Goal: Task Accomplishment & Management: Manage account settings

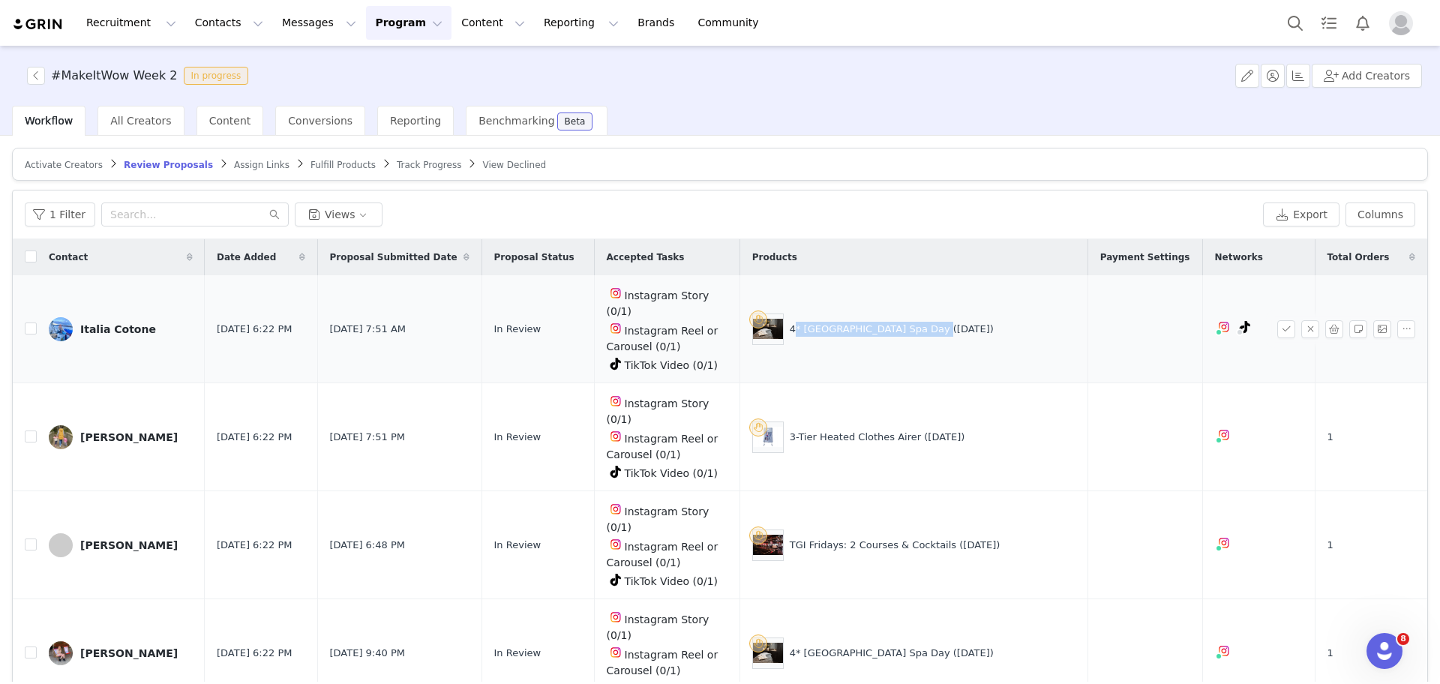
drag, startPoint x: 943, startPoint y: 316, endPoint x: 814, endPoint y: 317, distance: 129.8
click at [814, 317] on div "4* [GEOGRAPHIC_DATA] Spa Day ([DATE])" at bounding box center [913, 328] width 323 height 31
copy div "4* [GEOGRAPHIC_DATA] Spa Day"
click at [937, 430] on div "3-Tier Heated Clothes Airer ([DATE])" at bounding box center [877, 437] width 175 height 15
click at [1277, 428] on button "button" at bounding box center [1286, 437] width 18 height 18
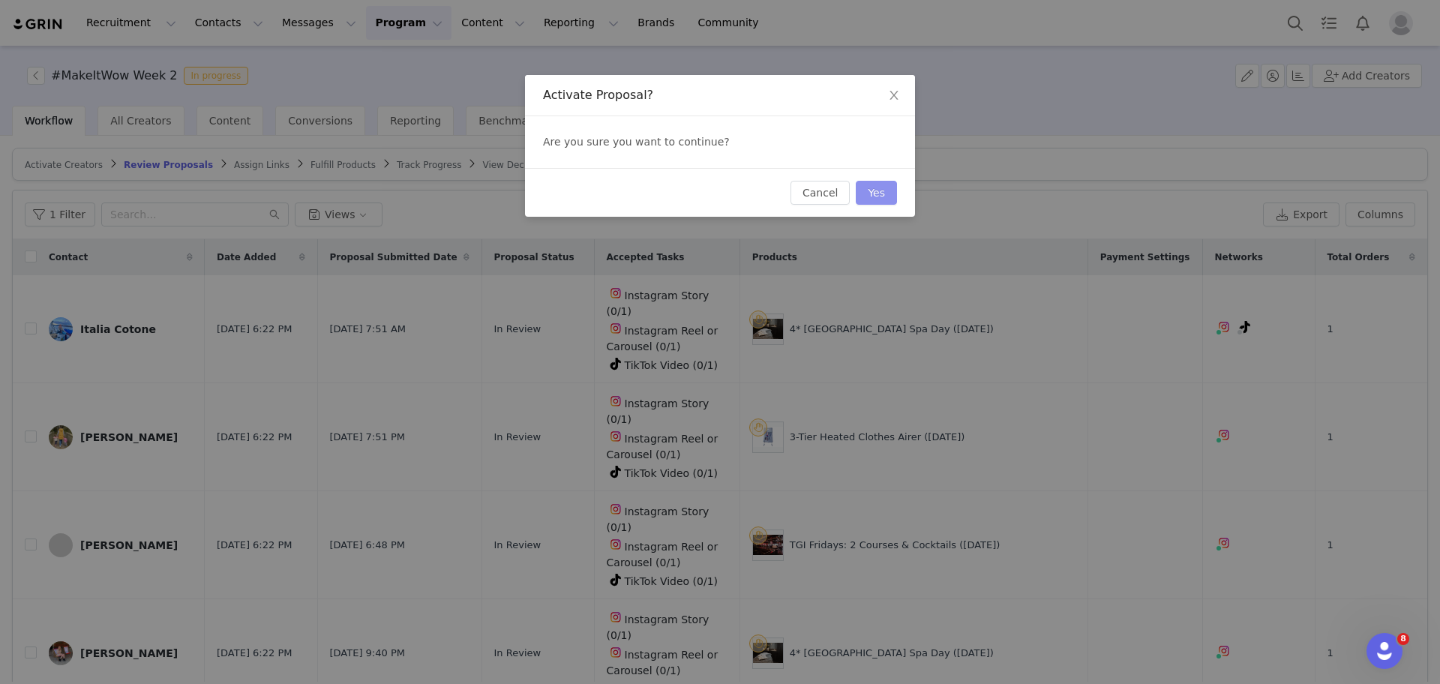
click at [883, 193] on button "Yes" at bounding box center [876, 193] width 41 height 24
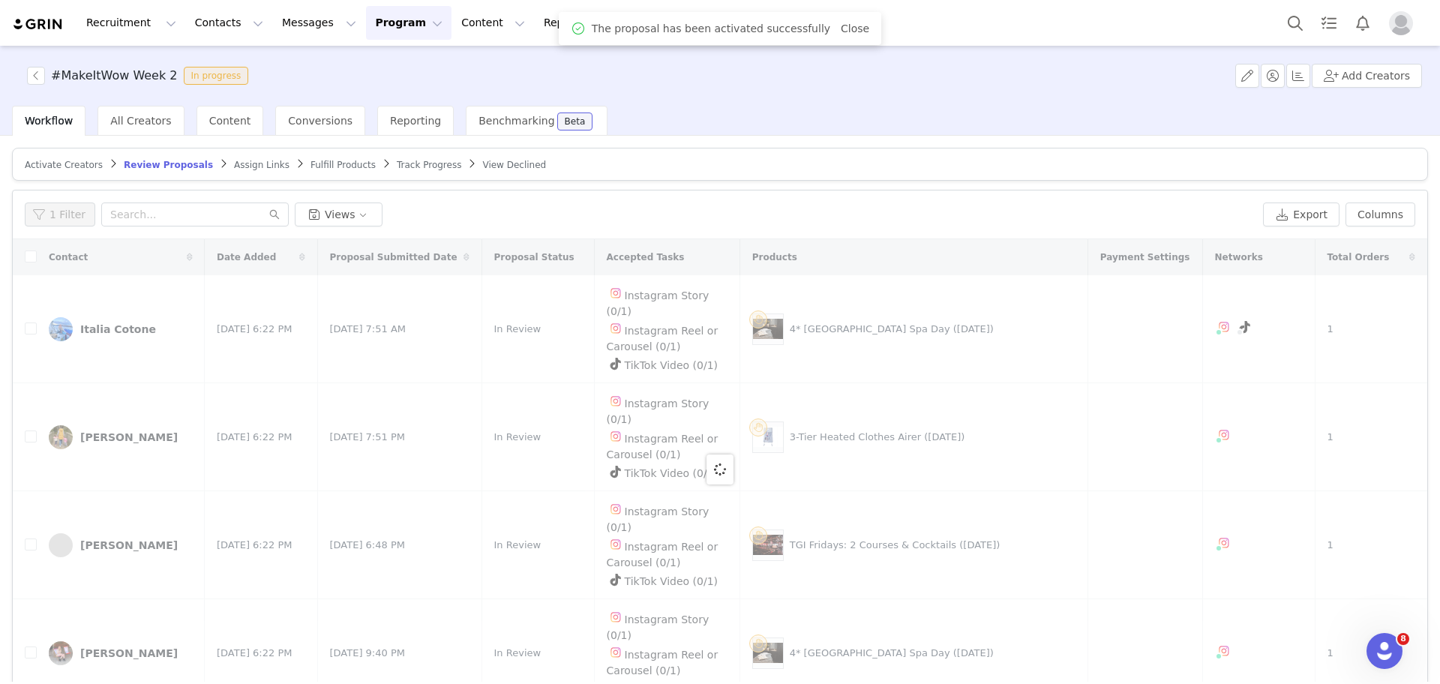
click at [922, 391] on div at bounding box center [720, 469] width 1414 height 460
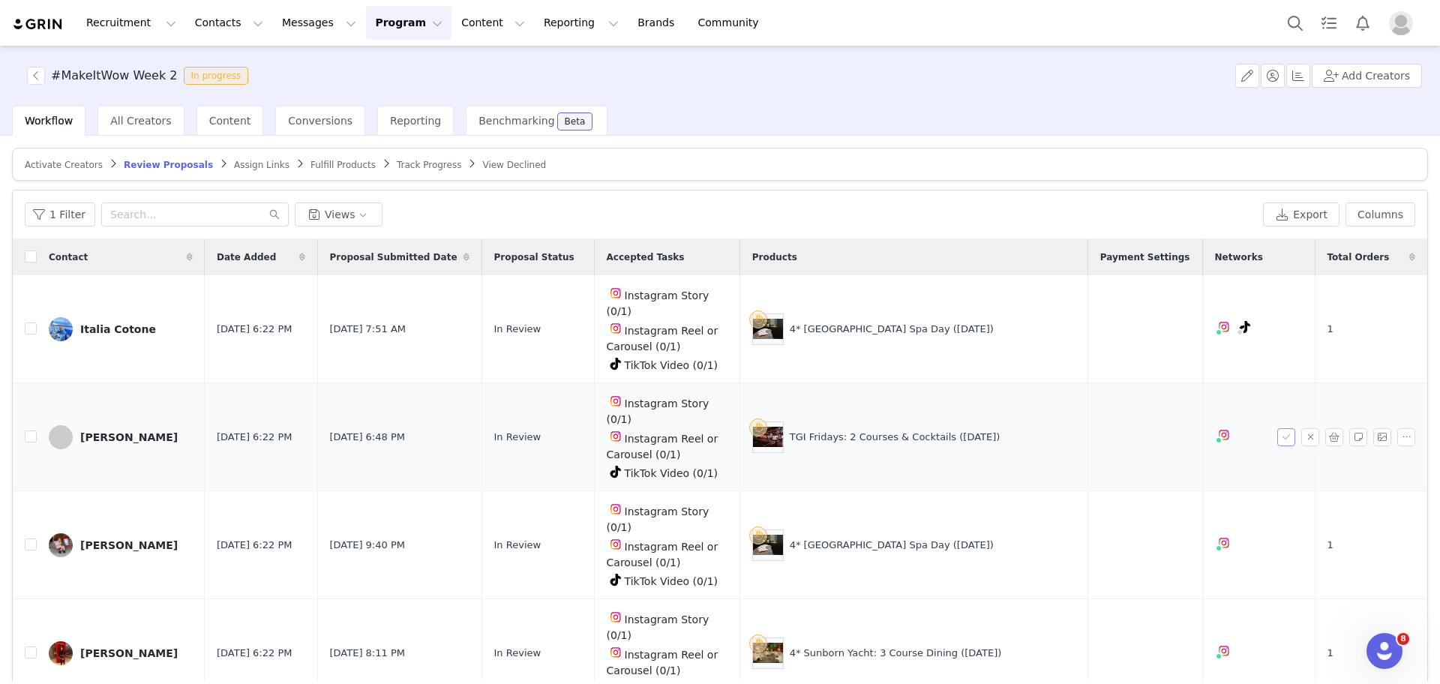
click at [1277, 428] on button "button" at bounding box center [1286, 437] width 18 height 18
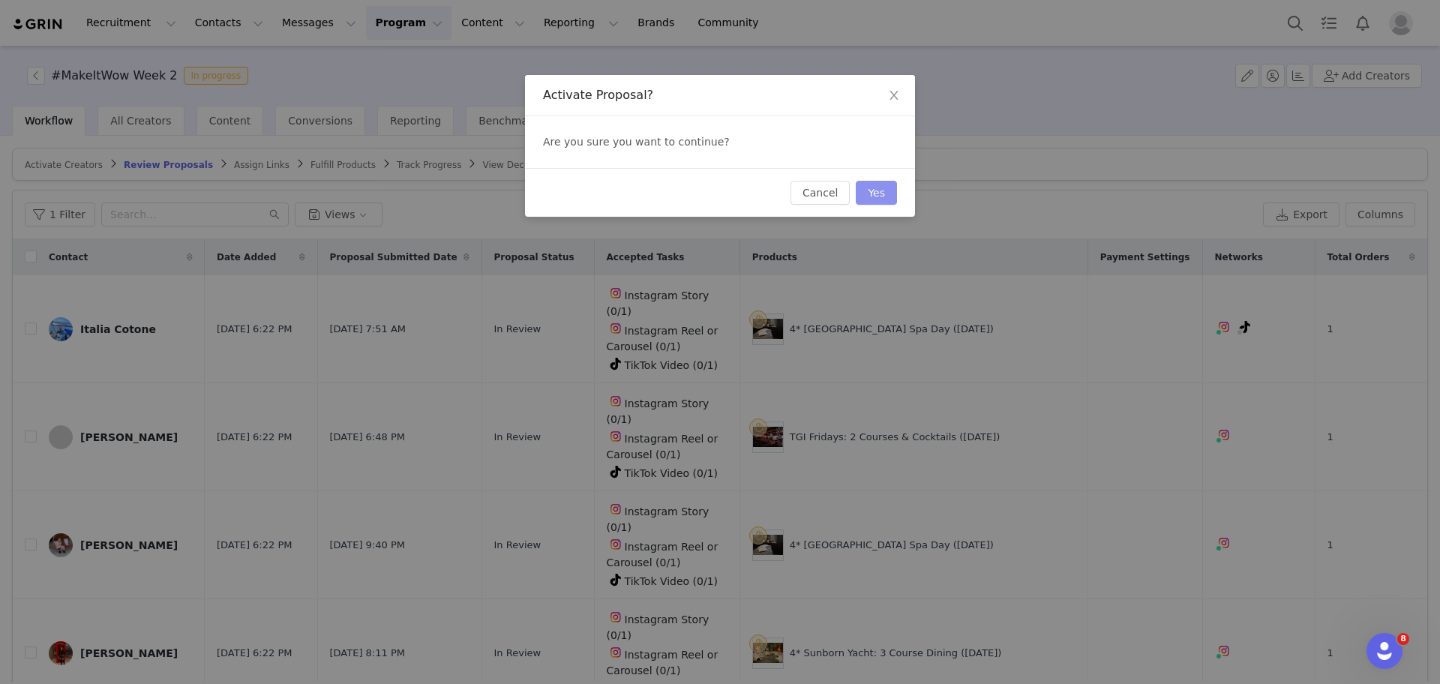
click at [885, 201] on button "Yes" at bounding box center [876, 193] width 41 height 24
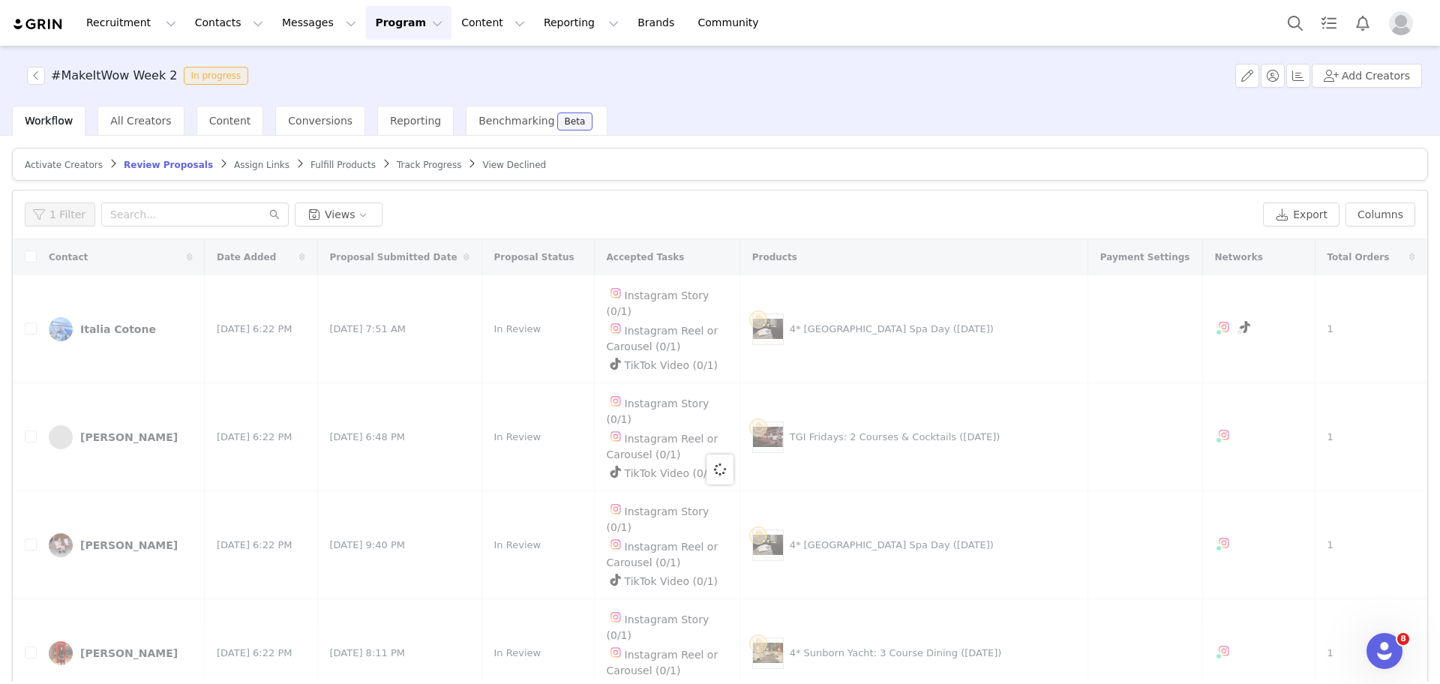
click at [872, 424] on div at bounding box center [720, 469] width 1414 height 460
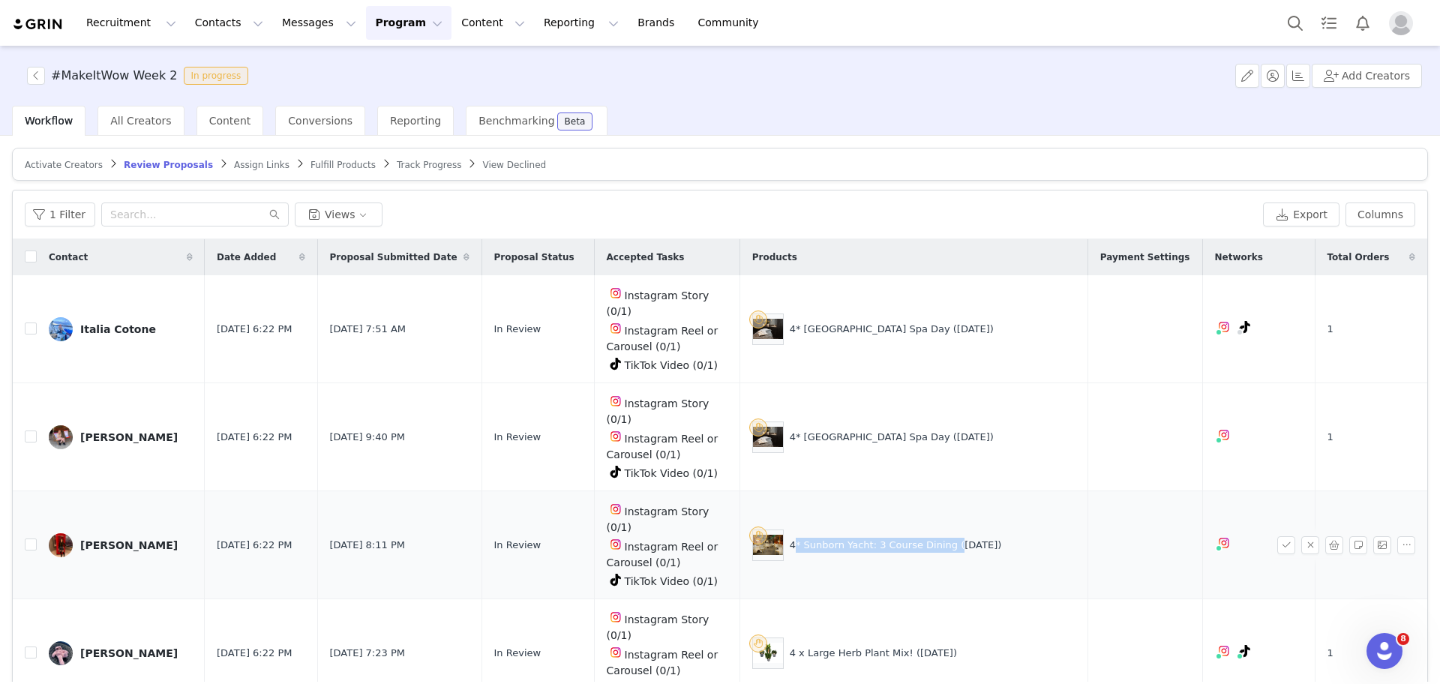
drag, startPoint x: 968, startPoint y: 456, endPoint x: 814, endPoint y: 466, distance: 154.9
click at [814, 529] on div "4* Sunborn Yacht: 3 Course Dining ([DATE])" at bounding box center [913, 544] width 323 height 31
copy div "4* Sunborn Yacht: 3 Course Dining"
click at [1277, 536] on button "button" at bounding box center [1286, 545] width 18 height 18
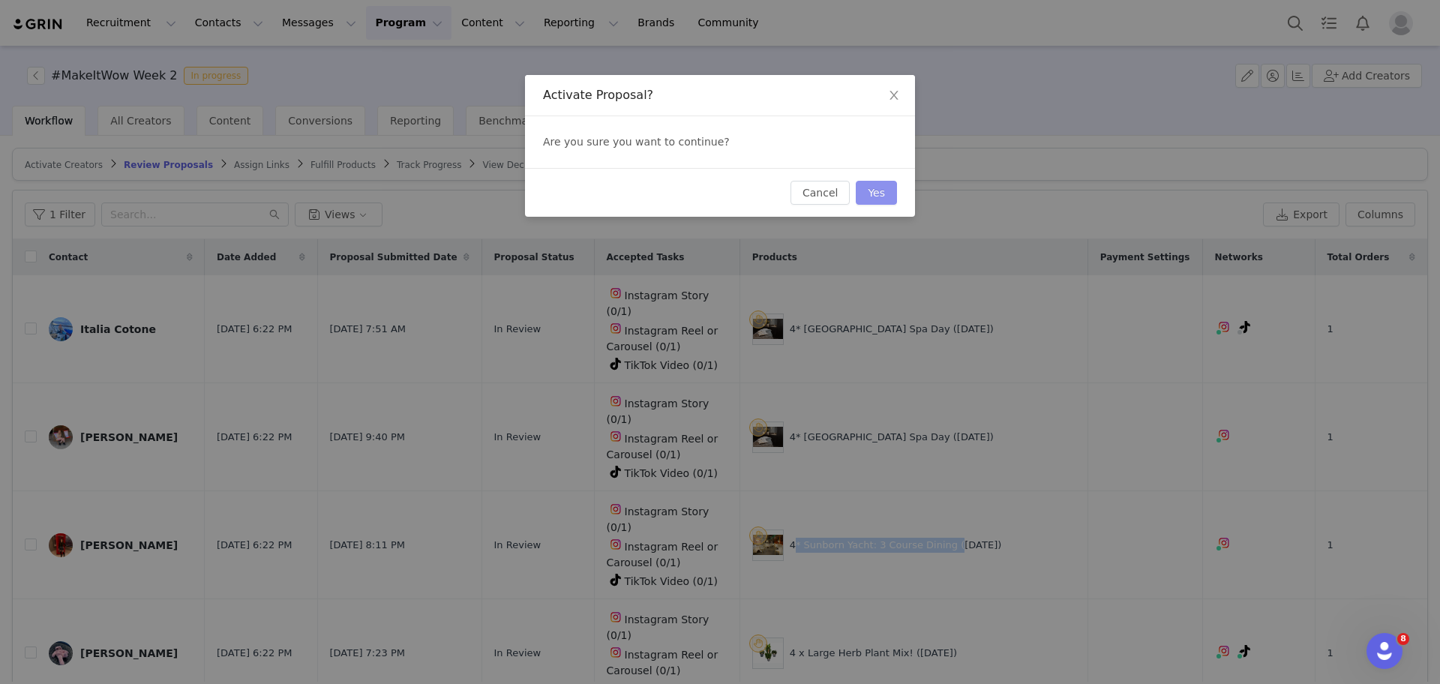
click at [864, 190] on button "Yes" at bounding box center [876, 193] width 41 height 24
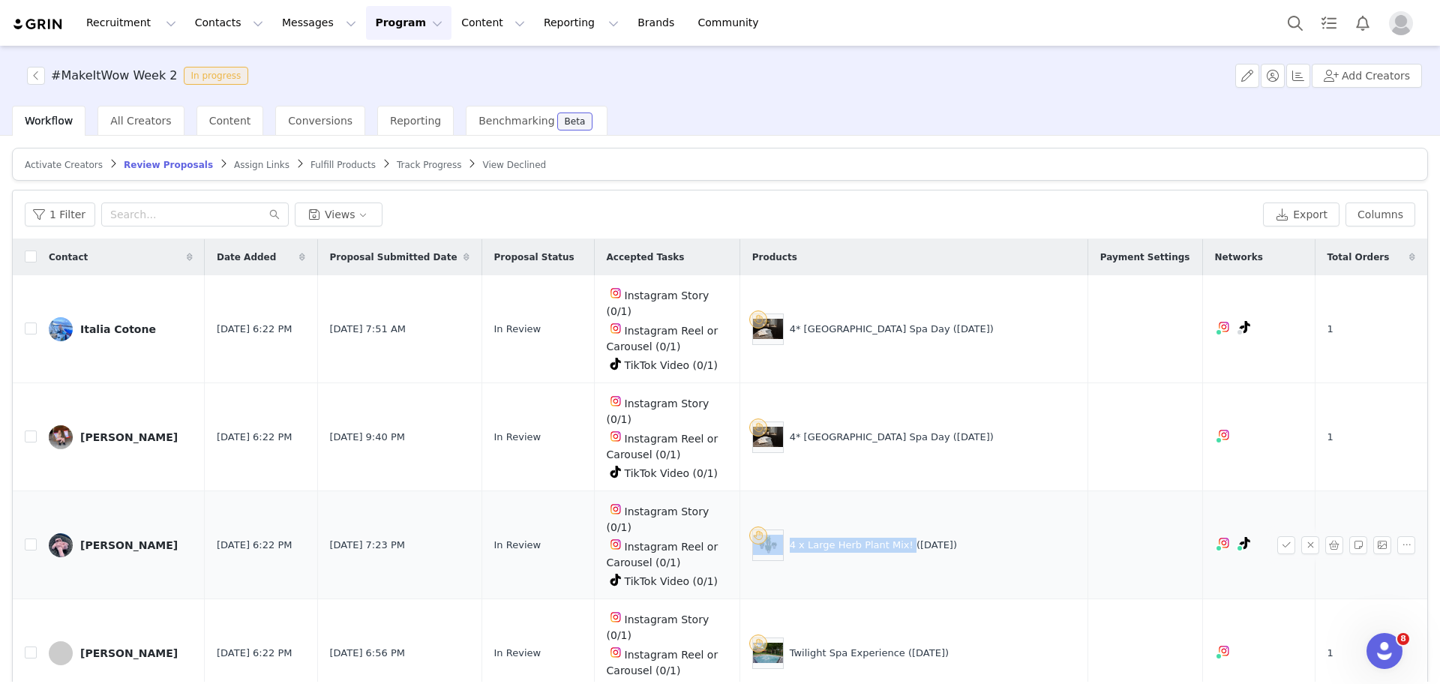
drag, startPoint x: 925, startPoint y: 461, endPoint x: 814, endPoint y: 468, distance: 111.2
click at [814, 529] on div "4 x Large Herb Plant Mix! ([DATE])" at bounding box center [913, 544] width 323 height 31
copy div "4 x Large Herb Plant Mix!"
click at [1277, 536] on button "button" at bounding box center [1286, 545] width 18 height 18
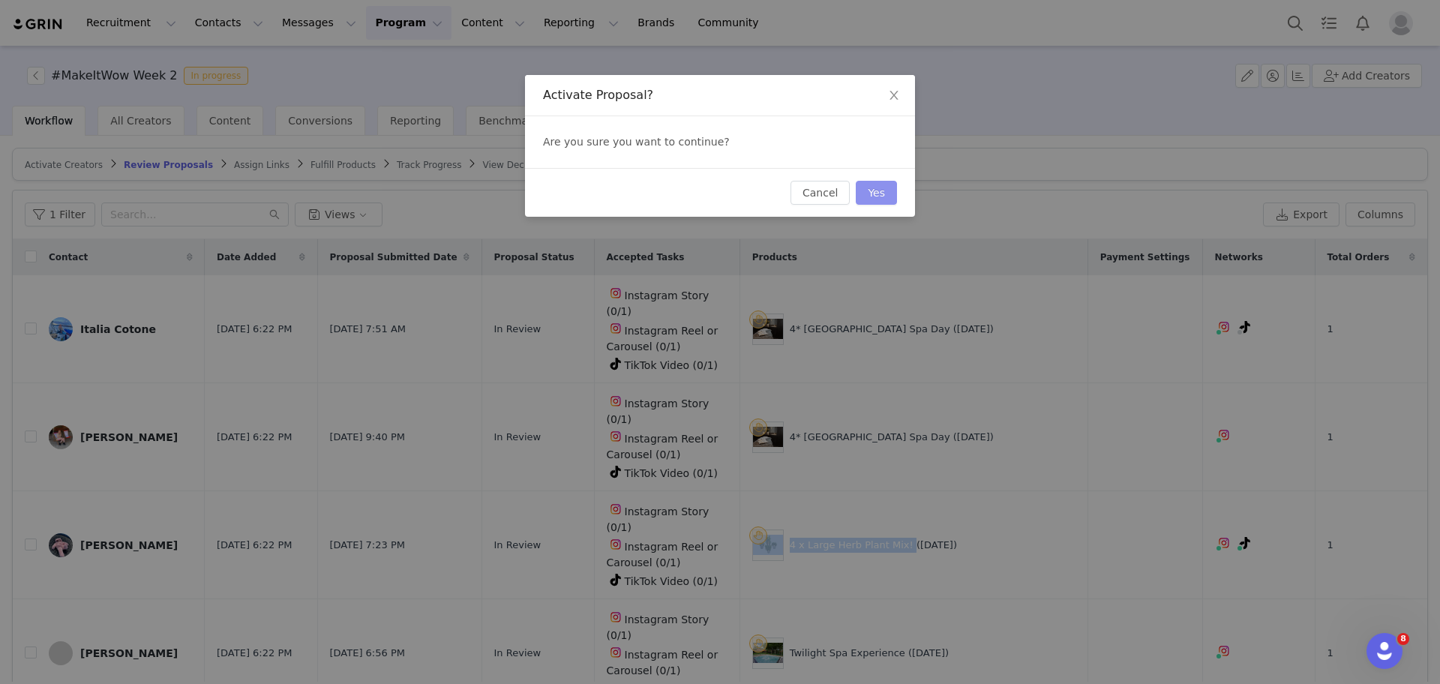
click at [883, 184] on button "Yes" at bounding box center [876, 193] width 41 height 24
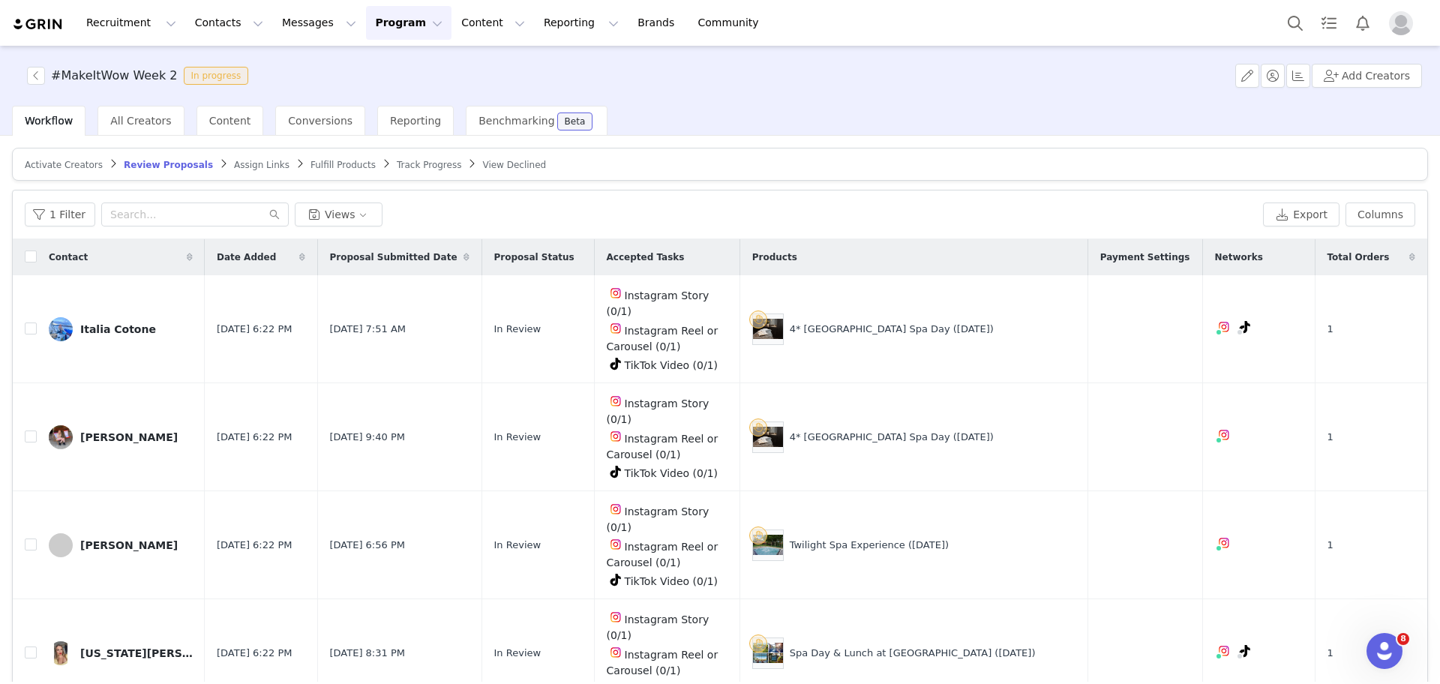
scroll to position [71, 0]
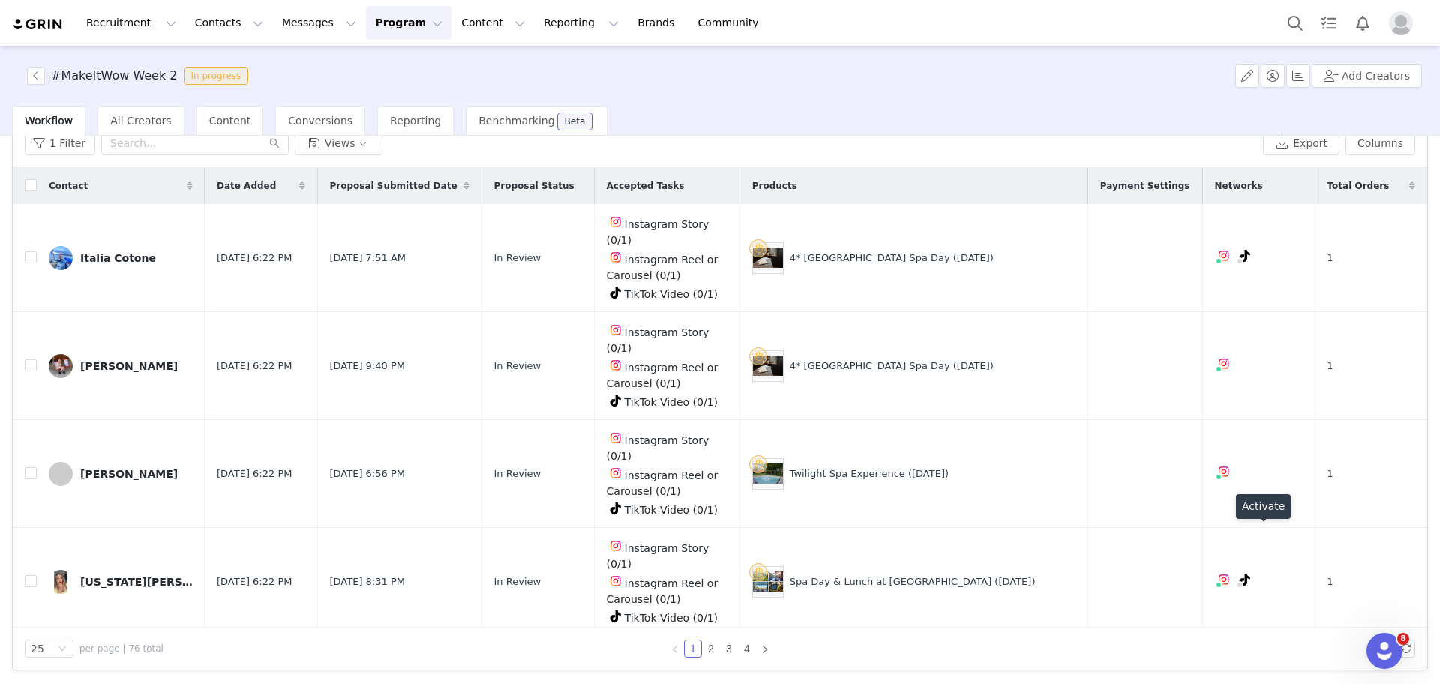
click at [1277, 681] on button "button" at bounding box center [1286, 690] width 18 height 18
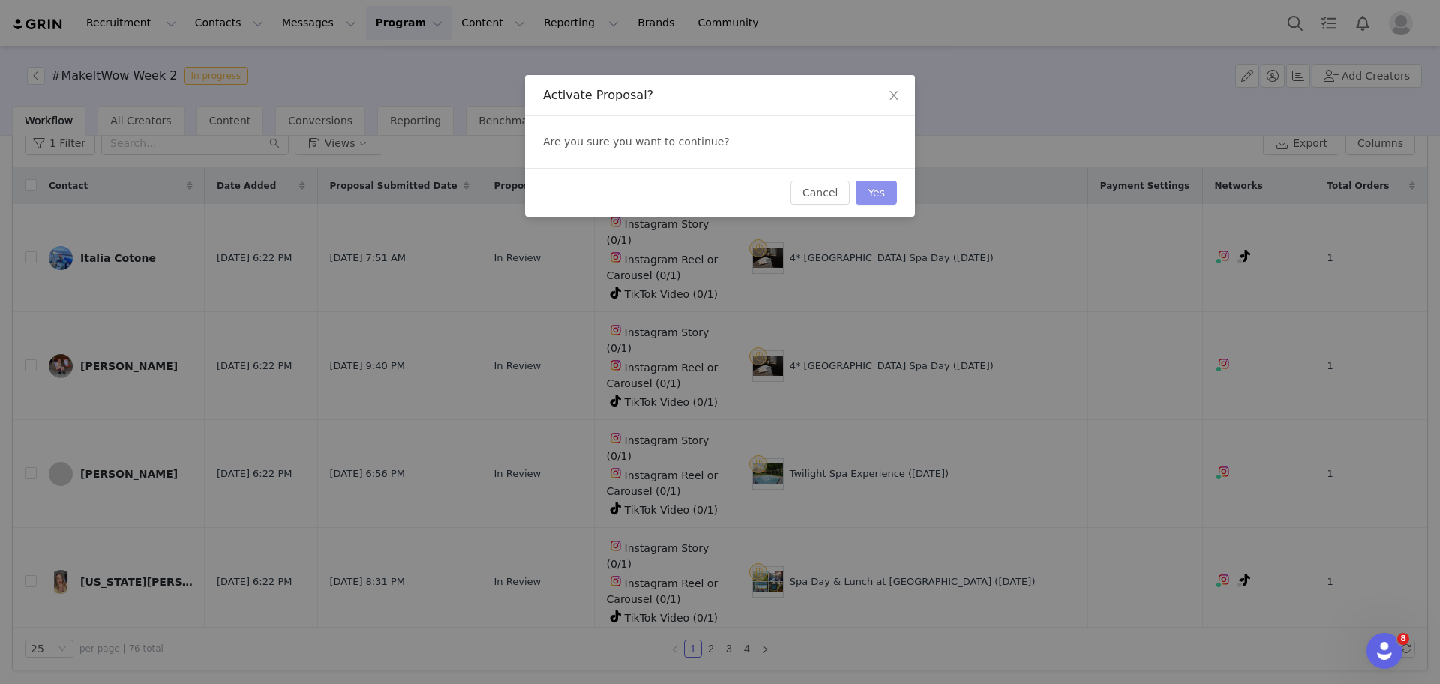
click at [868, 200] on button "Yes" at bounding box center [876, 193] width 41 height 24
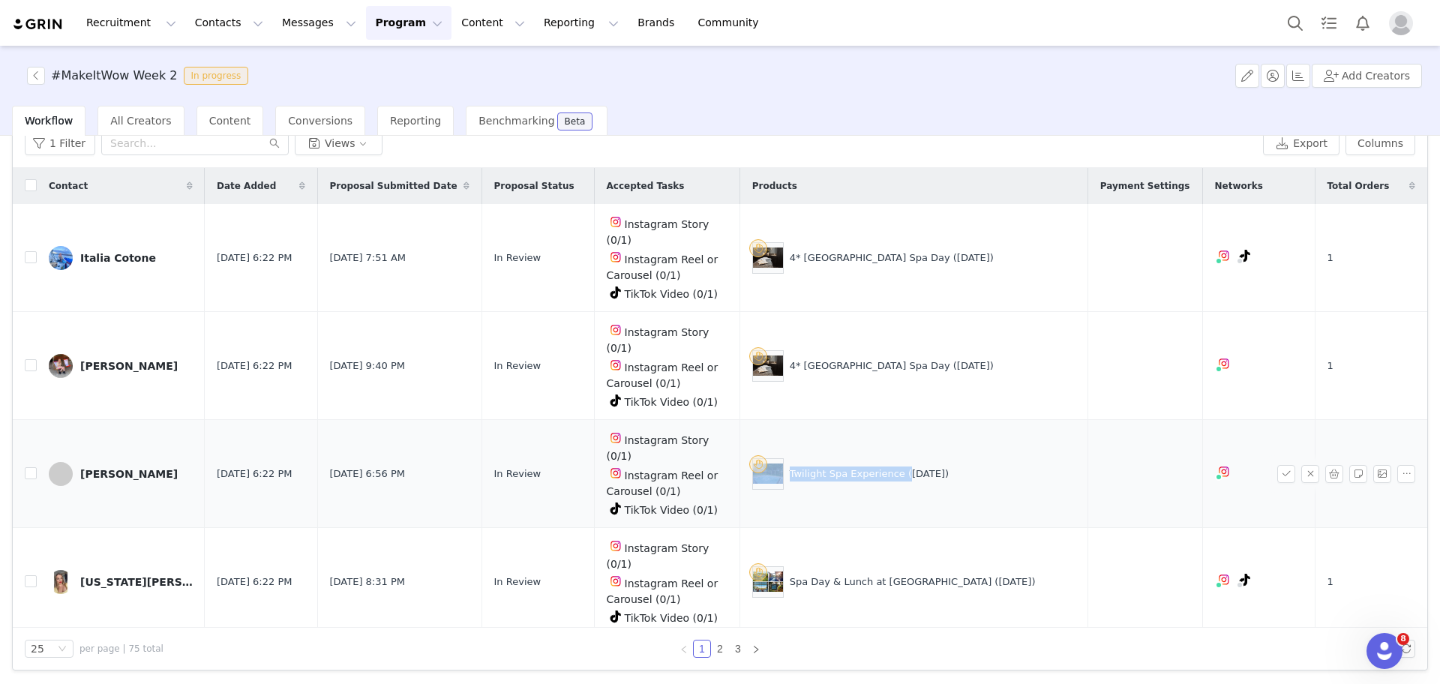
drag, startPoint x: 920, startPoint y: 390, endPoint x: 813, endPoint y: 382, distance: 107.5
click at [813, 458] on div "Twilight Spa Experience ([DATE])" at bounding box center [913, 473] width 323 height 31
copy div "Twilight Spa Experience"
drag, startPoint x: 971, startPoint y: 463, endPoint x: 814, endPoint y: 470, distance: 157.6
click at [814, 566] on div "Spa Day & Lunch at [GEOGRAPHIC_DATA] ([DATE])" at bounding box center [913, 581] width 323 height 31
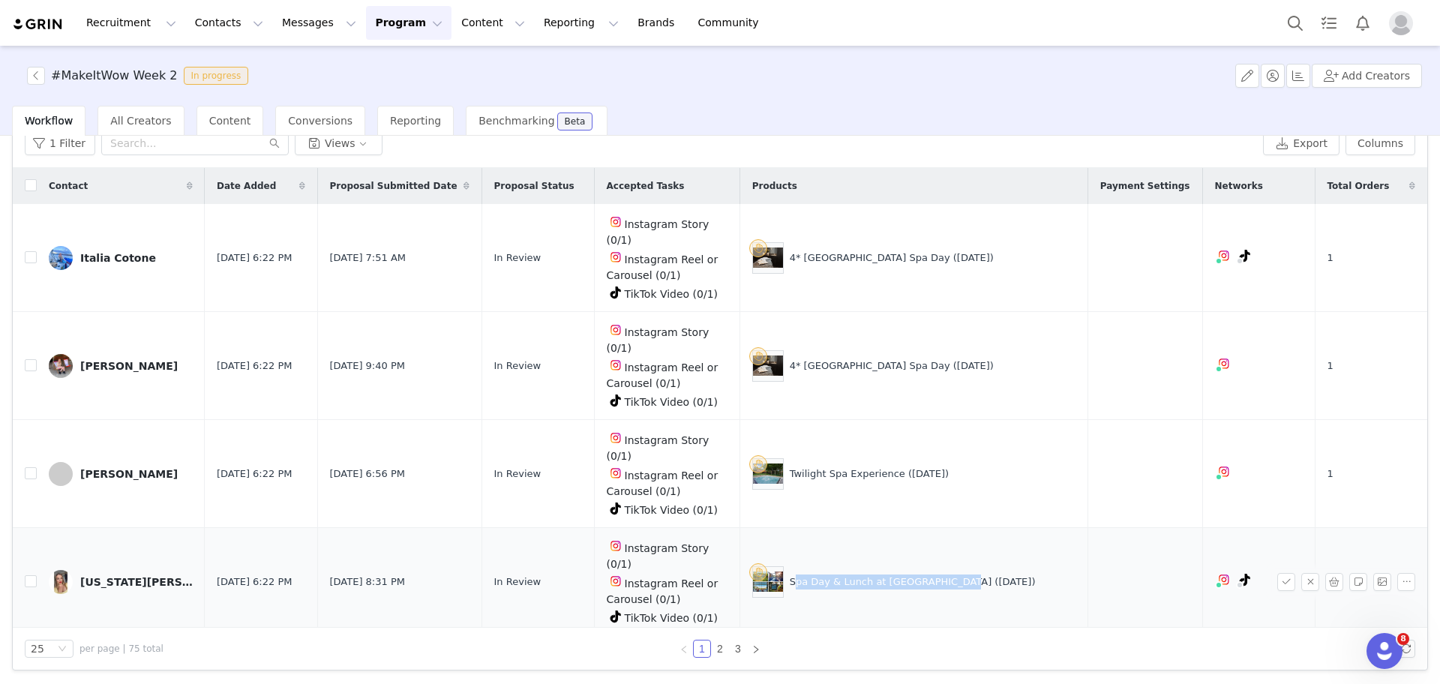
copy div "Spa Day & Lunch at Cadbury House"
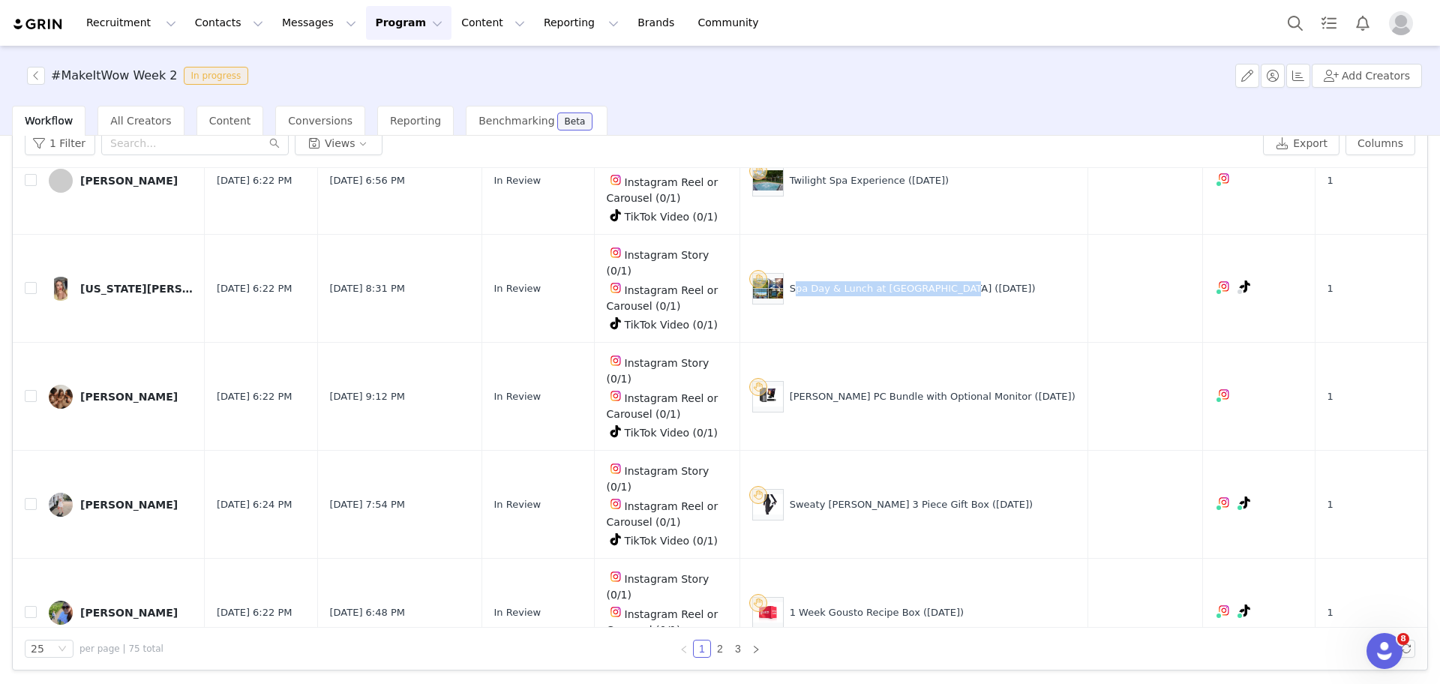
scroll to position [319, 0]
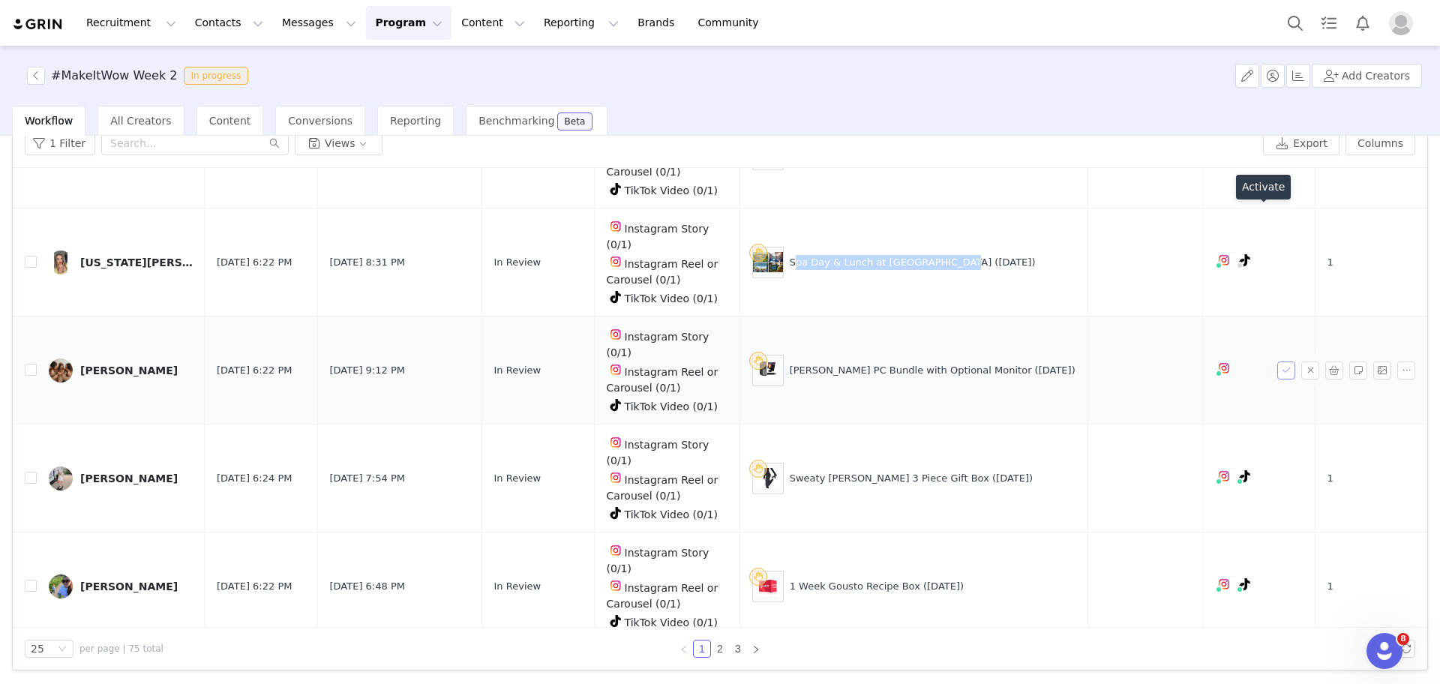
click at [1277, 361] on button "button" at bounding box center [1286, 370] width 18 height 18
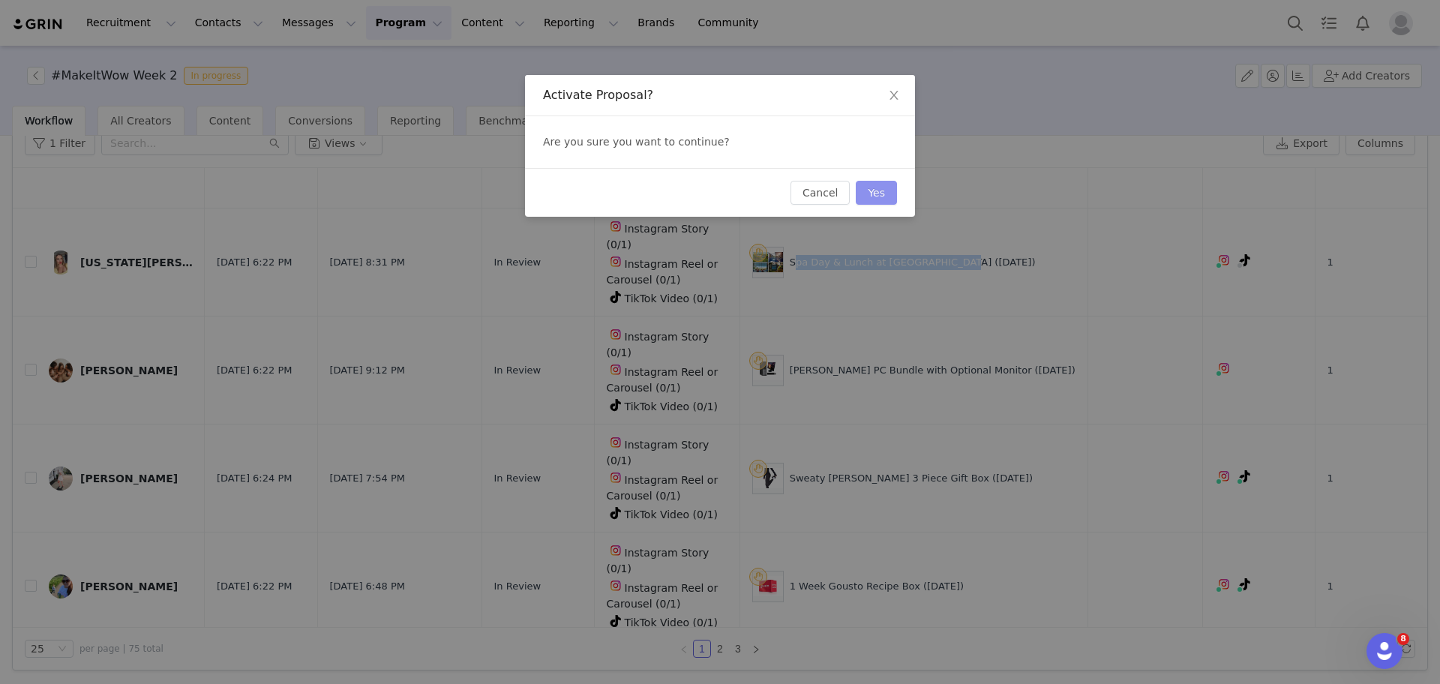
click at [874, 195] on button "Yes" at bounding box center [876, 193] width 41 height 24
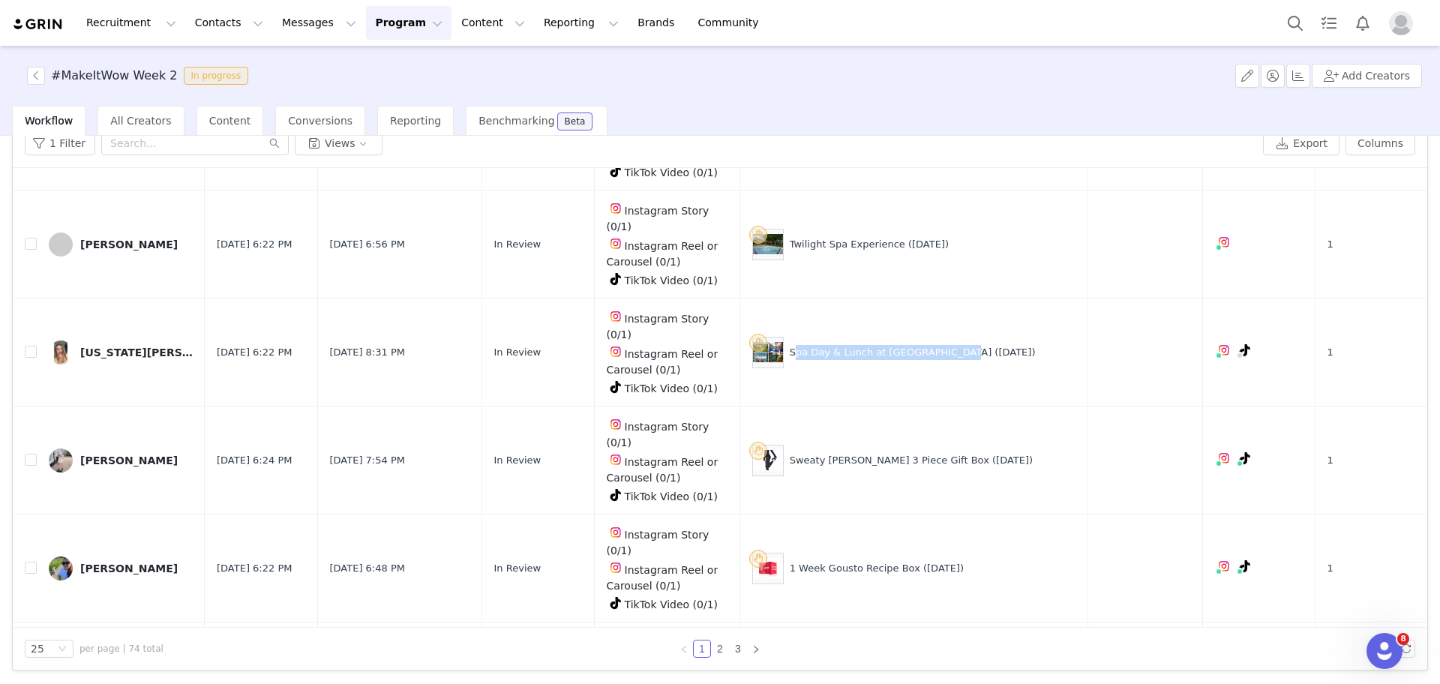
scroll to position [236, 0]
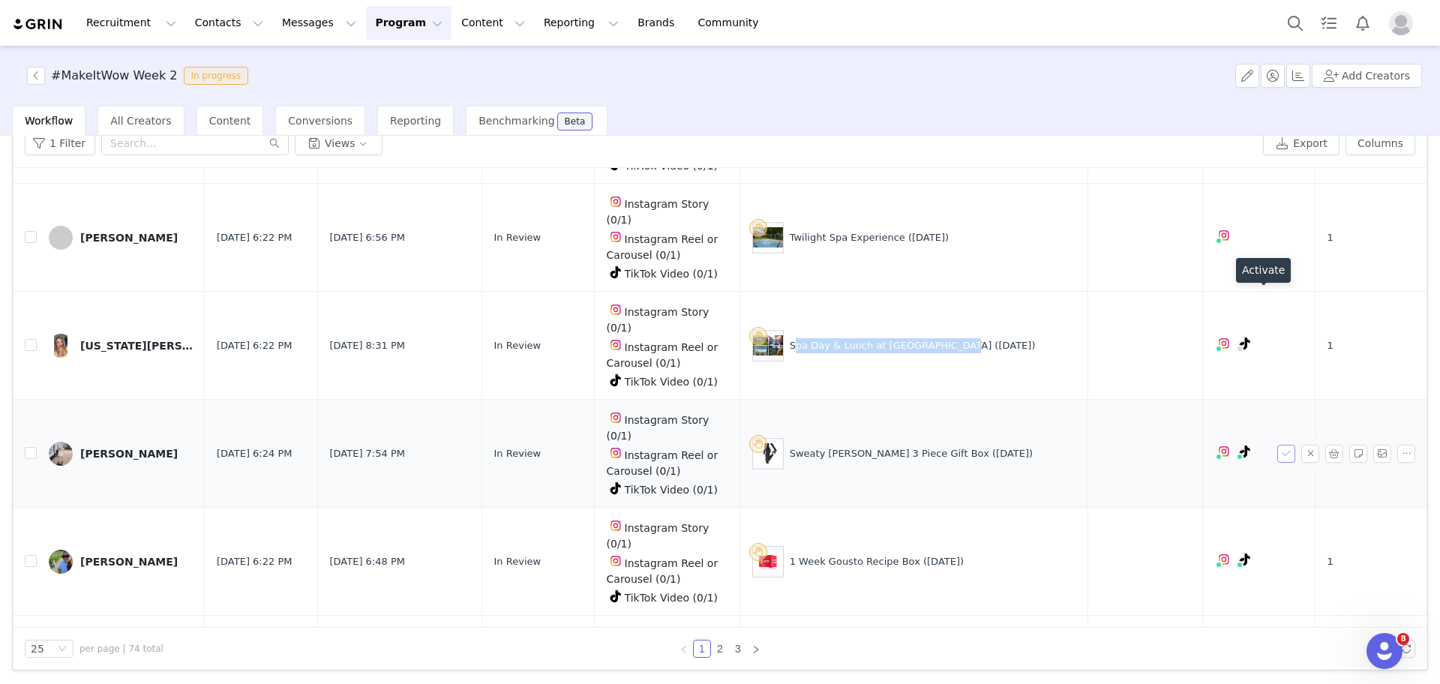
click at [1277, 445] on button "button" at bounding box center [1286, 454] width 18 height 18
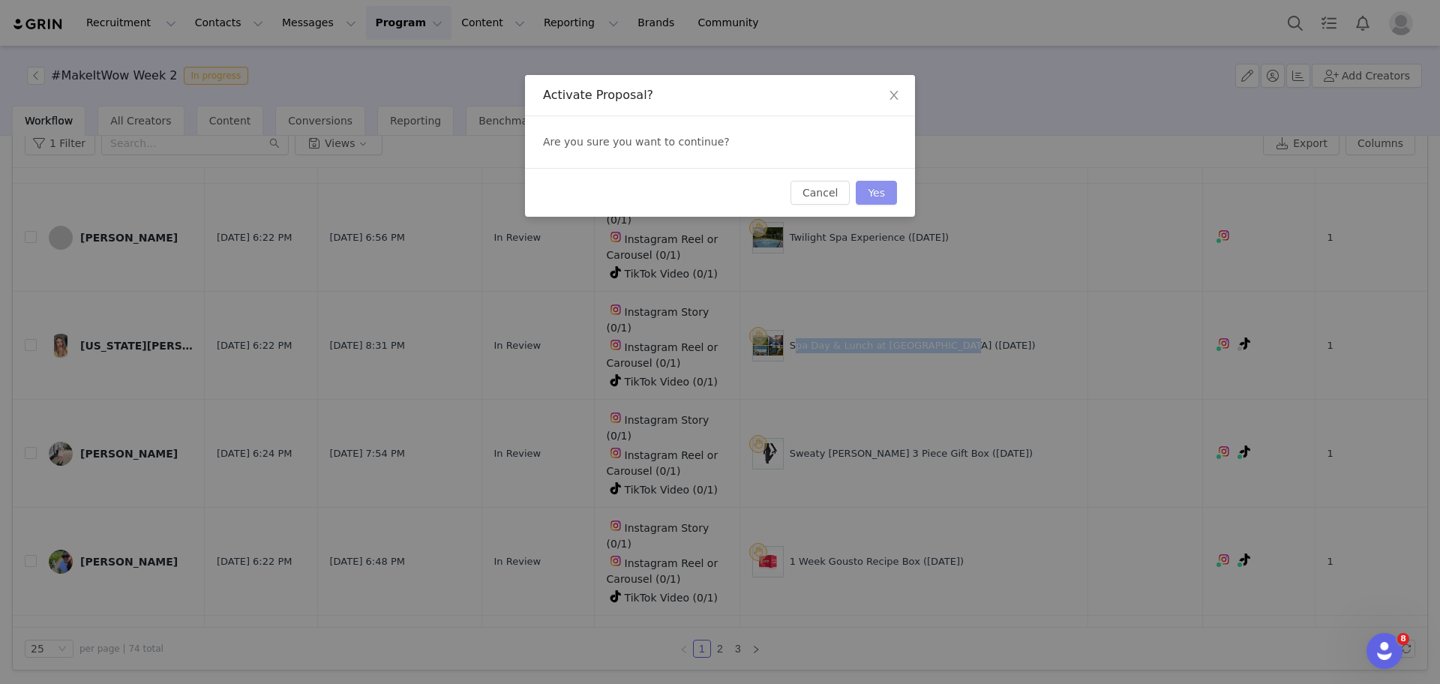
click at [886, 189] on button "Yes" at bounding box center [876, 193] width 41 height 24
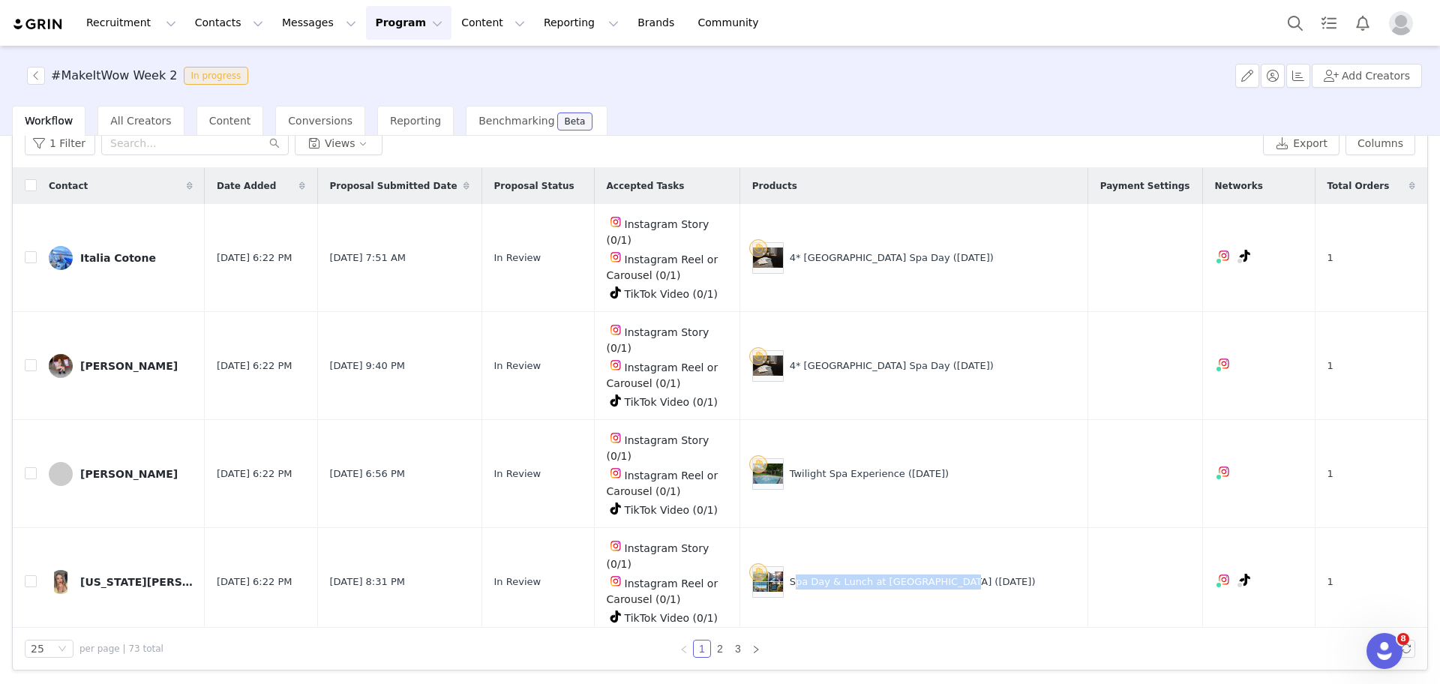
scroll to position [196, 0]
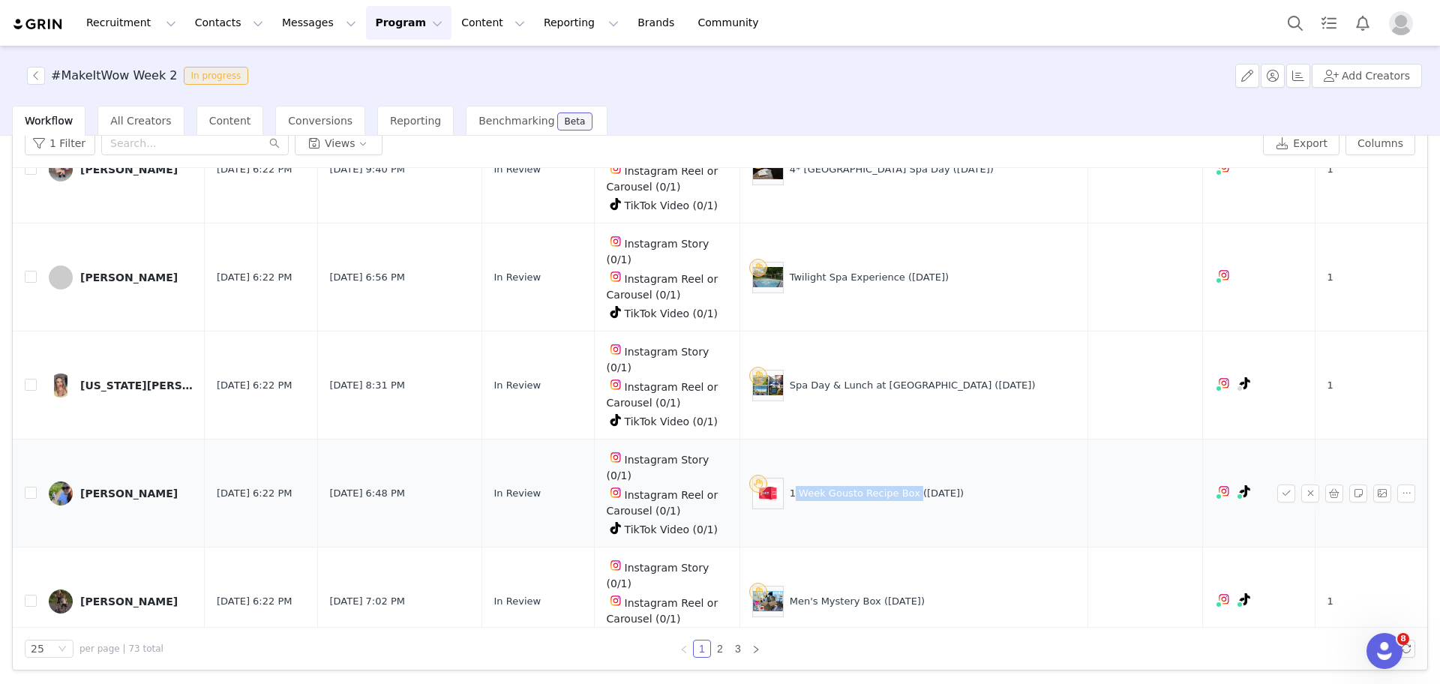
drag, startPoint x: 931, startPoint y: 343, endPoint x: 811, endPoint y: 340, distance: 119.3
click at [811, 478] on div "1 Week Gousto Recipe Box ([DATE])" at bounding box center [913, 493] width 323 height 31
copy div "1 Week Gousto Recipe Box"
click at [1277, 484] on button "button" at bounding box center [1286, 493] width 18 height 18
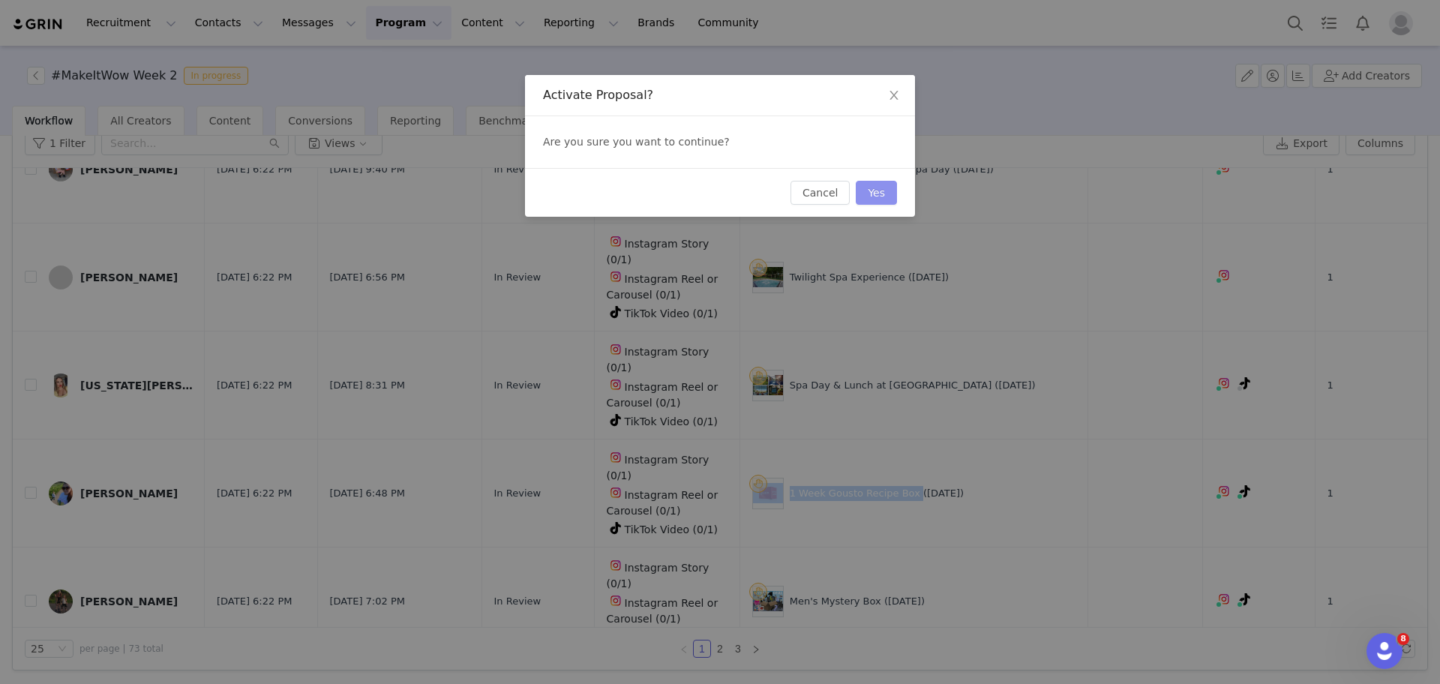
click at [880, 190] on button "Yes" at bounding box center [876, 193] width 41 height 24
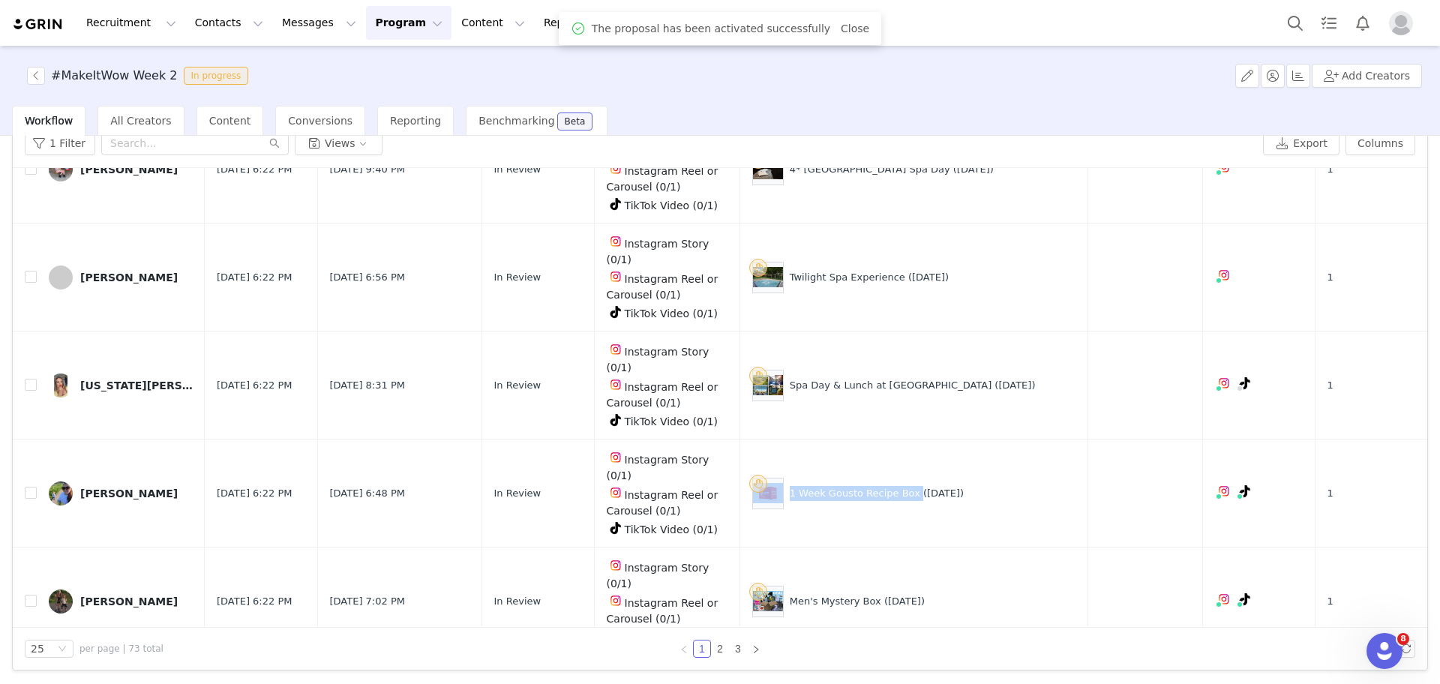
scroll to position [0, 0]
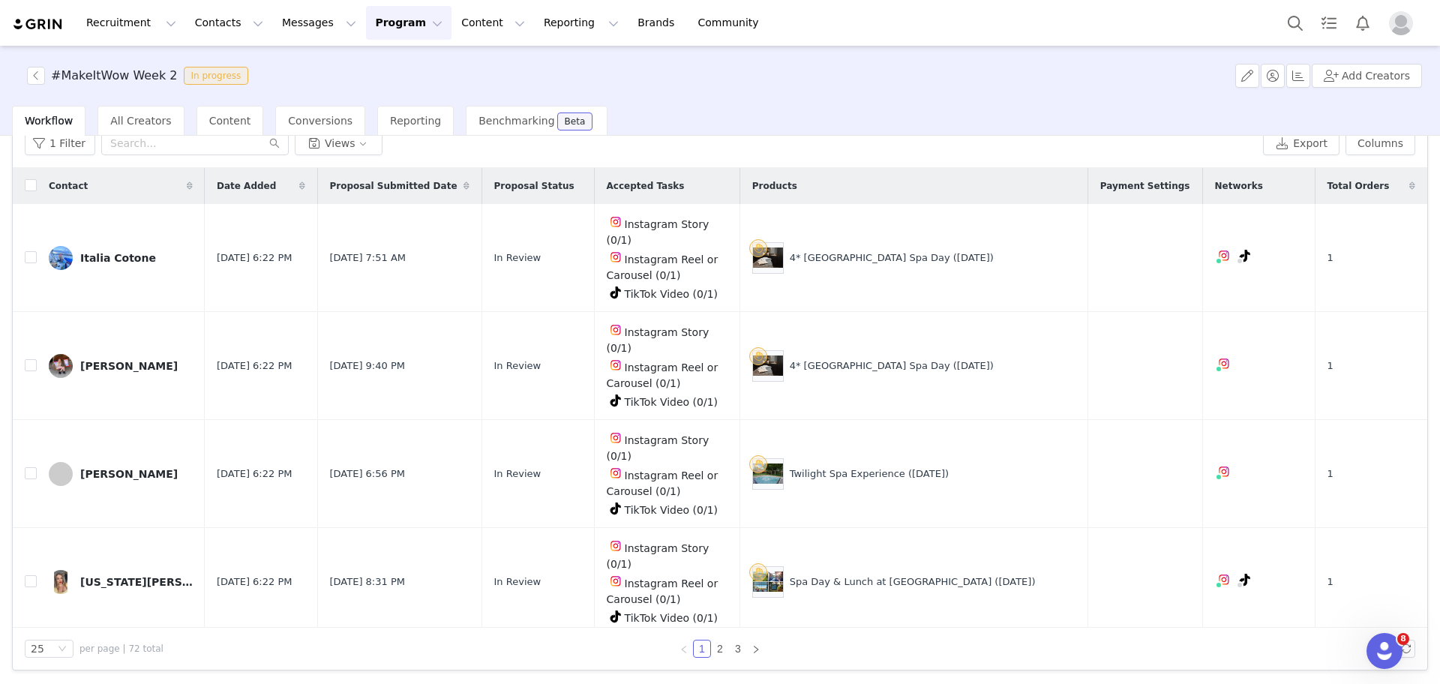
click at [1277, 681] on button "button" at bounding box center [1286, 690] width 18 height 18
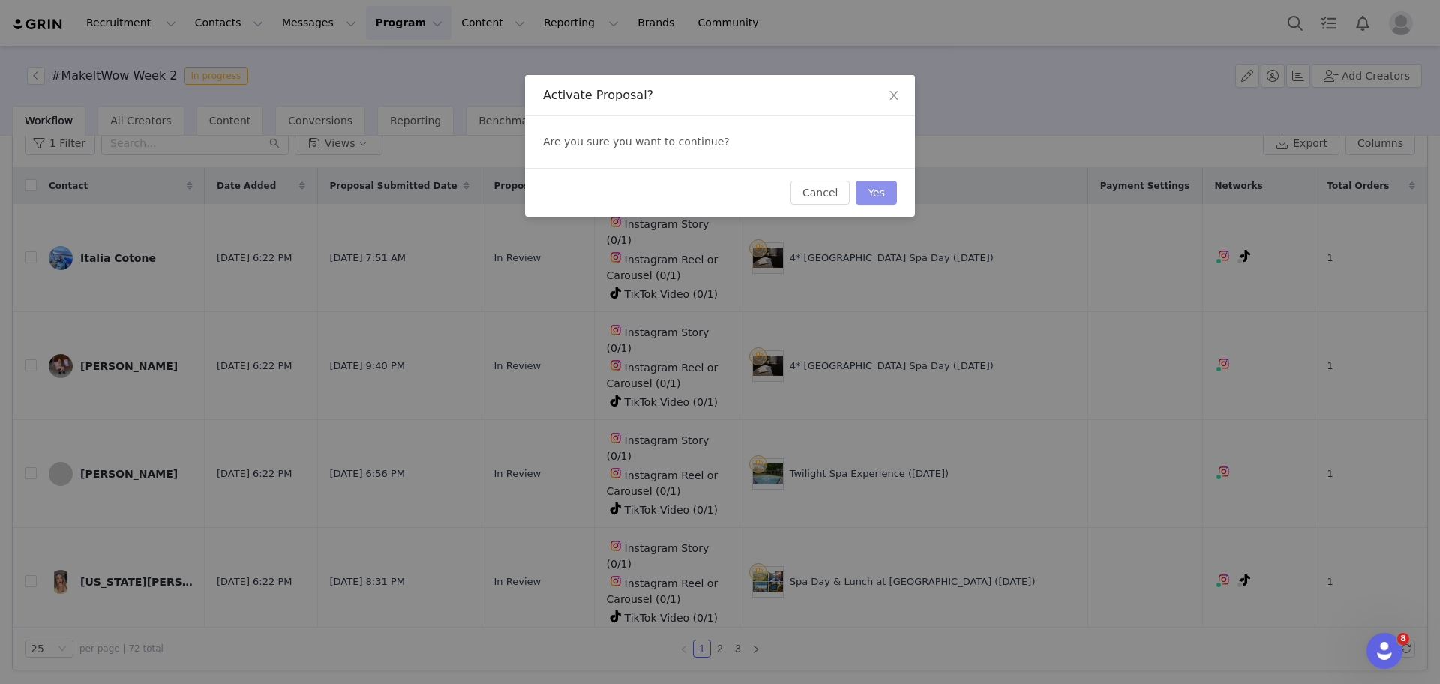
click at [876, 186] on button "Yes" at bounding box center [876, 193] width 41 height 24
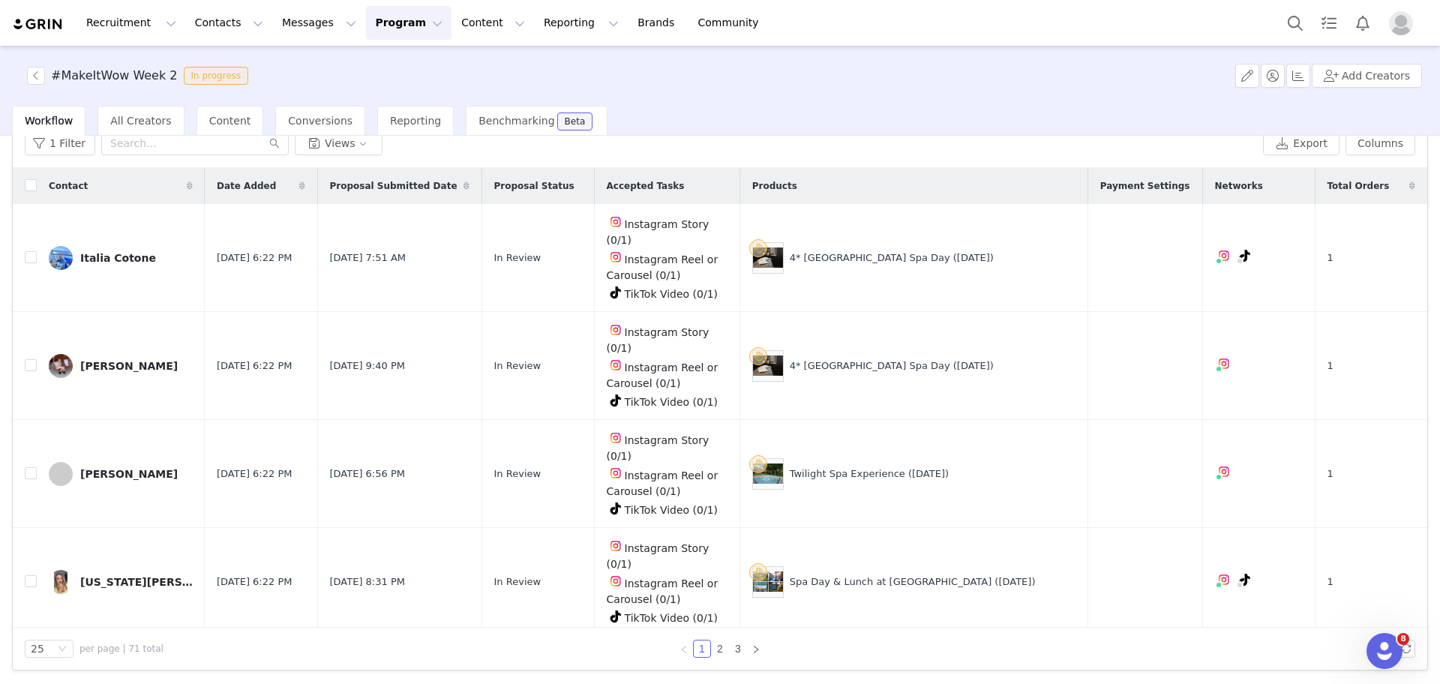
drag, startPoint x: 1000, startPoint y: 538, endPoint x: 817, endPoint y: 546, distance: 183.2
click at [817, 674] on div "RGB Switch Controller Gamepad Joystick (29 Aug)" at bounding box center [913, 689] width 323 height 31
copy div "RGB Switch Controller Gamepad Joystick"
click at [1277, 681] on button "button" at bounding box center [1286, 690] width 18 height 18
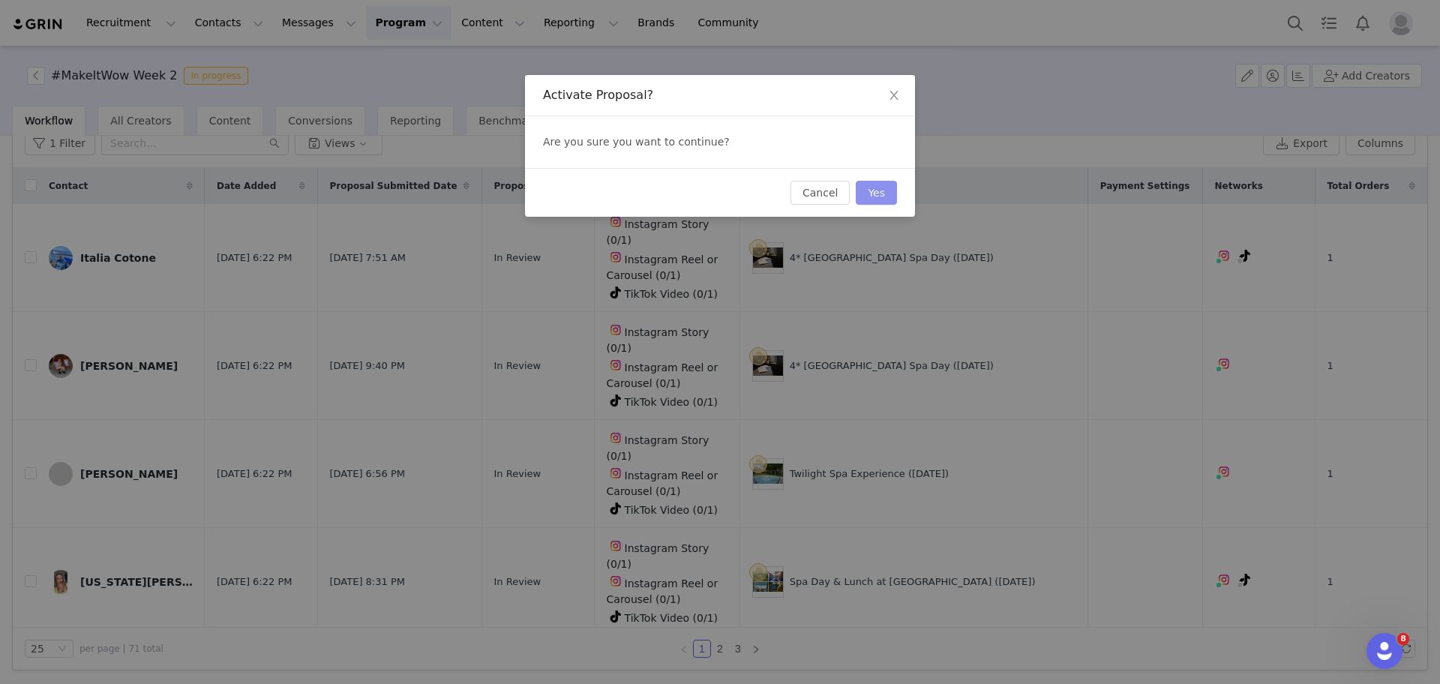
click at [870, 199] on button "Yes" at bounding box center [876, 193] width 41 height 24
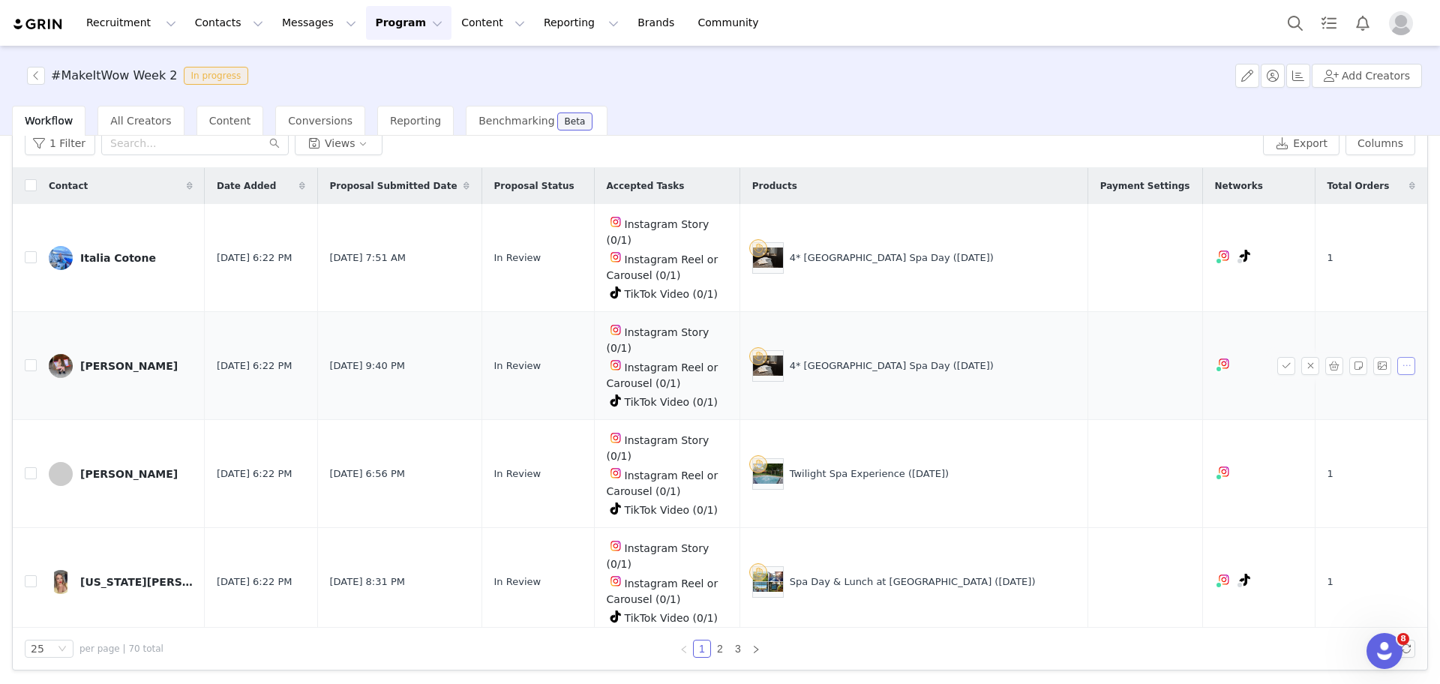
click at [1397, 357] on button "button" at bounding box center [1406, 366] width 18 height 18
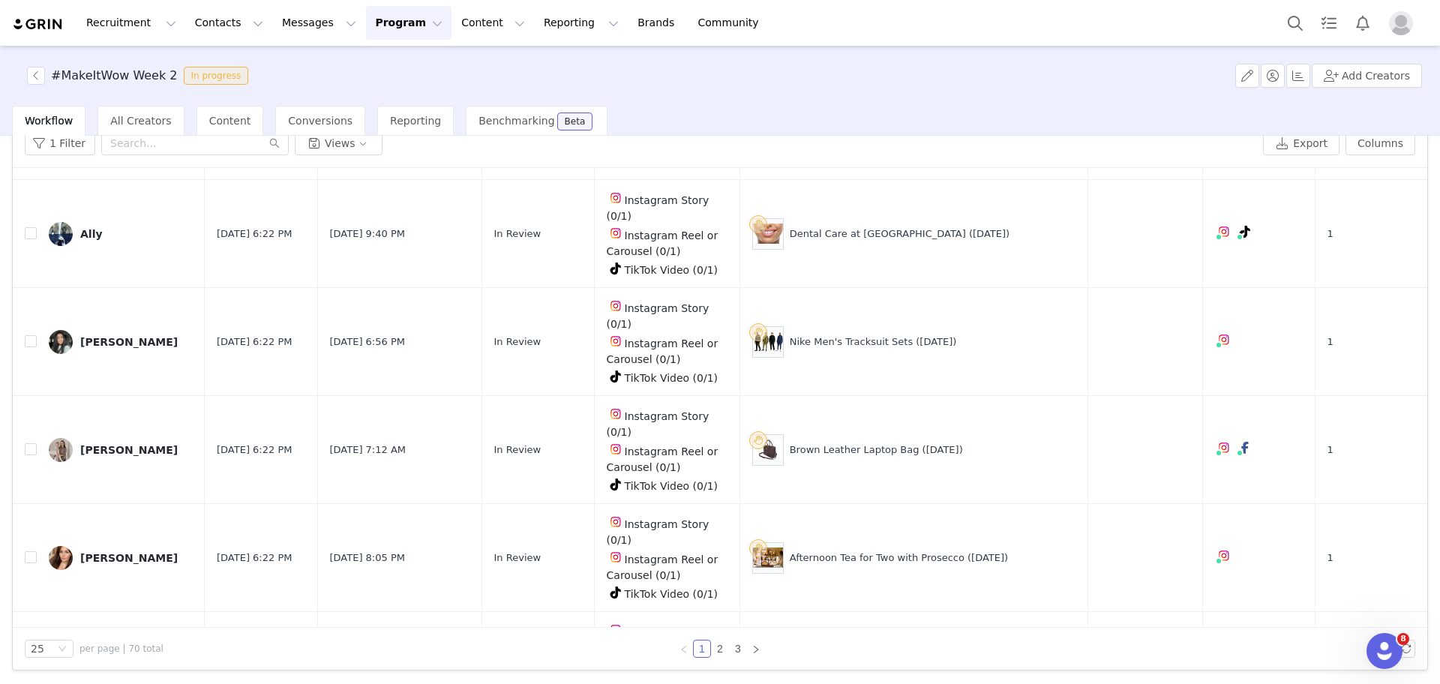
scroll to position [1432, 0]
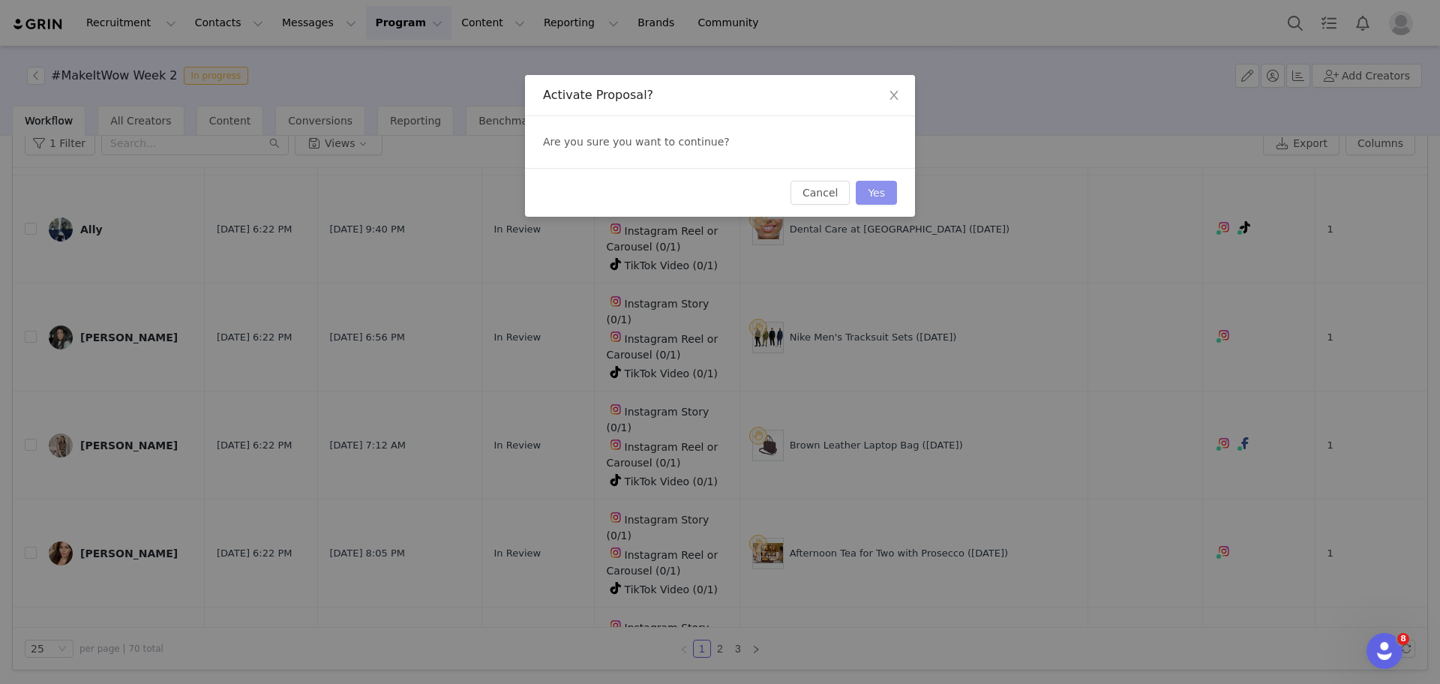
click at [892, 190] on button "Yes" at bounding box center [876, 193] width 41 height 24
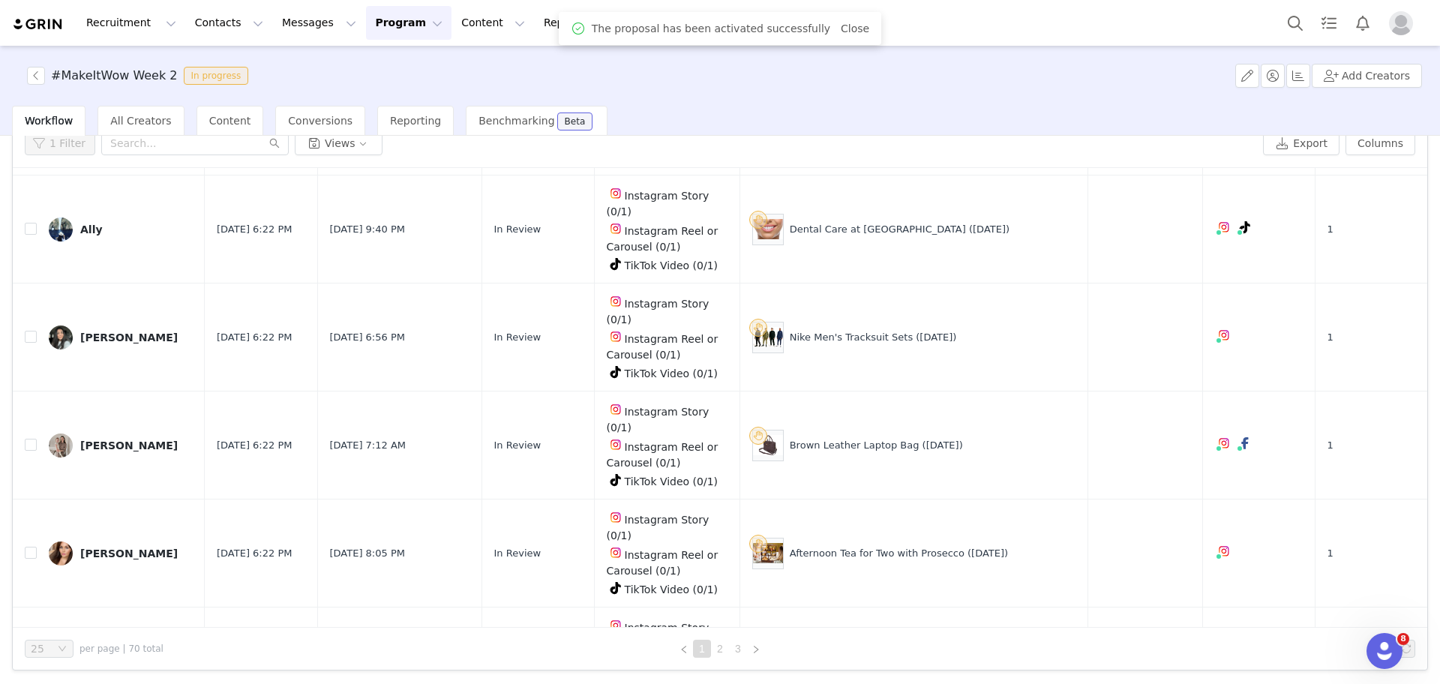
scroll to position [0, 0]
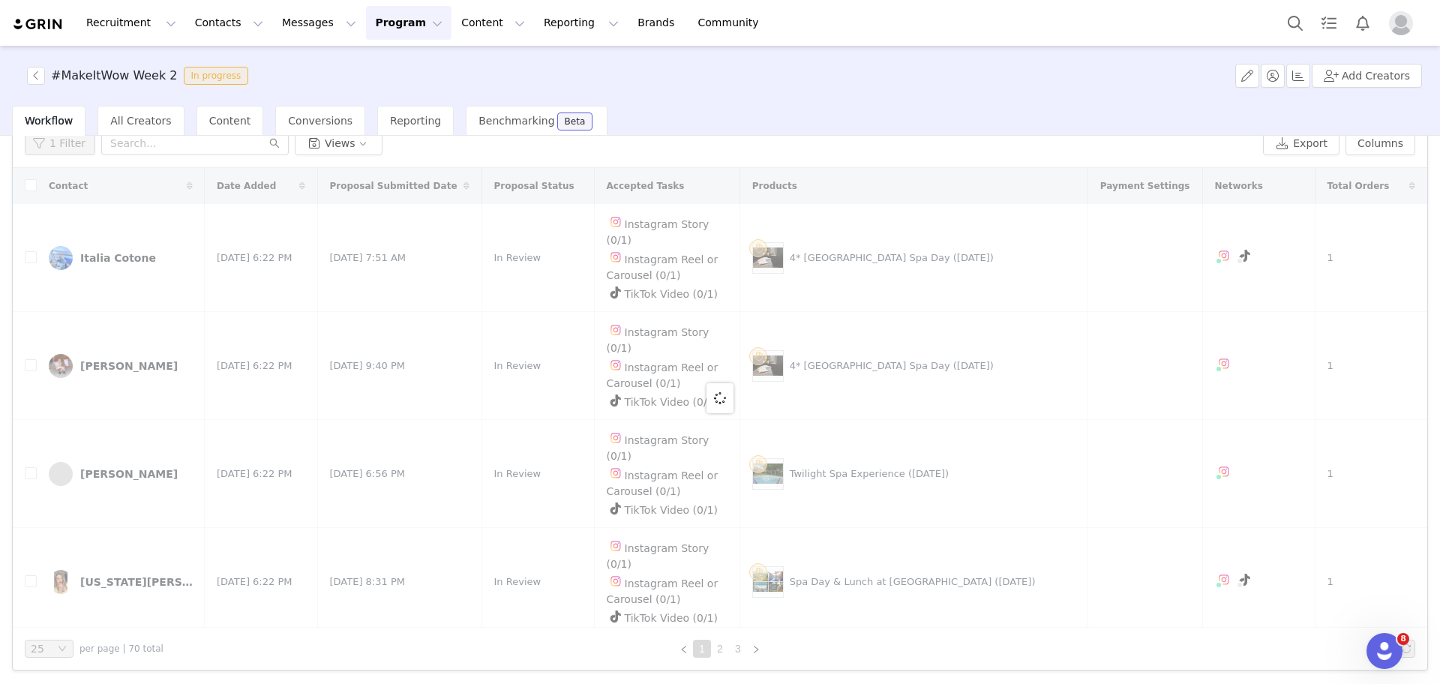
click at [1408, 313] on div at bounding box center [720, 398] width 1414 height 460
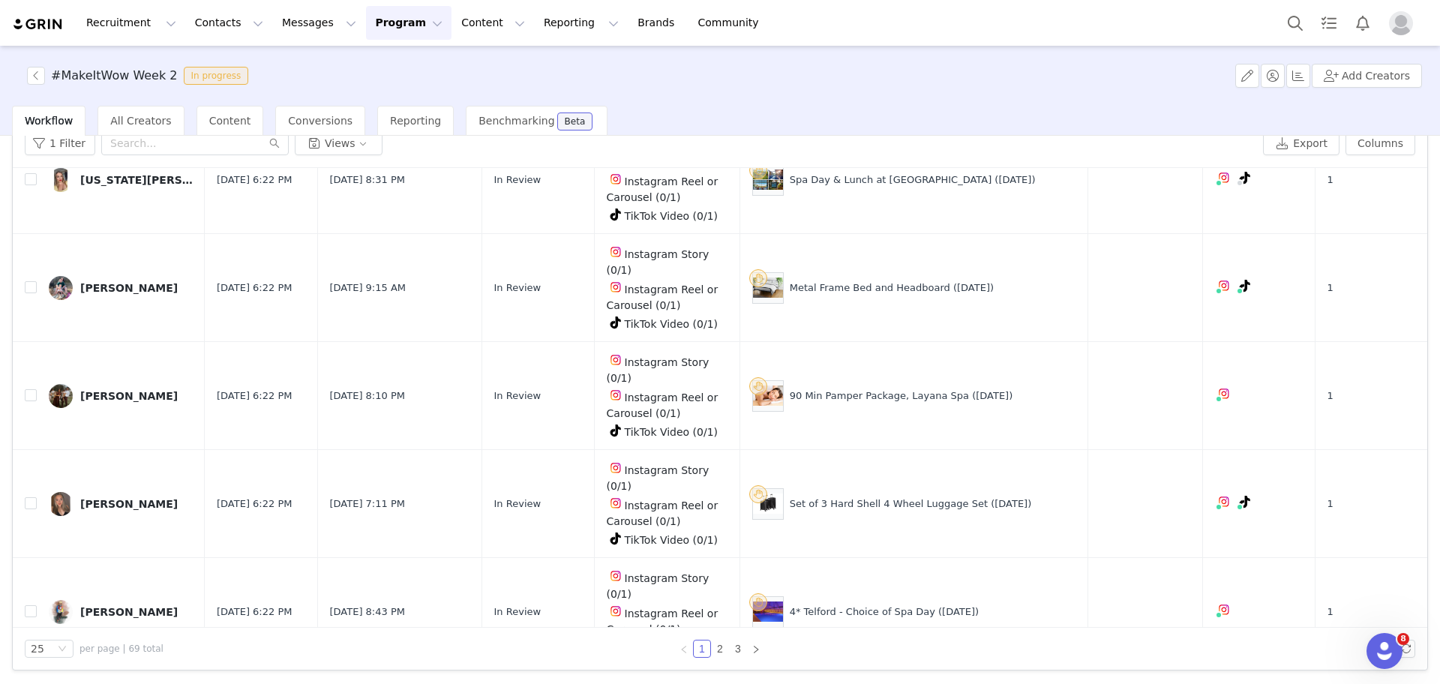
scroll to position [1432, 0]
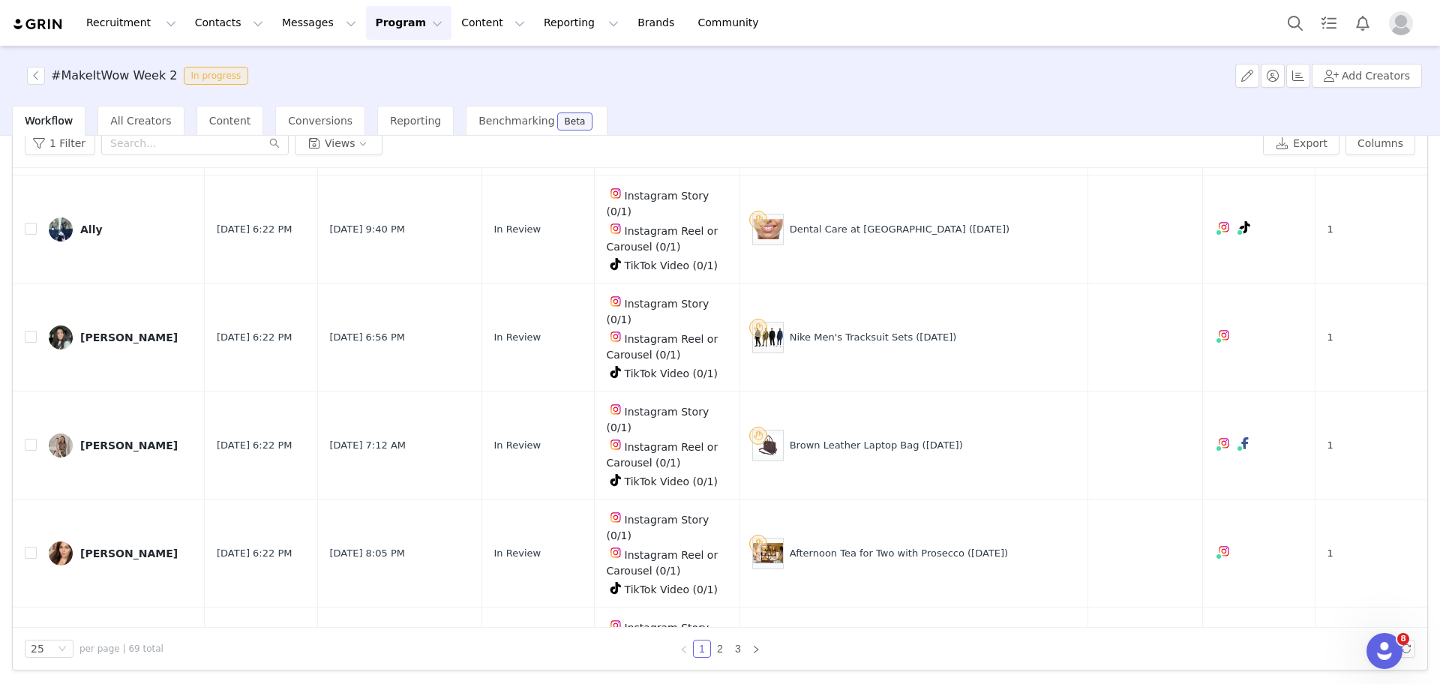
drag, startPoint x: 952, startPoint y: 590, endPoint x: 858, endPoint y: 597, distance: 94.0
click at [70, 642] on div "25" at bounding box center [49, 649] width 49 height 18
click at [61, 614] on li "100" at bounding box center [49, 621] width 49 height 24
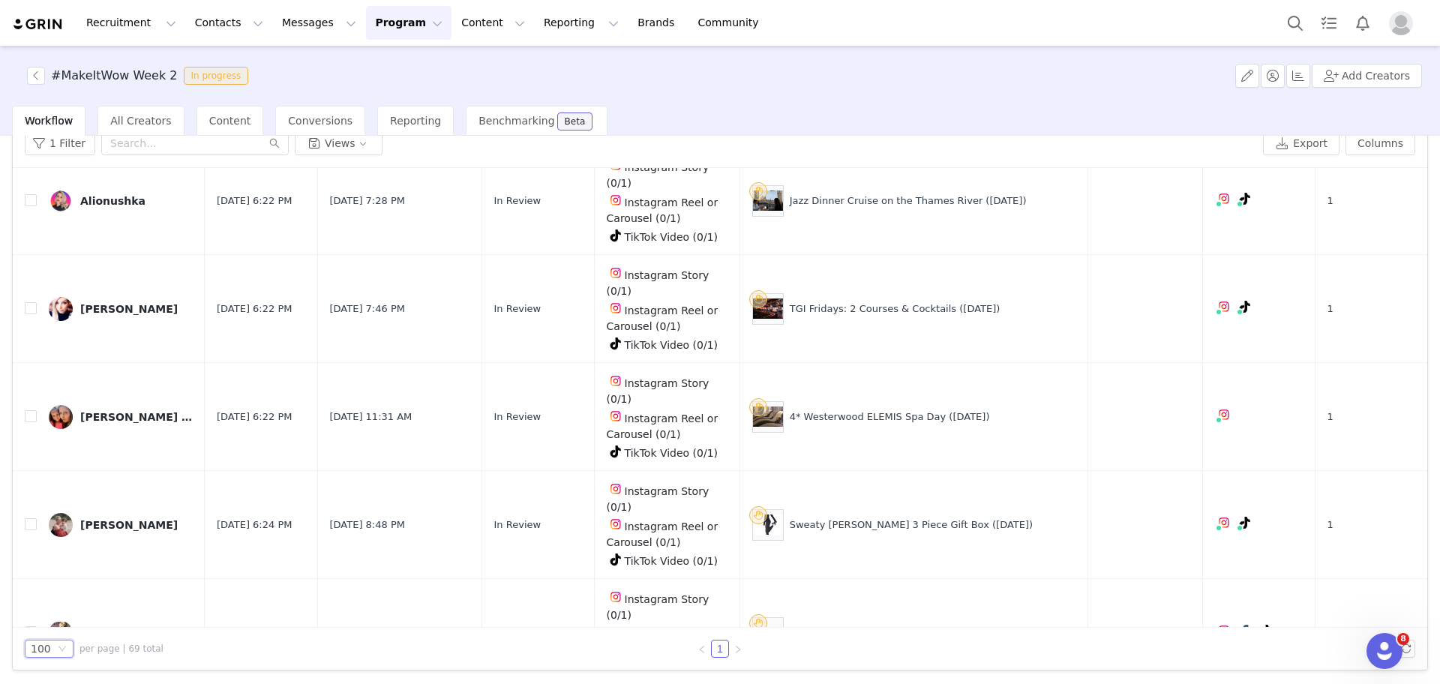
scroll to position [5786, 0]
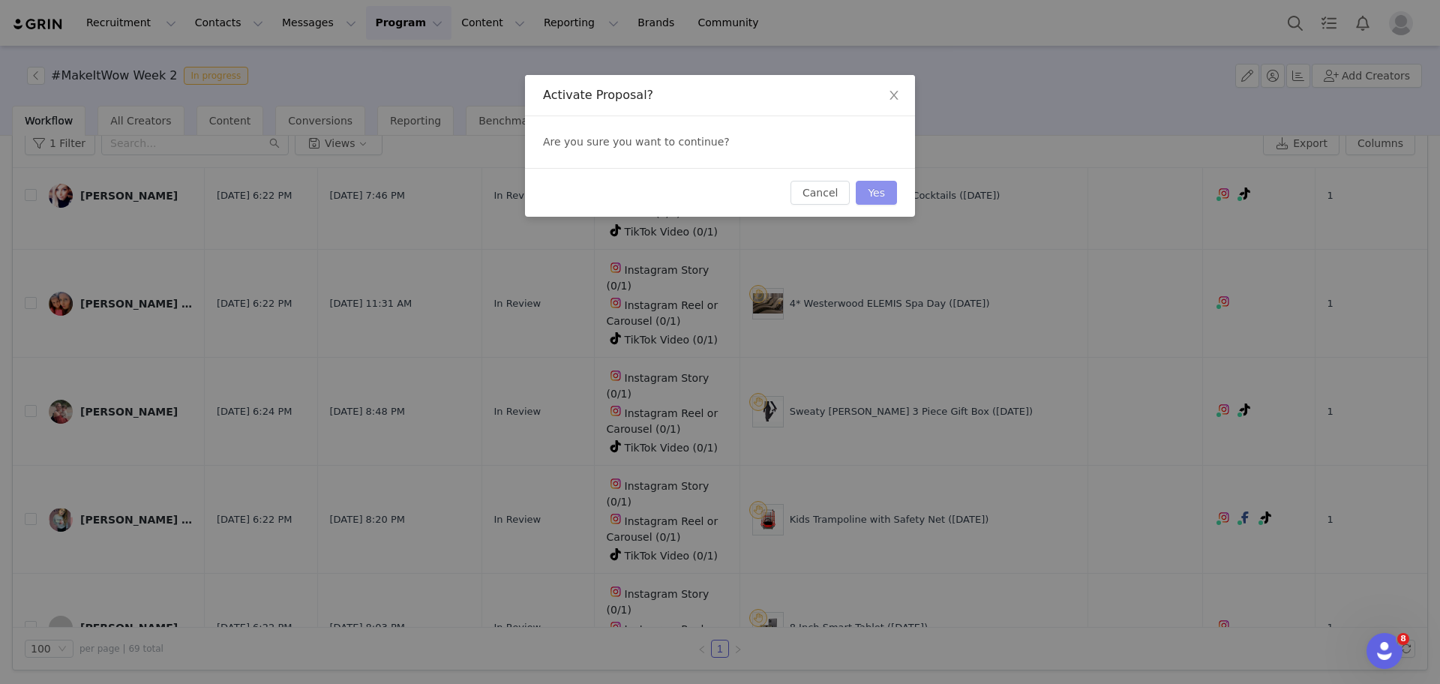
click at [888, 195] on button "Yes" at bounding box center [876, 193] width 41 height 24
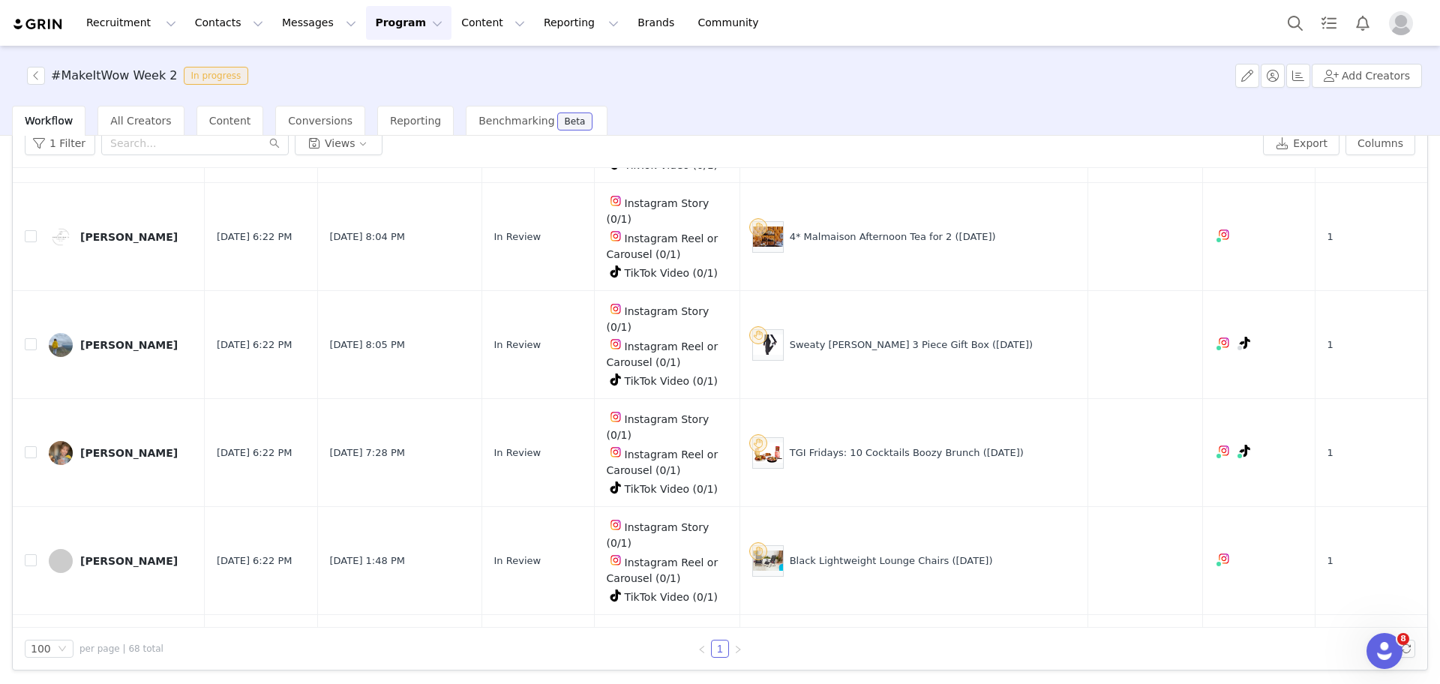
scroll to position [5696, 0]
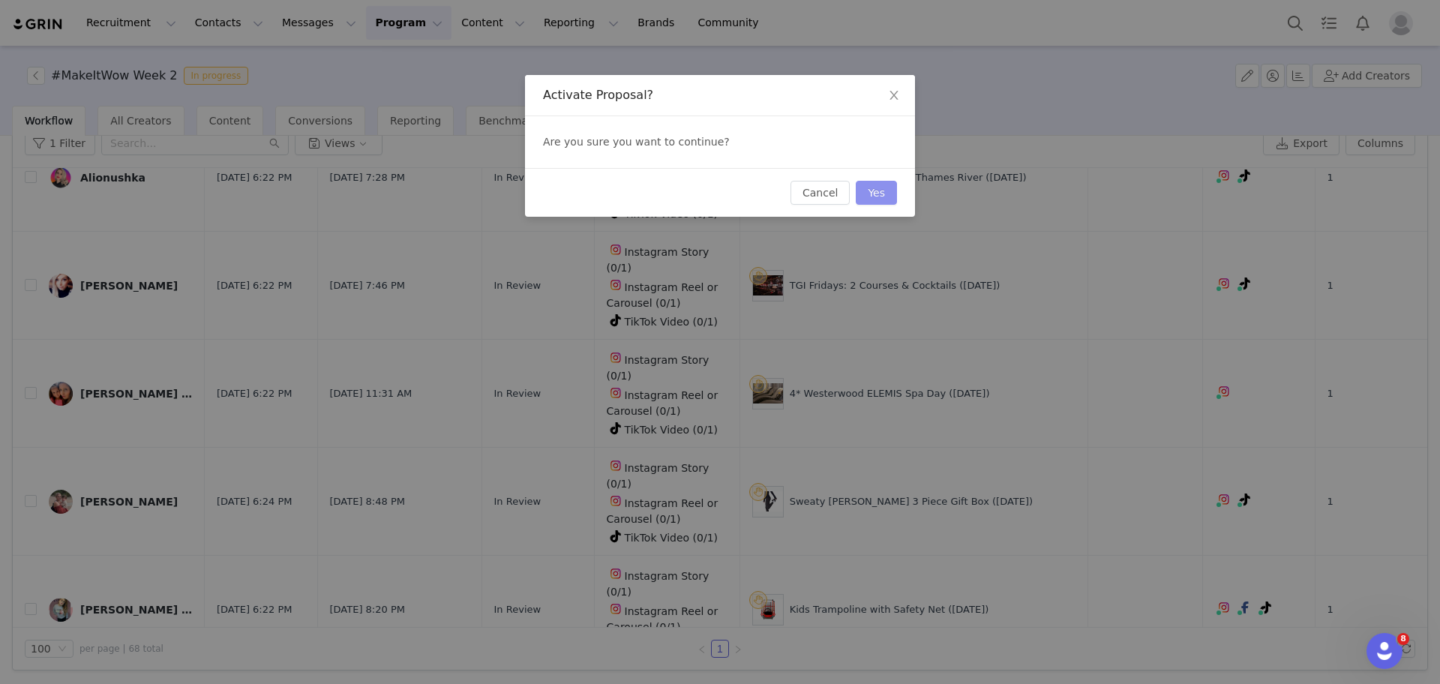
click at [874, 198] on button "Yes" at bounding box center [876, 193] width 41 height 24
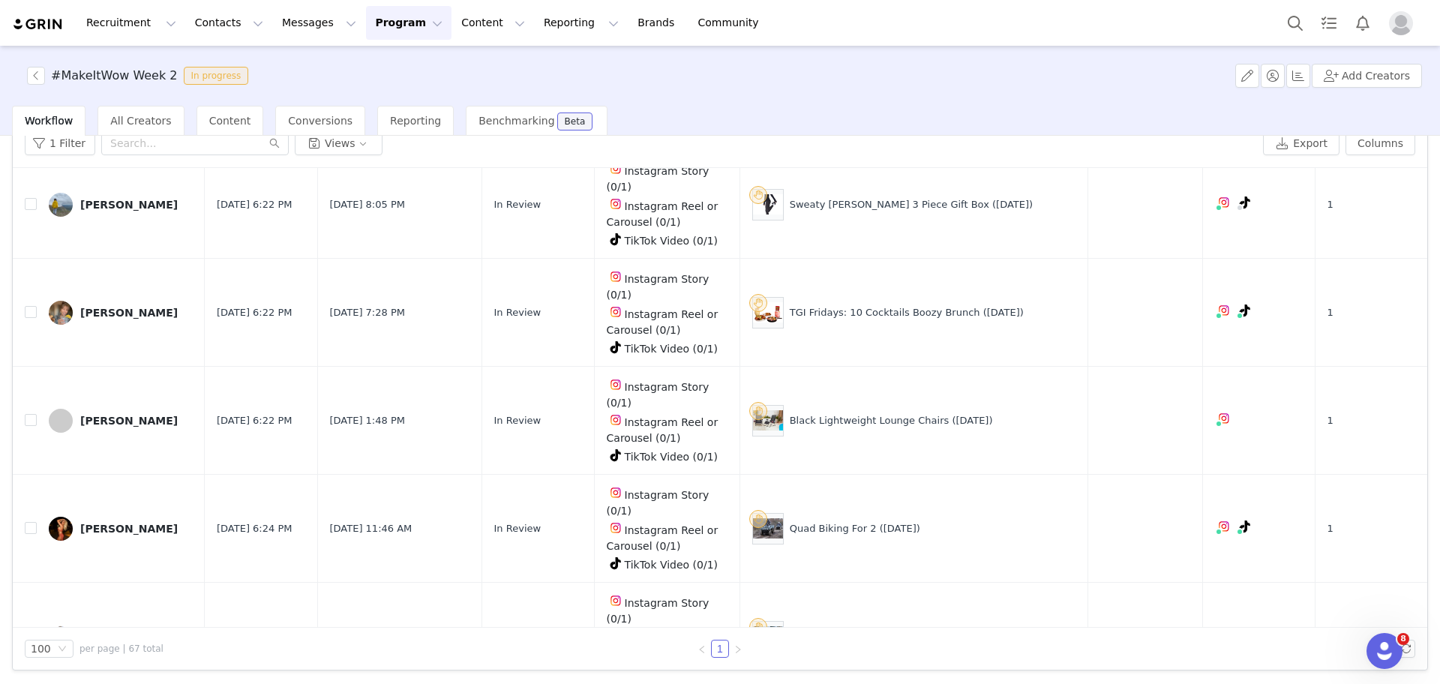
scroll to position [5606, 0]
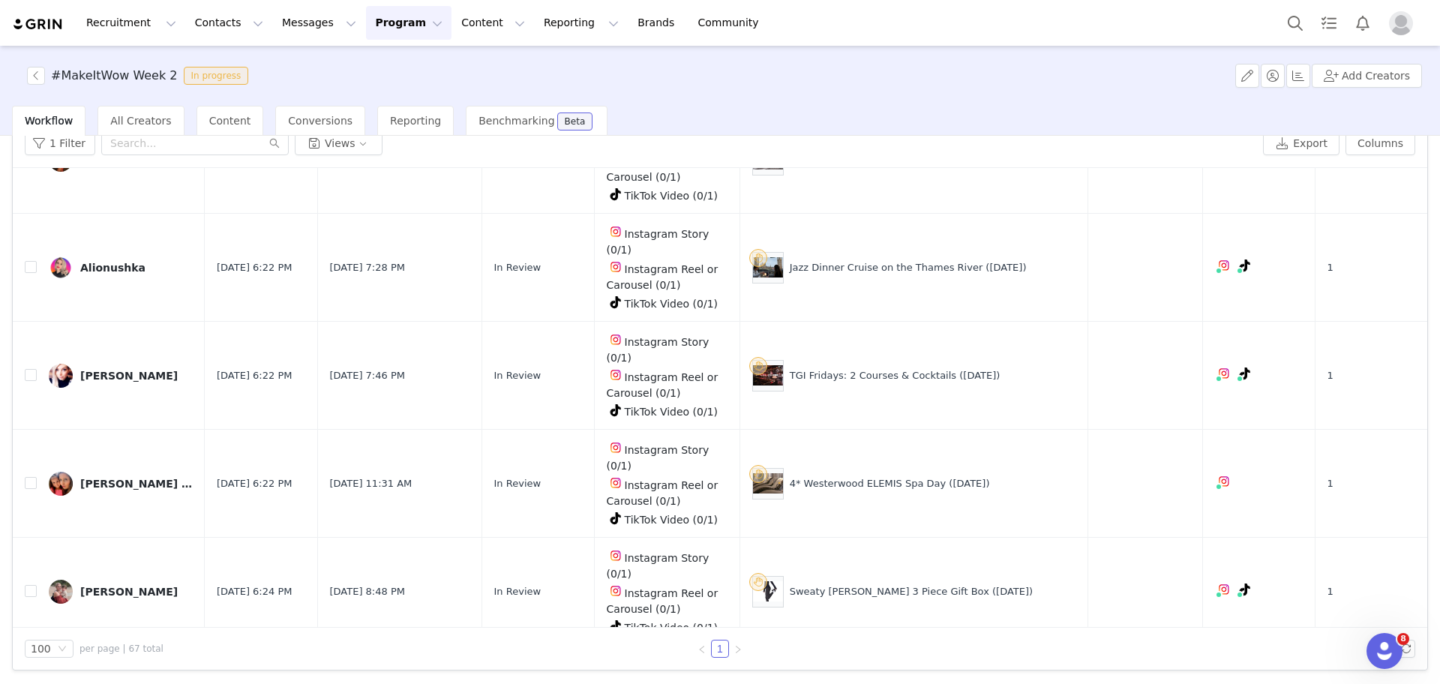
drag, startPoint x: 940, startPoint y: 492, endPoint x: 799, endPoint y: 498, distance: 140.4
copy div "Spa Day for Two at Portland Hall"
drag, startPoint x: 967, startPoint y: 401, endPoint x: 799, endPoint y: 407, distance: 168.9
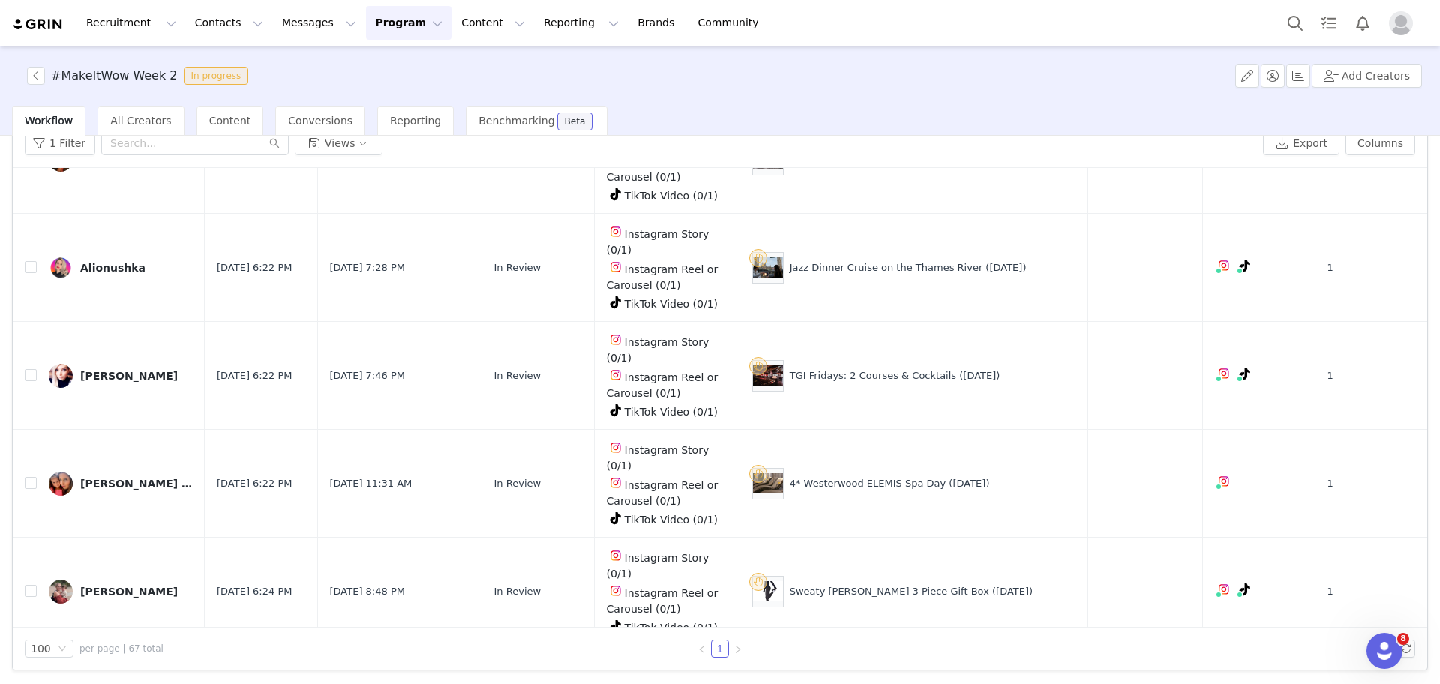
copy div "Jazz Dinner Cruise on the Thames River"
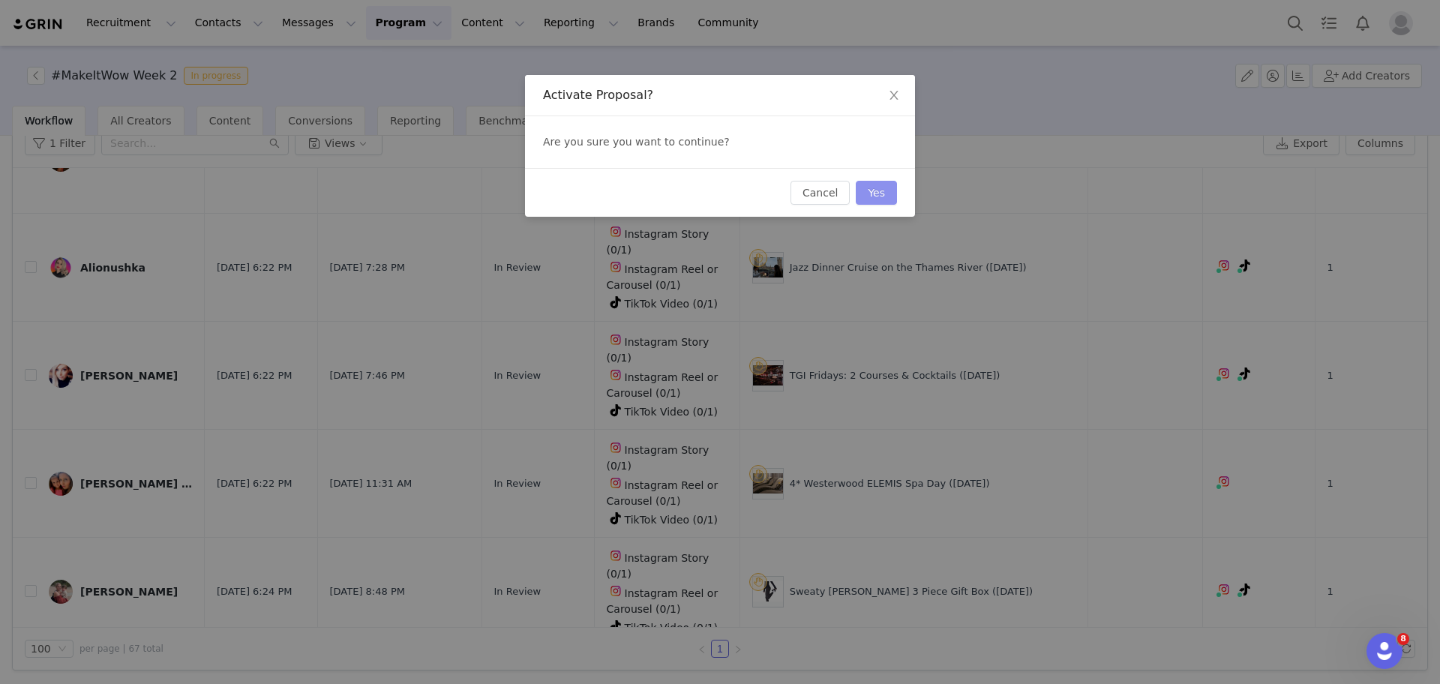
click at [872, 196] on button "Yes" at bounding box center [876, 193] width 41 height 24
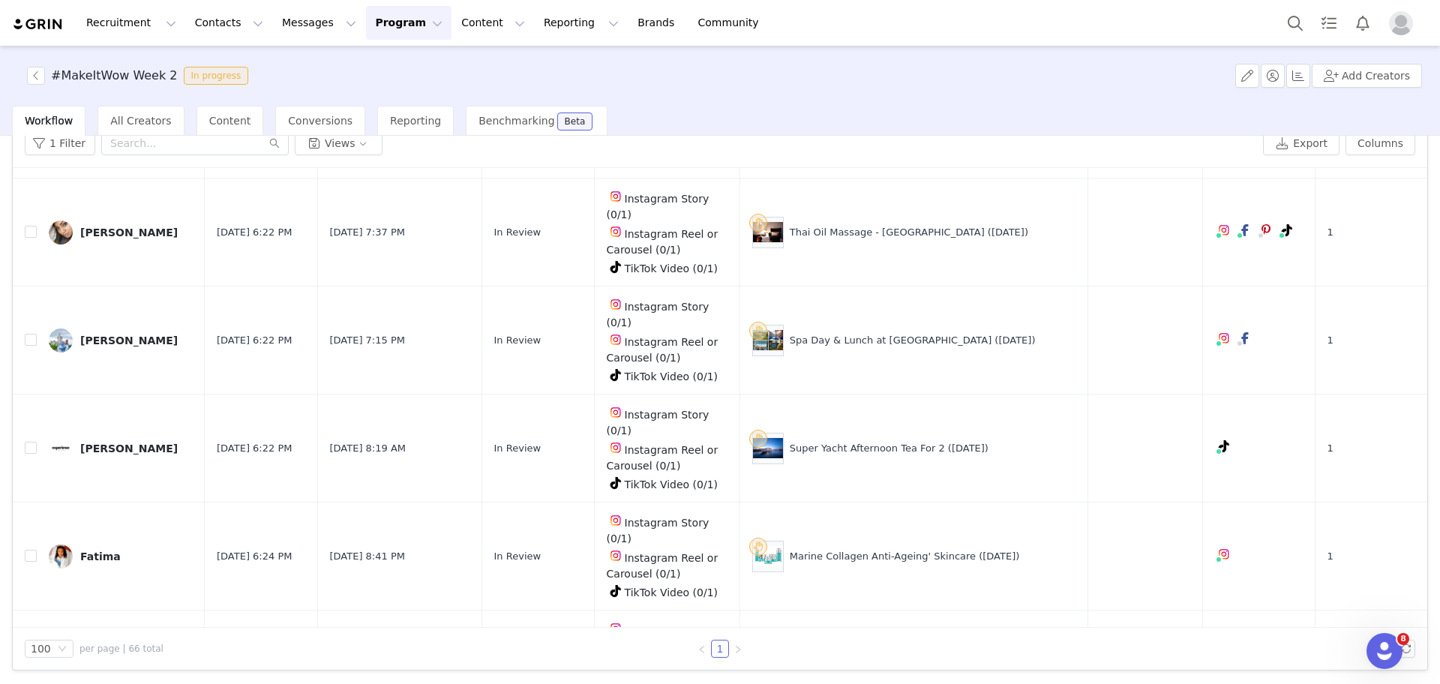
scroll to position [5516, 0]
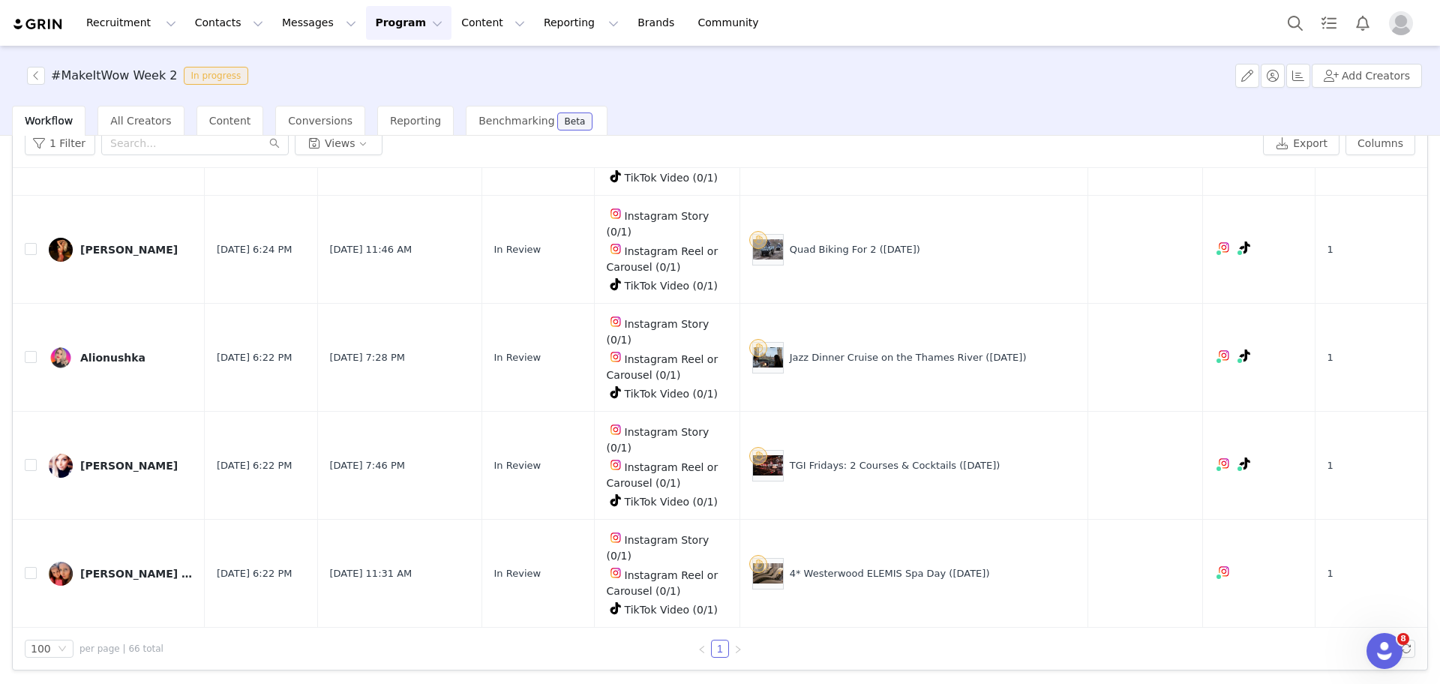
drag, startPoint x: 929, startPoint y: 308, endPoint x: 799, endPoint y: 312, distance: 129.8
copy div "Summer Beauty Mystery Deal"
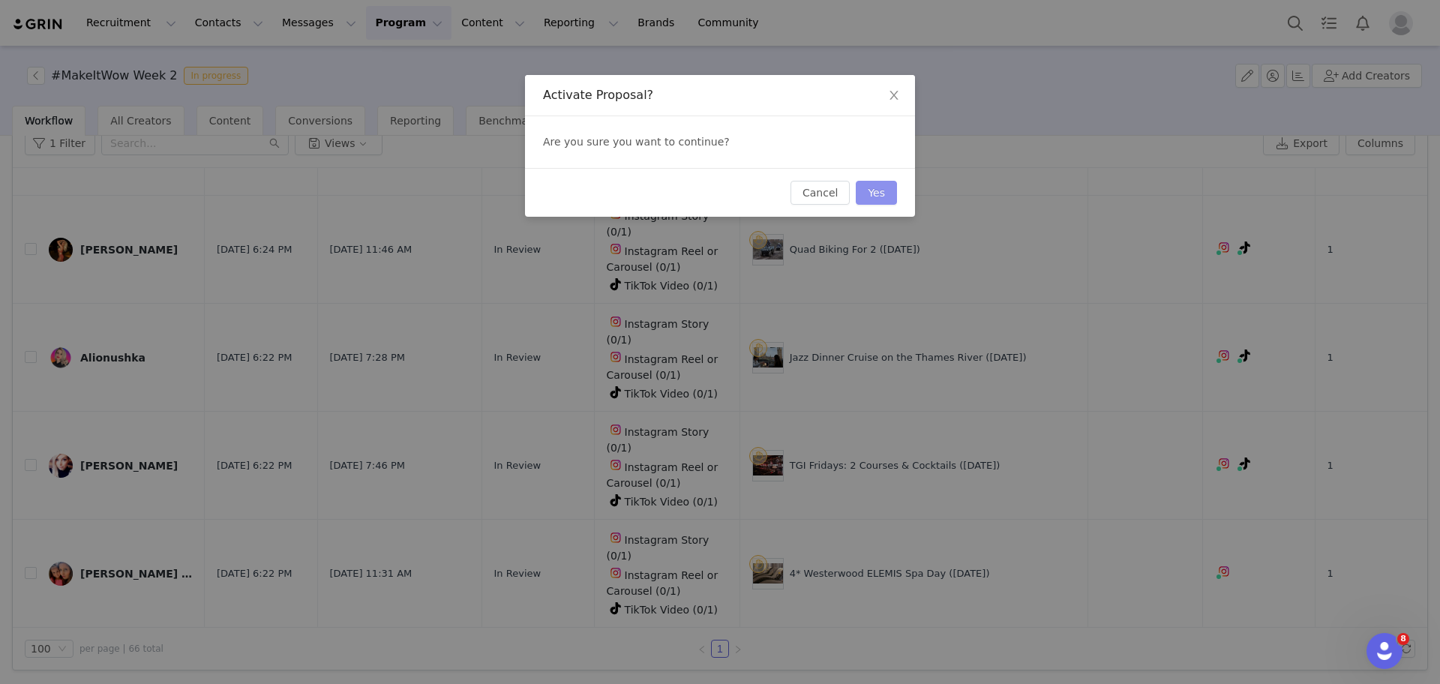
click at [883, 183] on button "Yes" at bounding box center [876, 193] width 41 height 24
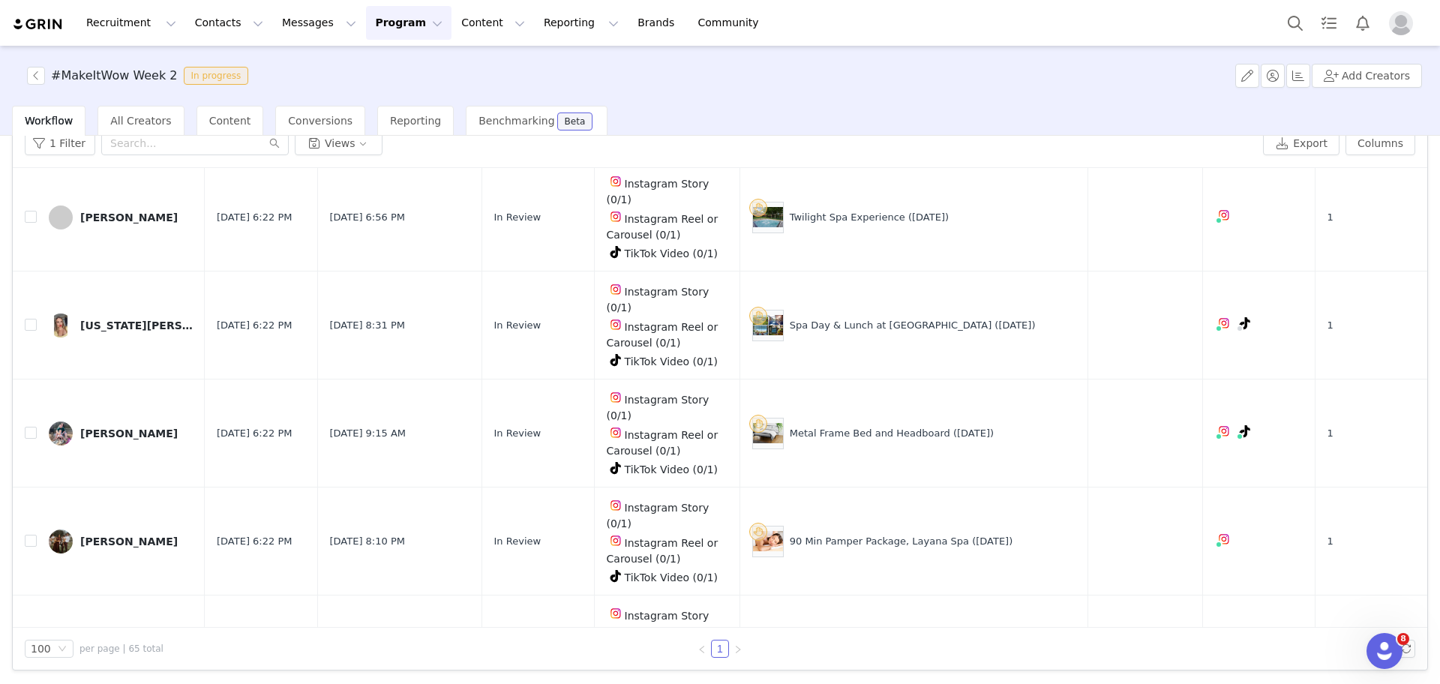
scroll to position [526, 0]
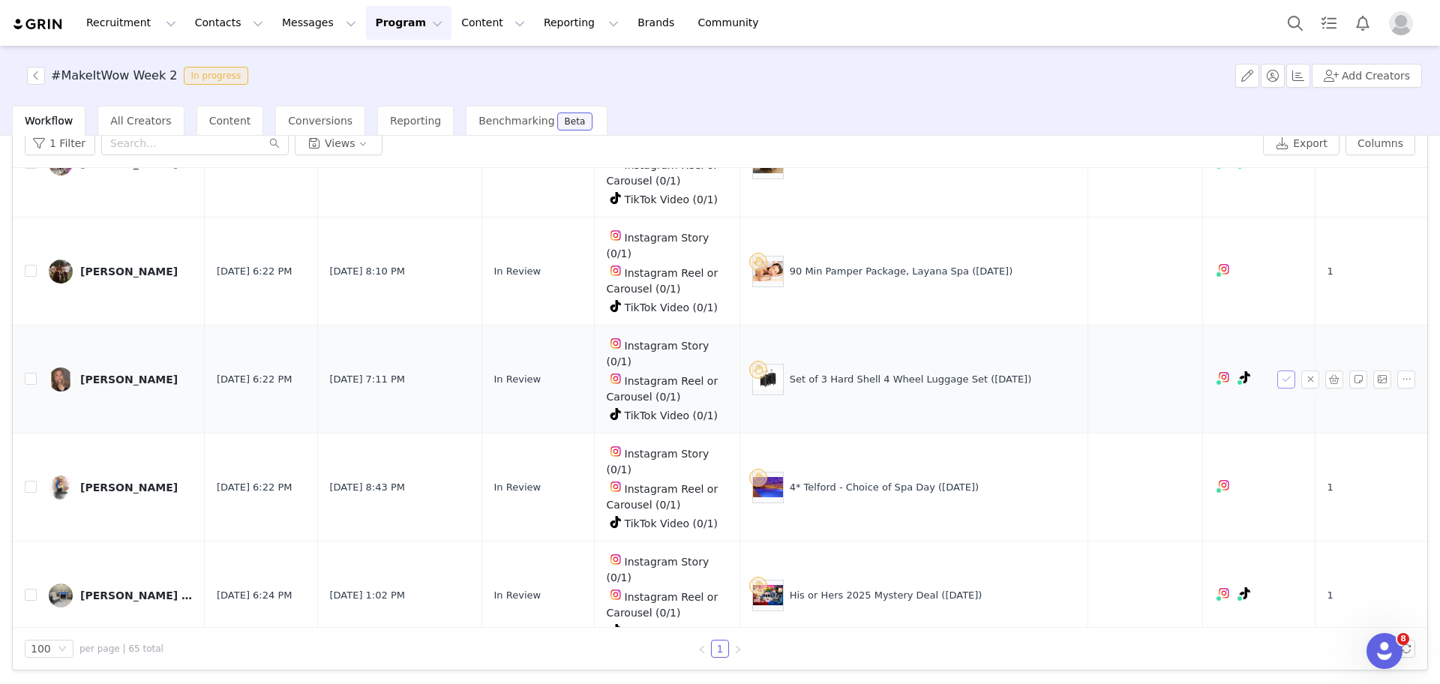
click at [1277, 370] on button "button" at bounding box center [1286, 379] width 18 height 18
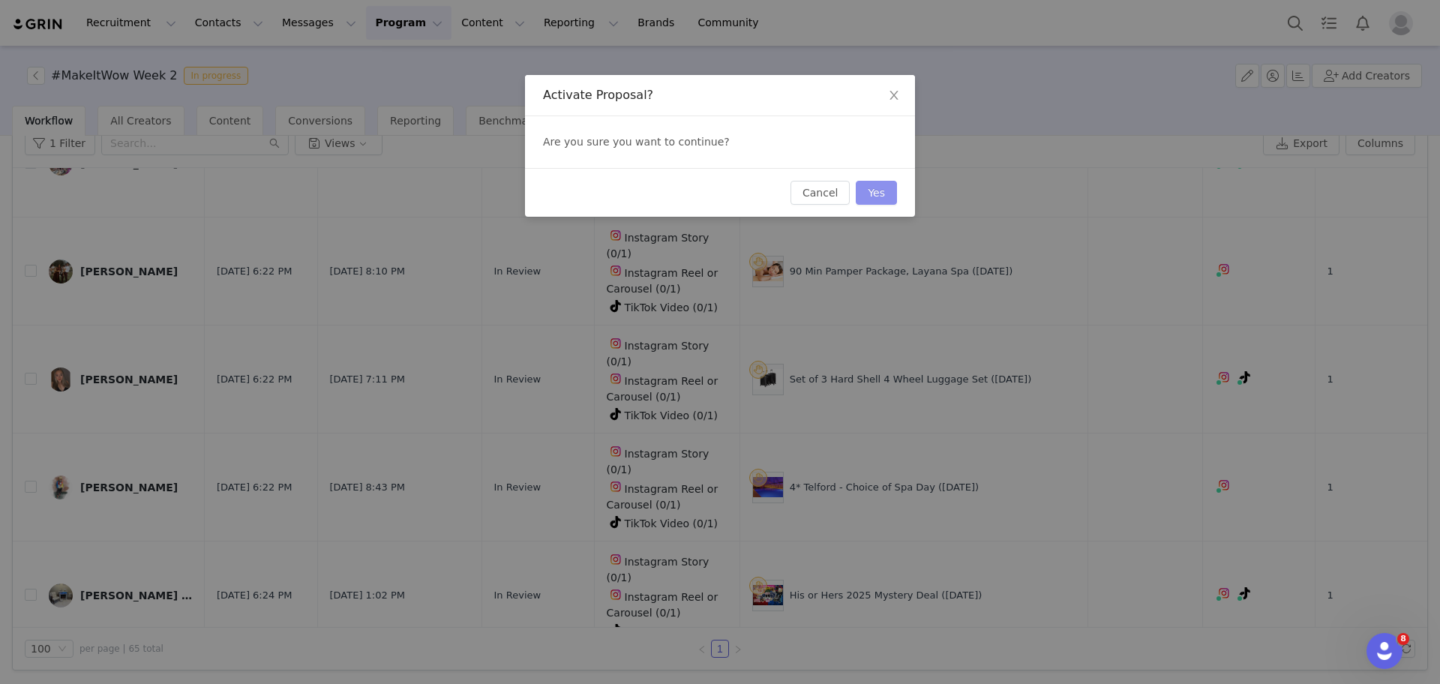
click at [882, 182] on button "Yes" at bounding box center [876, 193] width 41 height 24
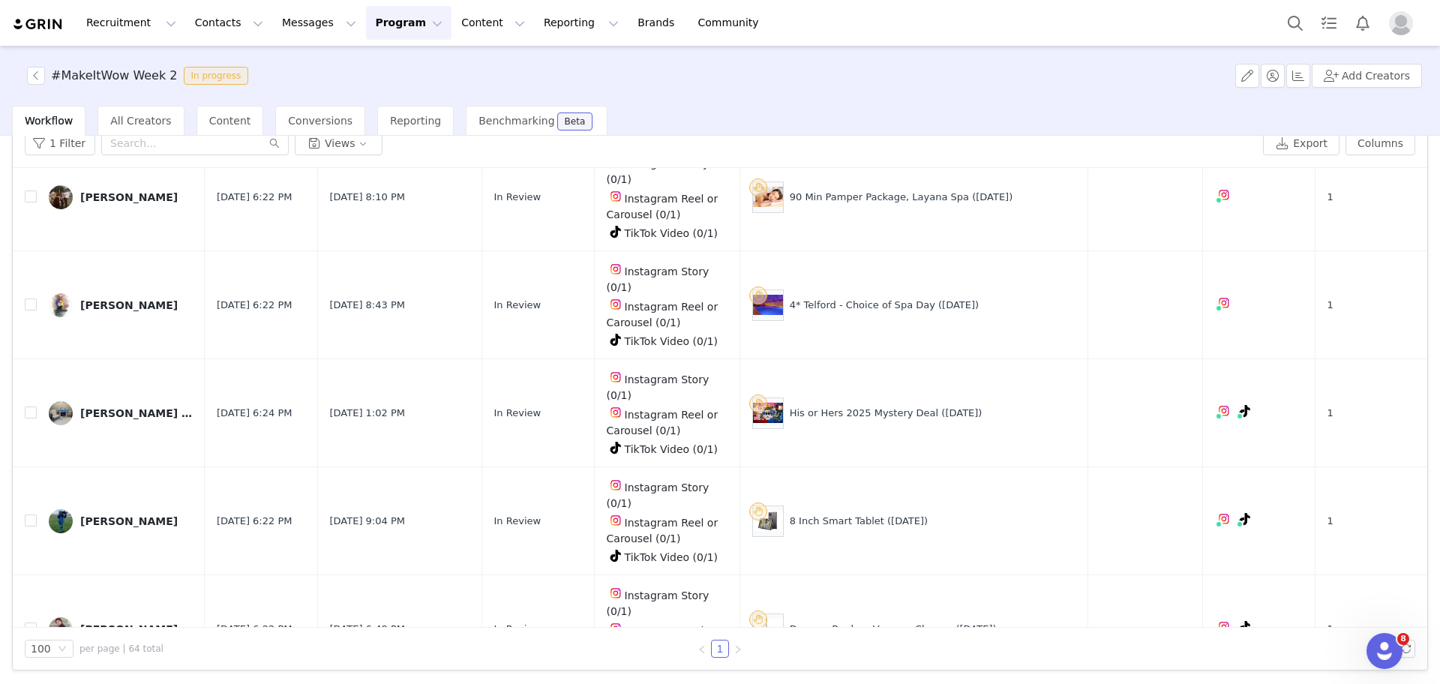
scroll to position [580, 0]
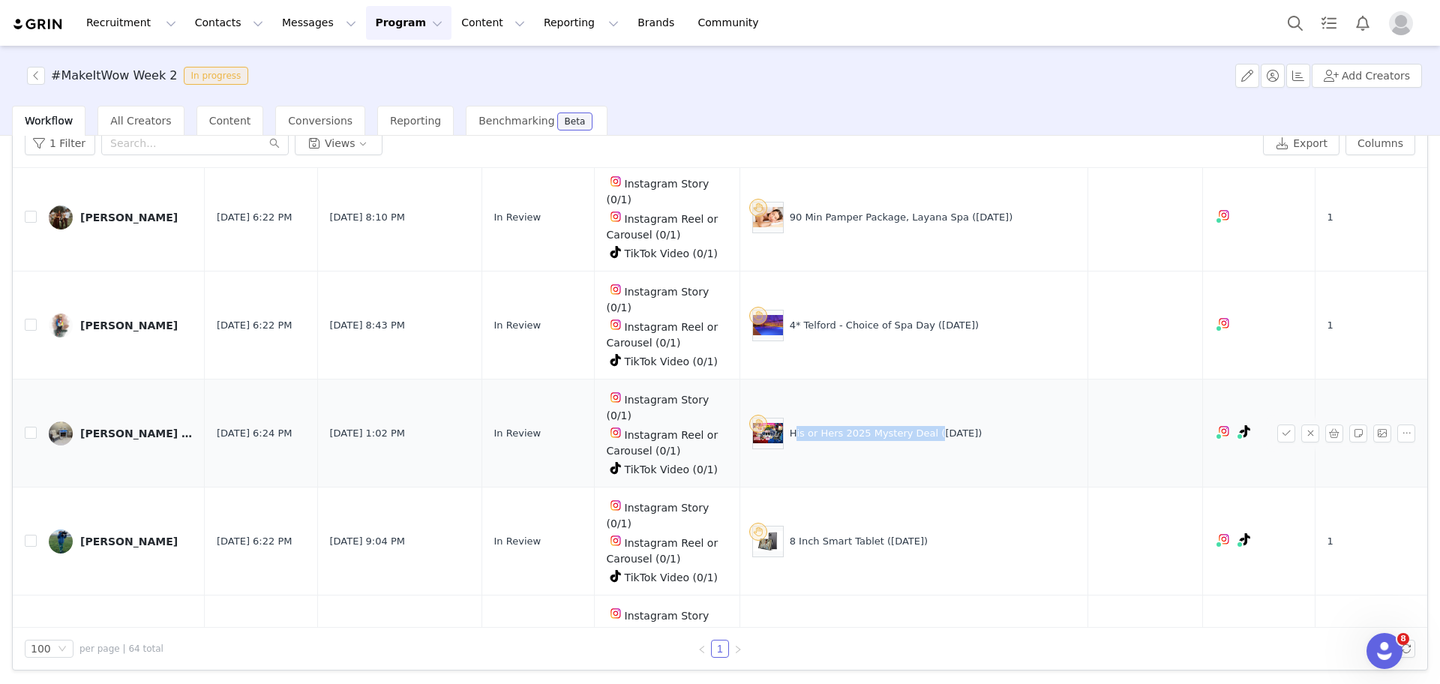
drag, startPoint x: 932, startPoint y: 297, endPoint x: 802, endPoint y: 308, distance: 131.0
click at [802, 418] on div "His or Hers 2025 Mystery Deal (29 Aug)" at bounding box center [913, 433] width 323 height 31
click at [1277, 424] on button "button" at bounding box center [1286, 433] width 18 height 18
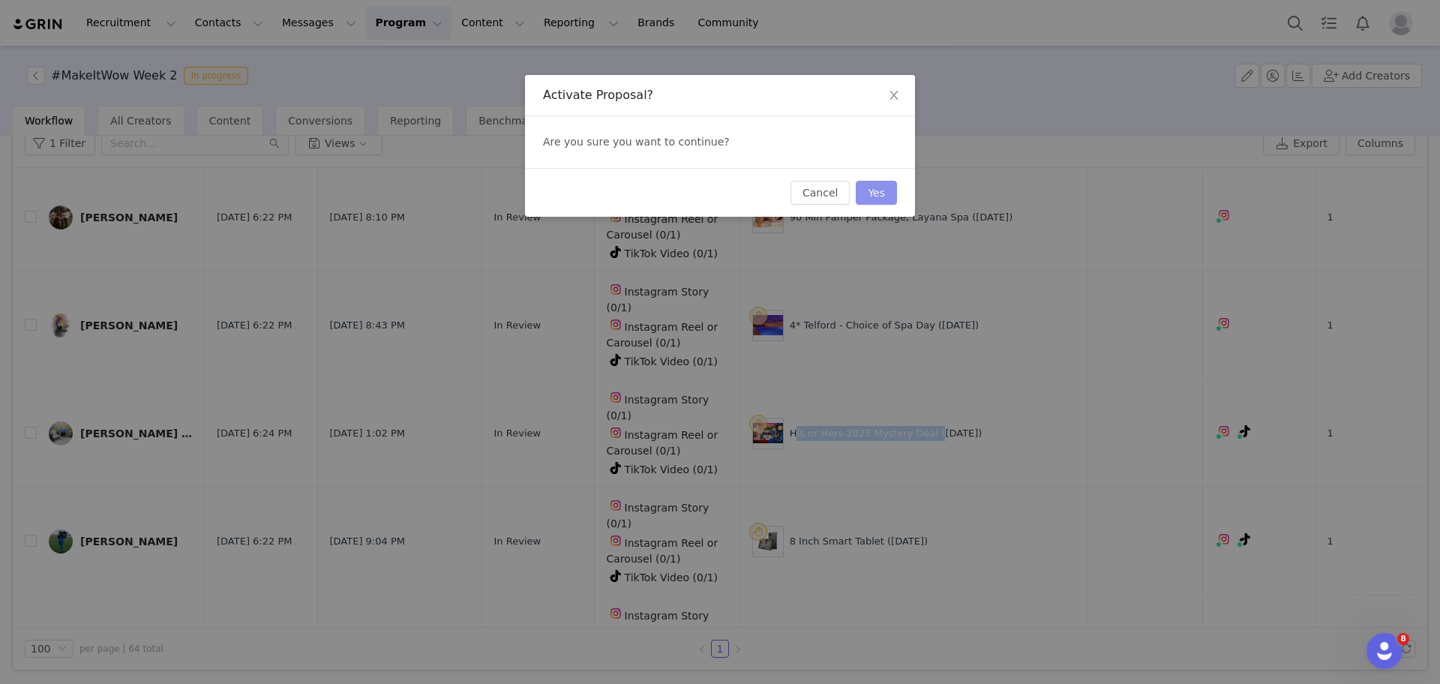
click at [888, 183] on button "Yes" at bounding box center [876, 193] width 41 height 24
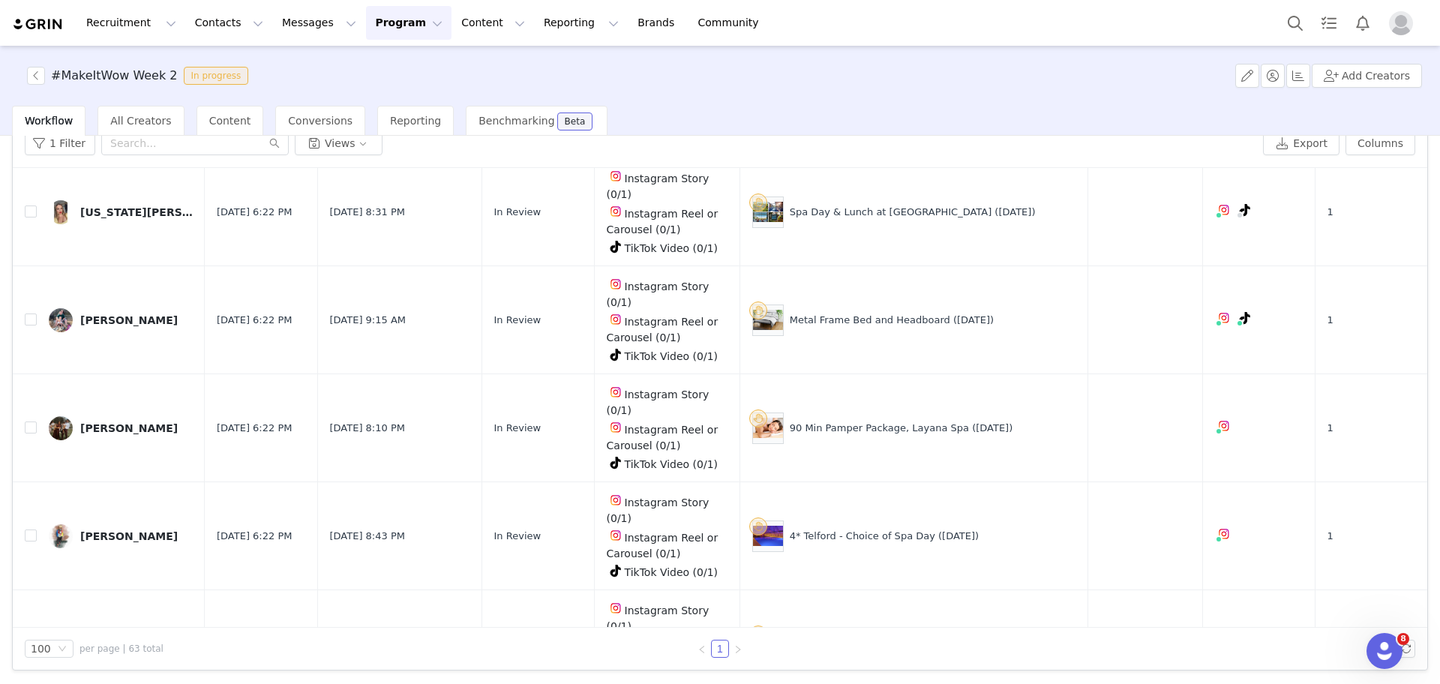
scroll to position [380, 0]
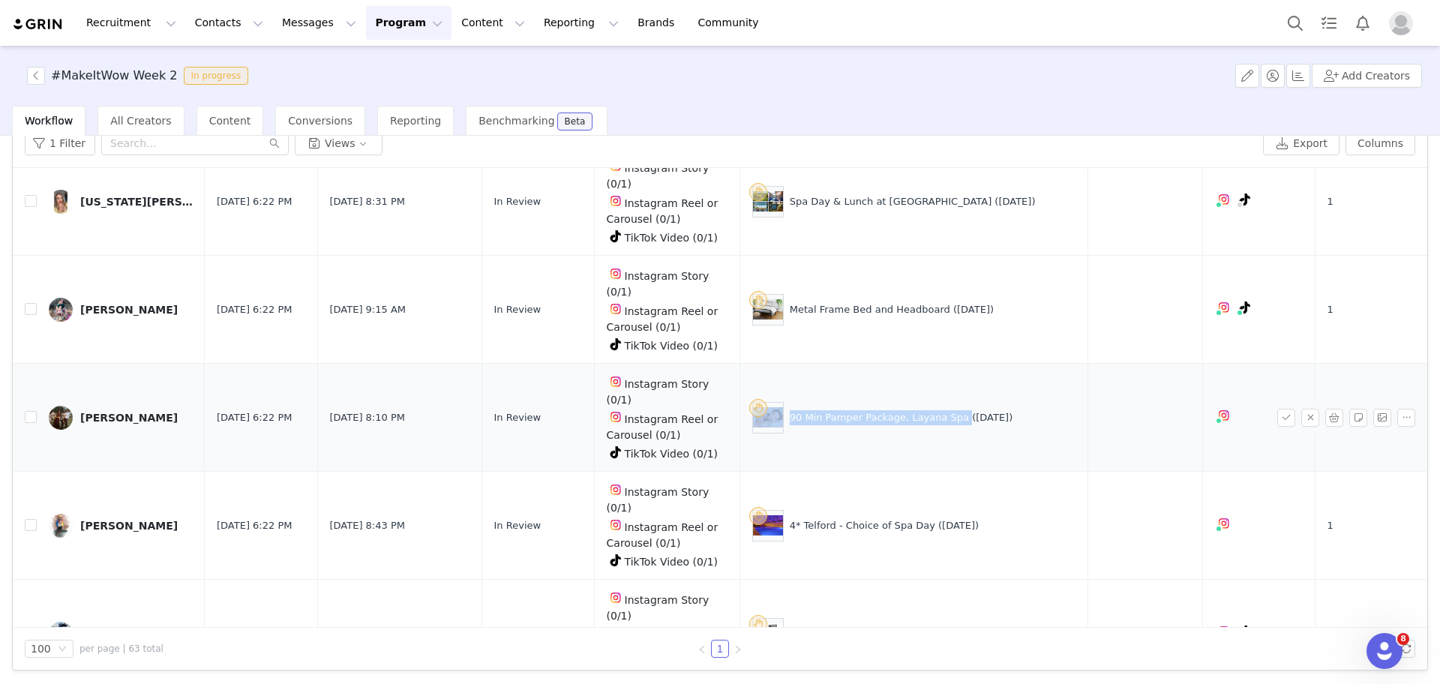
drag, startPoint x: 958, startPoint y: 317, endPoint x: 799, endPoint y: 320, distance: 158.3
click at [799, 402] on div "90 Min Pamper Package, Layana Spa (29 Aug)" at bounding box center [913, 417] width 323 height 31
click at [1277, 409] on button "button" at bounding box center [1286, 418] width 18 height 18
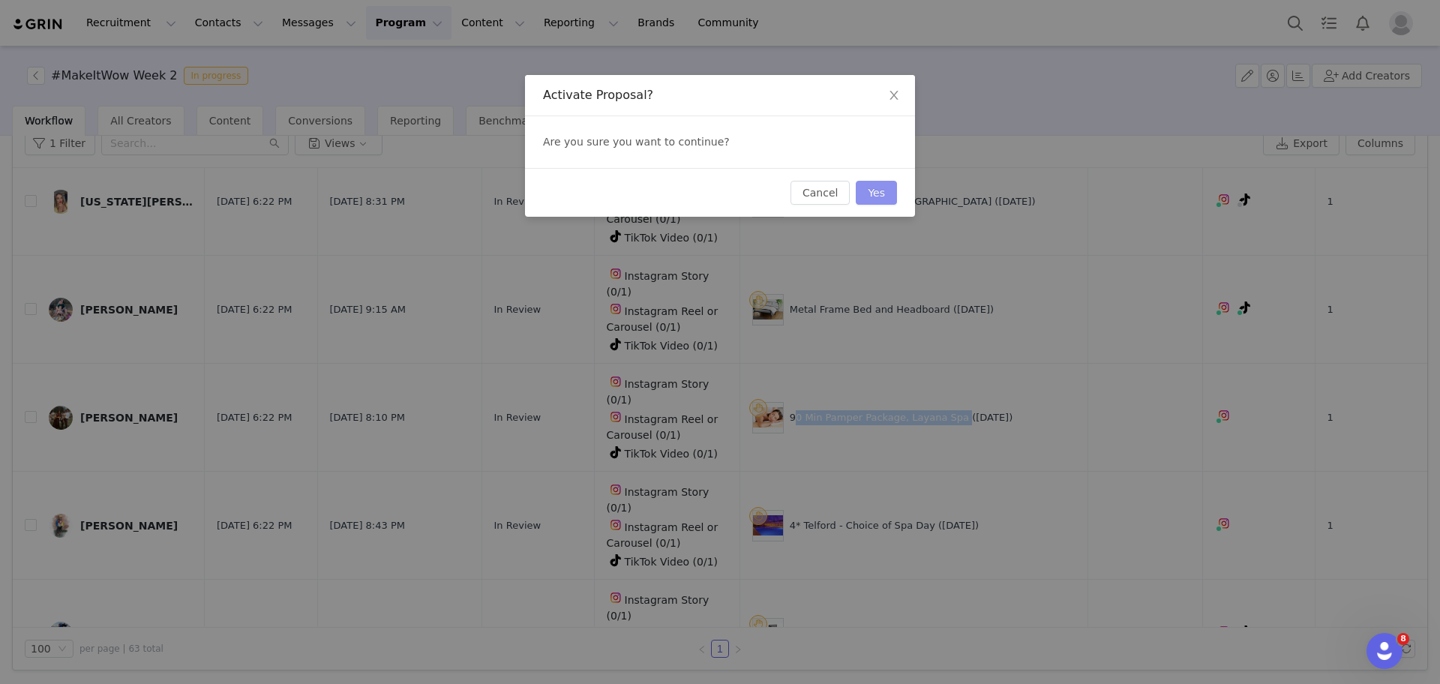
click at [888, 187] on button "Yes" at bounding box center [876, 193] width 41 height 24
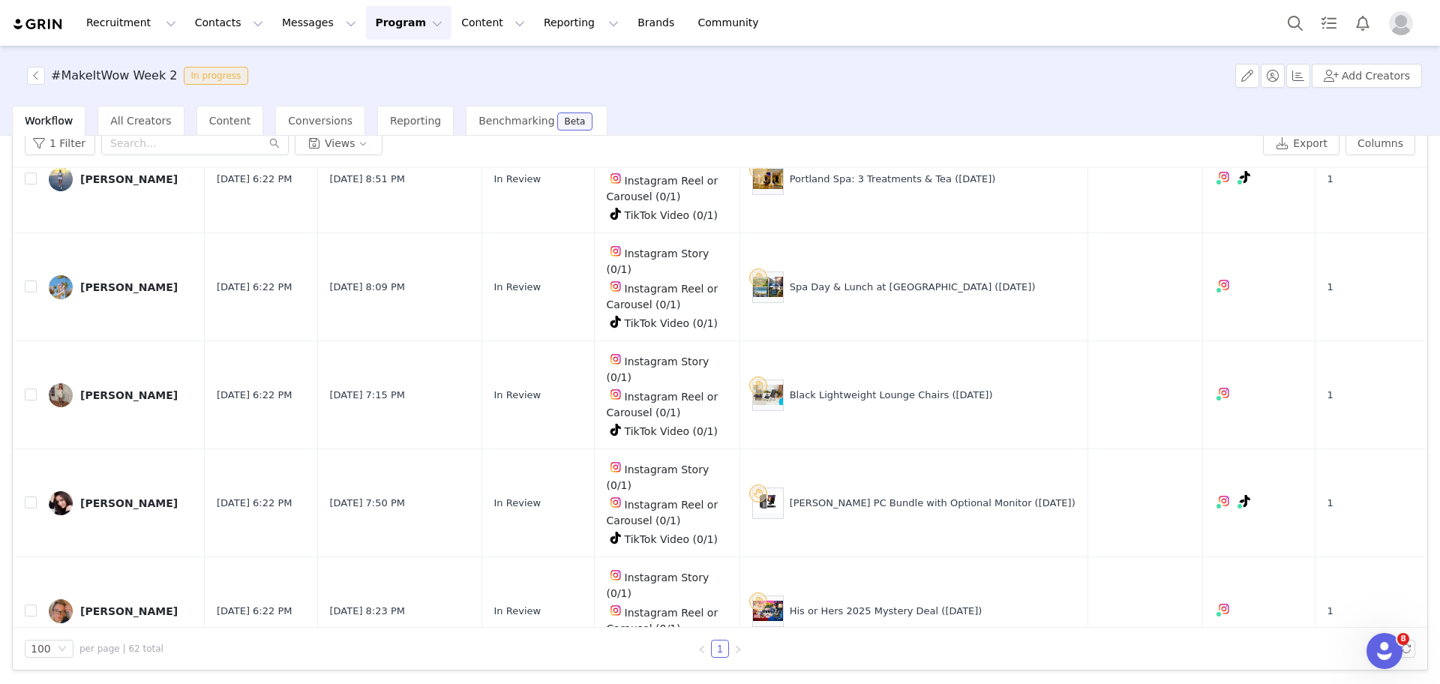
scroll to position [1739, 0]
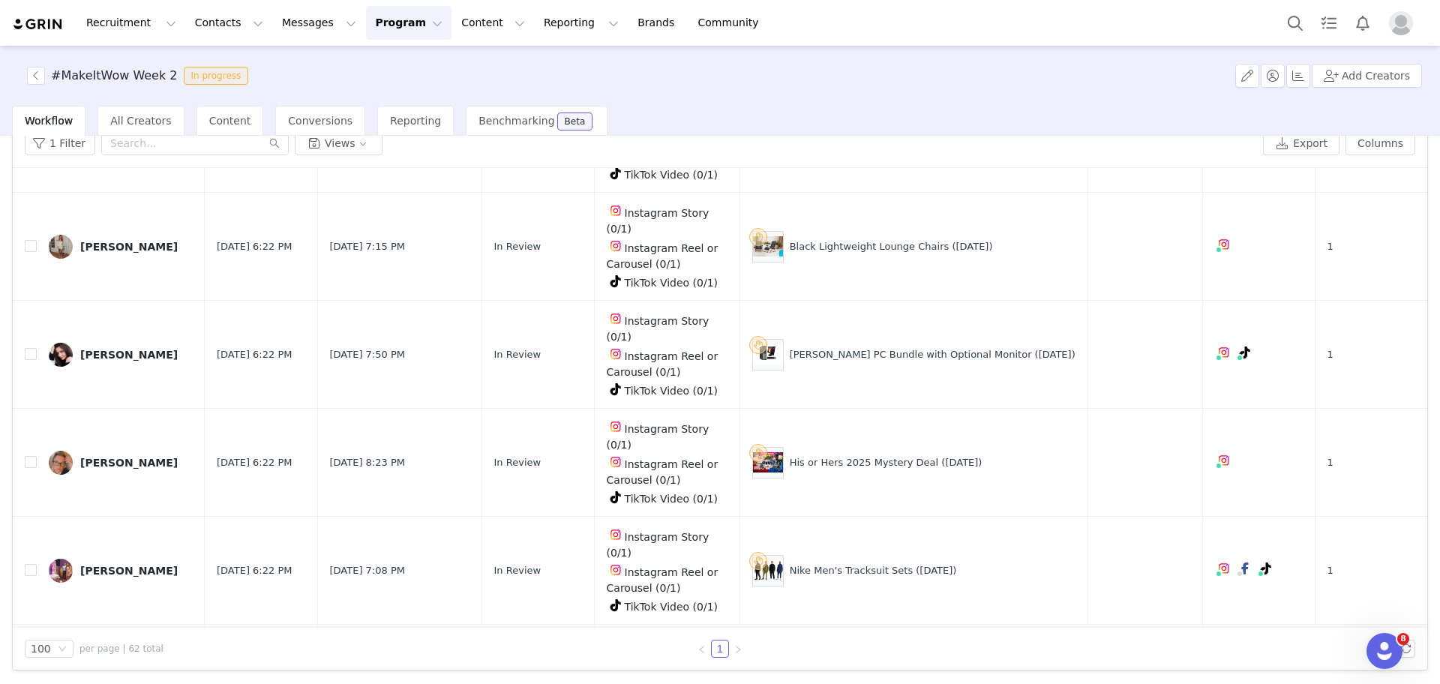
drag, startPoint x: 887, startPoint y: 307, endPoint x: 799, endPoint y: 314, distance: 88.8
click at [799, 663] on div "York Radiator Cover (29 Aug)" at bounding box center [913, 678] width 323 height 31
click at [1277, 670] on button "button" at bounding box center [1286, 679] width 18 height 18
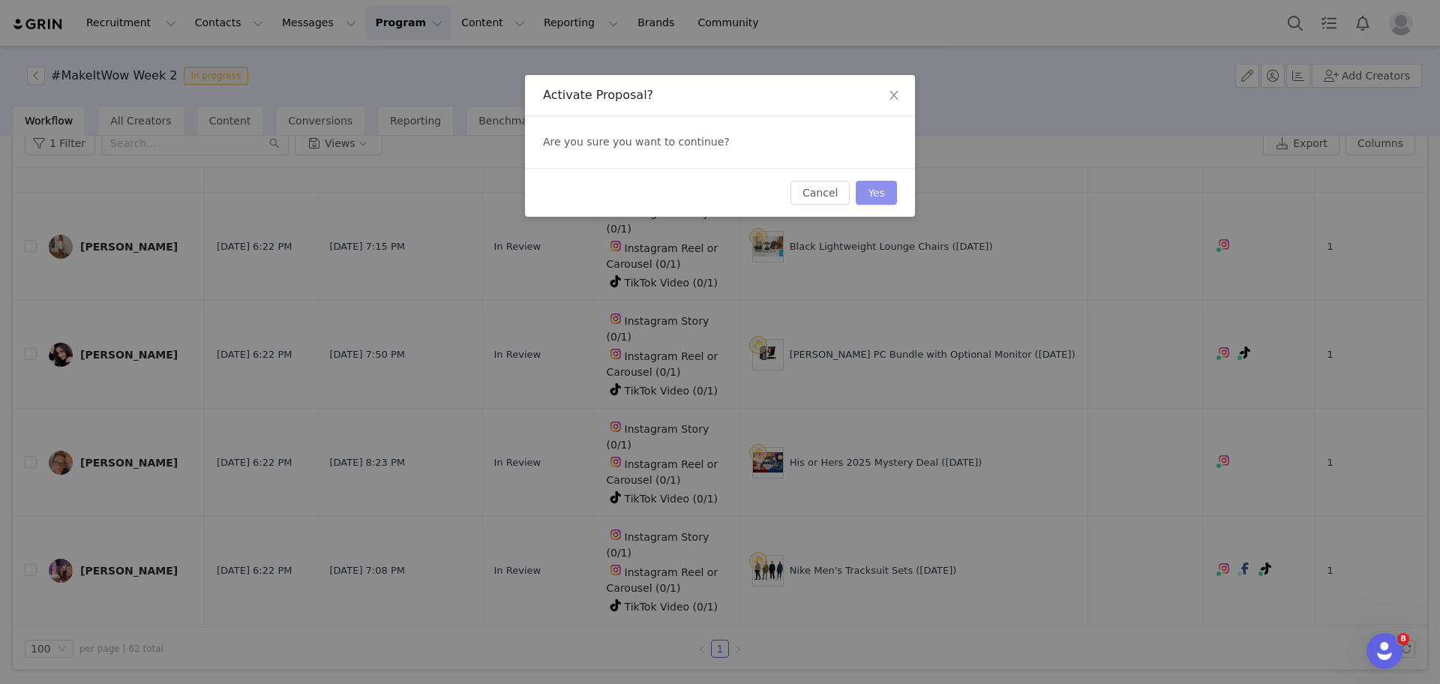
click at [884, 185] on button "Yes" at bounding box center [876, 193] width 41 height 24
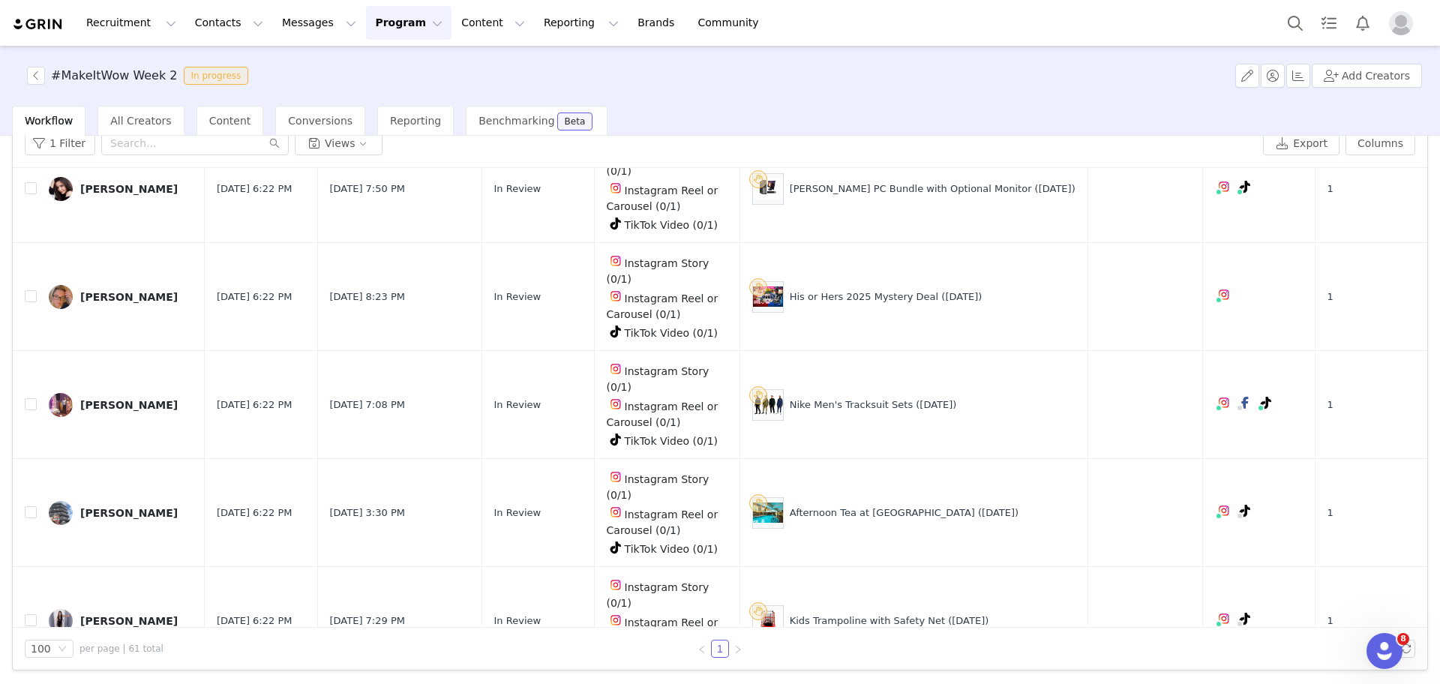
scroll to position [1895, 0]
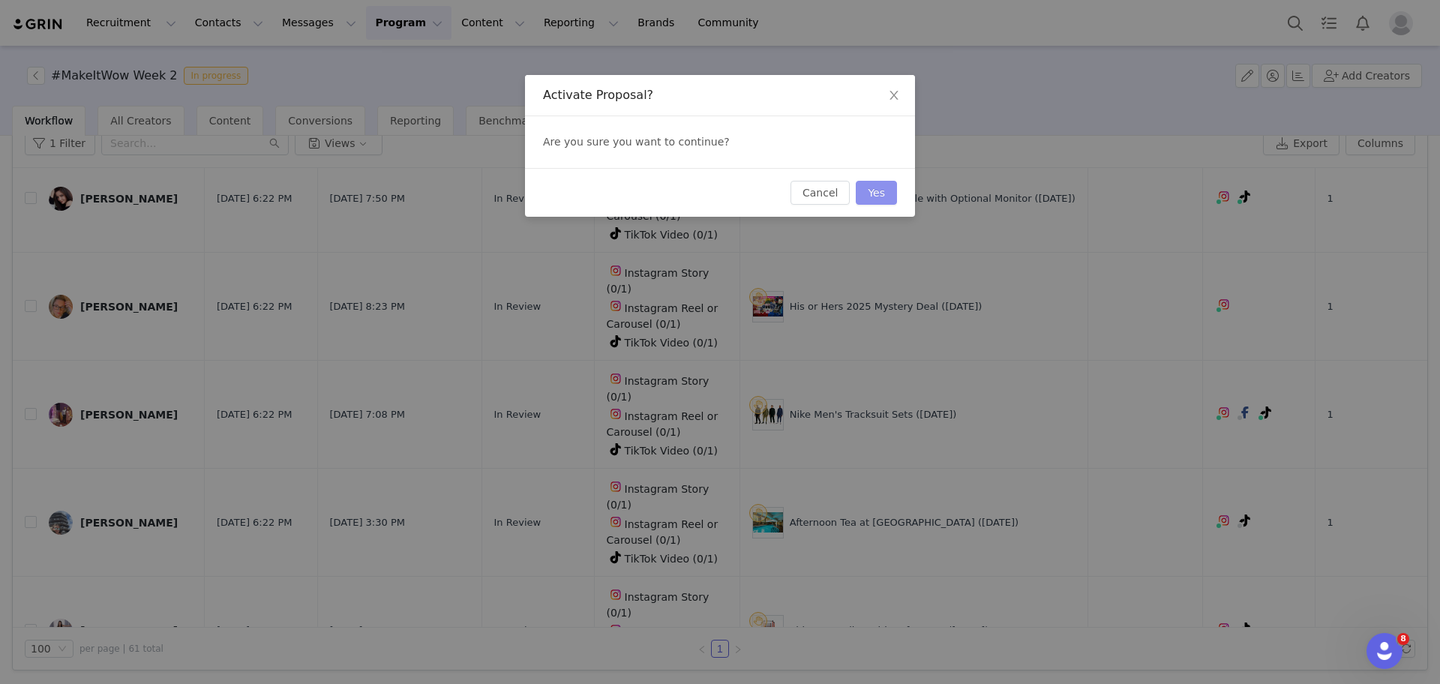
click at [865, 187] on button "Yes" at bounding box center [876, 193] width 41 height 24
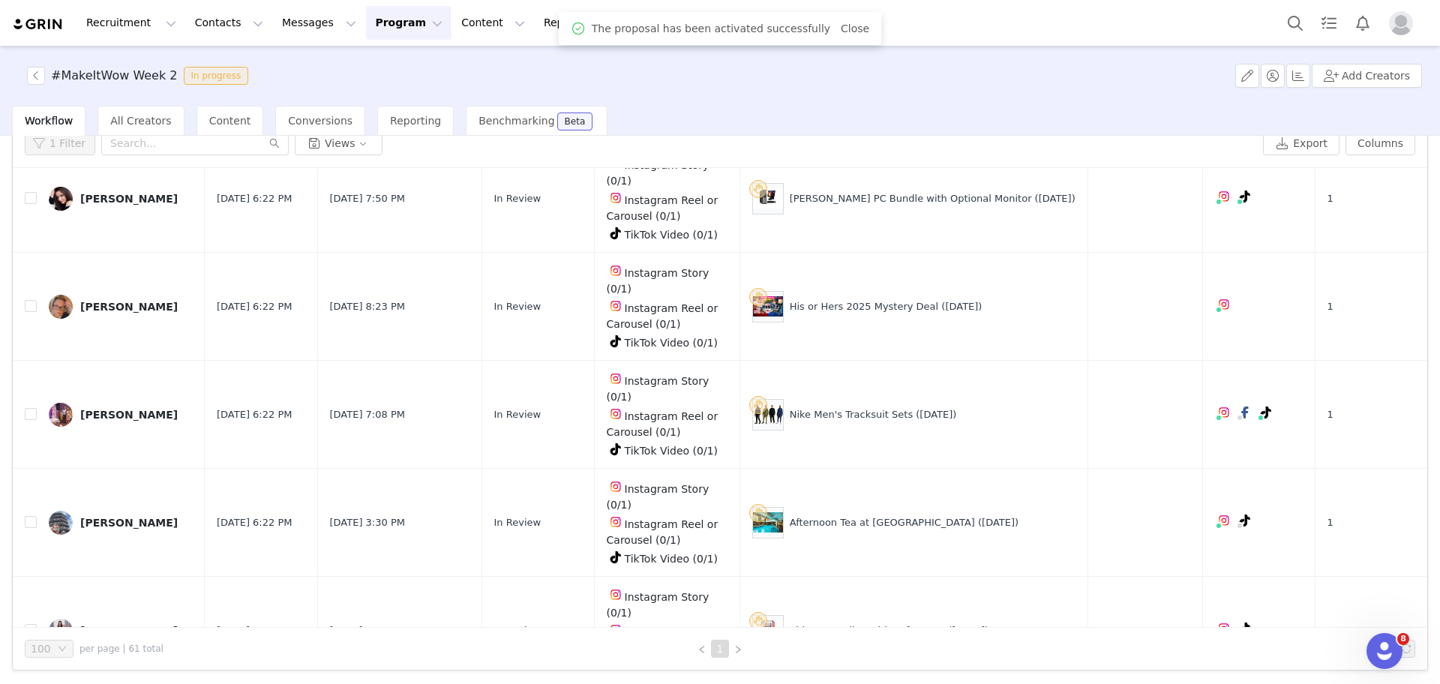
scroll to position [0, 0]
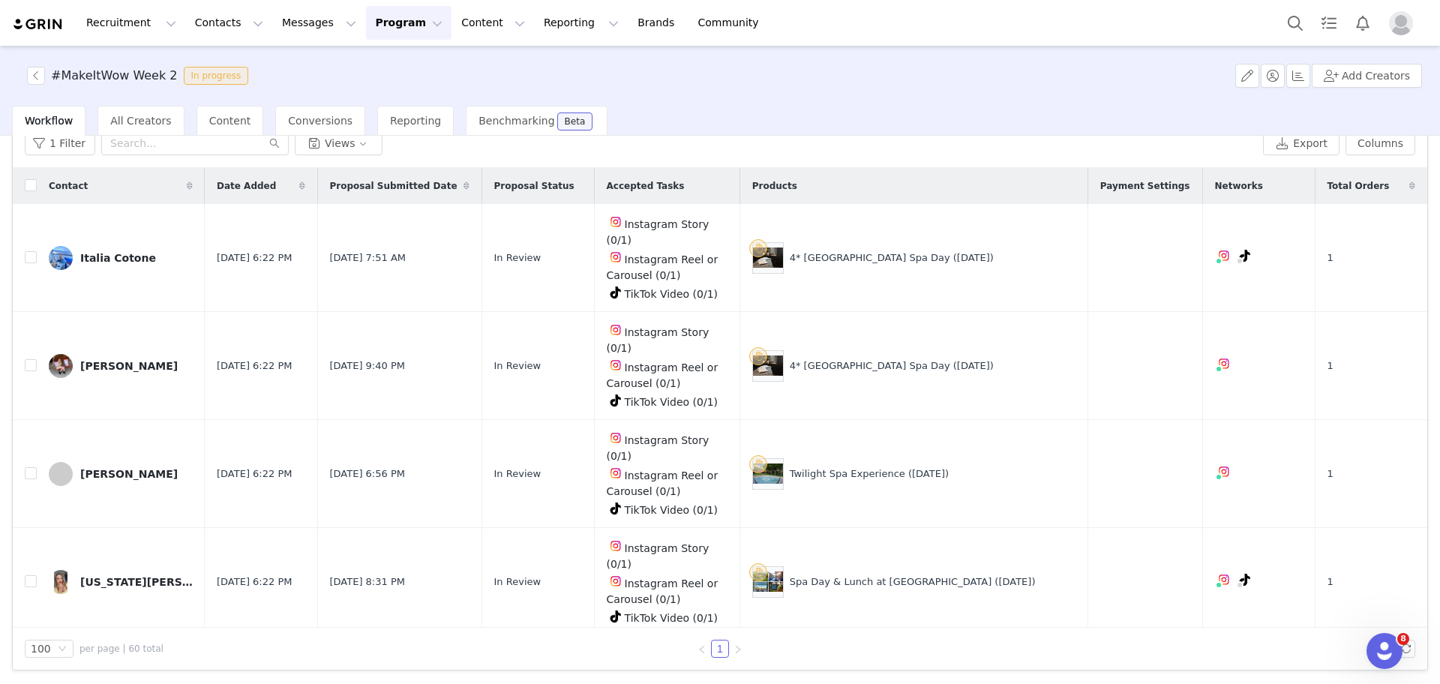
click at [1407, 196] on div "Activate Creators Review Proposals Assign Links Fulfill Products Track Progress…" at bounding box center [720, 409] width 1440 height 546
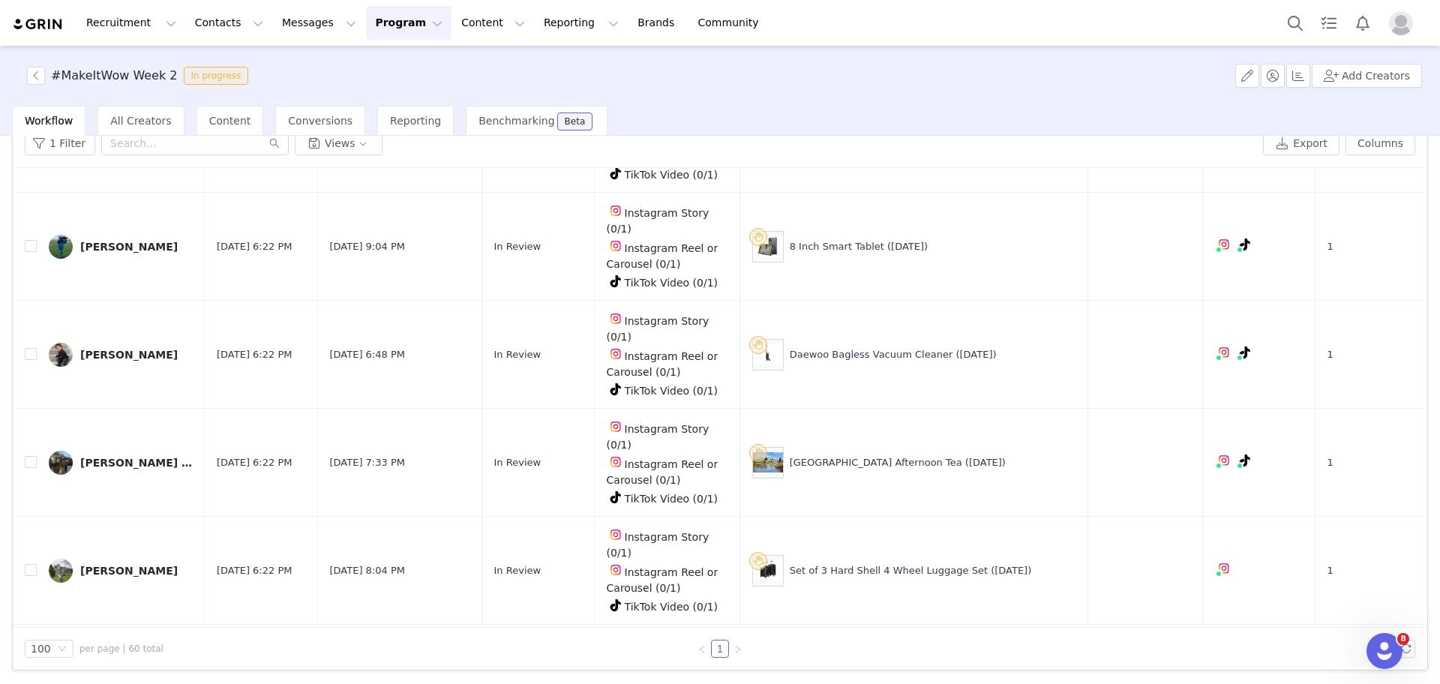
scroll to position [774, 0]
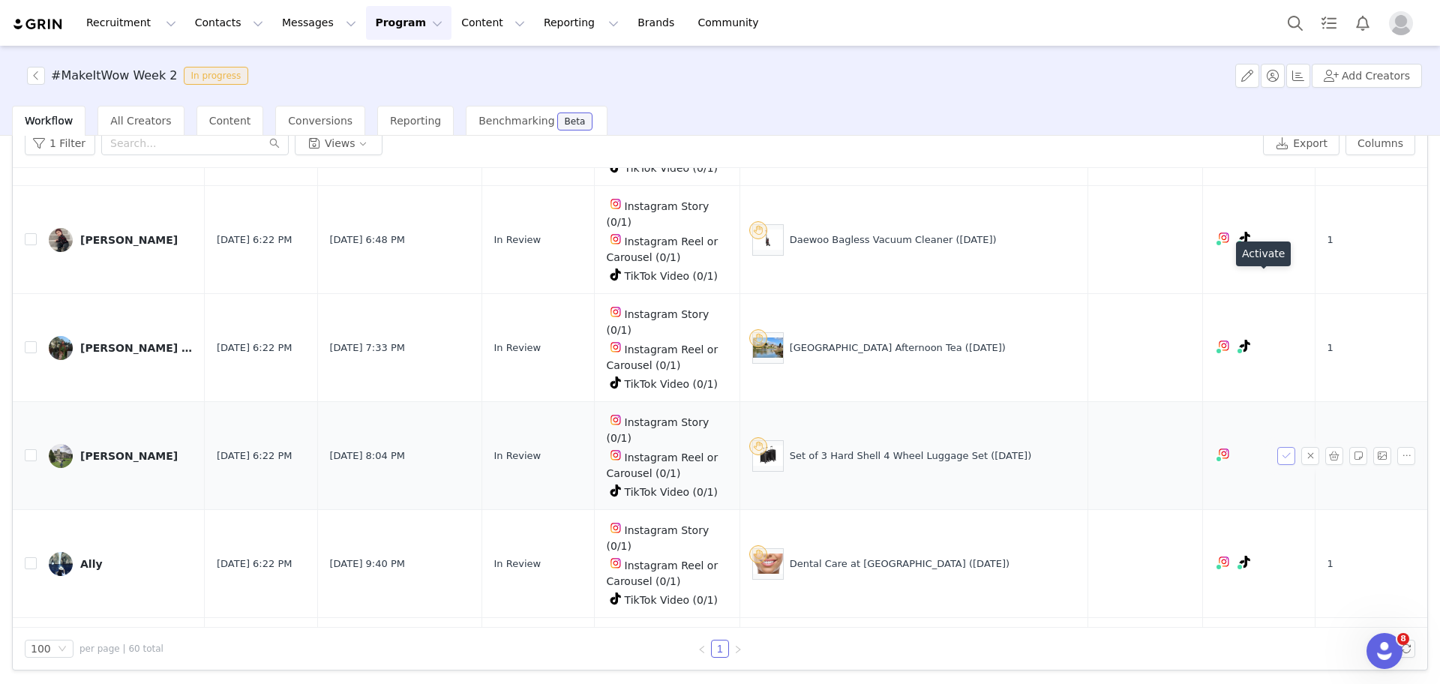
click at [1277, 447] on button "button" at bounding box center [1286, 456] width 18 height 18
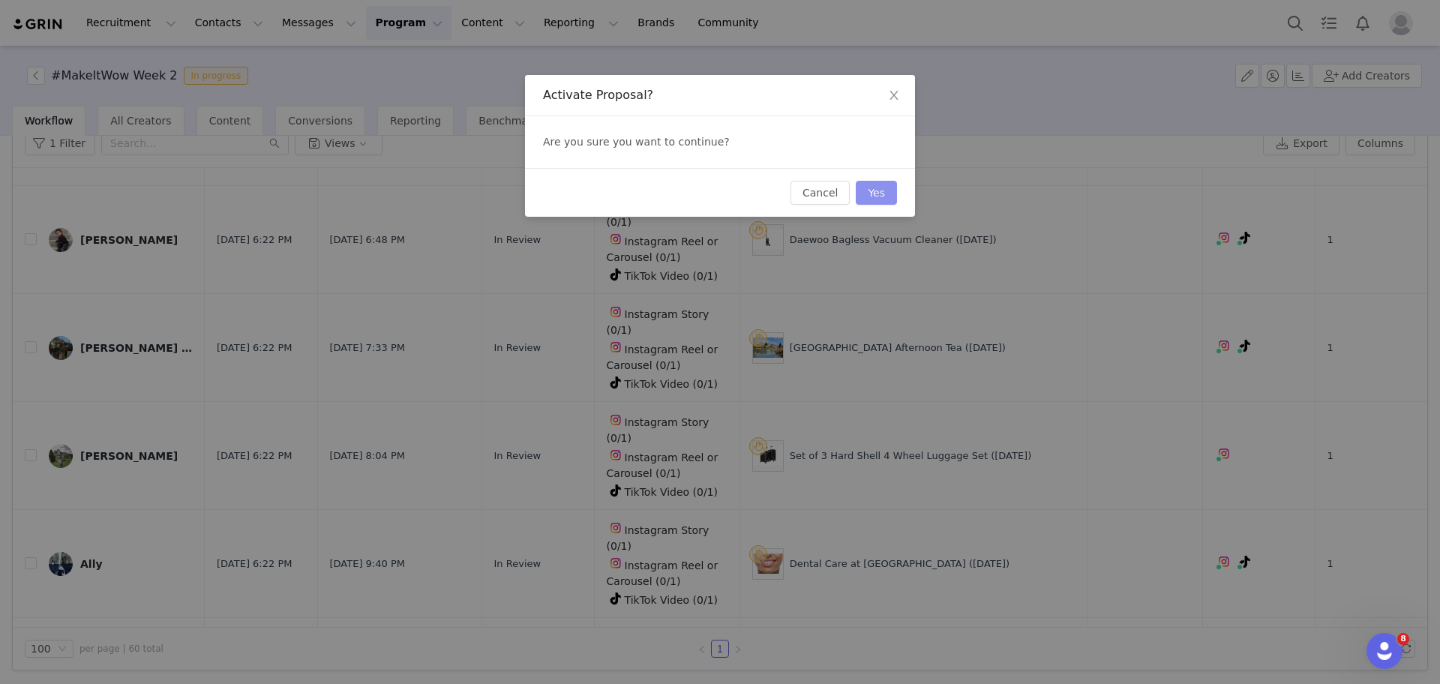
click at [875, 191] on button "Yes" at bounding box center [876, 193] width 41 height 24
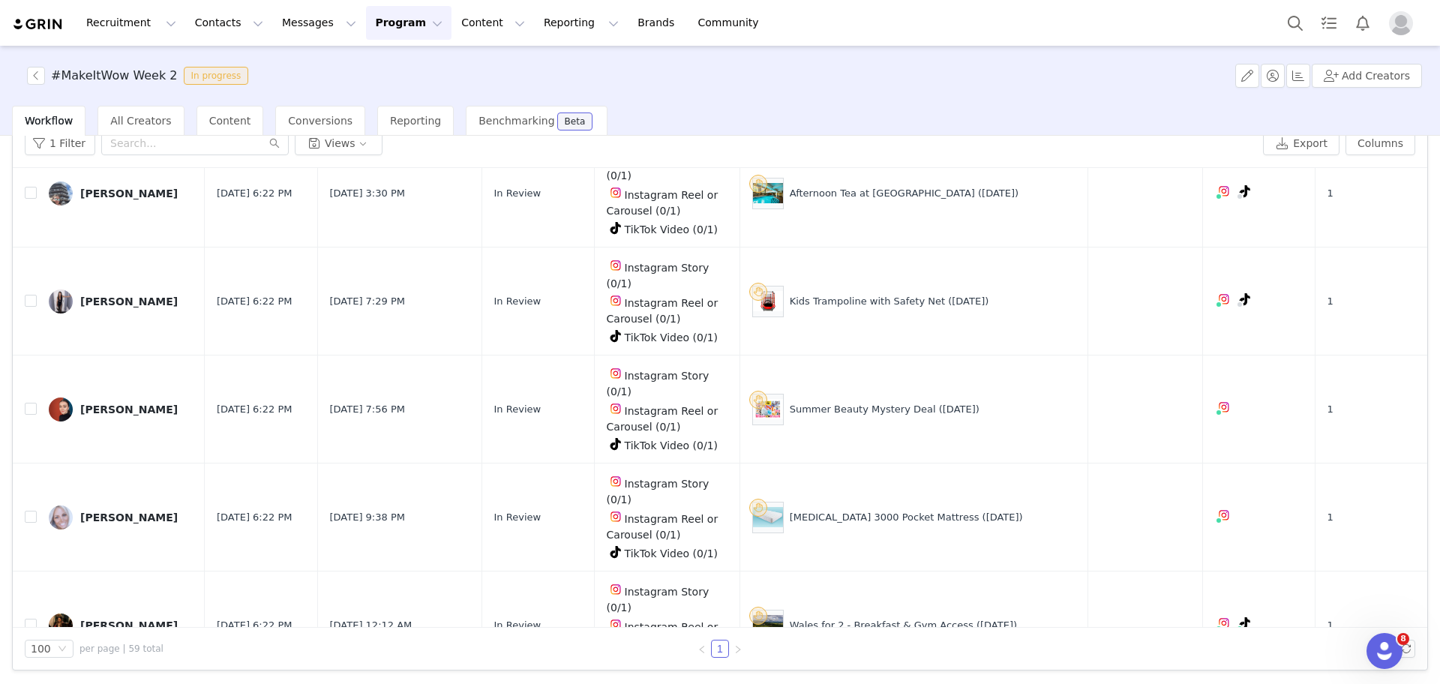
scroll to position [2220, 0]
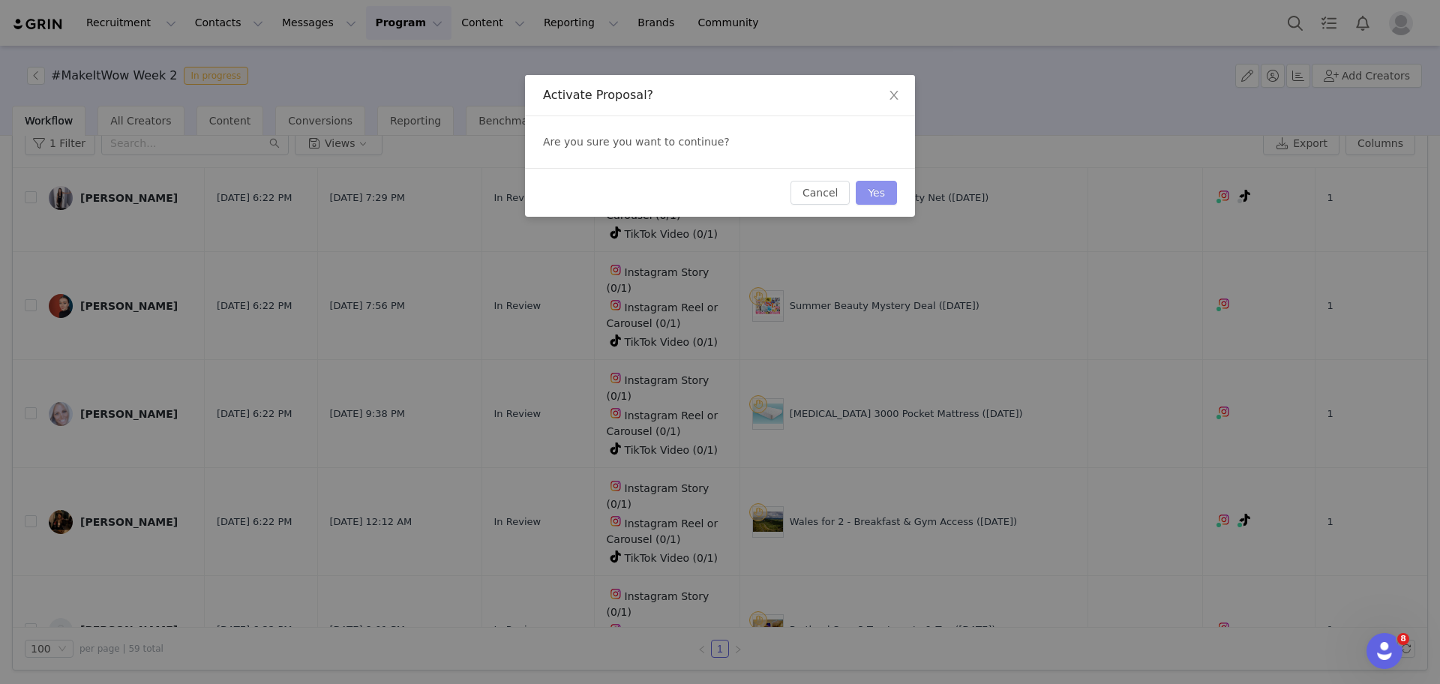
click at [883, 195] on button "Yes" at bounding box center [876, 193] width 41 height 24
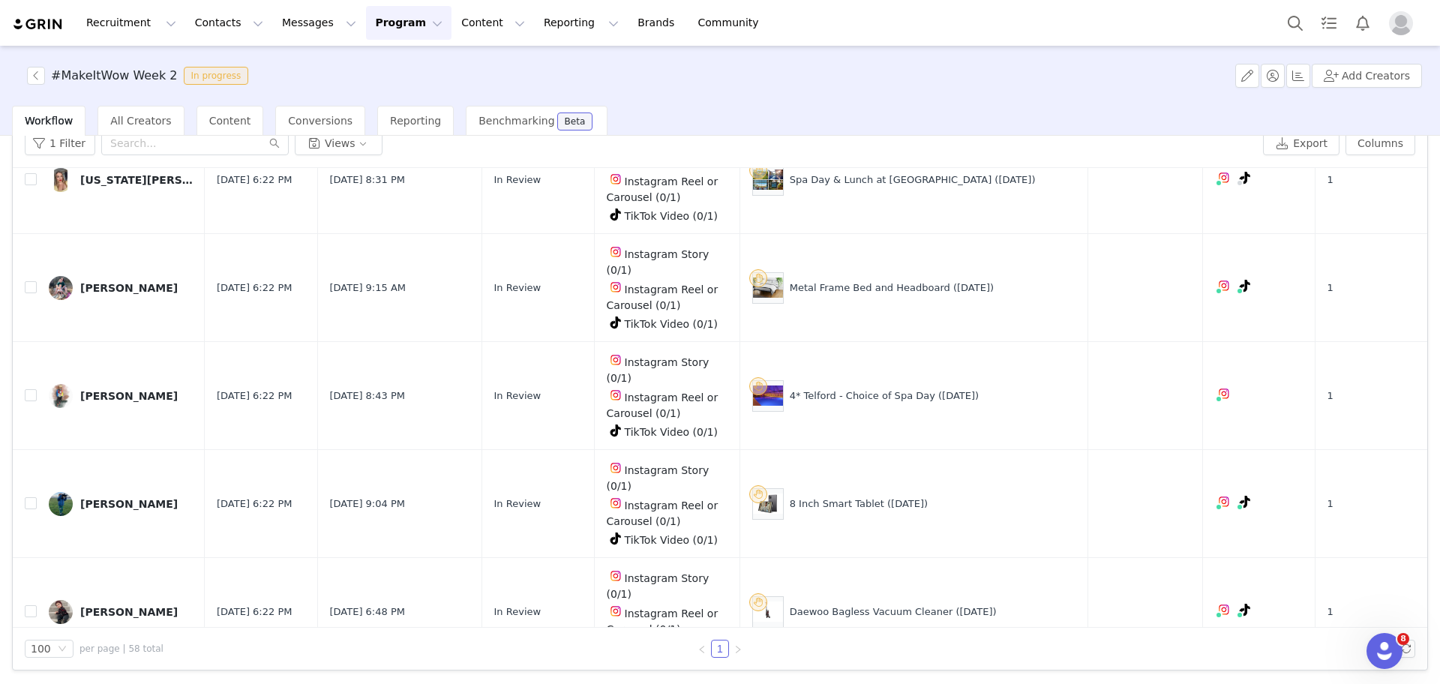
scroll to position [804, 0]
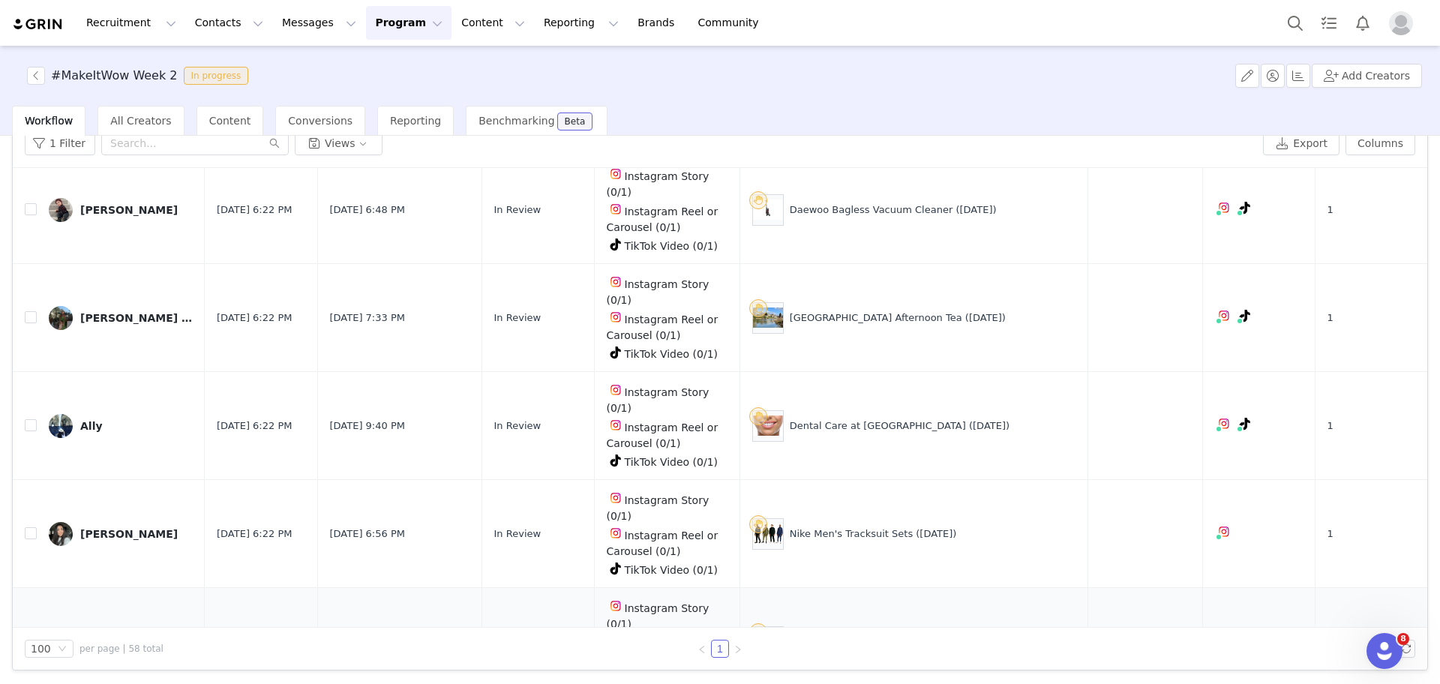
drag, startPoint x: 914, startPoint y: 439, endPoint x: 799, endPoint y: 434, distance: 114.9
click at [799, 626] on div "Brown Leather Laptop Bag (29 Aug)" at bounding box center [913, 641] width 323 height 31
click at [1277, 633] on button "button" at bounding box center [1286, 642] width 18 height 18
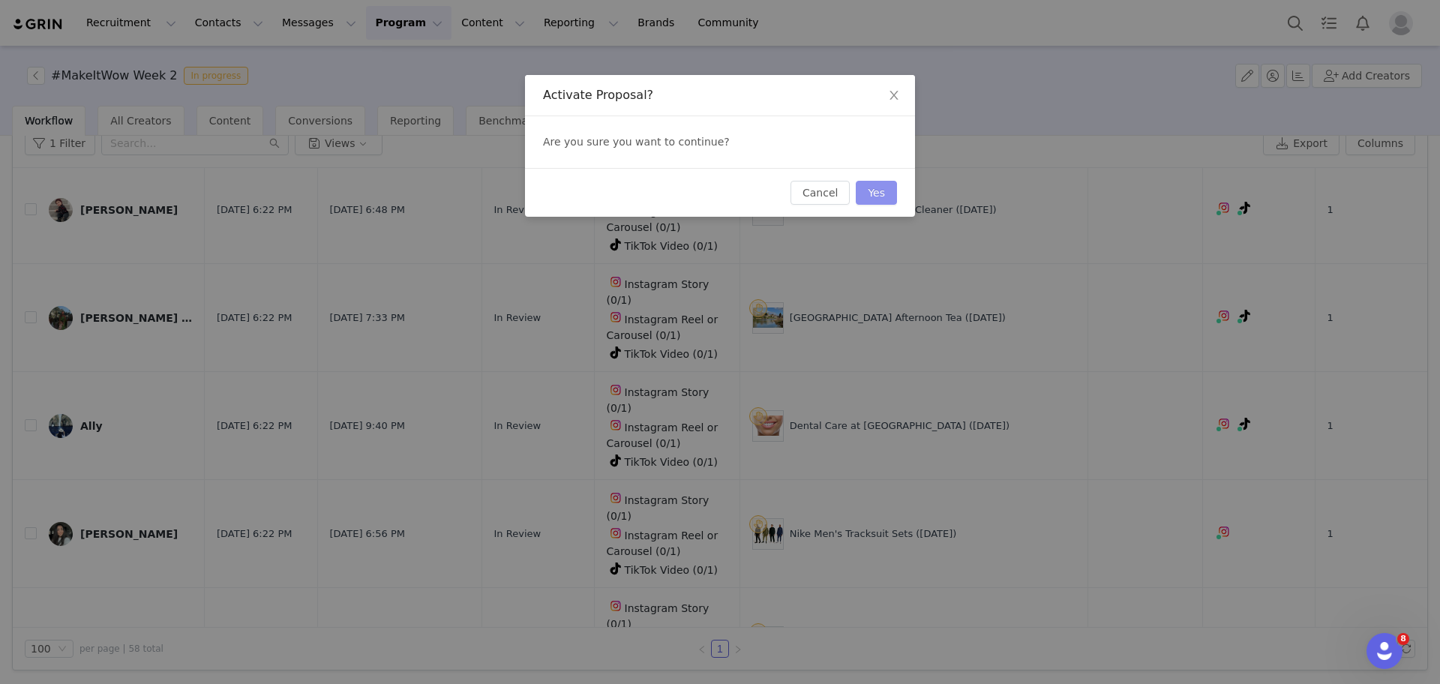
click at [868, 193] on button "Yes" at bounding box center [876, 193] width 41 height 24
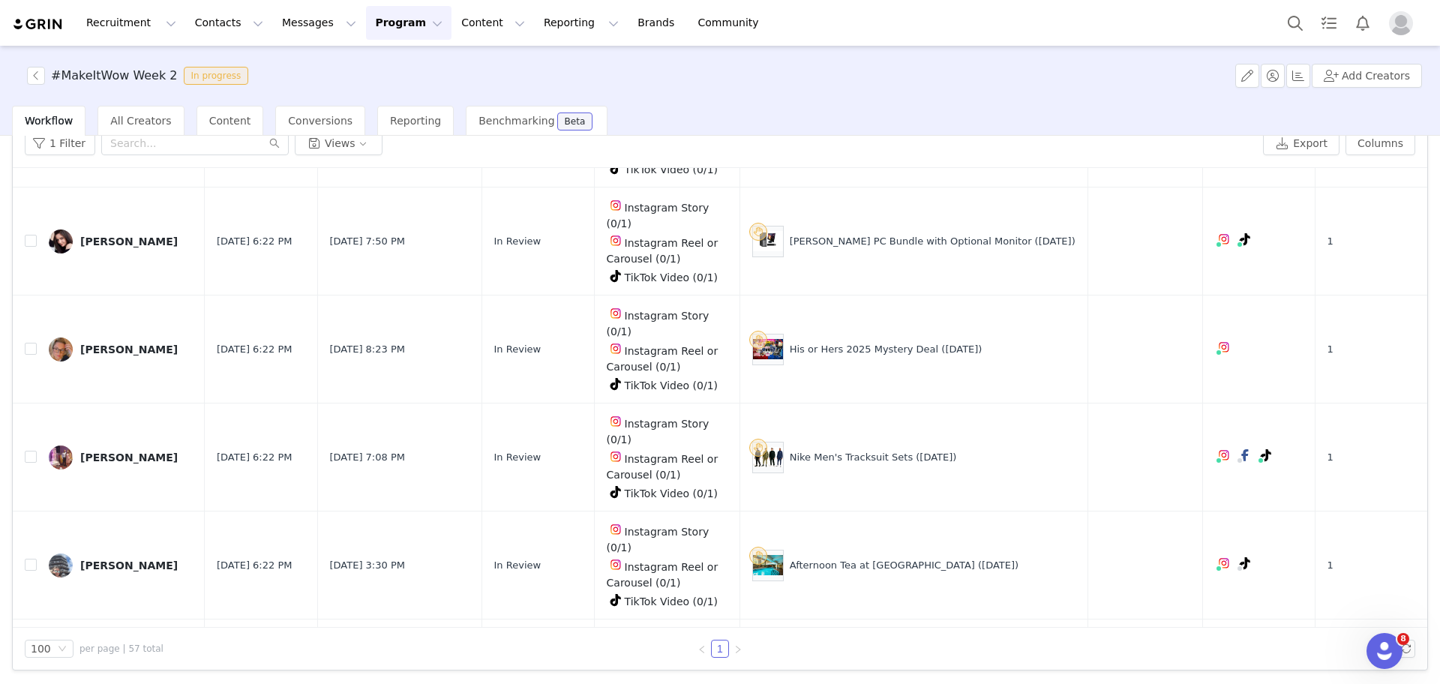
scroll to position [1591, 0]
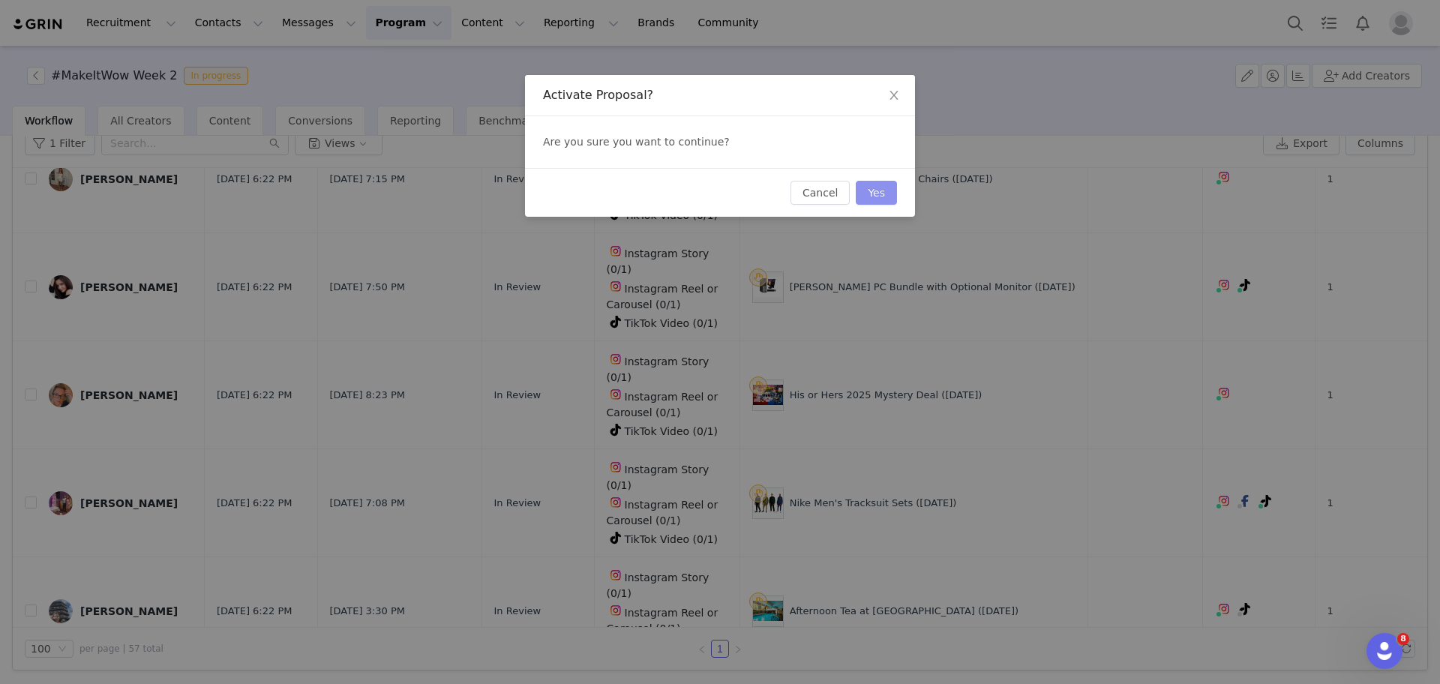
click at [868, 200] on button "Yes" at bounding box center [876, 193] width 41 height 24
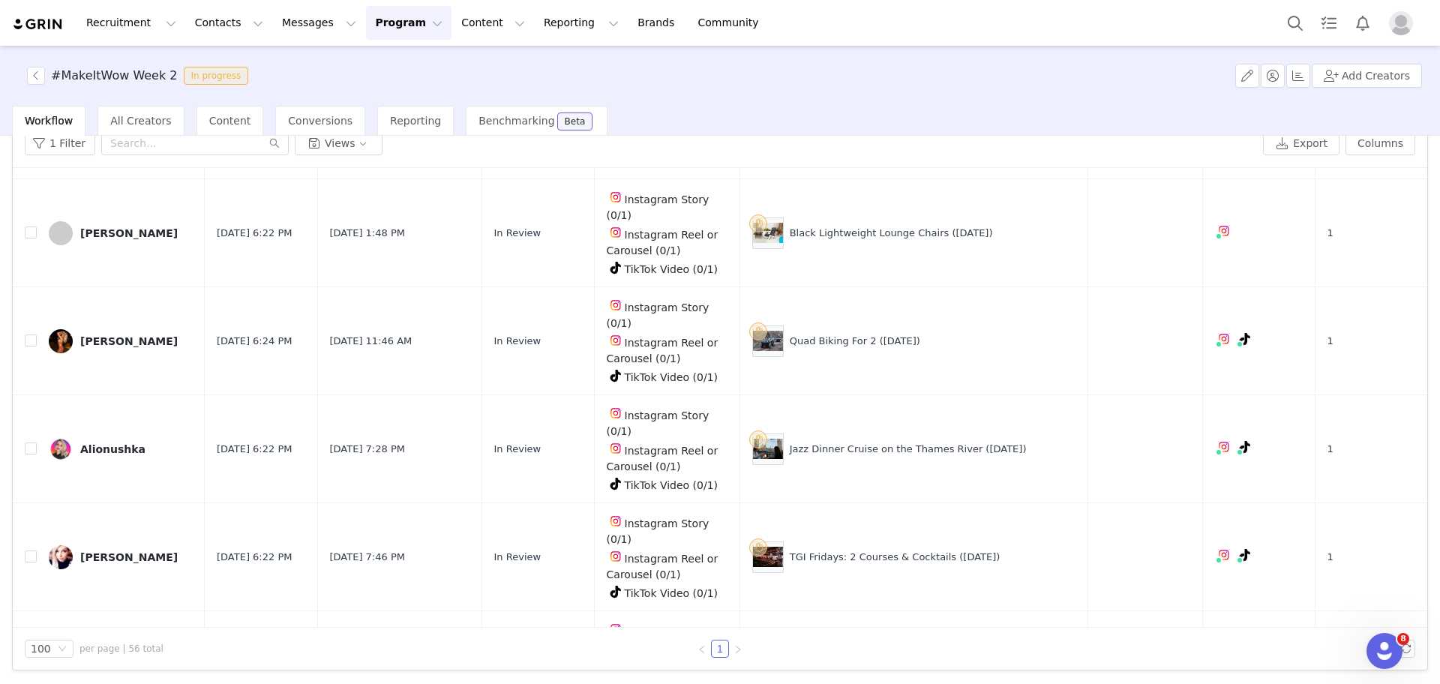
scroll to position [4616, 0]
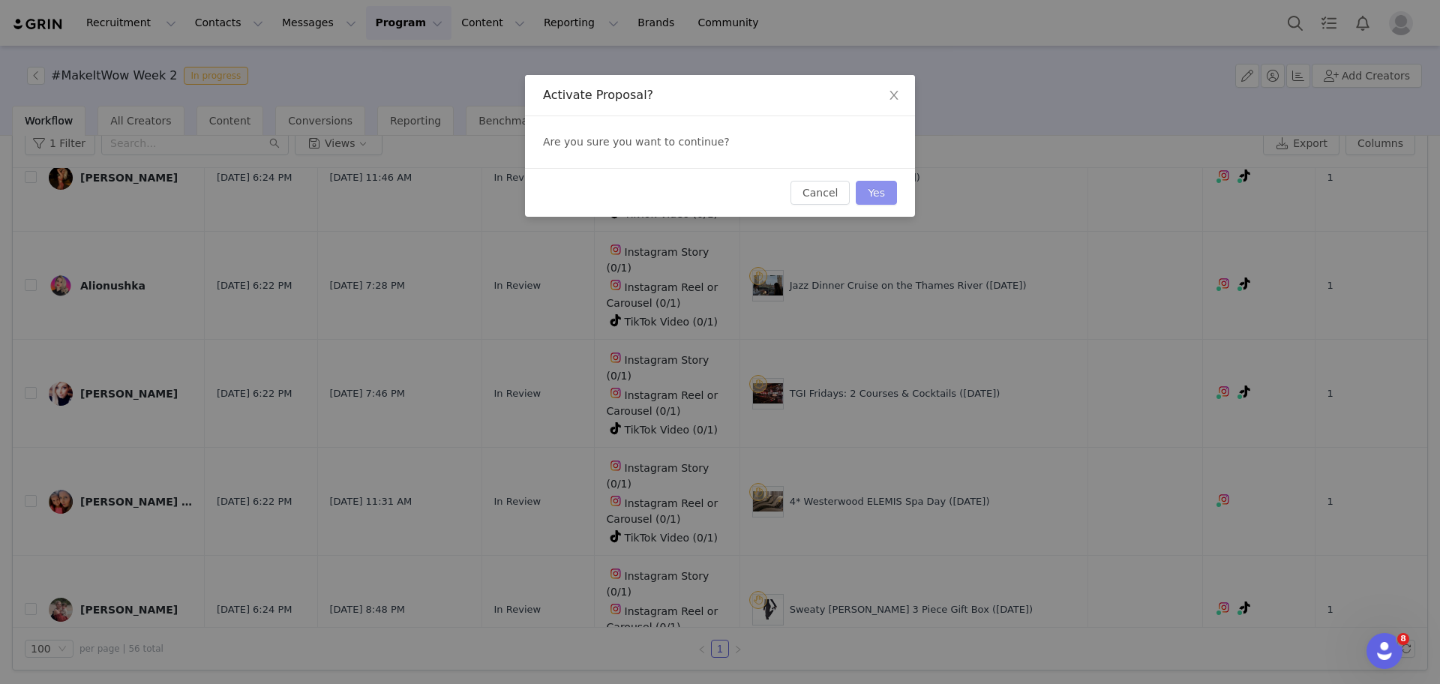
click at [894, 197] on button "Yes" at bounding box center [876, 193] width 41 height 24
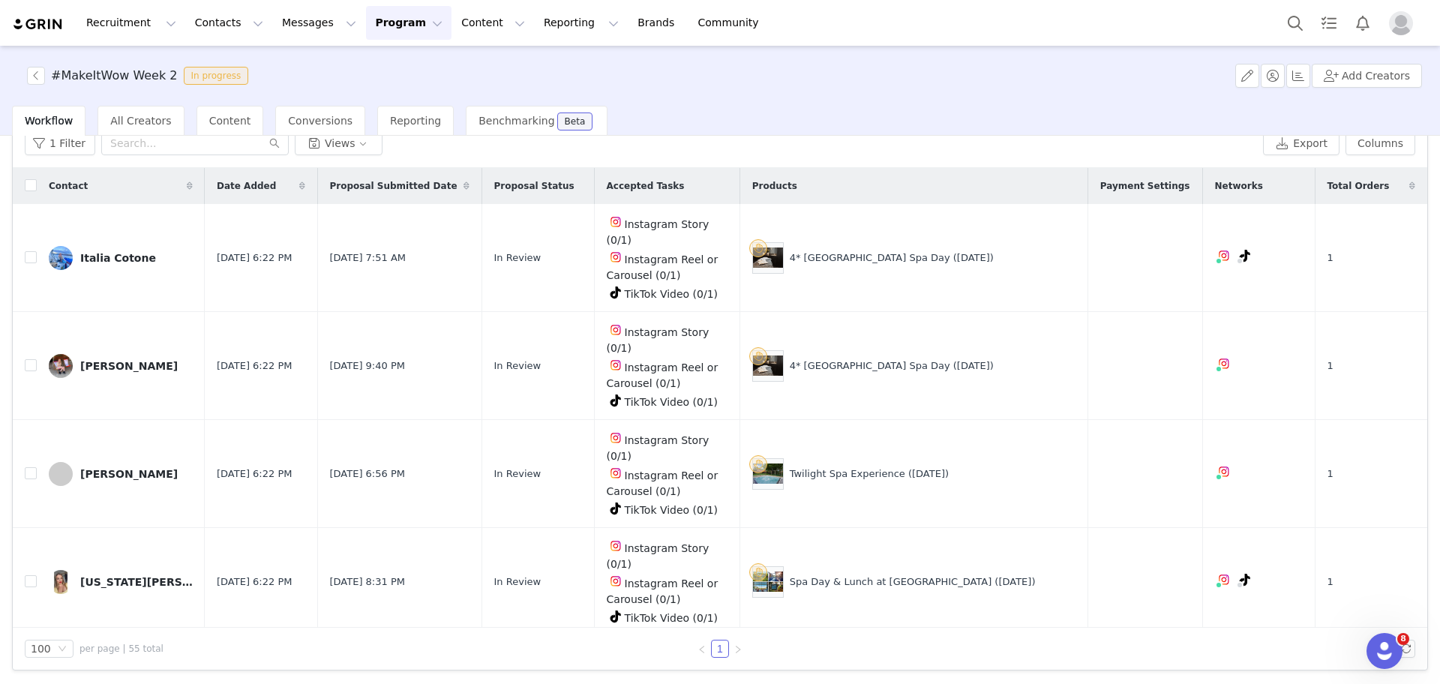
scroll to position [165, 0]
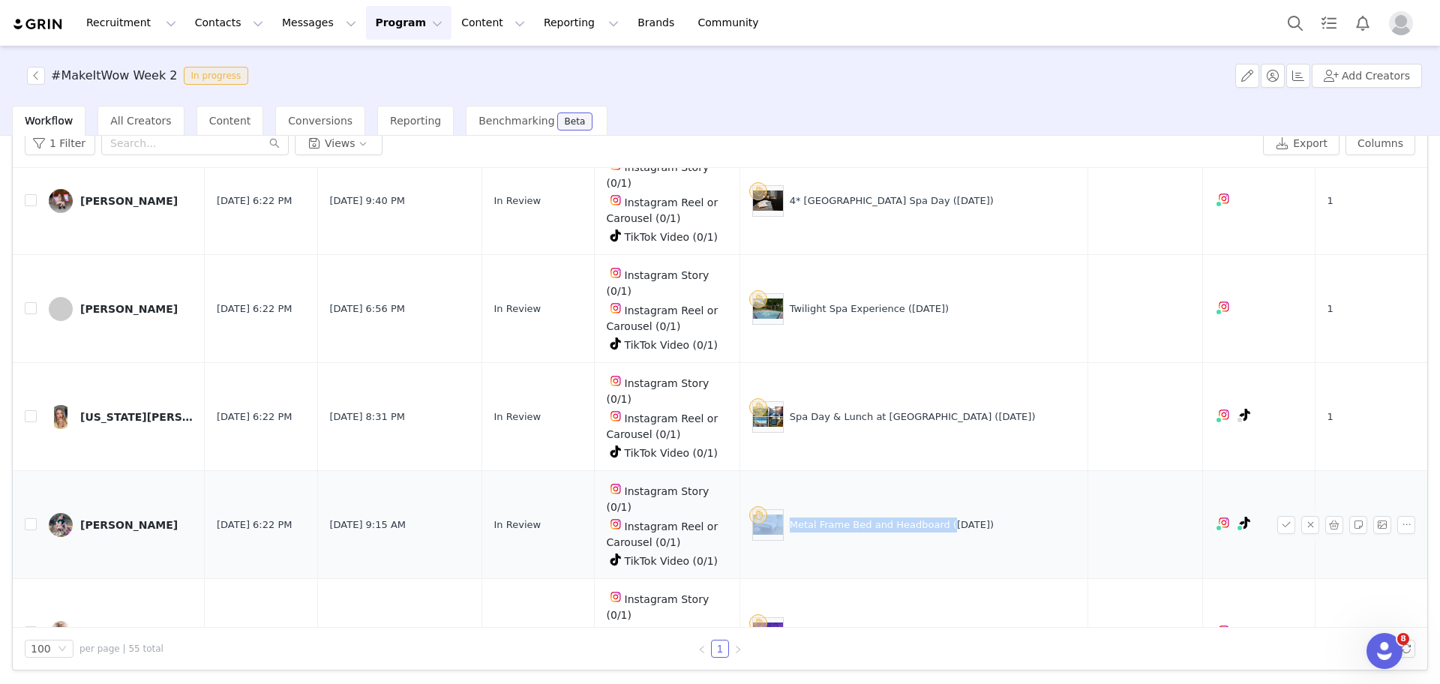
drag, startPoint x: 945, startPoint y: 440, endPoint x: 795, endPoint y: 442, distance: 150.0
click at [795, 509] on div "Metal Frame Bed and Headboard (29 Aug)" at bounding box center [913, 524] width 323 height 31
click at [1277, 516] on button "button" at bounding box center [1286, 525] width 18 height 18
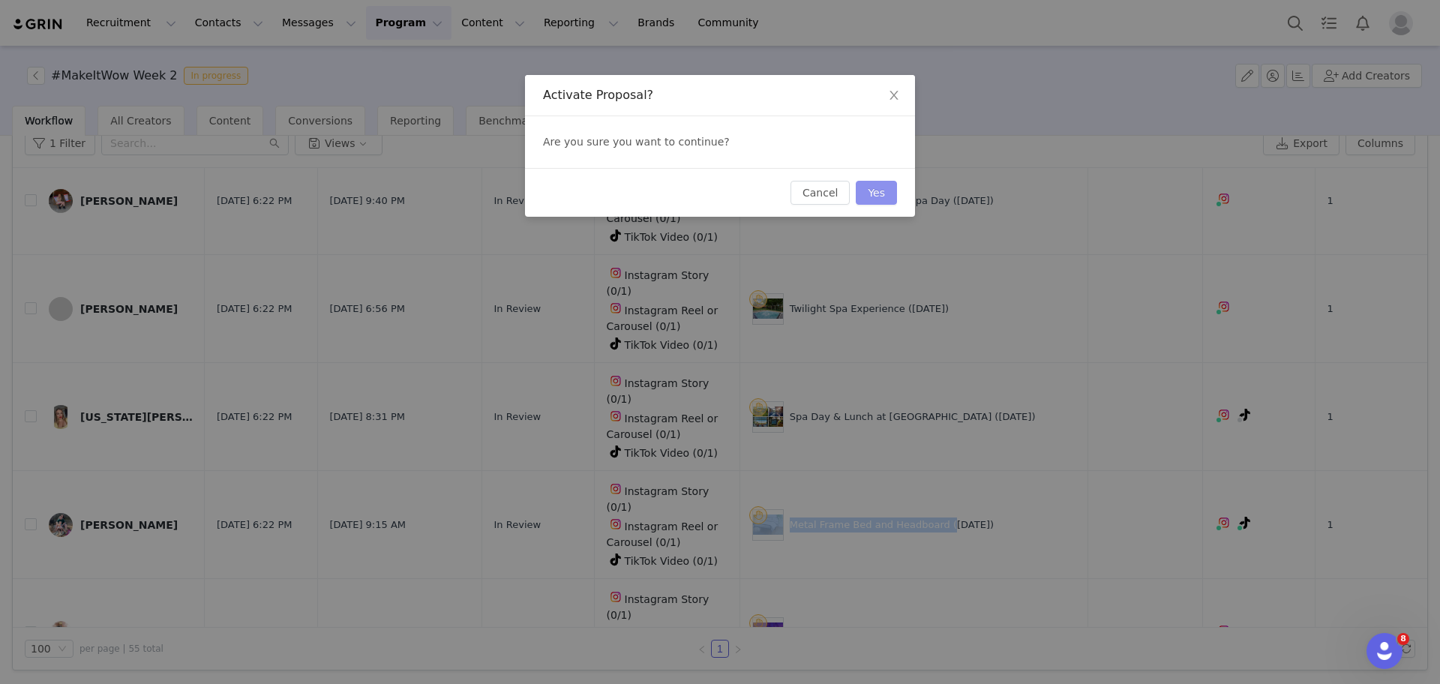
click at [879, 194] on button "Yes" at bounding box center [876, 193] width 41 height 24
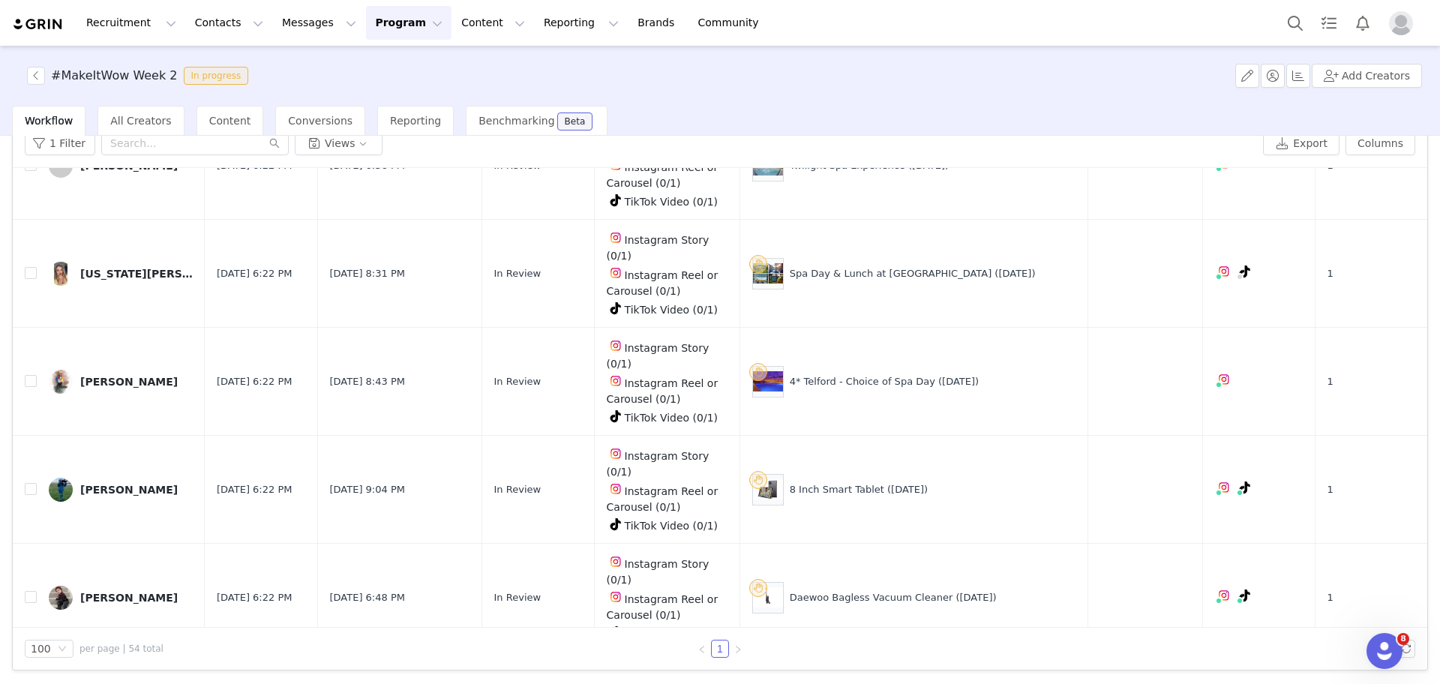
scroll to position [334, 0]
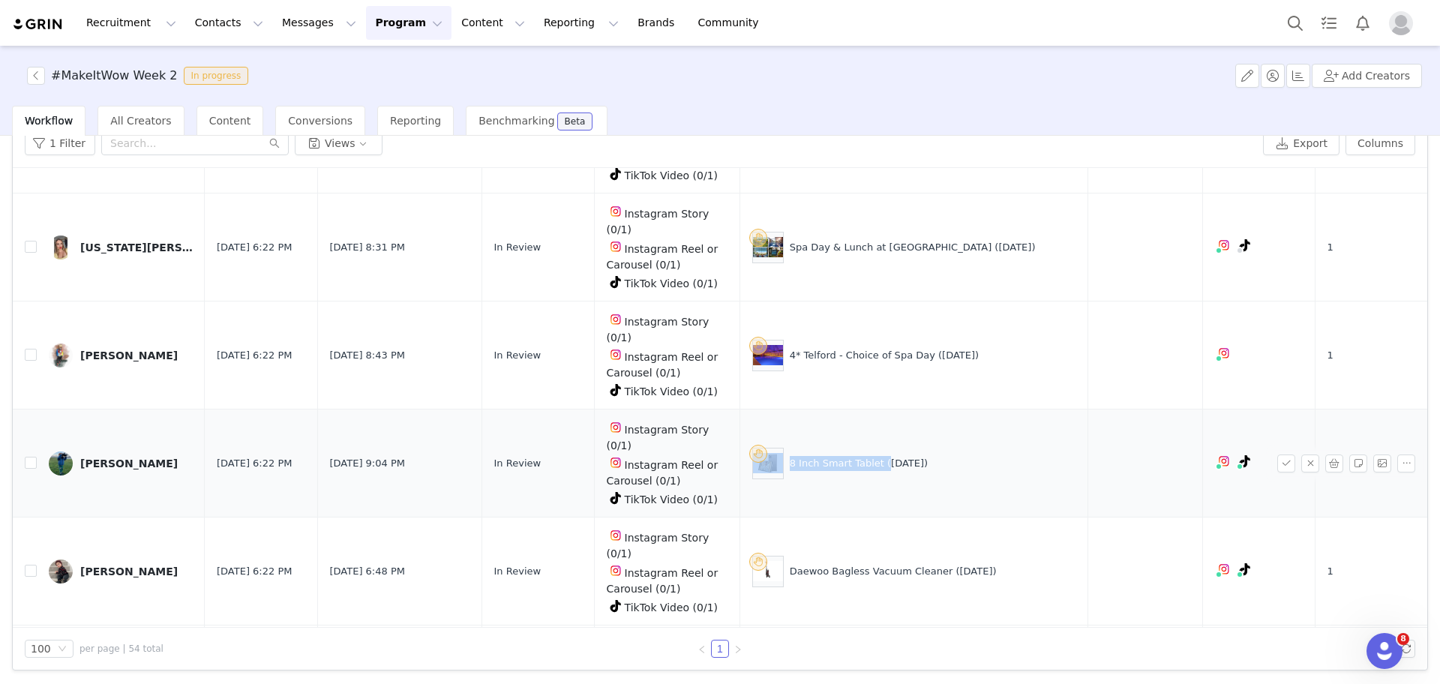
drag, startPoint x: 886, startPoint y: 361, endPoint x: 794, endPoint y: 366, distance: 92.4
click at [794, 448] on div "8 Inch Smart Tablet (29 Aug)" at bounding box center [913, 463] width 323 height 31
click at [1277, 454] on button "button" at bounding box center [1286, 463] width 18 height 18
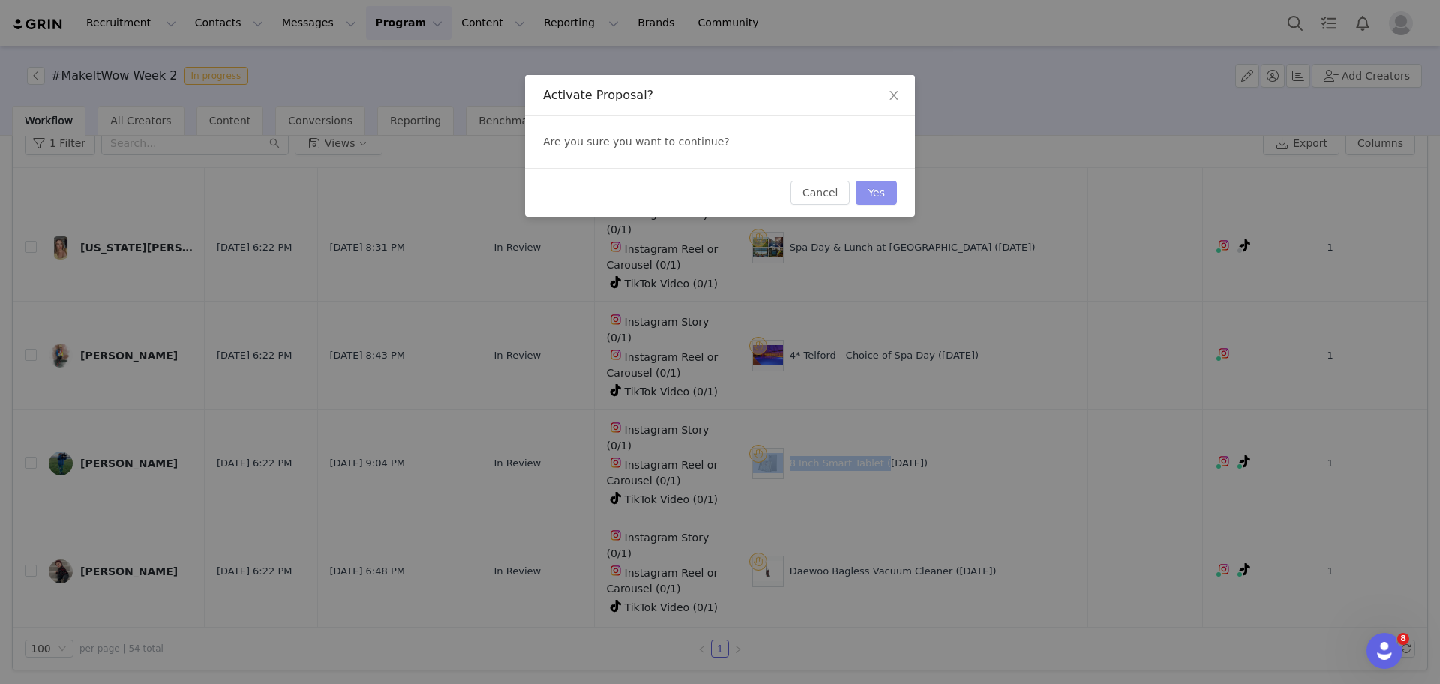
click at [867, 198] on button "Yes" at bounding box center [876, 193] width 41 height 24
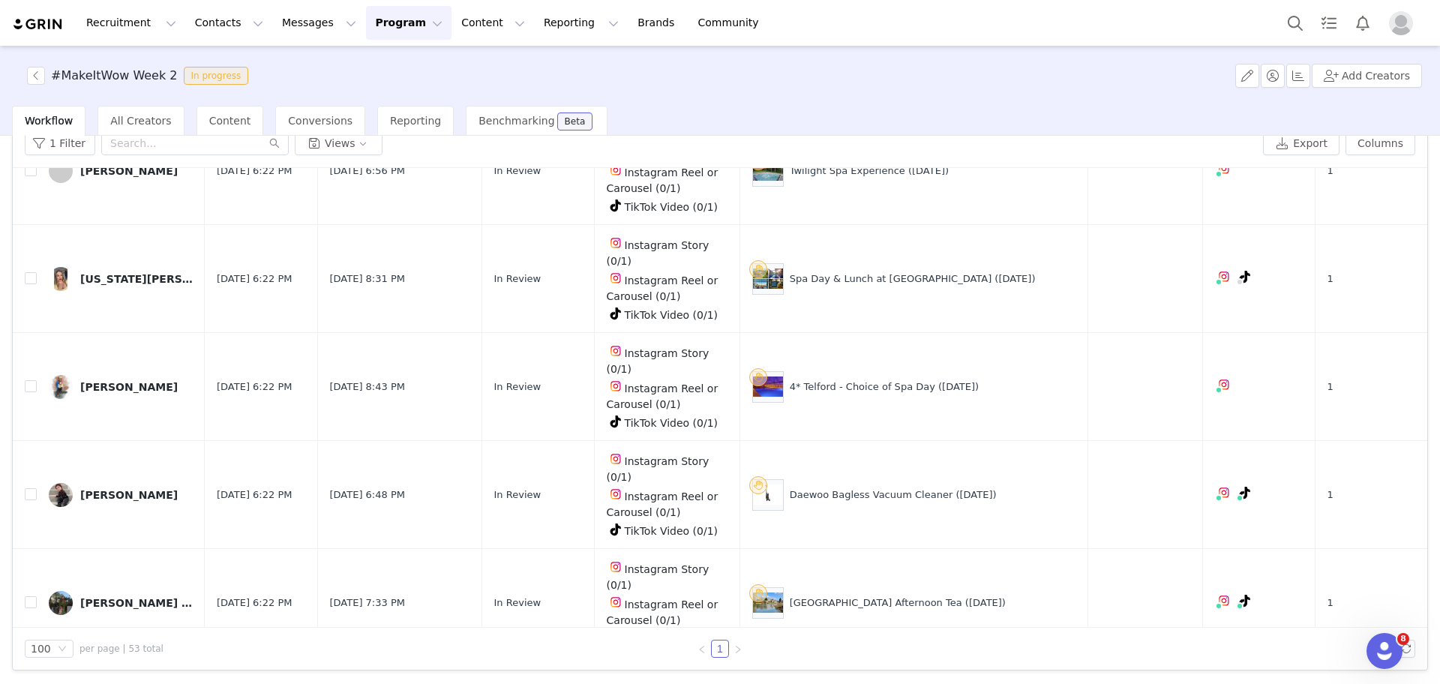
scroll to position [354, 0]
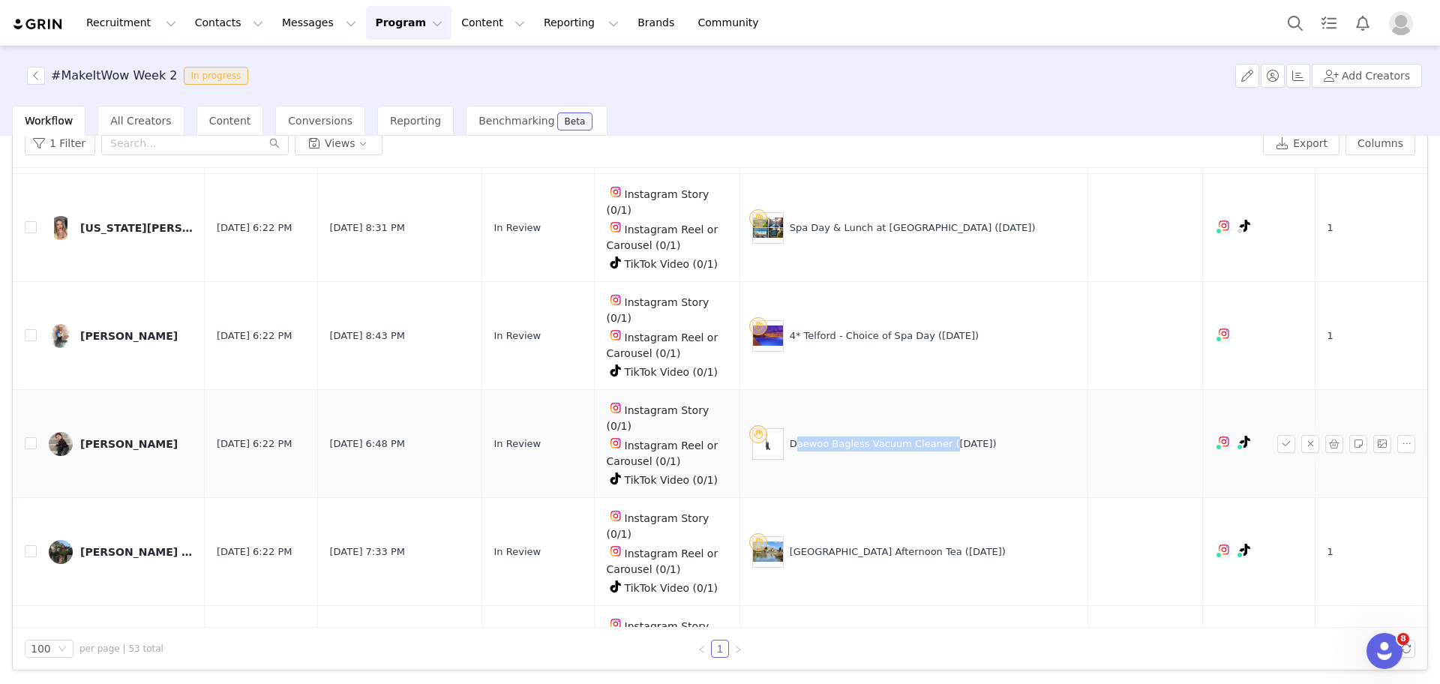
drag, startPoint x: 946, startPoint y: 344, endPoint x: 798, endPoint y: 342, distance: 147.8
click at [798, 428] on div "Daewoo Bagless Vacuum Cleaner (29 Aug)" at bounding box center [913, 443] width 323 height 31
click at [1277, 435] on button "button" at bounding box center [1286, 444] width 18 height 18
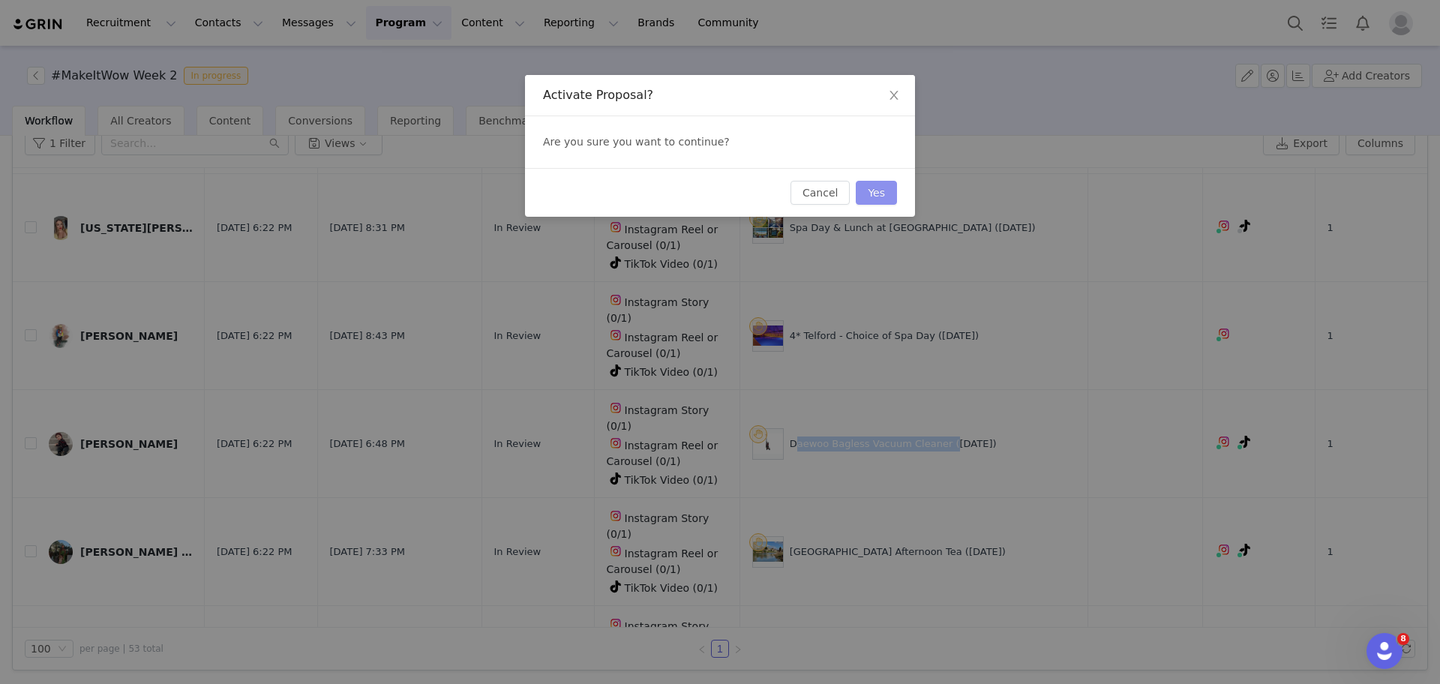
click at [892, 196] on button "Yes" at bounding box center [876, 193] width 41 height 24
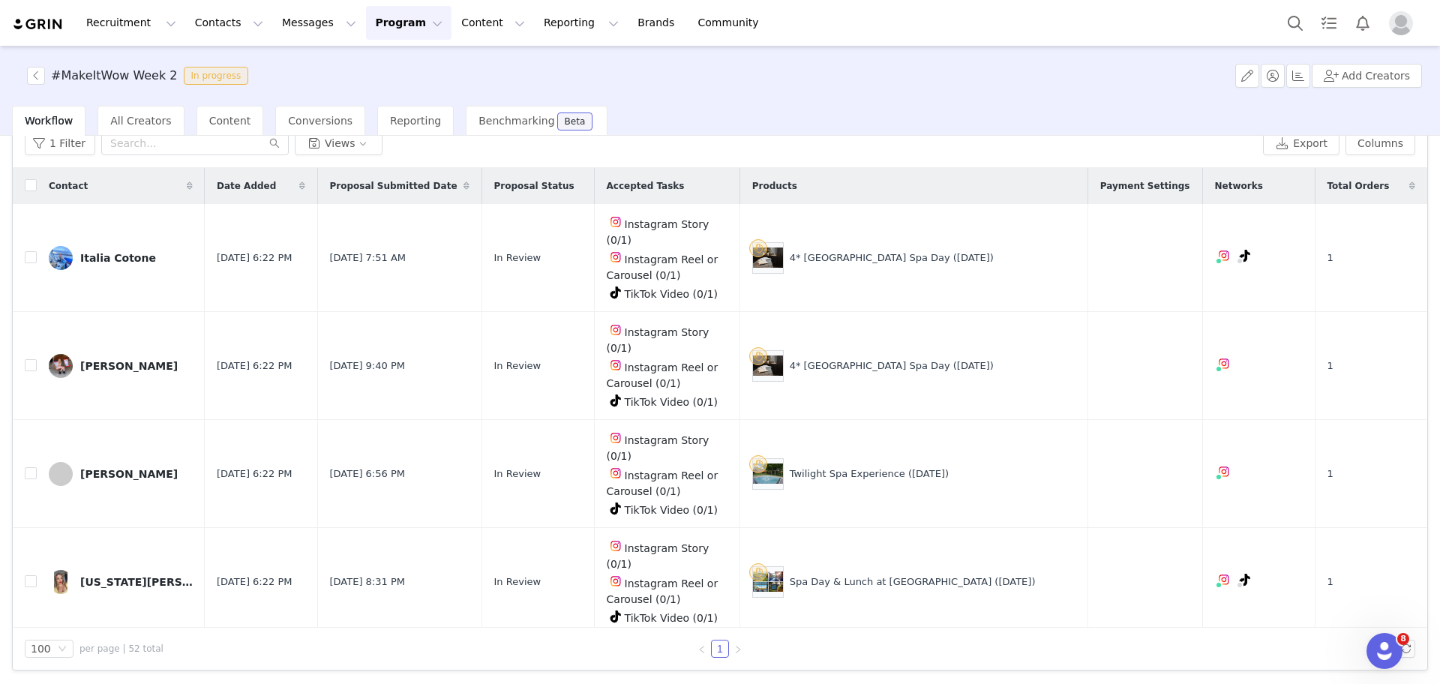
scroll to position [1, 0]
drag, startPoint x: 928, startPoint y: 609, endPoint x: 794, endPoint y: 610, distance: 133.5
click at [794, 673] on div "4* Telford - Choice of Spa Day (29 Aug)" at bounding box center [913, 688] width 323 height 31
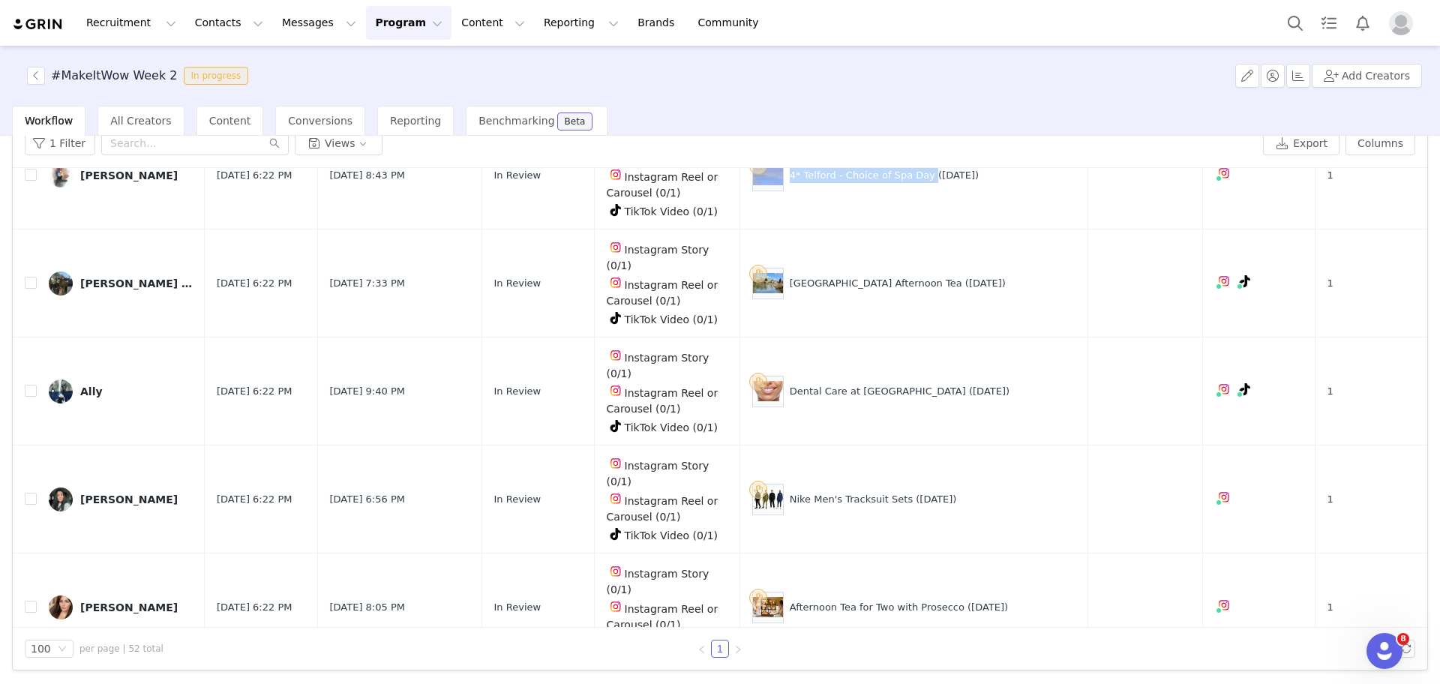
scroll to position [481, 0]
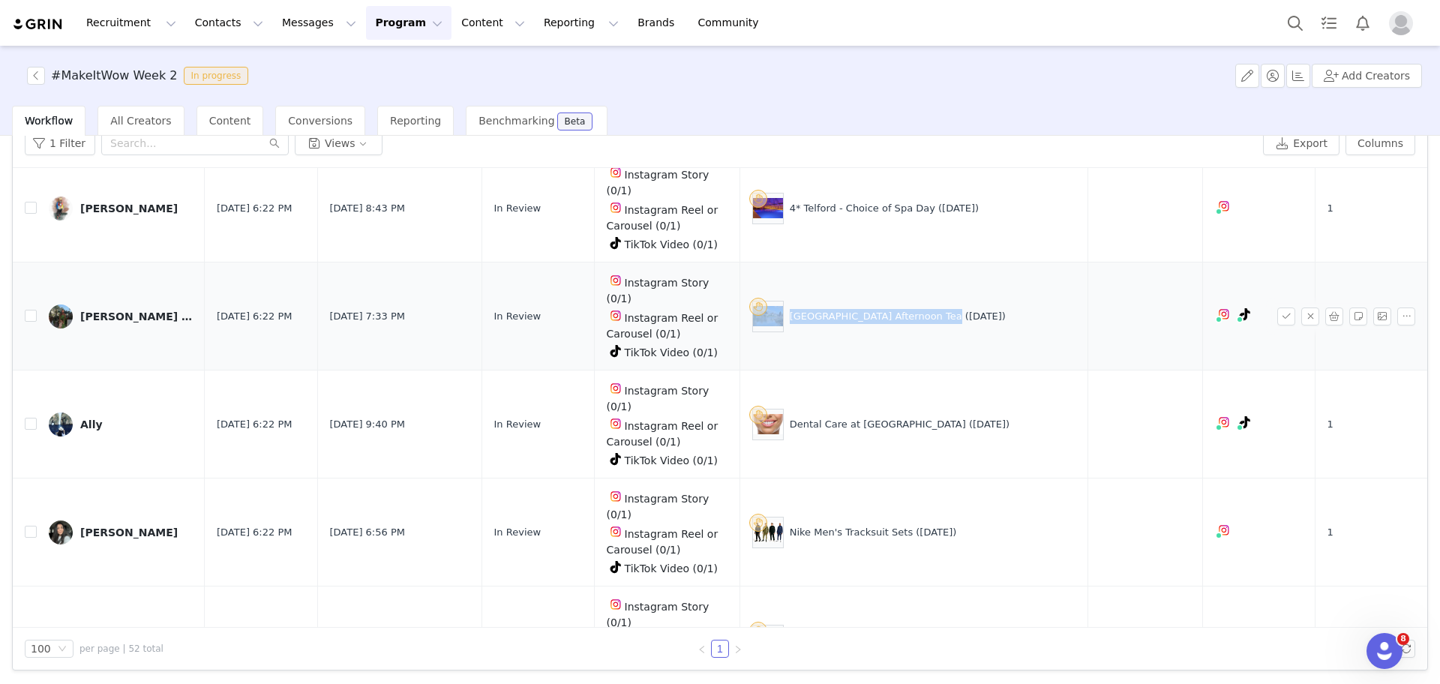
drag, startPoint x: 940, startPoint y: 214, endPoint x: 796, endPoint y: 220, distance: 143.4
click at [796, 301] on div "Stoneleigh Abbey Afternoon Tea (29 Aug)" at bounding box center [913, 316] width 323 height 31
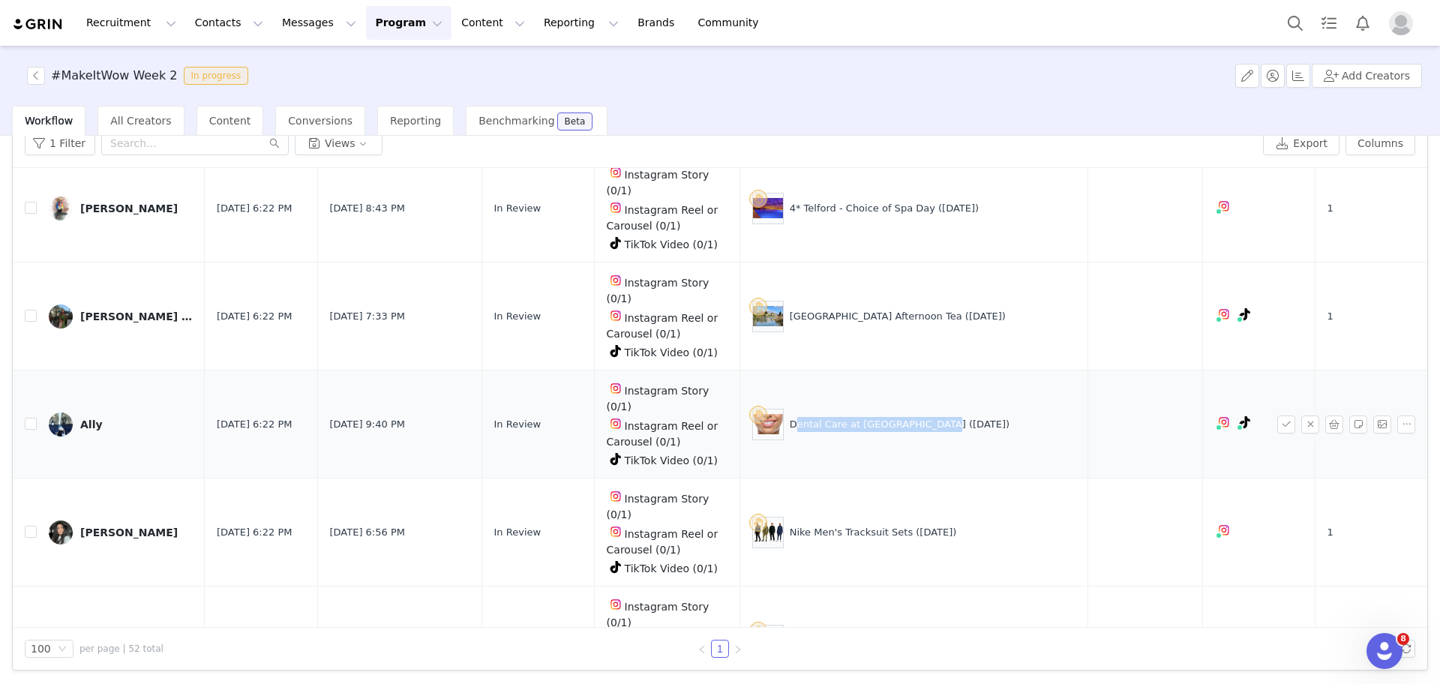
drag, startPoint x: 925, startPoint y: 303, endPoint x: 799, endPoint y: 316, distance: 126.6
click at [799, 409] on div "Dental Care at Harley Street (29 Aug)" at bounding box center [913, 424] width 323 height 31
click at [1277, 415] on button "button" at bounding box center [1286, 424] width 18 height 18
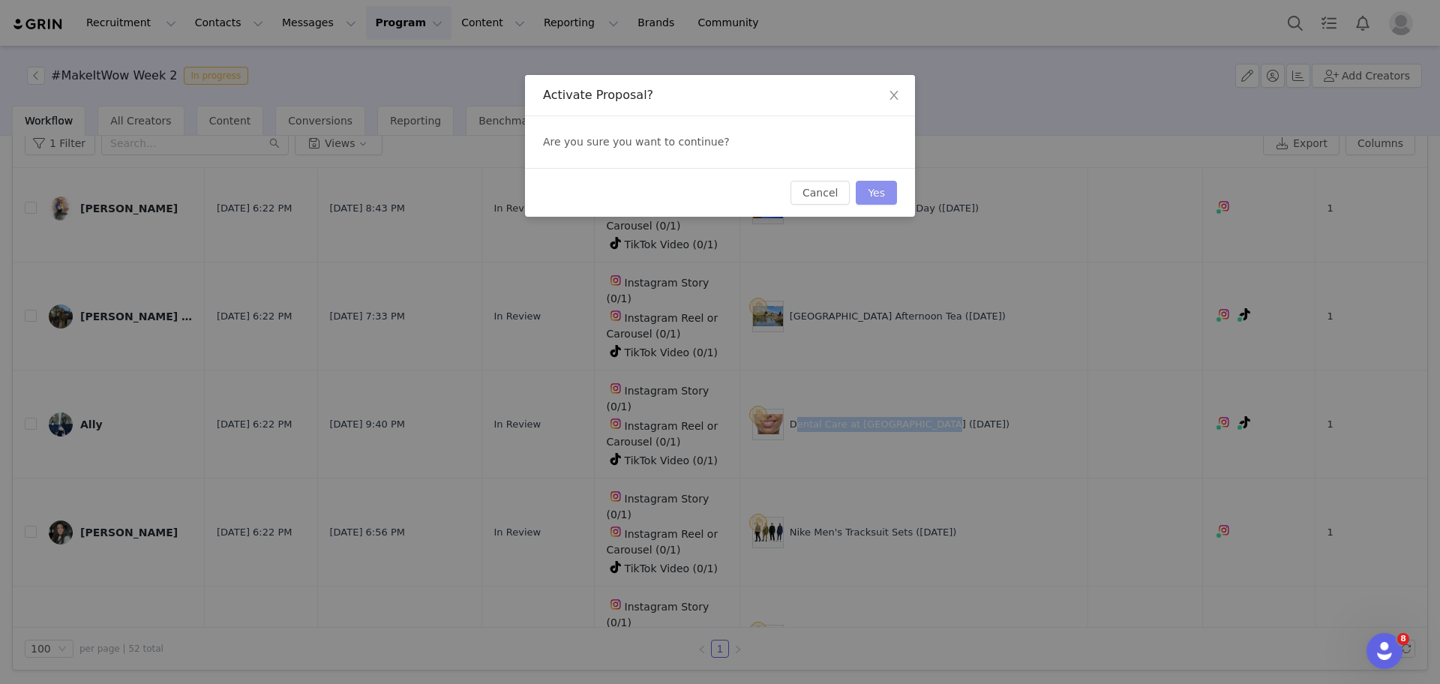
click at [871, 188] on button "Yes" at bounding box center [876, 193] width 41 height 24
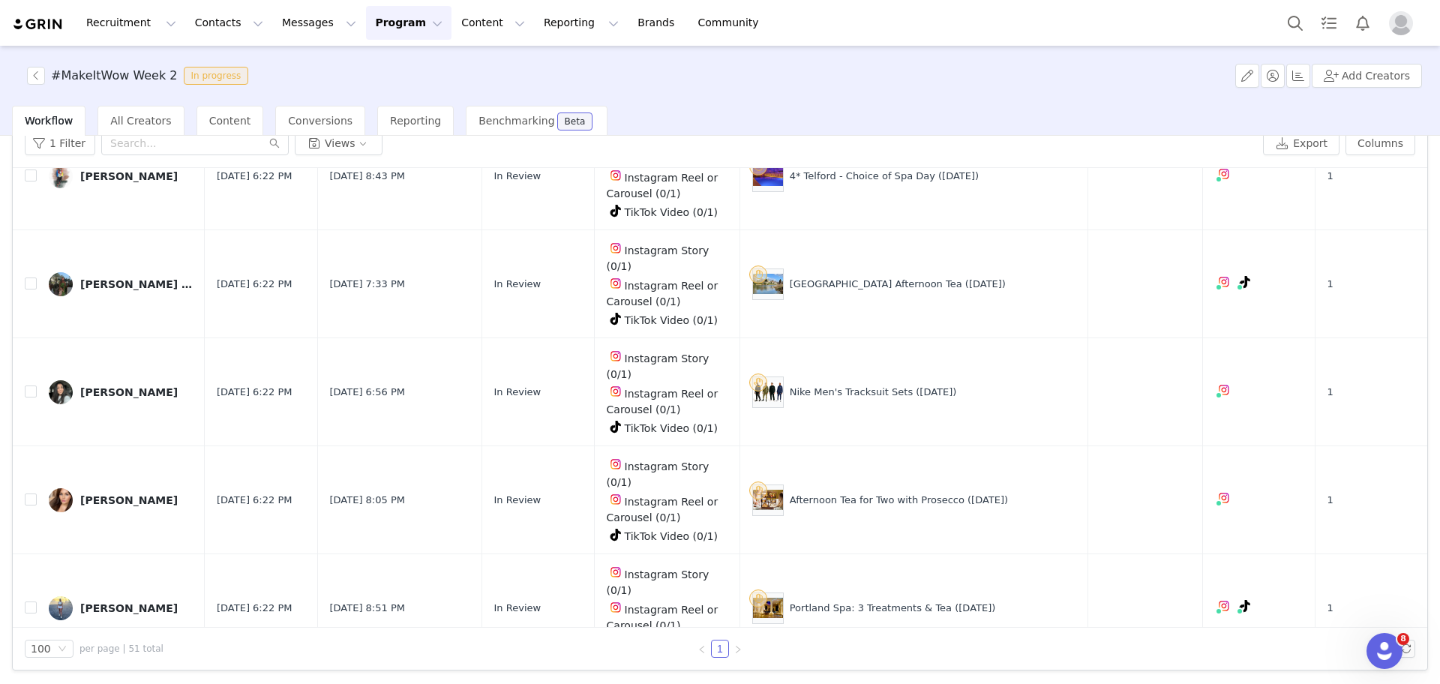
scroll to position [522, 0]
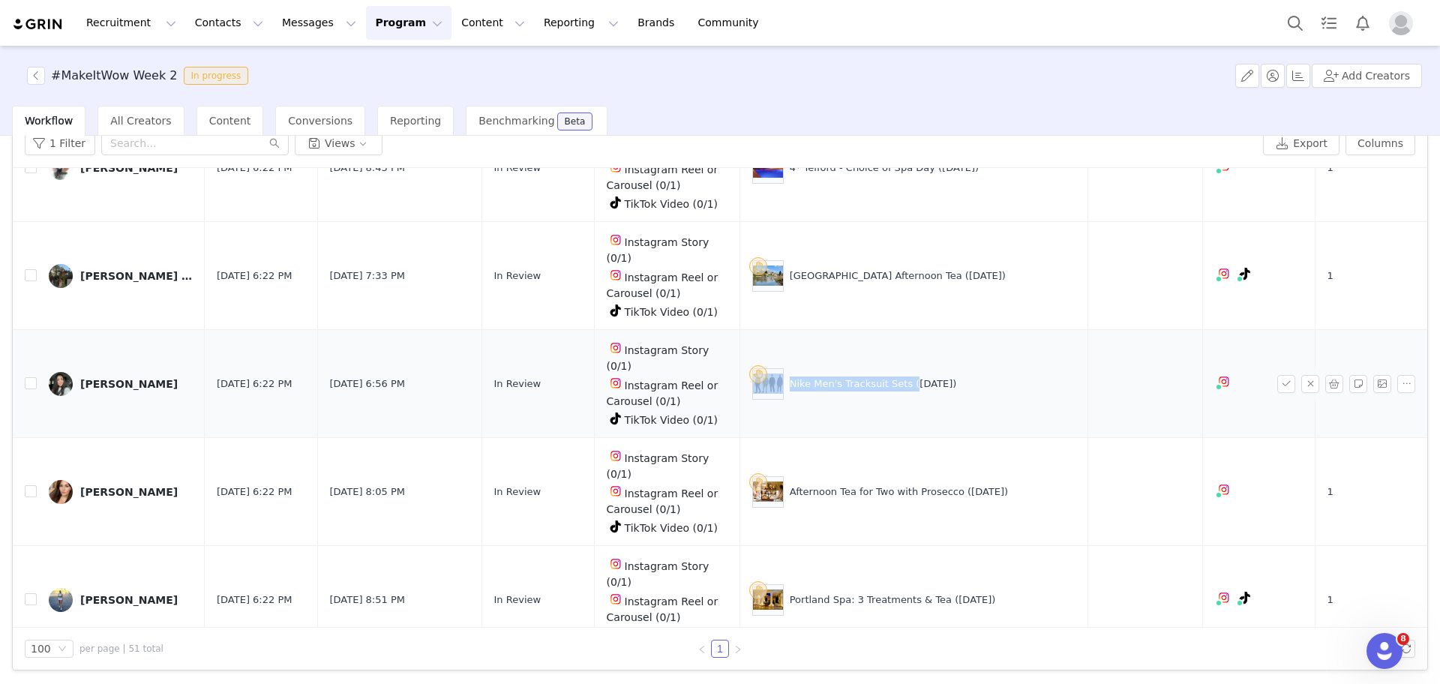
drag, startPoint x: 911, startPoint y: 269, endPoint x: 790, endPoint y: 271, distance: 120.8
click at [790, 368] on div "Nike Men's Tracksuit Sets (29 Aug)" at bounding box center [913, 383] width 323 height 31
click at [1277, 375] on button "button" at bounding box center [1286, 384] width 18 height 18
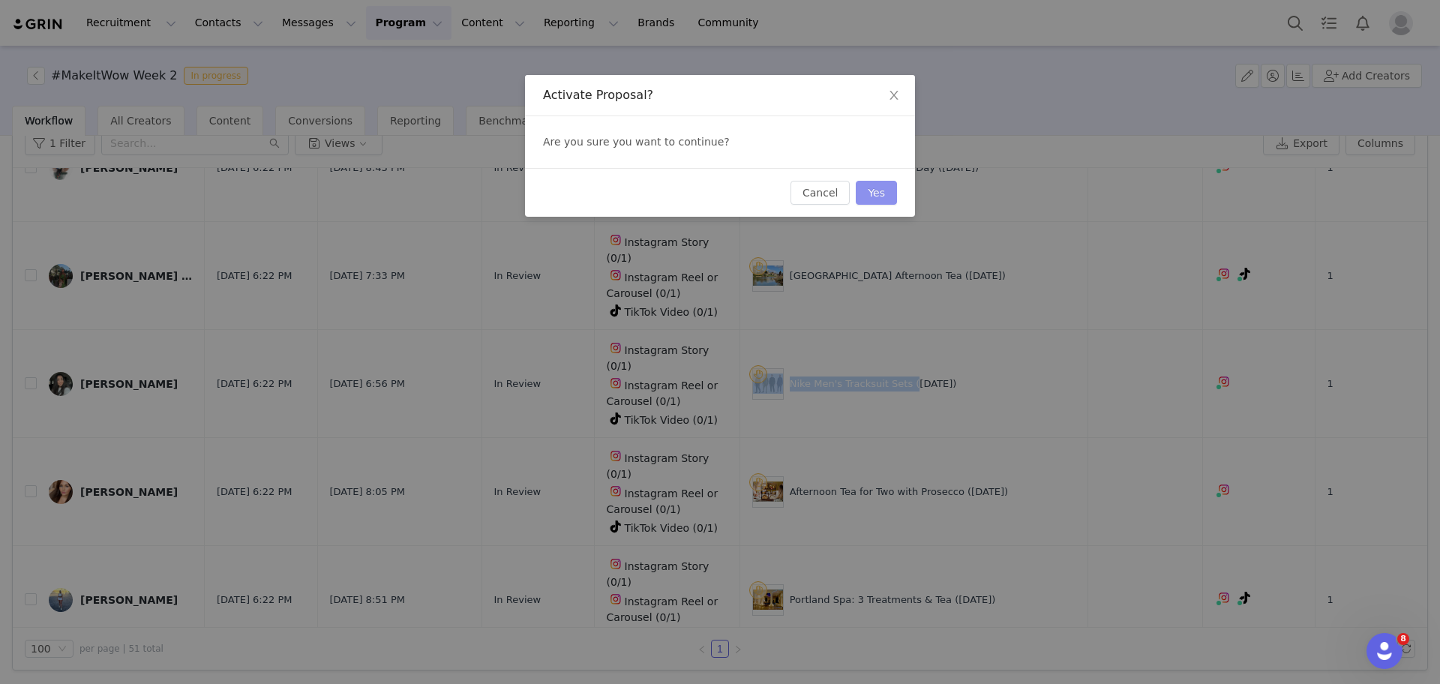
click at [868, 187] on button "Yes" at bounding box center [876, 193] width 41 height 24
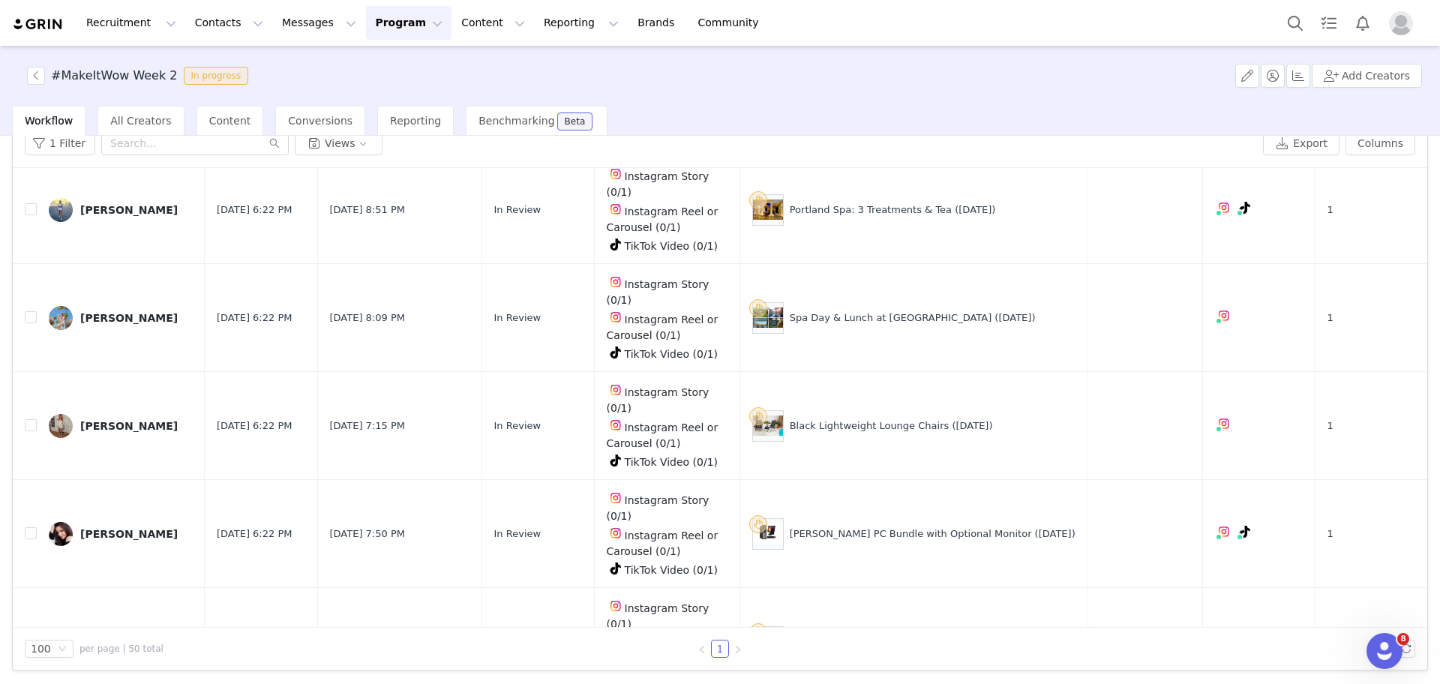
scroll to position [818, 0]
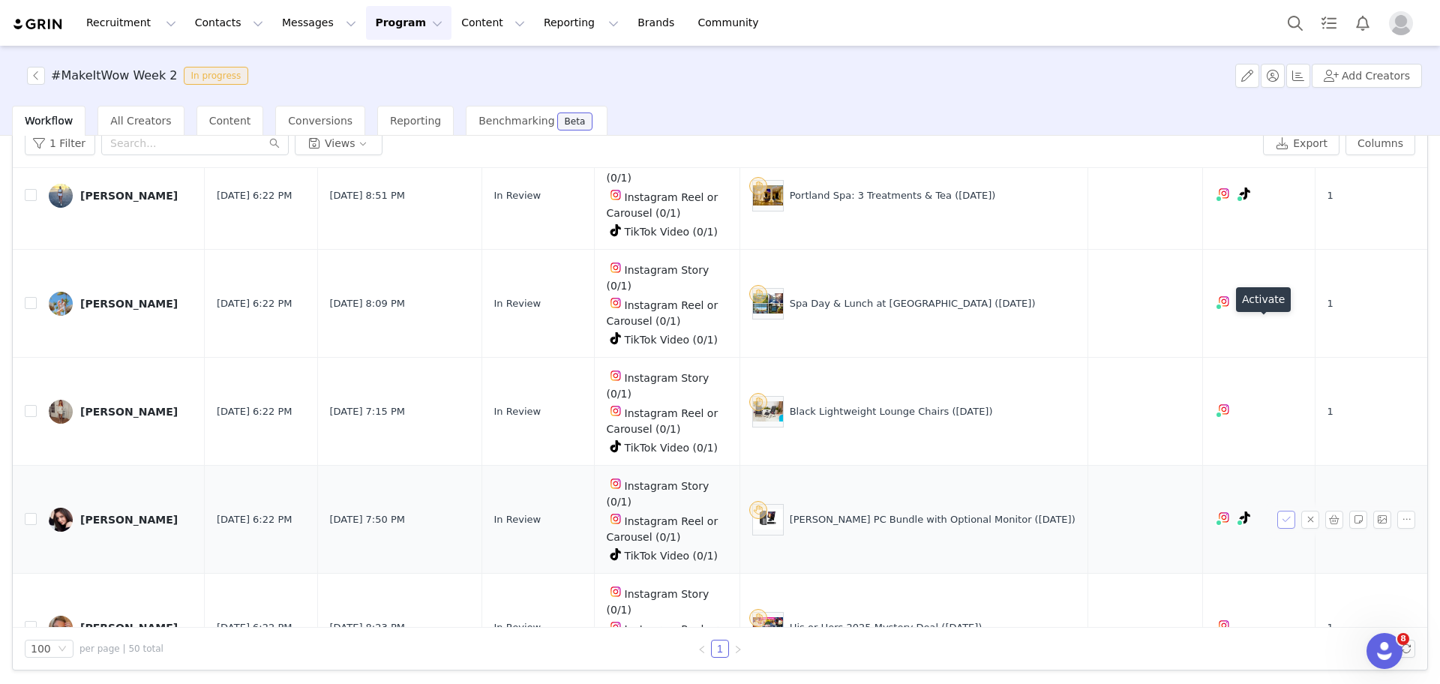
click at [1277, 511] on button "button" at bounding box center [1286, 520] width 18 height 18
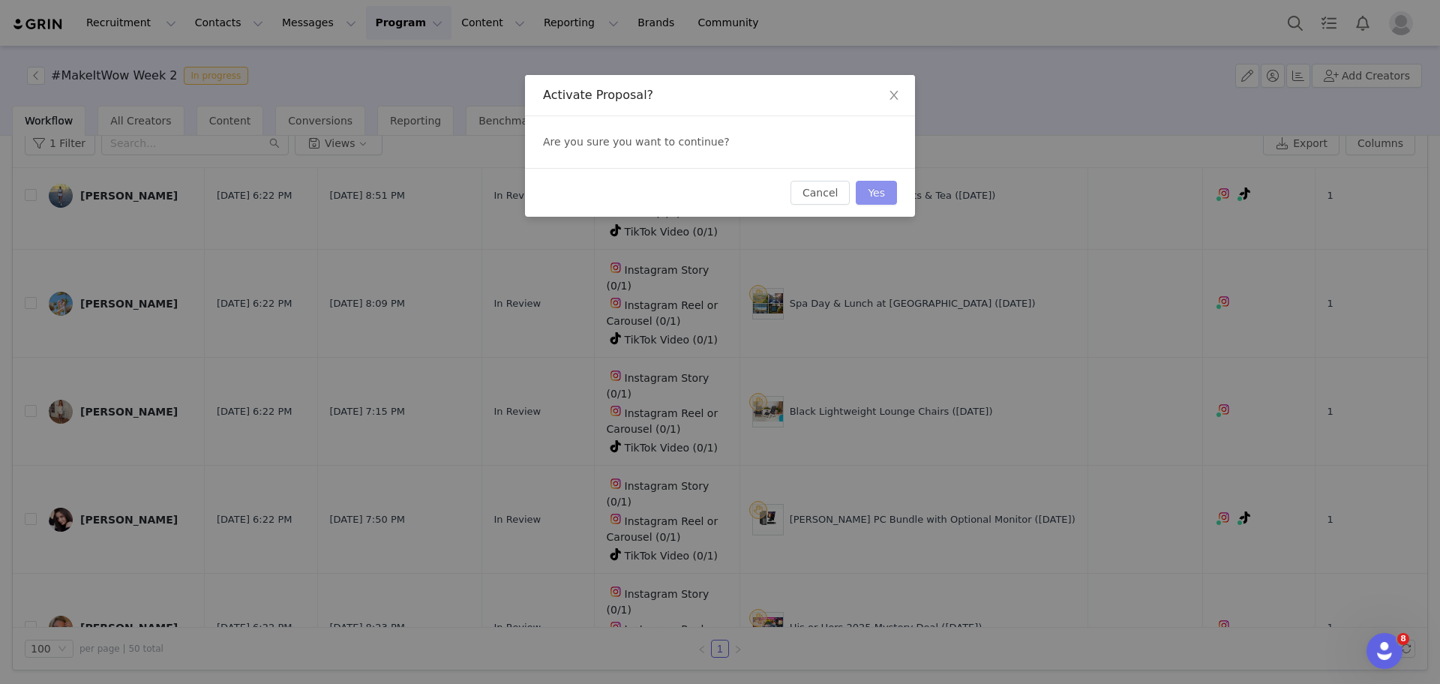
click at [886, 185] on button "Yes" at bounding box center [876, 193] width 41 height 24
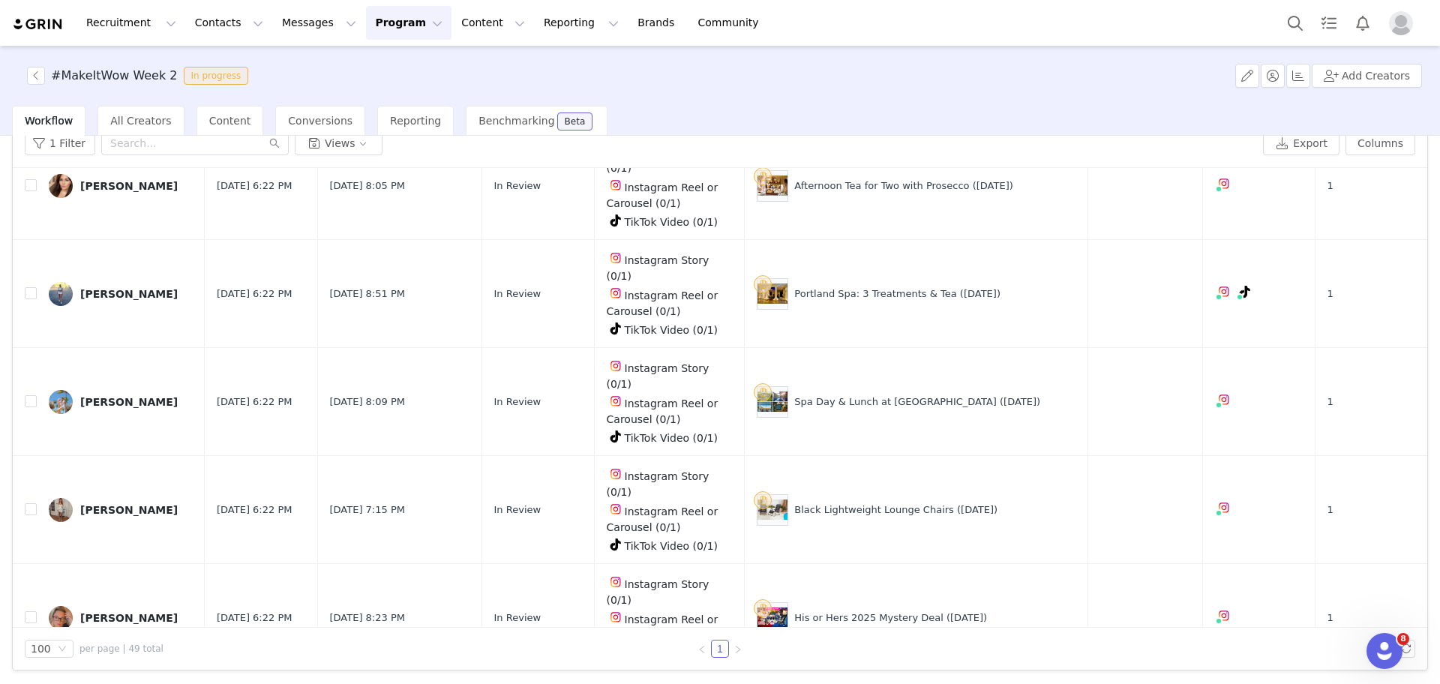
scroll to position [853, 0]
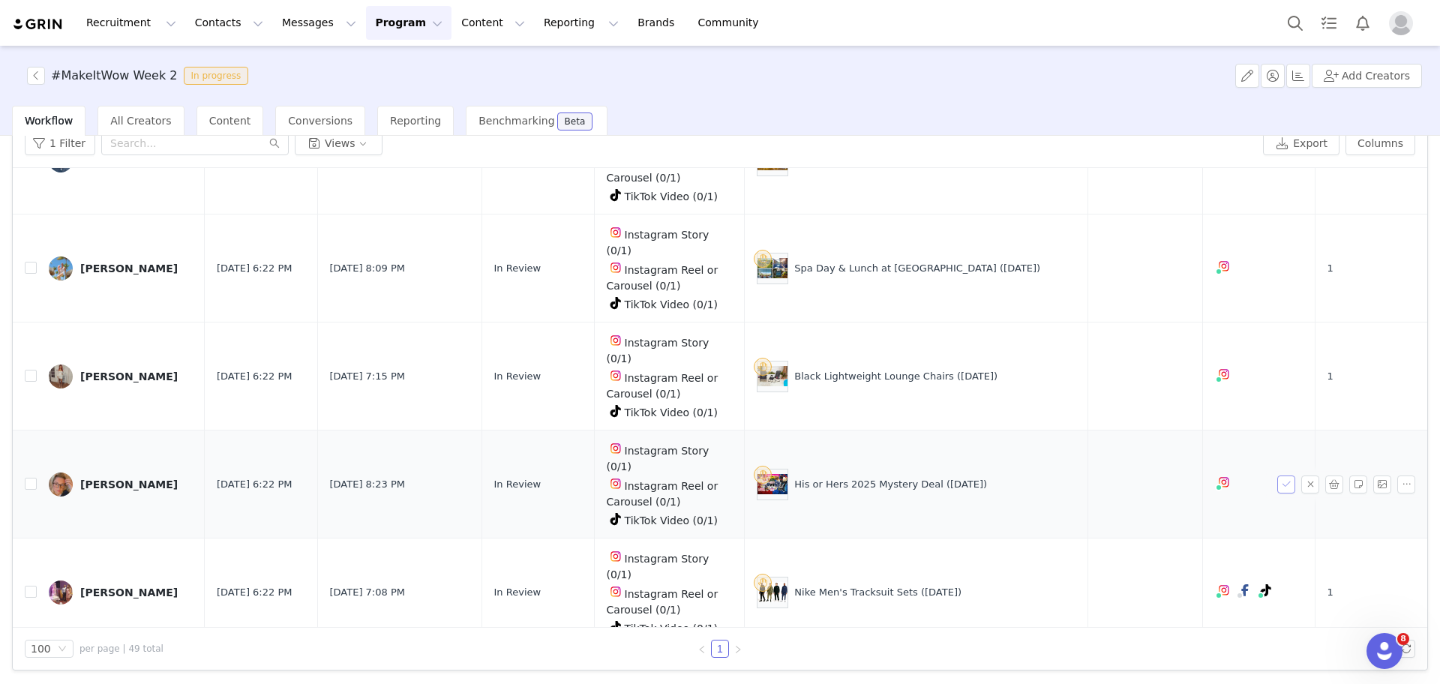
click at [1277, 475] on button "button" at bounding box center [1286, 484] width 18 height 18
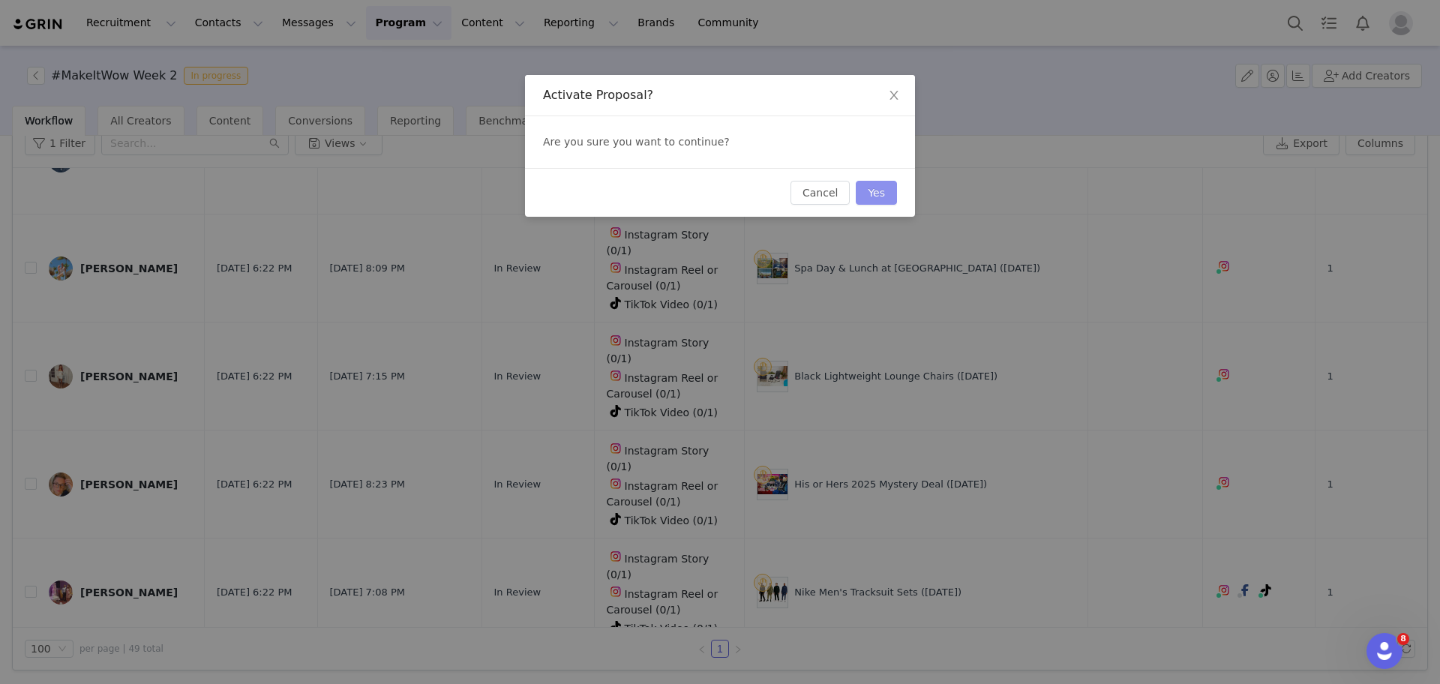
click at [893, 193] on button "Yes" at bounding box center [876, 193] width 41 height 24
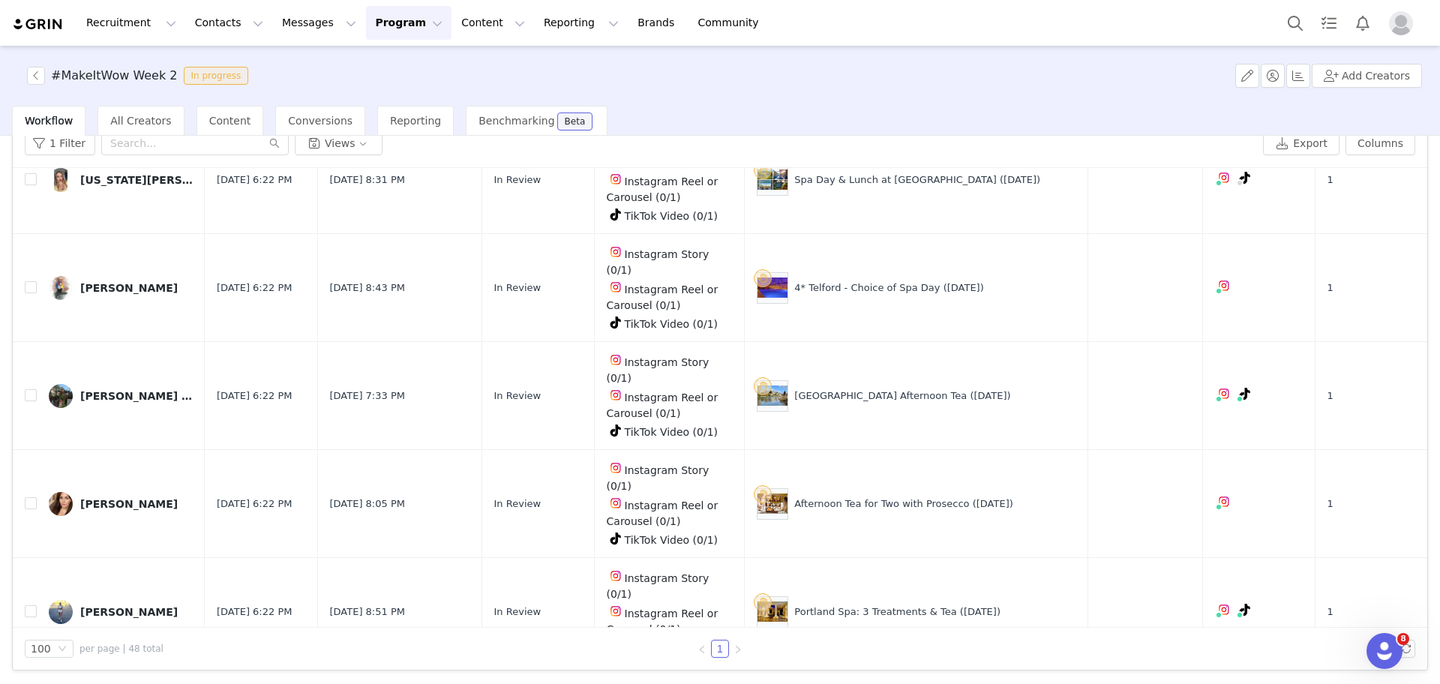
scroll to position [1384, 0]
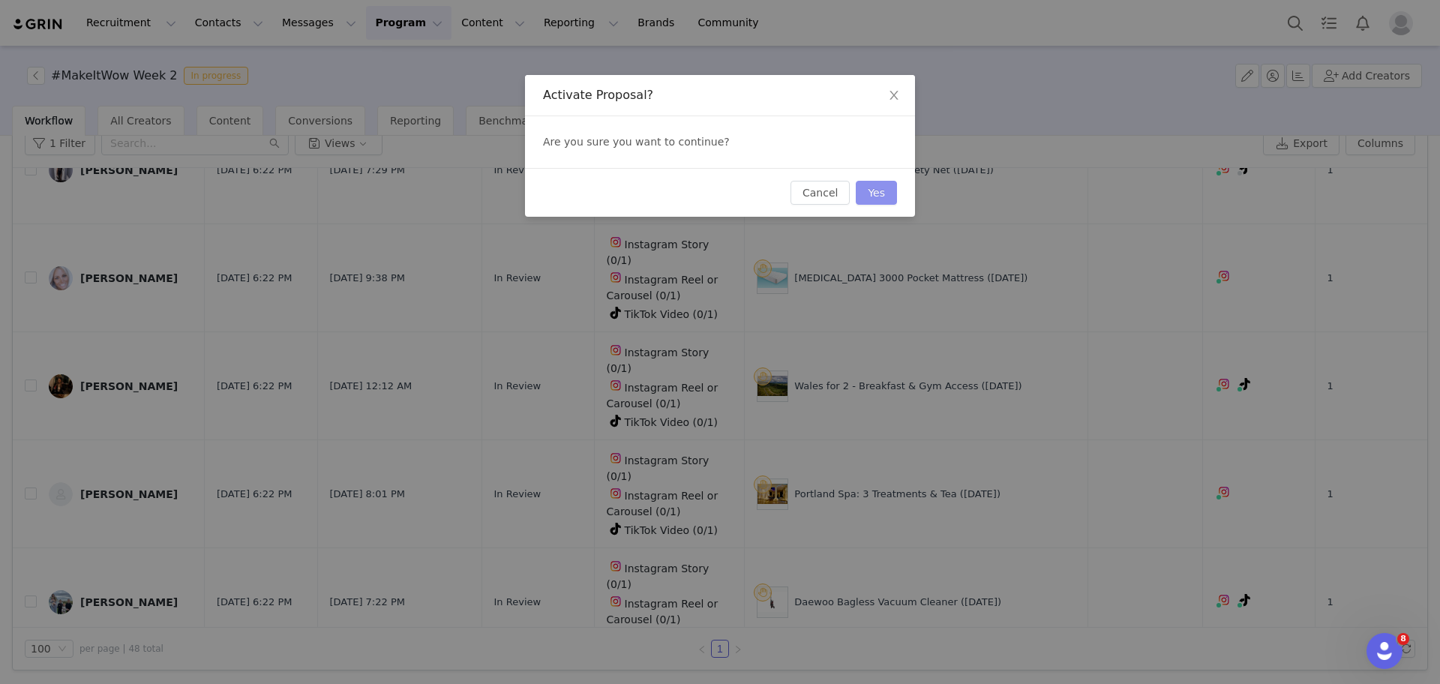
click at [868, 195] on button "Yes" at bounding box center [876, 193] width 41 height 24
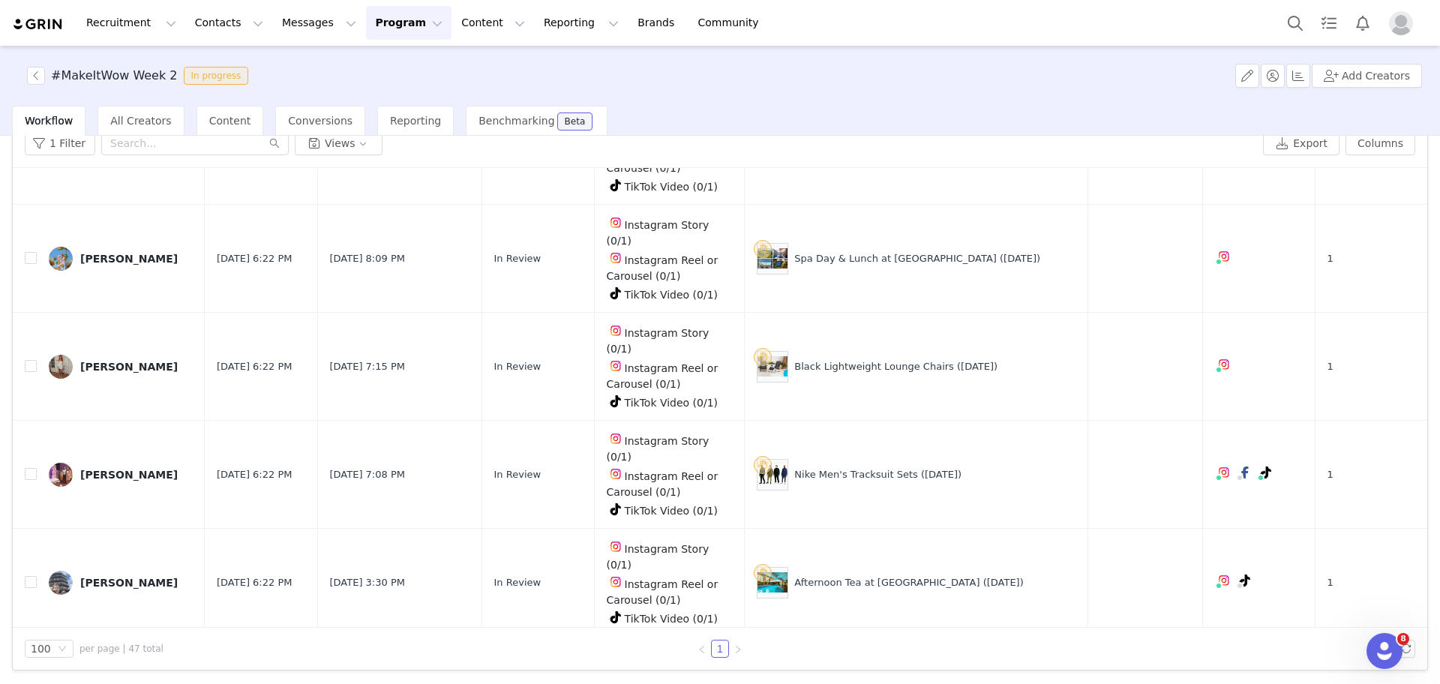
scroll to position [893, 0]
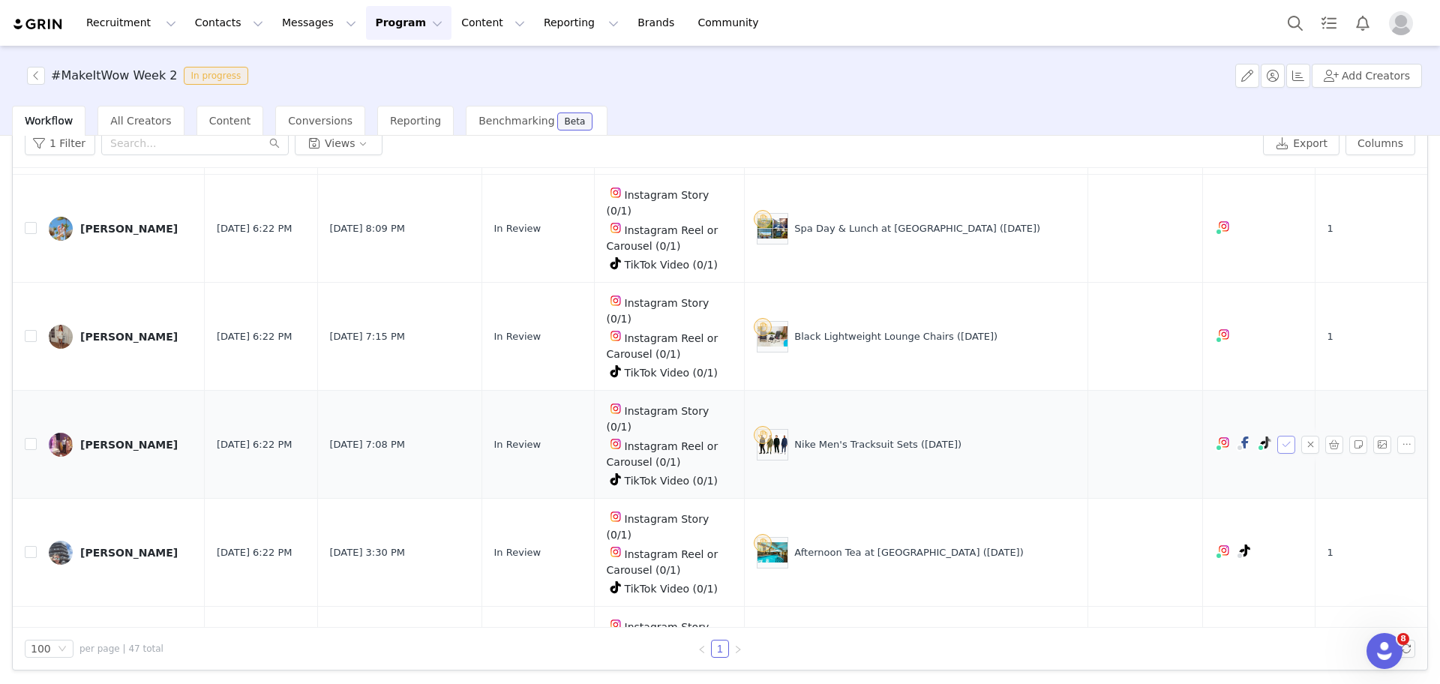
click at [1277, 436] on button "button" at bounding box center [1286, 445] width 18 height 18
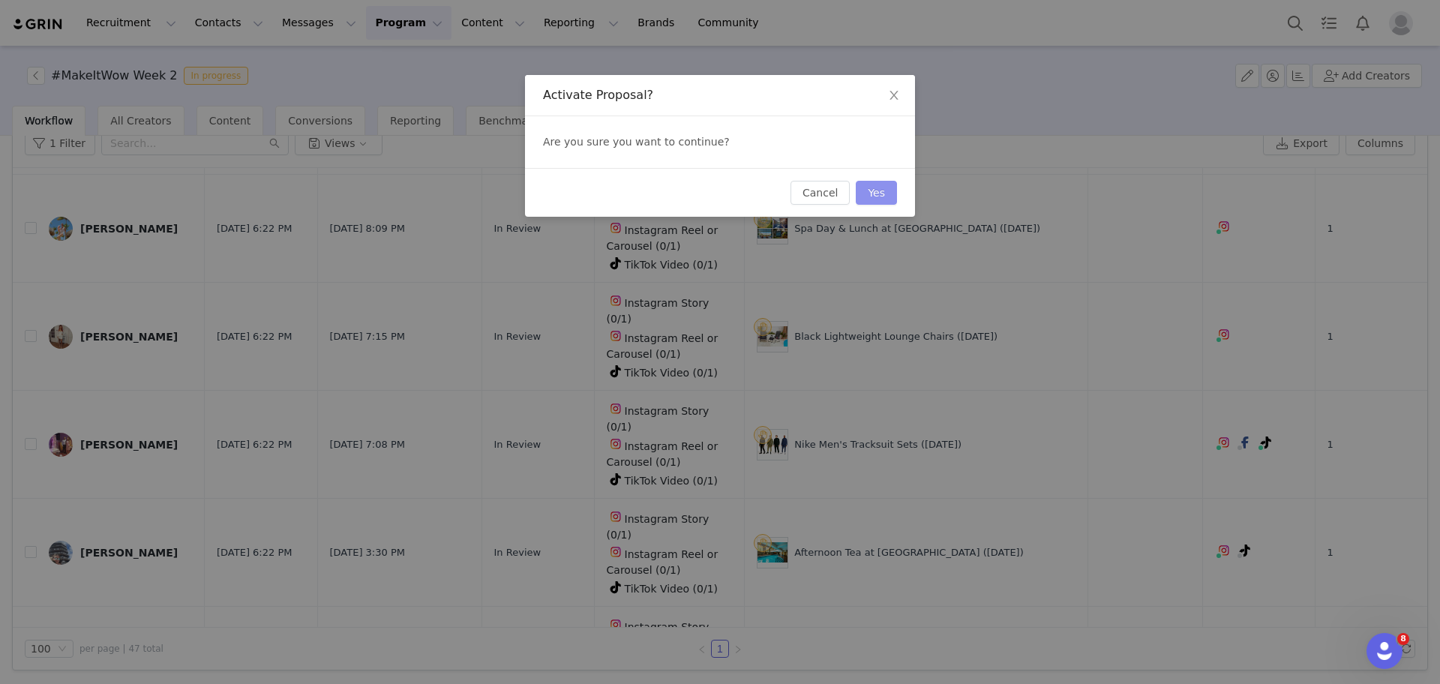
click at [889, 184] on button "Yes" at bounding box center [876, 193] width 41 height 24
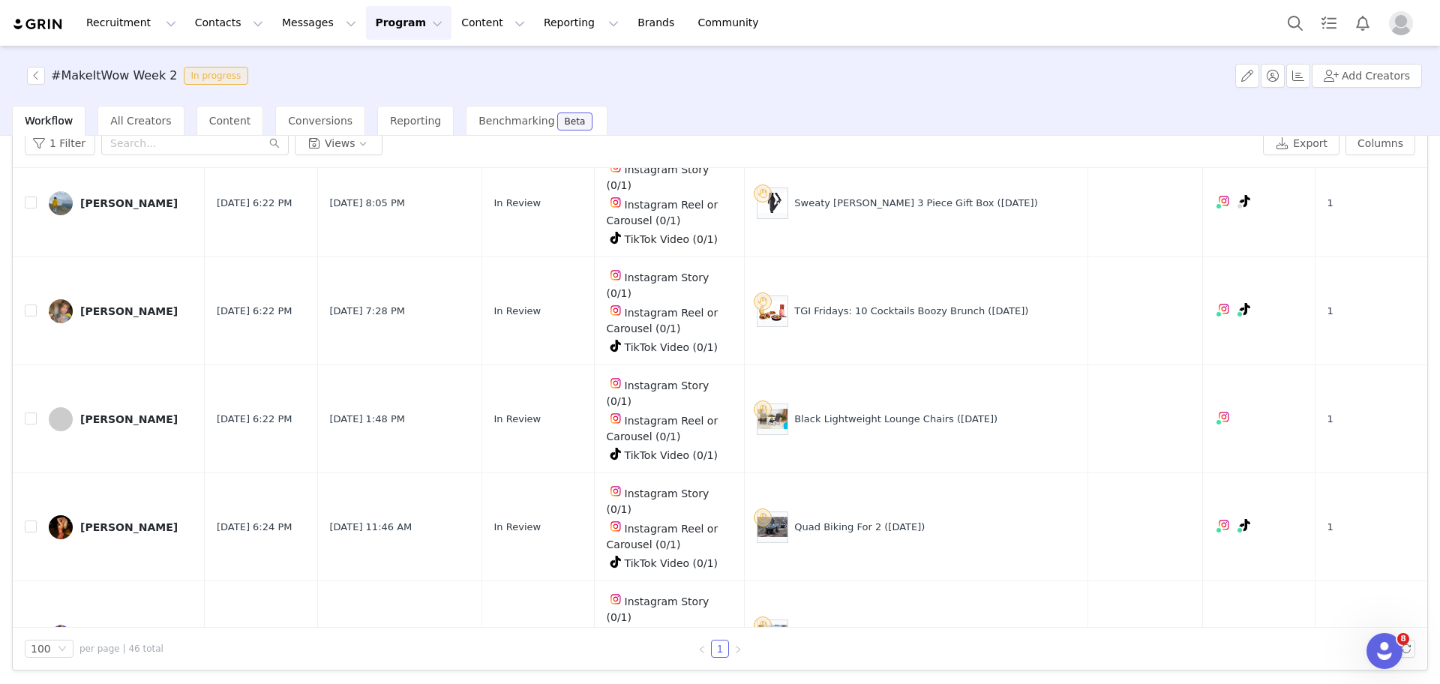
scroll to position [3716, 0]
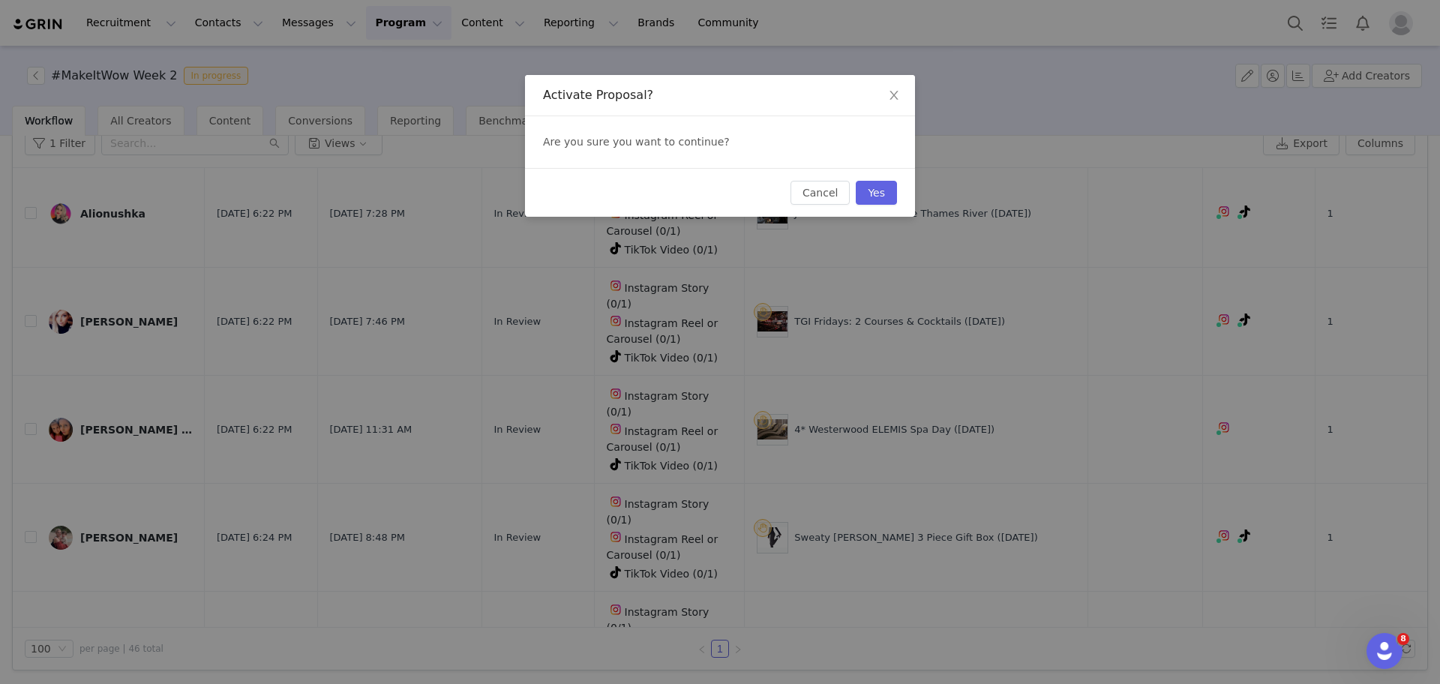
click at [897, 197] on div "Cancel Yes" at bounding box center [720, 192] width 390 height 49
click at [887, 197] on button "Yes" at bounding box center [876, 193] width 41 height 24
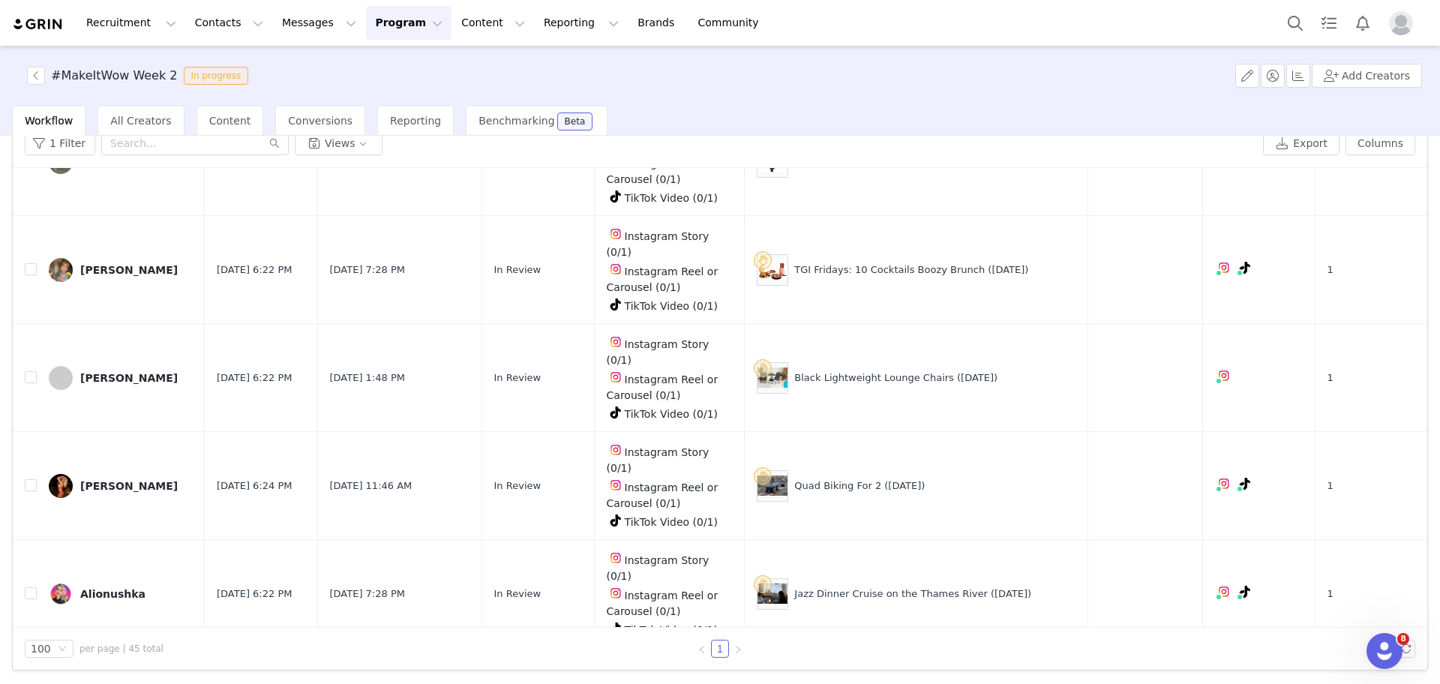
scroll to position [3626, 0]
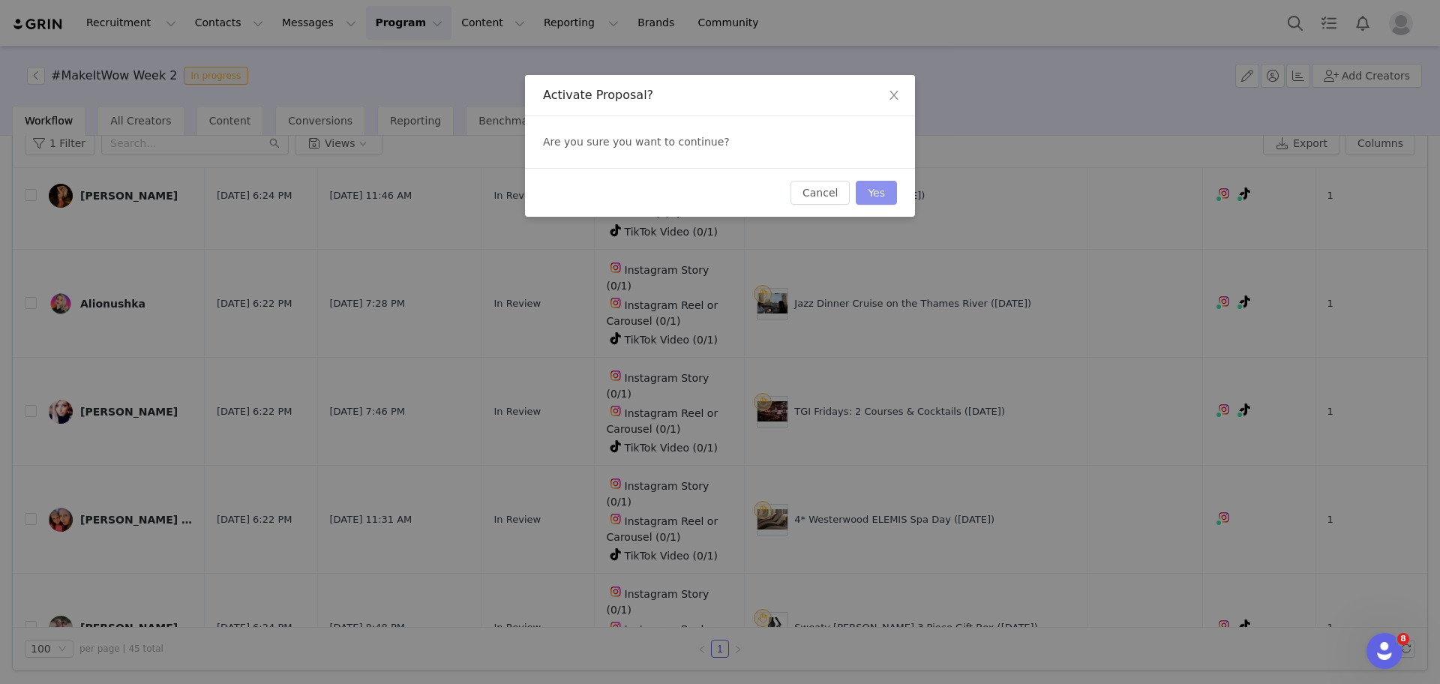
click at [877, 191] on button "Yes" at bounding box center [876, 193] width 41 height 24
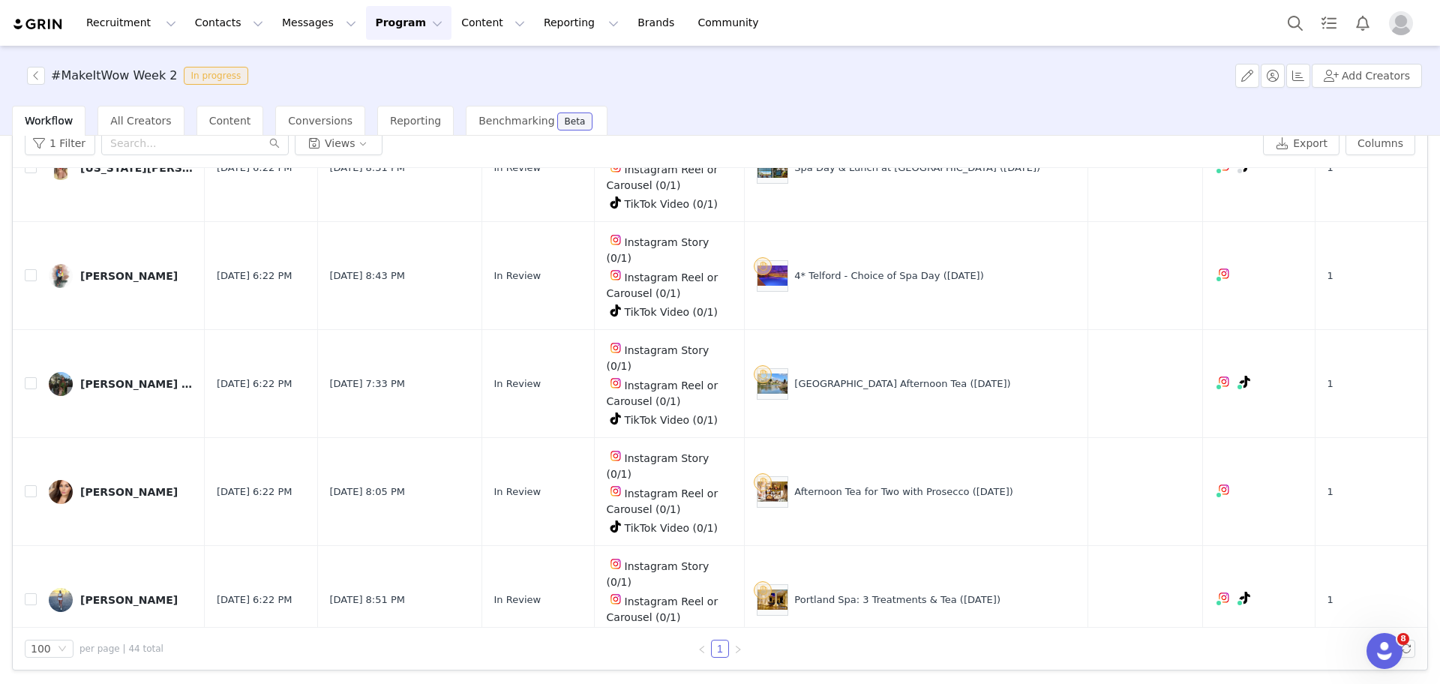
scroll to position [471, 0]
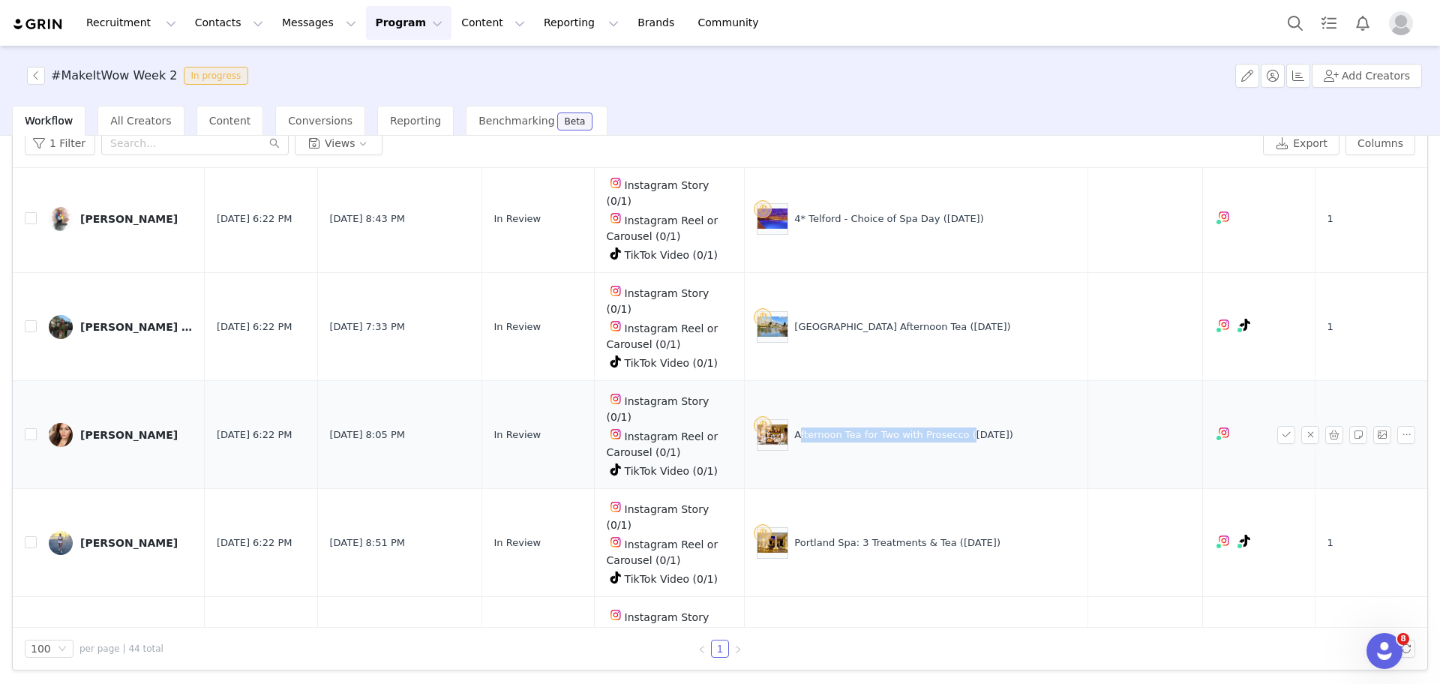
drag, startPoint x: 960, startPoint y: 318, endPoint x: 799, endPoint y: 313, distance: 160.6
click at [799, 419] on div "Afternoon Tea for Two with Prosecco (29 Aug)" at bounding box center [916, 434] width 318 height 31
click at [1277, 426] on button "button" at bounding box center [1286, 435] width 18 height 18
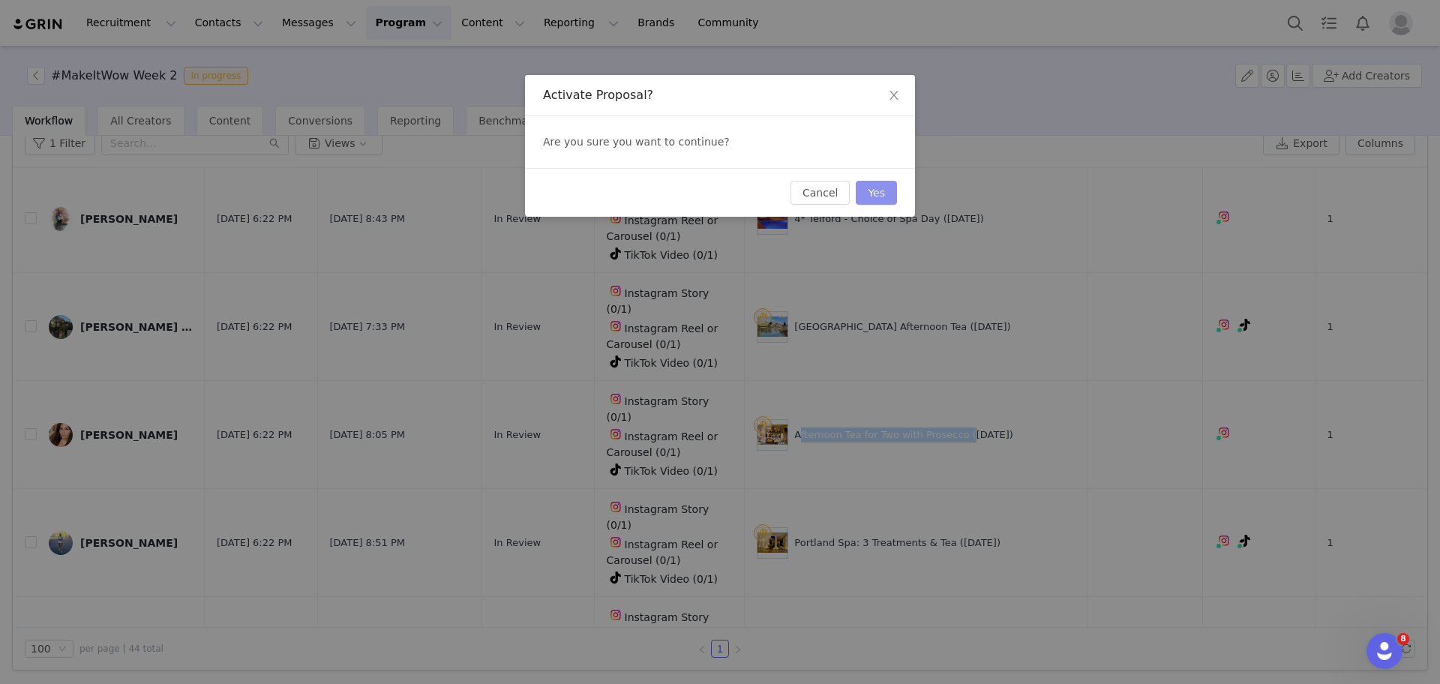
click at [873, 189] on button "Yes" at bounding box center [876, 193] width 41 height 24
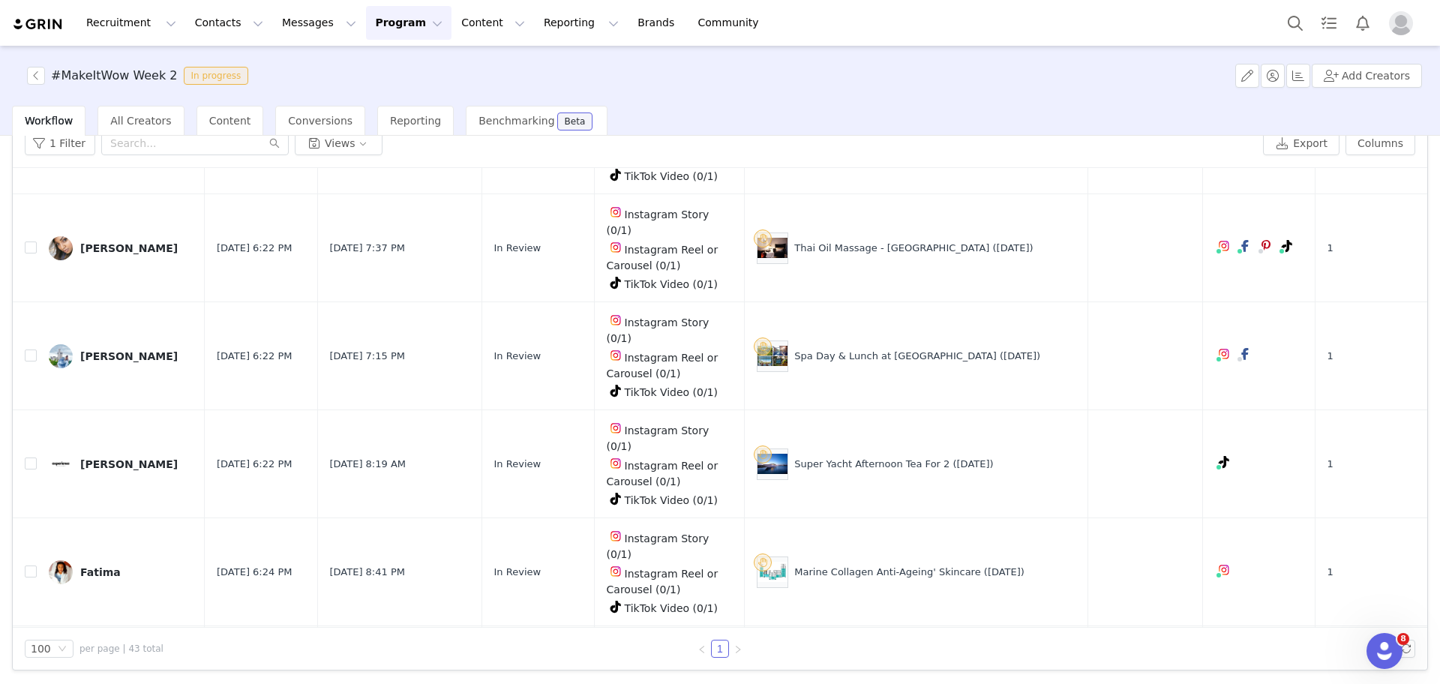
scroll to position [2149, 0]
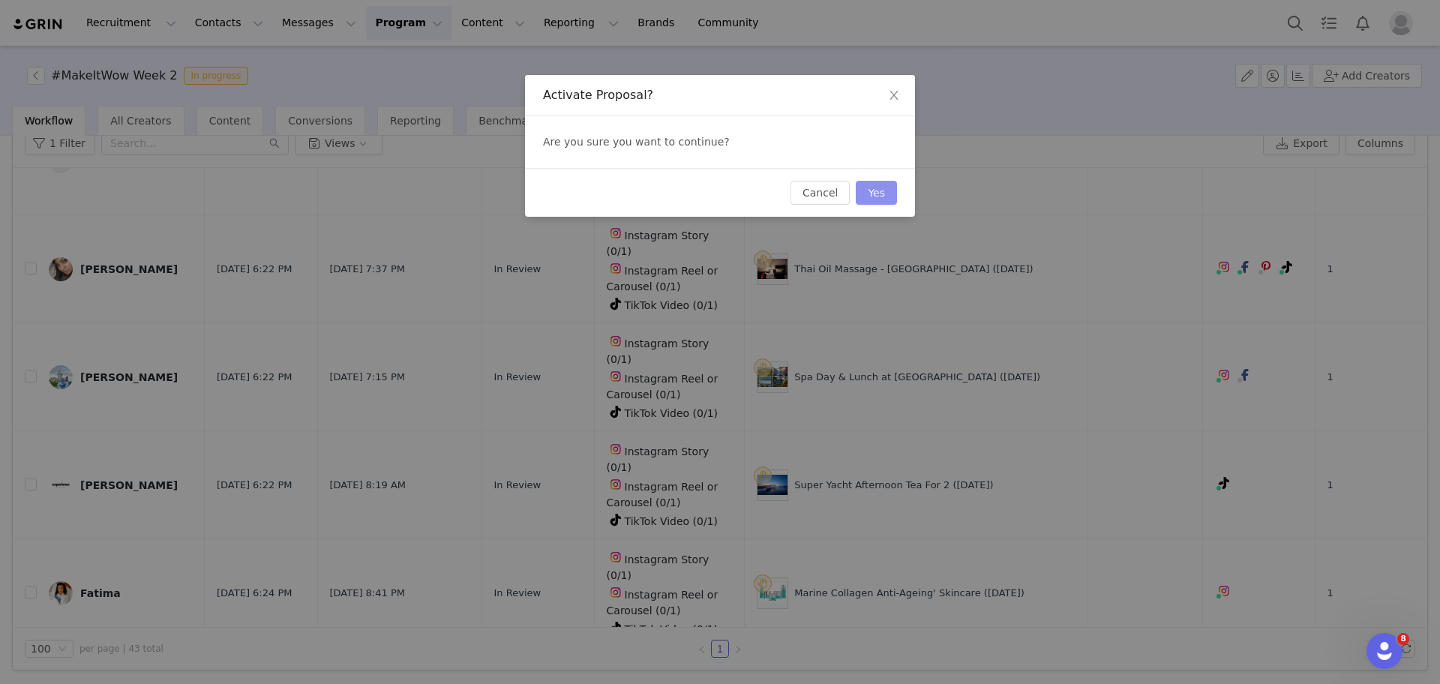
click at [888, 194] on button "Yes" at bounding box center [876, 193] width 41 height 24
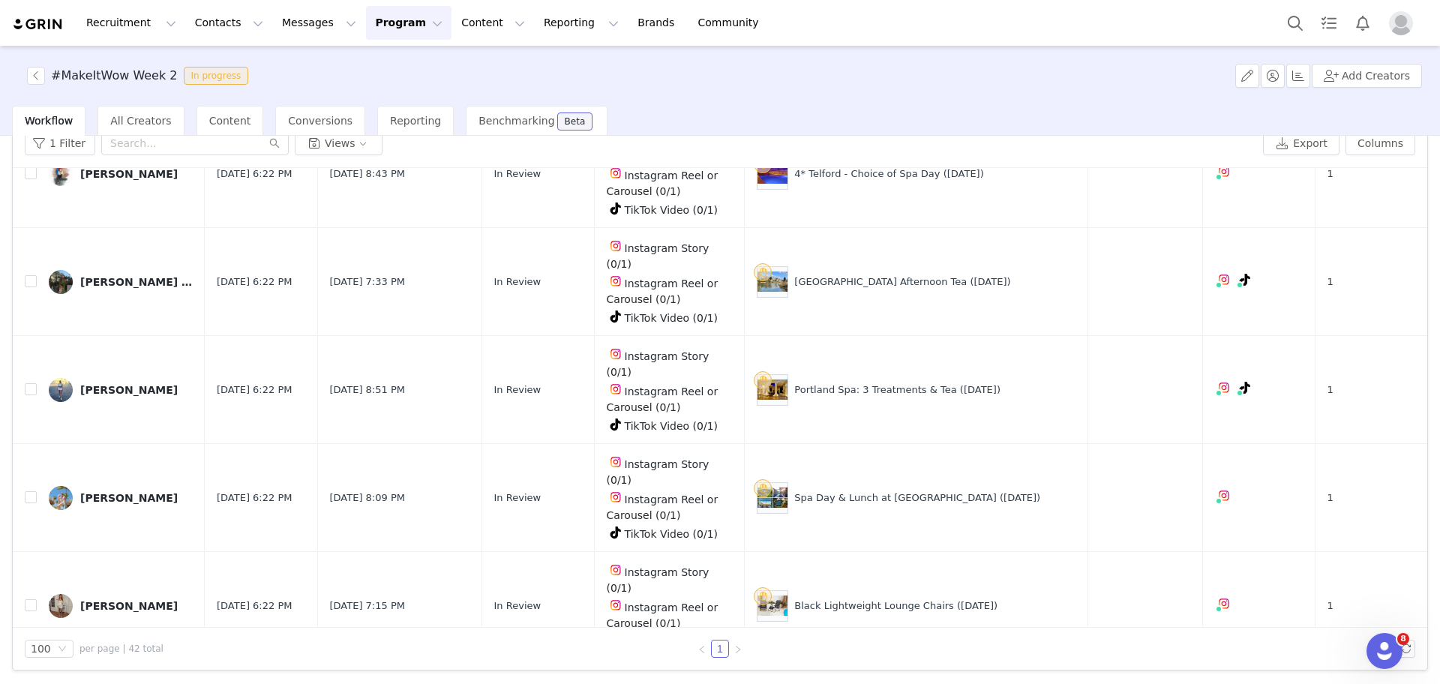
scroll to position [671, 0]
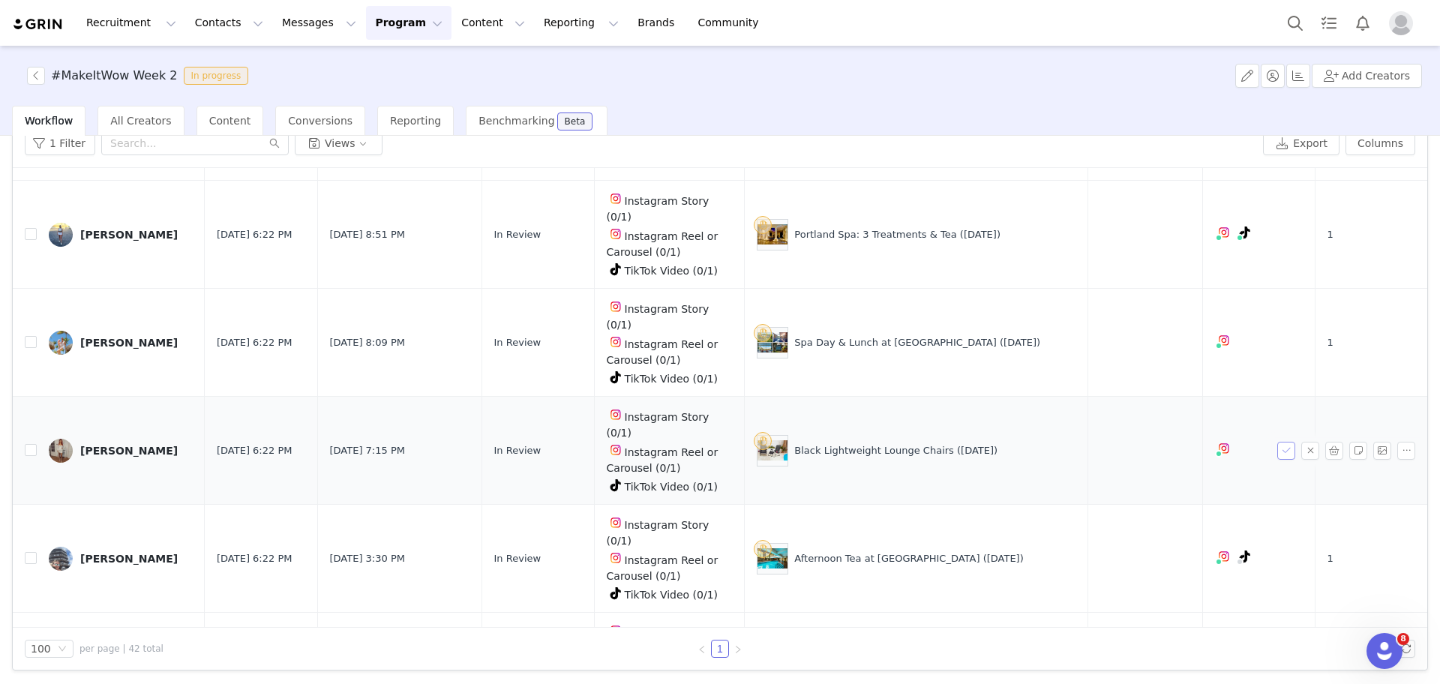
click at [1277, 442] on button "button" at bounding box center [1286, 451] width 18 height 18
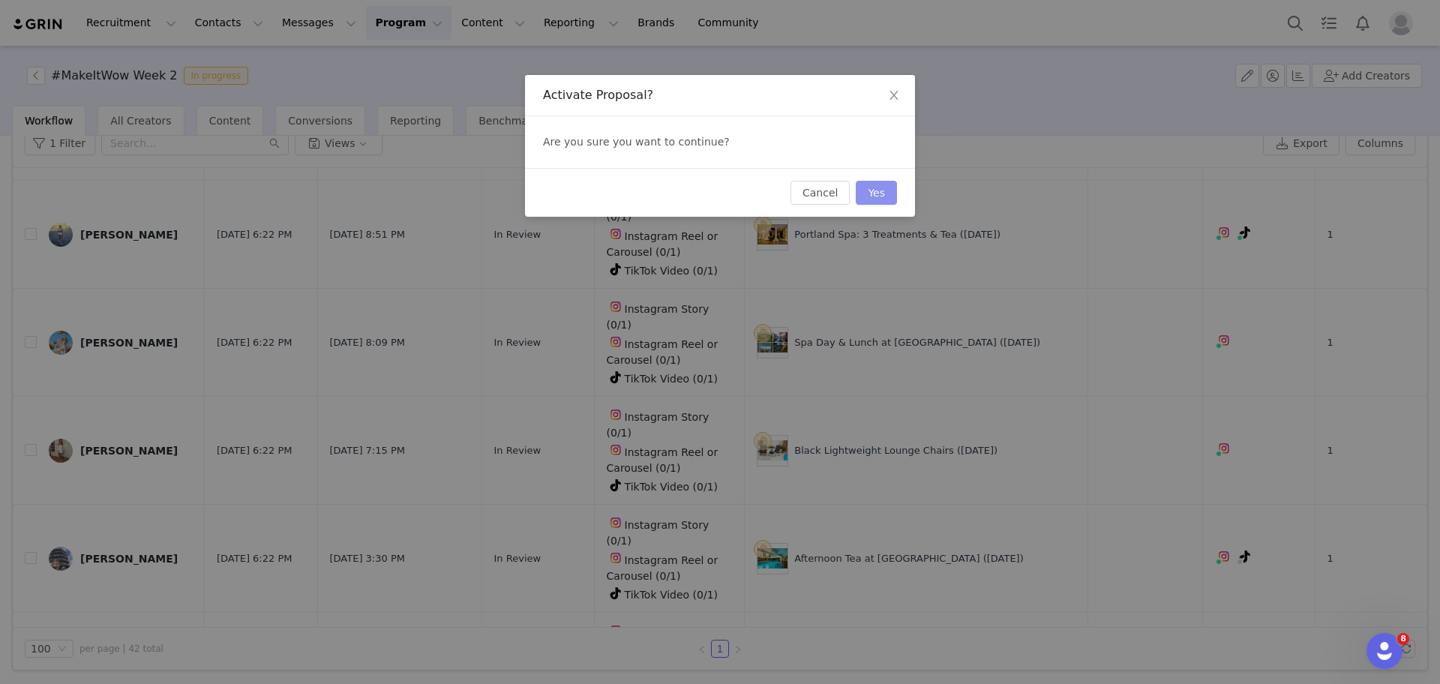
click at [874, 198] on button "Yes" at bounding box center [876, 193] width 41 height 24
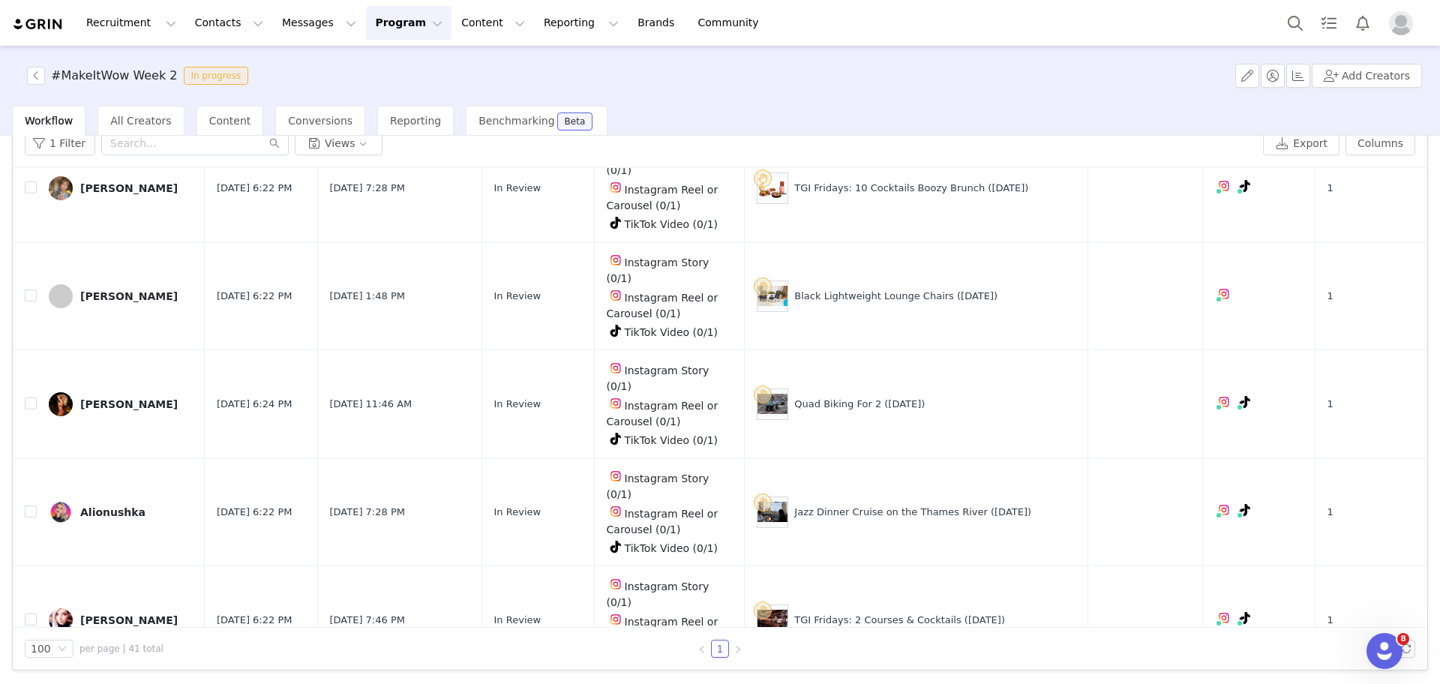
scroll to position [3266, 0]
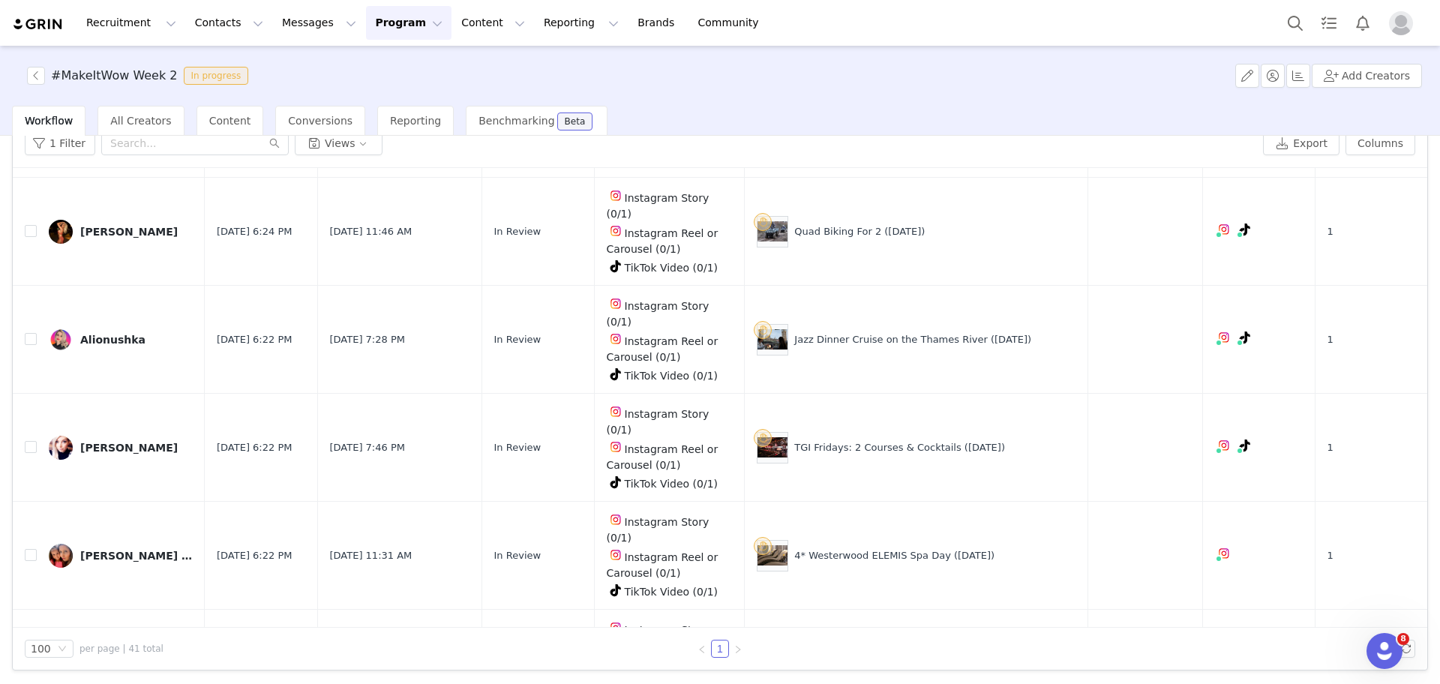
drag, startPoint x: 1403, startPoint y: 228, endPoint x: 12, endPoint y: 9, distance: 1408.4
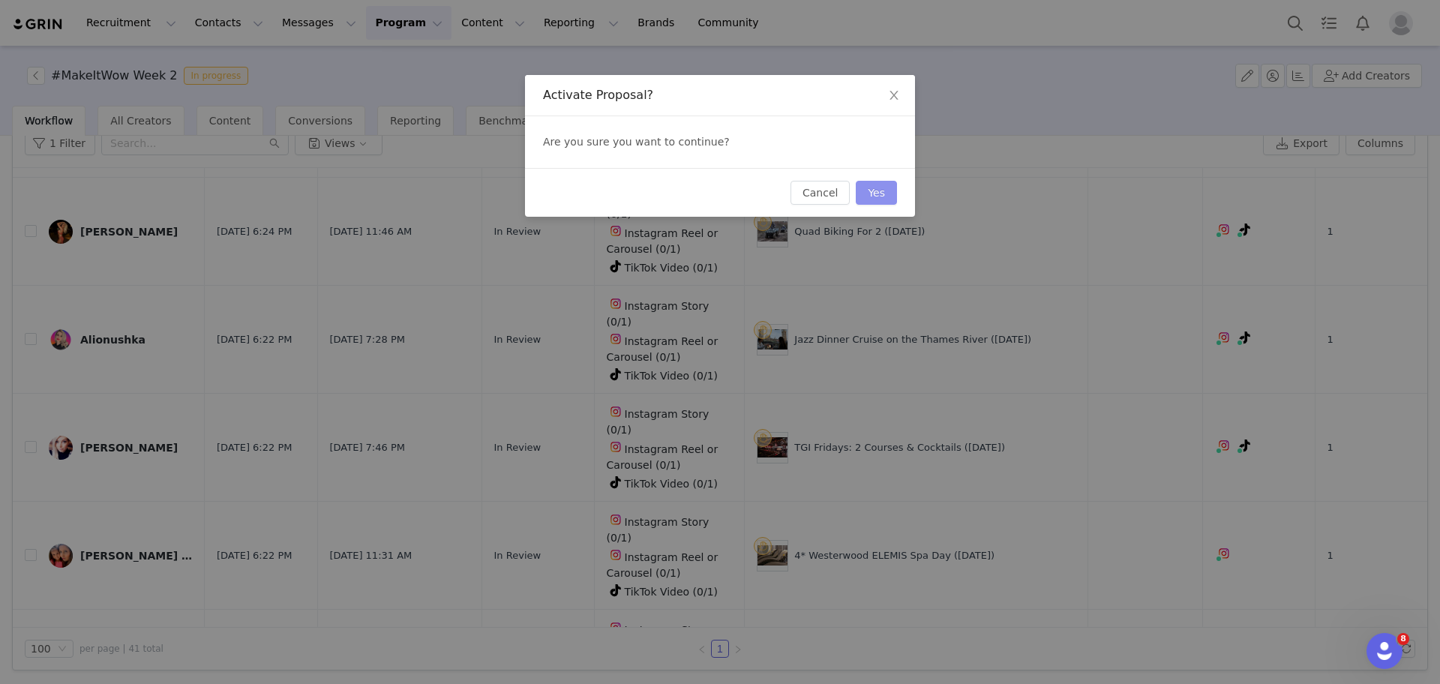
click at [883, 183] on button "Yes" at bounding box center [876, 193] width 41 height 24
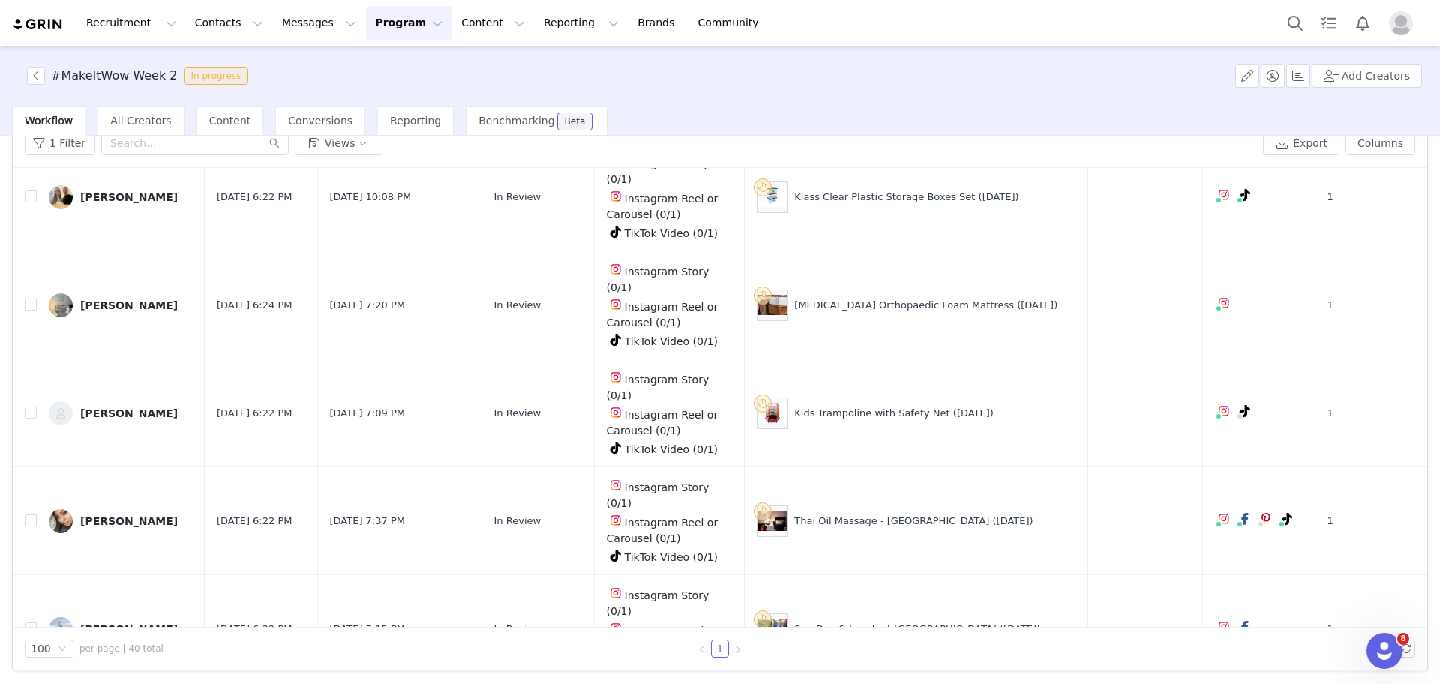
scroll to position [1776, 0]
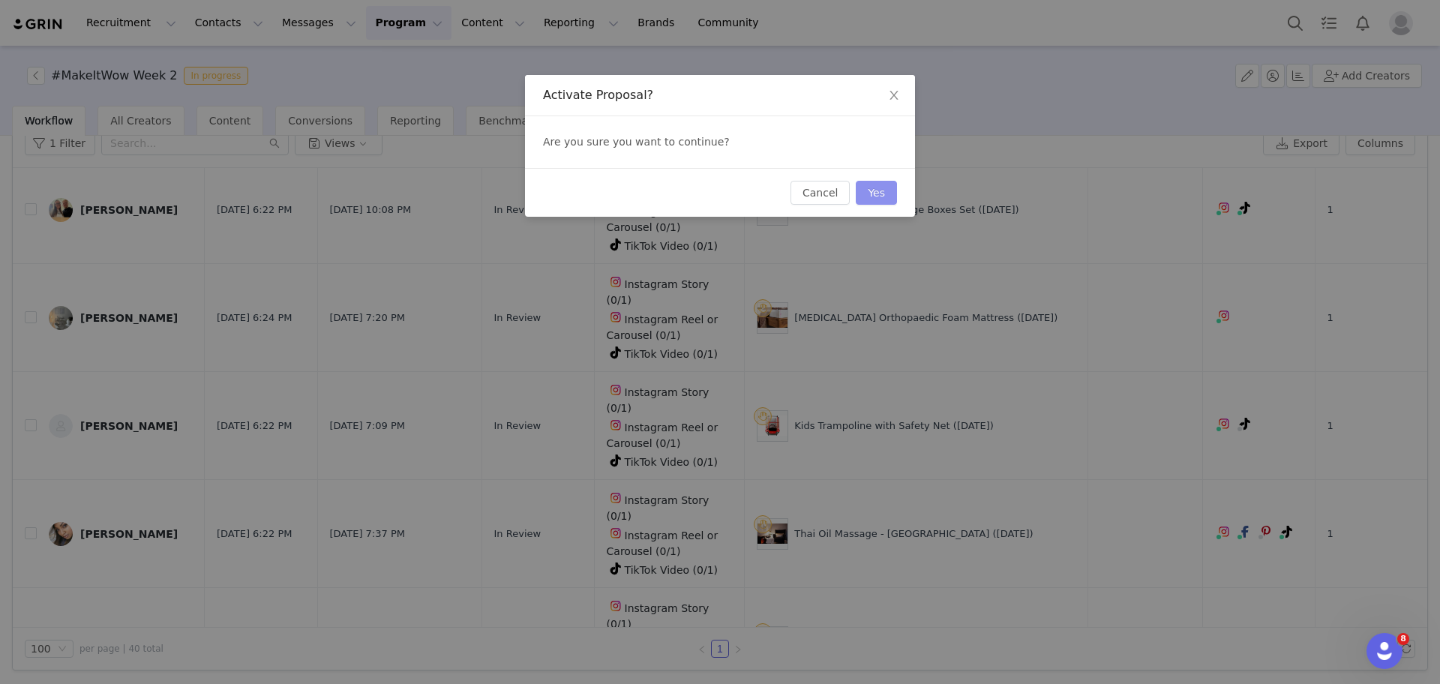
click at [883, 193] on button "Yes" at bounding box center [876, 193] width 41 height 24
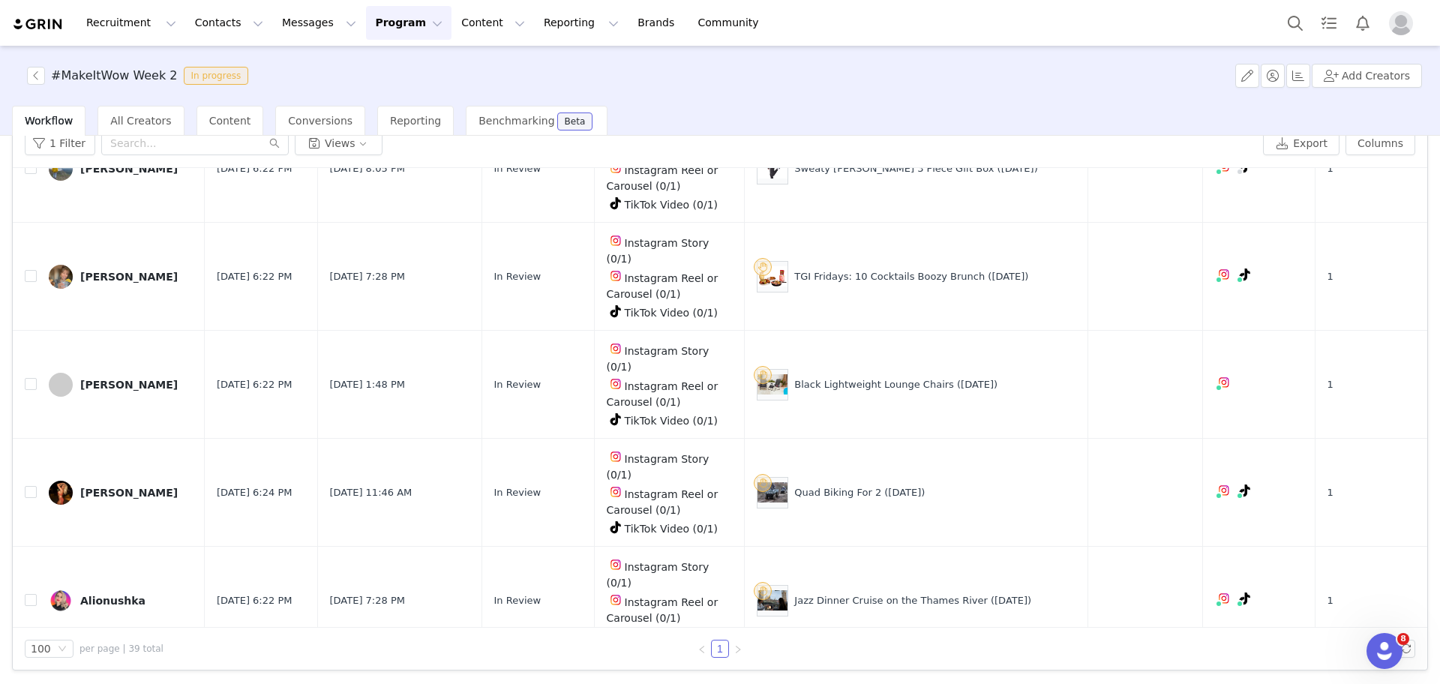
scroll to position [3086, 0]
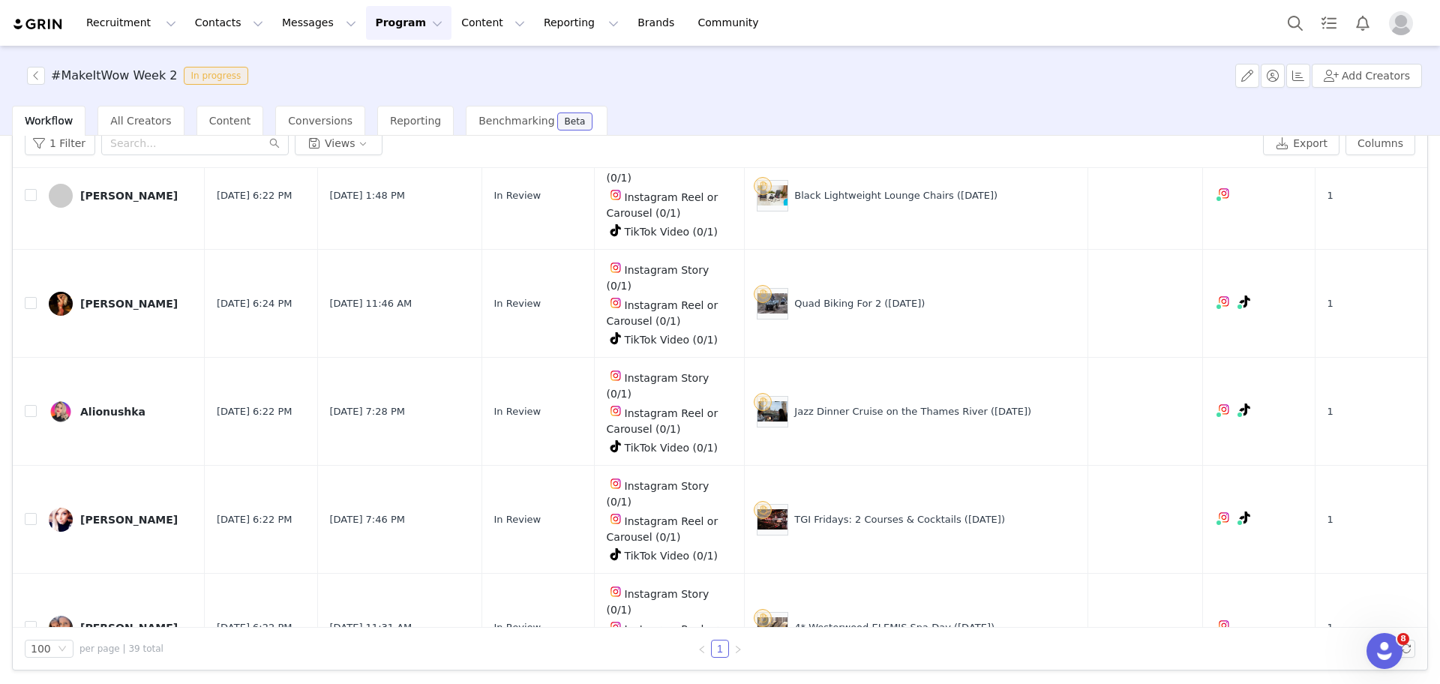
checkbox input "true"
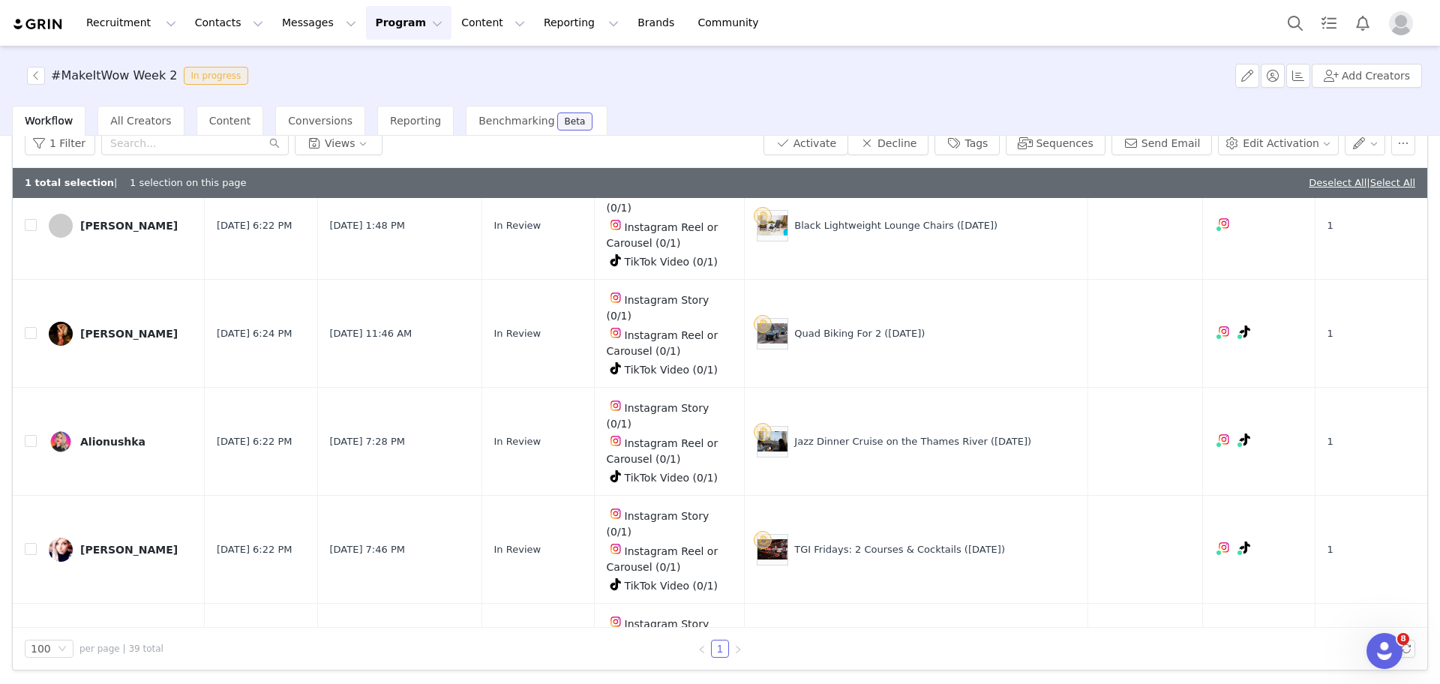
click at [817, 142] on button "Activate" at bounding box center [805, 143] width 85 height 24
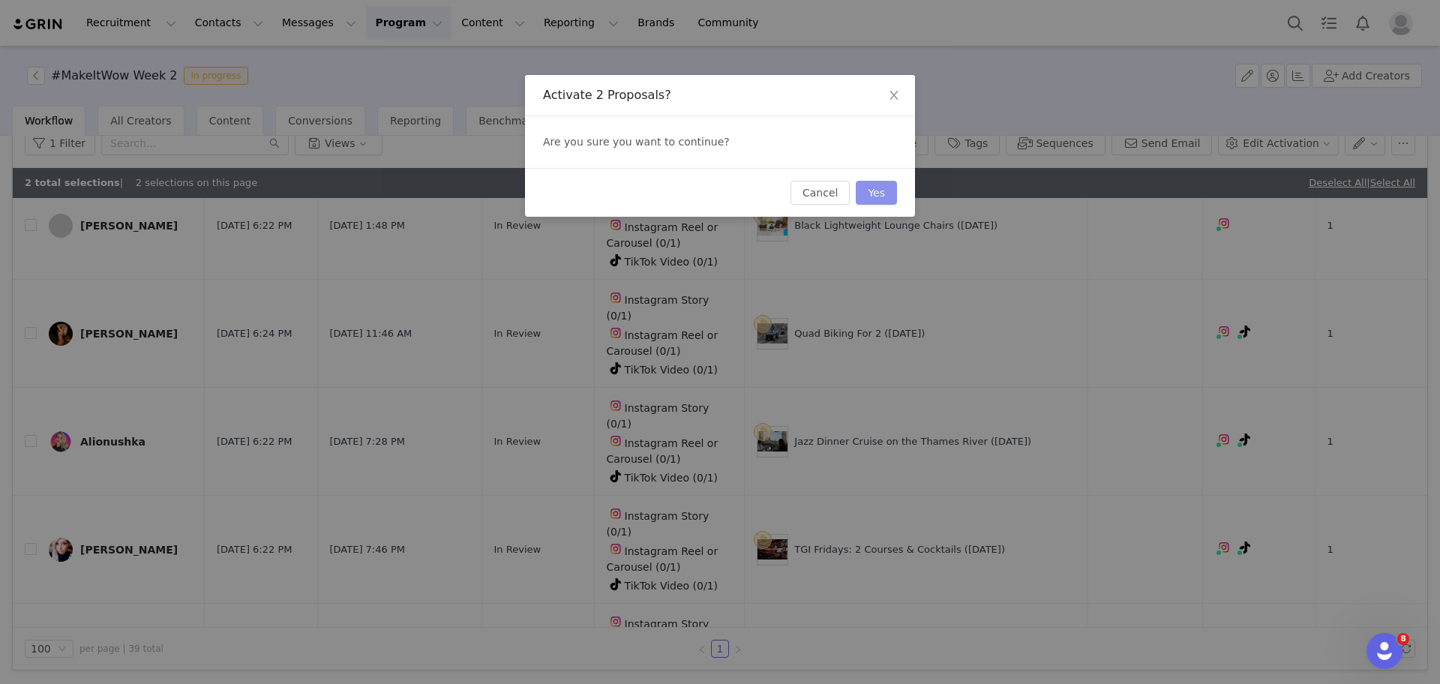
click at [888, 189] on button "Yes" at bounding box center [876, 193] width 41 height 24
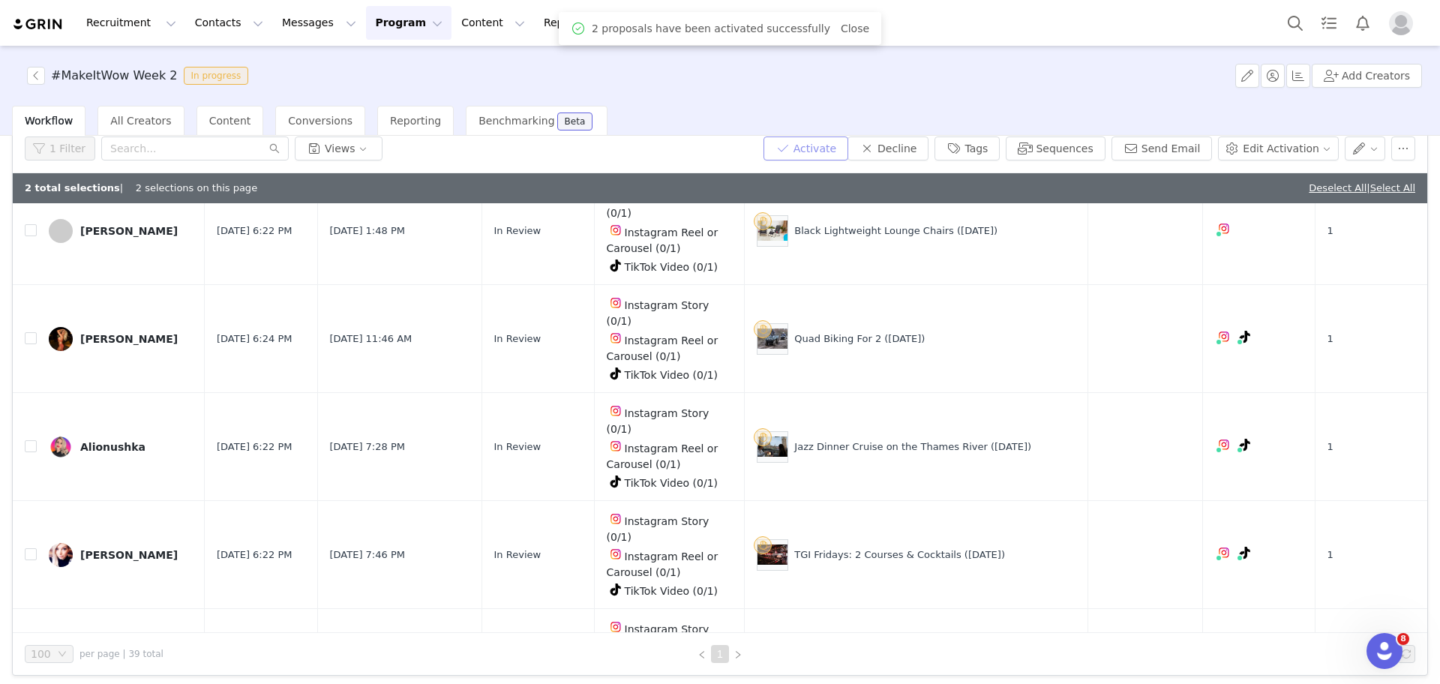
scroll to position [0, 0]
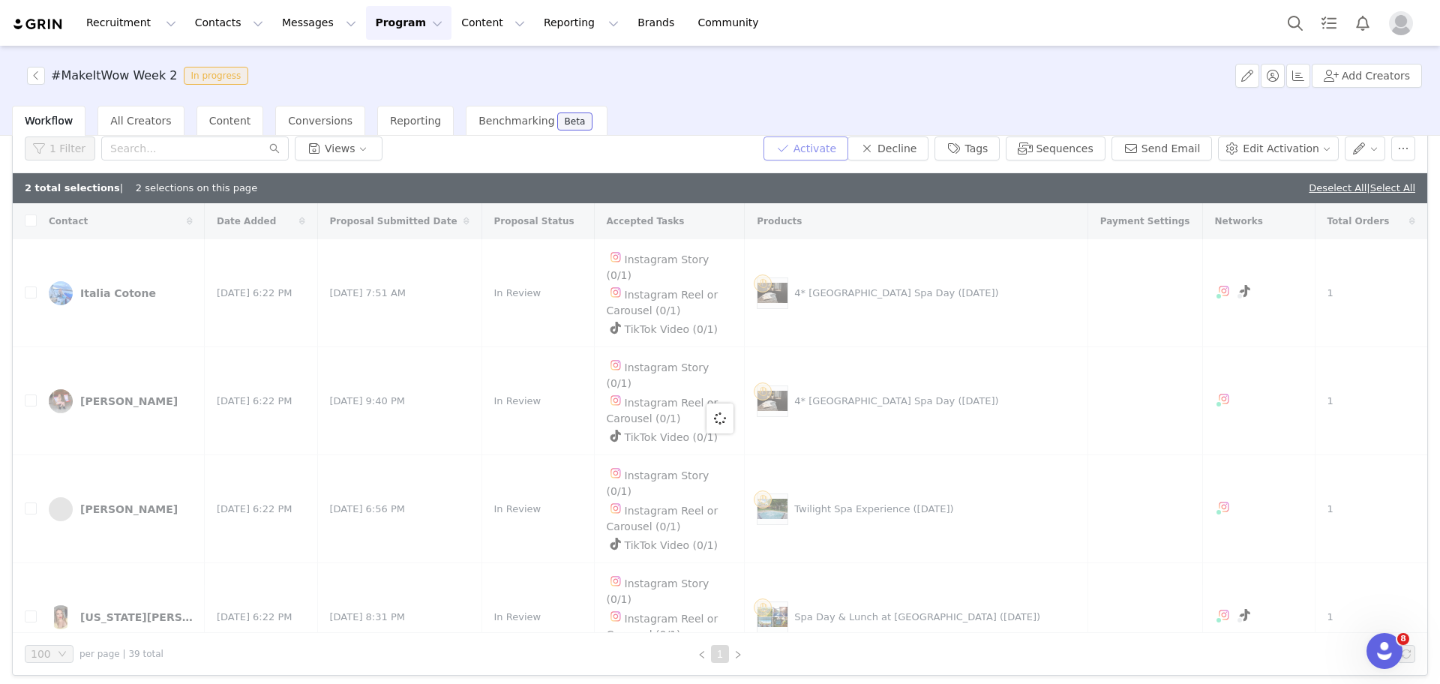
checkbox input "false"
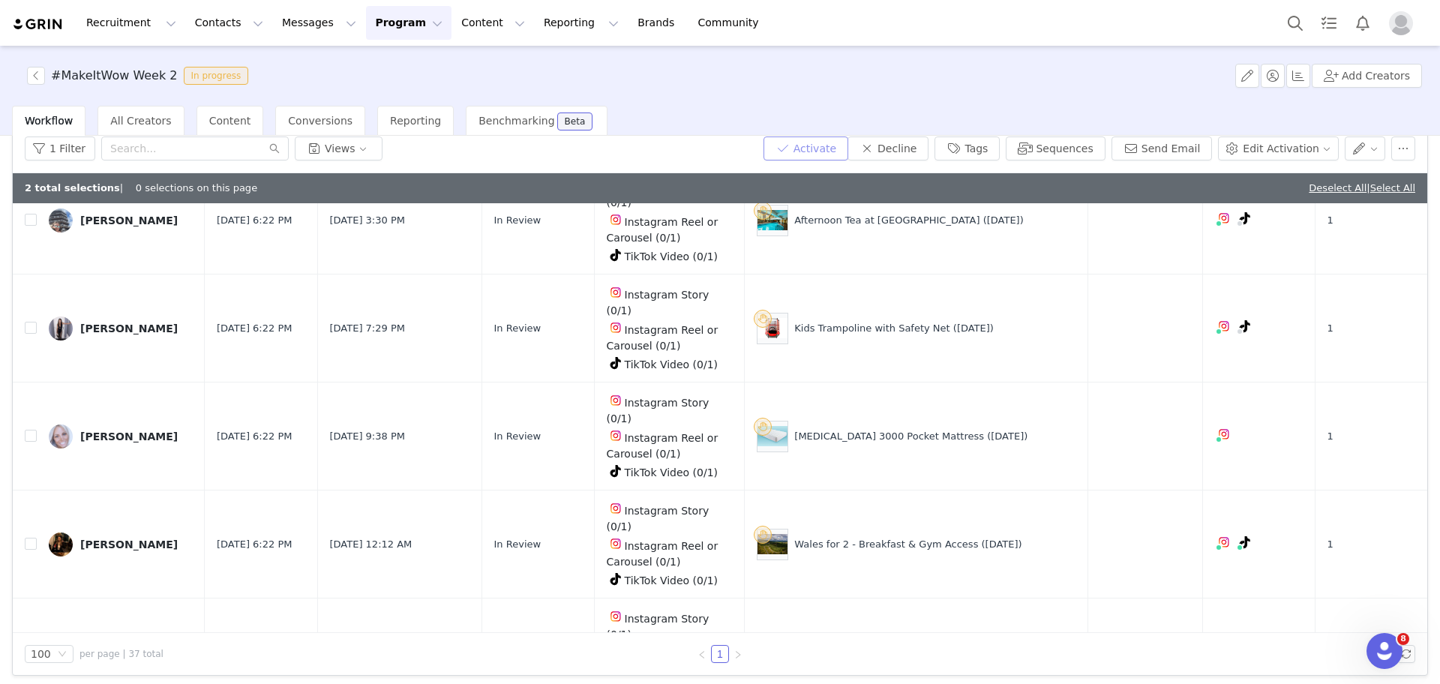
scroll to position [1147, 0]
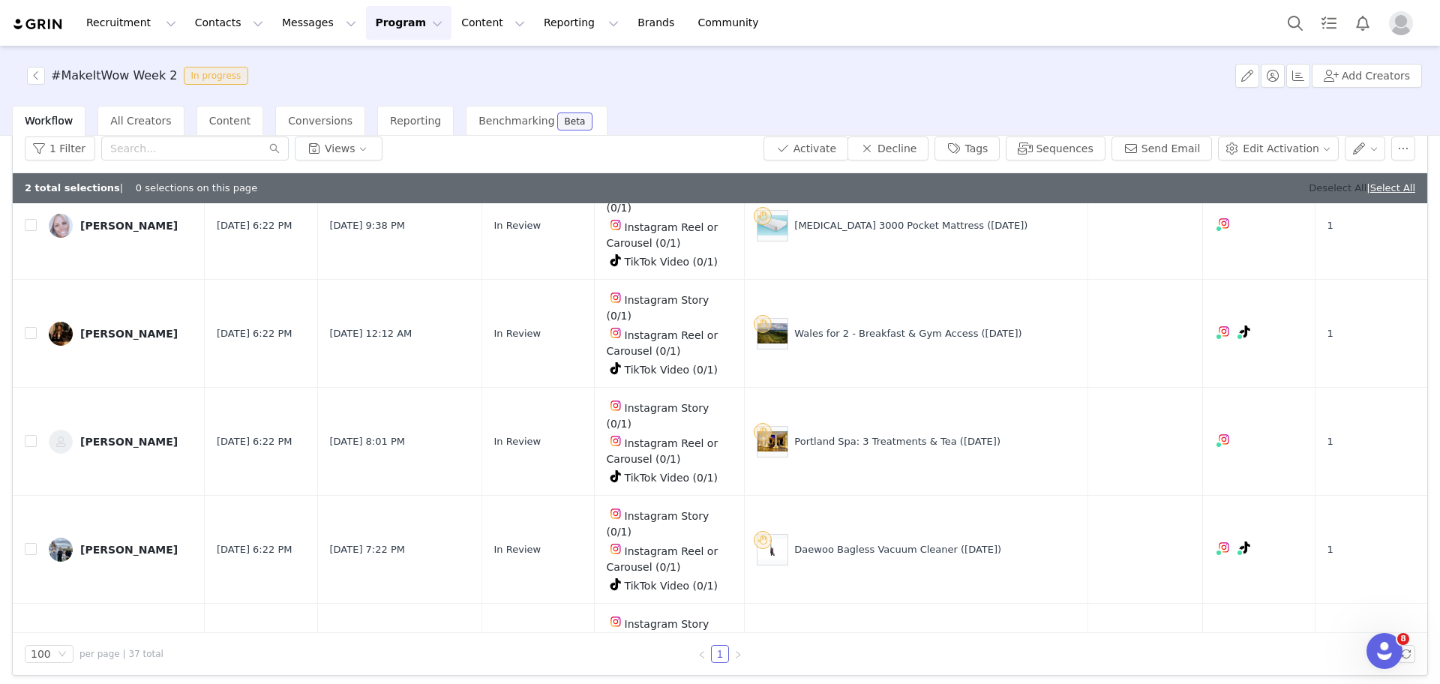
click at [1324, 186] on link "Deselect All" at bounding box center [1338, 187] width 58 height 11
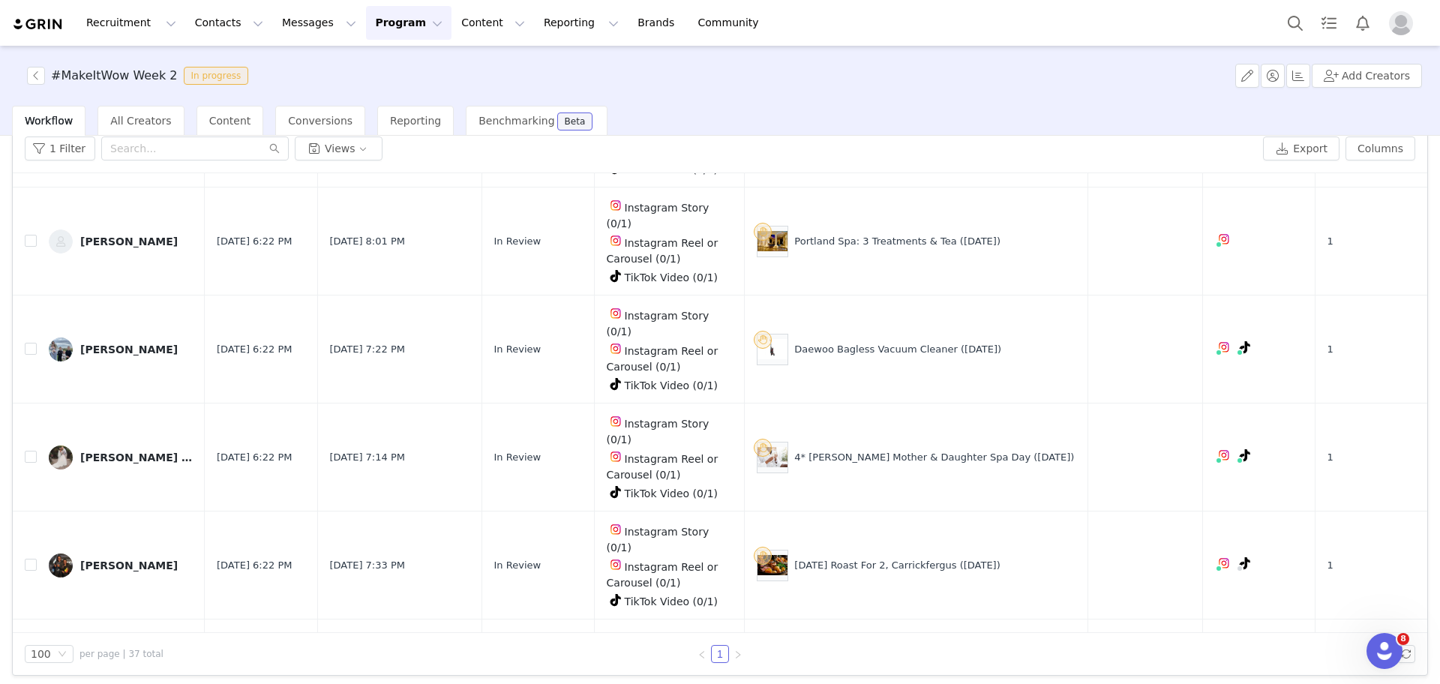
scroll to position [1324, 0]
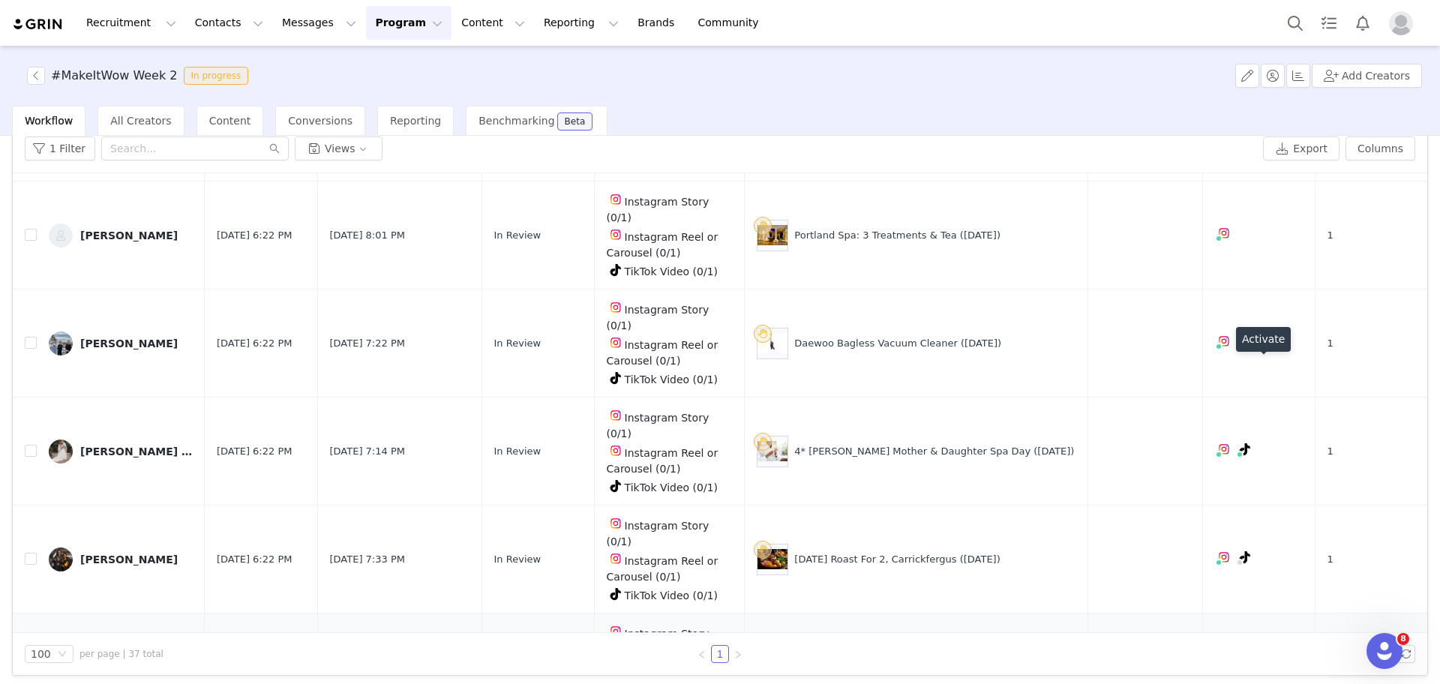
click at [1277, 658] on button "button" at bounding box center [1286, 667] width 18 height 18
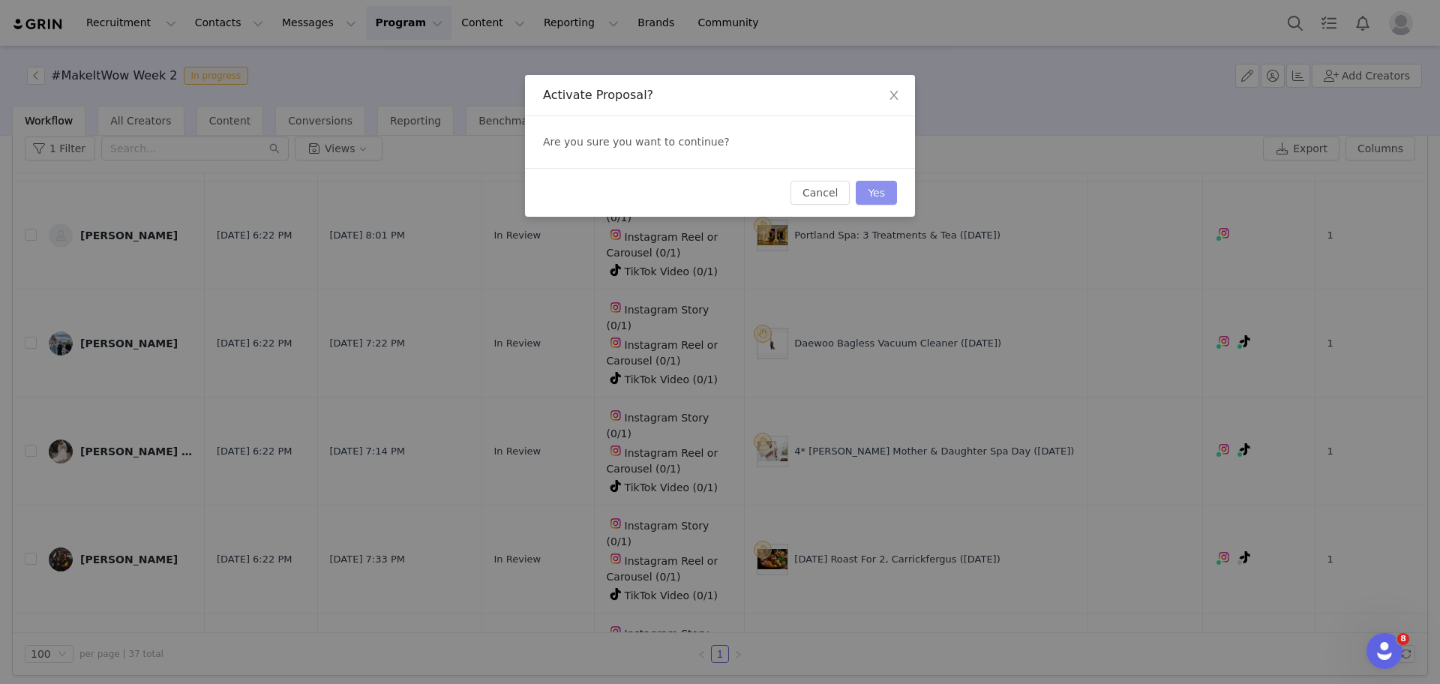
click at [891, 193] on button "Yes" at bounding box center [876, 193] width 41 height 24
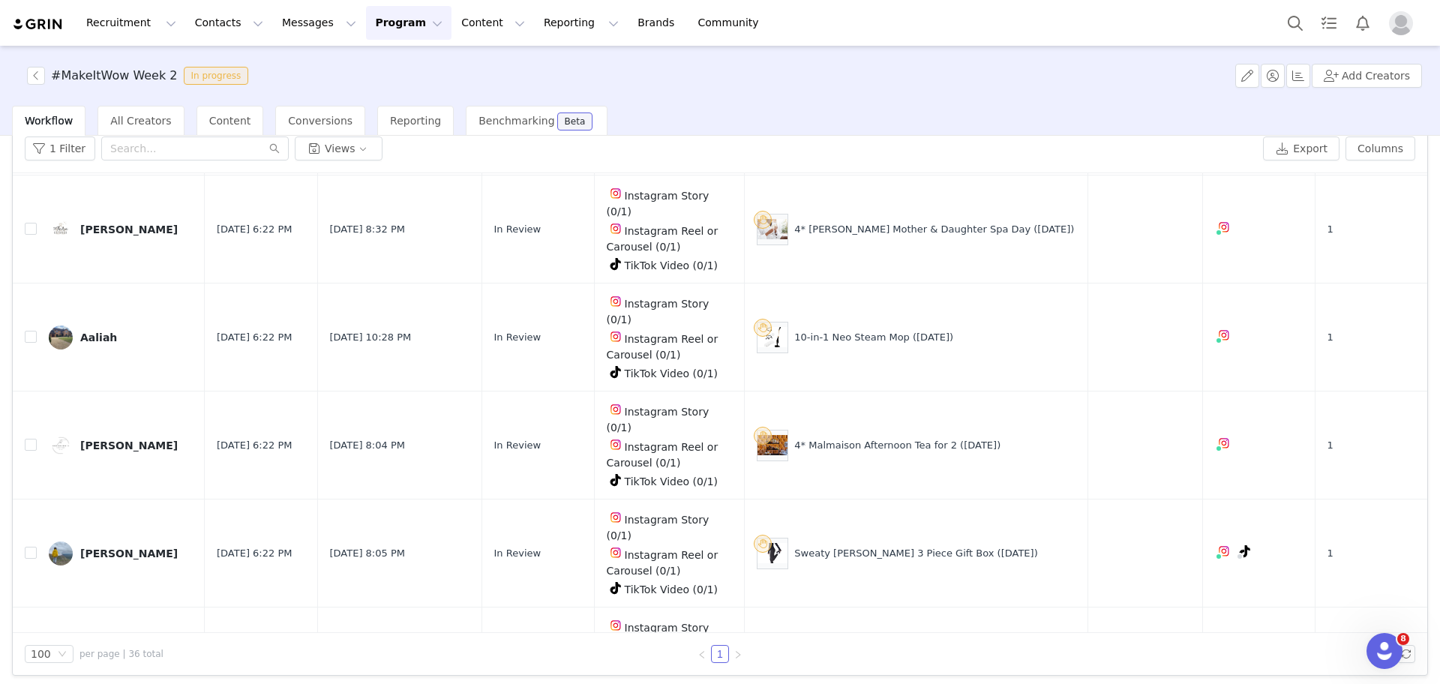
scroll to position [2816, 0]
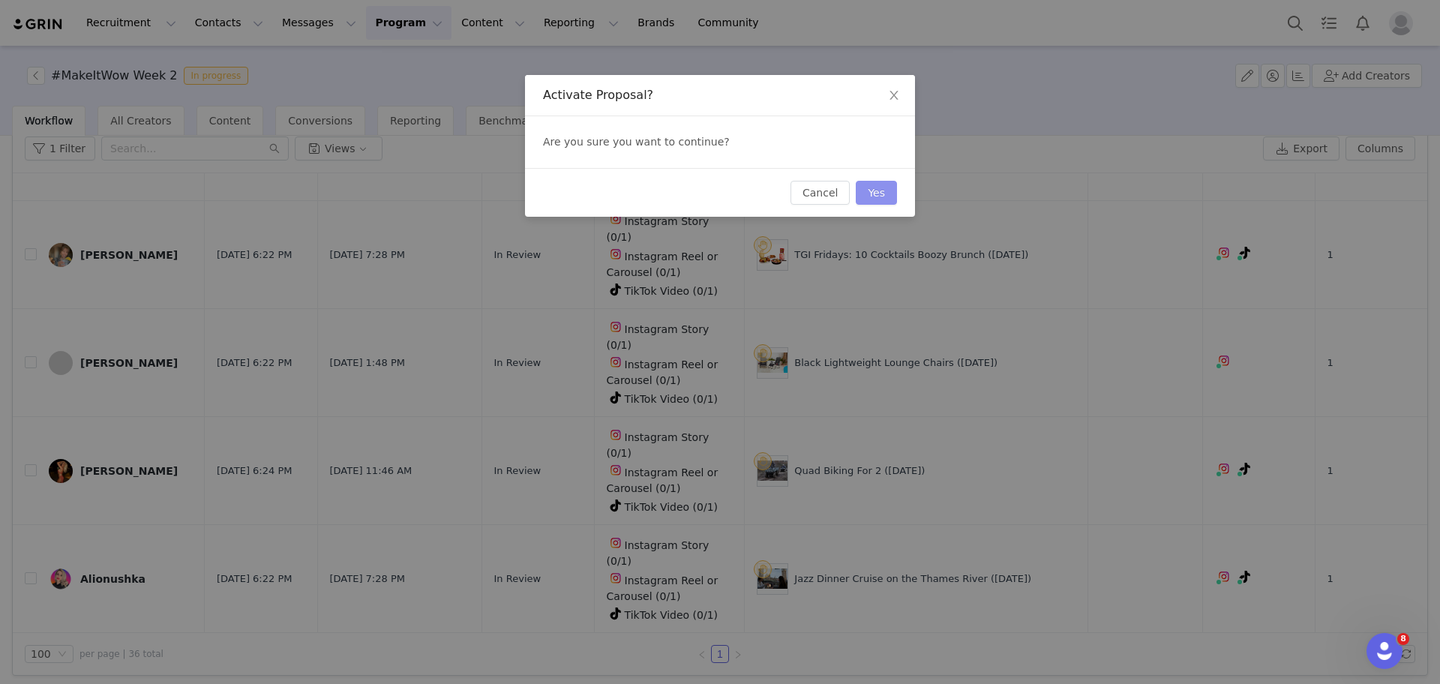
click at [870, 191] on button "Yes" at bounding box center [876, 193] width 41 height 24
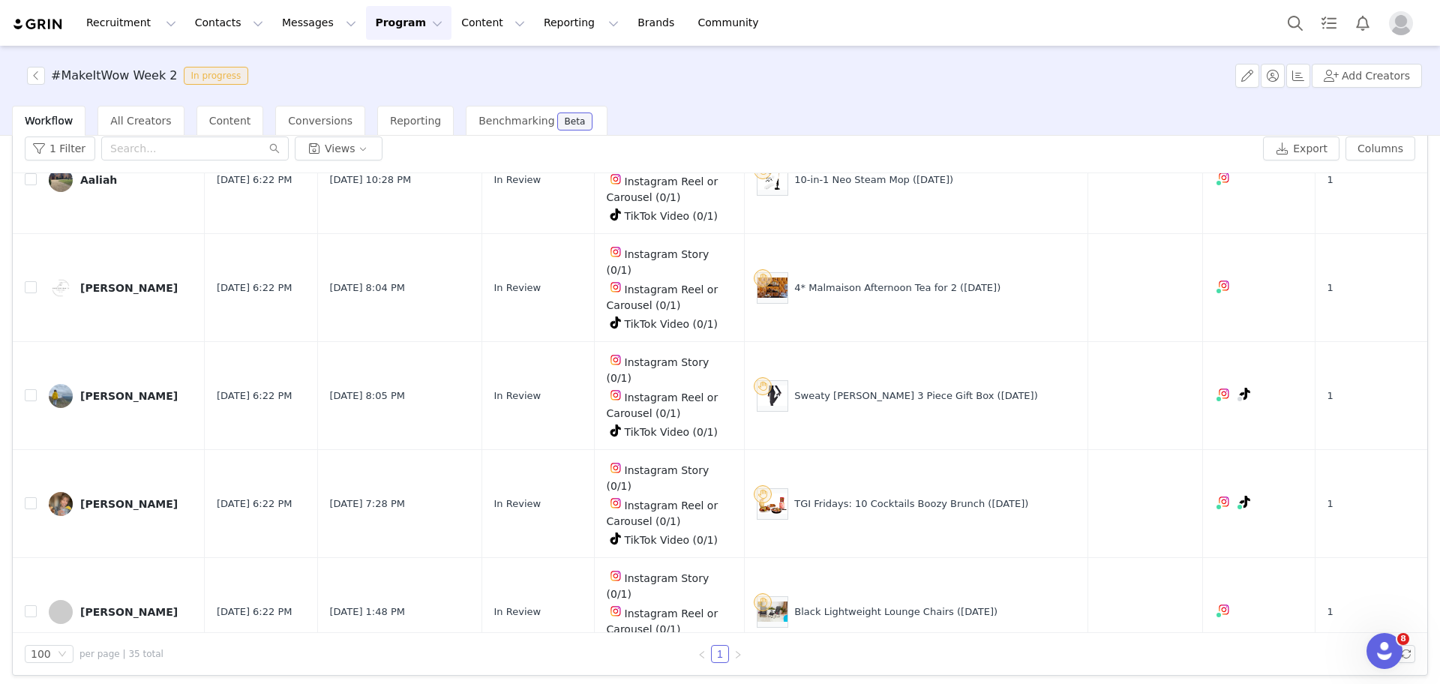
scroll to position [2726, 0]
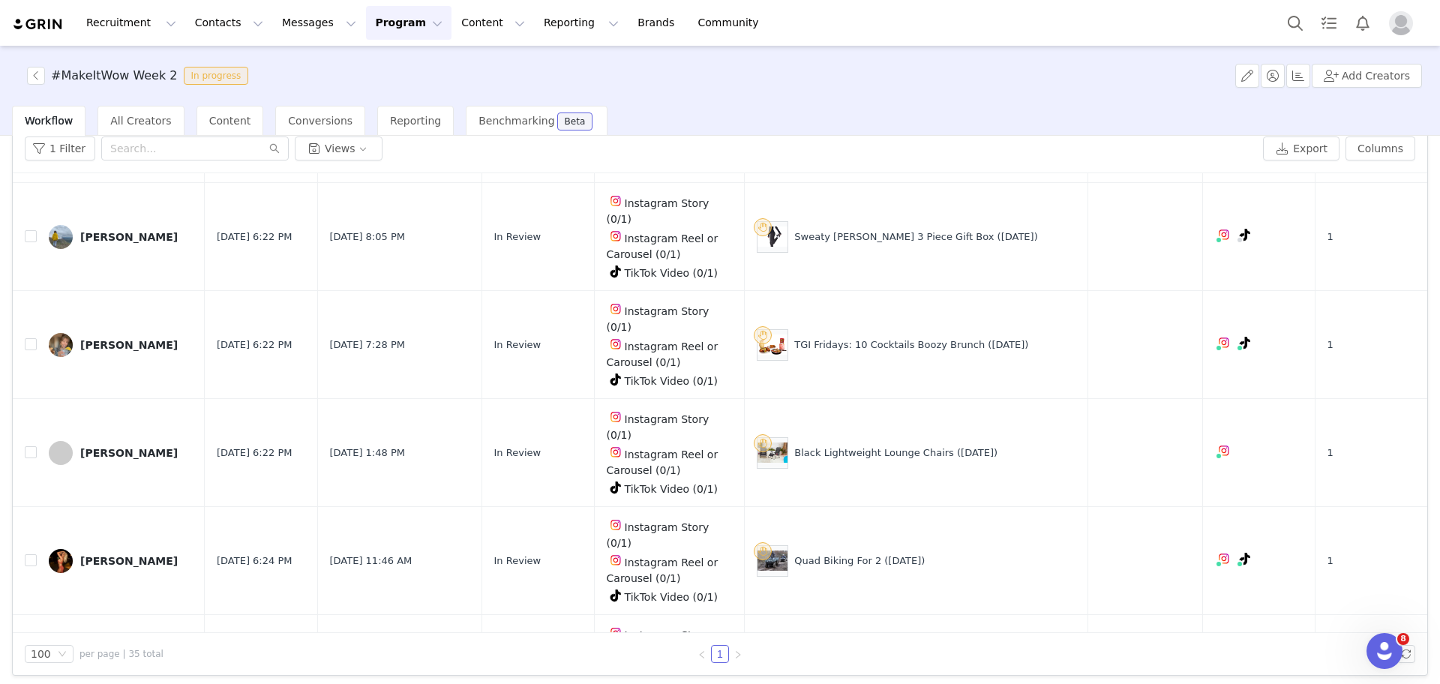
drag, startPoint x: 941, startPoint y: 616, endPoint x: 799, endPoint y: 595, distance: 143.4
drag, startPoint x: 1009, startPoint y: 498, endPoint x: 787, endPoint y: 494, distance: 222.8
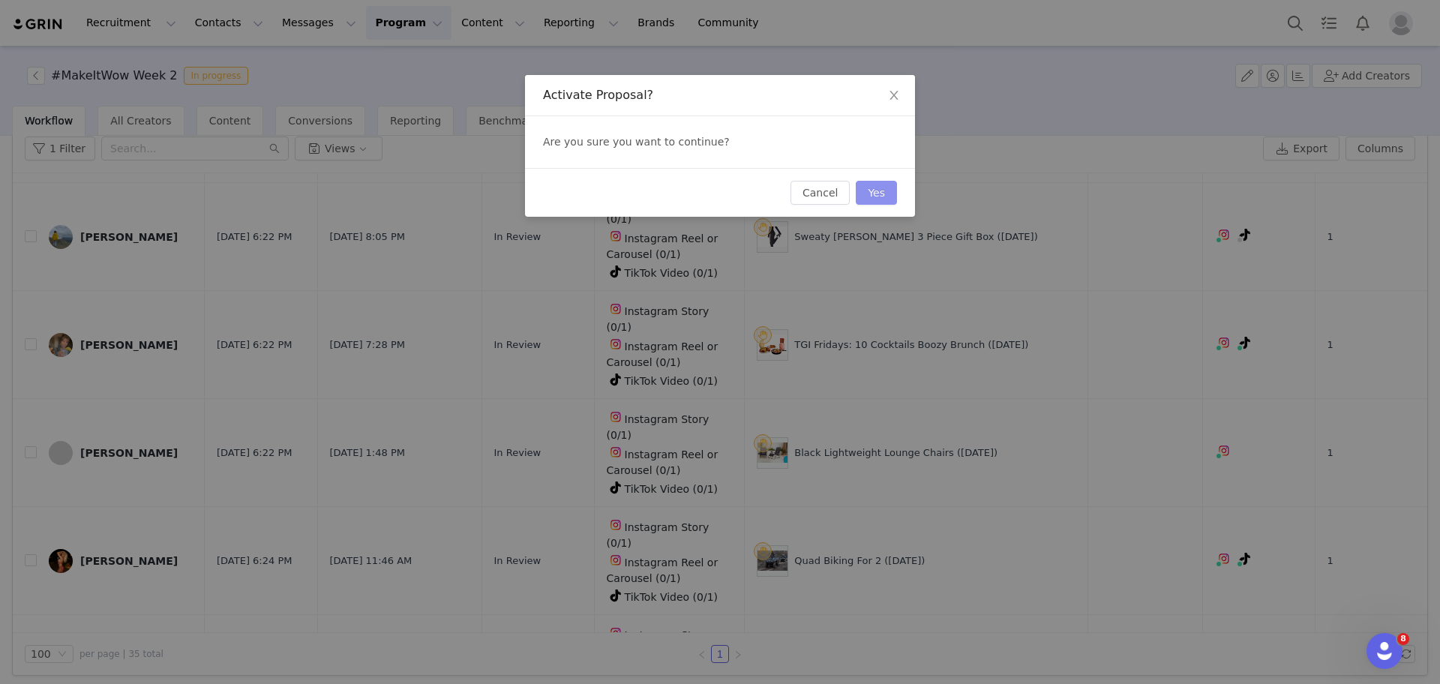
click at [881, 190] on button "Yes" at bounding box center [876, 193] width 41 height 24
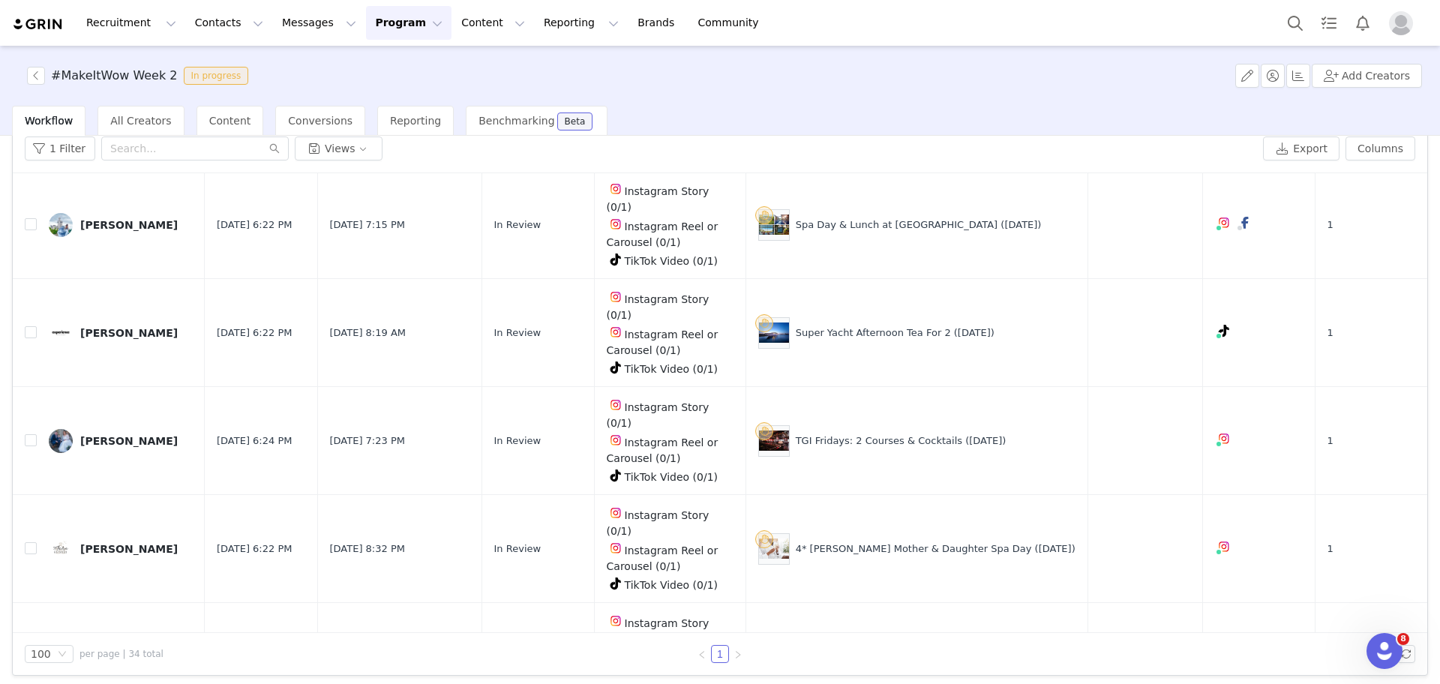
scroll to position [2101, 0]
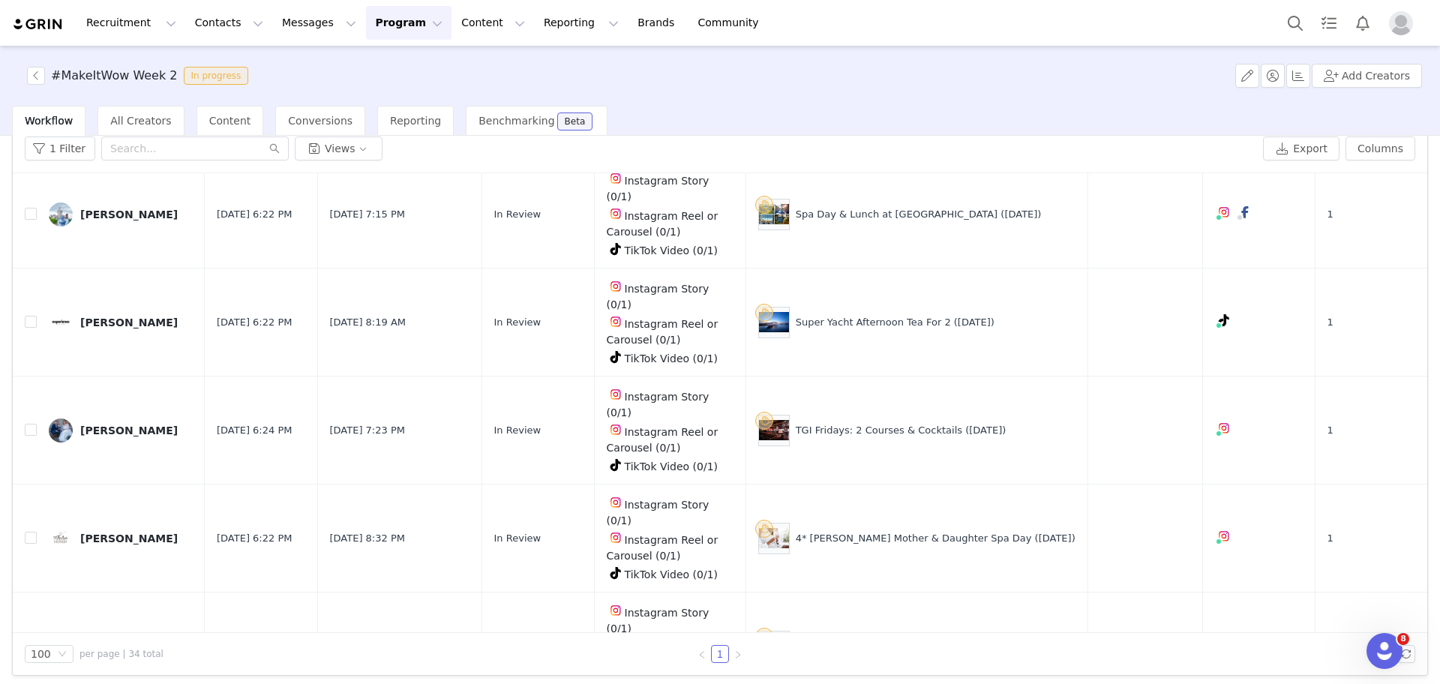
drag, startPoint x: 985, startPoint y: 525, endPoint x: 827, endPoint y: 515, distance: 157.8
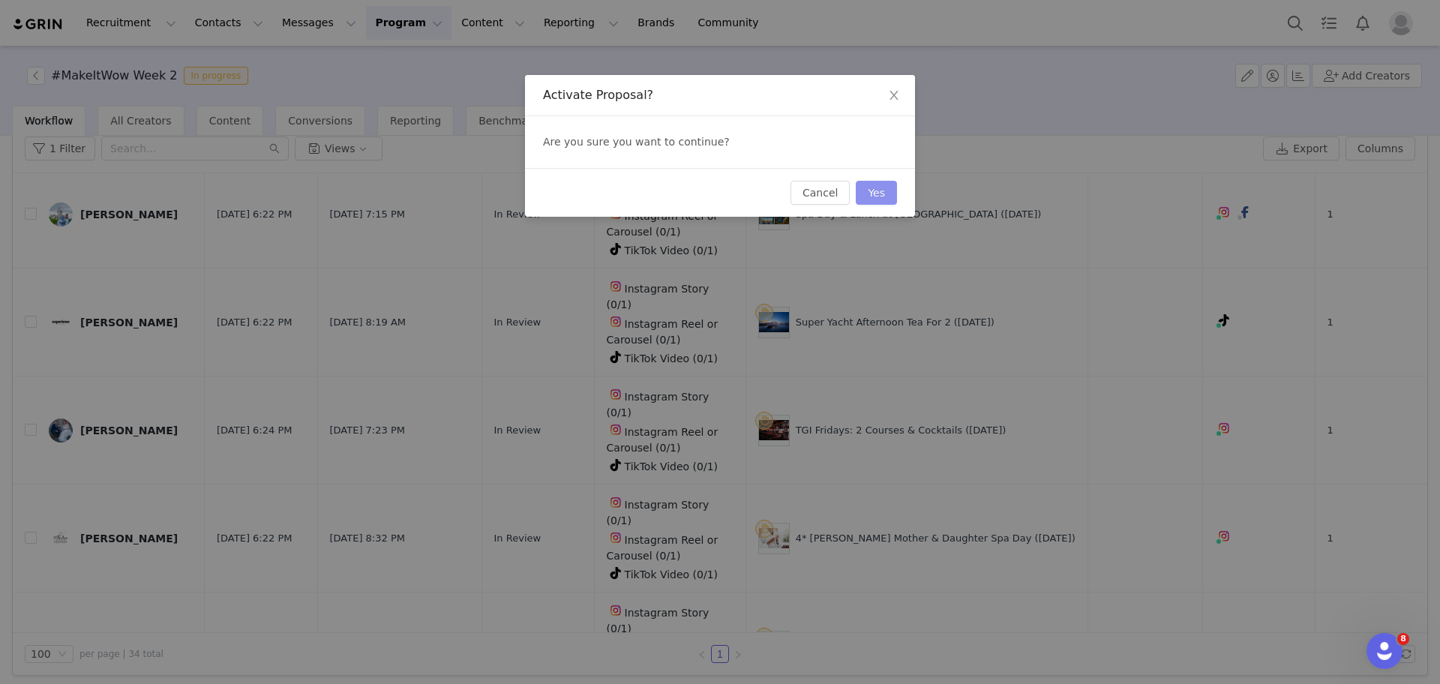
click at [869, 189] on button "Yes" at bounding box center [876, 193] width 41 height 24
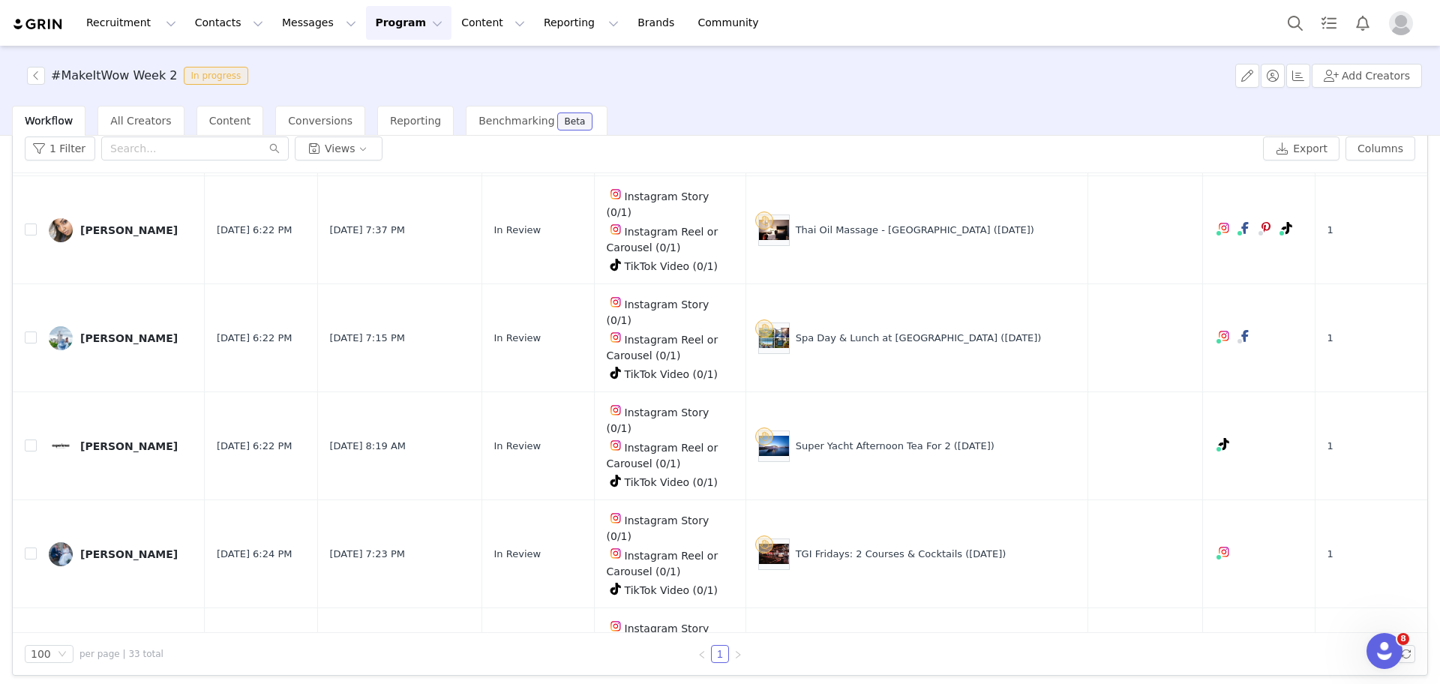
scroll to position [2026, 0]
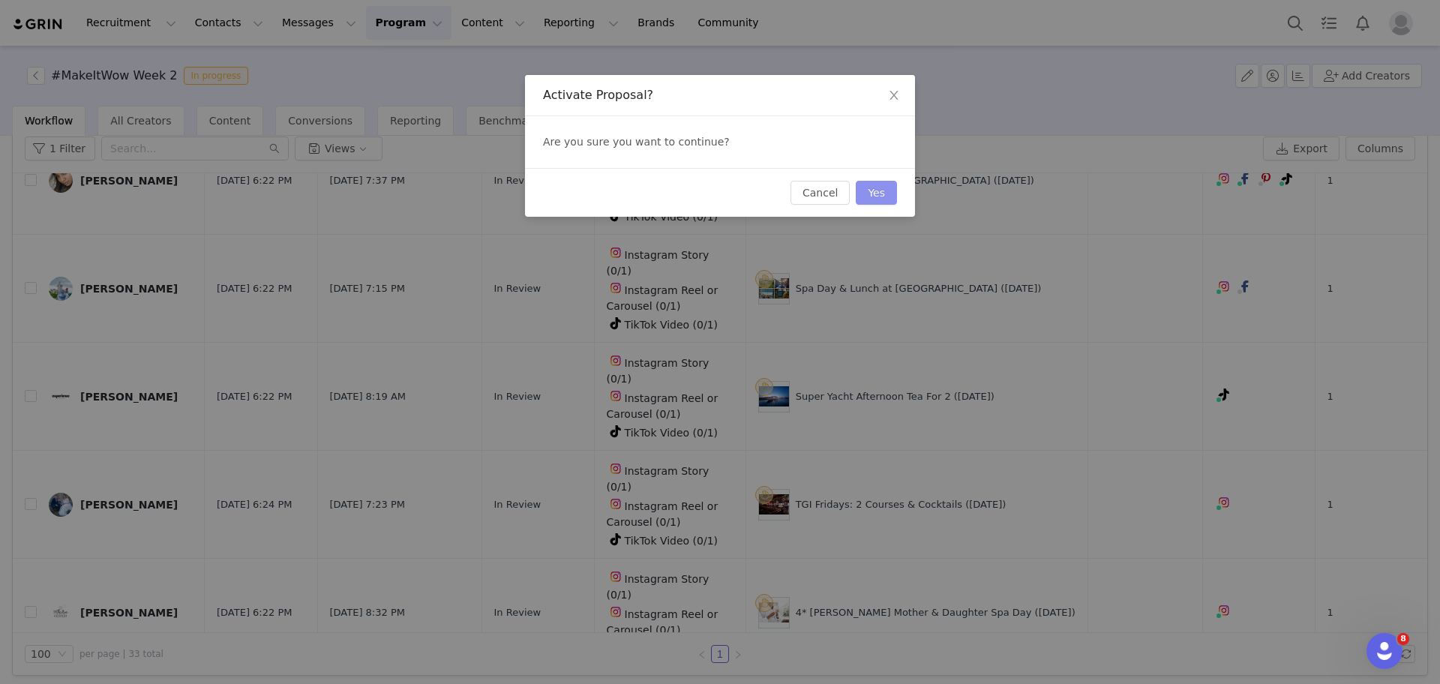
click at [873, 191] on button "Yes" at bounding box center [876, 193] width 41 height 24
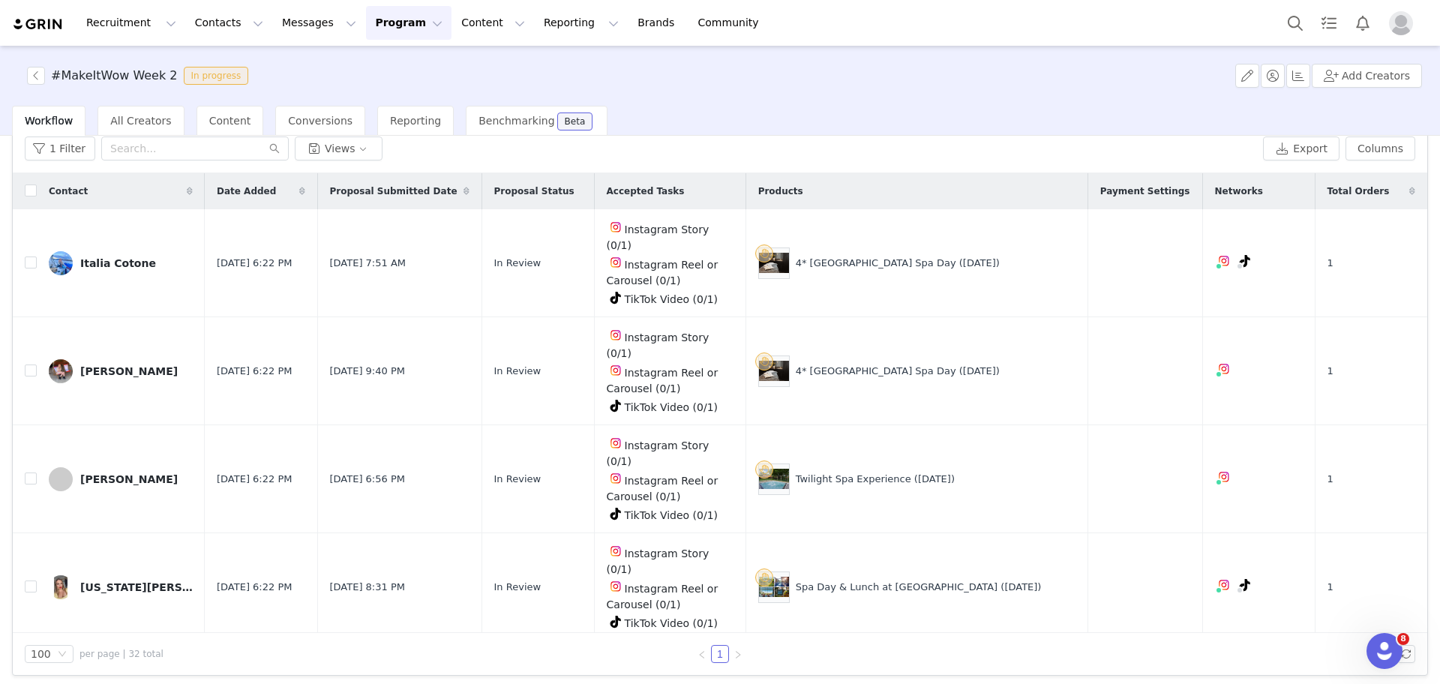
scroll to position [1952, 0]
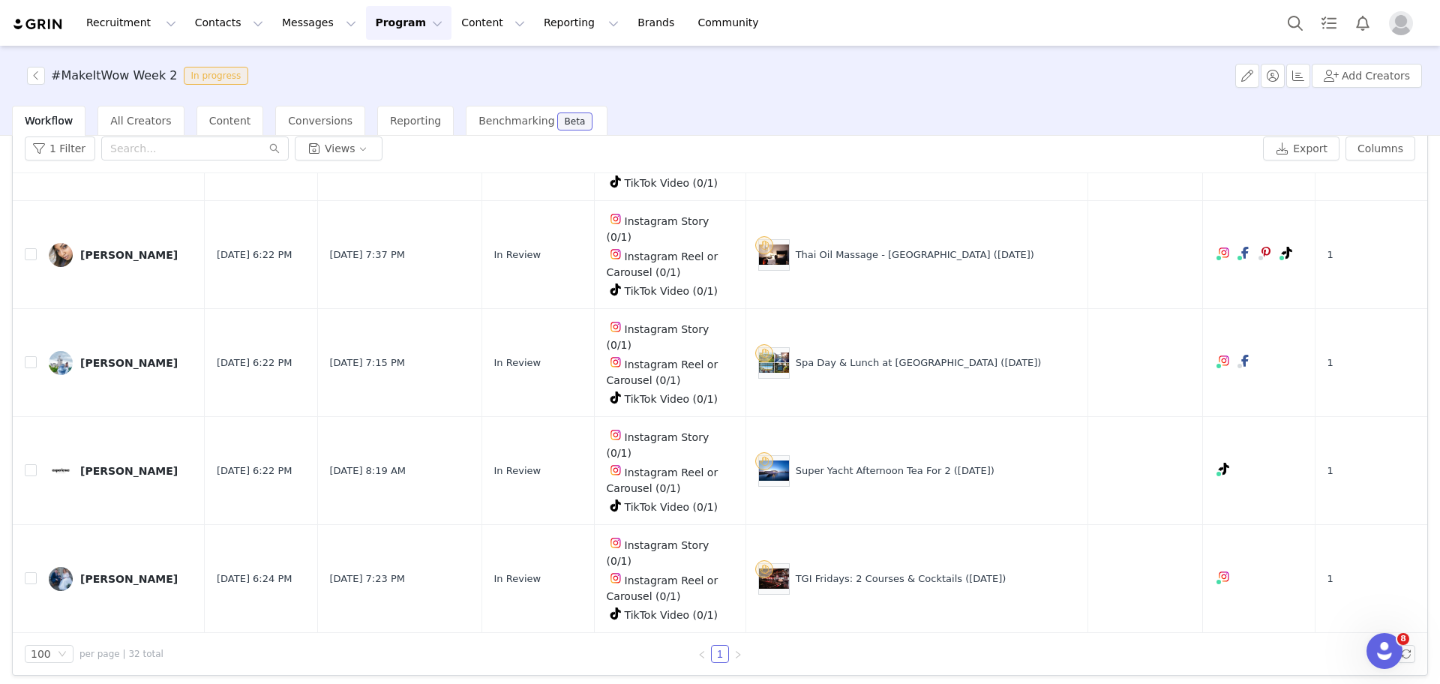
drag, startPoint x: 991, startPoint y: 372, endPoint x: 817, endPoint y: 374, distance: 174.0
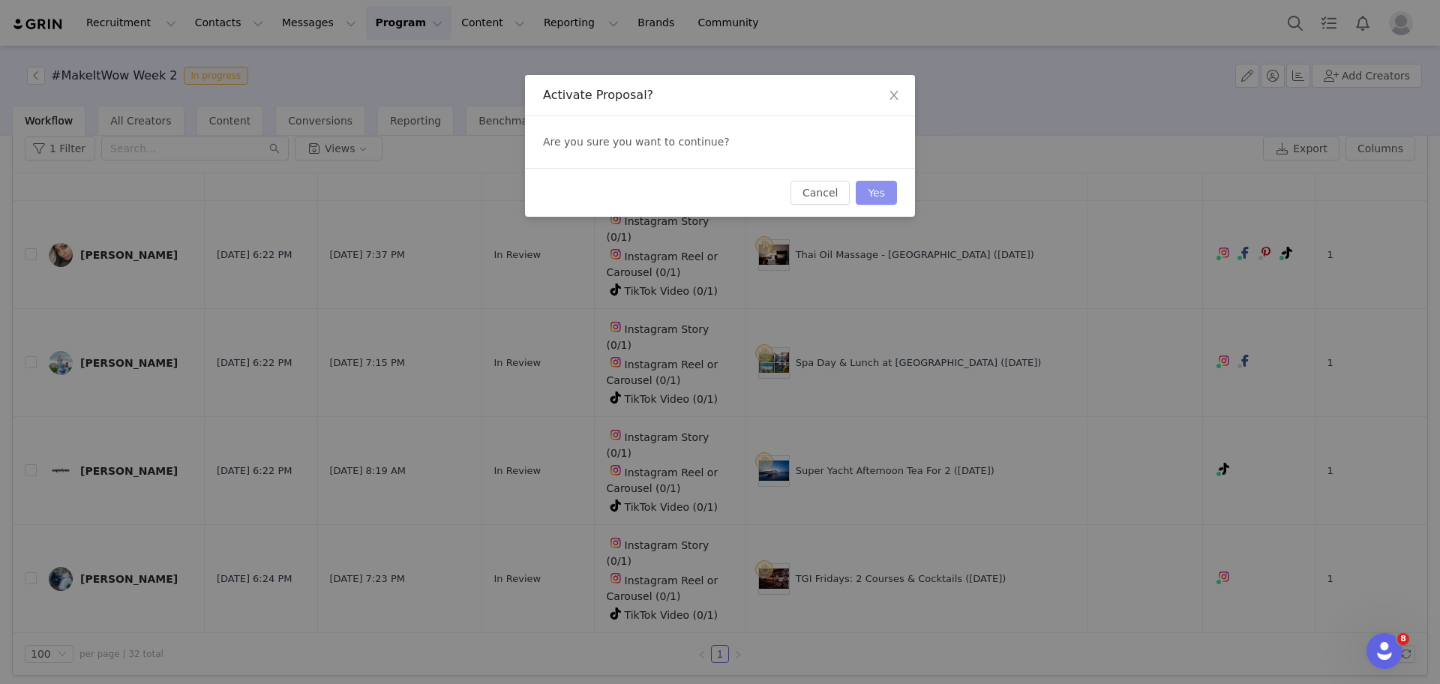
click at [871, 196] on button "Yes" at bounding box center [876, 193] width 41 height 24
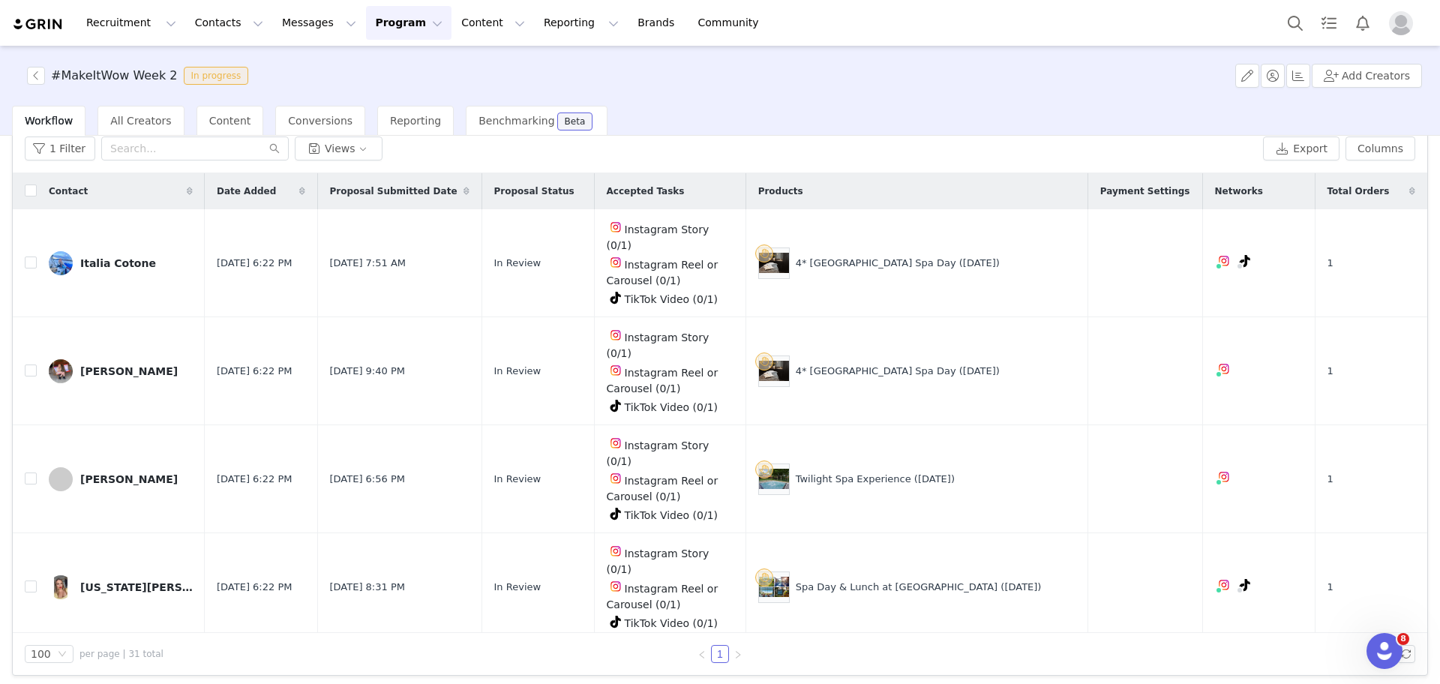
scroll to position [1878, 0]
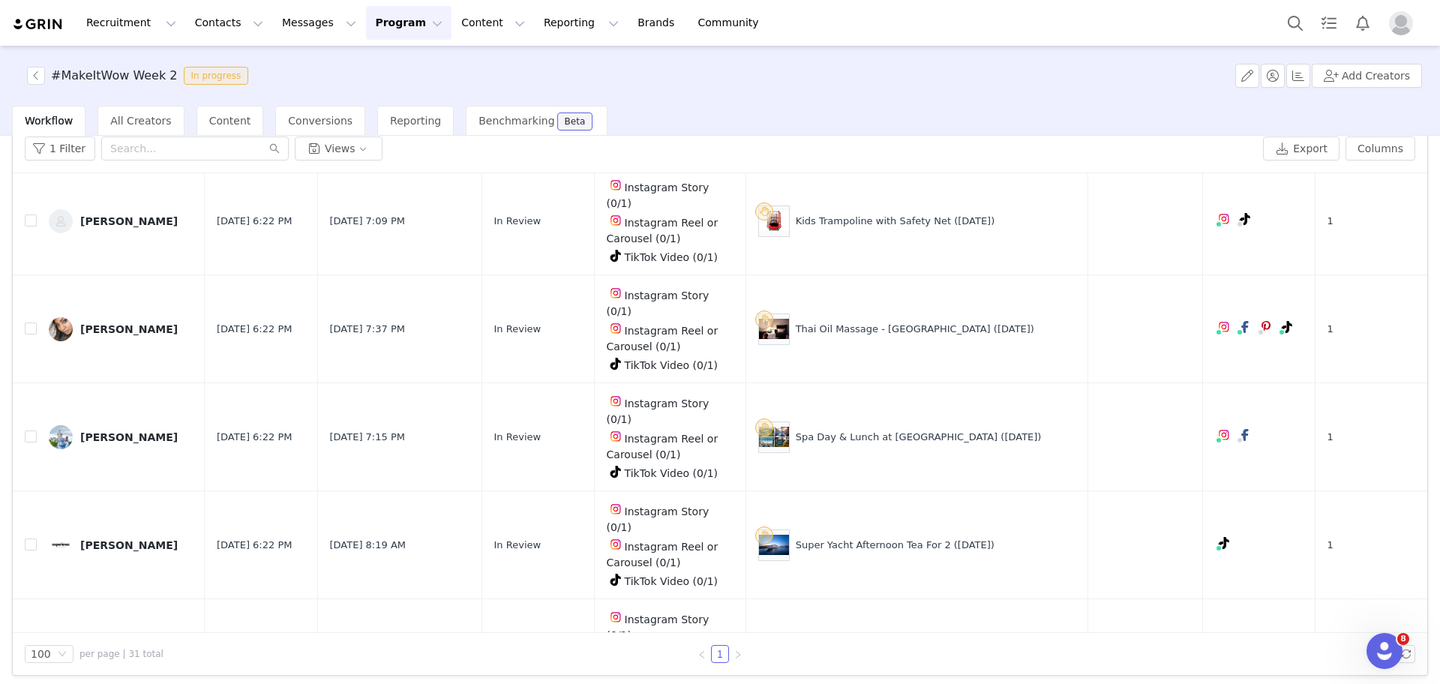
drag, startPoint x: 958, startPoint y: 517, endPoint x: 814, endPoint y: 523, distance: 144.1
drag, startPoint x: 967, startPoint y: 443, endPoint x: 823, endPoint y: 442, distance: 144.0
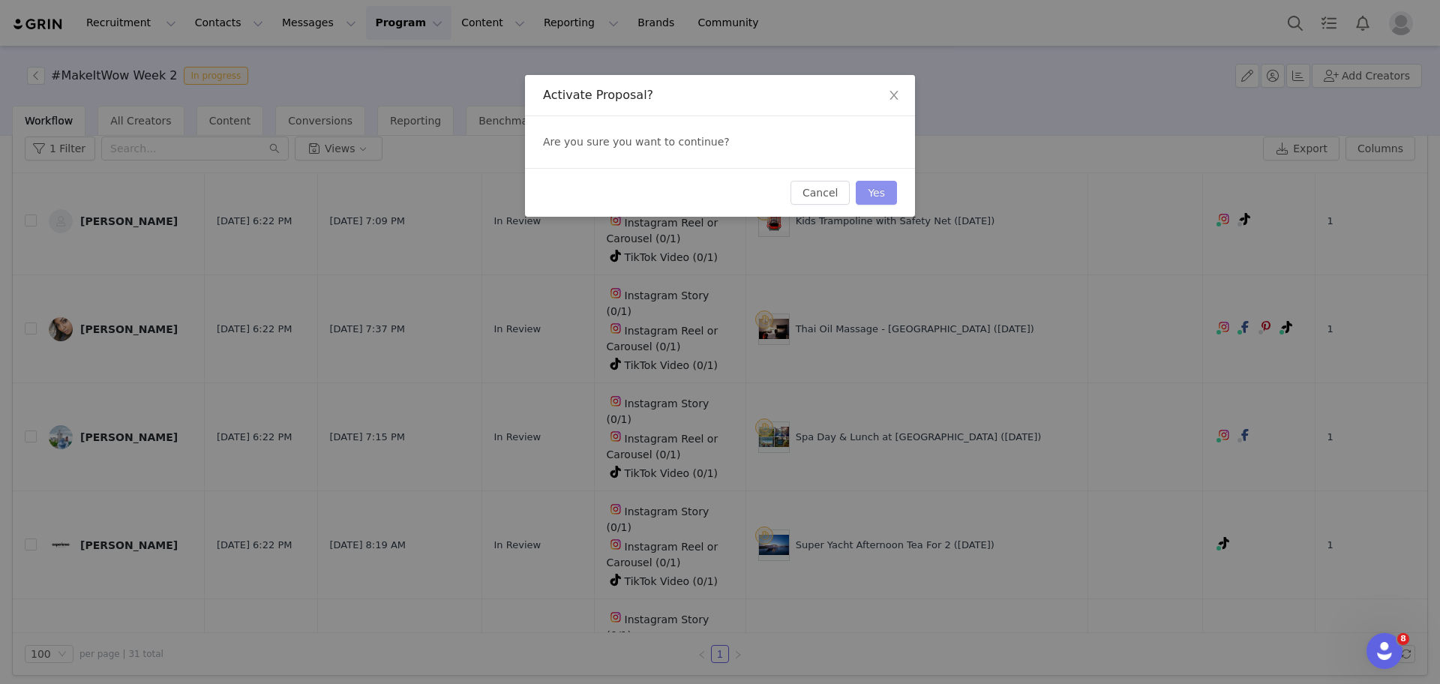
click at [888, 182] on button "Yes" at bounding box center [876, 193] width 41 height 24
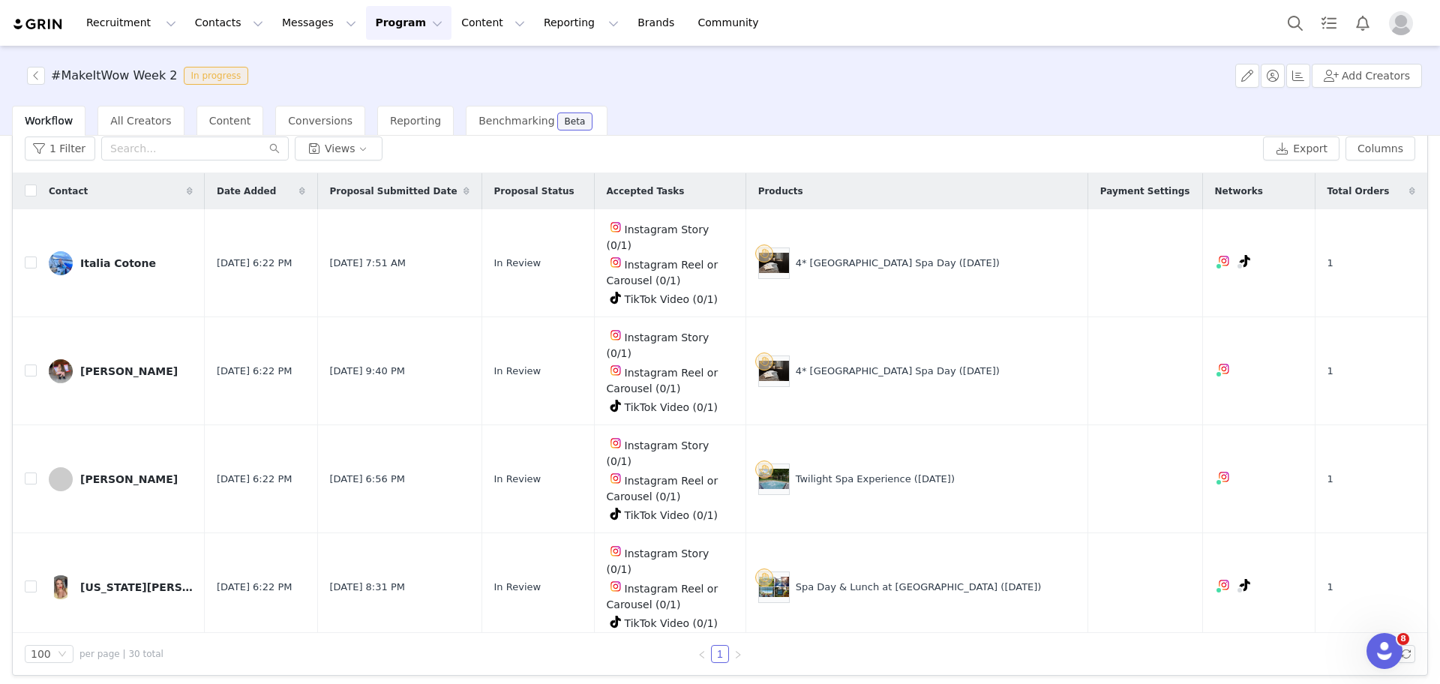
scroll to position [1804, 0]
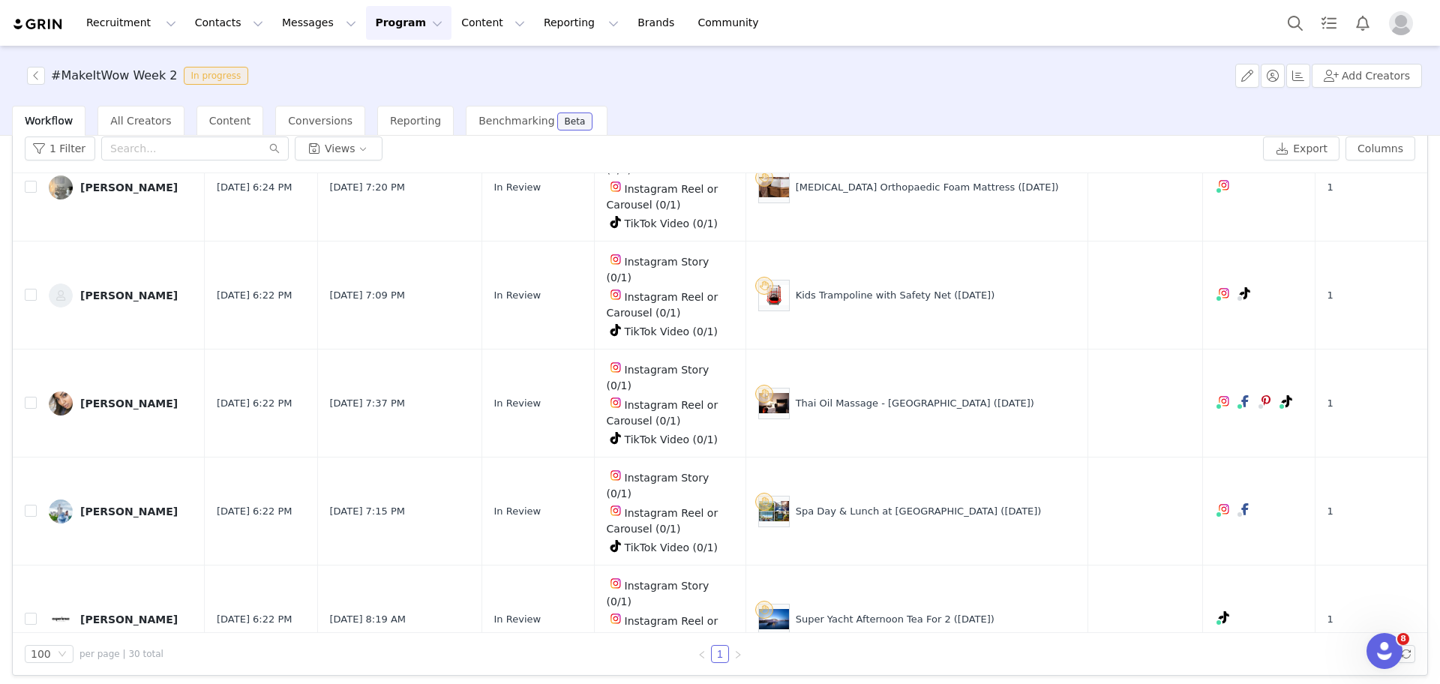
drag, startPoint x: 899, startPoint y: 446, endPoint x: 817, endPoint y: 446, distance: 81.7
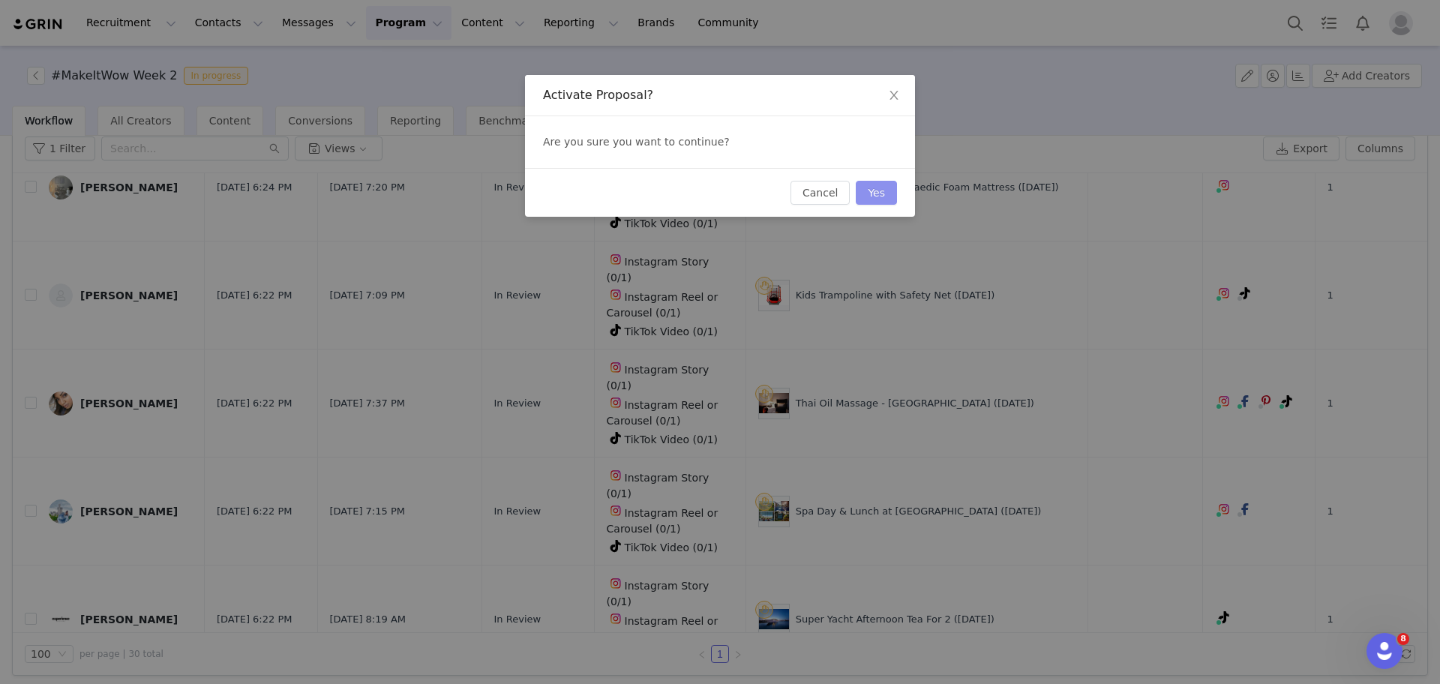
click at [888, 187] on button "Yes" at bounding box center [876, 193] width 41 height 24
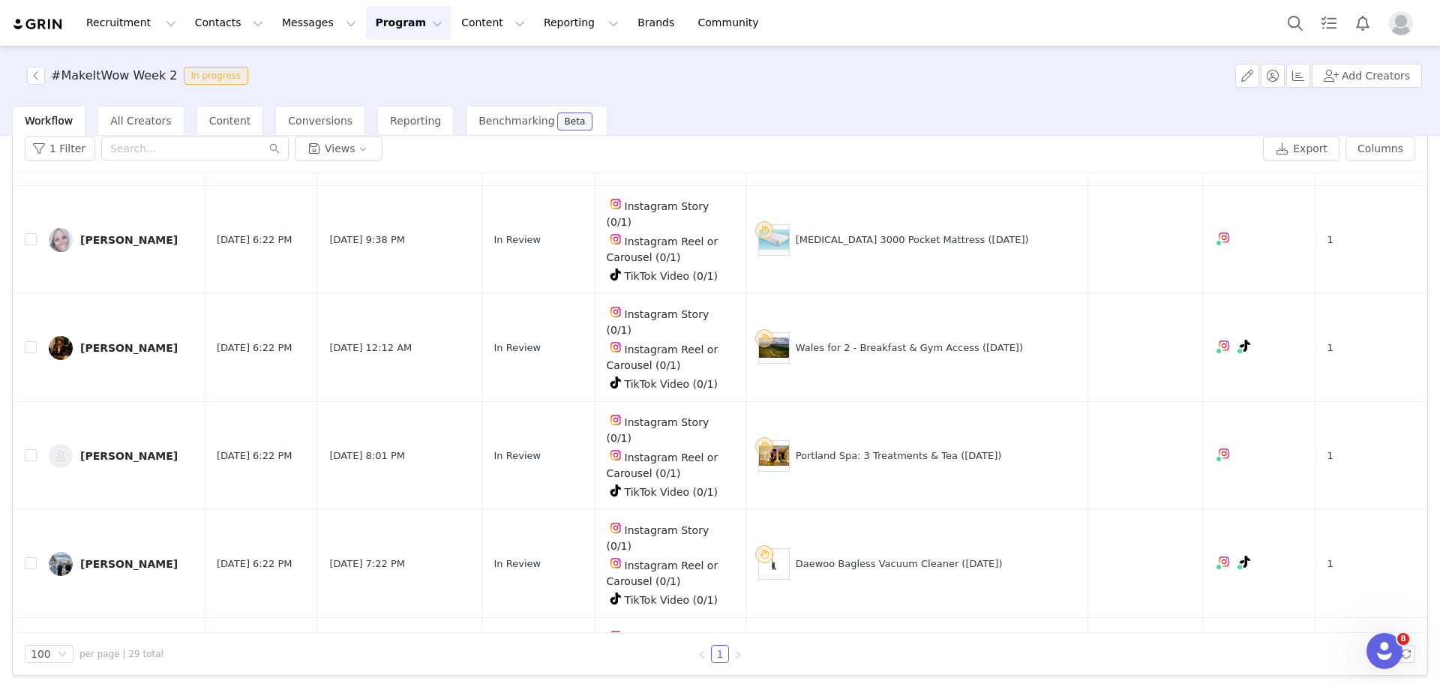
scroll to position [1729, 0]
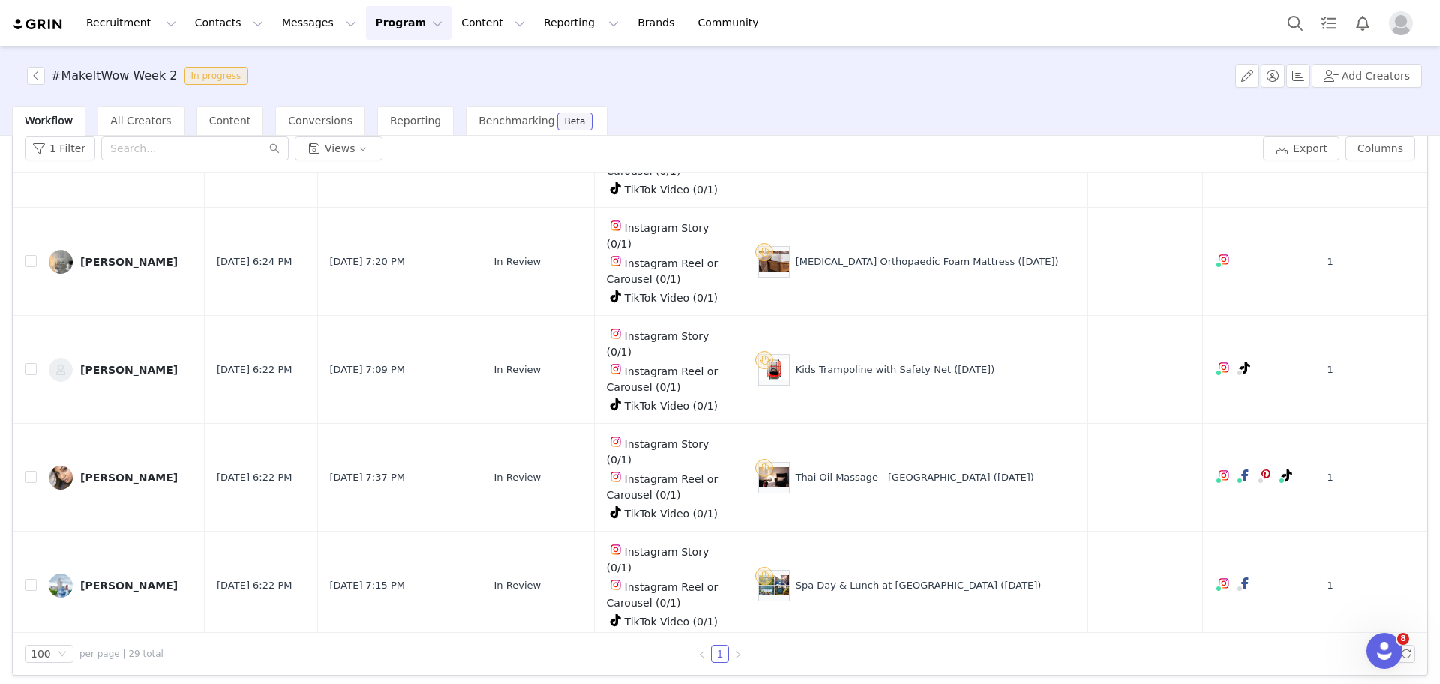
drag, startPoint x: 988, startPoint y: 446, endPoint x: 804, endPoint y: 439, distance: 184.7
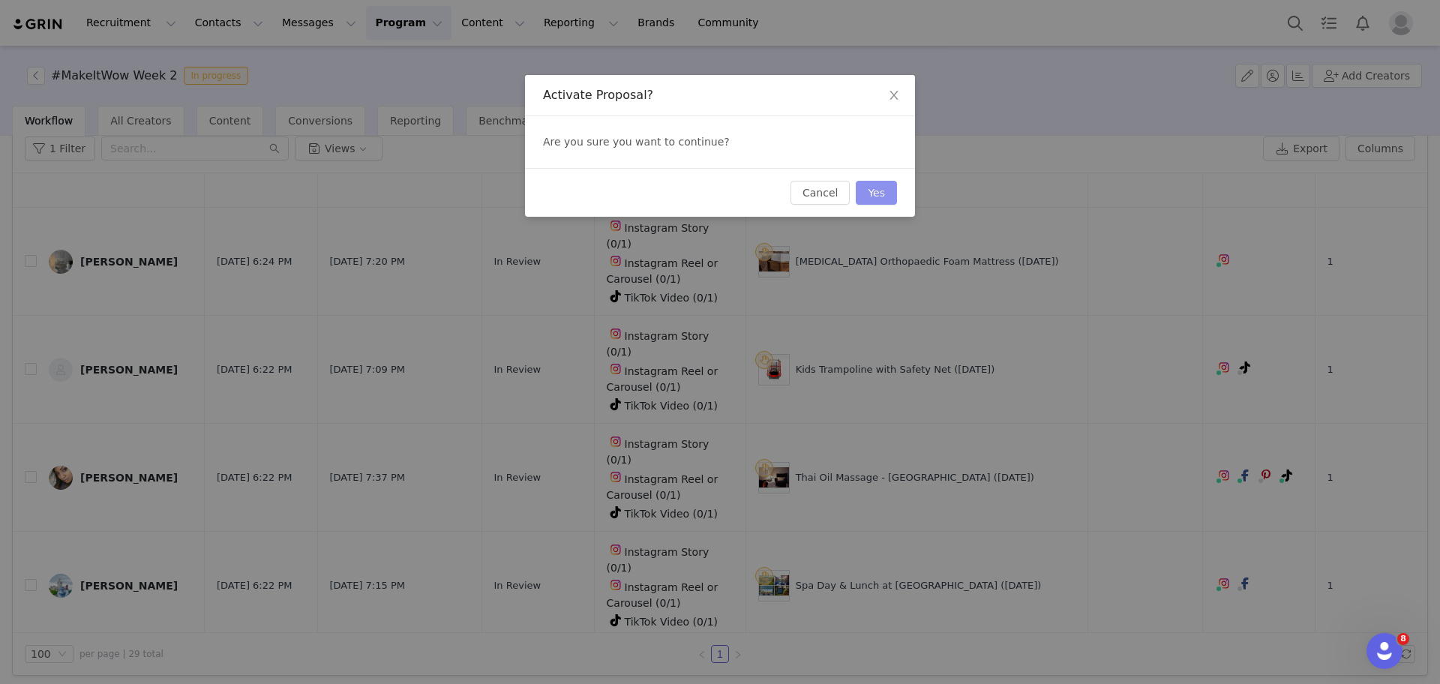
click at [881, 197] on button "Yes" at bounding box center [876, 193] width 41 height 24
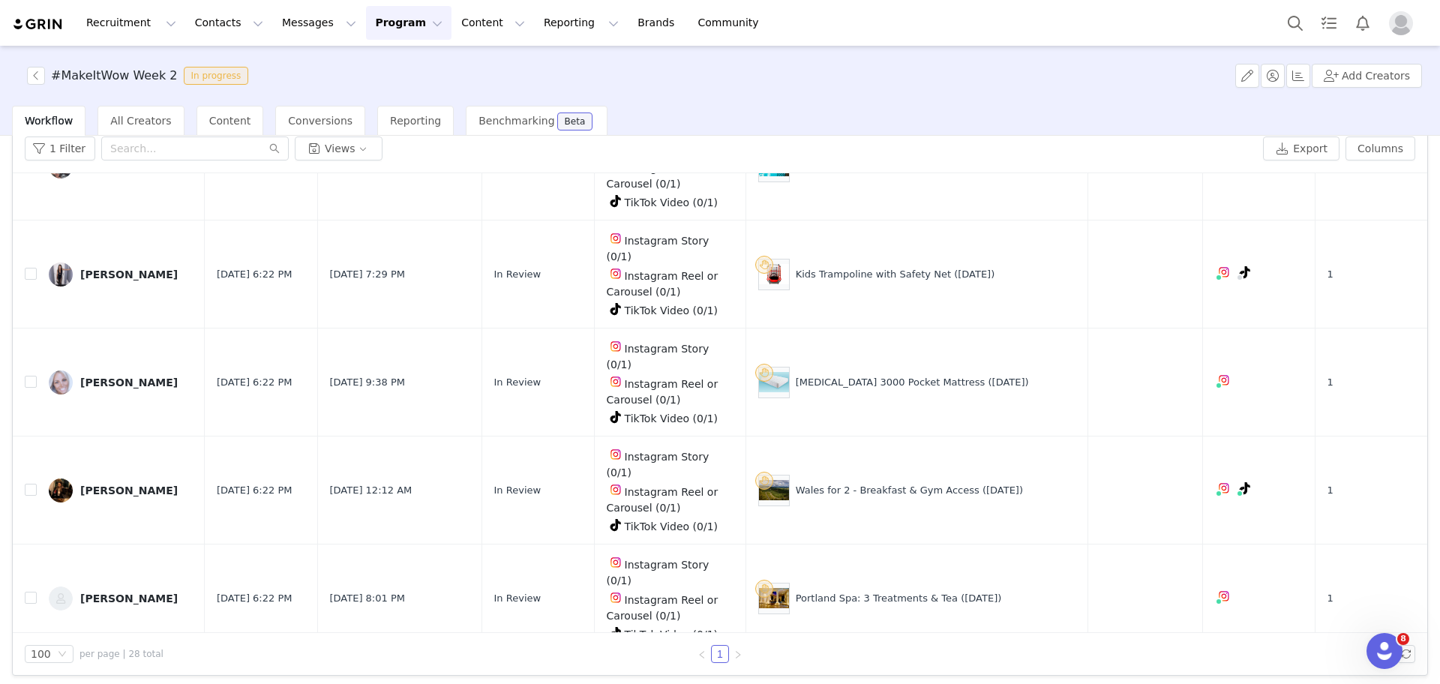
scroll to position [953, 0]
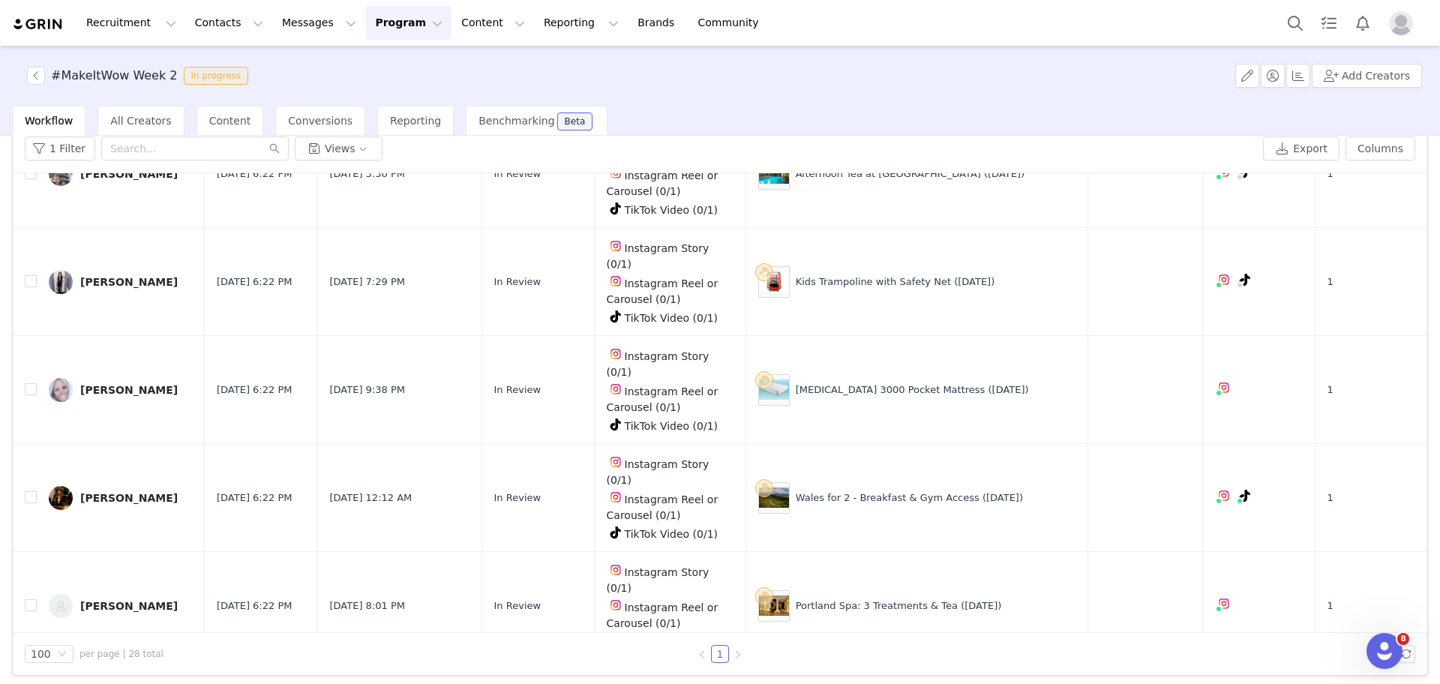
drag, startPoint x: 1000, startPoint y: 332, endPoint x: 811, endPoint y: 334, distance: 189.0
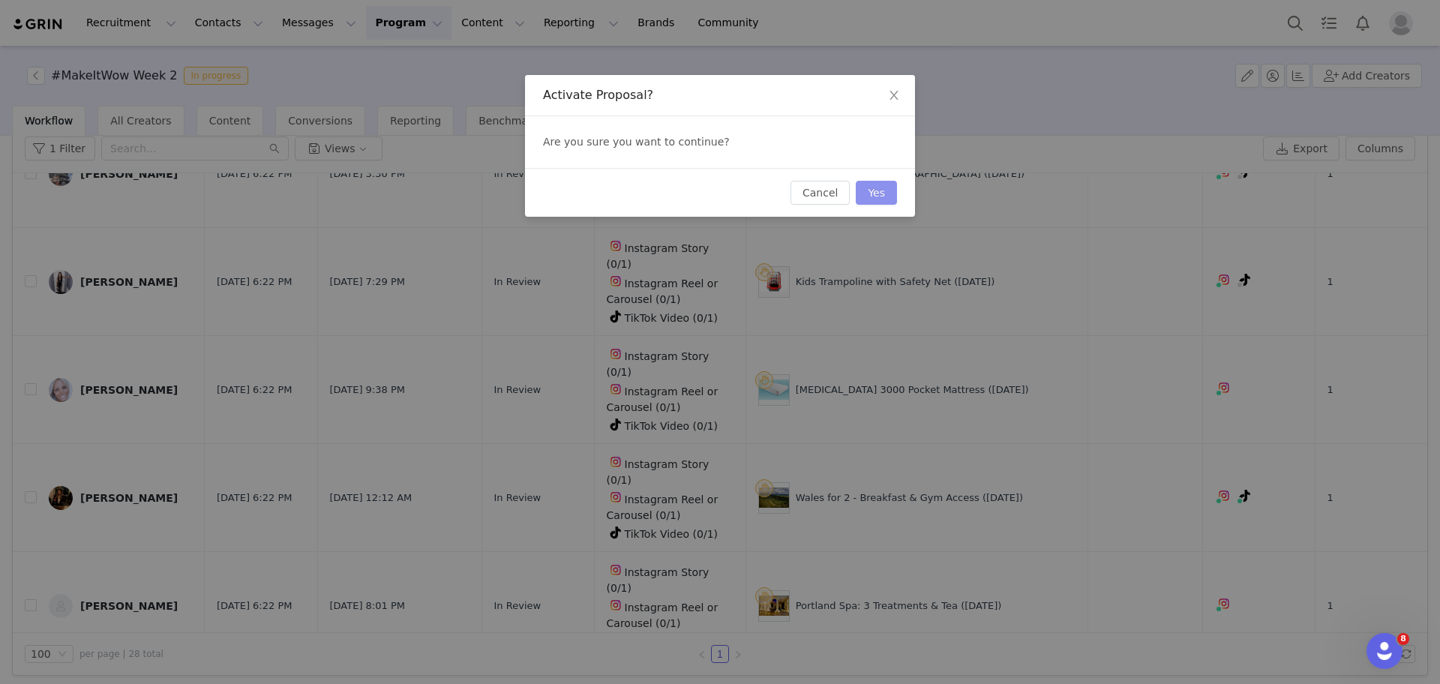
click at [876, 190] on button "Yes" at bounding box center [876, 193] width 41 height 24
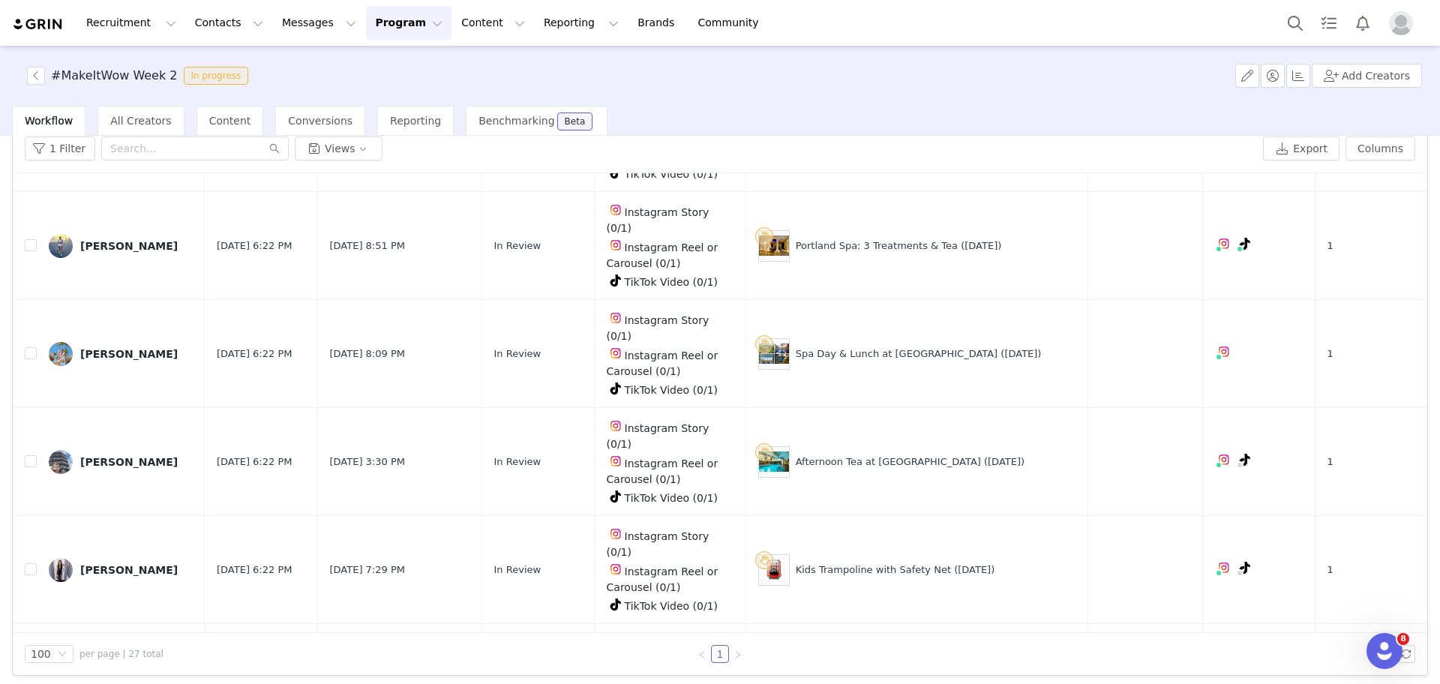
scroll to position [658, 0]
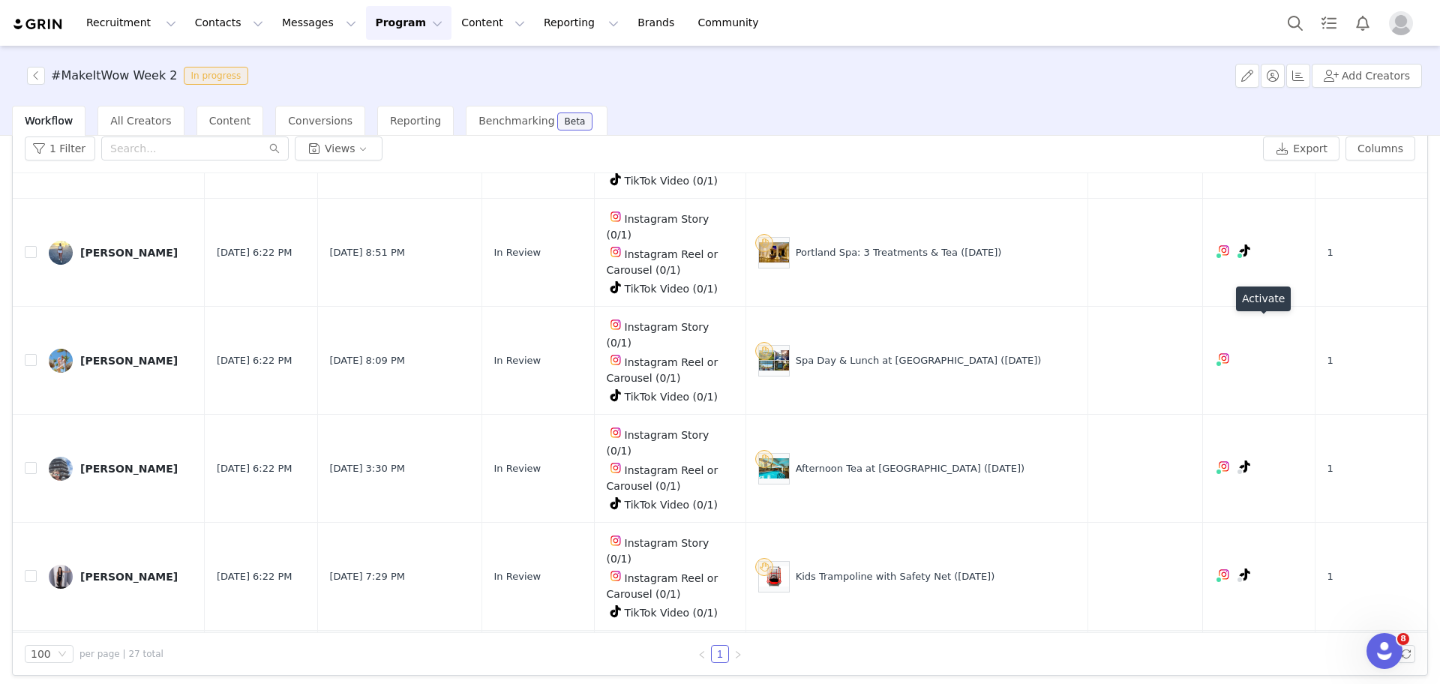
click at [1277, 676] on button "button" at bounding box center [1286, 685] width 18 height 18
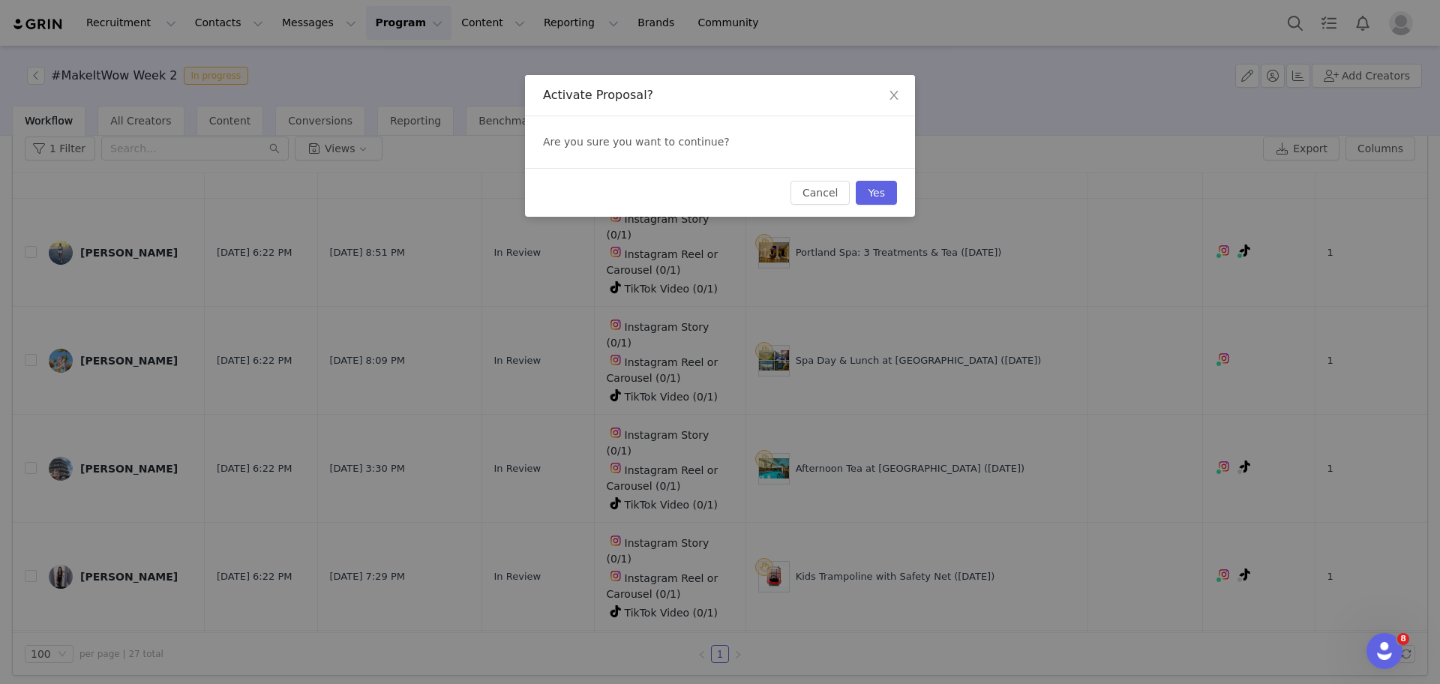
click at [886, 208] on div "Cancel Yes" at bounding box center [720, 192] width 390 height 49
drag, startPoint x: 883, startPoint y: 205, endPoint x: 876, endPoint y: 196, distance: 11.9
click at [876, 196] on div "Cancel Yes" at bounding box center [720, 192] width 390 height 49
click at [876, 196] on button "Yes" at bounding box center [876, 193] width 41 height 24
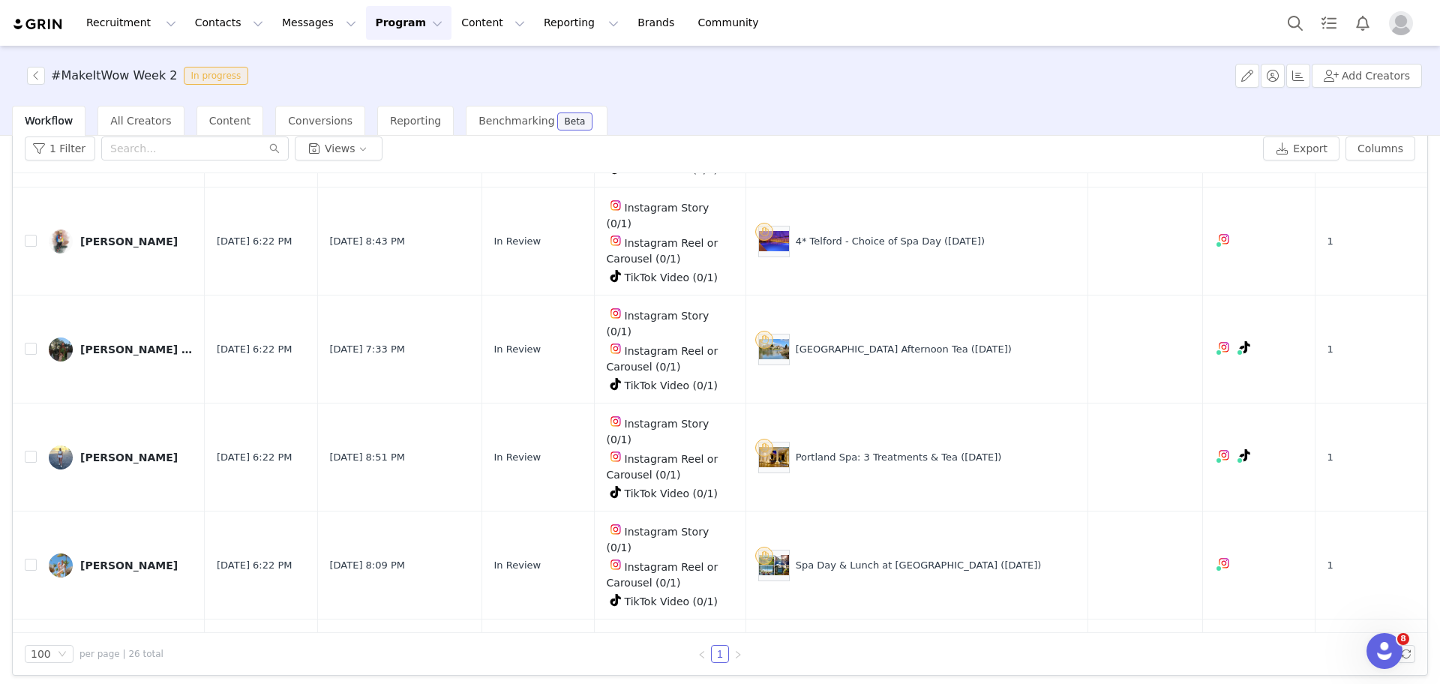
scroll to position [457, 0]
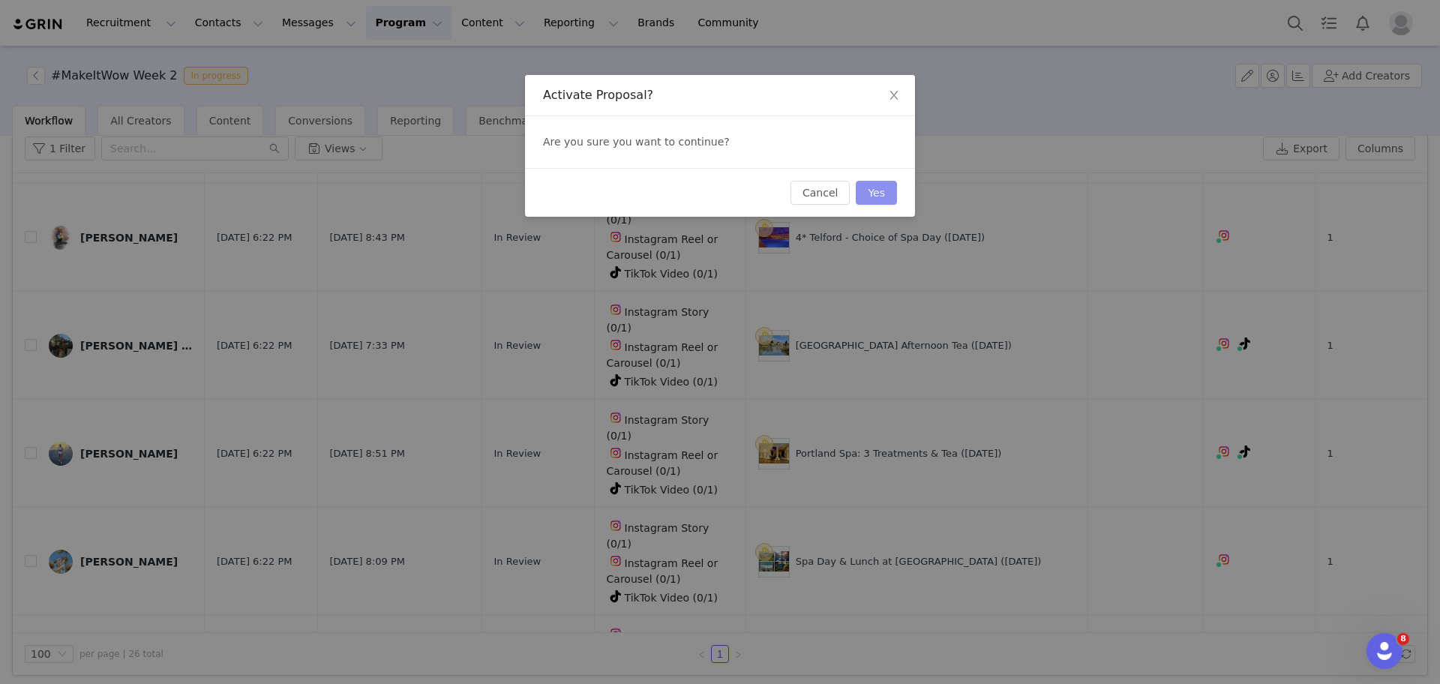
click at [889, 193] on button "Yes" at bounding box center [876, 193] width 41 height 24
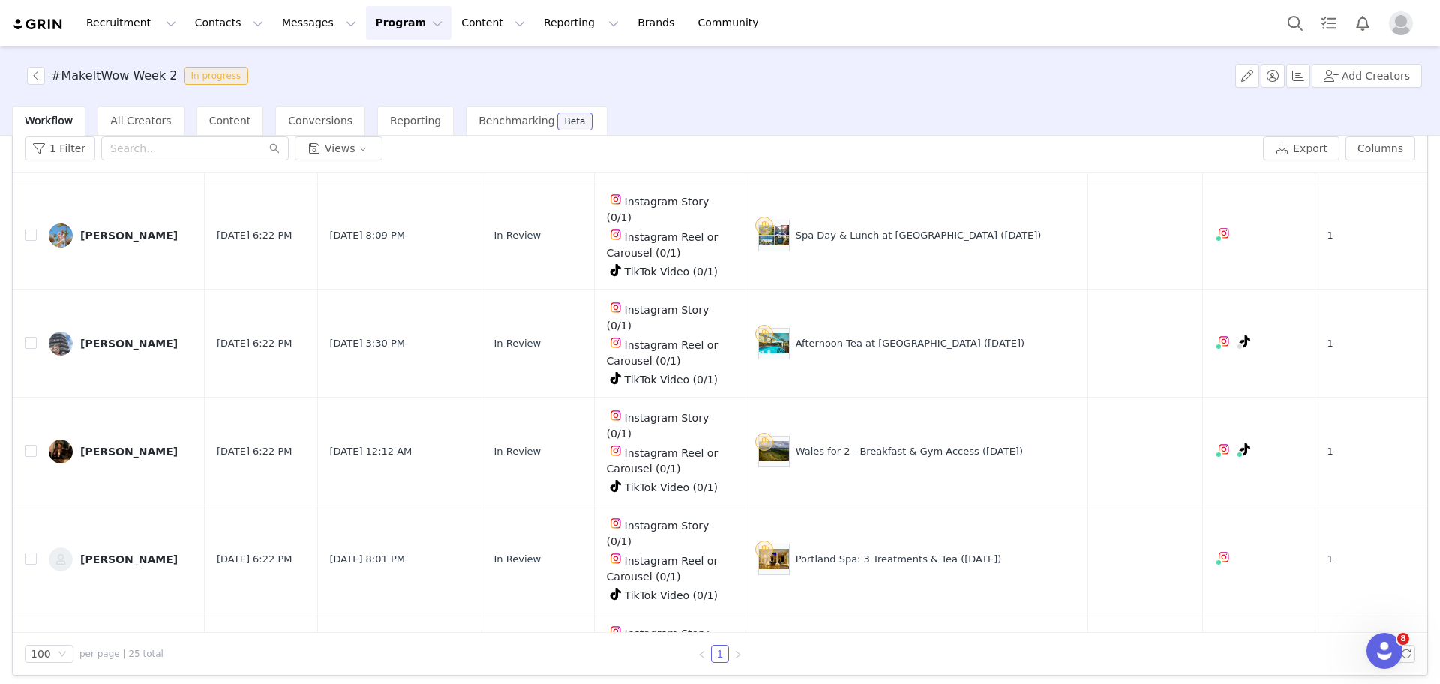
scroll to position [811, 0]
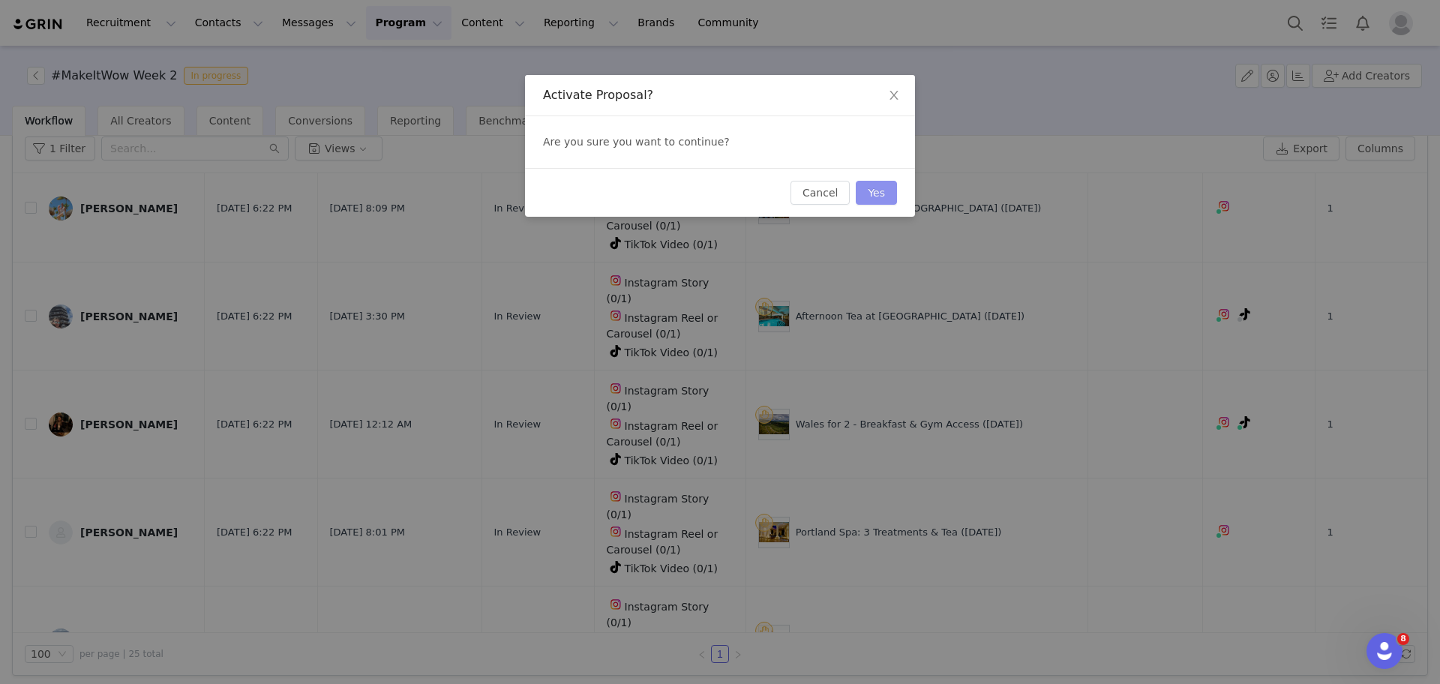
click at [892, 197] on button "Yes" at bounding box center [876, 193] width 41 height 24
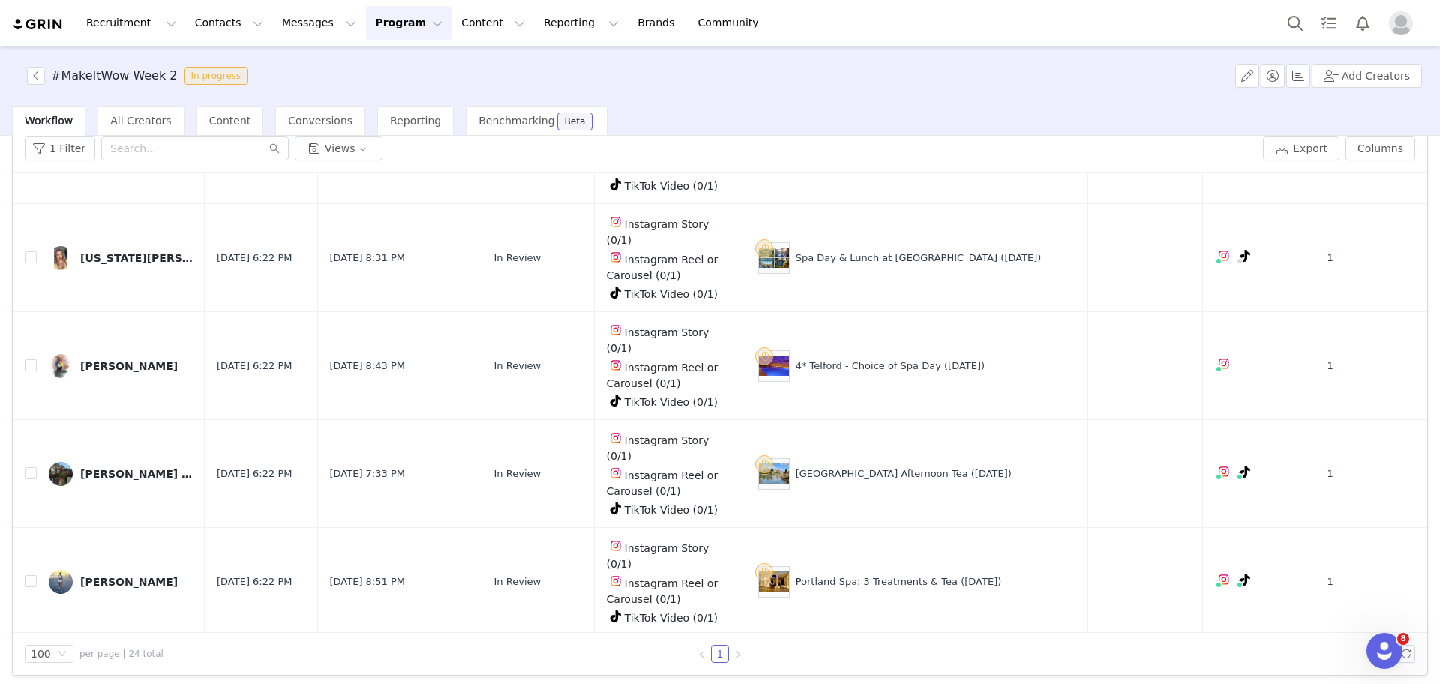
scroll to position [342, 0]
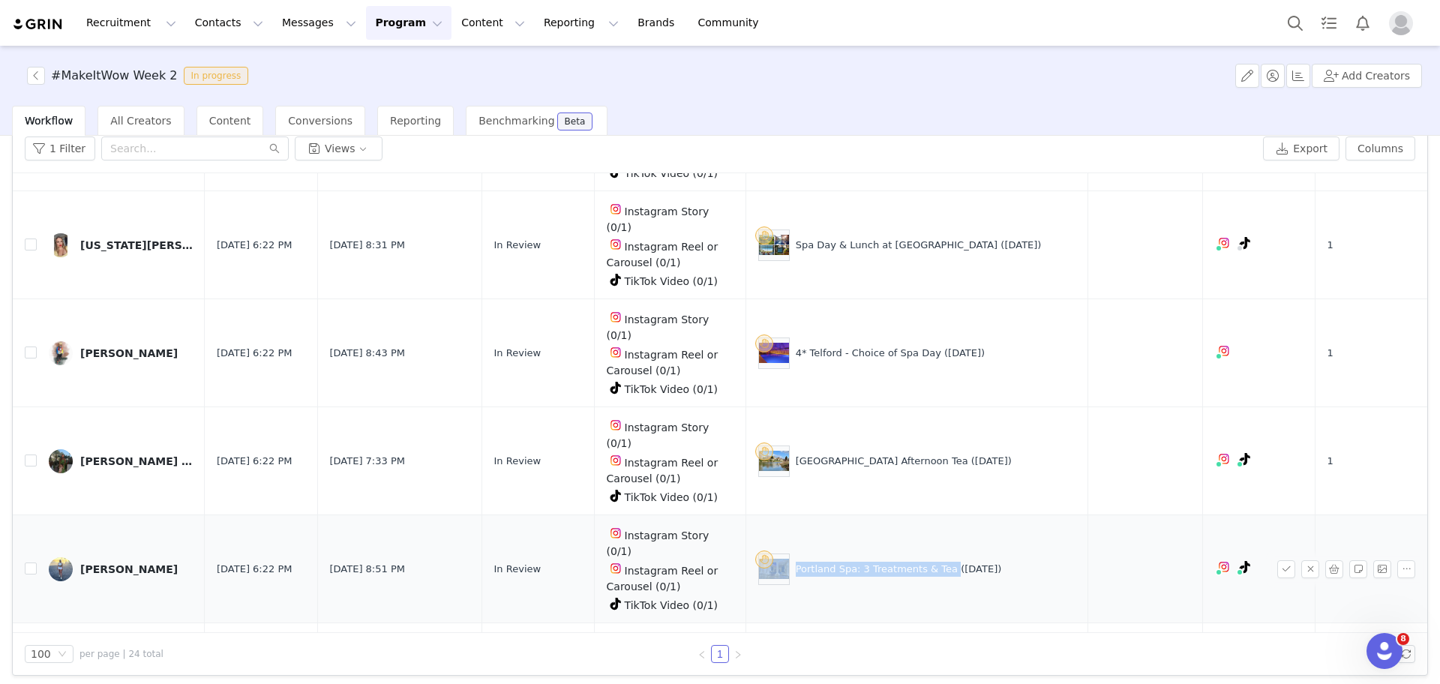
drag, startPoint x: 965, startPoint y: 349, endPoint x: 817, endPoint y: 343, distance: 147.9
click at [817, 553] on div "Portland Spa: 3 Treatments & Tea (29 Aug)" at bounding box center [916, 568] width 317 height 31
drag, startPoint x: 952, startPoint y: 499, endPoint x: 820, endPoint y: 490, distance: 131.5
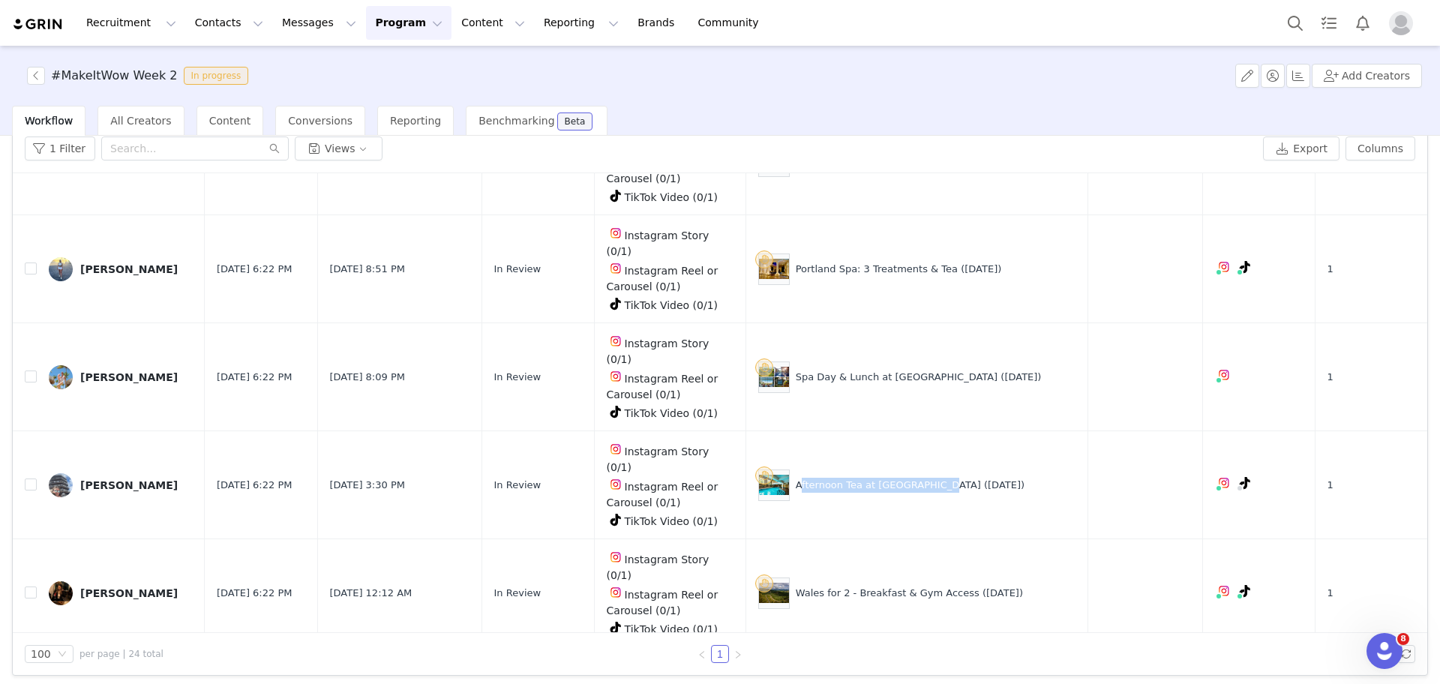
scroll to position [690, 0]
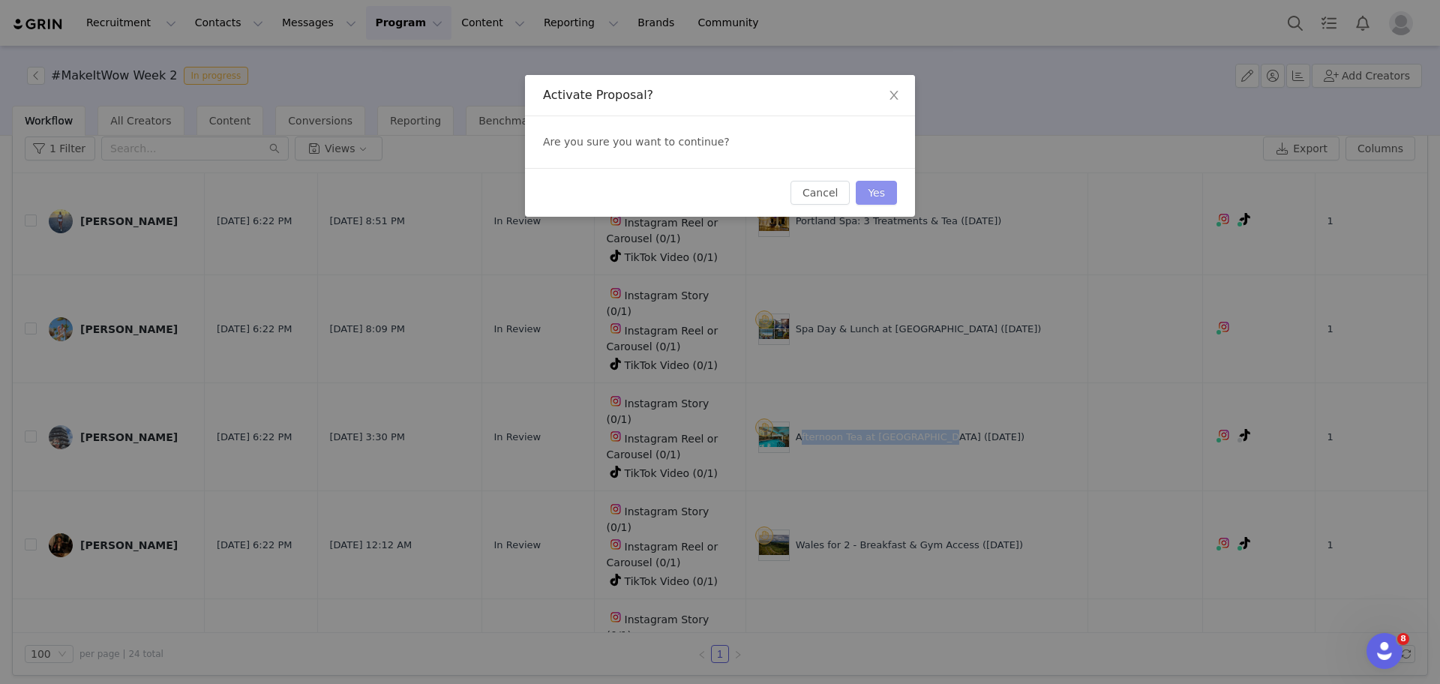
click at [874, 188] on button "Yes" at bounding box center [876, 193] width 41 height 24
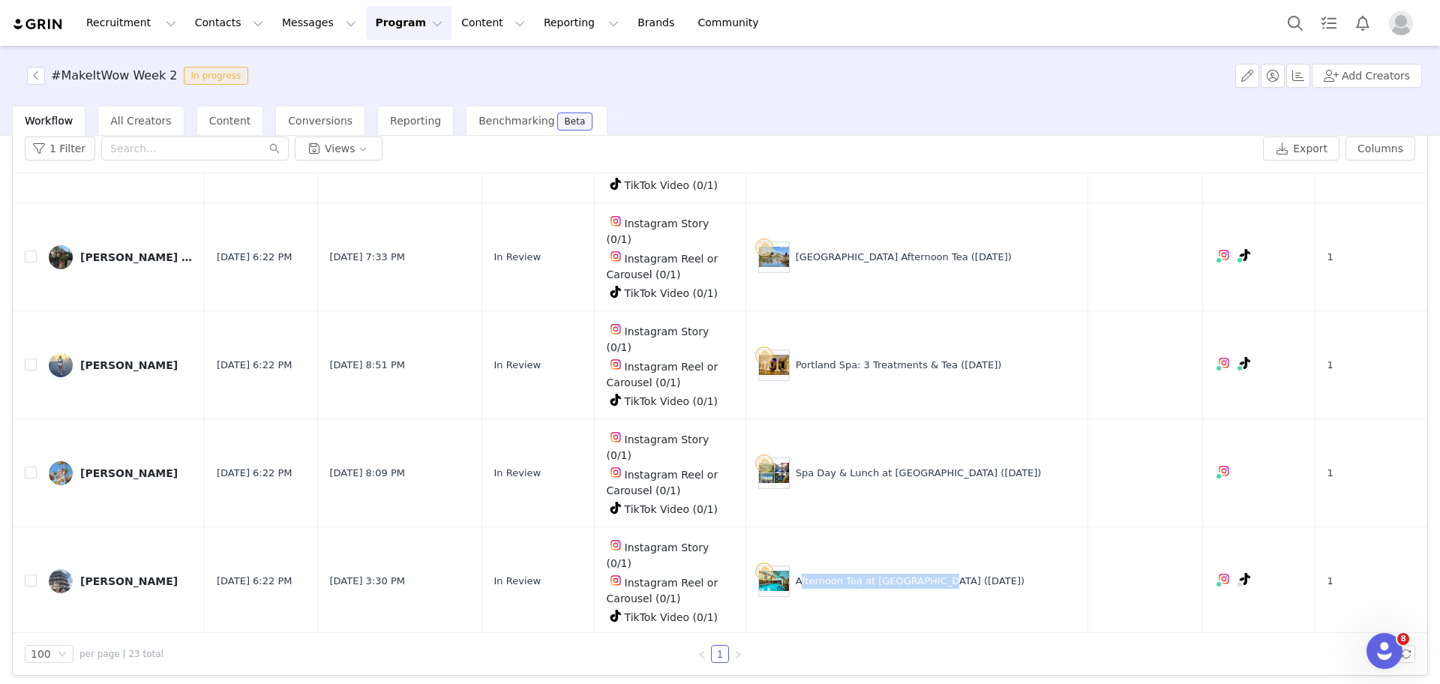
scroll to position [577, 0]
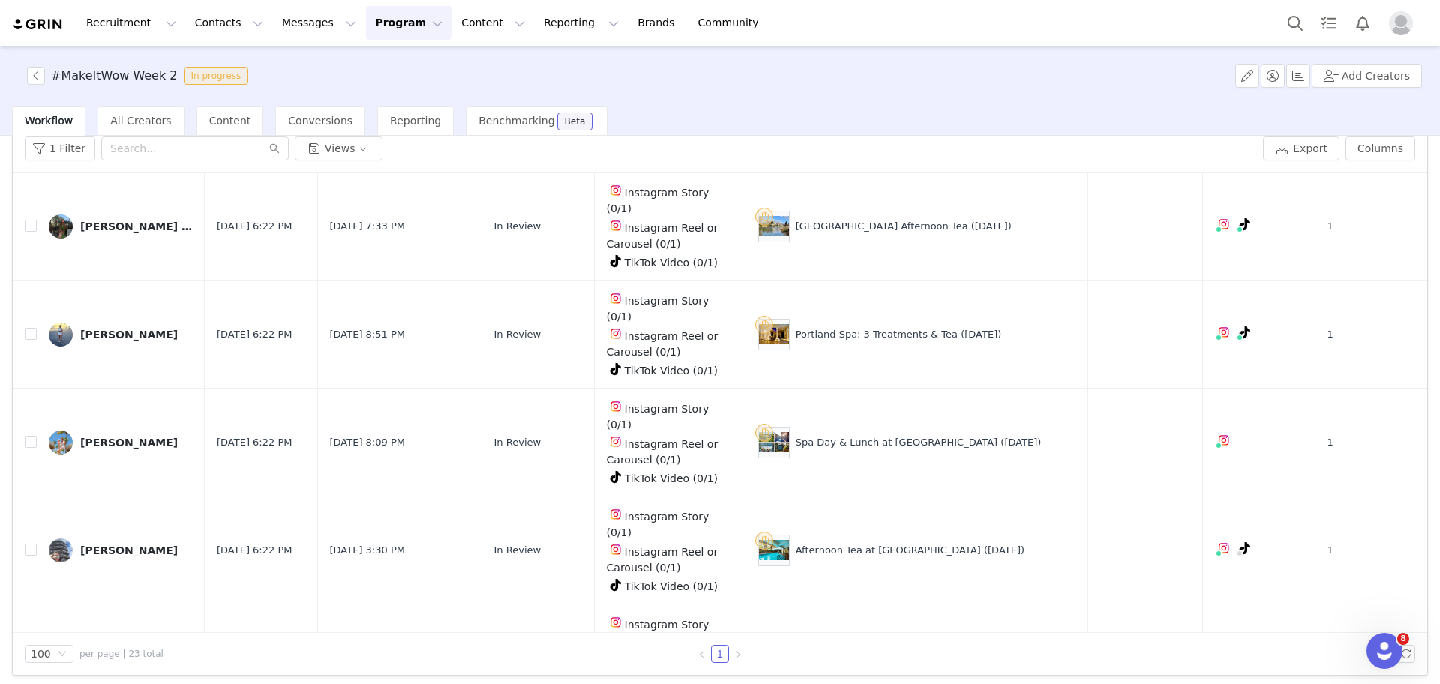
drag, startPoint x: 967, startPoint y: 487, endPoint x: 817, endPoint y: 486, distance: 150.0
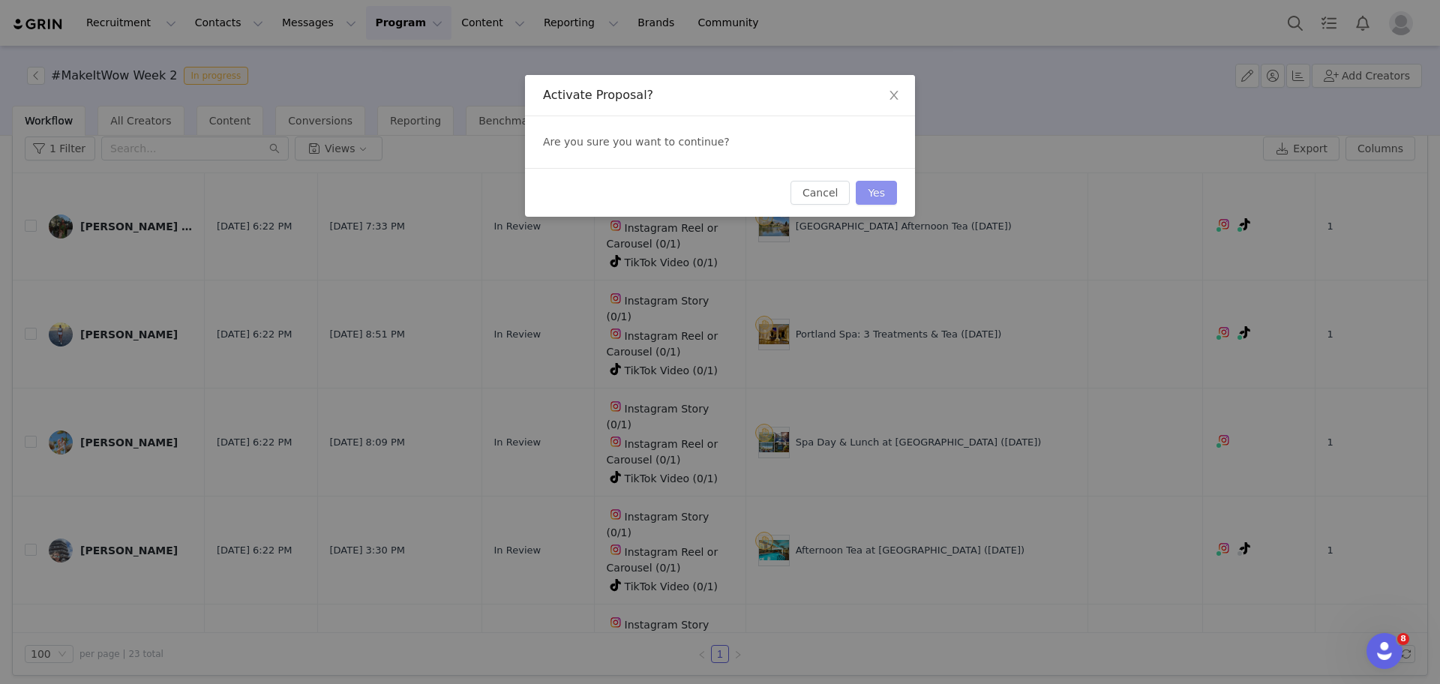
click at [871, 184] on button "Yes" at bounding box center [876, 193] width 41 height 24
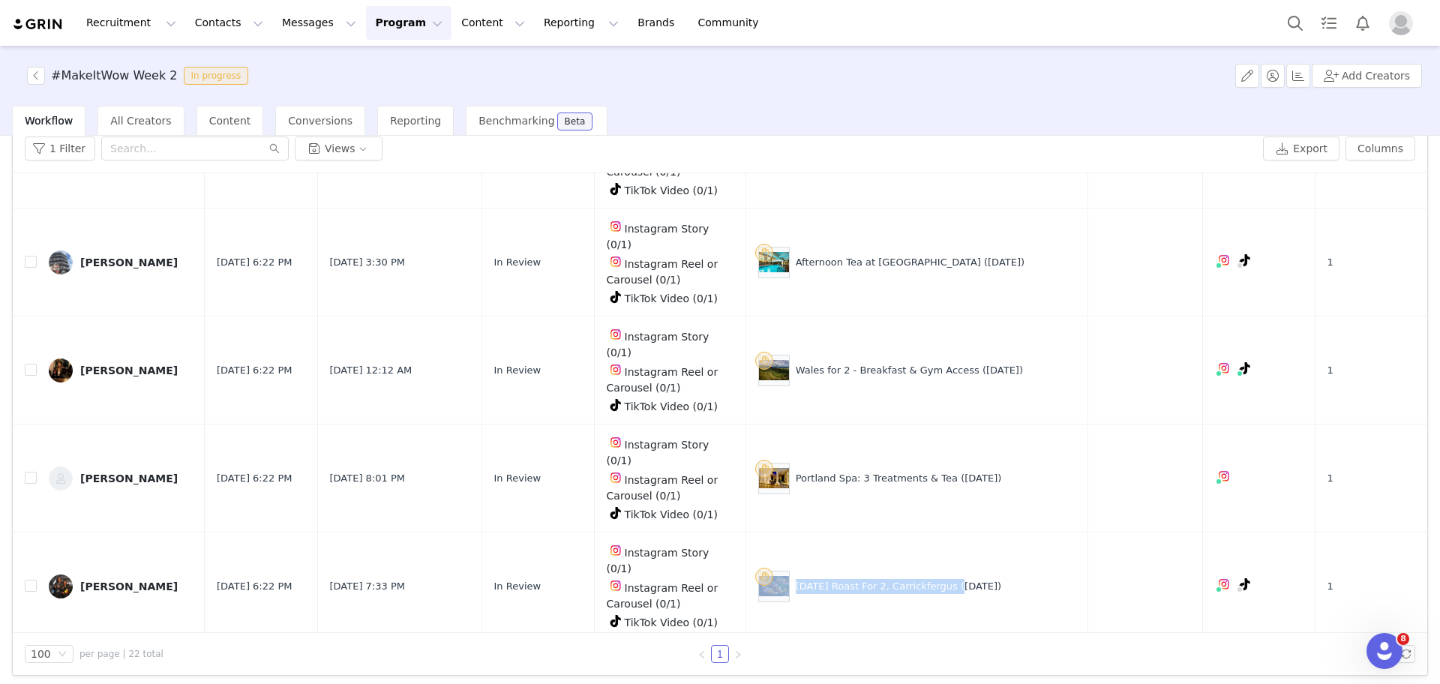
scroll to position [1210, 0]
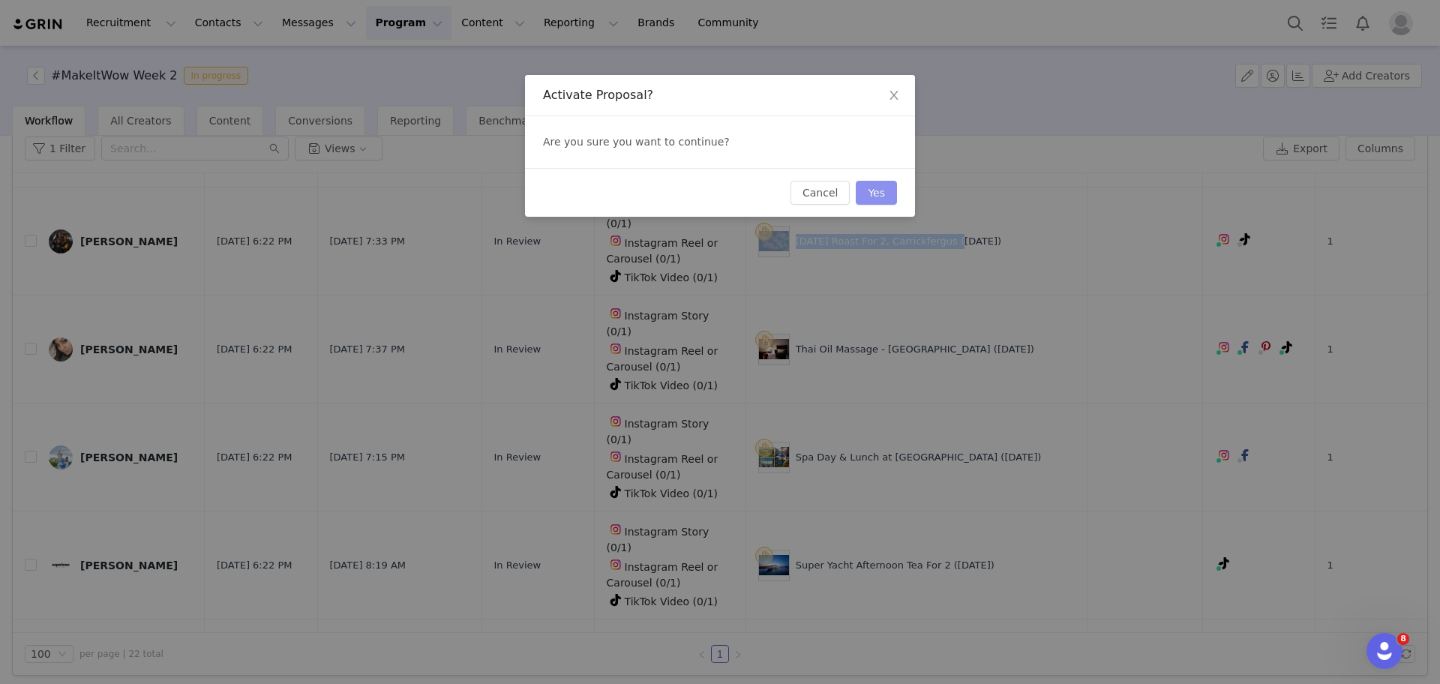
click at [885, 183] on button "Yes" at bounding box center [876, 193] width 41 height 24
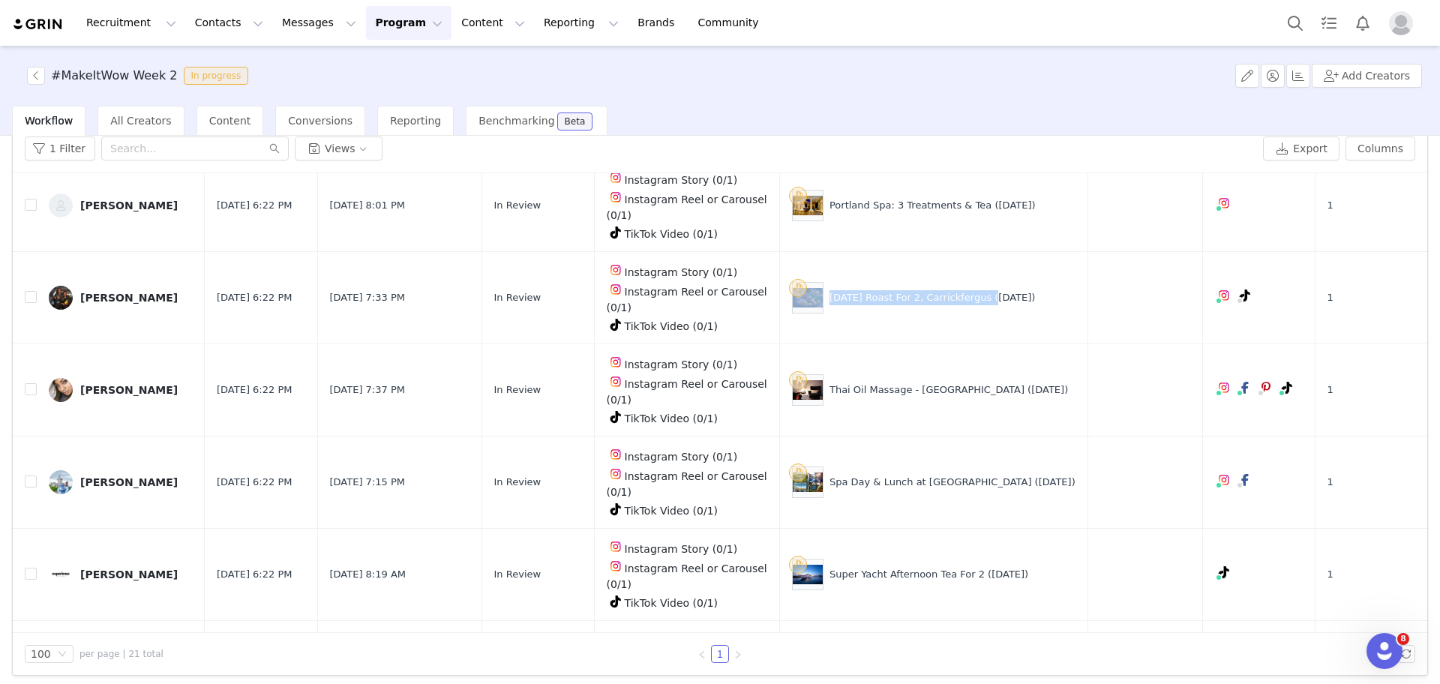
scroll to position [1135, 0]
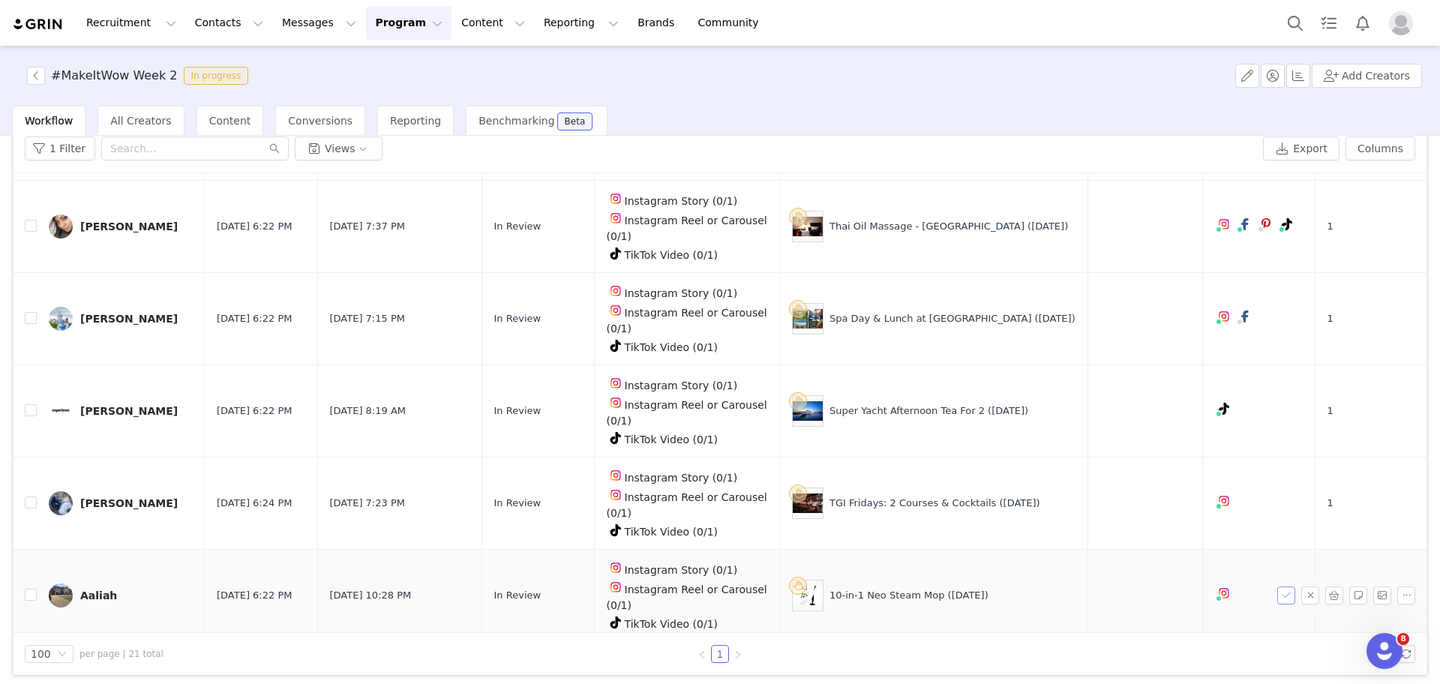
click at [1277, 586] on button "button" at bounding box center [1286, 595] width 18 height 18
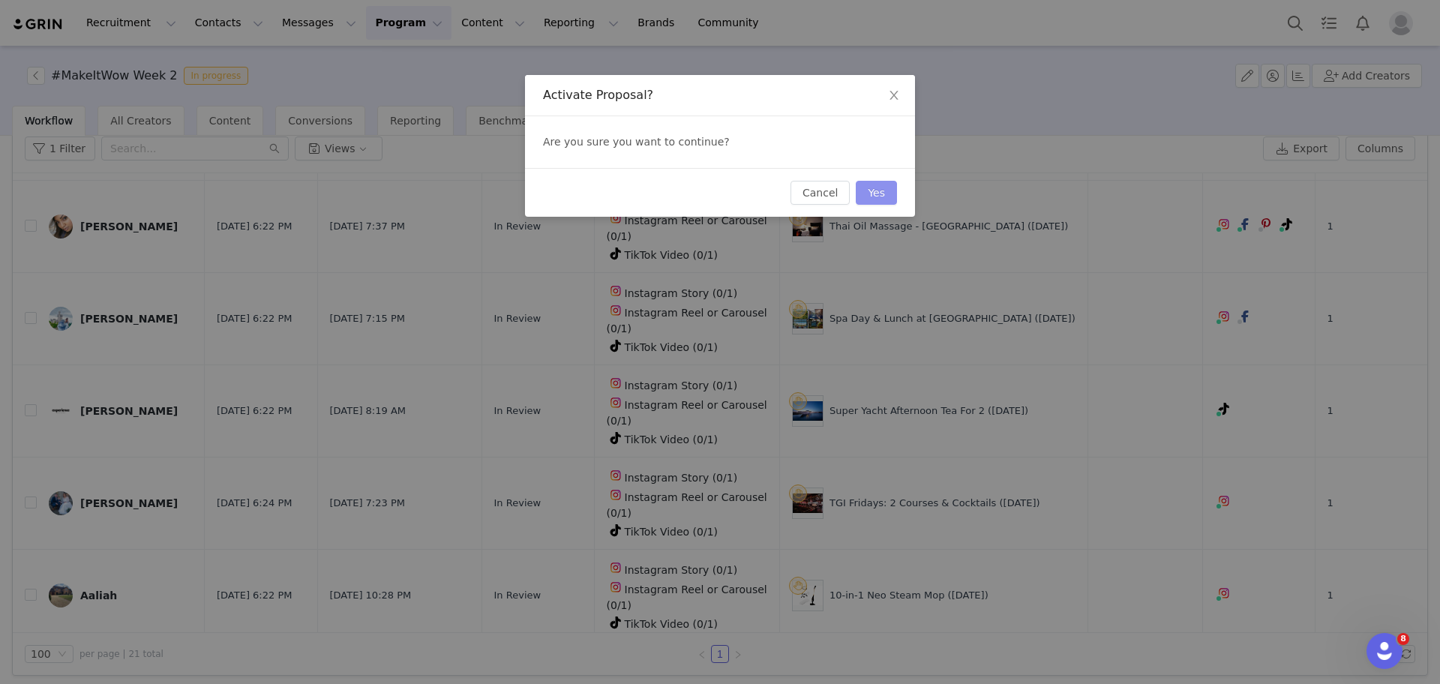
click at [880, 198] on button "Yes" at bounding box center [876, 193] width 41 height 24
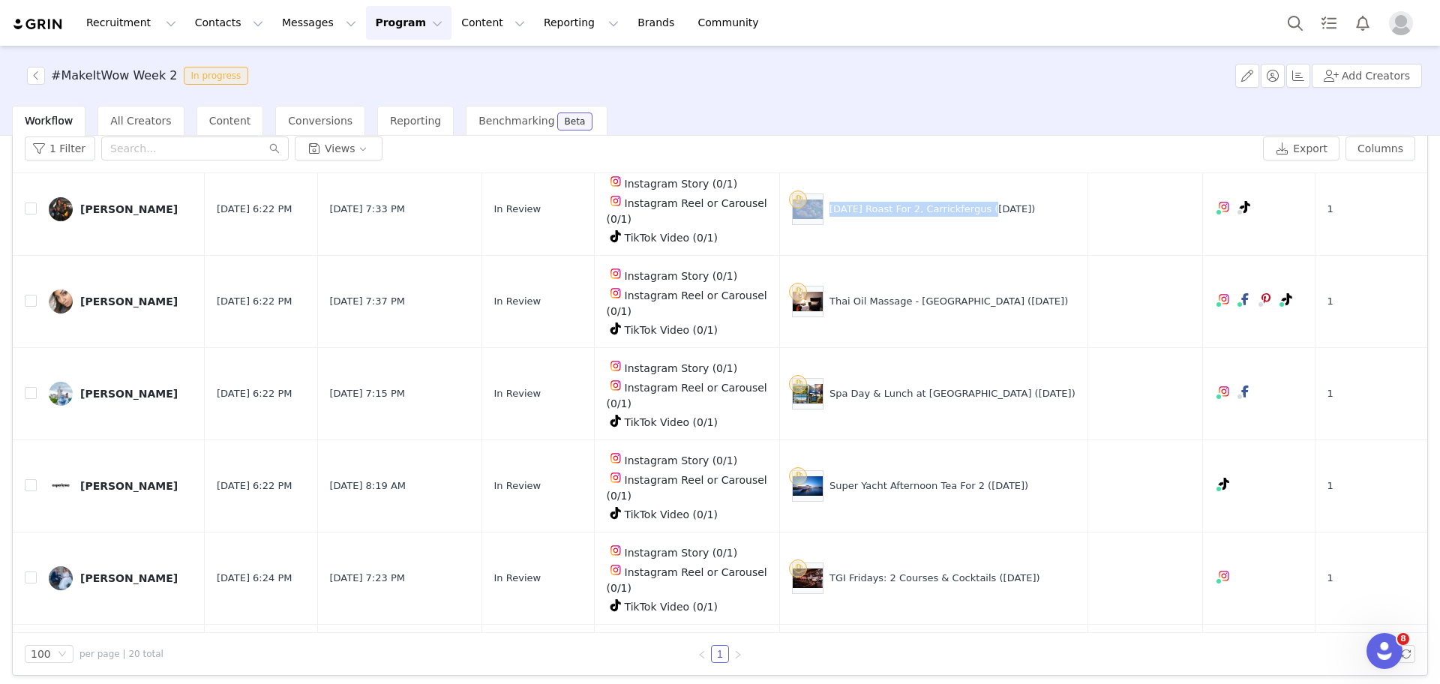
scroll to position [1061, 0]
drag, startPoint x: 981, startPoint y: 367, endPoint x: 830, endPoint y: 377, distance: 151.1
click at [830, 654] on div "4* Malmaison Afternoon Tea for 2 (29 Aug)" at bounding box center [933, 669] width 283 height 31
click at [922, 562] on div "TGI Fridays: 2 Courses & Cocktails (29 Aug)" at bounding box center [933, 577] width 283 height 31
click at [1277, 568] on button "button" at bounding box center [1286, 577] width 18 height 18
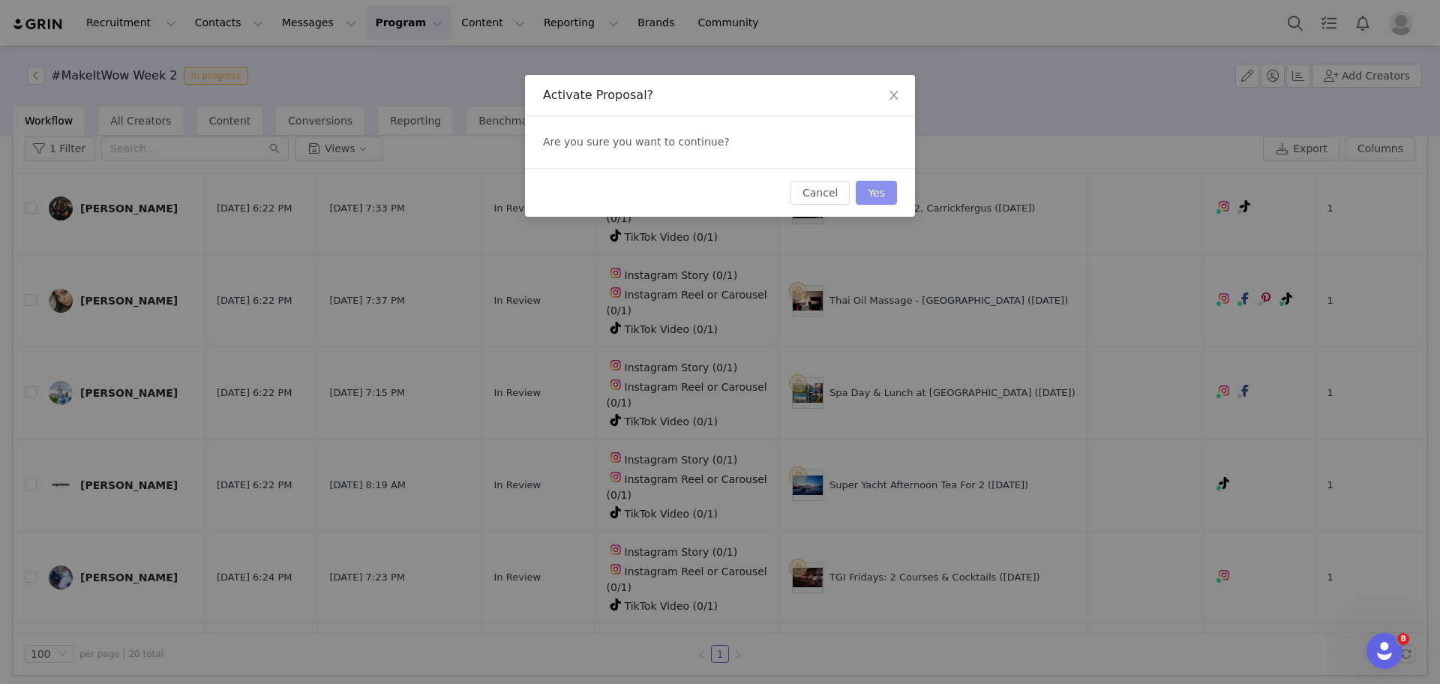
click at [889, 190] on button "Yes" at bounding box center [876, 193] width 41 height 24
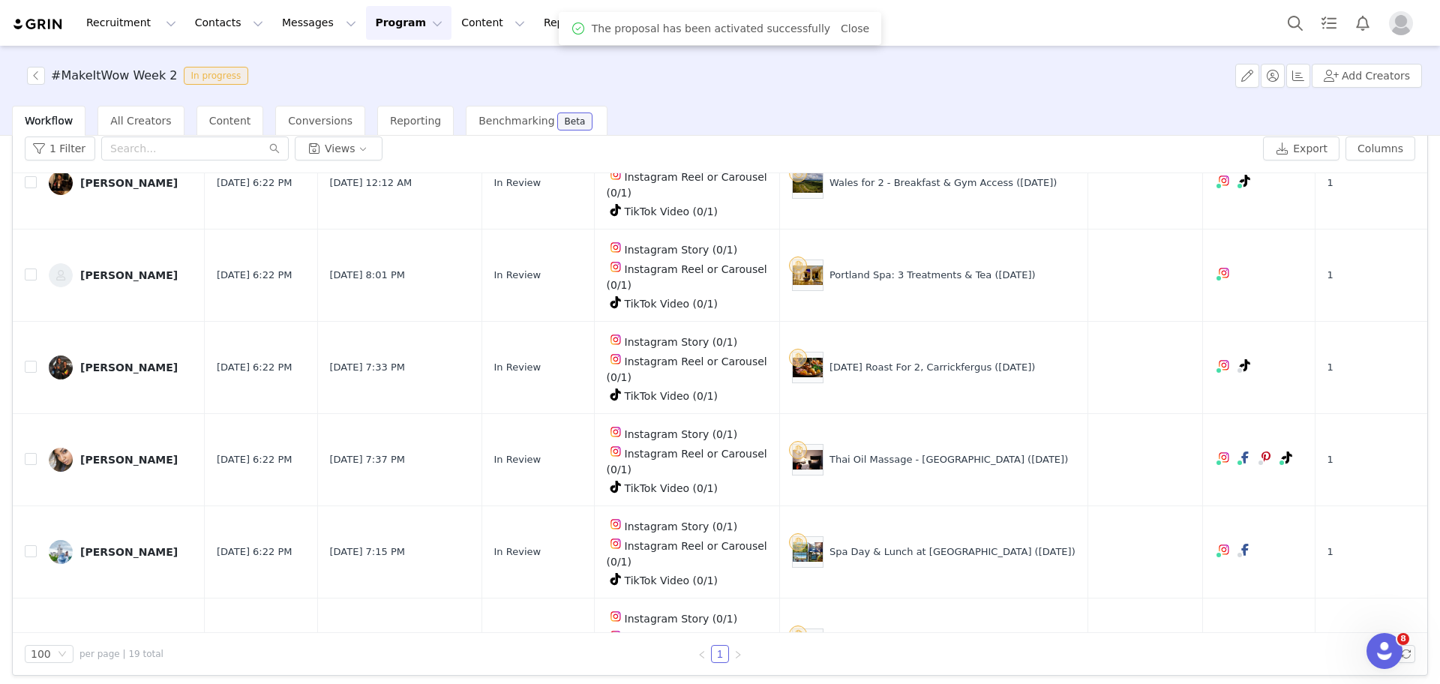
scroll to position [987, 0]
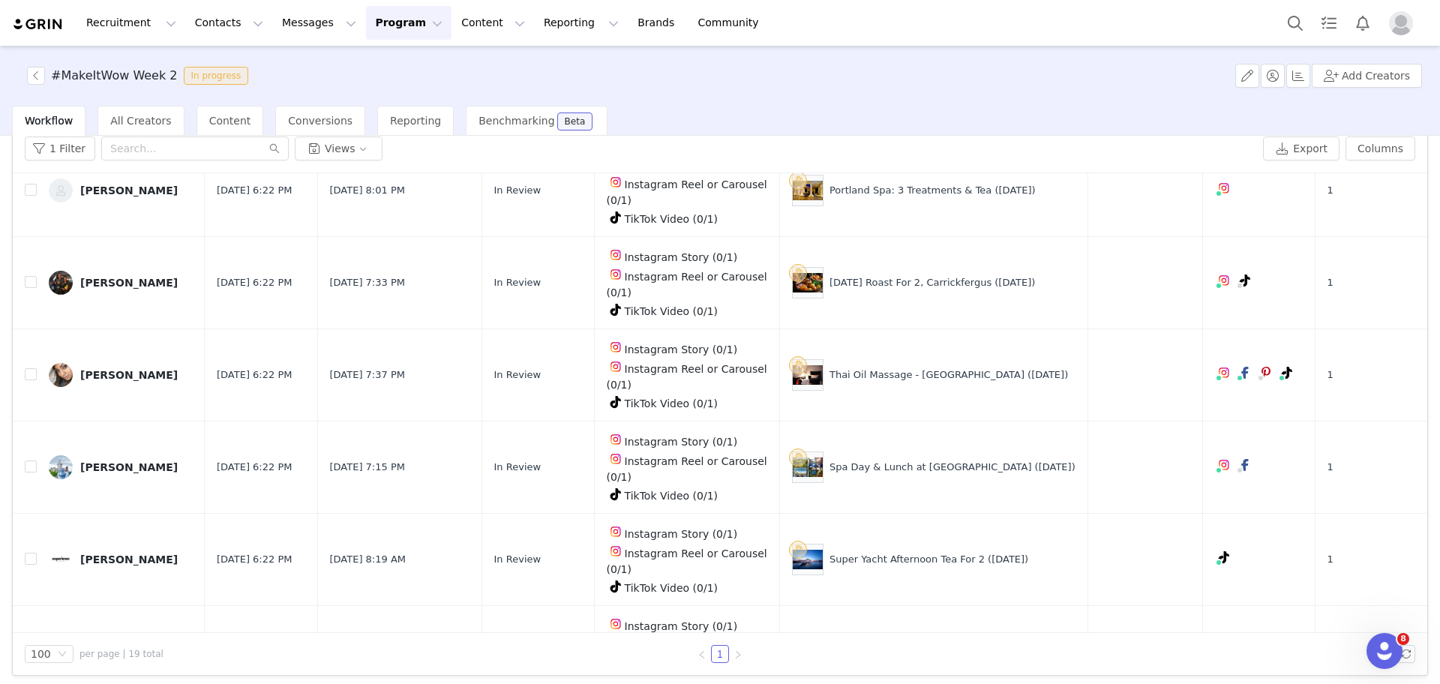
drag, startPoint x: 960, startPoint y: 445, endPoint x: 829, endPoint y: 448, distance: 130.5
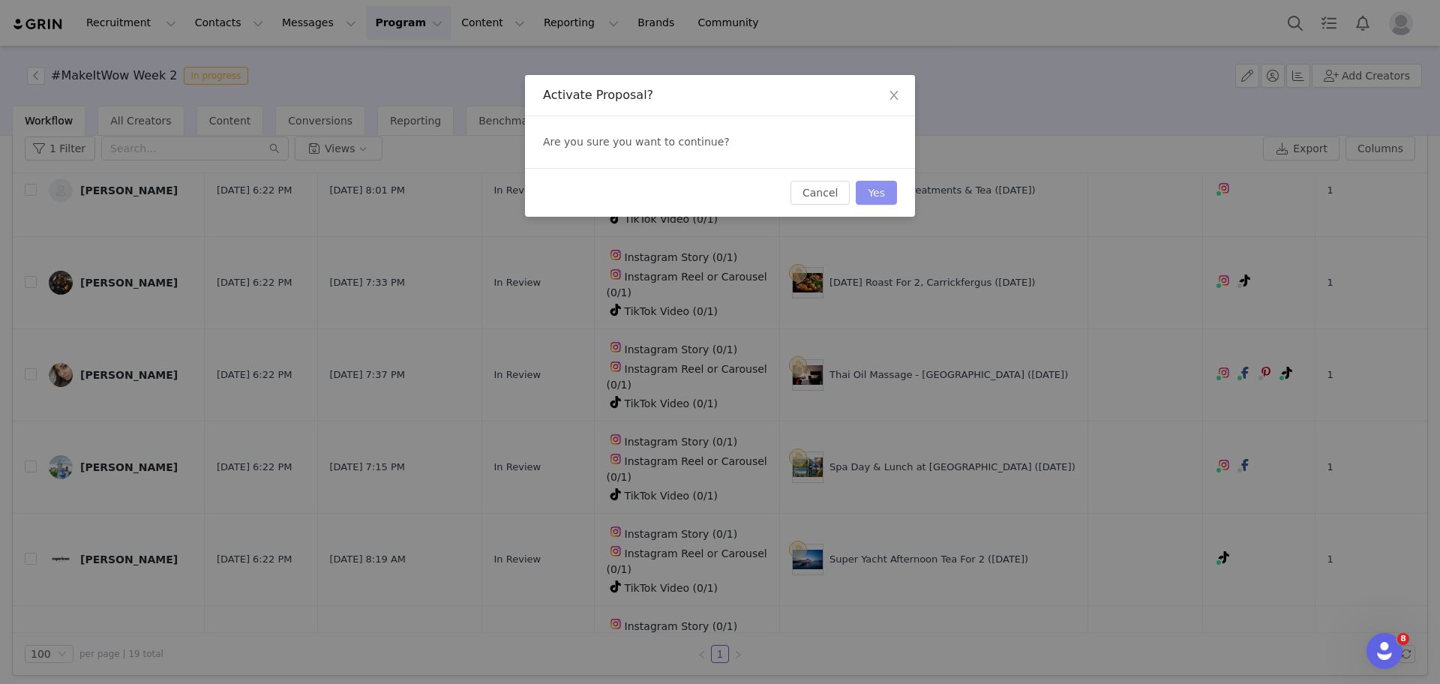
click at [888, 190] on button "Yes" at bounding box center [876, 193] width 41 height 24
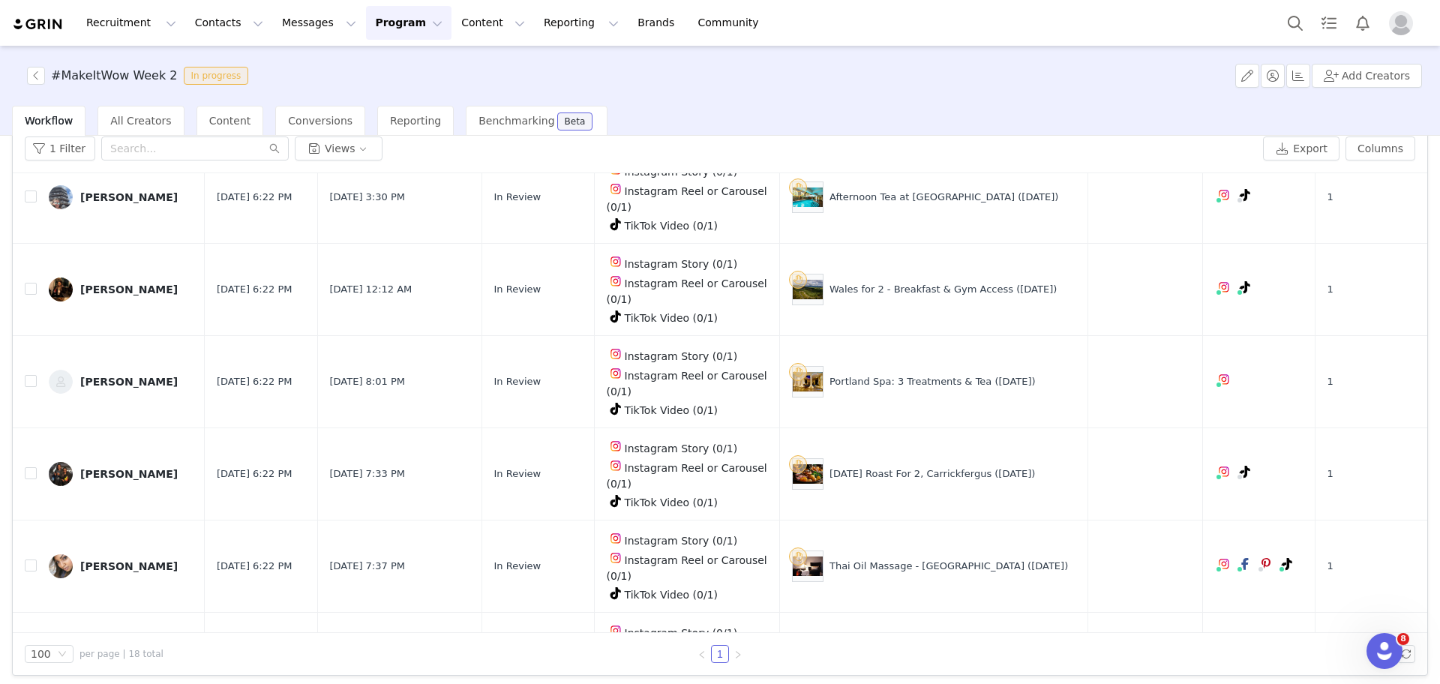
scroll to position [913, 0]
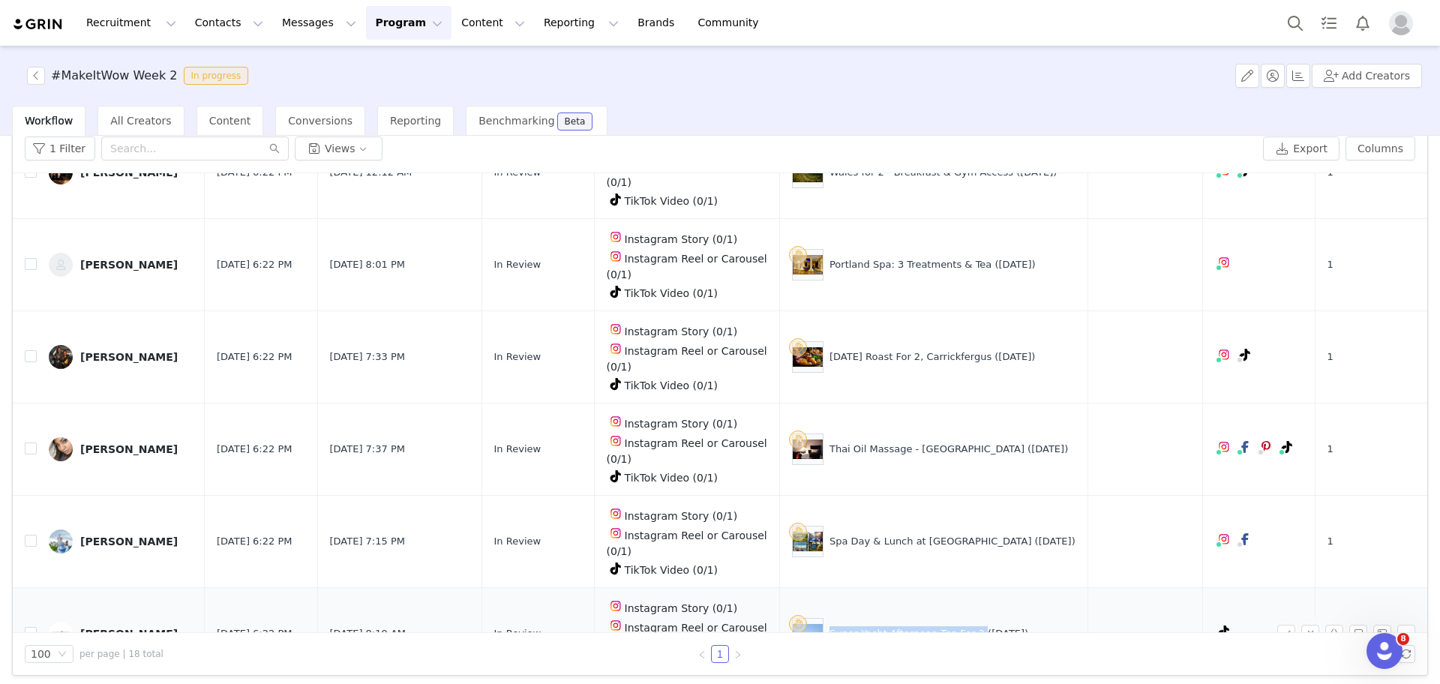
drag, startPoint x: 974, startPoint y: 370, endPoint x: 832, endPoint y: 378, distance: 142.7
click at [832, 618] on div "Super Yacht Afternoon Tea For 2 (29 Aug)" at bounding box center [933, 633] width 283 height 31
click at [1277, 625] on button "button" at bounding box center [1286, 634] width 18 height 18
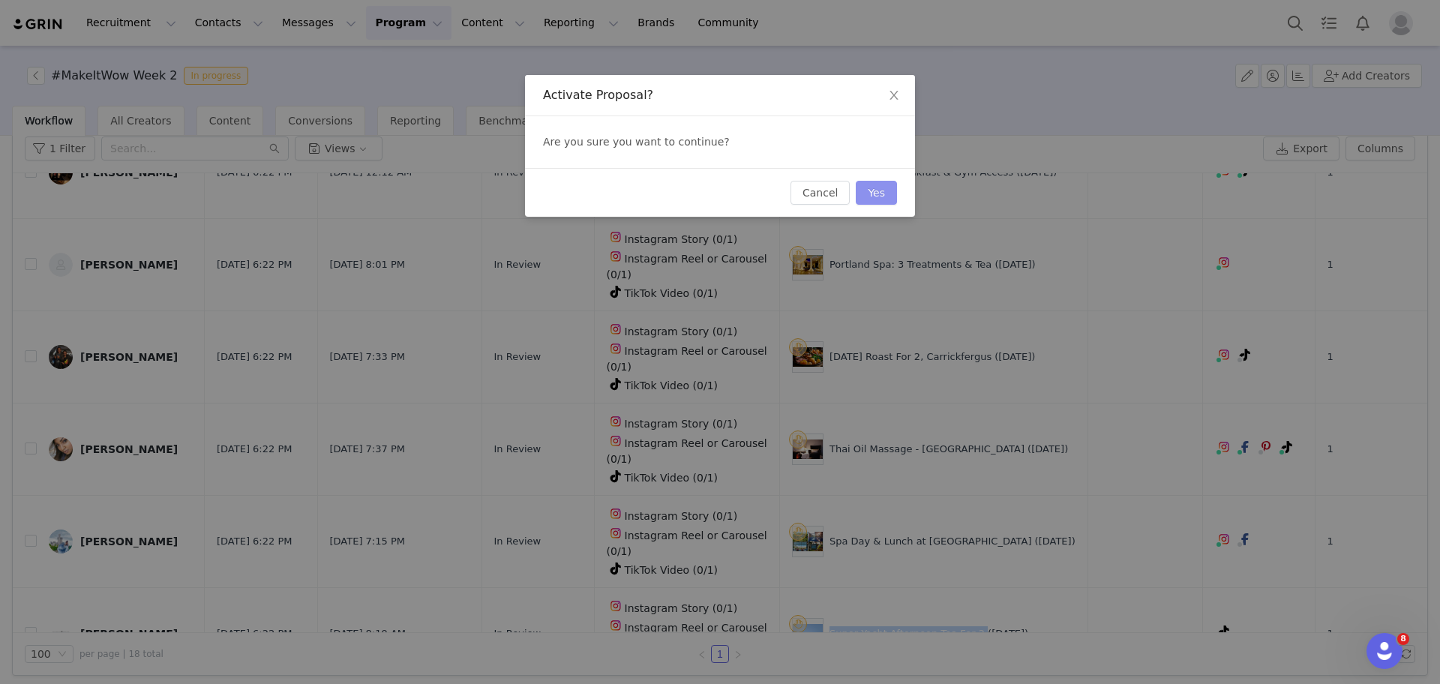
click at [879, 197] on button "Yes" at bounding box center [876, 193] width 41 height 24
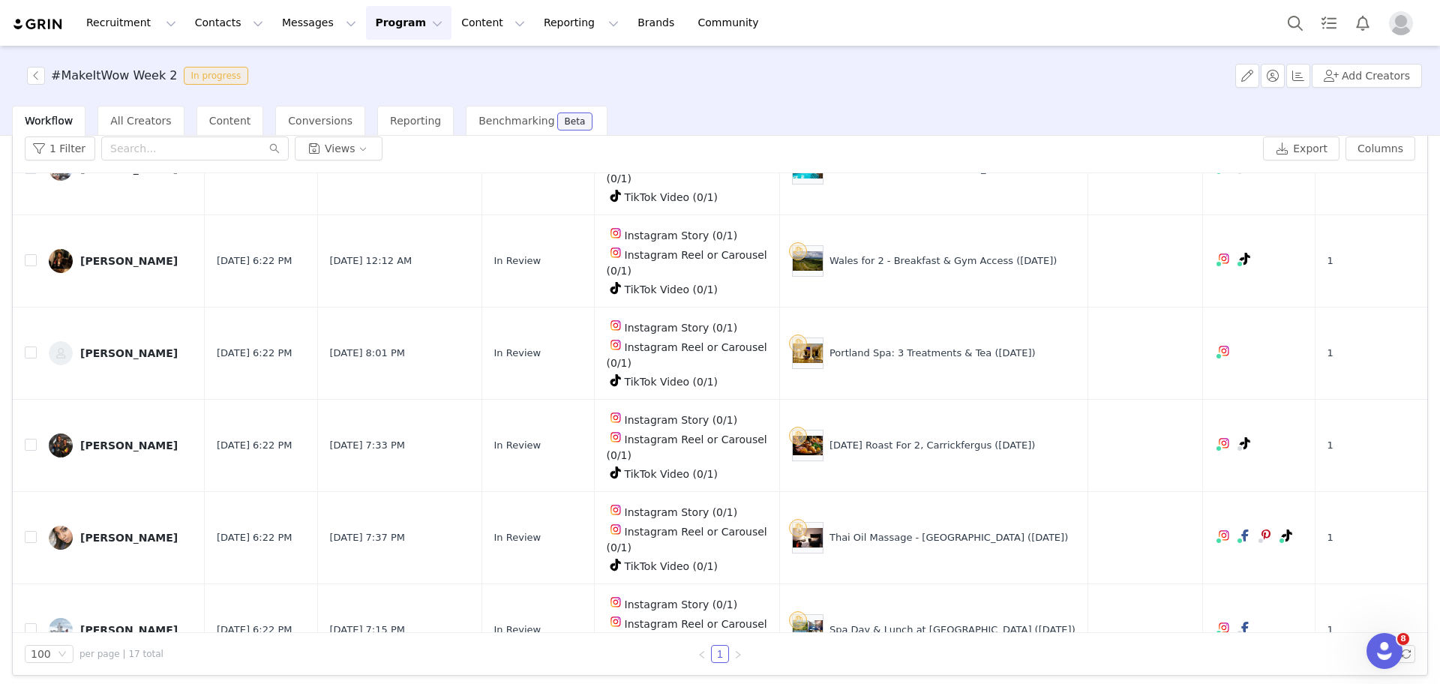
scroll to position [822, 0]
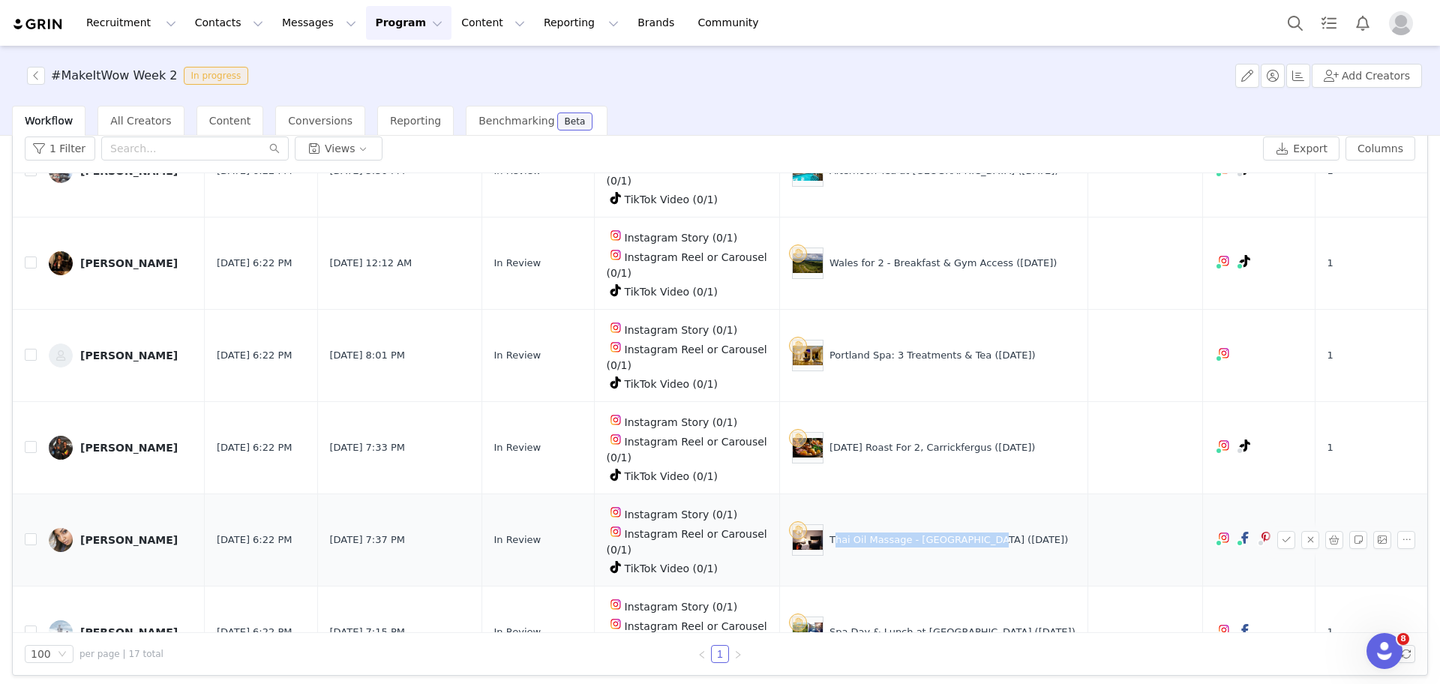
drag, startPoint x: 970, startPoint y: 313, endPoint x: 835, endPoint y: 318, distance: 134.3
click at [835, 532] on div "Thai Oil Massage - Belsize Park (29 Aug)" at bounding box center [948, 539] width 238 height 15
click at [1277, 531] on button "button" at bounding box center [1286, 540] width 18 height 18
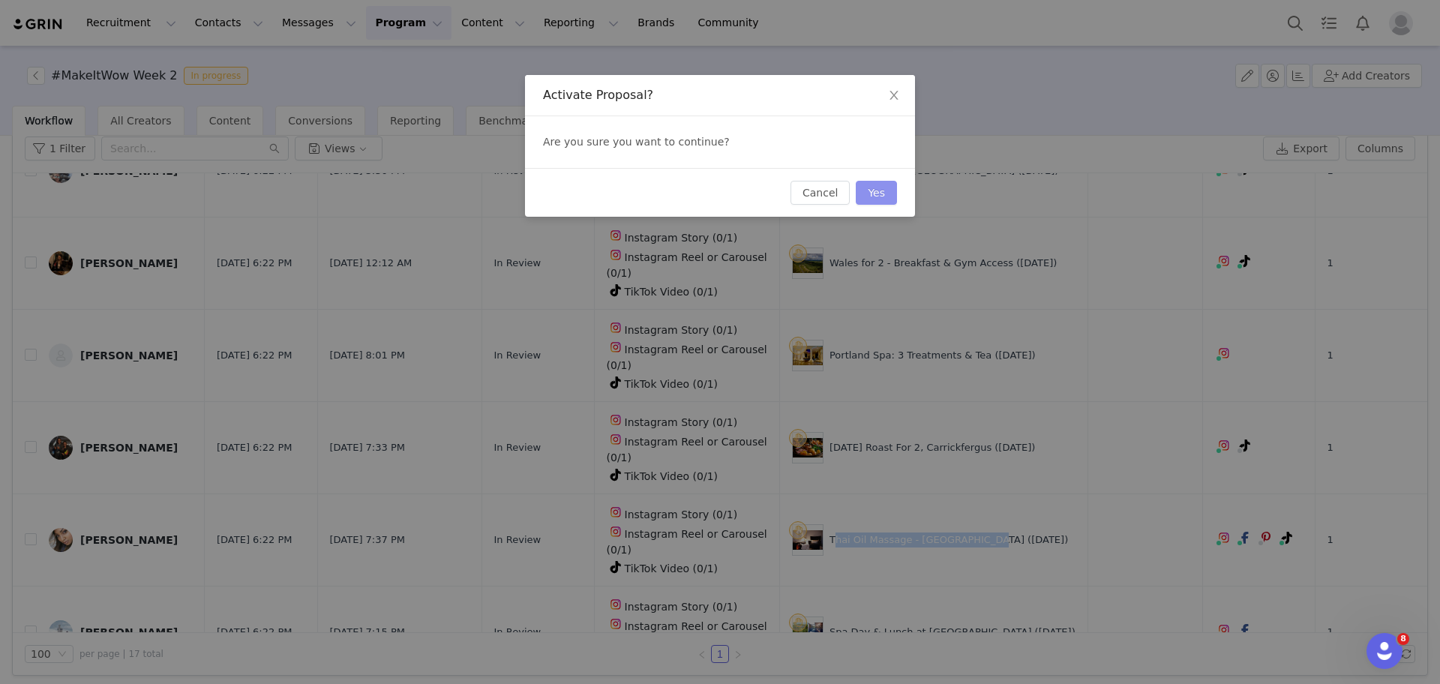
click at [874, 199] on button "Yes" at bounding box center [876, 193] width 41 height 24
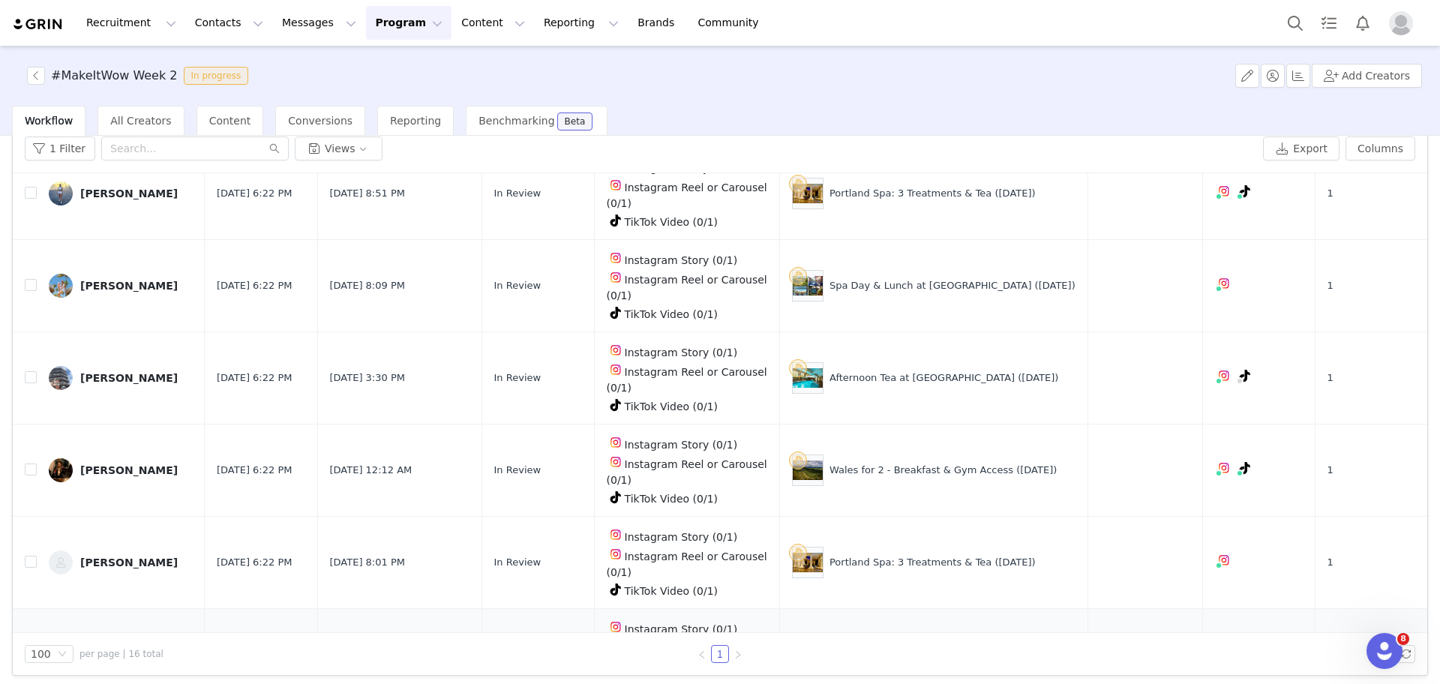
scroll to position [610, 0]
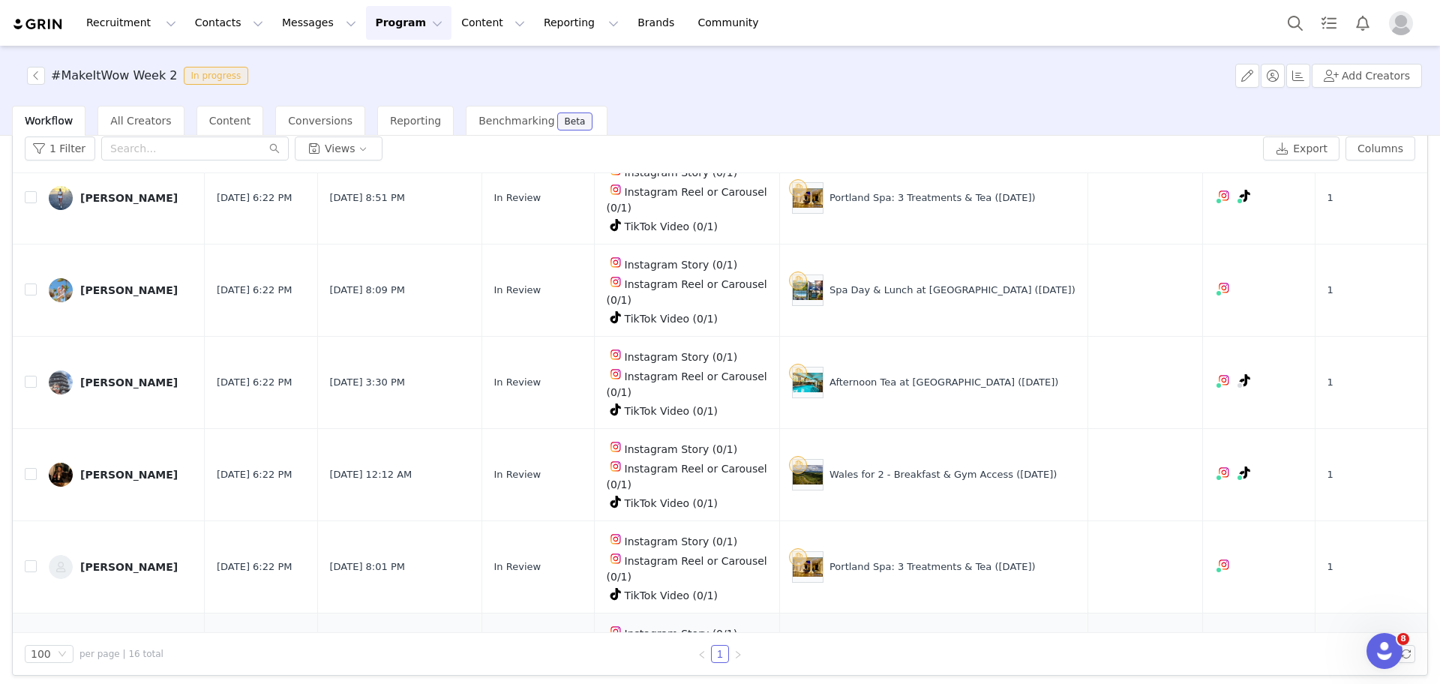
drag, startPoint x: 978, startPoint y: 454, endPoint x: 830, endPoint y: 459, distance: 147.8
click at [830, 643] on div "Sunday Roast For 2, Carrickfergus (29 Aug)" at bounding box center [933, 658] width 283 height 31
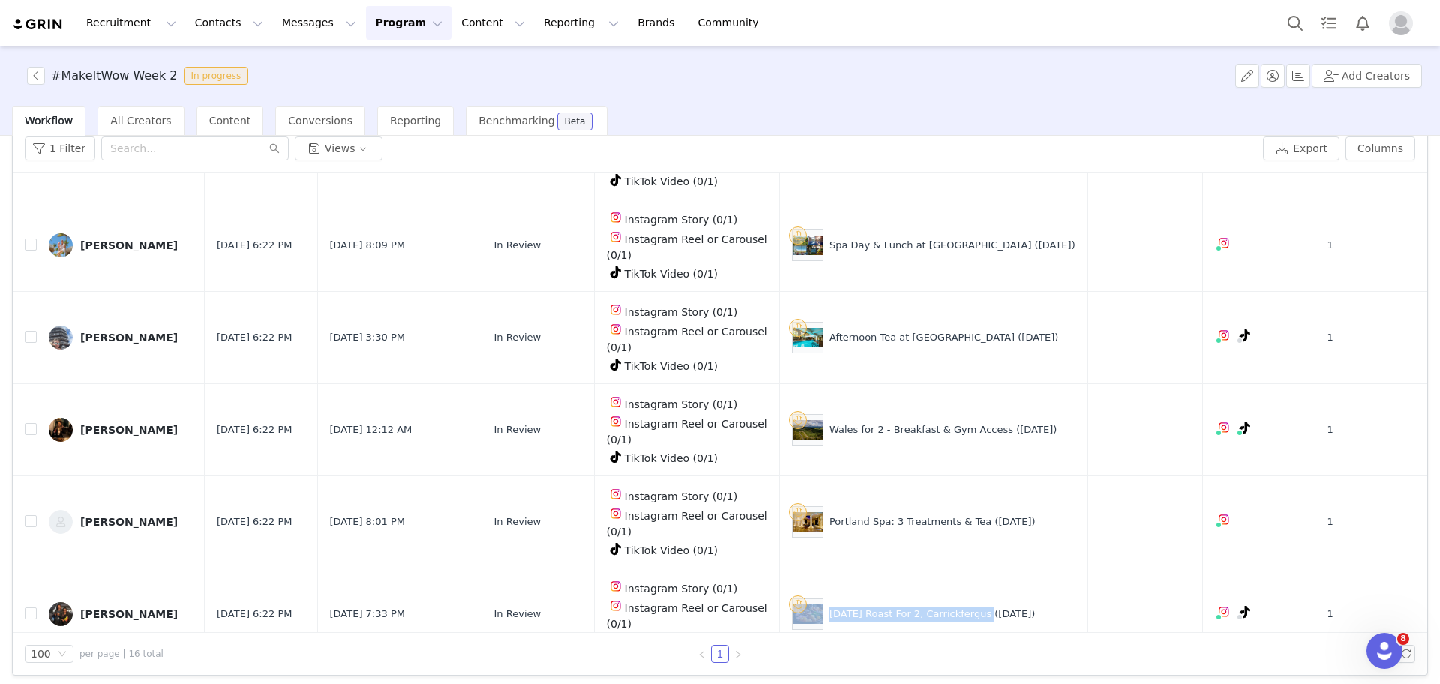
scroll to position [764, 0]
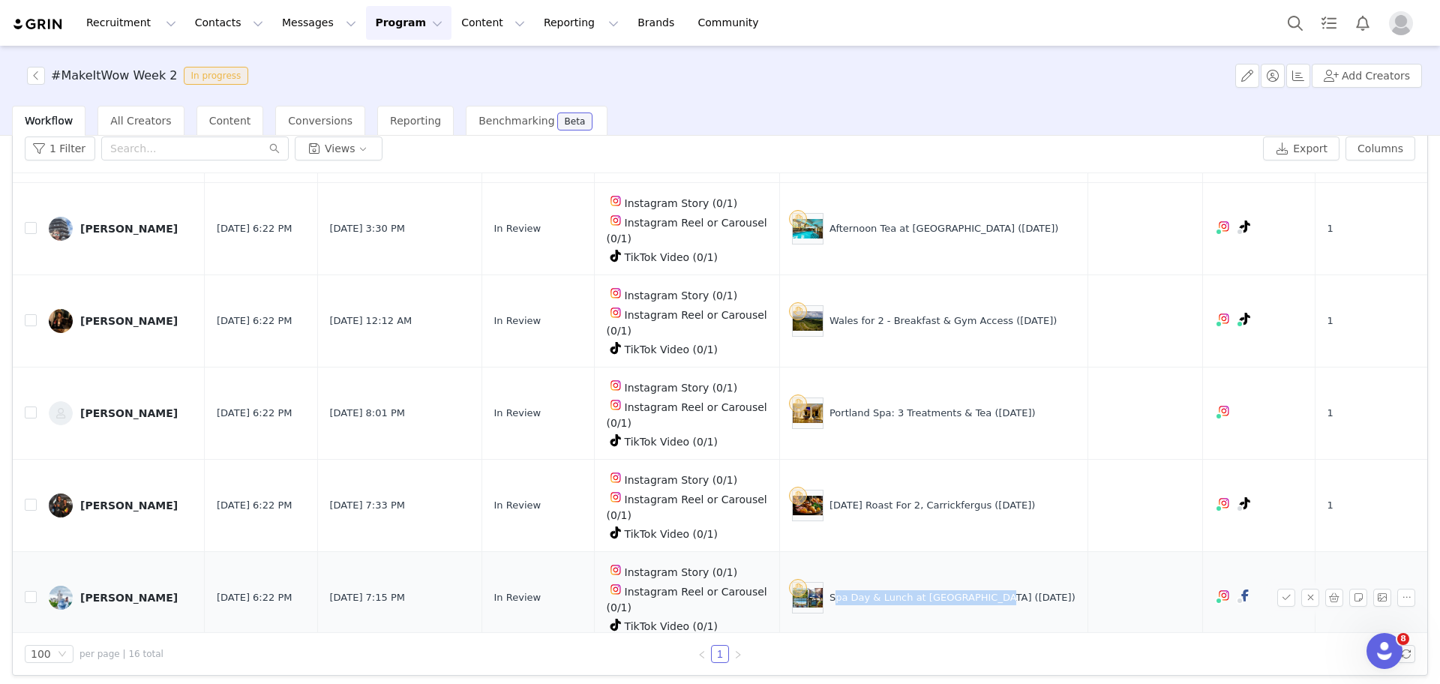
drag, startPoint x: 988, startPoint y: 369, endPoint x: 835, endPoint y: 375, distance: 152.4
click at [835, 590] on div "Spa Day & Lunch at Cadbury House (29 Aug)" at bounding box center [952, 597] width 246 height 15
click at [1361, 148] on button "Columns" at bounding box center [1380, 148] width 70 height 24
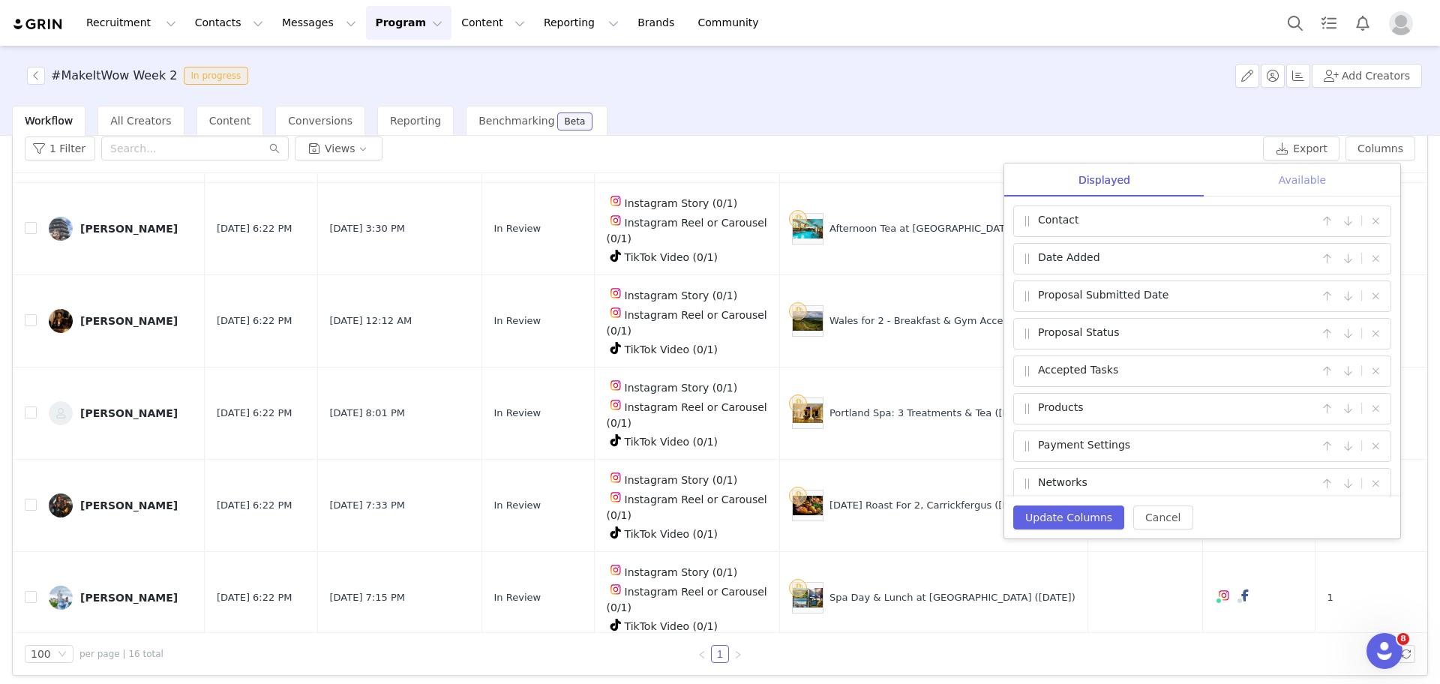
click at [1285, 186] on div "Available" at bounding box center [1302, 180] width 196 height 34
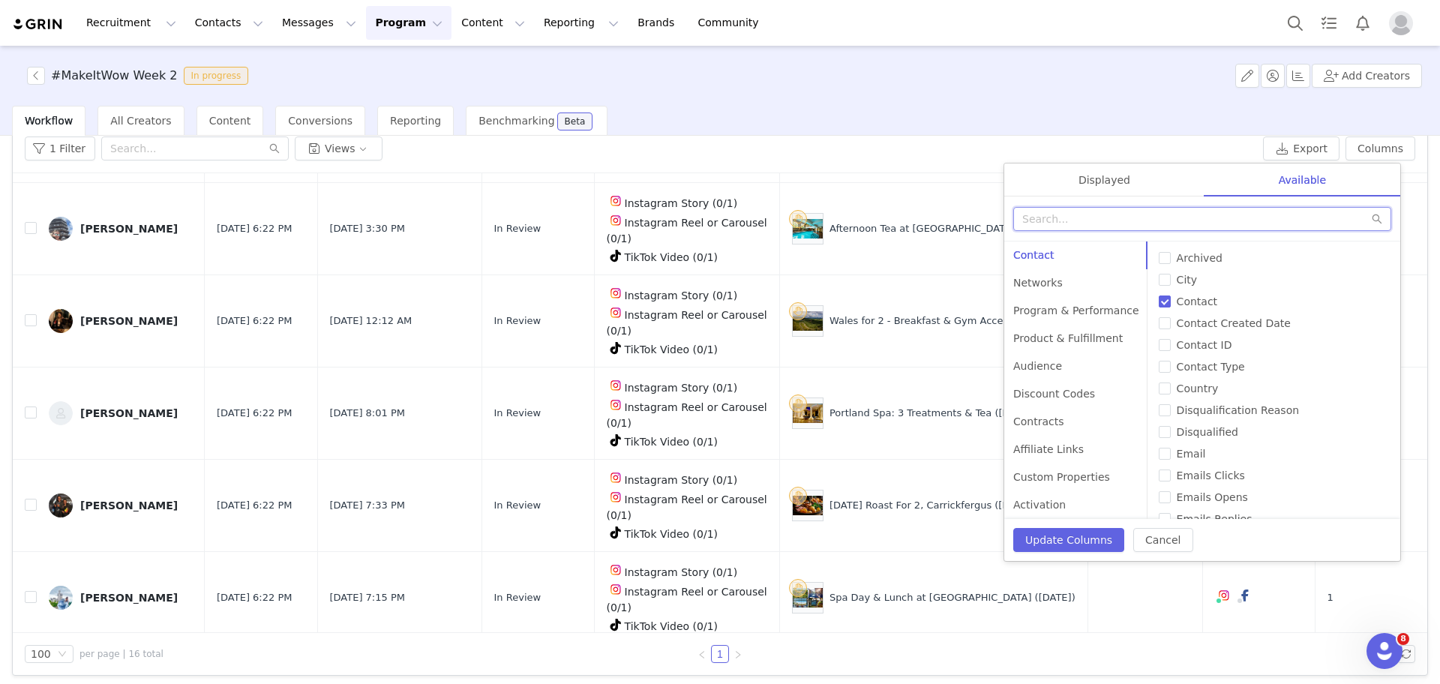
click at [1255, 207] on input "text" at bounding box center [1202, 219] width 378 height 24
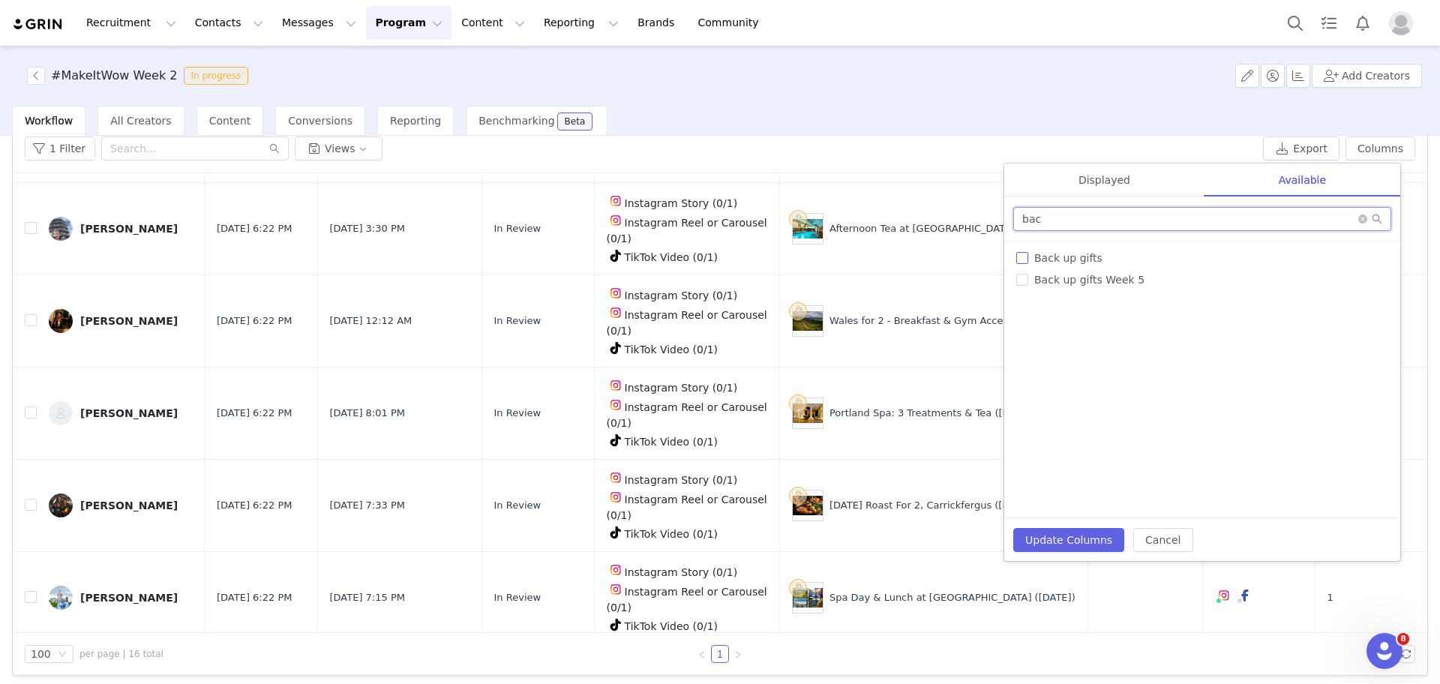
type input "bac"
click at [1018, 253] on input "Back up gifts" at bounding box center [1022, 258] width 12 height 12
checkbox input "true"
click at [1049, 542] on button "Update Columns" at bounding box center [1068, 540] width 111 height 24
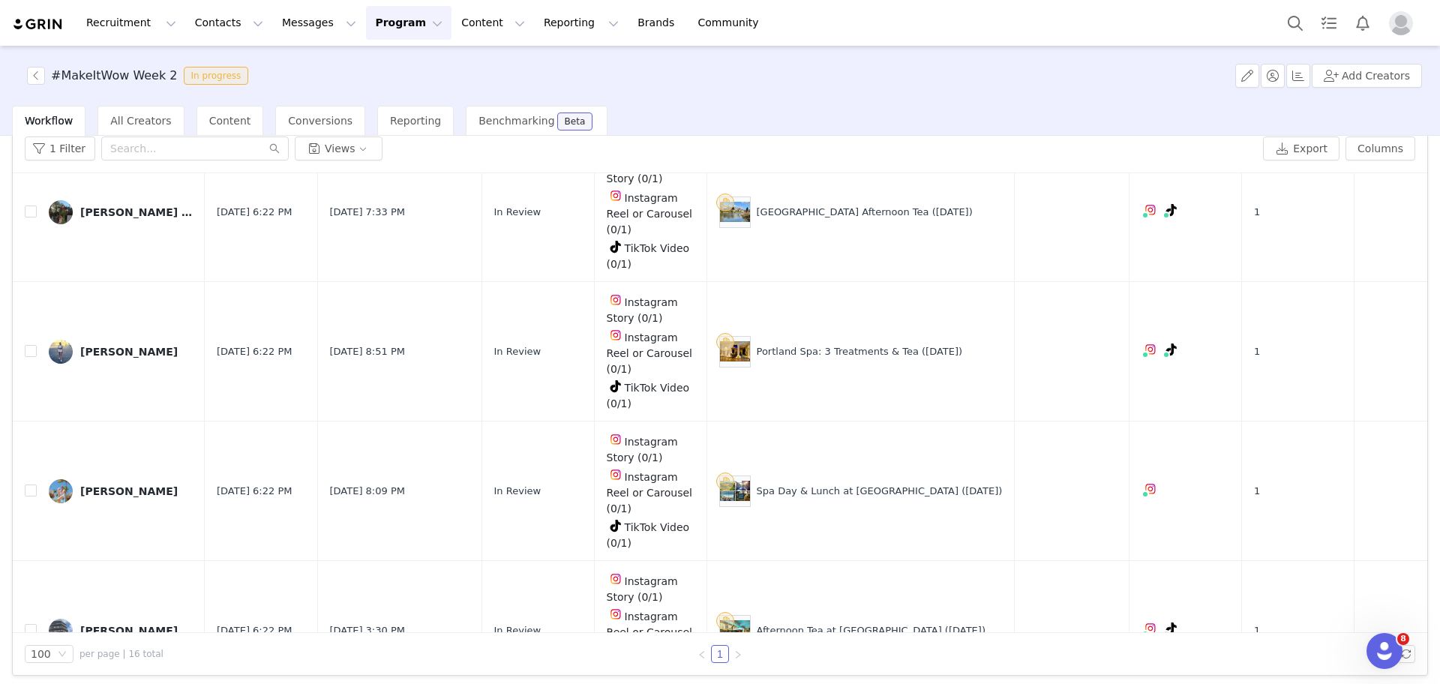
scroll to position [0, 0]
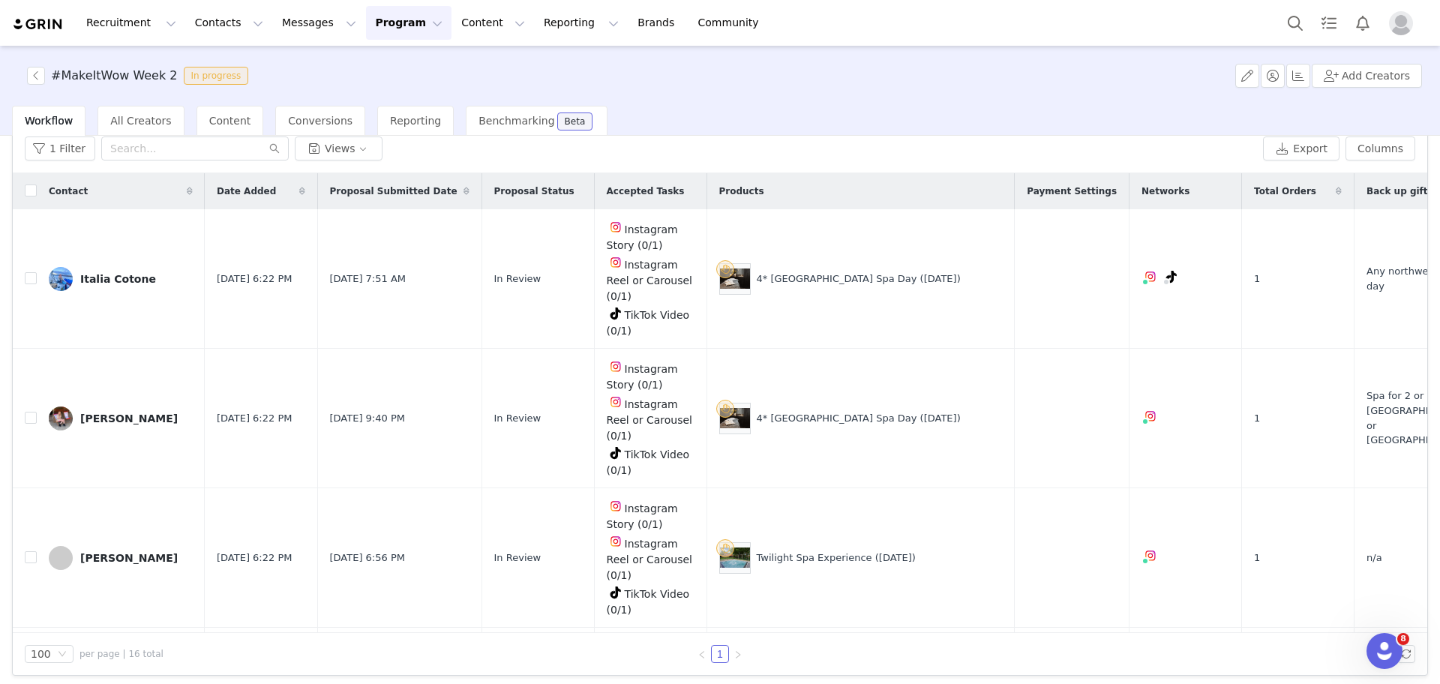
click at [974, 675] on div "Activate Creators Review Proposals Assign Links Fulfill Products Track Progress…" at bounding box center [720, 409] width 1440 height 546
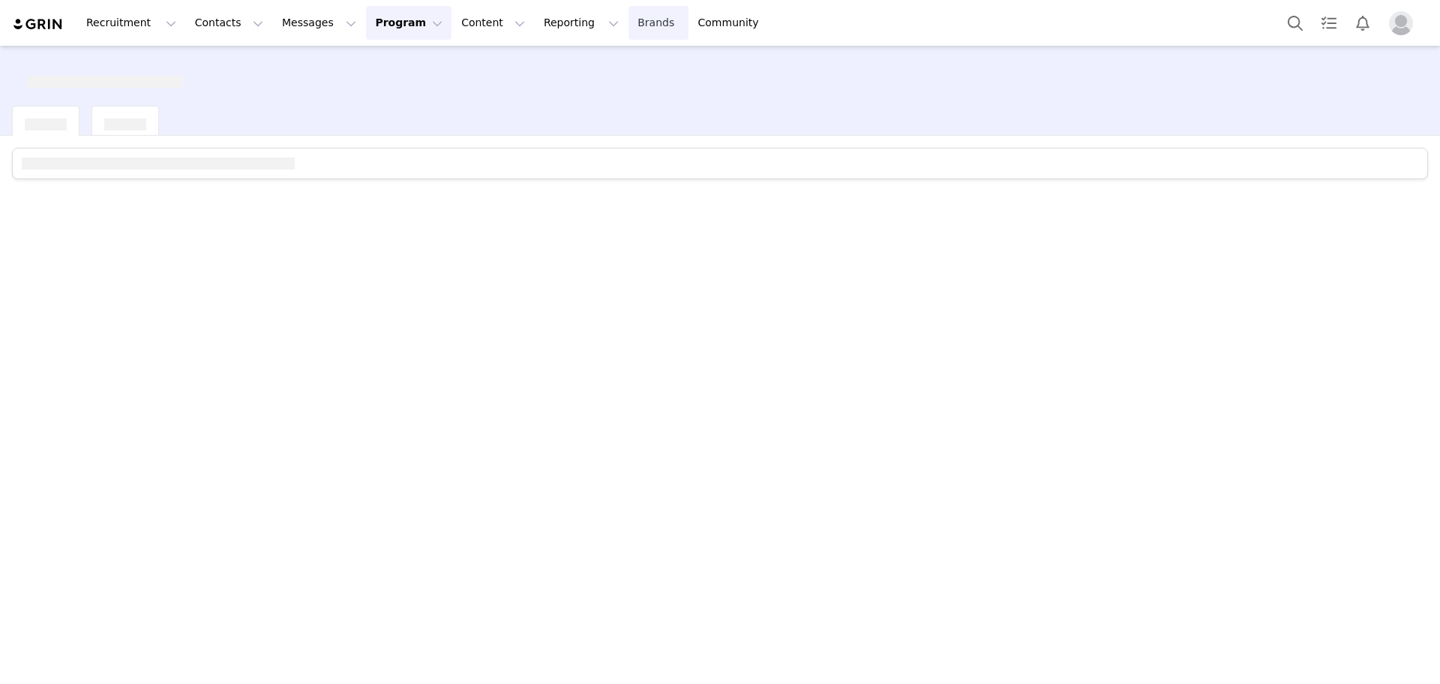
click at [628, 18] on link "Brands Brands" at bounding box center [657, 23] width 59 height 34
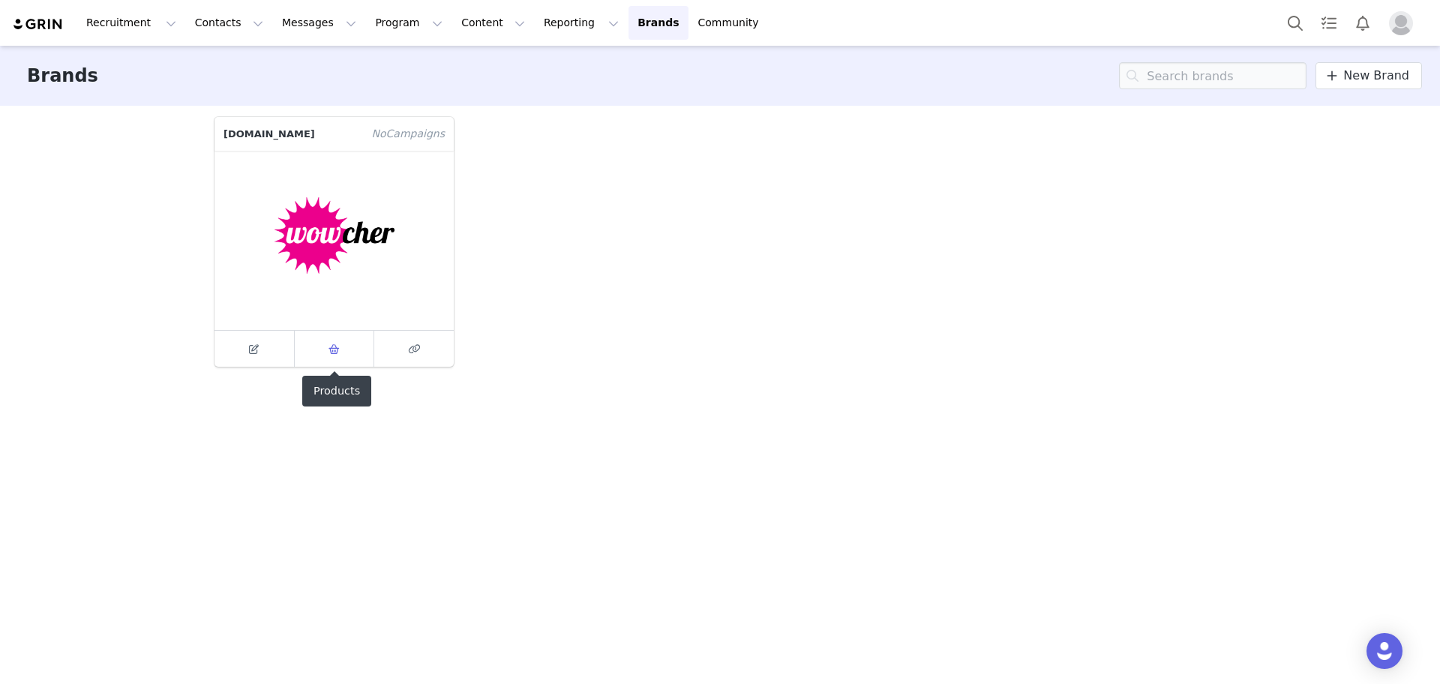
click at [336, 347] on icon at bounding box center [333, 349] width 11 height 10
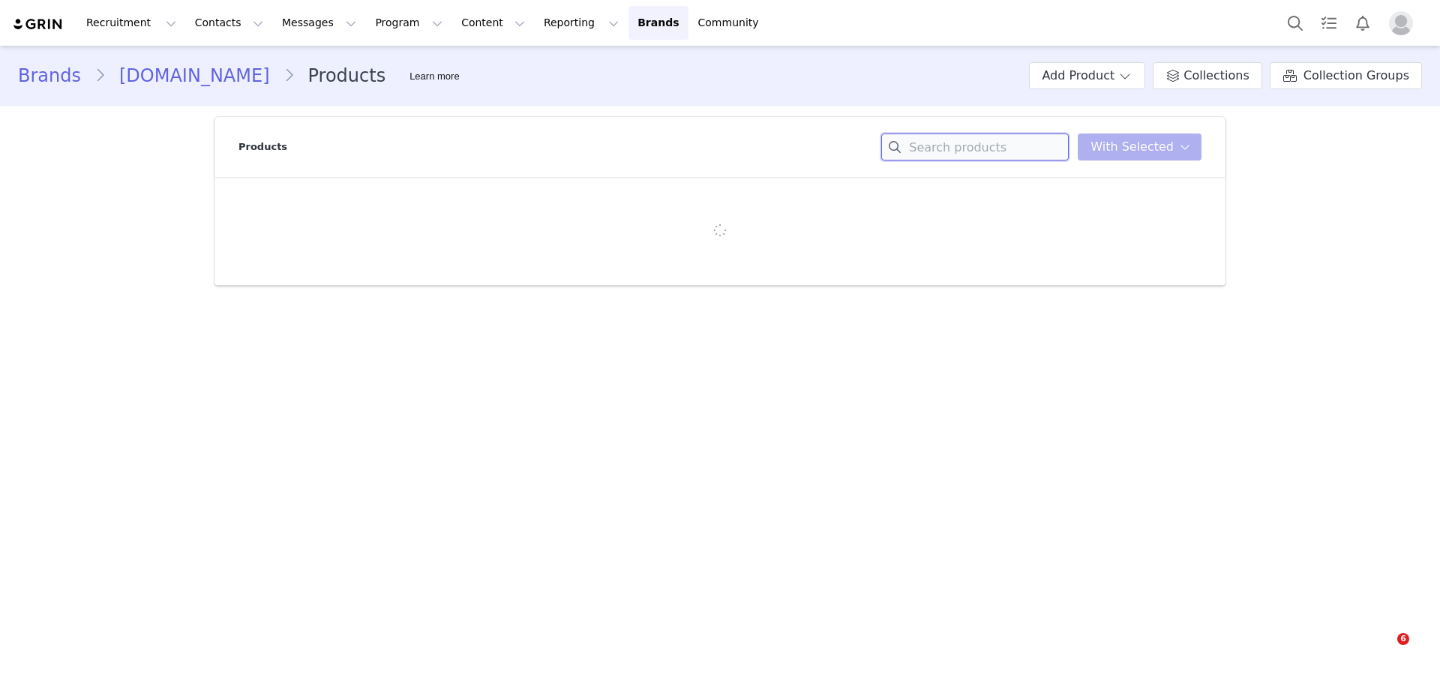
click at [1030, 148] on input at bounding box center [974, 146] width 187 height 27
paste input "4* Radisson Park Inn Spa Day"
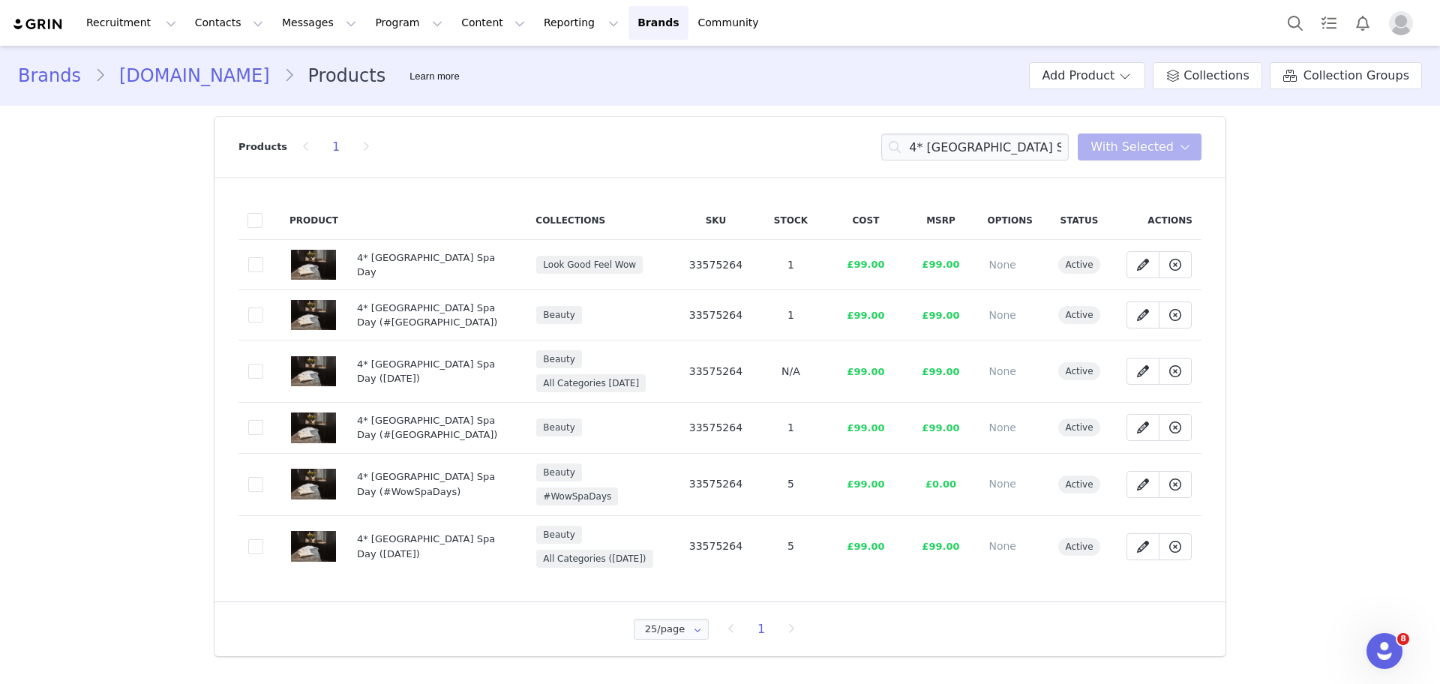
drag, startPoint x: 761, startPoint y: 268, endPoint x: 682, endPoint y: 272, distance: 79.6
click at [682, 272] on tr "043ef274-dea8-437a-93ce-8f414544f6da 4* Radisson Park Inn Spa Day Look Good Fee…" at bounding box center [719, 265] width 963 height 50
copy tr "33575264"
drag, startPoint x: 916, startPoint y: 151, endPoint x: 1285, endPoint y: 96, distance: 373.0
click at [1285, 96] on div "Brands wowcher.co.uk Products Learn more Add Product Collections Collection Gro…" at bounding box center [720, 357] width 1440 height 622
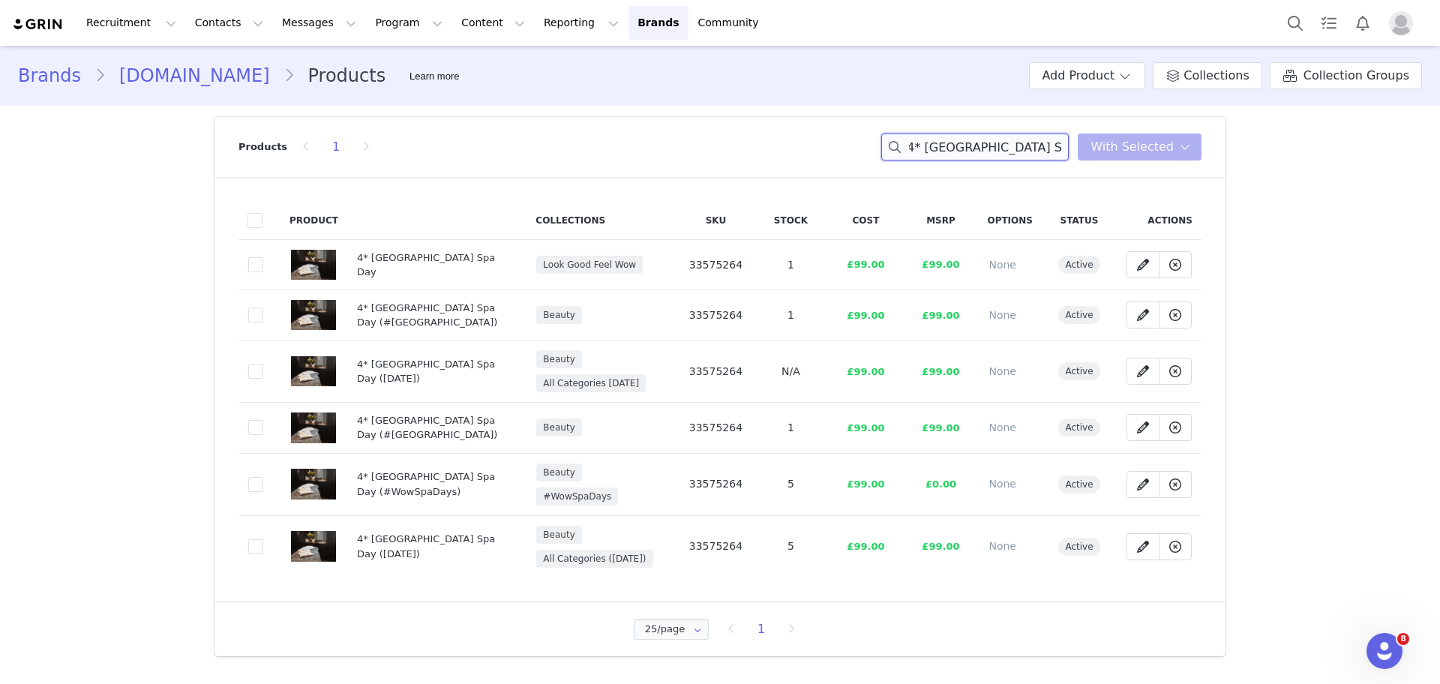
paste input "Sunborn Yacht: 3 Course Dining"
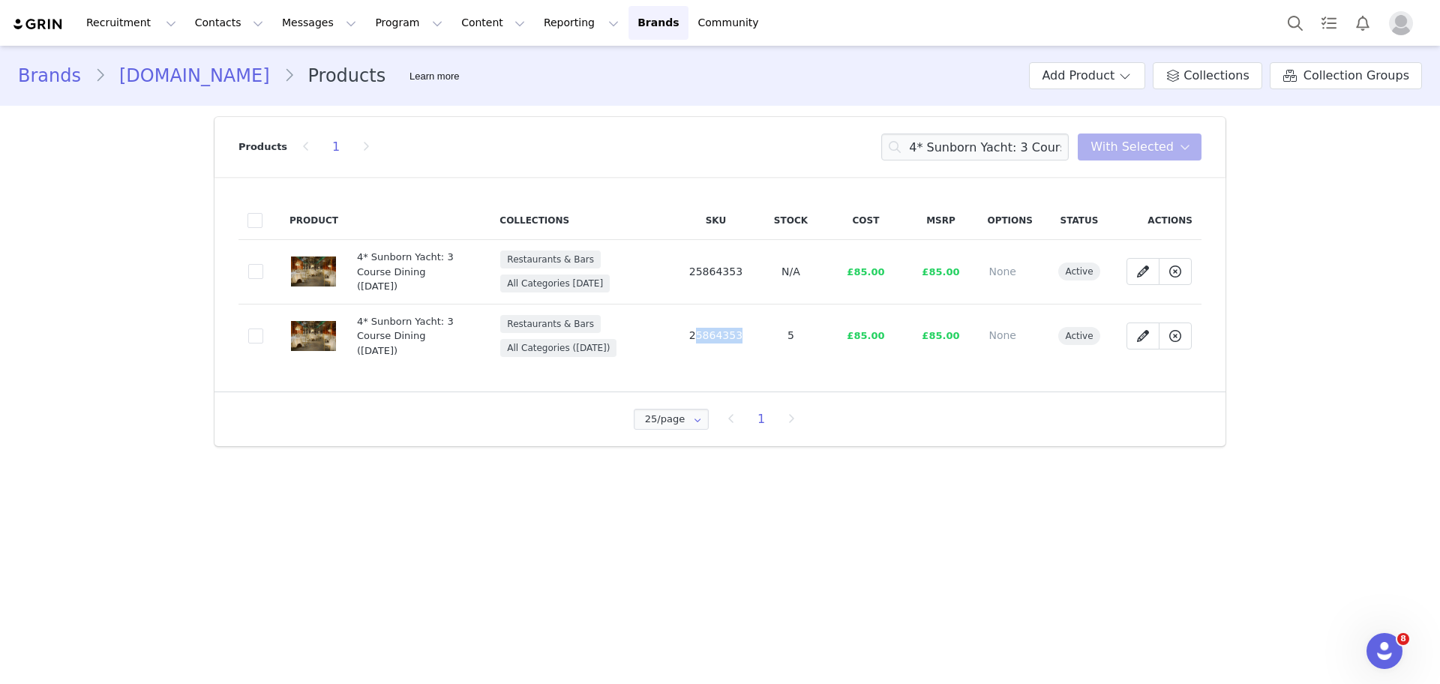
drag, startPoint x: 762, startPoint y: 323, endPoint x: 687, endPoint y: 331, distance: 75.4
click at [687, 331] on tr "6f930ee1-592d-4304-829b-161ffe2c4289 4* Sunborn Yacht: 3 Course Dining (25 Aug)…" at bounding box center [719, 336] width 963 height 64
copy span "25864353"
drag, startPoint x: 907, startPoint y: 144, endPoint x: 1297, endPoint y: 175, distance: 390.5
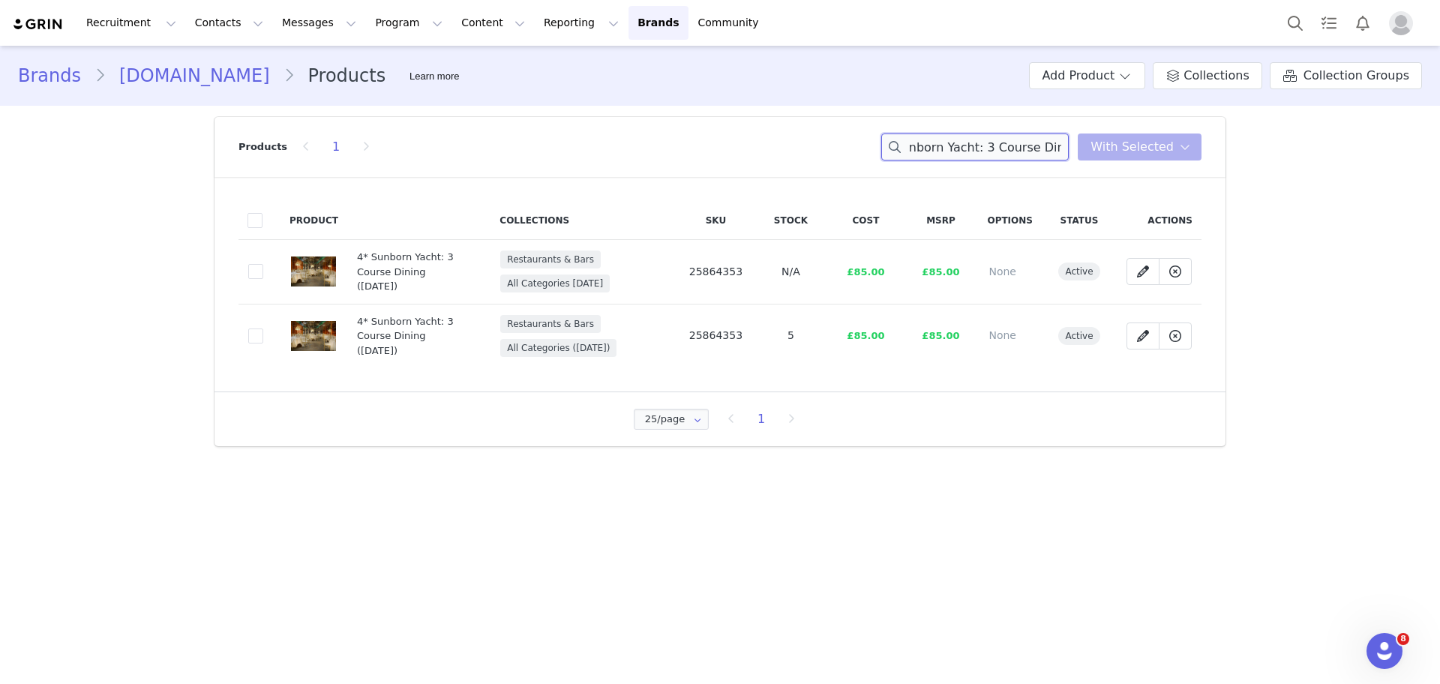
click at [1297, 175] on div "Brands wowcher.co.uk Products Learn more Add Product Collections Collection Gro…" at bounding box center [720, 252] width 1440 height 412
paste input "Twilight Spa Experience"
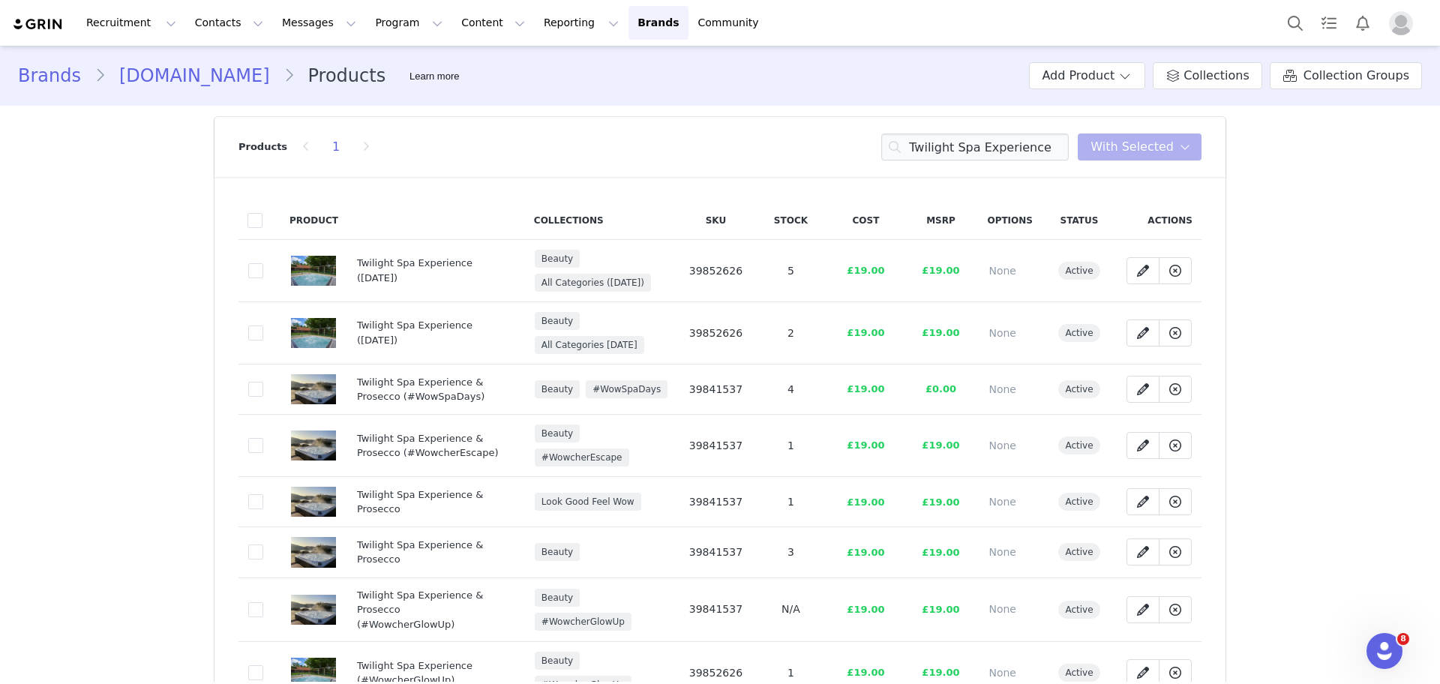
drag, startPoint x: 748, startPoint y: 386, endPoint x: 686, endPoint y: 391, distance: 61.7
click at [686, 391] on td "39841537" at bounding box center [715, 389] width 75 height 50
copy span "39841537"
drag, startPoint x: 900, startPoint y: 142, endPoint x: 1137, endPoint y: 160, distance: 237.7
click at [1137, 160] on div "Products 1 Twilight Spa Experience You have 0 product s selected Add to Collect…" at bounding box center [719, 147] width 963 height 60
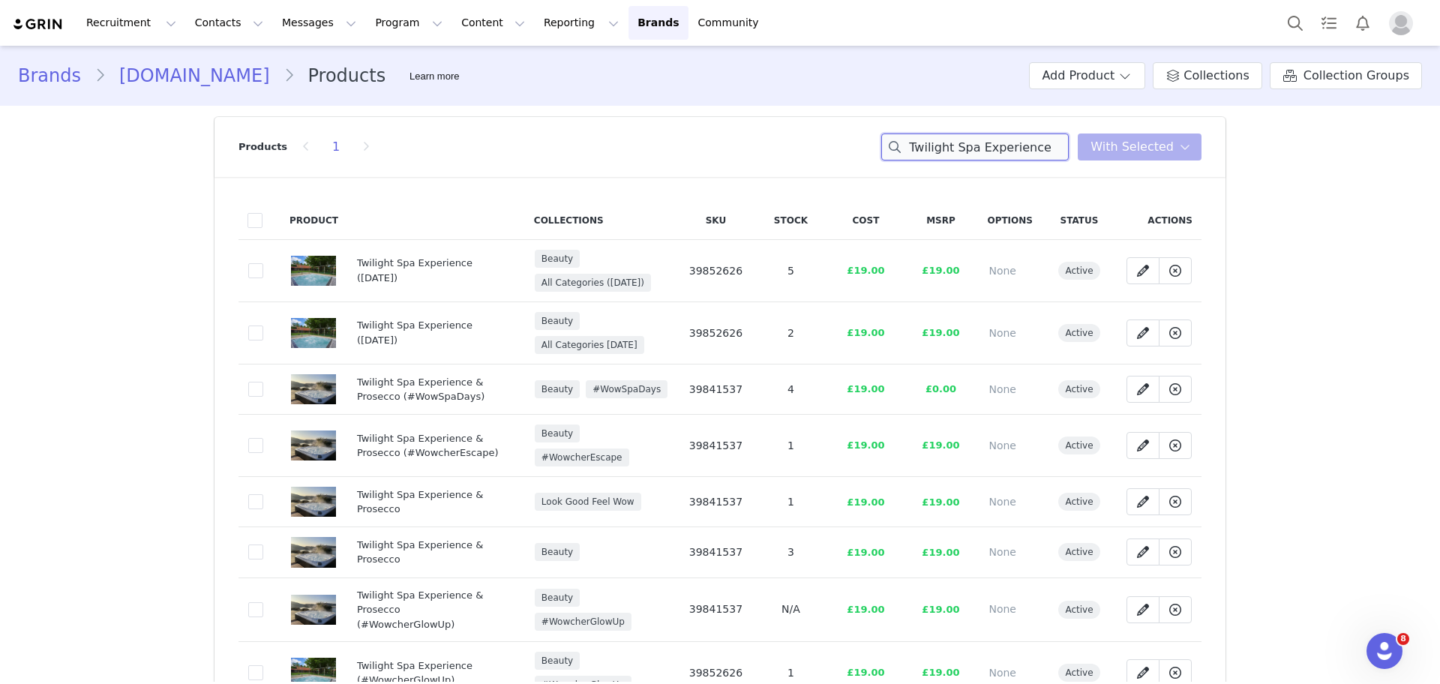
paste input "Spa Day & Lunch at Cadbury Hous"
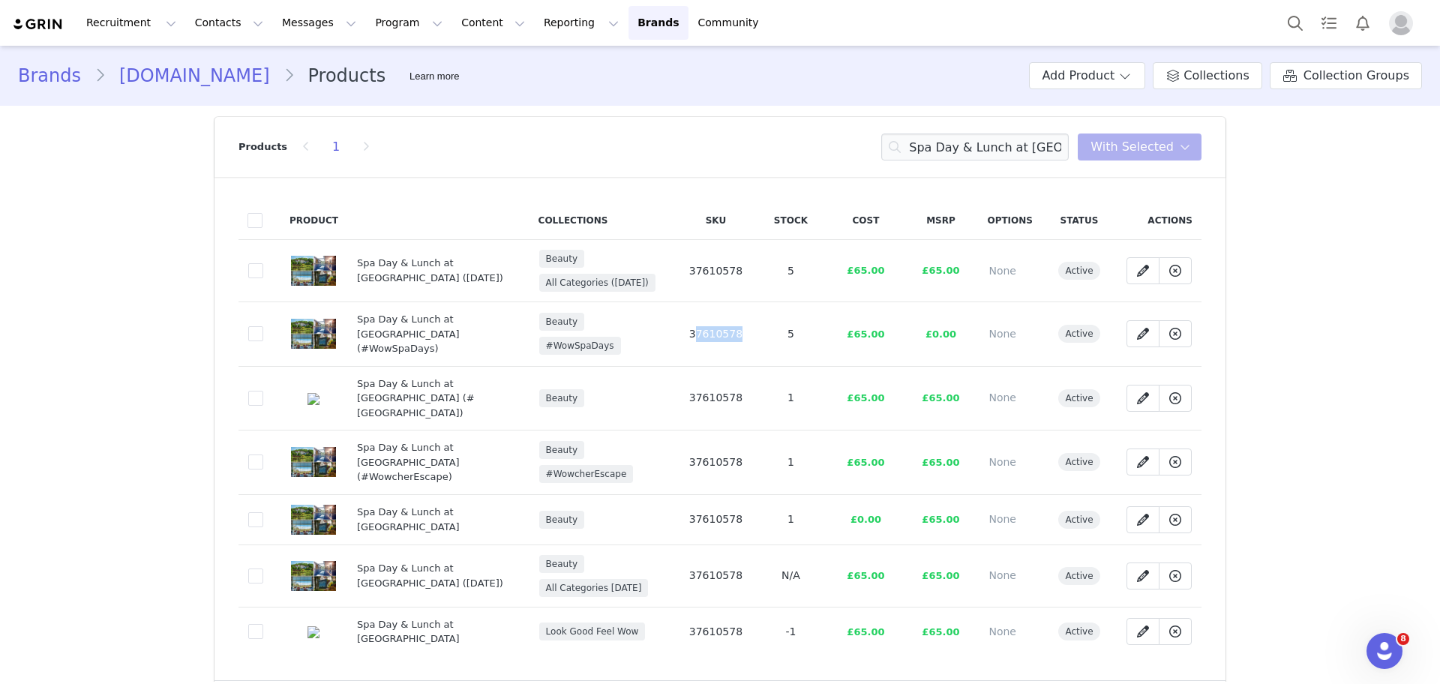
drag, startPoint x: 767, startPoint y: 316, endPoint x: 677, endPoint y: 330, distance: 91.0
click at [677, 330] on tr "6086dc70-63b2-4452-a816-8429f2e64051 Spa Day & Lunch at Cadbury House (#WowSpaD…" at bounding box center [719, 334] width 963 height 64
copy span "37610578"
drag, startPoint x: 908, startPoint y: 150, endPoint x: 1224, endPoint y: 120, distance: 317.2
click at [1224, 120] on section "Products 1 Spa Day & Lunch at Cadbury House You have 0 product s selected Add t…" at bounding box center [719, 426] width 1033 height 640
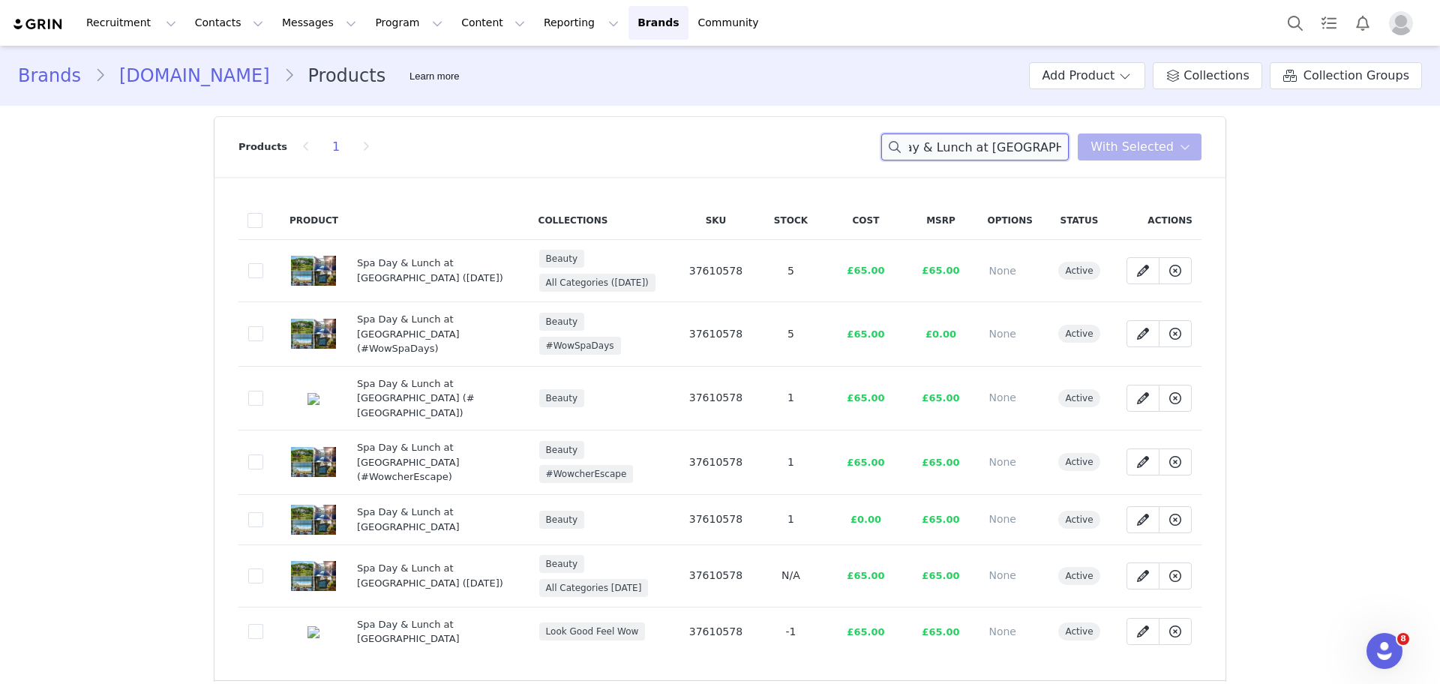
paste input "RGB Switch Controller Gamepad Joystick"
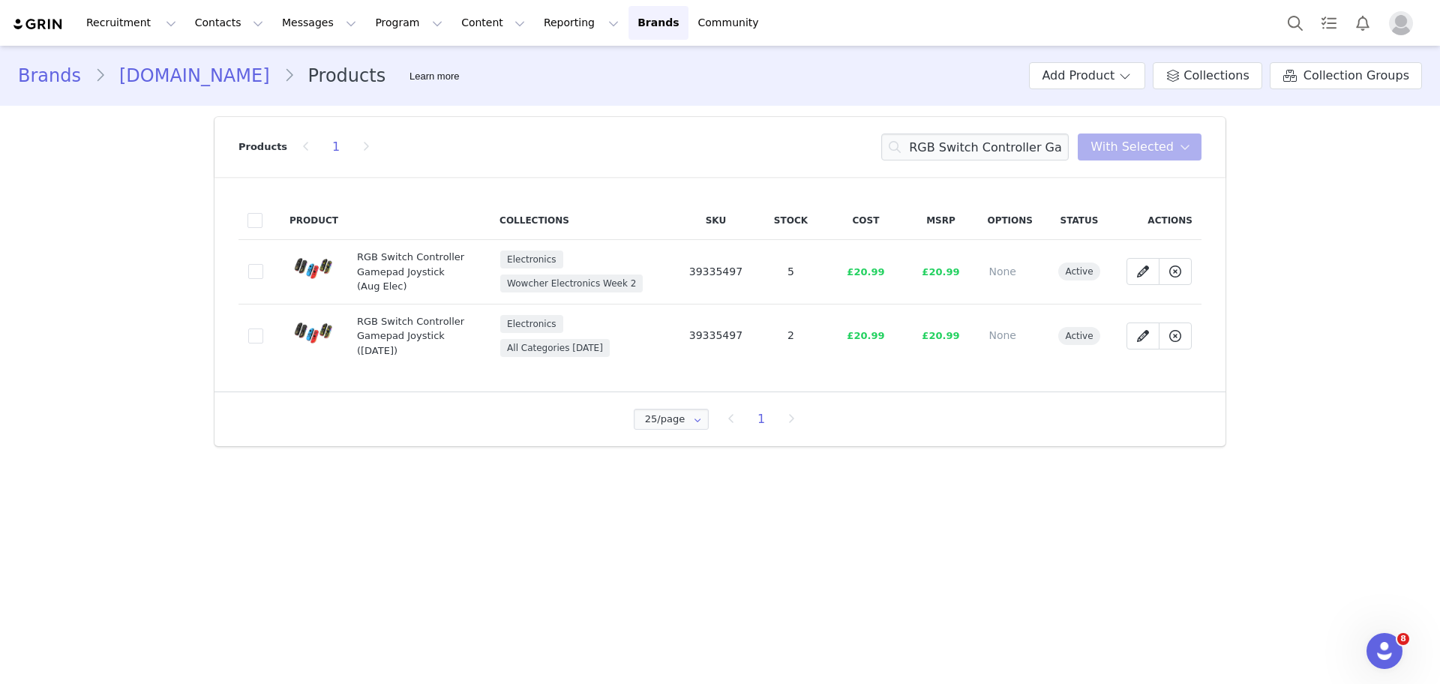
drag, startPoint x: 760, startPoint y: 268, endPoint x: 659, endPoint y: 270, distance: 101.3
click at [659, 270] on tr "bbc5c604-63bb-430f-9aef-b8a0d3c7e987 RGB Switch Controller Gamepad Joystick (Au…" at bounding box center [719, 272] width 963 height 64
copy tr "39335497"
drag, startPoint x: 916, startPoint y: 145, endPoint x: 1169, endPoint y: 118, distance: 254.1
click at [1169, 118] on div "Products 1 RGB Switch Controller Gamepad Joystick You have 0 product s selected…" at bounding box center [719, 147] width 963 height 60
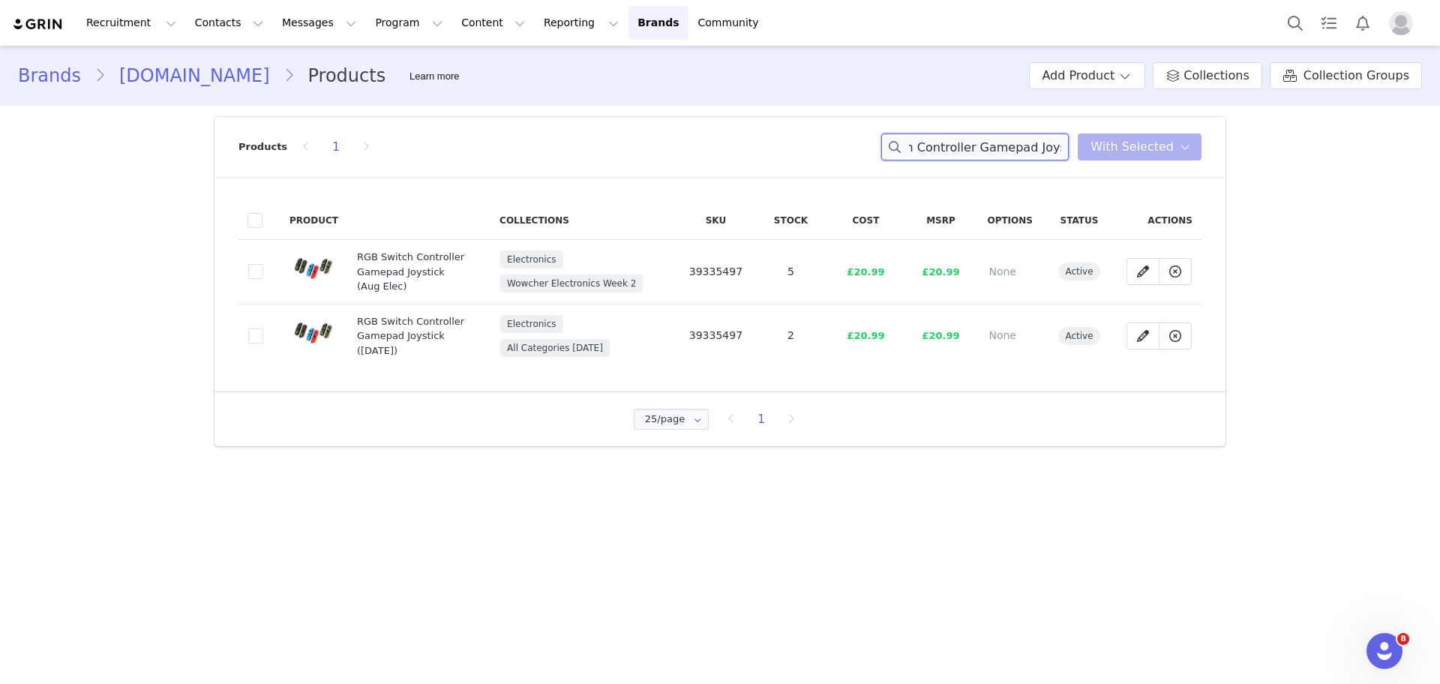
paste input "Spa Day for Two at [GEOGRAPHIC_DATA]"
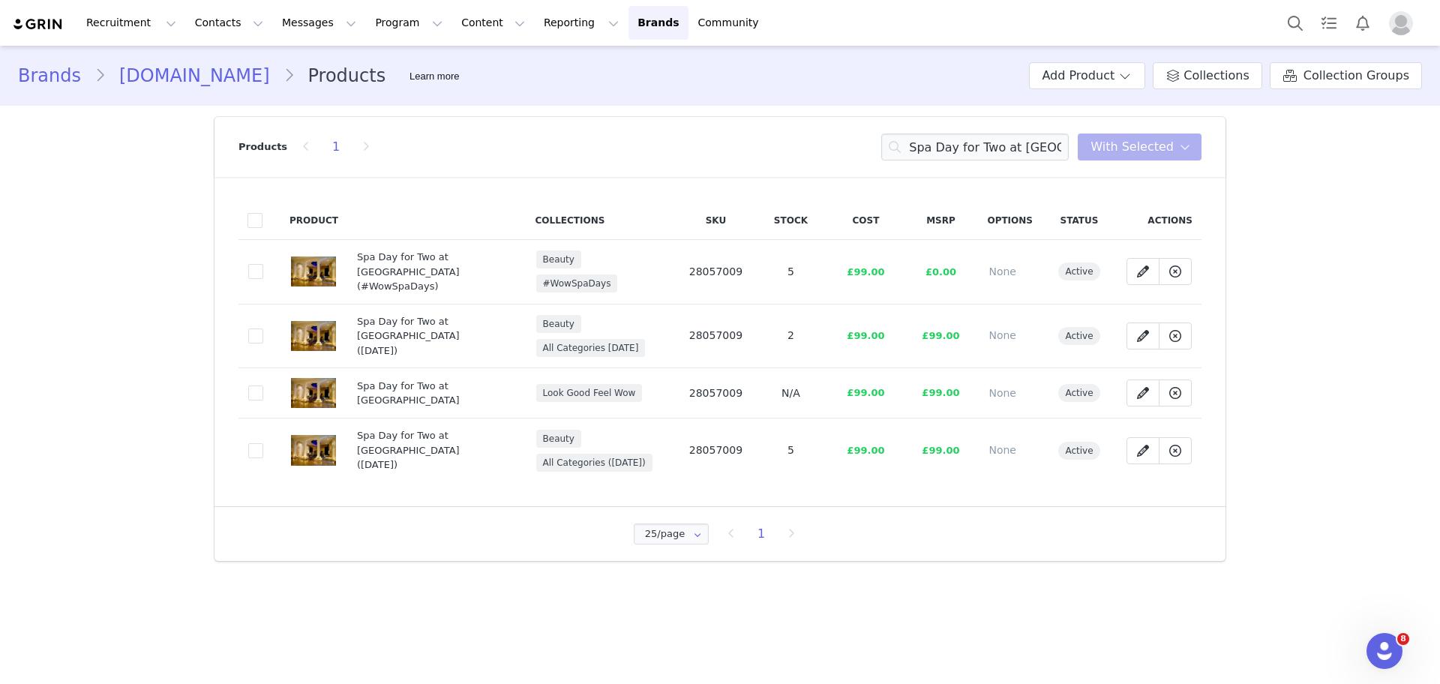
drag, startPoint x: 751, startPoint y: 326, endPoint x: 706, endPoint y: 325, distance: 45.0
click at [706, 325] on td "28057009" at bounding box center [715, 336] width 75 height 64
drag, startPoint x: 766, startPoint y: 435, endPoint x: 679, endPoint y: 439, distance: 86.3
click at [679, 439] on tr "fc713a17-d2a6-4b1c-8fd9-f47630eb0fed Spa Day for Two at Portland Hall (25 Aug) …" at bounding box center [719, 450] width 963 height 64
copy tr "28057009"
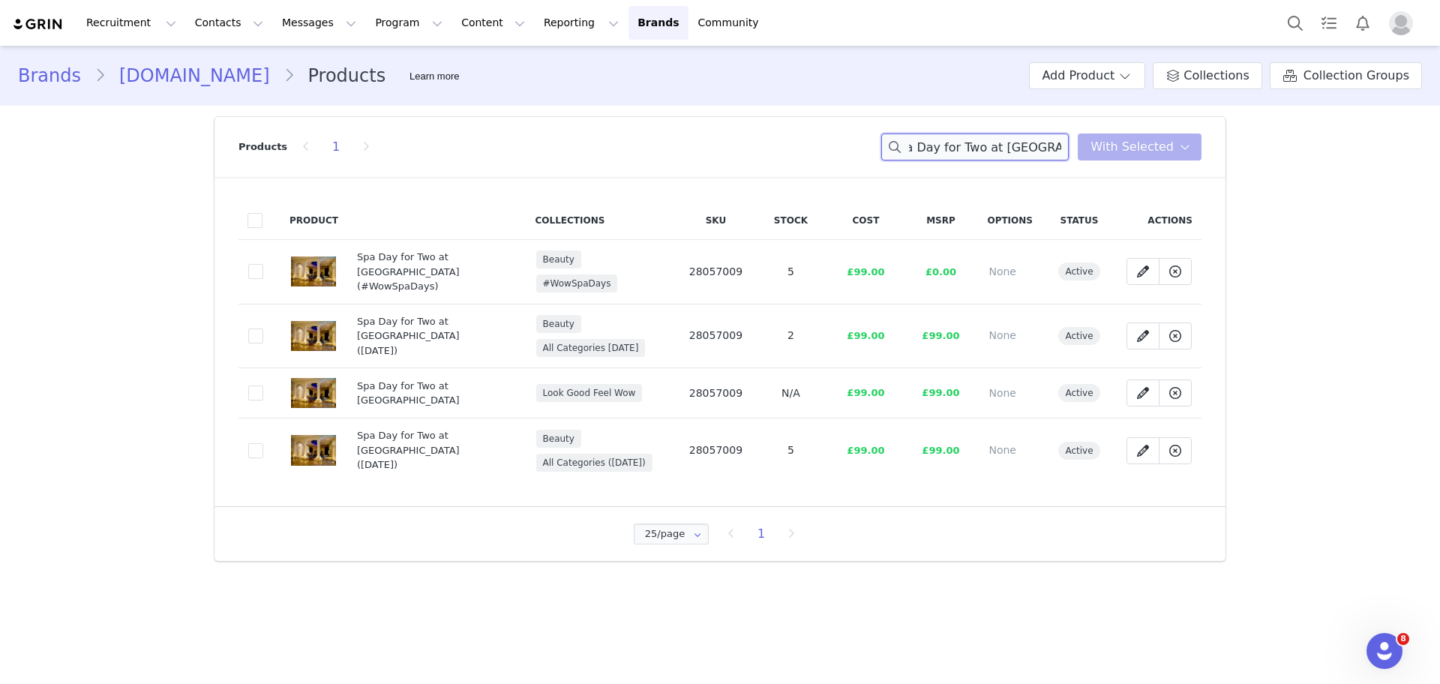
drag, startPoint x: 911, startPoint y: 145, endPoint x: 1238, endPoint y: 149, distance: 327.0
click at [1238, 149] on div "Brands wowcher.co.uk Products Learn more Add Product Collections Collection Gro…" at bounding box center [720, 309] width 1440 height 526
paste input "Jazz Dinner Cruise on the Thames River"
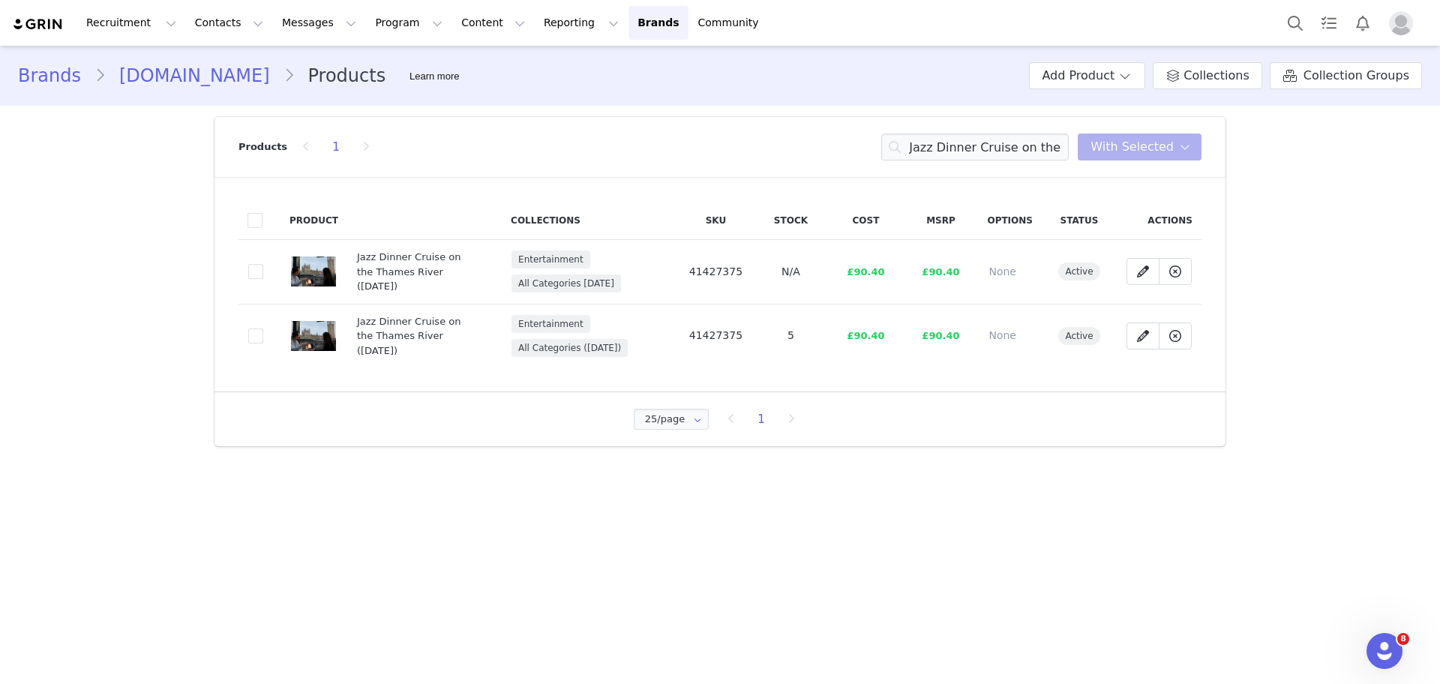
drag, startPoint x: 759, startPoint y: 333, endPoint x: 679, endPoint y: 328, distance: 79.7
click at [679, 328] on tr "afa0c49e-b7ce-459a-82d2-42112c8b6052 Jazz Dinner Cruise on the Thames River (25…" at bounding box center [719, 336] width 963 height 64
copy tr "41427375"
drag, startPoint x: 921, startPoint y: 149, endPoint x: 1195, endPoint y: 130, distance: 275.1
click at [1195, 130] on div "Products 1 Jazz Dinner Cruise on the Thames River You have 0 product s selected…" at bounding box center [719, 147] width 963 height 60
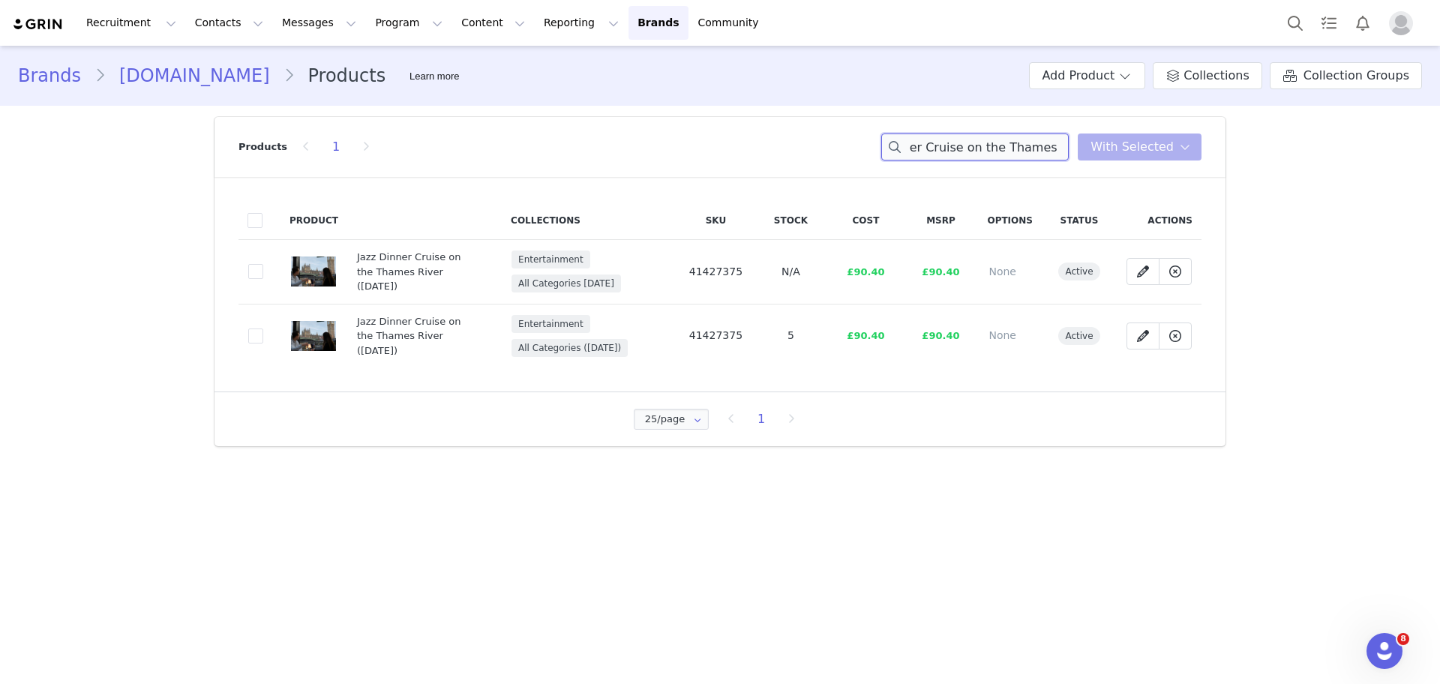
paste input "His or Hers 2025 Mystery Deal"
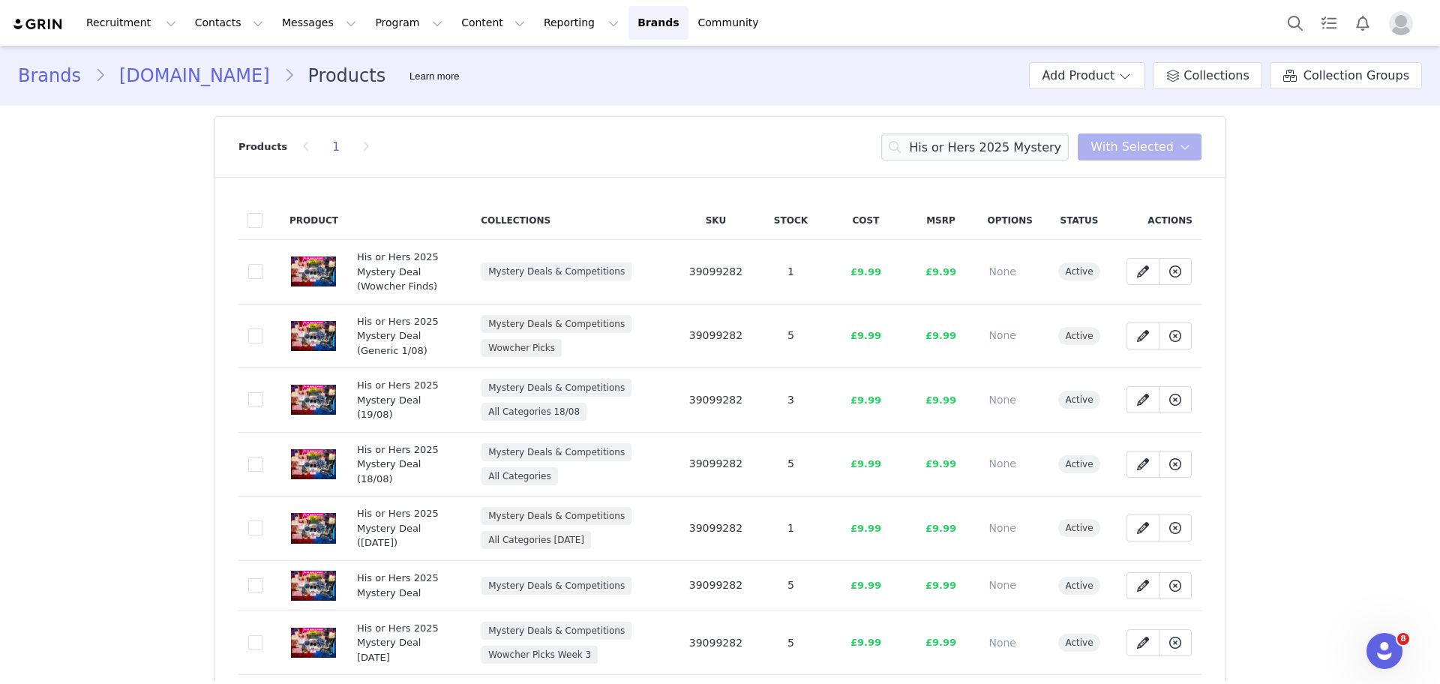
drag, startPoint x: 745, startPoint y: 276, endPoint x: 751, endPoint y: 288, distance: 13.1
click at [751, 288] on td "39099282" at bounding box center [715, 272] width 75 height 64
drag, startPoint x: 751, startPoint y: 331, endPoint x: 679, endPoint y: 334, distance: 71.3
click at [679, 334] on td "39099282" at bounding box center [715, 336] width 75 height 64
copy span "39099282"
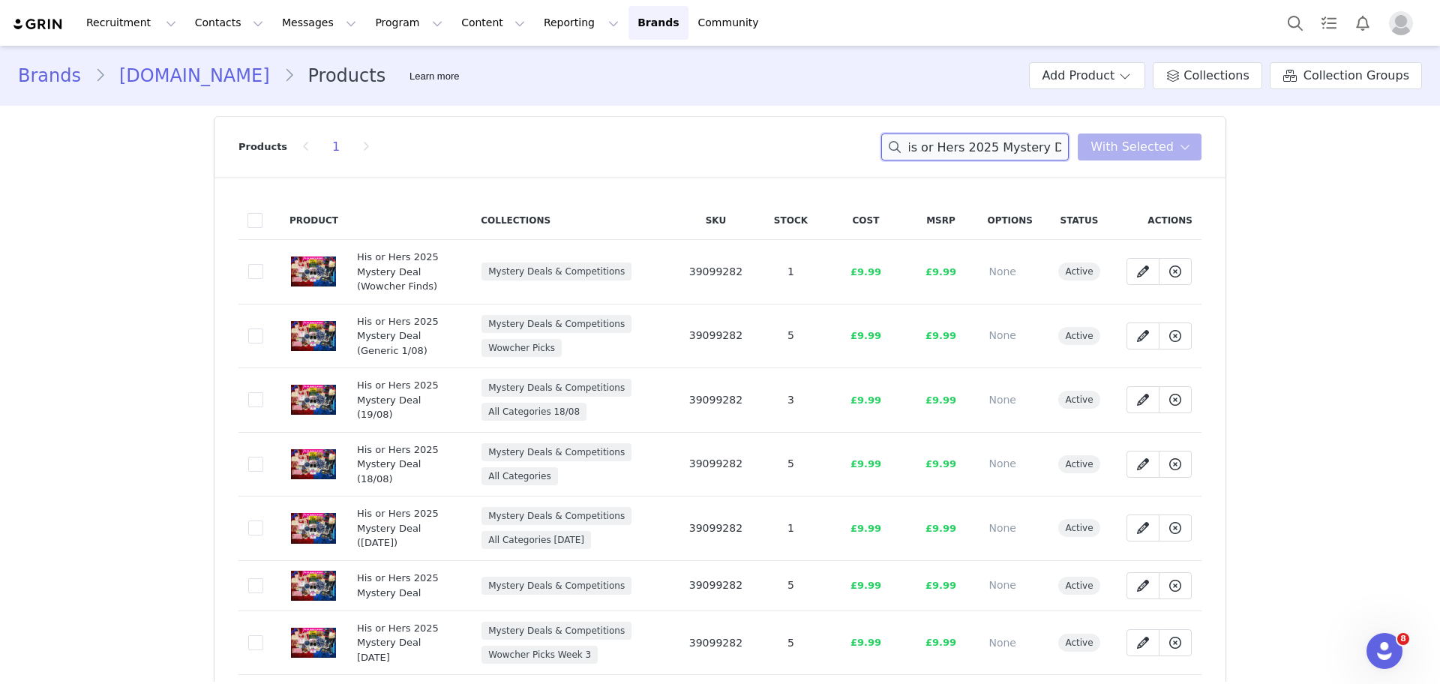
drag, startPoint x: 910, startPoint y: 150, endPoint x: 1273, endPoint y: 162, distance: 363.2
click at [1273, 162] on div "Brands wowcher.co.uk Products Learn more Add Product Collections Collection Gro…" at bounding box center [720, 605] width 1440 height 1118
paste input "90 Min Pamper Package, Layana Spa"
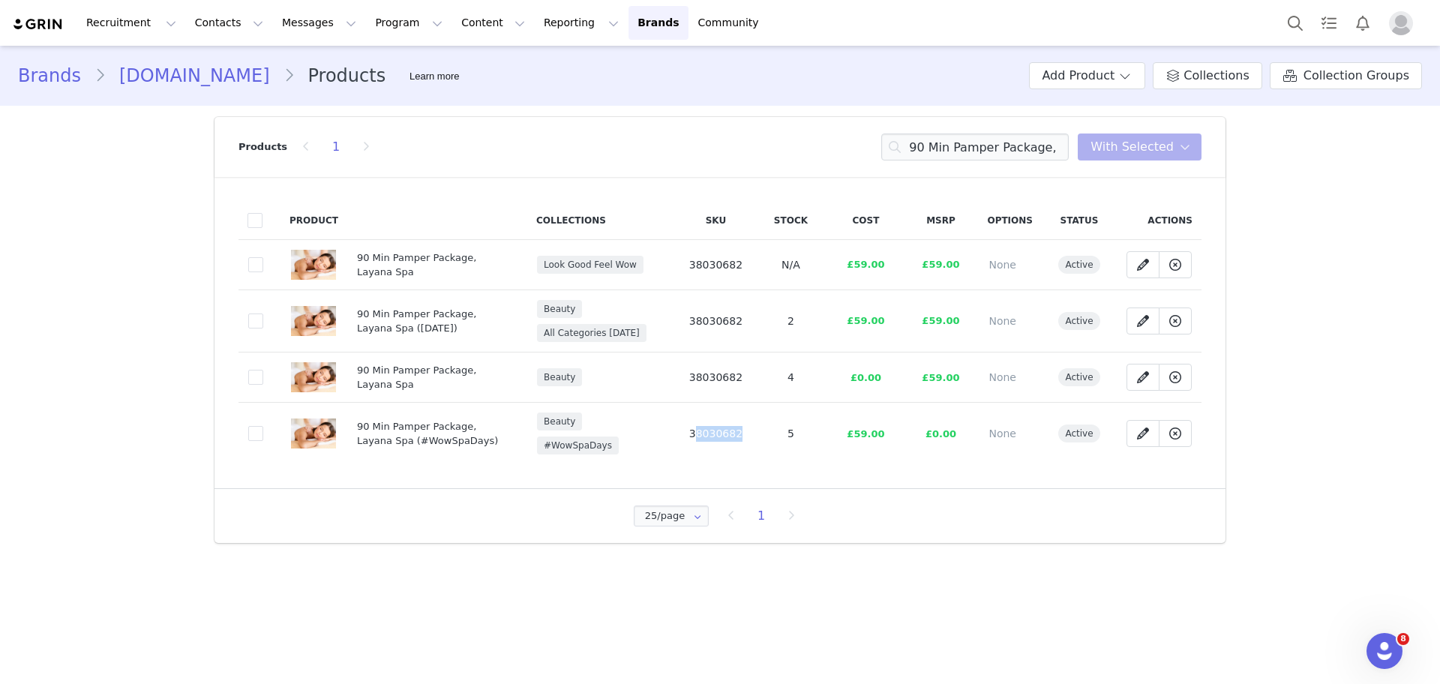
drag, startPoint x: 761, startPoint y: 430, endPoint x: 694, endPoint y: 427, distance: 67.6
click at [694, 427] on tr "ac477ccb-a2b1-40c3-9db1-c7e921c37844 90 Min Pamper Package, Layana Spa (#WowSpa…" at bounding box center [719, 434] width 963 height 62
copy span "38030682"
drag, startPoint x: 910, startPoint y: 150, endPoint x: 1210, endPoint y: 151, distance: 299.2
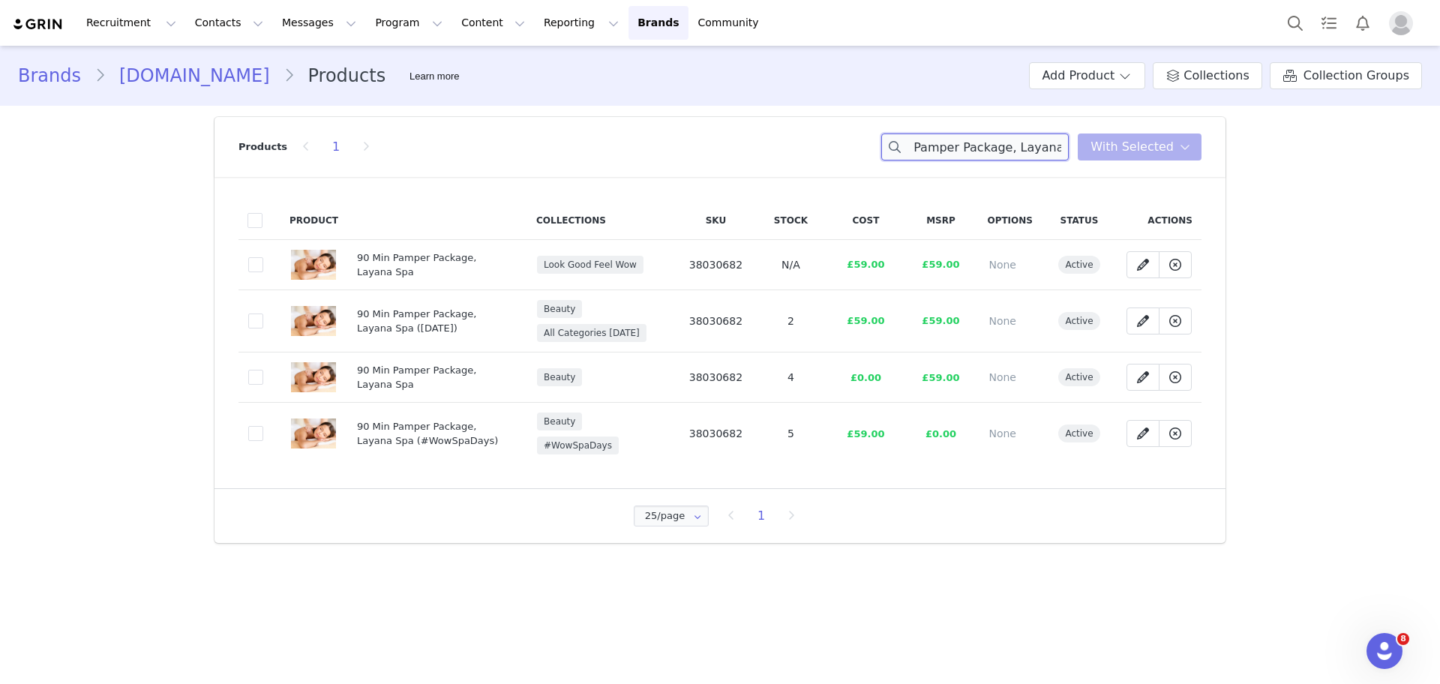
click at [1210, 151] on header "Products 1 90 Min Pamper Package, Layana Spa You have 0 product s selected Add …" at bounding box center [719, 147] width 1011 height 60
paste input "York Radiator Cover"
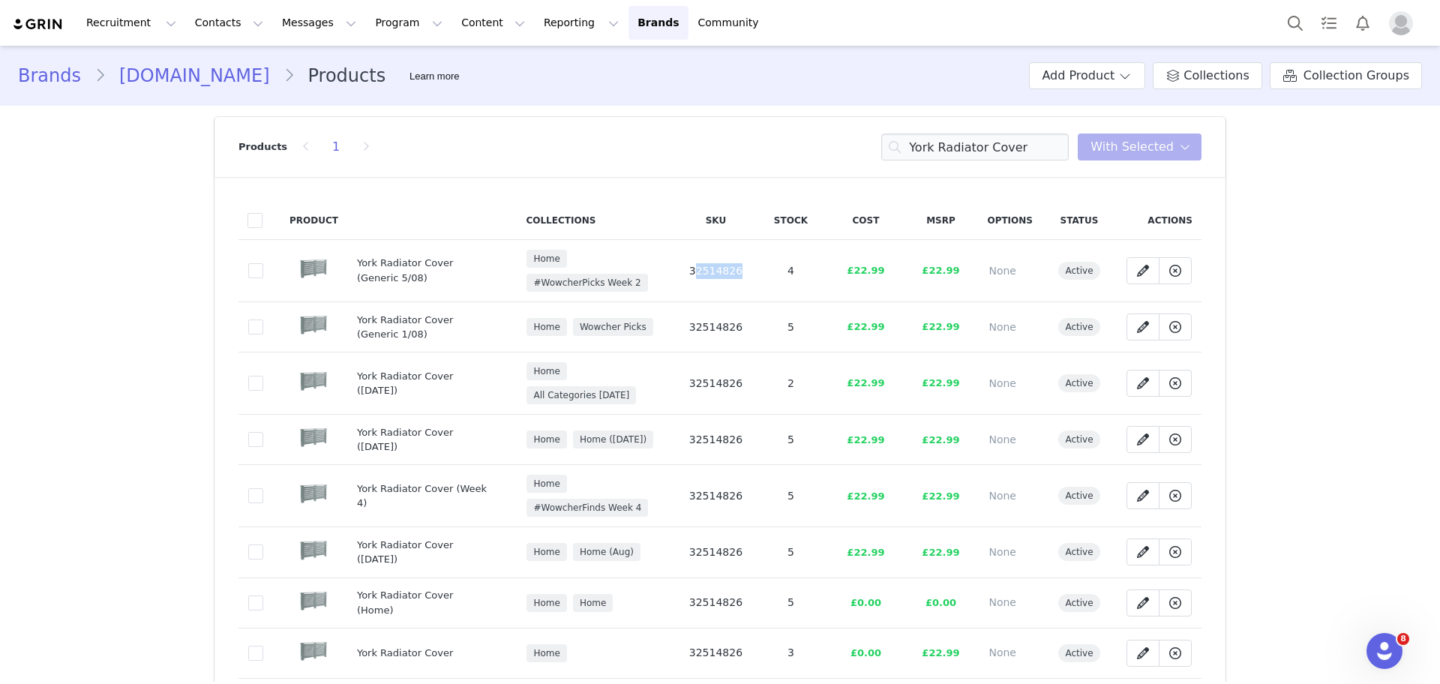
drag, startPoint x: 763, startPoint y: 271, endPoint x: 684, endPoint y: 262, distance: 79.3
click at [684, 262] on tr "240f64e9-9f8d-483f-a7e9-278cd0b9de19 York Radiator Cover (Generic 5/08) Home #W…" at bounding box center [719, 271] width 963 height 62
copy span "32514826"
drag, startPoint x: 1041, startPoint y: 155, endPoint x: 781, endPoint y: 133, distance: 260.4
click at [781, 133] on div "Products 1 York Radiator Cover You have 0 product s selected Add to Collections…" at bounding box center [719, 147] width 963 height 60
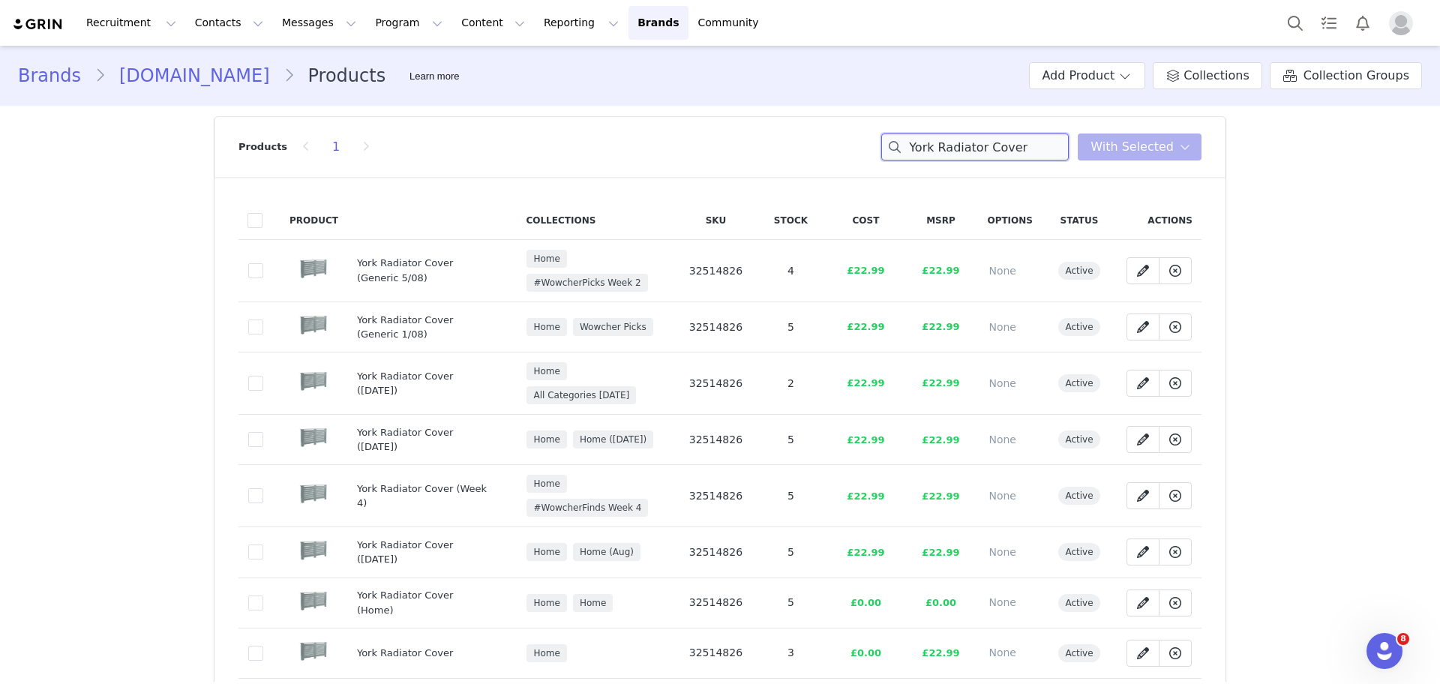
paste input "8 Inch Smart Tablet"
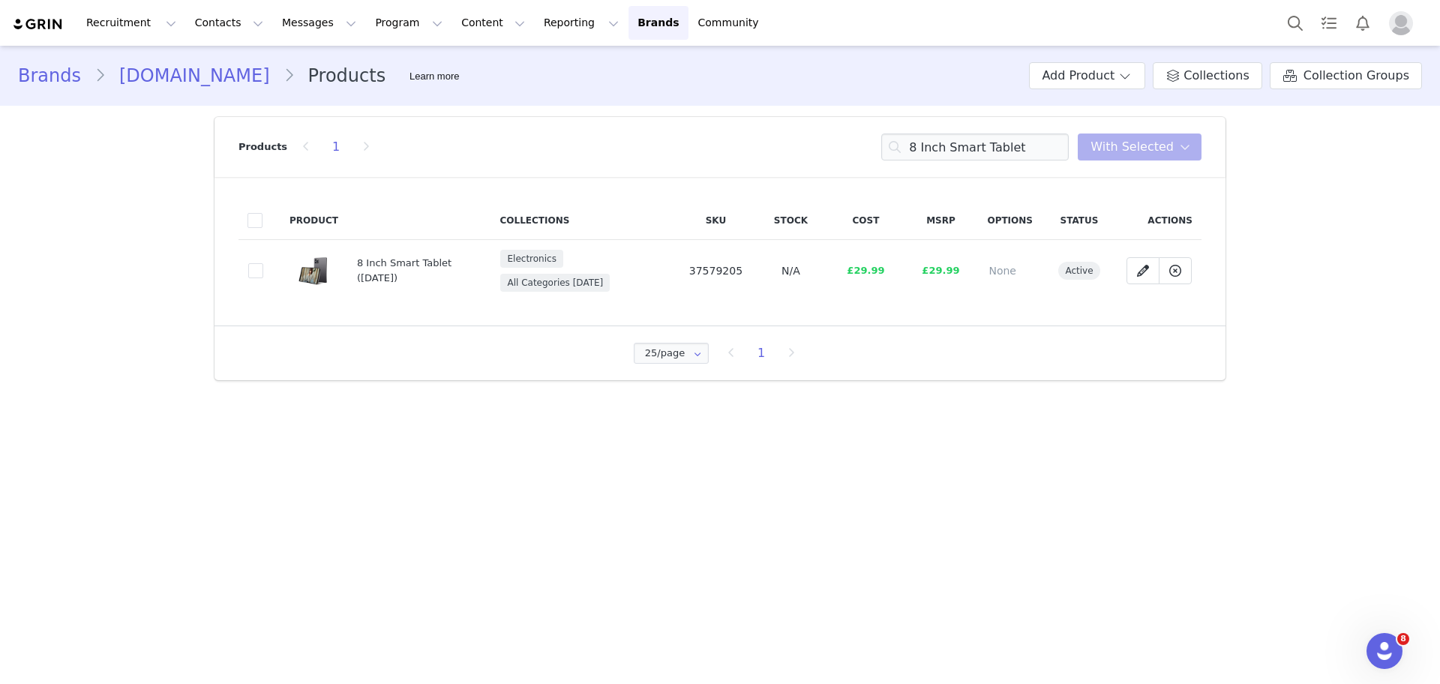
drag, startPoint x: 749, startPoint y: 265, endPoint x: 689, endPoint y: 268, distance: 60.1
click at [689, 268] on td "37579205" at bounding box center [715, 271] width 75 height 62
drag, startPoint x: 1025, startPoint y: 144, endPoint x: 761, endPoint y: 153, distance: 264.2
click at [761, 153] on div "Products 1 8 Inch Smart Tablet You have 0 product s selected Add to Collections…" at bounding box center [719, 147] width 963 height 60
paste input "Daewoo Bagless Vacuum Cleaner"
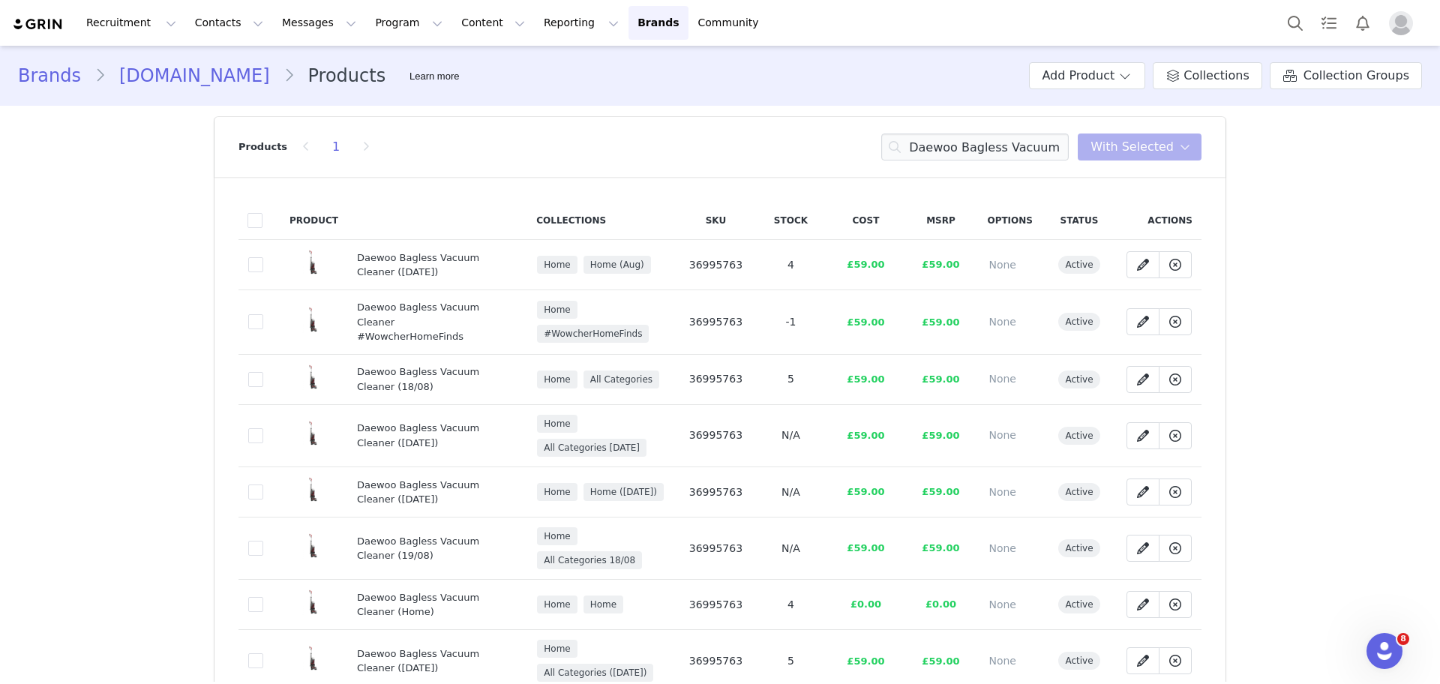
drag, startPoint x: 745, startPoint y: 271, endPoint x: 687, endPoint y: 258, distance: 59.1
click at [687, 258] on td "36995763" at bounding box center [715, 265] width 75 height 50
drag, startPoint x: 910, startPoint y: 145, endPoint x: 1224, endPoint y: 134, distance: 314.4
click at [1224, 134] on section "Products 1 Daewoo Bagless Vacuum Cleaner You have 0 product s selected Add to C…" at bounding box center [719, 444] width 1033 height 676
paste input "4* Telford - Choice of Spa Day"
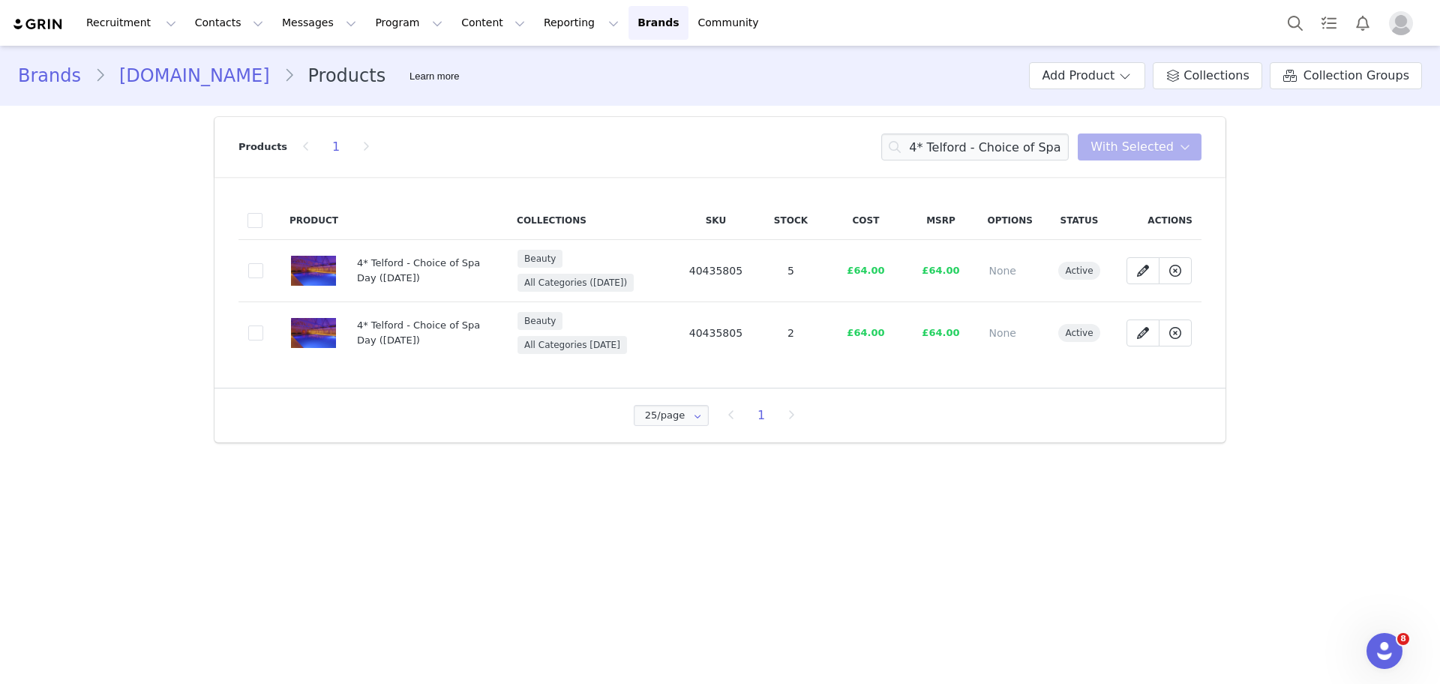
drag, startPoint x: 754, startPoint y: 285, endPoint x: 694, endPoint y: 273, distance: 61.2
click at [694, 273] on td "40435805" at bounding box center [715, 271] width 75 height 62
drag, startPoint x: 921, startPoint y: 139, endPoint x: 1240, endPoint y: 161, distance: 319.5
click at [1240, 161] on div "Brands wowcher.co.uk Products Learn more Add Product Collections Collection Gro…" at bounding box center [720, 250] width 1440 height 408
paste input "Stoneleigh Abbey Afternoon Tea"
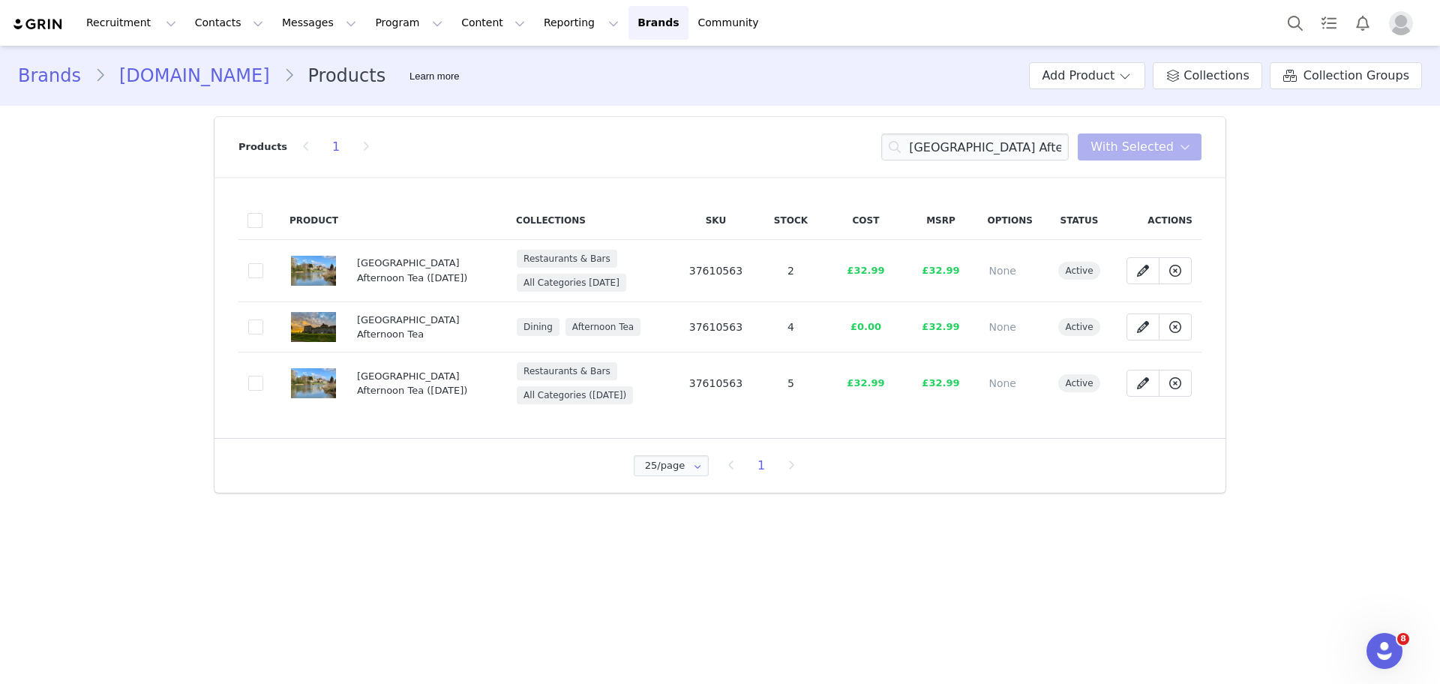
drag, startPoint x: 755, startPoint y: 271, endPoint x: 697, endPoint y: 271, distance: 57.7
click at [697, 271] on td "37610563" at bounding box center [715, 271] width 75 height 62
drag, startPoint x: 906, startPoint y: 136, endPoint x: 1139, endPoint y: 181, distance: 237.5
click at [1139, 181] on div "Products 1 Stoneleigh Abbey Afternoon Tea You have 0 product s selected Add to …" at bounding box center [719, 305] width 1011 height 376
paste input "Dental Care at Harley Street ("
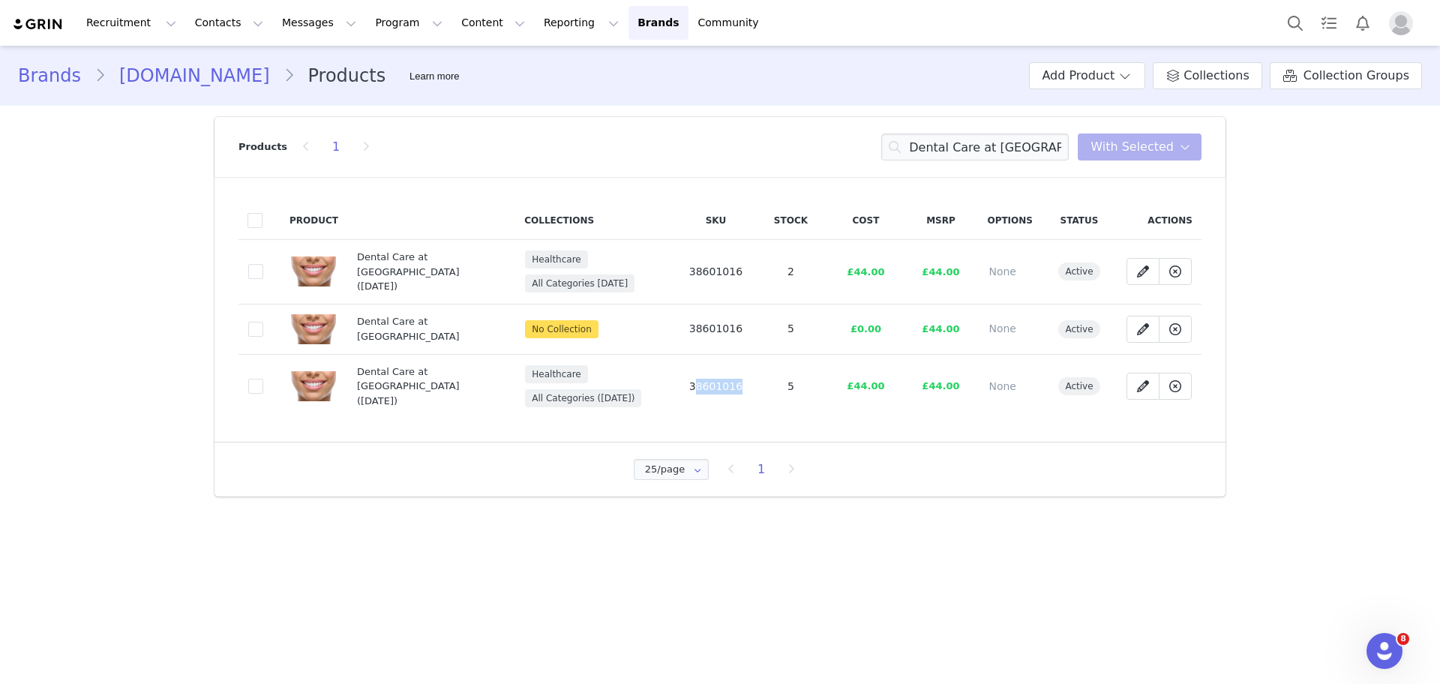
drag, startPoint x: 768, startPoint y: 380, endPoint x: 687, endPoint y: 385, distance: 81.2
click at [687, 385] on tr "8a427316-3c2c-4353-a183-48d1a33962f6 Dental Care at Harley Street (25 Aug) Heal…" at bounding box center [719, 386] width 963 height 64
drag, startPoint x: 1066, startPoint y: 140, endPoint x: 773, endPoint y: 149, distance: 293.4
click at [773, 149] on div "Products 1 Dental Care at Harley Street You have 0 product s selected Add to Co…" at bounding box center [719, 147] width 963 height 60
paste input "Nike Men's Tracksuit Sets"
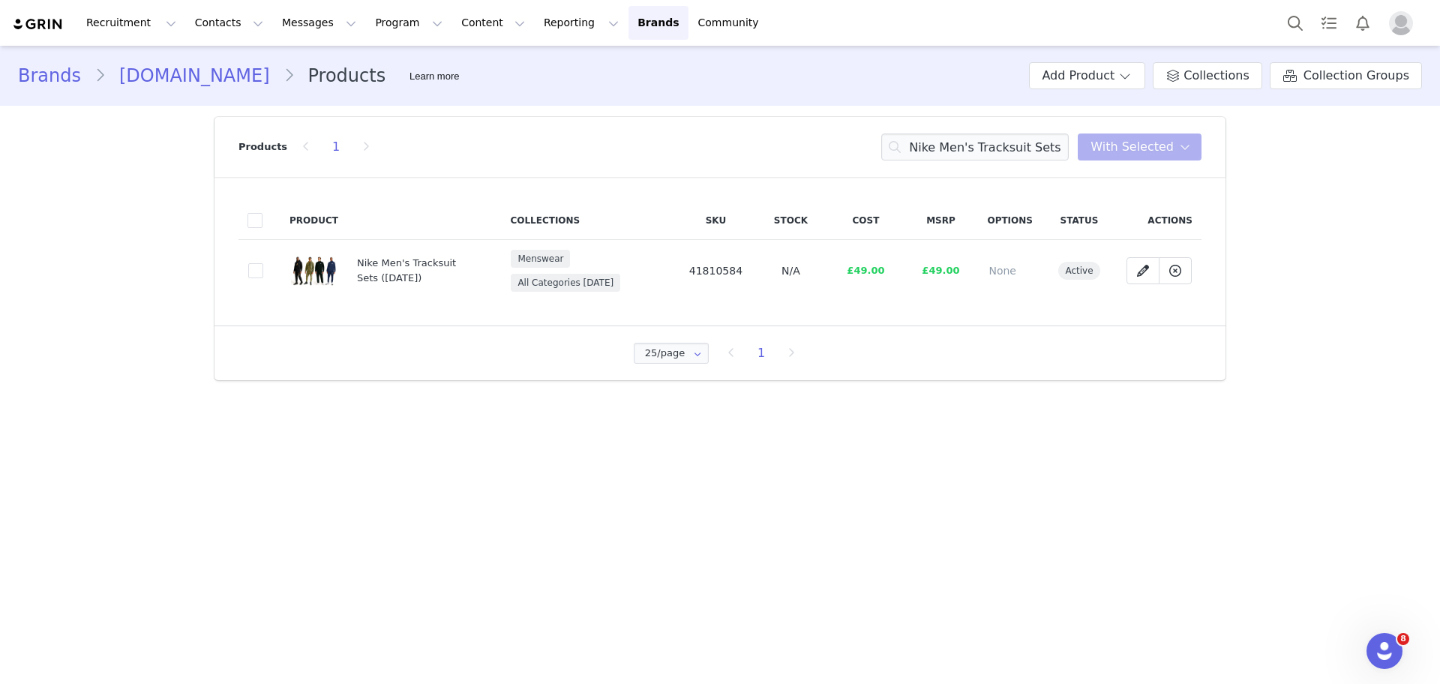
drag, startPoint x: 752, startPoint y: 268, endPoint x: 682, endPoint y: 267, distance: 70.5
click at [682, 267] on tr "0b3e454e-8eb6-4492-bce1-eb57d7cf13da Nike Men's Tracksuit Sets (29 Aug) Menswea…" at bounding box center [719, 271] width 963 height 62
drag, startPoint x: 1056, startPoint y: 152, endPoint x: 775, endPoint y: 139, distance: 281.5
click at [775, 139] on div "Products 1 Nike Men's Tracksuit Sets You have 0 product s selected Add to Colle…" at bounding box center [719, 147] width 963 height 60
paste input "Afternoon Tea for Two with Prosecco"
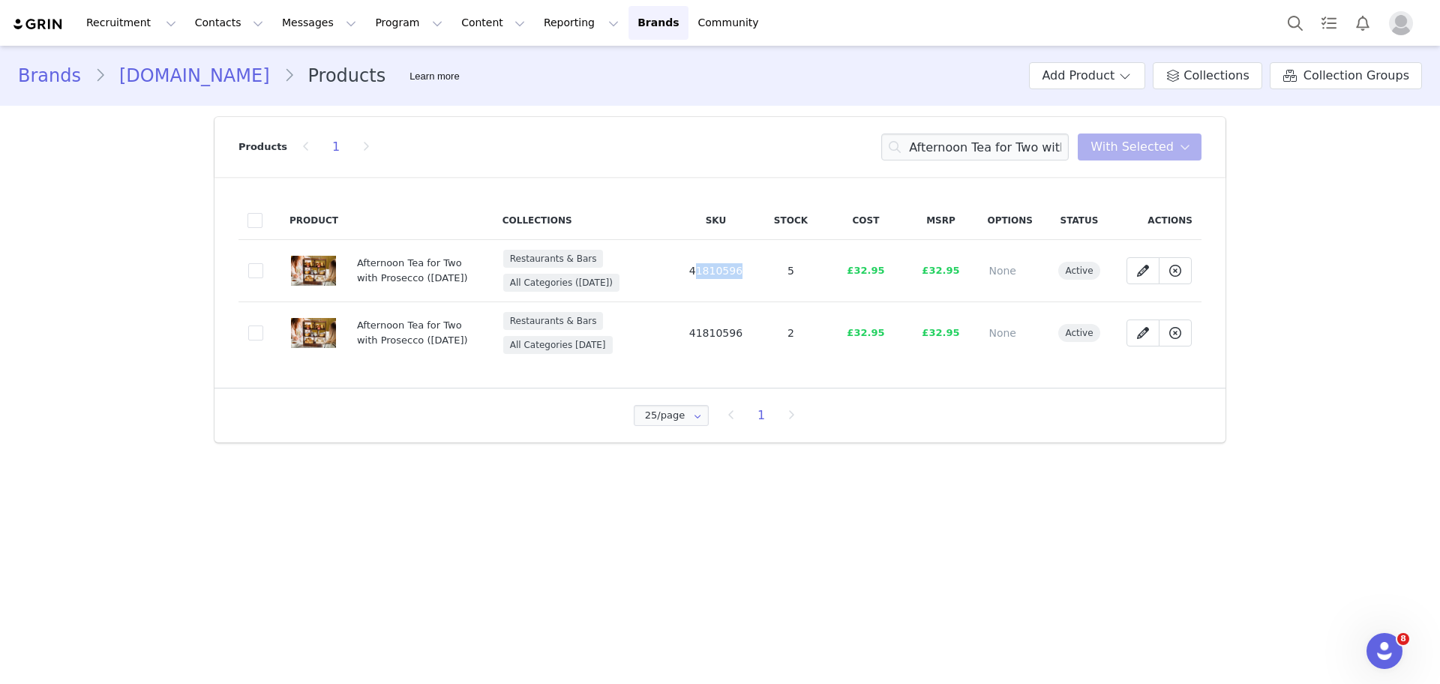
drag, startPoint x: 769, startPoint y: 259, endPoint x: 698, endPoint y: 264, distance: 70.7
click at [698, 264] on tr "878b0980-5991-4f6c-a49f-a5e04cc8d06c Afternoon Tea for Two with Prosecco (25 Au…" at bounding box center [719, 271] width 963 height 62
drag, startPoint x: 904, startPoint y: 156, endPoint x: 1265, endPoint y: 148, distance: 360.8
click at [1265, 148] on div "Brands wowcher.co.uk Products Learn more Add Product Collections Collection Gro…" at bounding box center [720, 250] width 1440 height 408
paste input "Spa Day for Two at Portland Hall"
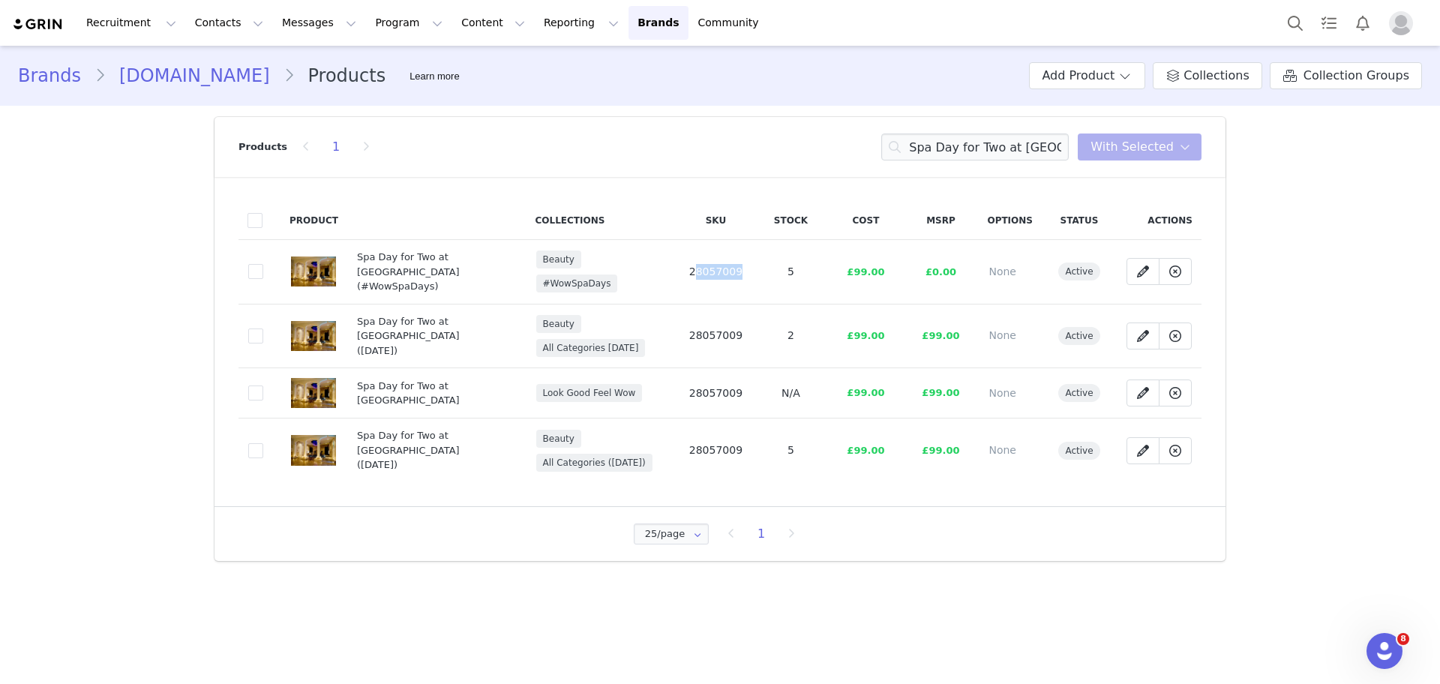
drag, startPoint x: 763, startPoint y: 259, endPoint x: 697, endPoint y: 267, distance: 66.4
click at [697, 267] on tr "53f68a4f-b8d5-4800-a273-dc1cafe1aa9b Spa Day for Two at Portland Hall (#WowSpaD…" at bounding box center [719, 272] width 963 height 64
drag, startPoint x: 916, startPoint y: 148, endPoint x: 1213, endPoint y: 159, distance: 298.0
click at [1213, 159] on header "Products 1 Spa Day for Two at Portland Hall You have 0 product s selected Add t…" at bounding box center [719, 147] width 1011 height 60
paste input "Phoenix Soft Supreme Luxury Quilted Toilet Rolls"
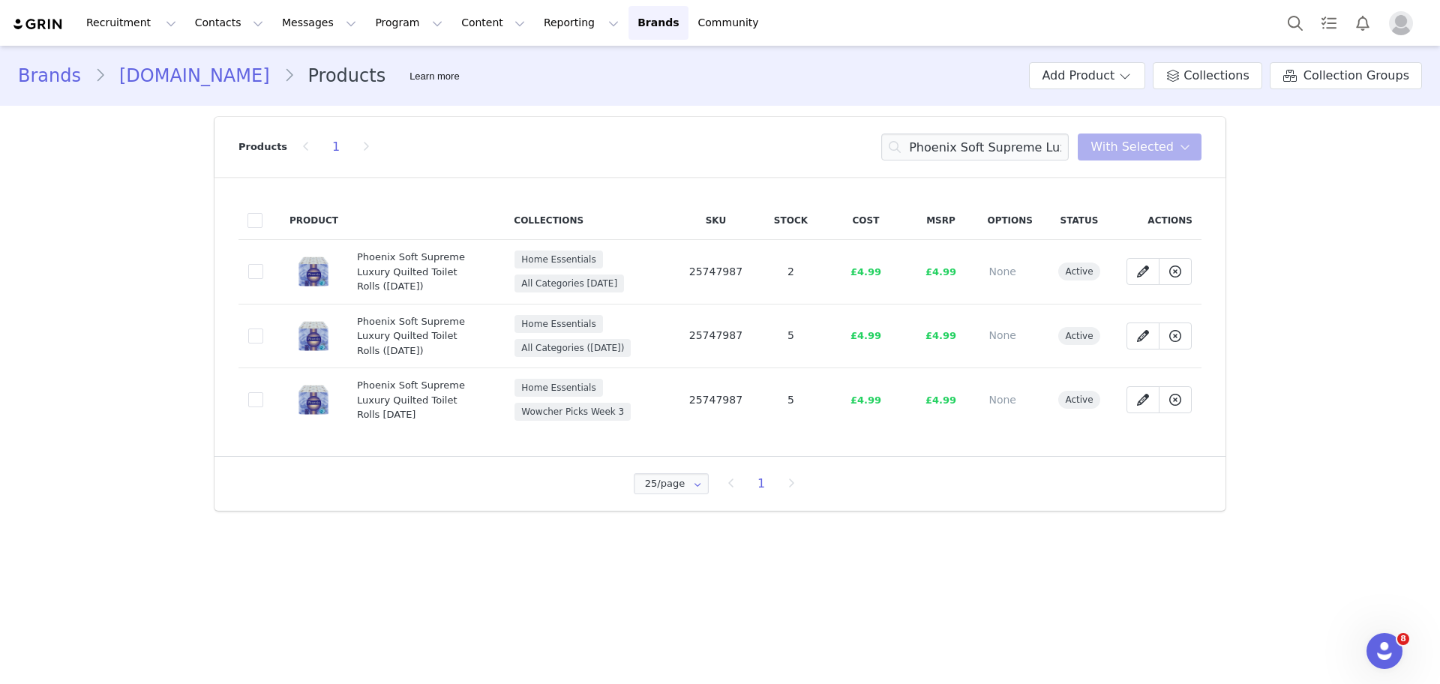
drag, startPoint x: 748, startPoint y: 270, endPoint x: 684, endPoint y: 268, distance: 63.8
click at [684, 268] on td "25747987" at bounding box center [715, 272] width 75 height 64
drag, startPoint x: 914, startPoint y: 136, endPoint x: 1196, endPoint y: 178, distance: 285.1
click at [1196, 178] on div "Products 1 Phoenix Soft Supreme Luxury Quilted Toilet Rolls You have 0 product …" at bounding box center [719, 314] width 1011 height 394
paste input "ales for 2 - Breakfast & Gym Access"
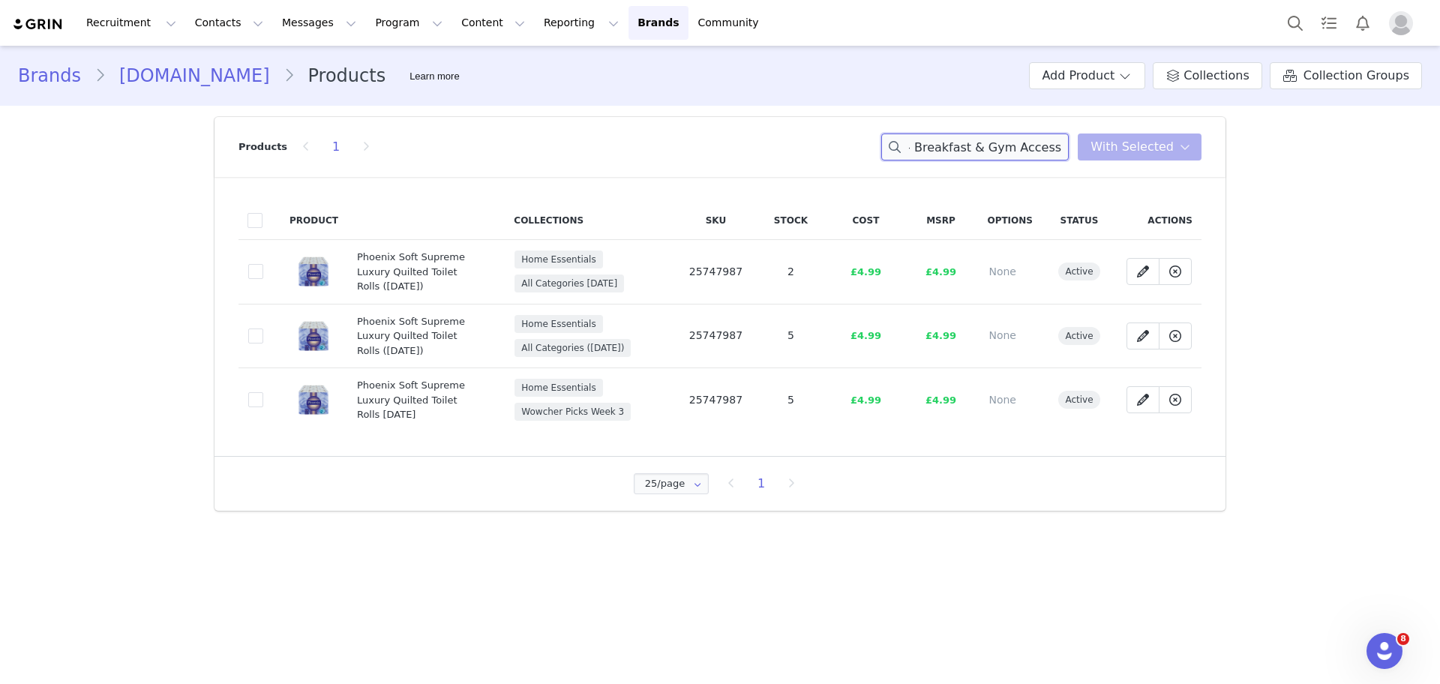
scroll to position [0, 38]
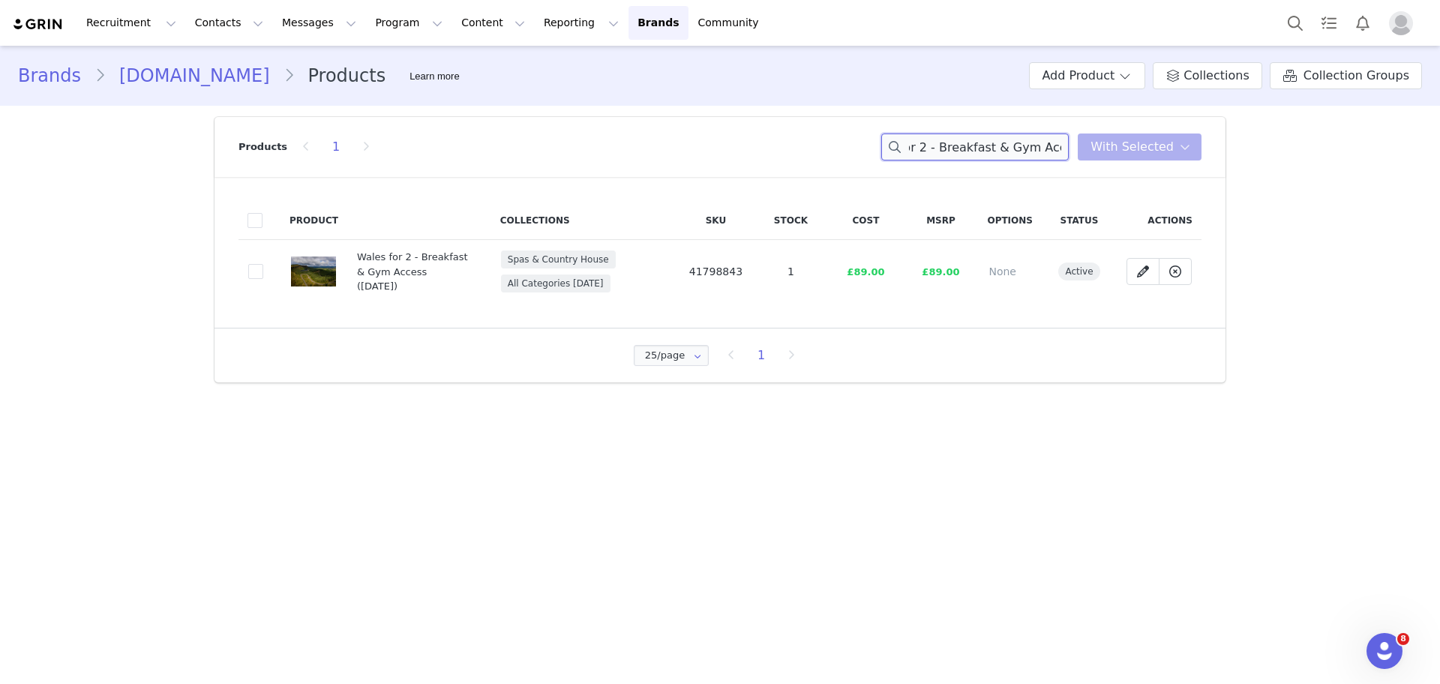
click at [905, 148] on input "ales for 2 - Breakfast & Gym Access" at bounding box center [974, 146] width 187 height 27
drag, startPoint x: 757, startPoint y: 268, endPoint x: 694, endPoint y: 271, distance: 62.3
click at [694, 271] on td "41798843" at bounding box center [715, 272] width 75 height 64
drag, startPoint x: 916, startPoint y: 139, endPoint x: 1142, endPoint y: 166, distance: 227.4
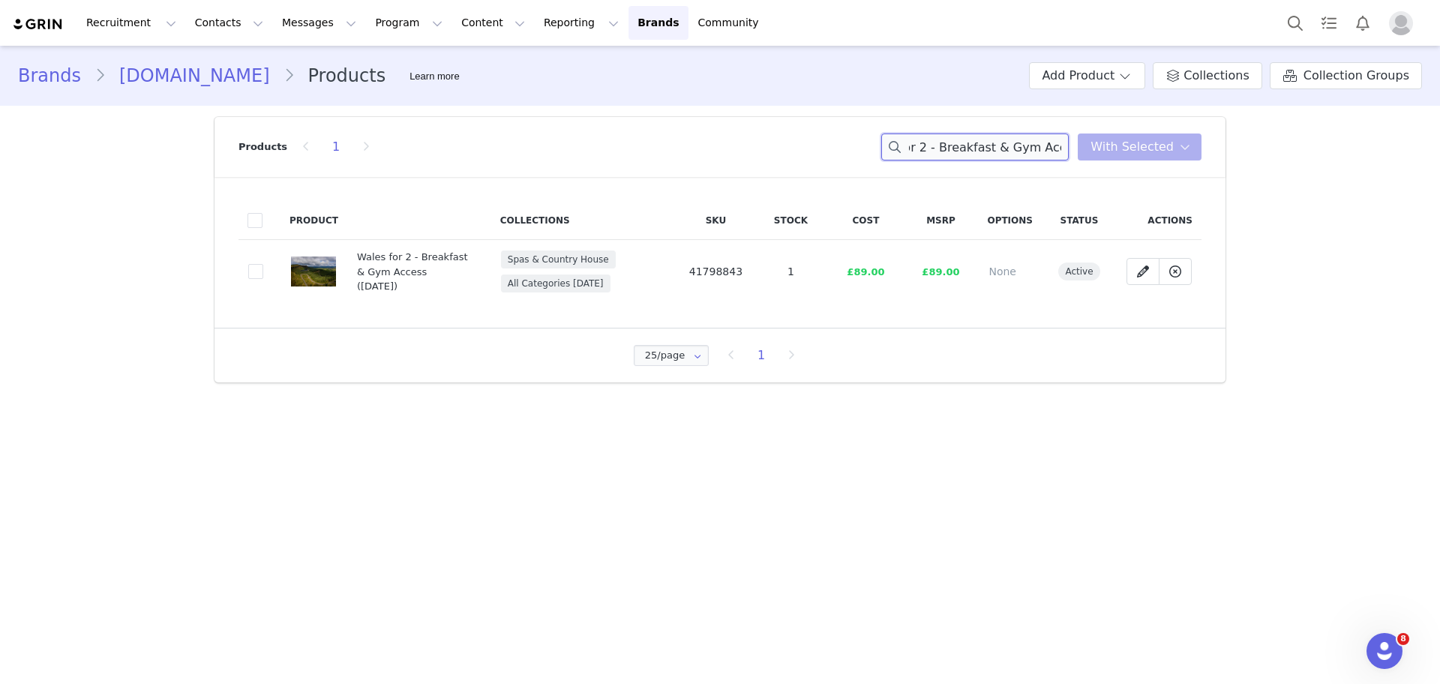
click at [1142, 166] on div "Products 1 ales for 2 - Breakfast & Gym Access You have 0 product s selected Ad…" at bounding box center [719, 147] width 963 height 60
paste input "Jazz Dinner Cruise on the Thames River"
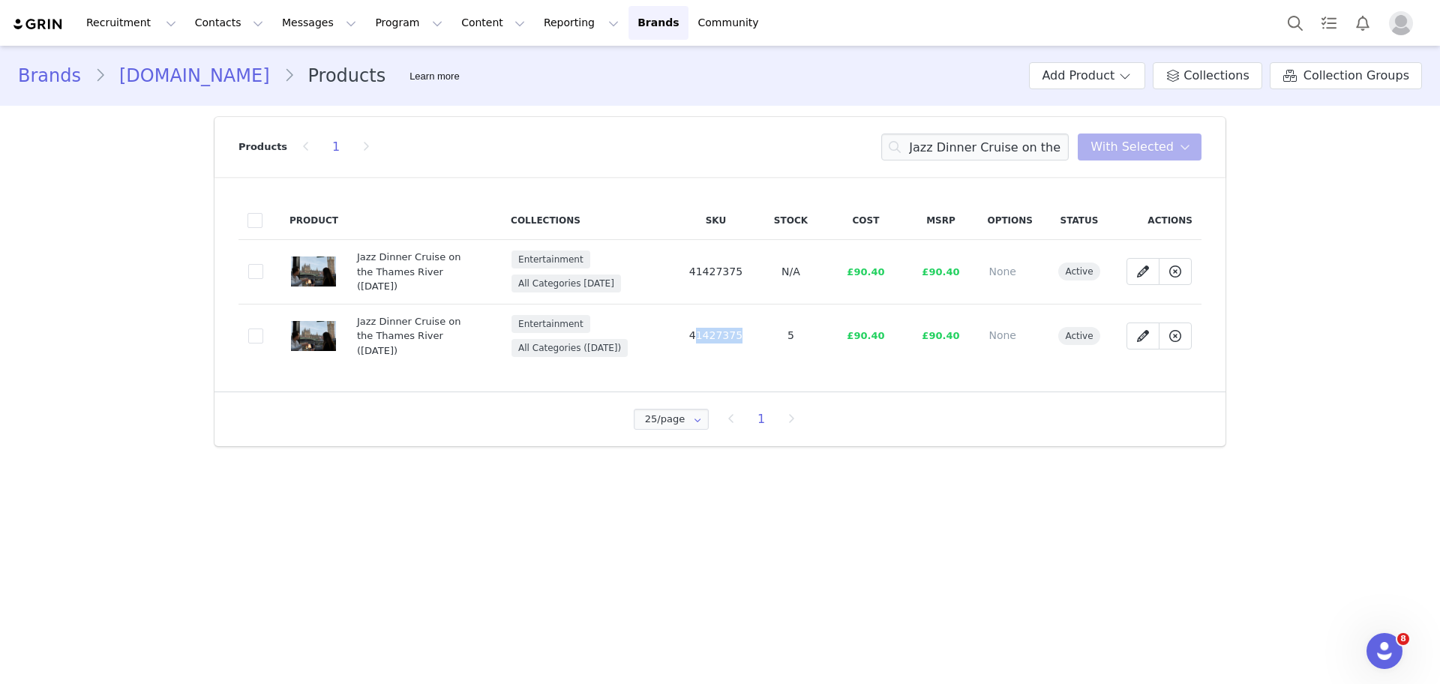
drag, startPoint x: 762, startPoint y: 324, endPoint x: 700, endPoint y: 330, distance: 61.8
click at [700, 330] on tr "afa0c49e-b7ce-459a-82d2-42112c8b6052 Jazz Dinner Cruise on the Thames River (25…" at bounding box center [719, 336] width 963 height 64
drag, startPoint x: 913, startPoint y: 145, endPoint x: 1255, endPoint y: 184, distance: 344.2
click at [1255, 184] on div "Brands wowcher.co.uk Products Learn more Add Product Collections Collection Gro…" at bounding box center [720, 252] width 1440 height 412
paste input "4* Westerwood ELEMIS Spa Day"
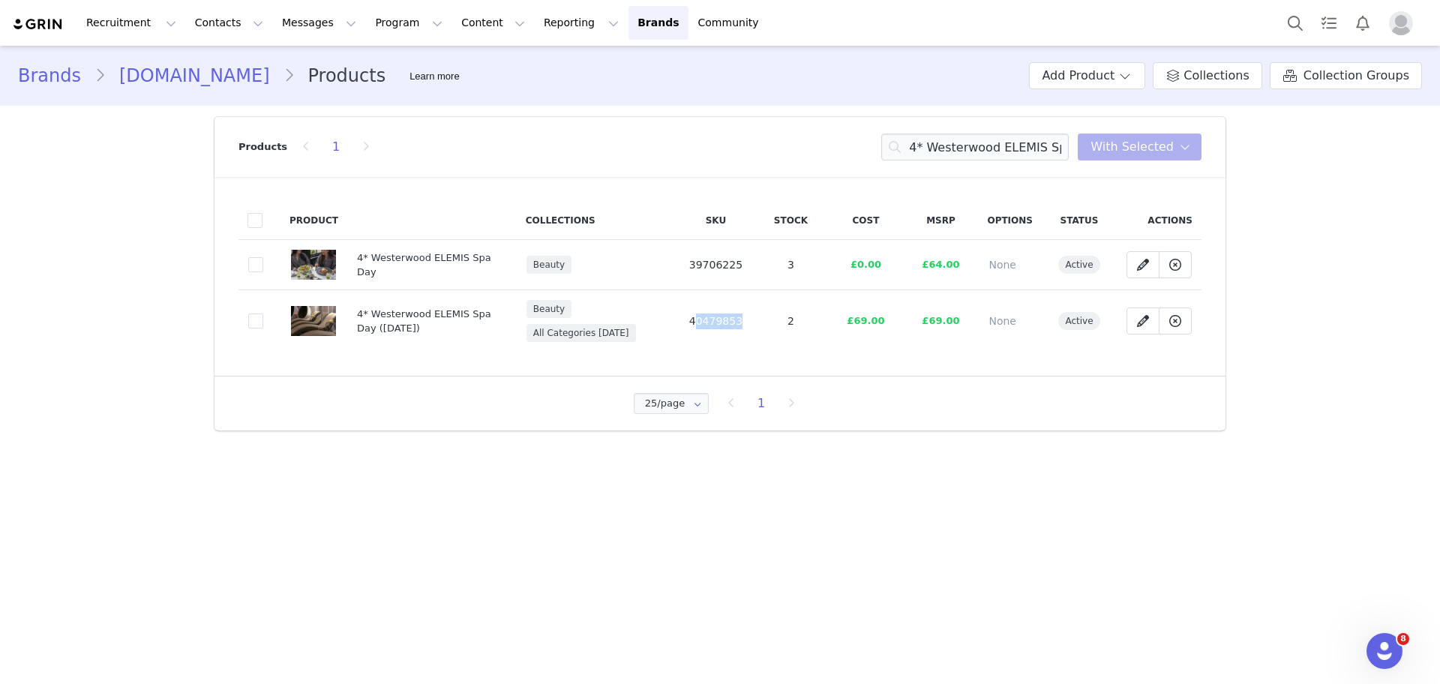
drag, startPoint x: 777, startPoint y: 325, endPoint x: 693, endPoint y: 328, distance: 84.1
click at [693, 328] on tr "d453395c-fa16-4e1b-b0c3-720c287229a0 4* Westerwood ELEMIS Spa Day (29 Aug) Beau…" at bounding box center [719, 321] width 963 height 62
drag, startPoint x: 916, startPoint y: 145, endPoint x: 1206, endPoint y: 164, distance: 290.9
click at [1206, 164] on header "Products 1 4* Westerwood ELEMIS Spa Day You have 0 product s selected Add to Co…" at bounding box center [719, 147] width 1011 height 60
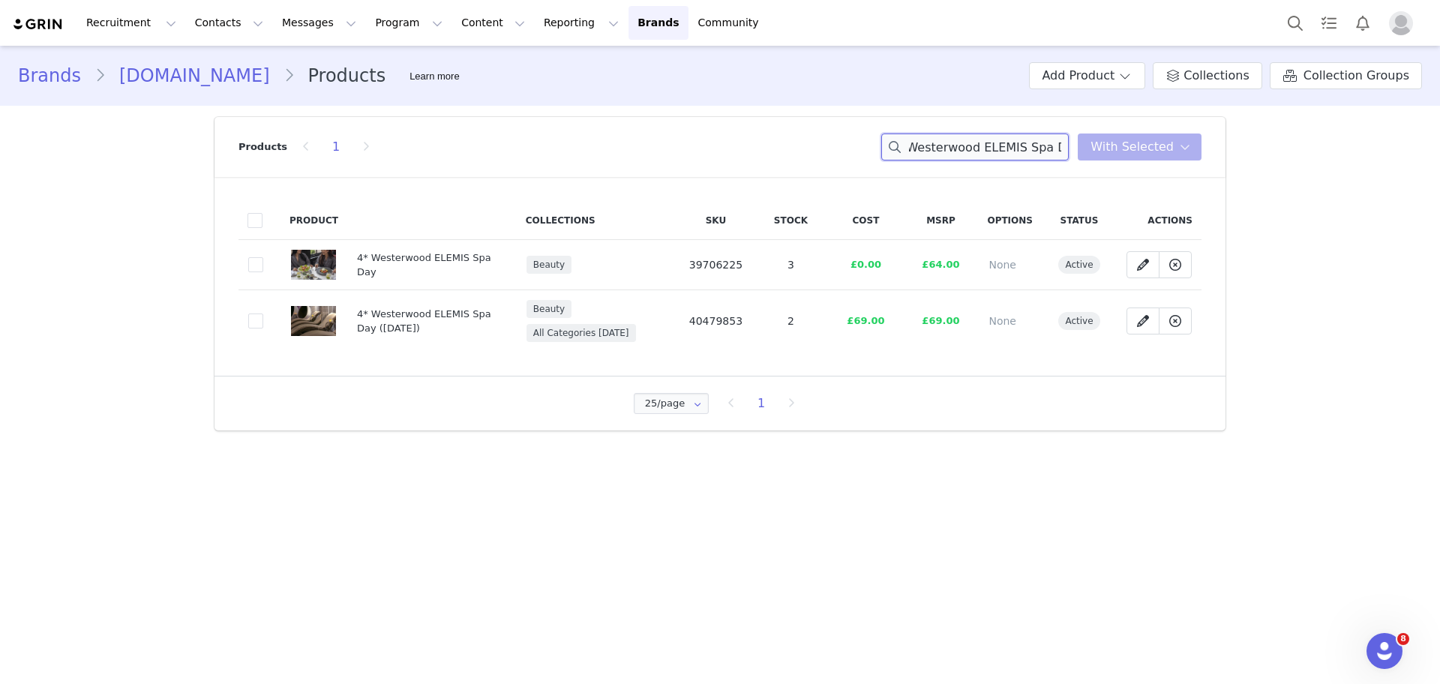
paste input "Quad Biking For 2"
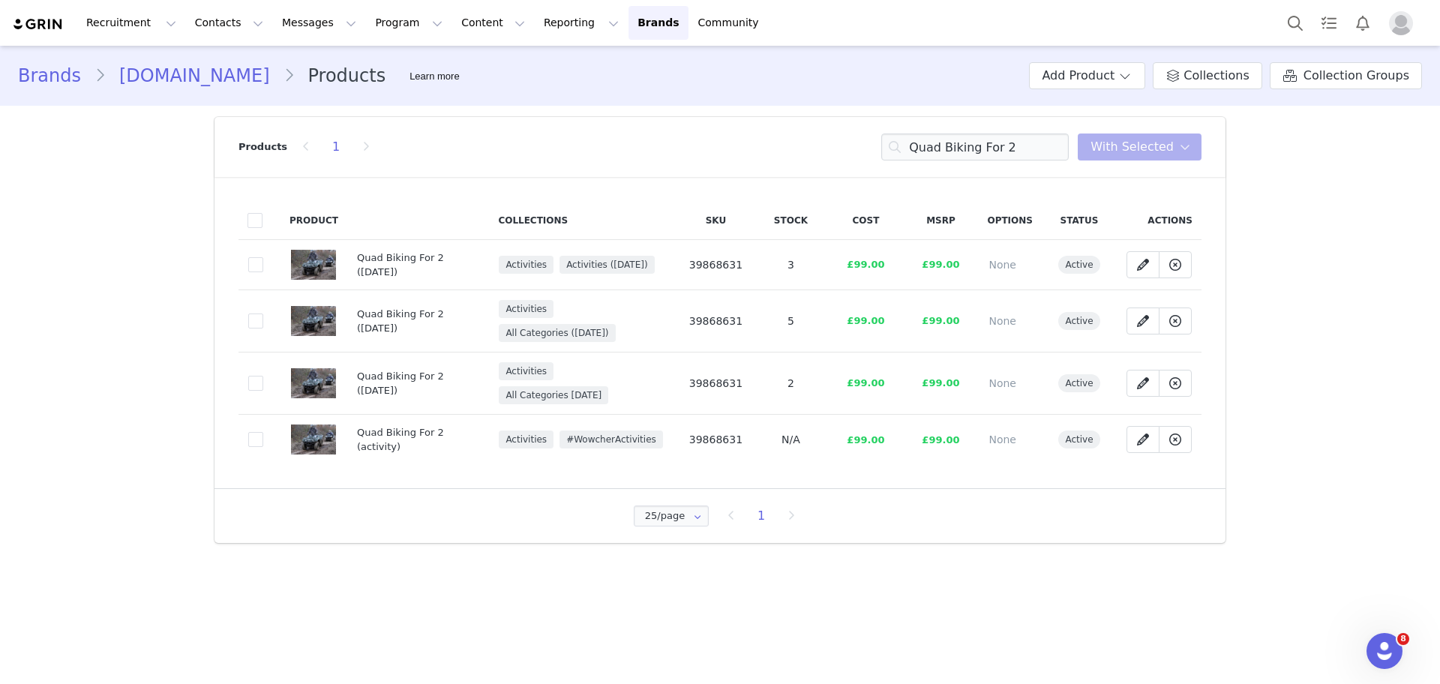
drag, startPoint x: 748, startPoint y: 265, endPoint x: 690, endPoint y: 256, distance: 58.4
click at [690, 256] on td "39868631" at bounding box center [715, 265] width 75 height 50
drag, startPoint x: 1039, startPoint y: 149, endPoint x: 742, endPoint y: 130, distance: 297.6
click at [742, 130] on div "Products 1 Quad Biking For 2 You have 0 product s selected Add to Collections R…" at bounding box center [719, 147] width 963 height 60
paste input "TGI Fridays: 10 Cocktails Boozy Brunch"
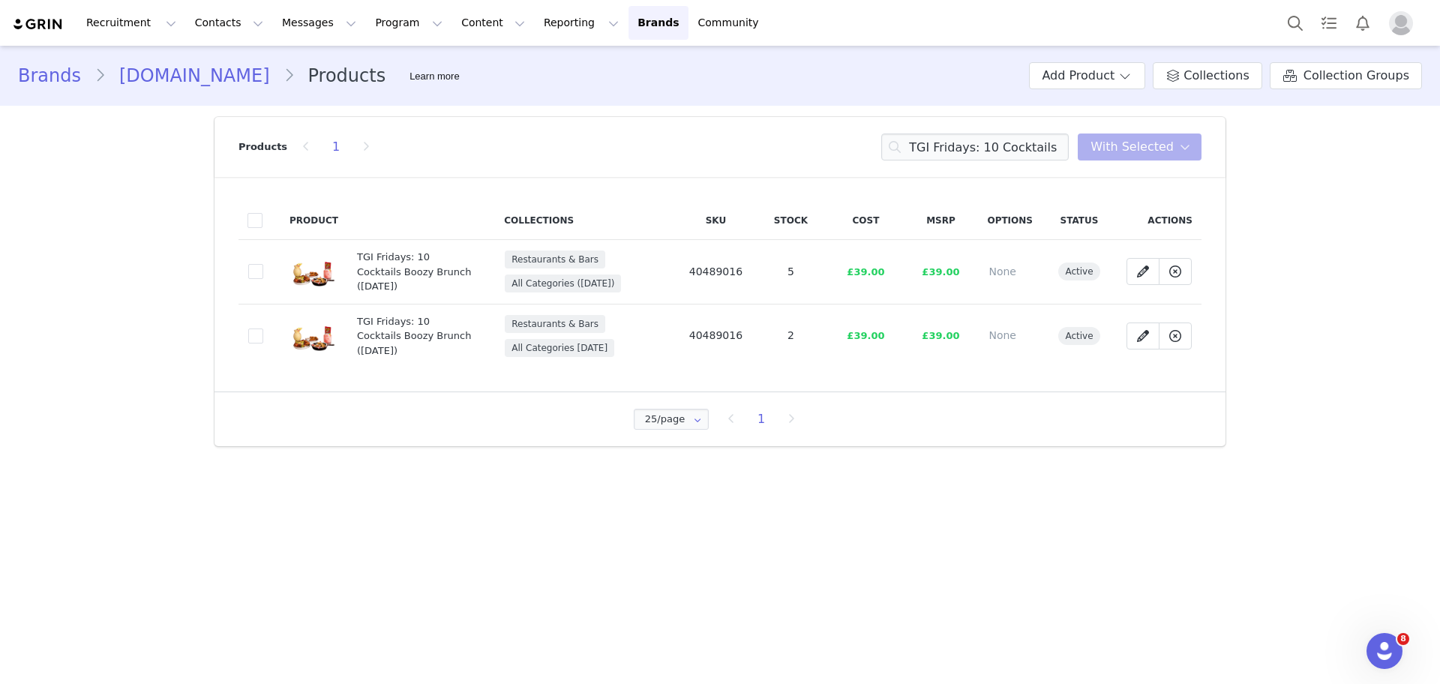
drag, startPoint x: 751, startPoint y: 275, endPoint x: 687, endPoint y: 268, distance: 64.2
click at [687, 268] on td "40489016" at bounding box center [715, 272] width 75 height 64
drag, startPoint x: 908, startPoint y: 138, endPoint x: 1265, endPoint y: 158, distance: 357.6
click at [1265, 158] on div "Brands wowcher.co.uk Products Learn more Add Product Collections Collection Gro…" at bounding box center [720, 252] width 1440 height 412
paste input "4* Radisson Mother & Daughter Spa Day"
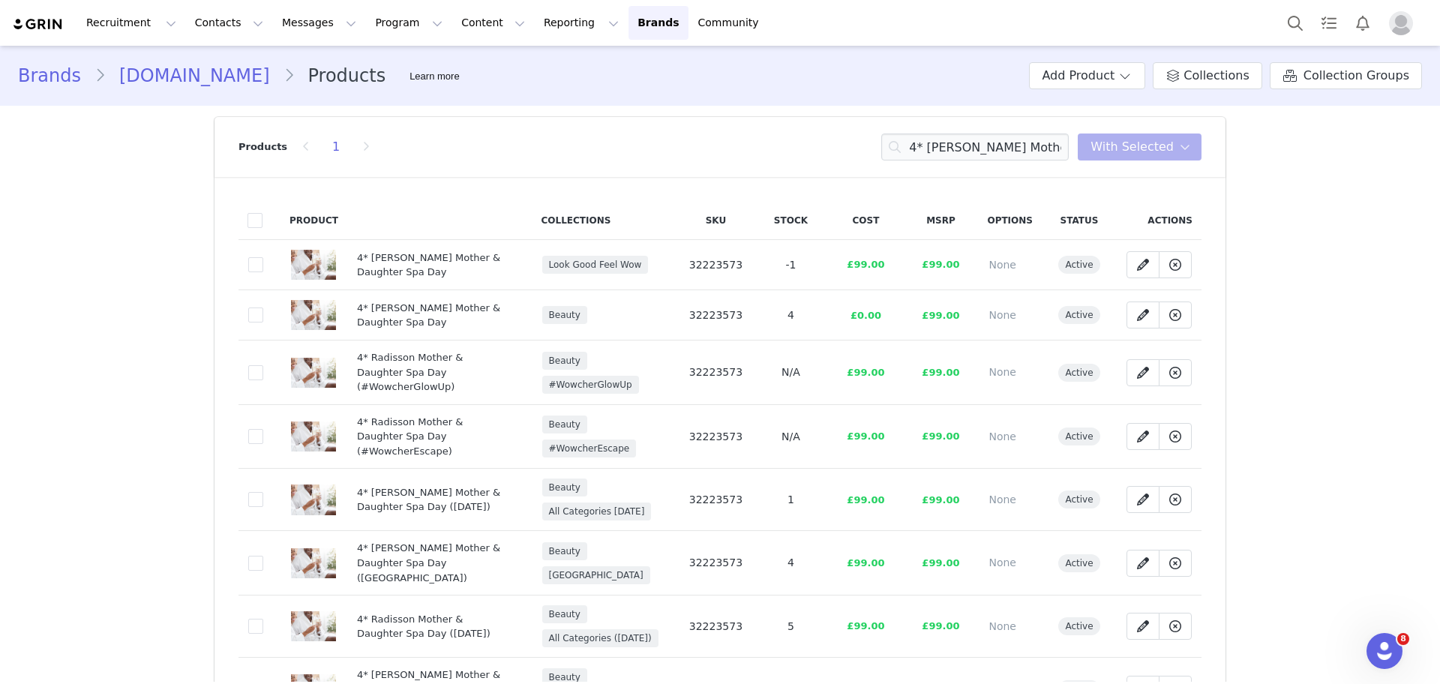
drag, startPoint x: 751, startPoint y: 311, endPoint x: 680, endPoint y: 312, distance: 70.5
click at [680, 312] on td "32223573" at bounding box center [715, 315] width 75 height 50
click at [1175, 152] on div "4* Radisson Mother & Daughter Spa Day You have 0 product s selected Add to Coll…" at bounding box center [1041, 146] width 320 height 27
paste input "Portland Spa: 3 Treatments & Tea"
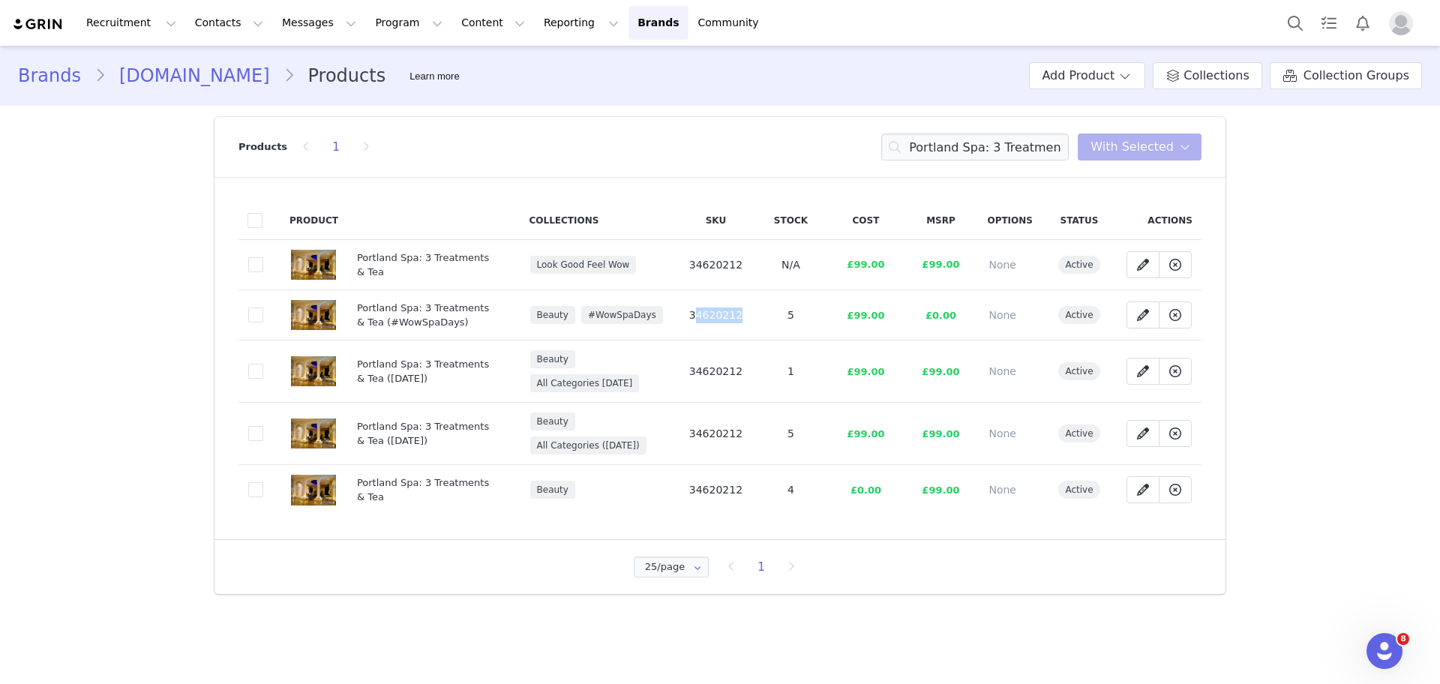
drag, startPoint x: 764, startPoint y: 316, endPoint x: 701, endPoint y: 313, distance: 63.1
click at [701, 313] on tr "41c56397-2a36-4ce2-b944-852b8b8b0f7f Portland Spa: 3 Treatments & Tea (#WowSpaD…" at bounding box center [719, 315] width 963 height 50
drag, startPoint x: 907, startPoint y: 136, endPoint x: 1273, endPoint y: 208, distance: 373.2
click at [1273, 208] on div "Brands wowcher.co.uk Products Learn more Add Product Collections Collection Gro…" at bounding box center [720, 325] width 1440 height 559
paste input "Afternoon Tea at [GEOGRAPHIC_DATA]"
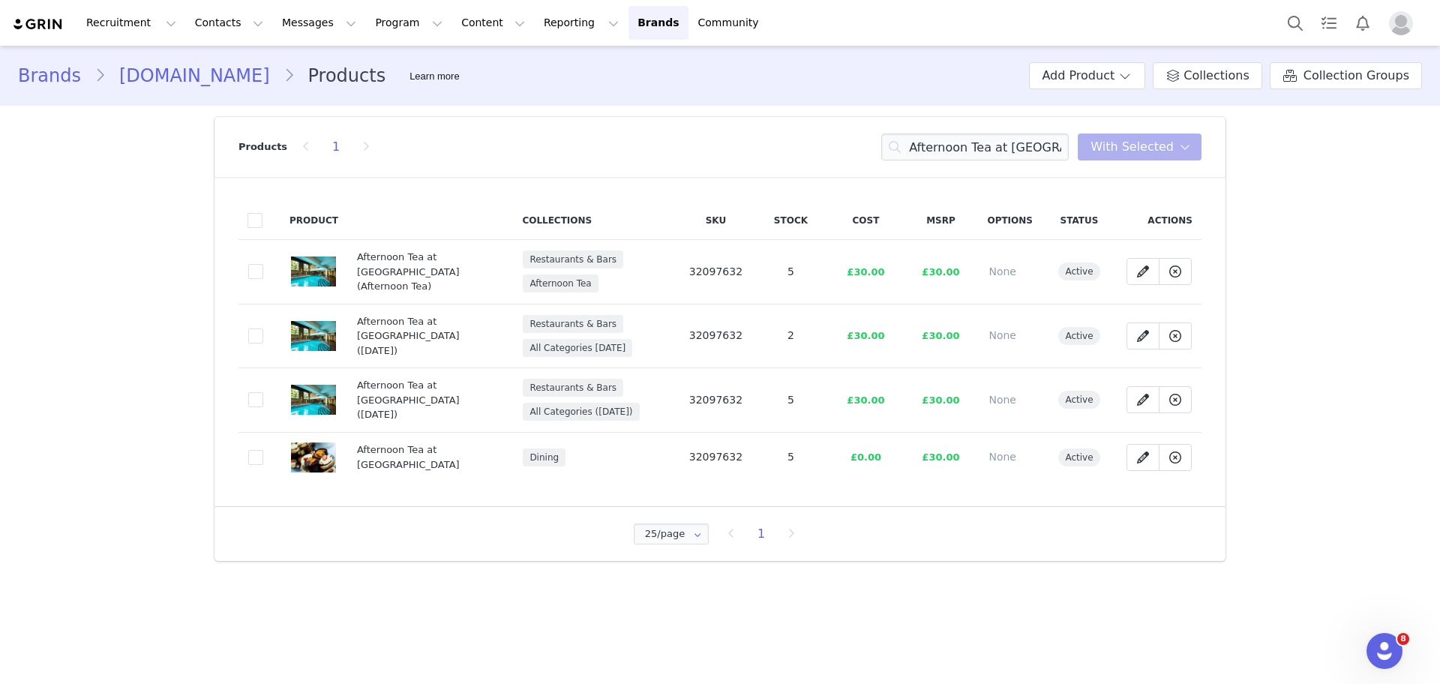
drag, startPoint x: 755, startPoint y: 267, endPoint x: 694, endPoint y: 268, distance: 61.5
click at [694, 268] on td "32097632" at bounding box center [715, 272] width 75 height 64
drag, startPoint x: 915, startPoint y: 148, endPoint x: 1240, endPoint y: 129, distance: 325.3
click at [1240, 129] on div "Brands wowcher.co.uk Products Learn more Add Product Collections Collection Gro…" at bounding box center [720, 309] width 1440 height 526
paste input "Sunday Roast For 2, Carrickfergus"
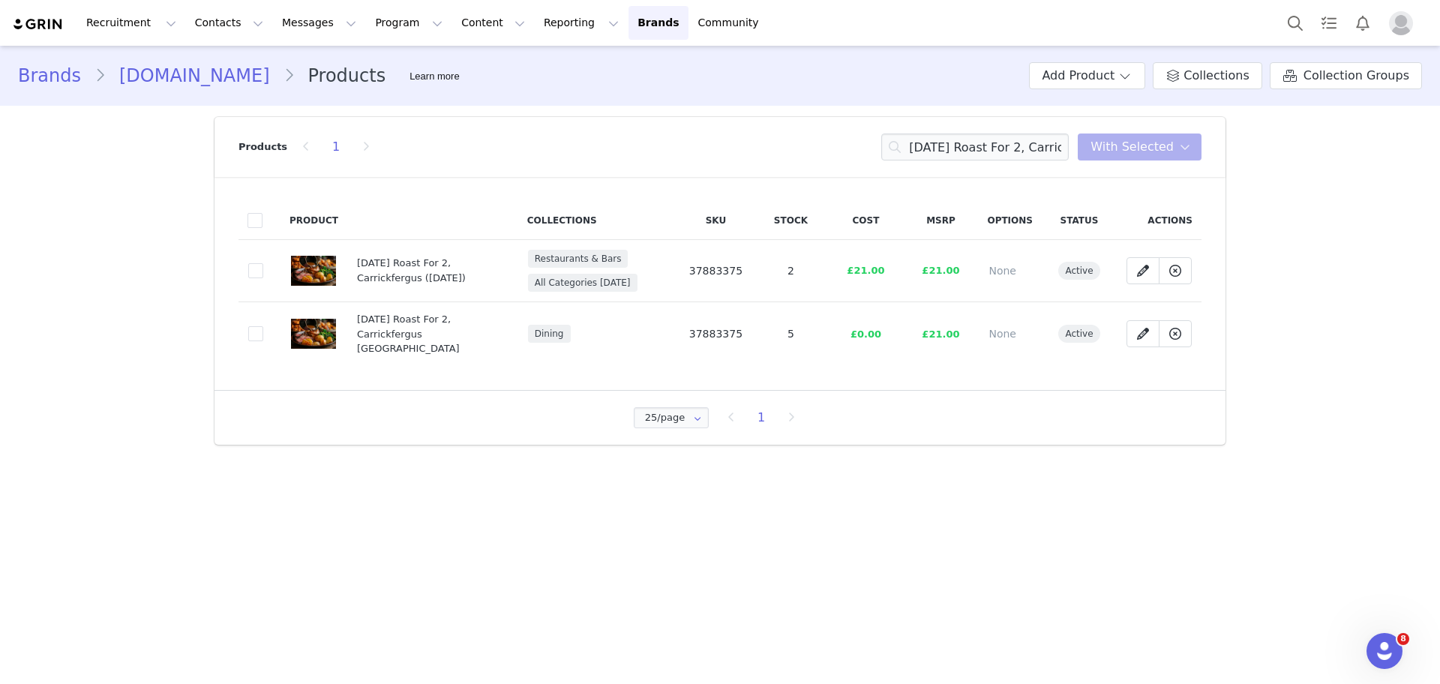
drag, startPoint x: 758, startPoint y: 328, endPoint x: 694, endPoint y: 333, distance: 63.9
click at [694, 333] on td "37883375" at bounding box center [715, 334] width 75 height 64
drag, startPoint x: 760, startPoint y: 279, endPoint x: 692, endPoint y: 272, distance: 68.6
click at [692, 272] on tr "25109568-d134-4ddc-b42c-ecb8fa38c4e2 Sunday Roast For 2, Carrickfergus (29 Aug)…" at bounding box center [719, 271] width 963 height 62
drag, startPoint x: 918, startPoint y: 151, endPoint x: 1217, endPoint y: 137, distance: 299.6
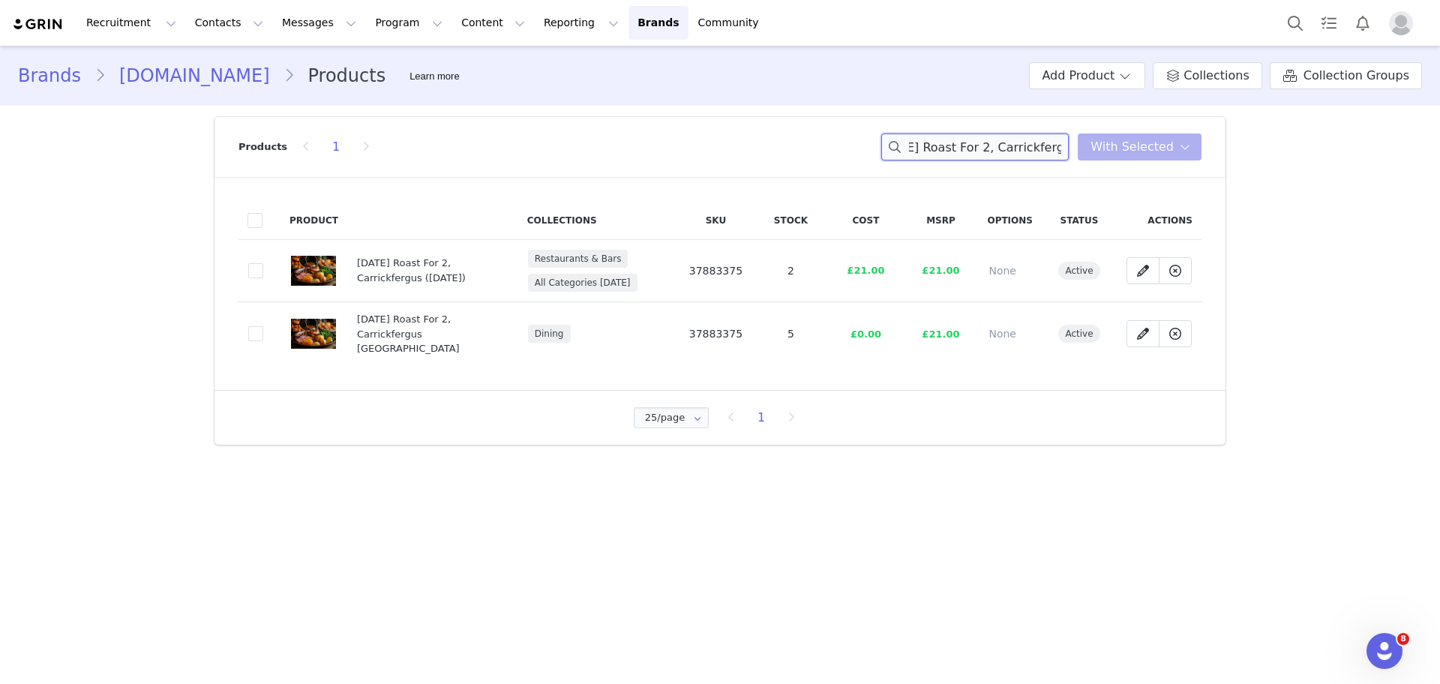
click at [1217, 137] on header "Products 1 Sunday Roast For 2, Carrickfergus You have 0 product s selected Add …" at bounding box center [719, 147] width 1011 height 60
paste input "4* [GEOGRAPHIC_DATA] Afternoon Tea for 2"
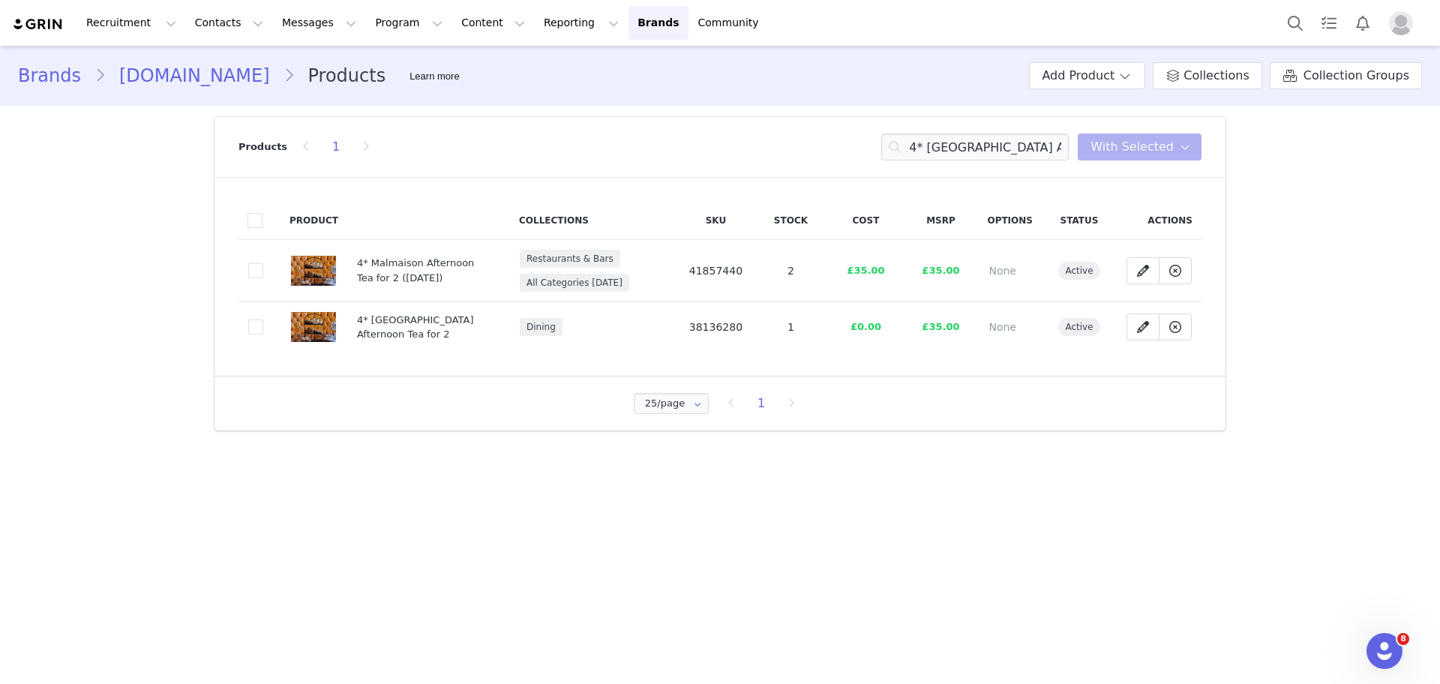
drag, startPoint x: 762, startPoint y: 283, endPoint x: 677, endPoint y: 277, distance: 85.0
click at [677, 277] on tr "02271081-6db9-403f-aabf-fd22a37fe8cc 4* Malmaison Afternoon Tea for 2 (29 Aug) …" at bounding box center [719, 271] width 963 height 62
drag, startPoint x: 910, startPoint y: 127, endPoint x: 915, endPoint y: 156, distance: 29.7
click at [915, 156] on div "Products 1 4* Malmaison Afternoon Tea for 2 You have 0 product s selected Add t…" at bounding box center [719, 147] width 963 height 60
click at [1145, 154] on div "4* Malmaison Afternoon Tea for 2 You have 0 product s selected Add to Collectio…" at bounding box center [1041, 146] width 320 height 27
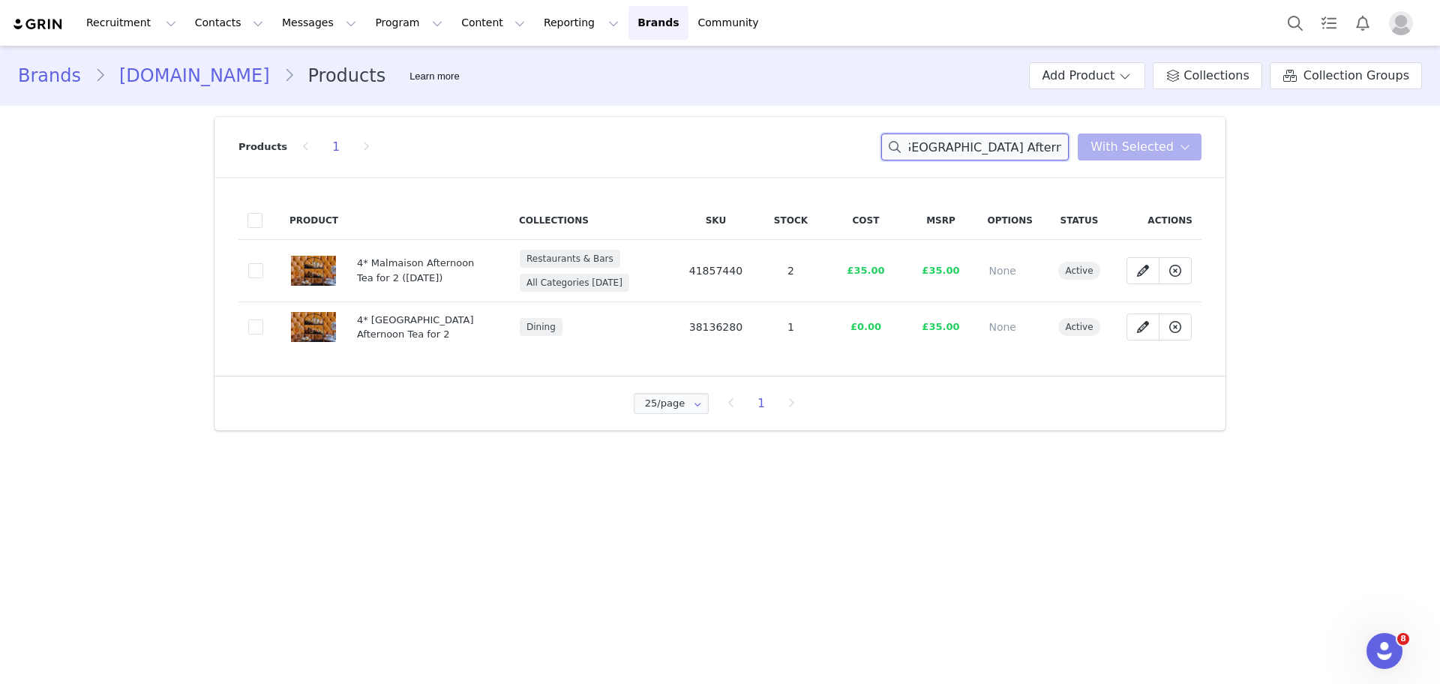
paste input "Super Yacht Afternoon Tea F"
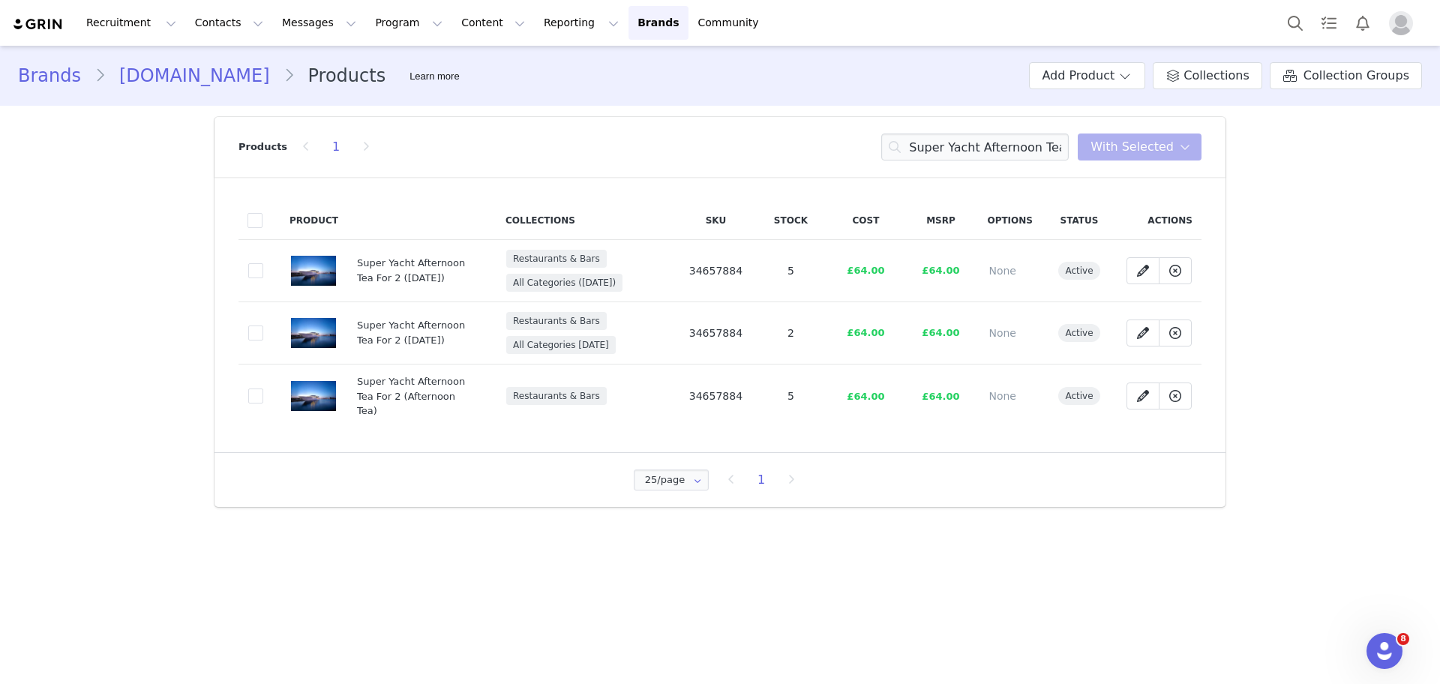
drag, startPoint x: 757, startPoint y: 276, endPoint x: 676, endPoint y: 275, distance: 81.0
click at [676, 275] on tr "2bd48da1-d6a3-40e2-bc69-91675475665c Super Yacht Afternoon Tea For 2 (25 Aug) R…" at bounding box center [719, 271] width 963 height 62
drag, startPoint x: 914, startPoint y: 144, endPoint x: 1202, endPoint y: 142, distance: 288.0
click at [1202, 142] on header "Products 1 Super Yacht Afternoon Tea For 2 You have 0 product s selected Add to…" at bounding box center [719, 147] width 1011 height 60
paste input "Thai Oil Massage - Belsize Park"
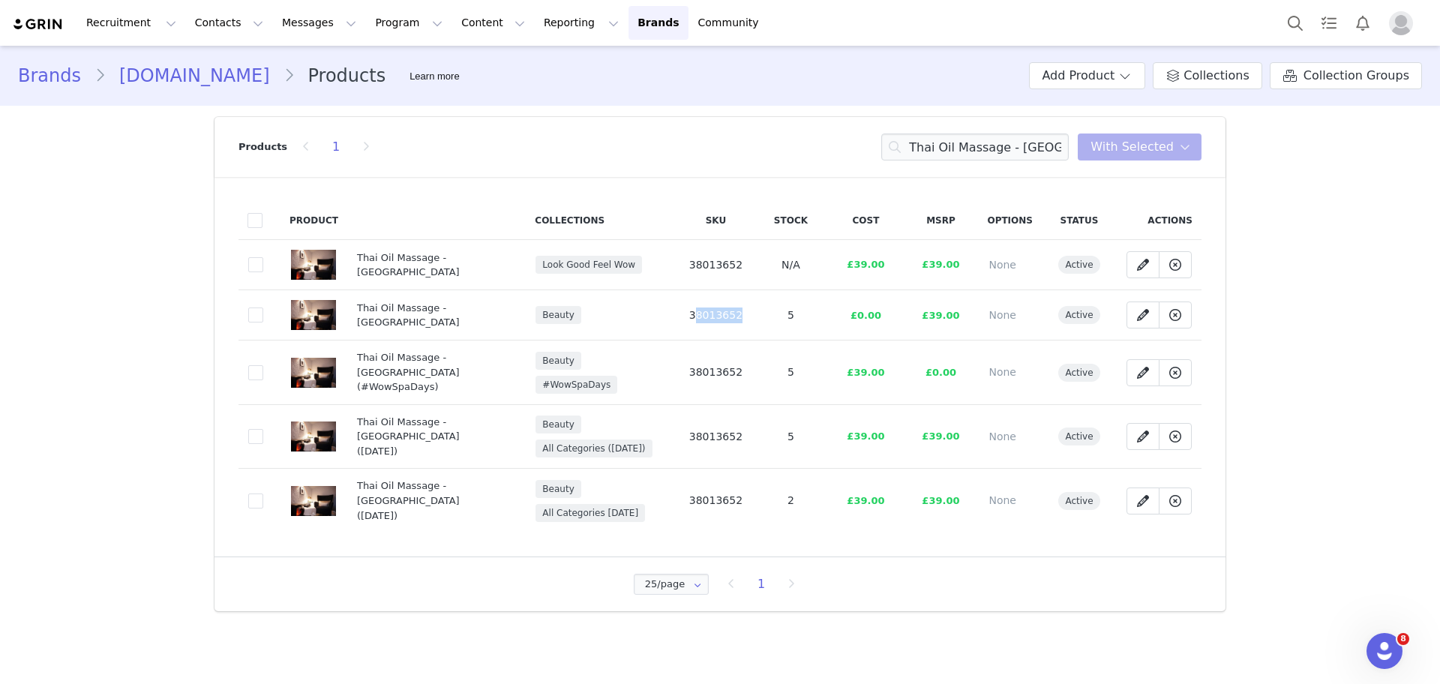
drag, startPoint x: 760, startPoint y: 330, endPoint x: 691, endPoint y: 316, distance: 70.5
click at [691, 316] on tr "509362cc-ab97-4453-a905-9aa410a57e96 Thai Oil Massage - Belsize Park Beauty 380…" at bounding box center [719, 315] width 963 height 50
drag, startPoint x: 914, startPoint y: 141, endPoint x: 1299, endPoint y: 174, distance: 386.2
click at [1299, 174] on div "Brands wowcher.co.uk Products Learn more Add Product Collections Collection Gro…" at bounding box center [720, 334] width 1440 height 577
paste input "Sunday Roast For 2, Carrickfergus"
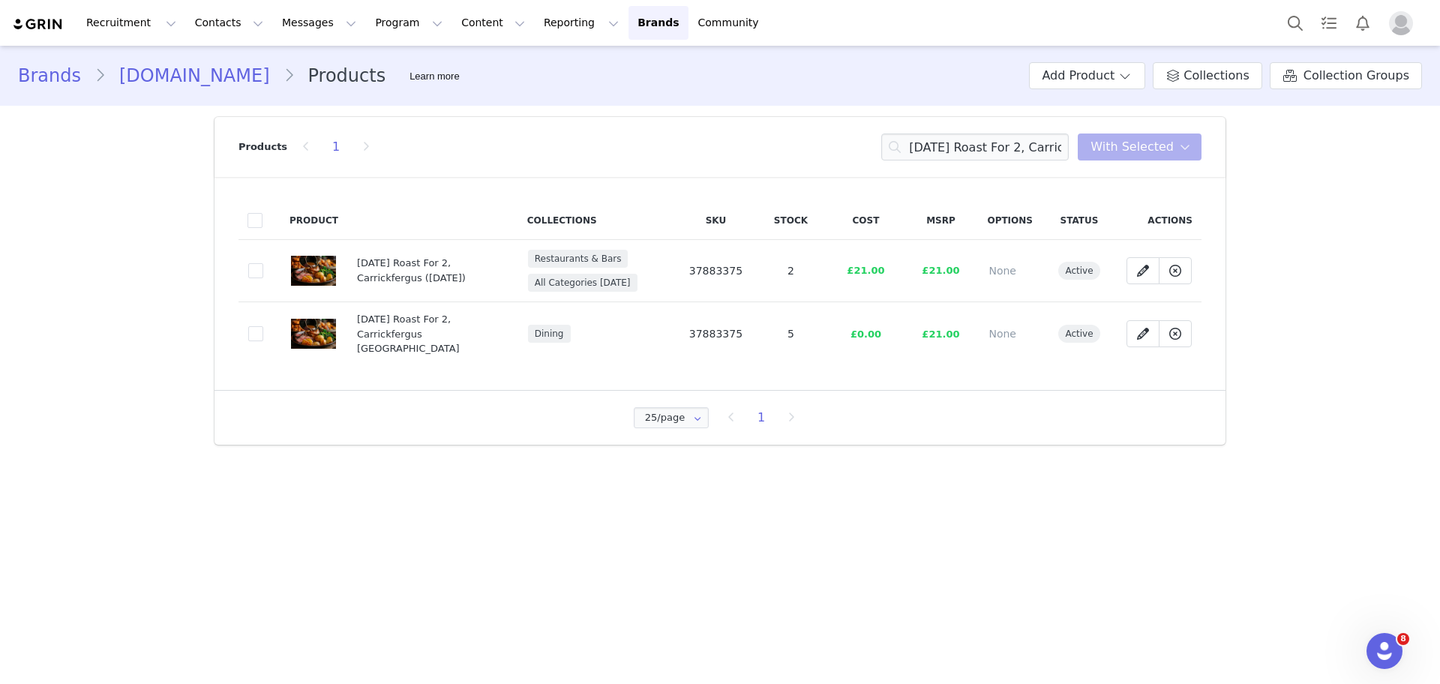
drag, startPoint x: 763, startPoint y: 322, endPoint x: 683, endPoint y: 332, distance: 80.2
click at [683, 332] on tr "88db2290-ab39-4e6d-ba5d-95037eea2d9b Sunday Roast For 2, Carrickfergus Belfast …" at bounding box center [719, 334] width 963 height 64
drag, startPoint x: 911, startPoint y: 148, endPoint x: 1297, endPoint y: 166, distance: 386.6
click at [1297, 166] on div "Brands wowcher.co.uk Products Learn more Add Product Collections Collection Gro…" at bounding box center [720, 251] width 1440 height 410
paste input "Spa Day & Lunch at Cadbury House"
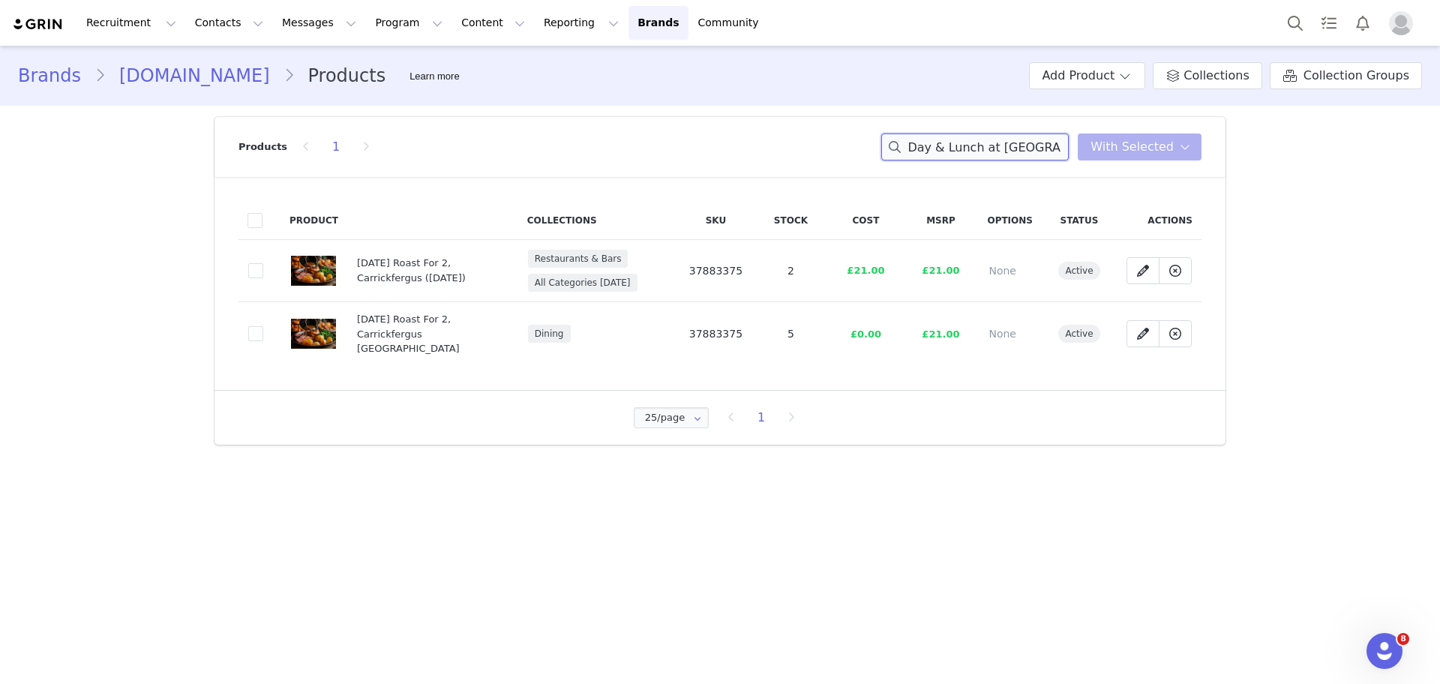
scroll to position [0, 36]
type input "Spa Day & Lunch at Cadbury House"
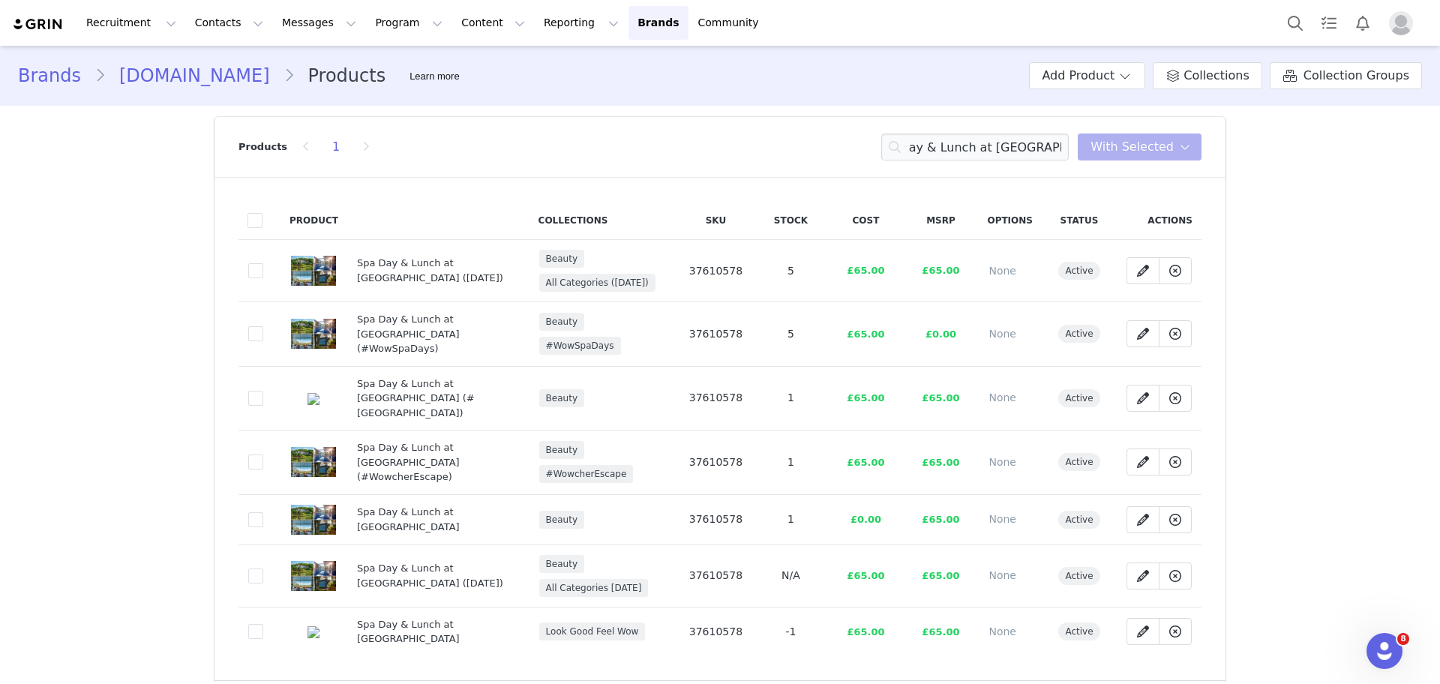
scroll to position [0, 0]
drag, startPoint x: 748, startPoint y: 259, endPoint x: 679, endPoint y: 267, distance: 69.4
click at [679, 267] on td "37610578" at bounding box center [715, 271] width 75 height 62
click at [364, 52] on link "Activations" at bounding box center [388, 66] width 118 height 28
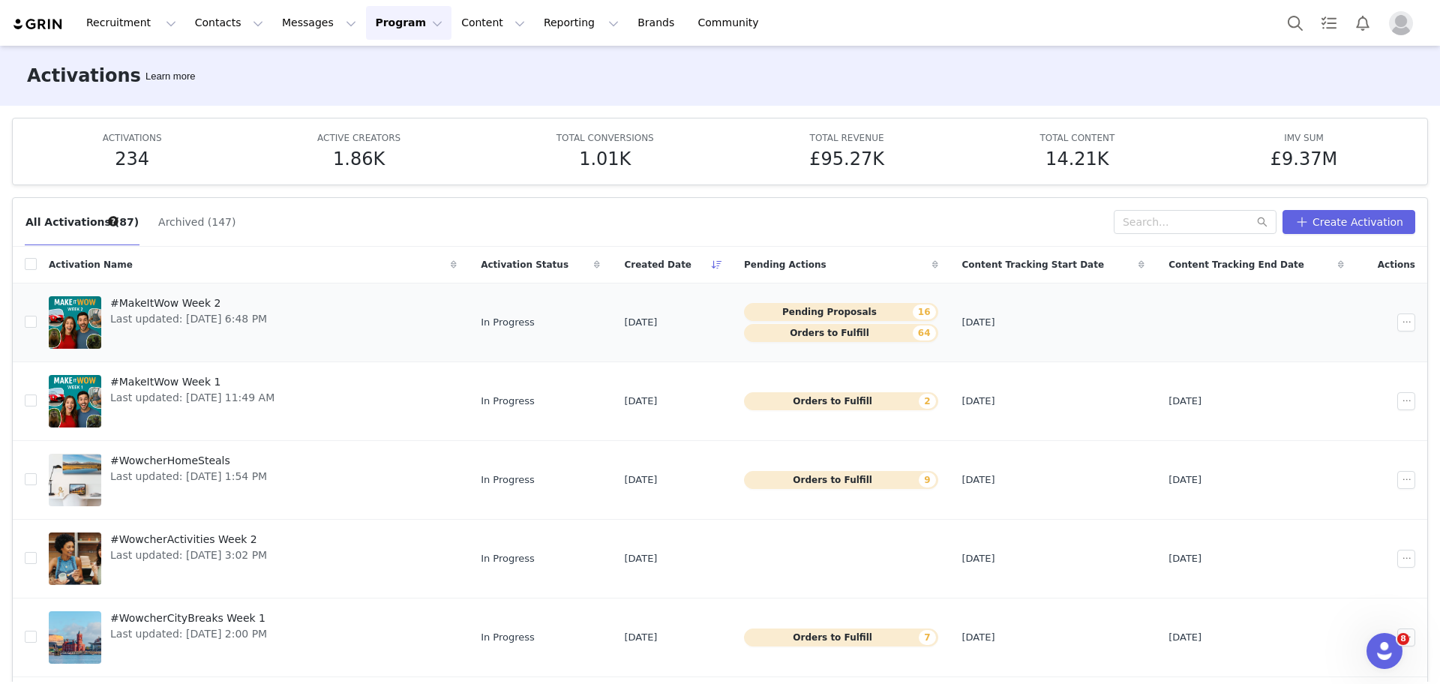
click at [244, 320] on span "Last updated: Aug 29, 2025 6:48 PM" at bounding box center [188, 319] width 157 height 16
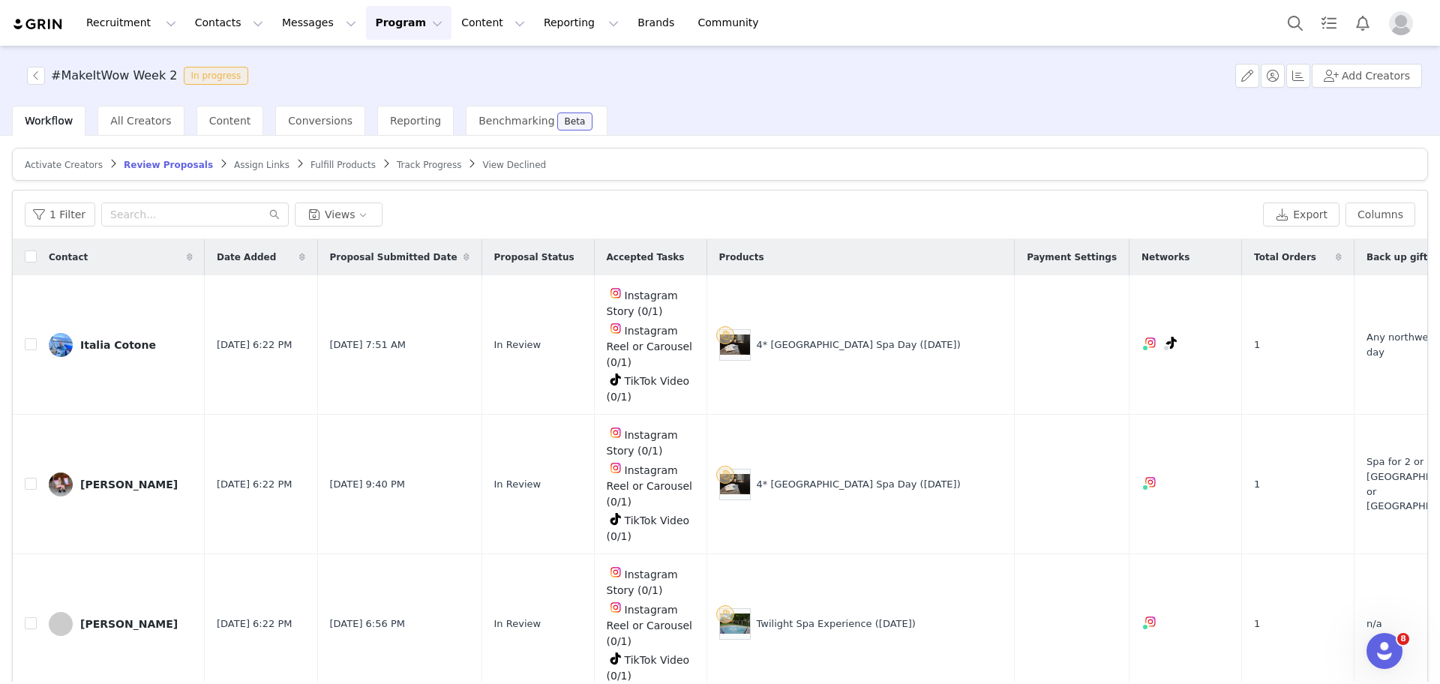
click at [234, 166] on span "Assign Links" at bounding box center [261, 165] width 55 height 10
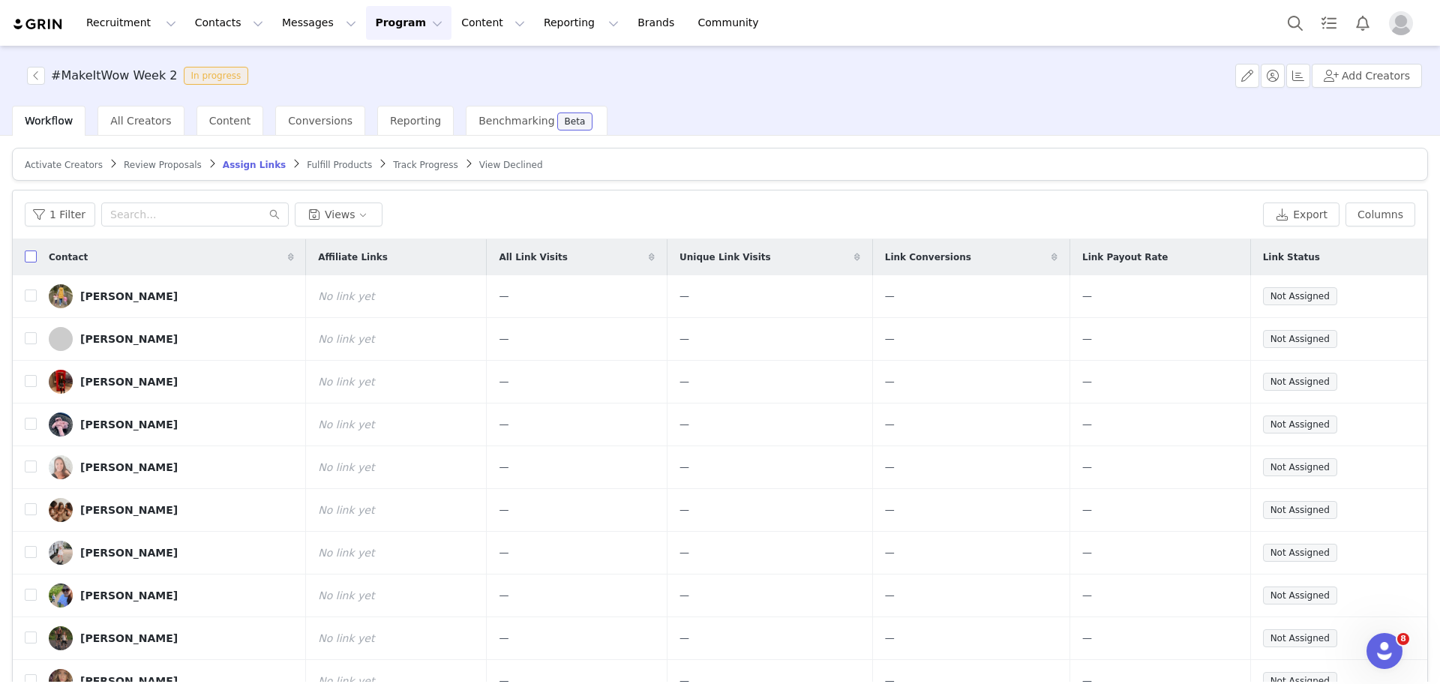
click at [31, 254] on input "checkbox" at bounding box center [31, 256] width 12 height 12
checkbox input "true"
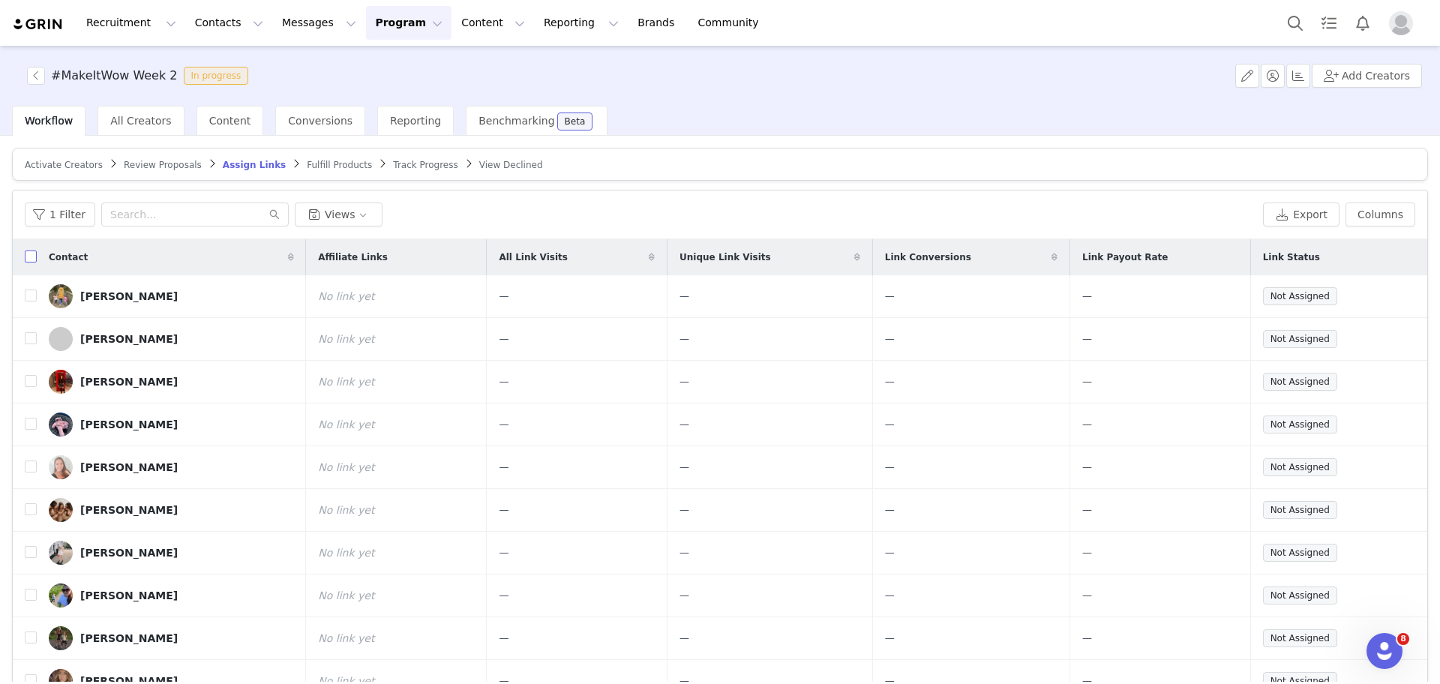
checkbox input "true"
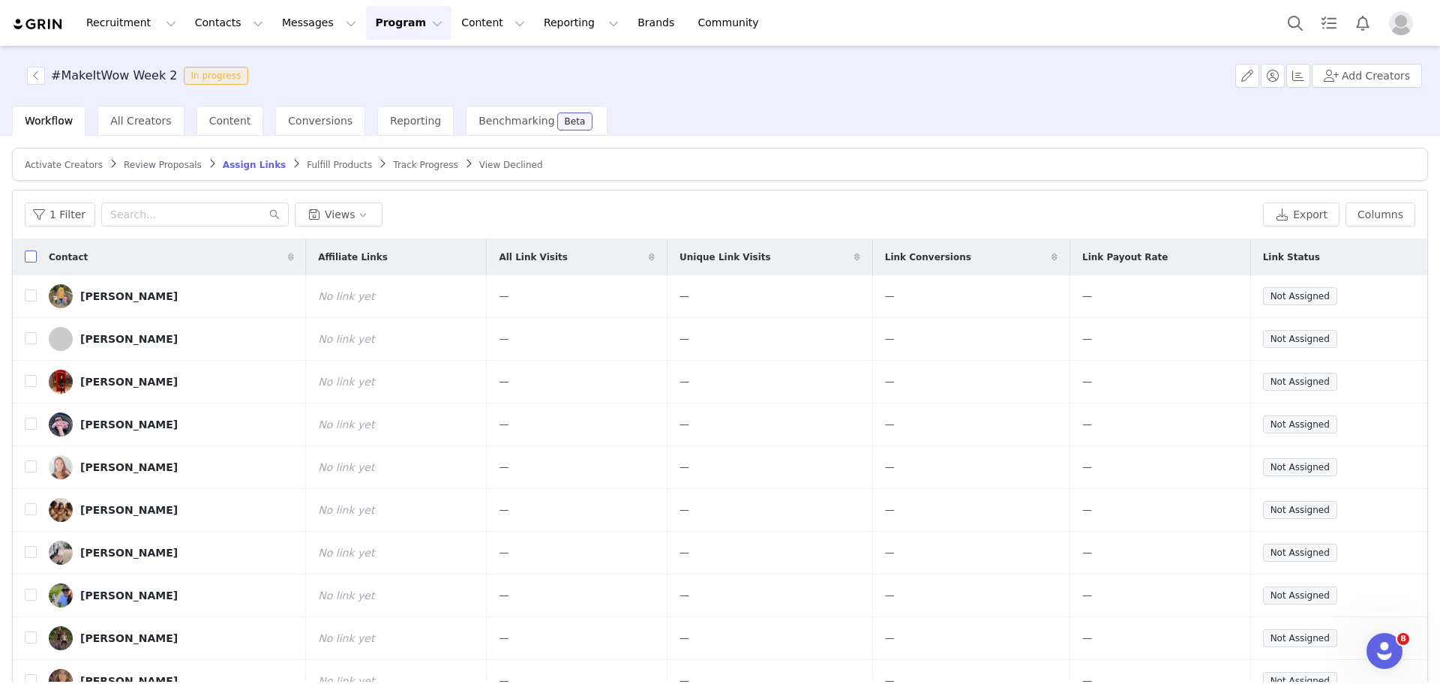
checkbox input "true"
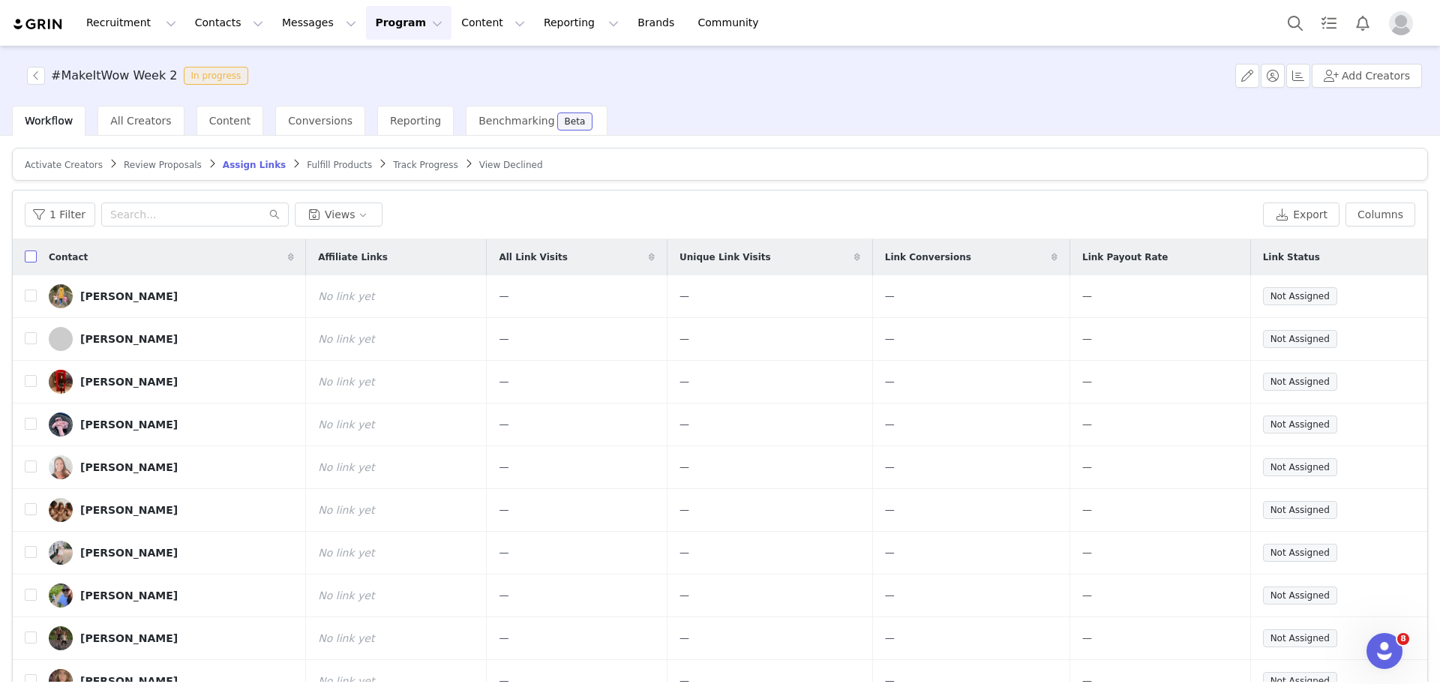
checkbox input "true"
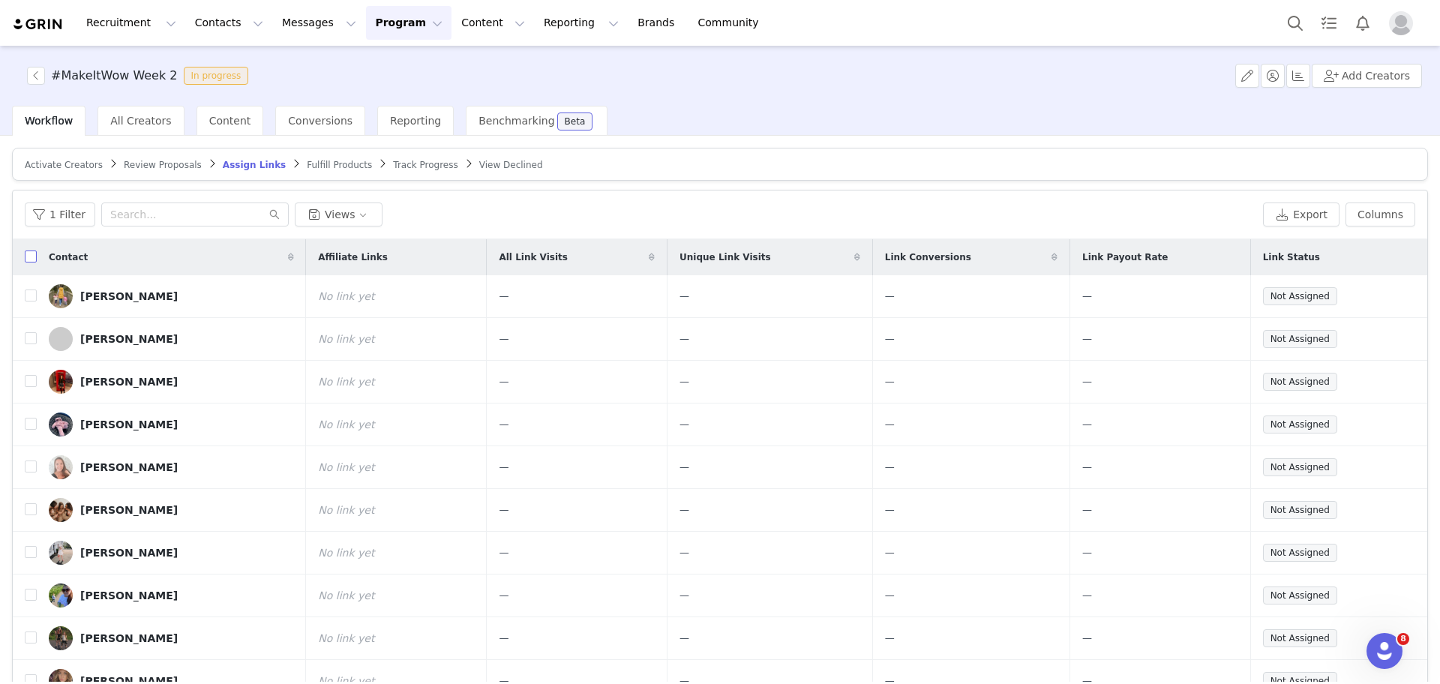
checkbox input "true"
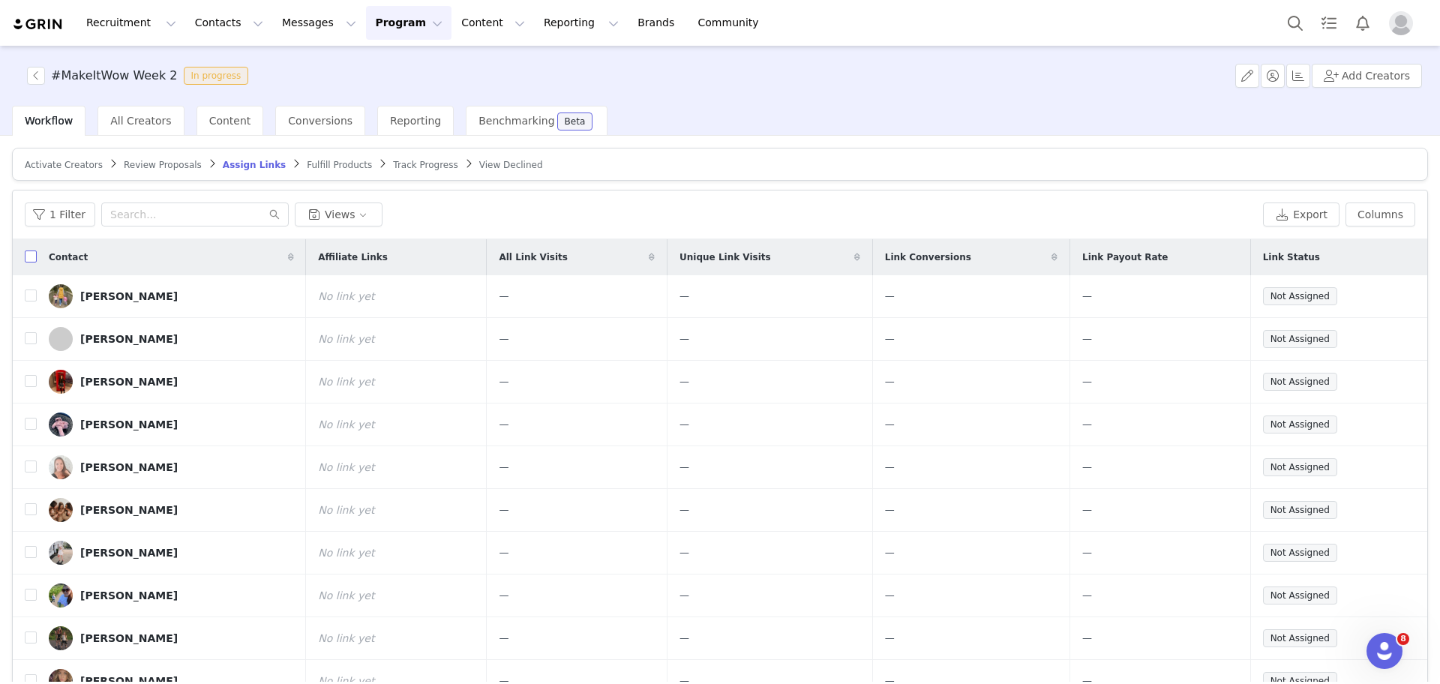
checkbox input "true"
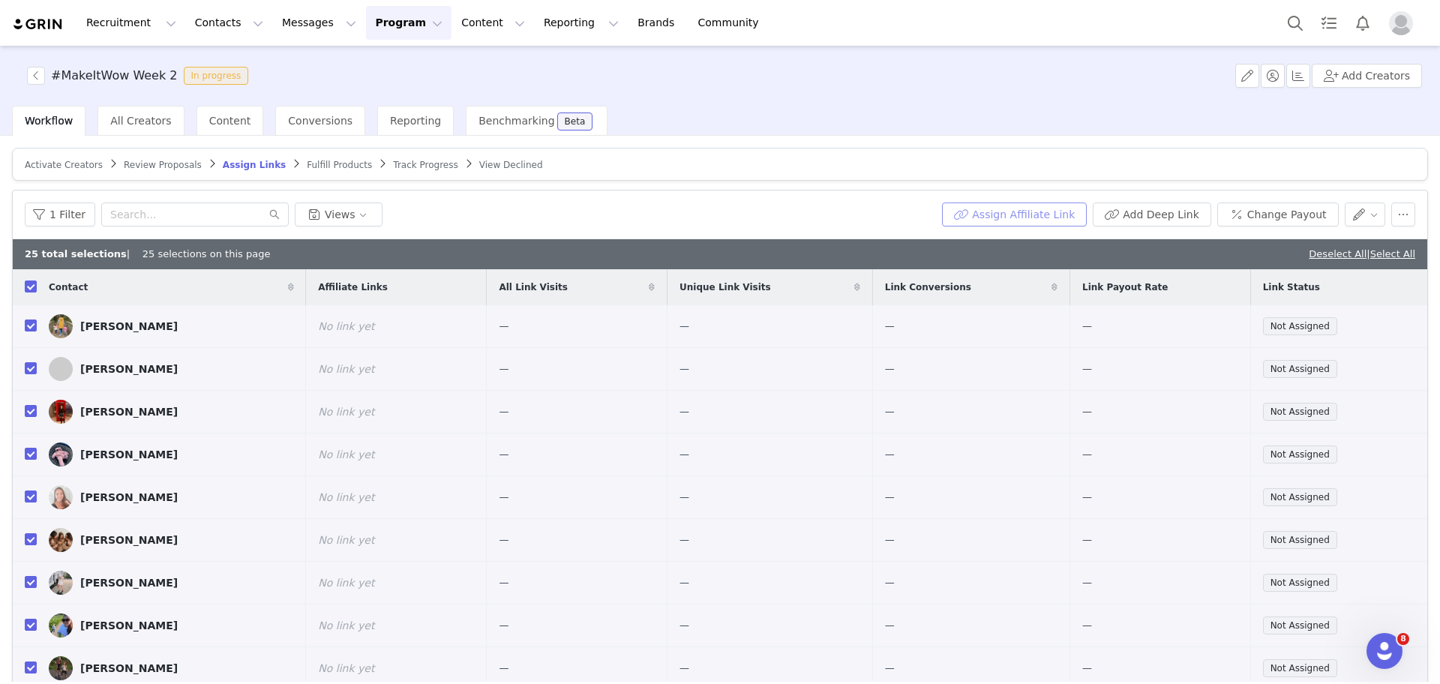
click at [1032, 216] on button "Assign Affiliate Link" at bounding box center [1014, 214] width 145 height 24
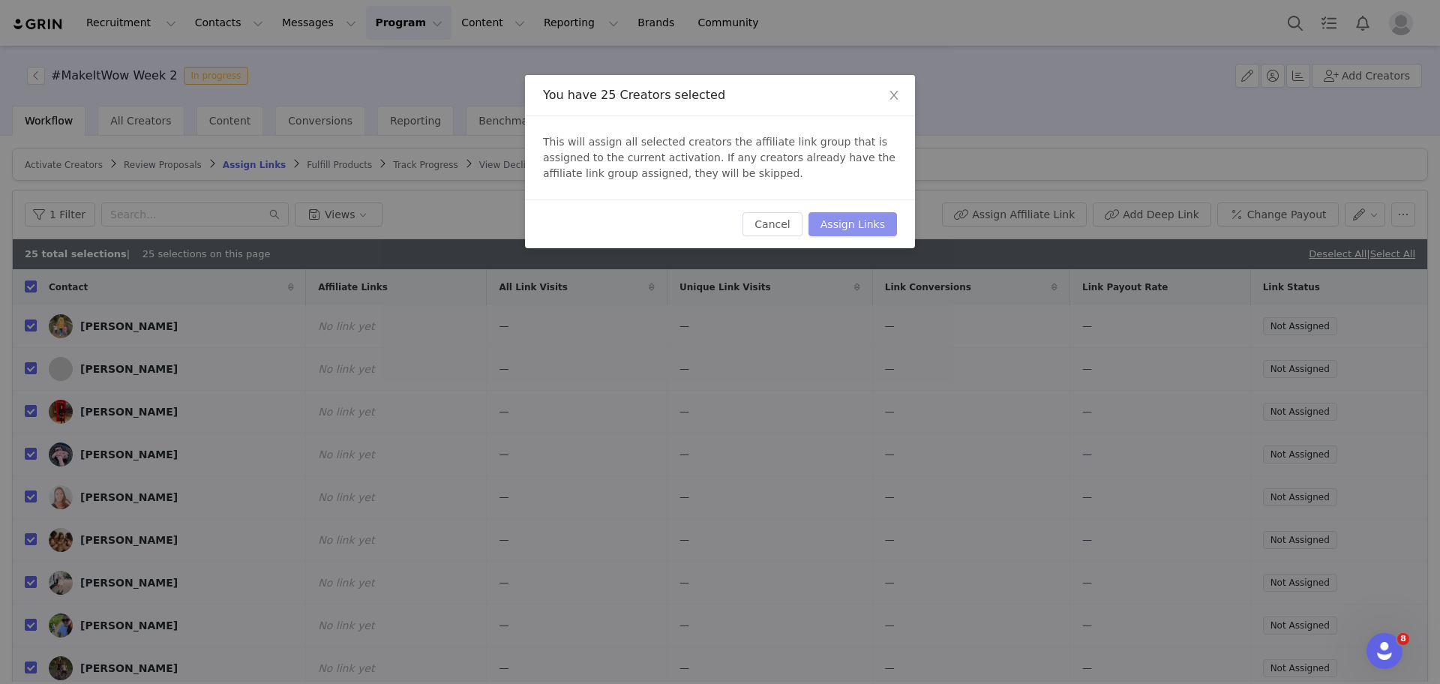
click at [863, 212] on button "Assign Links" at bounding box center [852, 224] width 88 height 24
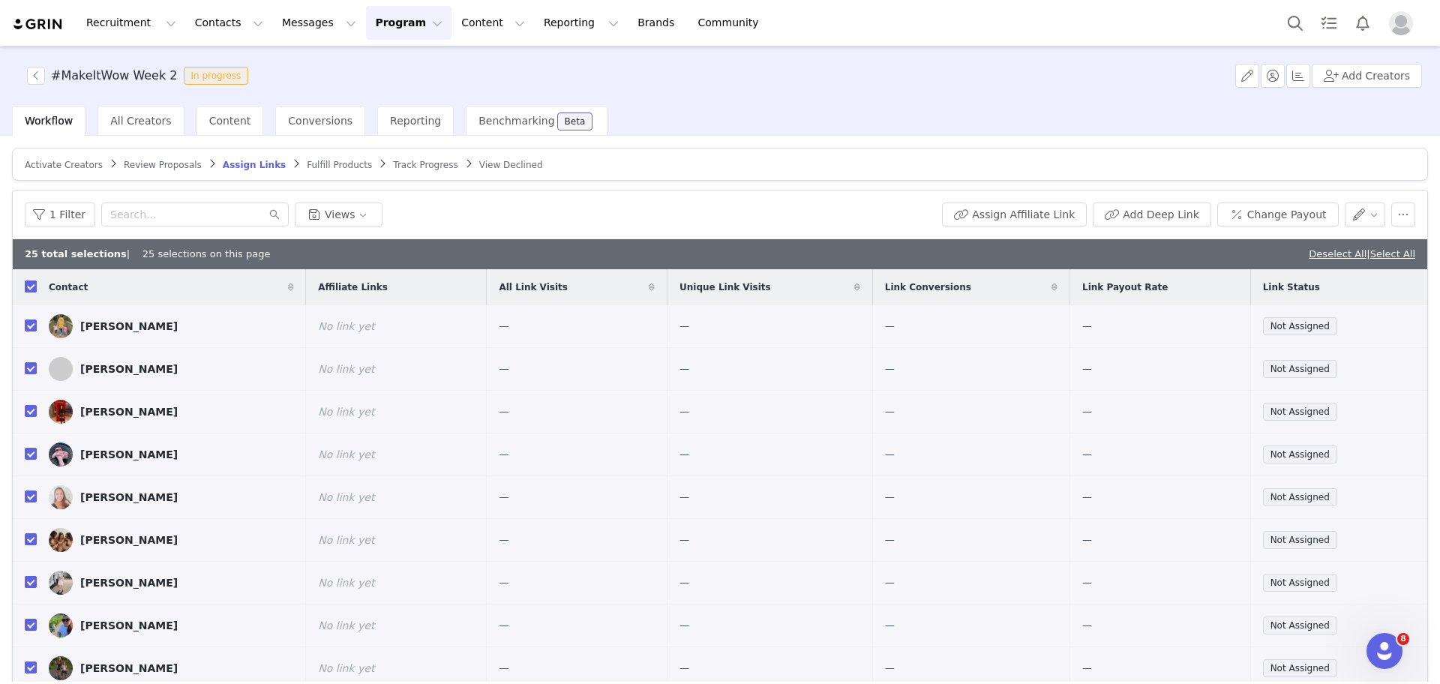
click at [28, 286] on input "checkbox" at bounding box center [31, 286] width 12 height 12
checkbox input "false"
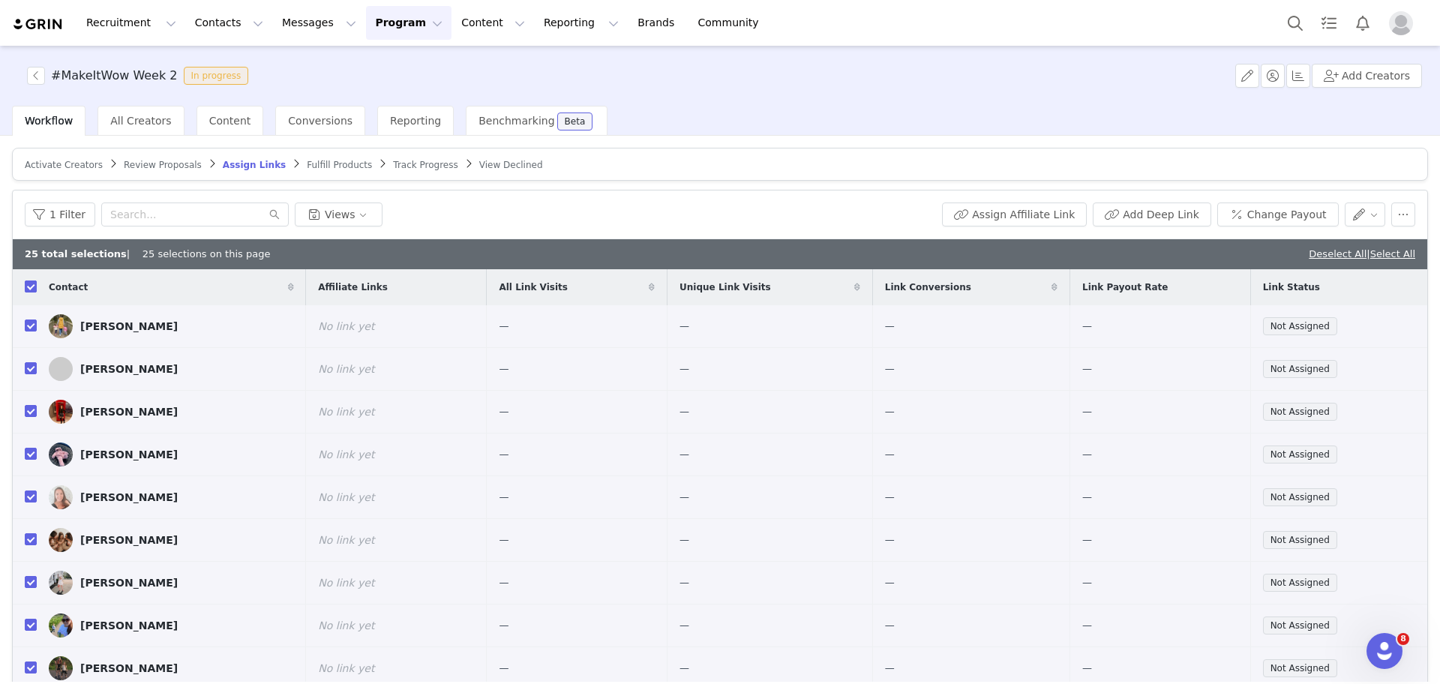
checkbox input "false"
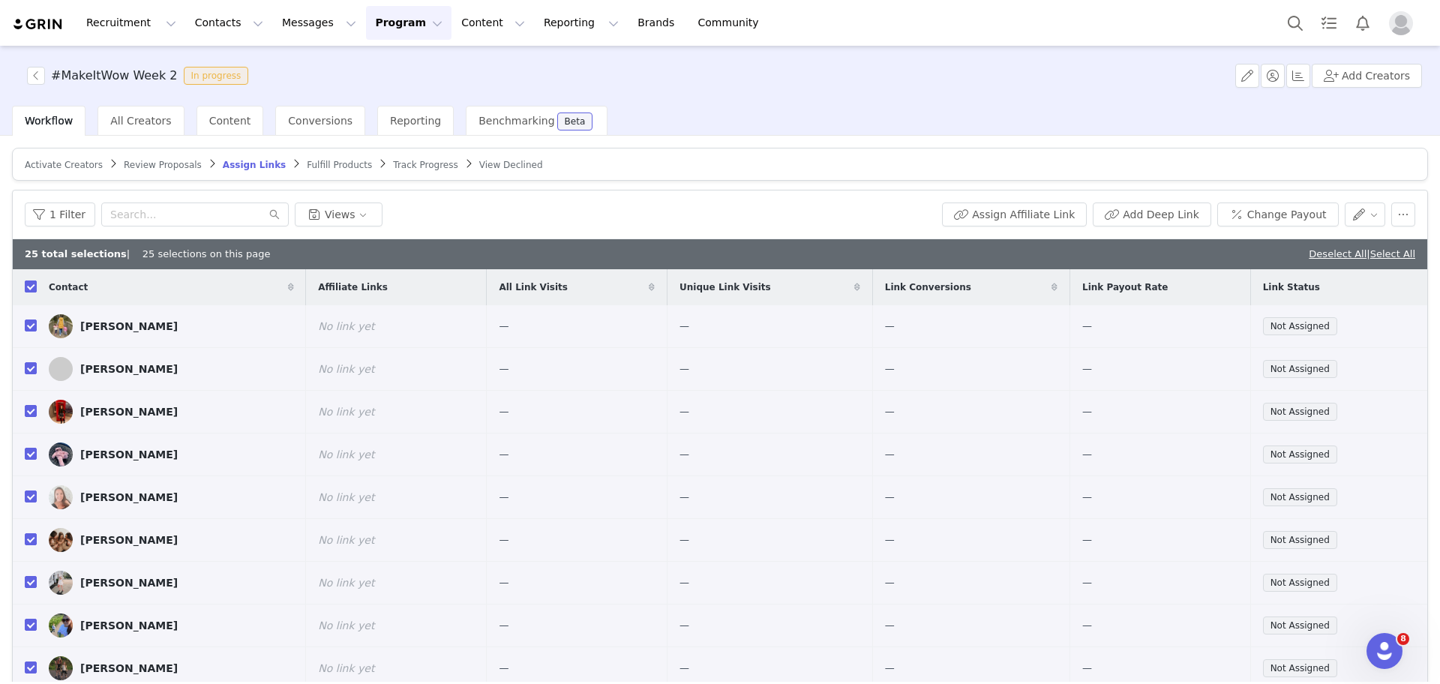
checkbox input "false"
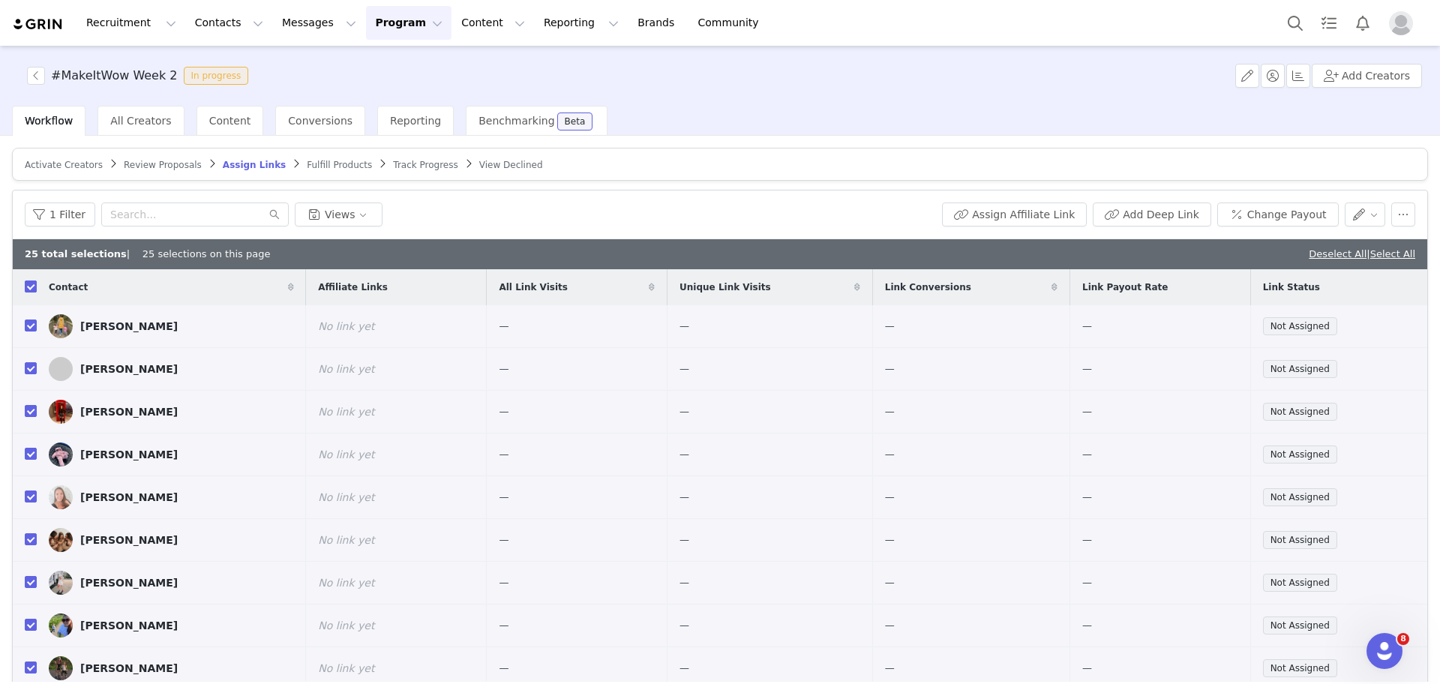
checkbox input "false"
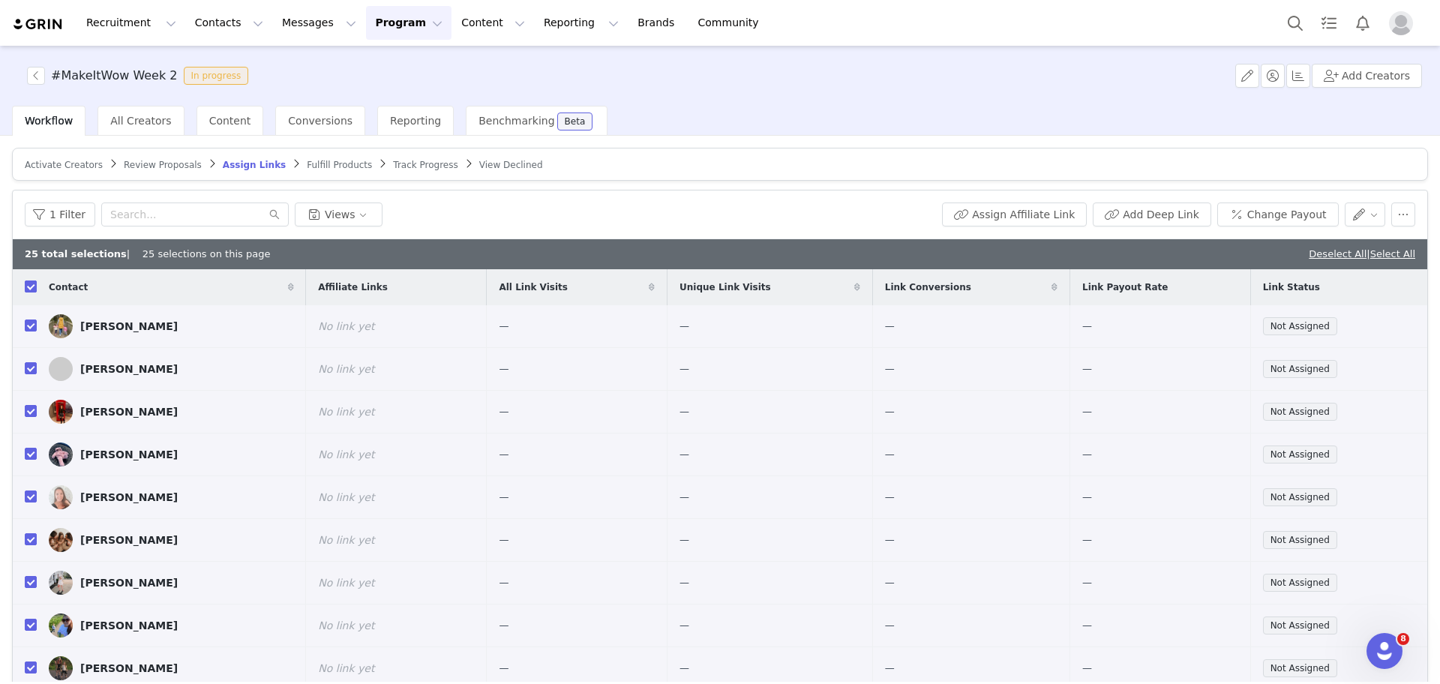
checkbox input "false"
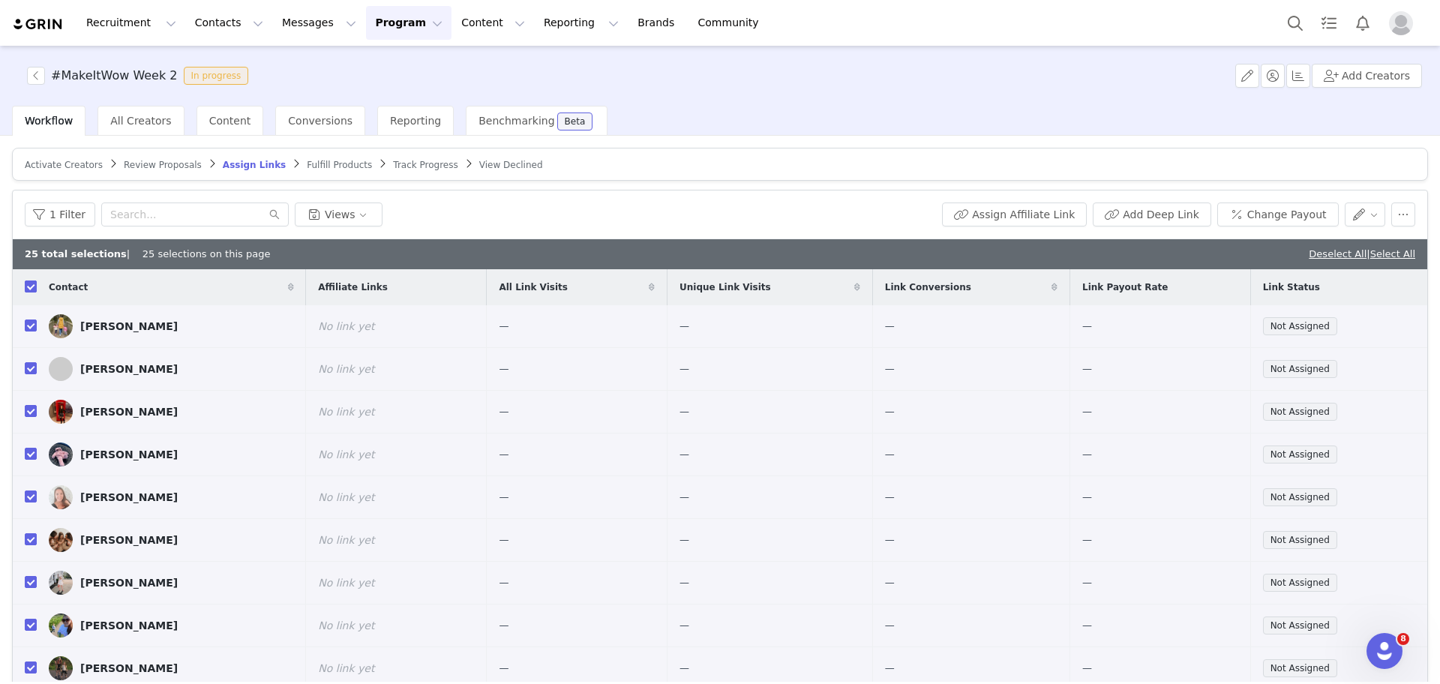
checkbox input "false"
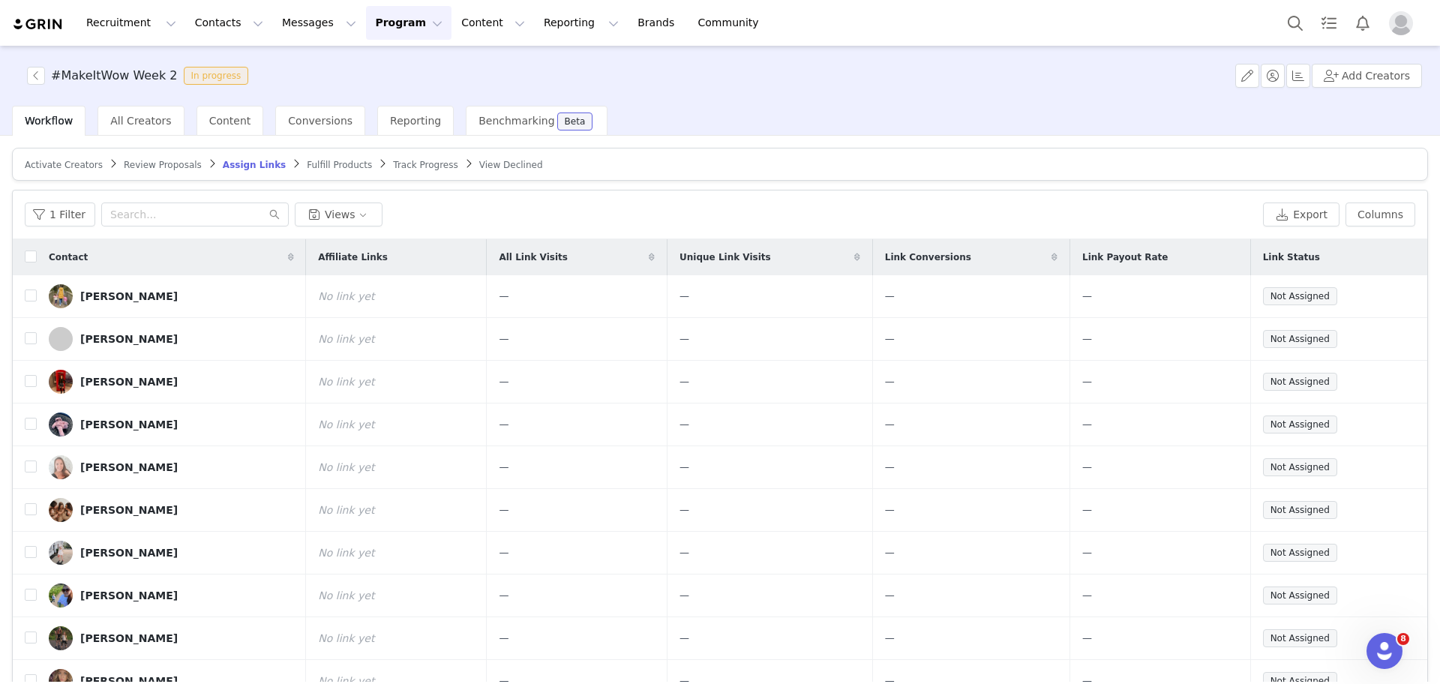
click at [154, 163] on span "Review Proposals" at bounding box center [163, 165] width 78 height 10
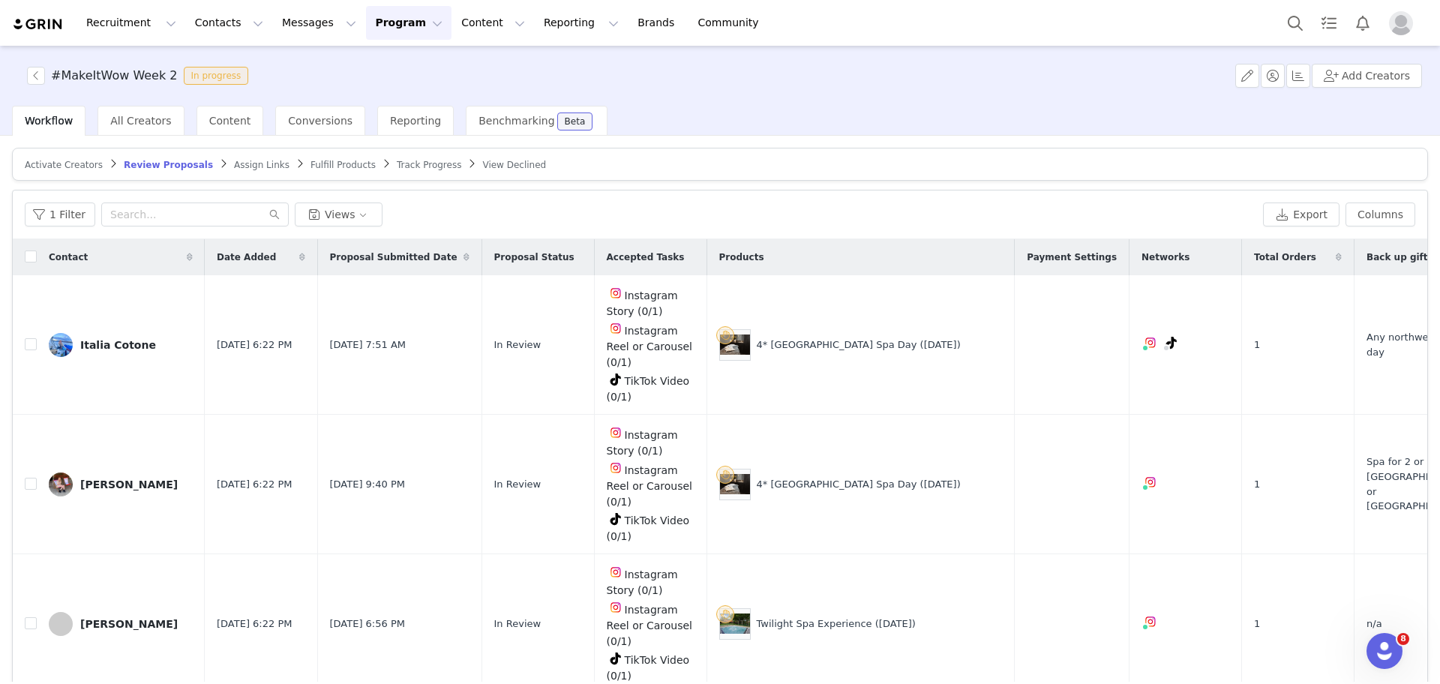
click at [71, 173] on article "Activate Creators Review Proposals Assign Links Fulfill Products Track Progress…" at bounding box center [720, 164] width 1416 height 33
click at [310, 165] on span "Fulfill Products" at bounding box center [342, 165] width 65 height 10
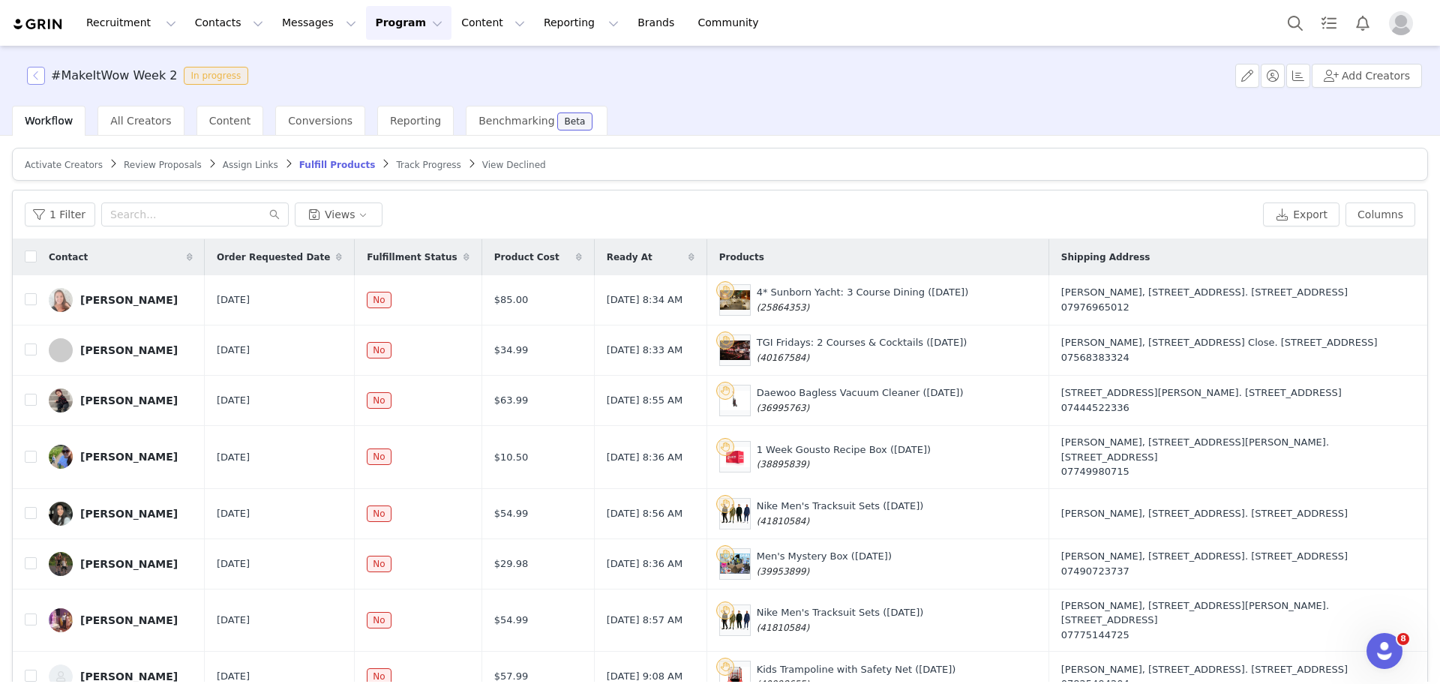
click at [36, 76] on button "button" at bounding box center [36, 76] width 18 height 18
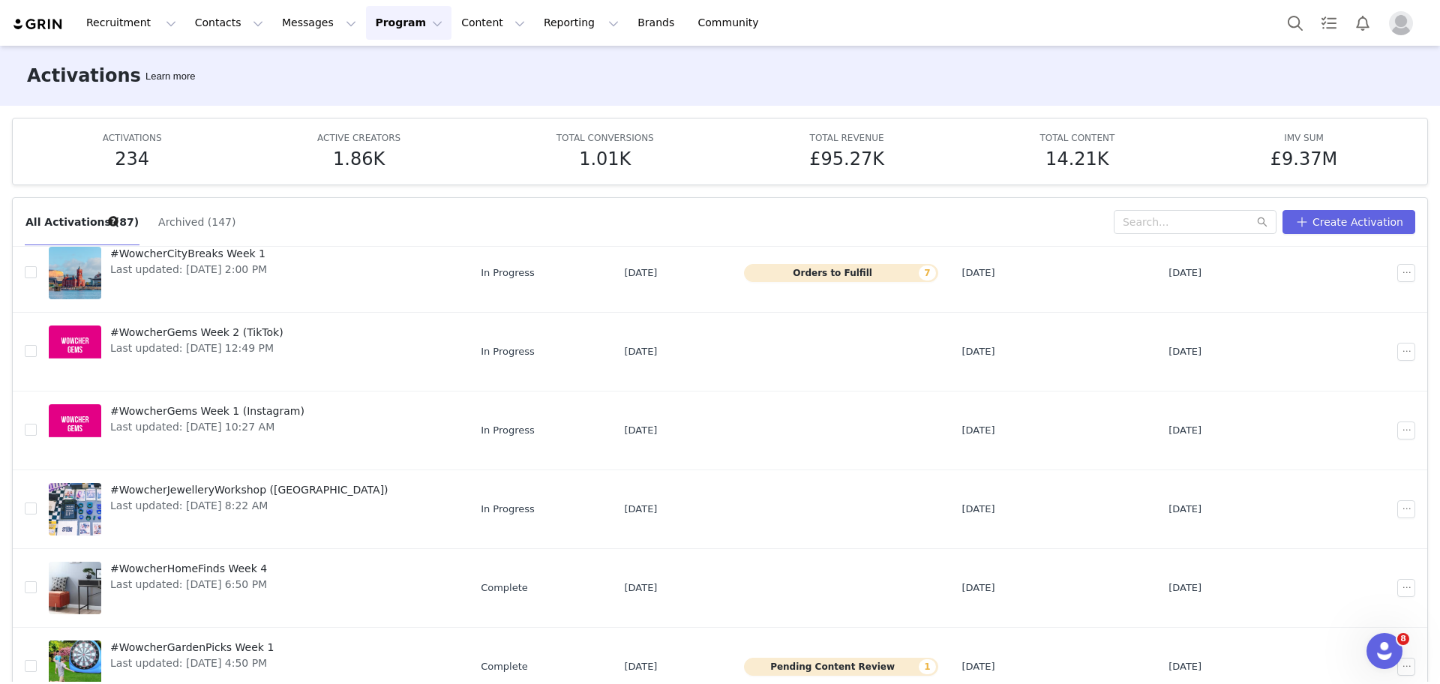
scroll to position [79, 0]
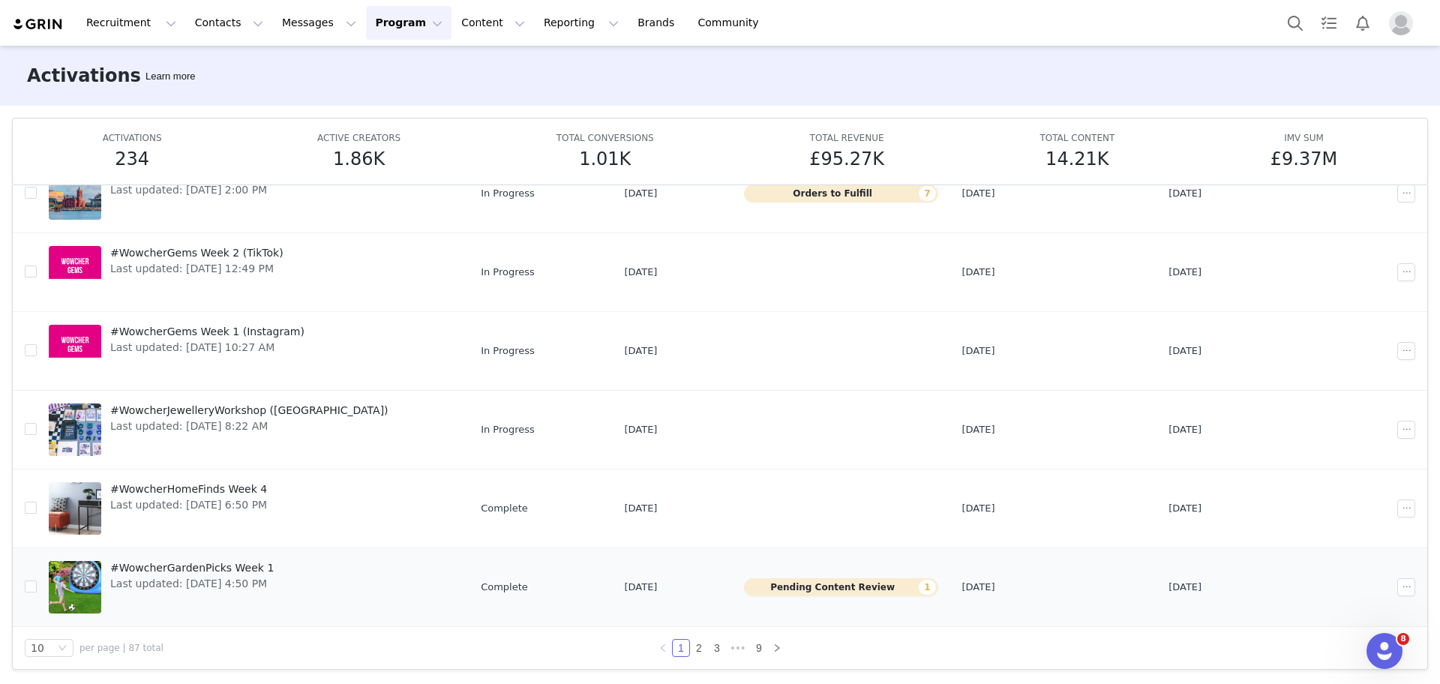
click at [820, 591] on button "Pending Content Review 1" at bounding box center [840, 587] width 193 height 18
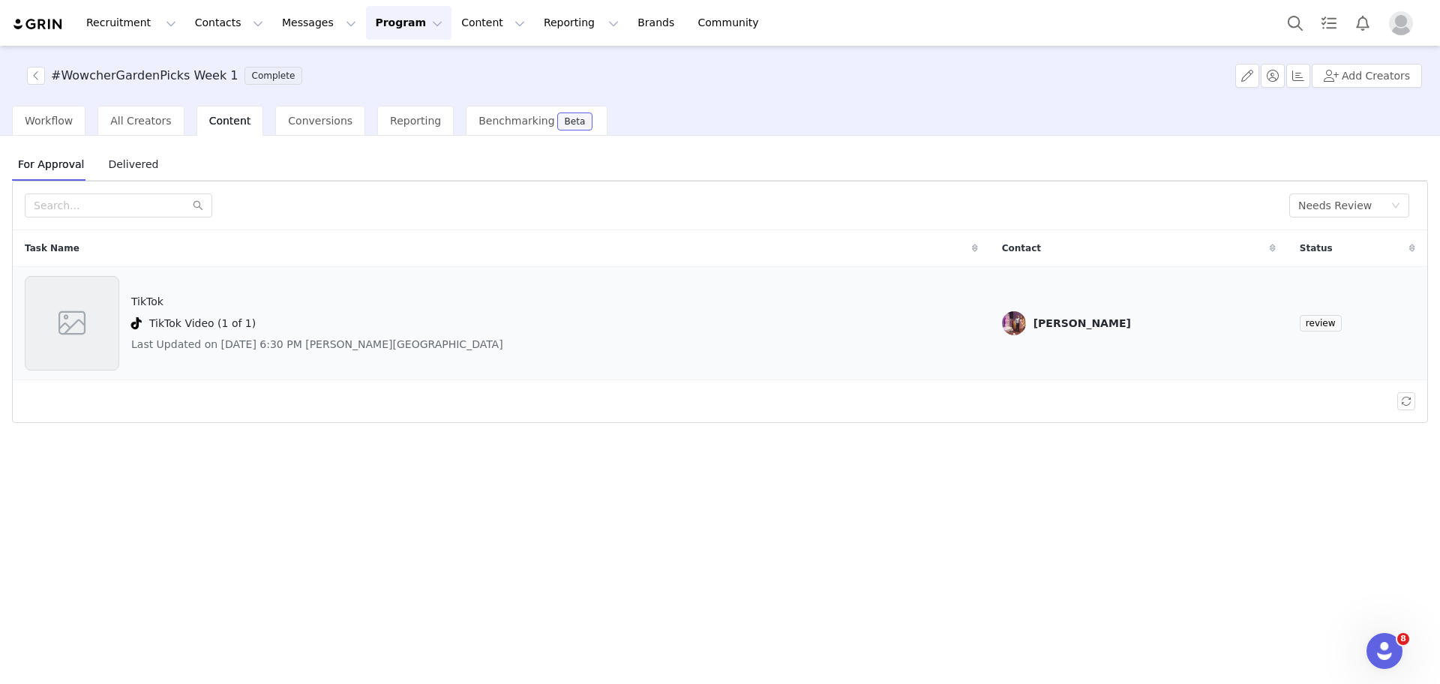
click at [106, 298] on div at bounding box center [72, 323] width 94 height 94
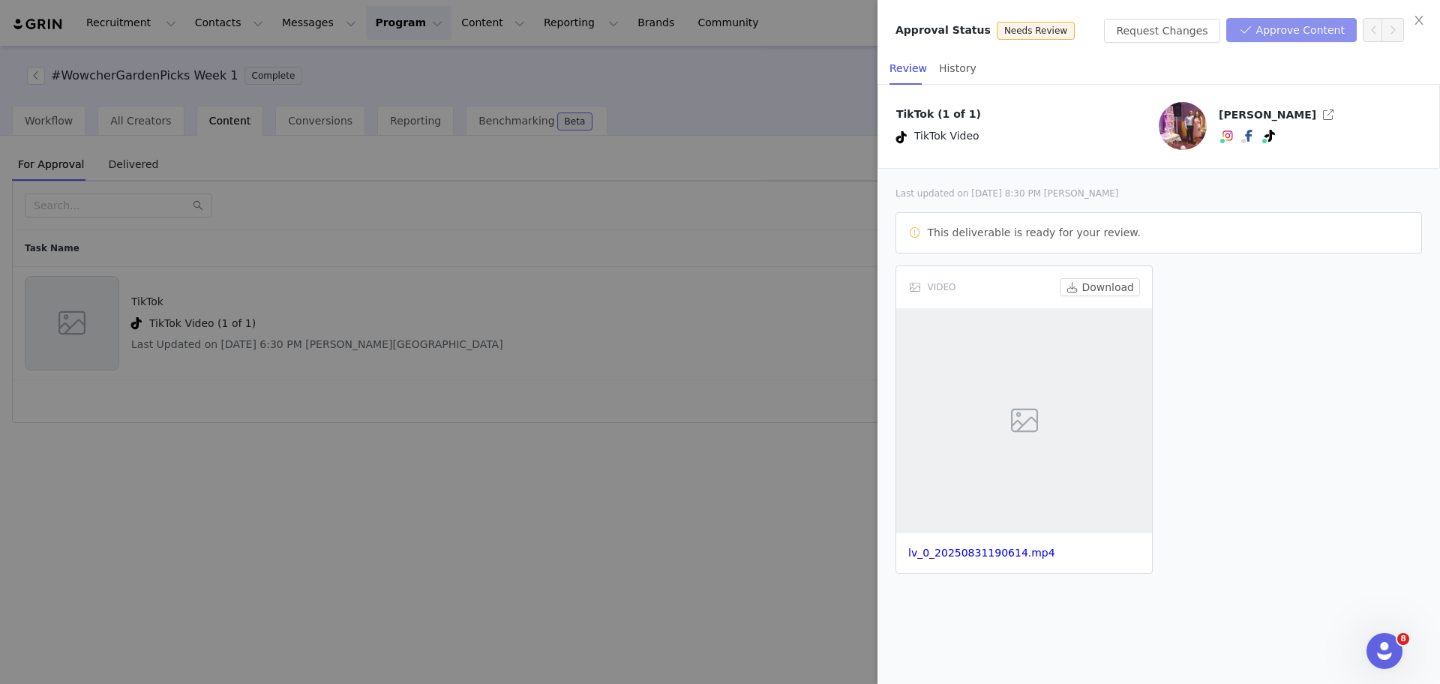
click at [1285, 37] on button "Approve Content" at bounding box center [1291, 30] width 130 height 24
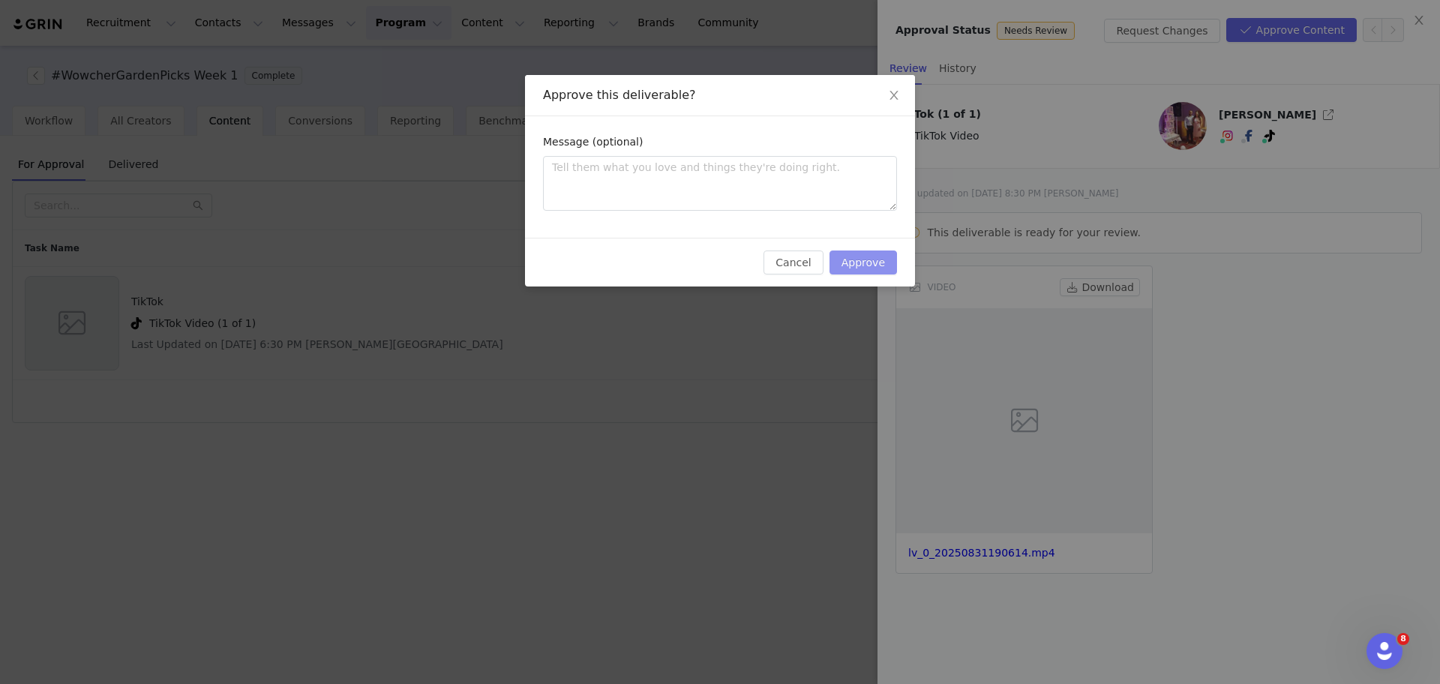
click at [883, 265] on button "Approve" at bounding box center [862, 262] width 67 height 24
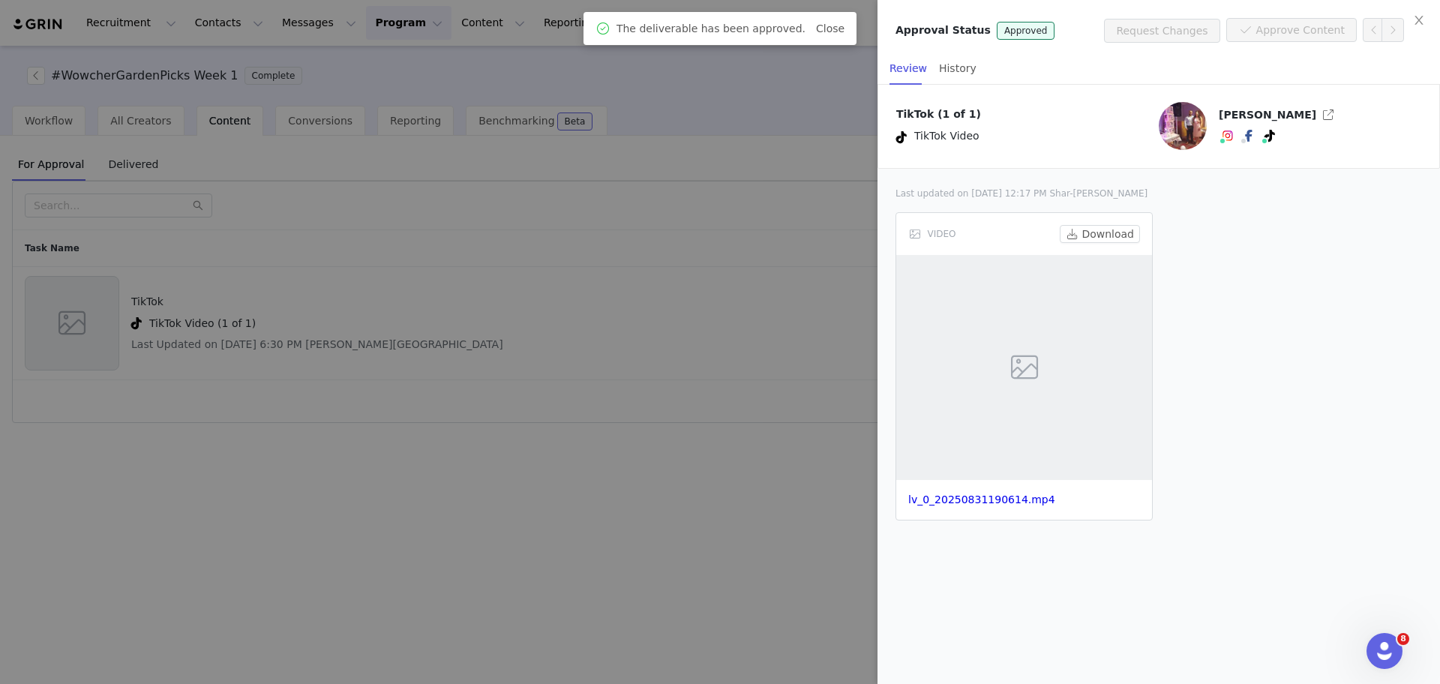
click at [699, 416] on div at bounding box center [720, 342] width 1440 height 684
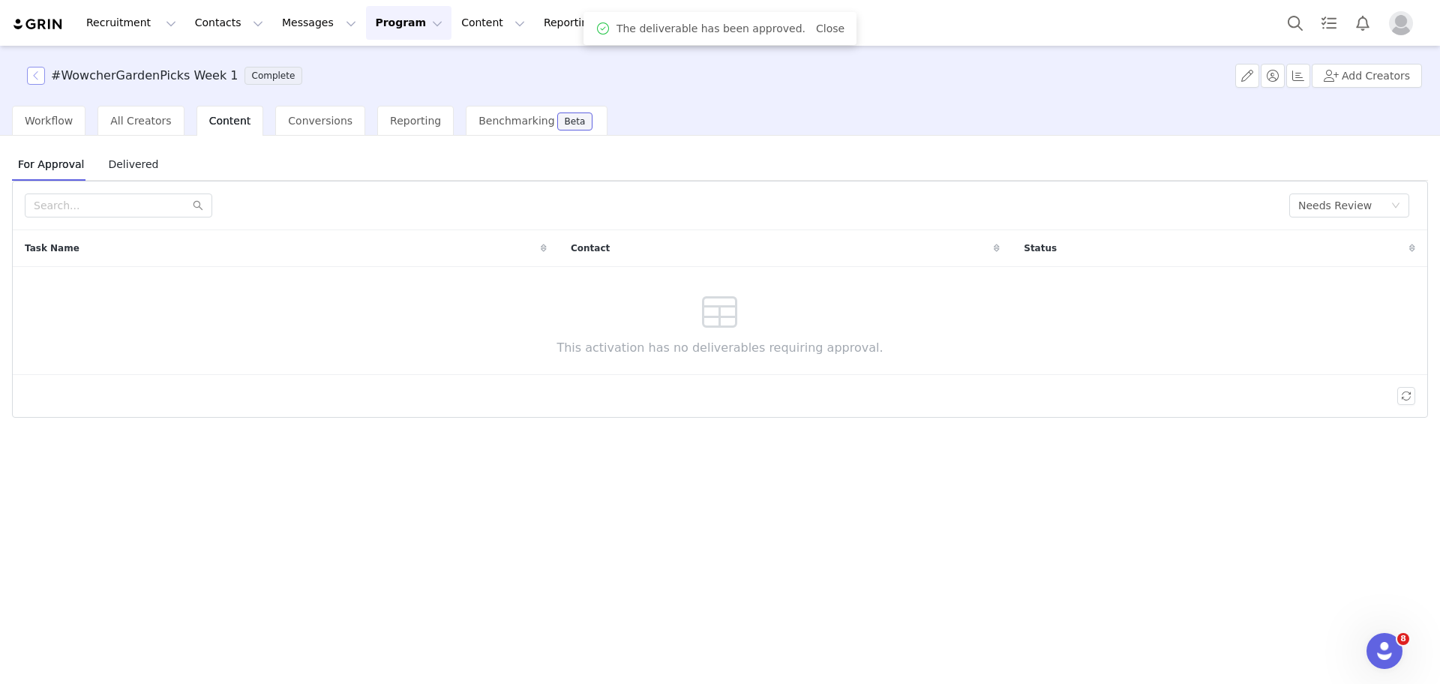
click at [42, 71] on button "button" at bounding box center [36, 76] width 18 height 18
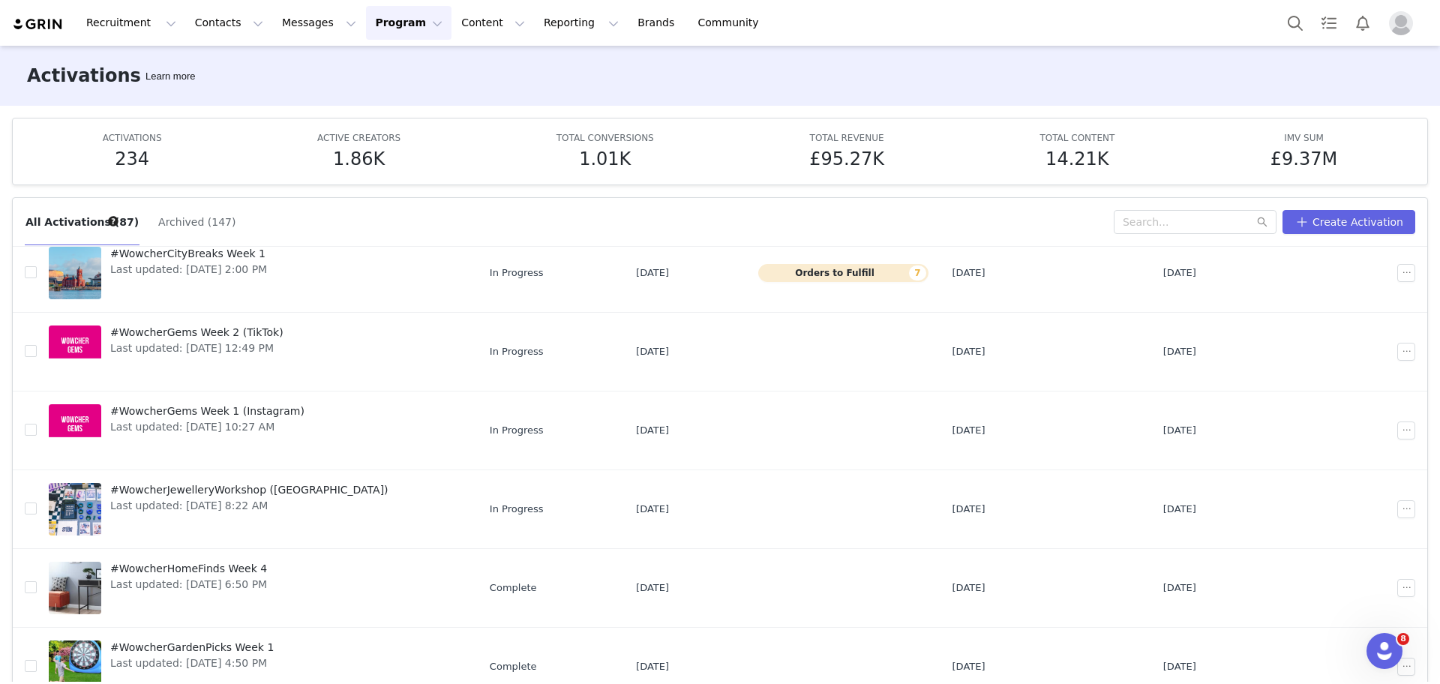
scroll to position [79, 0]
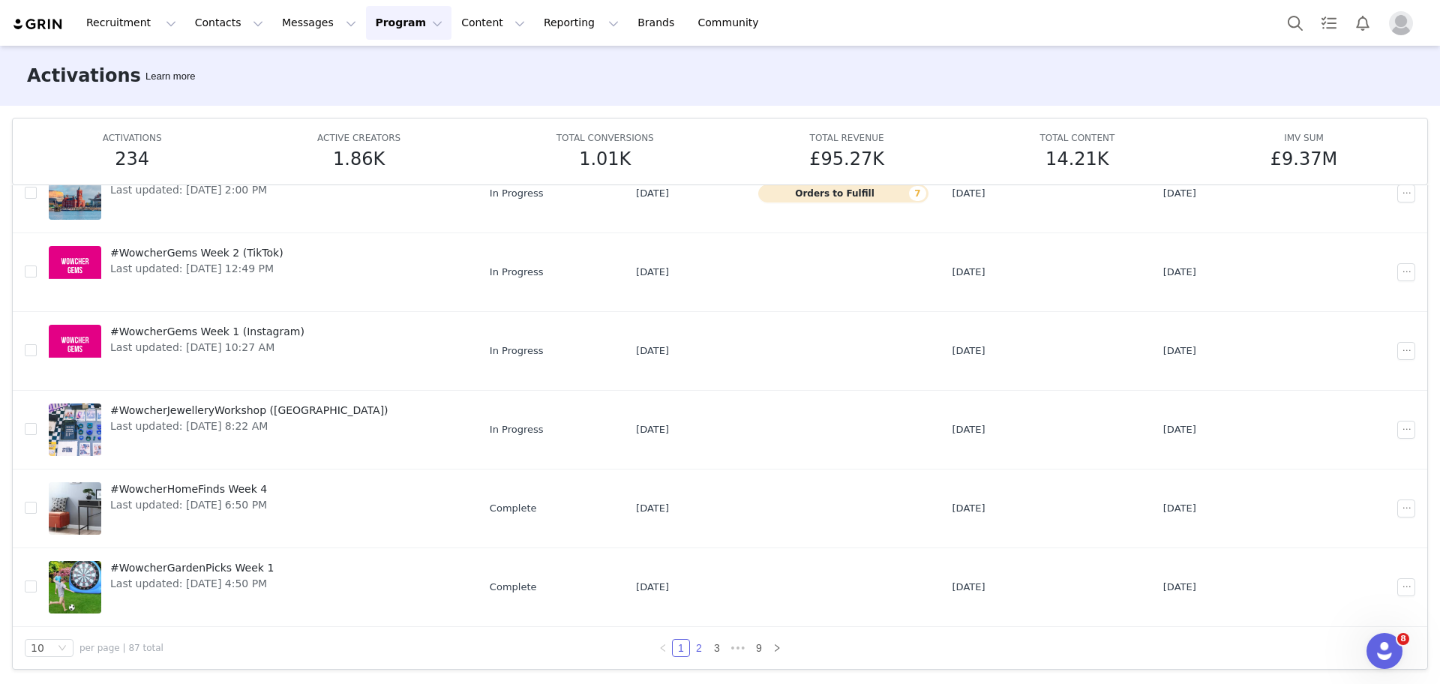
click at [697, 652] on link "2" at bounding box center [699, 648] width 16 height 16
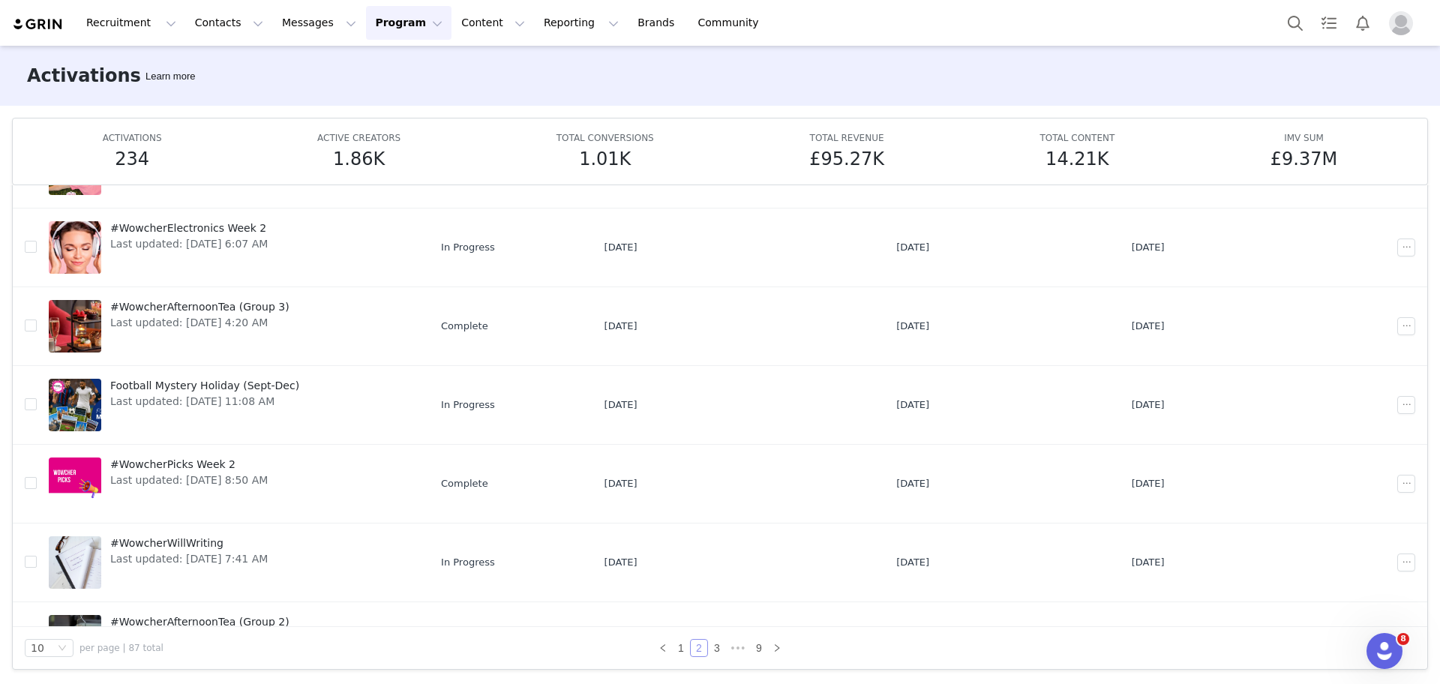
scroll to position [364, 0]
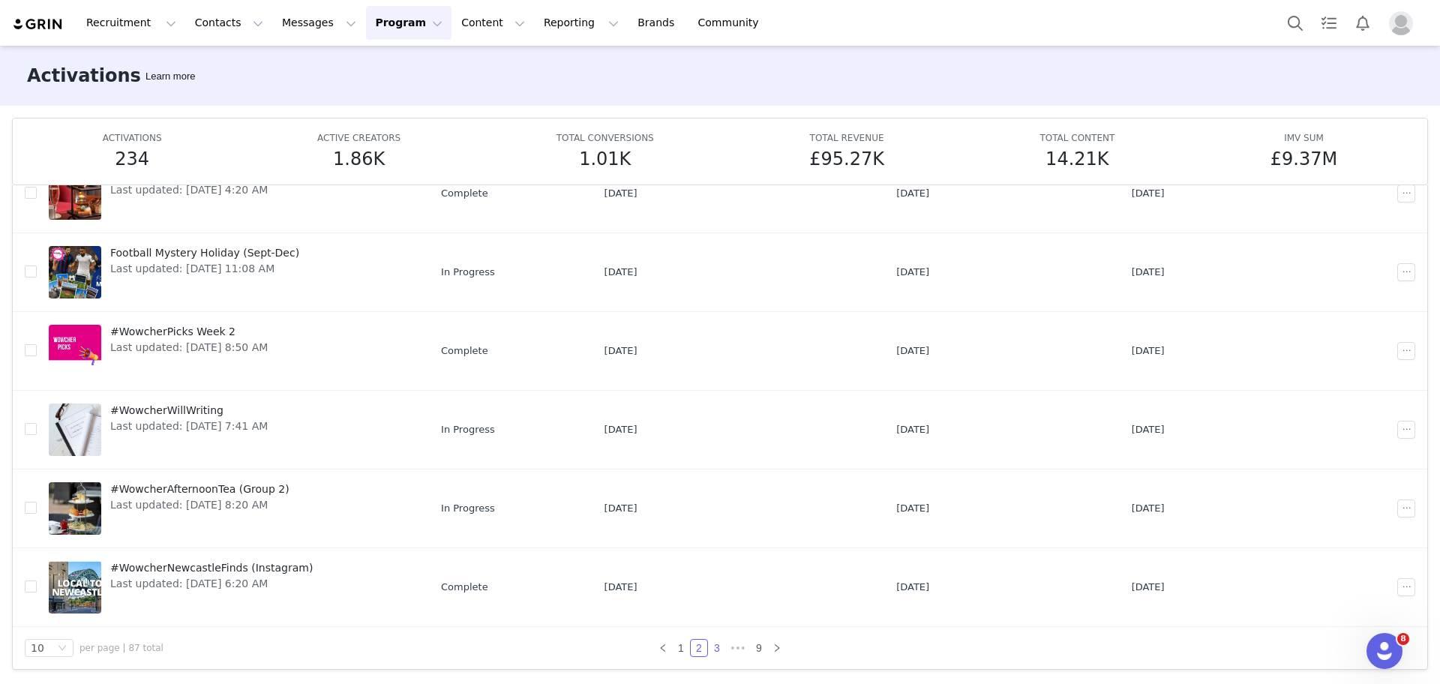
click at [709, 655] on link "3" at bounding box center [717, 648] width 16 height 16
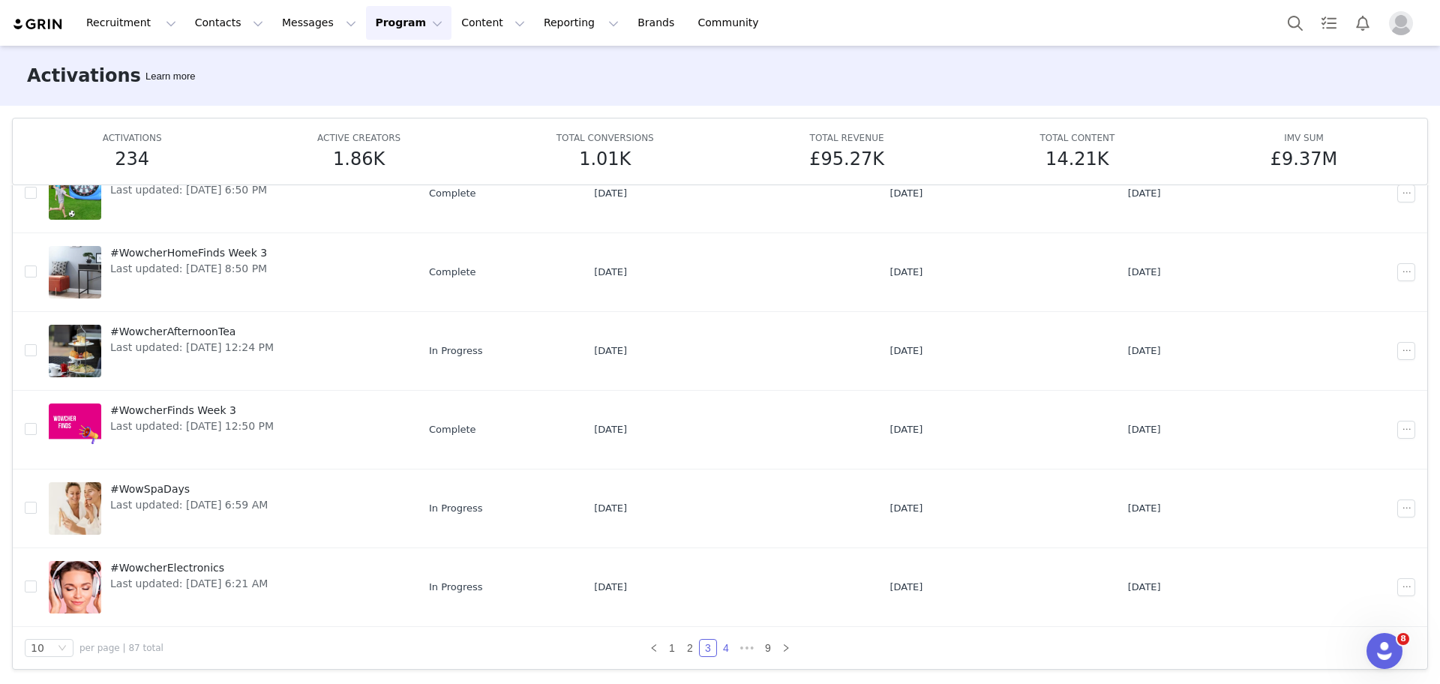
click at [718, 648] on link "4" at bounding box center [726, 648] width 16 height 16
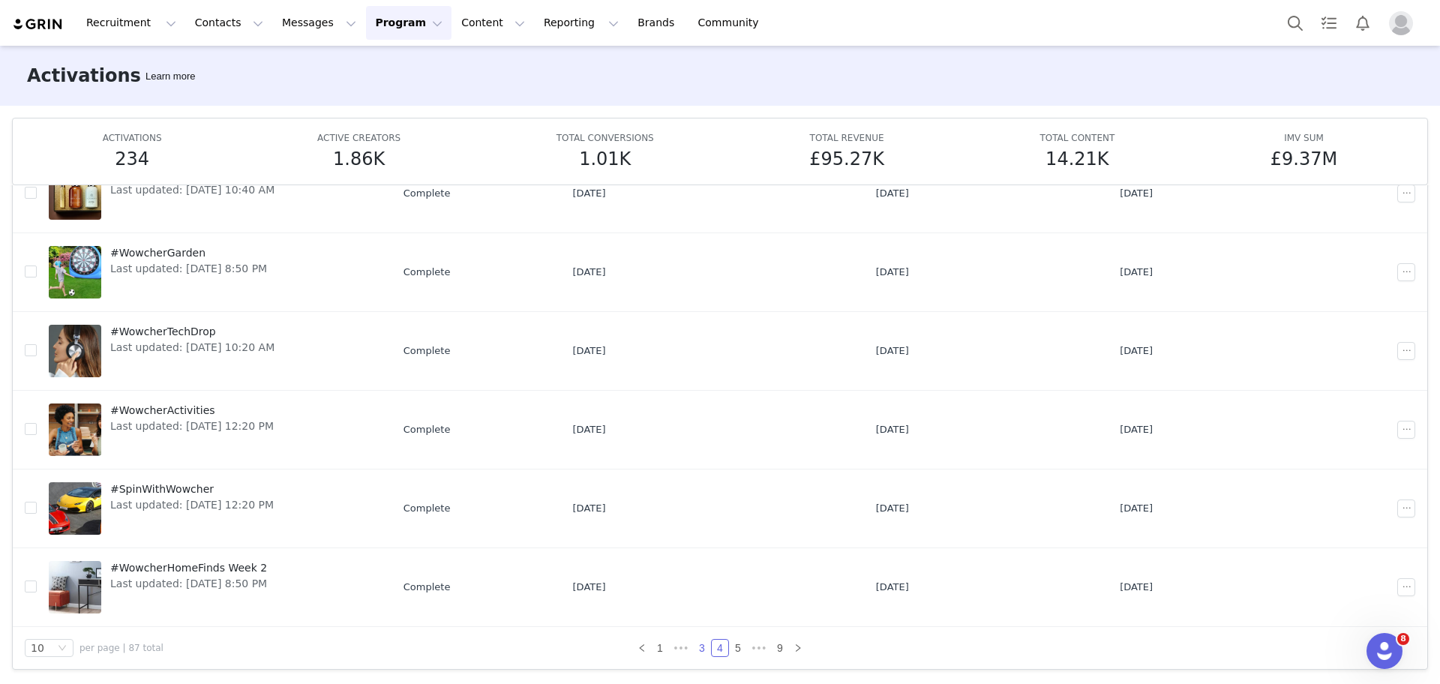
click at [694, 640] on link "3" at bounding box center [702, 648] width 16 height 16
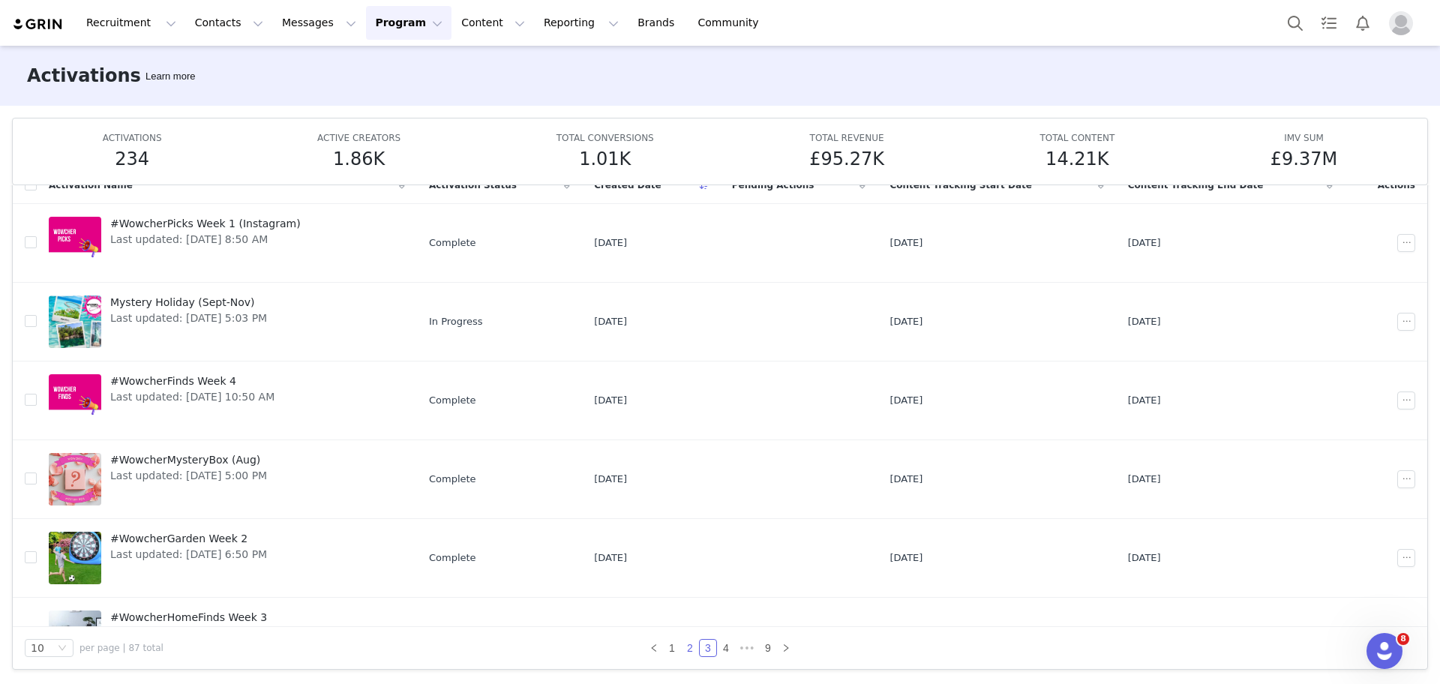
click at [682, 650] on link "2" at bounding box center [690, 648] width 16 height 16
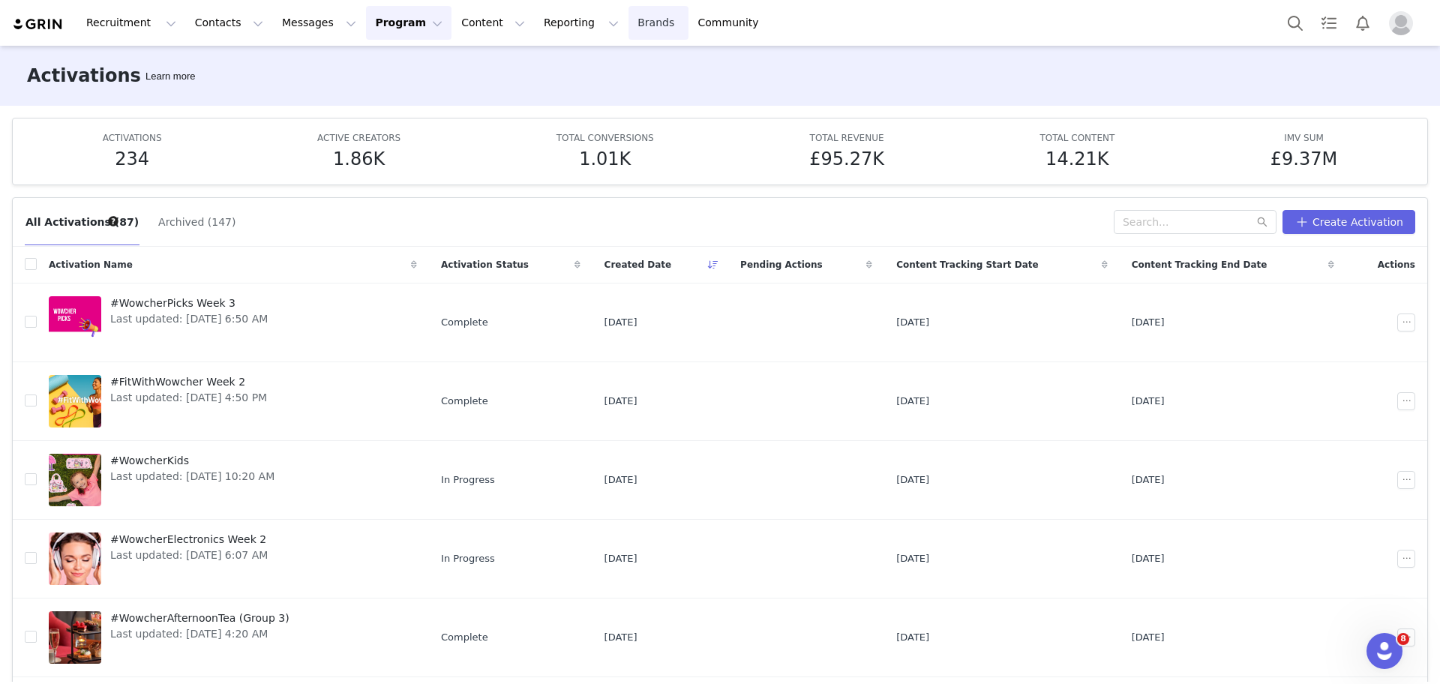
click at [628, 23] on link "Brands Brands" at bounding box center [657, 23] width 59 height 34
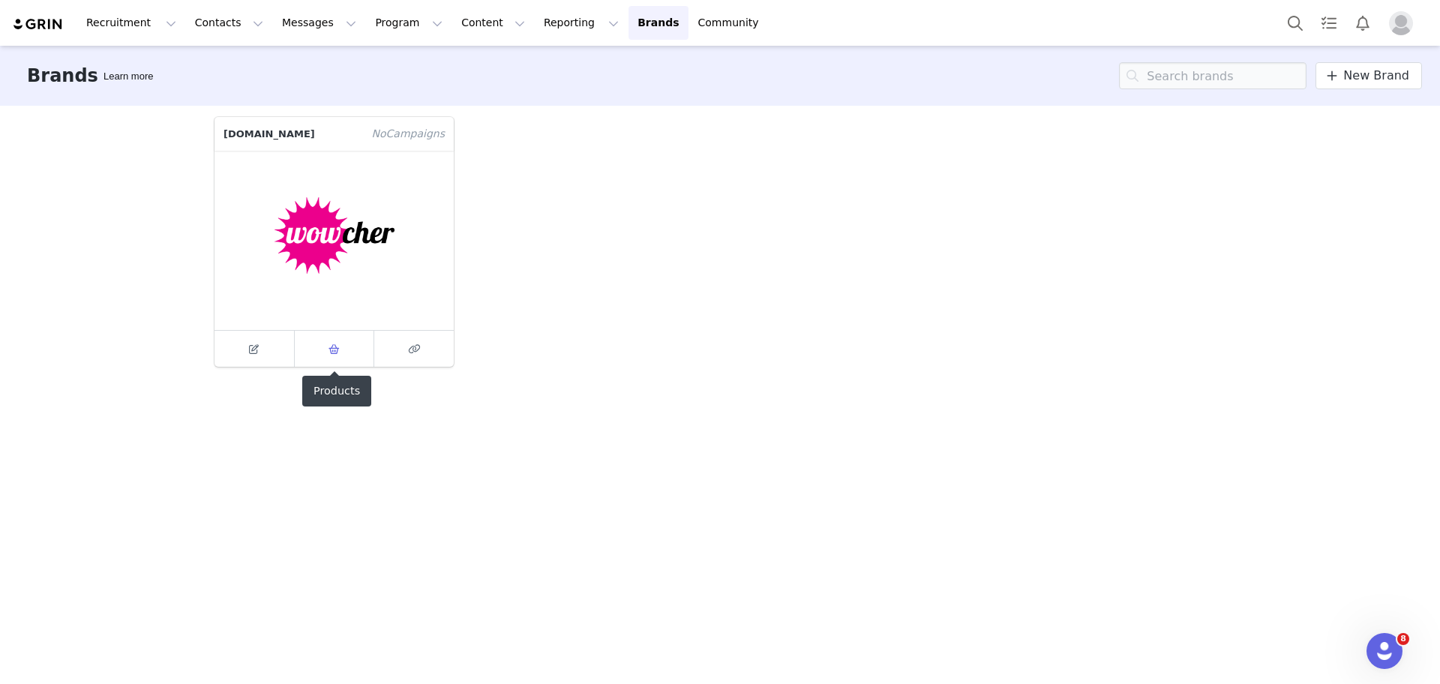
click at [360, 349] on link at bounding box center [335, 349] width 80 height 36
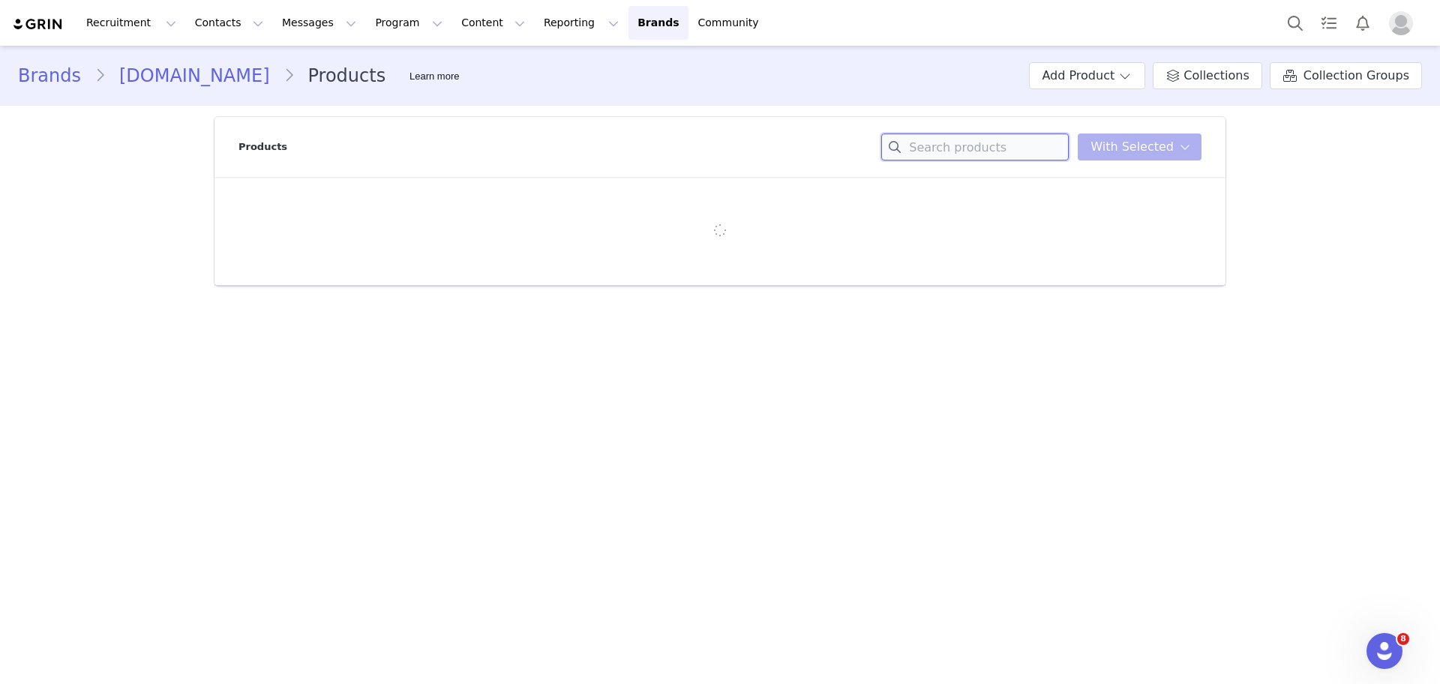
click at [985, 146] on input at bounding box center [974, 146] width 187 height 27
paste input "Manchester Stay + Prosecco & Bfast"
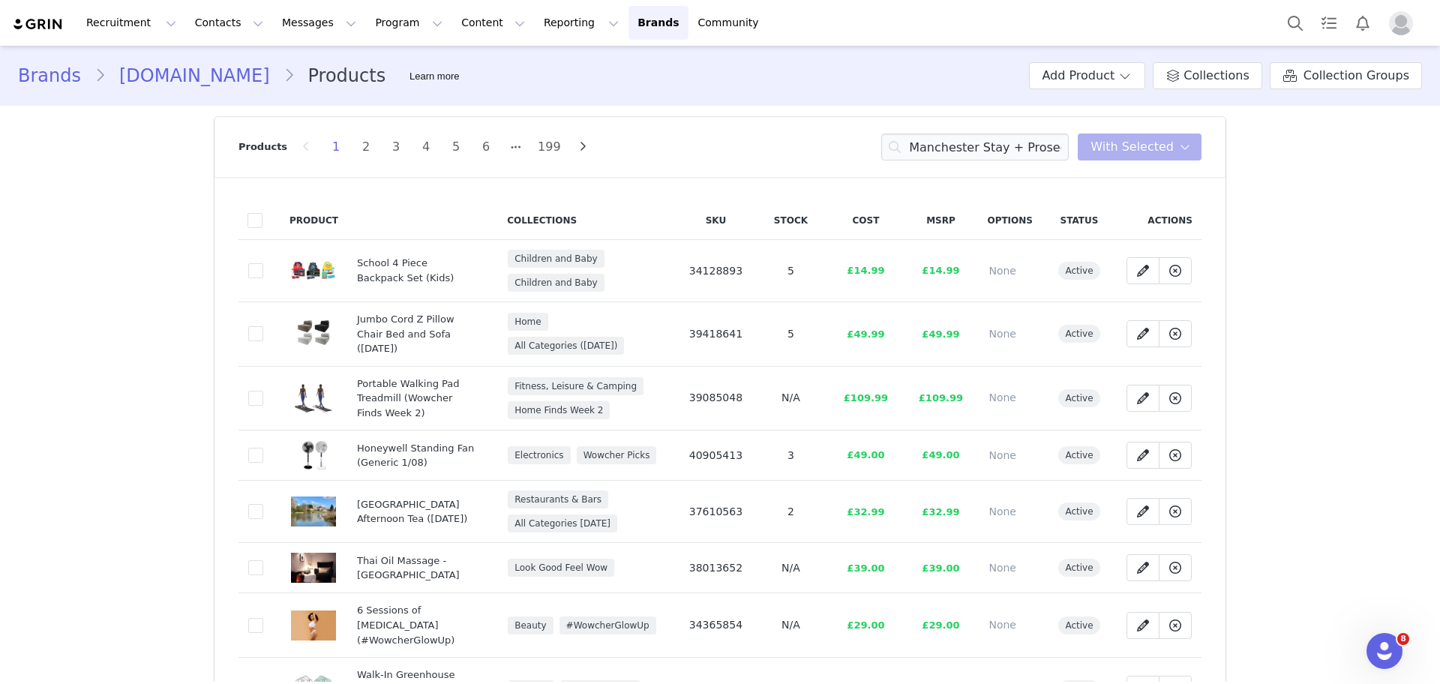
drag, startPoint x: 724, startPoint y: 263, endPoint x: 667, endPoint y: 263, distance: 57.7
click at [738, 257] on td "34128893" at bounding box center [715, 271] width 75 height 62
drag, startPoint x: 757, startPoint y: 263, endPoint x: 712, endPoint y: 266, distance: 45.8
click at [712, 266] on tr "0016e3cf-3fcf-461d-82d8-b72ed44bca90 School 4 Piece Backpack Set (Kids) Childre…" at bounding box center [719, 271] width 963 height 62
click at [946, 140] on input "Manchester Stay + Prosecco & Bfast" at bounding box center [974, 146] width 187 height 27
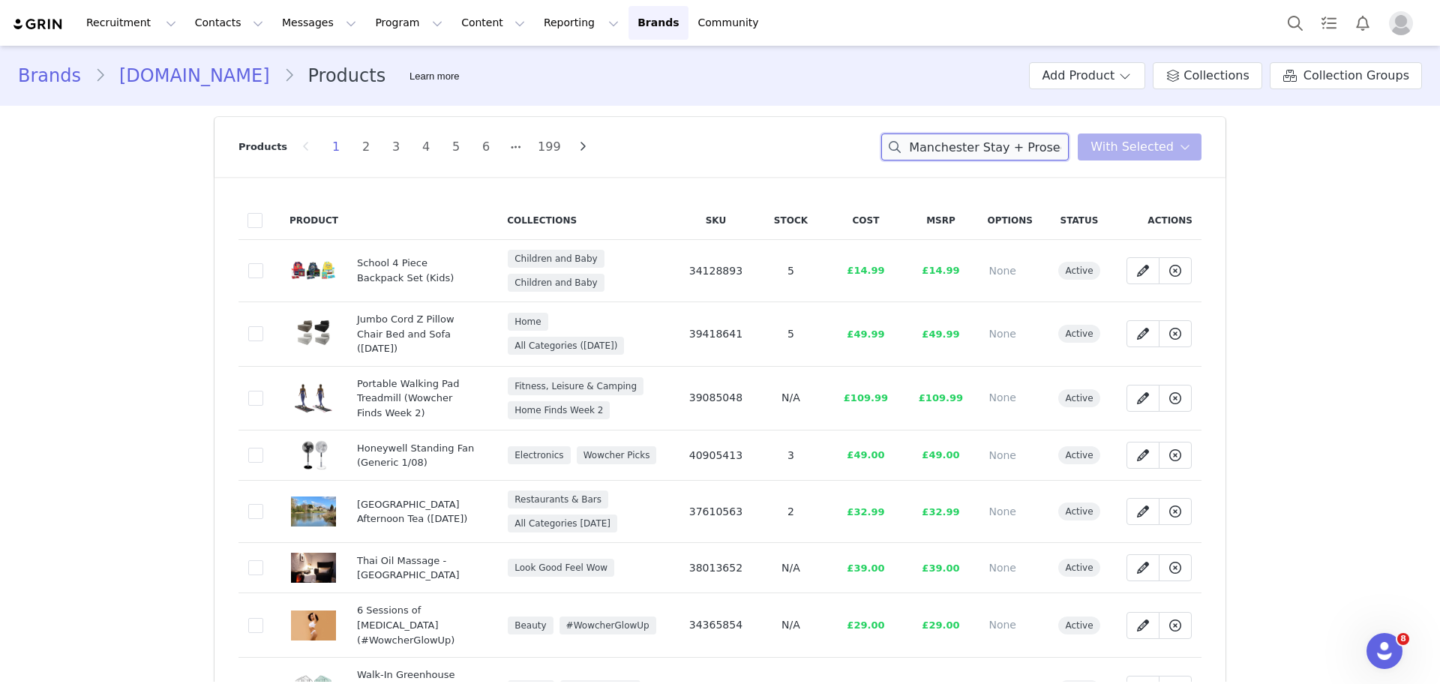
scroll to position [0, 43]
drag, startPoint x: 1011, startPoint y: 146, endPoint x: 1193, endPoint y: 133, distance: 182.7
click at [1193, 133] on div "Manchester Stay + Prosecco & Bfast You have 0 product s selected Add to Collect…" at bounding box center [1041, 146] width 320 height 27
drag, startPoint x: 907, startPoint y: 138, endPoint x: 1236, endPoint y: 131, distance: 328.6
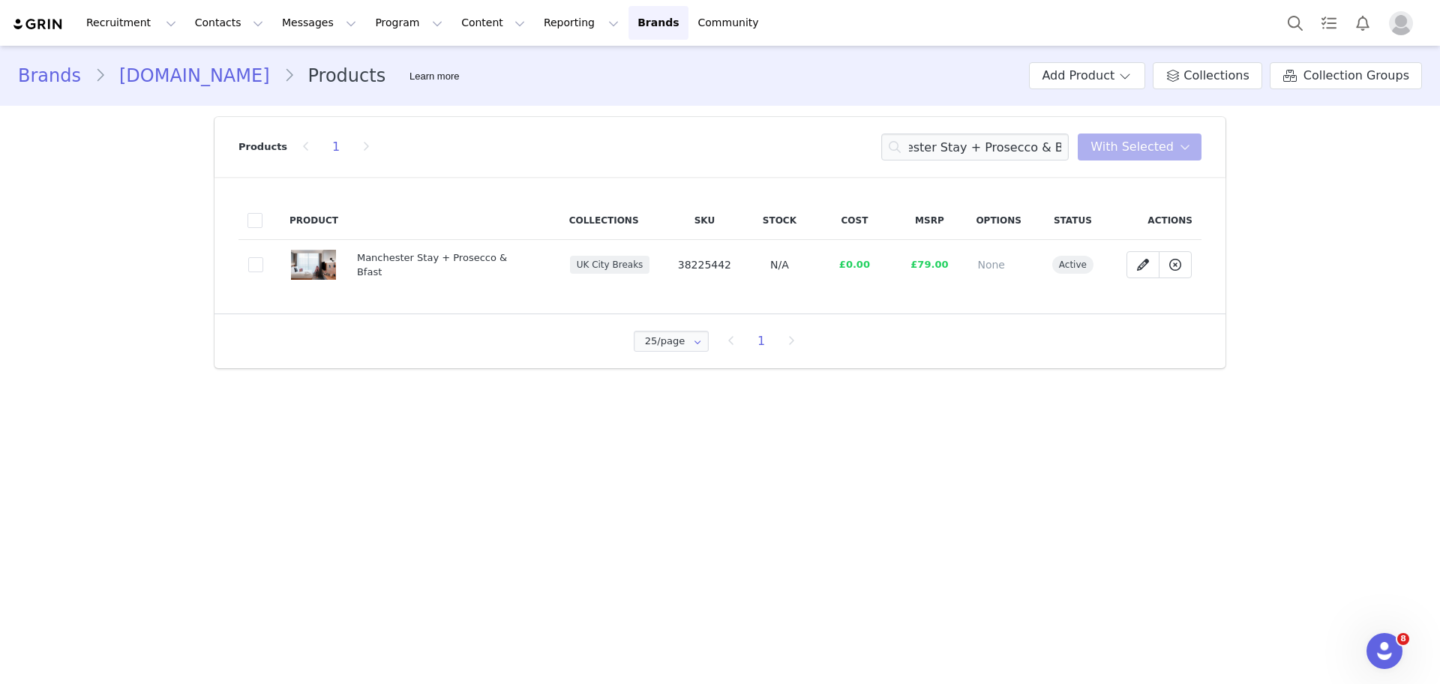
scroll to position [0, 0]
drag, startPoint x: 733, startPoint y: 274, endPoint x: 673, endPoint y: 262, distance: 61.0
click at [673, 262] on td "38225442" at bounding box center [704, 265] width 75 height 50
copy span "38225442"
drag, startPoint x: 912, startPoint y: 149, endPoint x: 1249, endPoint y: 142, distance: 336.8
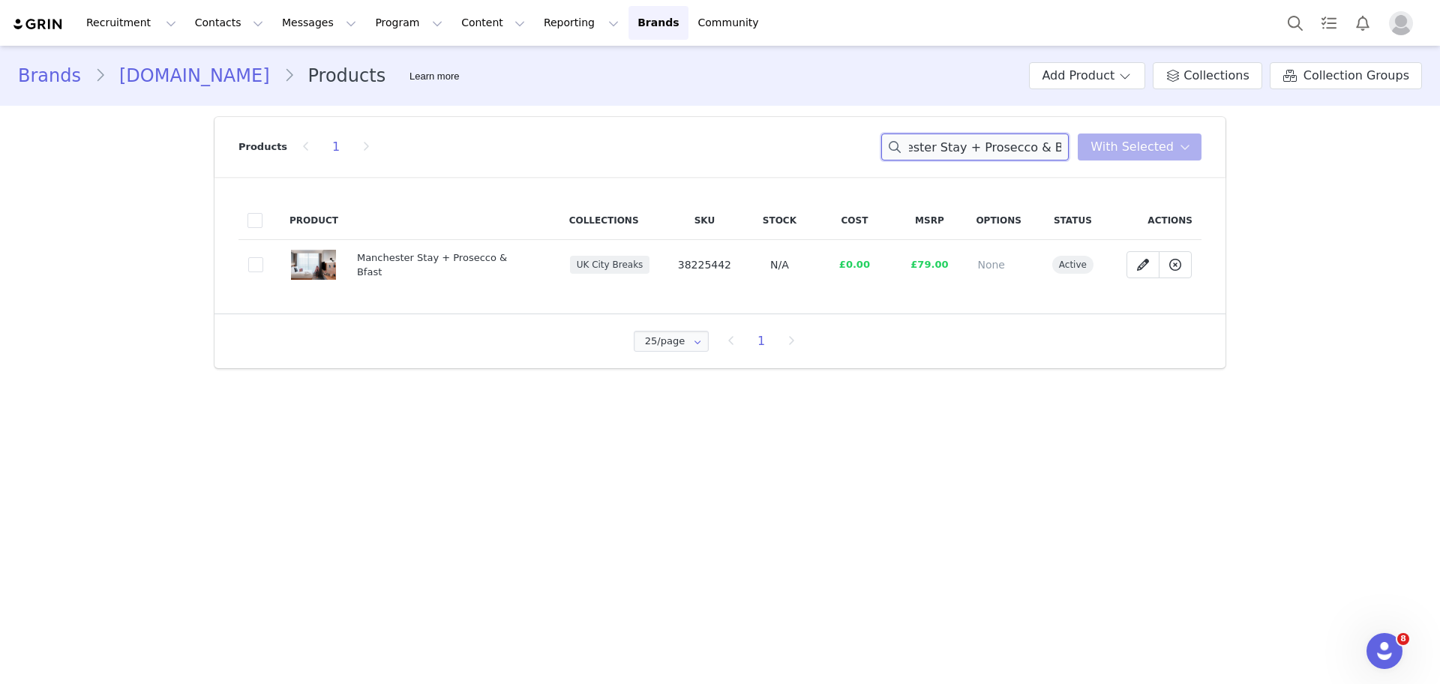
click at [1249, 142] on div "Brands wowcher.co.uk Products Learn more Add Product Collections Collection Gro…" at bounding box center [720, 213] width 1440 height 334
paste input "Pamper Package Manchester"
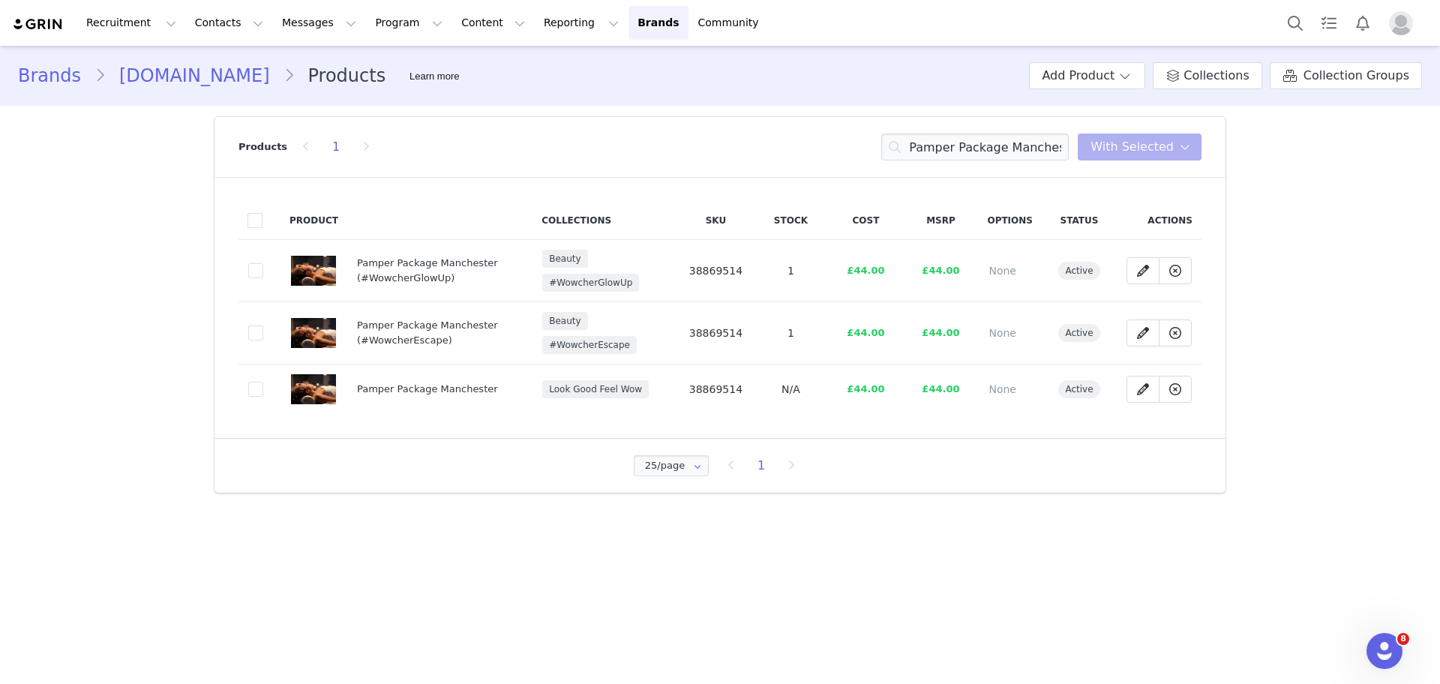
drag, startPoint x: 757, startPoint y: 276, endPoint x: 688, endPoint y: 271, distance: 68.4
click at [688, 271] on td "38869514" at bounding box center [715, 271] width 75 height 62
copy span "38869514"
drag, startPoint x: 910, startPoint y: 142, endPoint x: 1185, endPoint y: 127, distance: 275.7
click at [1185, 127] on div "Products 1 Pamper Package Manchester You have 0 product s selected Add to Colle…" at bounding box center [719, 147] width 963 height 60
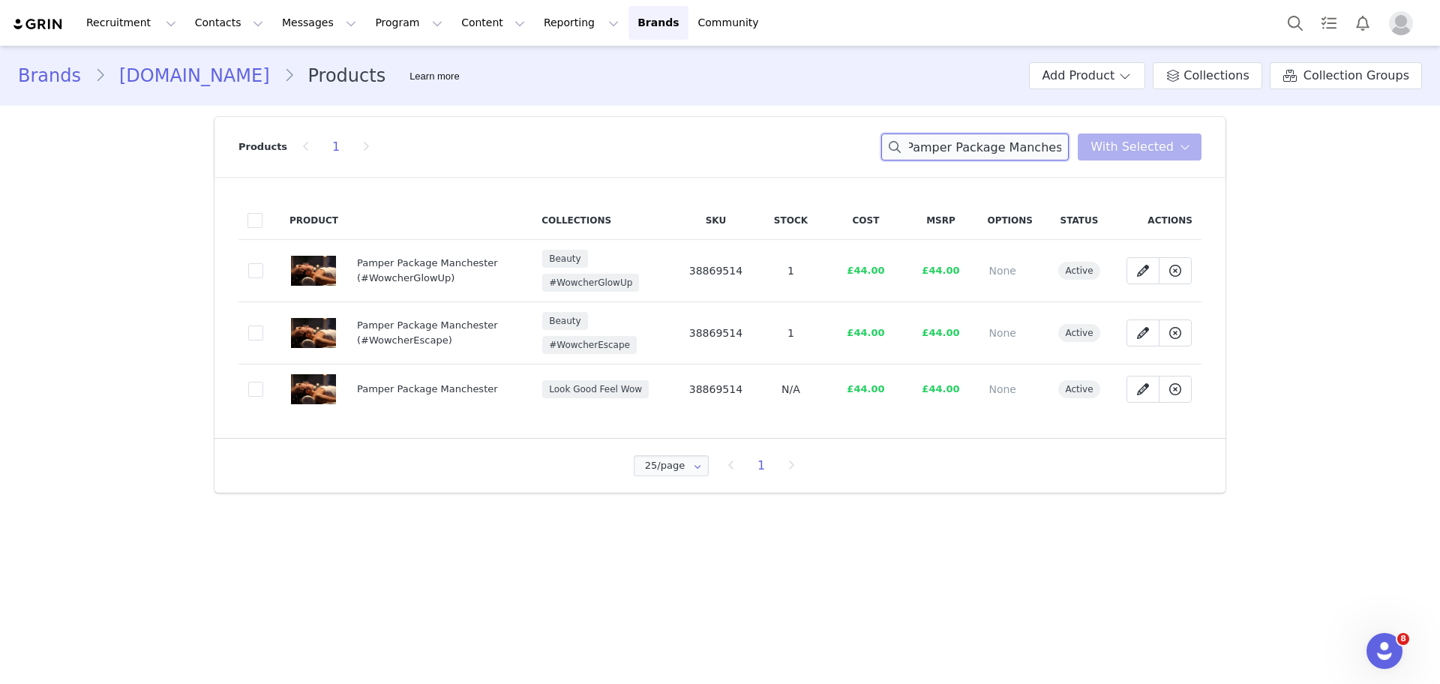
paste input "Sports Massage in"
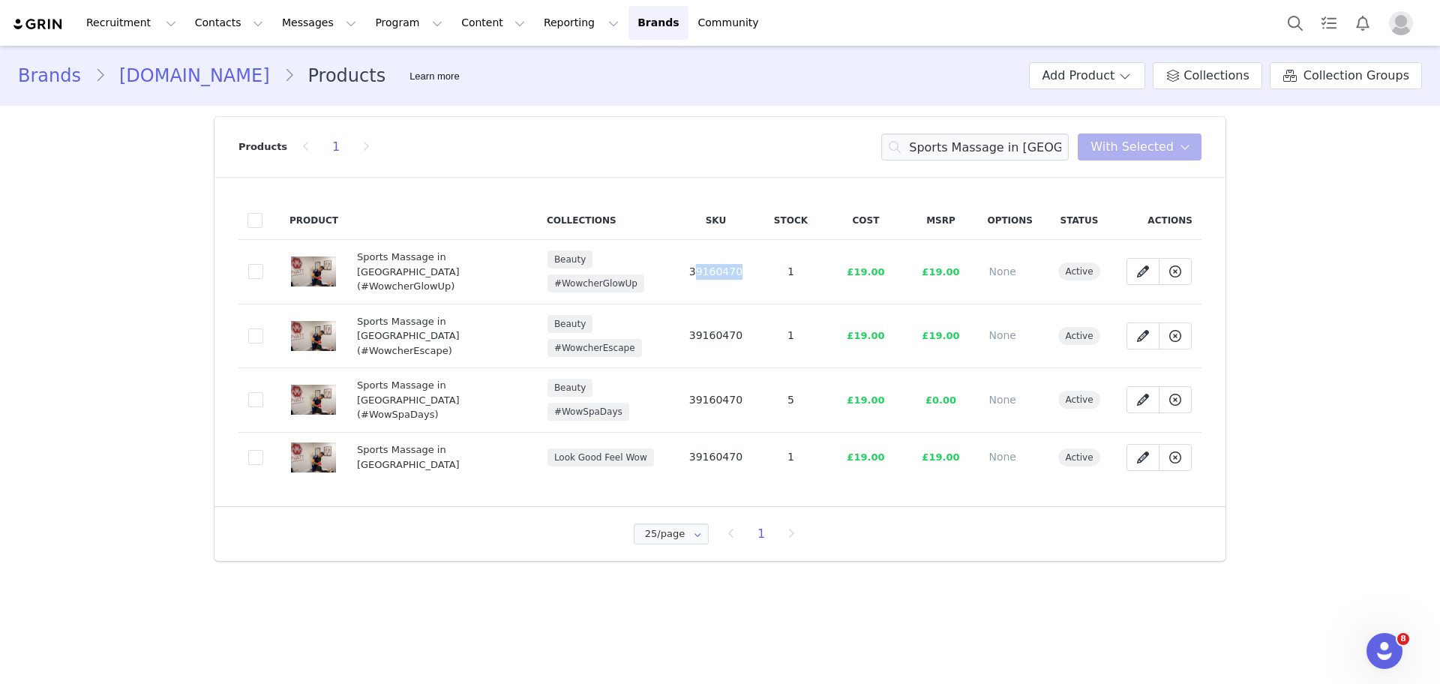
drag, startPoint x: 778, startPoint y: 262, endPoint x: 686, endPoint y: 268, distance: 92.4
click at [686, 268] on tr "03180ed3-a6aa-42cd-b716-a2d4292383f2 Sports Massage in Manchester (#WowcherGlow…" at bounding box center [719, 272] width 963 height 64
copy span "39160470"
drag, startPoint x: 919, startPoint y: 136, endPoint x: 1211, endPoint y: 141, distance: 291.8
click at [1211, 141] on header "Products 1 Sports Massage in Manchester You have 0 product s selected Add to Co…" at bounding box center [719, 147] width 1011 height 60
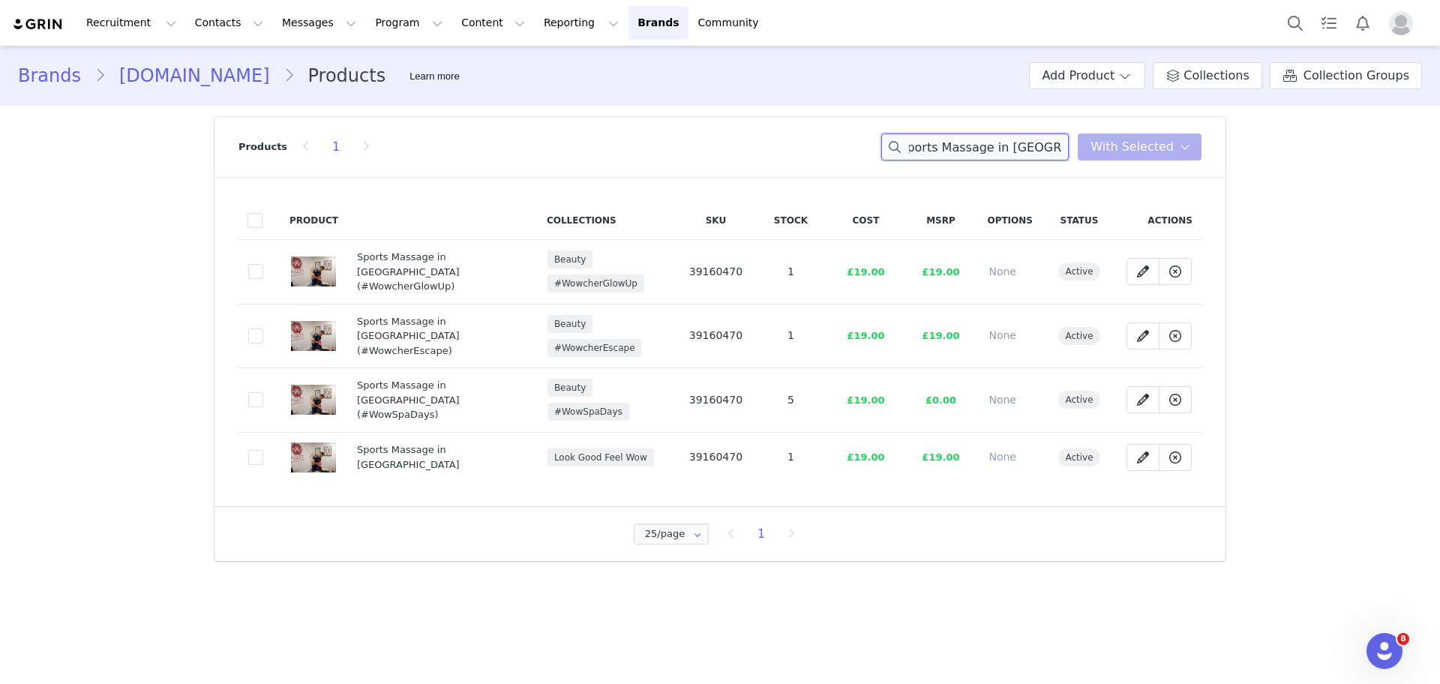
paste input "Newcastle BB: Late Checkout & Fizz"
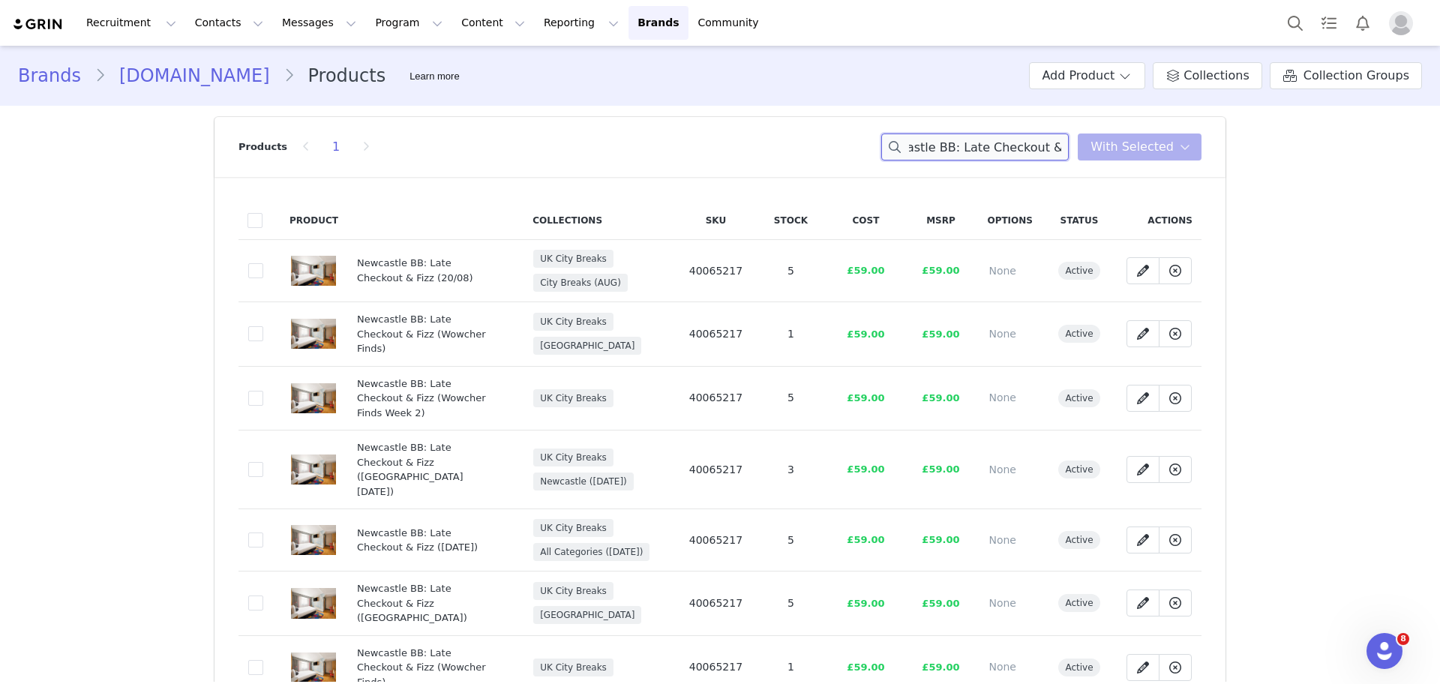
type input "Newcastle BB: Late Checkout & Fizz"
drag, startPoint x: 757, startPoint y: 277, endPoint x: 680, endPoint y: 266, distance: 78.0
click at [680, 266] on tr "0906fd35-43e9-4737-895a-f93a49ea8160 Newcastle BB: Late Checkout & Fizz (20/08)…" at bounding box center [719, 271] width 963 height 62
copy span "40065217"
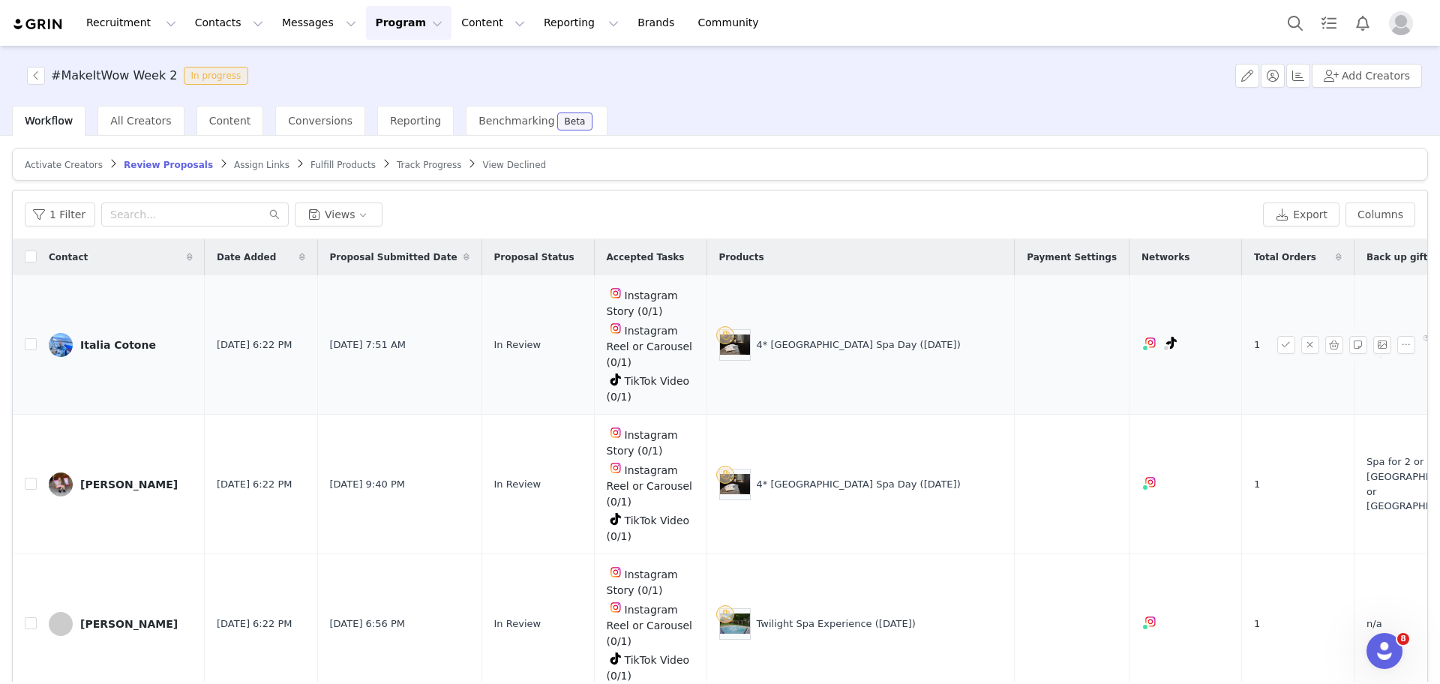
scroll to position [66, 0]
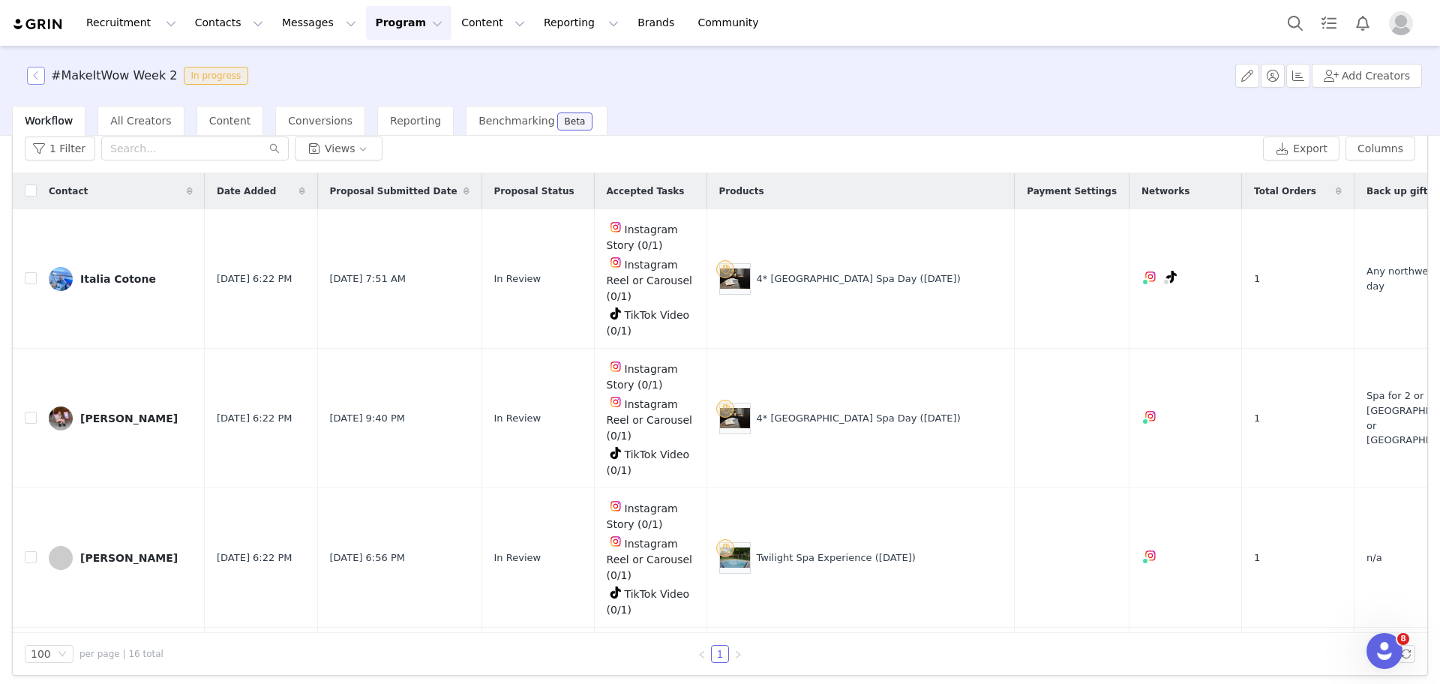
click at [33, 68] on button "button" at bounding box center [36, 76] width 18 height 18
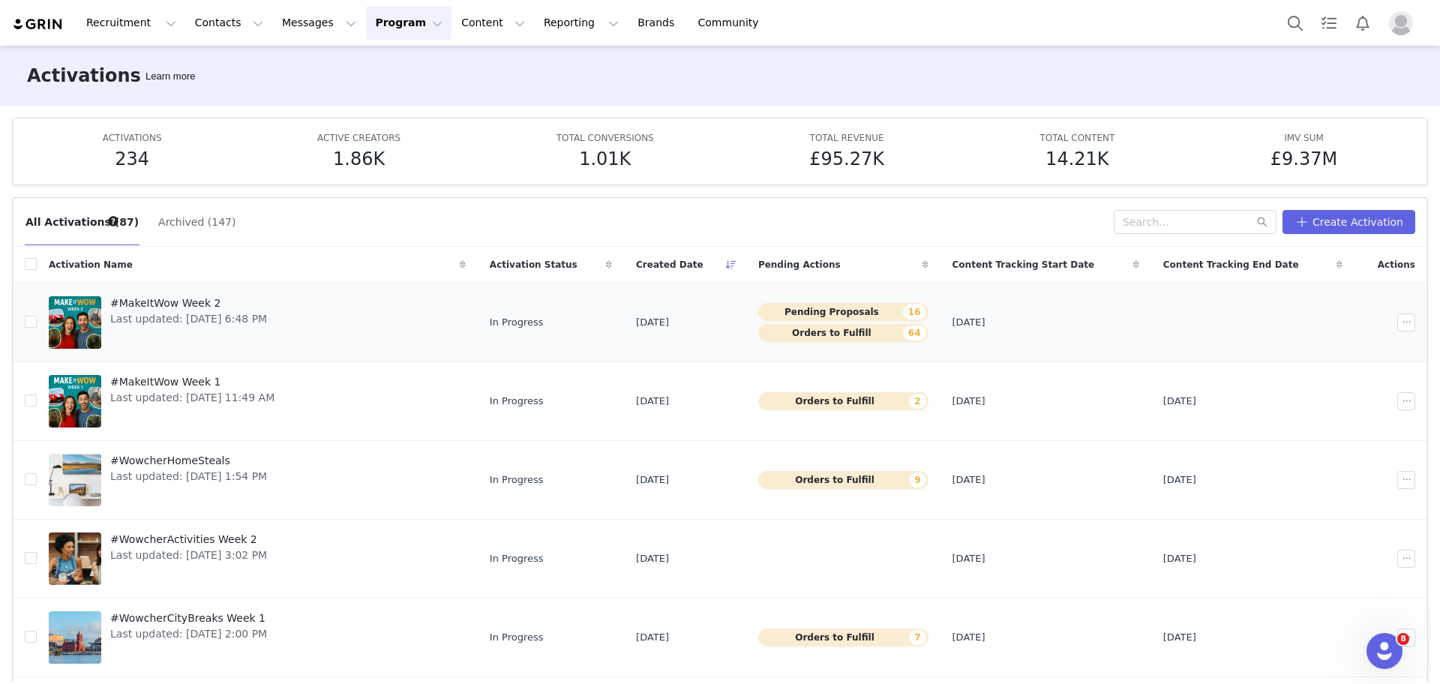
click at [189, 306] on span "#MakeItWow Week 2" at bounding box center [188, 303] width 157 height 16
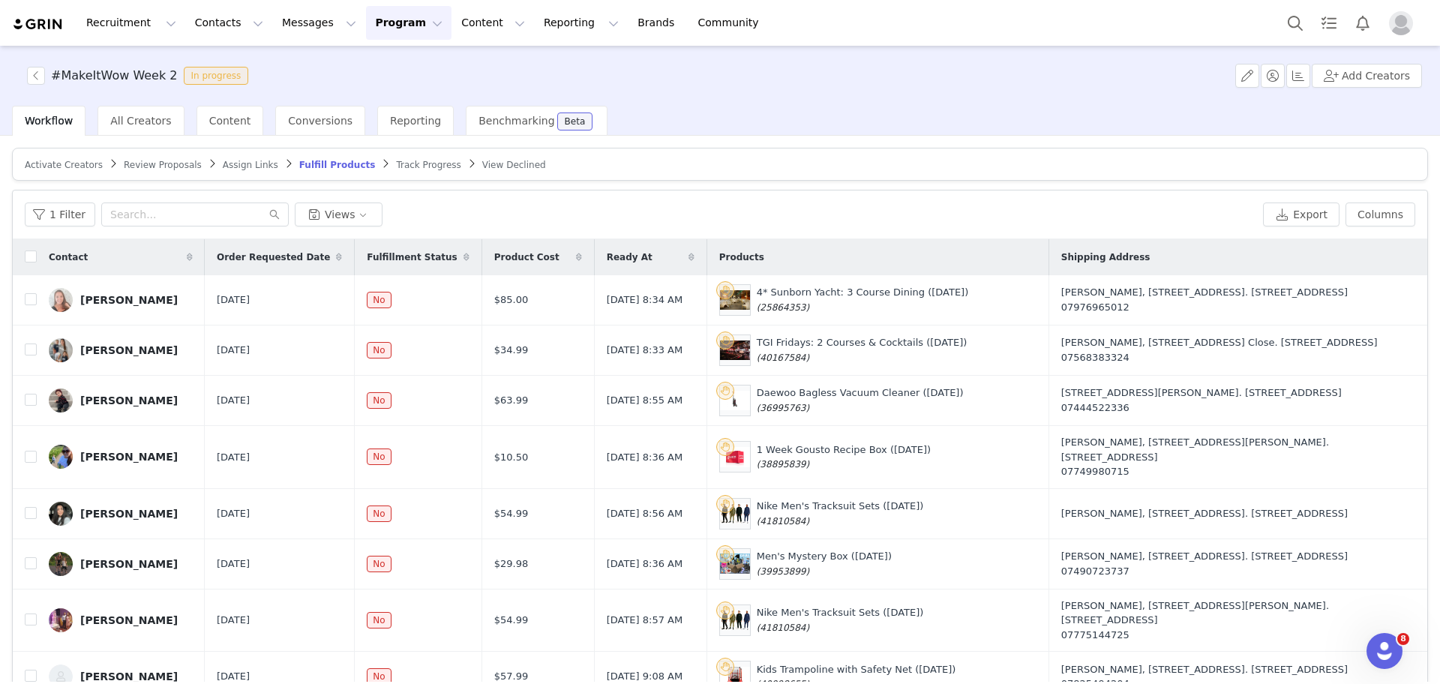
click at [160, 166] on span "Review Proposals" at bounding box center [163, 165] width 78 height 10
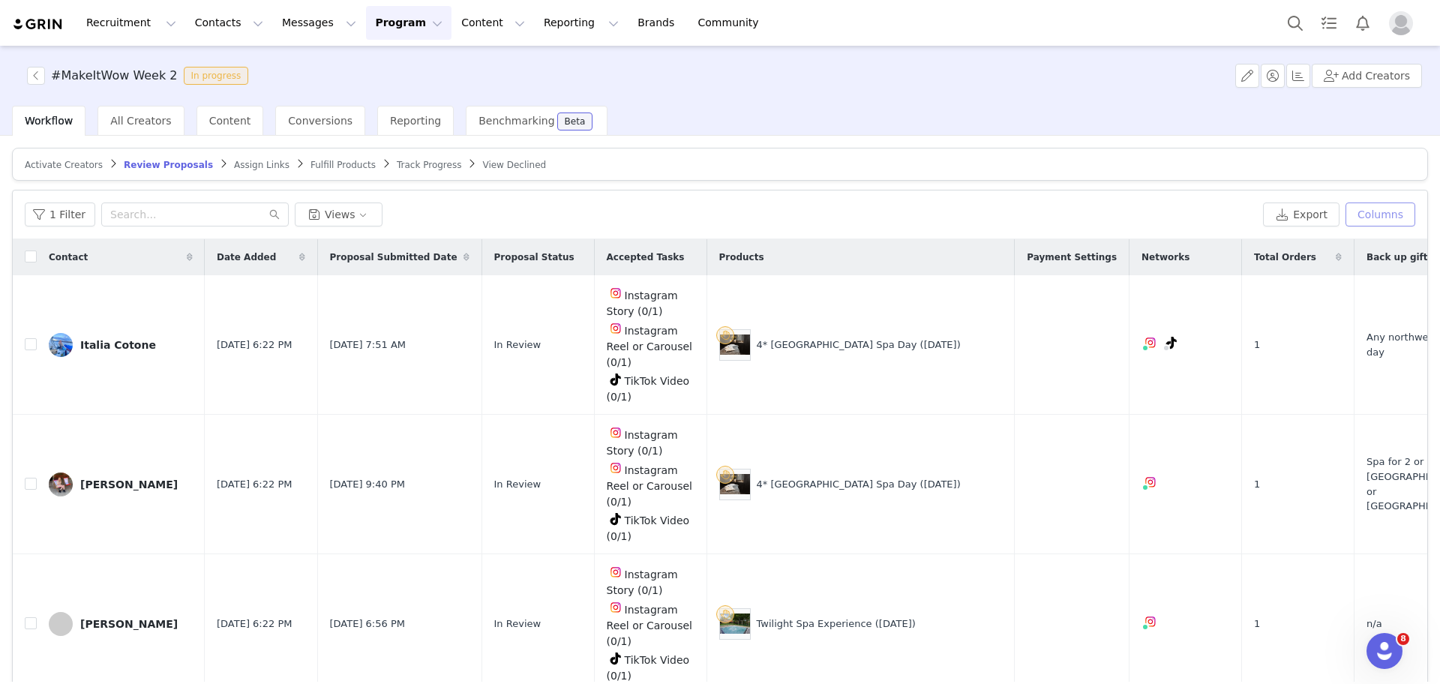
click at [1375, 210] on button "Columns" at bounding box center [1380, 214] width 70 height 24
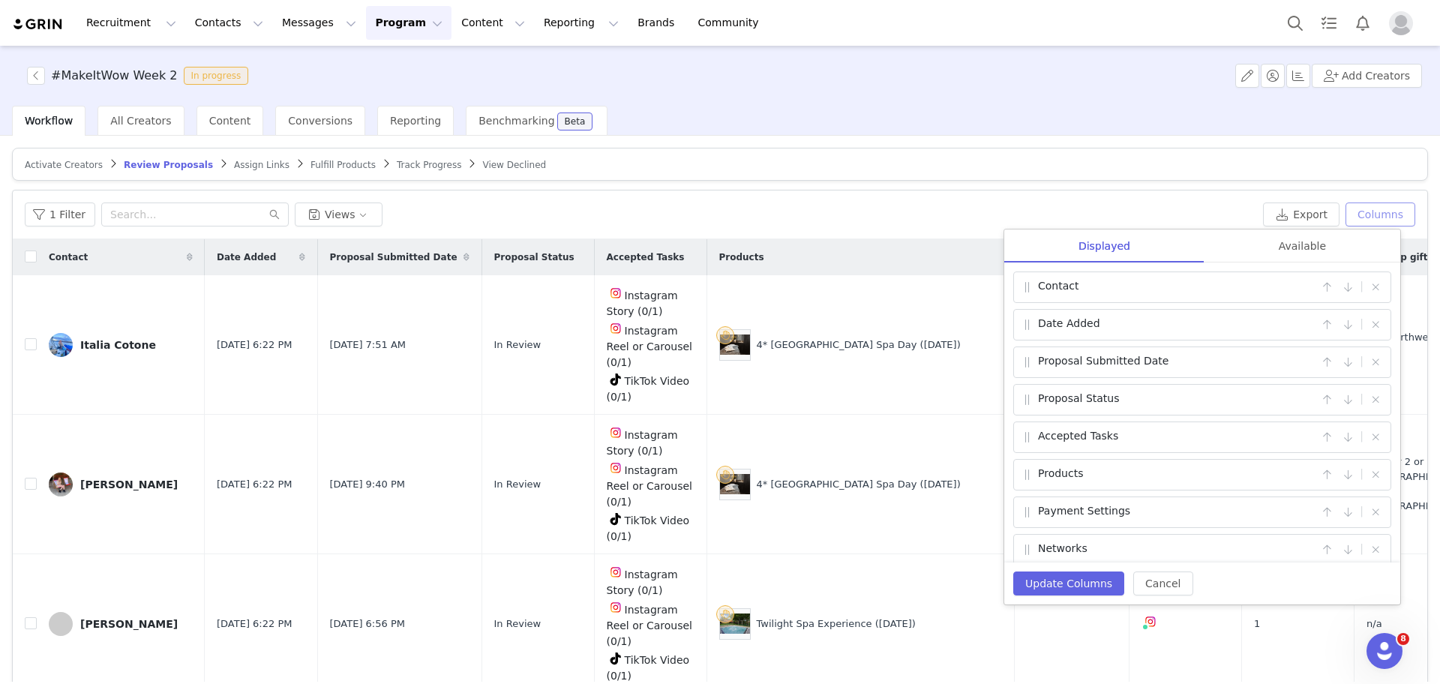
scroll to position [87, 0]
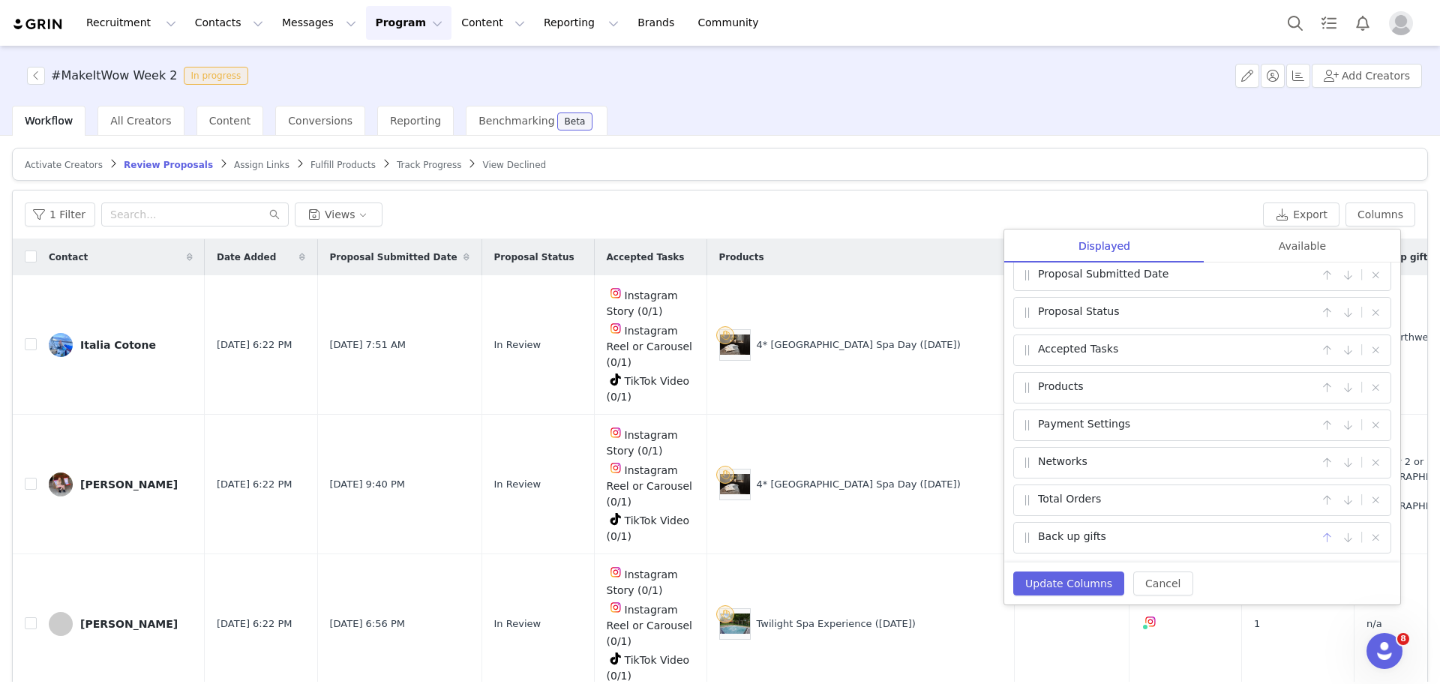
click at [1318, 538] on button "button" at bounding box center [1327, 538] width 18 height 18
click at [1075, 576] on button "Update Columns" at bounding box center [1068, 583] width 111 height 24
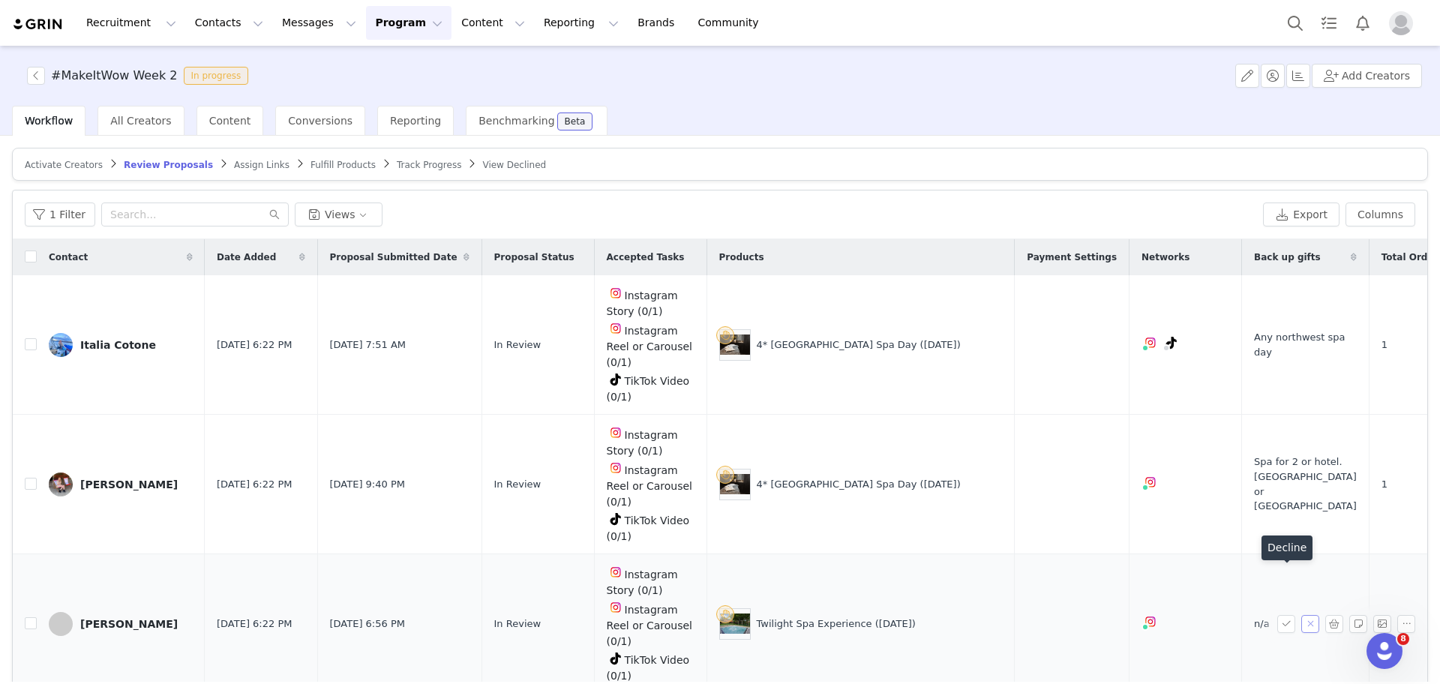
click at [1301, 615] on button "button" at bounding box center [1310, 624] width 18 height 18
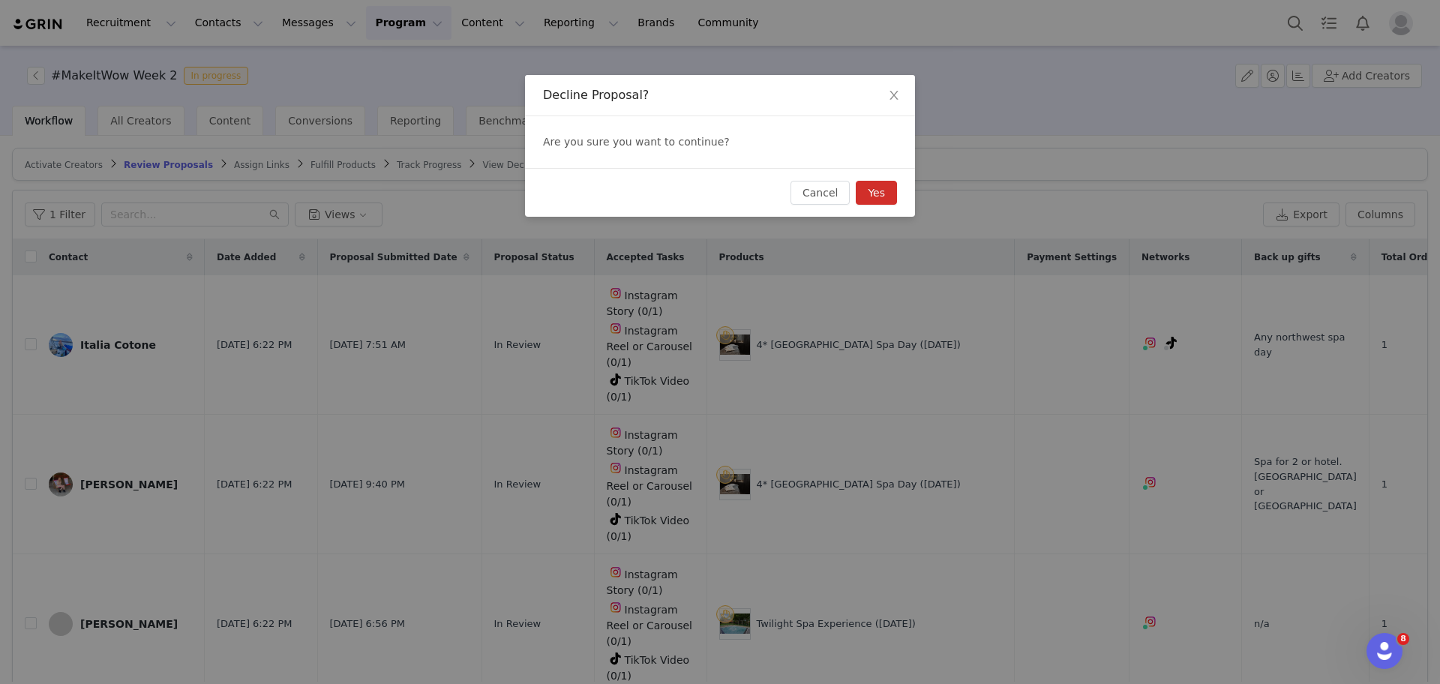
click at [886, 202] on button "Yes" at bounding box center [876, 193] width 41 height 24
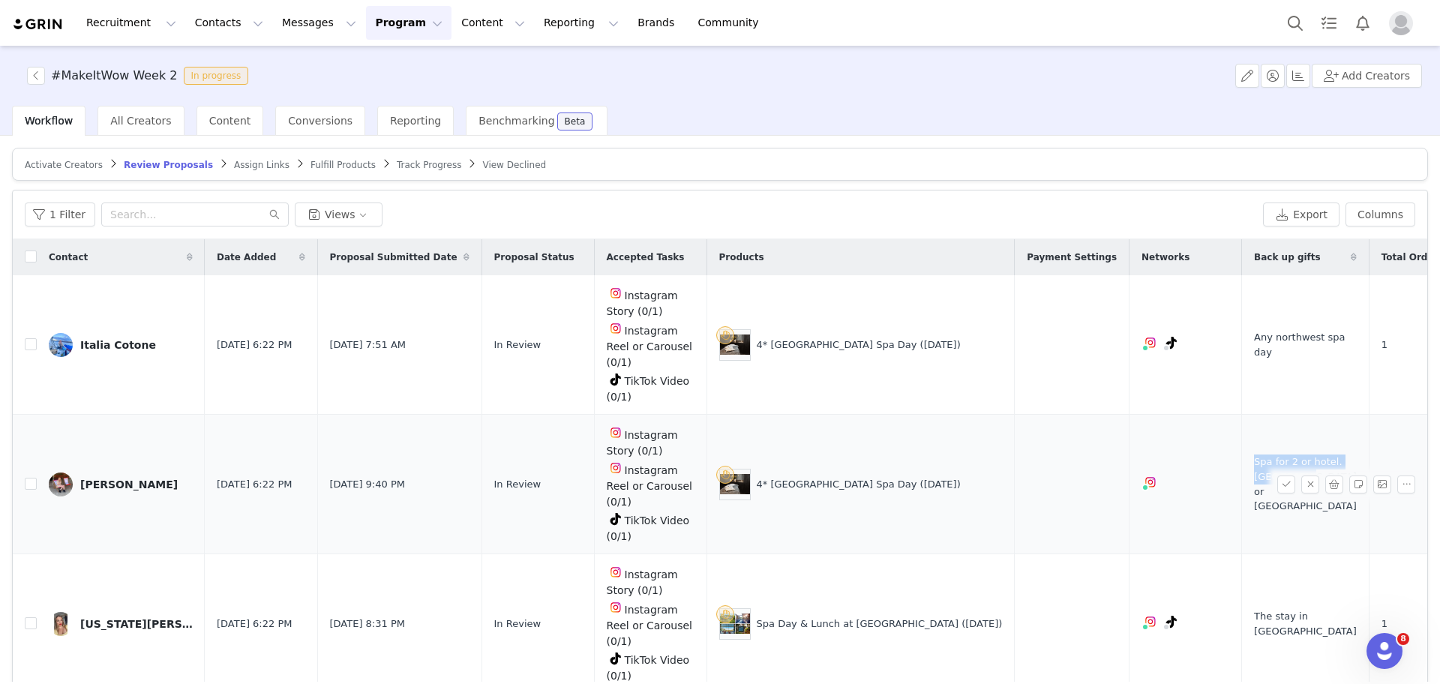
drag, startPoint x: 1234, startPoint y: 455, endPoint x: 1184, endPoint y: 456, distance: 50.3
click at [1254, 456] on span "Spa for 2 or hotel. Manchester or north west" at bounding box center [1305, 483] width 103 height 58
copy span "Spa for 2 or hotel. Manchester"
click at [1325, 475] on button "button" at bounding box center [1334, 484] width 18 height 18
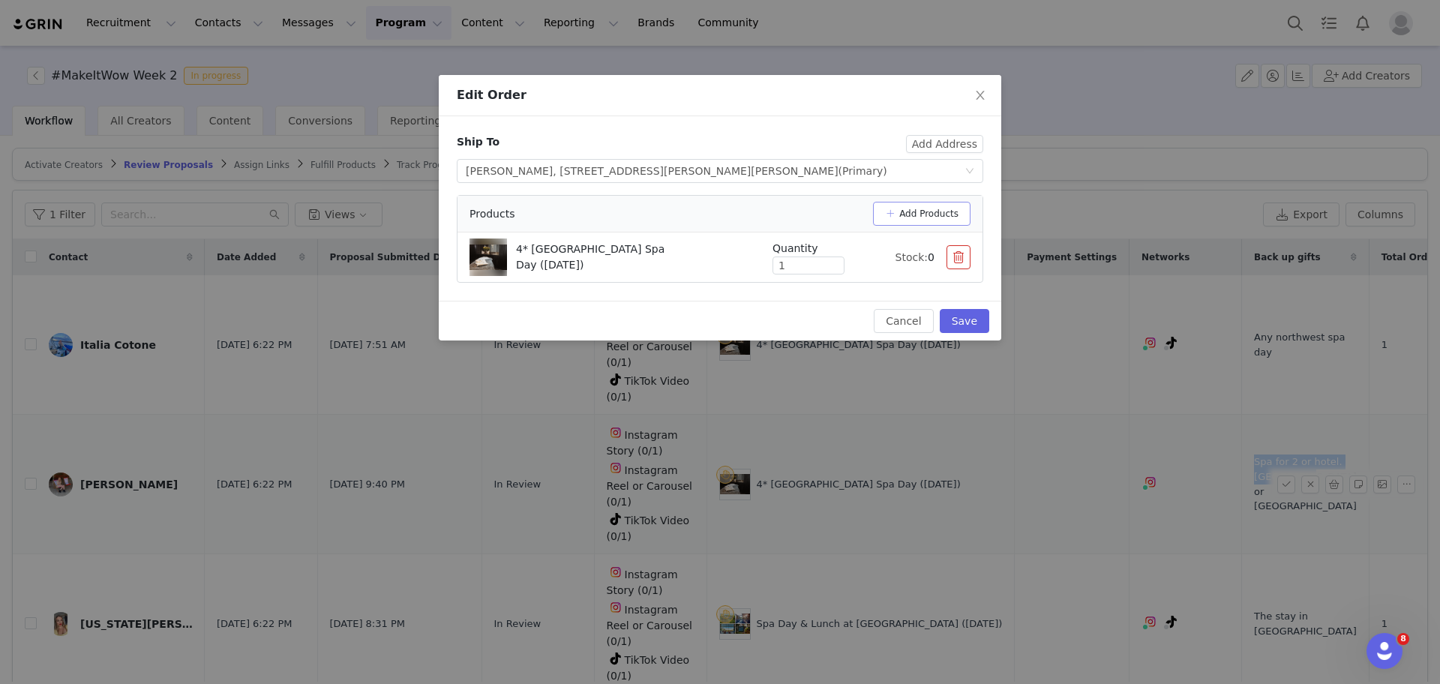
click at [916, 213] on button "Add Products" at bounding box center [921, 214] width 97 height 24
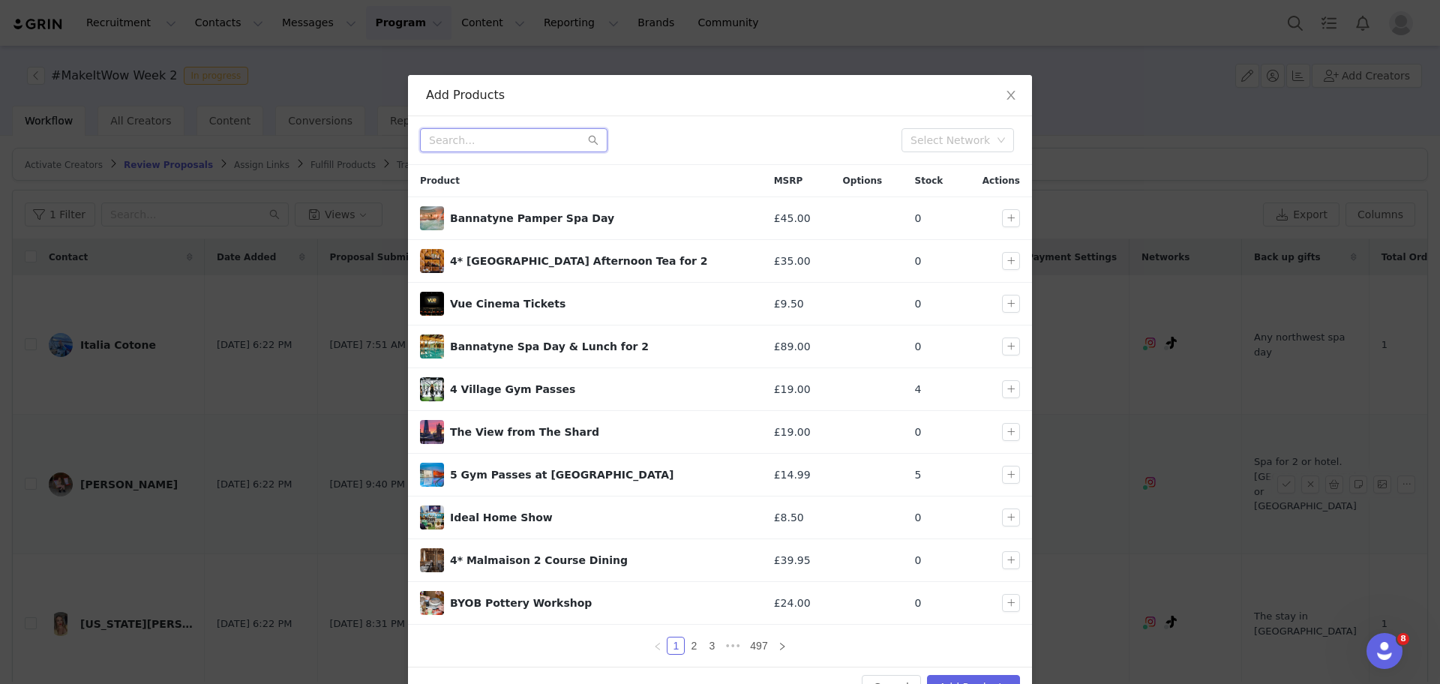
click at [517, 139] on input "text" at bounding box center [513, 140] width 187 height 24
type input "v"
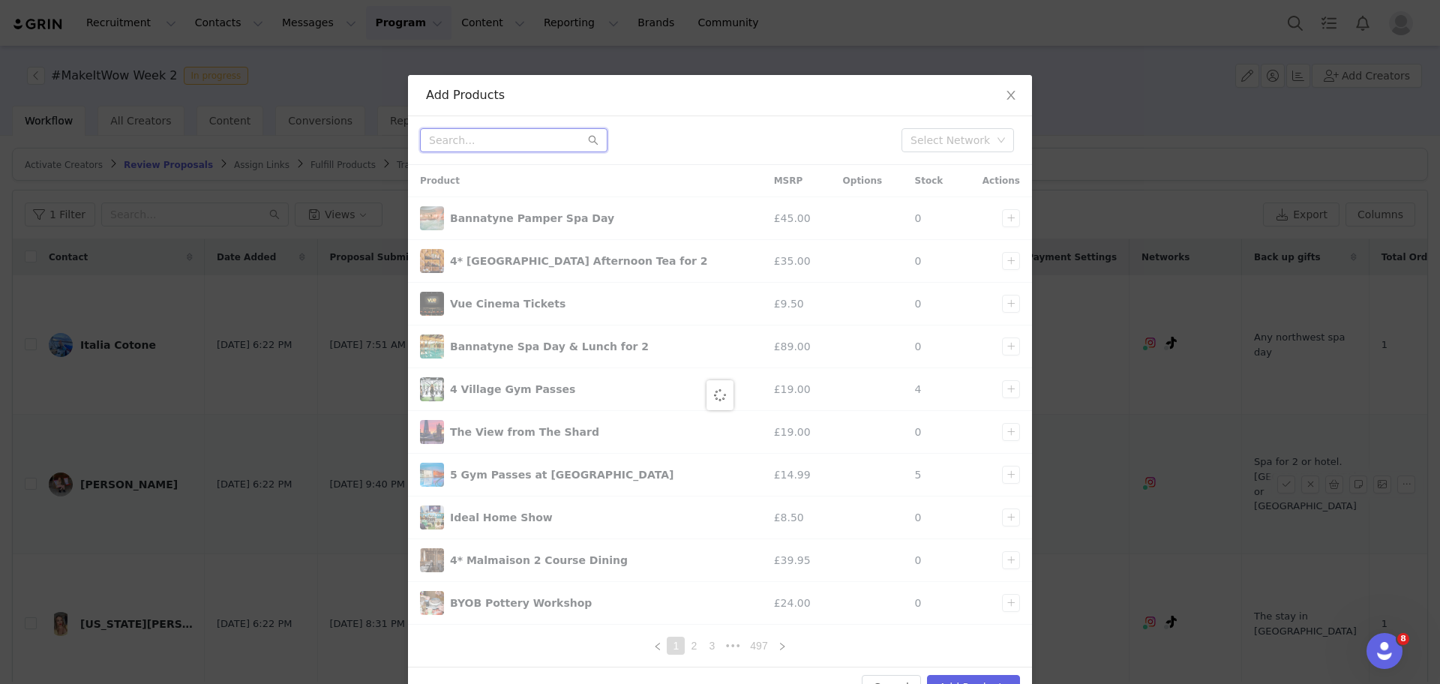
paste input "Spa for 2 or hotel. Manchester"
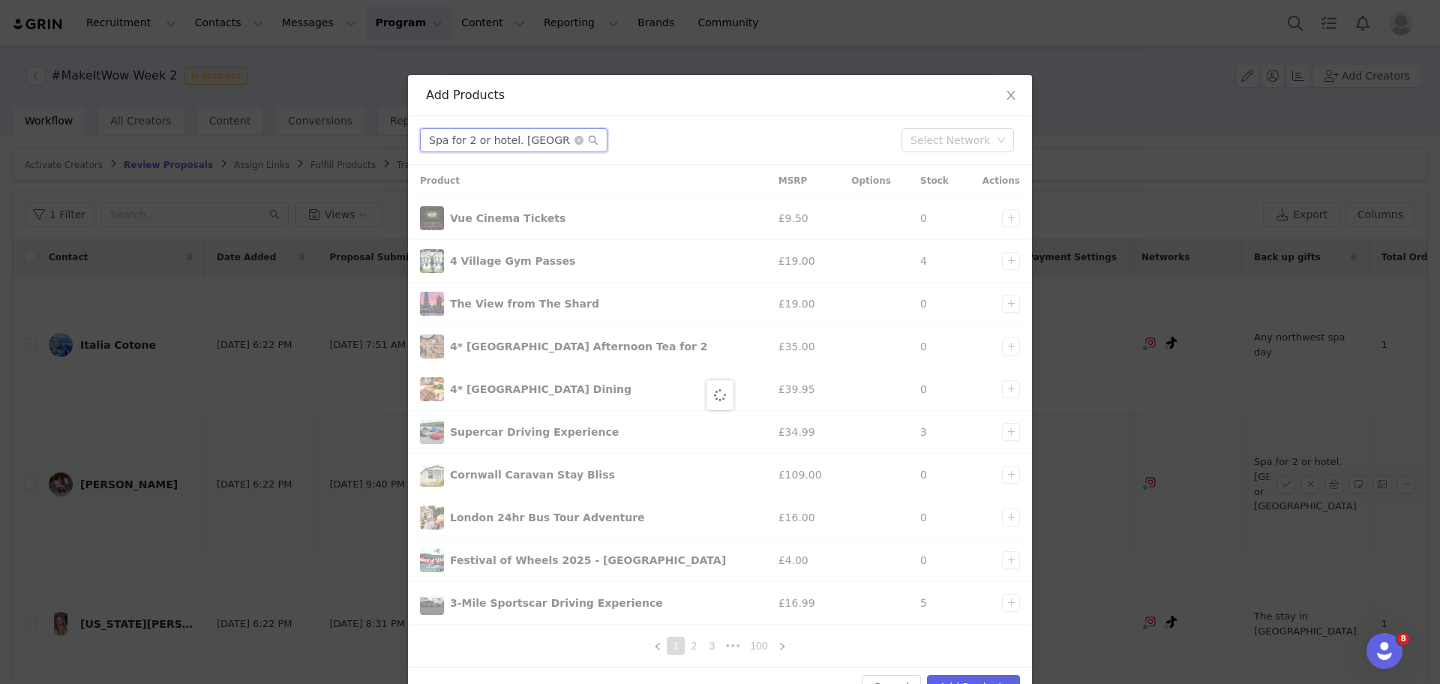
drag, startPoint x: 510, startPoint y: 140, endPoint x: 385, endPoint y: 138, distance: 124.5
click at [385, 138] on div "Add Products Spa for 2 or hotel. Manchester Select Network Product MSRP Options…" at bounding box center [720, 342] width 1440 height 684
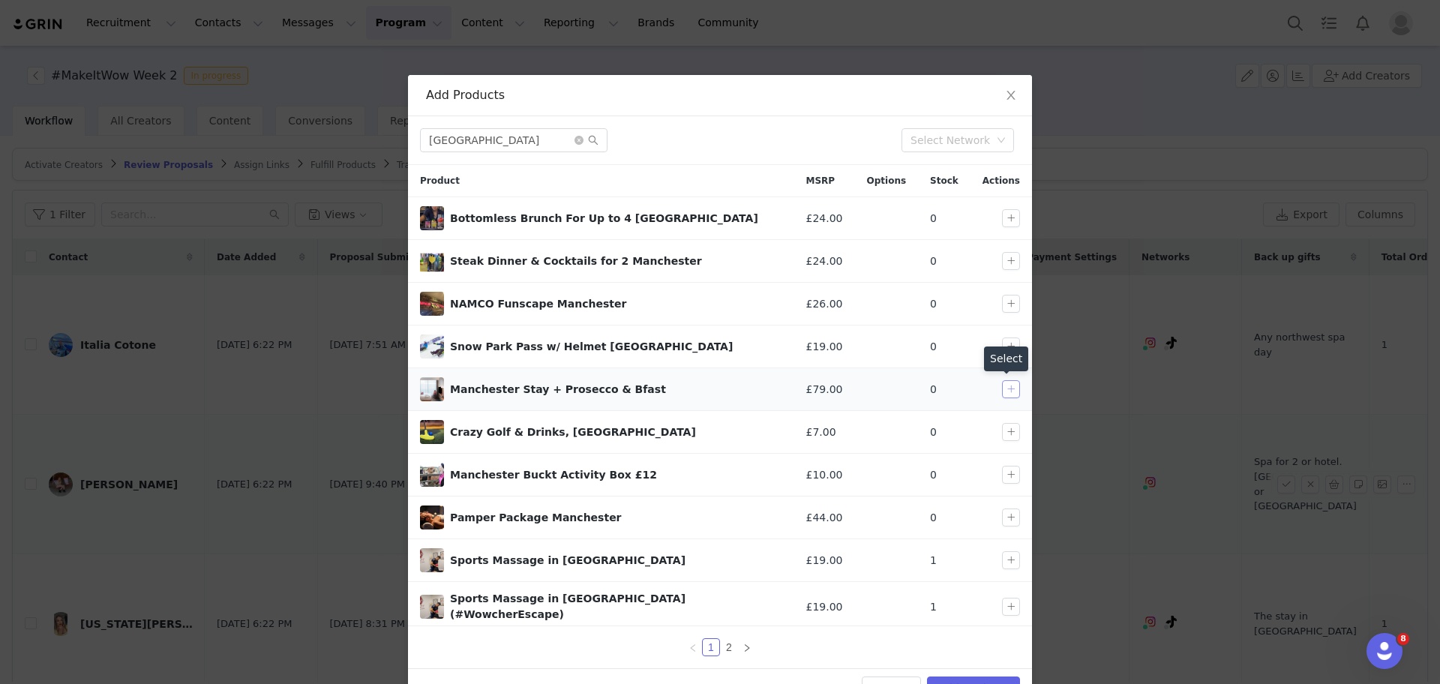
click at [1002, 386] on button "button" at bounding box center [1011, 389] width 18 height 18
drag, startPoint x: 635, startPoint y: 392, endPoint x: 439, endPoint y: 388, distance: 195.8
click at [439, 388] on div "Manchester Stay + Prosecco & Bfast" at bounding box center [601, 389] width 362 height 24
copy div "Manchester Stay + Prosecco & Bfast"
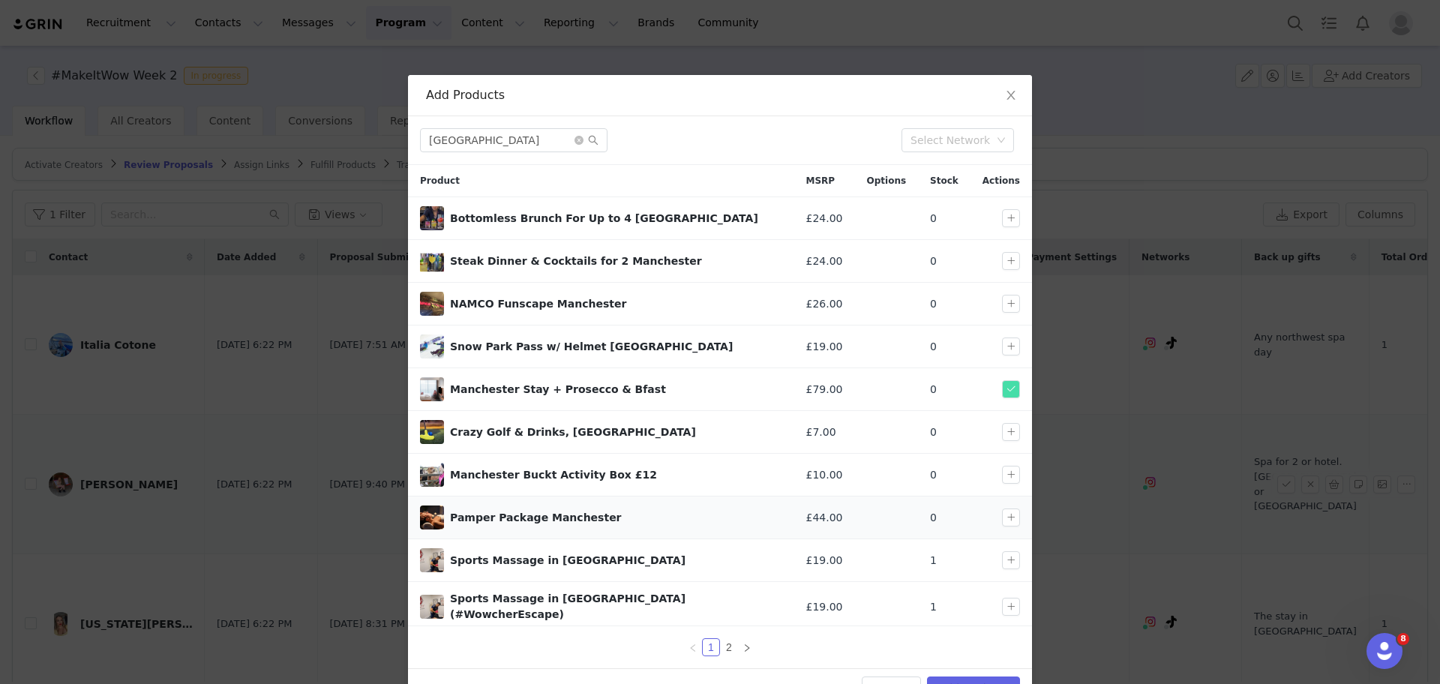
drag, startPoint x: 600, startPoint y: 510, endPoint x: 436, endPoint y: 521, distance: 163.9
click at [436, 521] on div "Pamper Package Manchester" at bounding box center [601, 517] width 362 height 24
copy div "Pamper Package Manchester"
click at [721, 640] on link "2" at bounding box center [729, 647] width 16 height 16
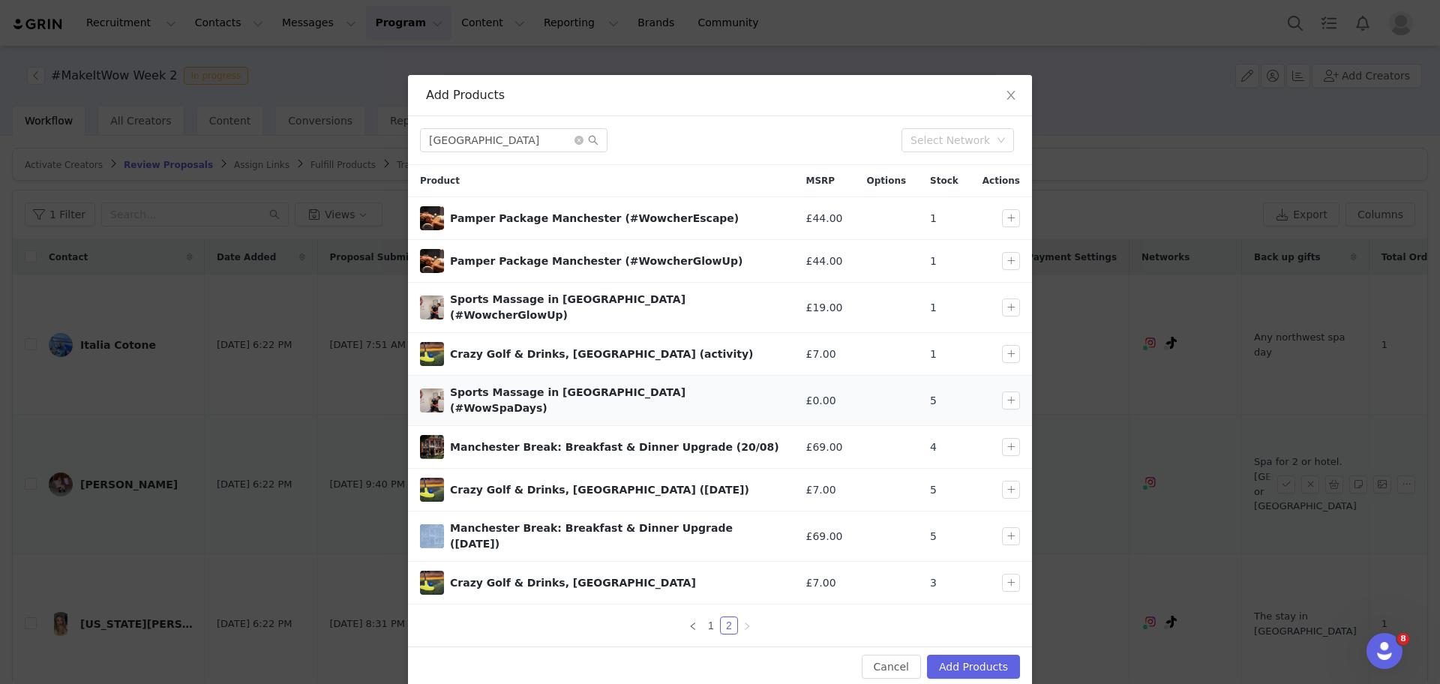
drag, startPoint x: 595, startPoint y: 390, endPoint x: 451, endPoint y: 388, distance: 144.0
click at [451, 388] on div "Sports Massage in Manchester (#WowSpaDays)" at bounding box center [616, 400] width 332 height 31
copy div "Sports Massage in Manchester"
click at [711, 617] on link "1" at bounding box center [711, 625] width 16 height 16
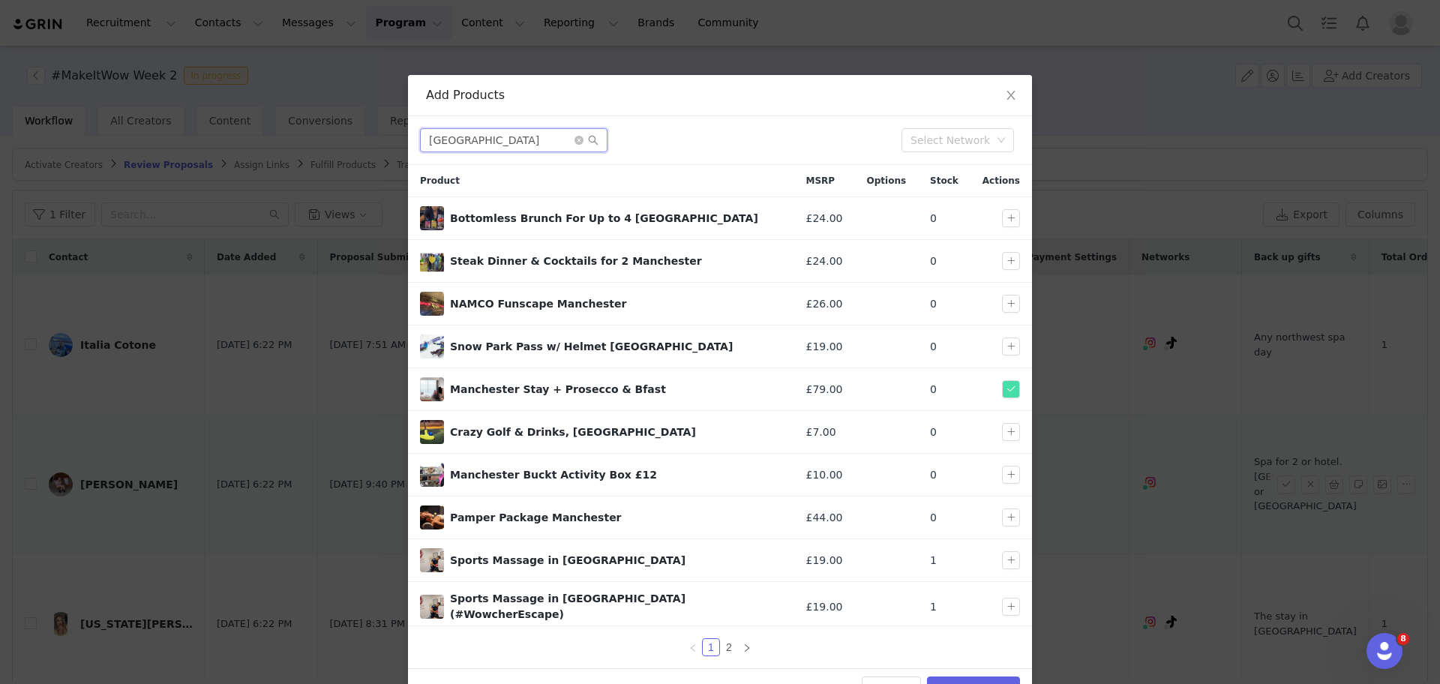
drag, startPoint x: 504, startPoint y: 134, endPoint x: 286, endPoint y: 139, distance: 218.3
click at [286, 139] on div "Add Products Manchester Select Network Product MSRP Options Stock Actions Botto…" at bounding box center [720, 342] width 1440 height 684
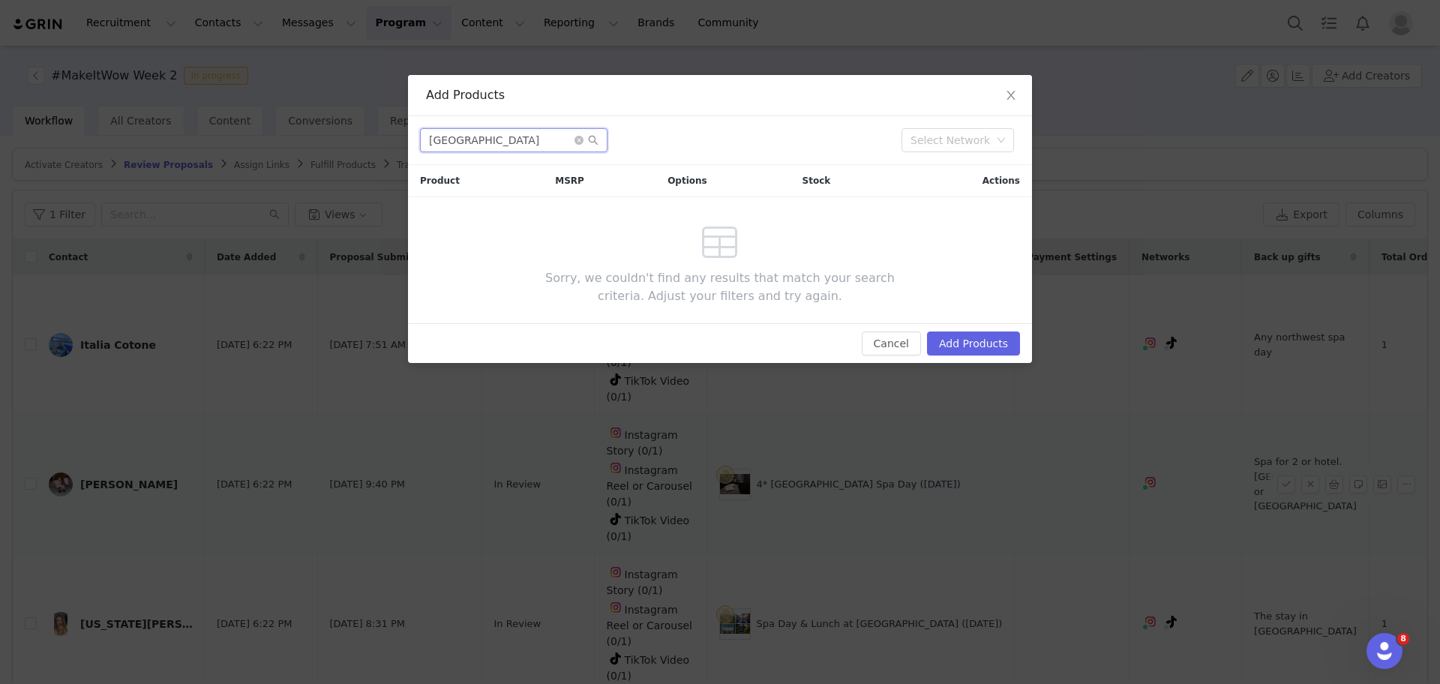
drag, startPoint x: 497, startPoint y: 139, endPoint x: 436, endPoint y: 128, distance: 61.7
click at [436, 128] on input "North West" at bounding box center [513, 140] width 187 height 24
type input "North West"
click at [1019, 94] on span "Close" at bounding box center [1011, 96] width 42 height 42
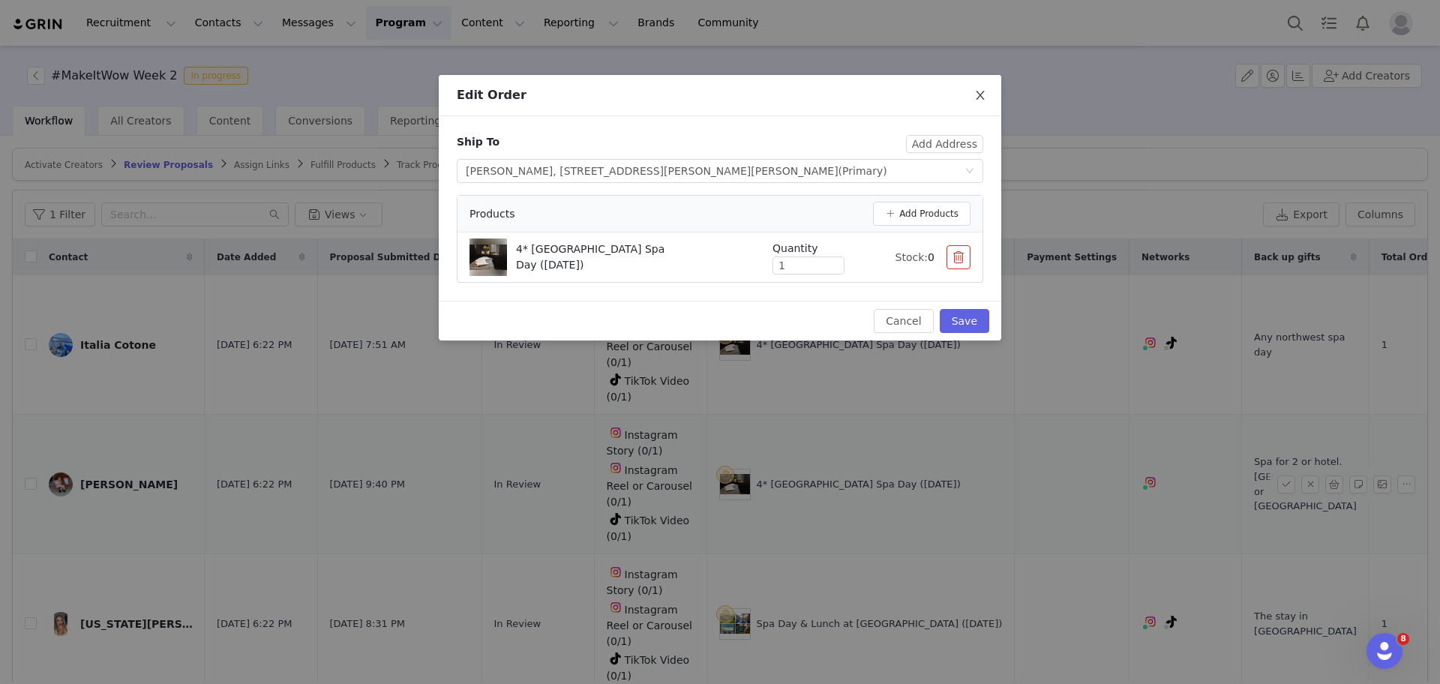
click at [987, 97] on span "Close" at bounding box center [980, 96] width 42 height 42
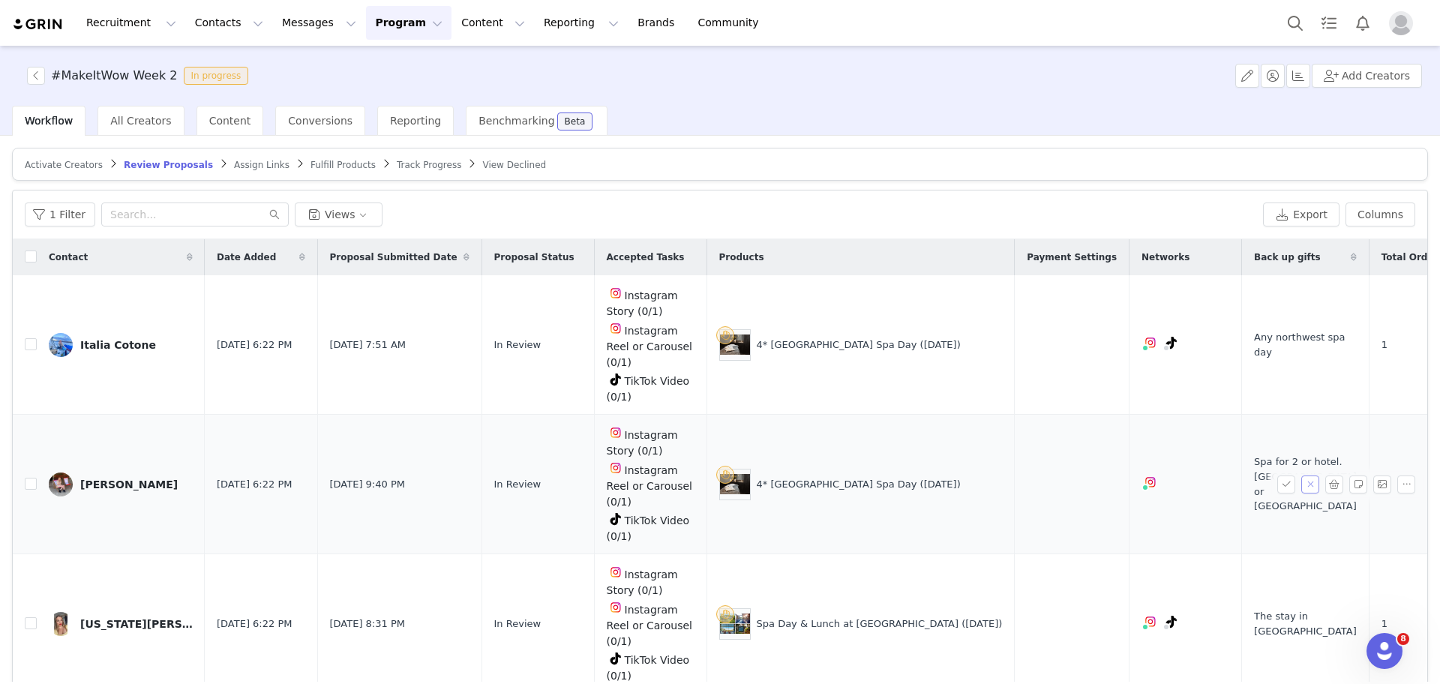
click at [1301, 475] on button "button" at bounding box center [1310, 484] width 18 height 18
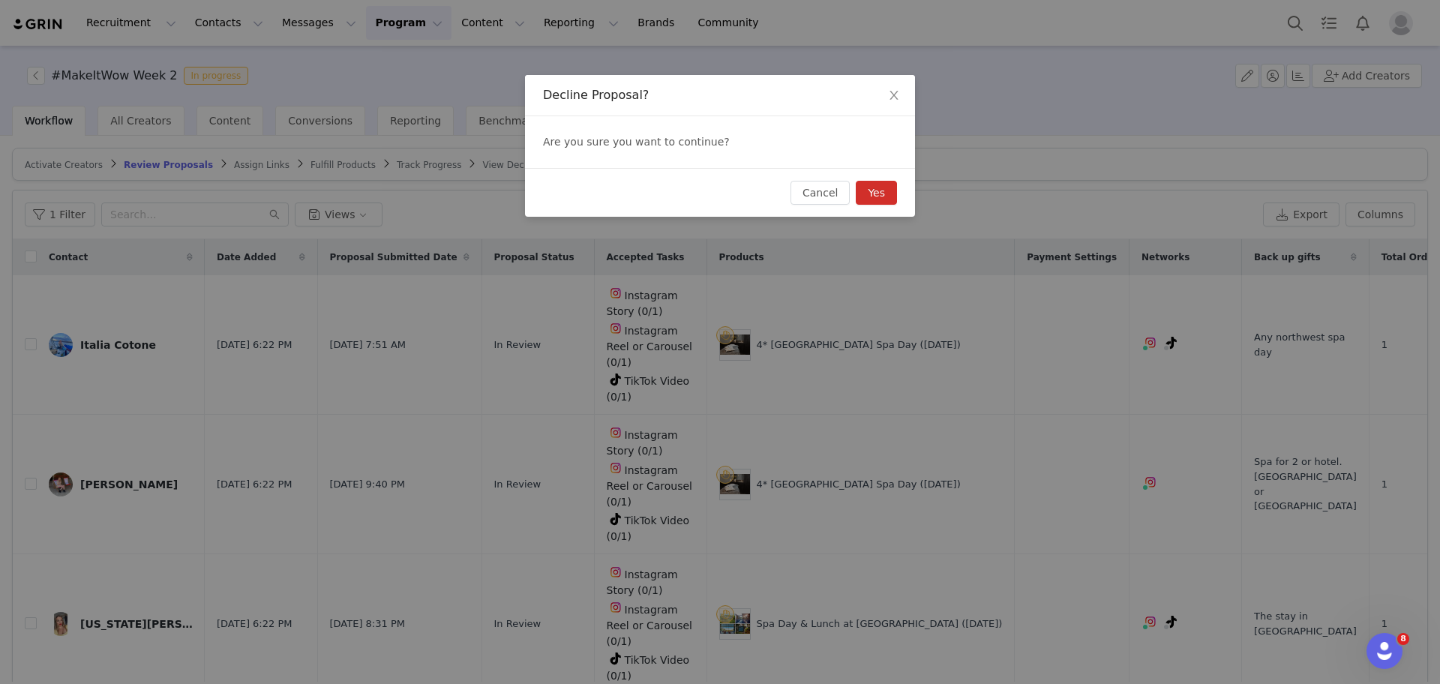
click at [878, 200] on button "Yes" at bounding box center [876, 193] width 41 height 24
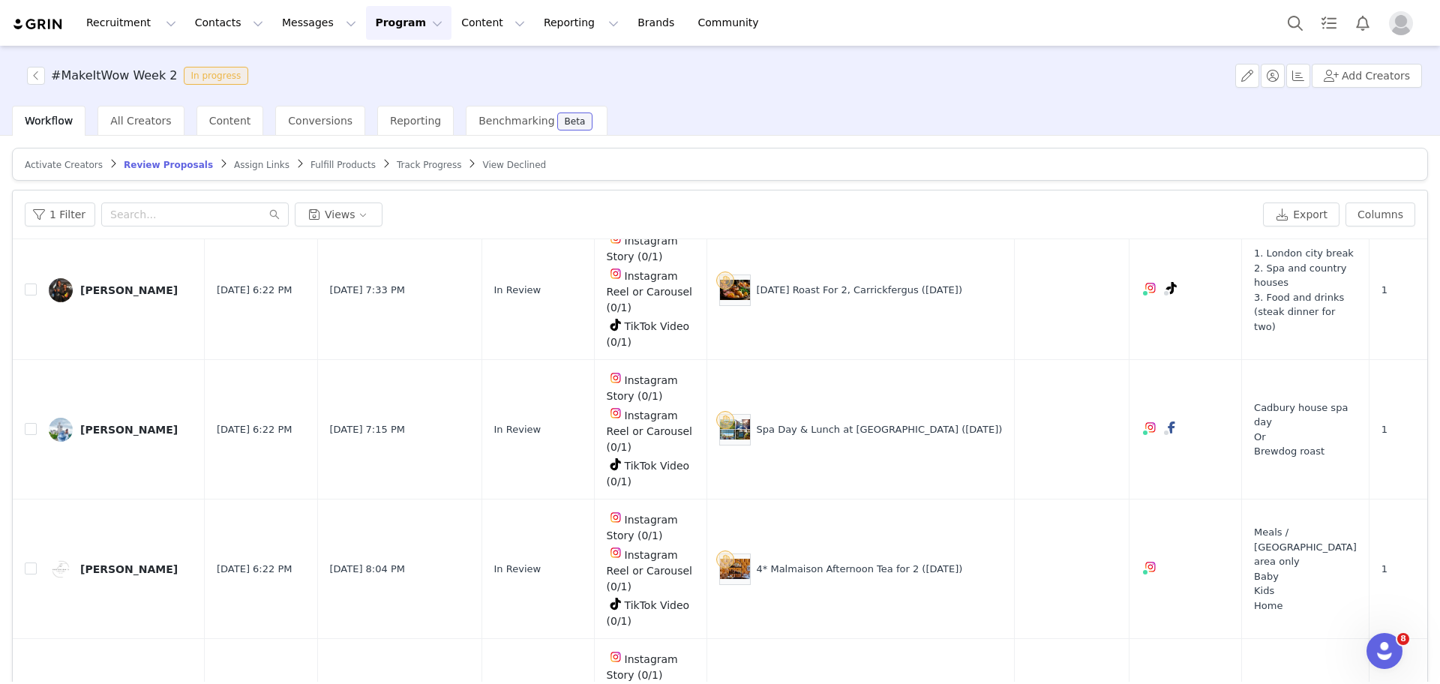
scroll to position [71, 0]
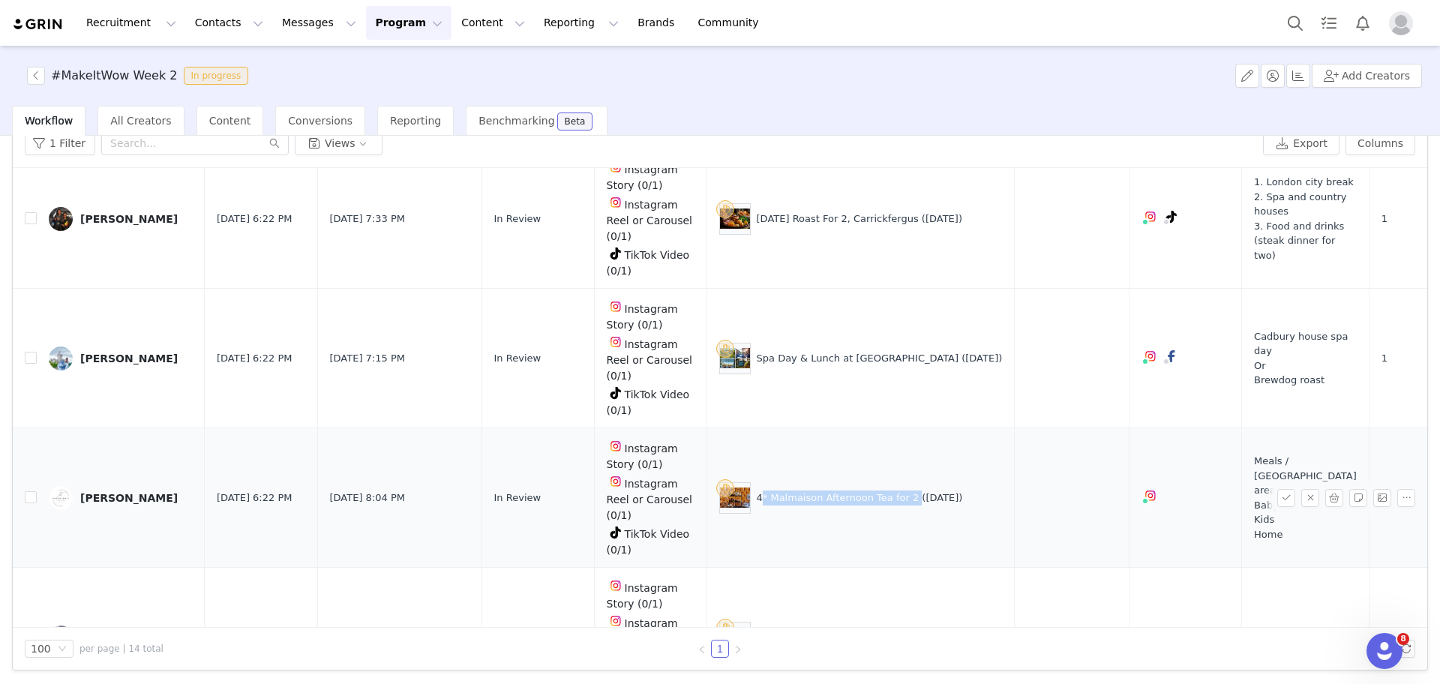
drag, startPoint x: 880, startPoint y: 322, endPoint x: 732, endPoint y: 316, distance: 148.6
click at [732, 482] on div "4* Malmaison Afternoon Tea for 2 (29 Aug)" at bounding box center [860, 497] width 283 height 31
copy div "4* Malmaison Afternoon Tea for 2"
click at [1325, 489] on button "button" at bounding box center [1334, 498] width 18 height 18
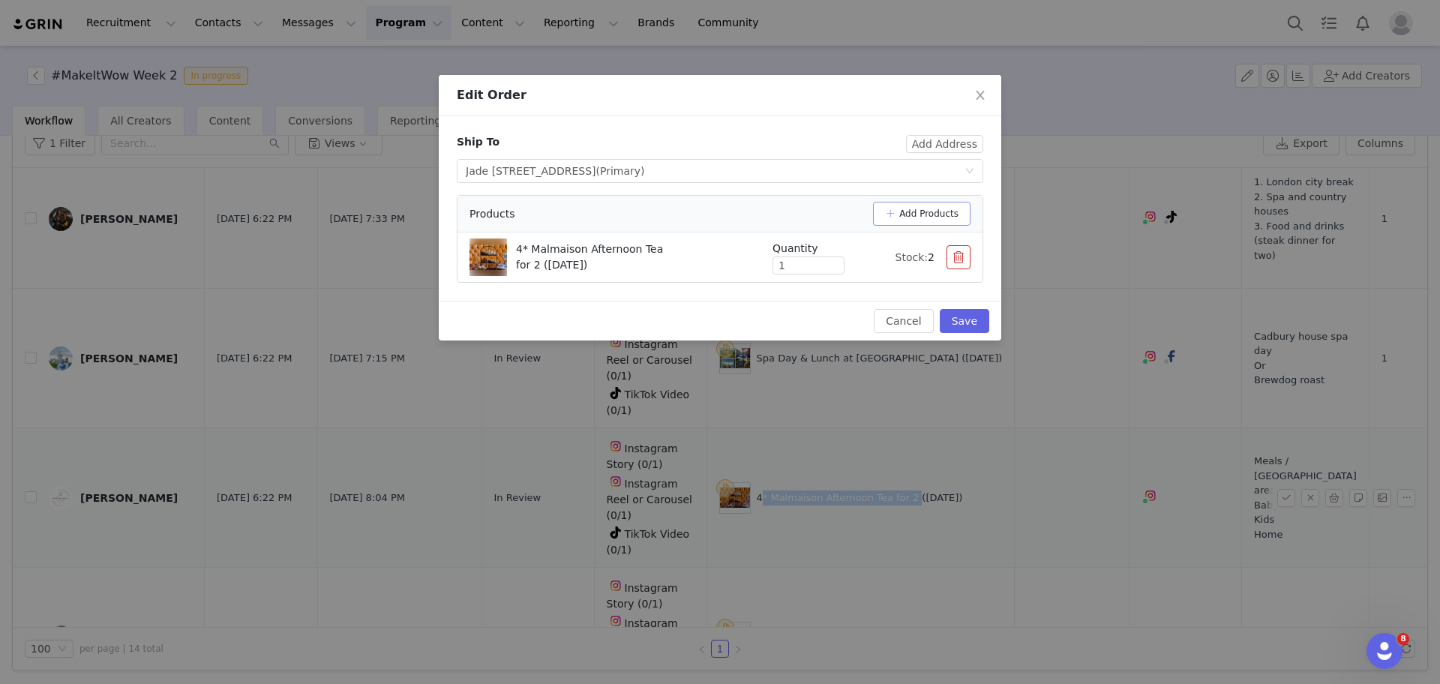
click at [919, 214] on button "Add Products" at bounding box center [921, 214] width 97 height 24
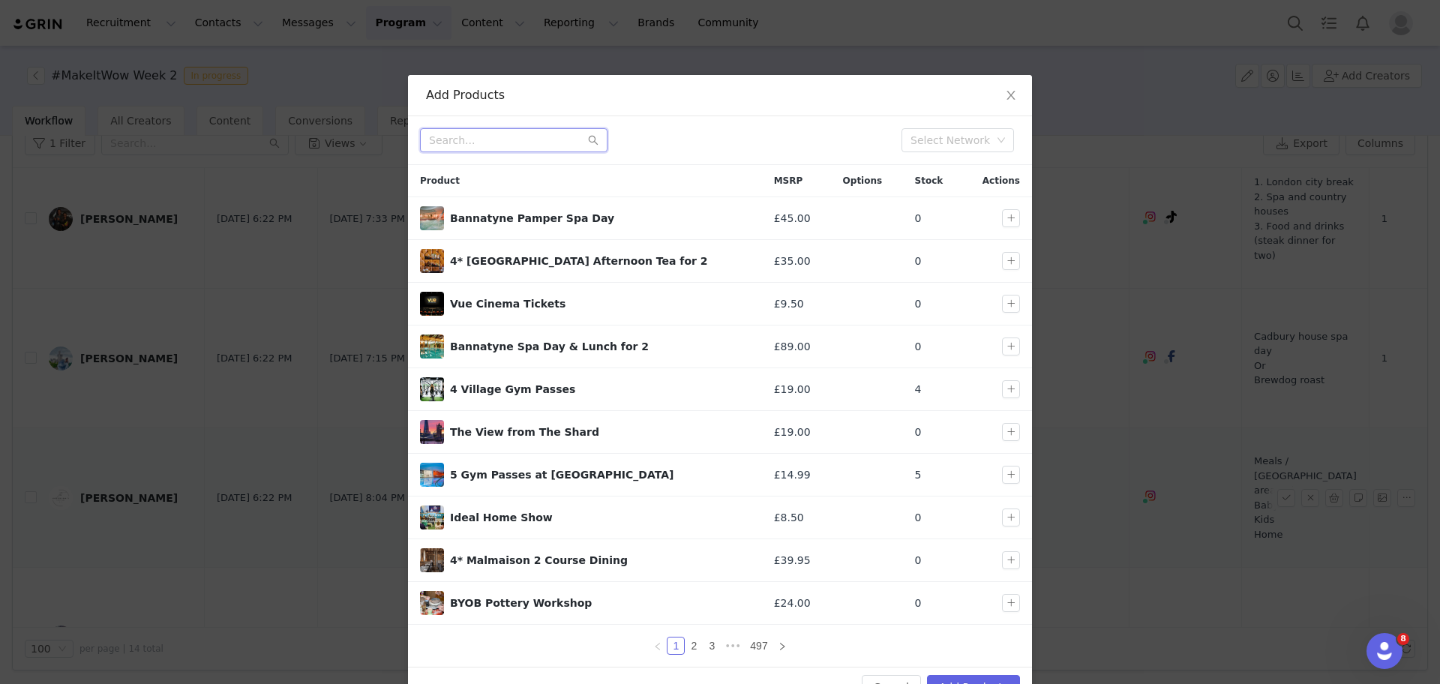
click at [499, 145] on input "text" at bounding box center [513, 140] width 187 height 24
paste input "4* Malmaison Afternoon Tea for 2"
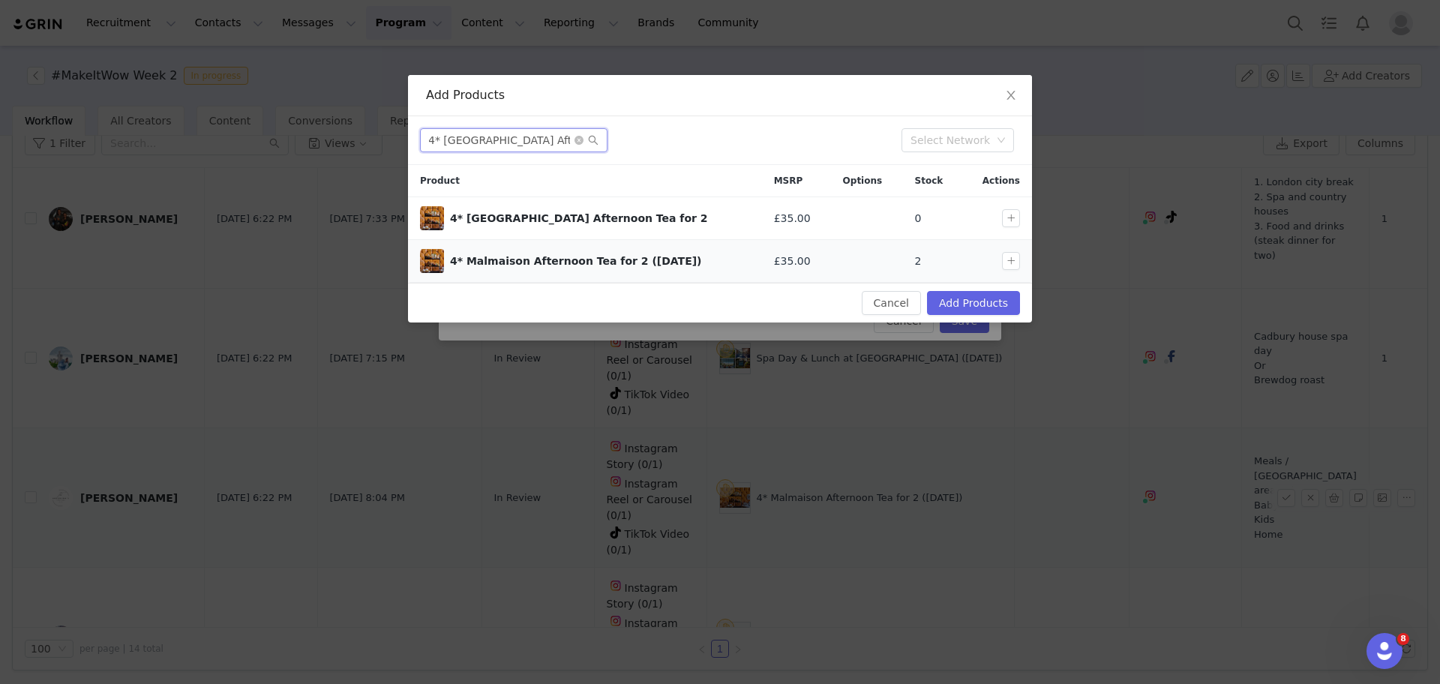
type input "4* Malmaison Afternoon Tea for 2"
drag, startPoint x: 611, startPoint y: 263, endPoint x: 450, endPoint y: 251, distance: 161.7
click at [450, 251] on div "4* Malmaison Afternoon Tea for 2 (29 Aug)" at bounding box center [585, 261] width 330 height 24
copy div "4* Malmaison Afternoon Tea for 2"
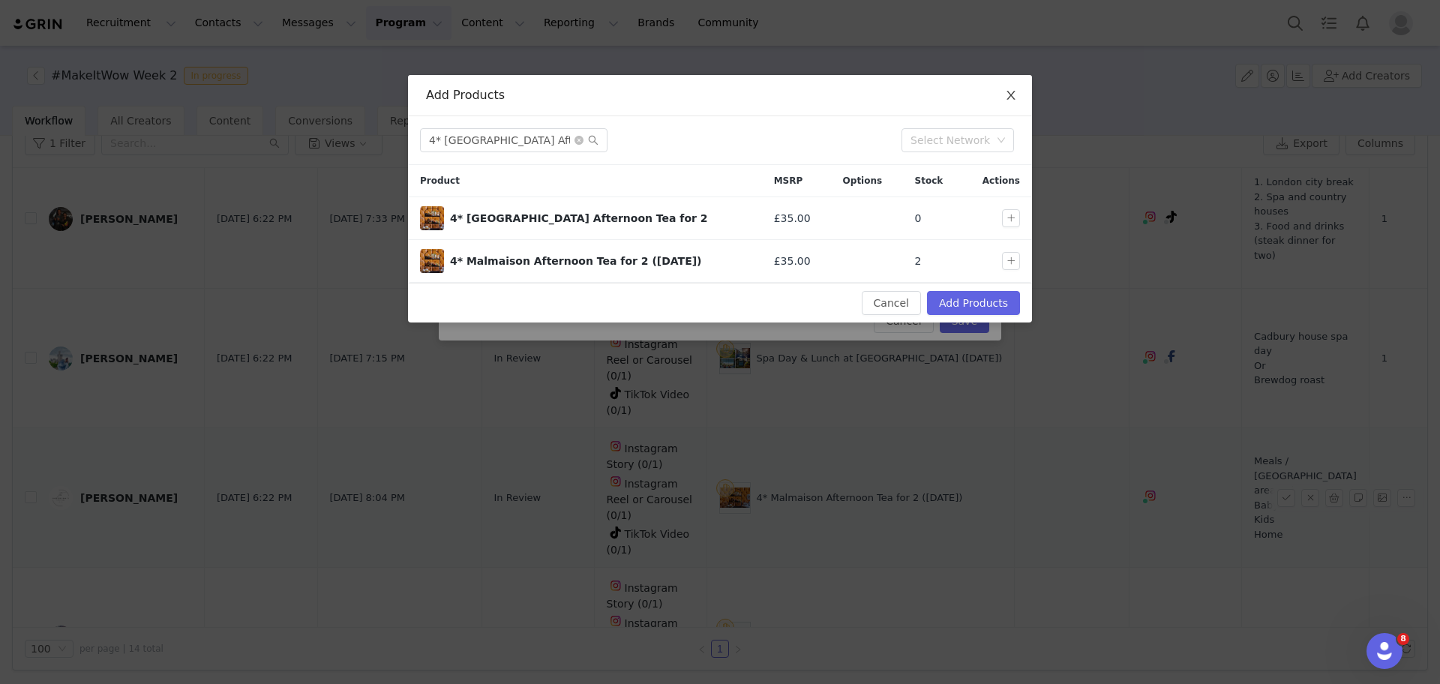
click at [1012, 95] on icon "icon: close" at bounding box center [1011, 95] width 12 height 12
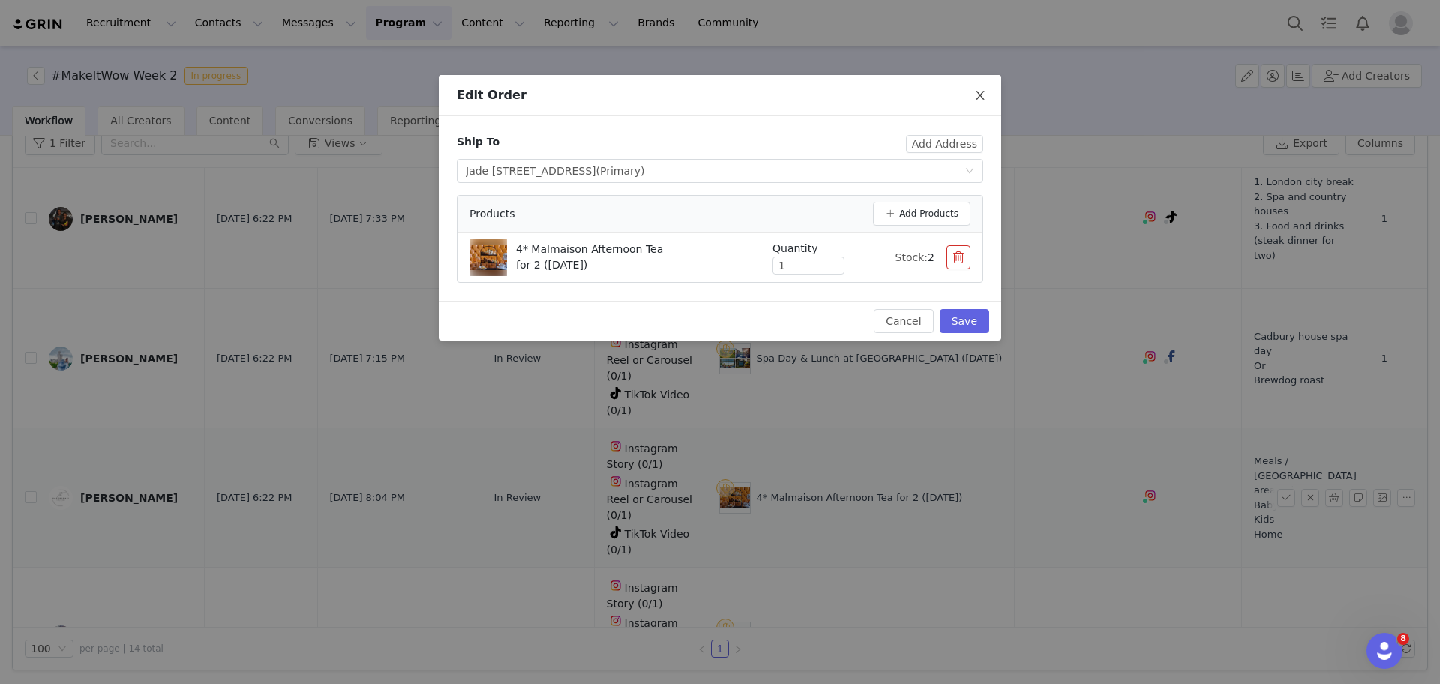
click at [976, 104] on span "Close" at bounding box center [980, 96] width 42 height 42
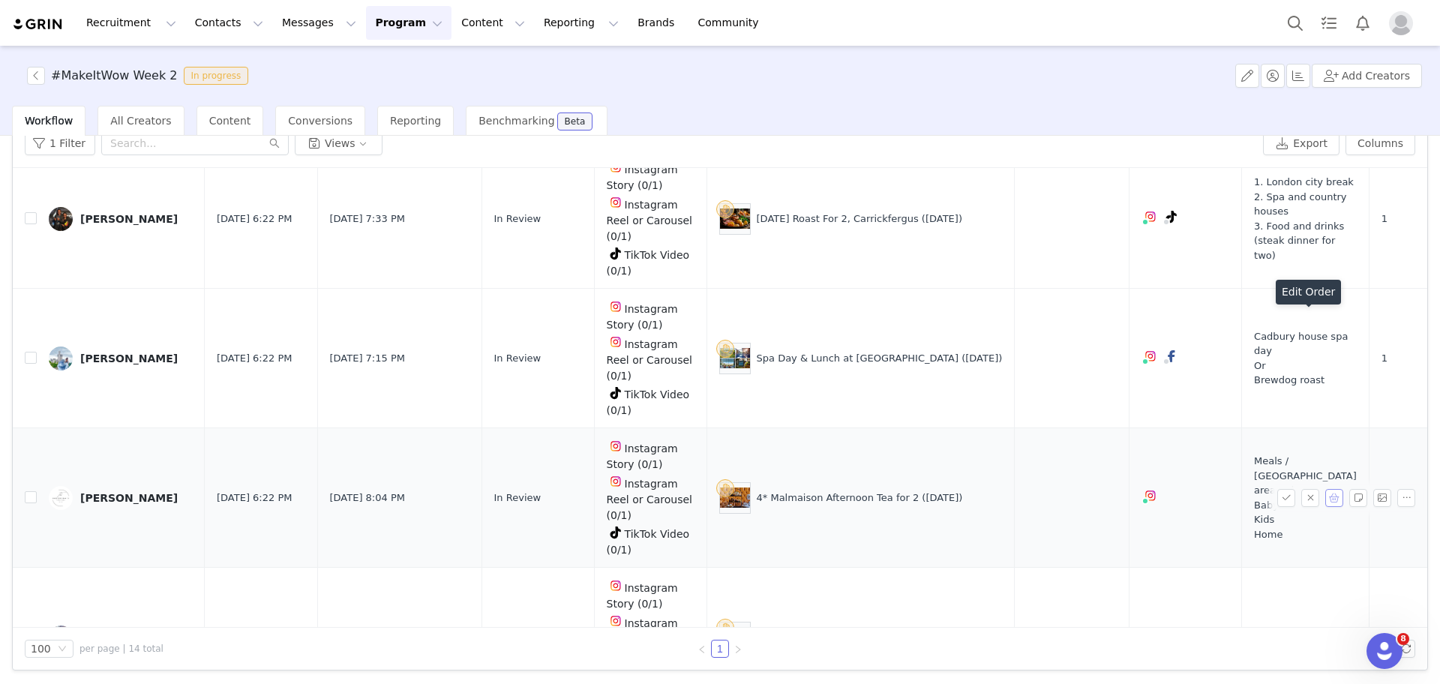
click at [1325, 489] on button "button" at bounding box center [1334, 498] width 18 height 18
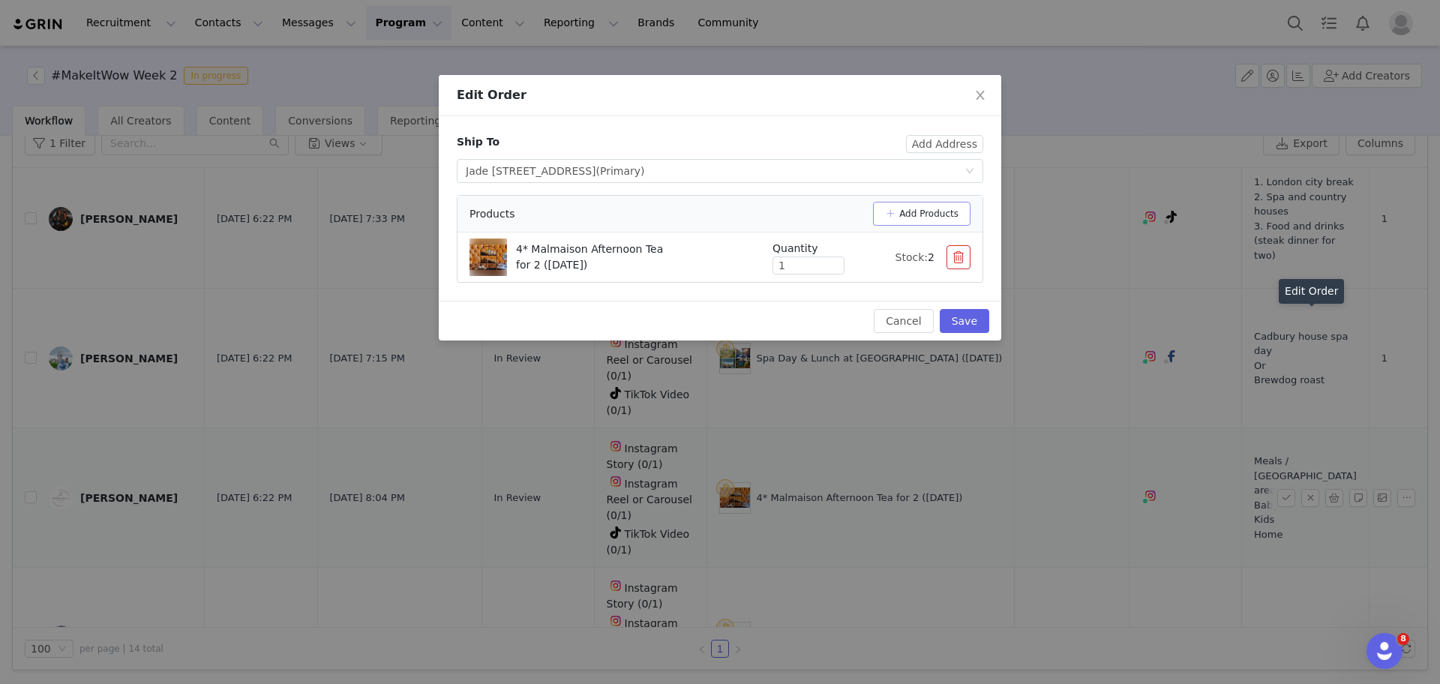
click at [931, 209] on button "Add Products" at bounding box center [921, 214] width 97 height 24
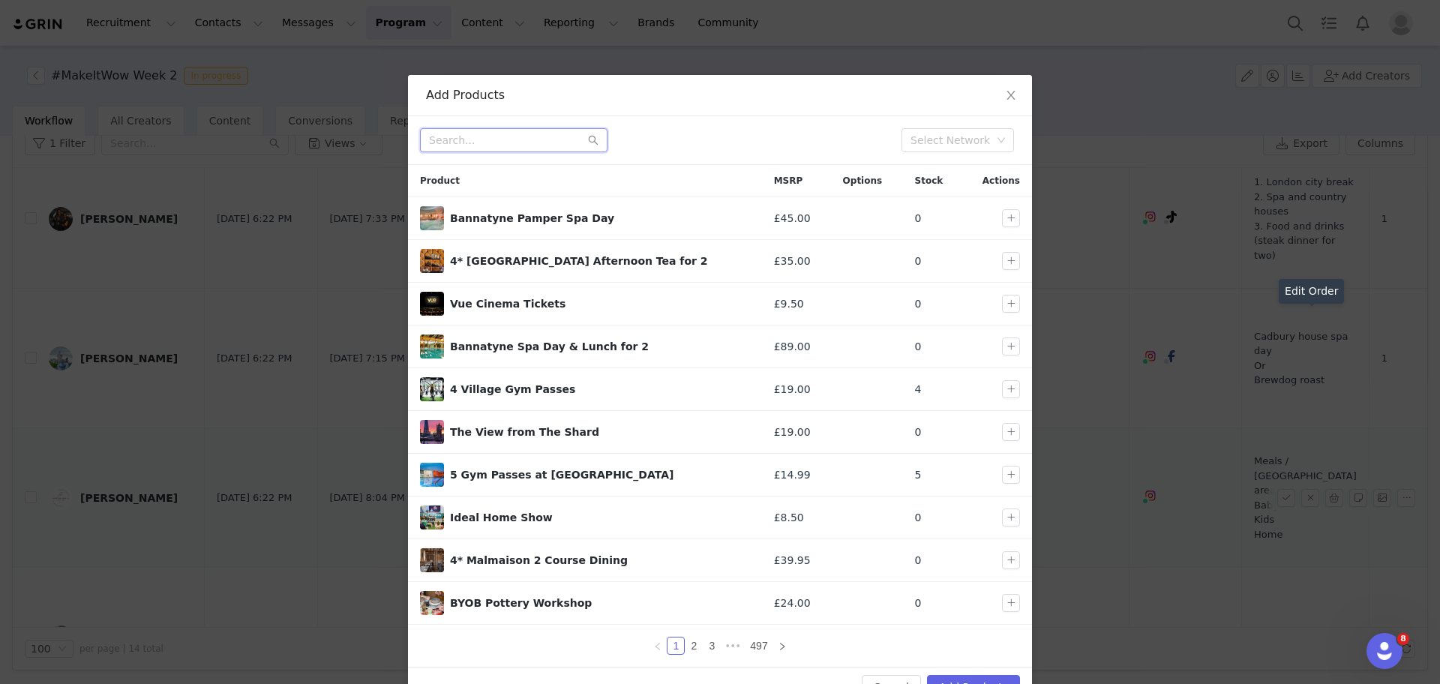
click at [523, 149] on input "text" at bounding box center [513, 140] width 187 height 24
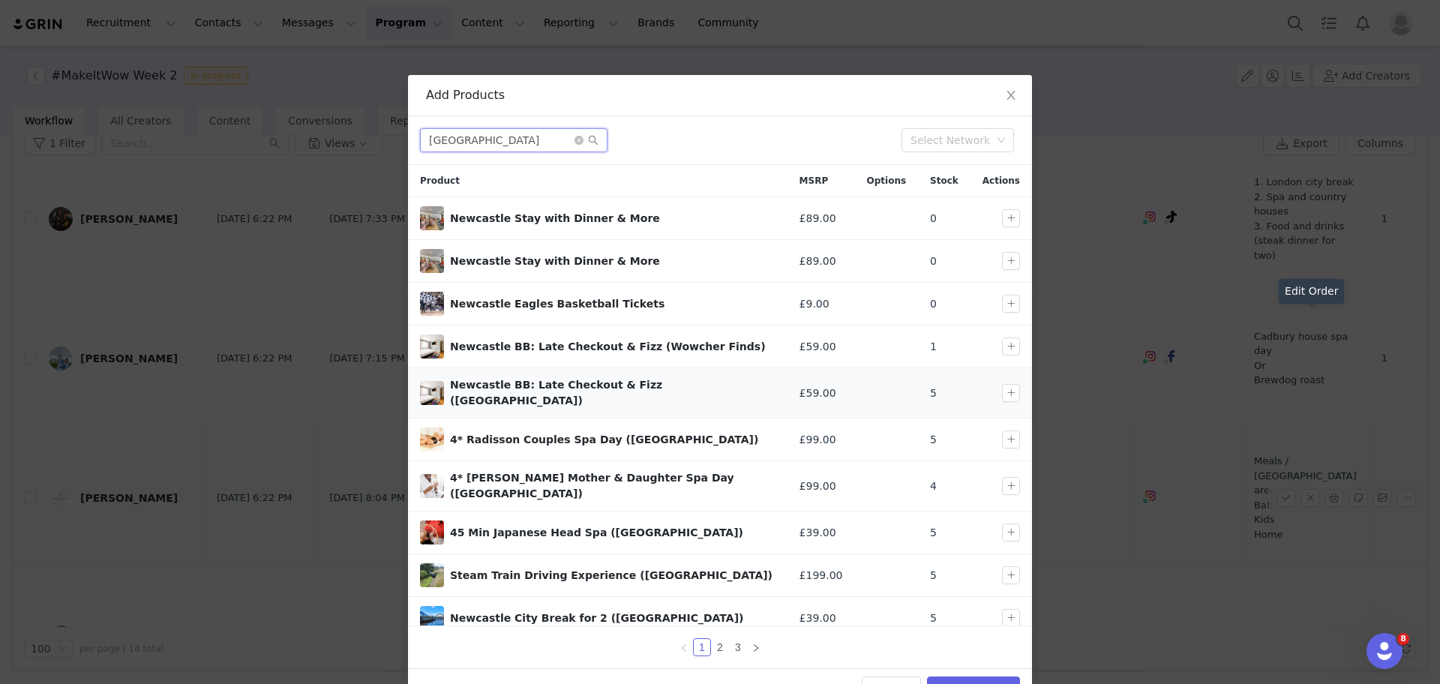
type input "[GEOGRAPHIC_DATA]"
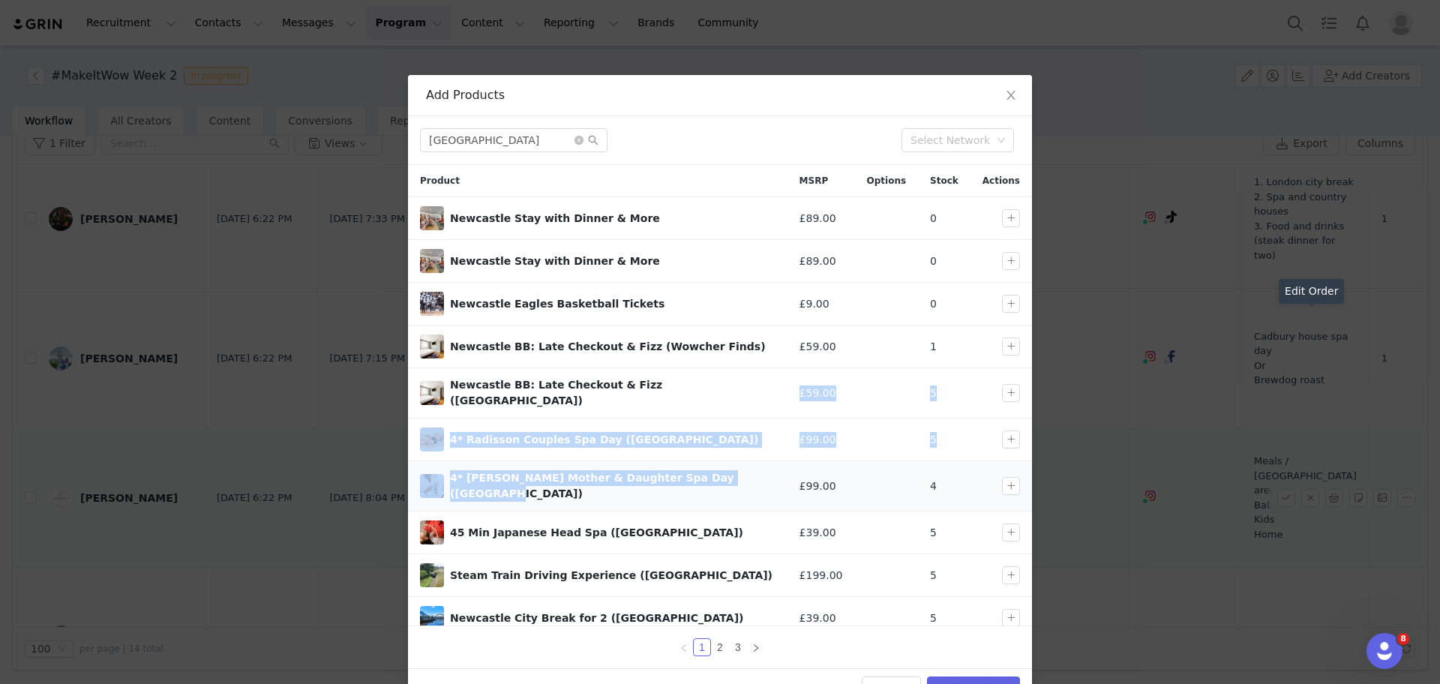
drag, startPoint x: 592, startPoint y: 402, endPoint x: 589, endPoint y: 463, distance: 60.8
click at [589, 463] on tbody "Newcastle Stay with Dinner & More £89.00 0 Newcastle Stay with Dinner & More £8…" at bounding box center [720, 418] width 624 height 442
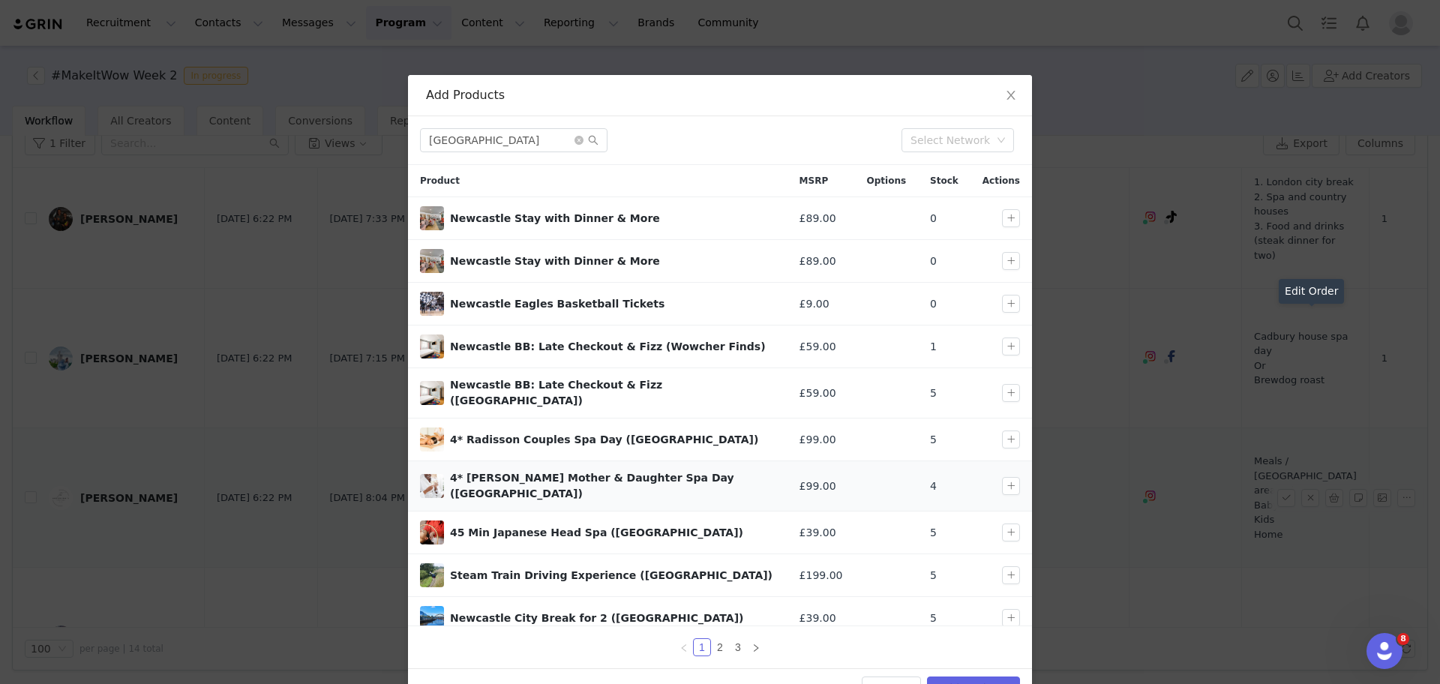
click at [595, 474] on div "4* Radisson Mother & Daughter Spa Day (Newcastle)" at bounding box center [612, 485] width 325 height 31
click at [712, 647] on link "2" at bounding box center [720, 647] width 16 height 16
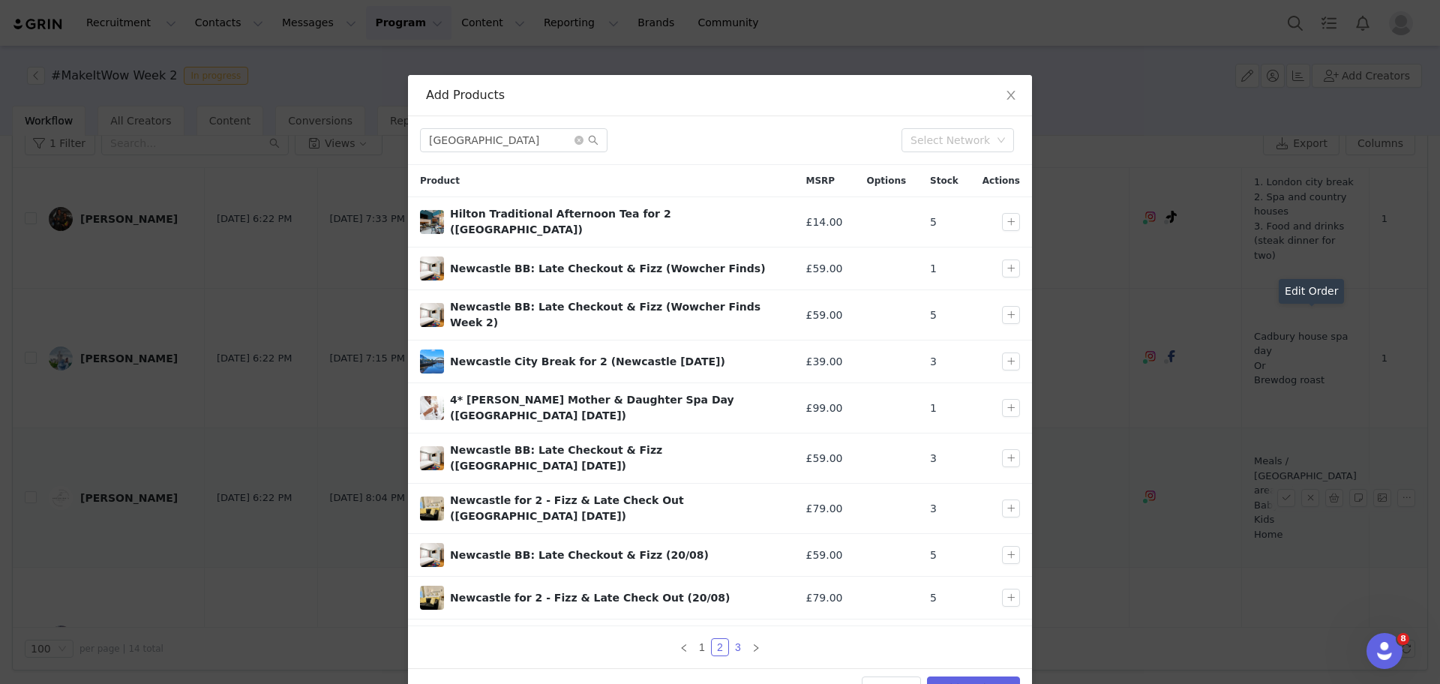
click at [730, 649] on link "3" at bounding box center [738, 647] width 16 height 16
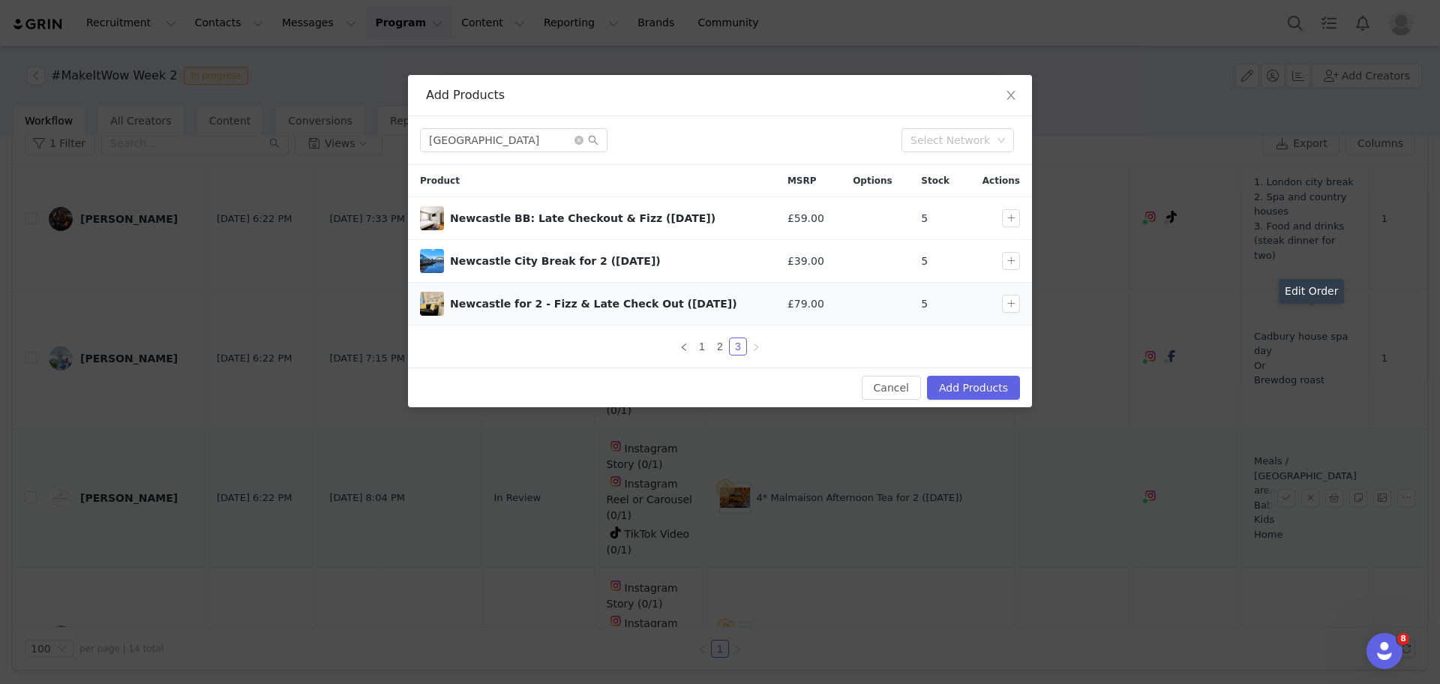
drag, startPoint x: 640, startPoint y: 307, endPoint x: 452, endPoint y: 300, distance: 188.4
click at [452, 300] on div "Newcastle for 2 - Fizz & Late Check Out (25 Aug)" at bounding box center [606, 304] width 313 height 16
copy div "Newcastle for 2 - Fizz & Late Check Out"
click at [618, 214] on div "Newcastle BB: Late Checkout & Fizz (25 Aug)" at bounding box center [606, 219] width 313 height 16
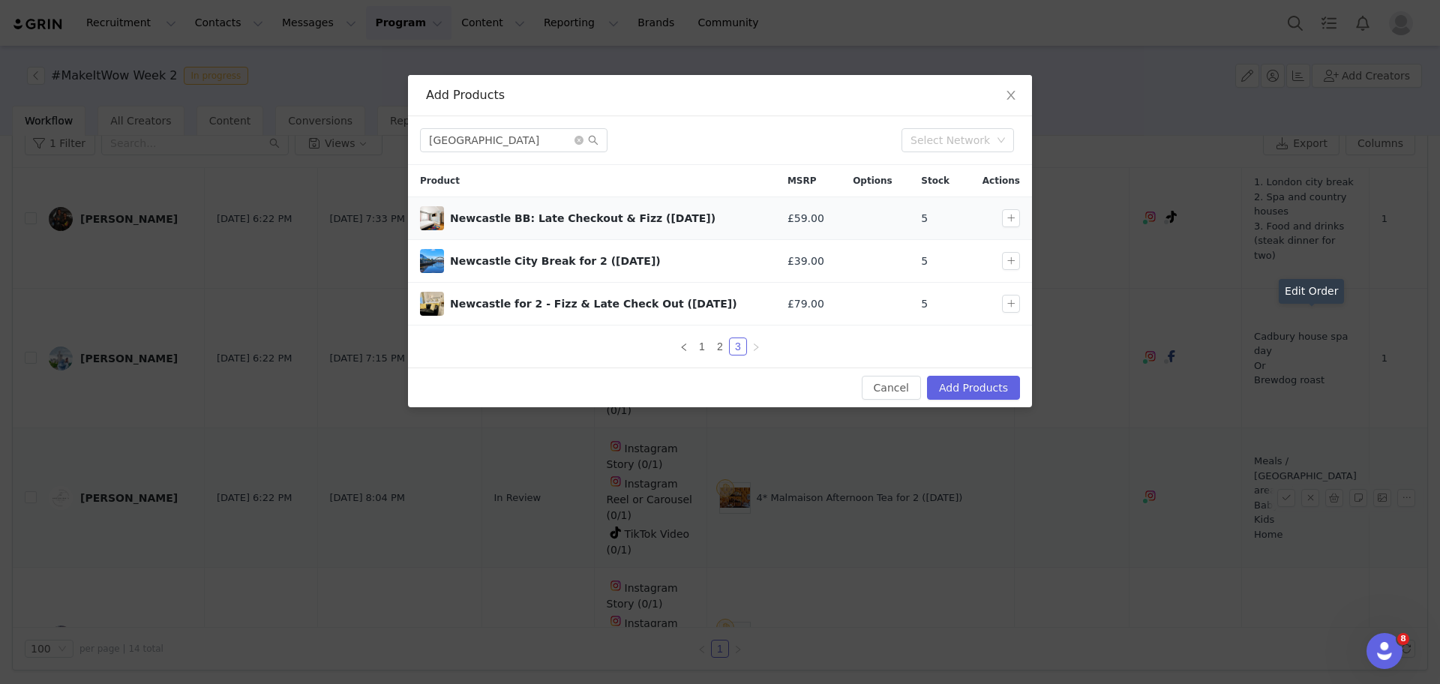
drag, startPoint x: 618, startPoint y: 217, endPoint x: 447, endPoint y: 211, distance: 171.1
click at [447, 211] on div "Newcastle BB: Late Checkout & Fizz (25 Aug)" at bounding box center [591, 218] width 343 height 24
copy div "Newcastle BB: Late Checkout & Fizz"
click at [1007, 214] on button "button" at bounding box center [1011, 218] width 18 height 18
click at [978, 387] on button "Add Products" at bounding box center [973, 388] width 93 height 24
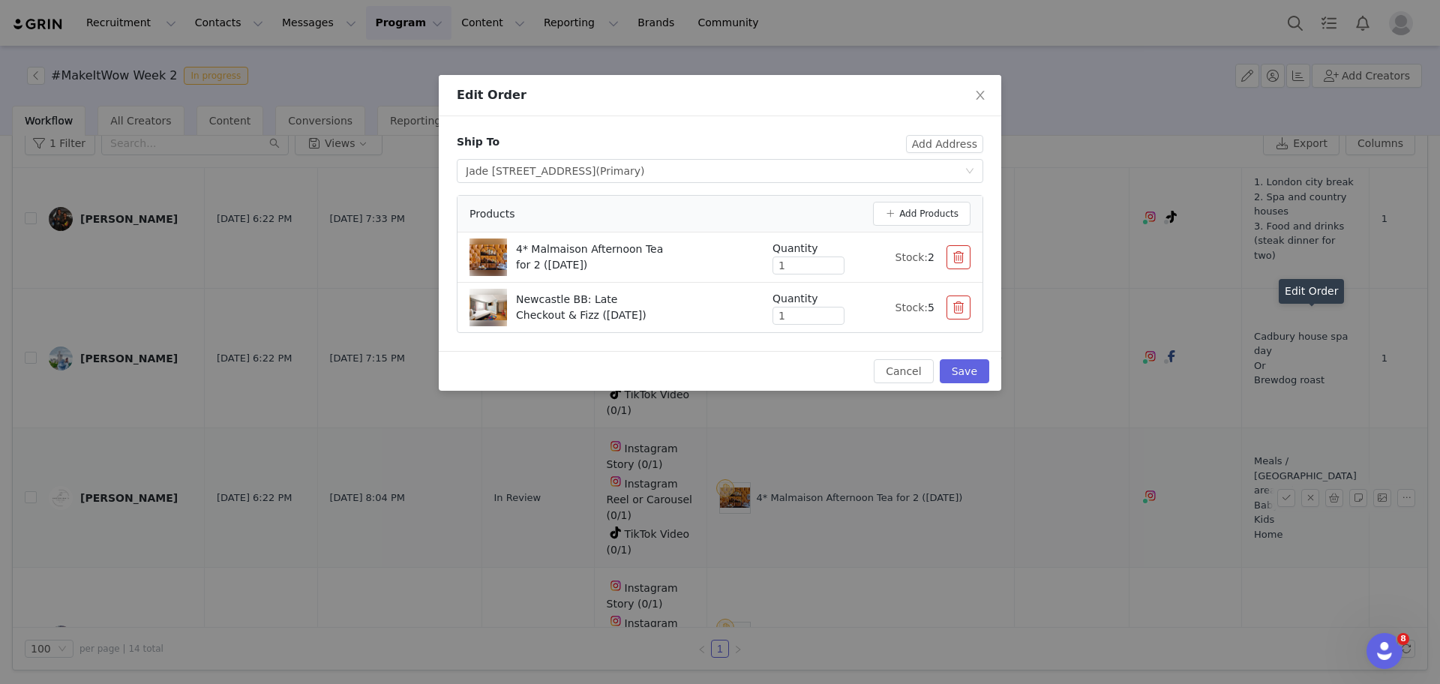
click at [955, 257] on button "button" at bounding box center [958, 257] width 24 height 24
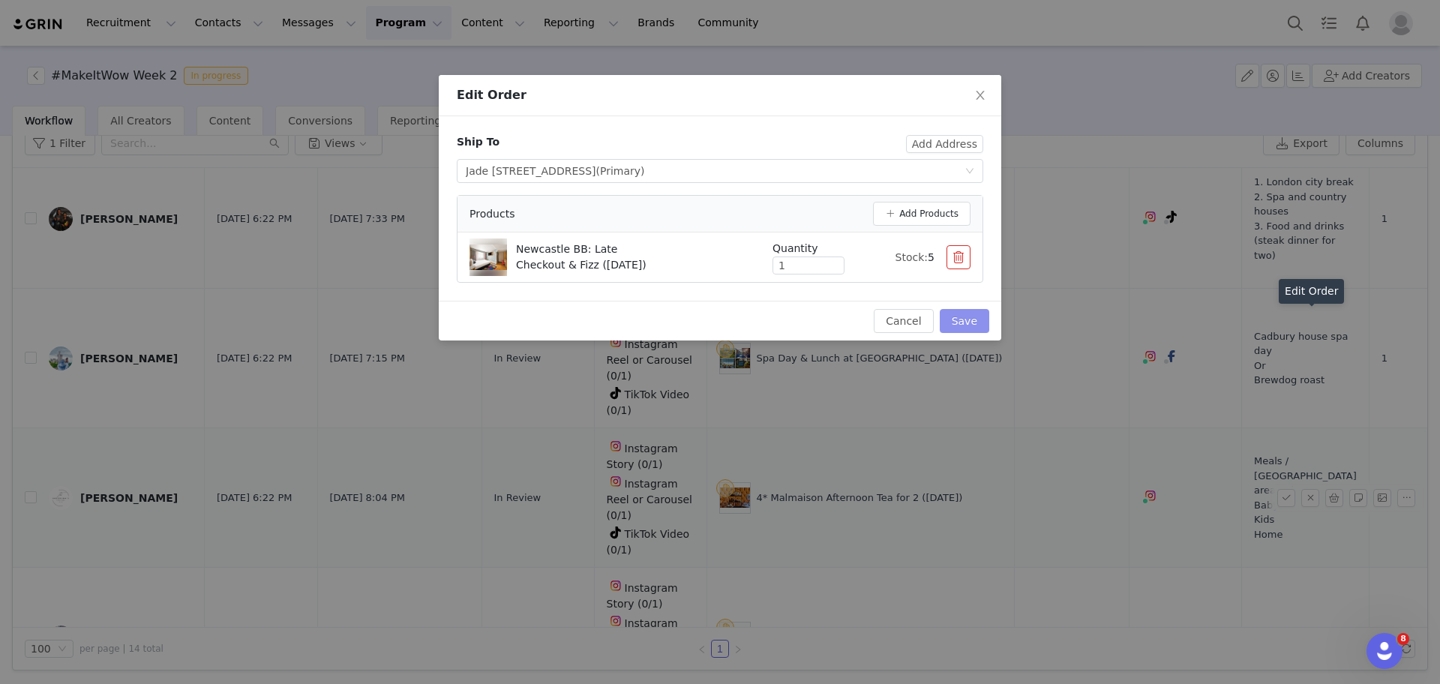
click at [964, 319] on button "Save" at bounding box center [964, 321] width 49 height 24
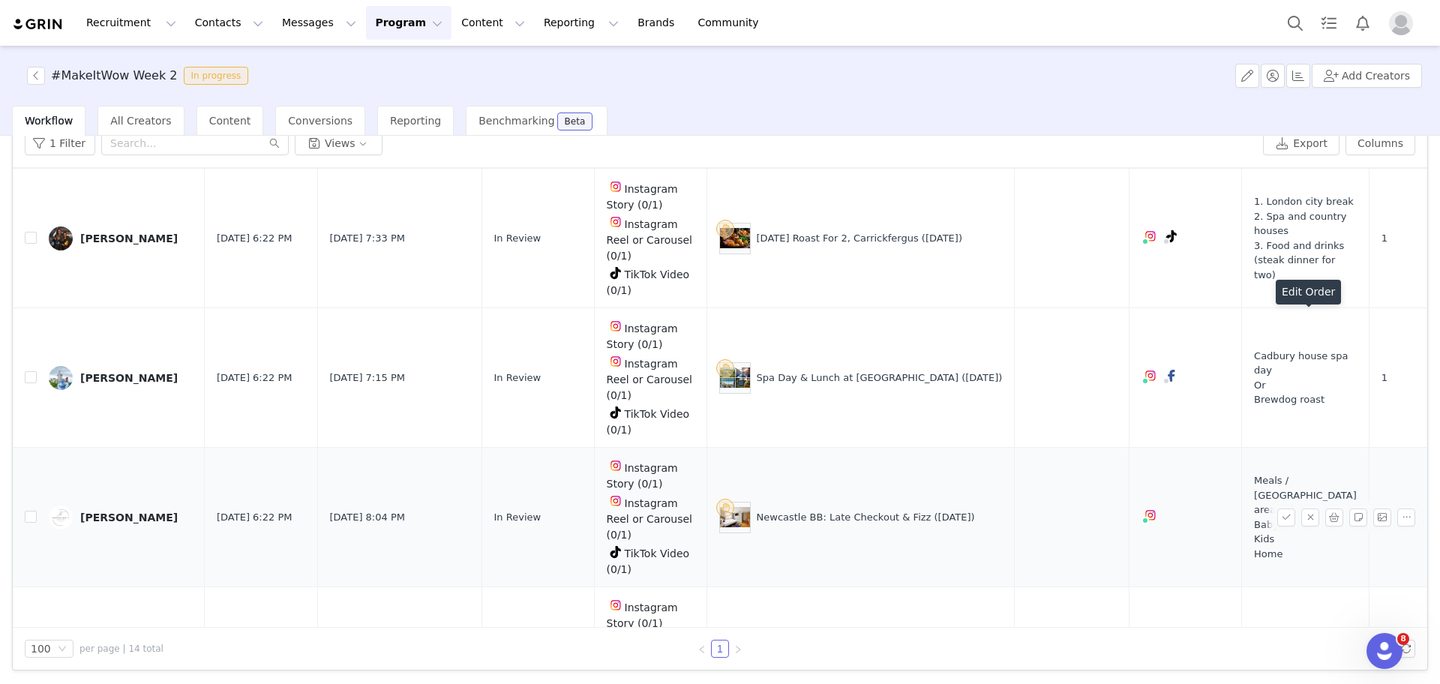
scroll to position [1303, 0]
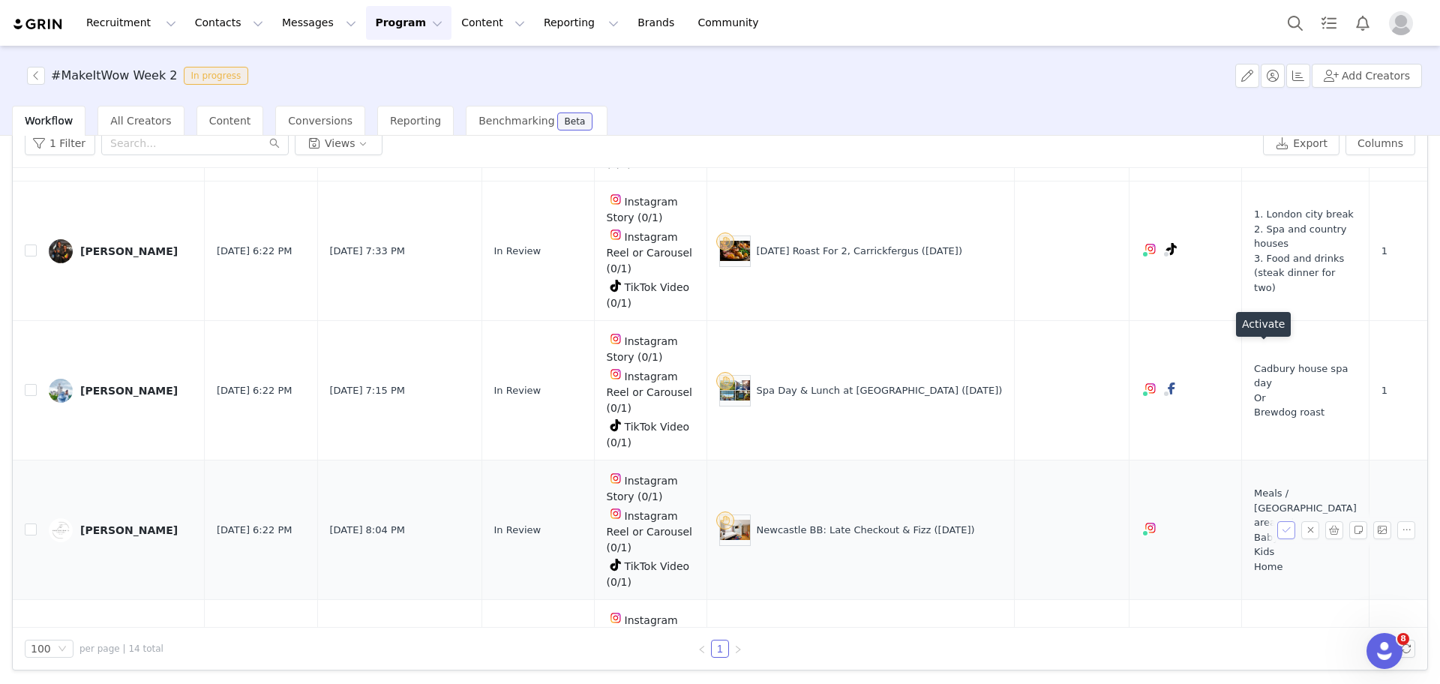
click at [1277, 521] on button "button" at bounding box center [1286, 530] width 18 height 18
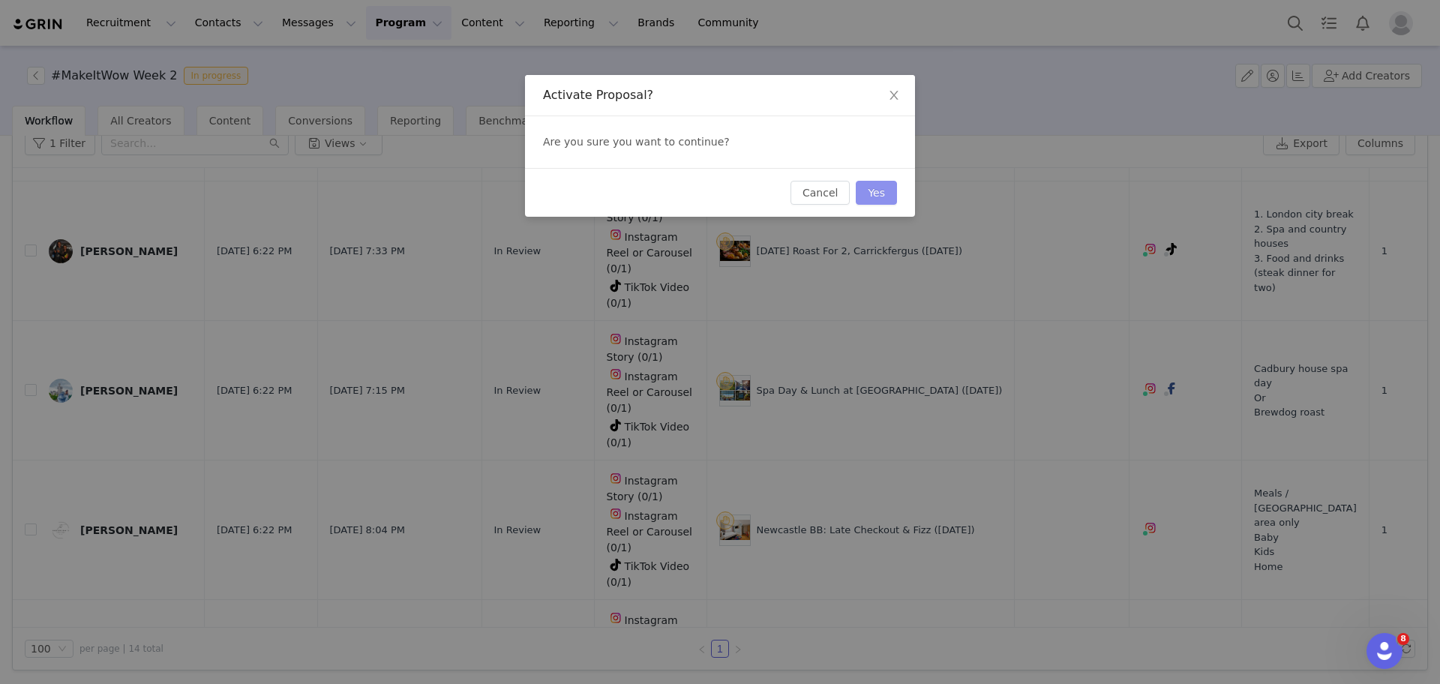
click at [877, 196] on button "Yes" at bounding box center [876, 193] width 41 height 24
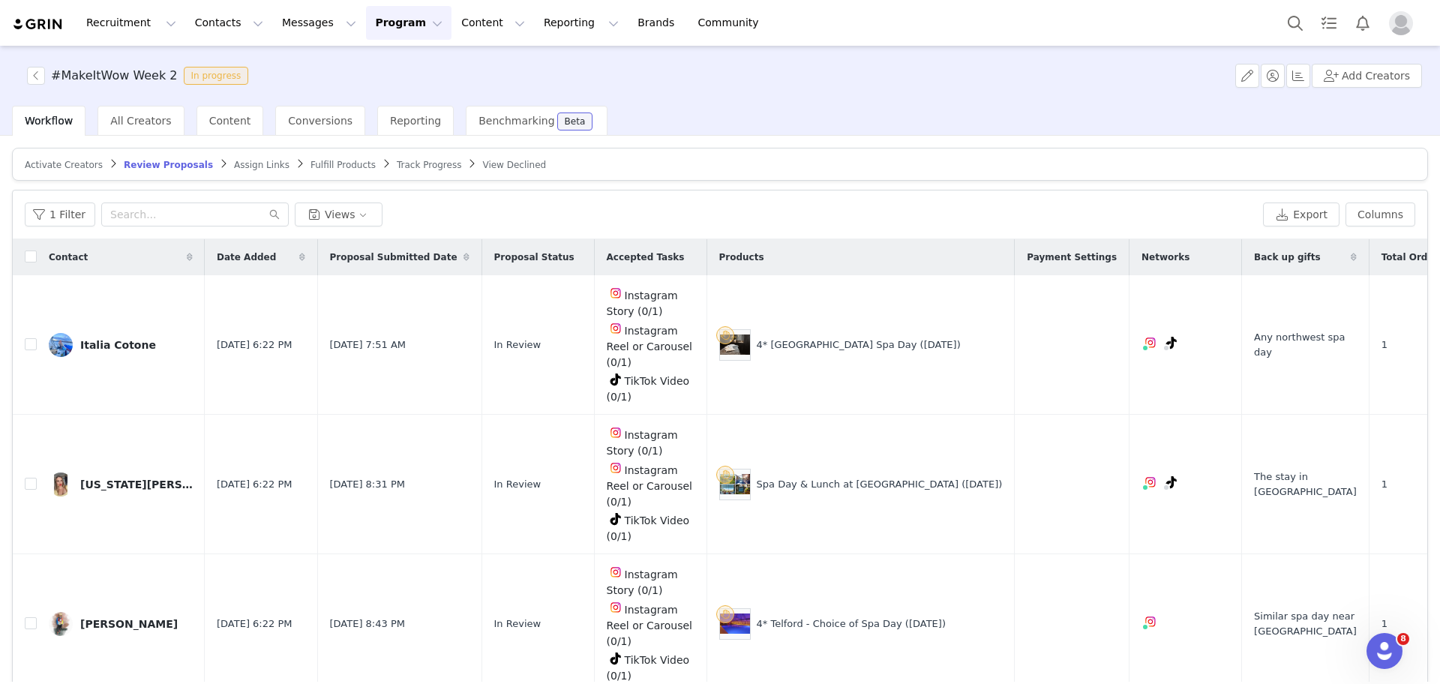
click at [310, 163] on span "Fulfill Products" at bounding box center [342, 165] width 65 height 10
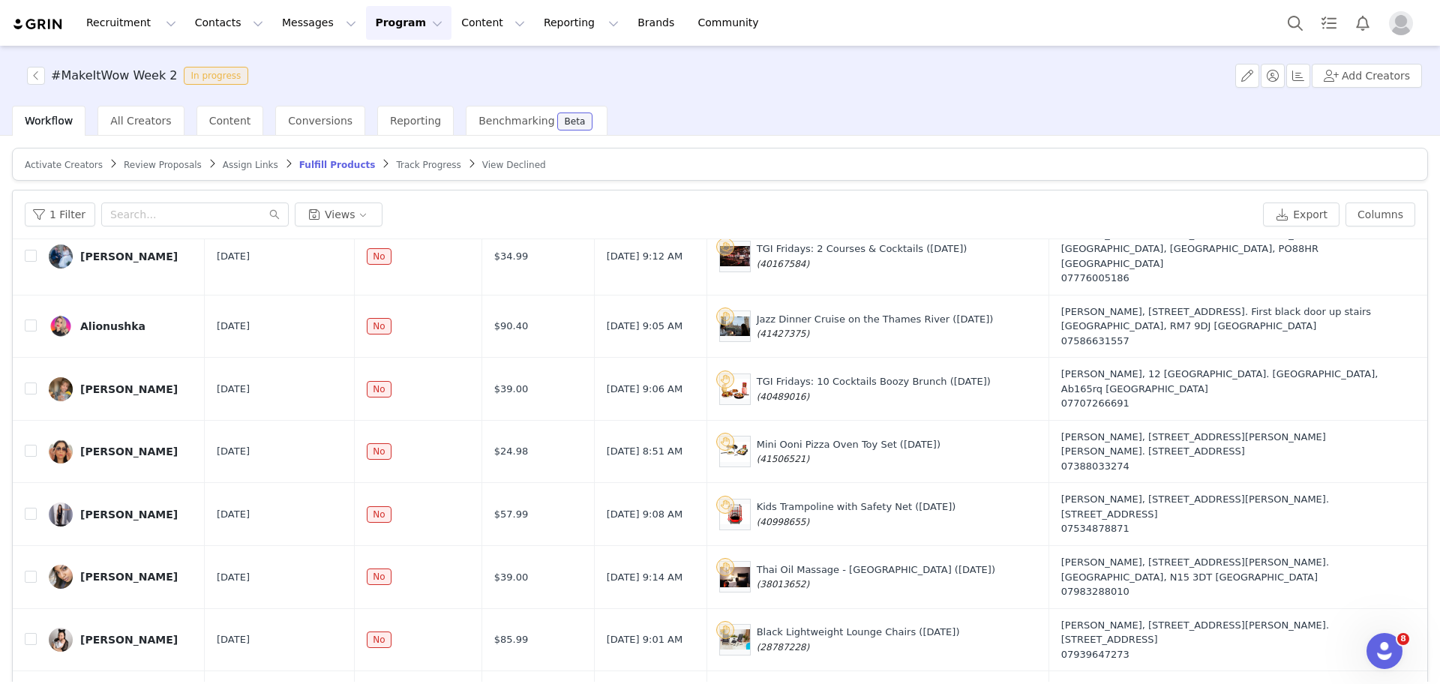
scroll to position [895, 0]
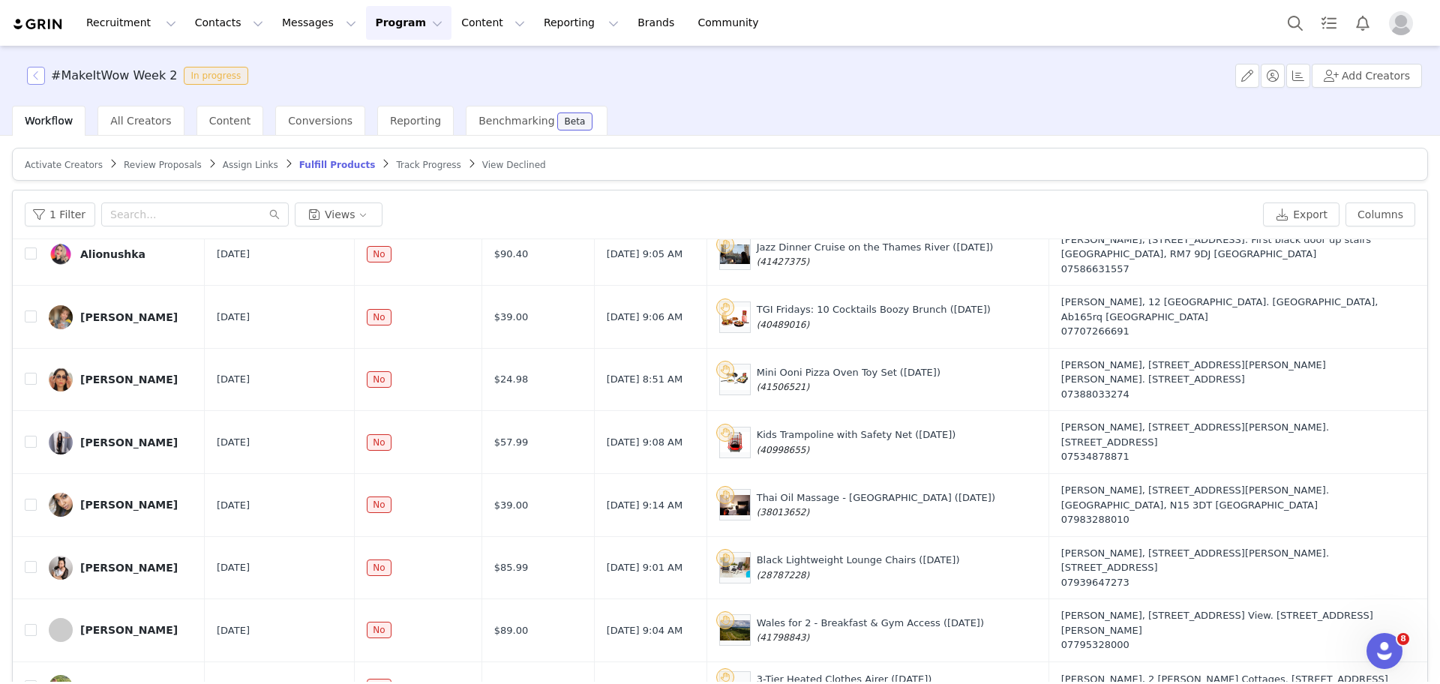
click at [44, 76] on button "button" at bounding box center [36, 76] width 18 height 18
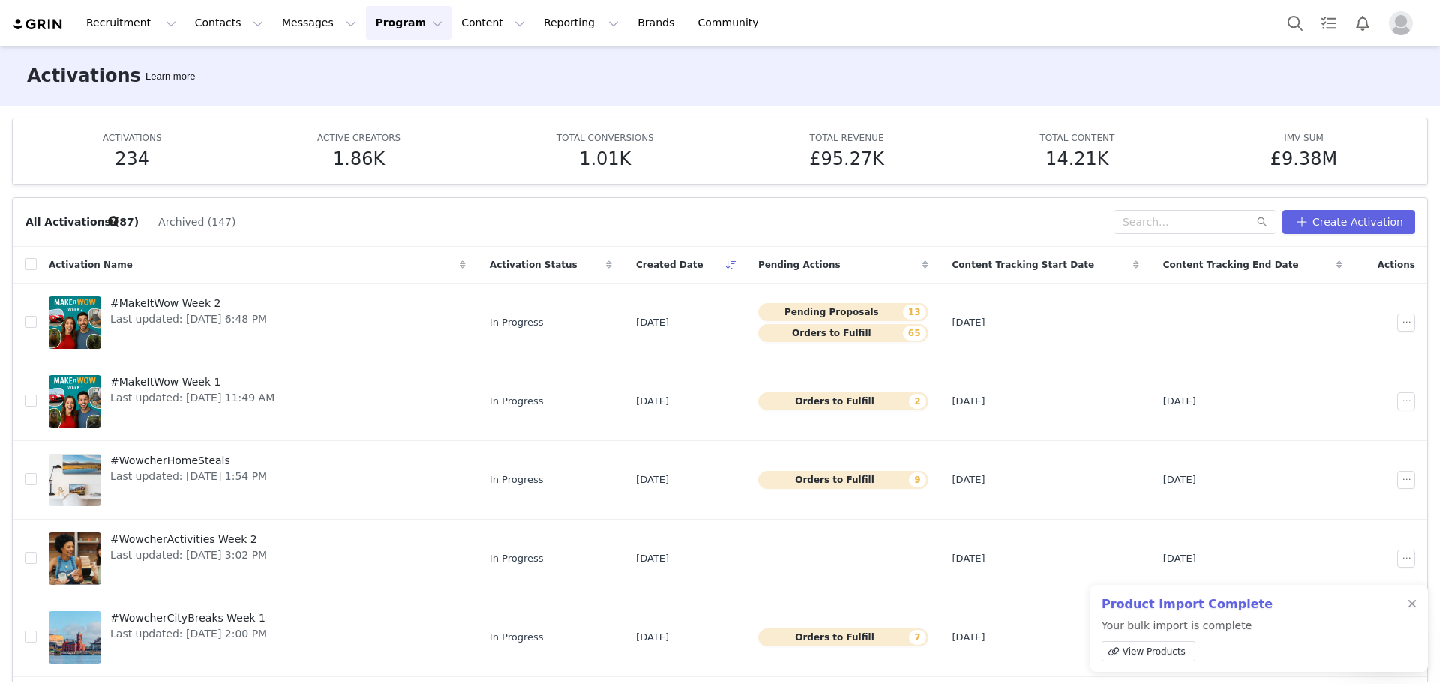
scroll to position [11, 0]
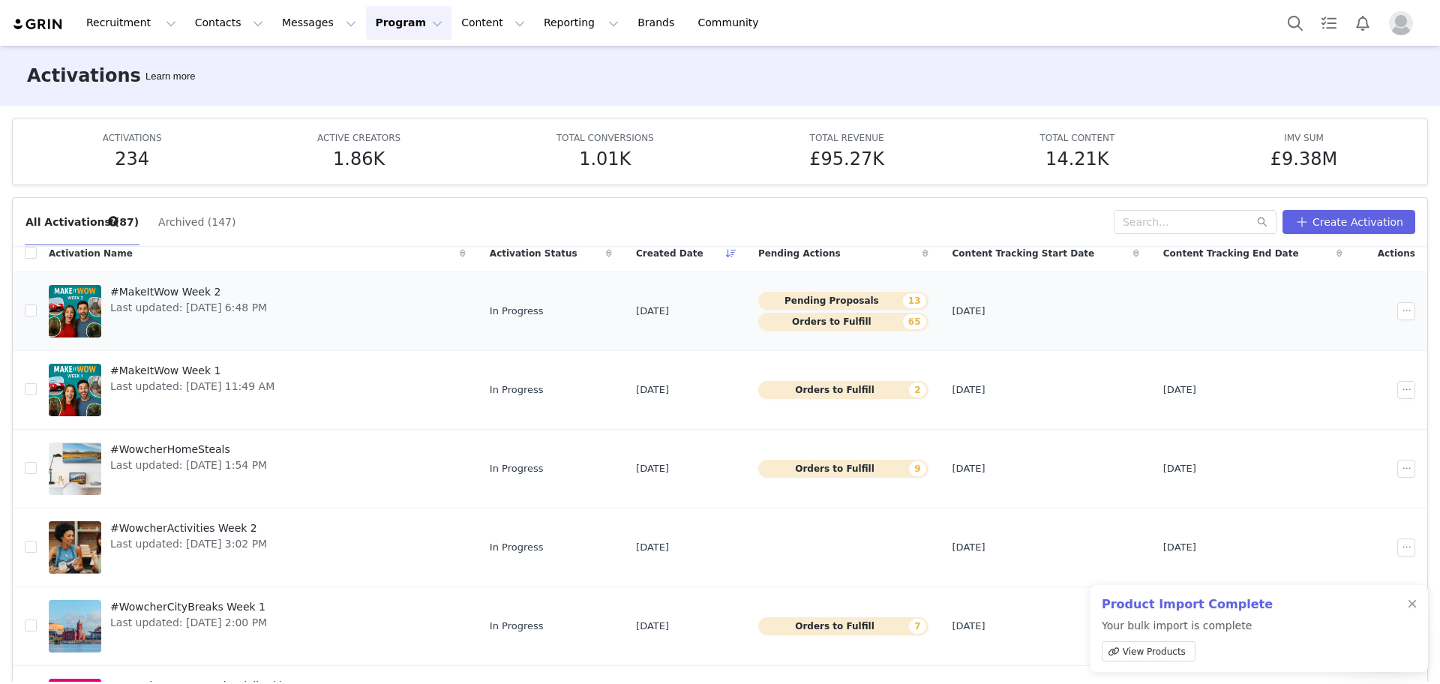
click at [811, 298] on button "Pending Proposals 13" at bounding box center [843, 301] width 170 height 18
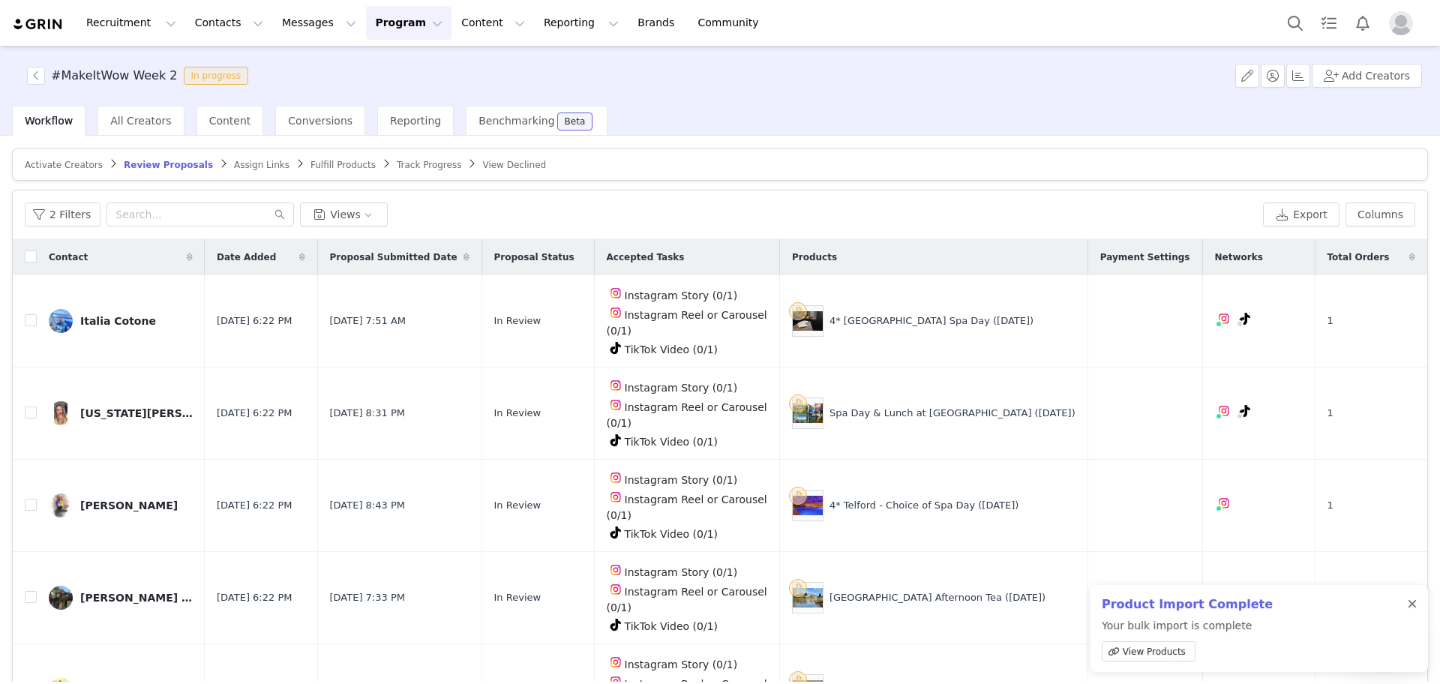
click at [1414, 600] on div at bounding box center [1412, 604] width 9 height 12
click at [1364, 213] on button "Columns" at bounding box center [1380, 214] width 70 height 24
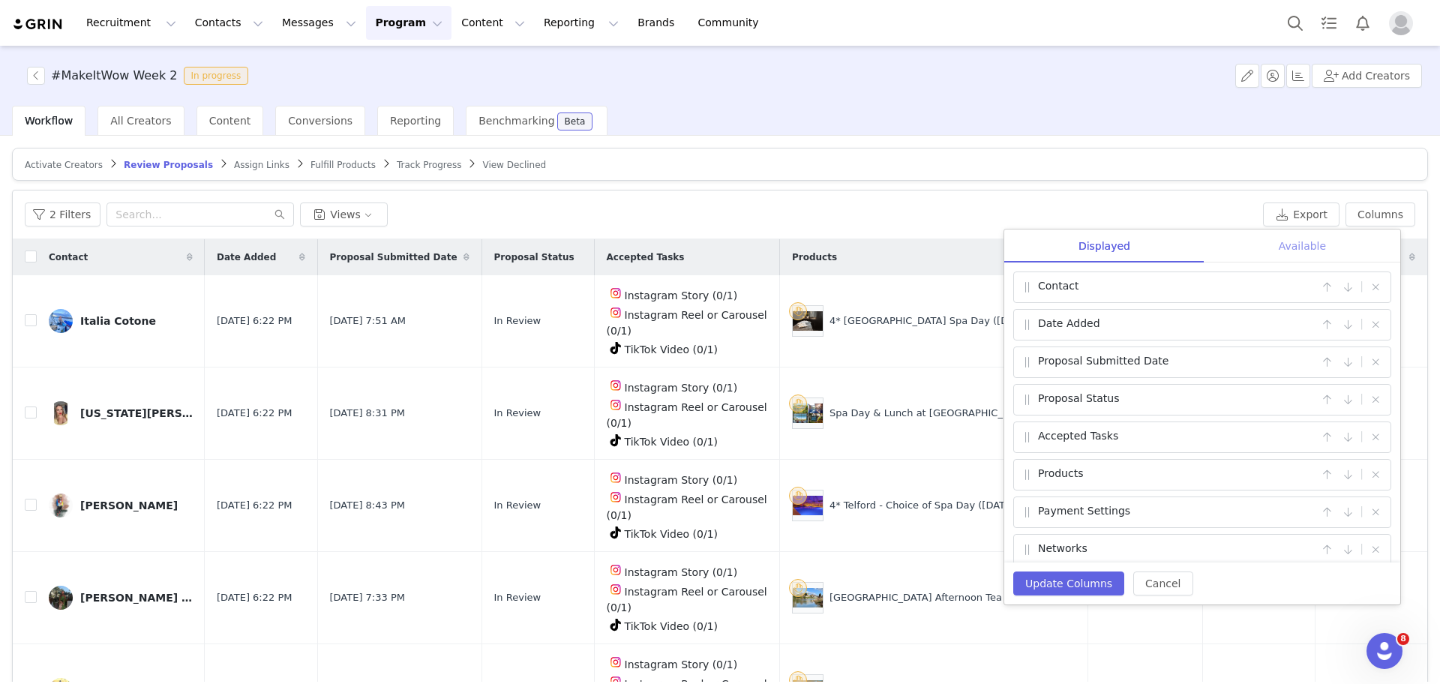
click at [1339, 229] on div "Available" at bounding box center [1302, 246] width 196 height 34
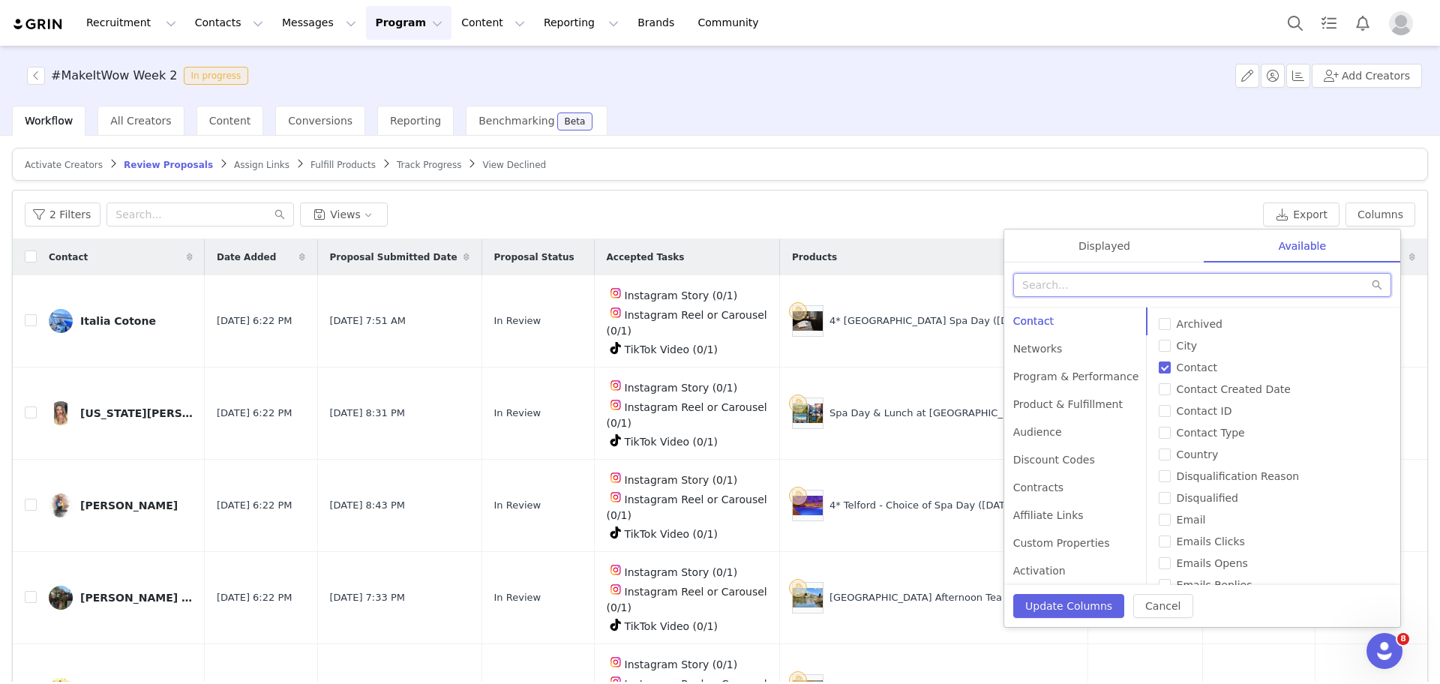
click at [1263, 285] on input "text" at bounding box center [1202, 285] width 378 height 24
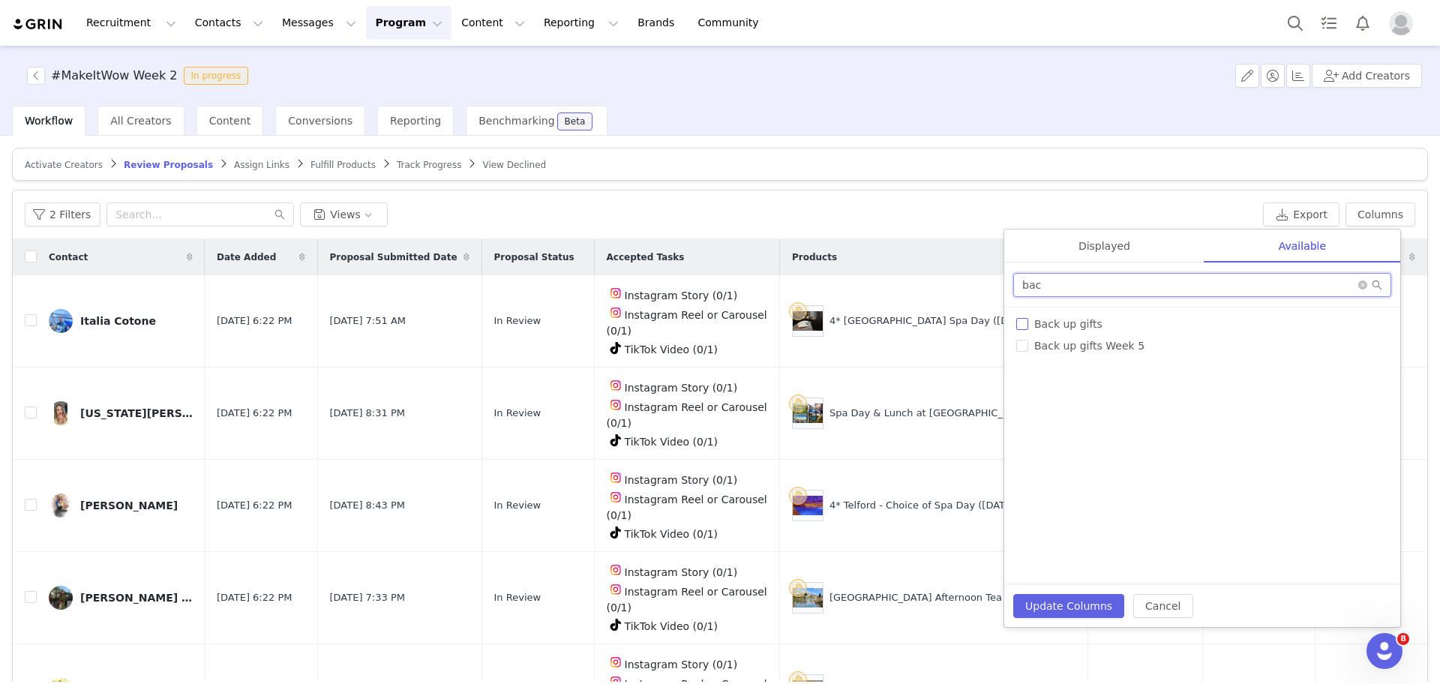
type input "bac"
click at [1024, 318] on label "Back up gifts" at bounding box center [1202, 324] width 372 height 16
click at [1024, 318] on input "Back up gifts" at bounding box center [1022, 324] width 12 height 12
checkbox input "true"
click at [1099, 244] on div "Displayed" at bounding box center [1104, 246] width 200 height 34
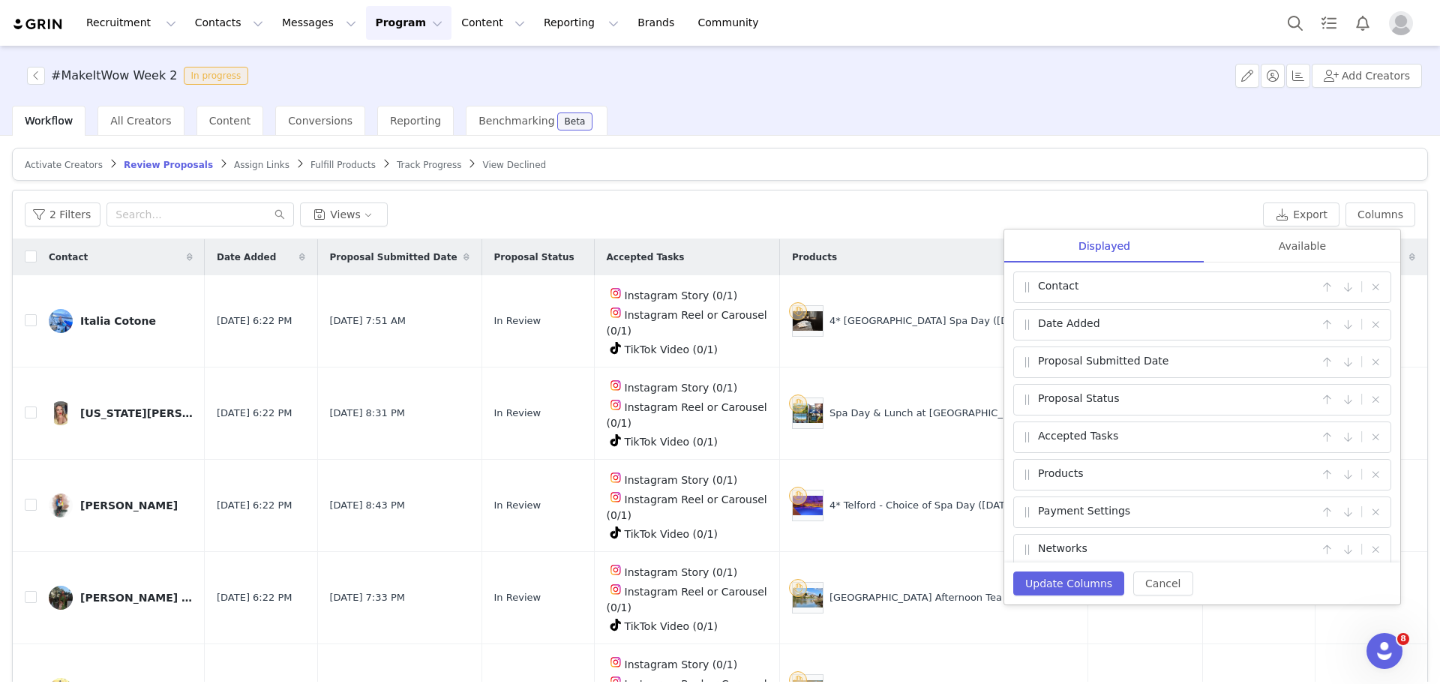
scroll to position [87, 0]
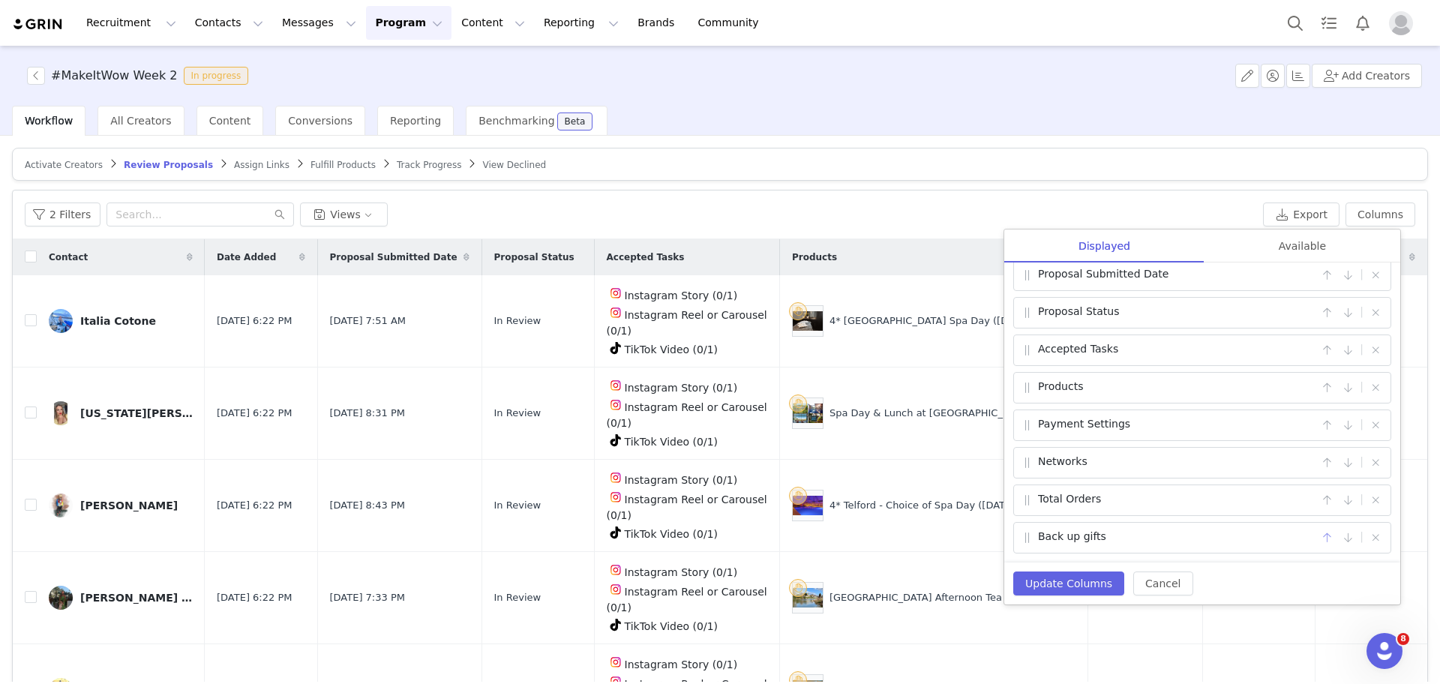
click at [1318, 544] on button "button" at bounding box center [1327, 538] width 18 height 18
click at [1315, 510] on div "Back up gifts |" at bounding box center [1202, 499] width 378 height 31
click at [1318, 501] on button "button" at bounding box center [1327, 500] width 18 height 18
click at [1084, 582] on button "Update Columns" at bounding box center [1068, 583] width 111 height 24
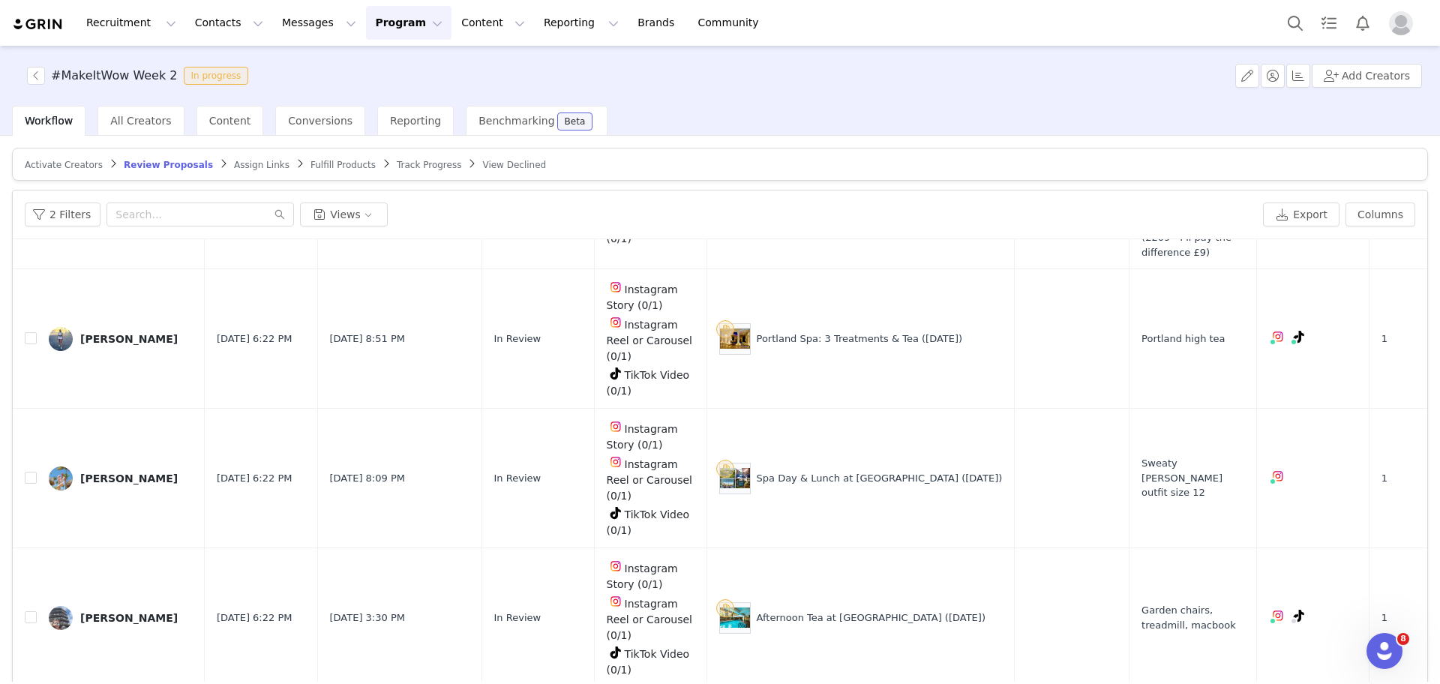
scroll to position [607, 0]
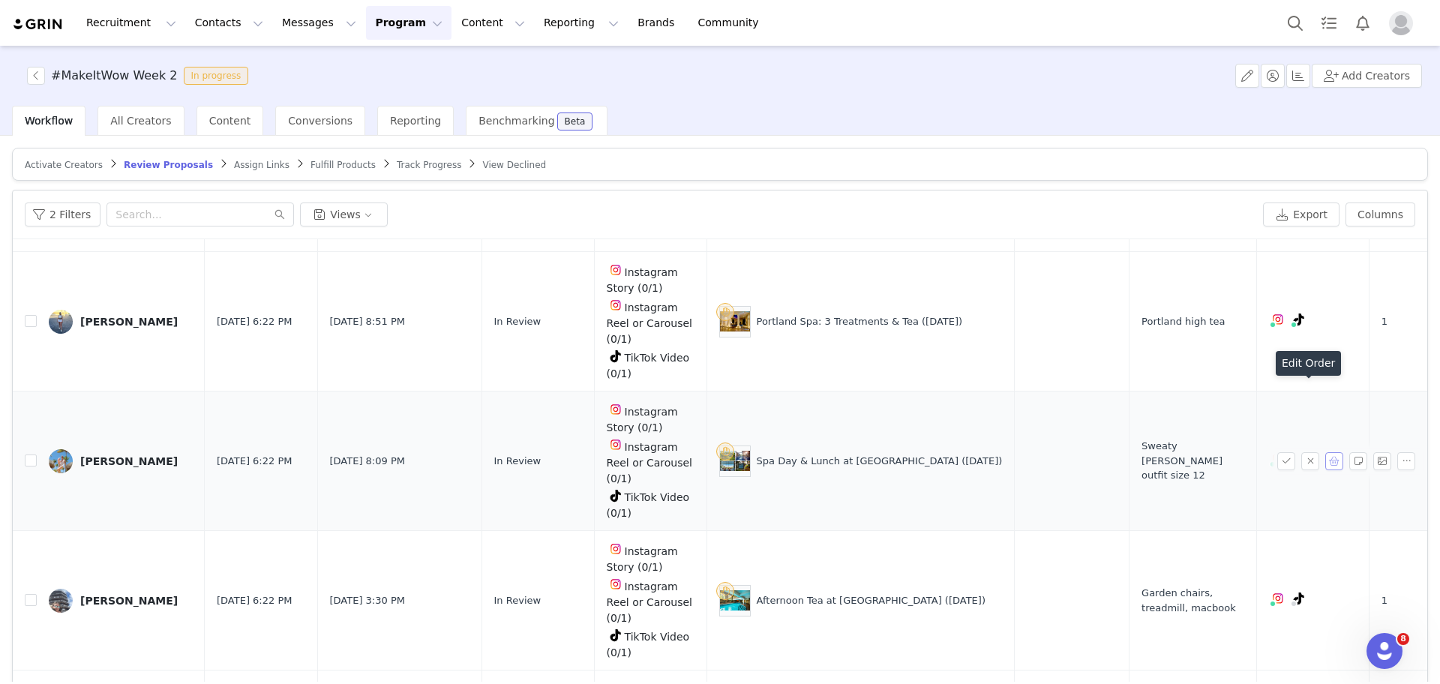
click at [1325, 452] on button "button" at bounding box center [1334, 461] width 18 height 18
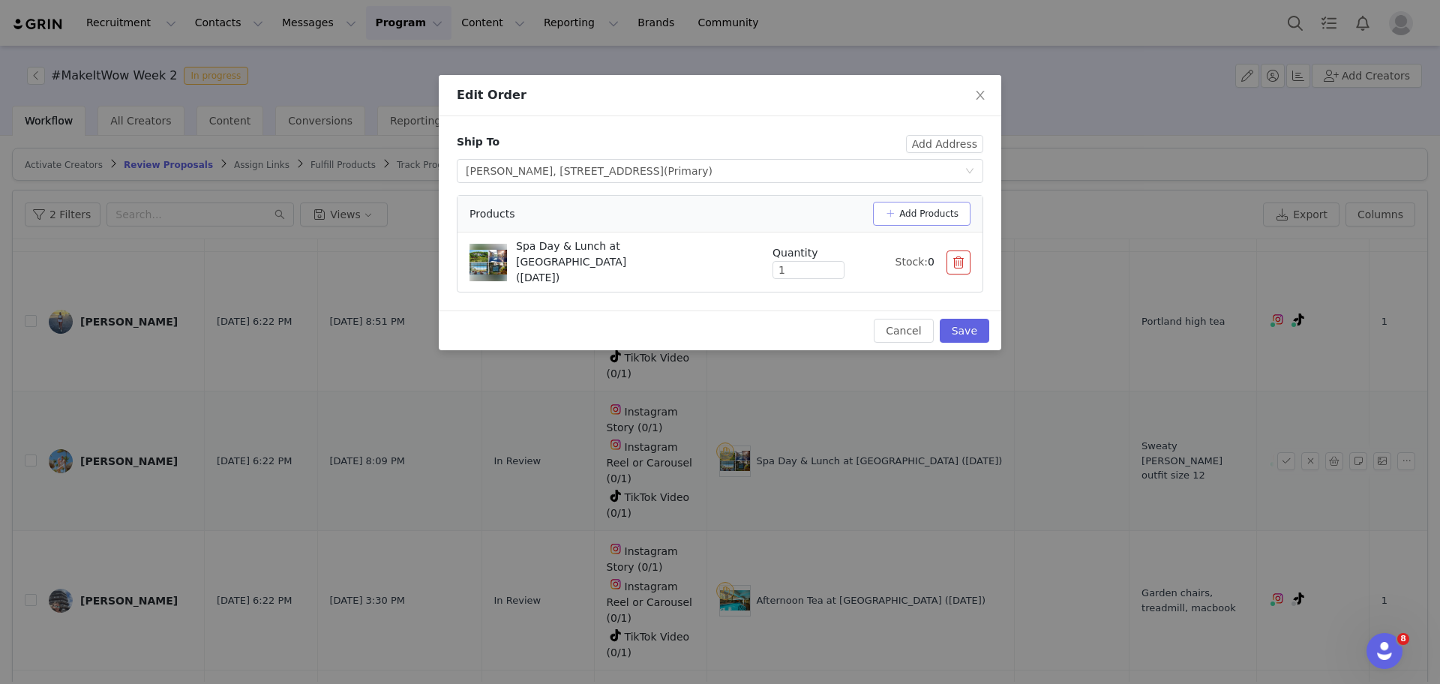
click at [919, 220] on button "Add Products" at bounding box center [921, 214] width 97 height 24
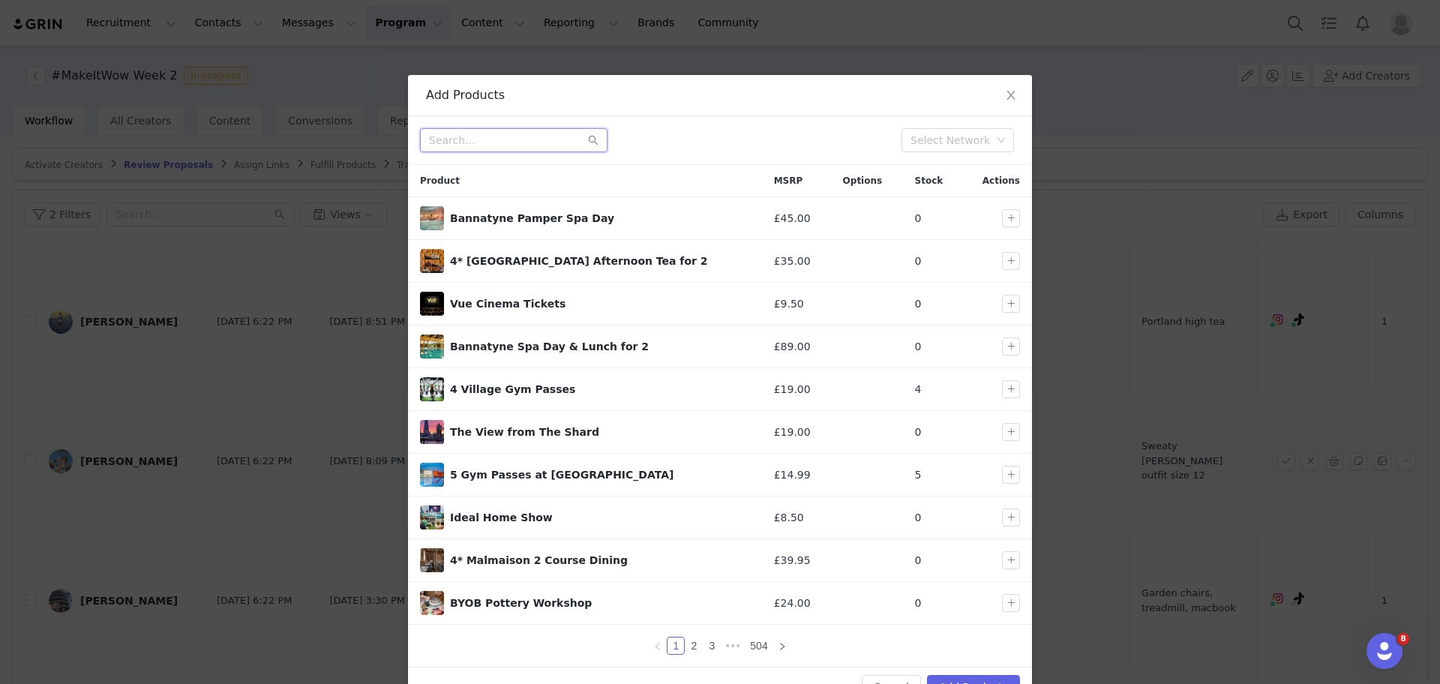
click at [514, 142] on input "text" at bounding box center [513, 140] width 187 height 24
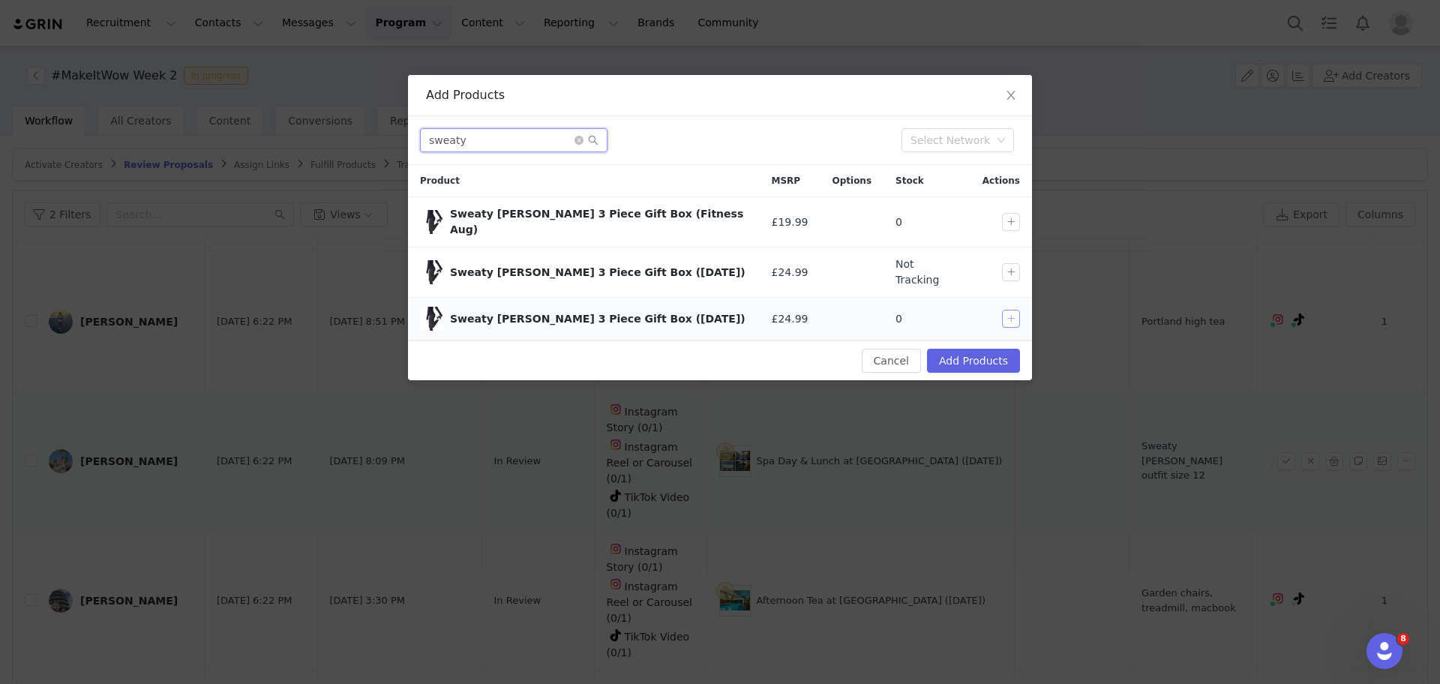
type input "sweaty"
click at [1012, 310] on button "button" at bounding box center [1011, 319] width 18 height 18
click at [974, 349] on button "Add Products" at bounding box center [973, 361] width 93 height 24
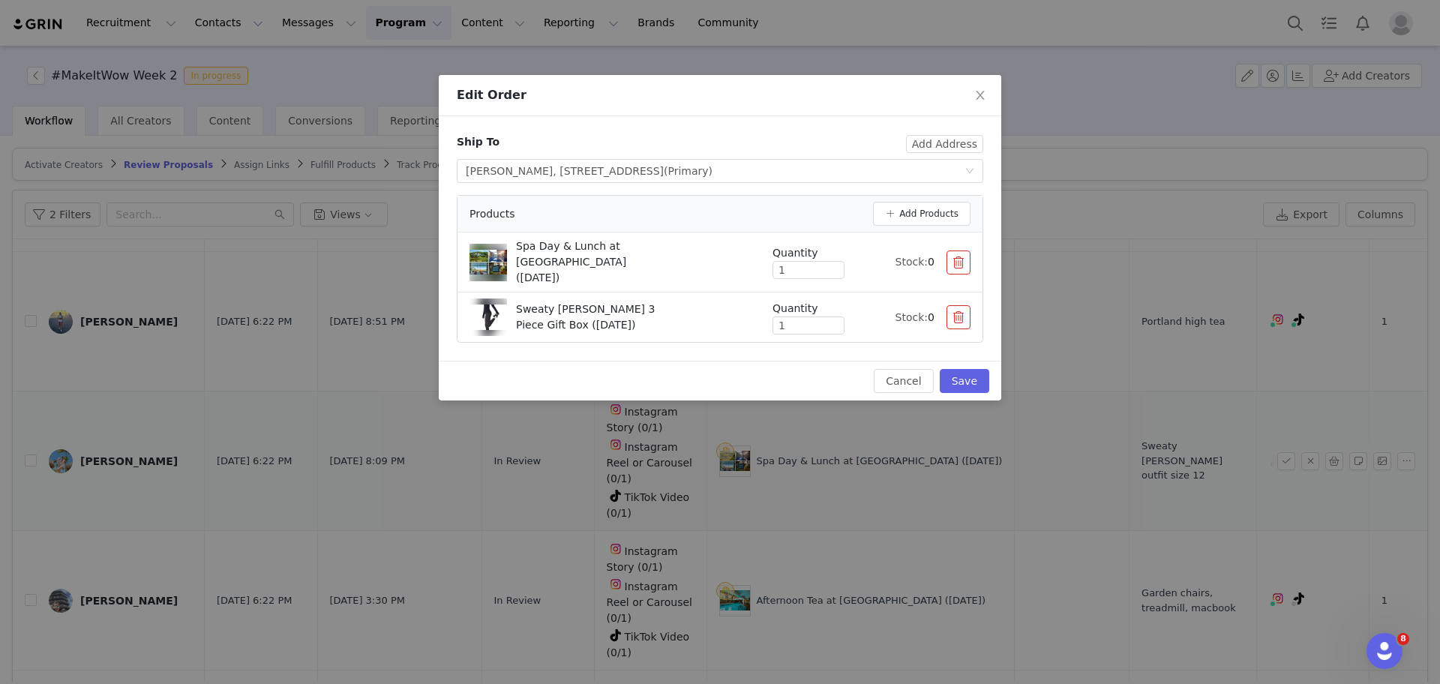
click at [960, 250] on button "button" at bounding box center [958, 262] width 24 height 24
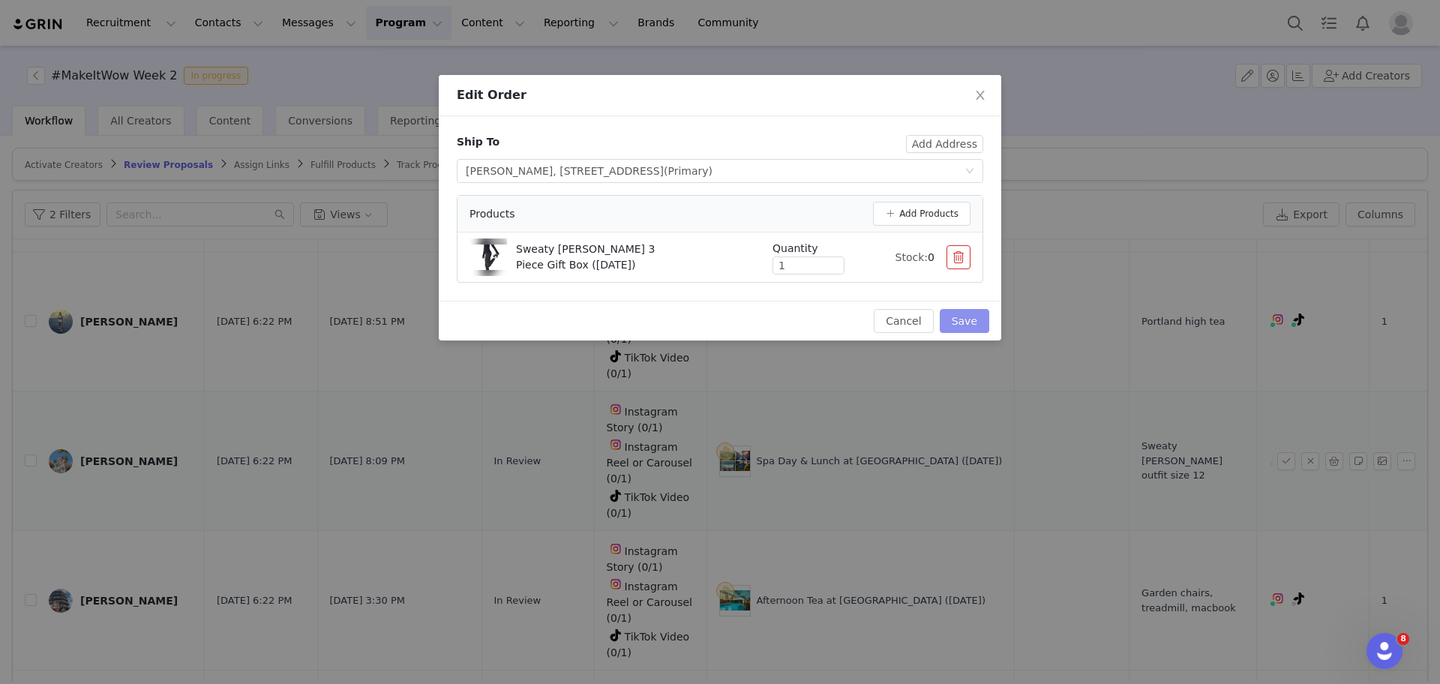
click at [958, 315] on button "Save" at bounding box center [964, 321] width 49 height 24
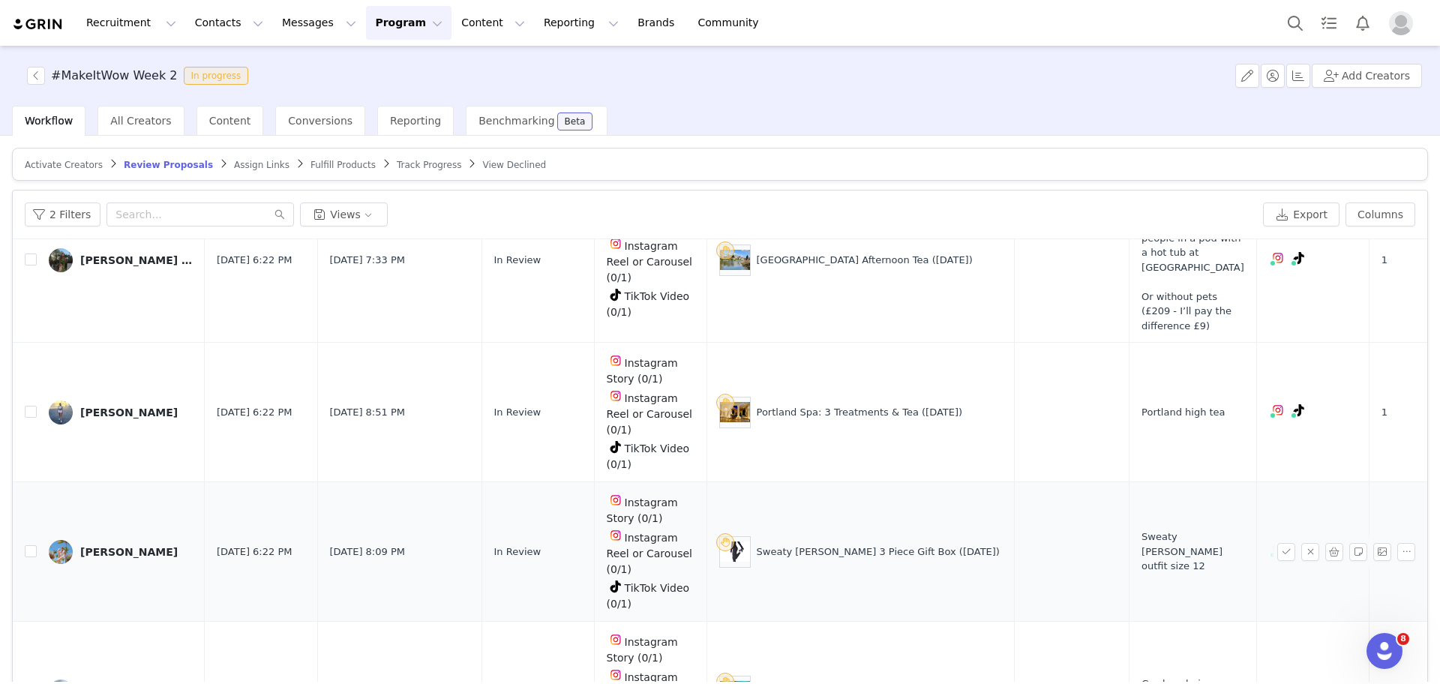
scroll to position [510, 0]
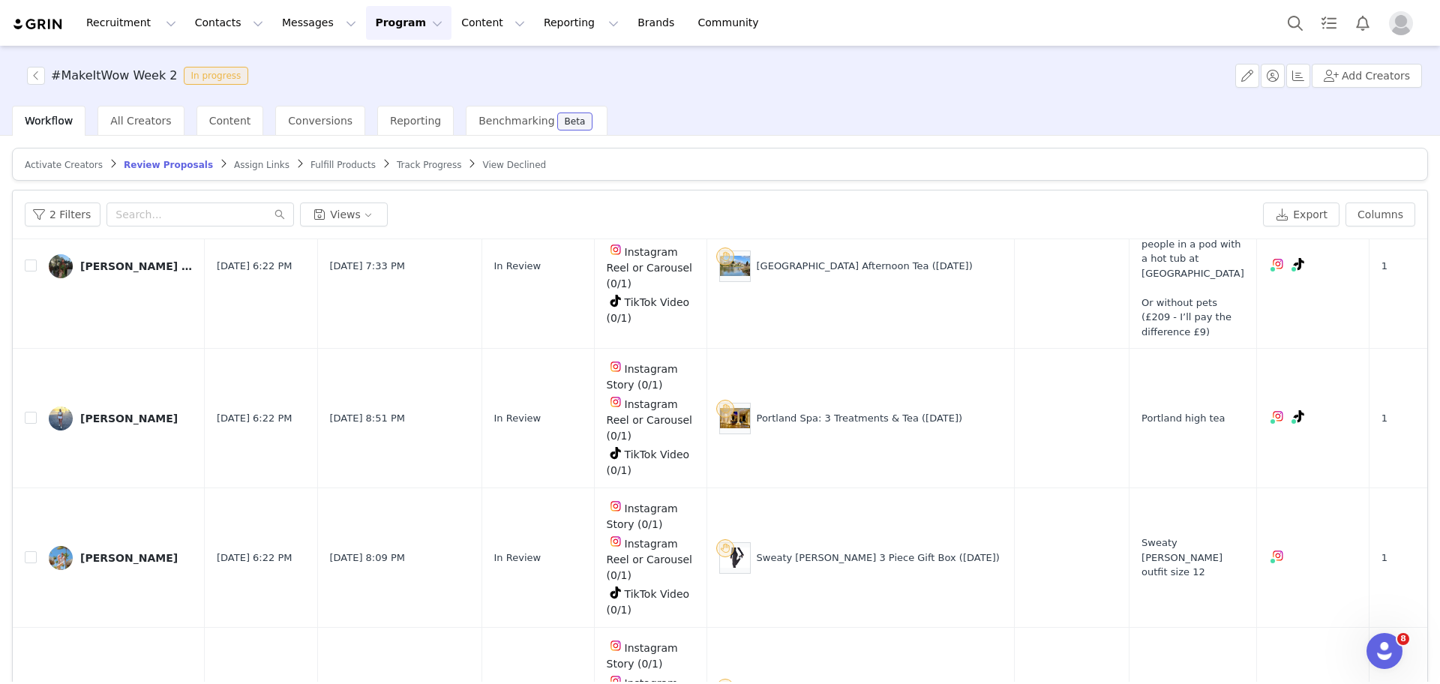
click at [1277, 549] on button "button" at bounding box center [1286, 558] width 18 height 18
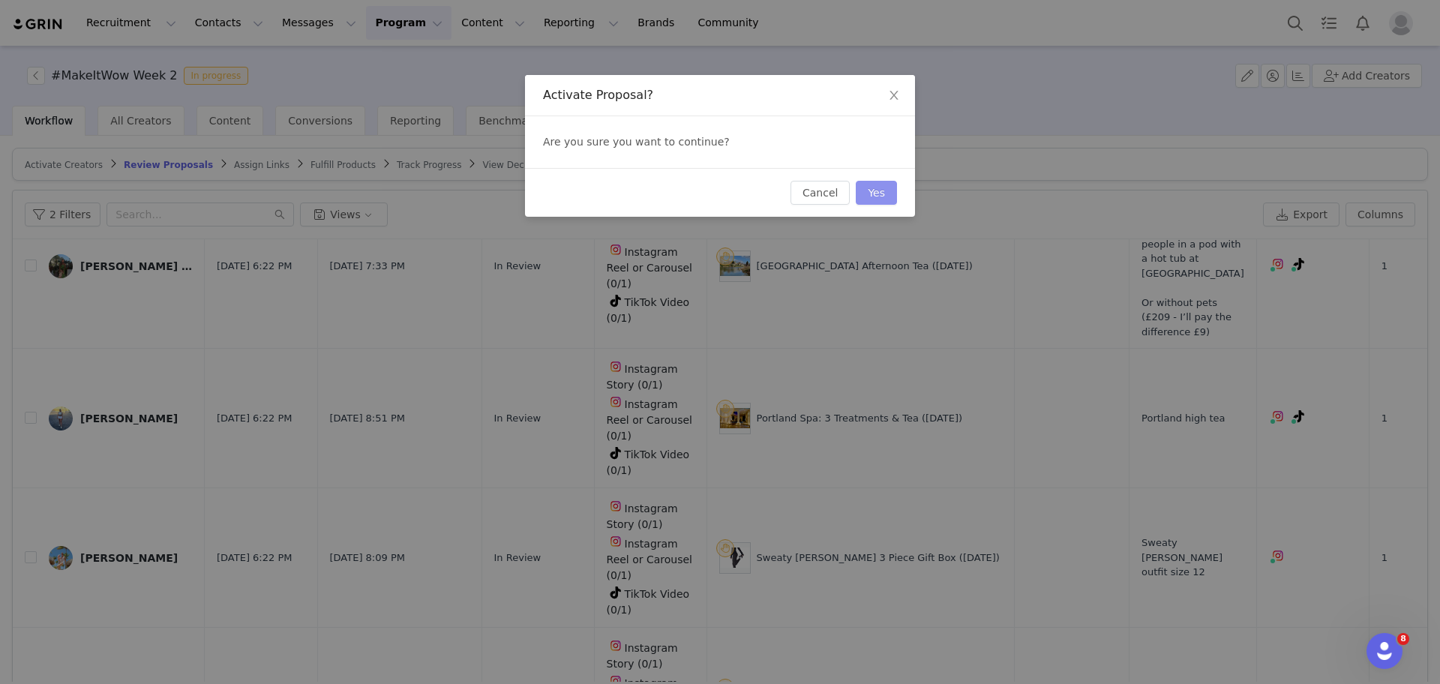
click at [885, 190] on button "Yes" at bounding box center [876, 193] width 41 height 24
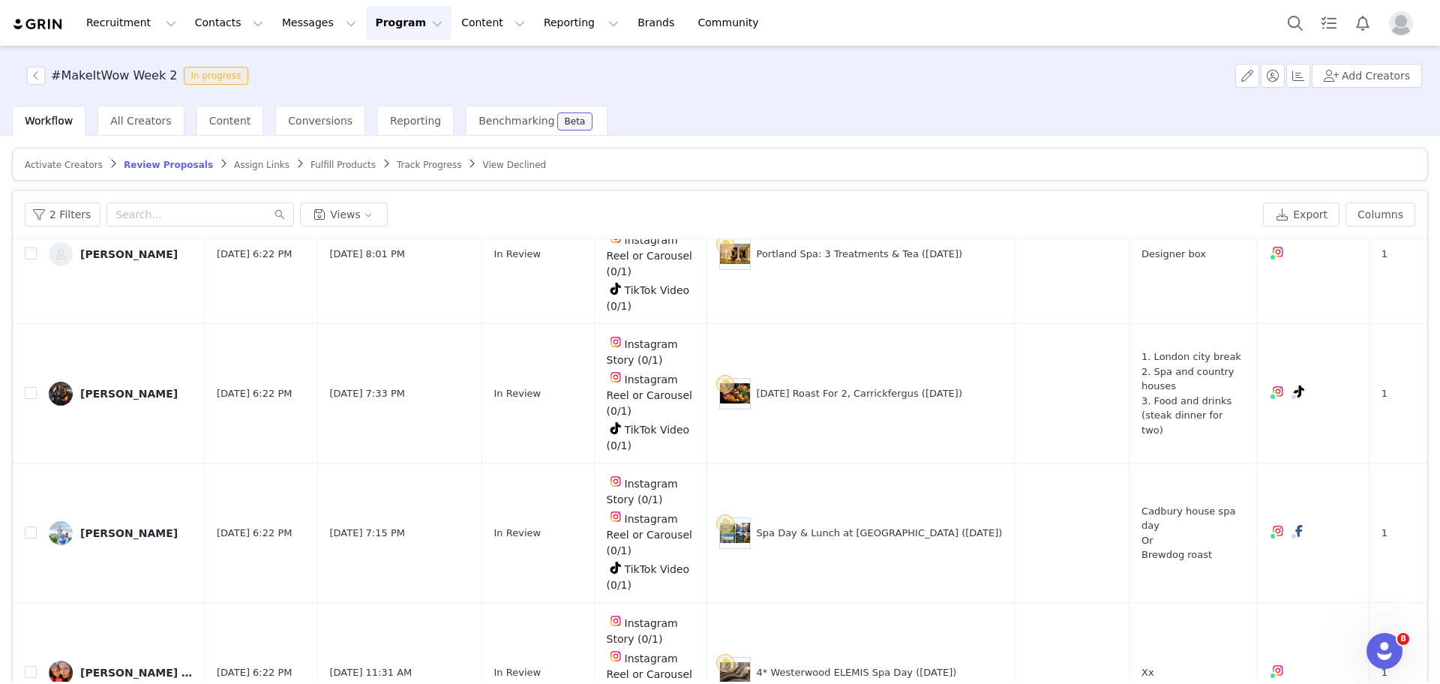
scroll to position [71, 0]
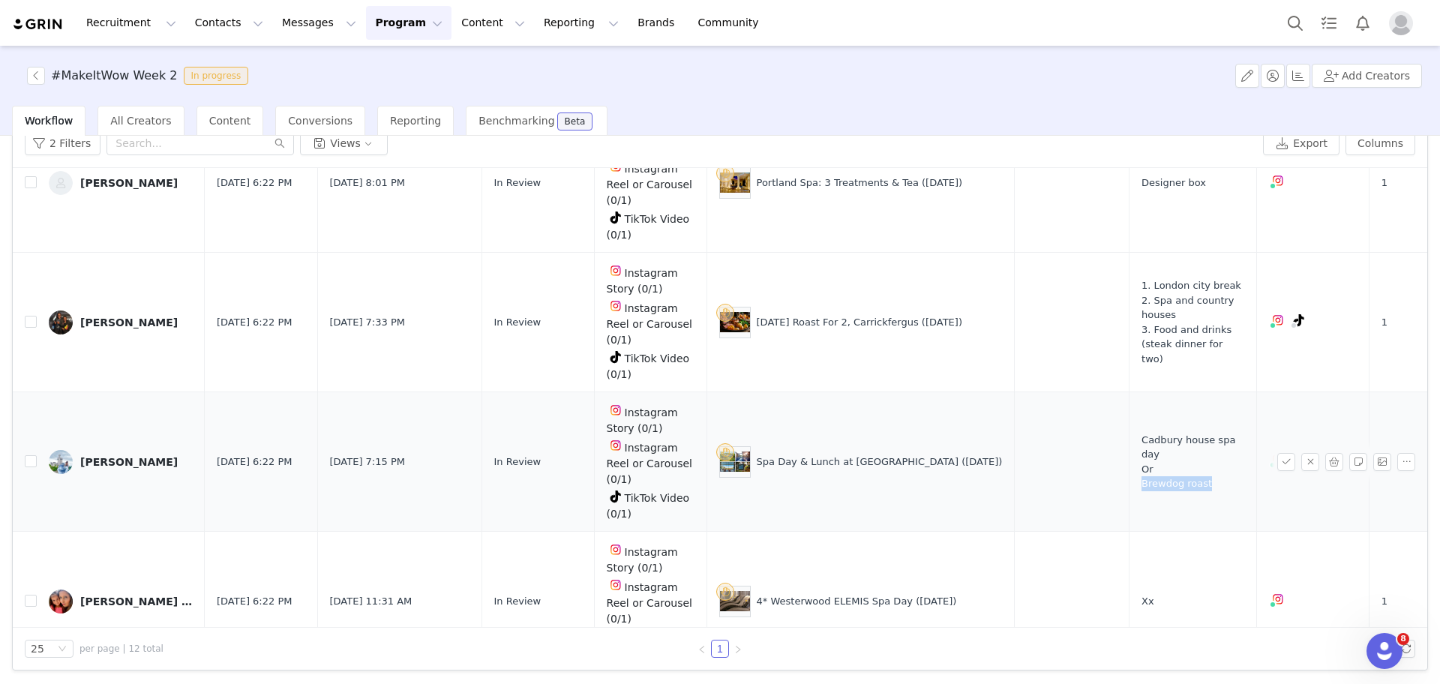
drag, startPoint x: 1140, startPoint y: 347, endPoint x: 1073, endPoint y: 348, distance: 66.8
click at [1141, 433] on span "Cadbury house spa day Or Brewdog roast" at bounding box center [1192, 462] width 103 height 58
copy span "Brewdog roast"
click at [1325, 453] on button "button" at bounding box center [1334, 462] width 18 height 18
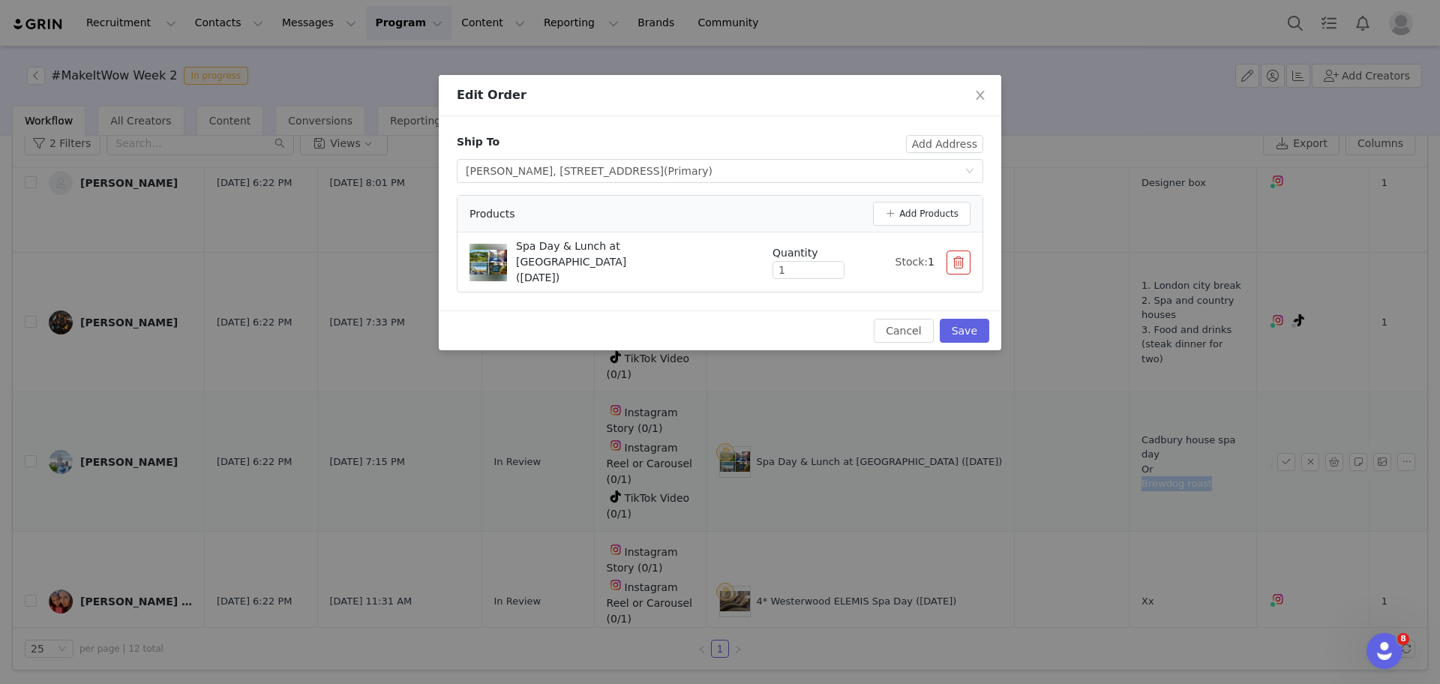
click at [955, 258] on button "button" at bounding box center [958, 262] width 24 height 24
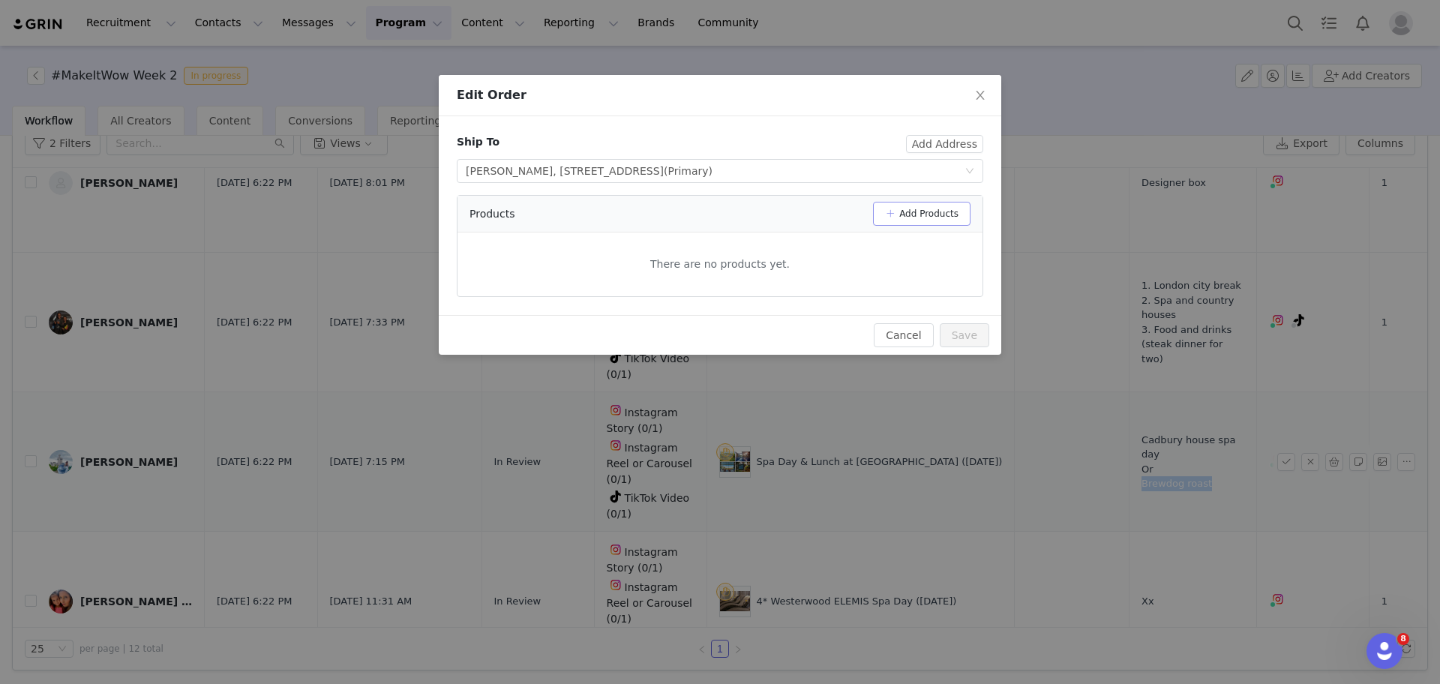
click at [946, 208] on button "Add Products" at bounding box center [921, 214] width 97 height 24
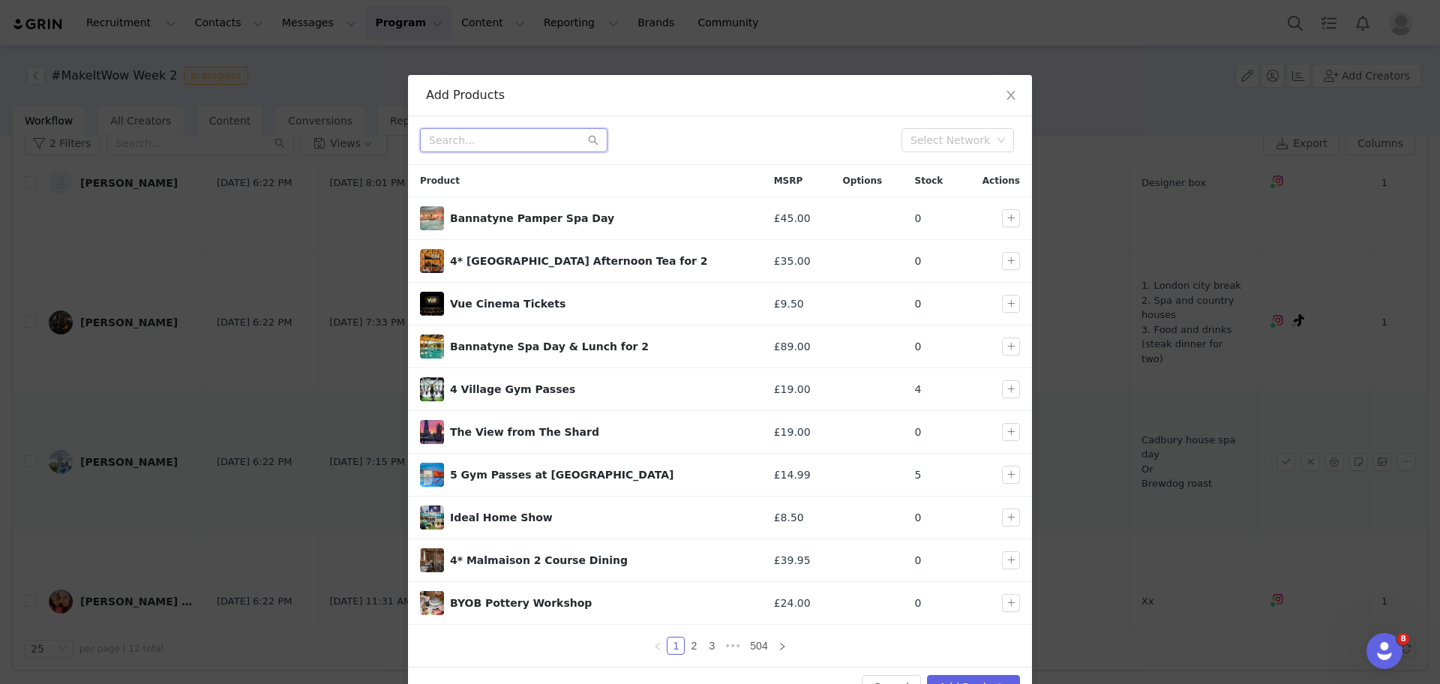
click at [522, 136] on input "text" at bounding box center [513, 140] width 187 height 24
paste input "Brewdog roast"
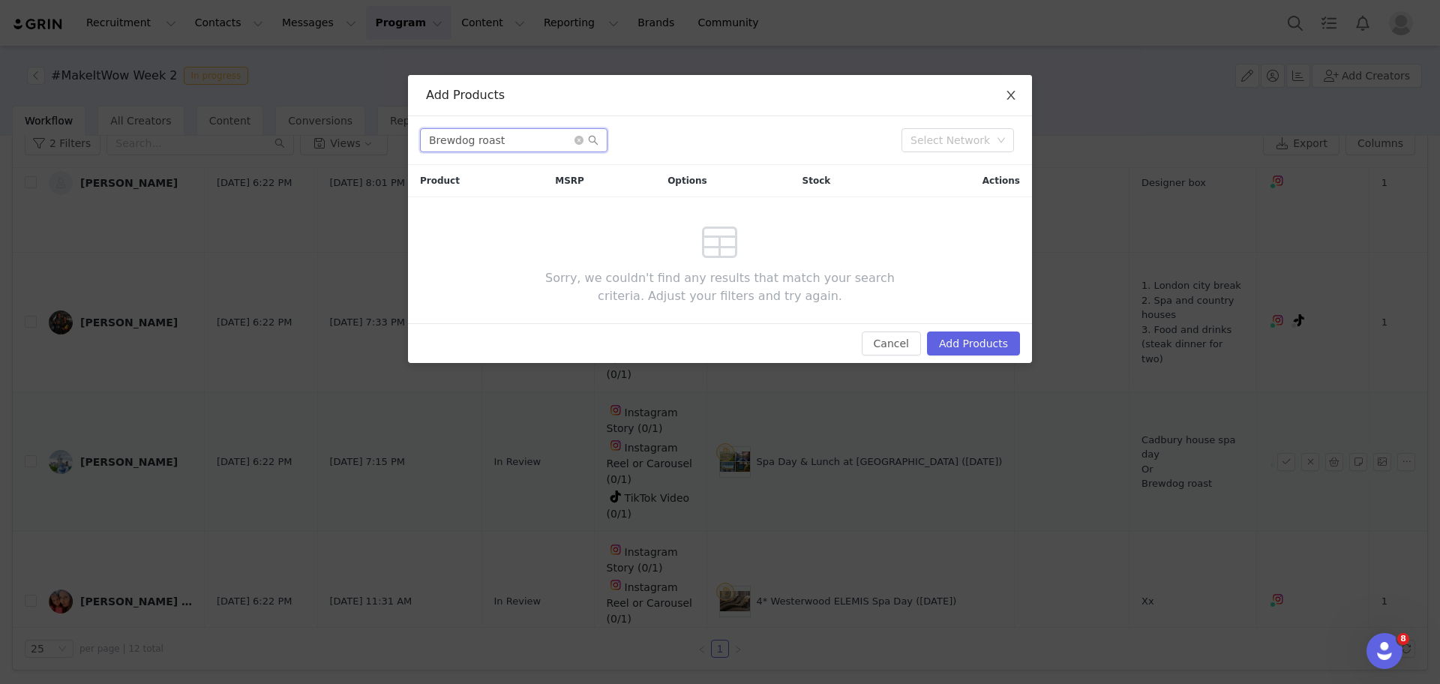
type input "Brewdog roast"
click at [991, 104] on span "Close" at bounding box center [1011, 96] width 42 height 42
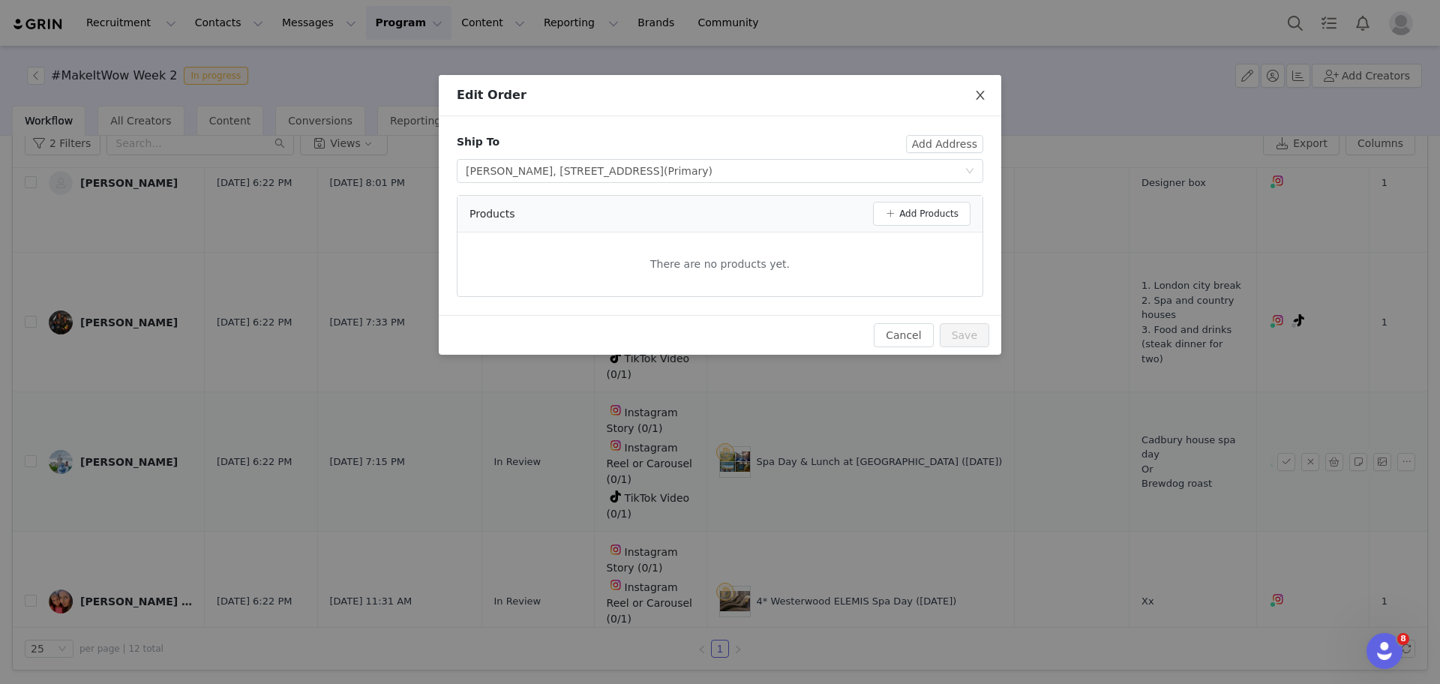
click at [986, 100] on span "Close" at bounding box center [980, 96] width 42 height 42
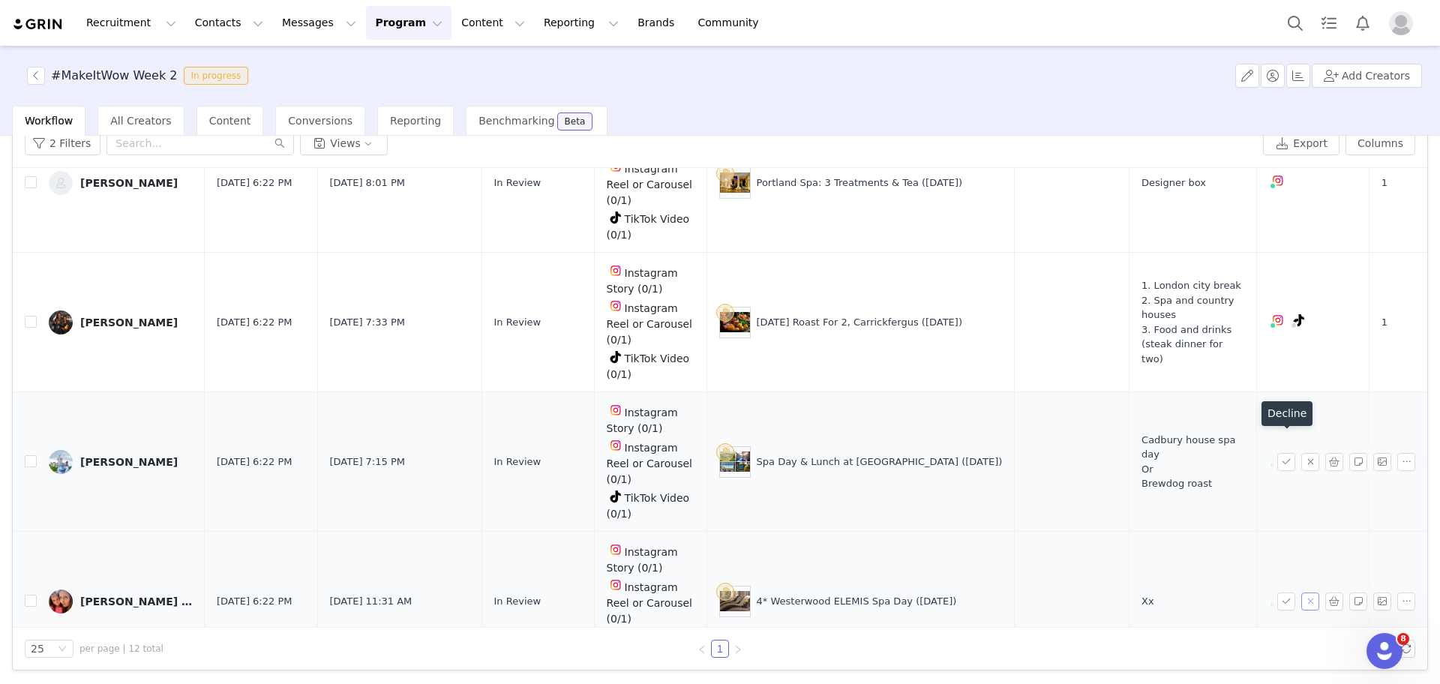
click at [1301, 592] on button "button" at bounding box center [1310, 601] width 18 height 18
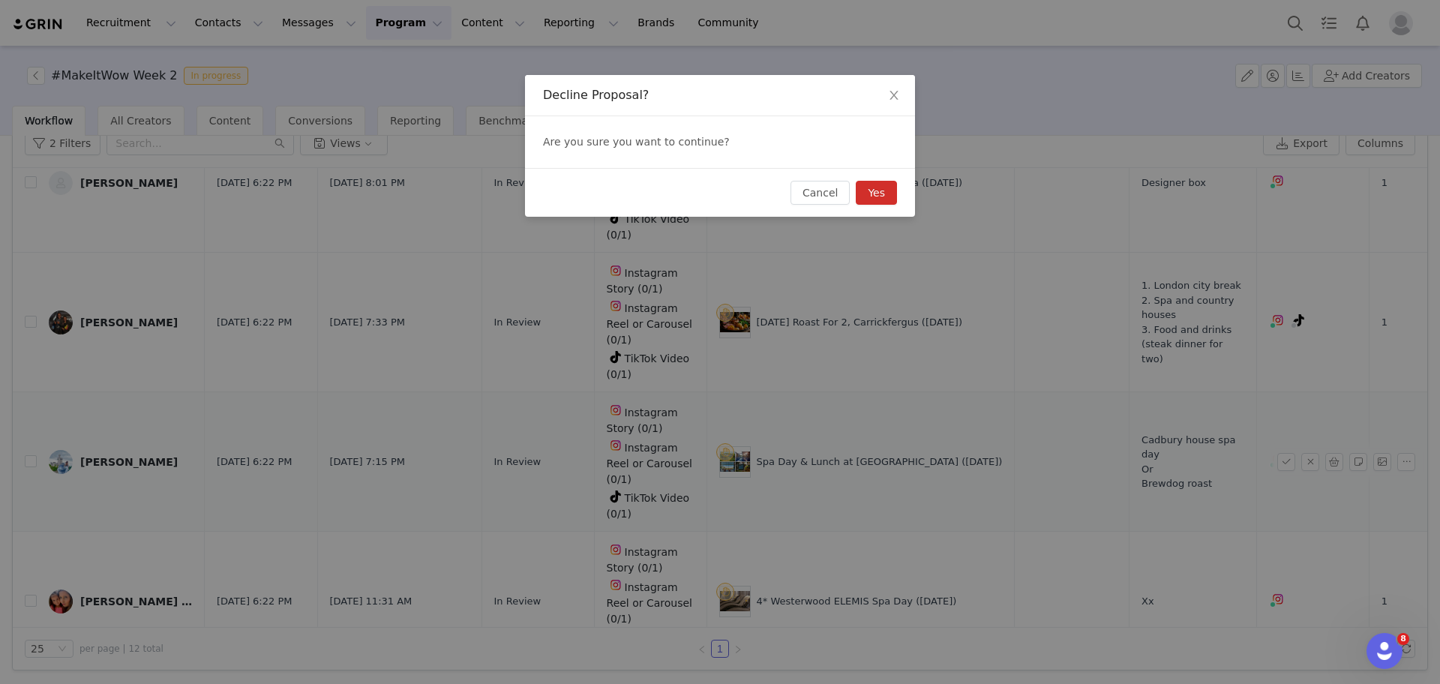
click at [893, 187] on button "Yes" at bounding box center [876, 193] width 41 height 24
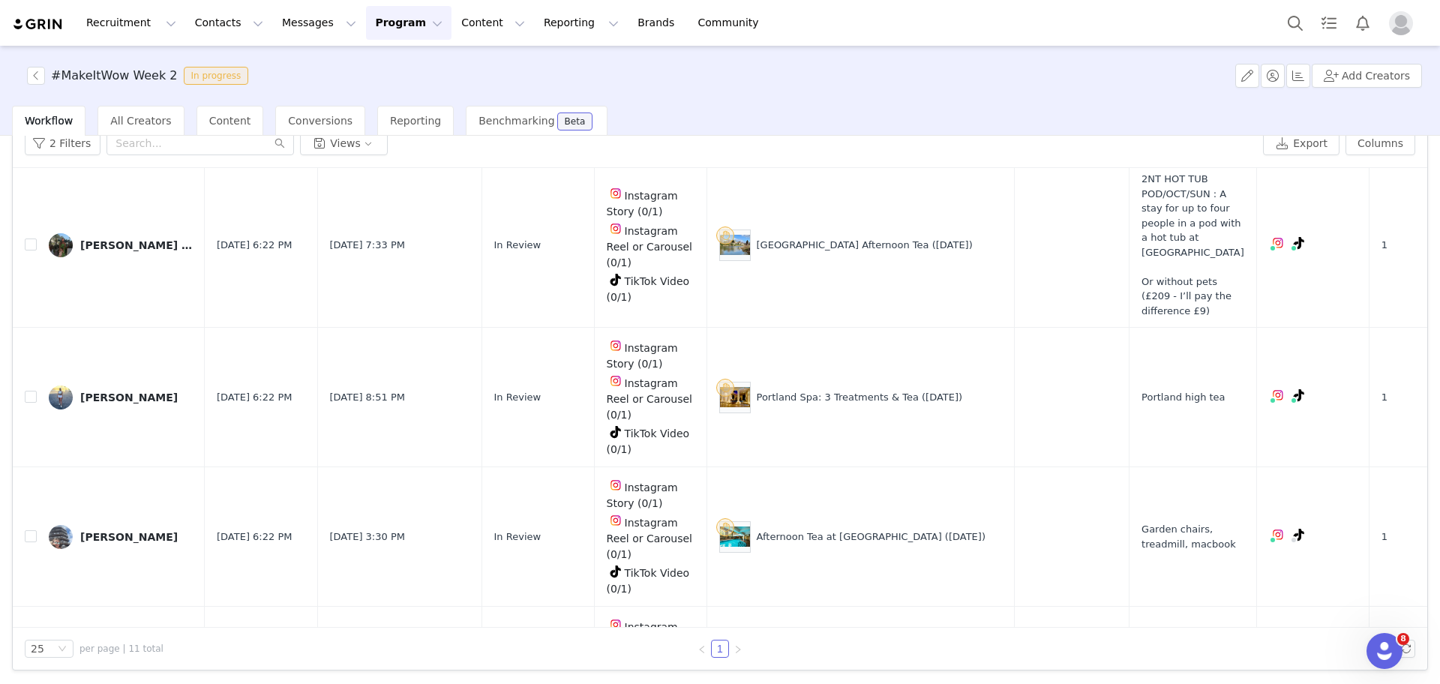
scroll to position [457, 0]
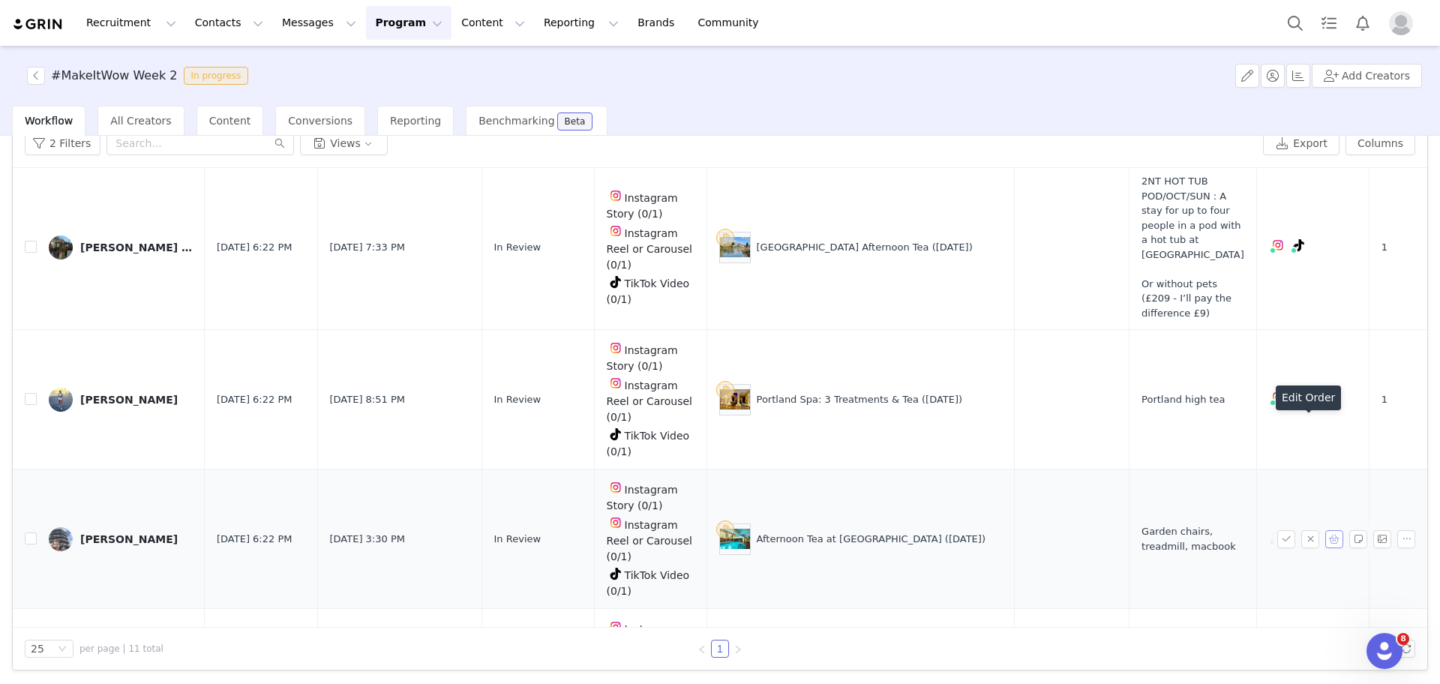
click at [1325, 530] on button "button" at bounding box center [1334, 539] width 18 height 18
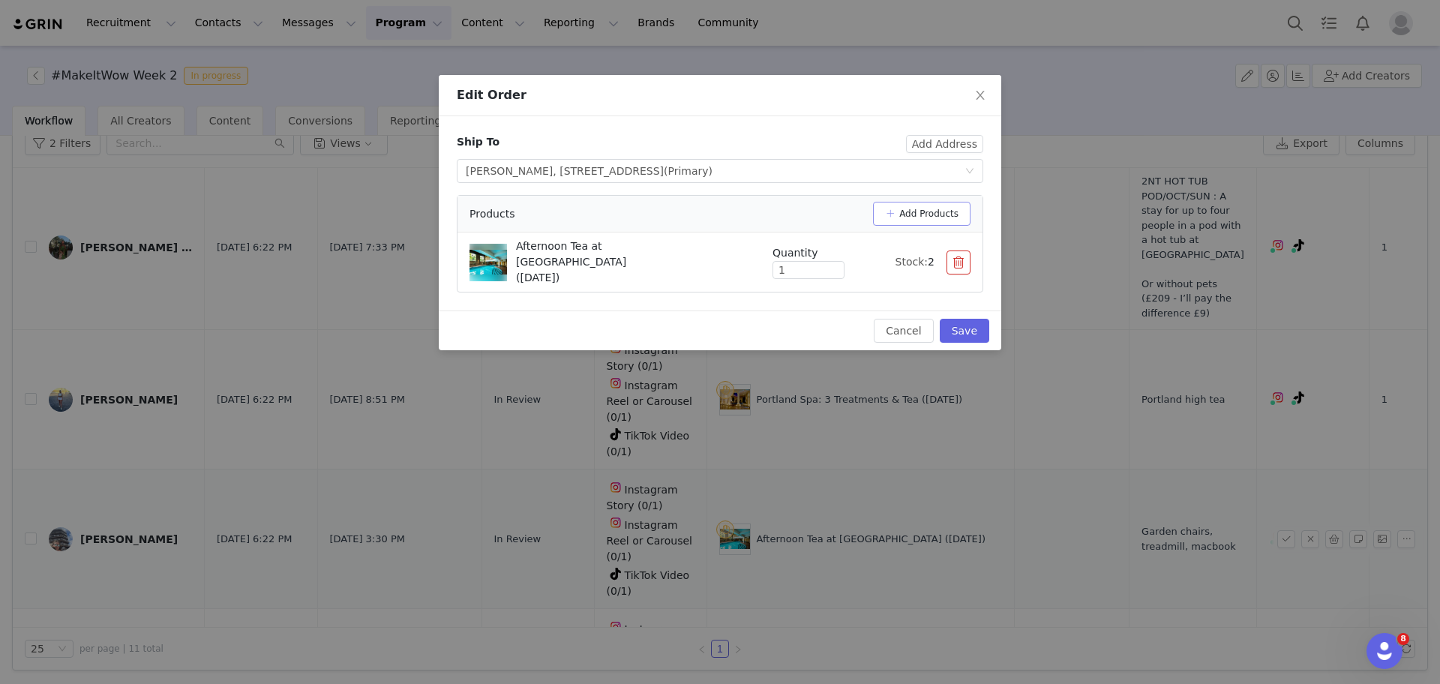
click at [935, 208] on button "Add Products" at bounding box center [921, 214] width 97 height 24
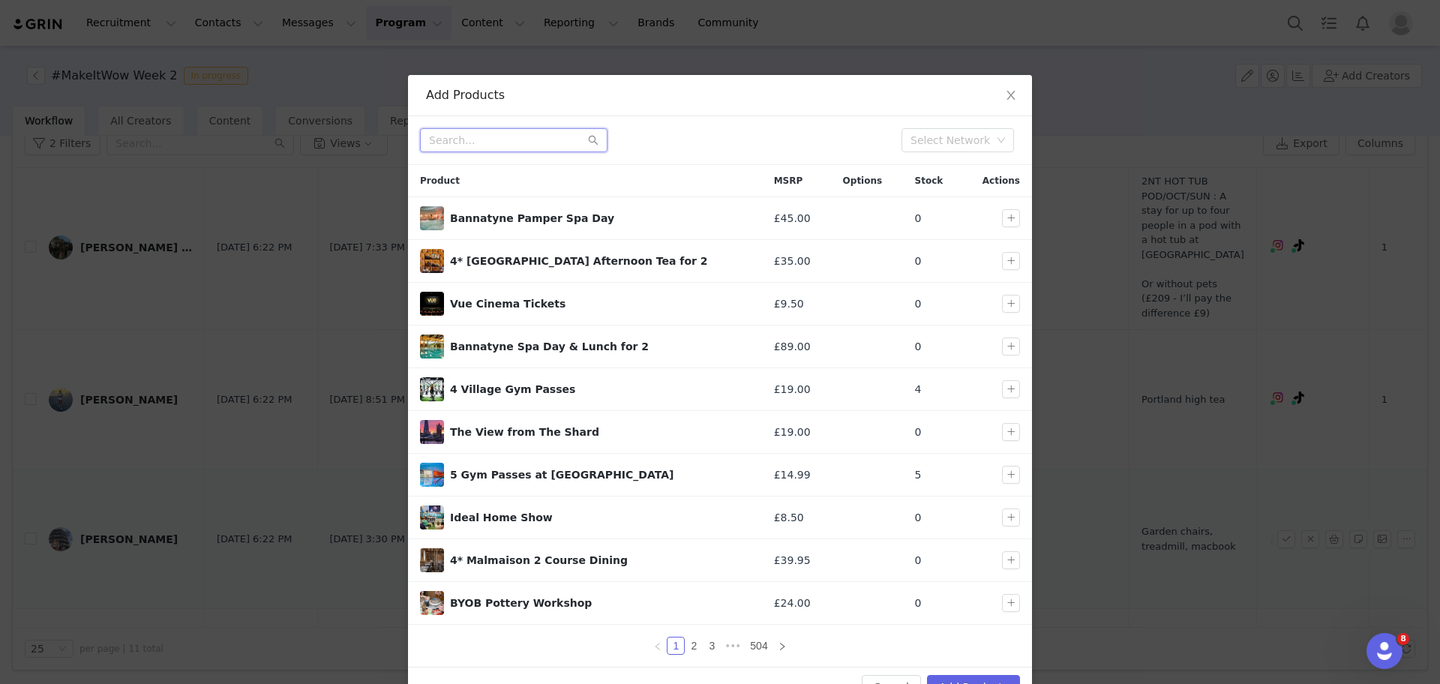
click at [517, 134] on input "text" at bounding box center [513, 140] width 187 height 24
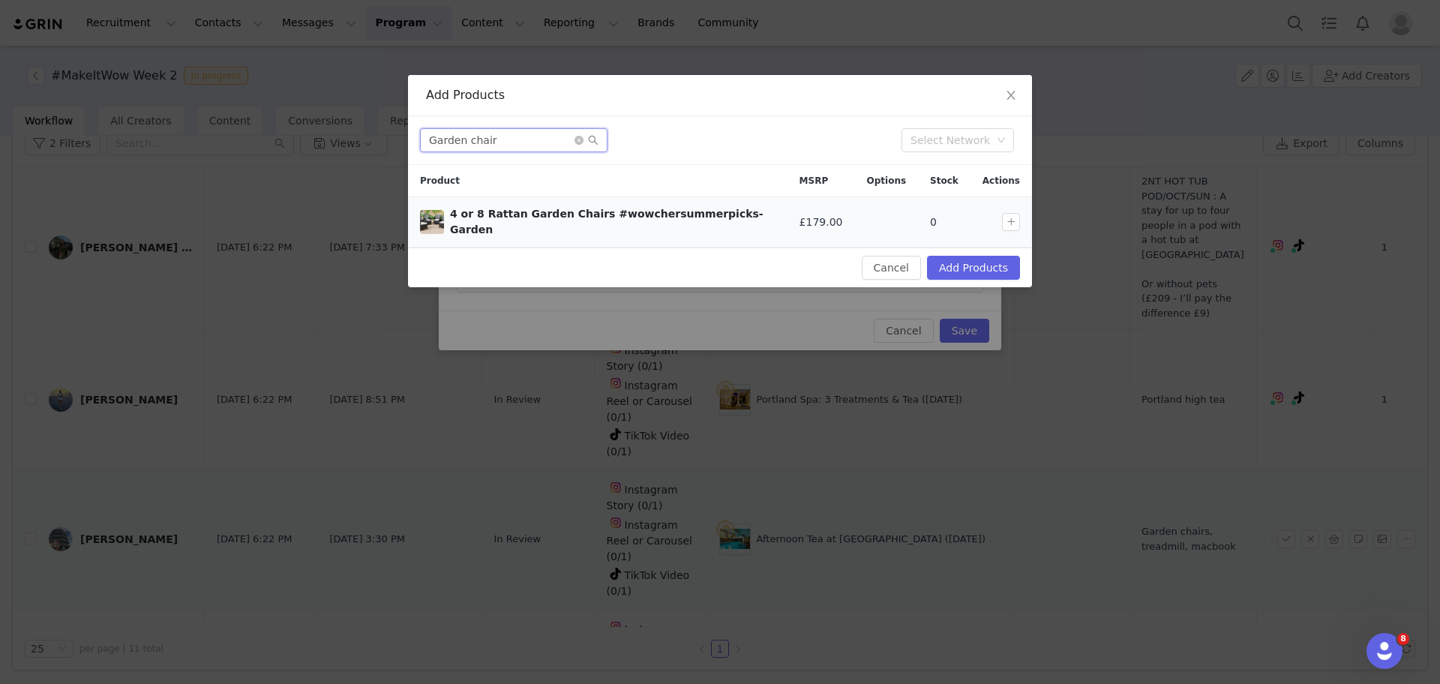
type input "Garden chair"
click at [518, 220] on div "4 or 8 Rattan Garden Chairs #wowchersummerpicks- Garden" at bounding box center [612, 221] width 325 height 31
click at [997, 99] on span "Close" at bounding box center [1011, 96] width 42 height 42
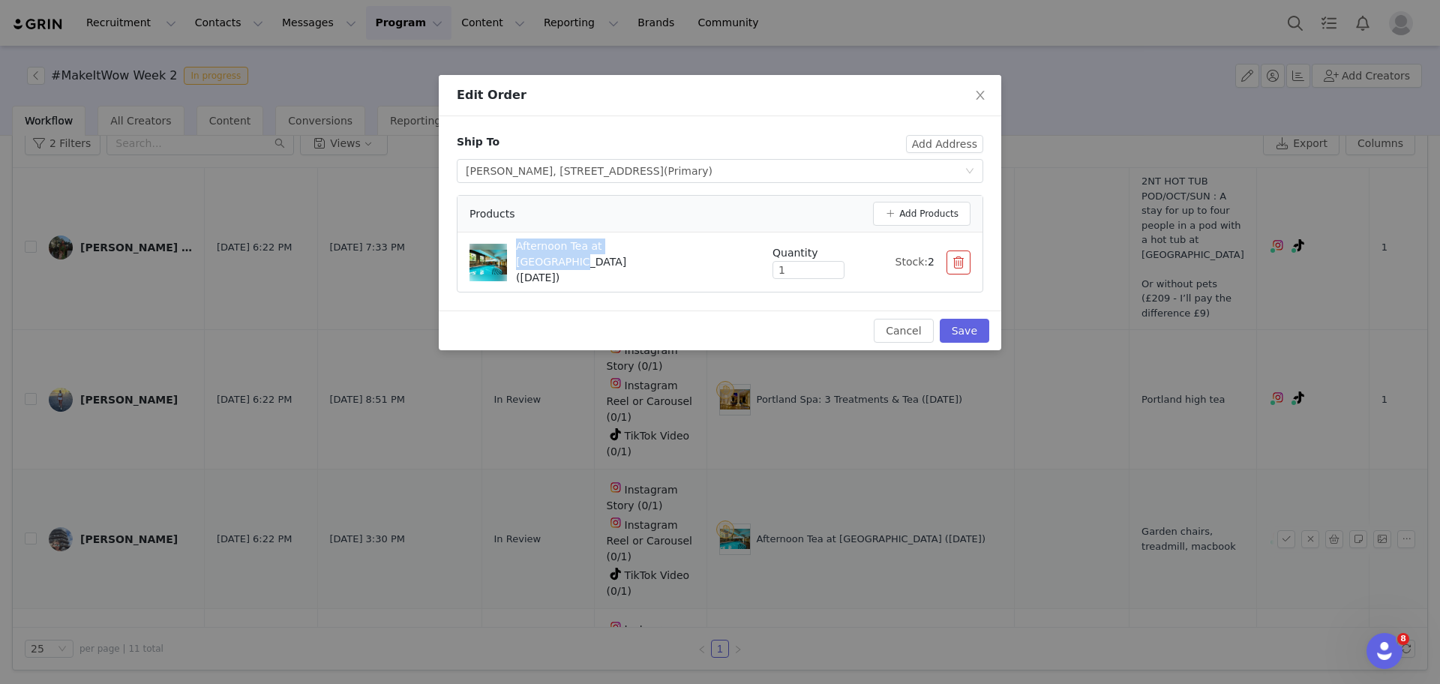
drag, startPoint x: 690, startPoint y: 247, endPoint x: 516, endPoint y: 238, distance: 174.3
click at [516, 238] on div "Afternoon Tea at Arden Hotel (29 Aug)" at bounding box center [608, 261] width 279 height 47
copy p "Afternoon Tea at Arden Hotel"
click at [986, 92] on span "Close" at bounding box center [980, 96] width 42 height 42
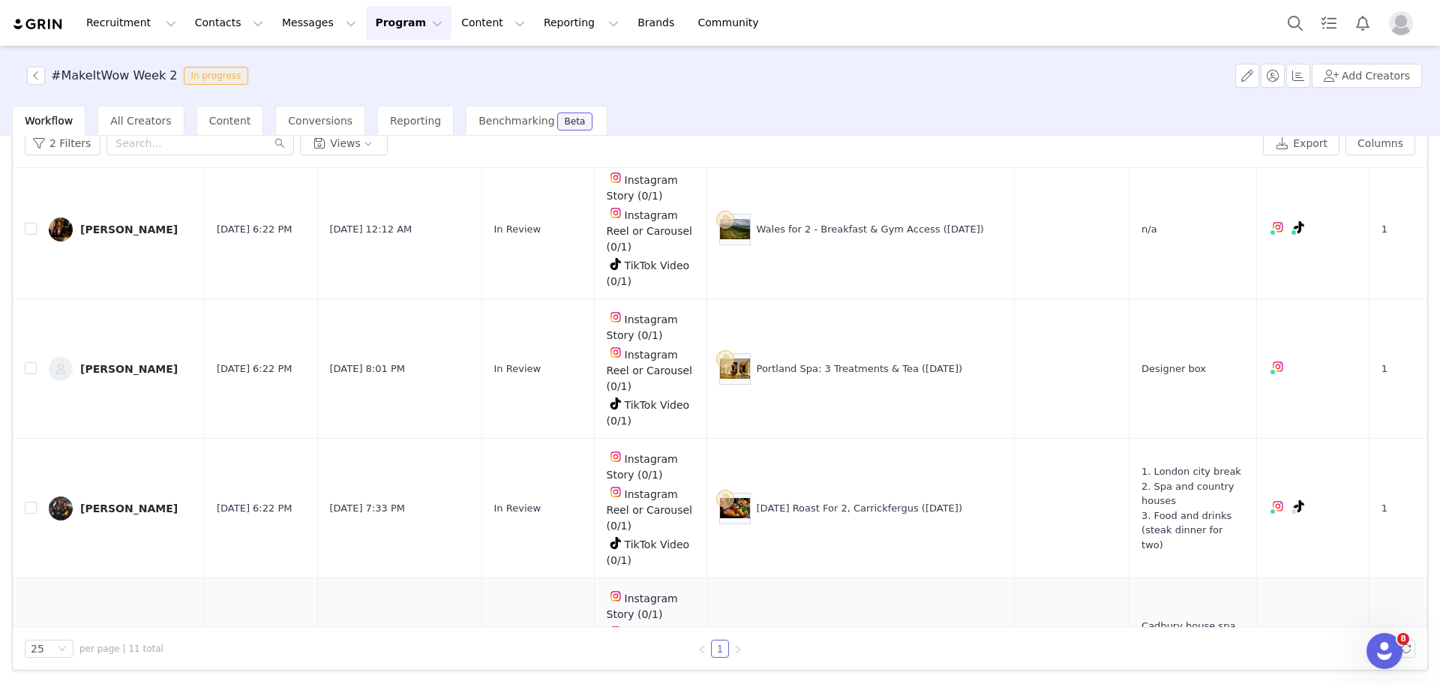
scroll to position [927, 0]
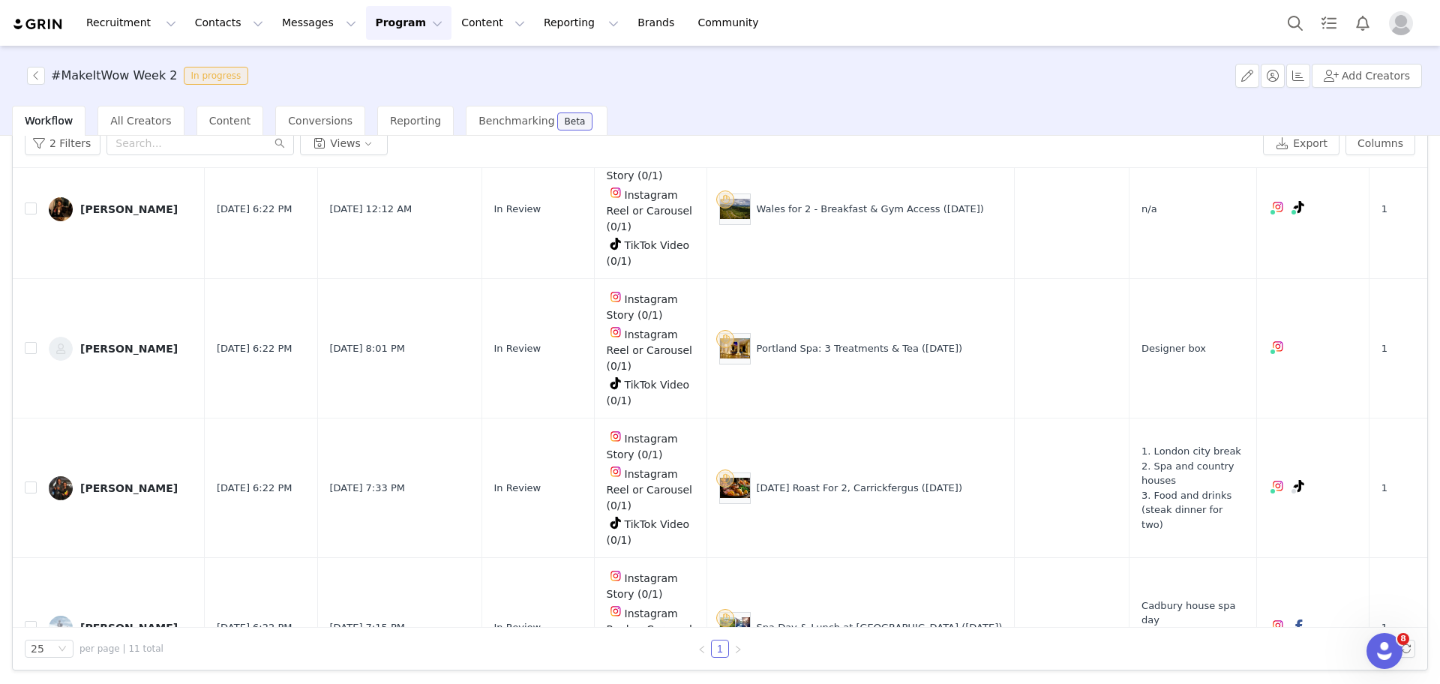
drag, startPoint x: 1397, startPoint y: 480, endPoint x: 1402, endPoint y: 498, distance: 18.7
click at [1402, 498] on div "Contact Date Added Proposal Submitted Date Proposal Status Accepted Tasks Produ…" at bounding box center [720, 398] width 1414 height 460
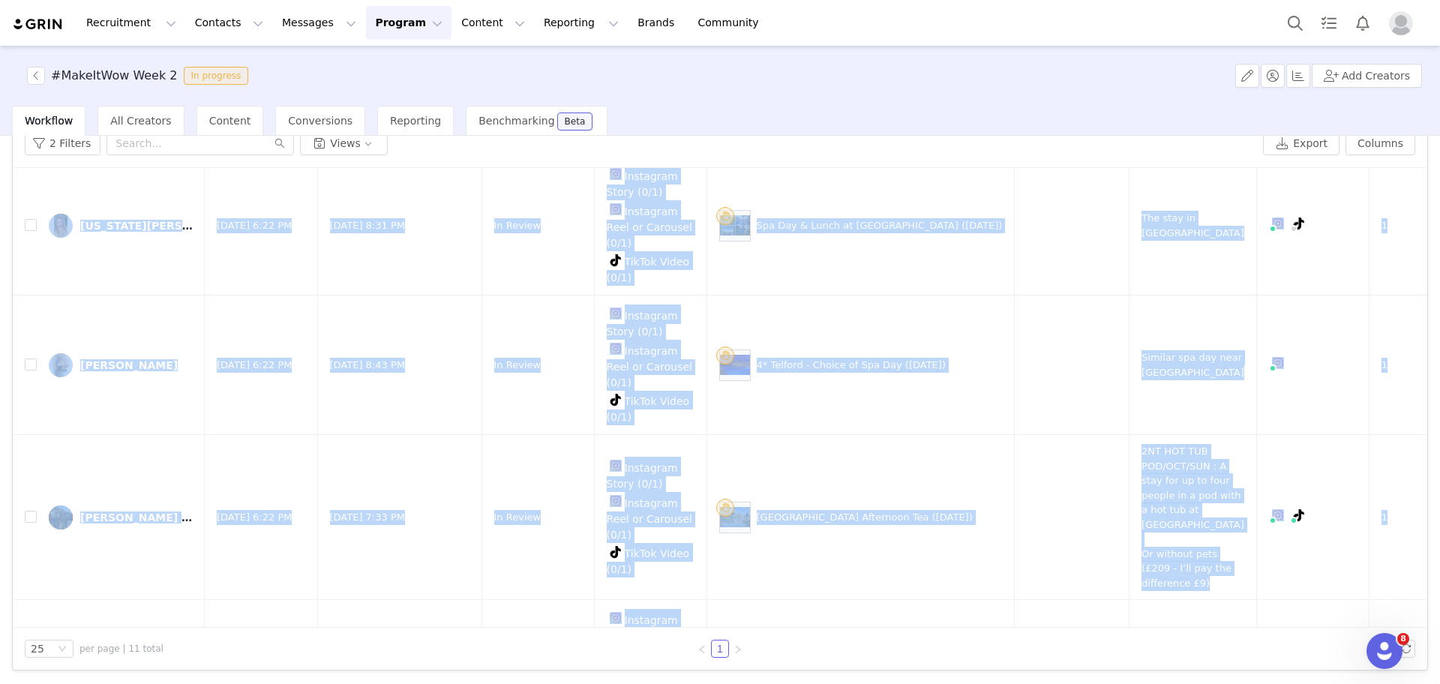
scroll to position [0, 0]
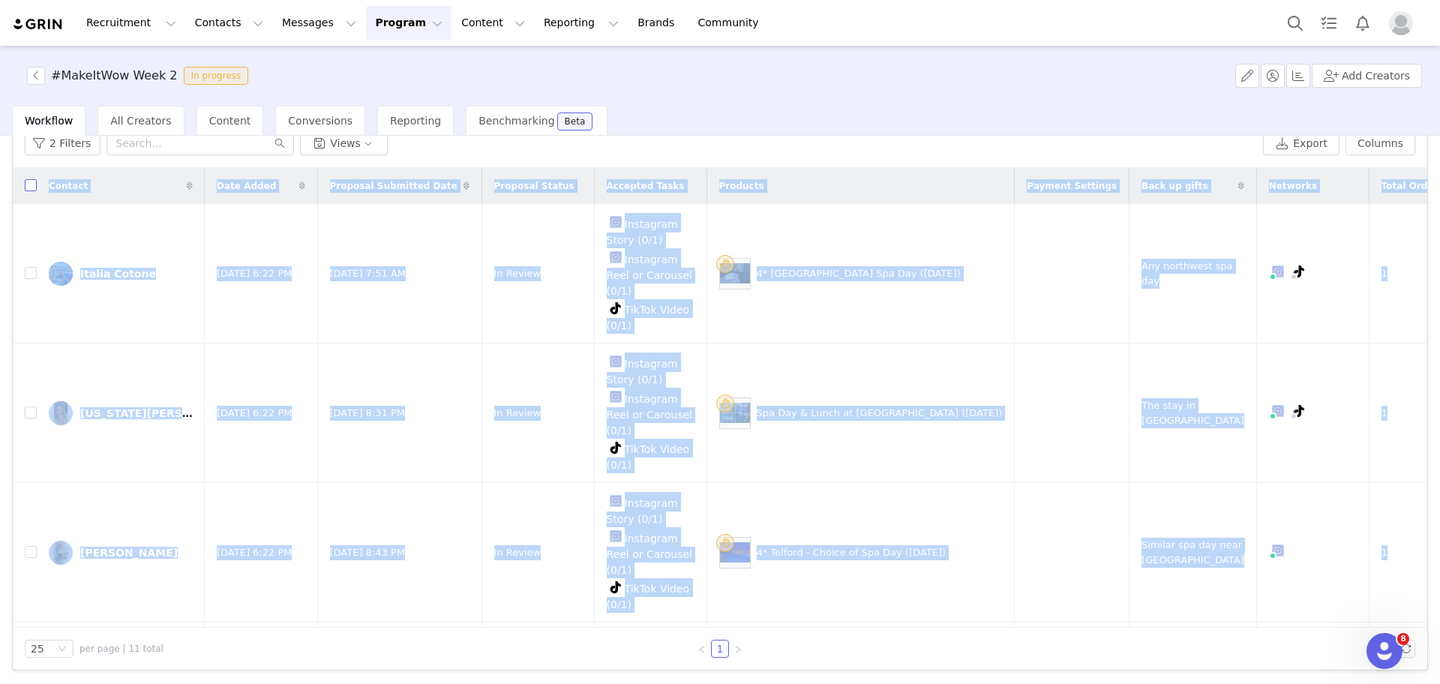
click at [34, 184] on input "checkbox" at bounding box center [31, 185] width 12 height 12
checkbox input "true"
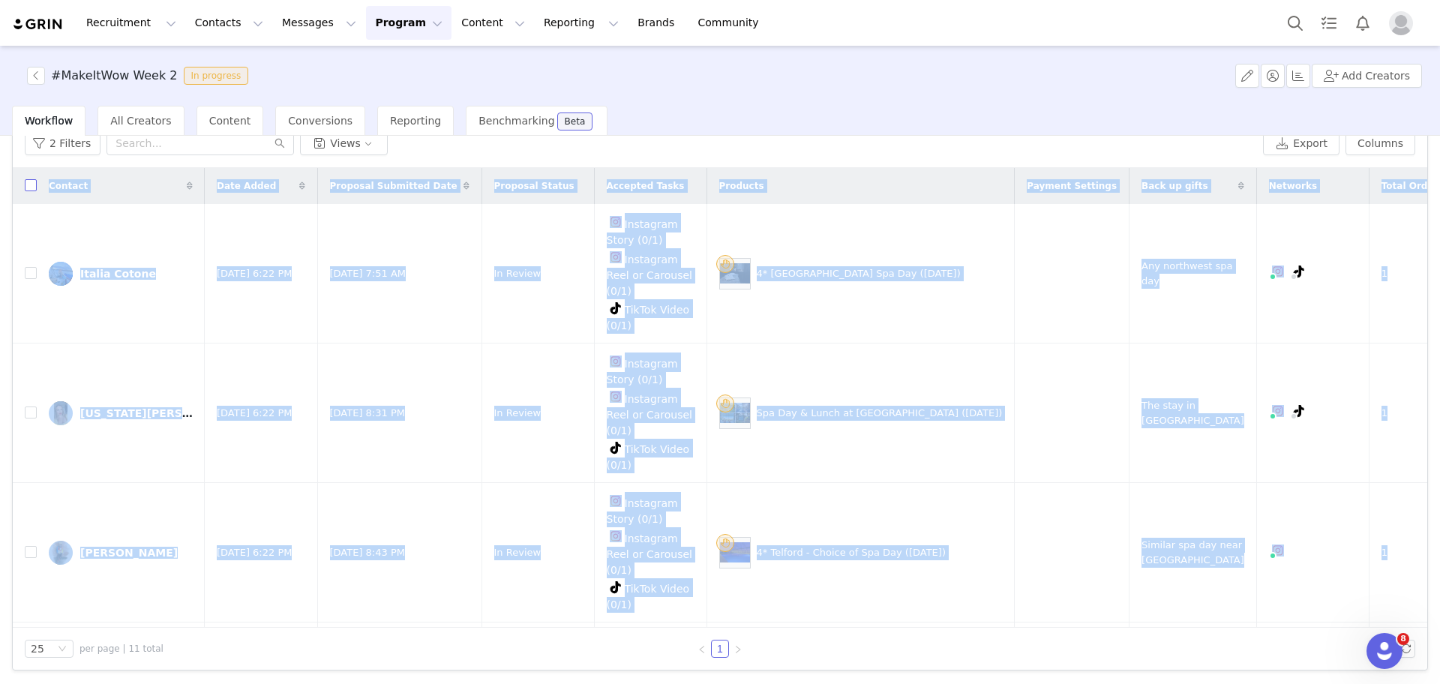
checkbox input "true"
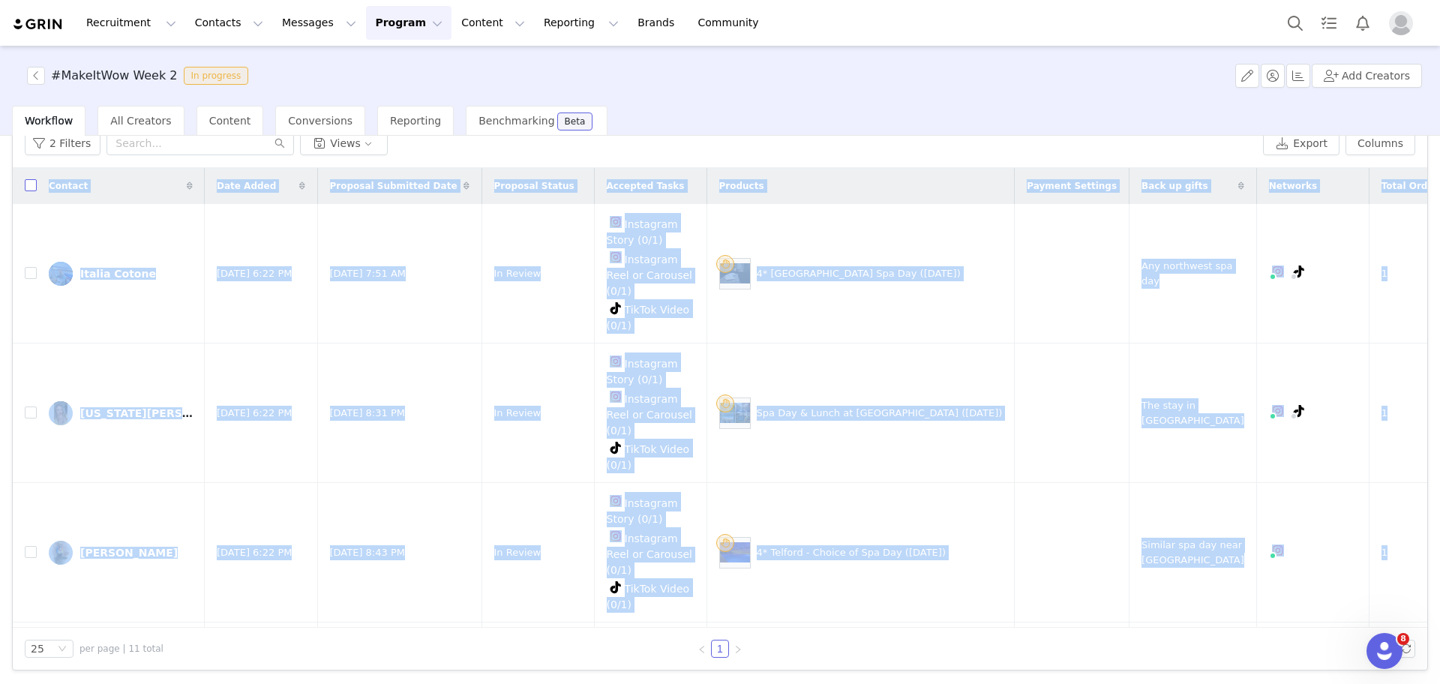
checkbox input "true"
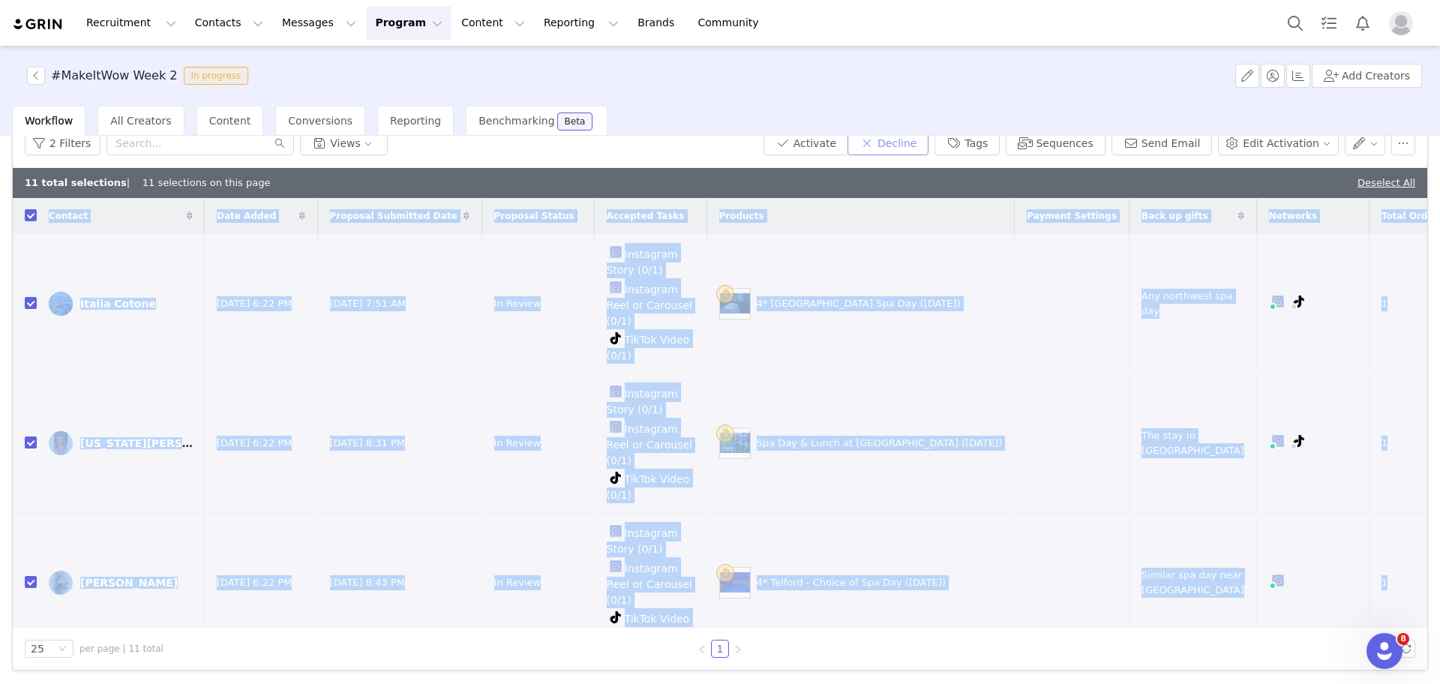
click at [884, 142] on button "Decline" at bounding box center [887, 143] width 81 height 24
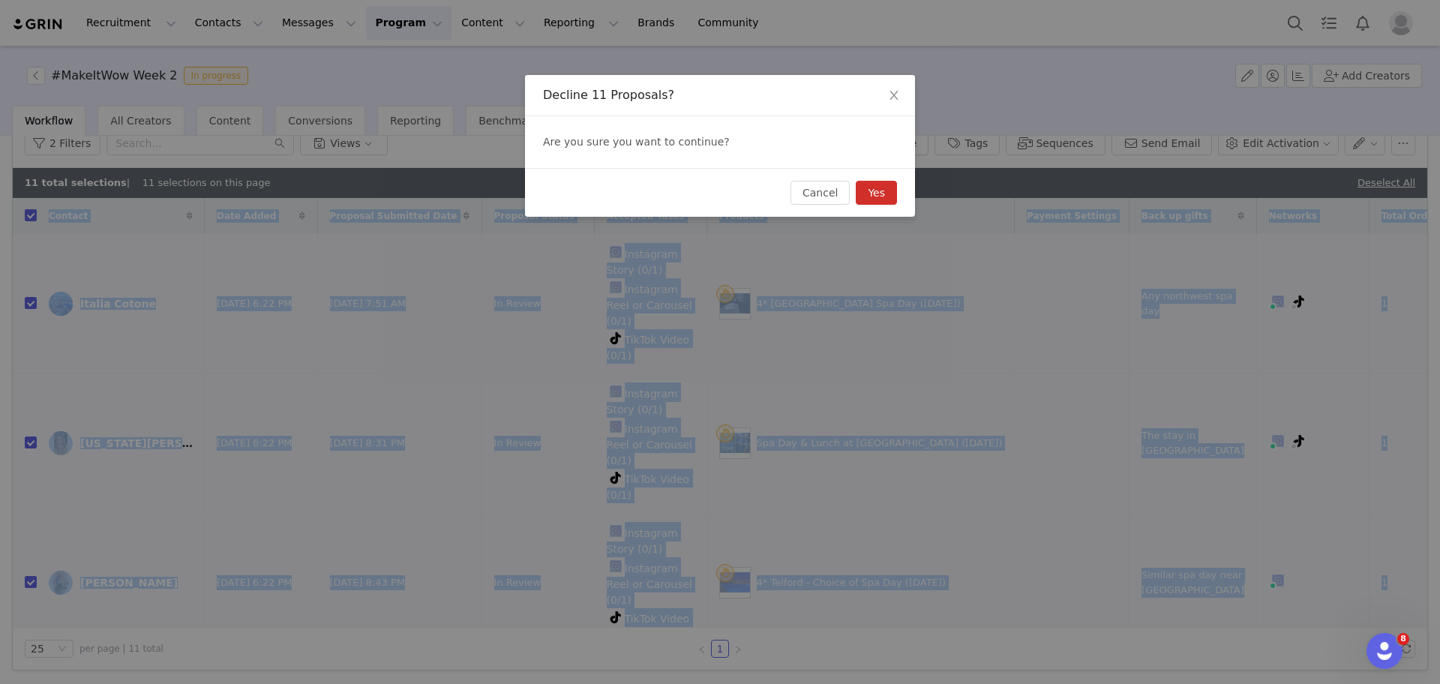
click at [893, 191] on button "Yes" at bounding box center [876, 193] width 41 height 24
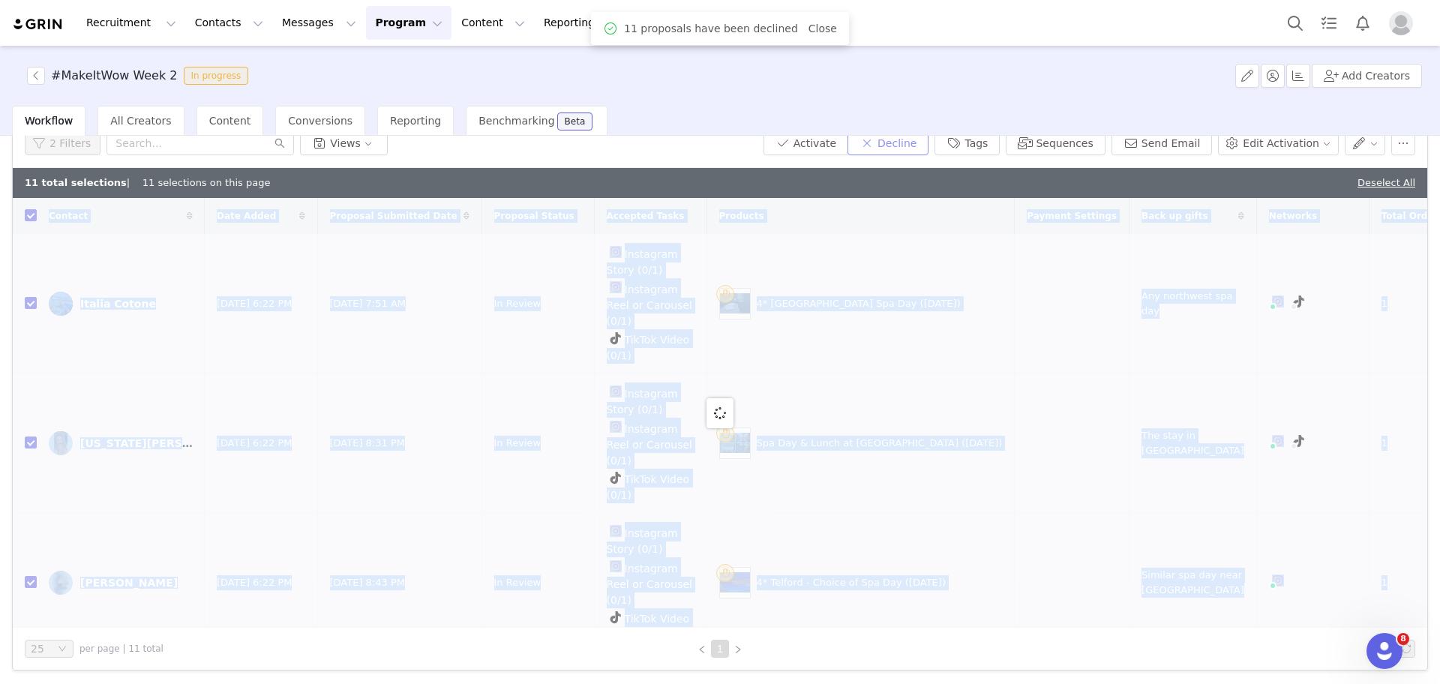
scroll to position [66, 0]
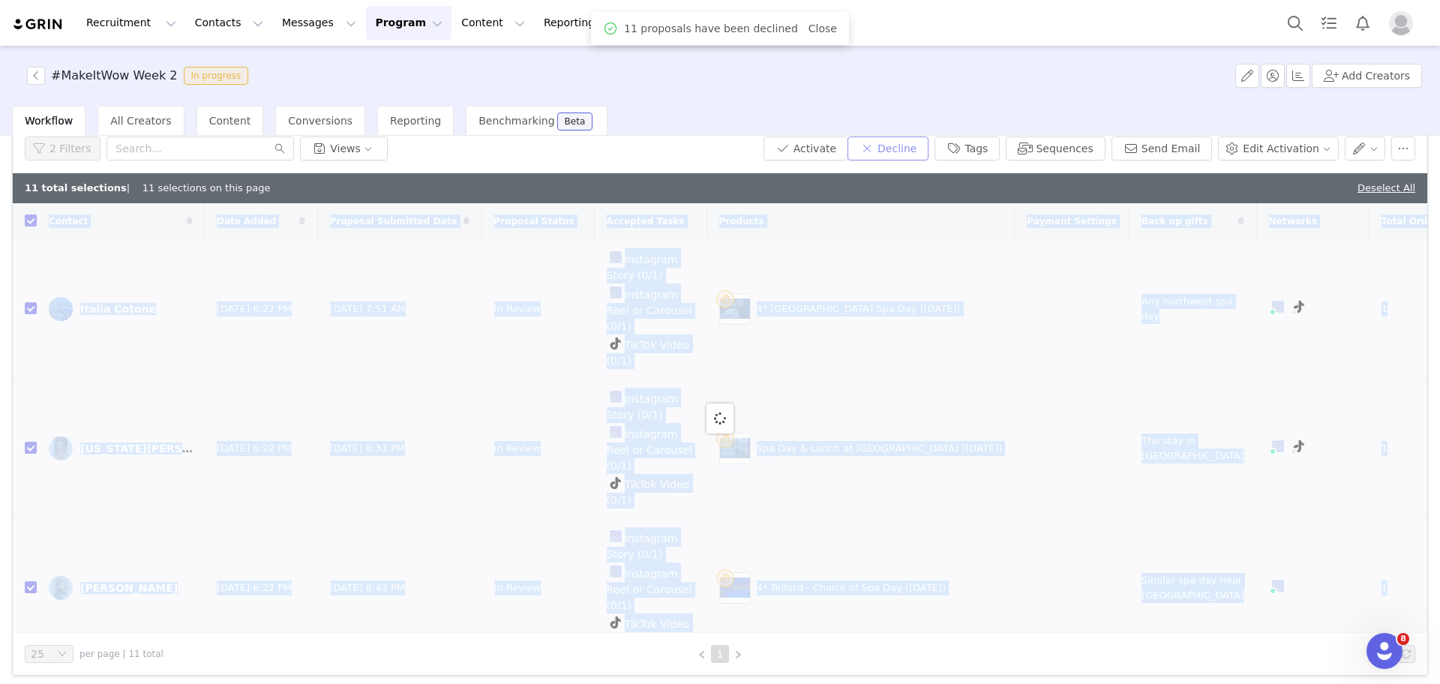
checkbox input "false"
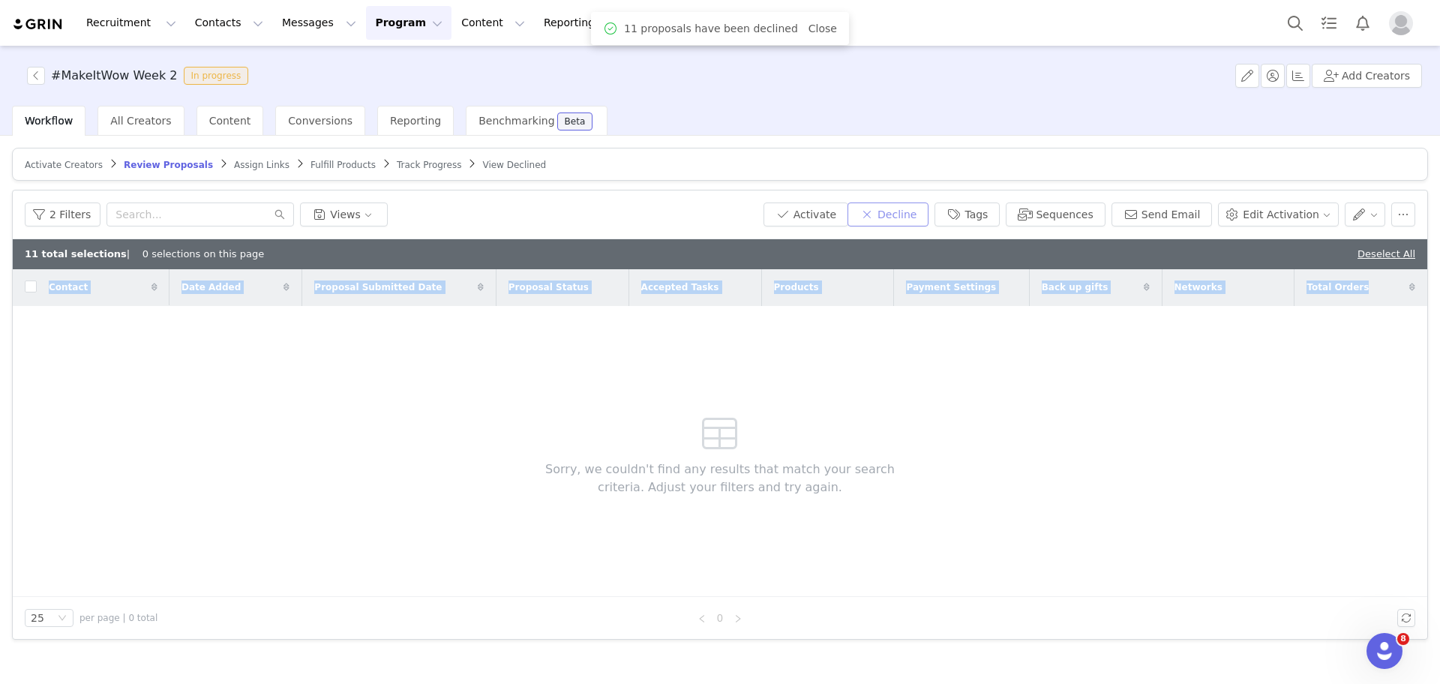
scroll to position [0, 0]
click at [37, 74] on button "button" at bounding box center [36, 76] width 18 height 18
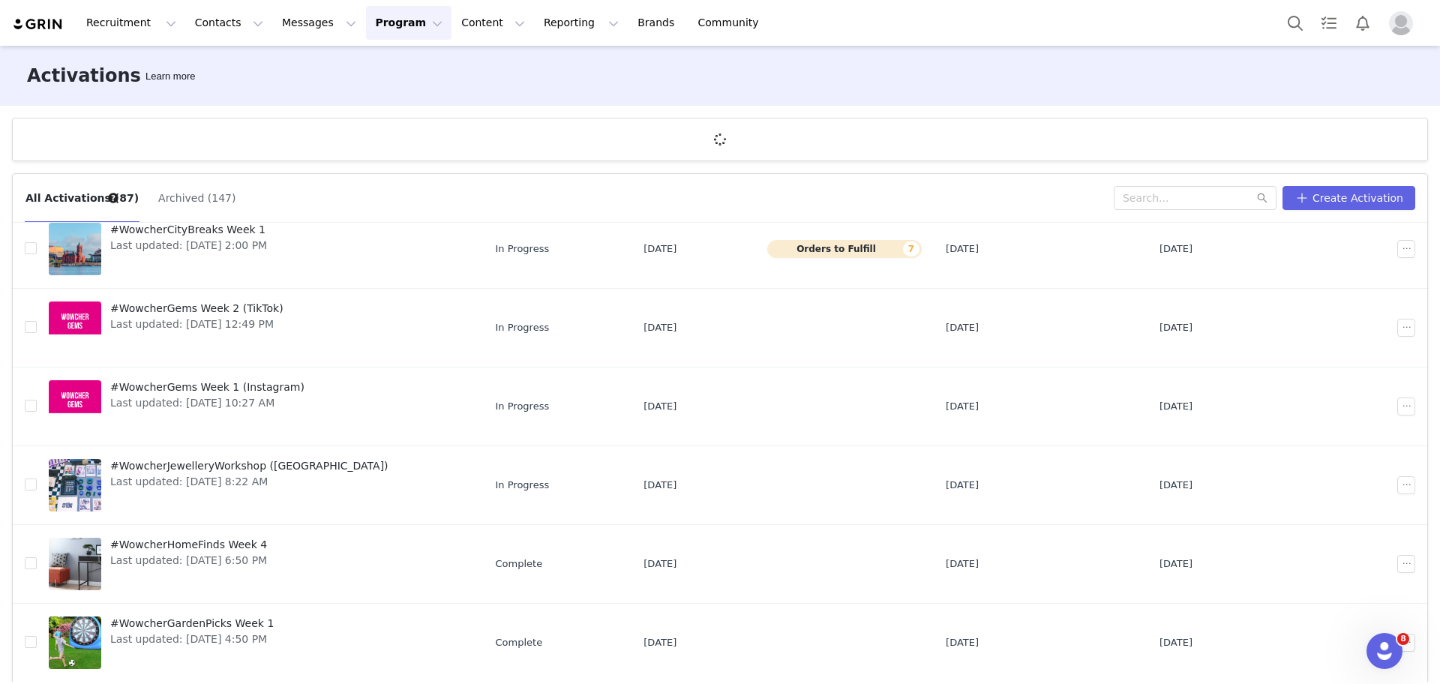
scroll to position [55, 0]
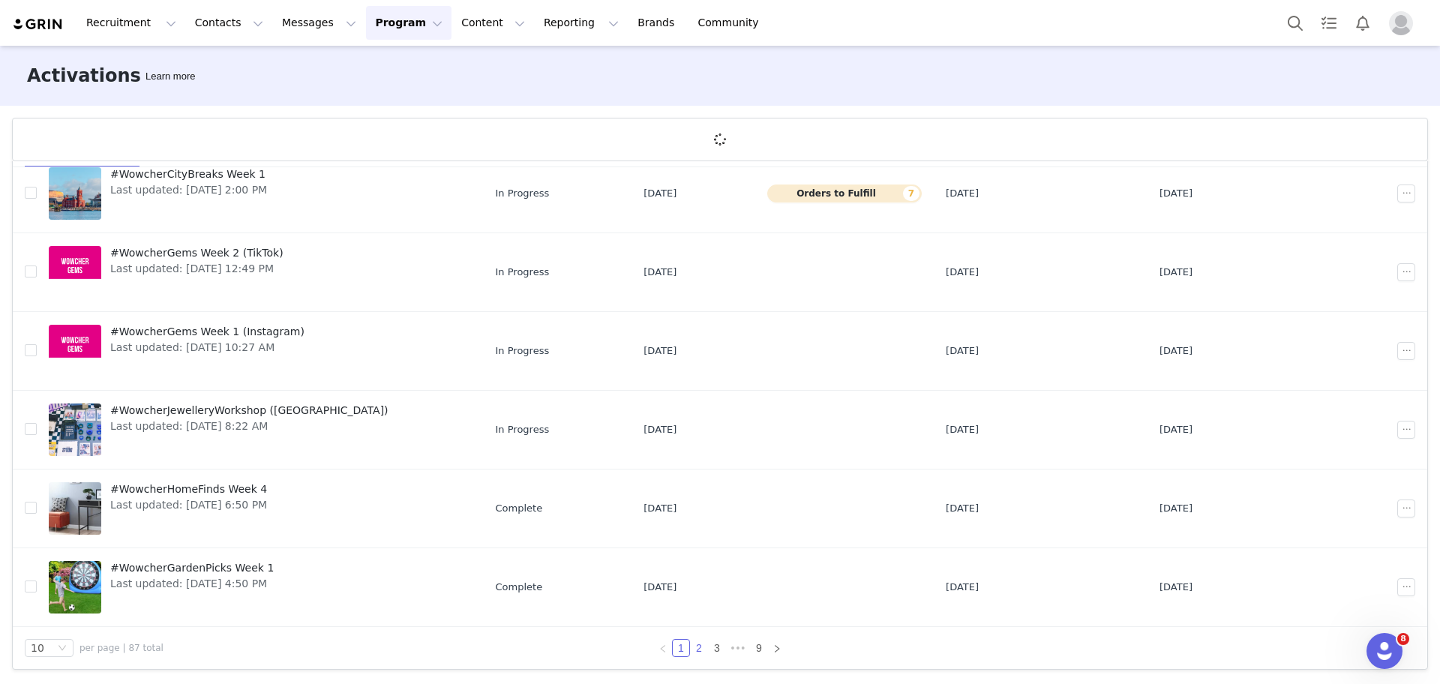
click at [691, 643] on link "2" at bounding box center [699, 648] width 16 height 16
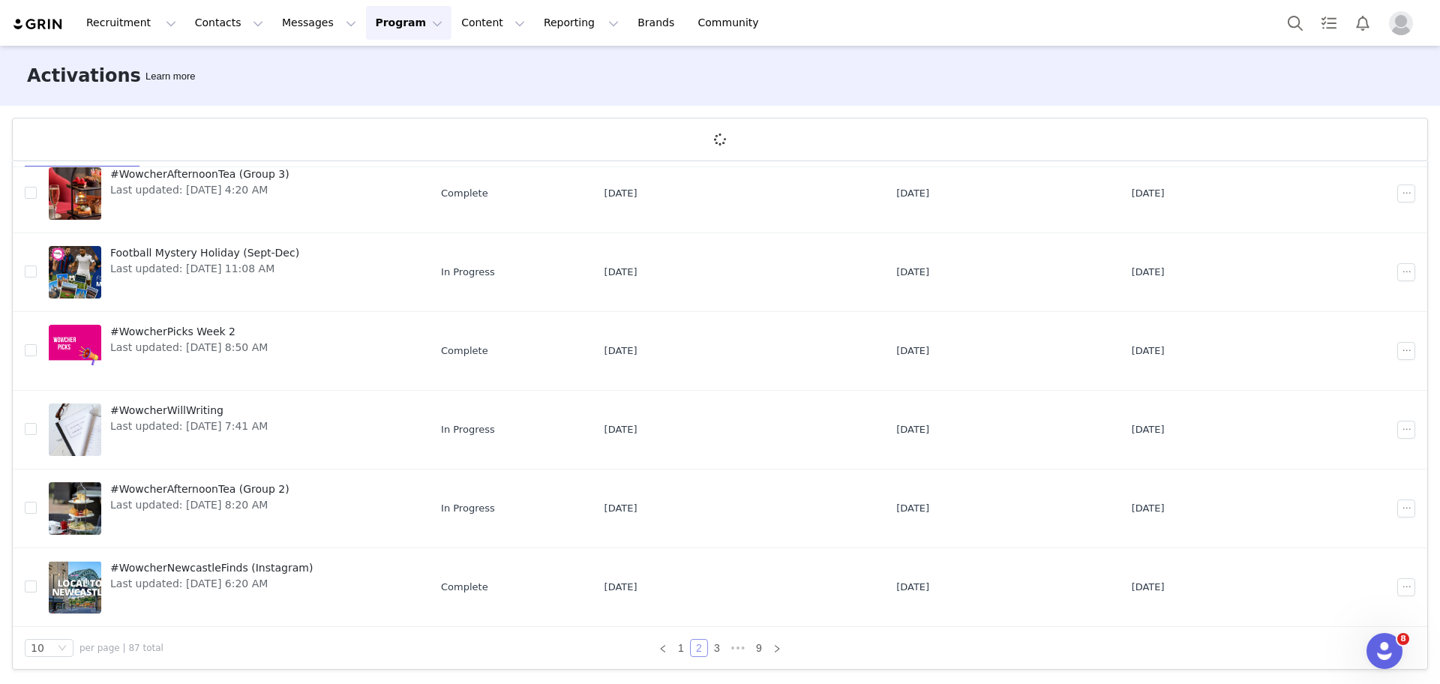
scroll to position [0, 0]
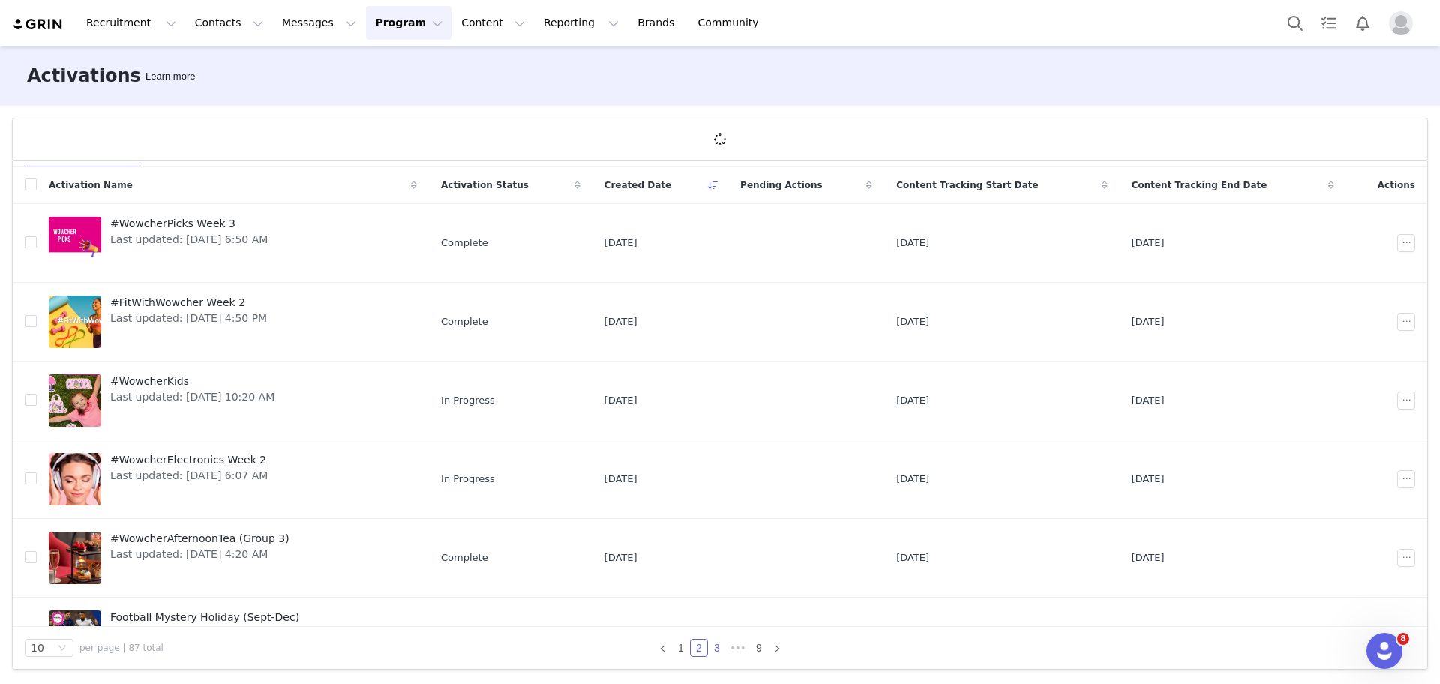
click at [709, 648] on link "3" at bounding box center [717, 648] width 16 height 16
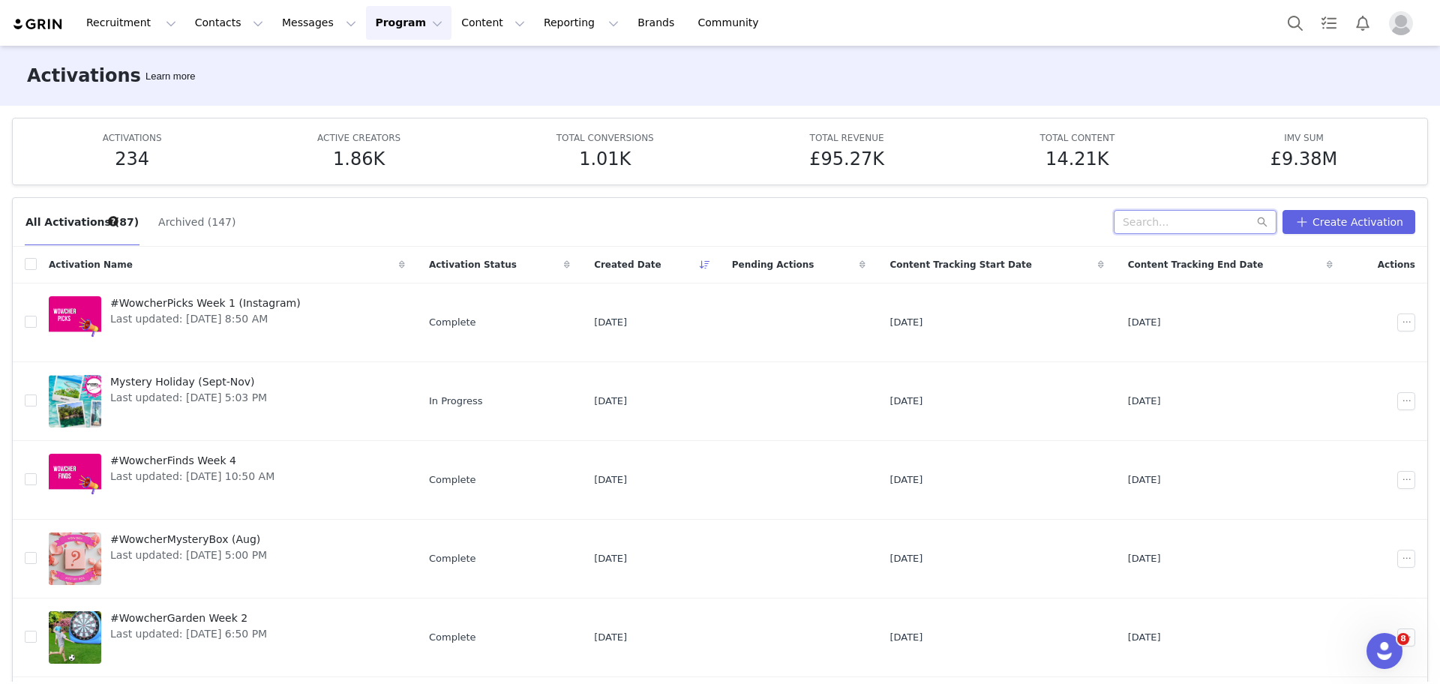
click at [1187, 220] on input "text" at bounding box center [1195, 222] width 163 height 24
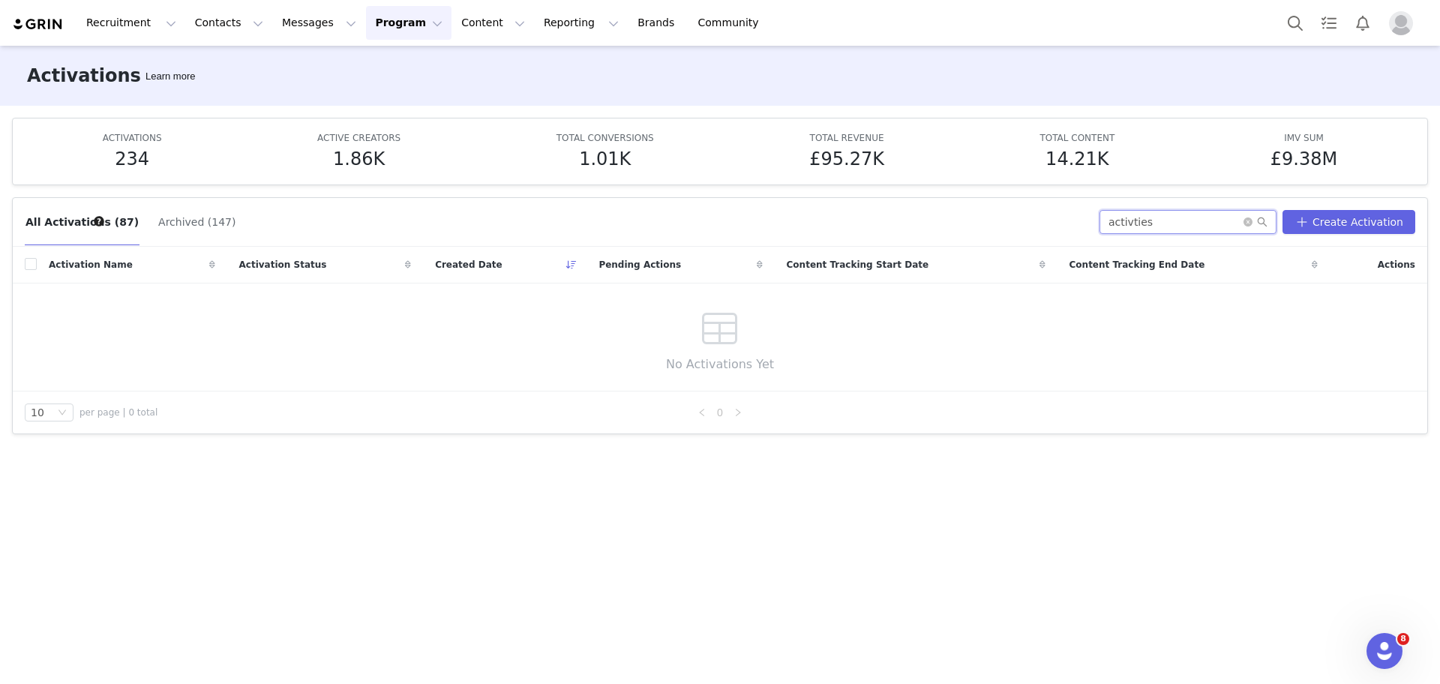
drag, startPoint x: 1188, startPoint y: 220, endPoint x: 1153, endPoint y: 222, distance: 35.3
click at [1153, 222] on input "activties" at bounding box center [1187, 222] width 177 height 24
drag, startPoint x: 1196, startPoint y: 231, endPoint x: 1105, endPoint y: 218, distance: 91.6
click at [1105, 218] on div "All Activations (87) Archived (147) activities Create Activation" at bounding box center [720, 222] width 1390 height 24
click at [1129, 223] on input "activities" at bounding box center [1187, 222] width 177 height 24
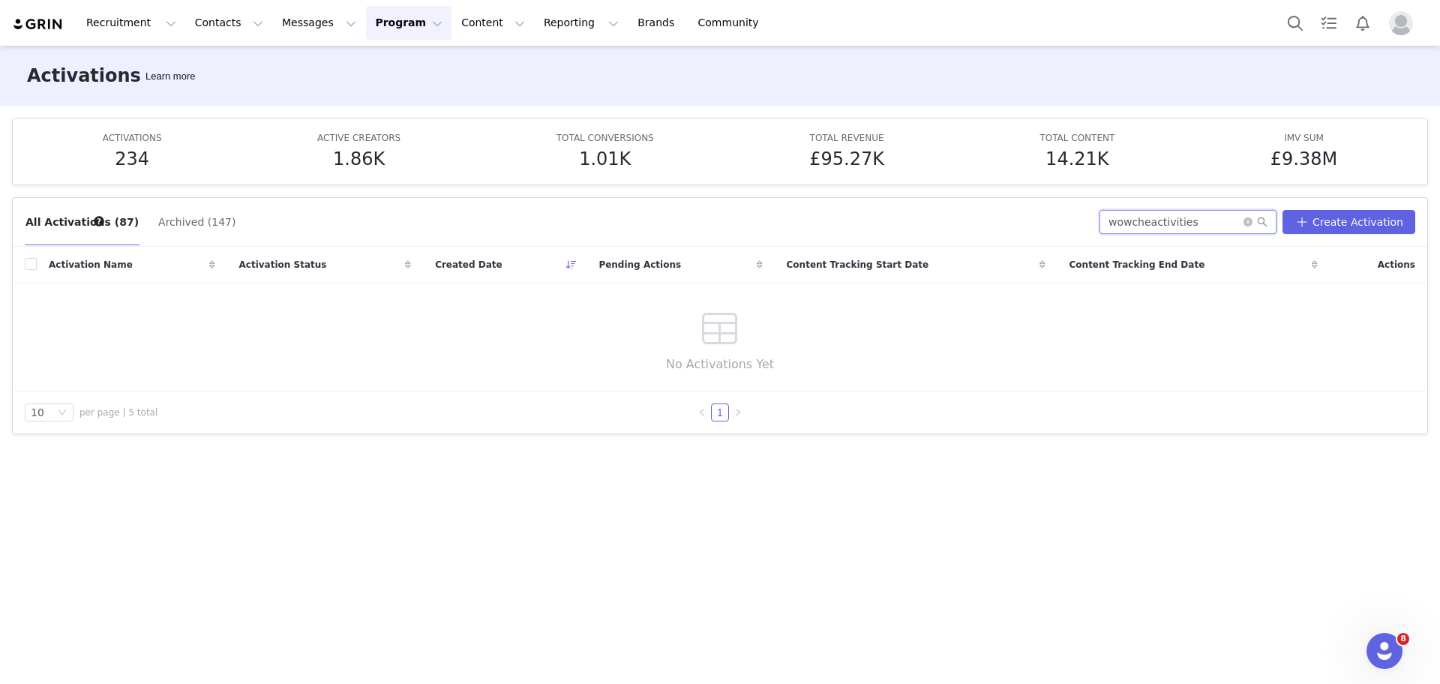
type input "wowcheractivities"
drag, startPoint x: 1216, startPoint y: 220, endPoint x: 1089, endPoint y: 200, distance: 128.4
click at [1089, 200] on div "All Activations (87) Archived (147) wowcheractivities Create Activation" at bounding box center [720, 222] width 1414 height 49
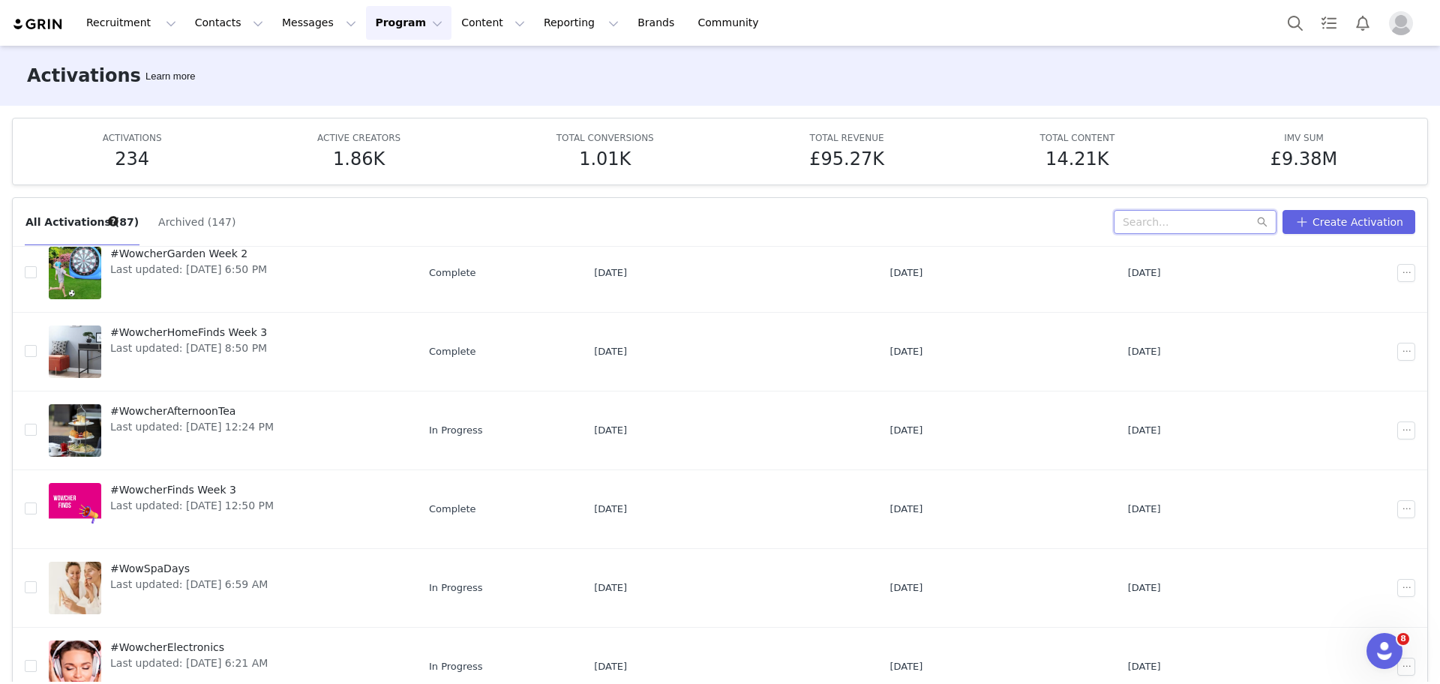
scroll to position [79, 0]
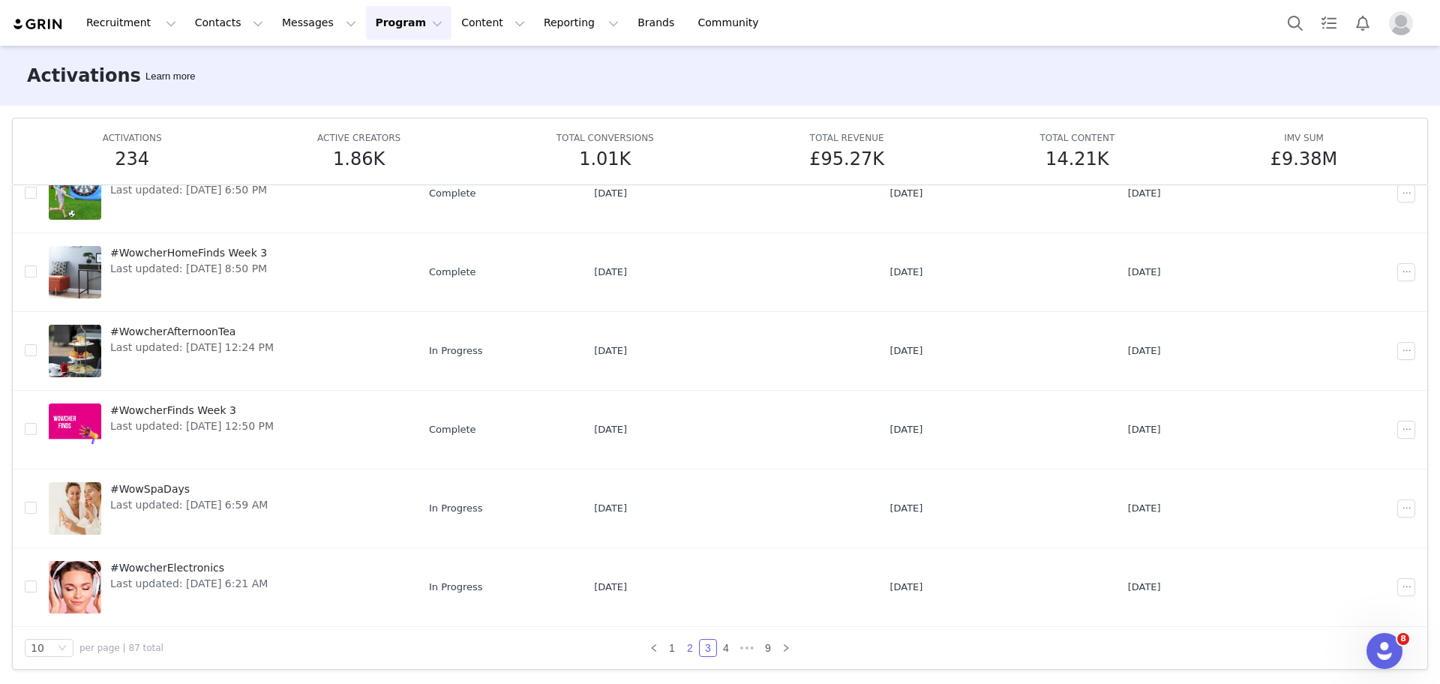
click at [682, 652] on link "2" at bounding box center [690, 648] width 16 height 16
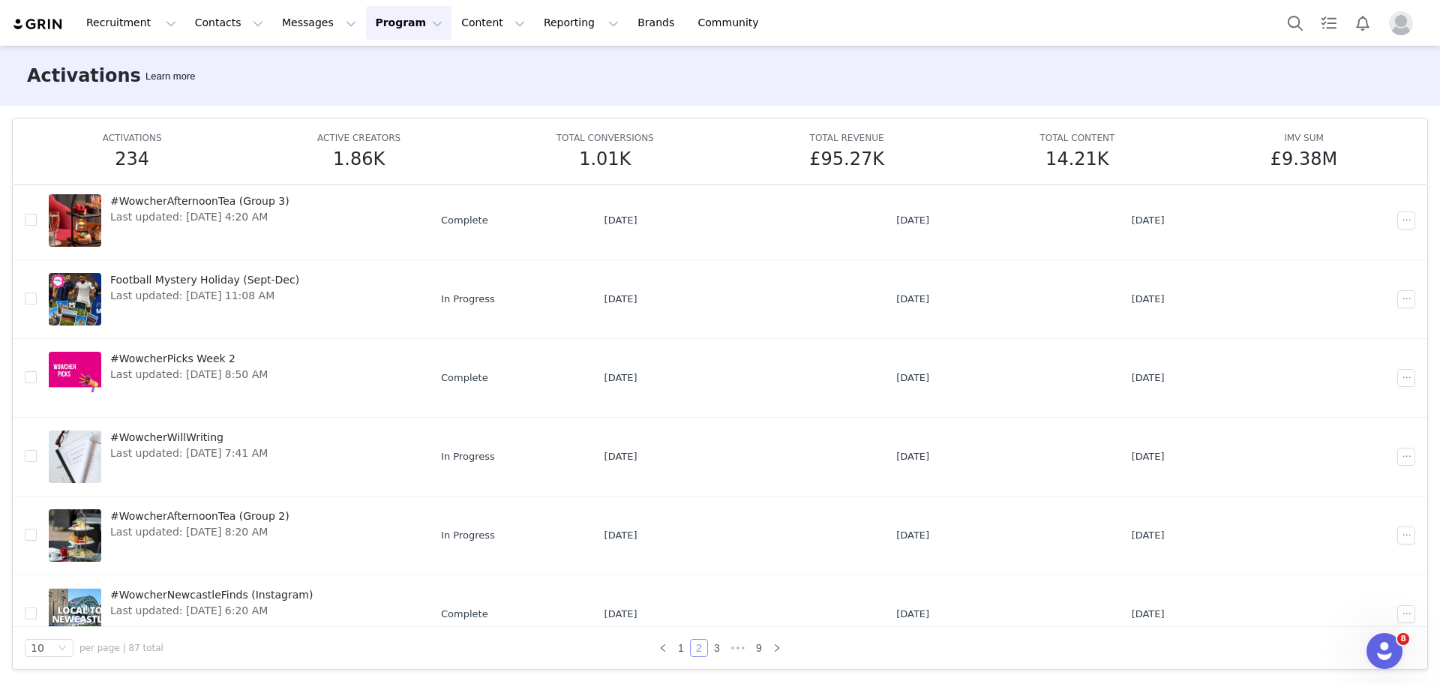
scroll to position [364, 0]
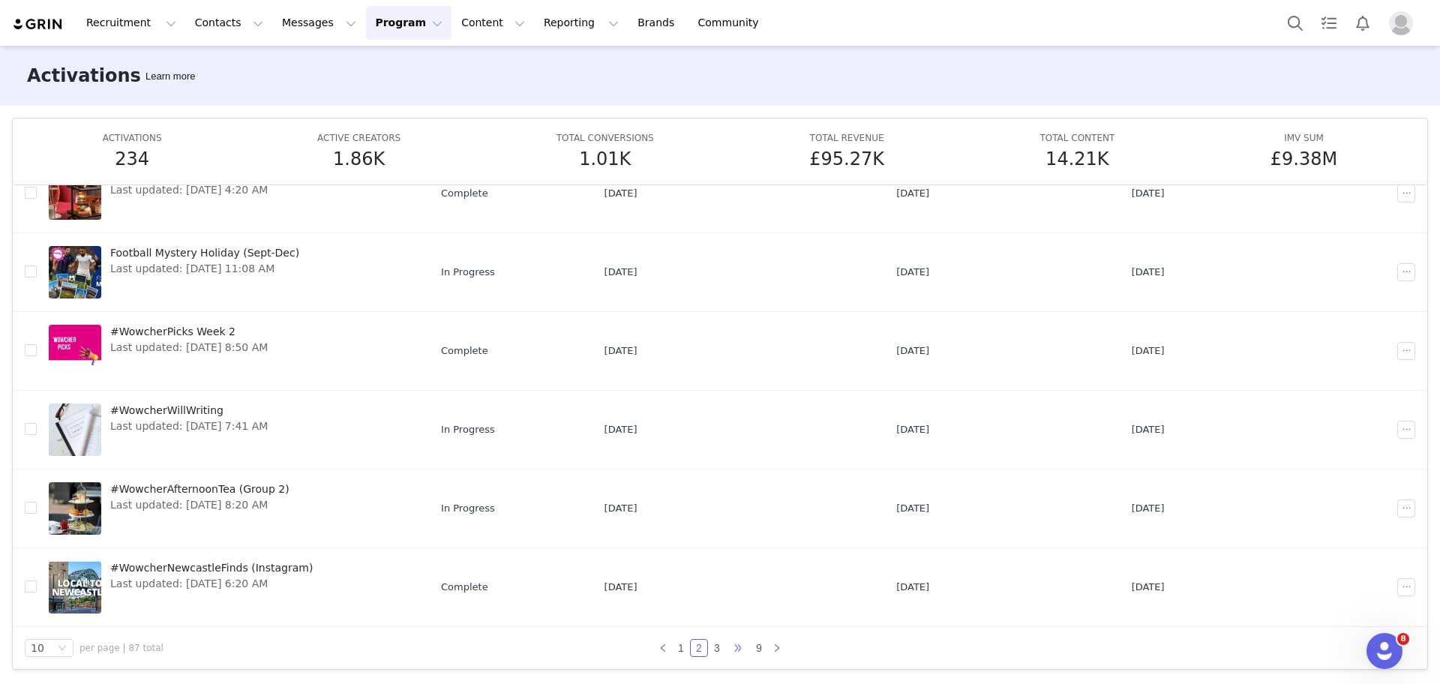
click at [726, 648] on span "•••" at bounding box center [738, 648] width 24 height 18
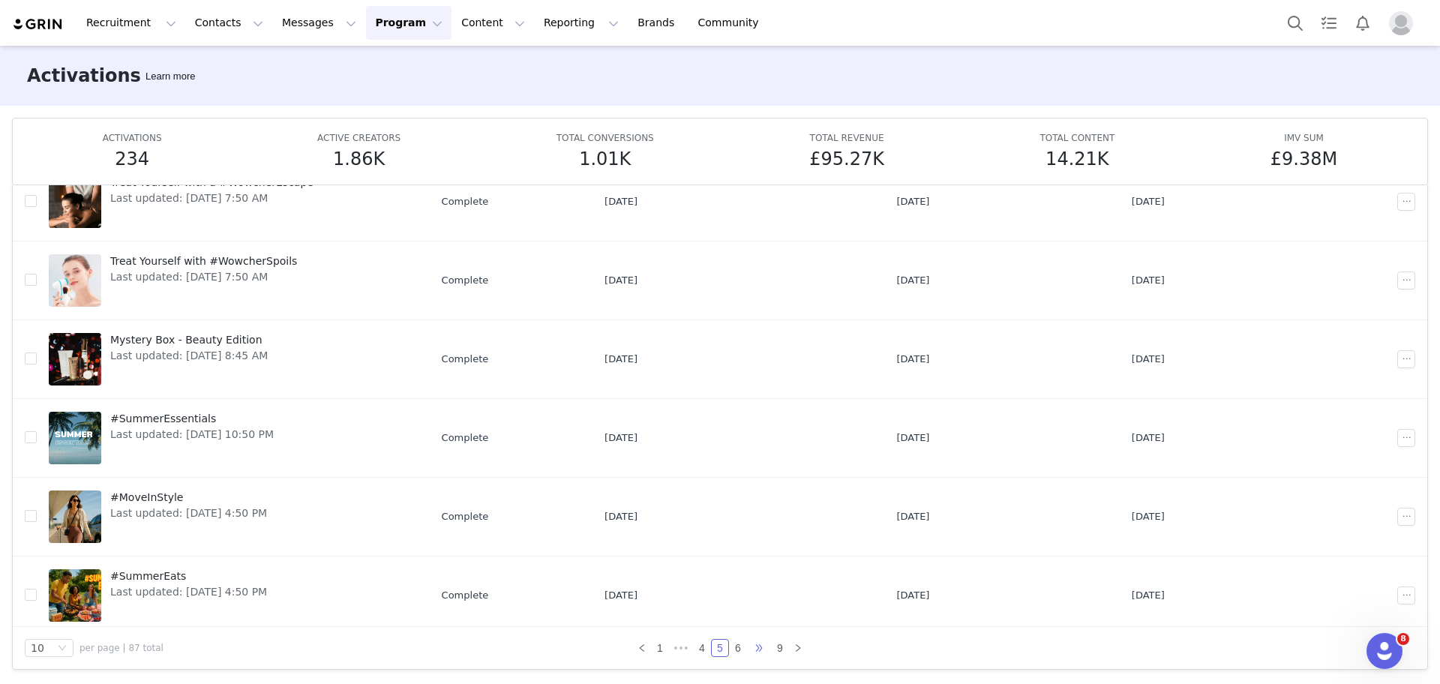
scroll to position [347, 0]
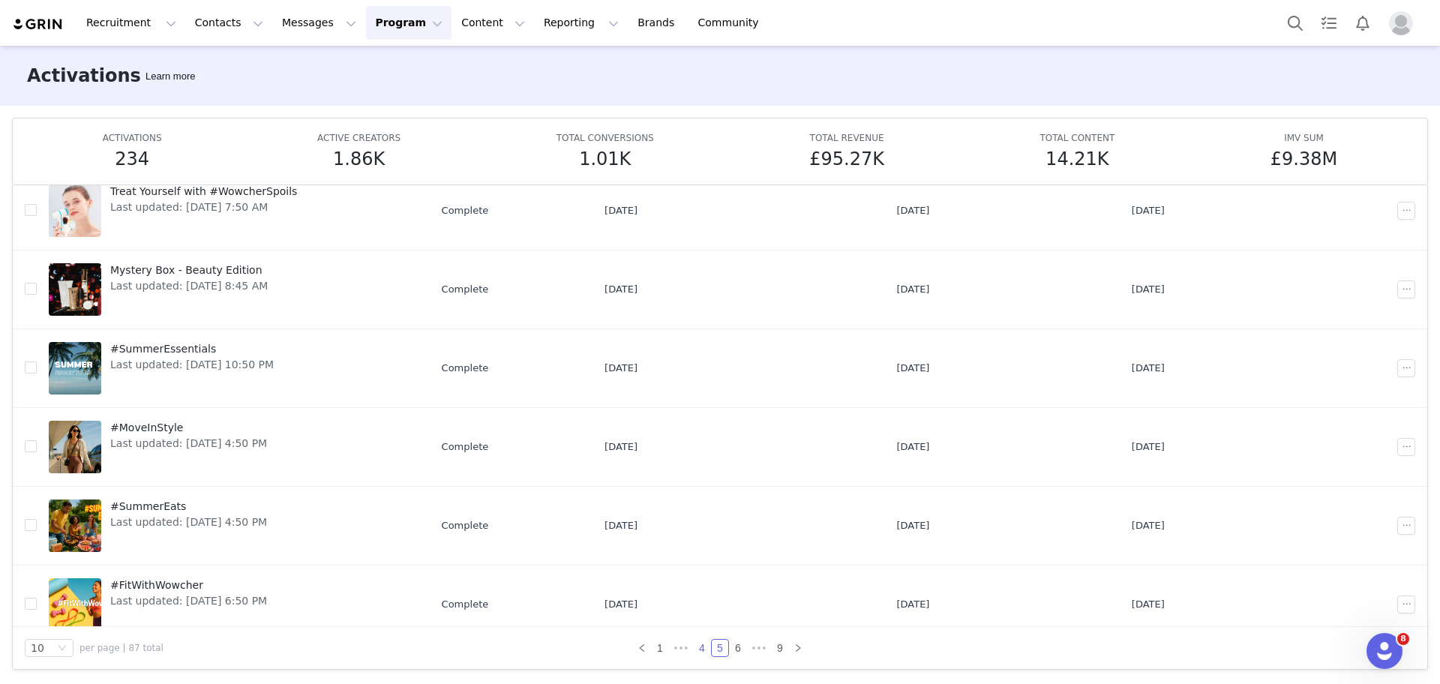
click at [698, 642] on link "4" at bounding box center [702, 648] width 16 height 16
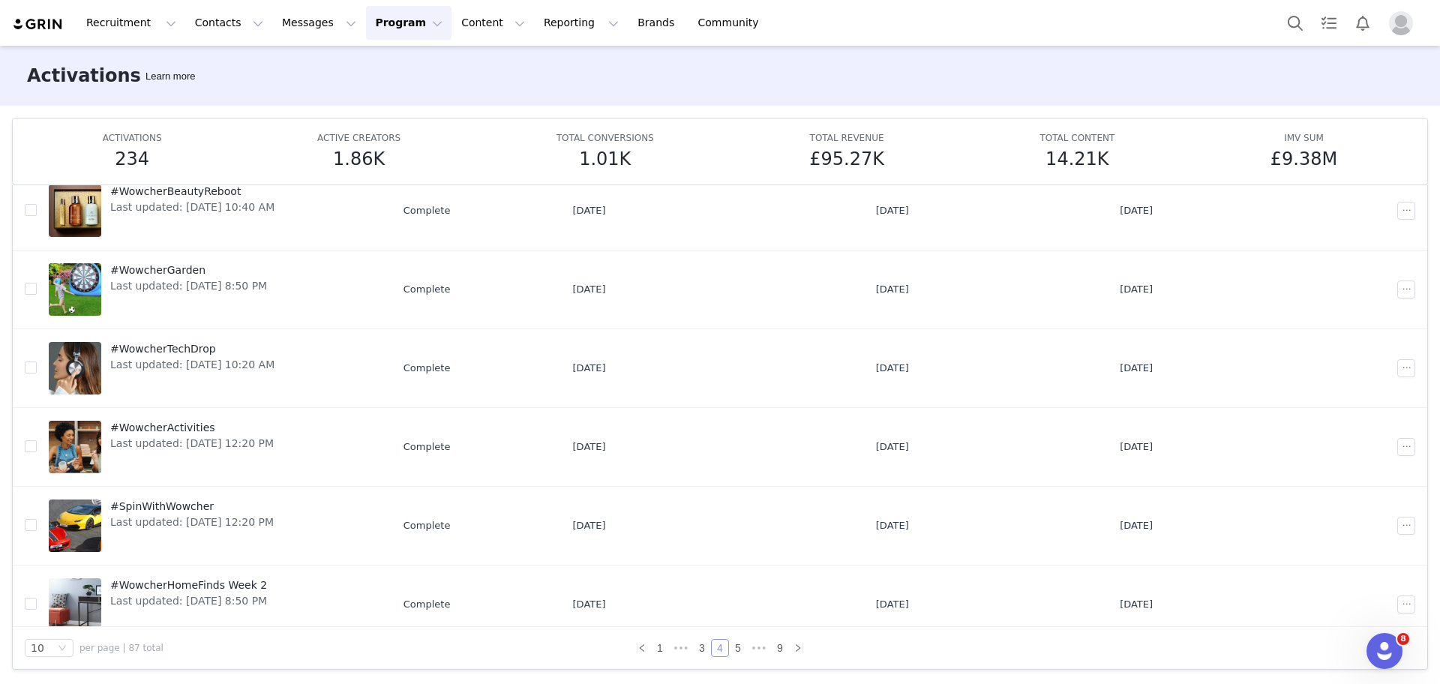
scroll to position [364, 0]
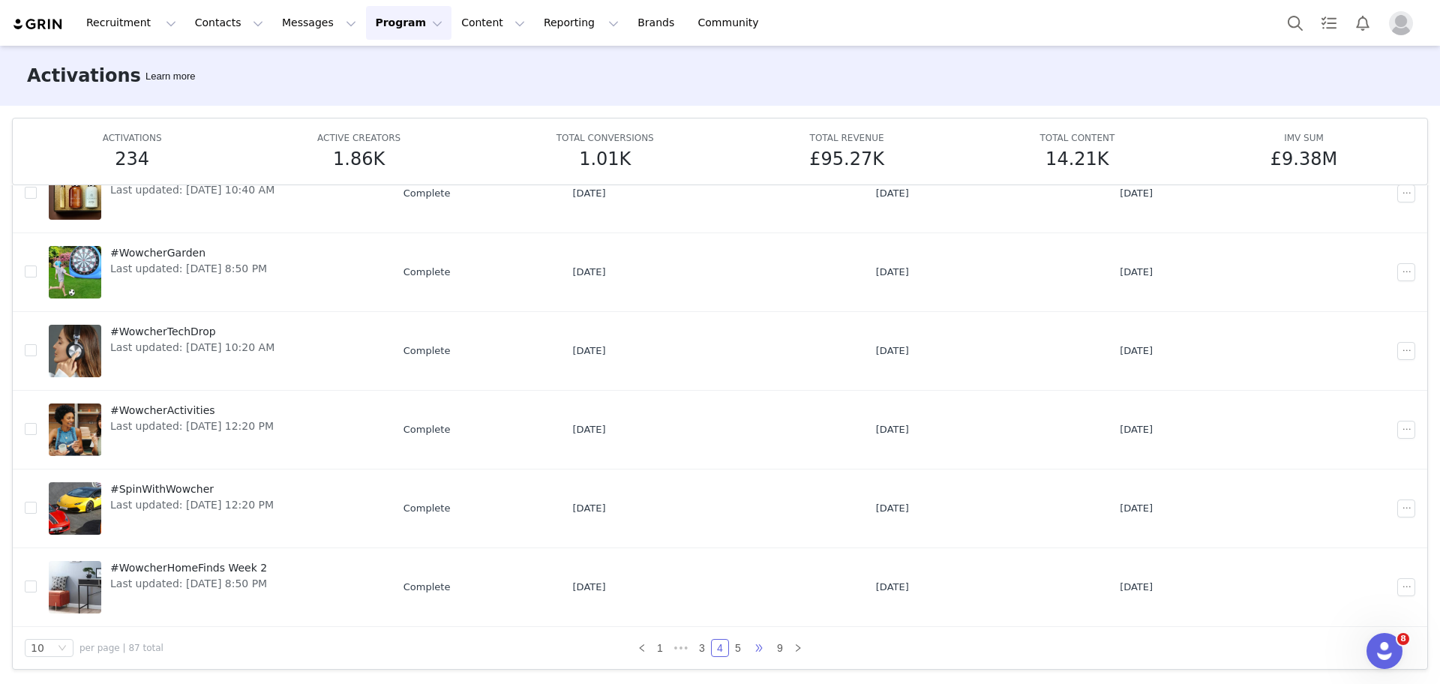
click at [747, 652] on span "•••" at bounding box center [759, 648] width 24 height 18
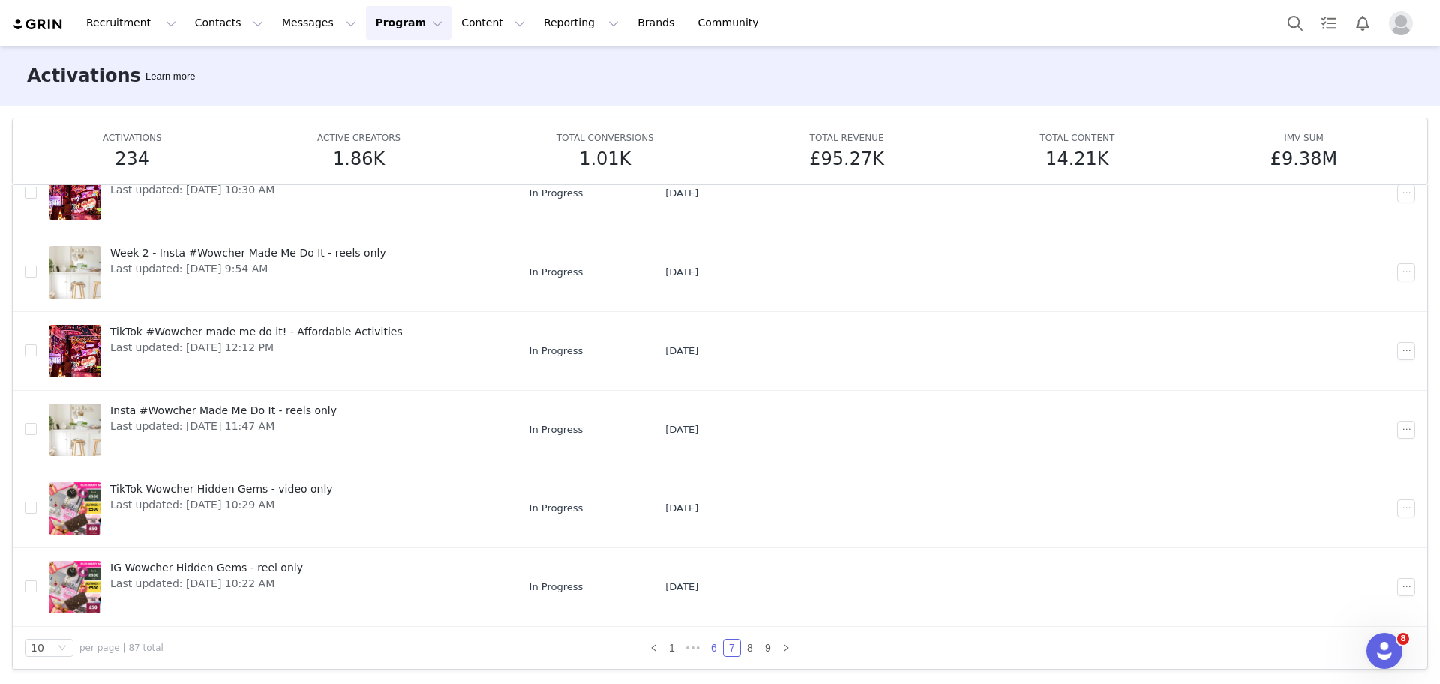
click at [705, 639] on li "6" at bounding box center [714, 648] width 18 height 18
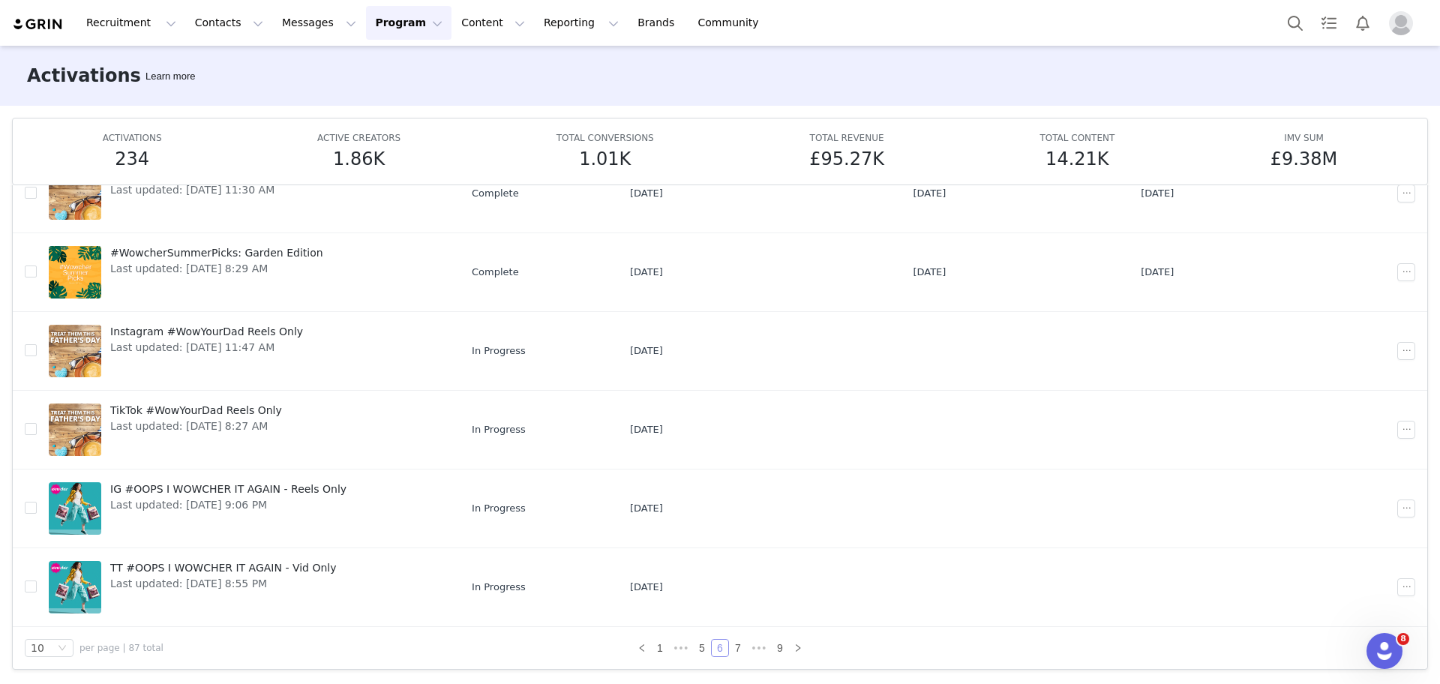
scroll to position [0, 0]
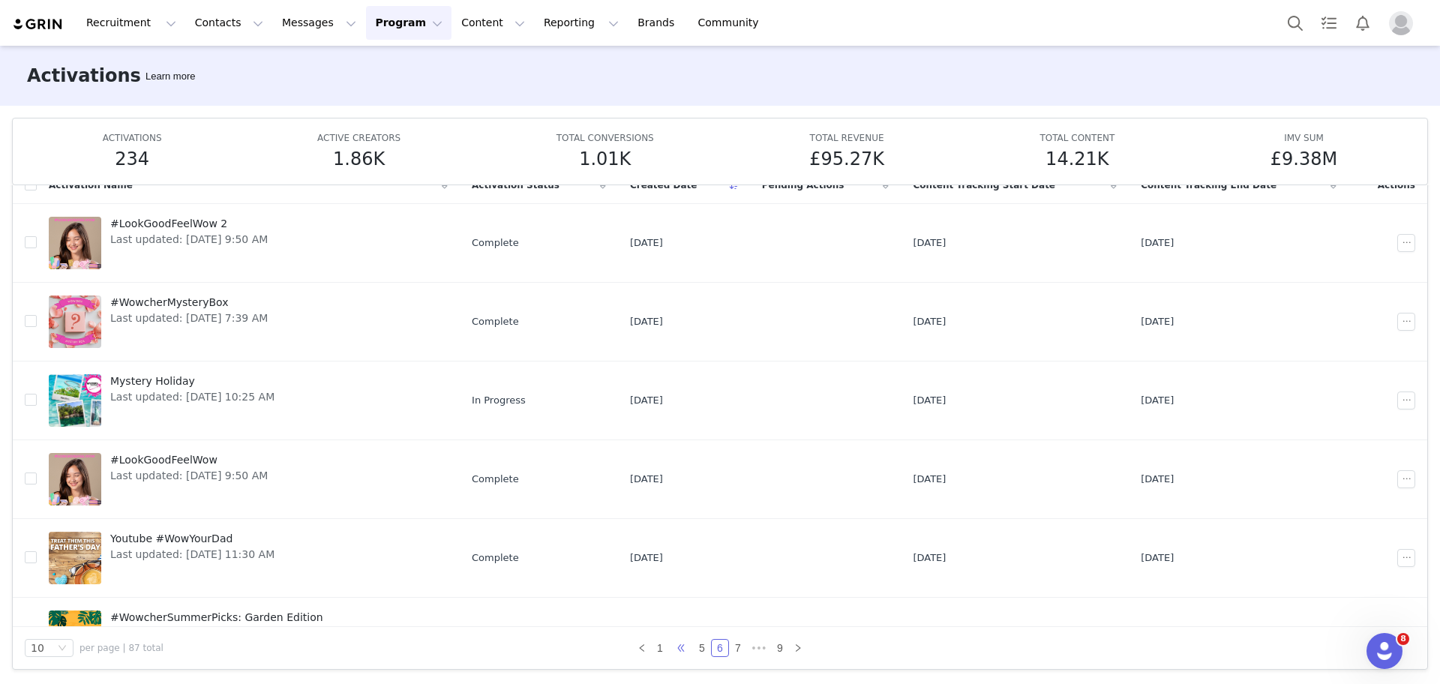
click at [670, 652] on span "•••" at bounding box center [681, 648] width 24 height 18
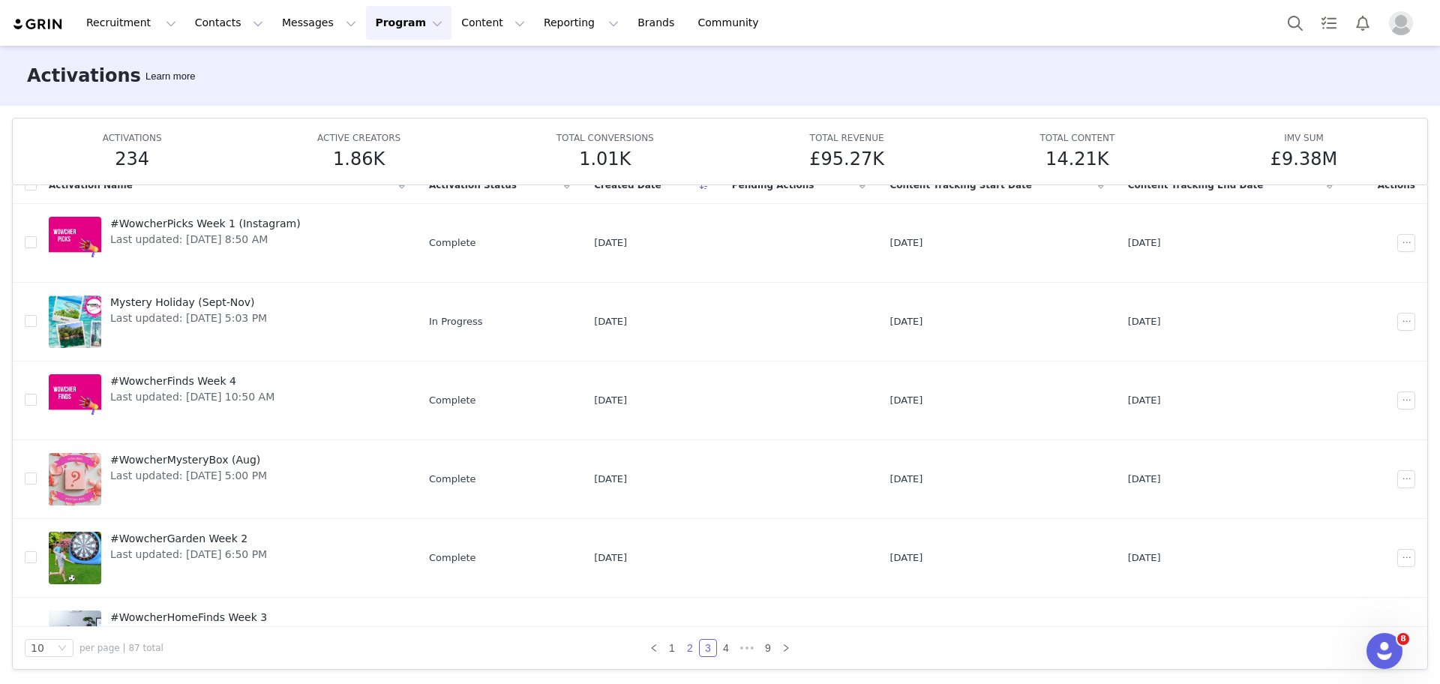
click at [682, 653] on link "2" at bounding box center [690, 648] width 16 height 16
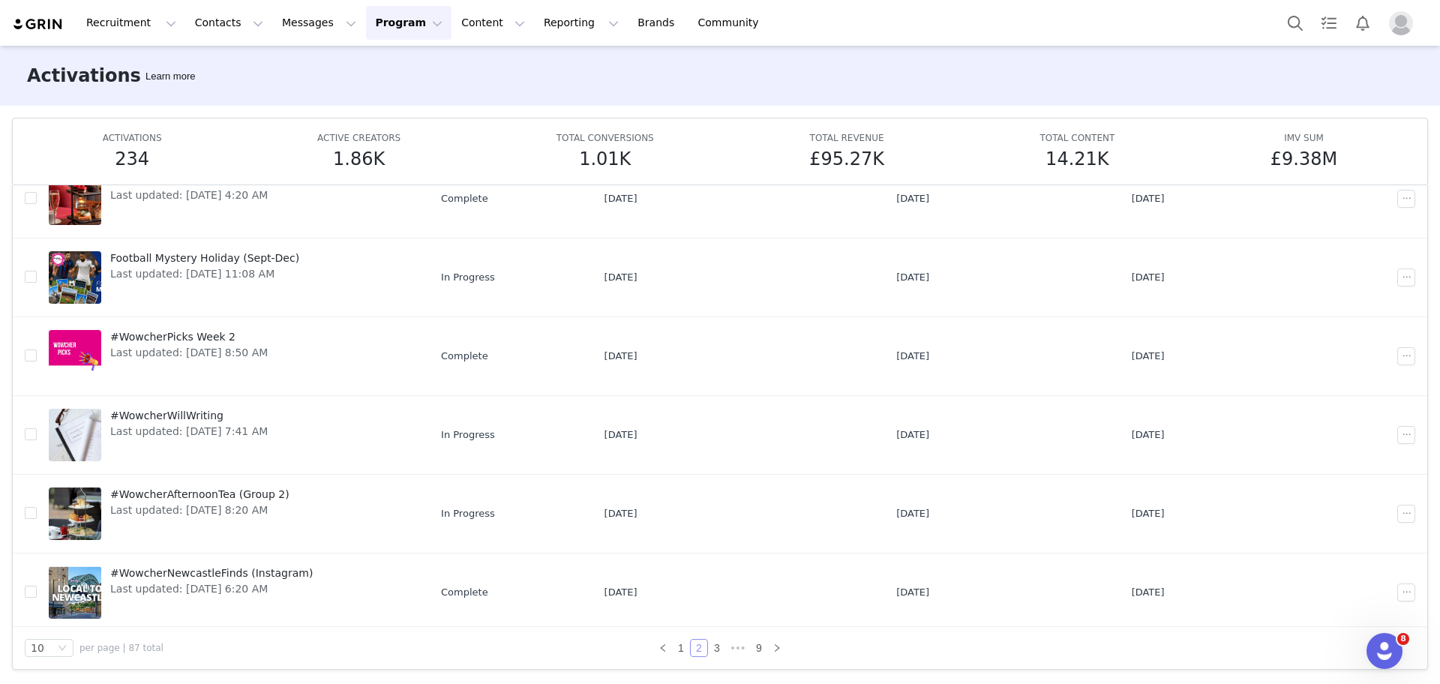
scroll to position [364, 0]
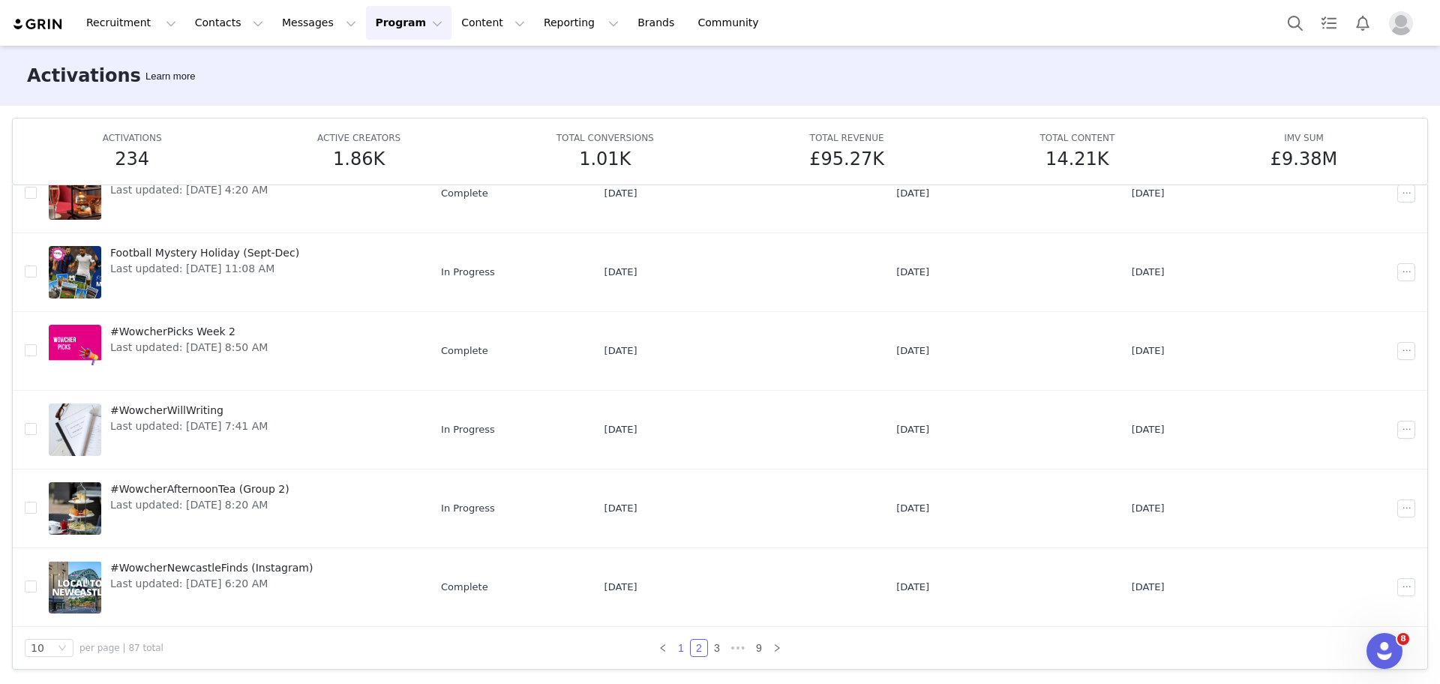
click at [673, 642] on link "1" at bounding box center [681, 648] width 16 height 16
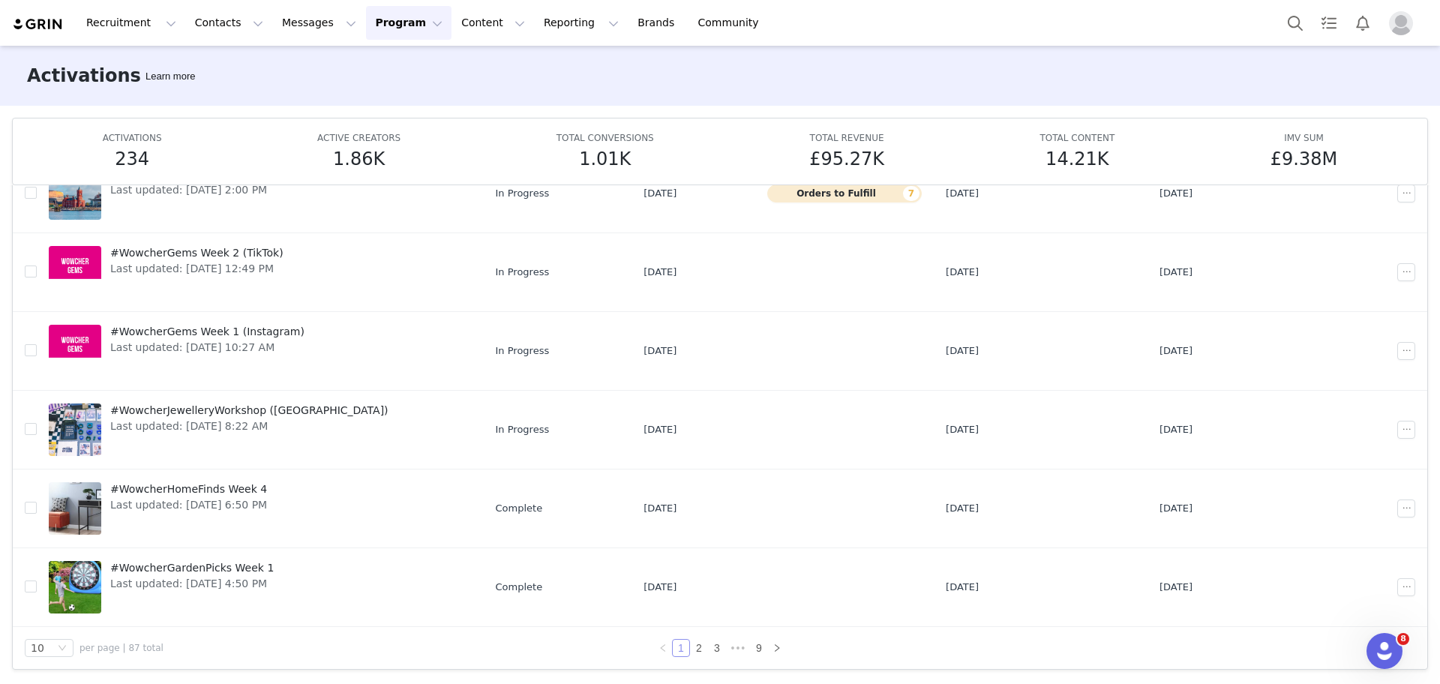
scroll to position [0, 0]
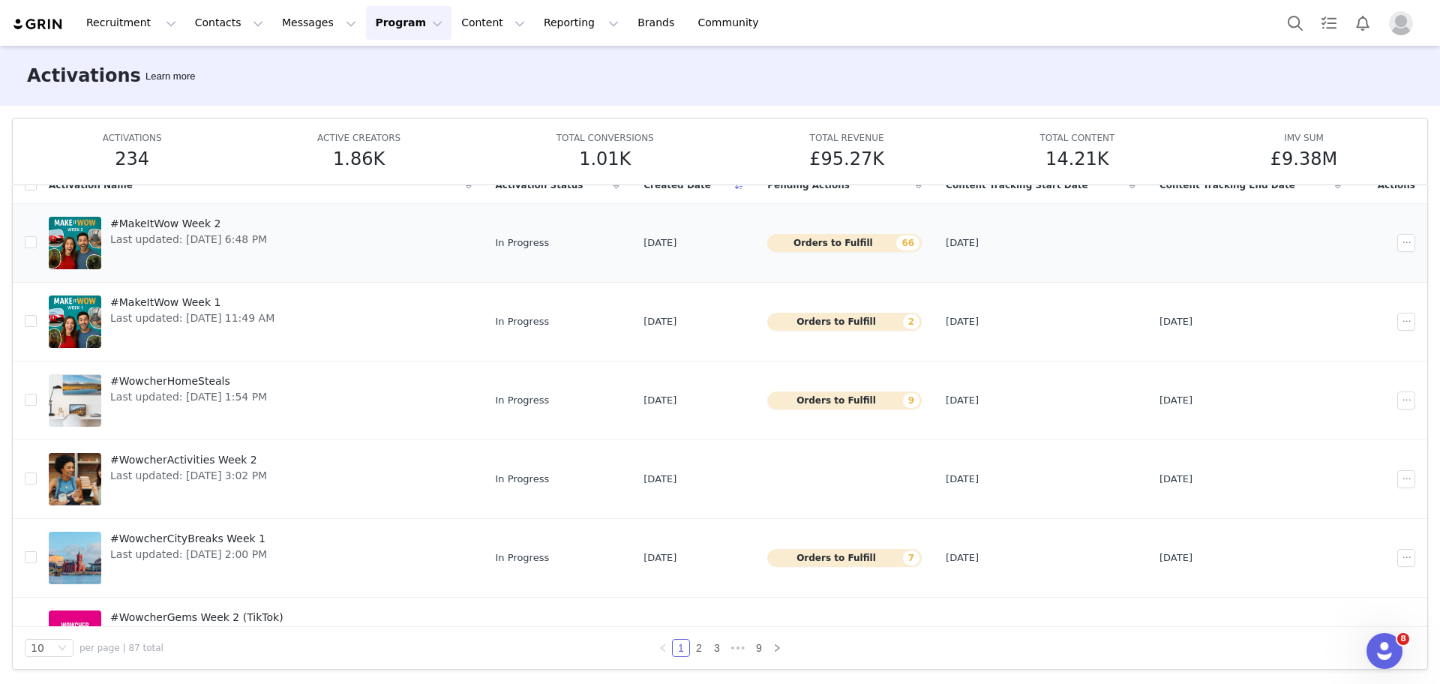
click at [1366, 242] on div at bounding box center [1393, 243] width 56 height 18
click at [1397, 243] on button "button" at bounding box center [1406, 243] width 18 height 18
click at [1339, 286] on div "Duplicate" at bounding box center [1326, 294] width 130 height 16
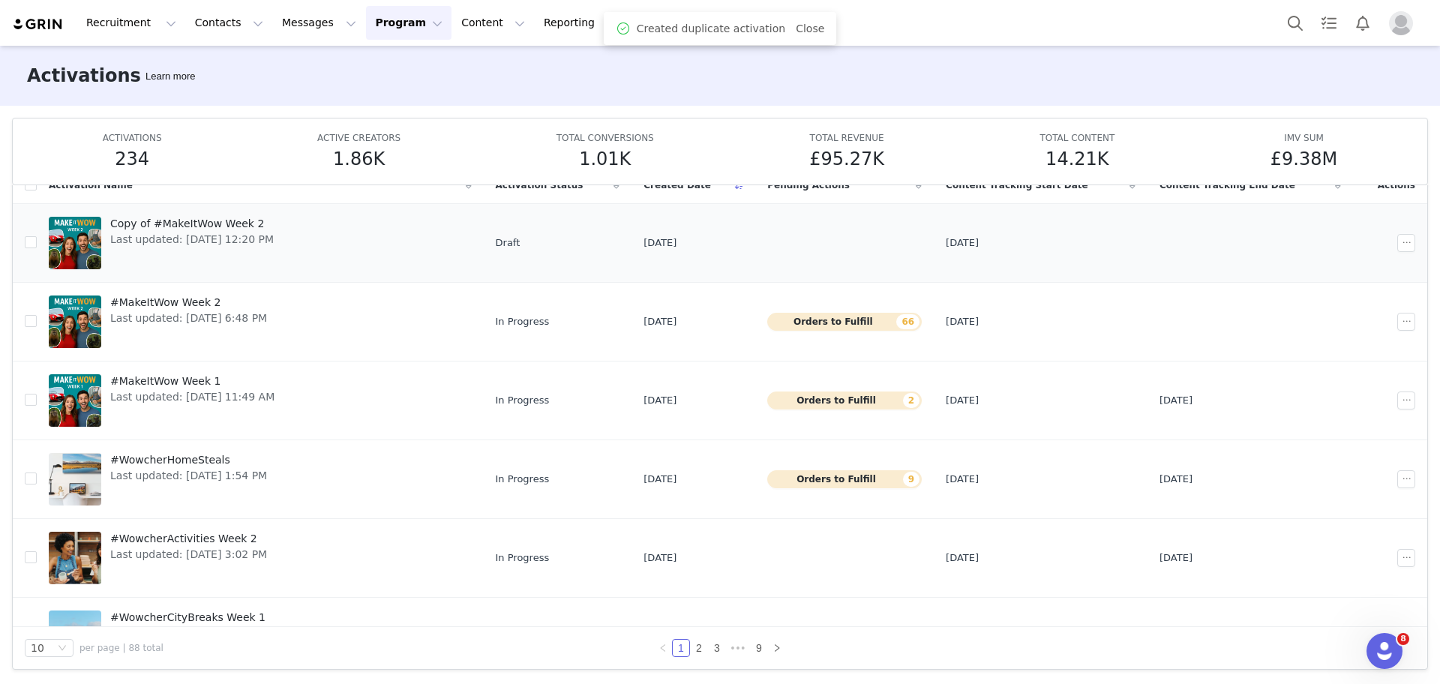
click at [760, 229] on td at bounding box center [844, 242] width 178 height 79
click at [1397, 236] on button "button" at bounding box center [1406, 243] width 18 height 18
click at [1334, 266] on div "Edit" at bounding box center [1326, 270] width 130 height 16
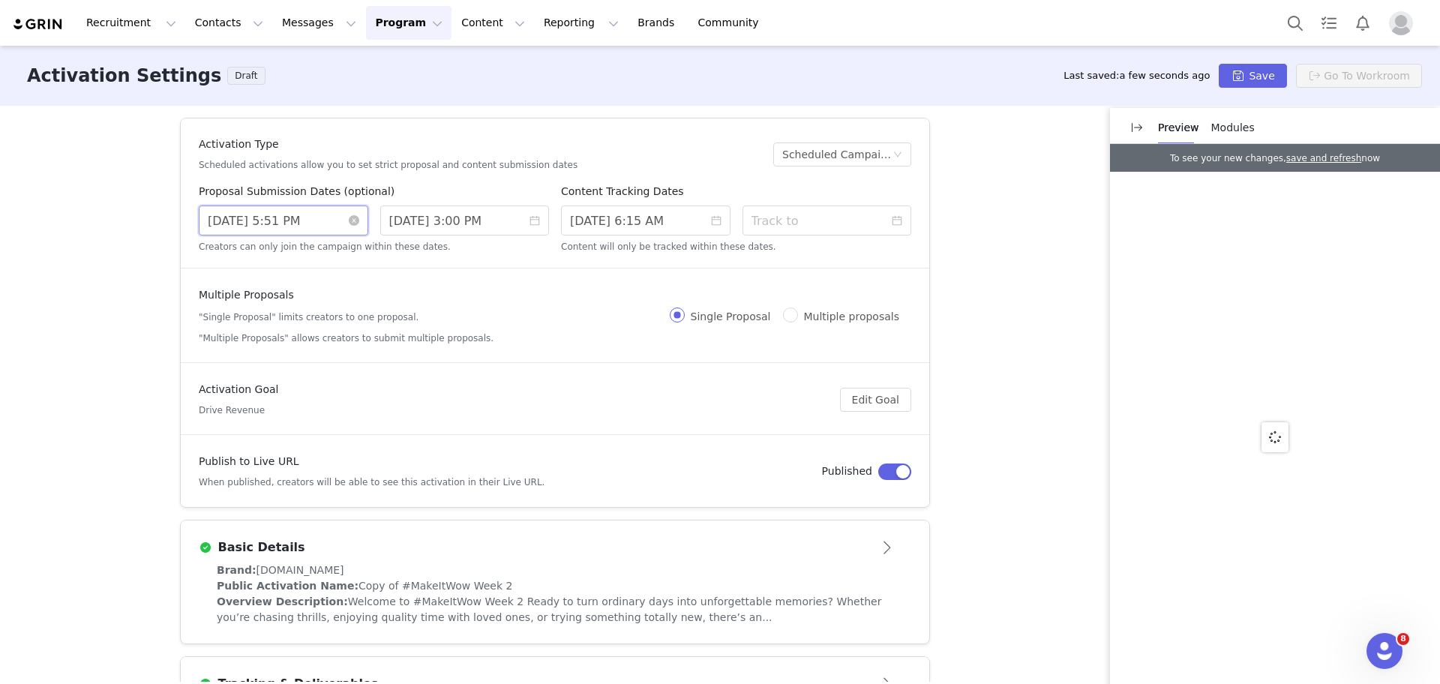
click at [305, 234] on input "8/29/2025 5:51 PM" at bounding box center [283, 220] width 169 height 30
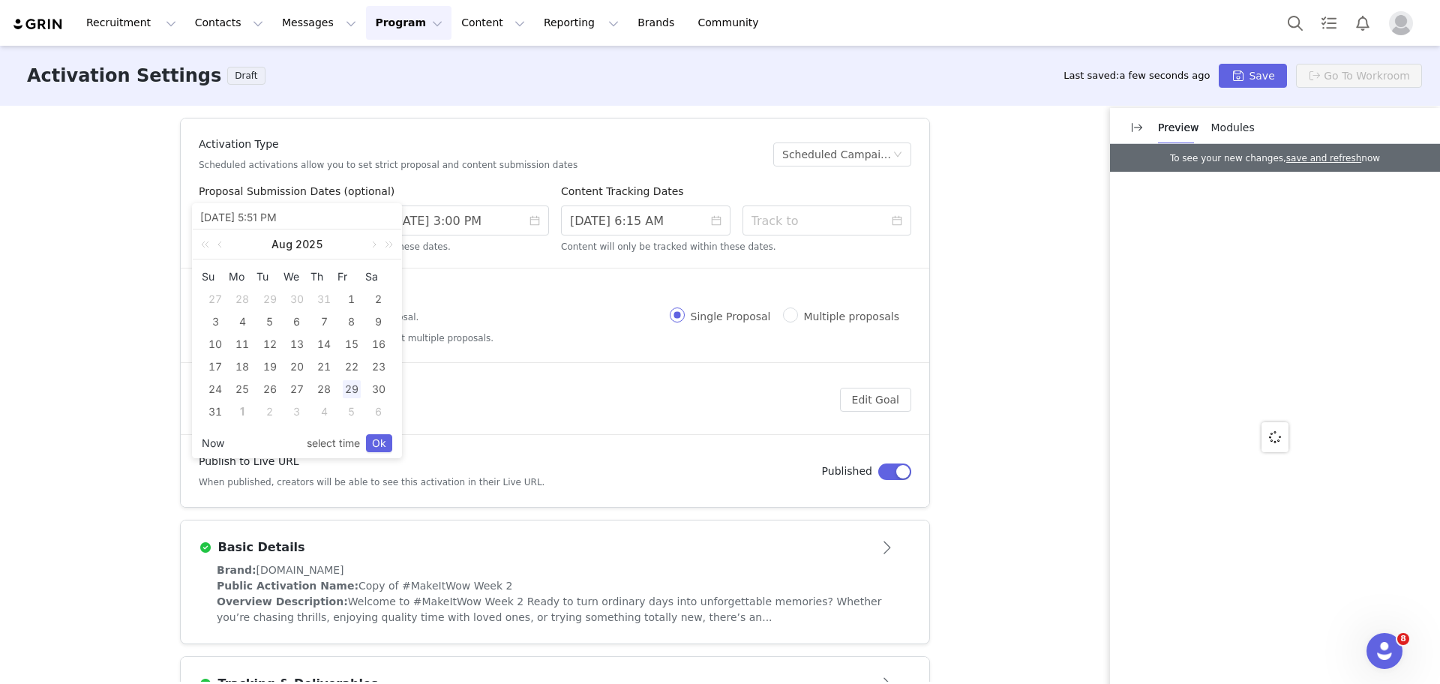
click at [205, 447] on link "Now" at bounding box center [213, 443] width 22 height 28
type input "9/01/2025 12:20 PM"
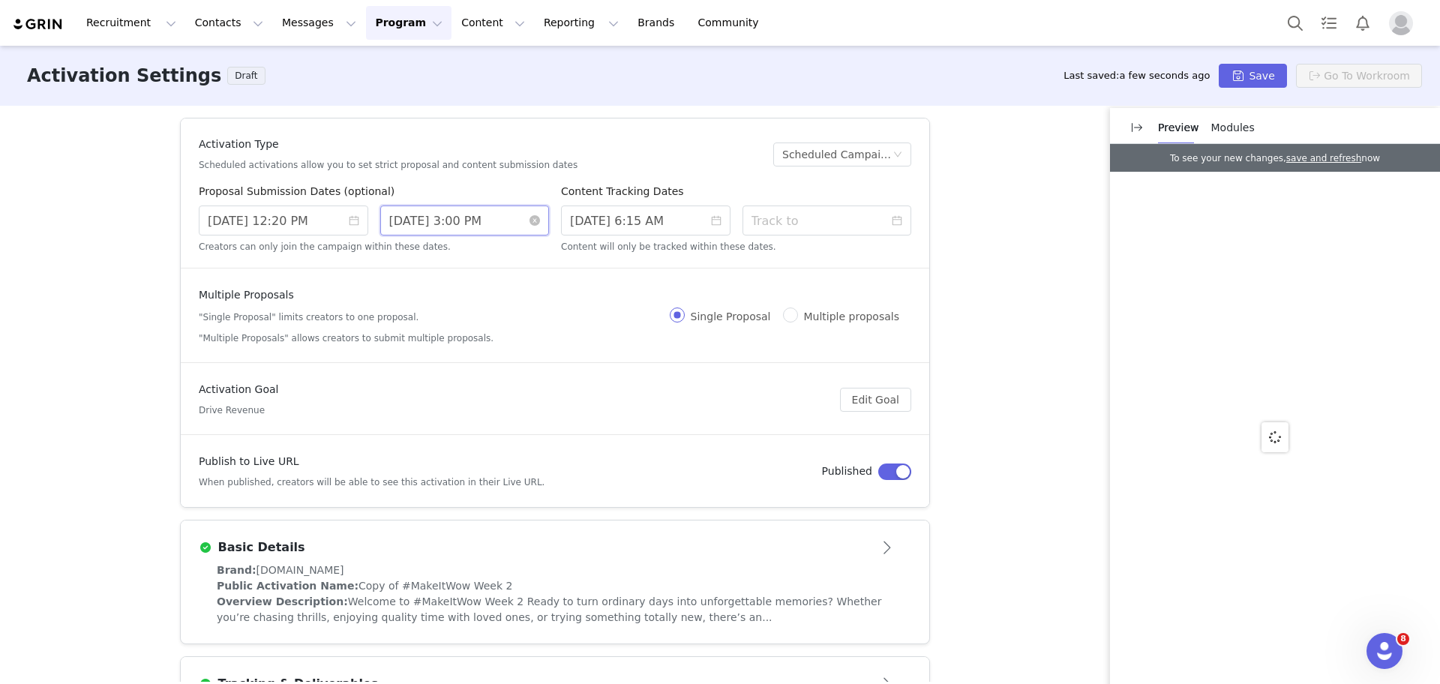
click at [458, 231] on input "8/31/2025 3:00 PM" at bounding box center [464, 220] width 169 height 30
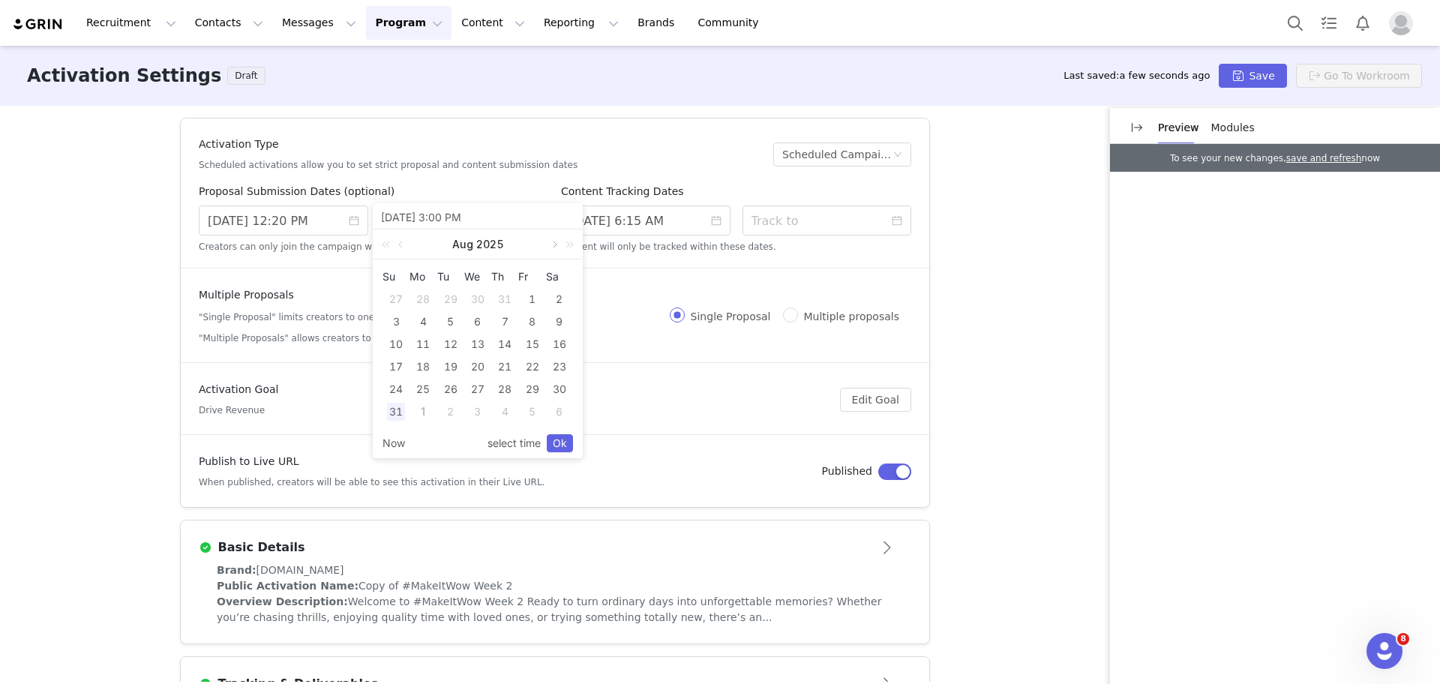
click at [556, 243] on link at bounding box center [553, 244] width 13 height 30
click at [451, 301] on div "2" at bounding box center [451, 299] width 18 height 18
type input "9/02/2025 1:00 PM"
click at [464, 221] on input "9/02/2025 1:00 PM" at bounding box center [477, 216] width 193 height 16
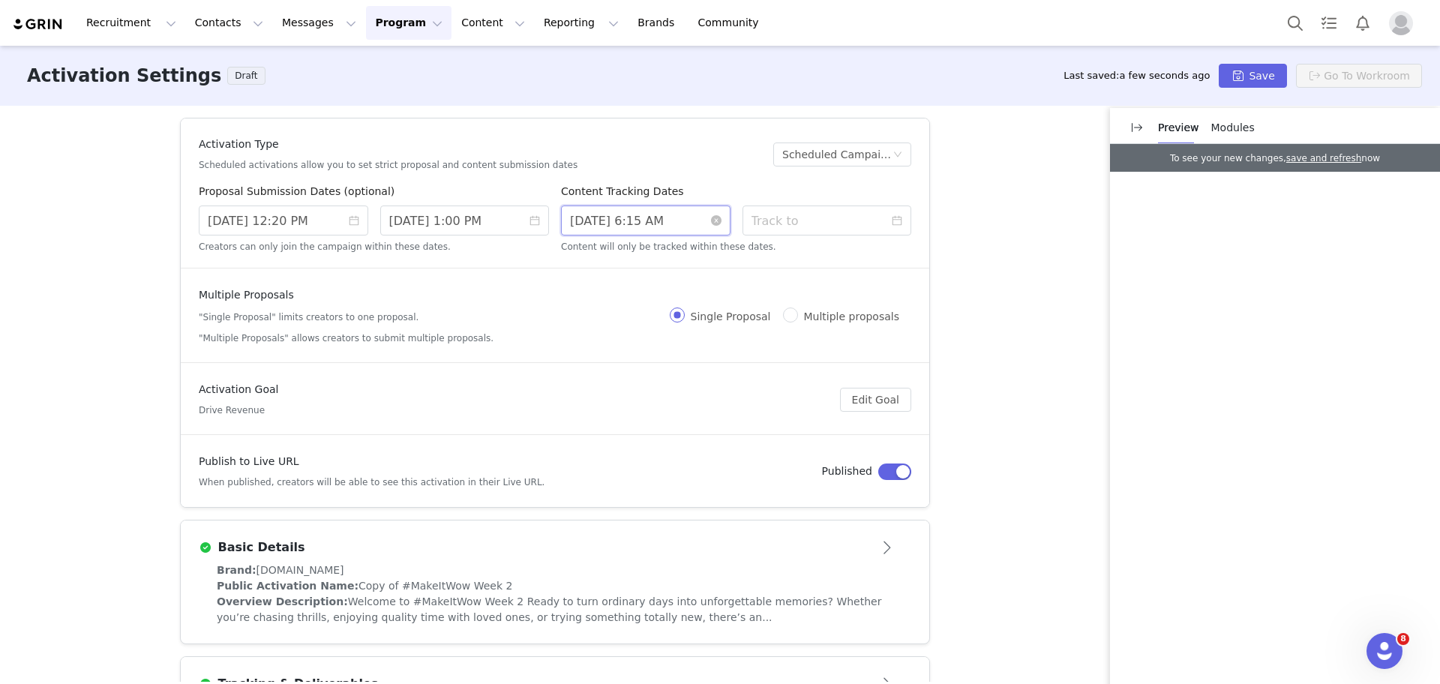
click at [619, 230] on input "9/01/2025 6:15 AM" at bounding box center [645, 220] width 169 height 30
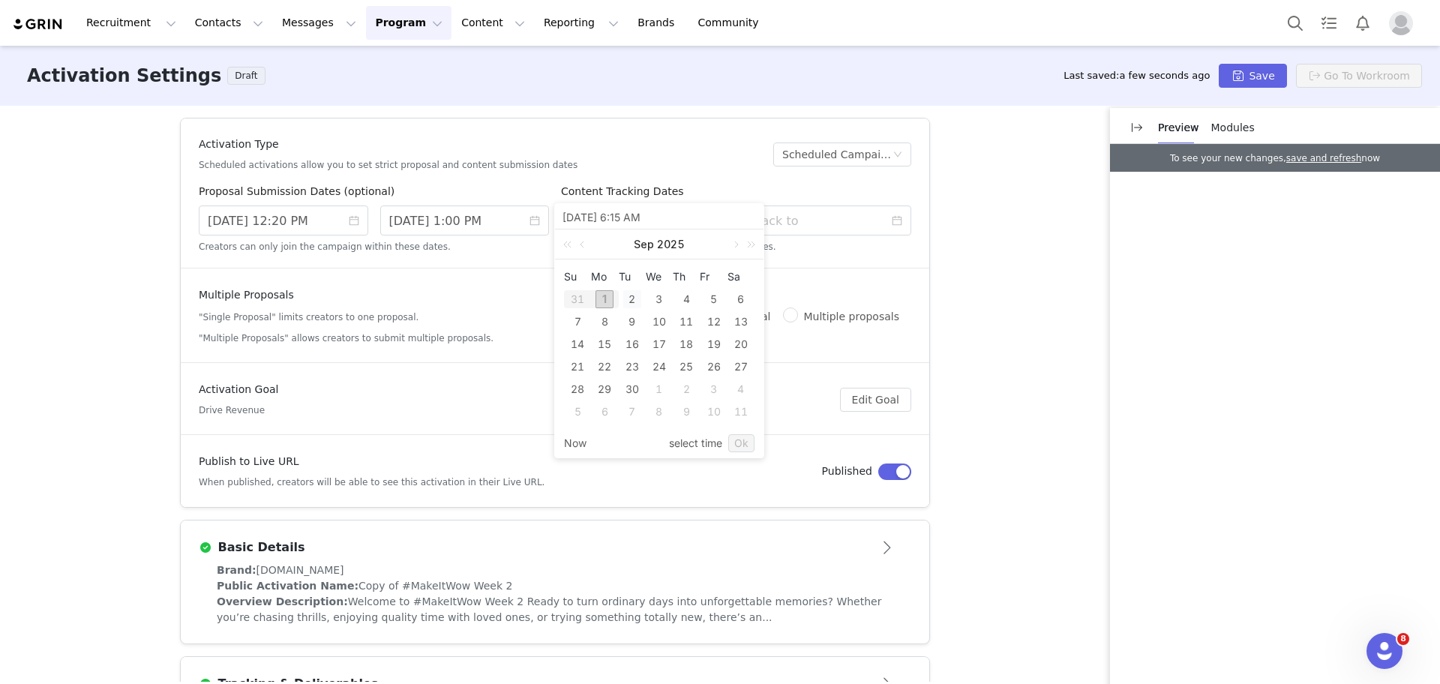
click at [635, 300] on div "2" at bounding box center [632, 299] width 18 height 18
type input "9/02/2025 4:15 AM"
click at [781, 226] on input at bounding box center [826, 220] width 169 height 30
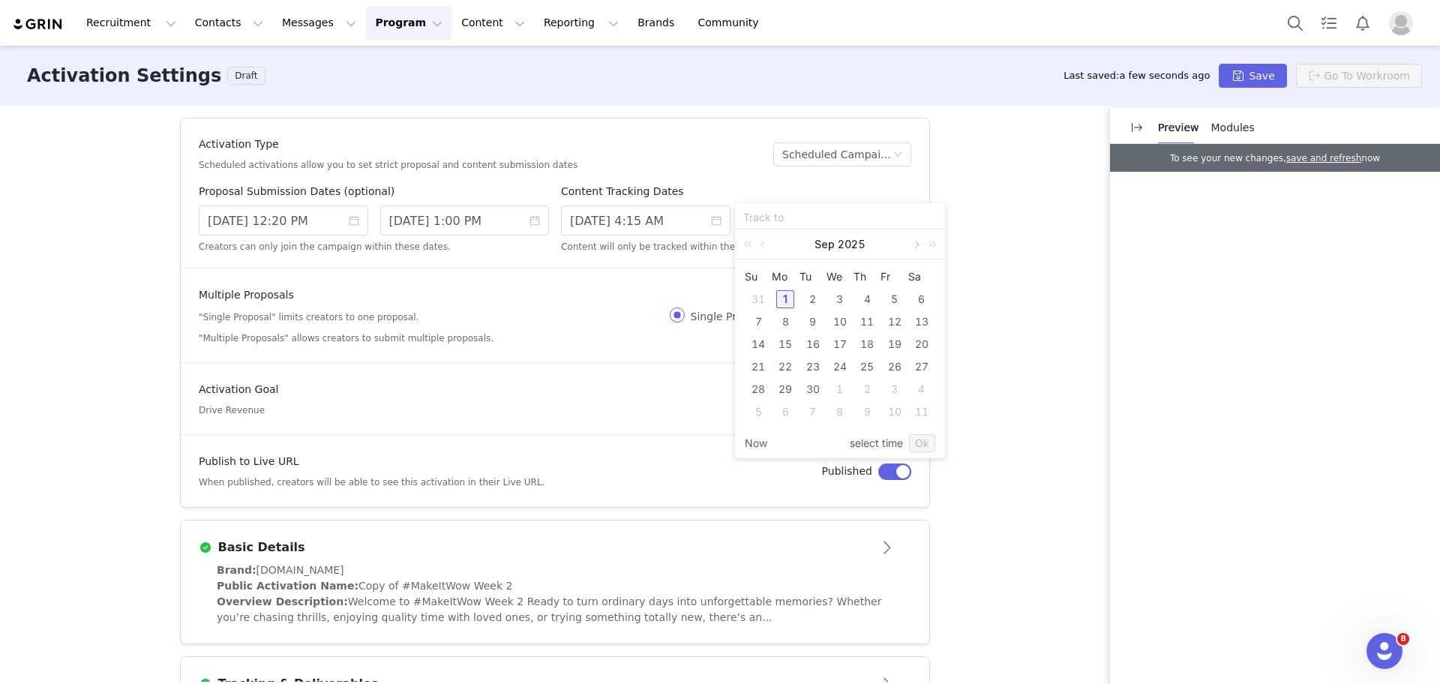
click at [914, 242] on link at bounding box center [915, 244] width 13 height 30
click at [899, 388] on div "31" at bounding box center [895, 389] width 18 height 18
type input "10/31/2025 12:20 PM"
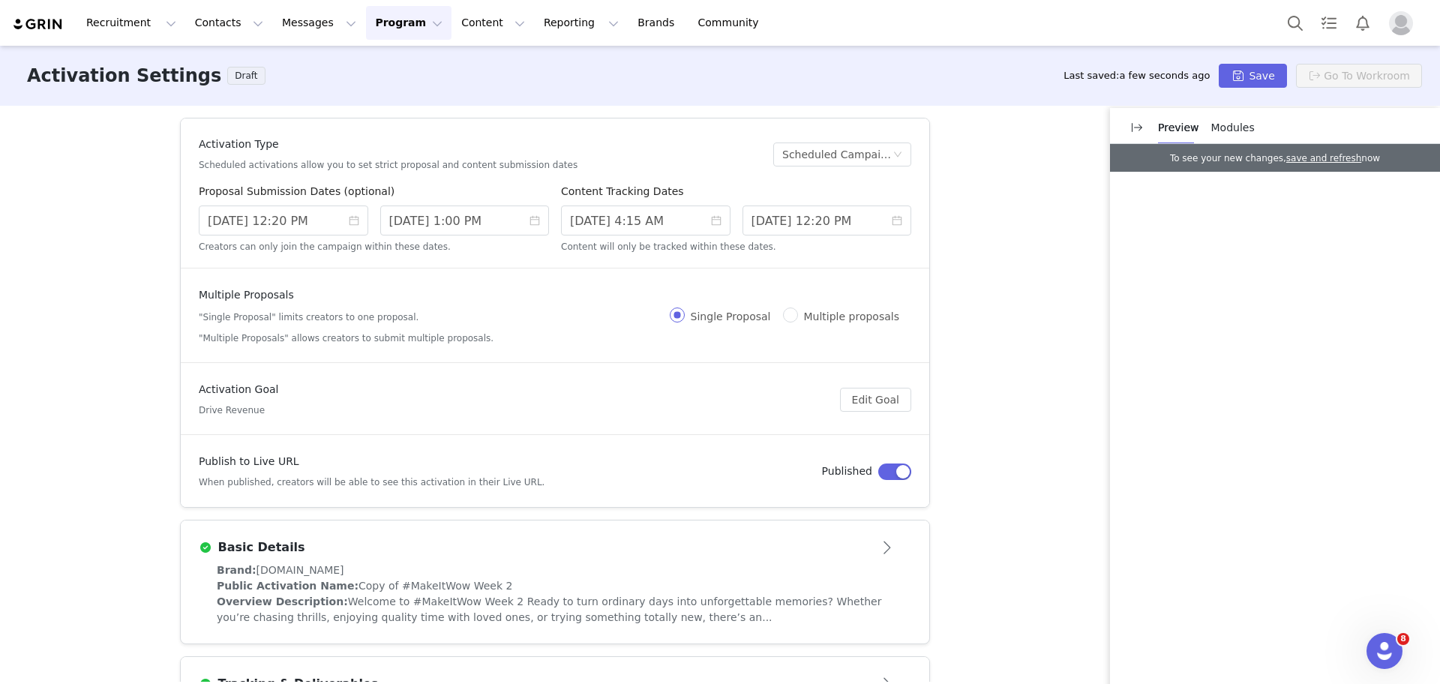
click at [1041, 268] on div "Activation Type Scheduled activations allow you to set strict proposal and cont…" at bounding box center [720, 394] width 1440 height 576
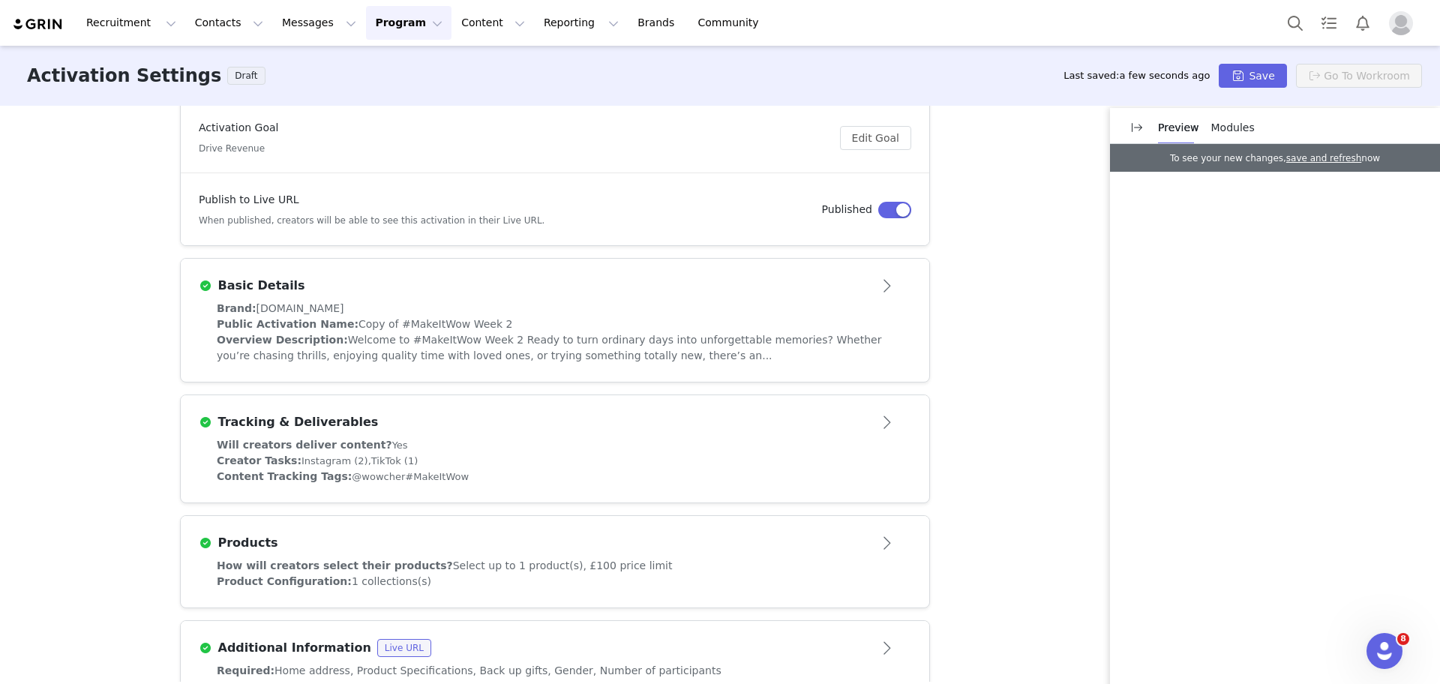
scroll to position [337, 0]
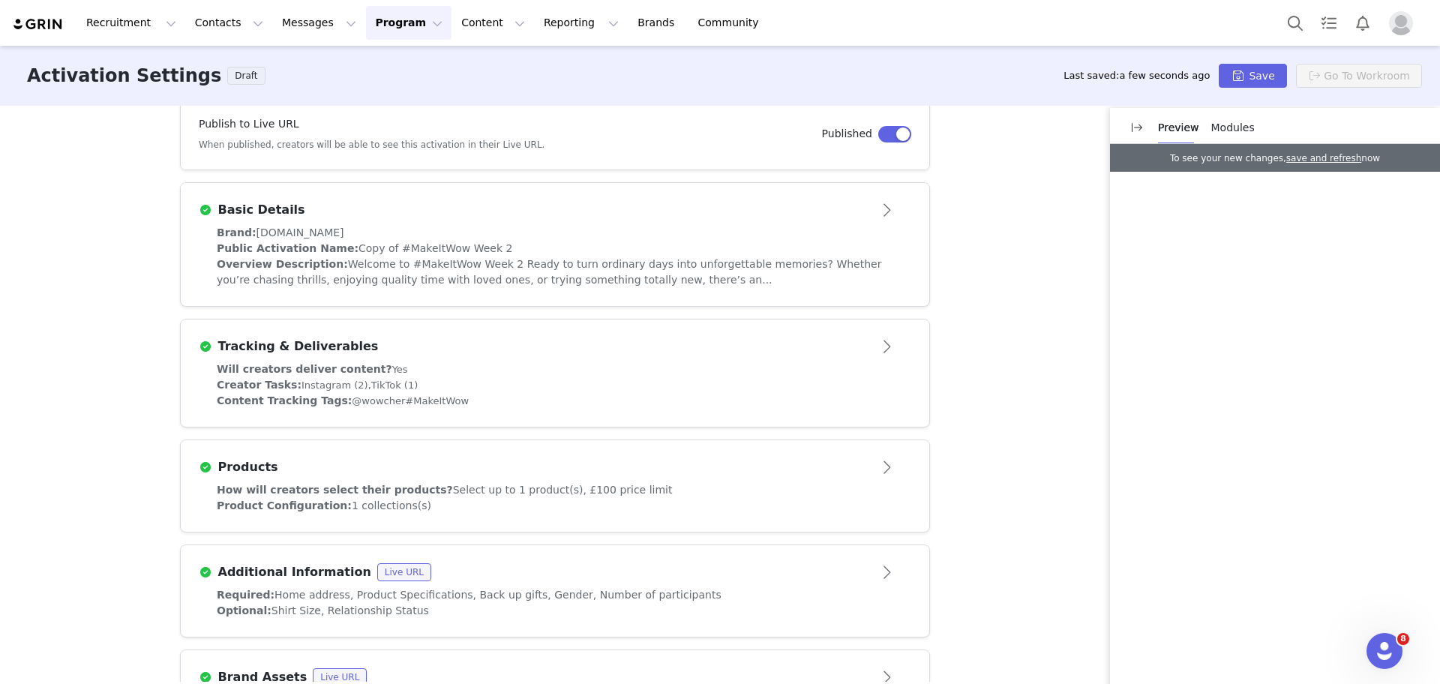
click at [819, 186] on article "Basic Details" at bounding box center [555, 204] width 748 height 42
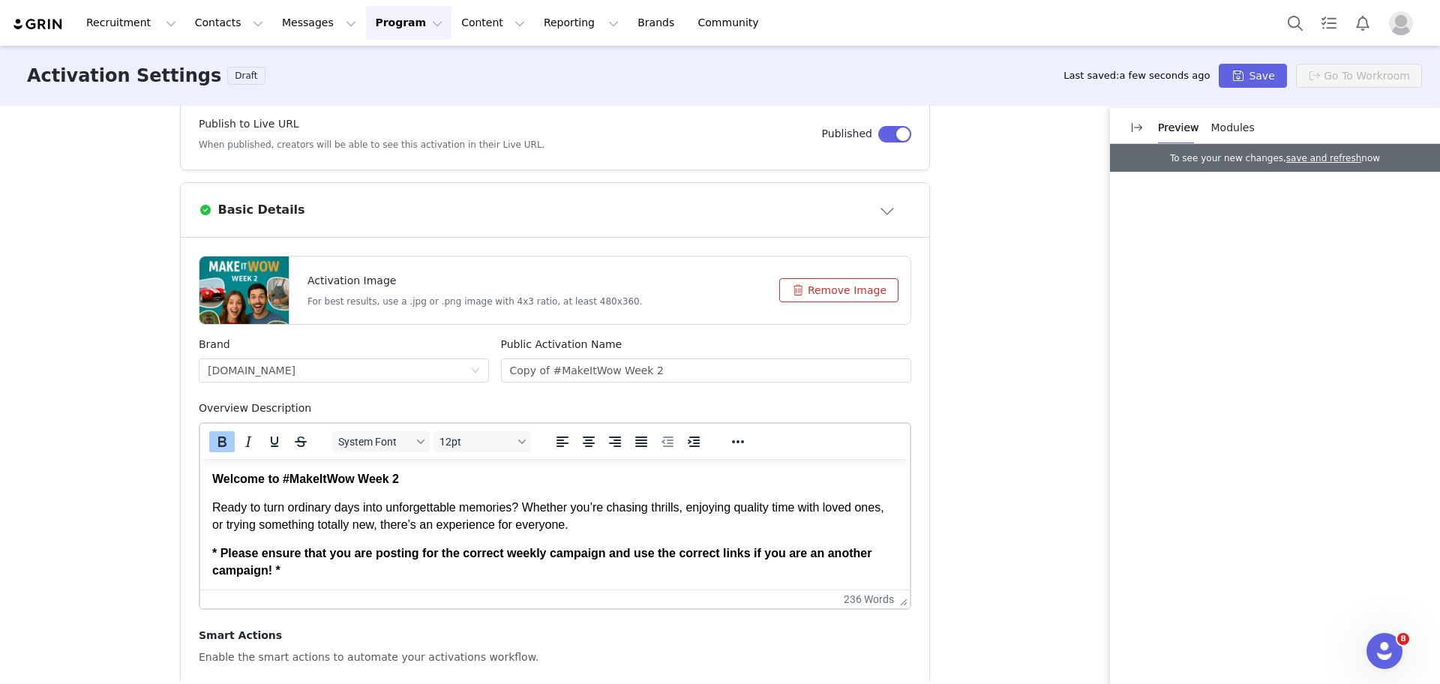
scroll to position [0, 0]
click at [844, 284] on button "Remove Image" at bounding box center [838, 290] width 119 height 24
drag, startPoint x: 419, startPoint y: 478, endPoint x: 292, endPoint y: 477, distance: 126.8
click at [292, 477] on p "Welcome to #MakeItWow Week 2" at bounding box center [554, 479] width 685 height 16
drag, startPoint x: 542, startPoint y: 372, endPoint x: 343, endPoint y: 373, distance: 198.8
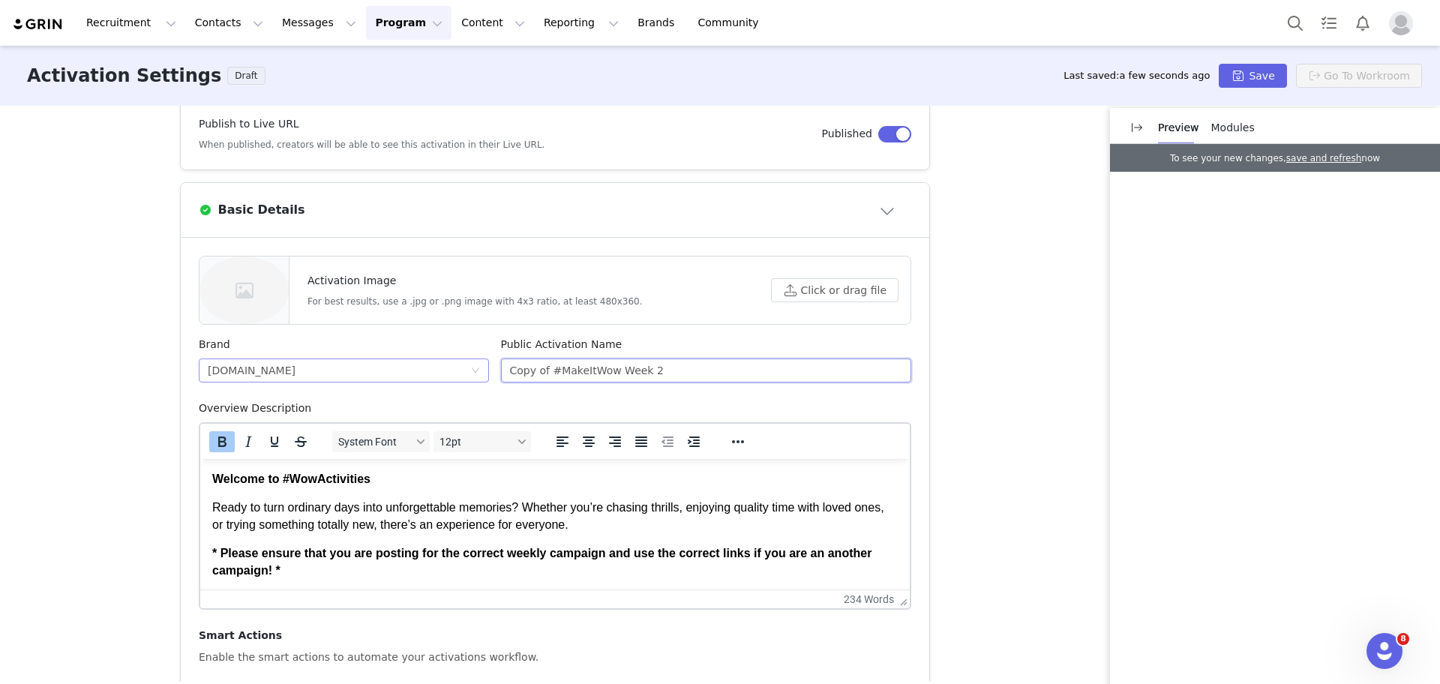
click at [343, 373] on div "Brand wowcher.co.uk Public Activation Name Copy of #MakeItWow Week 2" at bounding box center [555, 369] width 724 height 64
drag, startPoint x: 395, startPoint y: 470, endPoint x: 281, endPoint y: 479, distance: 114.4
click at [281, 479] on p "Welcome to #WowActivities" at bounding box center [554, 479] width 685 height 16
copy strong "#WowActivities"
drag, startPoint x: 639, startPoint y: 367, endPoint x: 262, endPoint y: 379, distance: 377.4
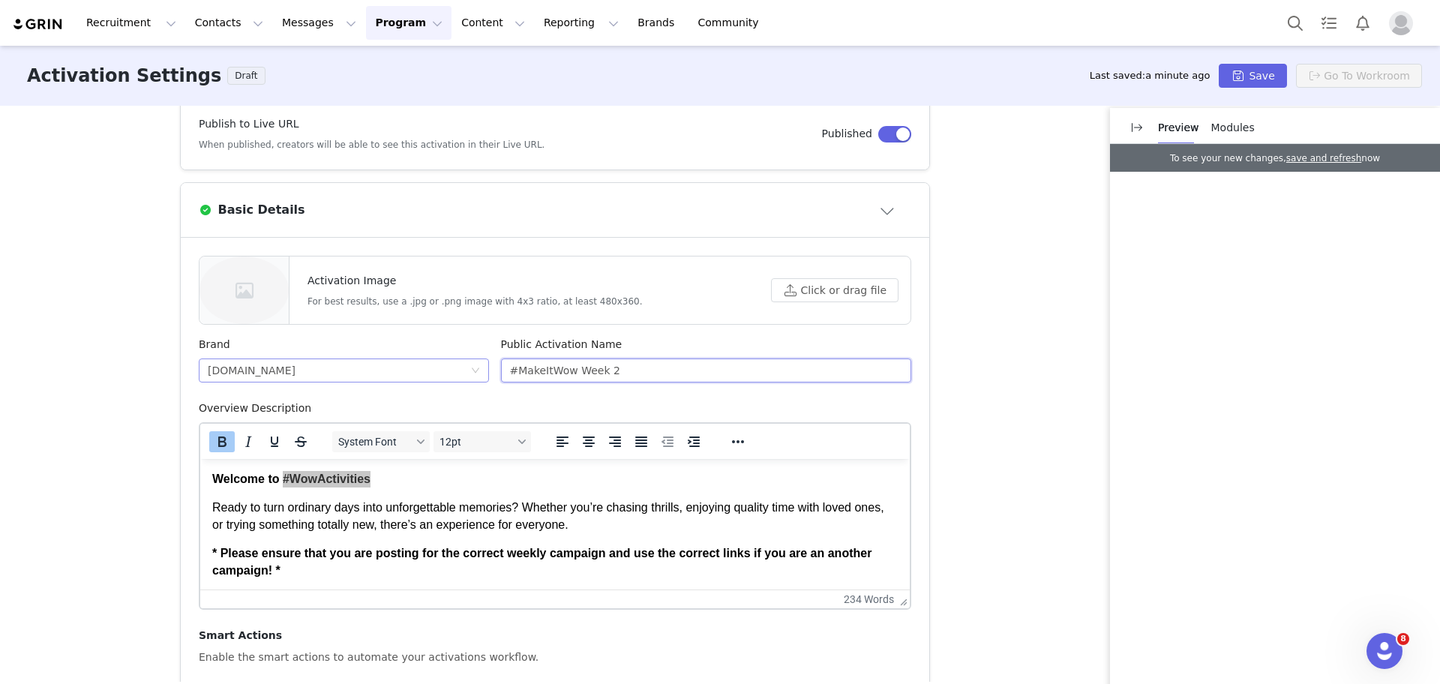
click at [262, 379] on div "Brand wowcher.co.uk Public Activation Name #MakeItWow Week 2" at bounding box center [555, 369] width 724 height 64
paste input "WowActivities"
click at [901, 363] on input "#WowActivities" at bounding box center [706, 370] width 411 height 24
click at [663, 479] on p "Welcome to #WowActivities" at bounding box center [554, 479] width 685 height 16
click at [670, 377] on input "#WowActivities" at bounding box center [706, 370] width 411 height 24
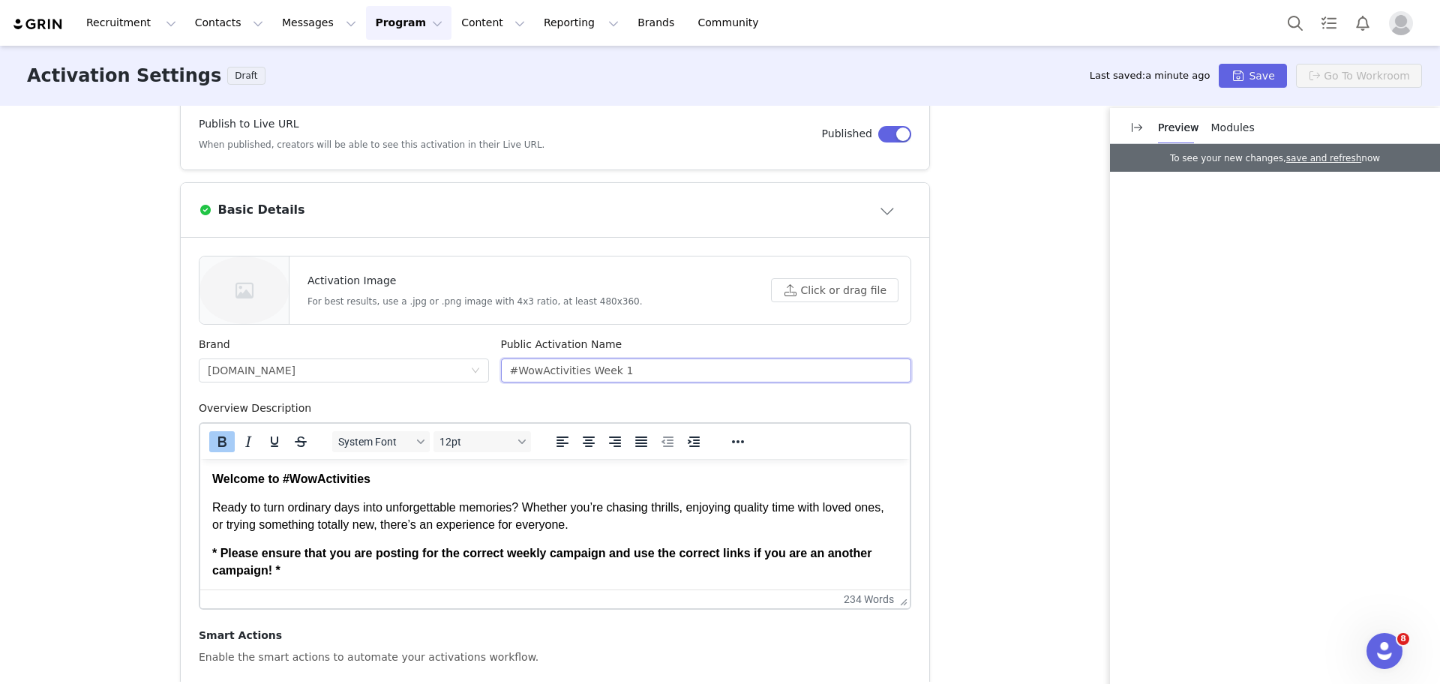
type input "#WowActivities Week 1"
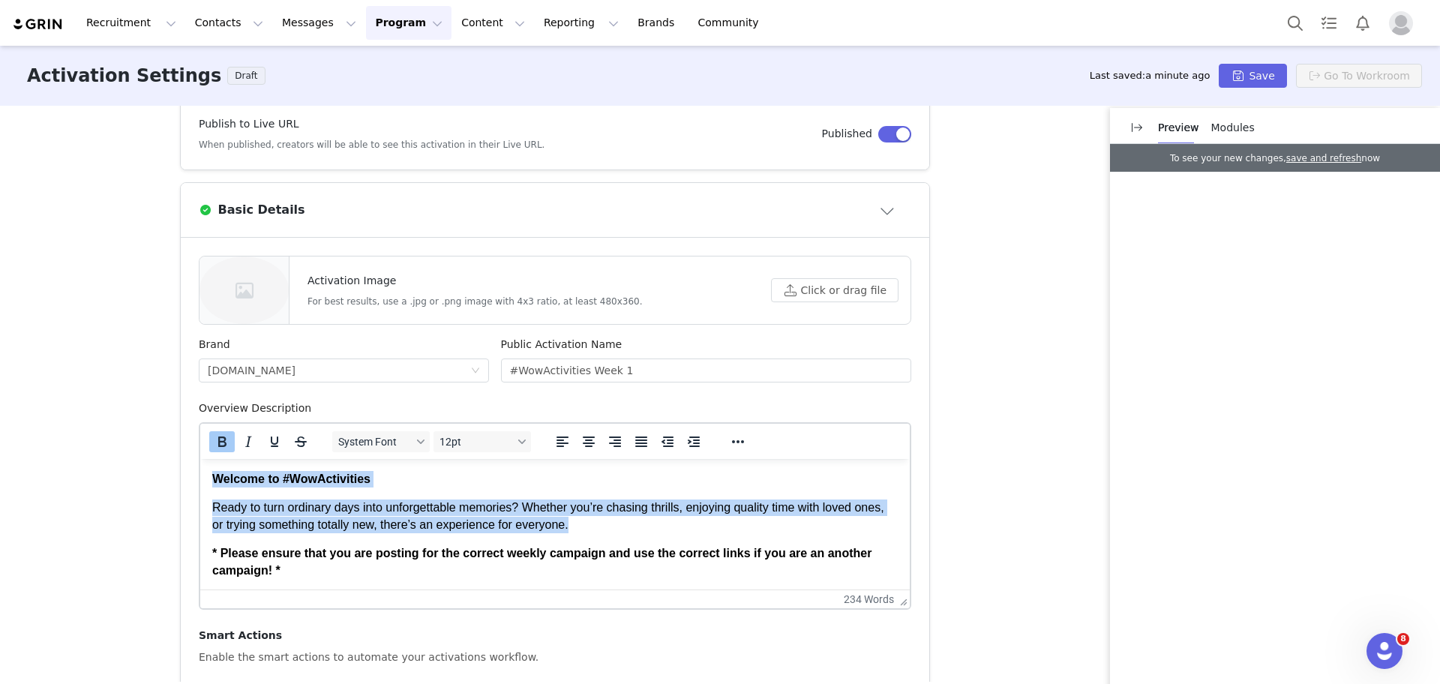
drag, startPoint x: 640, startPoint y: 526, endPoint x: 193, endPoint y: 468, distance: 450.0
click at [200, 468] on html "Welcome to #WowActivities Ready to turn ordinary days into unforgettable memori…" at bounding box center [554, 629] width 709 height 341
copy body "Welcome to #WowActivities Ready to turn ordinary days into unforgettable memori…"
click at [554, 517] on p "Ready to turn ordinary days into unforgettable memories? Whether you’re chasing…" at bounding box center [554, 516] width 685 height 34
drag, startPoint x: 639, startPoint y: 526, endPoint x: 208, endPoint y: 502, distance: 431.9
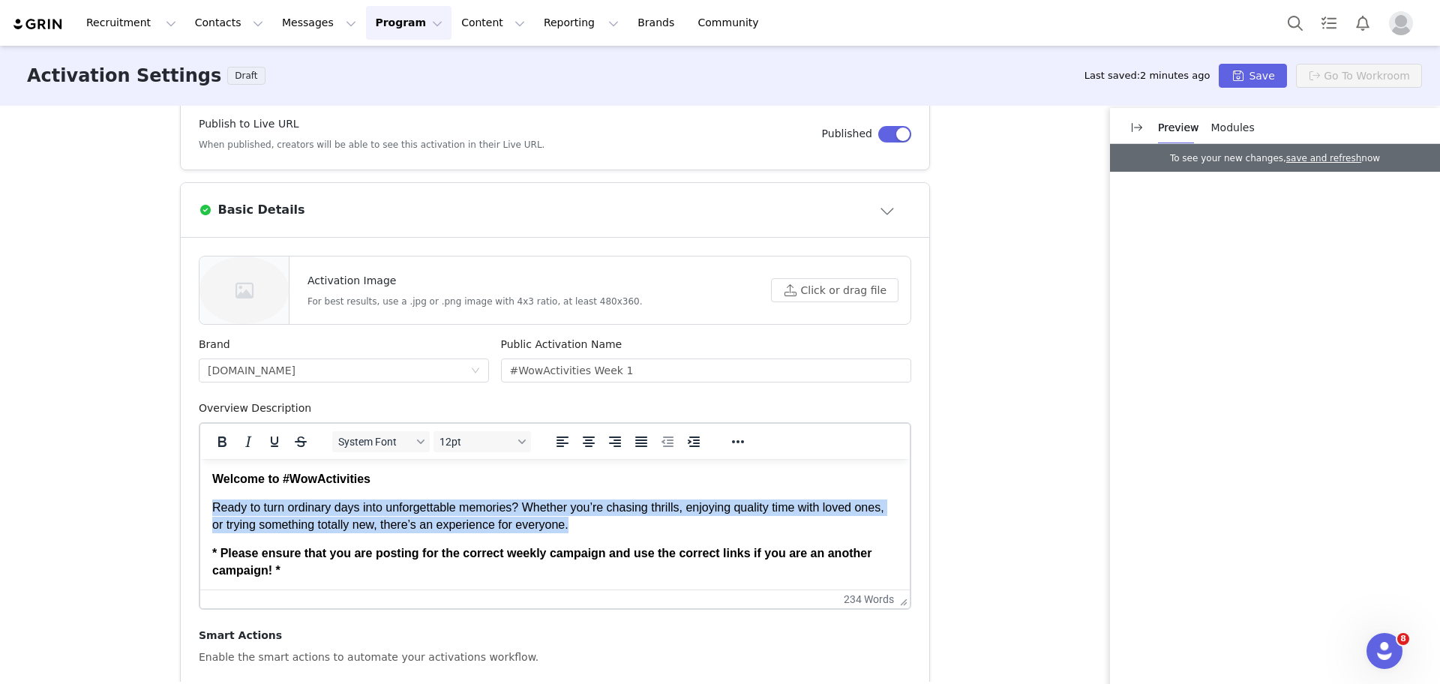
click at [208, 502] on html "Welcome to #WowActivities Ready to turn ordinary days into unforgettable memori…" at bounding box center [554, 629] width 709 height 341
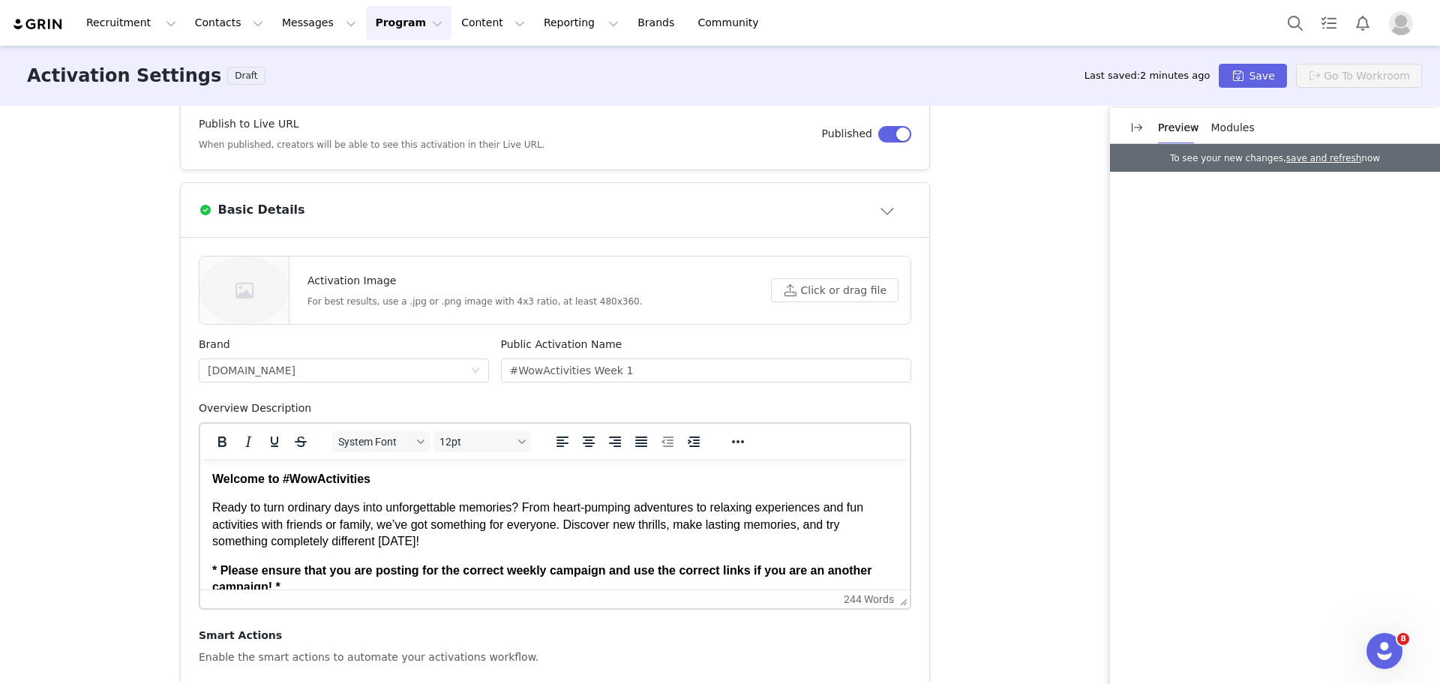
drag, startPoint x: 901, startPoint y: 517, endPoint x: 1072, endPoint y: 892, distance: 411.5
click at [960, 373] on div "Activation Type Scheduled activations allow you to set strict proposal and cont…" at bounding box center [720, 394] width 1440 height 576
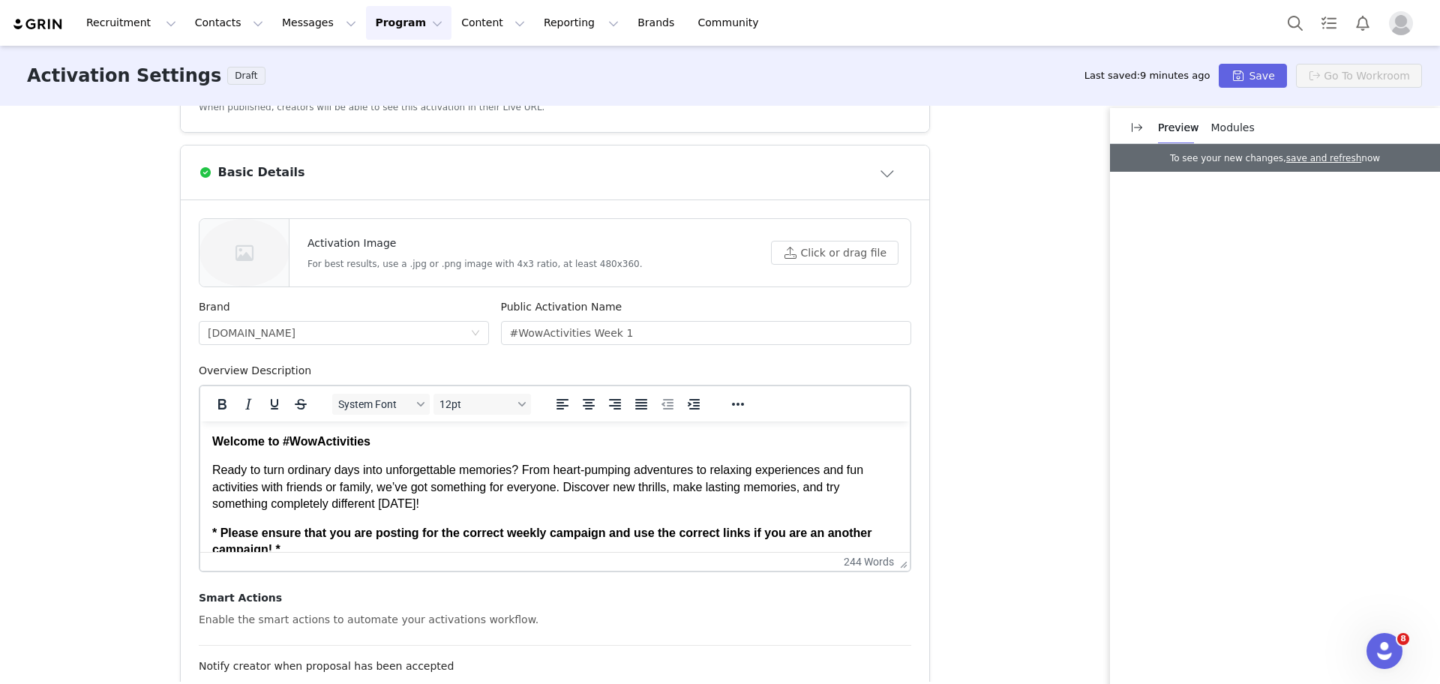
click at [1045, 409] on div "Activation Type Scheduled activations allow you to set strict proposal and cont…" at bounding box center [720, 394] width 1440 height 576
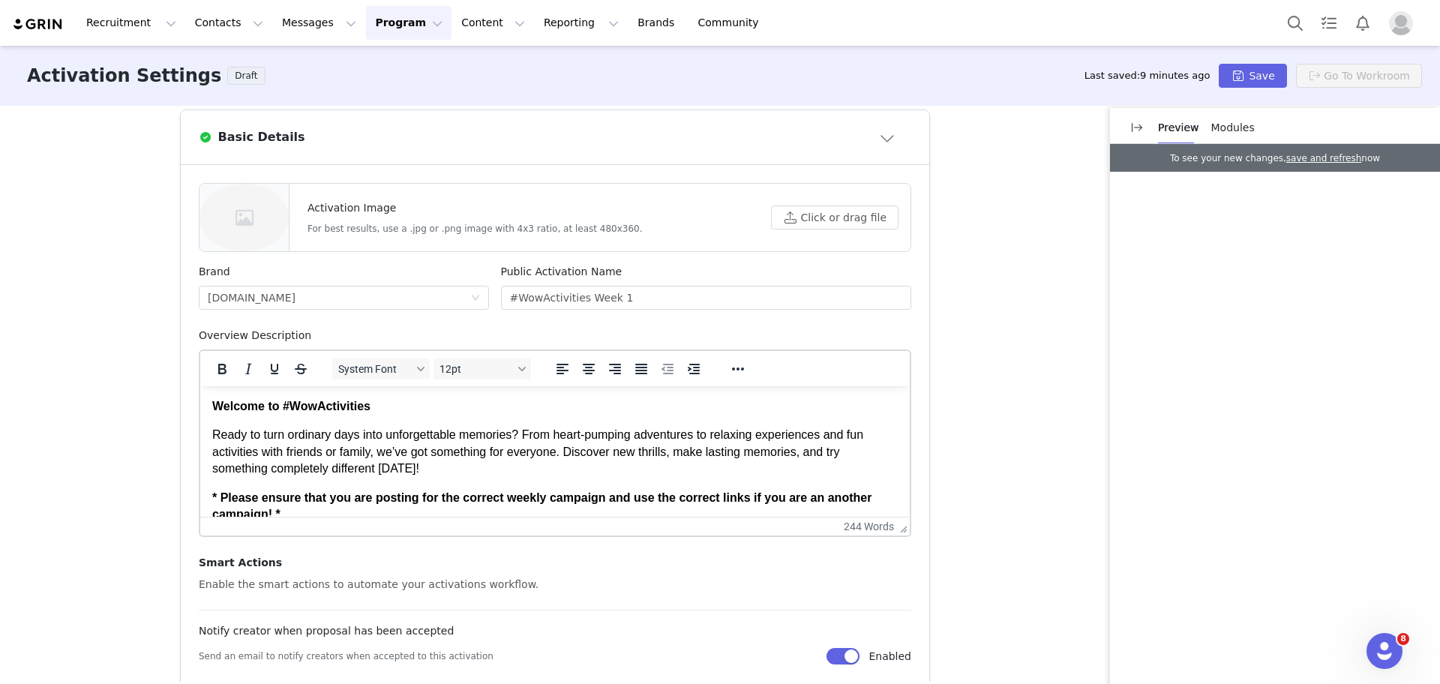
scroll to position [412, 0]
click at [1264, 71] on button "Save" at bounding box center [1252, 76] width 67 height 24
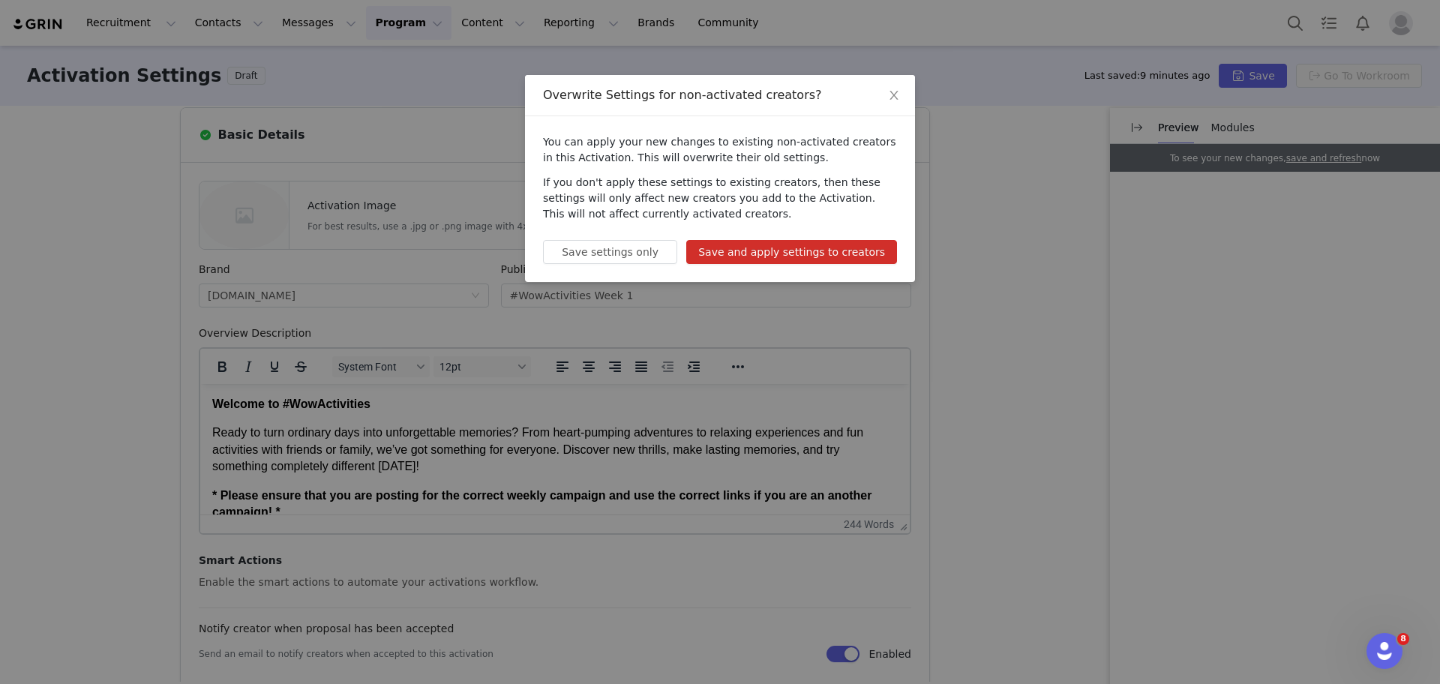
click at [848, 238] on div "You can apply your new changes to existing non-activated creators in this Activ…" at bounding box center [720, 199] width 390 height 166
click at [850, 250] on button "Save and apply settings to creators" at bounding box center [791, 252] width 211 height 24
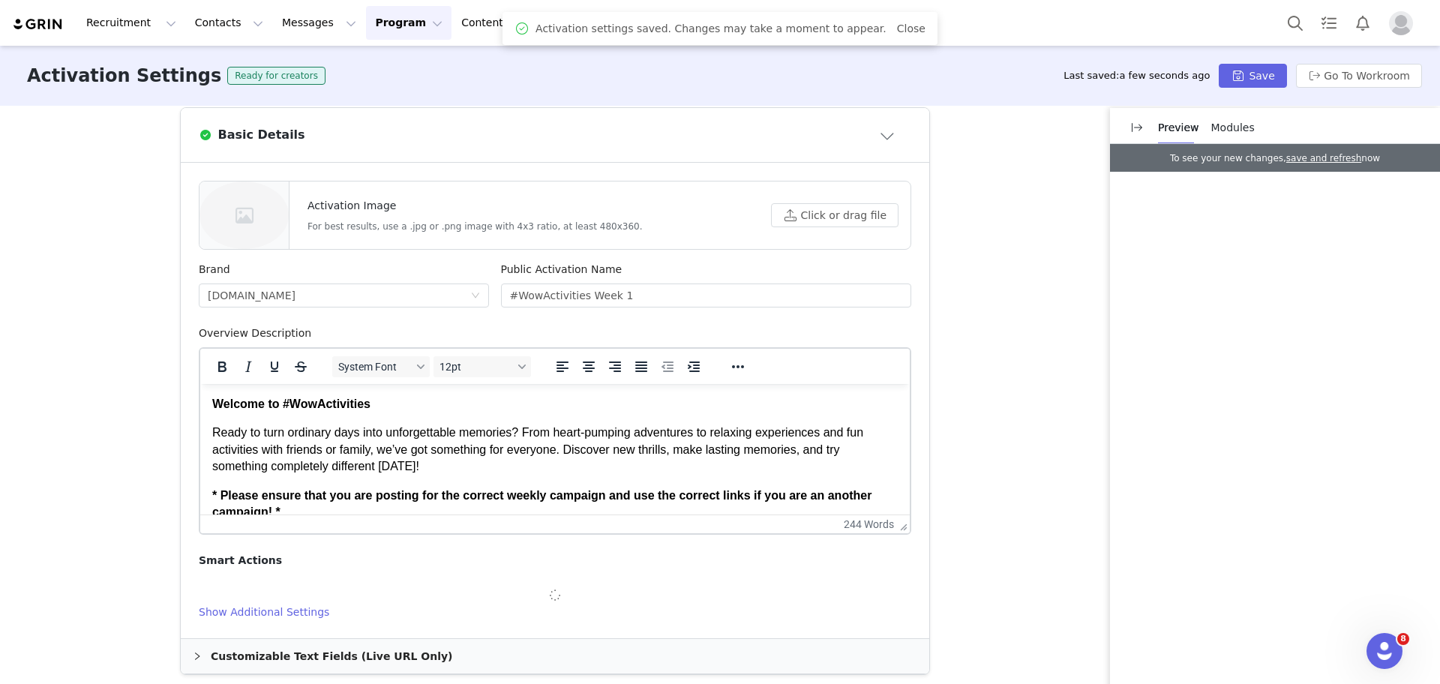
click at [958, 337] on div "Activation Type Scheduled activations allow you to set strict proposal and cont…" at bounding box center [720, 394] width 1440 height 576
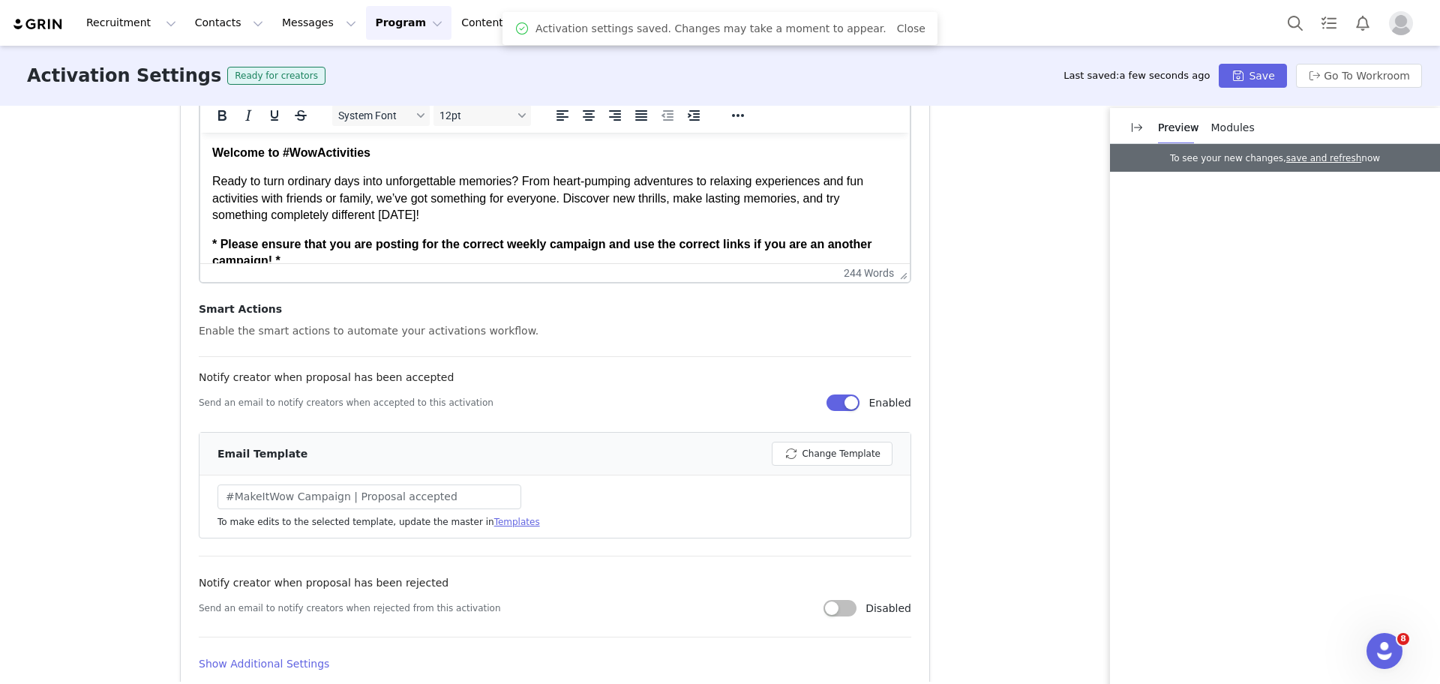
scroll to position [750, 0]
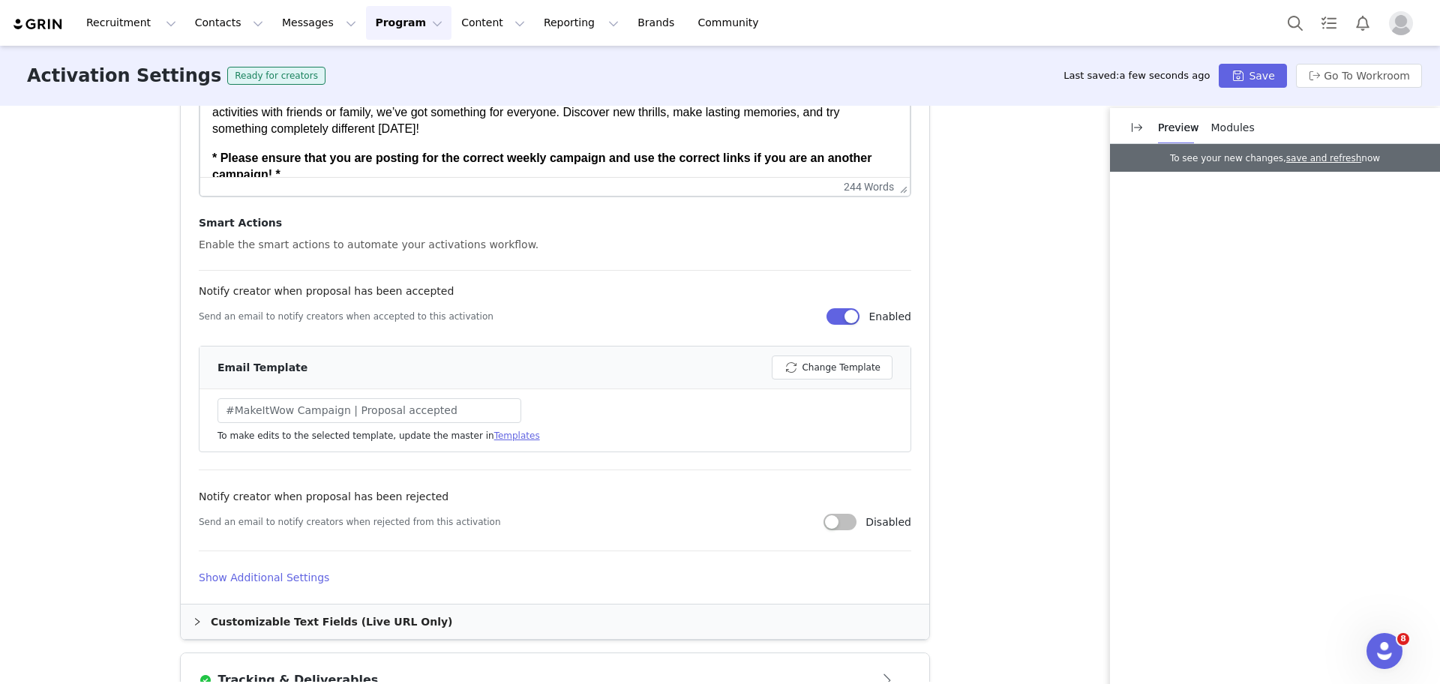
click at [494, 439] on link "Templates" at bounding box center [517, 435] width 46 height 10
click at [804, 369] on button "Change Template" at bounding box center [832, 367] width 121 height 24
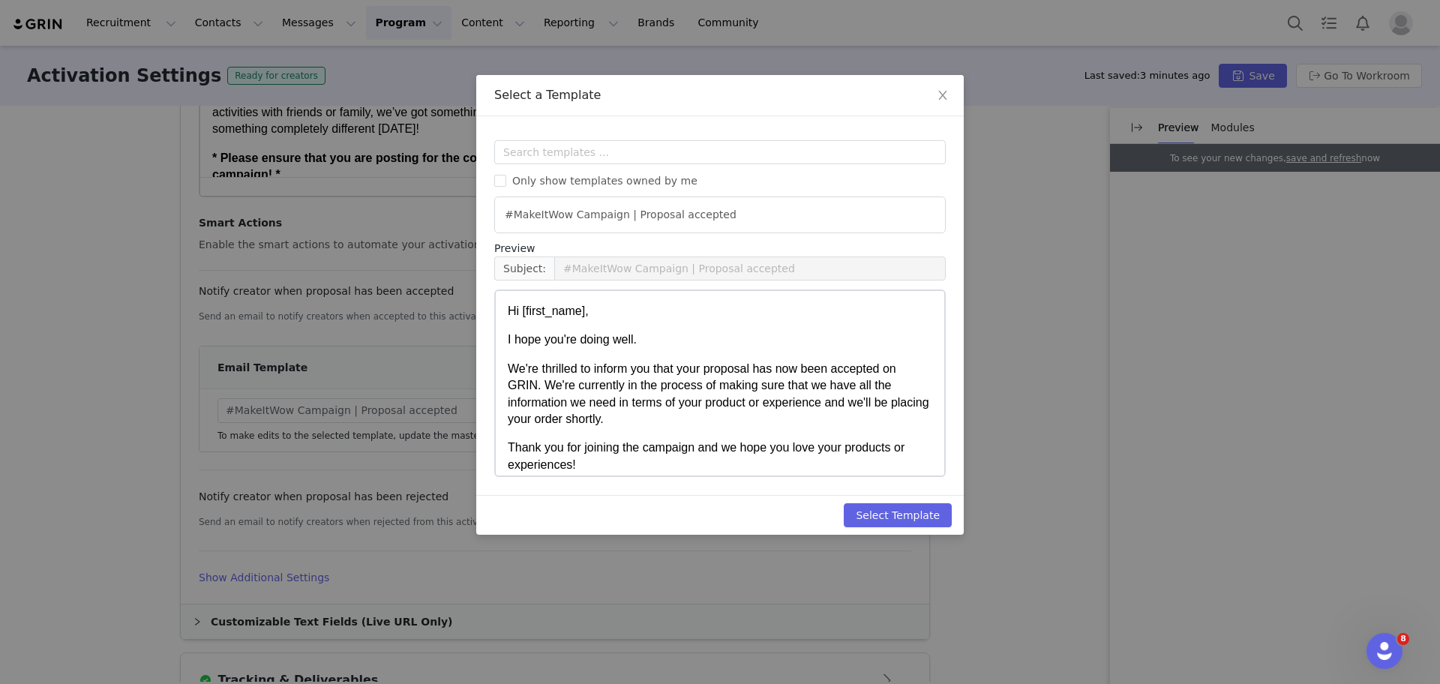
scroll to position [0, 0]
click at [676, 159] on input "text" at bounding box center [719, 152] width 451 height 24
type input "wowact"
click at [610, 229] on ul "#WowActivities Campaign | Proposal accepted" at bounding box center [719, 214] width 451 height 37
click at [609, 226] on li "#WowActivities Campaign | Proposal accepted" at bounding box center [720, 214] width 438 height 23
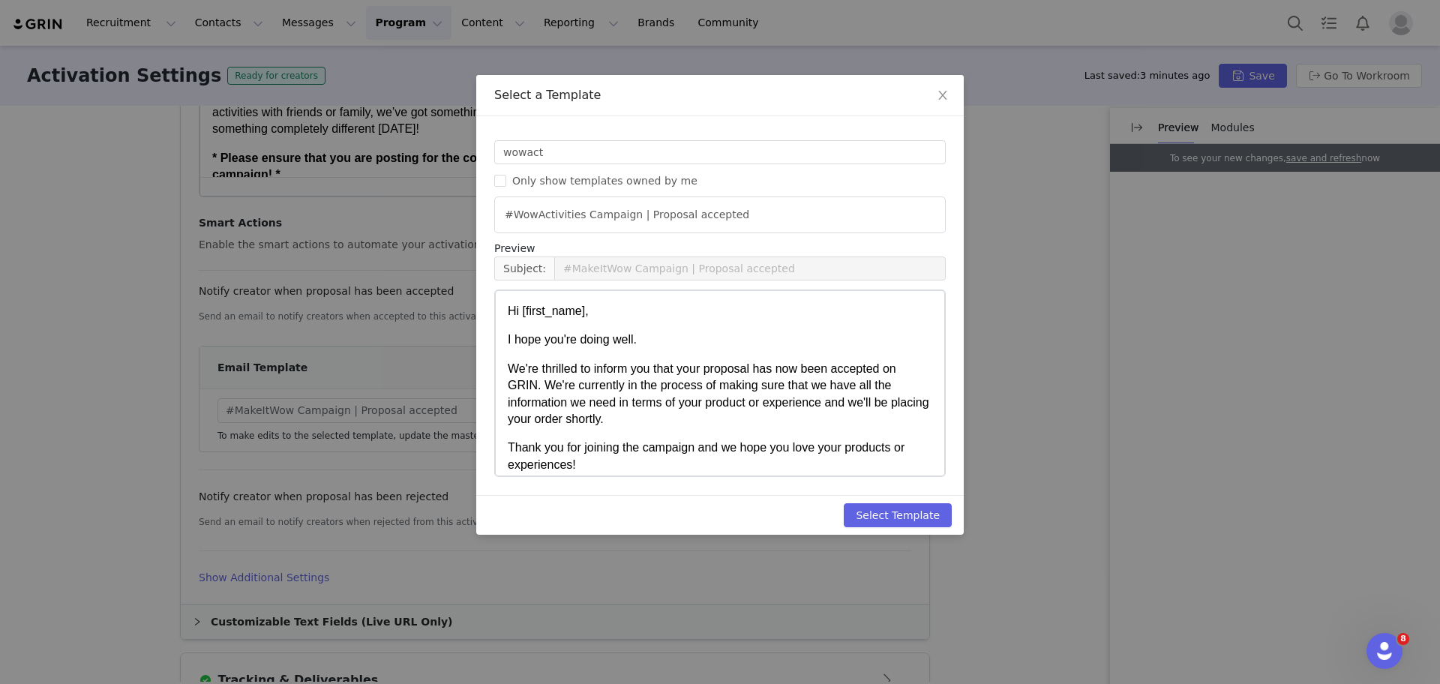
type input "#WowActivities Campaign | Proposal accepted"
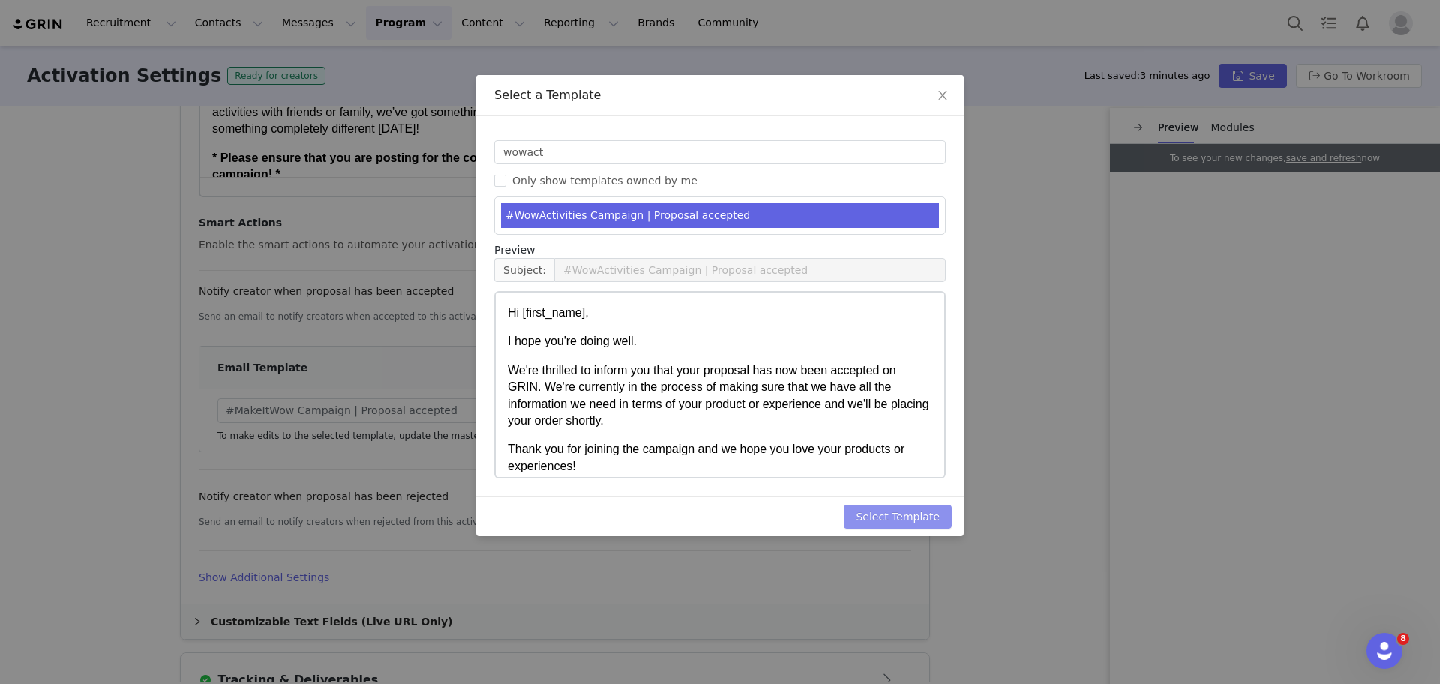
drag, startPoint x: 898, startPoint y: 501, endPoint x: 902, endPoint y: 515, distance: 14.7
click at [902, 515] on div "Select Template" at bounding box center [719, 516] width 487 height 40
click at [902, 515] on button "Select Template" at bounding box center [898, 517] width 108 height 24
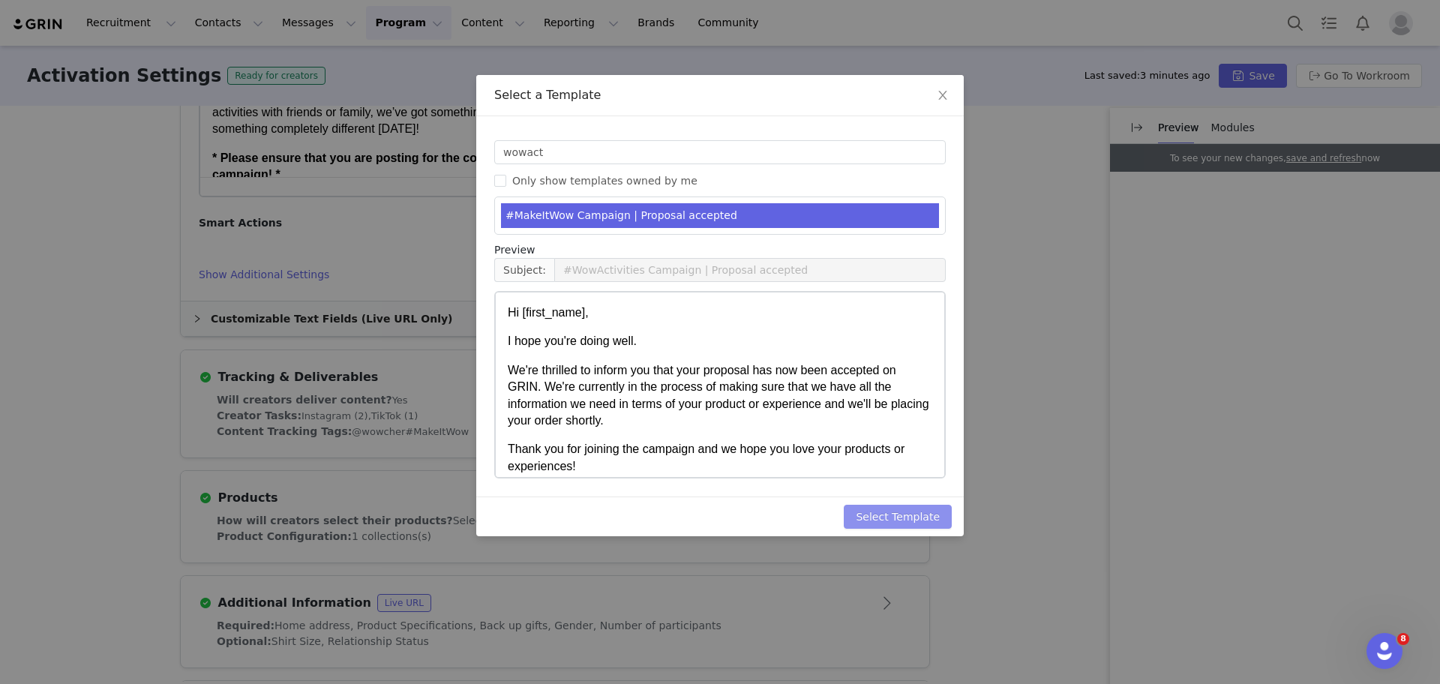
type input "#MakeItWow Campaign | Proposal accepted"
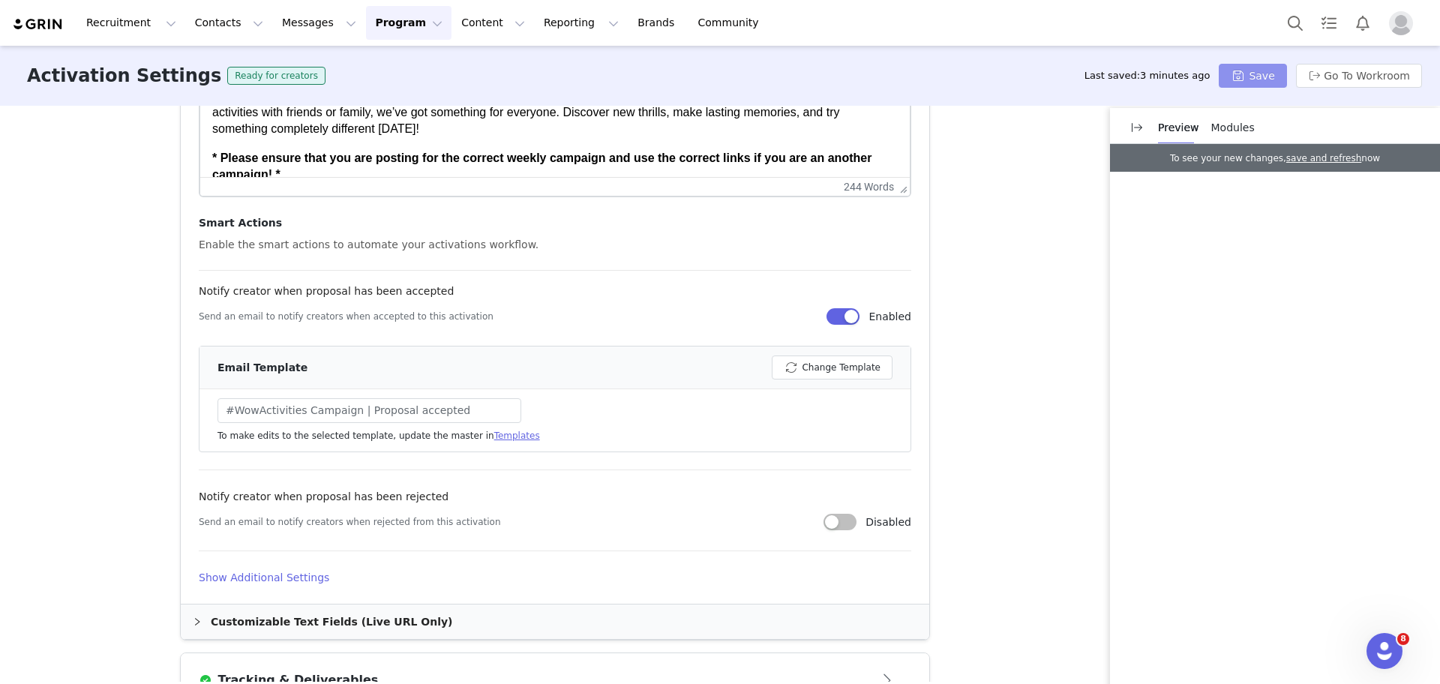
click at [1240, 69] on button "Save" at bounding box center [1252, 76] width 67 height 24
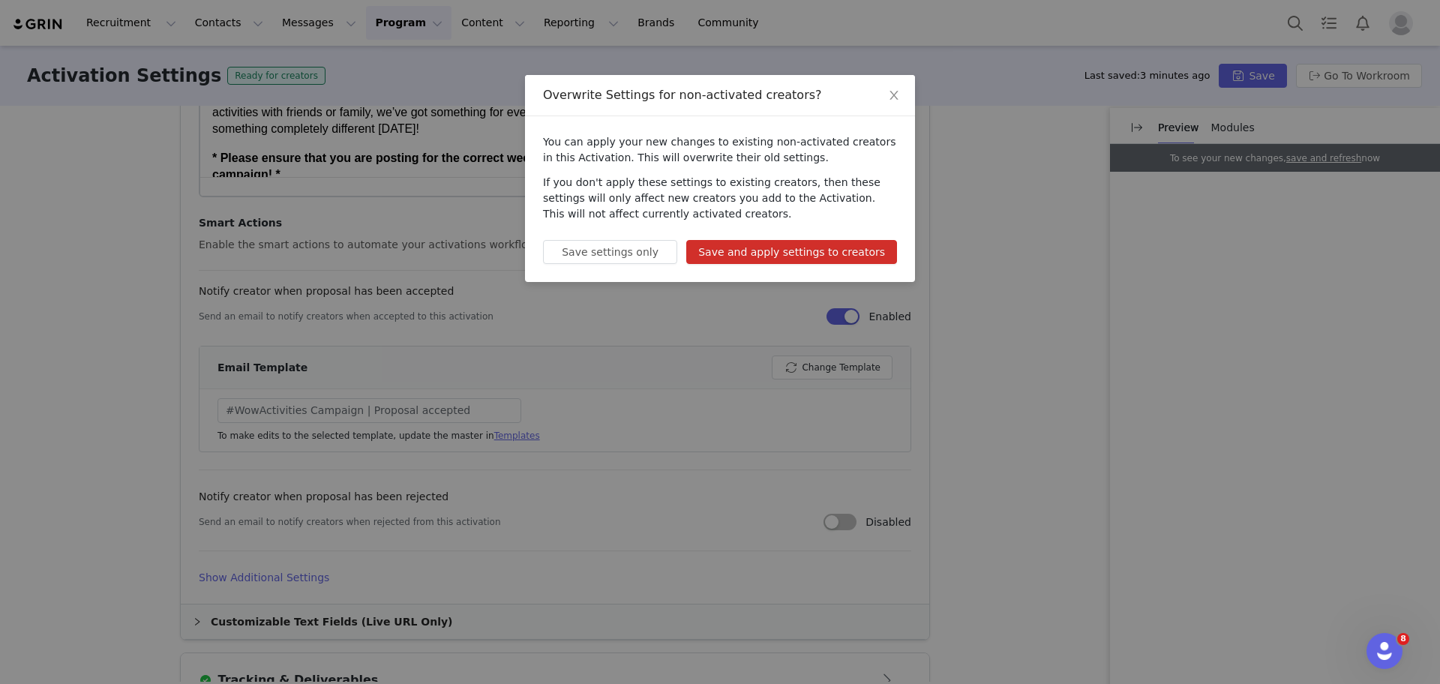
click at [793, 256] on button "Save and apply settings to creators" at bounding box center [791, 252] width 211 height 24
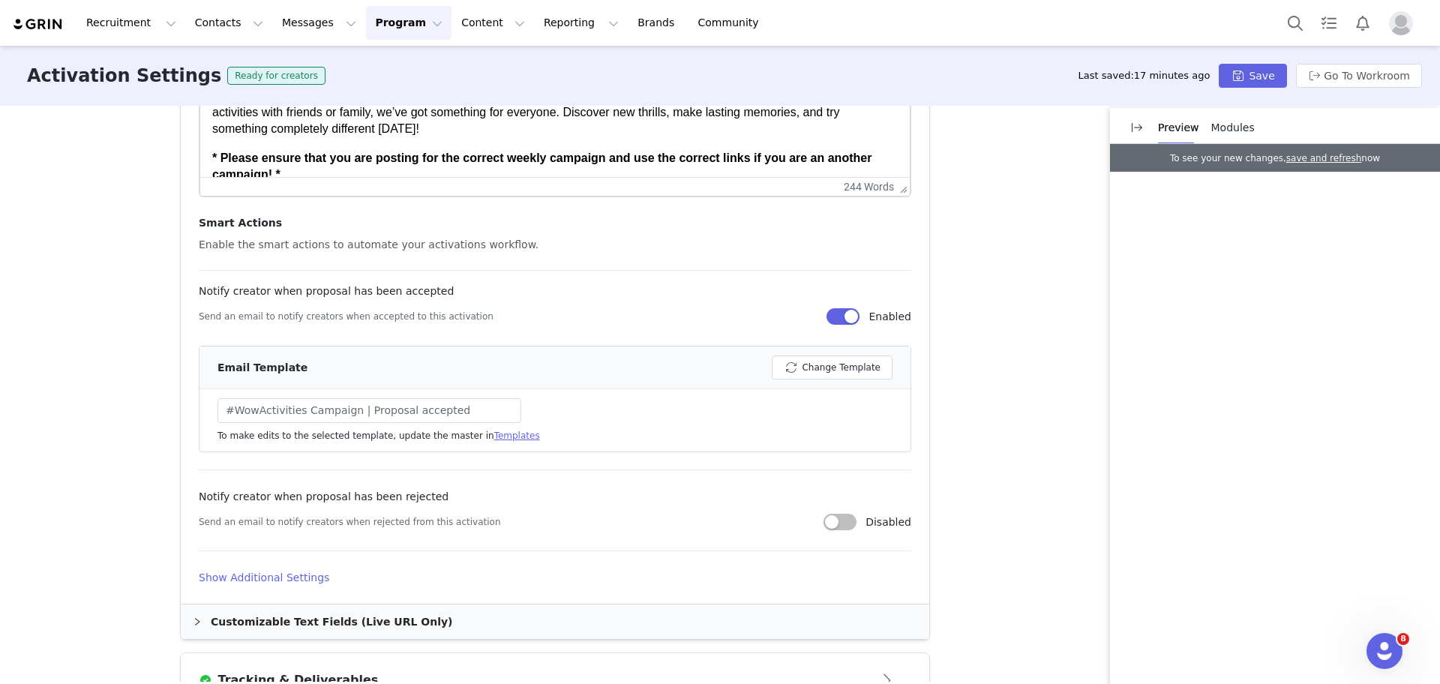
click at [1251, 88] on div "Activation Settings Ready for creators Last saved: 17 minutes ago Save Go To Wo…" at bounding box center [720, 76] width 1440 height 60
click at [1247, 76] on button "Save" at bounding box center [1252, 76] width 67 height 24
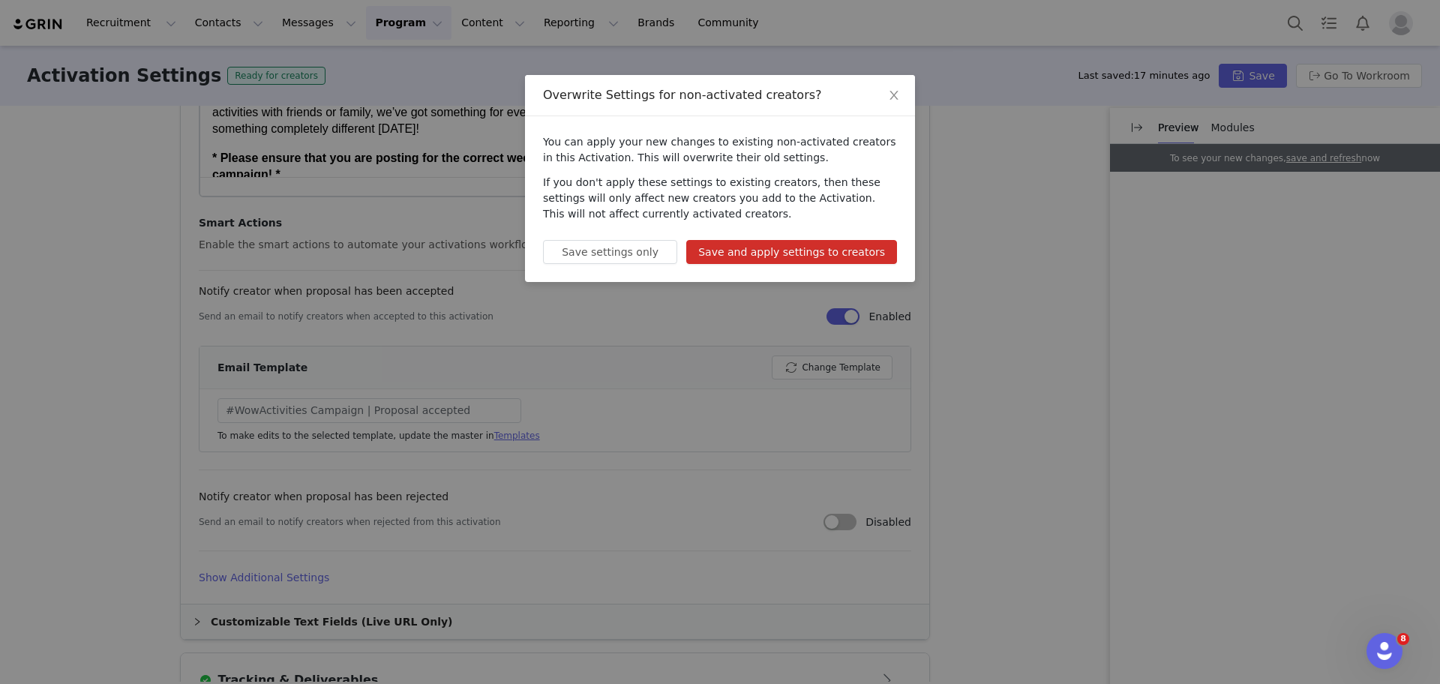
click at [864, 247] on button "Save and apply settings to creators" at bounding box center [791, 252] width 211 height 24
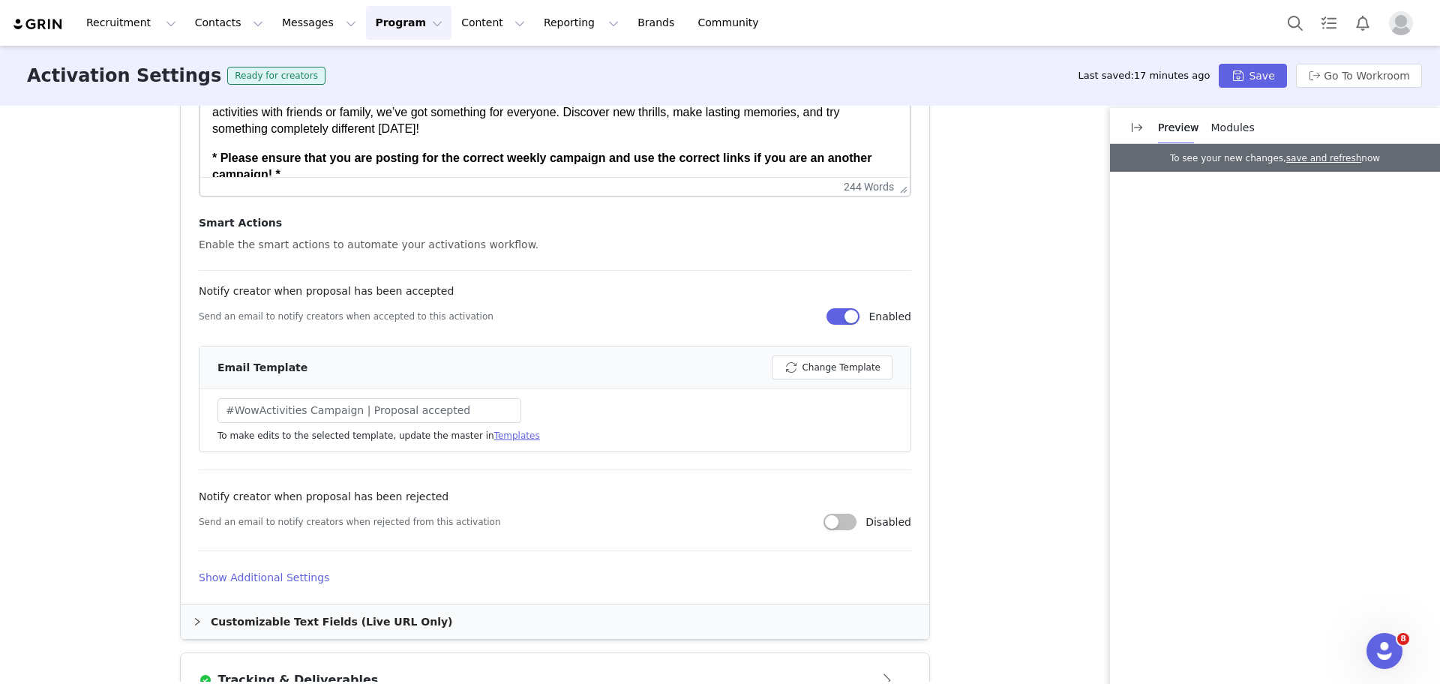
click at [974, 210] on div "Activation Type Scheduled activations allow you to set strict proposal and cont…" at bounding box center [720, 394] width 1440 height 576
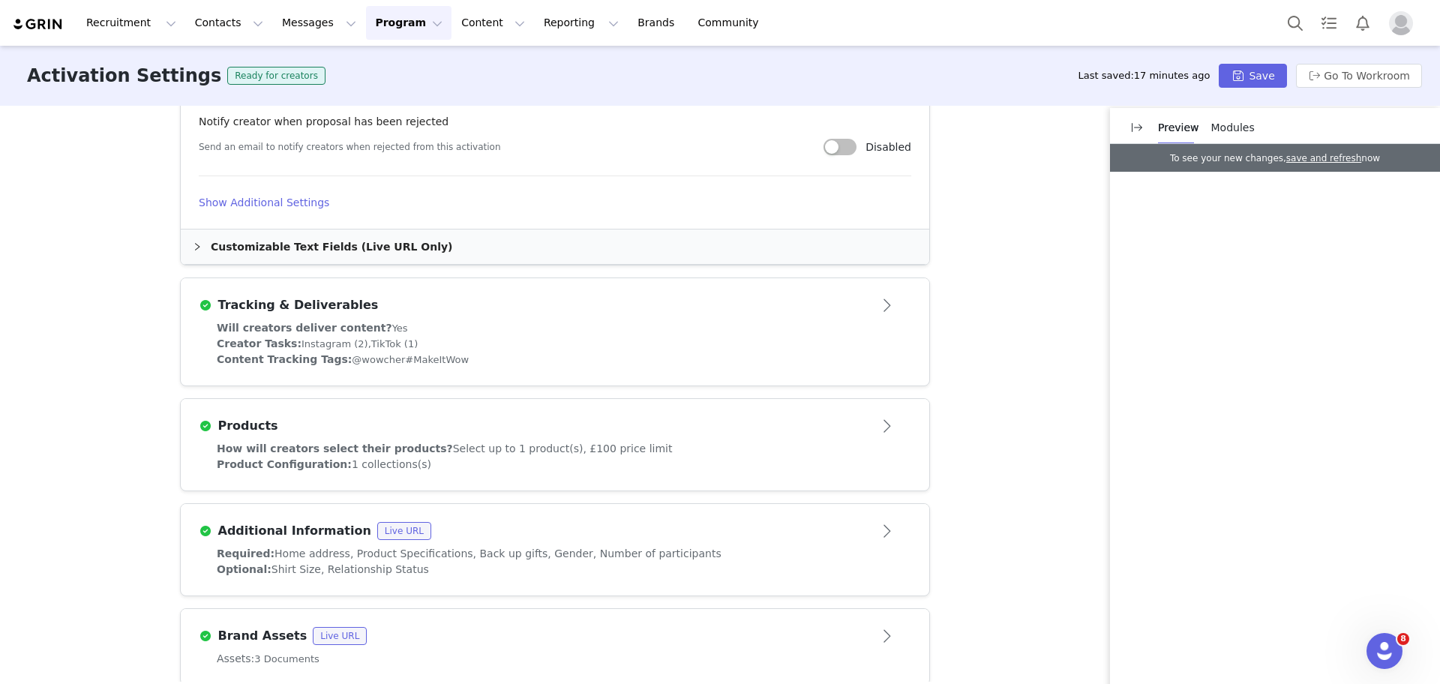
click at [703, 286] on article "Tracking & Deliverables" at bounding box center [555, 299] width 748 height 42
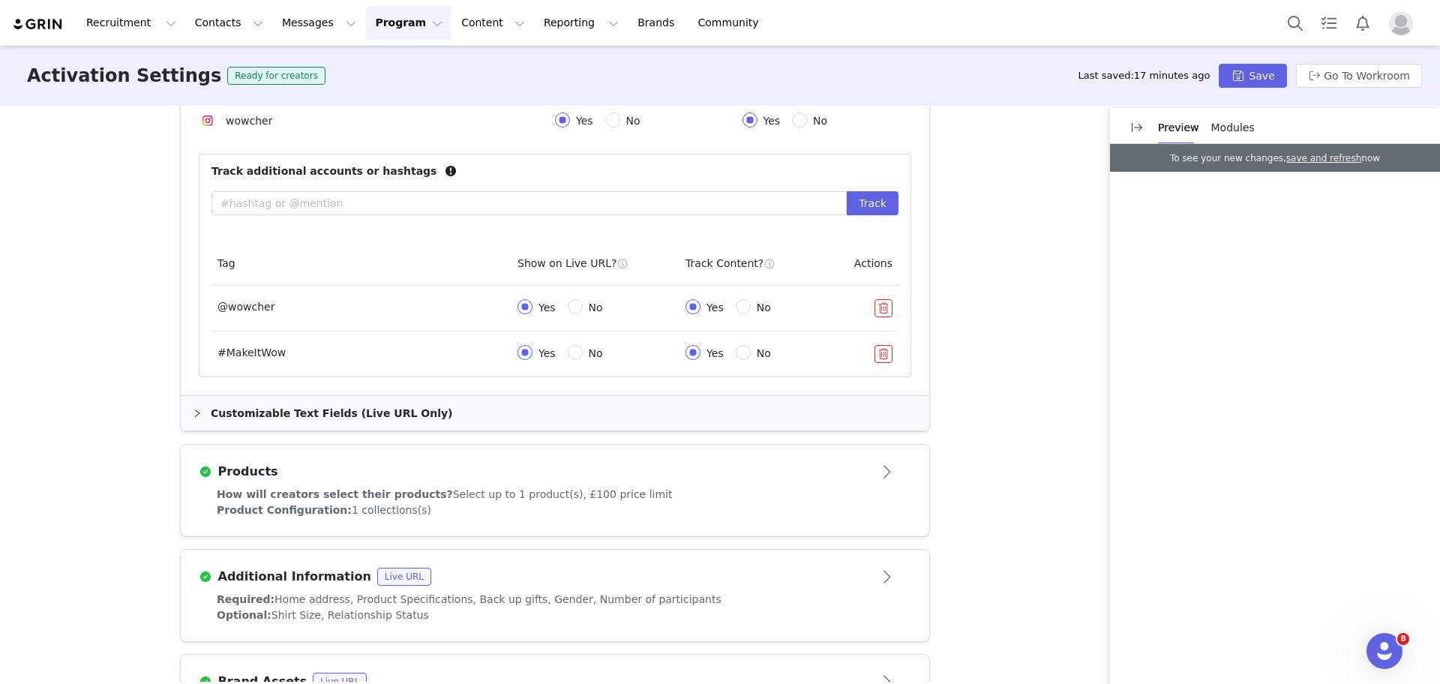
click at [874, 352] on button "button" at bounding box center [883, 354] width 18 height 18
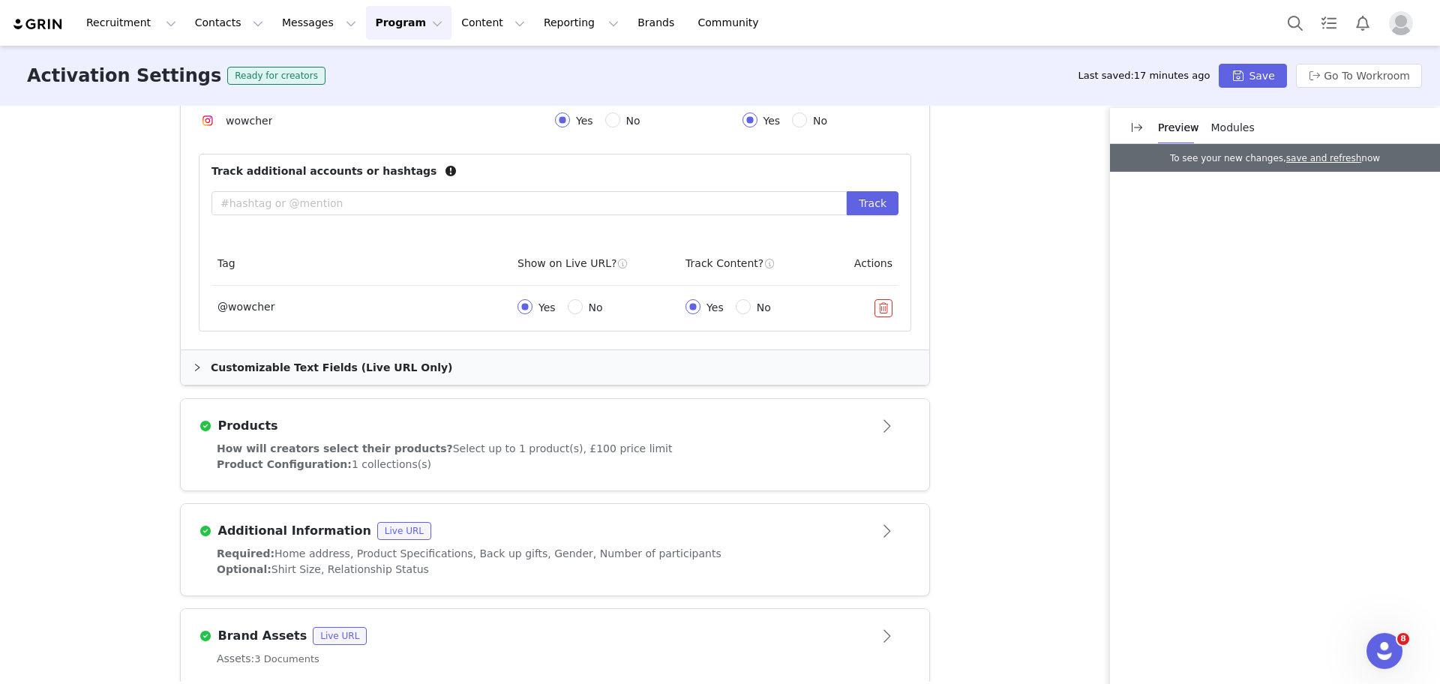
click at [521, 184] on div "Track additional accounts or hashtags Track" at bounding box center [554, 198] width 711 height 88
click at [528, 199] on input "text" at bounding box center [528, 203] width 635 height 24
type input "#WowActivities"
click at [989, 317] on div "Activation Type Scheduled activations allow you to set strict proposal and cont…" at bounding box center [720, 394] width 1440 height 576
click at [884, 191] on button "Track" at bounding box center [873, 203] width 52 height 24
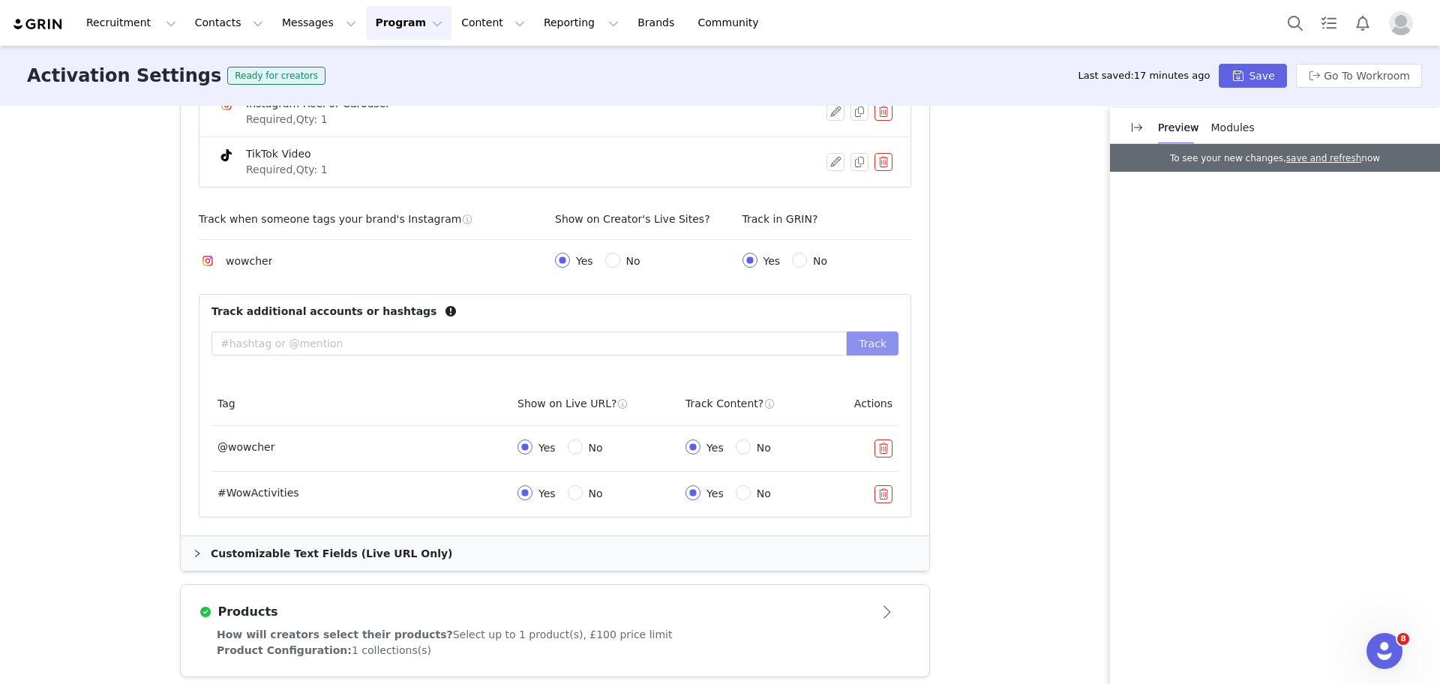
scroll to position [736, 0]
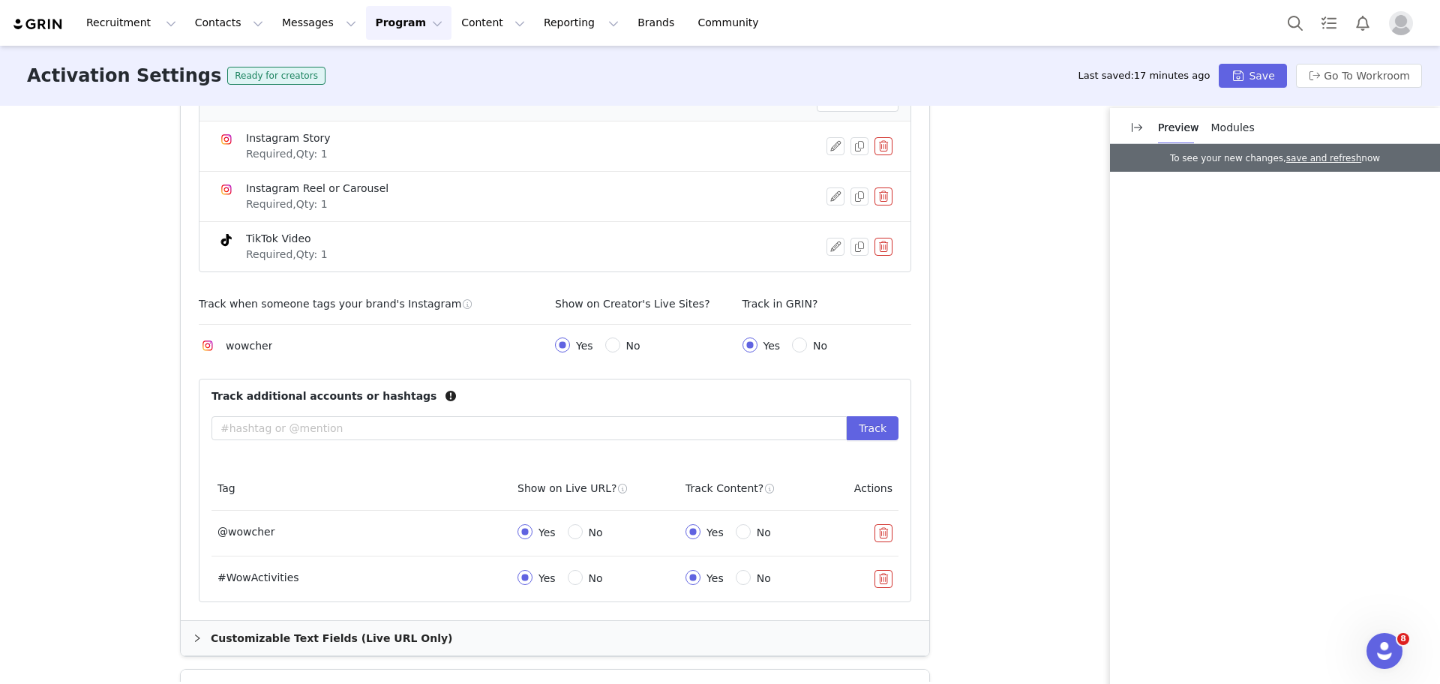
click at [884, 247] on button "button" at bounding box center [883, 247] width 18 height 18
click at [816, 275] on button "Delete" at bounding box center [830, 272] width 58 height 24
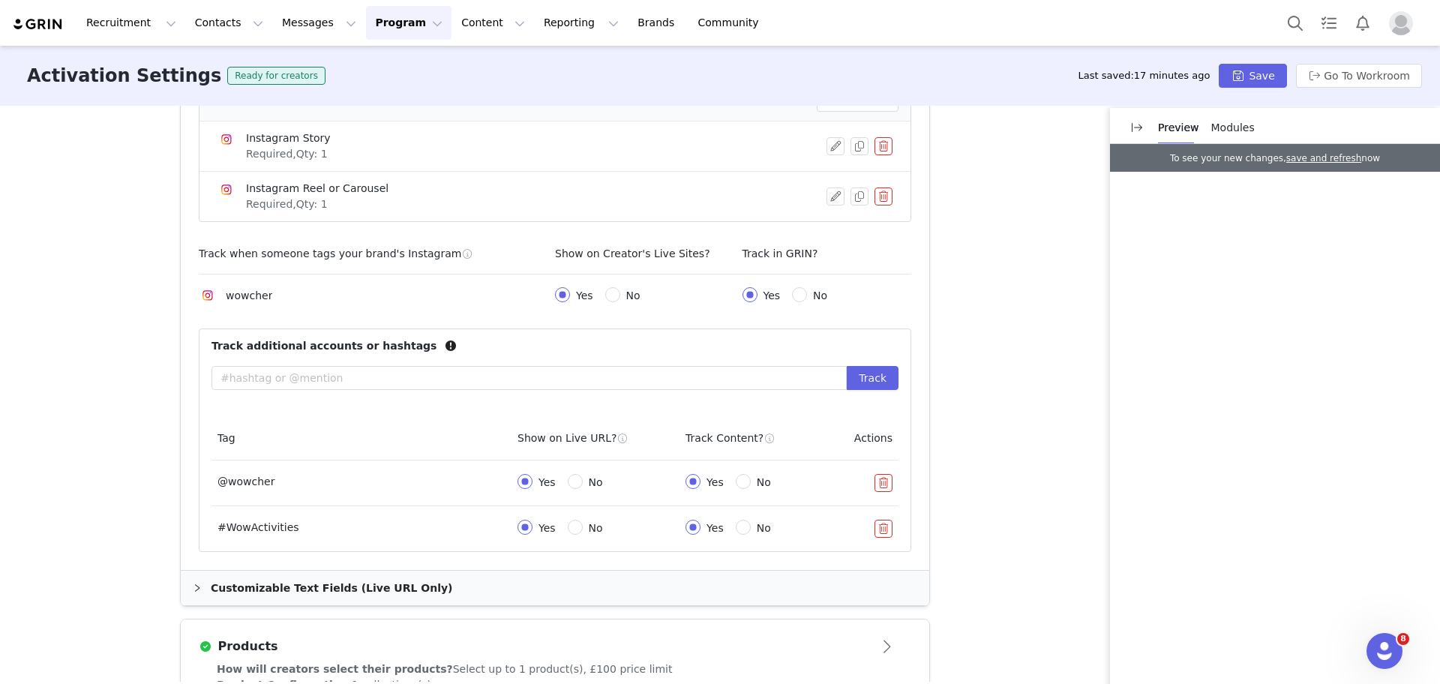
click at [1015, 234] on div "Activation Type Scheduled activations allow you to set strict proposal and cont…" at bounding box center [720, 394] width 1440 height 576
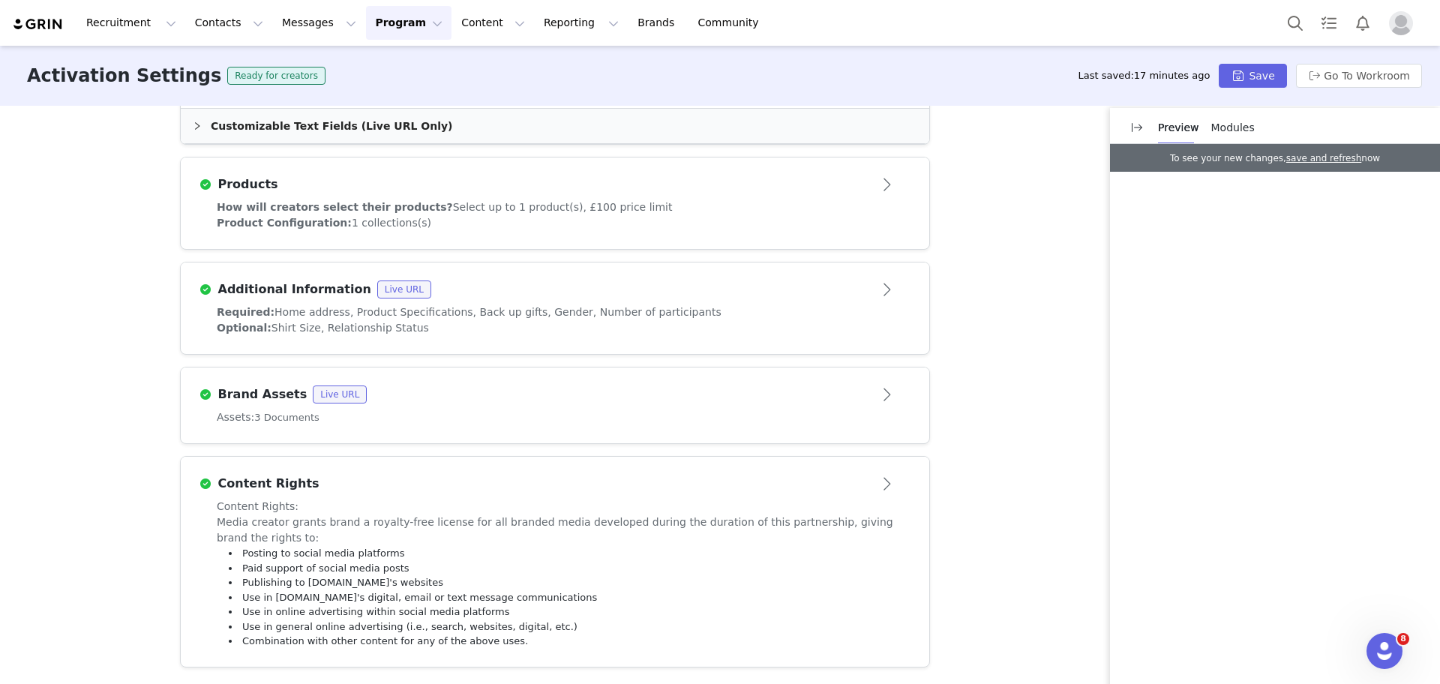
click at [815, 172] on div "Products" at bounding box center [555, 184] width 712 height 24
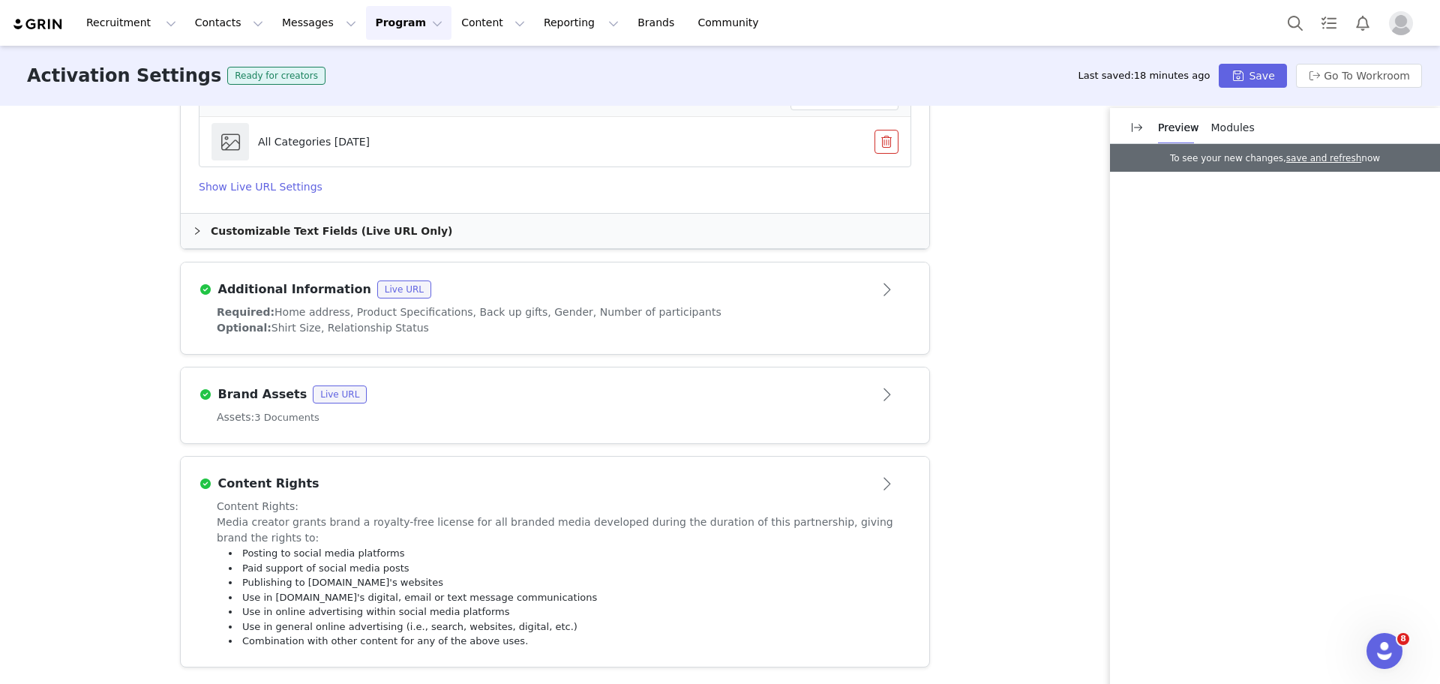
click at [1012, 184] on div "Activation Type Scheduled activations allow you to set strict proposal and cont…" at bounding box center [720, 394] width 1440 height 576
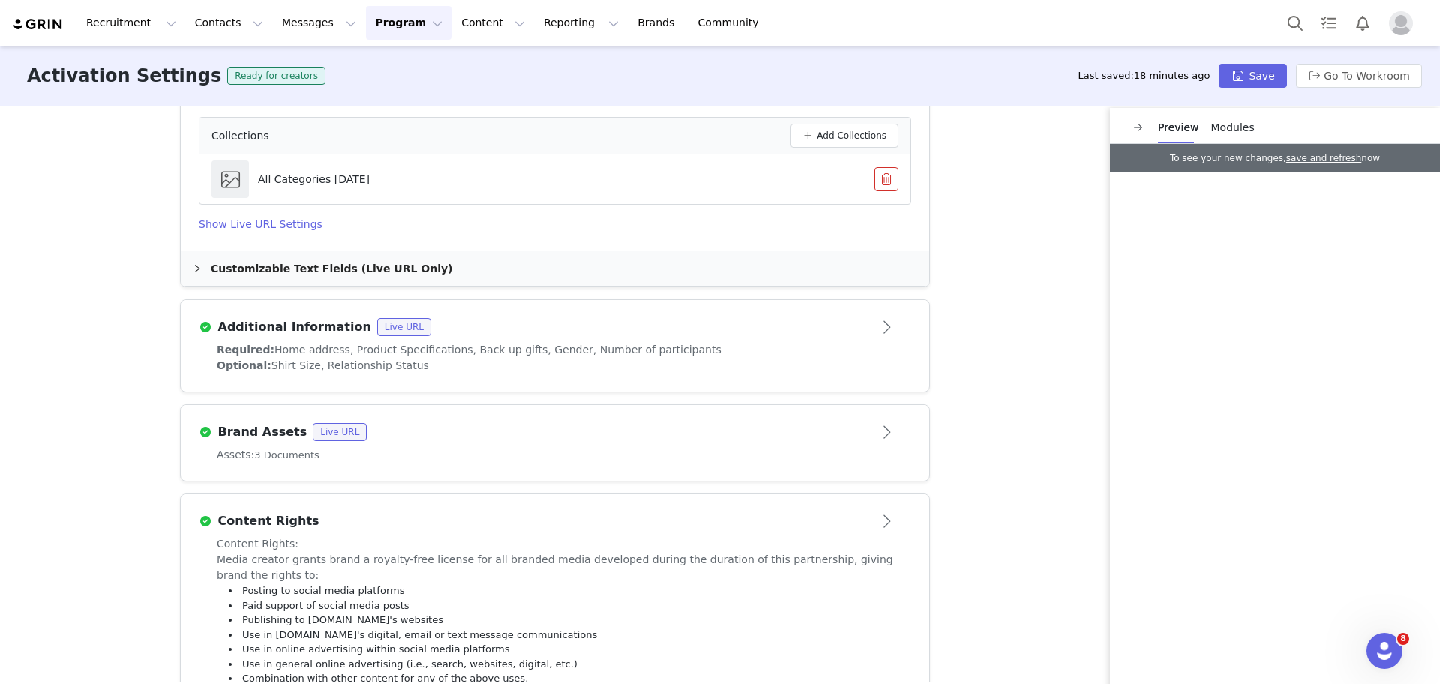
scroll to position [748, 0]
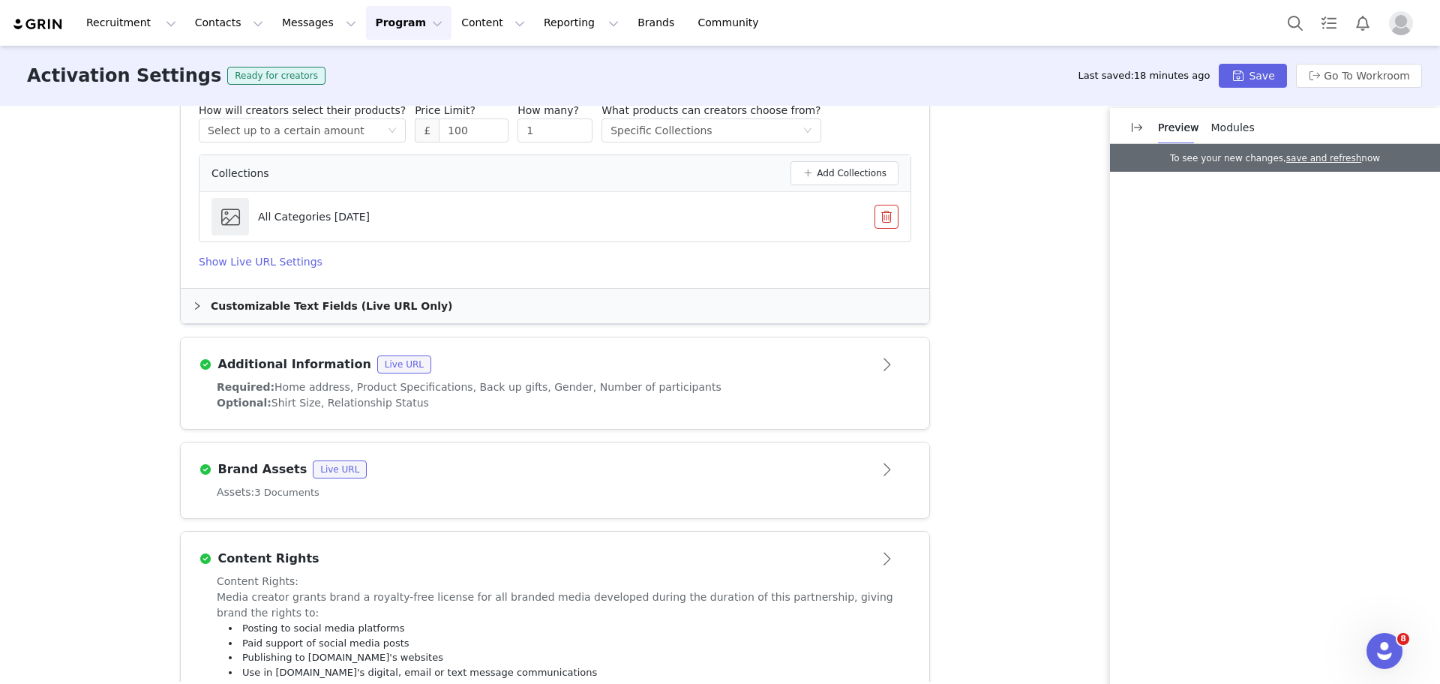
click at [887, 221] on button "button" at bounding box center [886, 217] width 24 height 24
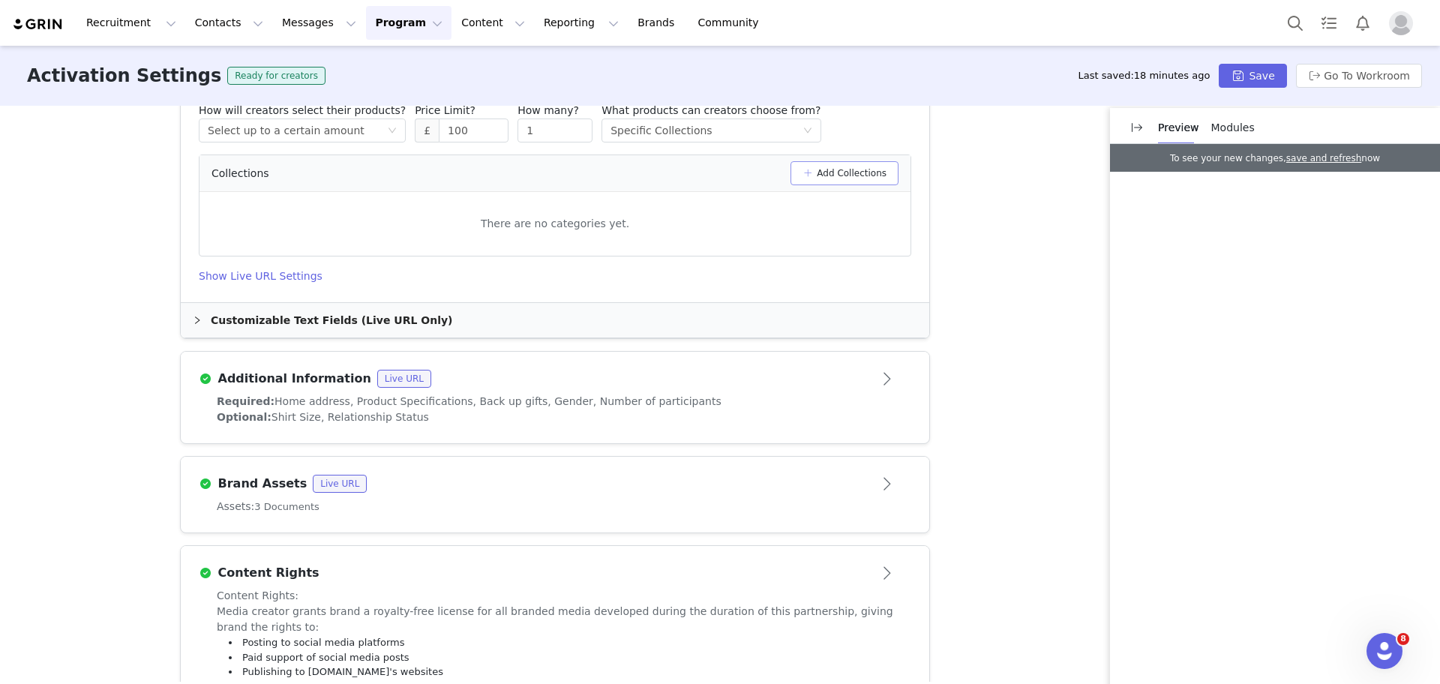
click at [848, 164] on button "Add Collections" at bounding box center [844, 173] width 108 height 24
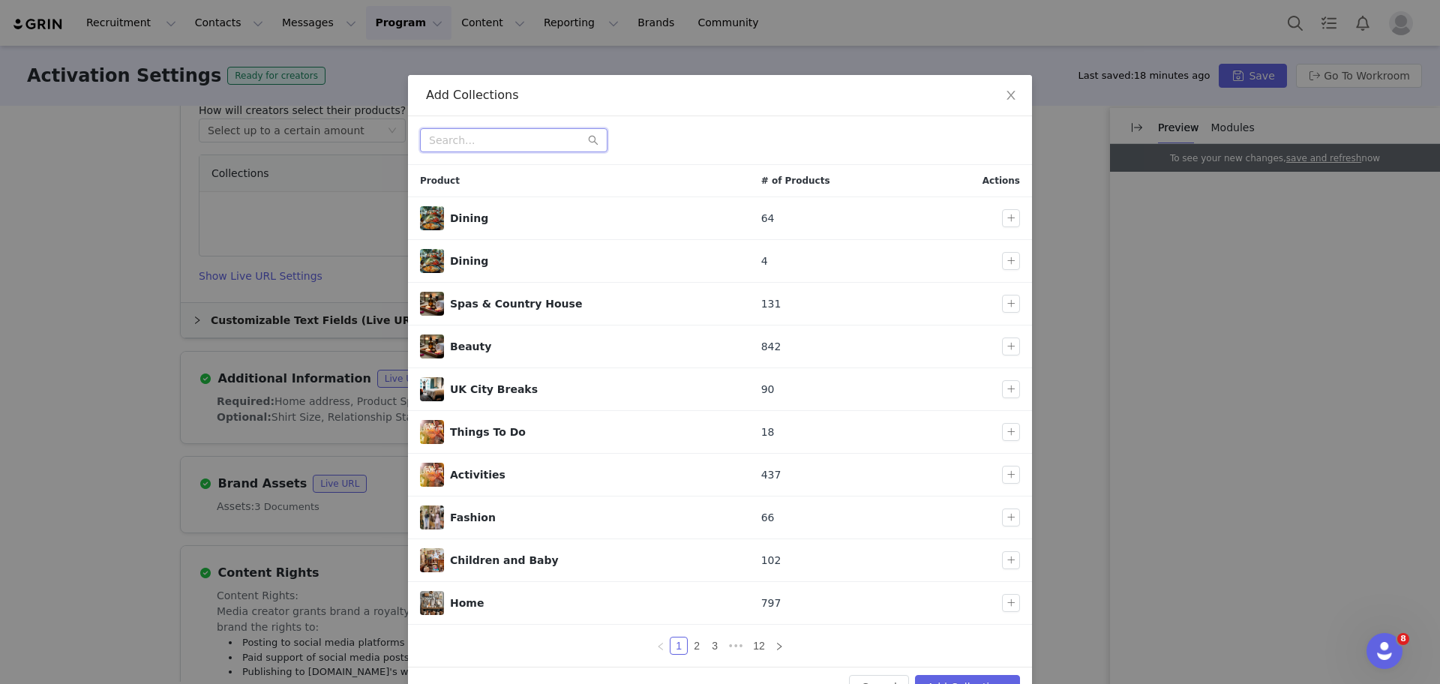
click at [502, 147] on input "text" at bounding box center [513, 140] width 187 height 24
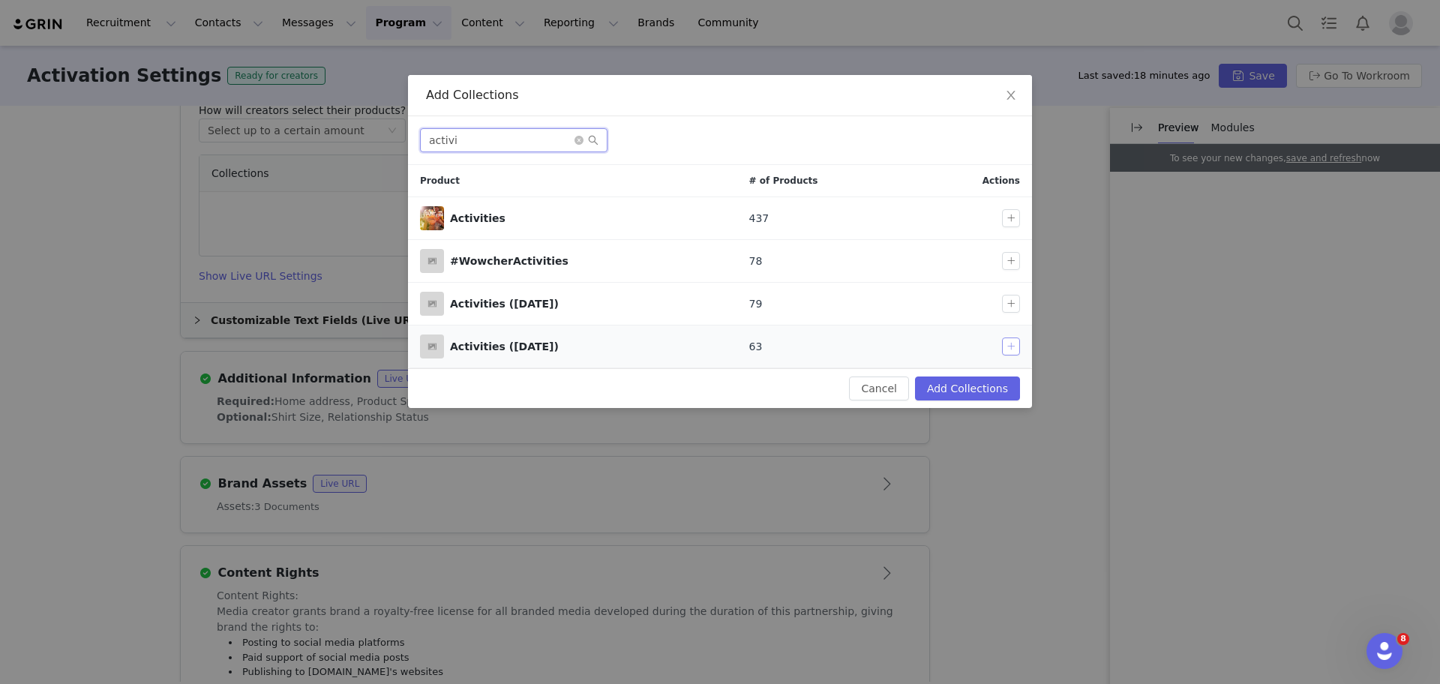
type input "activi"
click at [1010, 343] on button "button" at bounding box center [1011, 346] width 18 height 18
click at [963, 383] on button "Add Collections" at bounding box center [967, 388] width 105 height 24
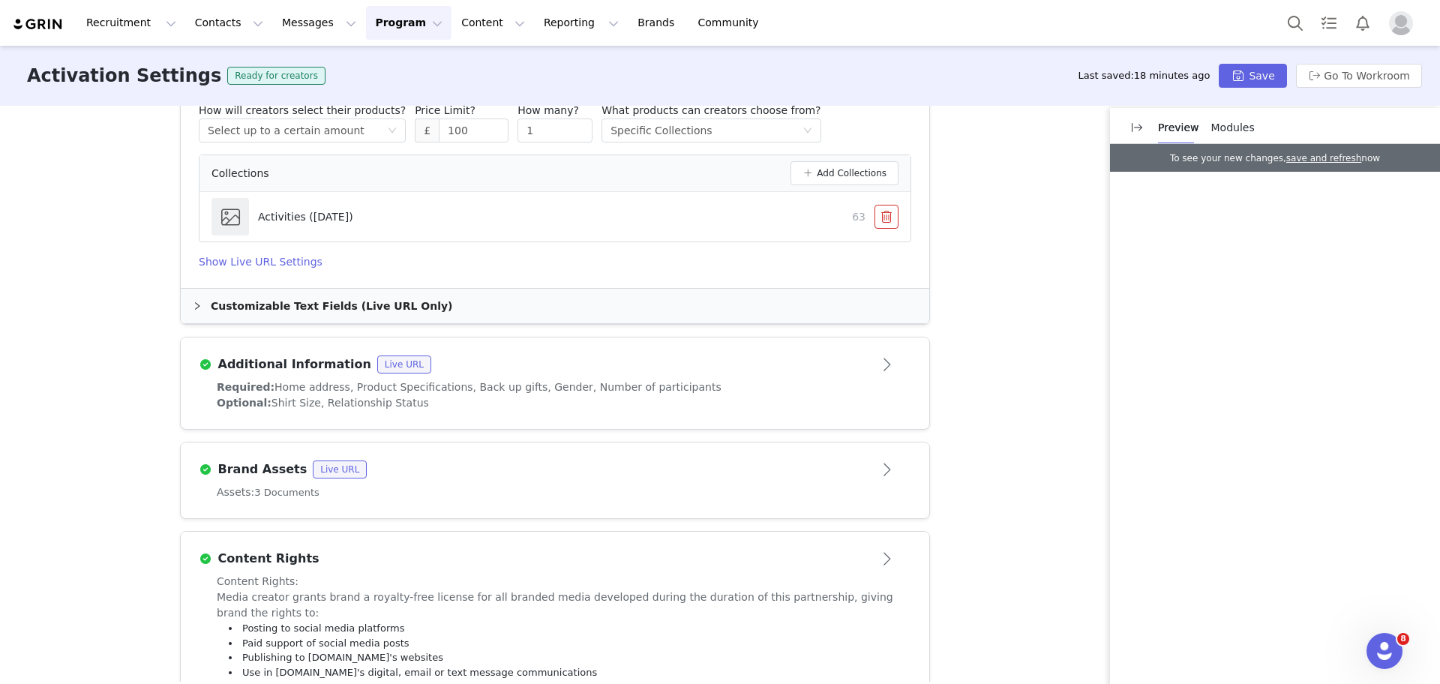
click at [872, 494] on div "Assets: 3 Documents" at bounding box center [555, 492] width 676 height 16
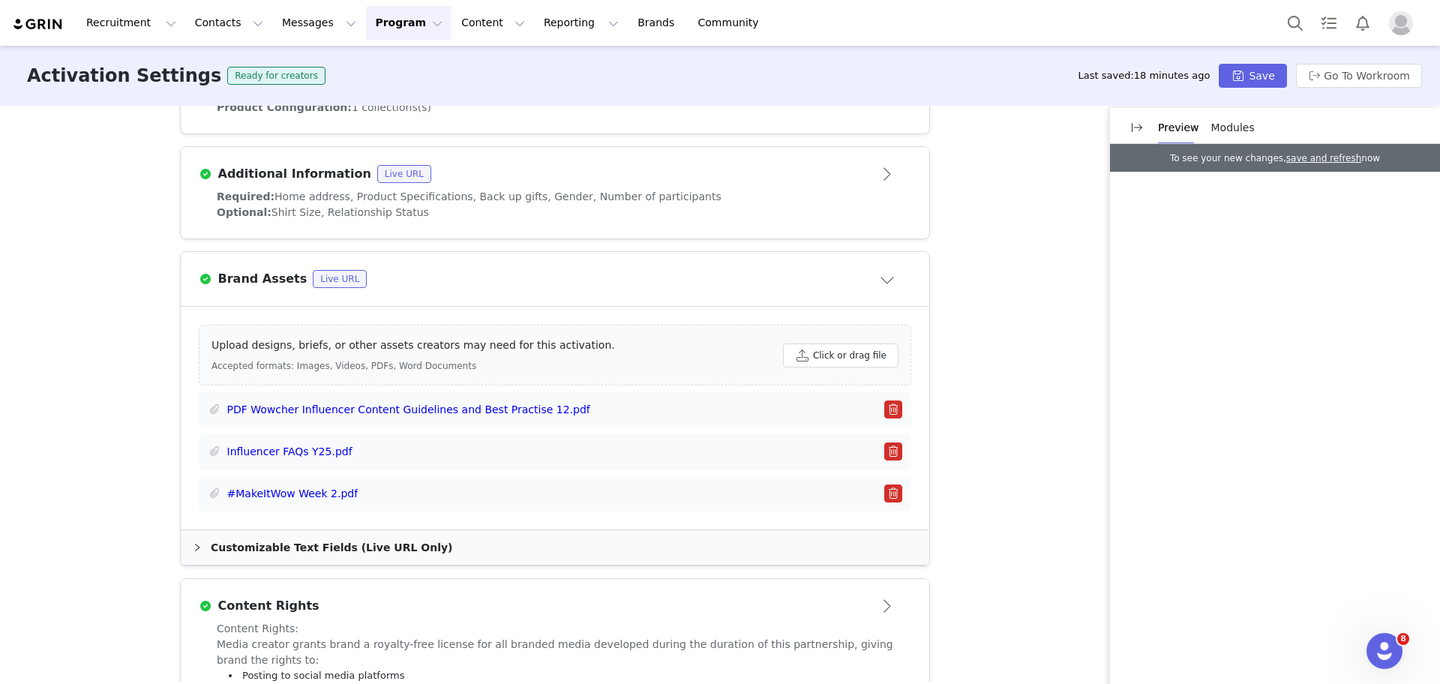
click at [885, 492] on button "button" at bounding box center [893, 493] width 18 height 18
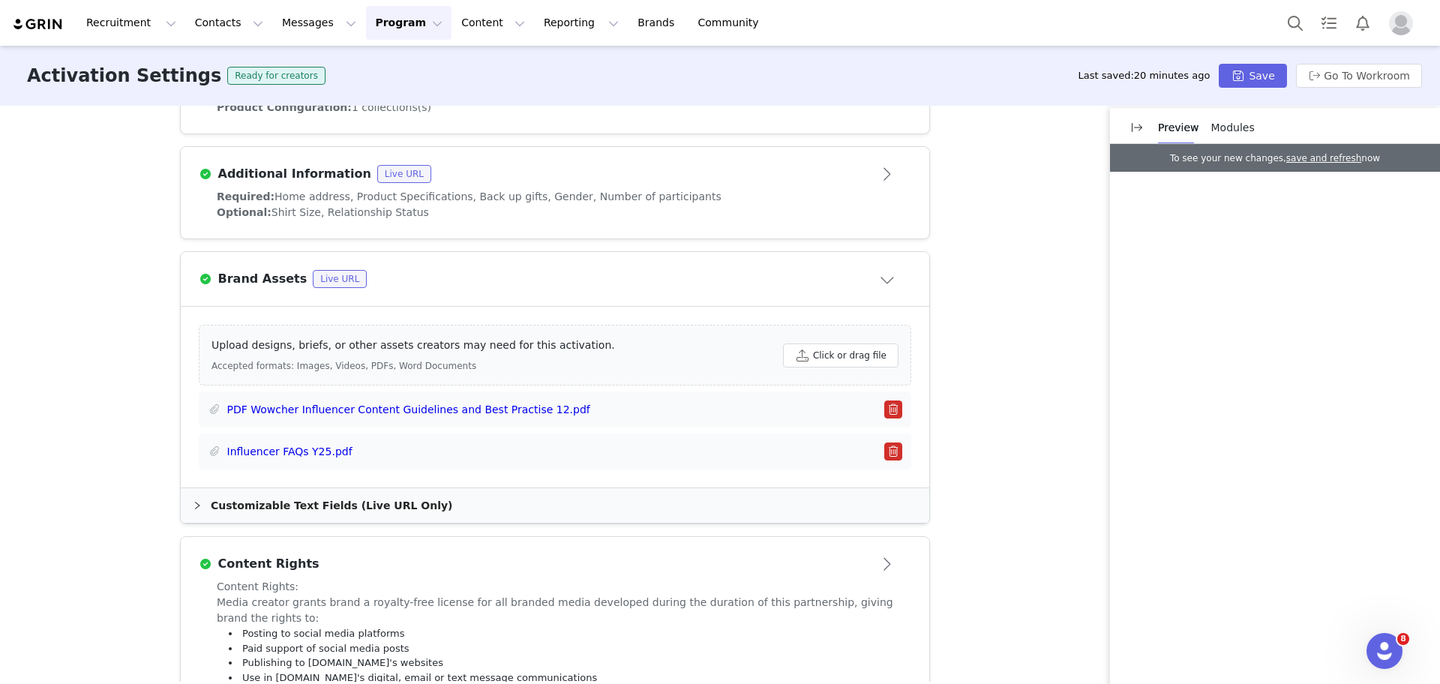
click at [985, 368] on div "Activation Type Scheduled activations allow you to set strict proposal and cont…" at bounding box center [720, 394] width 1440 height 576
click at [868, 353] on button "Click or drag file" at bounding box center [840, 355] width 115 height 24
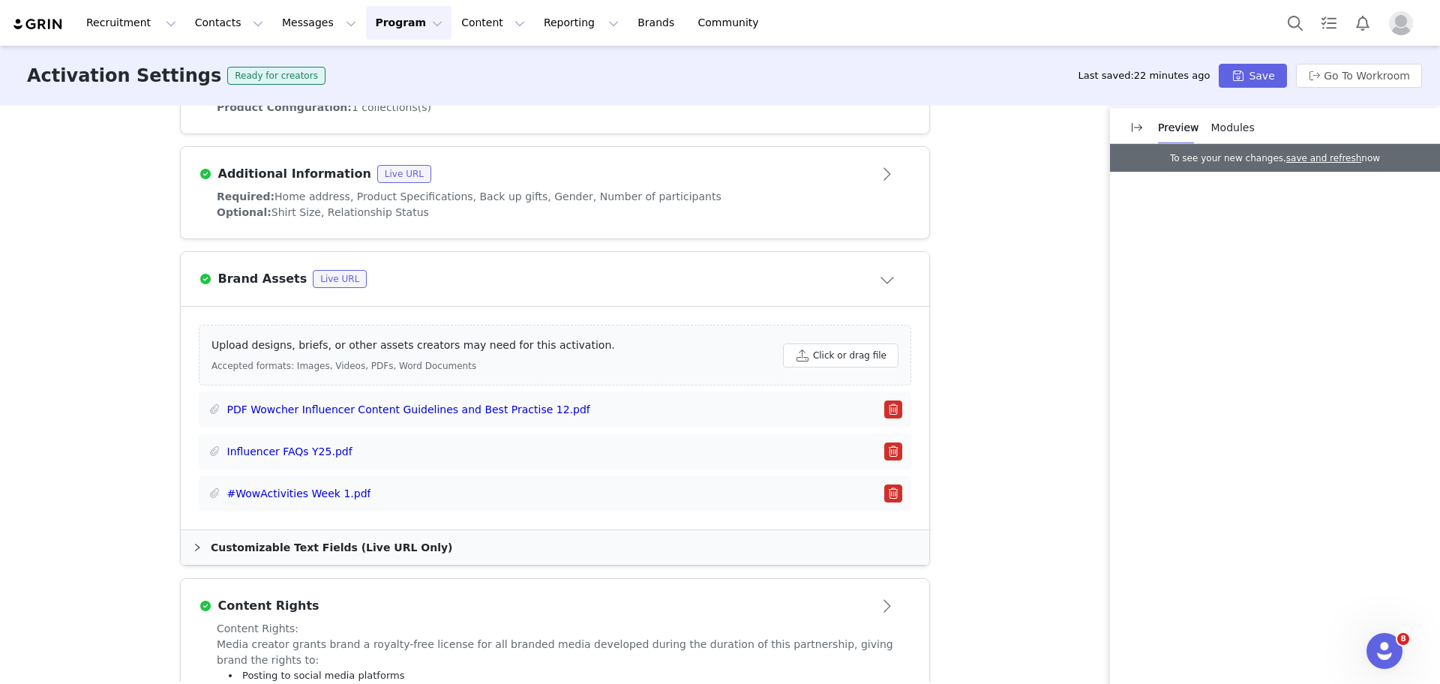
scroll to position [858, 0]
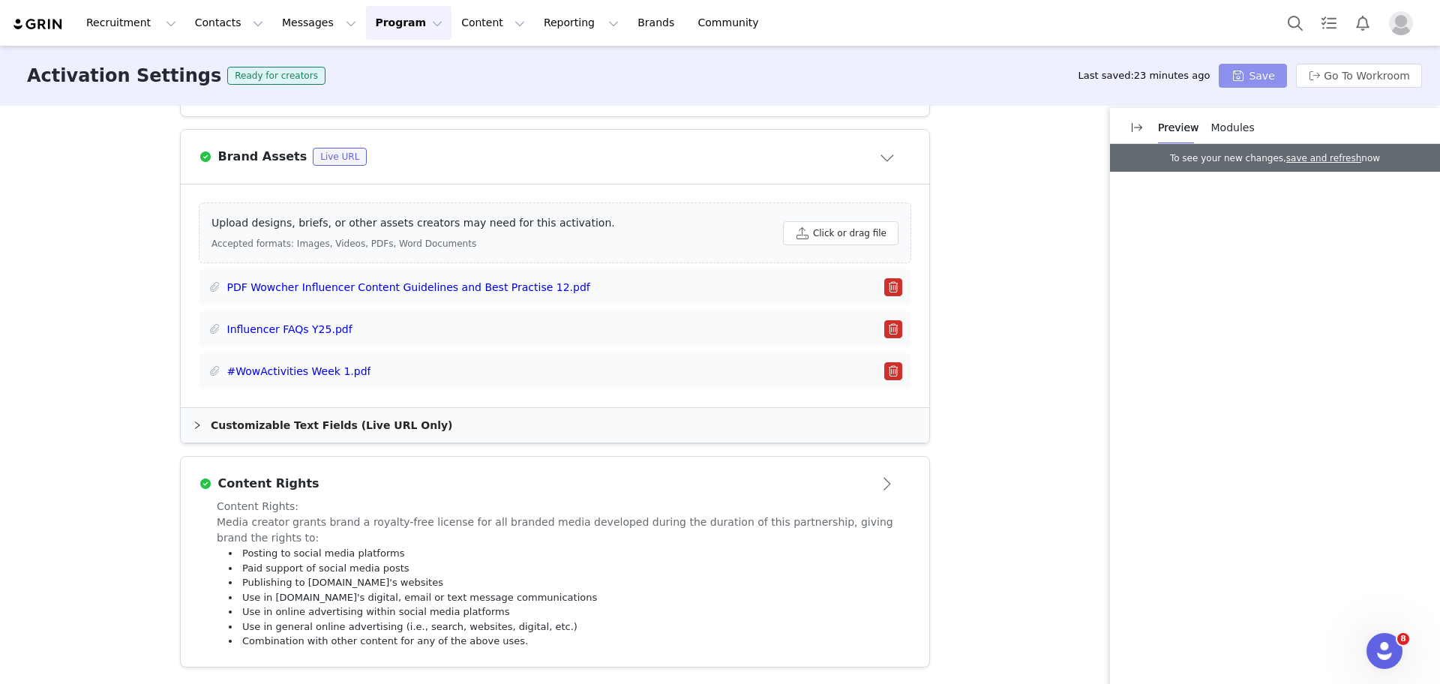
click at [1264, 68] on button "Save" at bounding box center [1252, 76] width 67 height 24
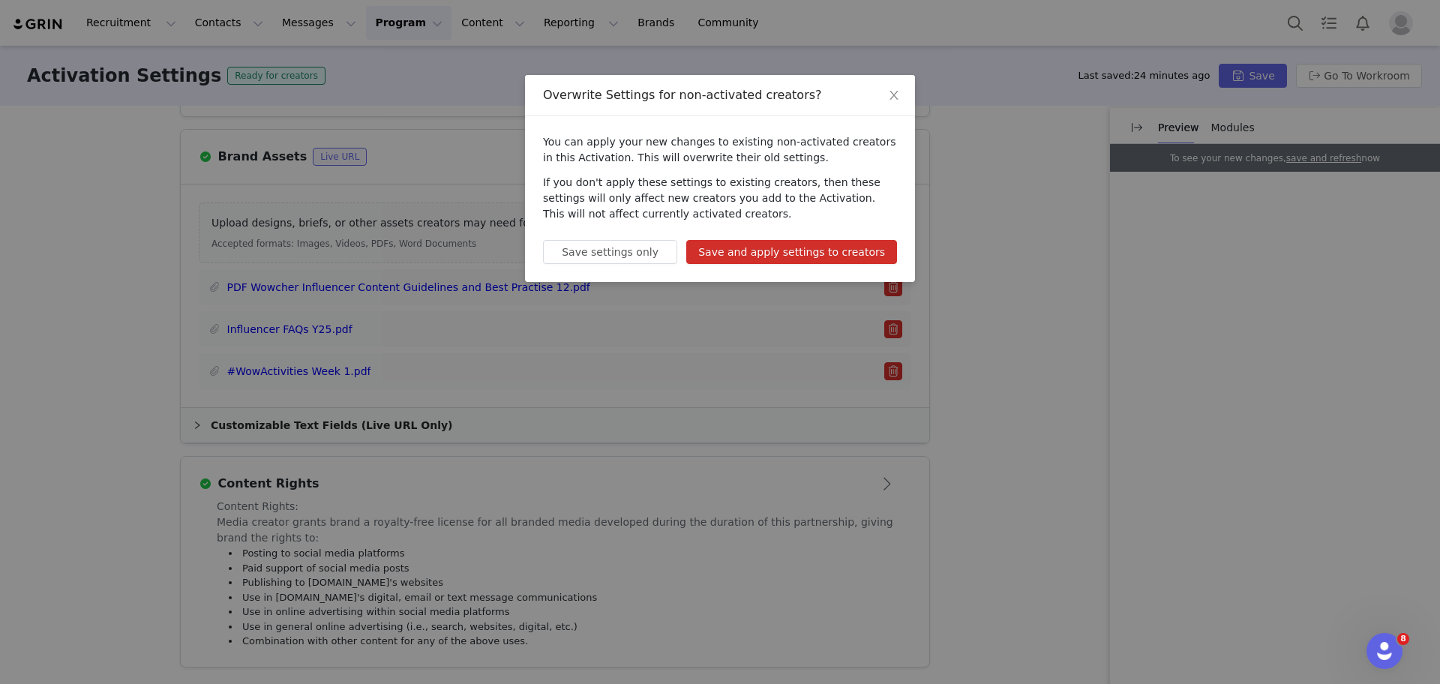
click at [853, 241] on button "Save and apply settings to creators" at bounding box center [791, 252] width 211 height 24
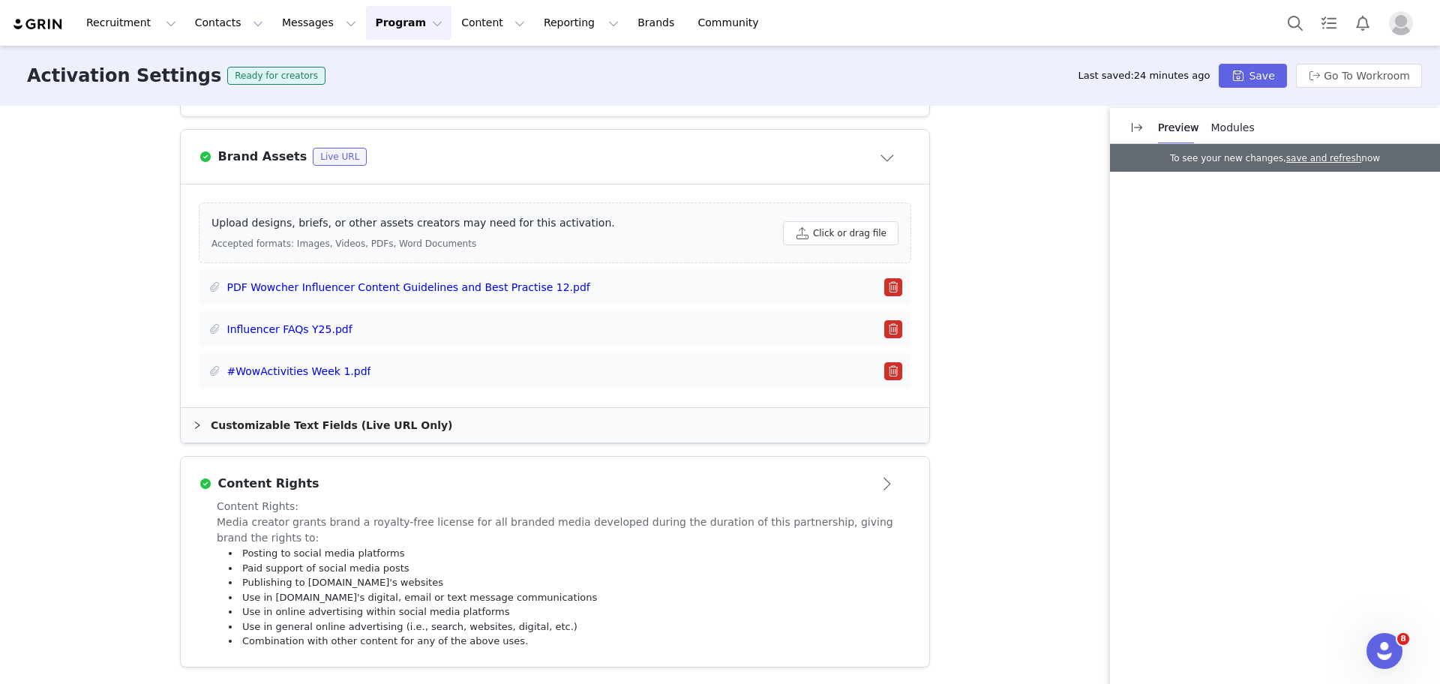
click at [1202, 127] on div "Preview Modules" at bounding box center [1206, 128] width 97 height 34
click at [1211, 126] on span "Modules" at bounding box center [1232, 127] width 43 height 12
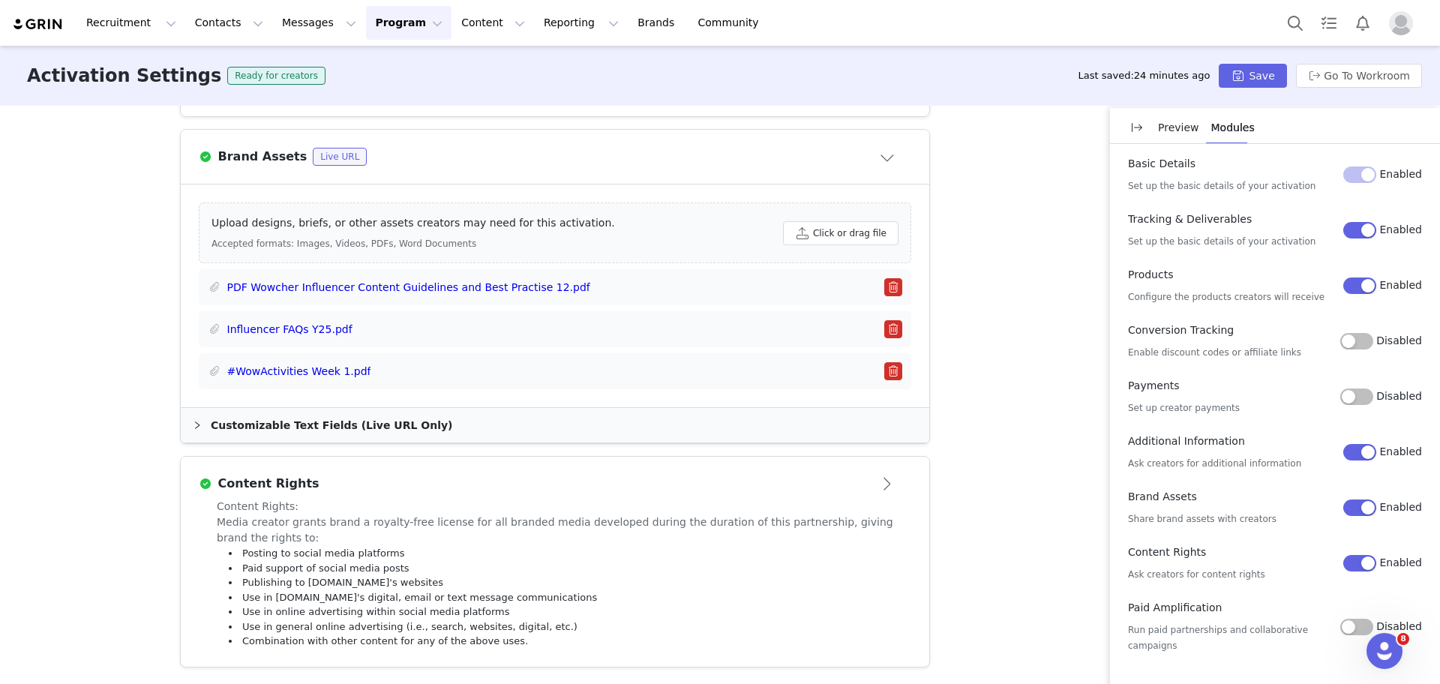
click at [1360, 340] on button "Disabled" at bounding box center [1356, 341] width 33 height 16
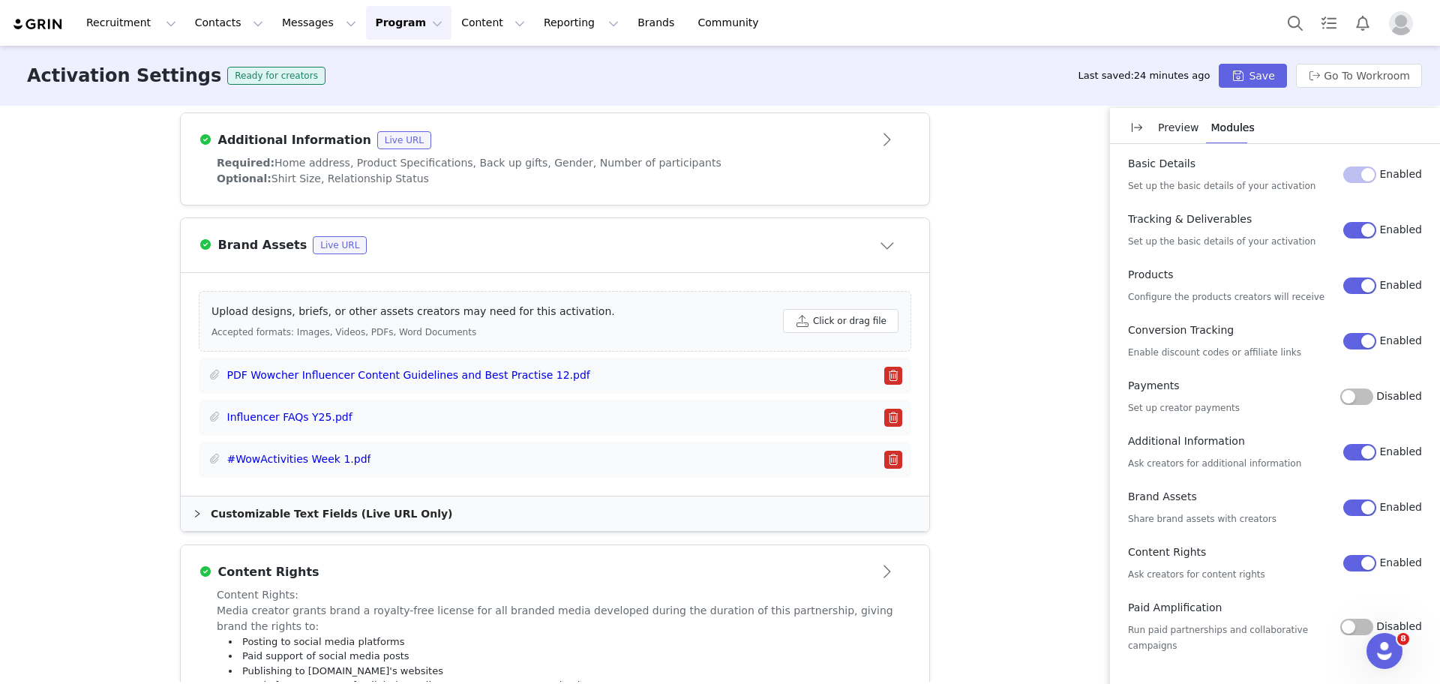
scroll to position [946, 0]
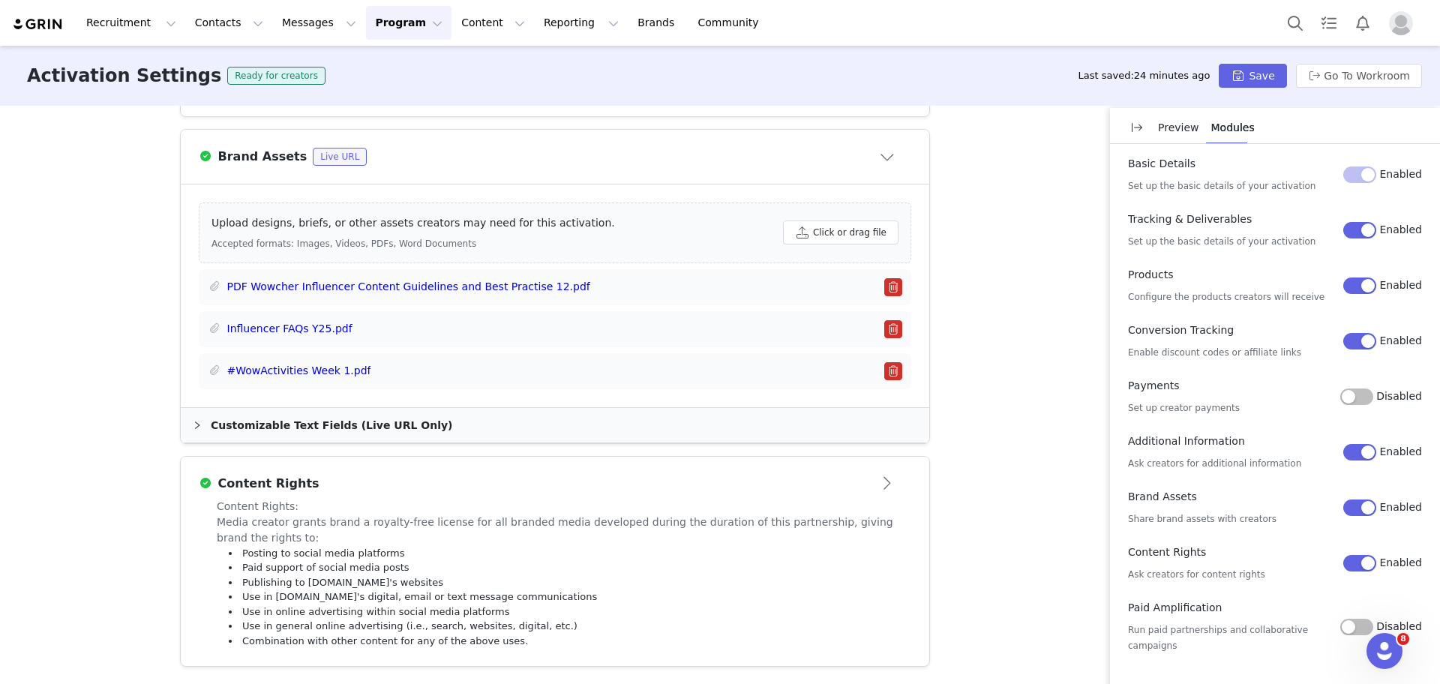
click at [891, 152] on button "Close module" at bounding box center [888, 157] width 46 height 24
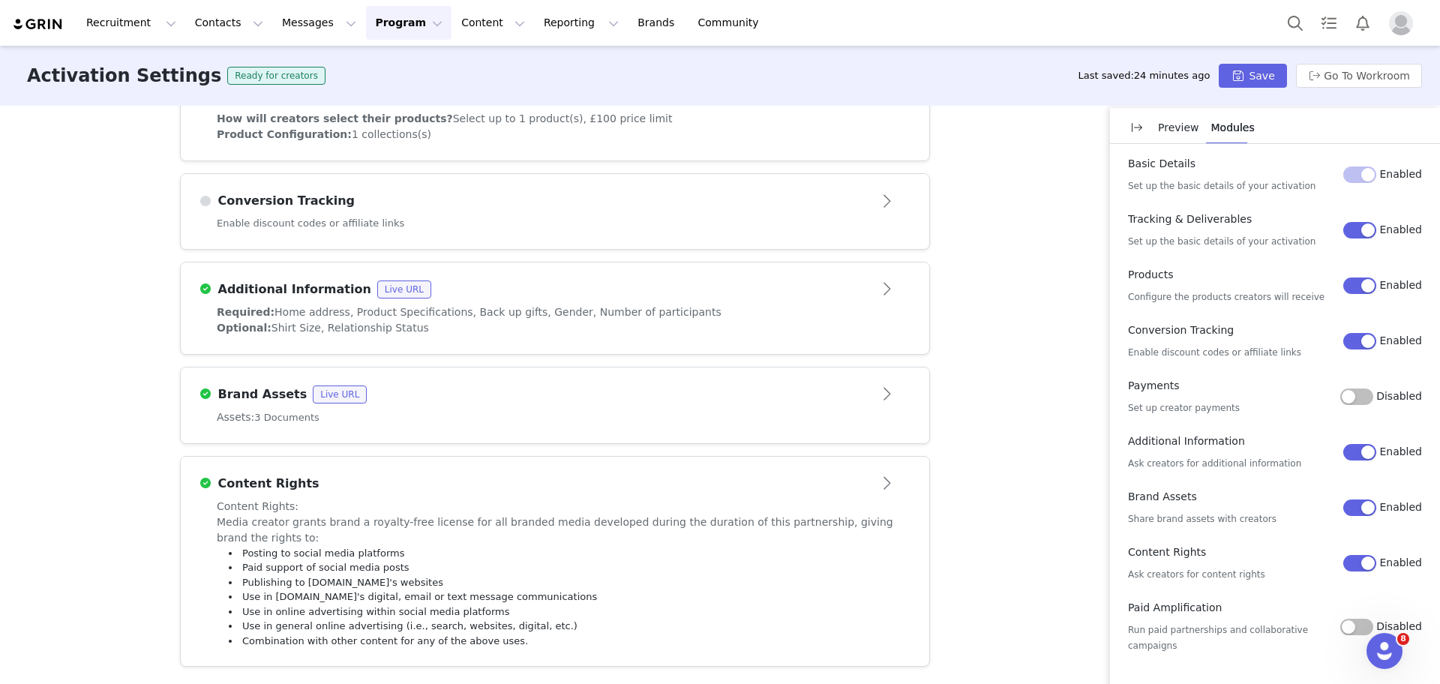
scroll to position [709, 0]
click at [862, 181] on article "Conversion Tracking" at bounding box center [555, 195] width 748 height 42
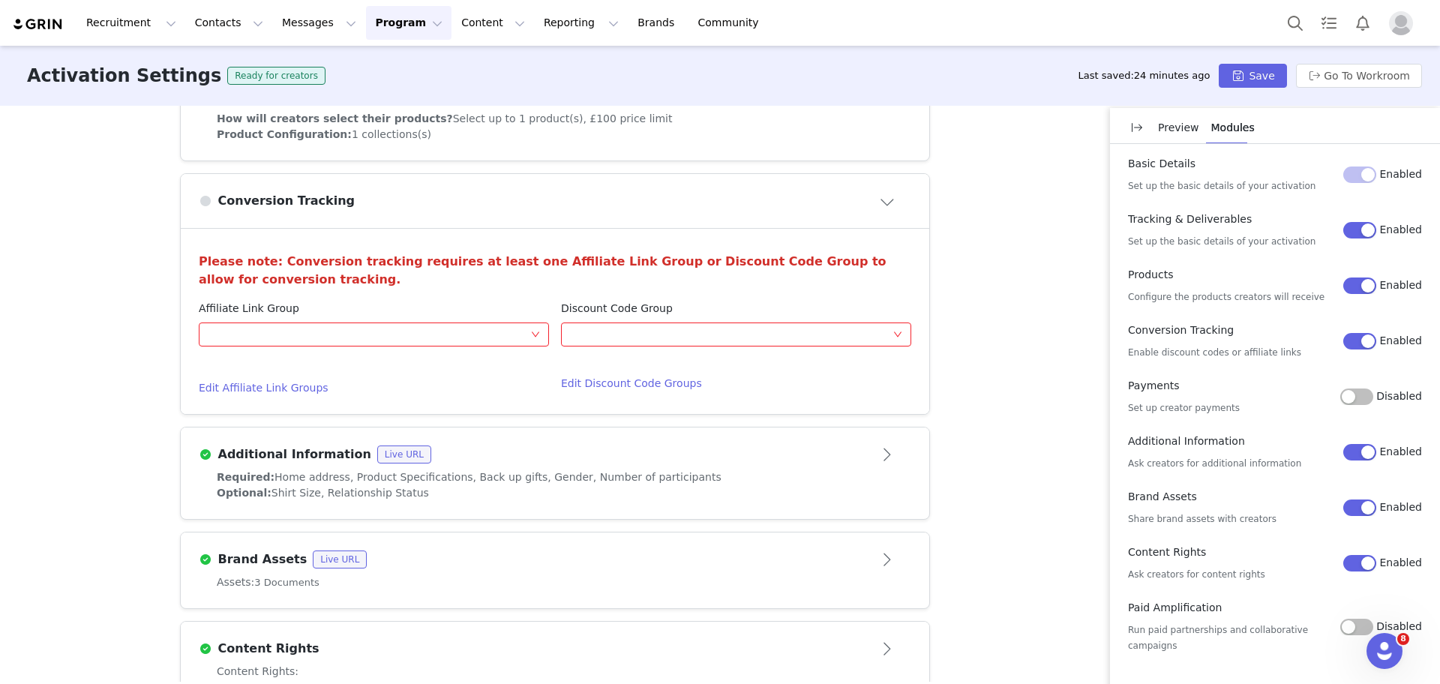
click at [292, 384] on div "Affiliate Link Group Optional Edit Affiliate Link Groups" at bounding box center [374, 348] width 362 height 95
click at [292, 384] on h4 "Edit Affiliate Link Groups" at bounding box center [374, 388] width 350 height 16
click at [1365, 77] on button "Go To Workroom" at bounding box center [1359, 76] width 126 height 24
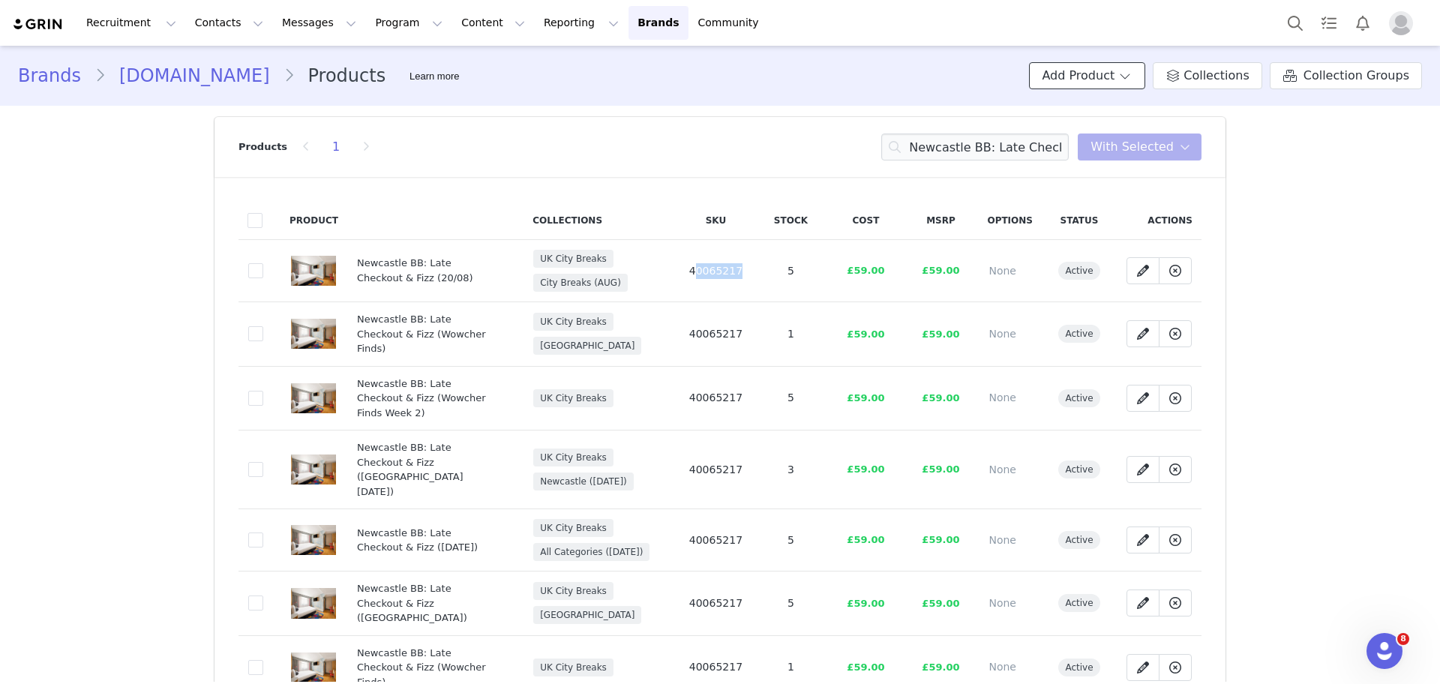
click at [1100, 76] on button "Add Product" at bounding box center [1087, 75] width 116 height 27
click at [1075, 141] on li "Import CSV" at bounding box center [1095, 132] width 110 height 24
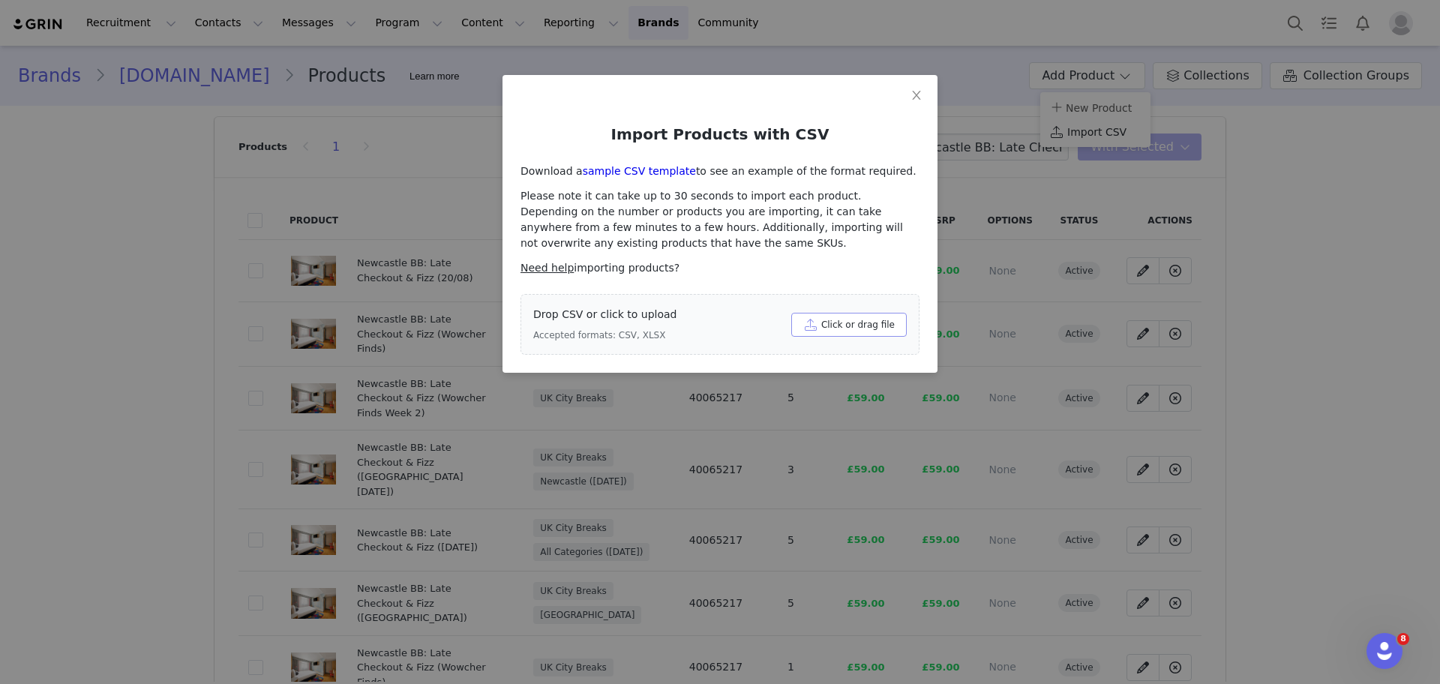
click at [841, 323] on button "Click or drag file" at bounding box center [848, 325] width 115 height 24
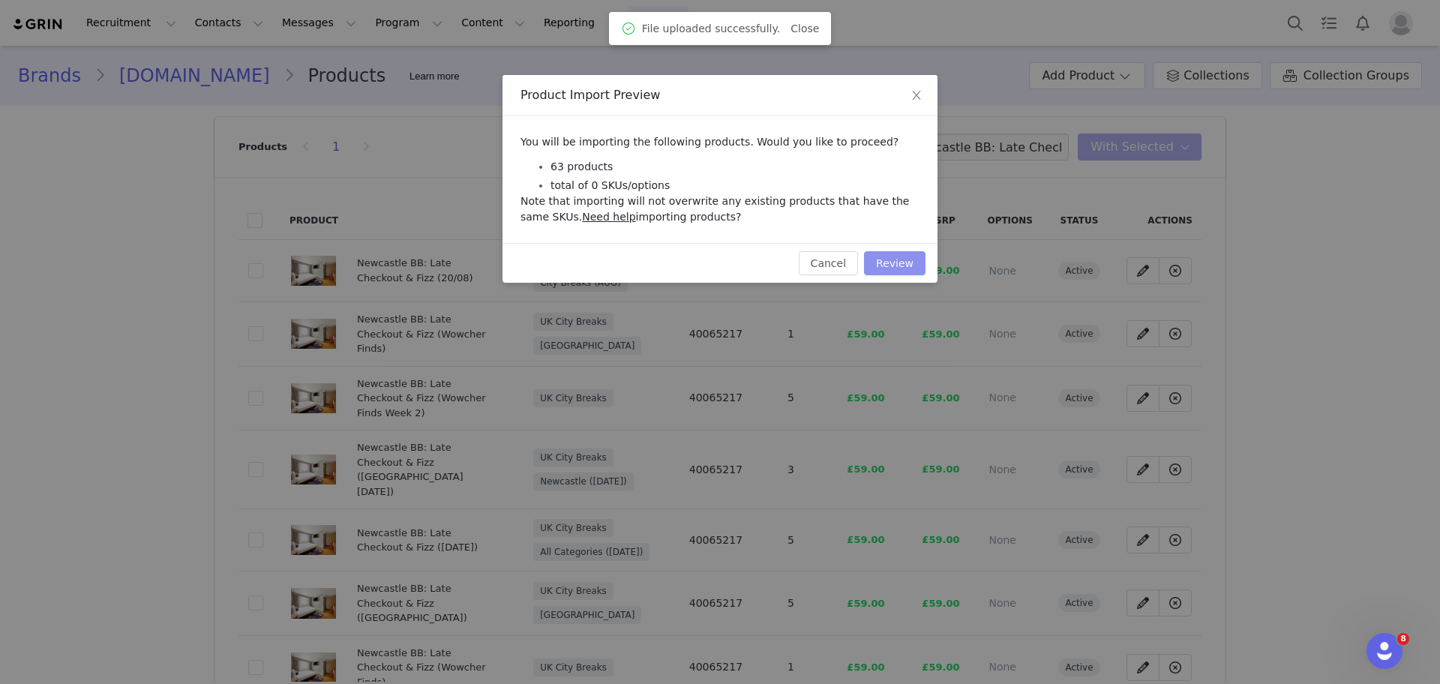
click at [892, 260] on button "Review" at bounding box center [894, 263] width 61 height 24
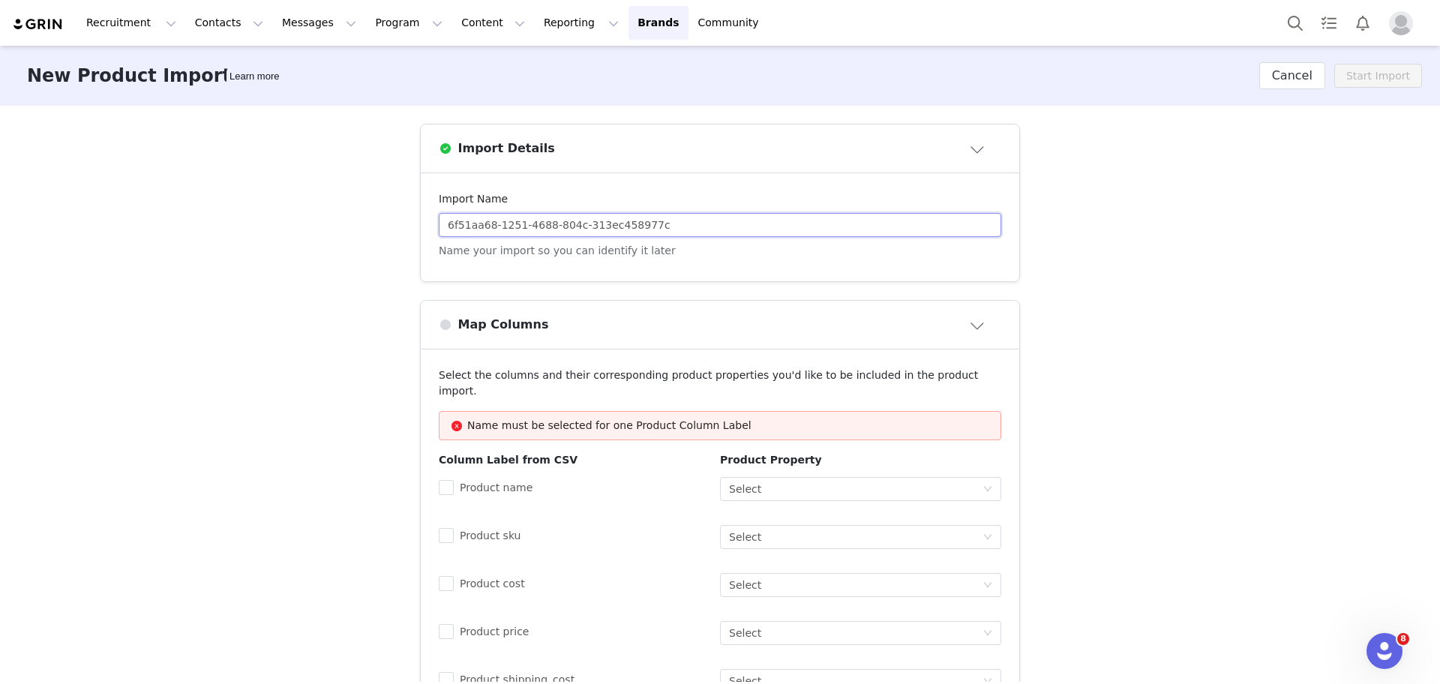
drag, startPoint x: 654, startPoint y: 217, endPoint x: 178, endPoint y: 228, distance: 475.6
click at [178, 228] on div "Import Details Import Name 6f51aa68-1251-4688-804c-313ec458977c Name your impor…" at bounding box center [720, 589] width 1440 height 966
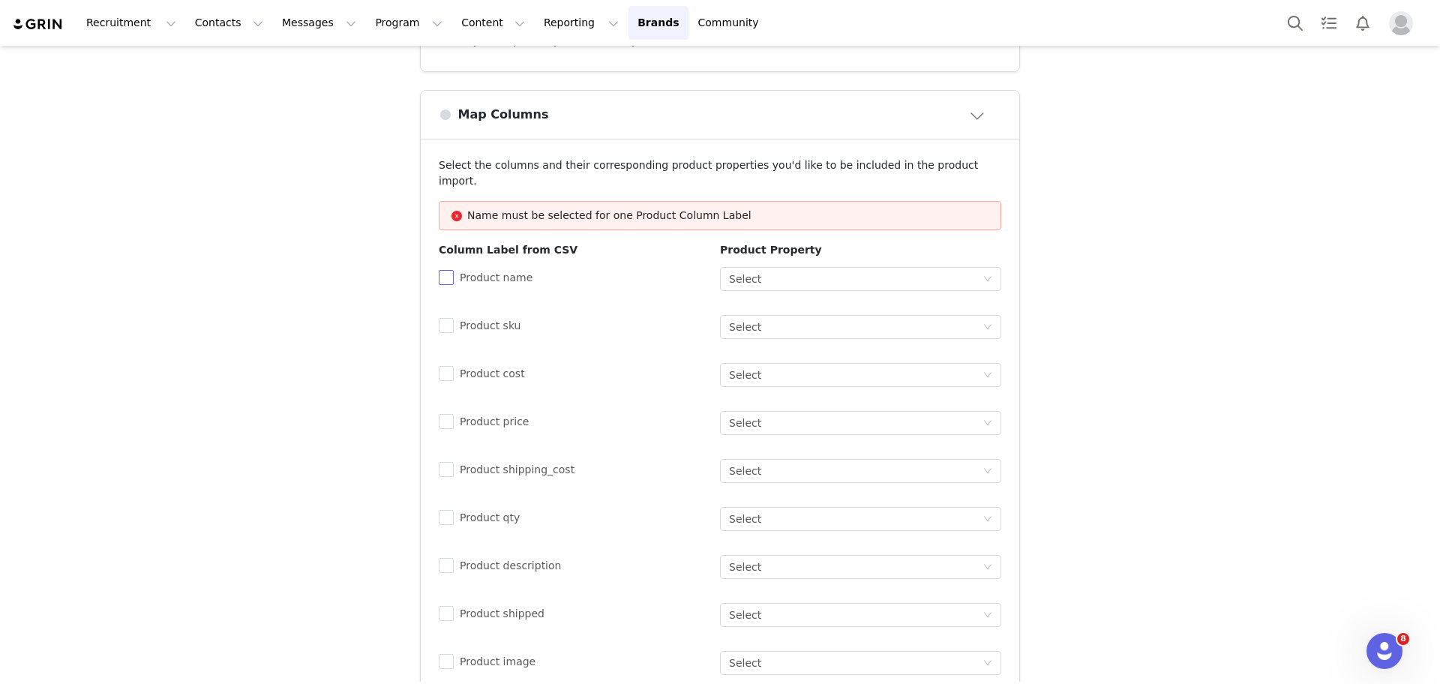
type input "Activities [DATE]"
click at [440, 270] on input "Product name" at bounding box center [444, 275] width 10 height 10
checkbox input "true"
click at [442, 318] on span at bounding box center [446, 325] width 15 height 15
click at [442, 318] on input "Product sku" at bounding box center [444, 323] width 10 height 10
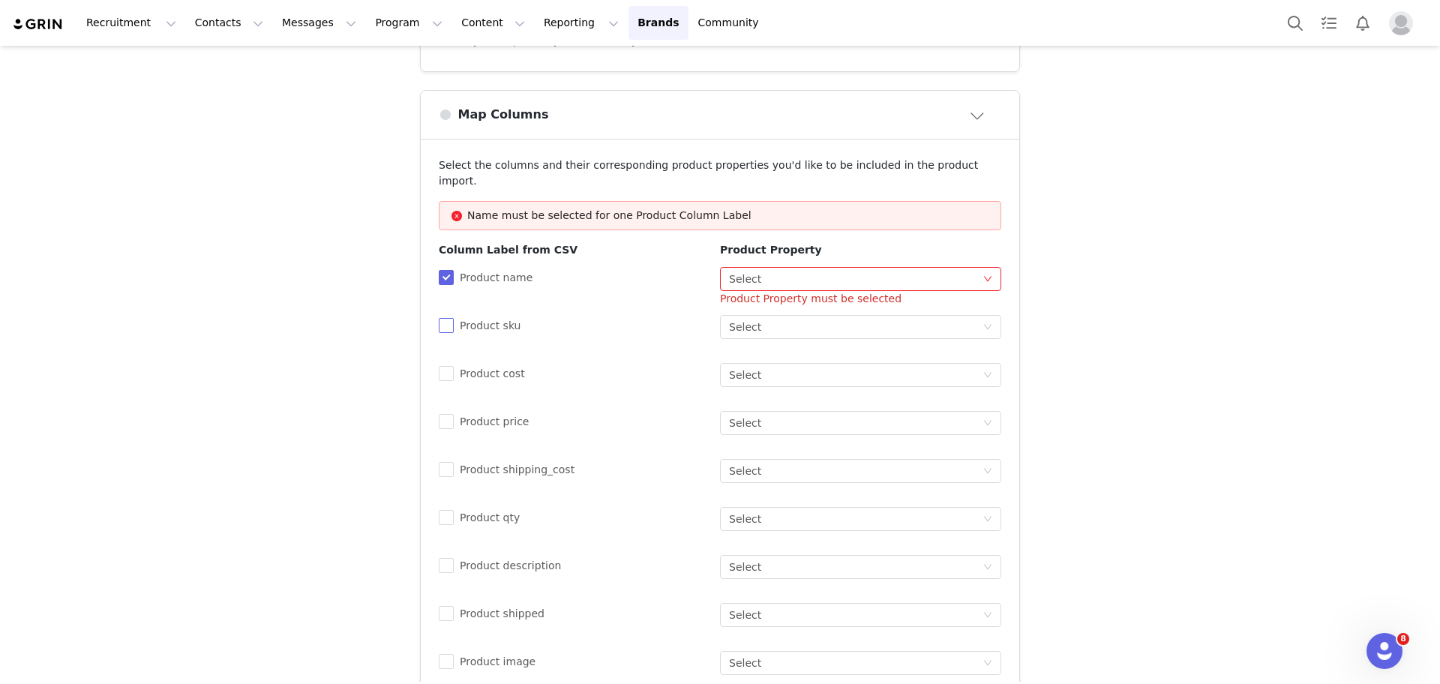
checkbox input "true"
click at [440, 366] on span at bounding box center [446, 373] width 15 height 15
click at [440, 366] on input "Product cost" at bounding box center [444, 371] width 10 height 10
checkbox input "true"
click at [442, 414] on span at bounding box center [446, 421] width 15 height 15
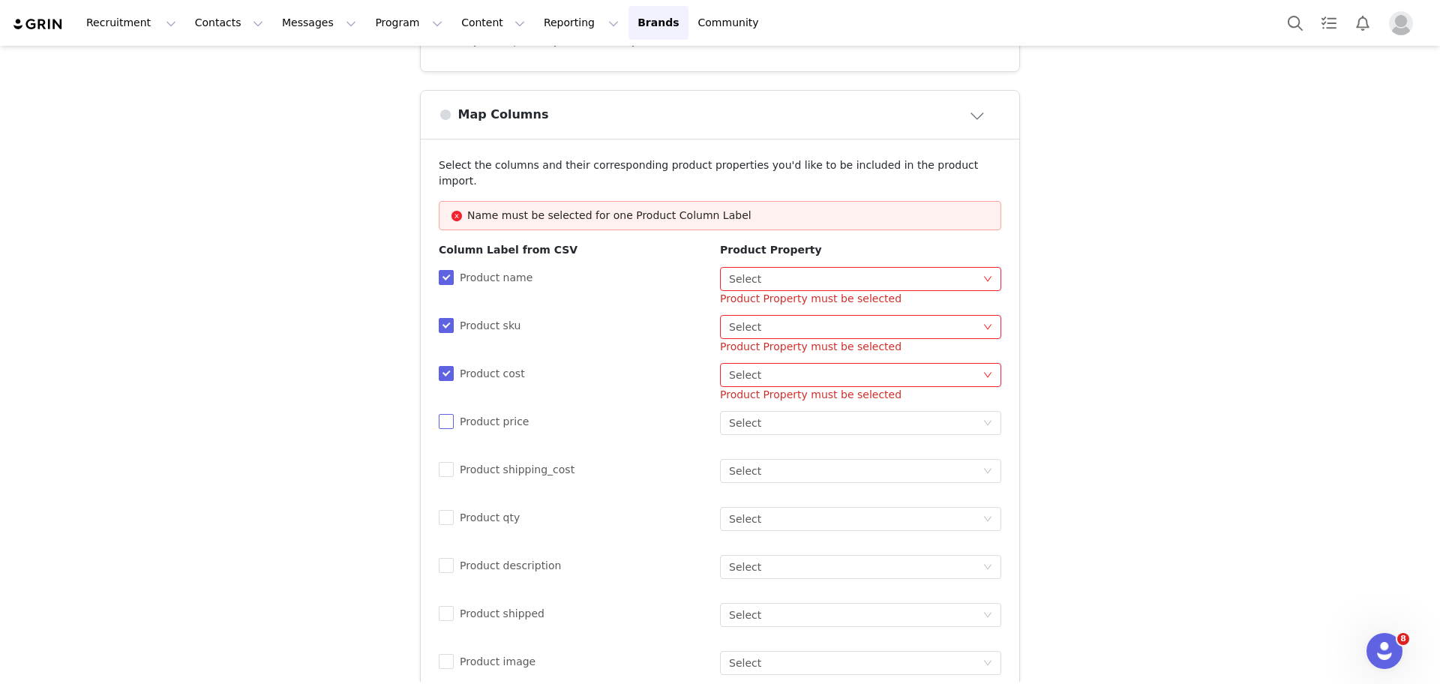
click at [442, 414] on input "Product price" at bounding box center [444, 419] width 10 height 10
checkbox input "true"
click at [445, 462] on span at bounding box center [446, 469] width 15 height 15
click at [445, 462] on input "Product shipping_cost" at bounding box center [444, 467] width 10 height 10
checkbox input "true"
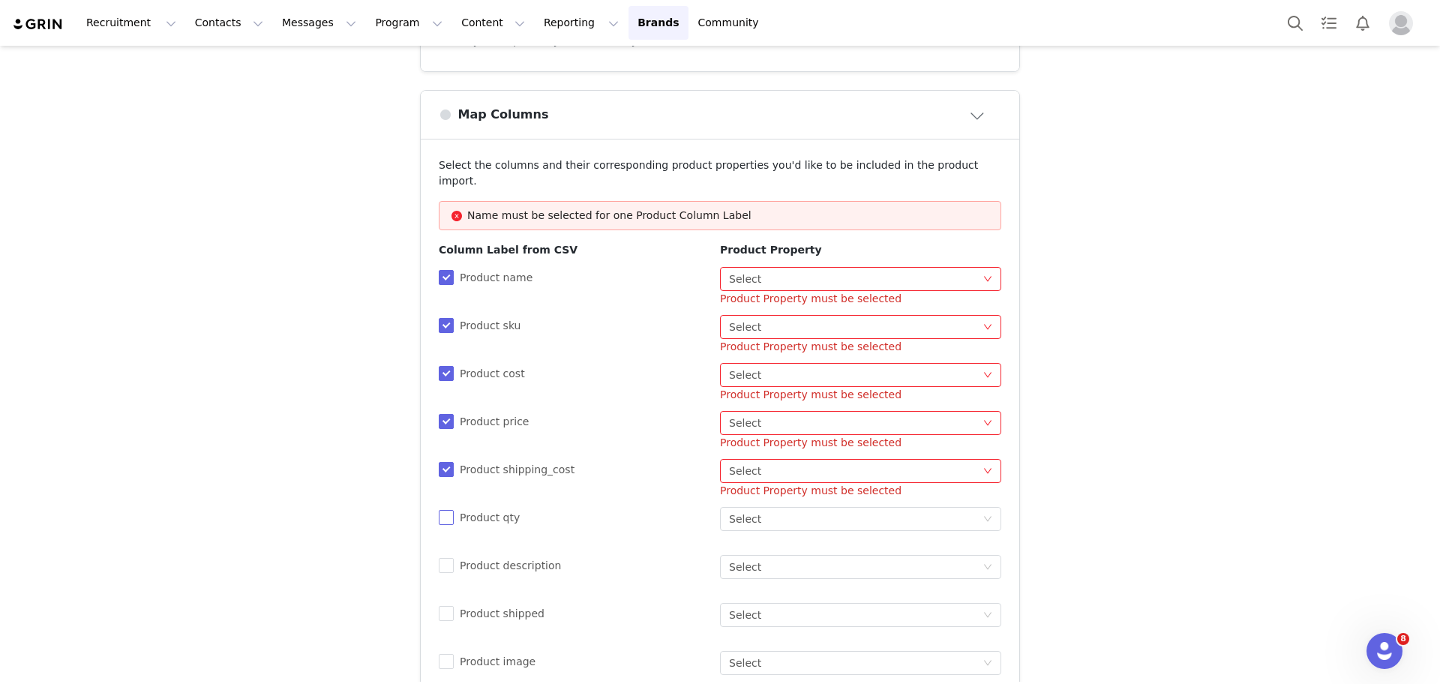
click at [441, 511] on label "Product qty" at bounding box center [482, 518] width 87 height 16
click at [441, 511] on input "Product qty" at bounding box center [444, 515] width 10 height 10
checkbox input "true"
click at [439, 558] on input "Product description" at bounding box center [444, 563] width 10 height 10
checkbox input "true"
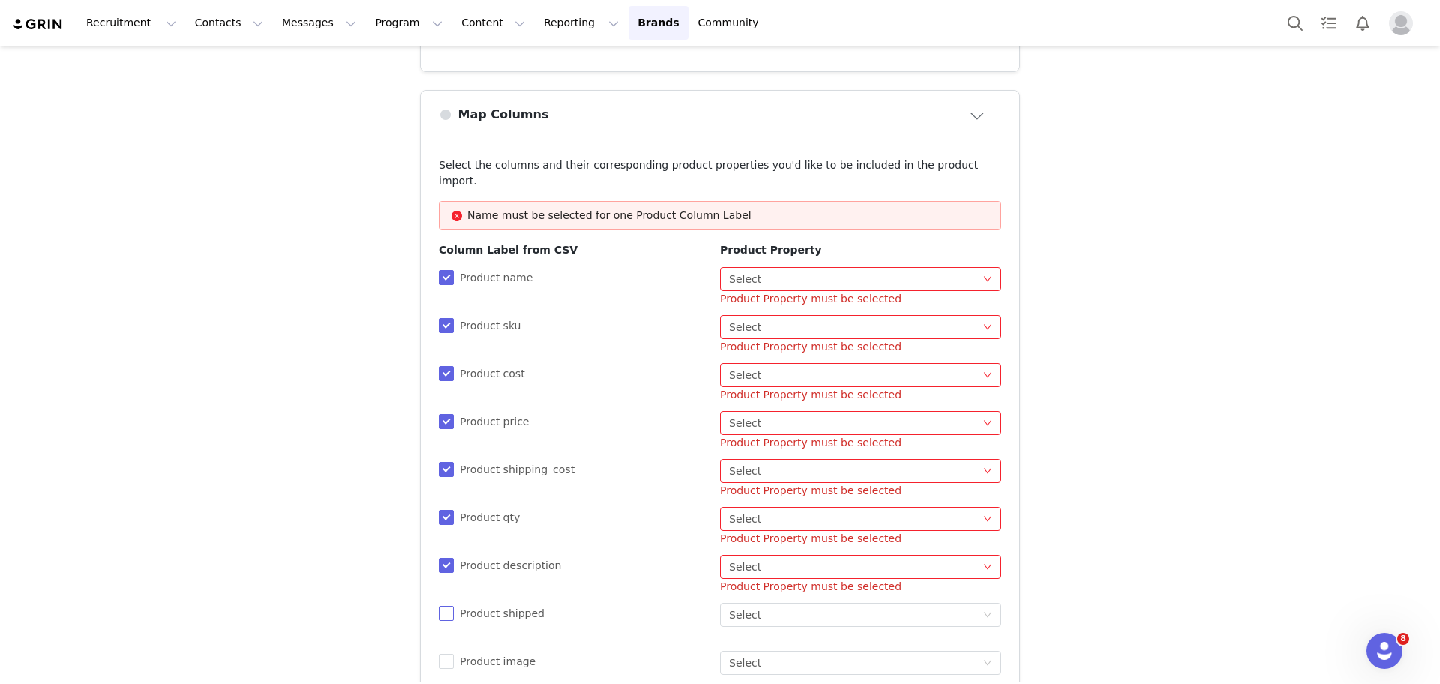
click at [439, 606] on span at bounding box center [446, 613] width 15 height 15
click at [439, 606] on input "Product shipped" at bounding box center [444, 611] width 10 height 10
checkbox input "true"
click at [443, 654] on span at bounding box center [446, 661] width 15 height 15
click at [443, 654] on input "Product image" at bounding box center [444, 659] width 10 height 10
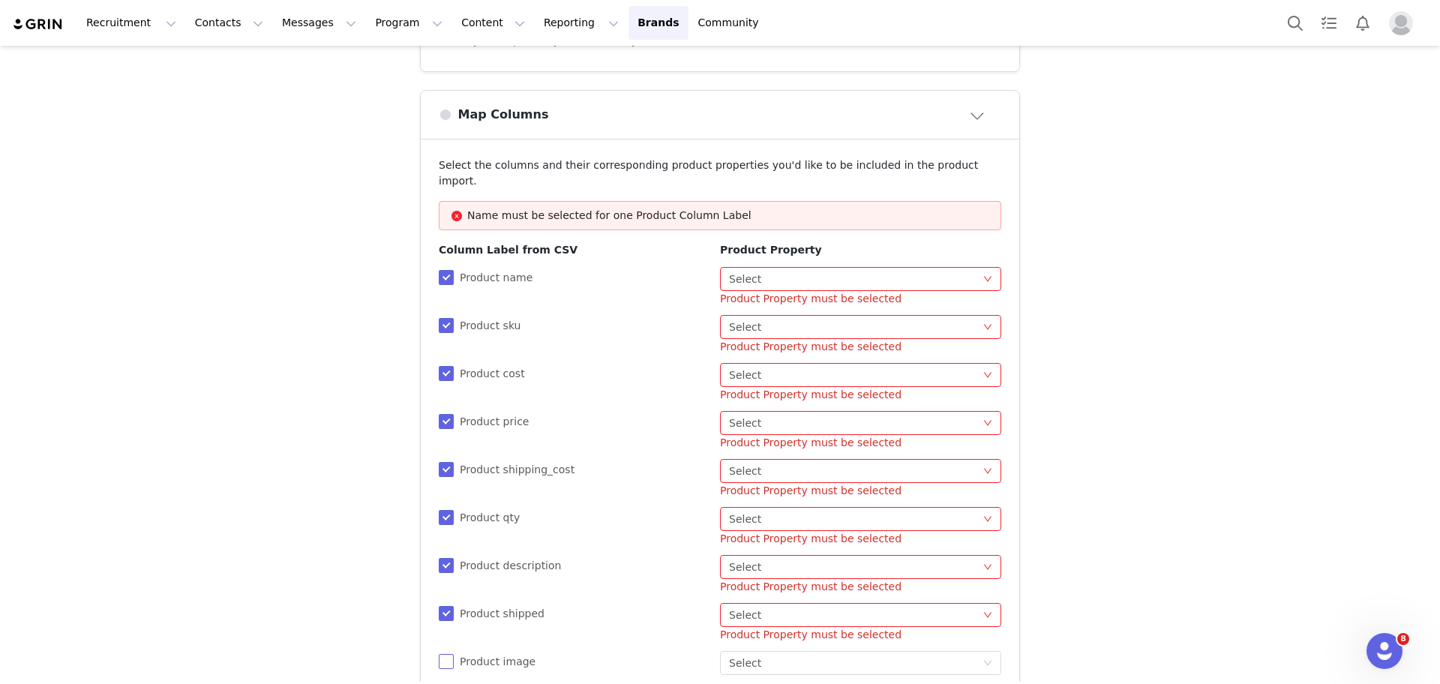
checkbox input "true"
click at [769, 268] on div "Select Select" at bounding box center [855, 279] width 253 height 22
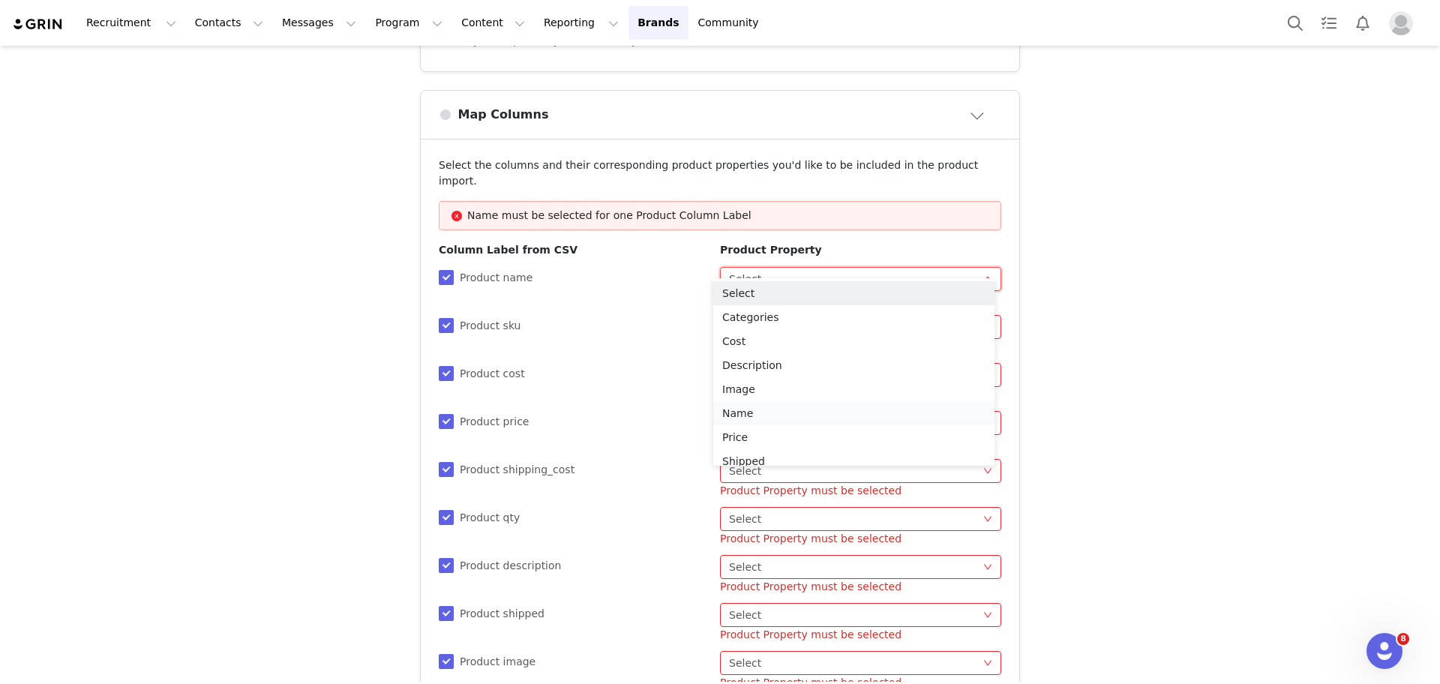
click at [757, 407] on li "Name" at bounding box center [853, 413] width 281 height 24
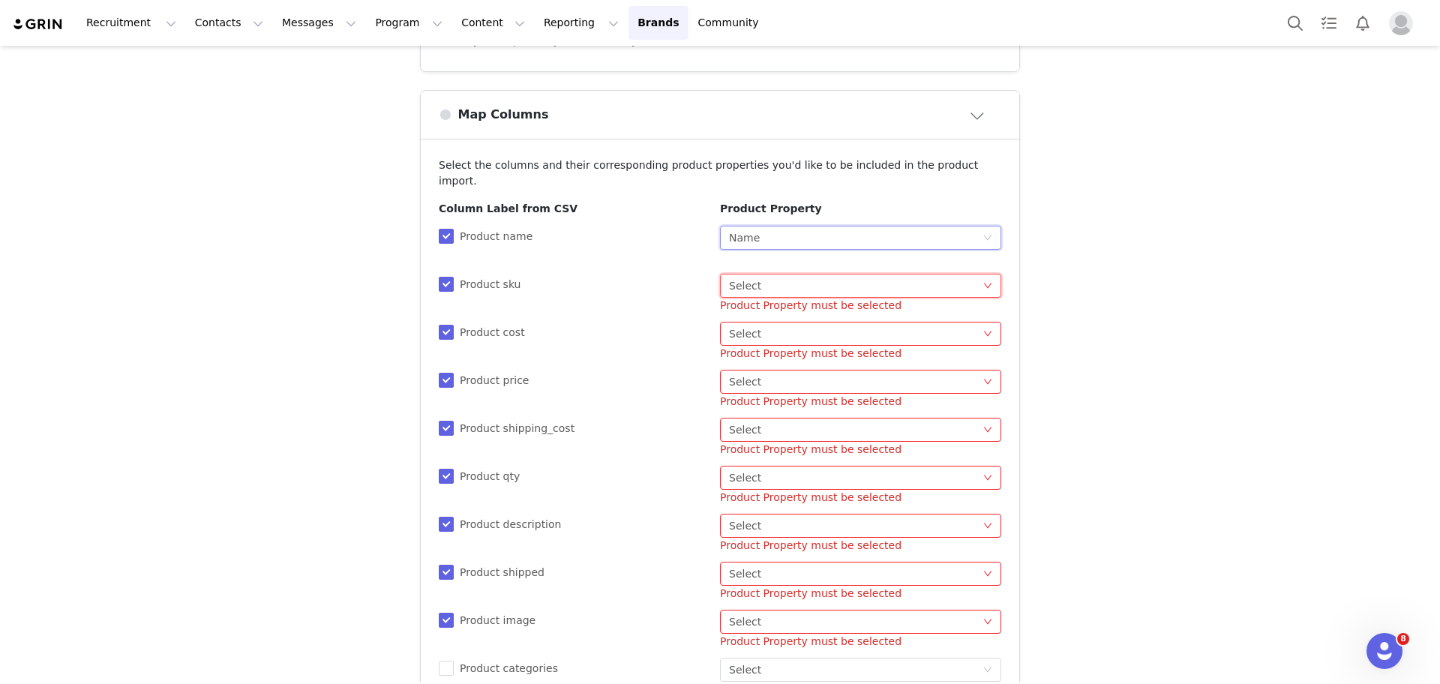
click at [802, 274] on div "Select Select" at bounding box center [855, 285] width 253 height 22
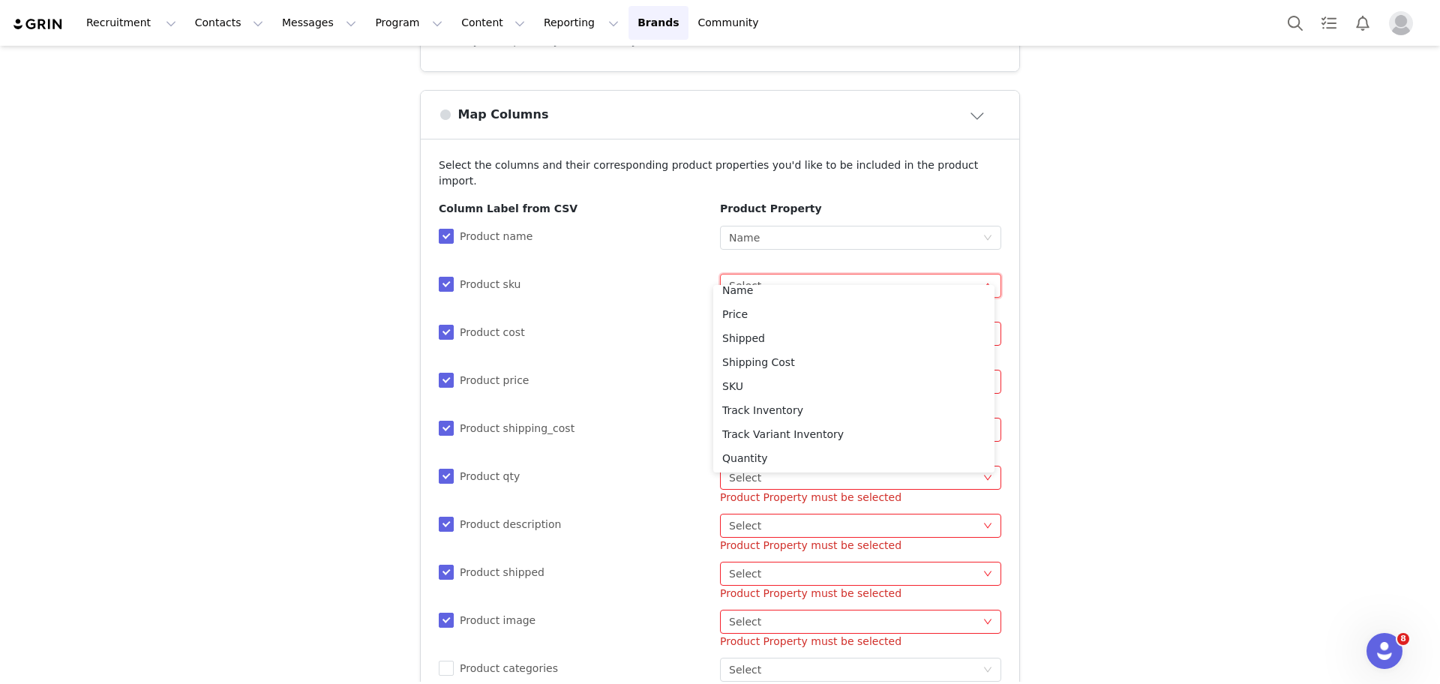
scroll to position [130, 0]
click at [840, 384] on li "SKU" at bounding box center [853, 385] width 281 height 24
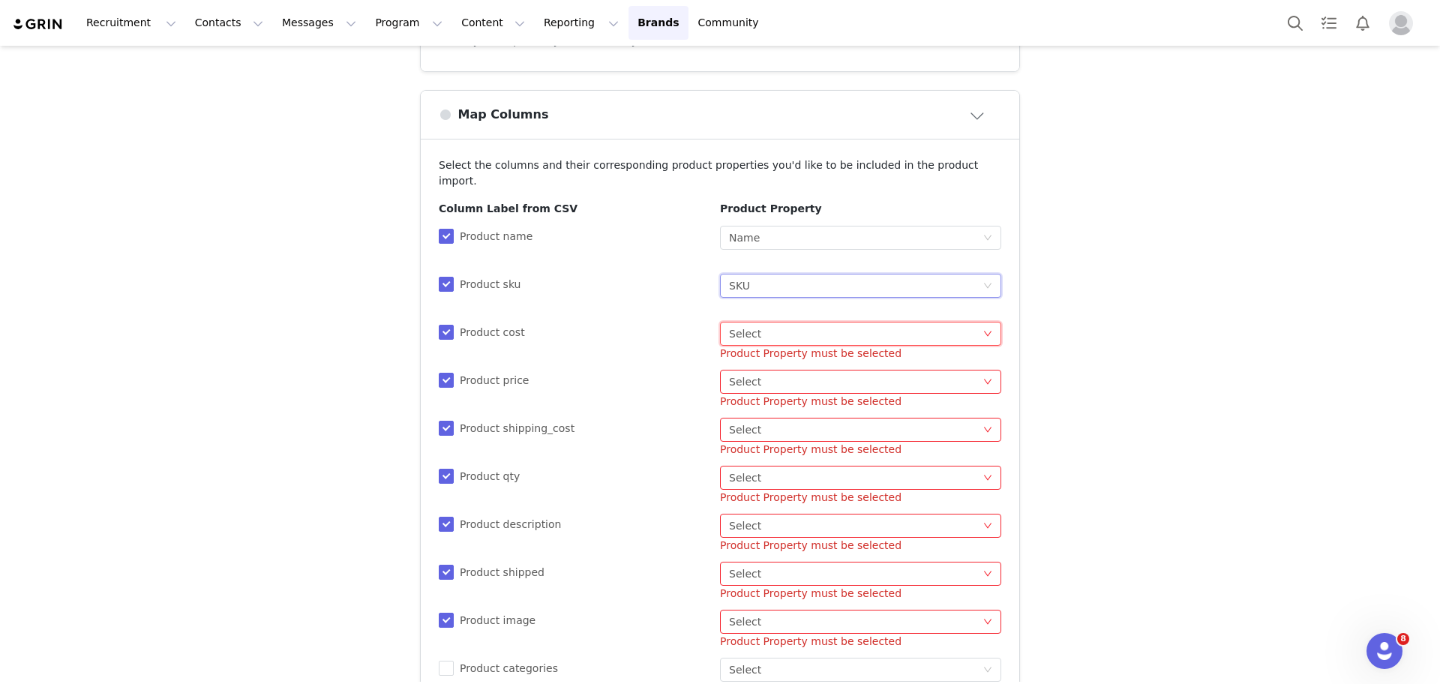
click at [798, 322] on div "Select Select" at bounding box center [855, 333] width 253 height 22
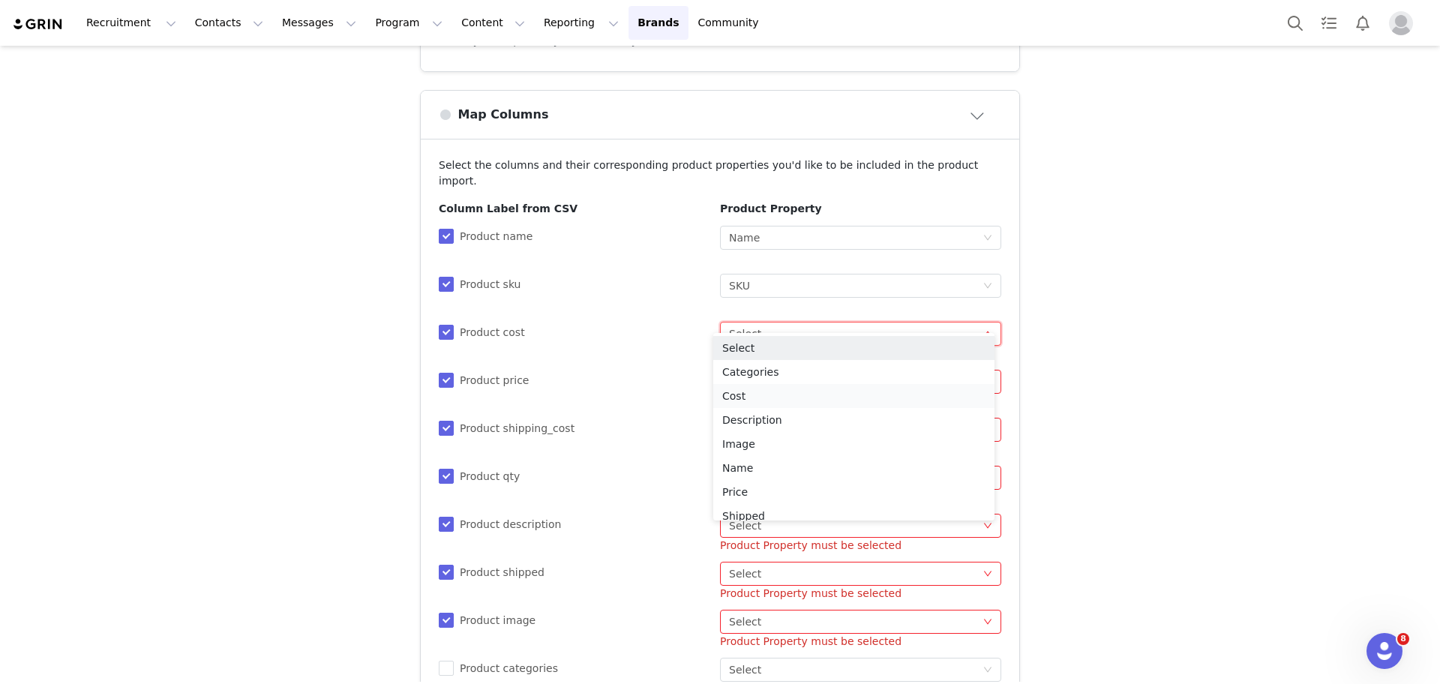
click at [781, 402] on li "Cost" at bounding box center [853, 396] width 281 height 24
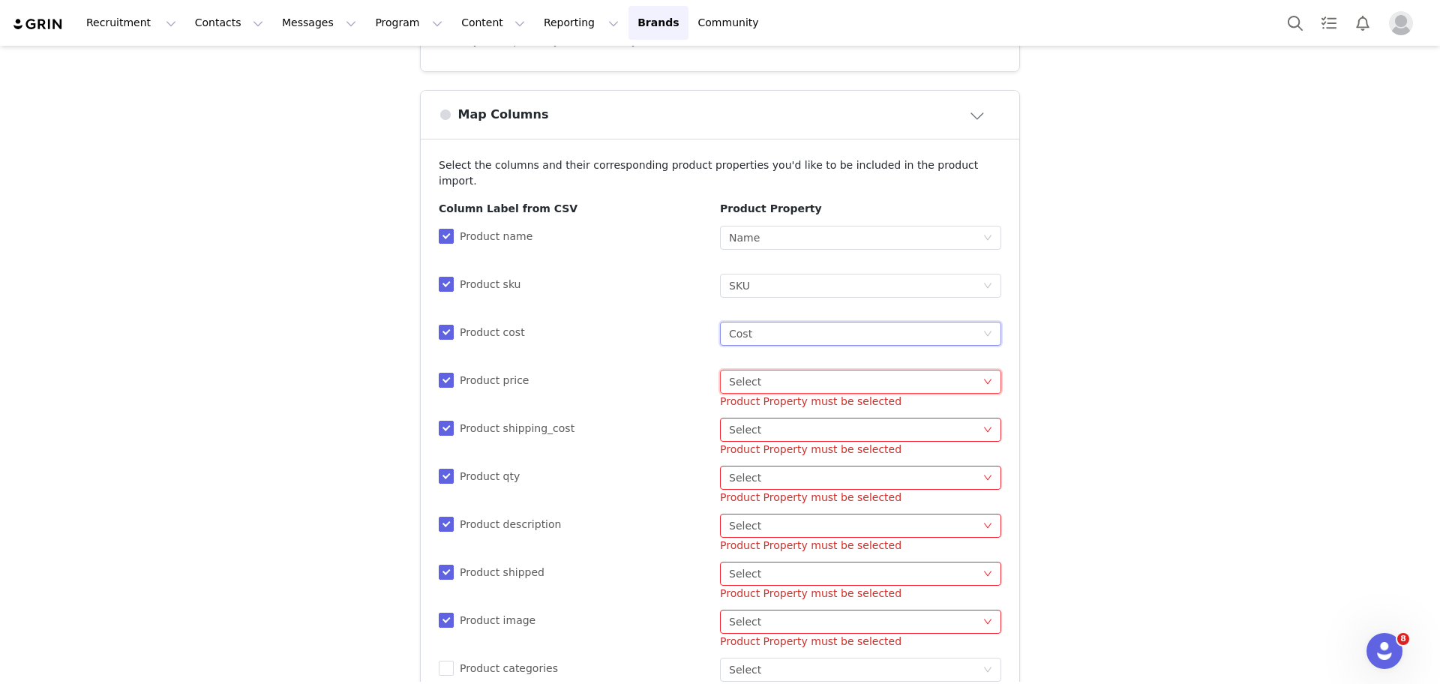
click at [784, 370] on div "Select Select" at bounding box center [855, 381] width 253 height 22
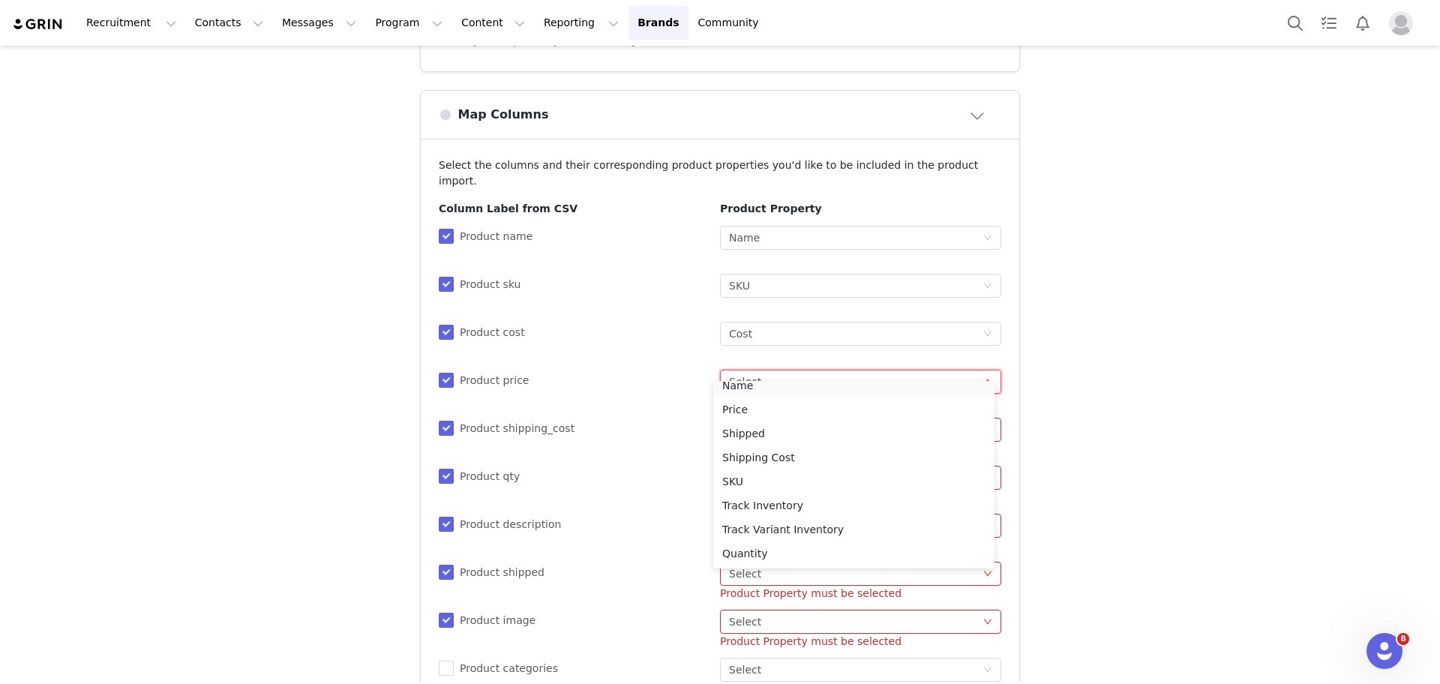
scroll to position [123, 0]
click at [772, 413] on li "Price" at bounding box center [853, 417] width 281 height 24
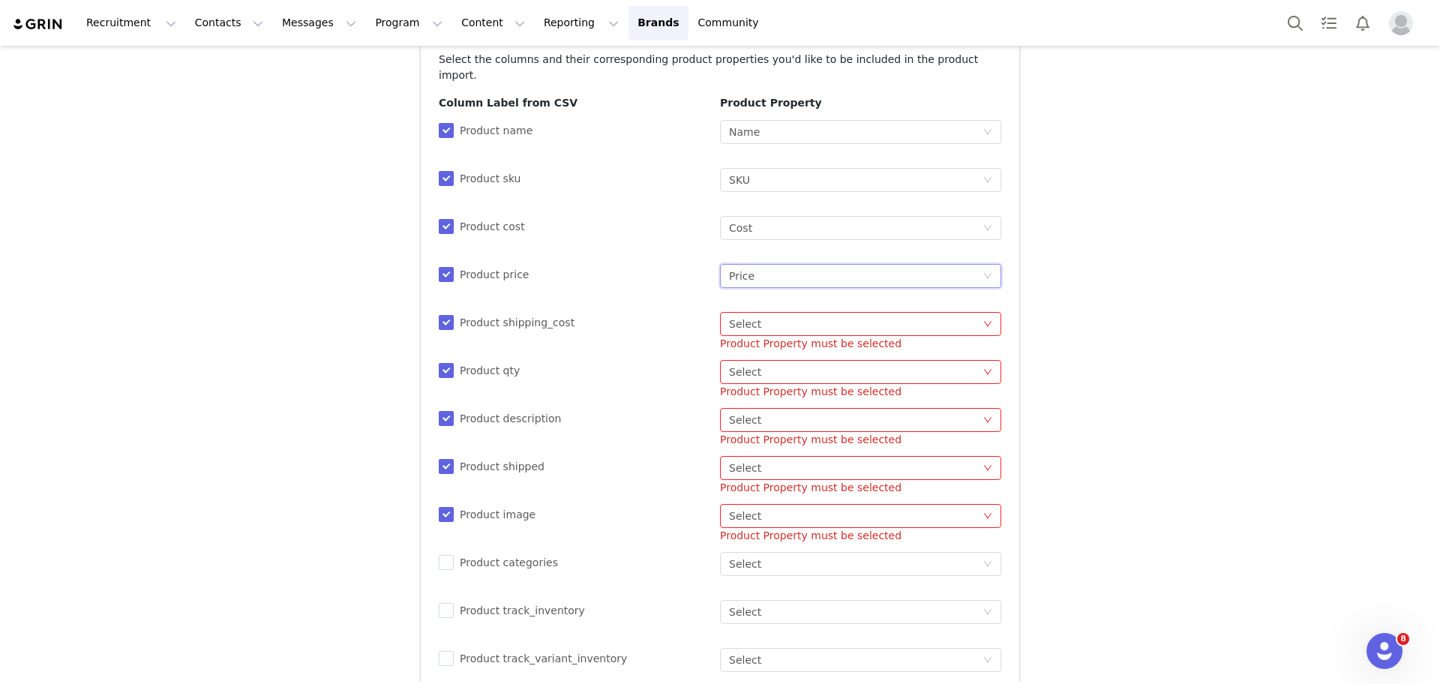
scroll to position [303, 0]
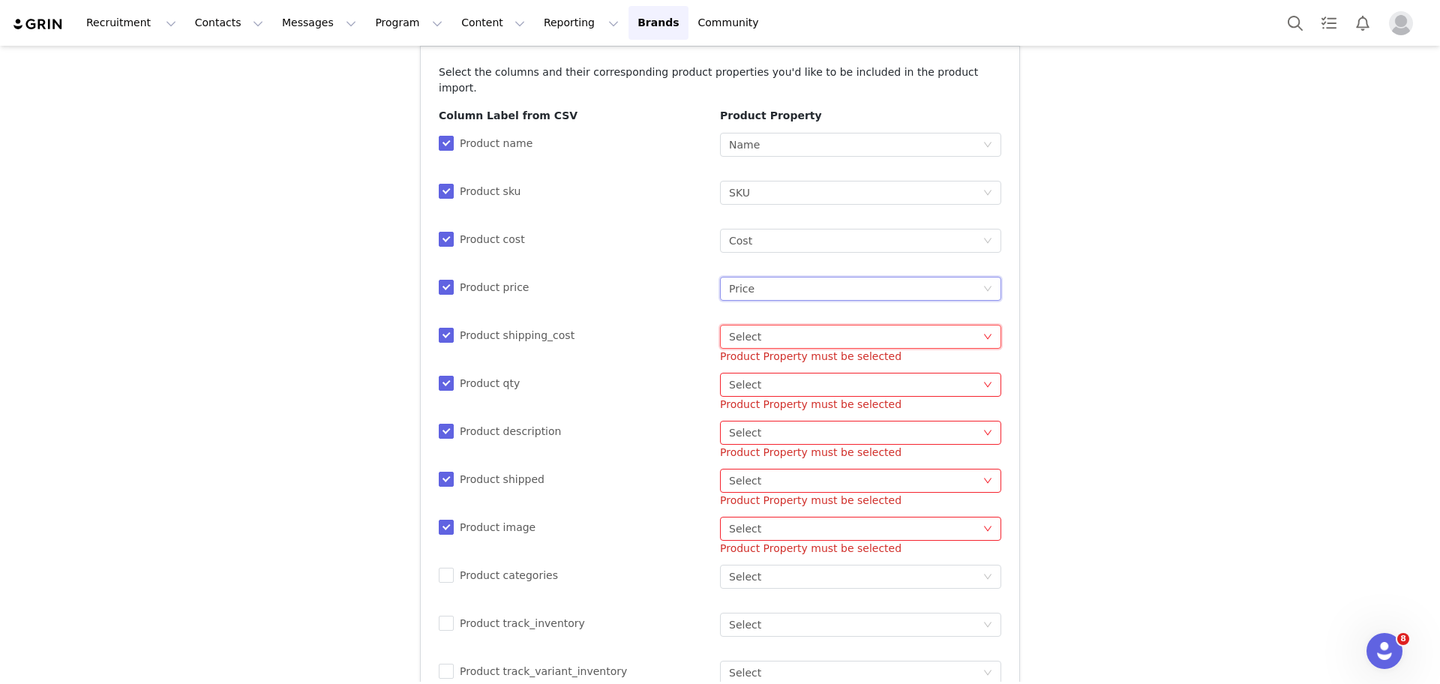
click at [961, 325] on div "Select Select" at bounding box center [855, 336] width 253 height 22
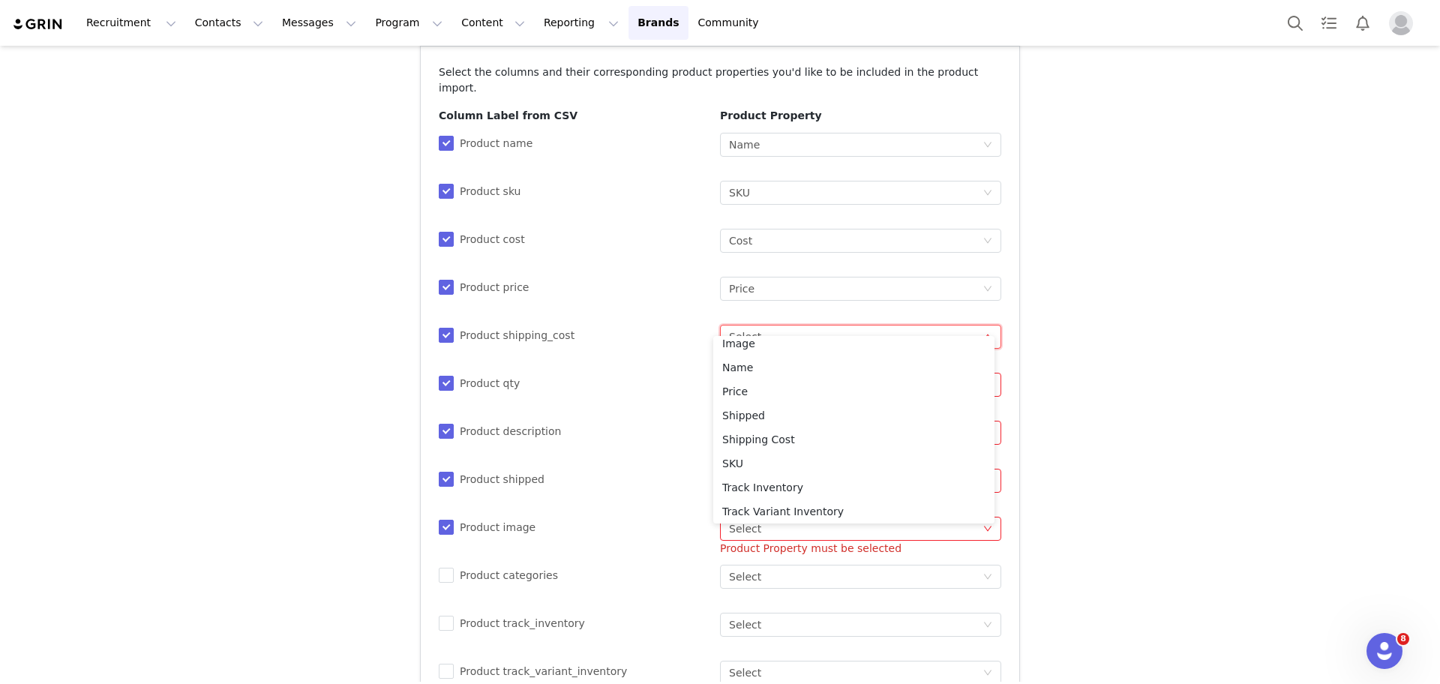
scroll to position [130, 0]
click at [823, 408] on li "Shipping Cost" at bounding box center [853, 412] width 281 height 24
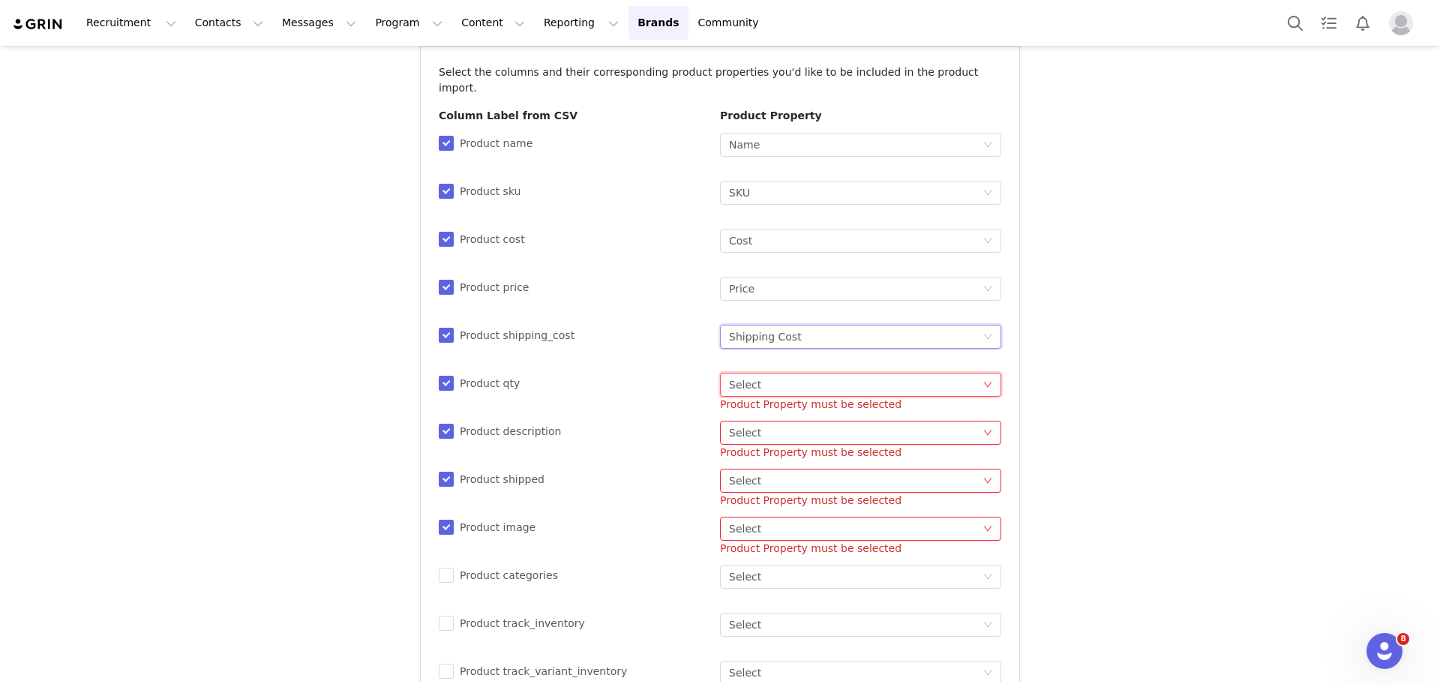
click at [790, 379] on div "Select Select" at bounding box center [855, 384] width 253 height 22
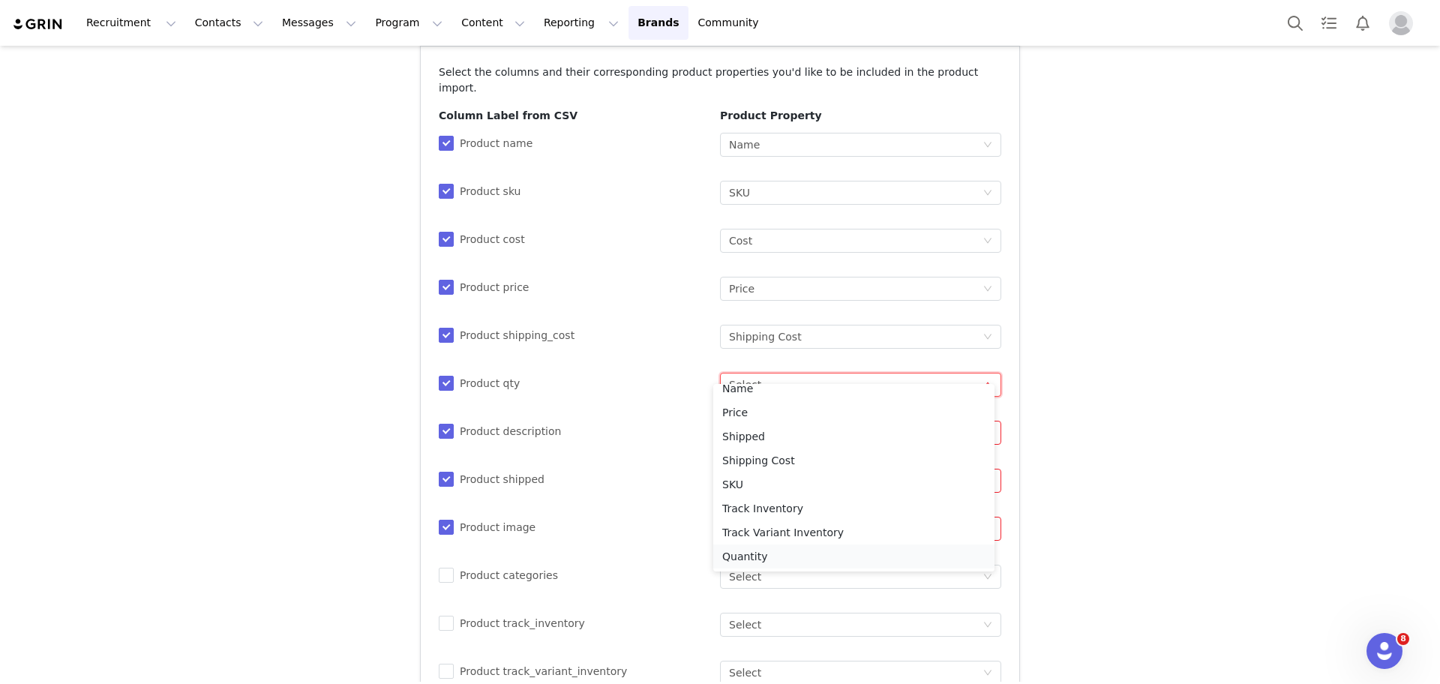
click at [871, 564] on li "Quantity" at bounding box center [853, 556] width 281 height 24
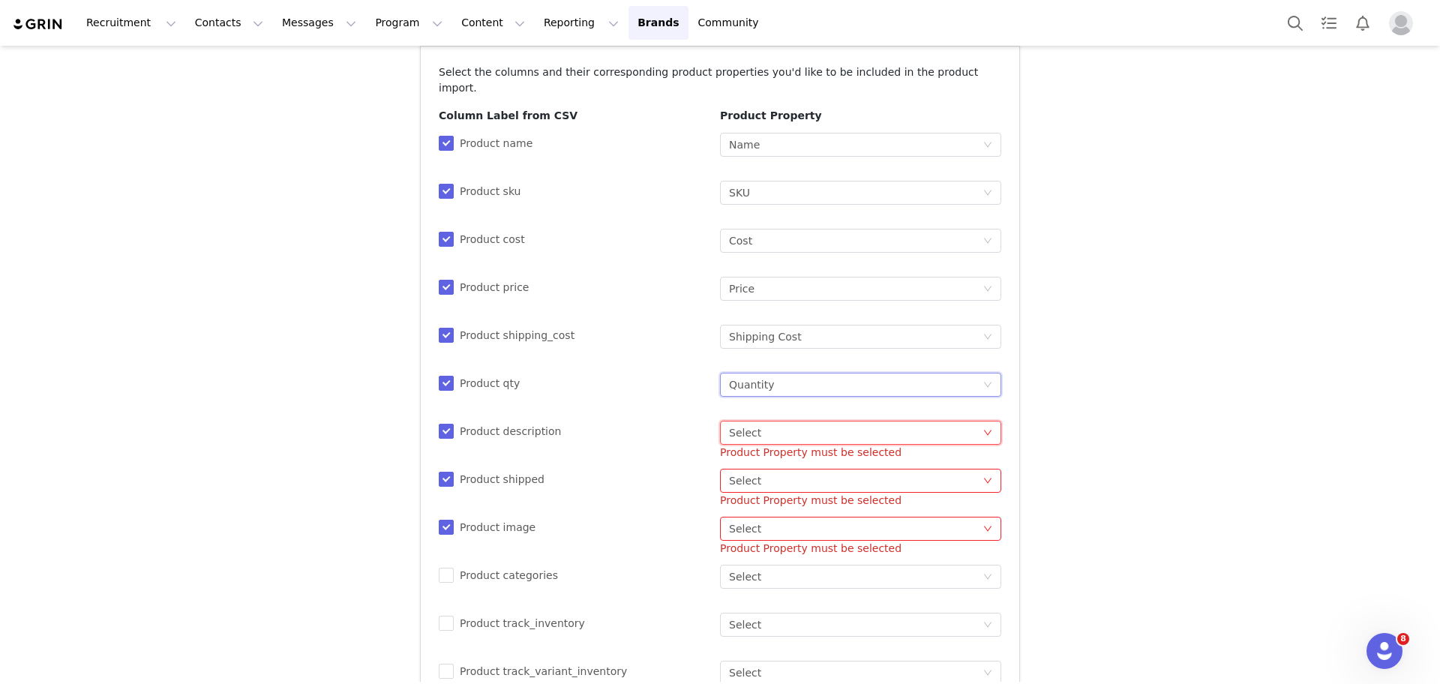
click at [809, 424] on div "Select Select" at bounding box center [855, 432] width 253 height 22
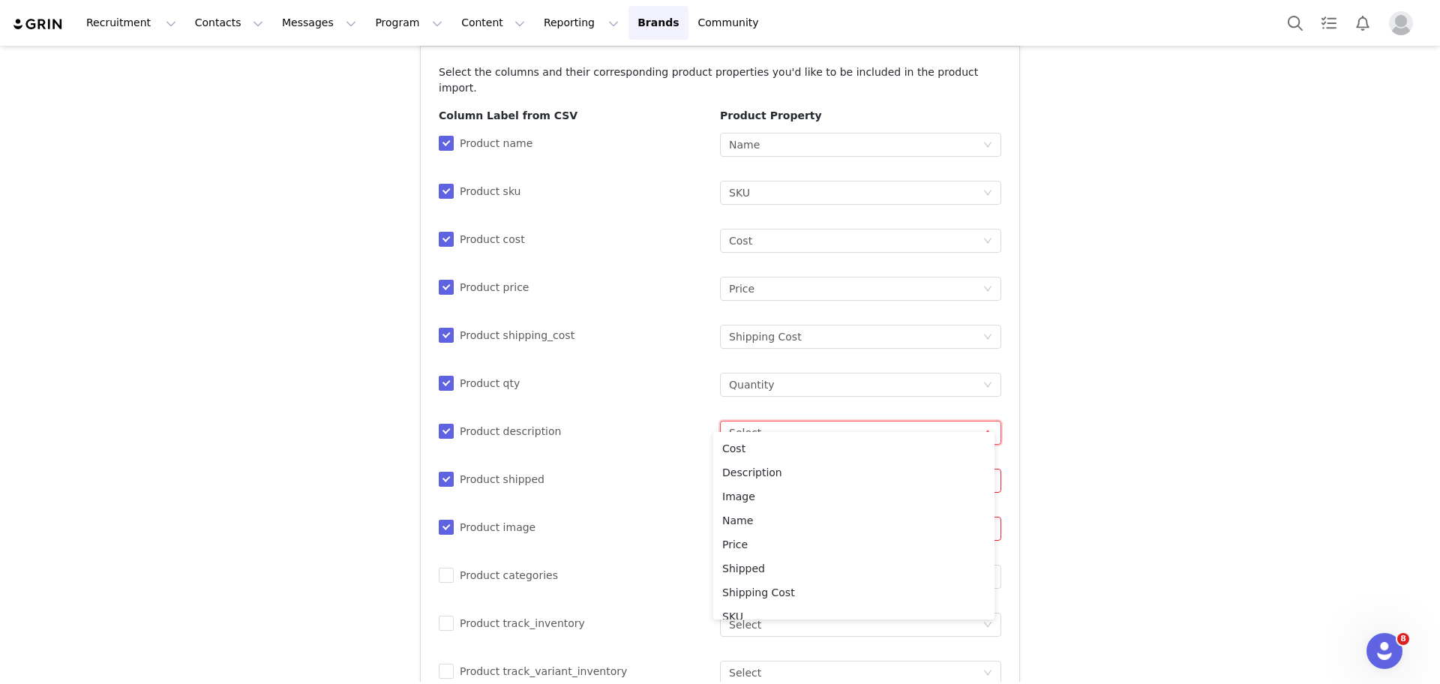
scroll to position [48, 0]
click at [838, 468] on li "Description" at bounding box center [853, 471] width 281 height 24
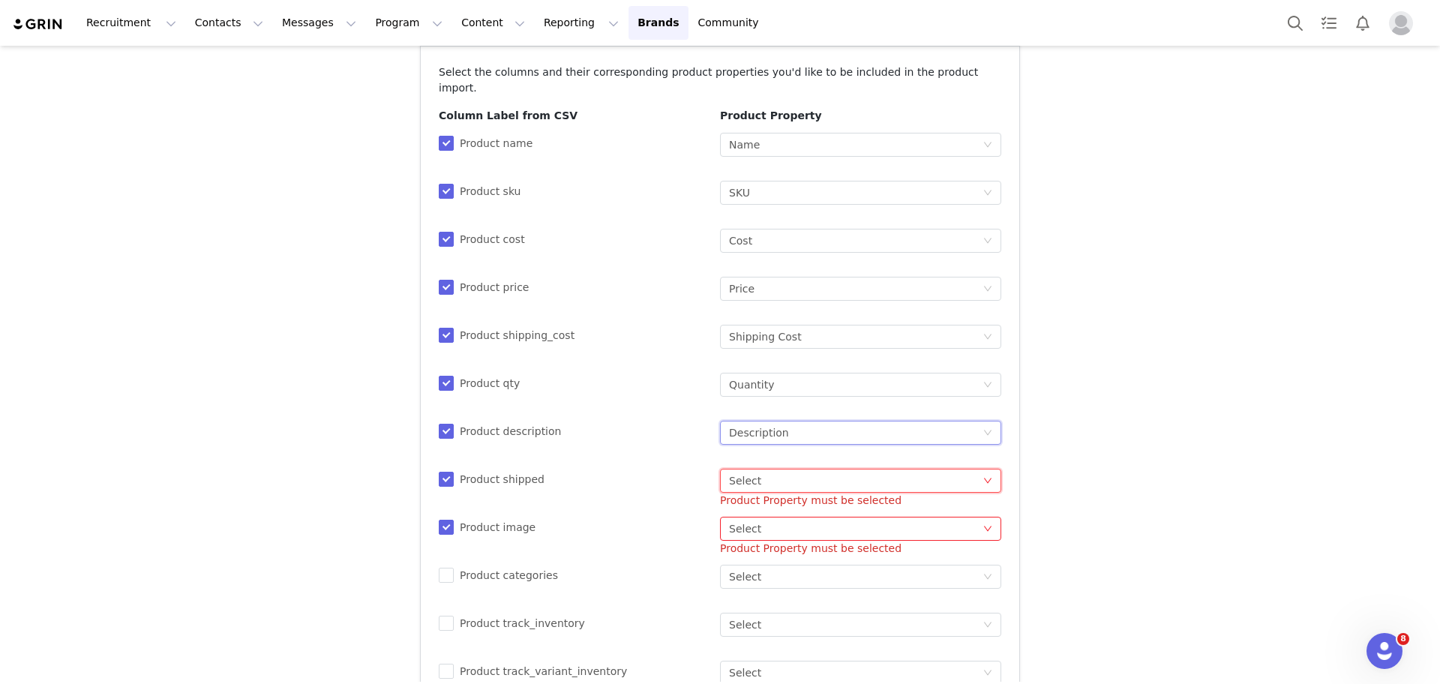
click at [802, 469] on div "Select Select" at bounding box center [855, 480] width 253 height 22
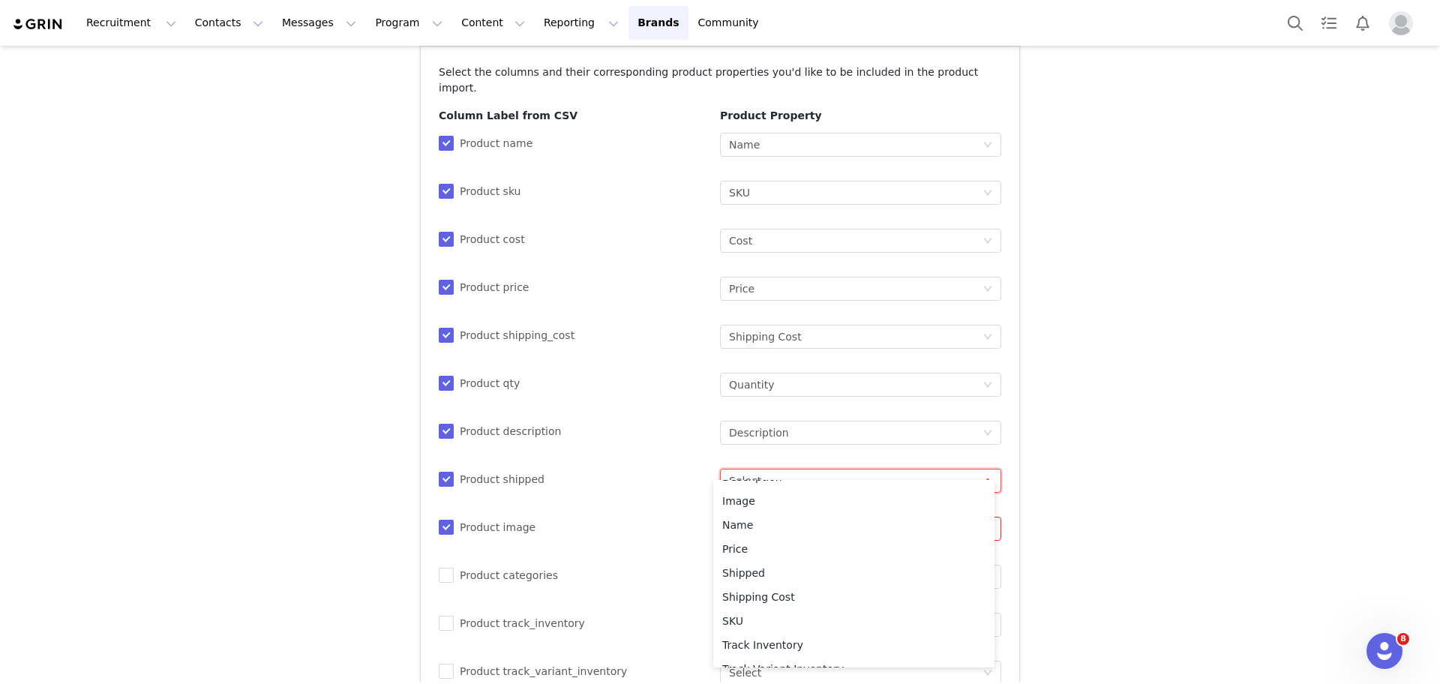
scroll to position [125, 0]
click at [804, 544] on li "Shipped" at bounding box center [853, 538] width 281 height 24
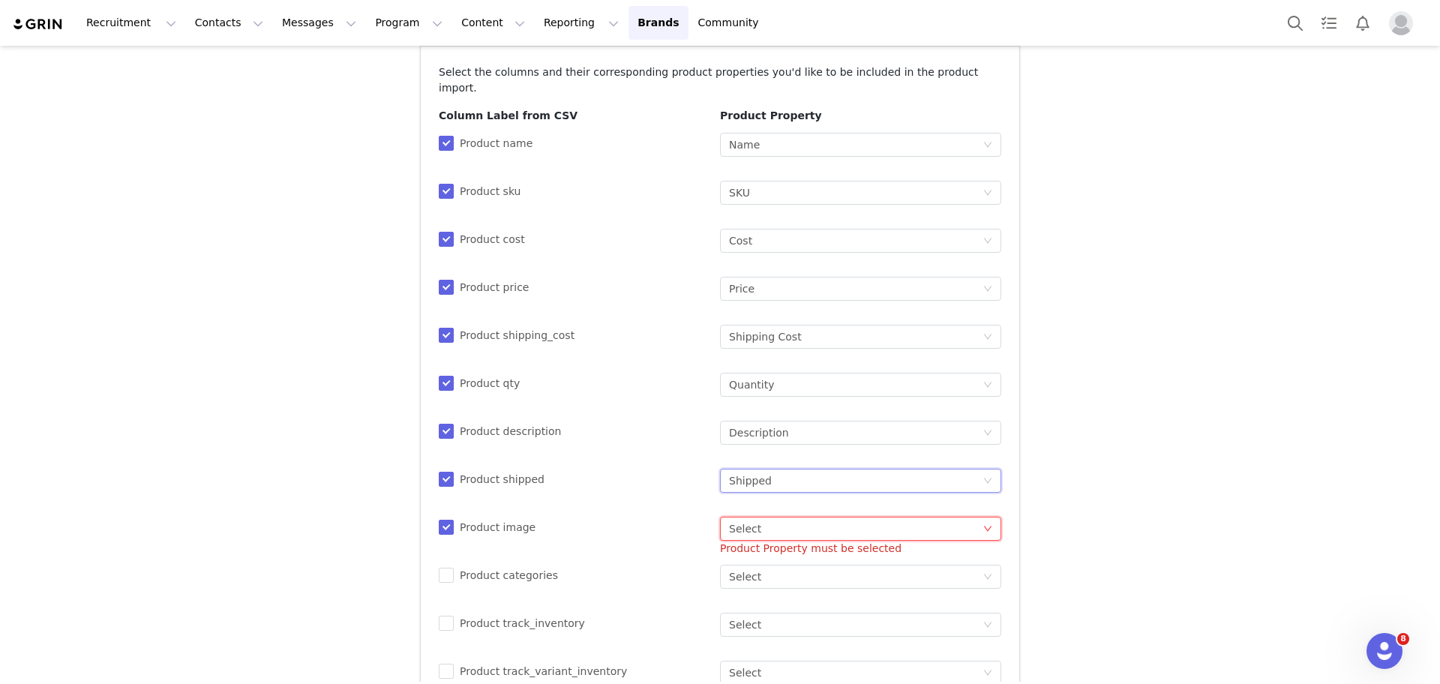
click at [790, 517] on div "Select Select" at bounding box center [855, 528] width 253 height 22
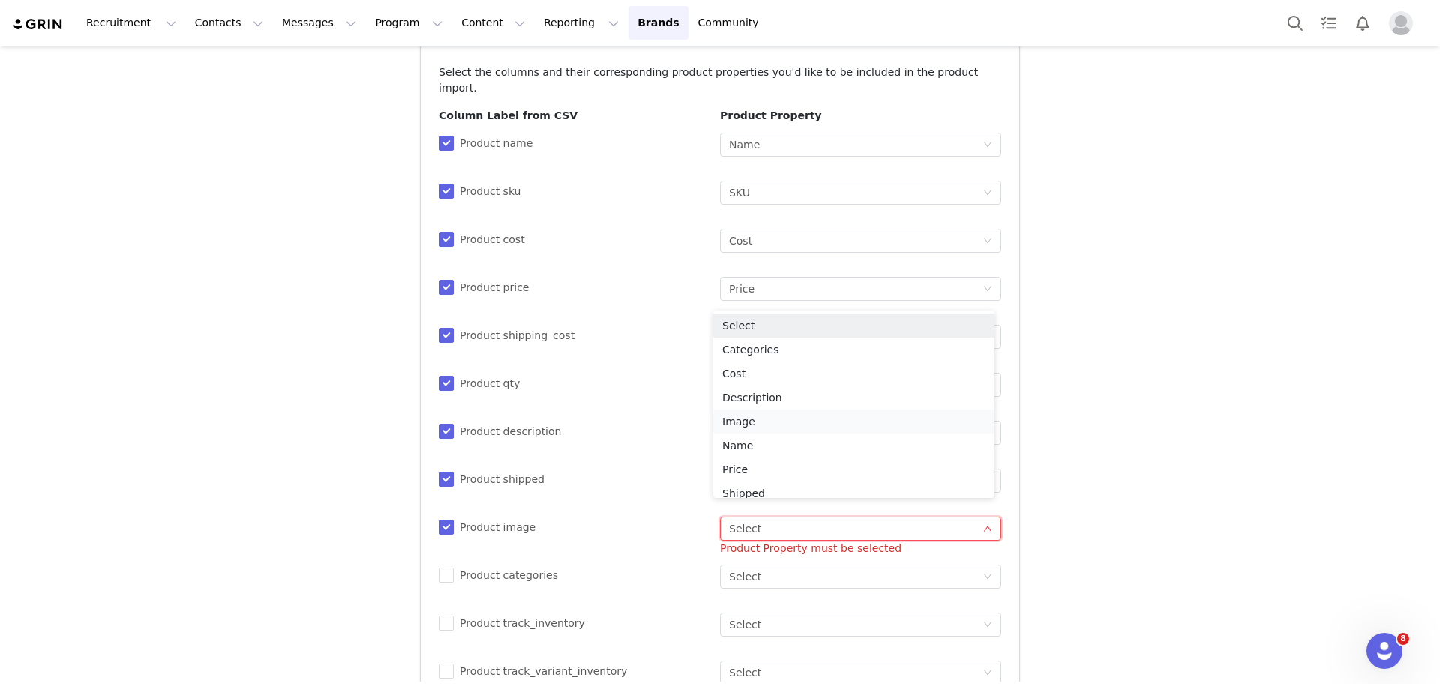
click at [793, 428] on li "Image" at bounding box center [853, 421] width 281 height 24
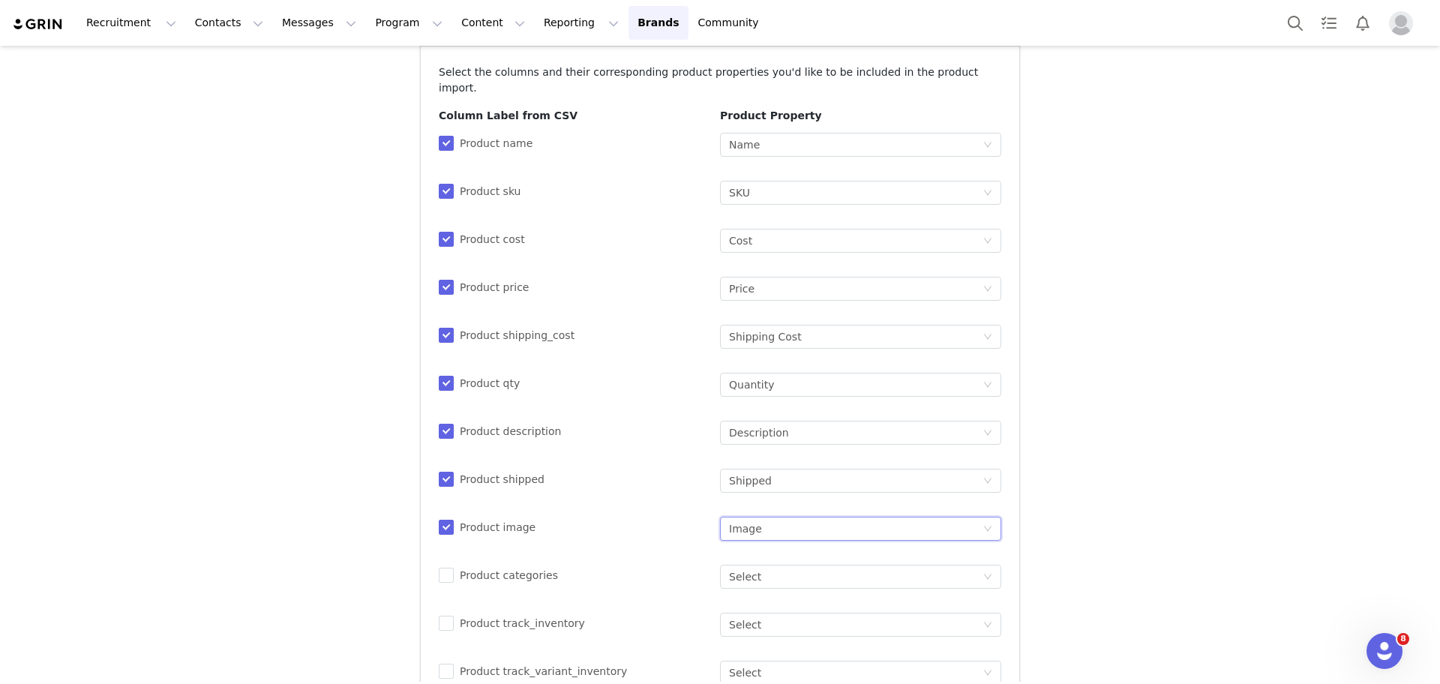
scroll to position [333, 0]
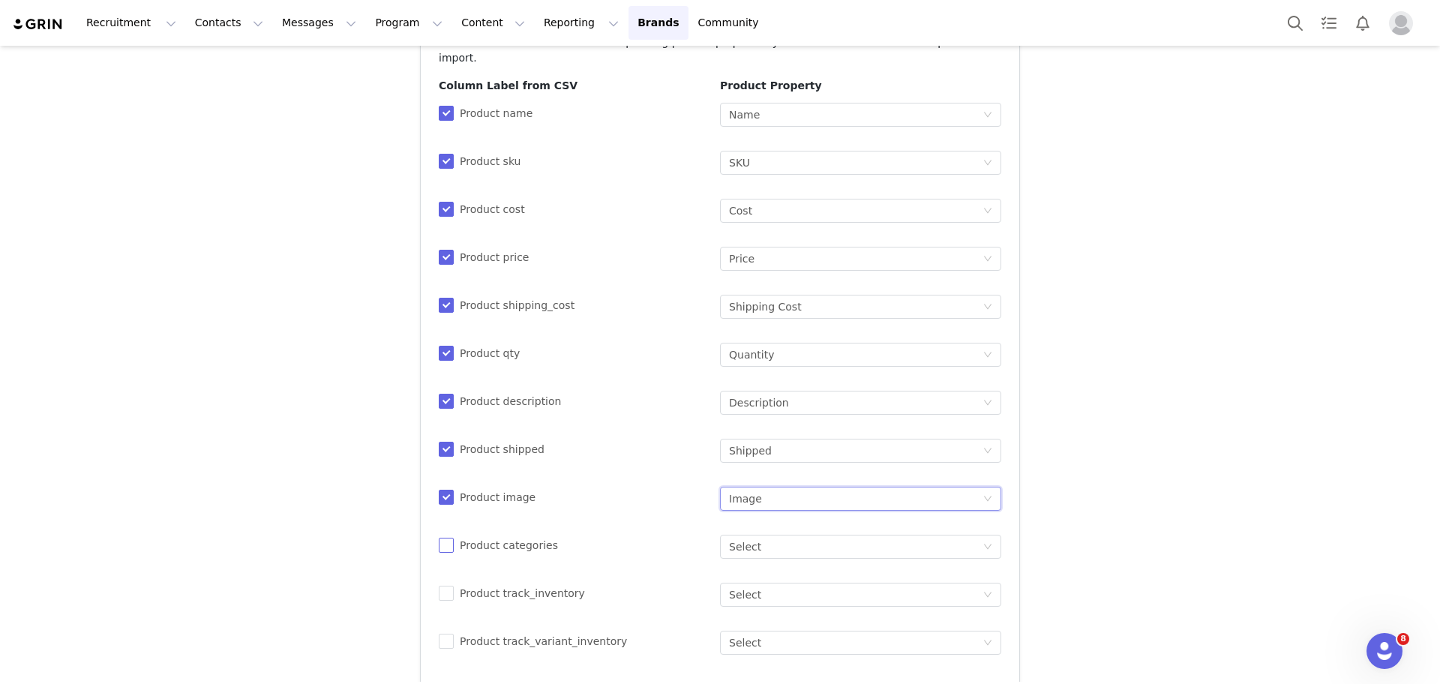
click at [439, 538] on input "Product categories" at bounding box center [444, 543] width 10 height 10
checkbox input "true"
click at [439, 586] on input "Product track_inventory" at bounding box center [444, 591] width 10 height 10
checkbox input "true"
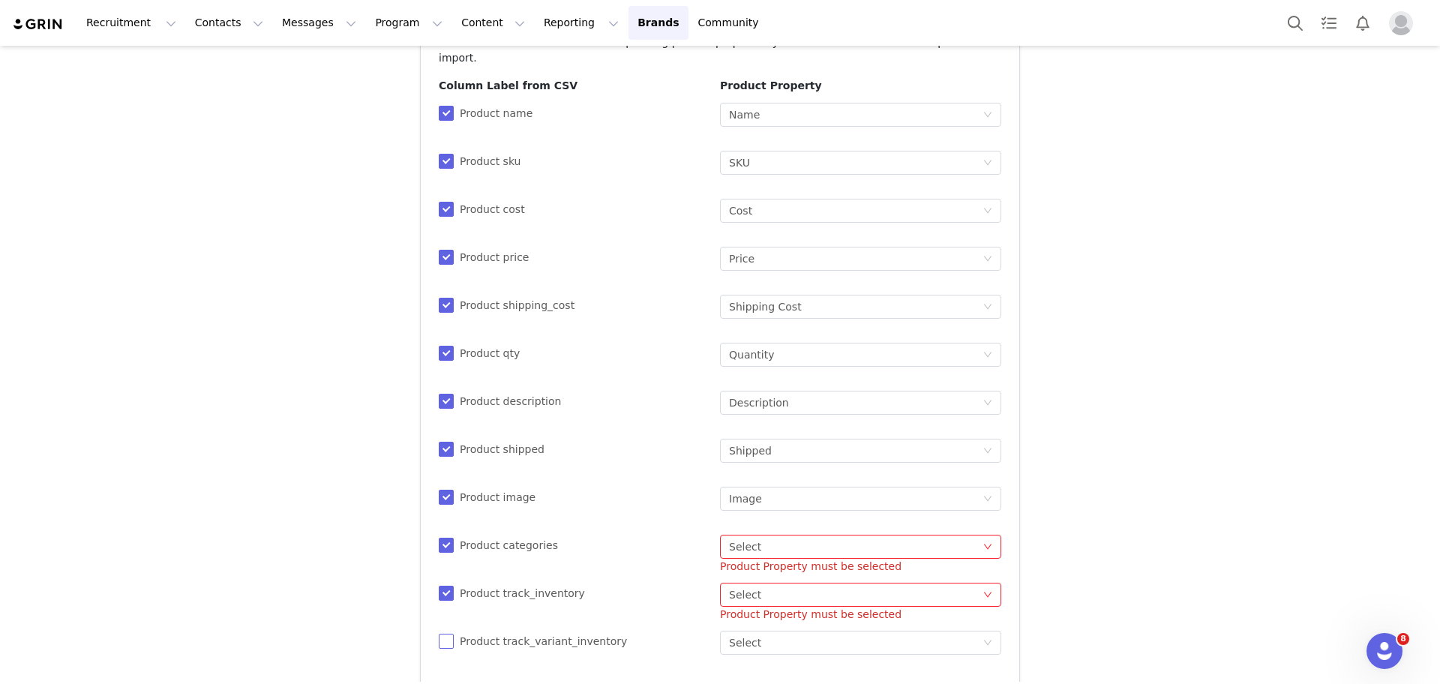
click at [443, 634] on span at bounding box center [446, 641] width 15 height 15
click at [443, 634] on input "Product track_variant_inventory" at bounding box center [444, 639] width 10 height 10
checkbox input "true"
click at [749, 535] on div "Select" at bounding box center [745, 546] width 32 height 22
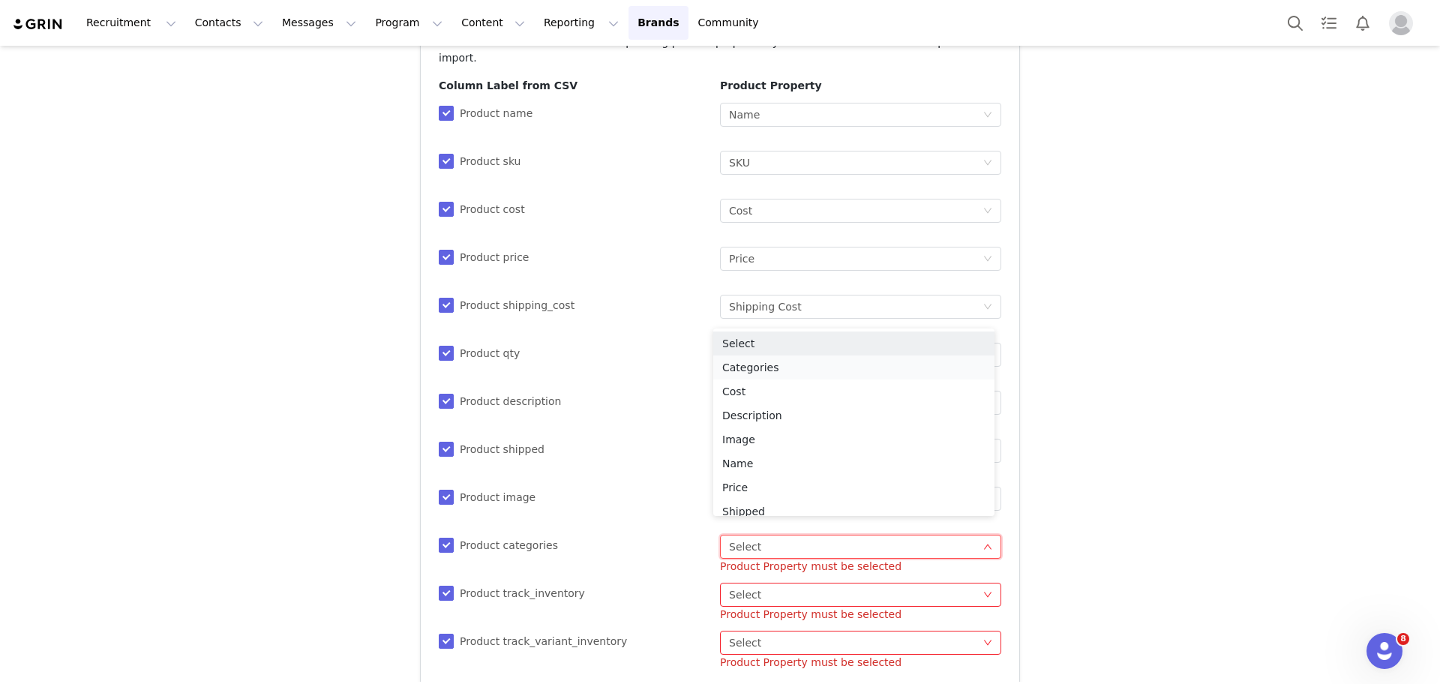
drag, startPoint x: 880, startPoint y: 354, endPoint x: 885, endPoint y: 366, distance: 13.1
click at [885, 366] on ul "Select Categories Cost Description Image Name Price Shipped Shipping Cost SKU T…" at bounding box center [853, 421] width 281 height 187
click at [885, 366] on li "Categories" at bounding box center [853, 367] width 281 height 24
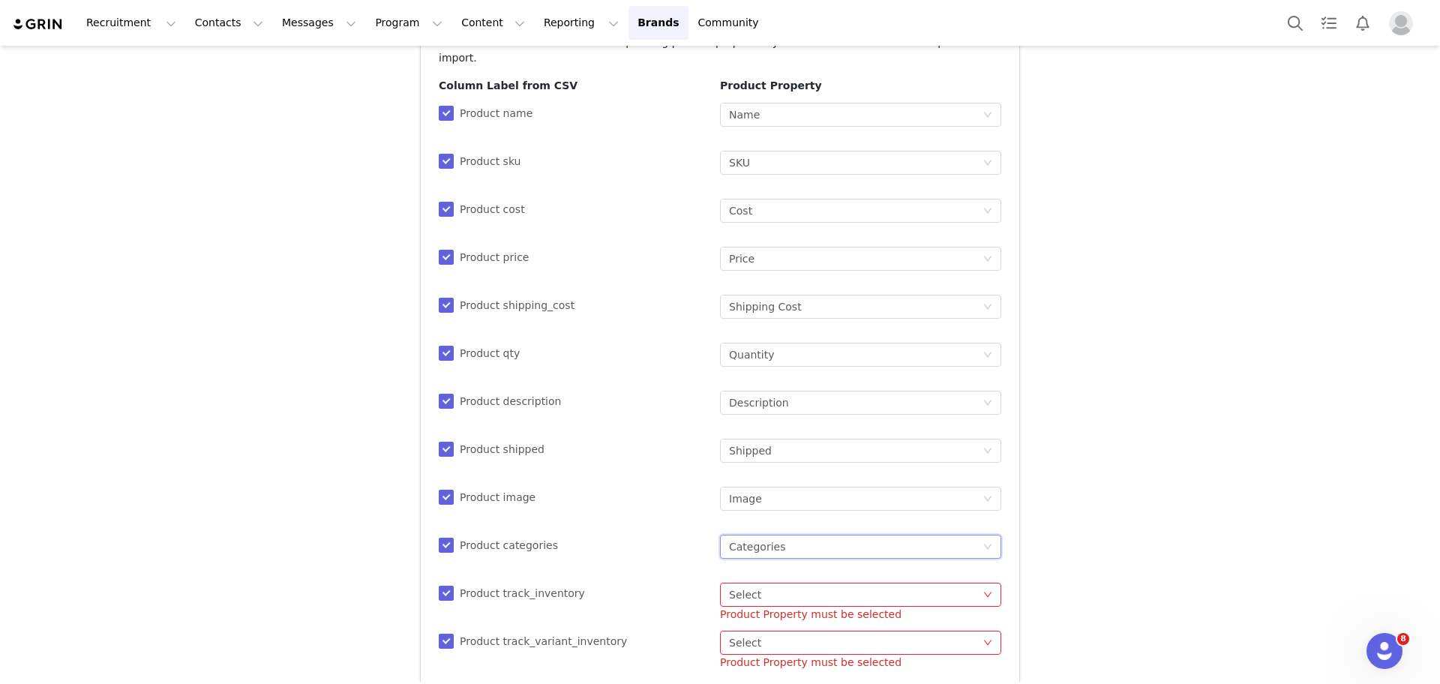
click at [802, 583] on div "Select Select" at bounding box center [855, 594] width 253 height 22
click at [869, 502] on li "Track Inventory" at bounding box center [853, 501] width 281 height 24
click at [865, 631] on div "Select Select" at bounding box center [855, 642] width 253 height 22
click at [876, 576] on li "Track Variant Inventory" at bounding box center [853, 573] width 281 height 24
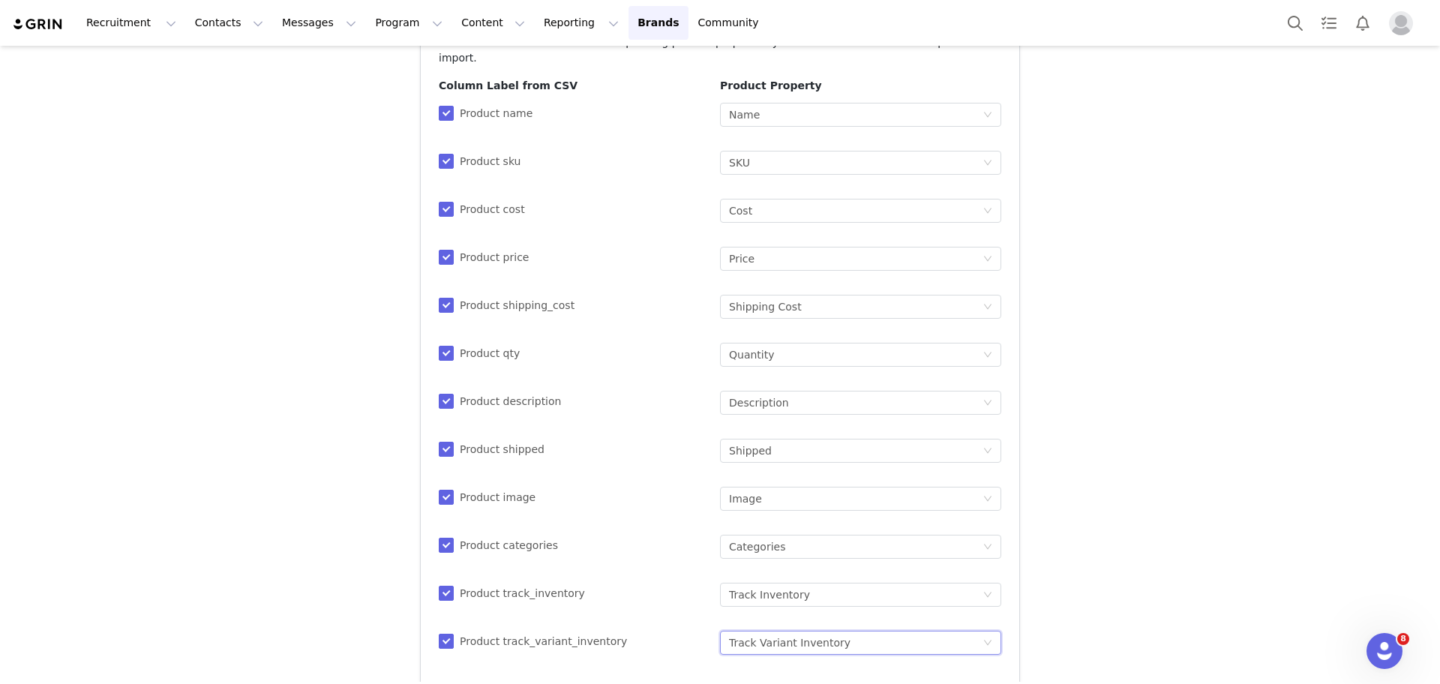
scroll to position [0, 0]
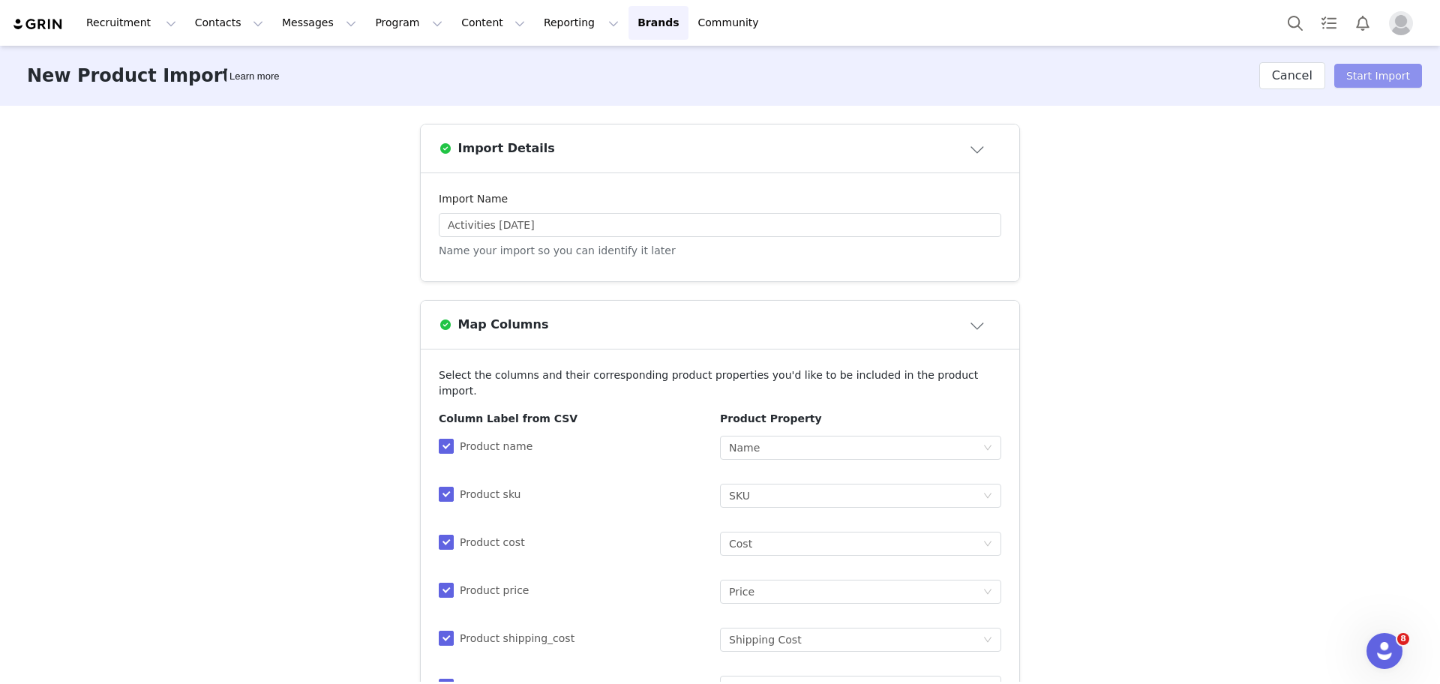
click at [1359, 86] on button "Start Import" at bounding box center [1378, 76] width 88 height 24
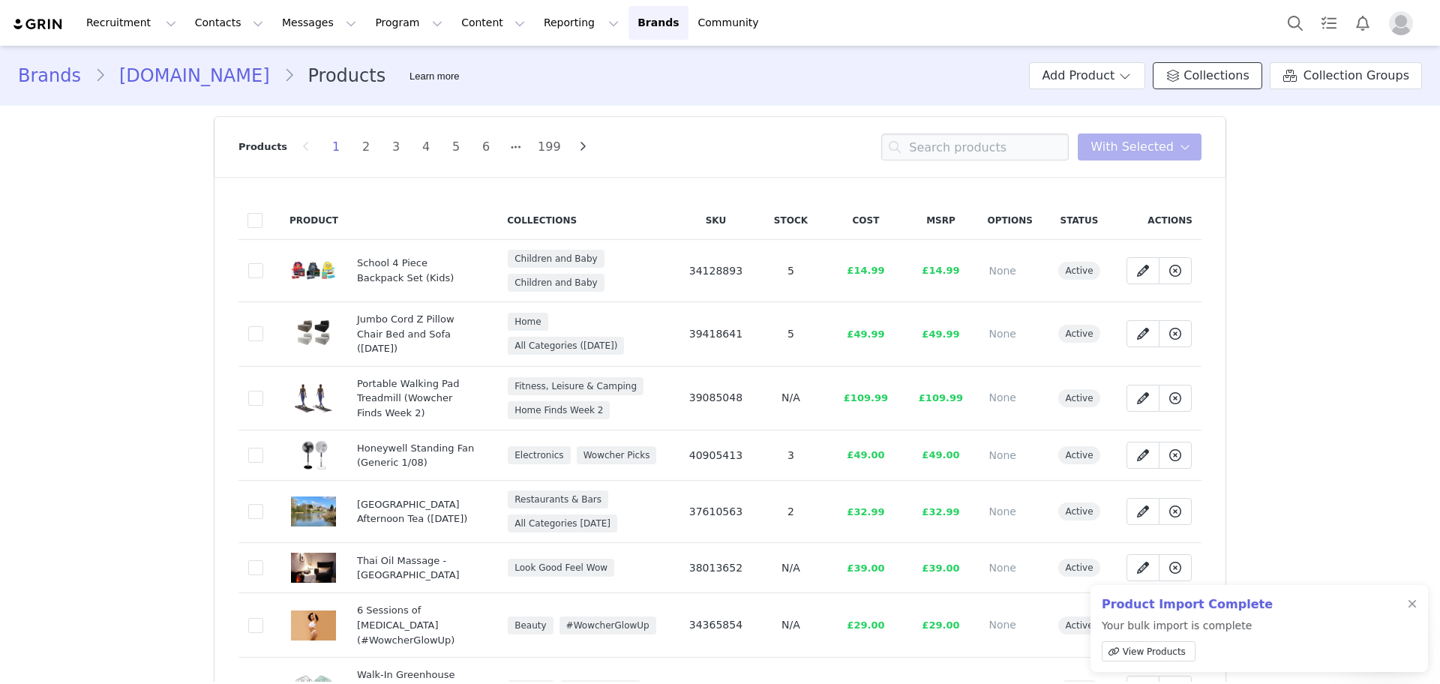
click at [1230, 70] on span "Collections" at bounding box center [1215, 76] width 65 height 18
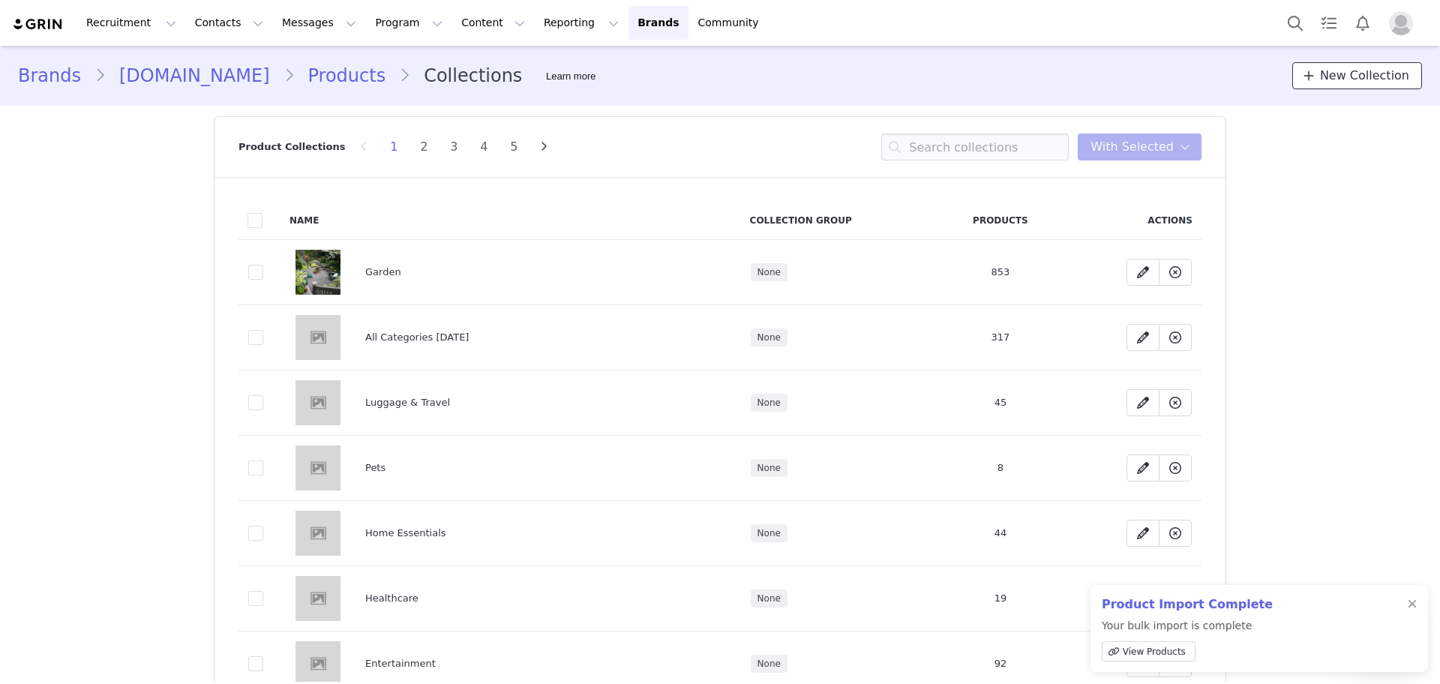
click at [1336, 70] on span "New Collection" at bounding box center [1364, 76] width 89 height 18
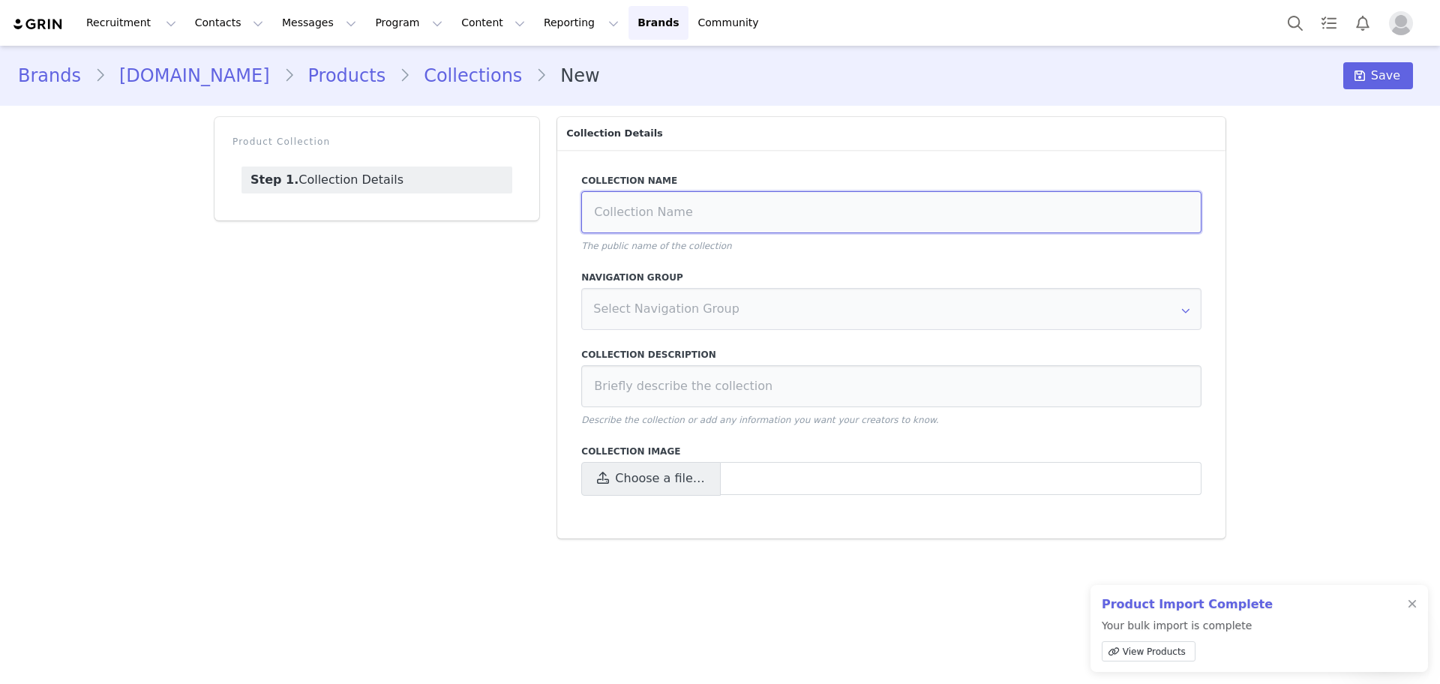
click at [839, 225] on input at bounding box center [891, 212] width 620 height 42
type input "Activities ([DATE])"
click at [1392, 82] on span "Save" at bounding box center [1385, 76] width 29 height 18
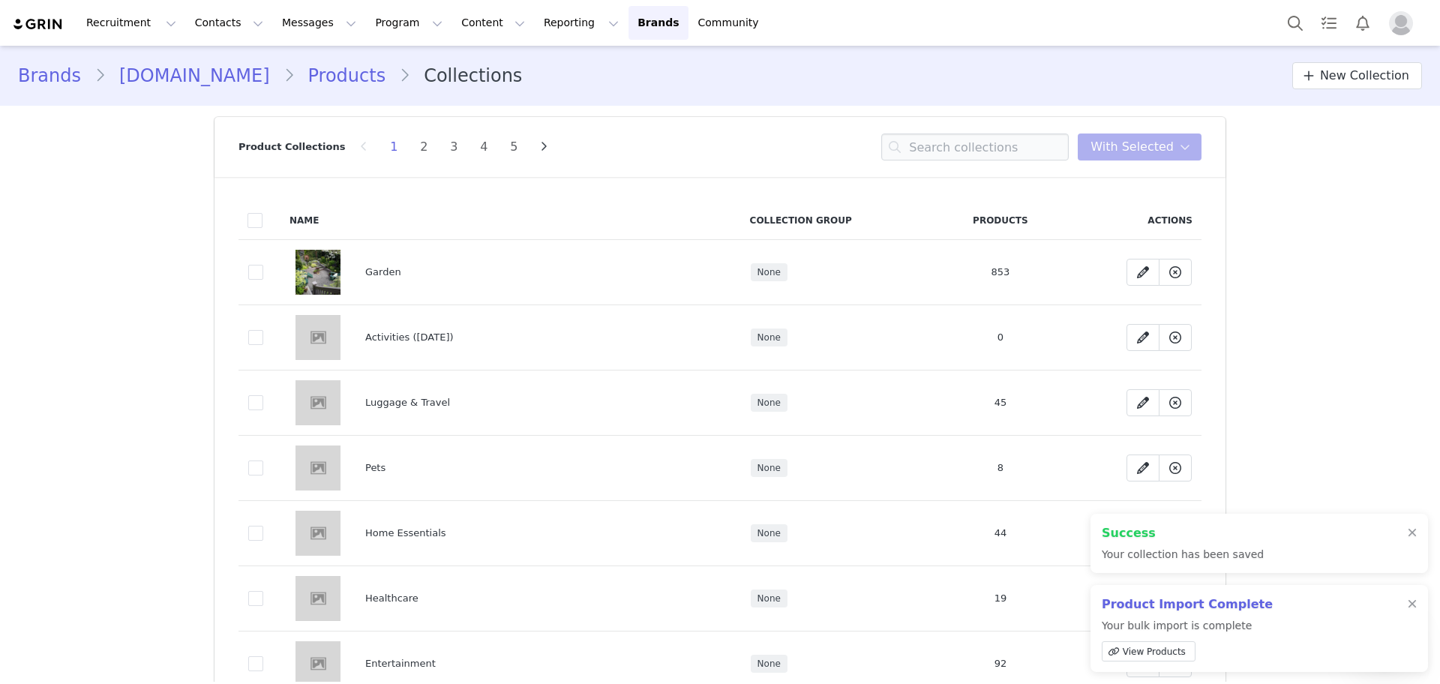
click at [307, 70] on link "Products" at bounding box center [347, 75] width 105 height 27
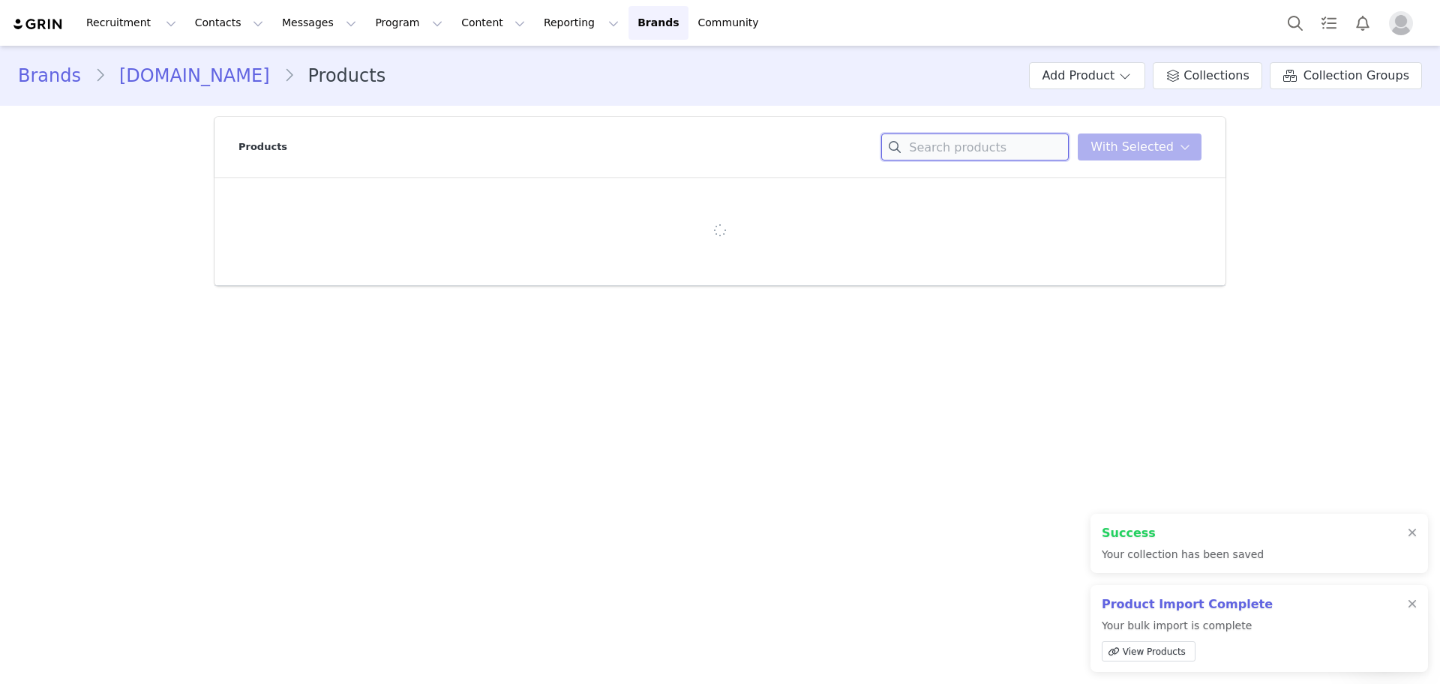
click at [991, 143] on input at bounding box center [974, 146] width 187 height 27
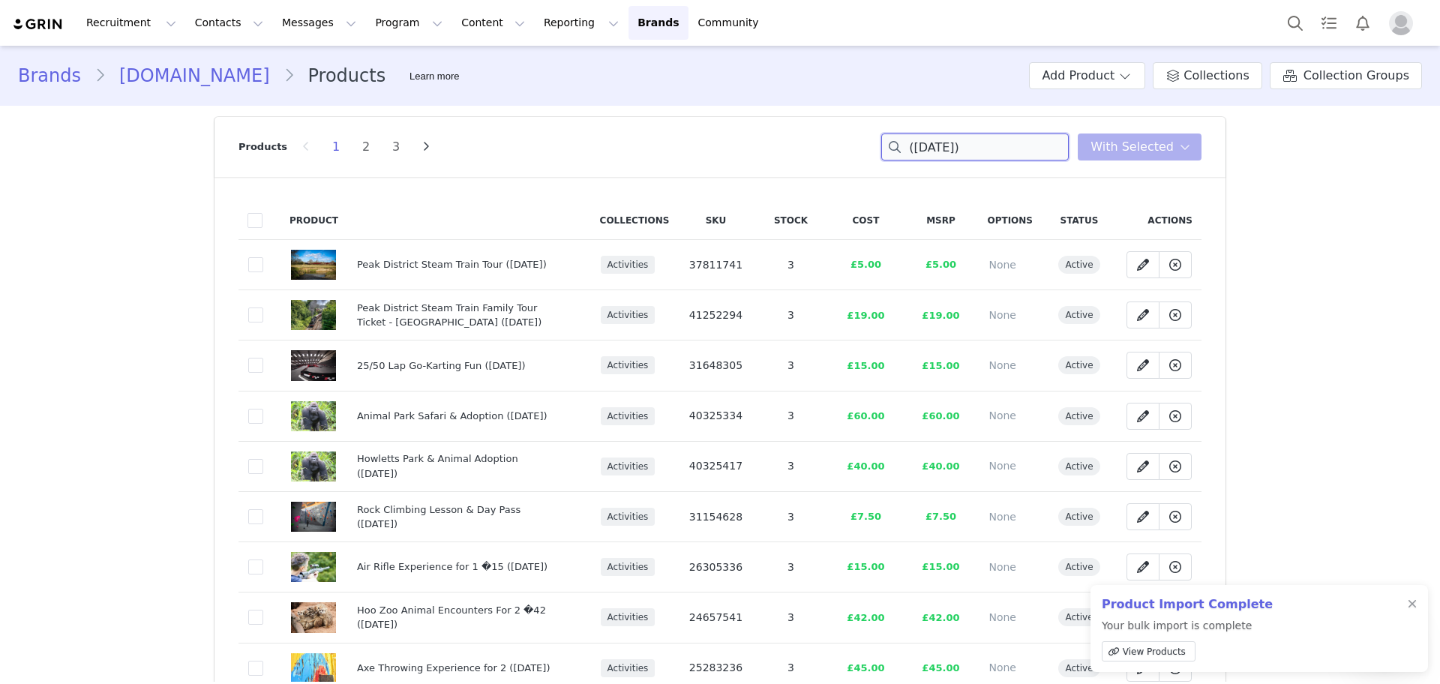
type input "([DATE])"
drag, startPoint x: 1417, startPoint y: 301, endPoint x: 1439, endPoint y: 300, distance: 21.8
click at [1439, 300] on section "Brands [DOMAIN_NAME] Products Learn more Add Product Collections Collection Gro…" at bounding box center [720, 364] width 1440 height 636
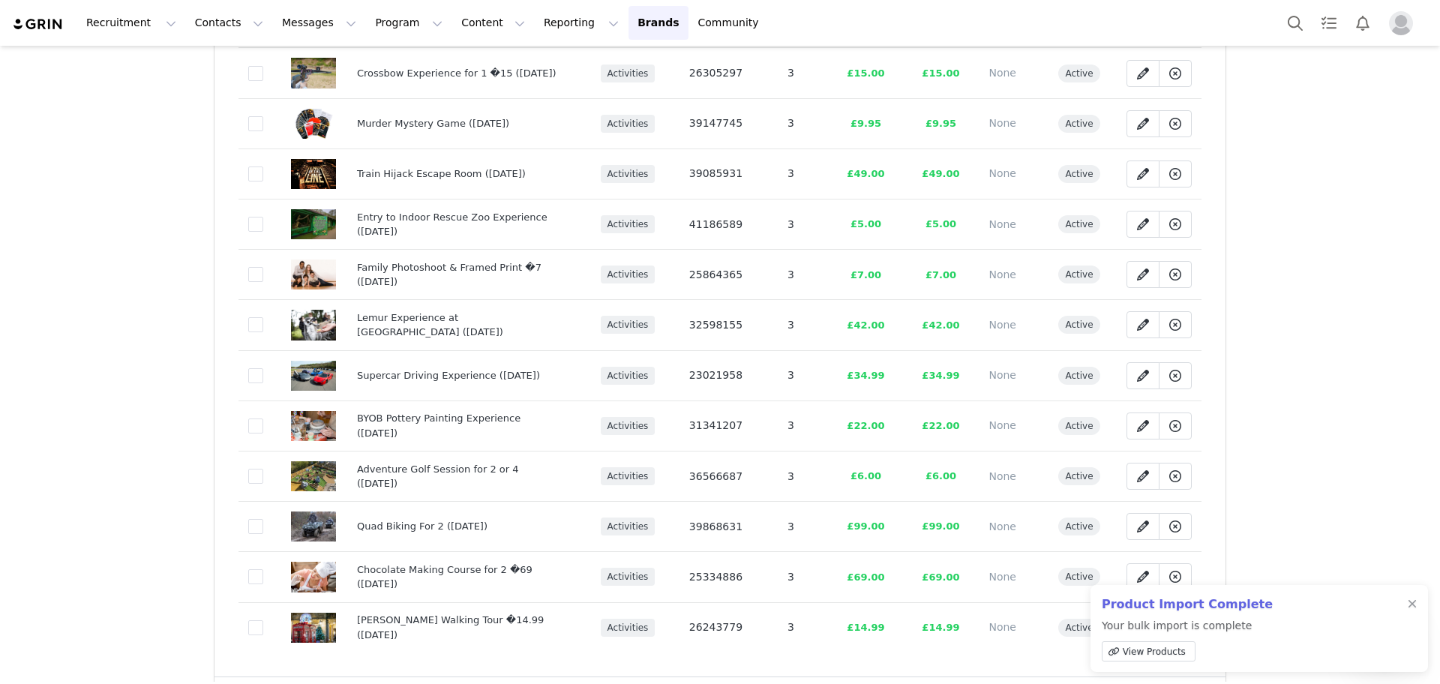
scroll to position [885, 0]
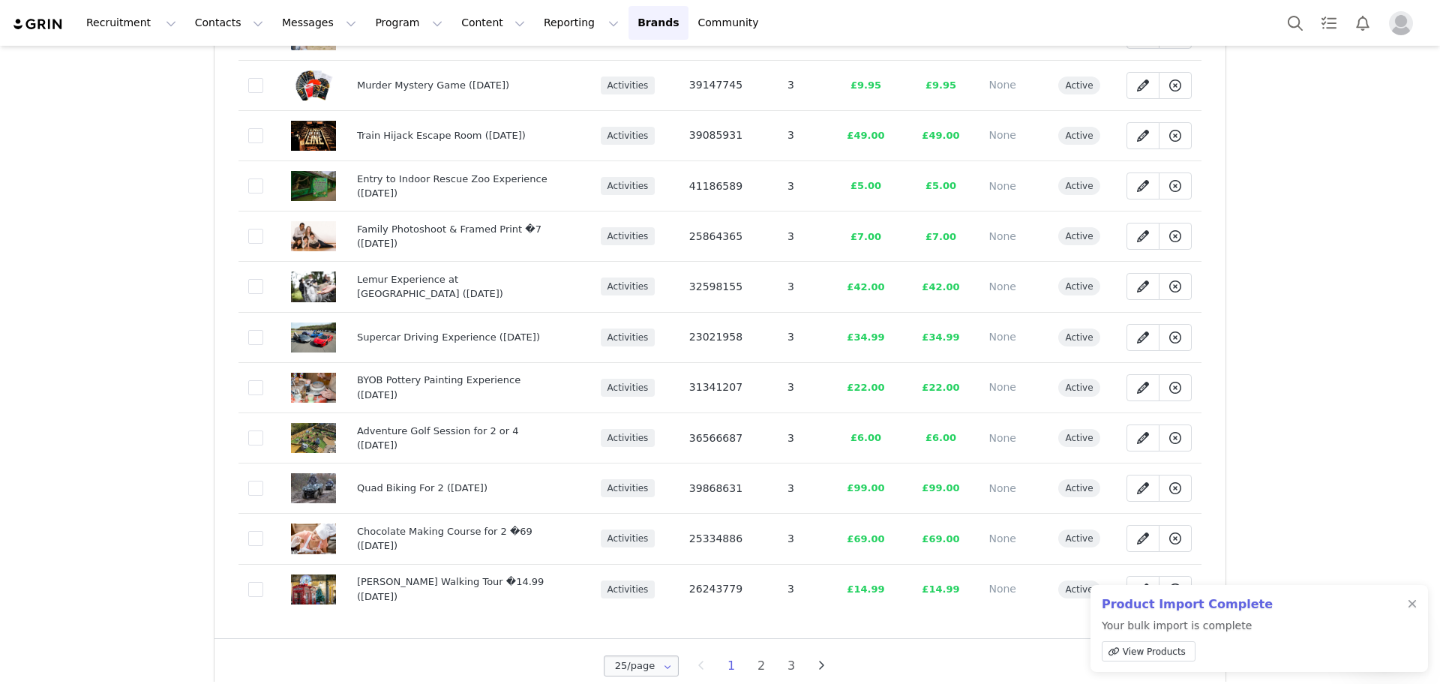
click at [661, 671] on icon at bounding box center [667, 665] width 19 height 16
click at [649, 628] on span "100/page" at bounding box center [637, 628] width 49 height 12
type input "100/page"
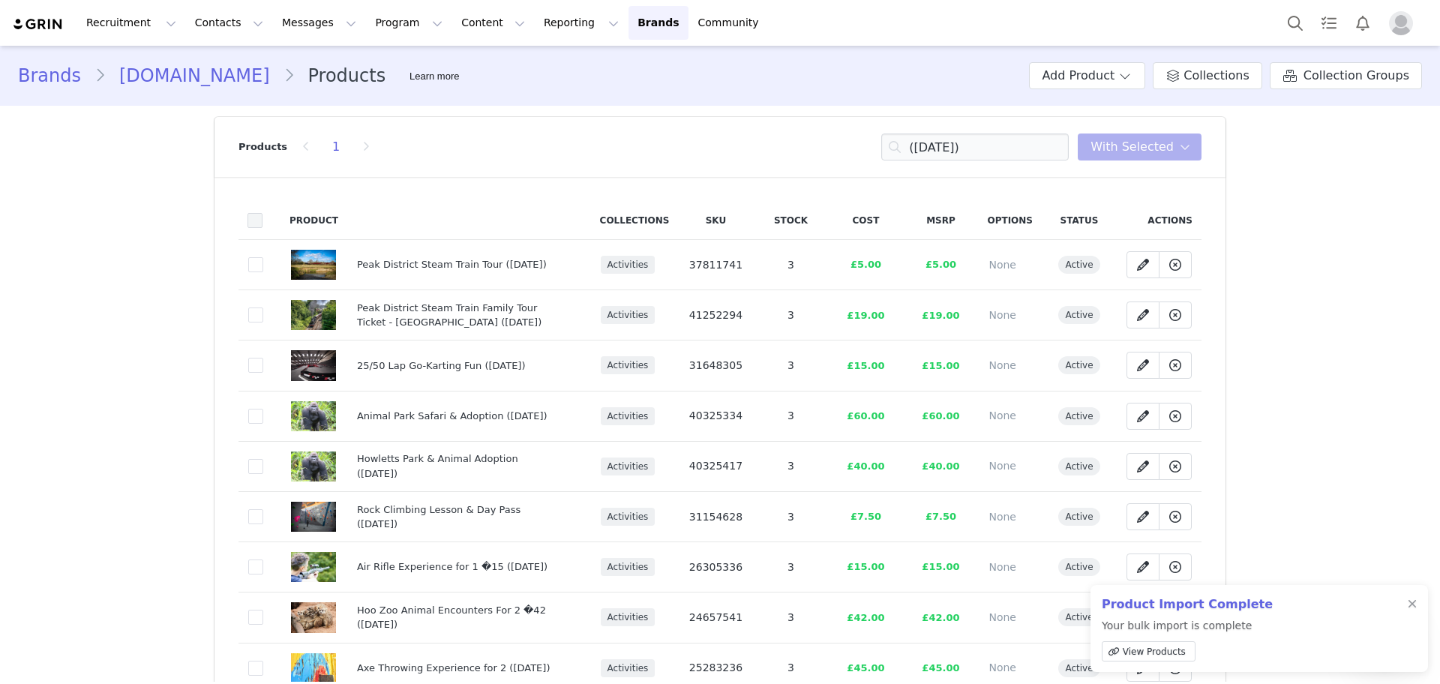
click at [250, 220] on span at bounding box center [254, 220] width 15 height 15
click at [262, 213] on input "checkbox" at bounding box center [262, 213] width 0 height 0
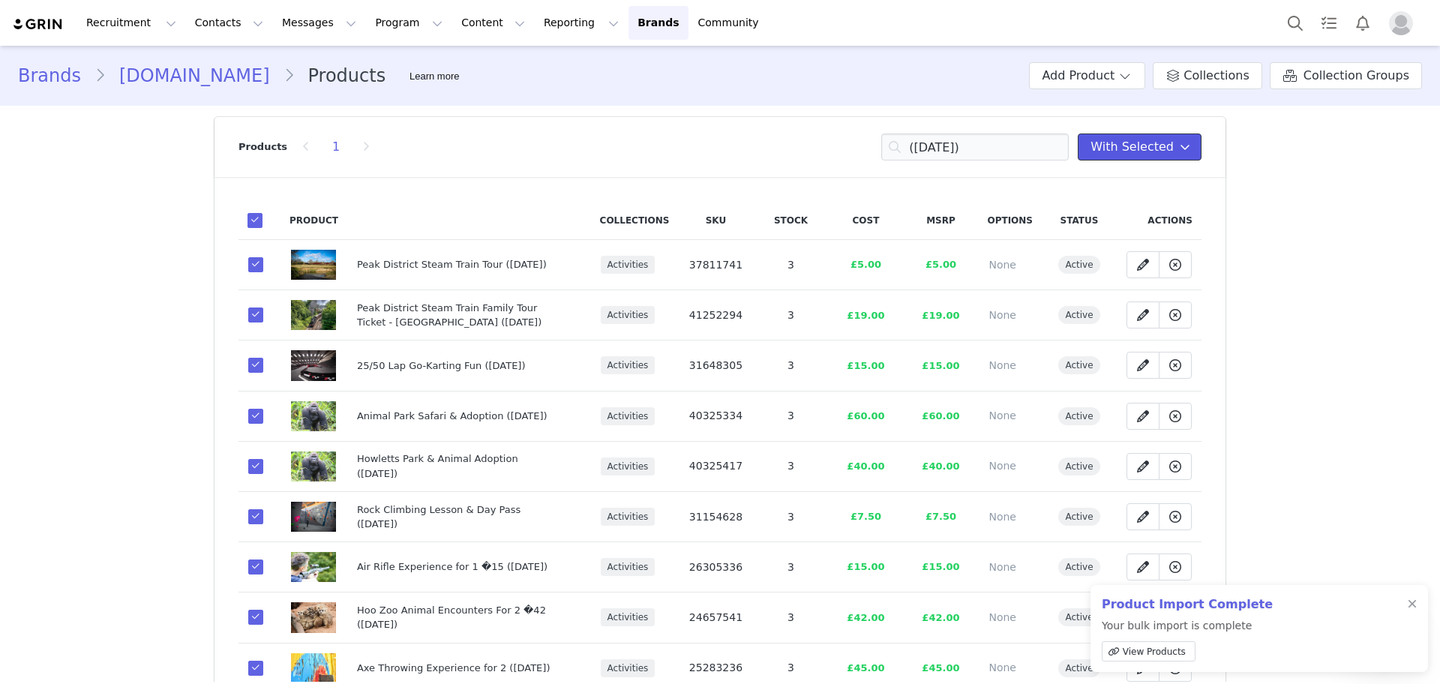
click at [1138, 136] on button "With Selected" at bounding box center [1140, 146] width 124 height 27
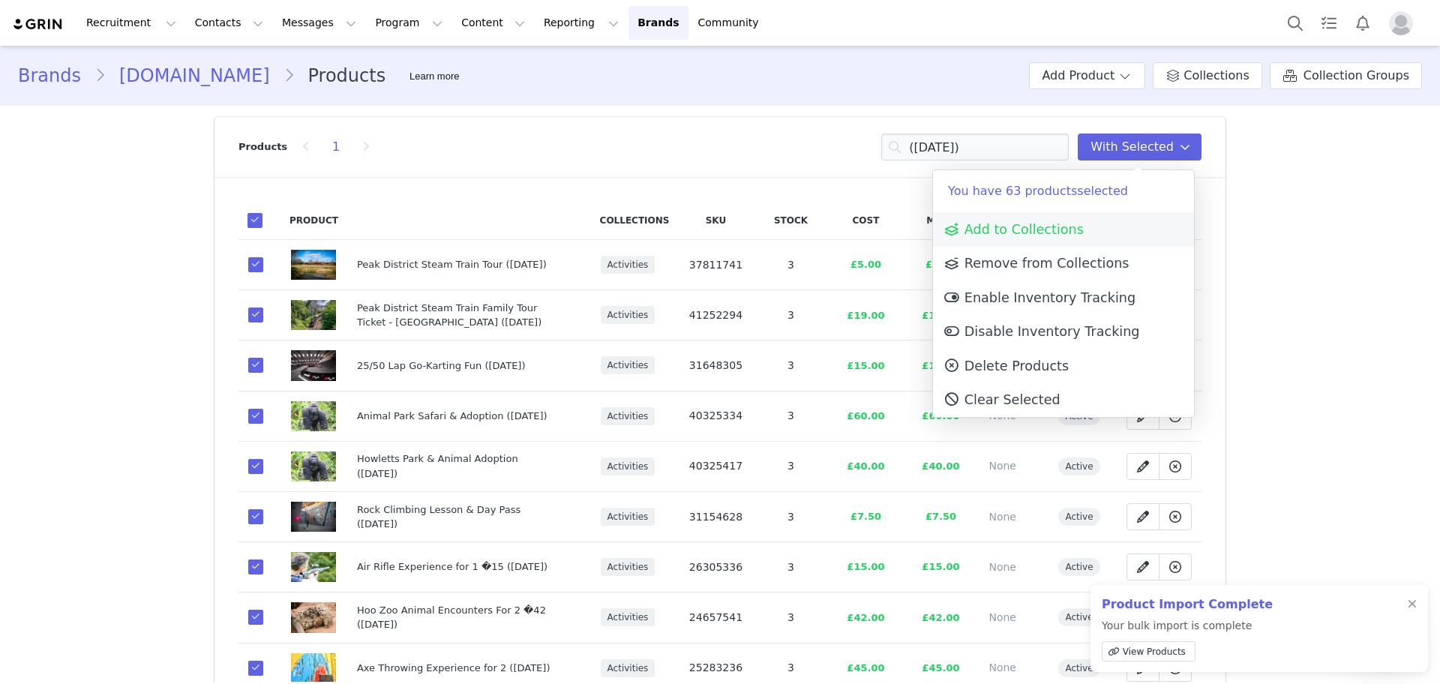
click at [1098, 223] on link "Add to Collections" at bounding box center [1063, 229] width 261 height 34
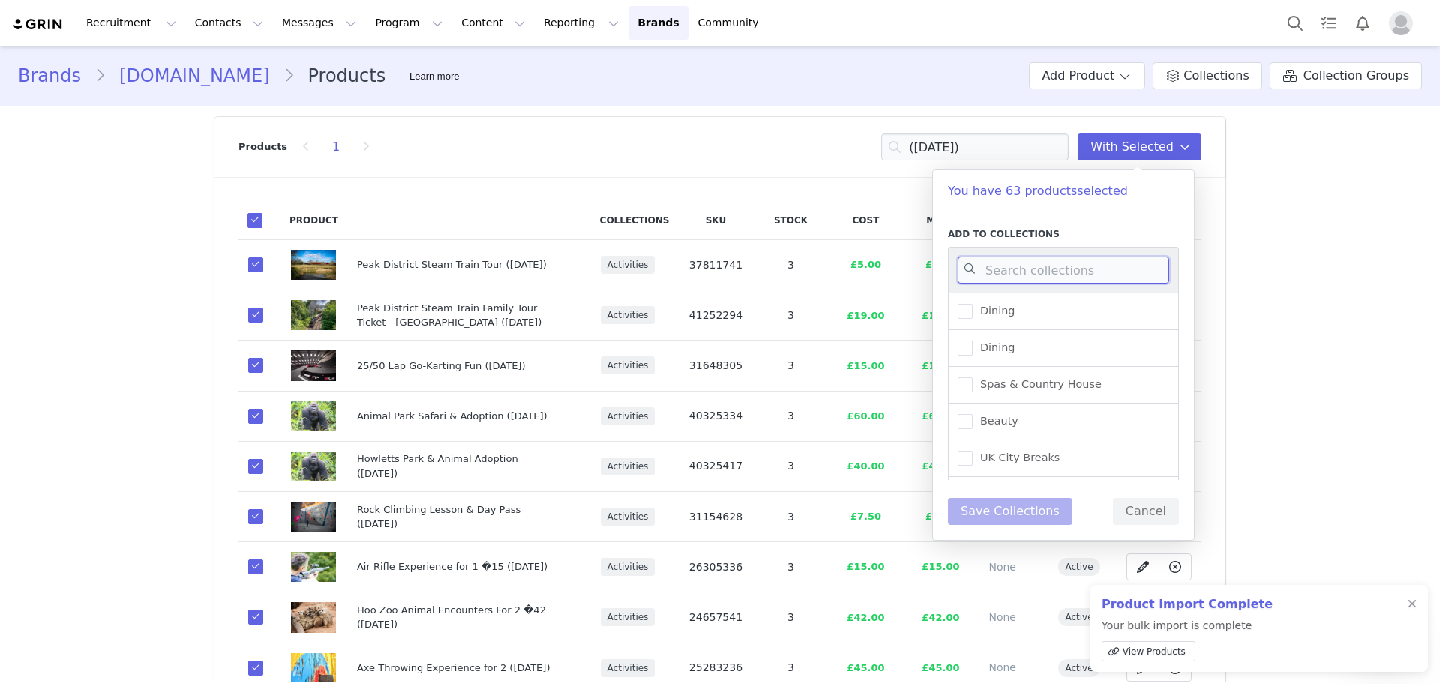
click at [1043, 276] on input at bounding box center [1063, 269] width 211 height 27
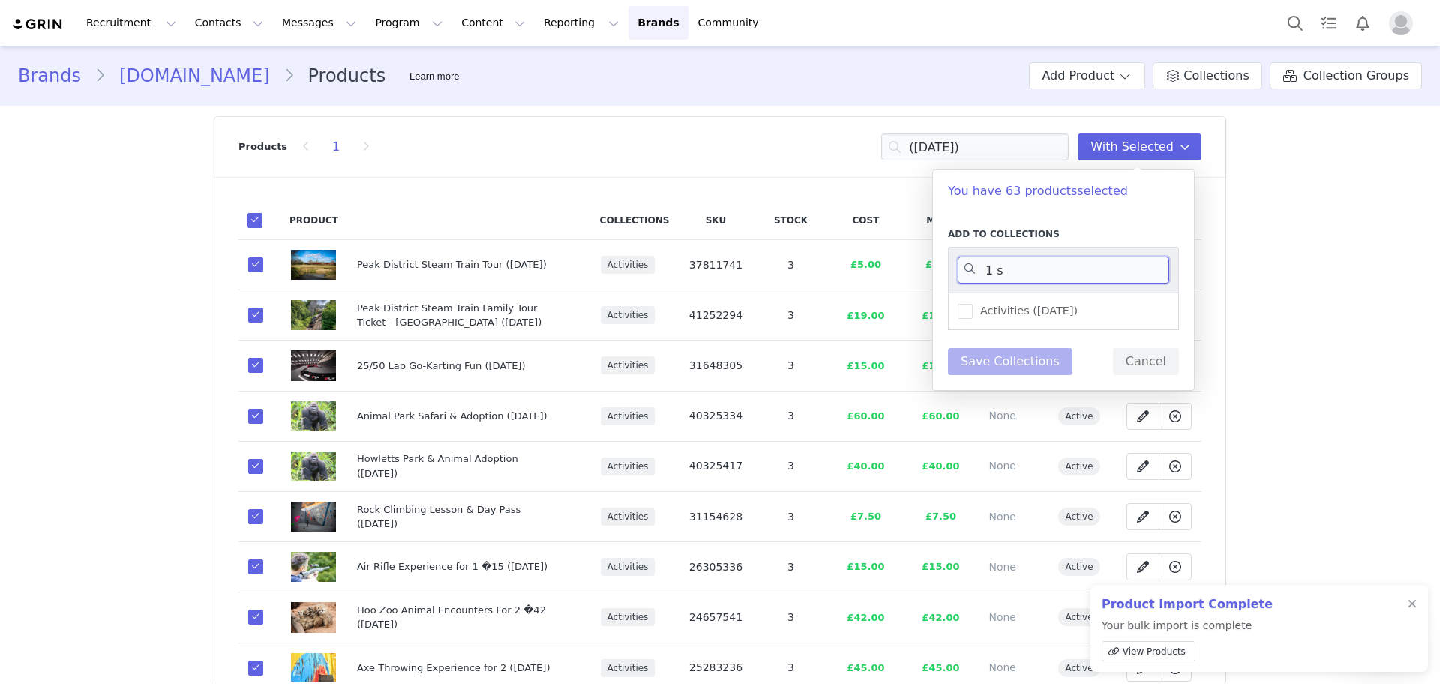
type input "1 s"
click at [1057, 321] on div "Activities ([DATE])" at bounding box center [1063, 310] width 231 height 37
click at [1041, 309] on span "Activities ([DATE])" at bounding box center [1025, 311] width 105 height 14
click at [973, 304] on input "Activities ([DATE])" at bounding box center [973, 304] width 0 height 0
click at [1035, 369] on button "Save Collections" at bounding box center [1010, 361] width 124 height 27
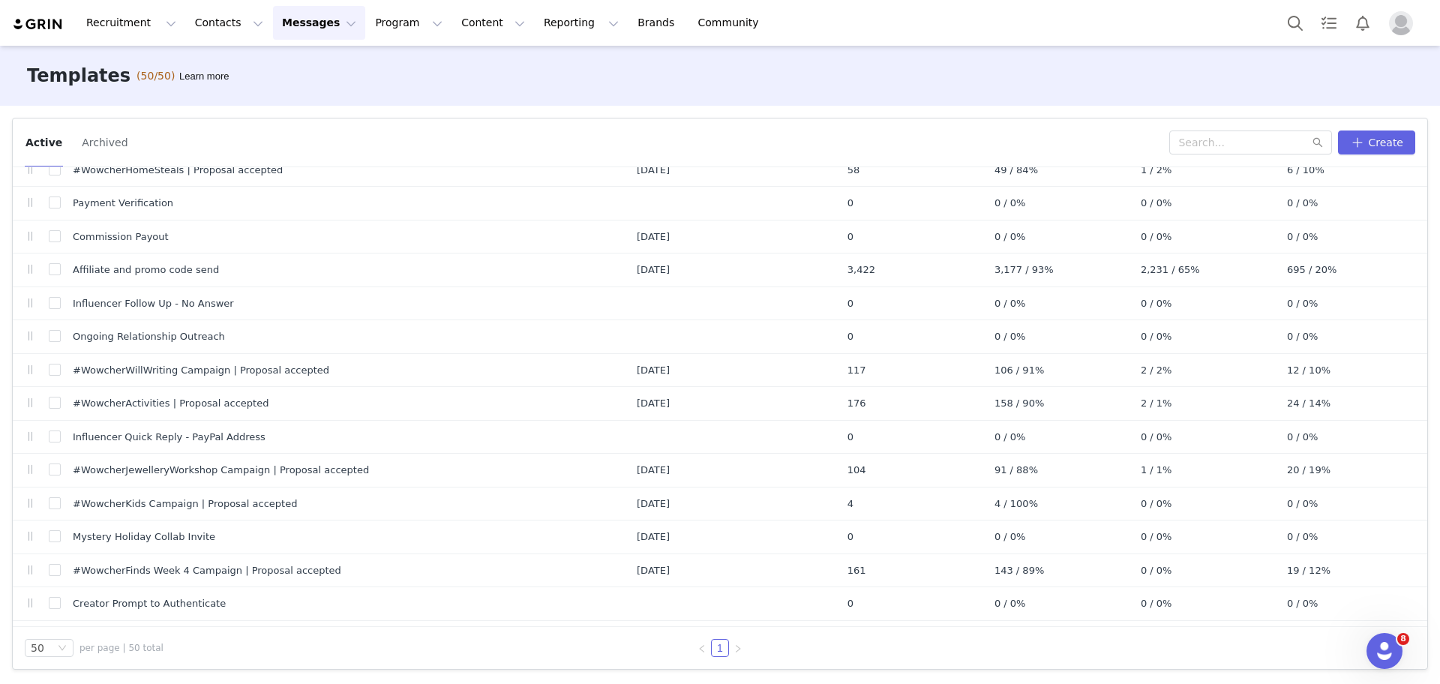
scroll to position [404, 0]
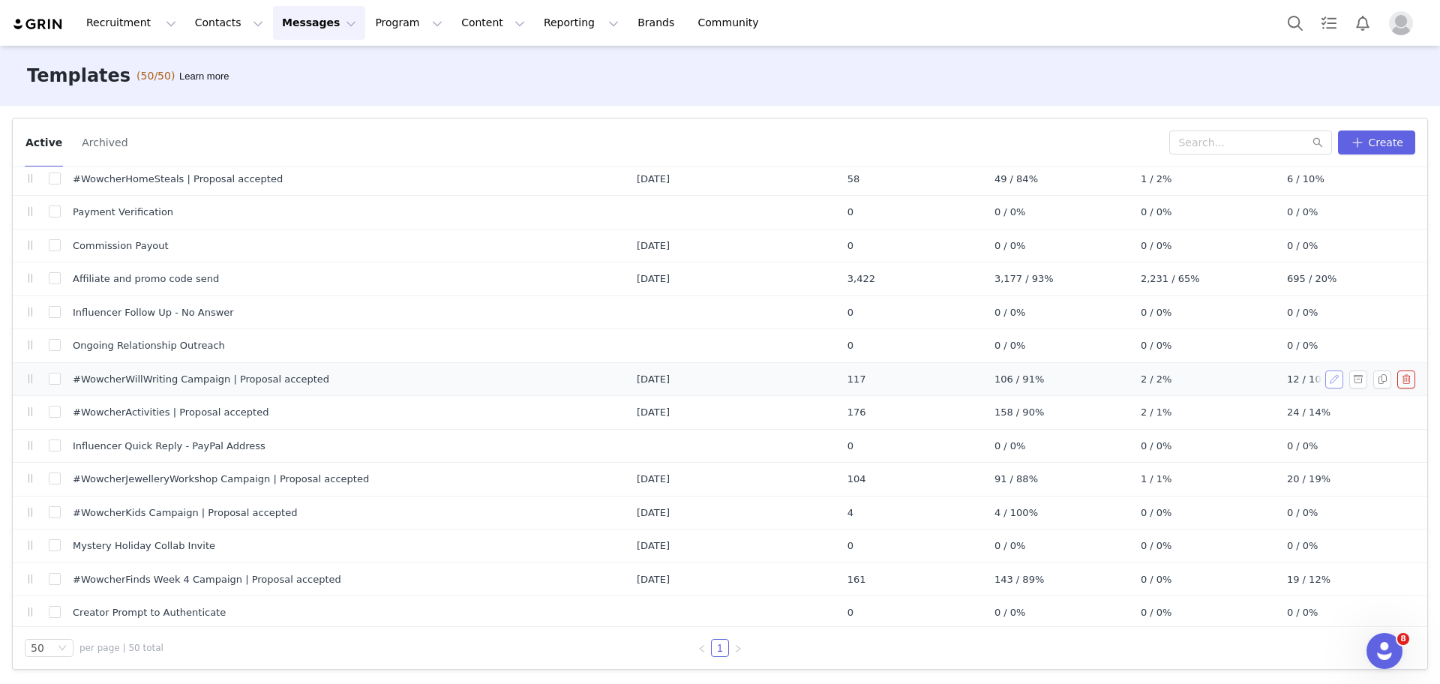
click at [1325, 379] on button "button" at bounding box center [1334, 379] width 18 height 18
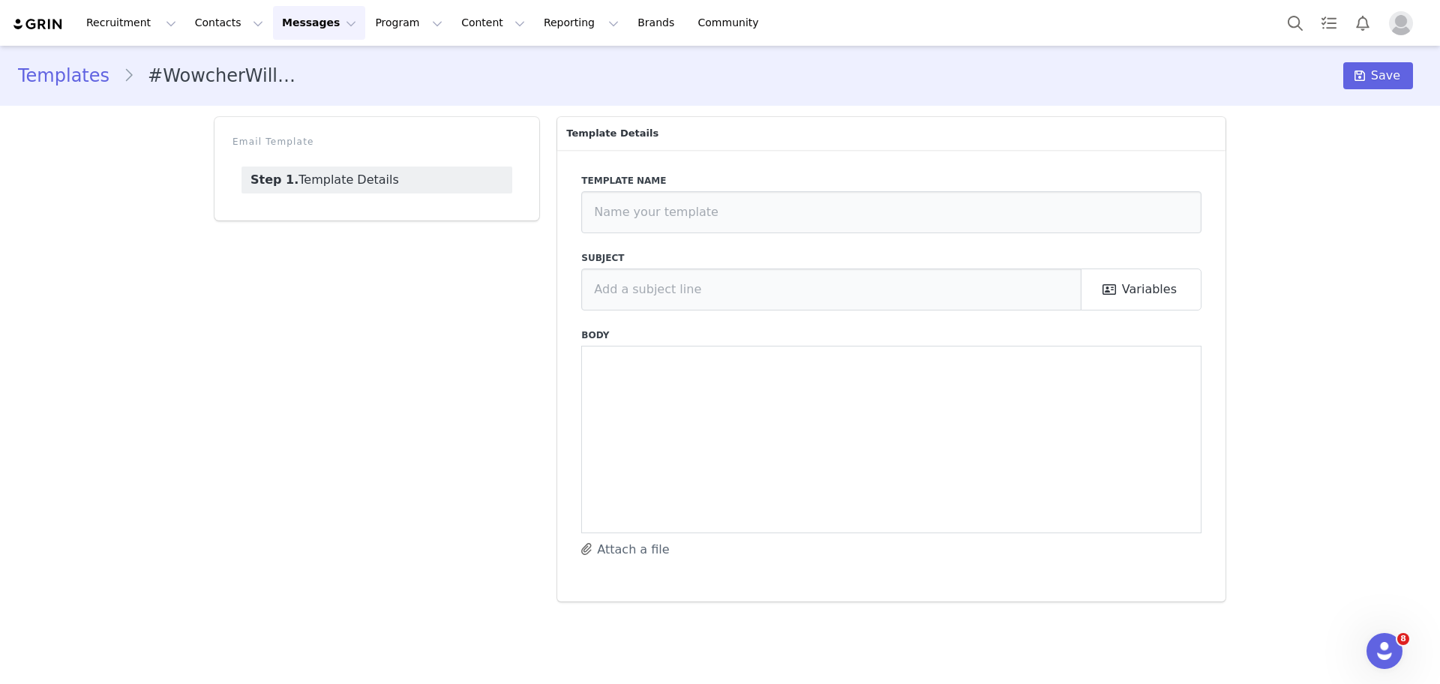
type input "#WowcherWillWriting Campaign | Proposal accepted"
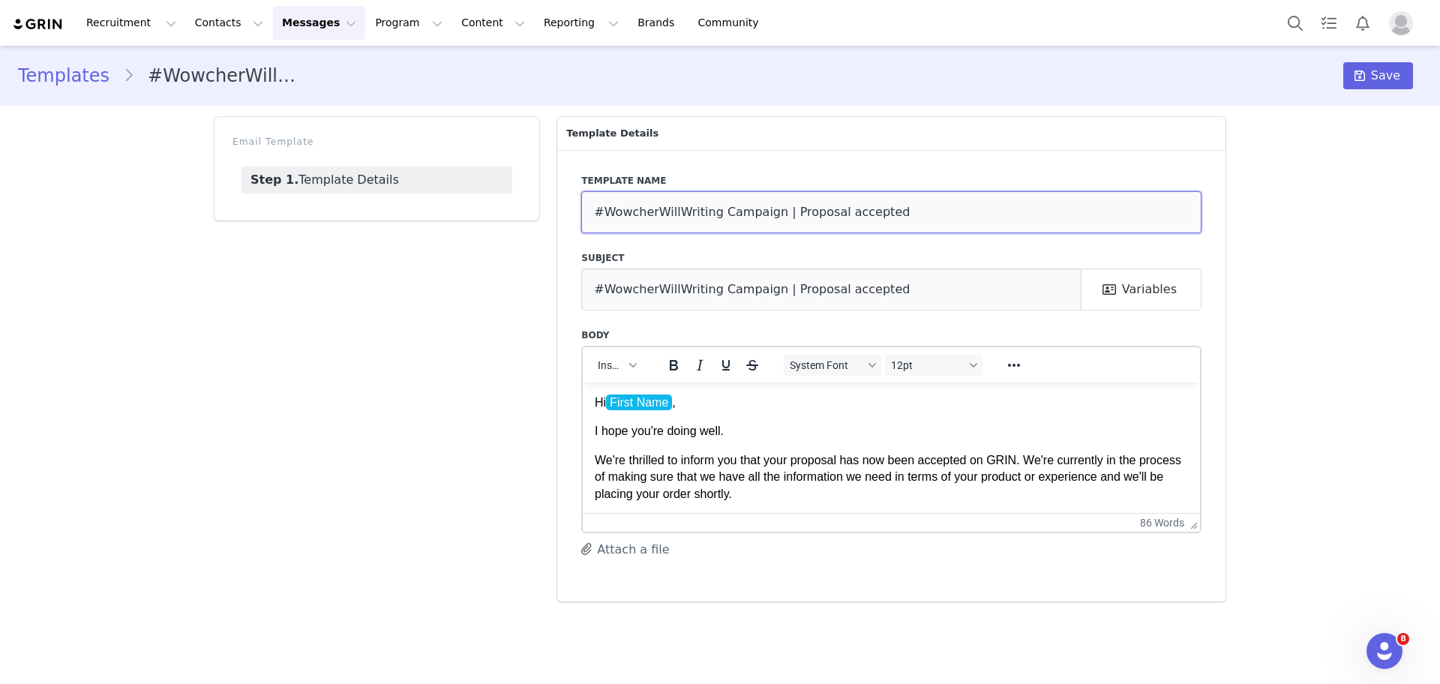
drag, startPoint x: 711, startPoint y: 218, endPoint x: 632, endPoint y: 211, distance: 79.1
click at [632, 211] on input "#WowcherWillWriting Campaign | Proposal accepted" at bounding box center [891, 212] width 620 height 42
drag, startPoint x: 852, startPoint y: 205, endPoint x: 334, endPoint y: 187, distance: 517.8
click at [334, 187] on div "Email Template Step 1. Template Details Template Details Template name #WowActi…" at bounding box center [719, 359] width 1029 height 502
type input "#WowActivities Campaign | Proposal accepted"
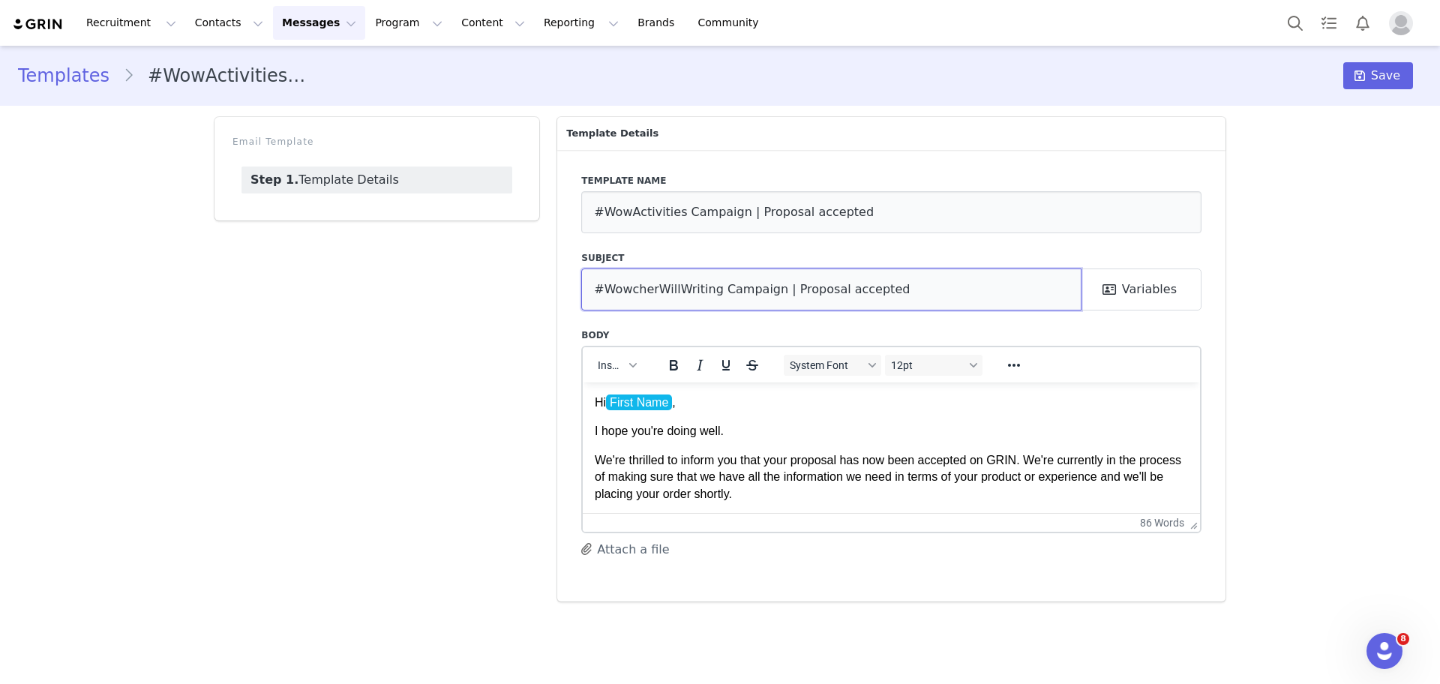
drag, startPoint x: 955, startPoint y: 305, endPoint x: 292, endPoint y: 264, distance: 665.0
click at [292, 264] on div "Email Template Step 1. Template Details Template Details Template name #WowActi…" at bounding box center [719, 359] width 1029 height 502
paste input "Activities"
type input "#WowActivities Campaign | Proposal accepted"
click at [1400, 81] on button "Save" at bounding box center [1378, 75] width 70 height 27
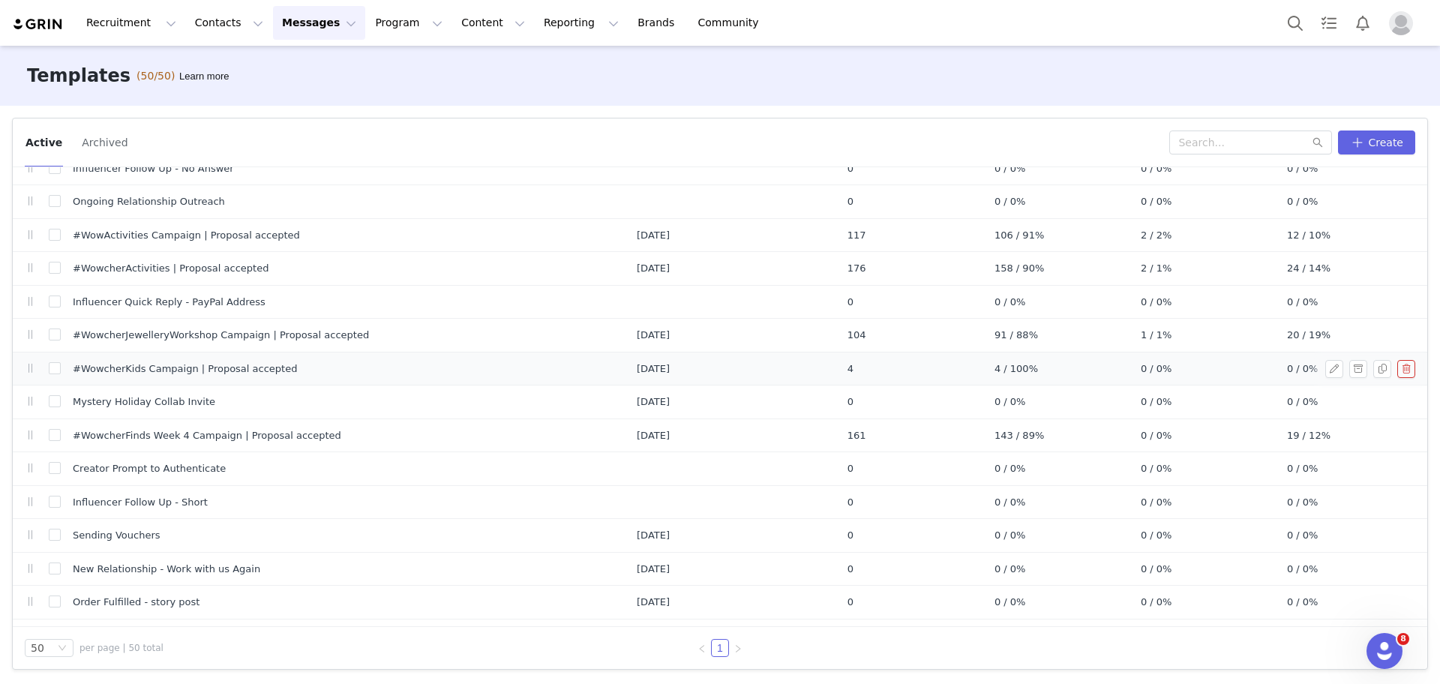
scroll to position [557, 0]
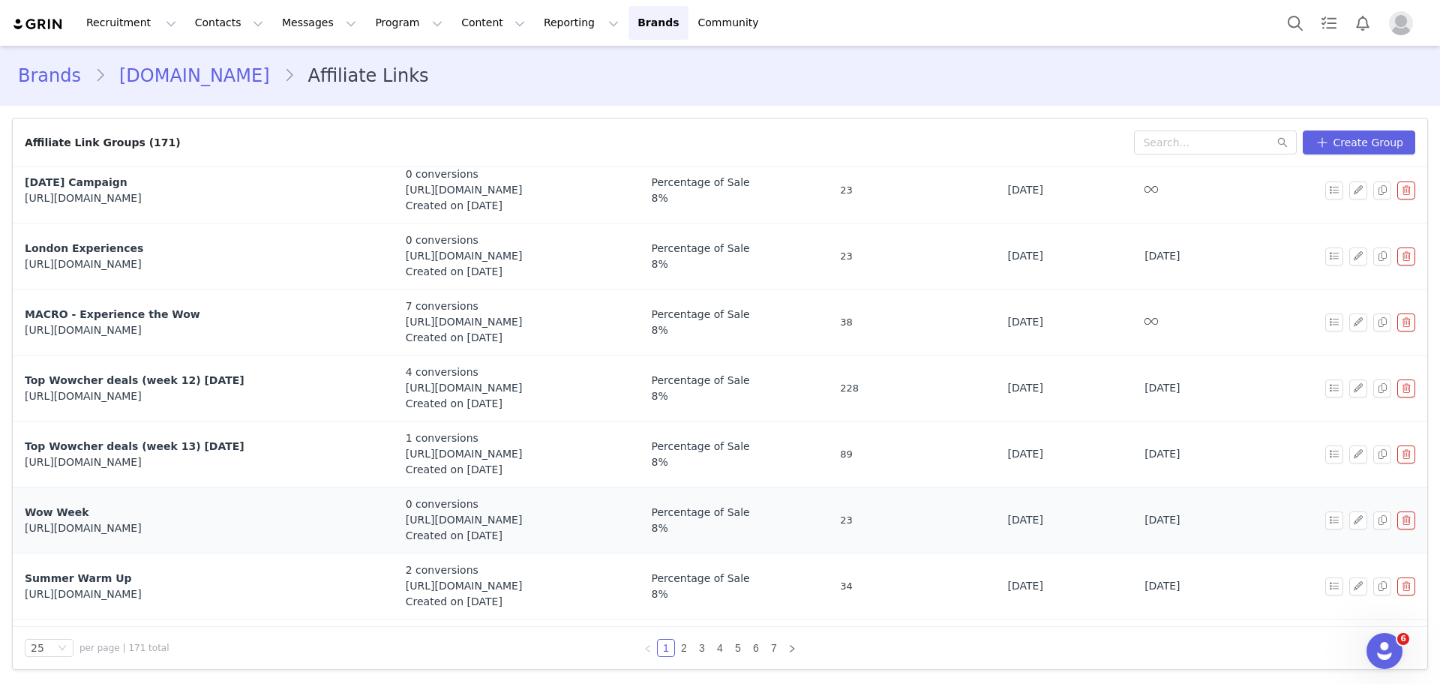
scroll to position [982, 0]
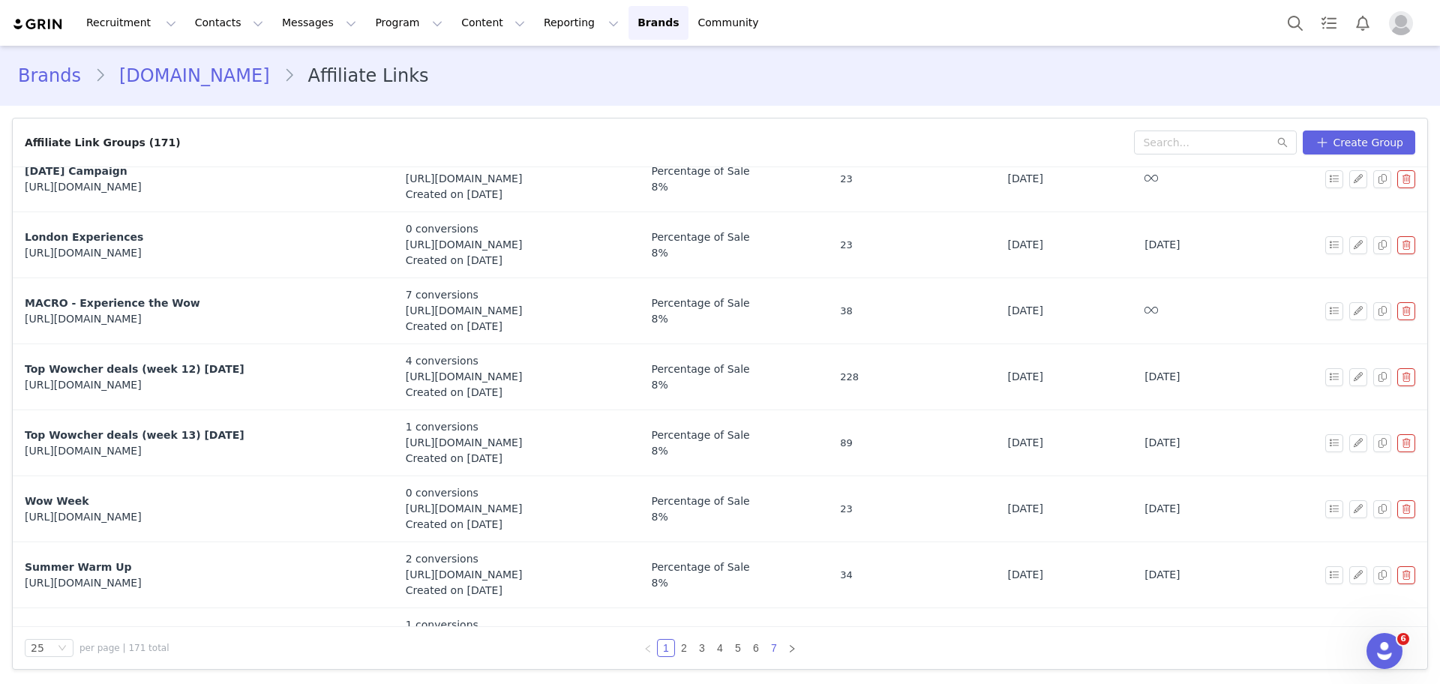
click at [775, 645] on link "7" at bounding box center [774, 648] width 16 height 16
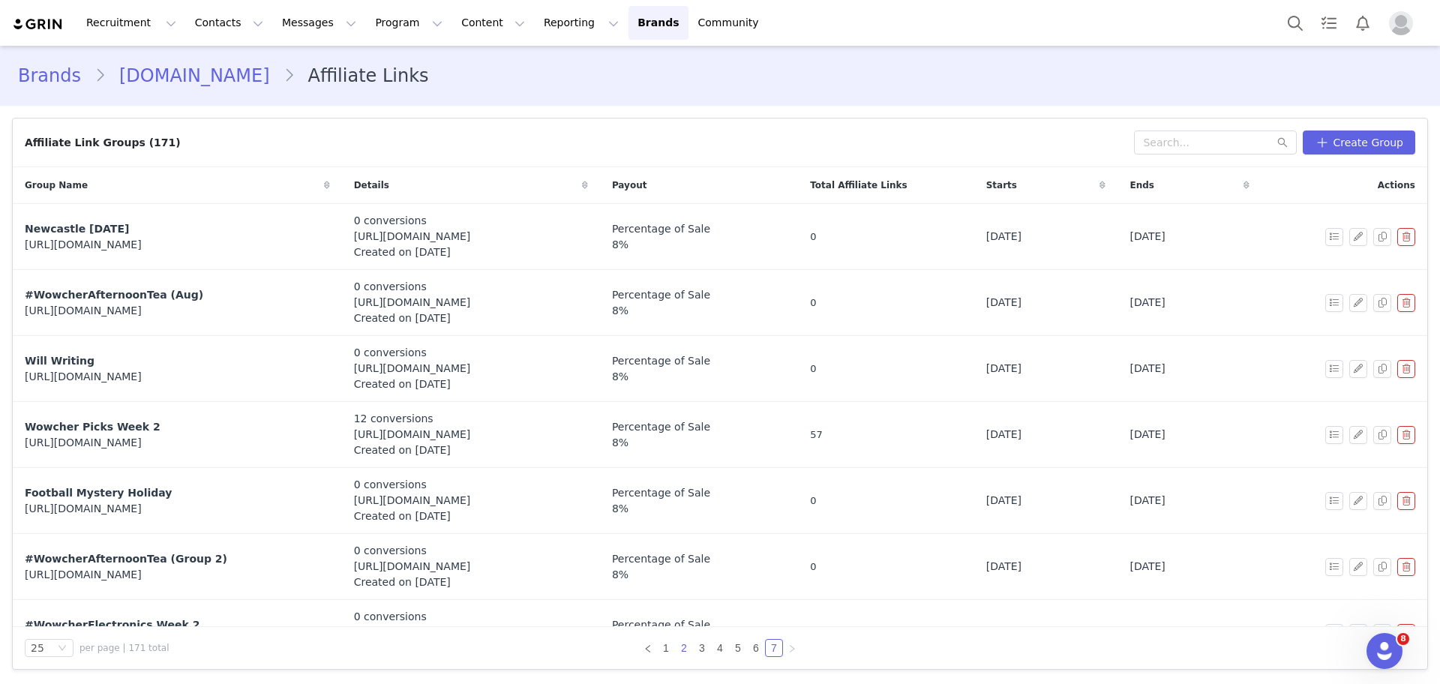
click at [685, 646] on link "2" at bounding box center [684, 648] width 16 height 16
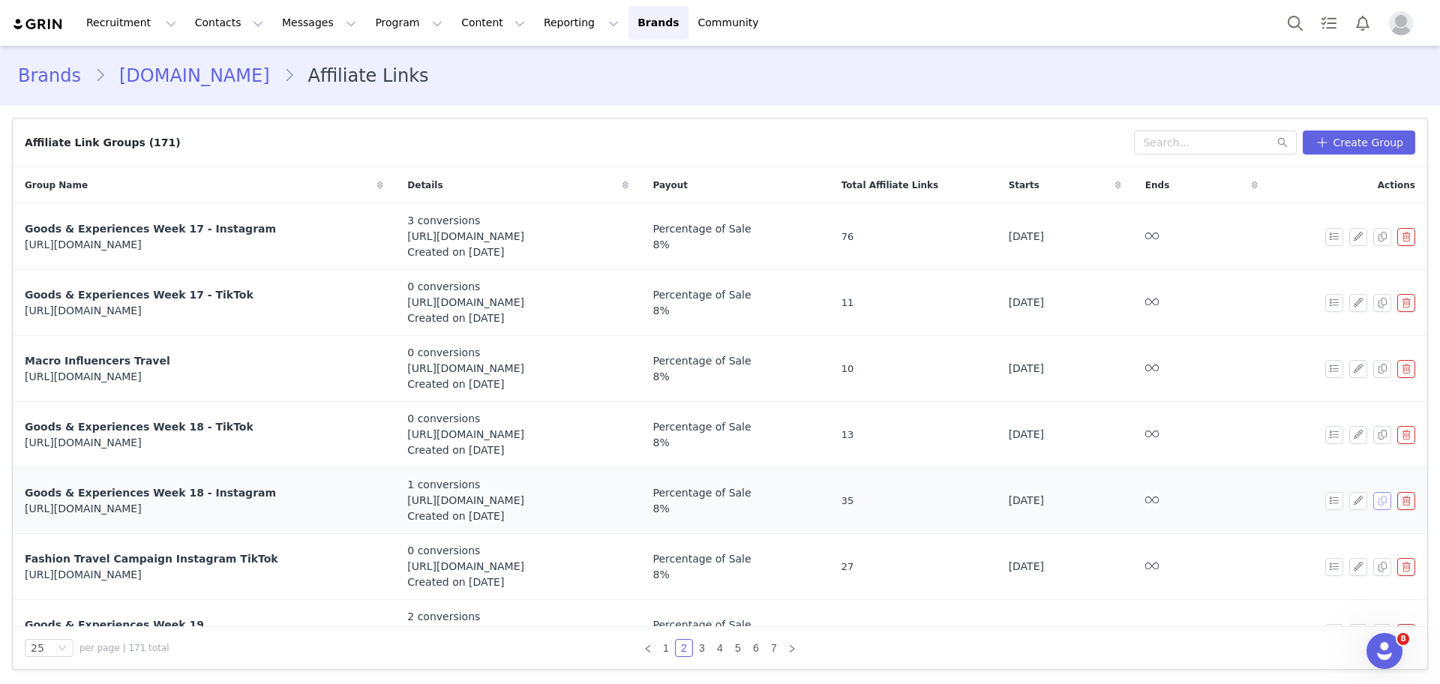
click at [1373, 499] on button "button" at bounding box center [1382, 501] width 18 height 18
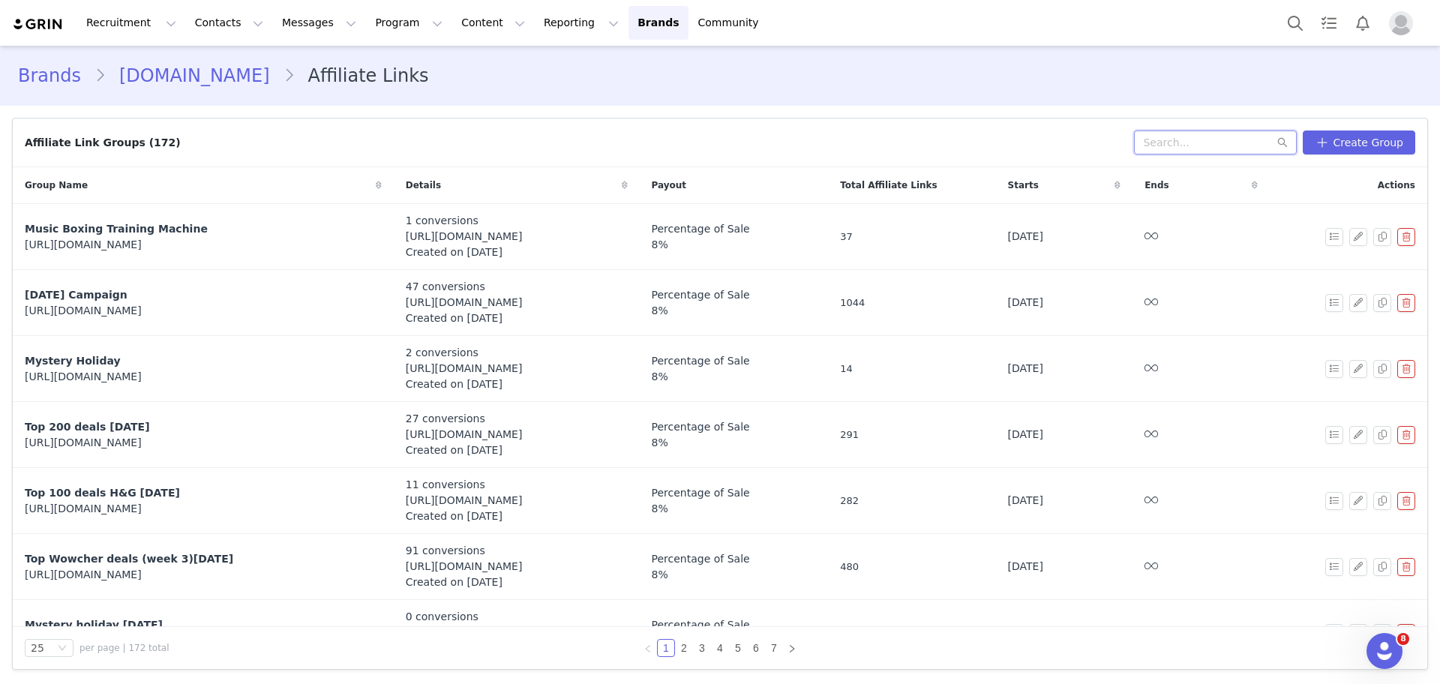
click at [1257, 139] on input "text" at bounding box center [1215, 142] width 163 height 24
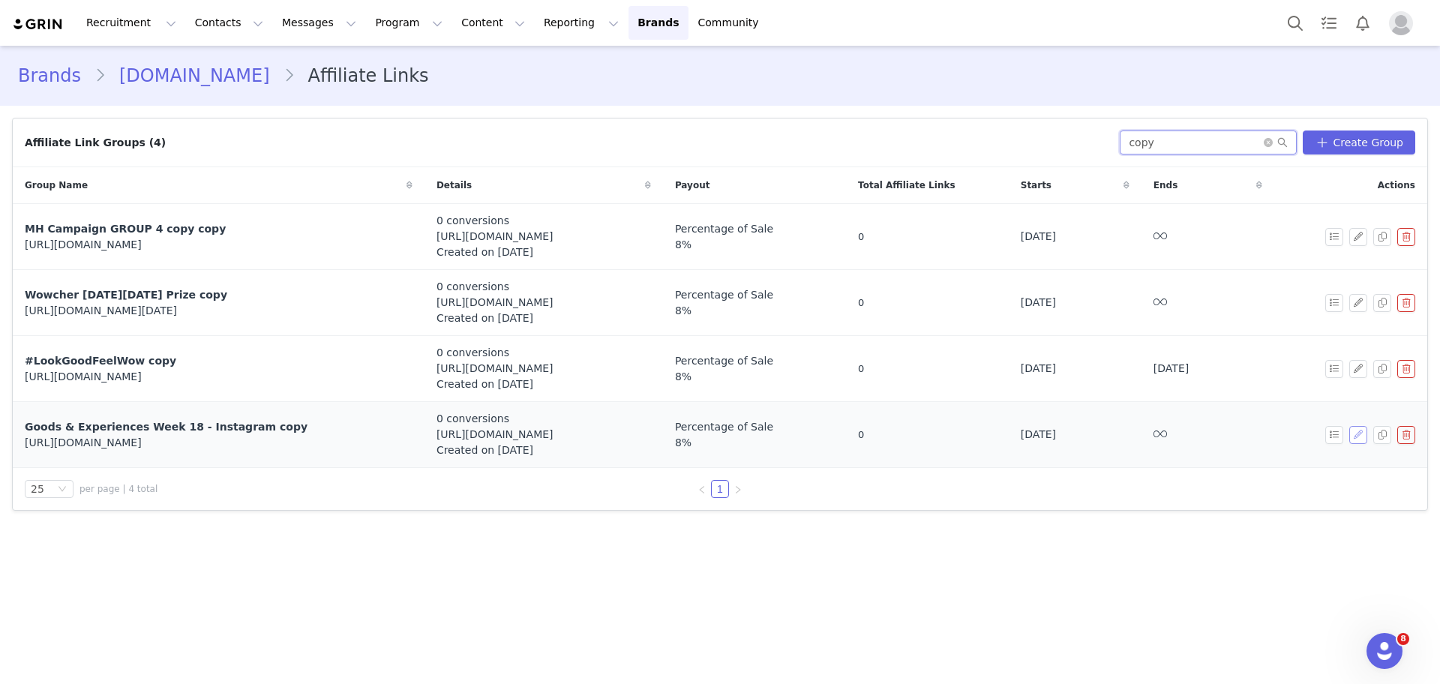
type input "copy"
click at [1356, 433] on button "button" at bounding box center [1358, 435] width 18 height 18
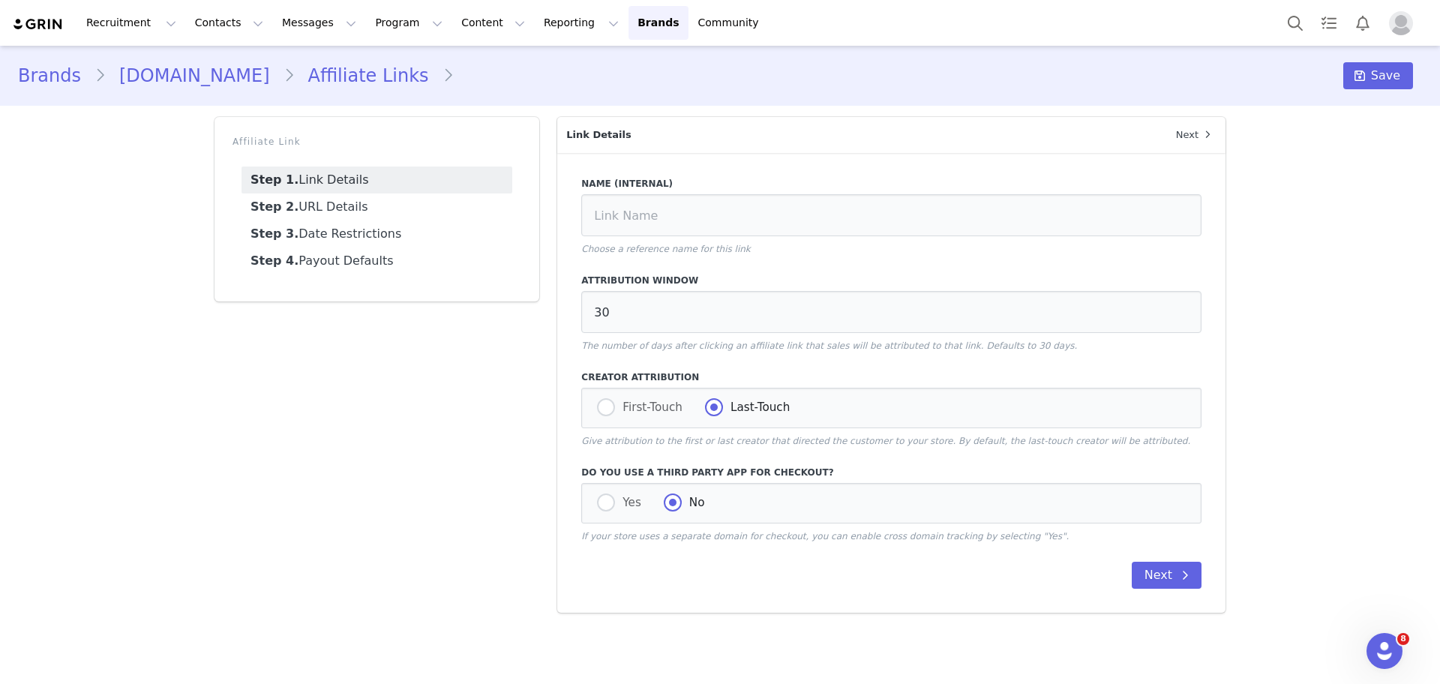
type input "Goods & Experiences Week 18 - Instagram copy"
drag, startPoint x: 882, startPoint y: 208, endPoint x: 598, endPoint y: 196, distance: 284.5
click at [598, 196] on input "Goods & Experiences Week 18 - Instagram copy" at bounding box center [891, 215] width 620 height 42
type input "WowActivities Week 1"
click at [1170, 578] on button "Next" at bounding box center [1167, 575] width 70 height 27
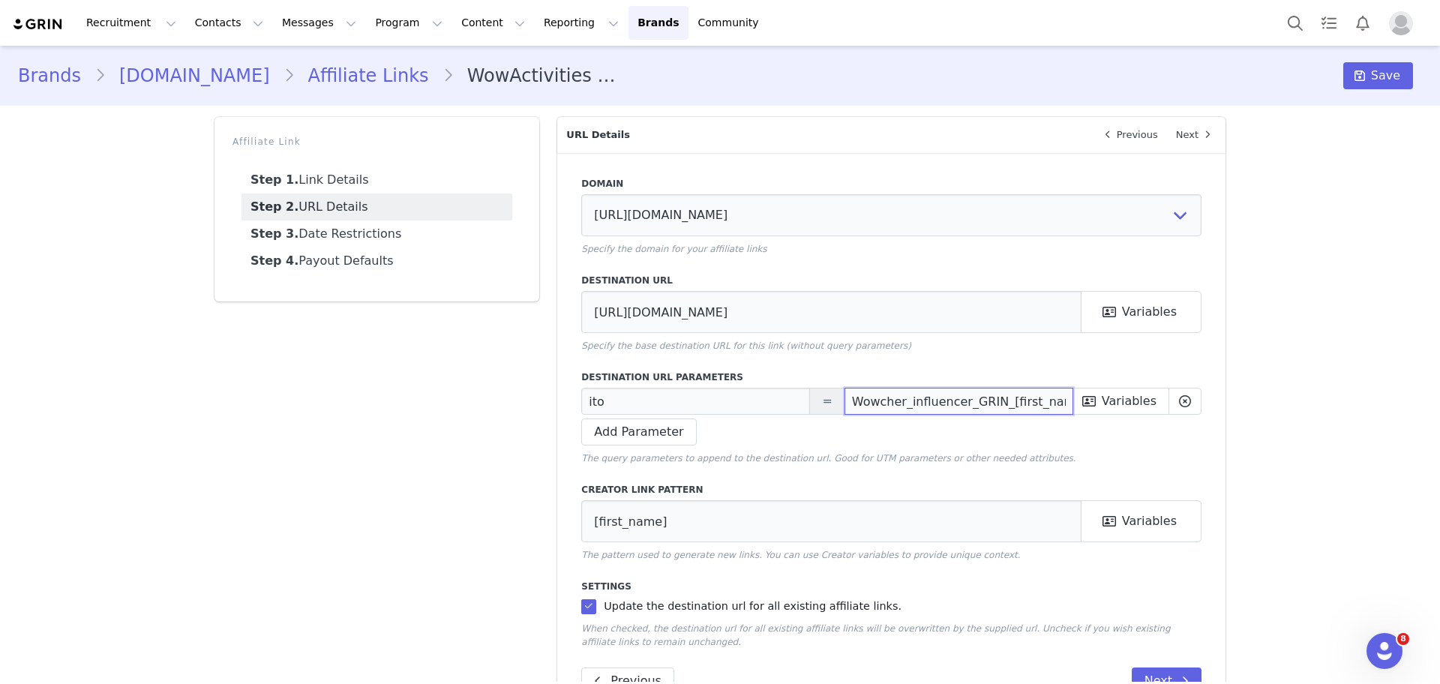
click at [1053, 394] on input "Wowcher_influencer_GRIN_[first_name][last_name][instagram_username][tiktok_user…" at bounding box center [958, 401] width 229 height 27
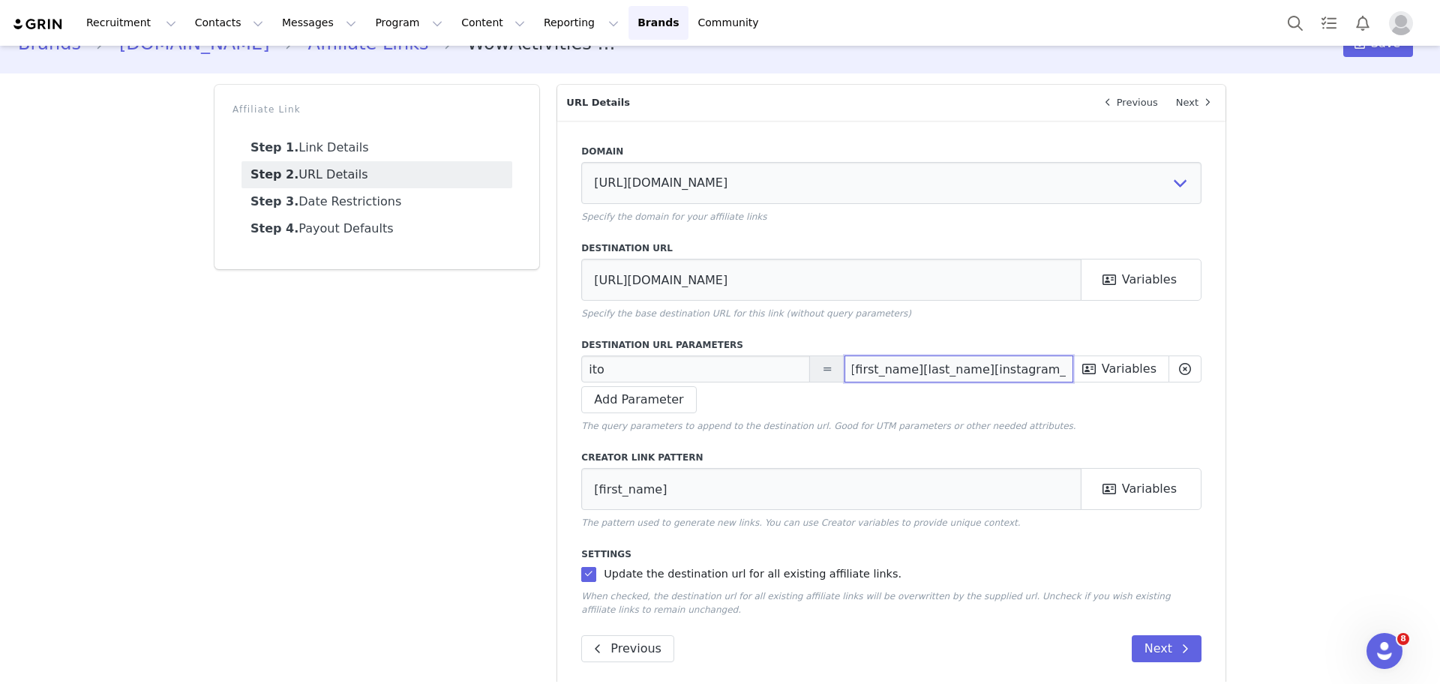
scroll to position [49, 0]
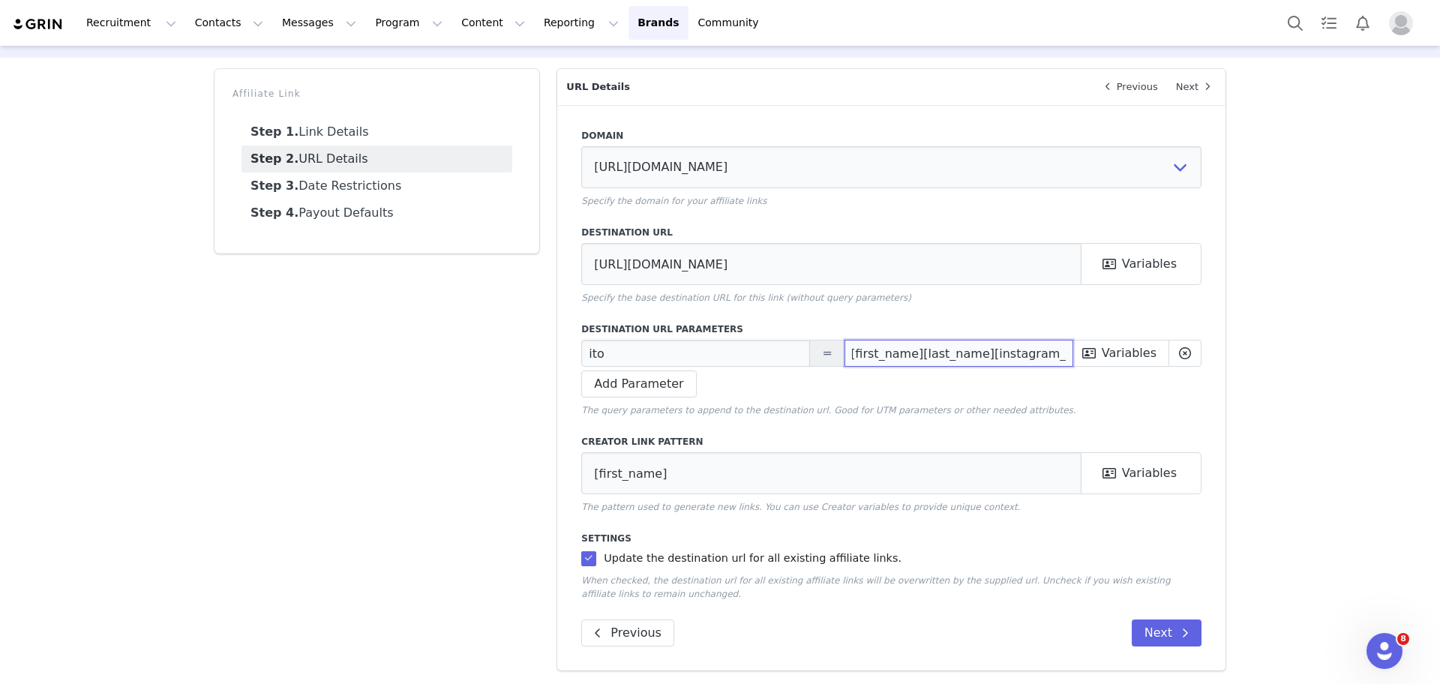
click at [914, 341] on input "Wowcher_influencer_GRIN_[first_name][last_name][instagram_username]" at bounding box center [958, 353] width 229 height 27
click at [907, 355] on input "Wowcher_influencer_GRIN_[first_name][last_name][instagram_username]" at bounding box center [958, 353] width 229 height 27
type input "Wowcher_Influencer_GRIN_[first_name][last_name][instagram_username]"
drag, startPoint x: 630, startPoint y: 354, endPoint x: 568, endPoint y: 352, distance: 62.3
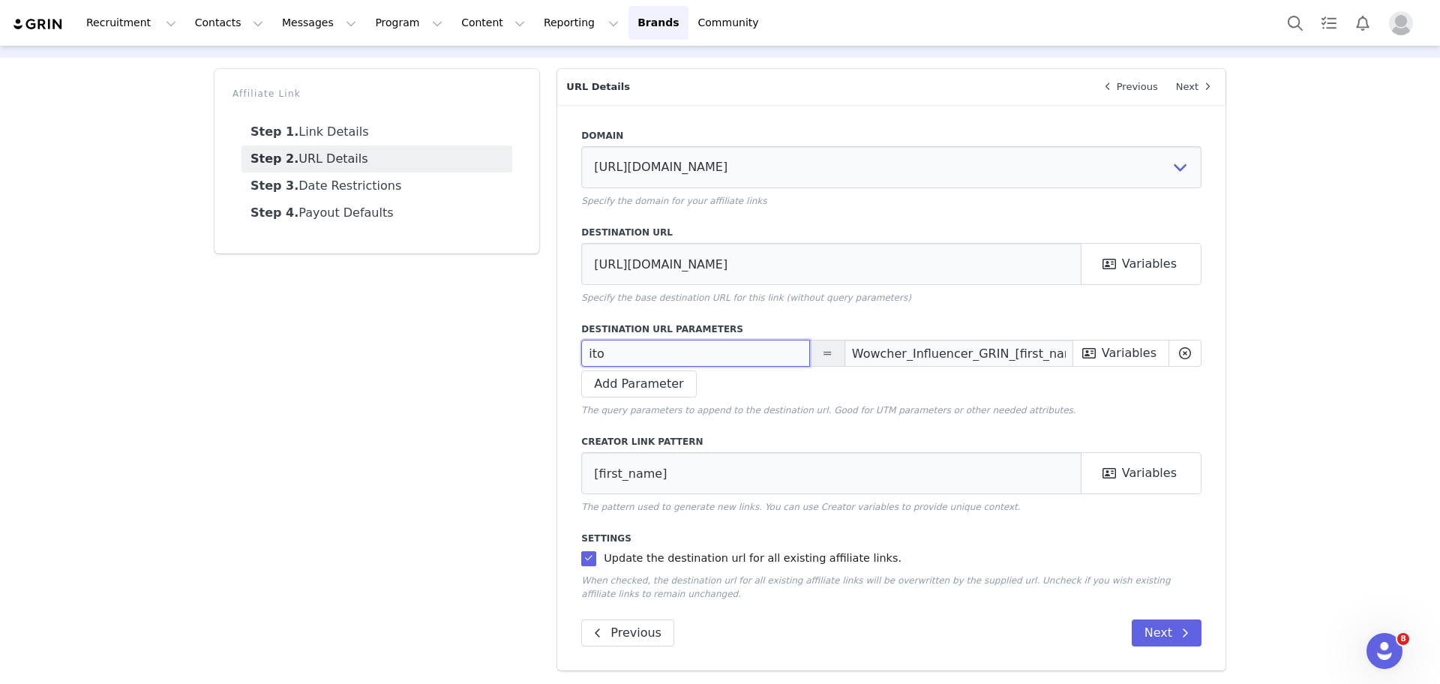
click at [568, 352] on div "Domain [URL][DOMAIN_NAME] Specify the domain for your affiliate links Destinati…" at bounding box center [891, 387] width 668 height 565
type input "I"
type input "i"
type input "ITO"
click at [1176, 643] on button "Next" at bounding box center [1167, 632] width 70 height 27
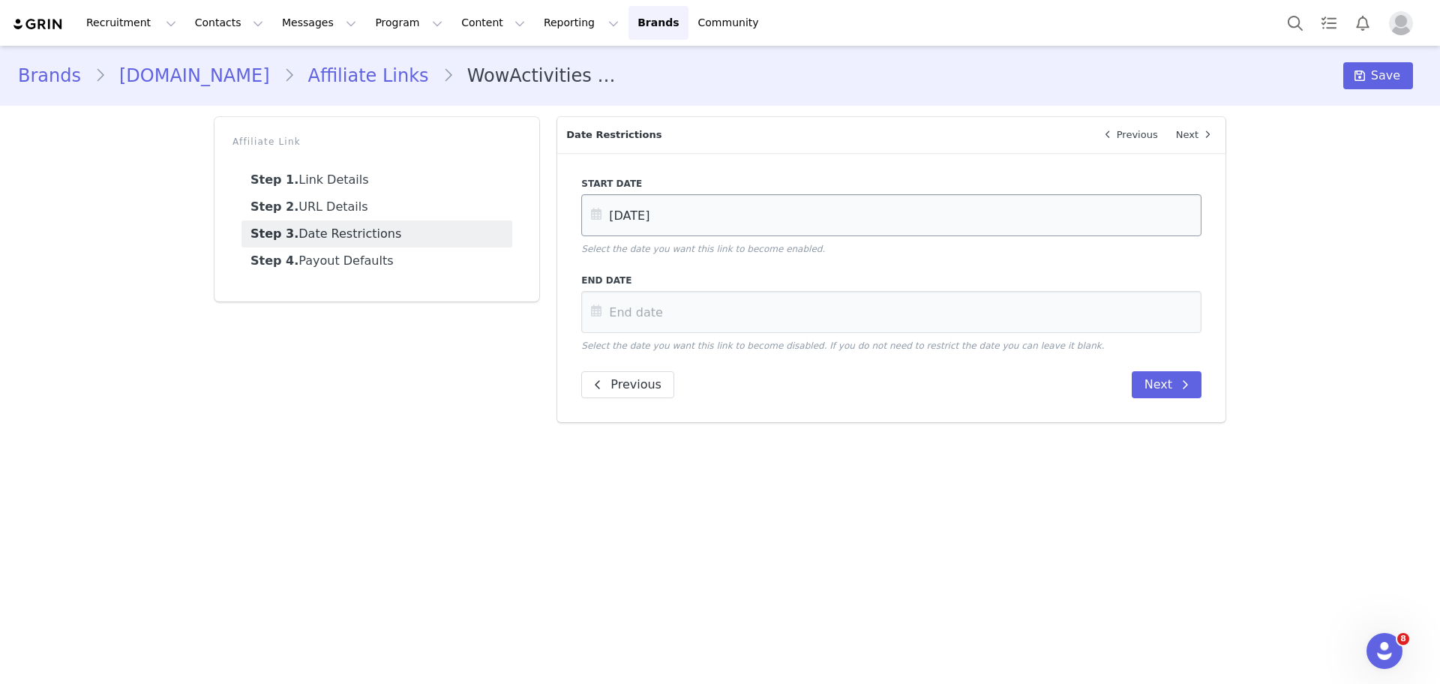
drag, startPoint x: 754, startPoint y: 180, endPoint x: 749, endPoint y: 208, distance: 28.9
click at [749, 208] on div "Start Date [DATE] Select the date you want this link to become enabled." at bounding box center [891, 216] width 620 height 79
click at [749, 208] on input "[DATE]" at bounding box center [891, 215] width 620 height 42
click at [793, 267] on button "Next Month" at bounding box center [796, 267] width 7 height 12
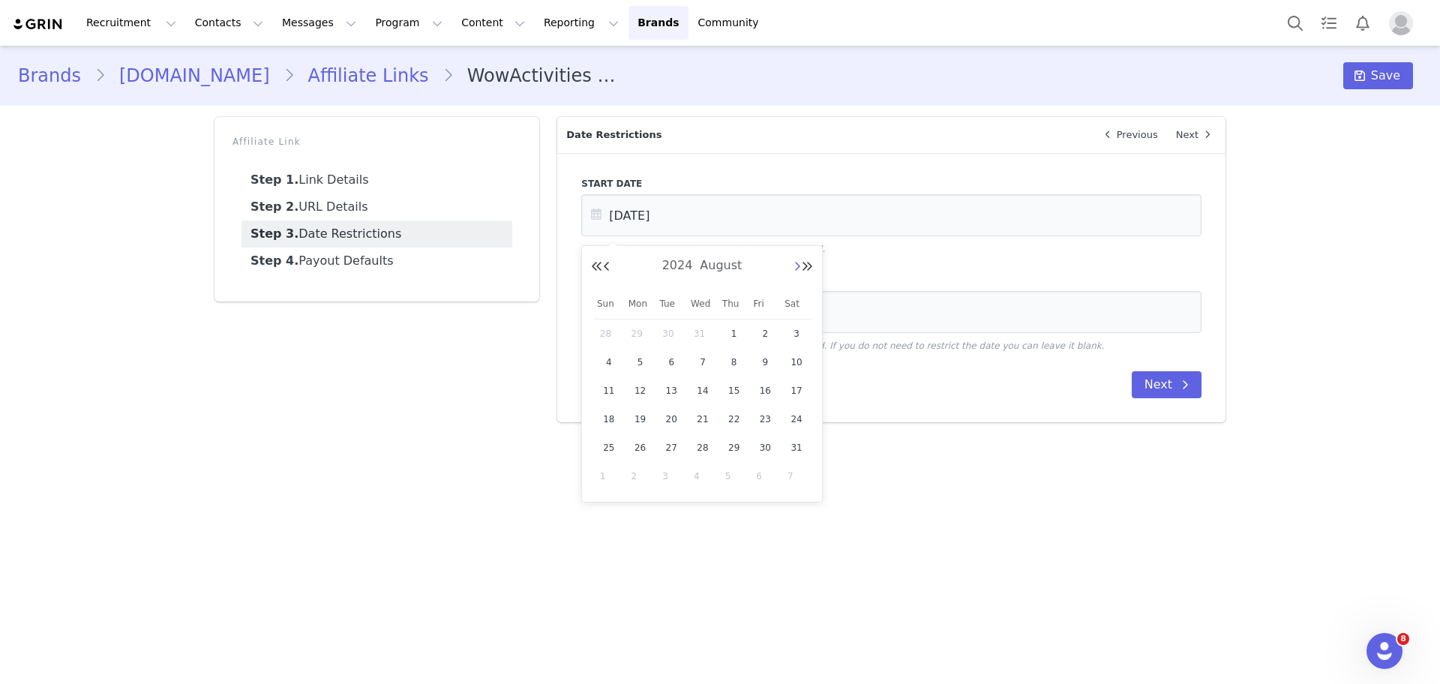
click at [793, 267] on button "Next Month" at bounding box center [796, 267] width 7 height 12
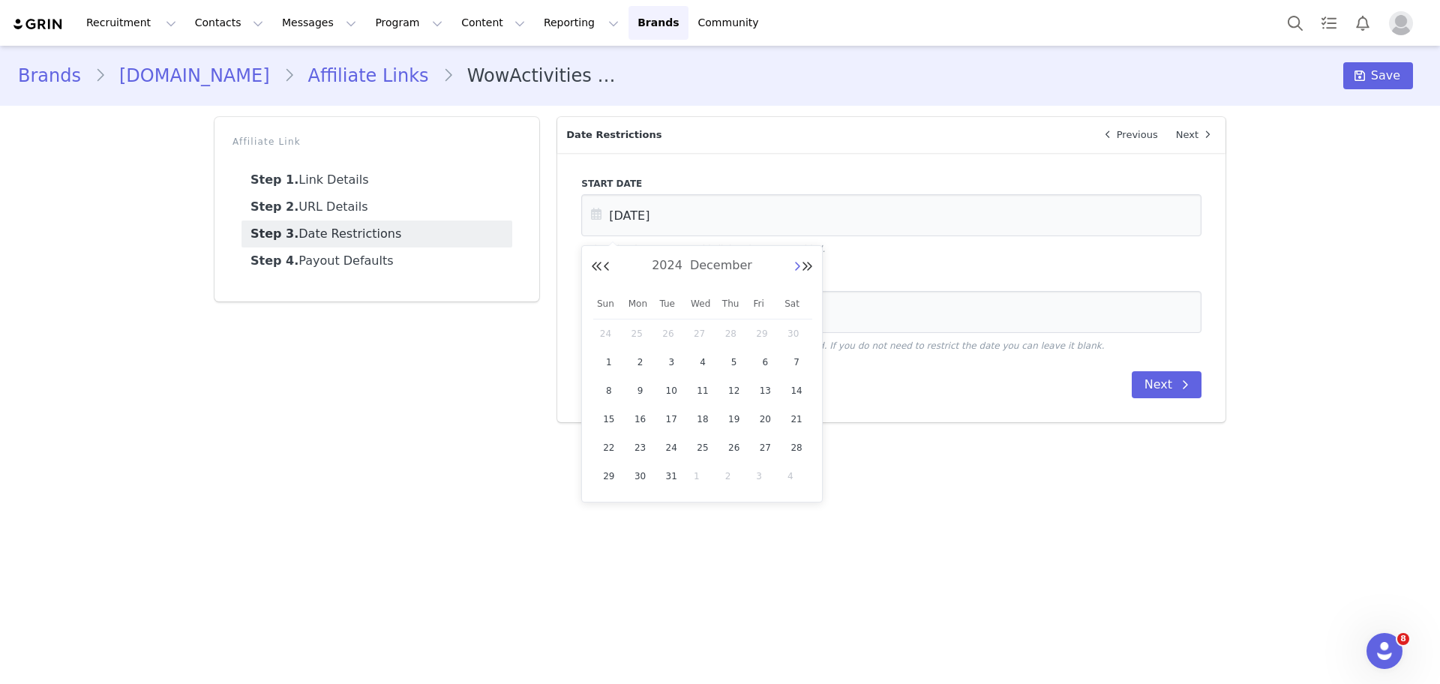
click at [793, 267] on button "Next Month" at bounding box center [796, 267] width 7 height 12
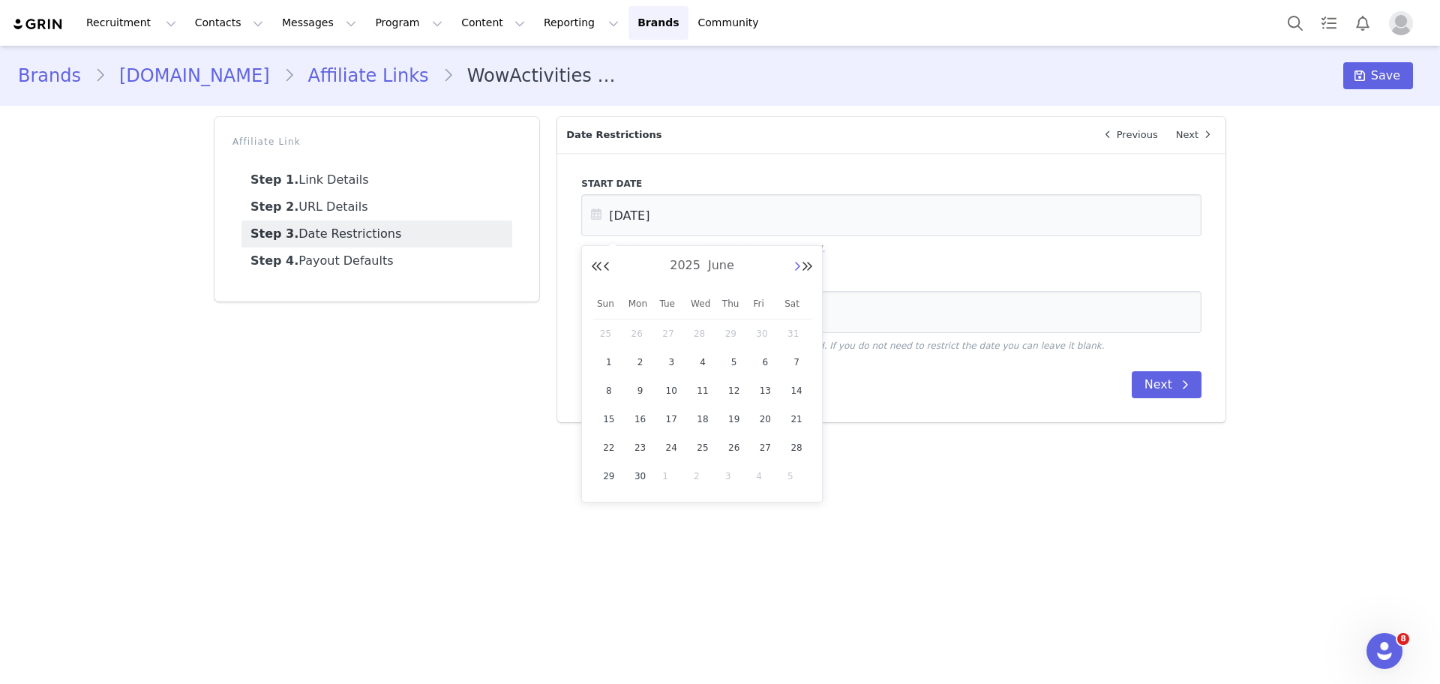
click at [793, 267] on button "Next Month" at bounding box center [796, 267] width 7 height 12
click at [797, 264] on button "Next Month" at bounding box center [796, 267] width 7 height 12
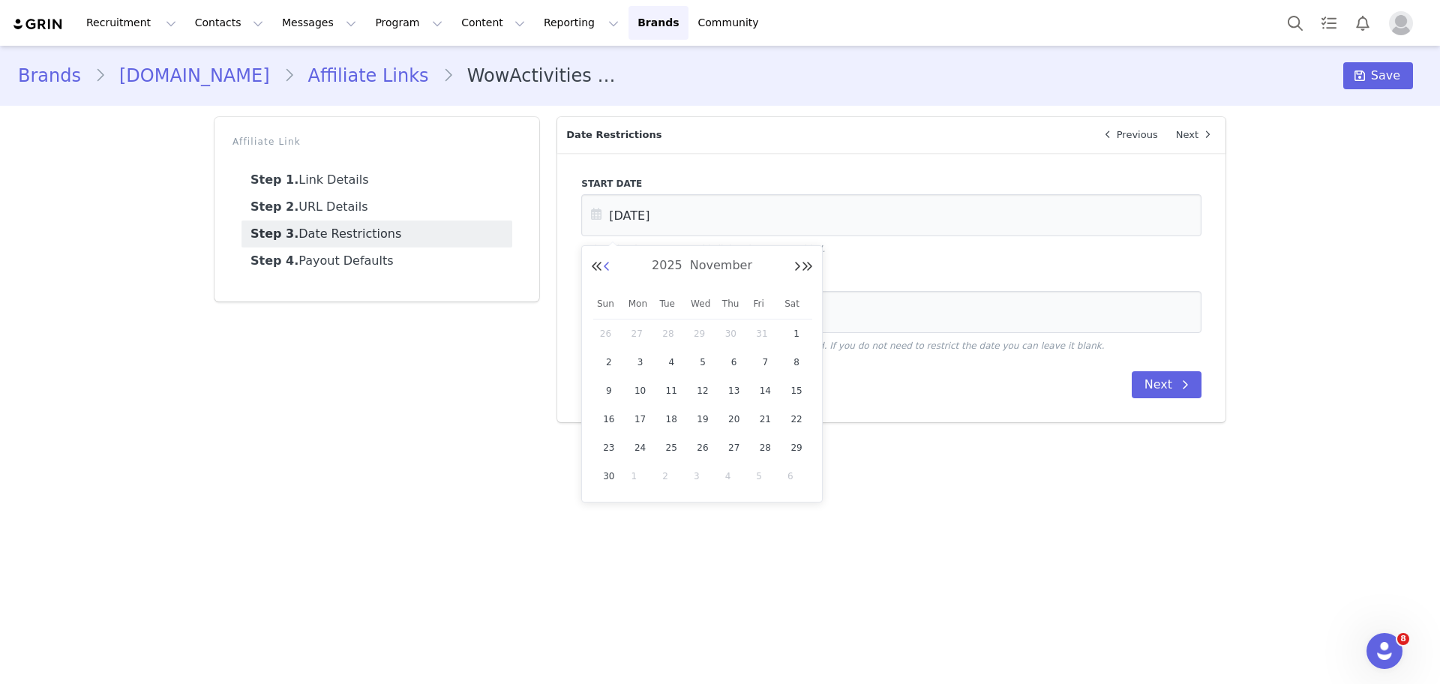
click at [607, 262] on button "Previous Month" at bounding box center [606, 267] width 7 height 12
click at [648, 335] on span "1" at bounding box center [640, 334] width 18 height 18
type input "[DATE]"
click at [688, 308] on input "text" at bounding box center [891, 312] width 620 height 42
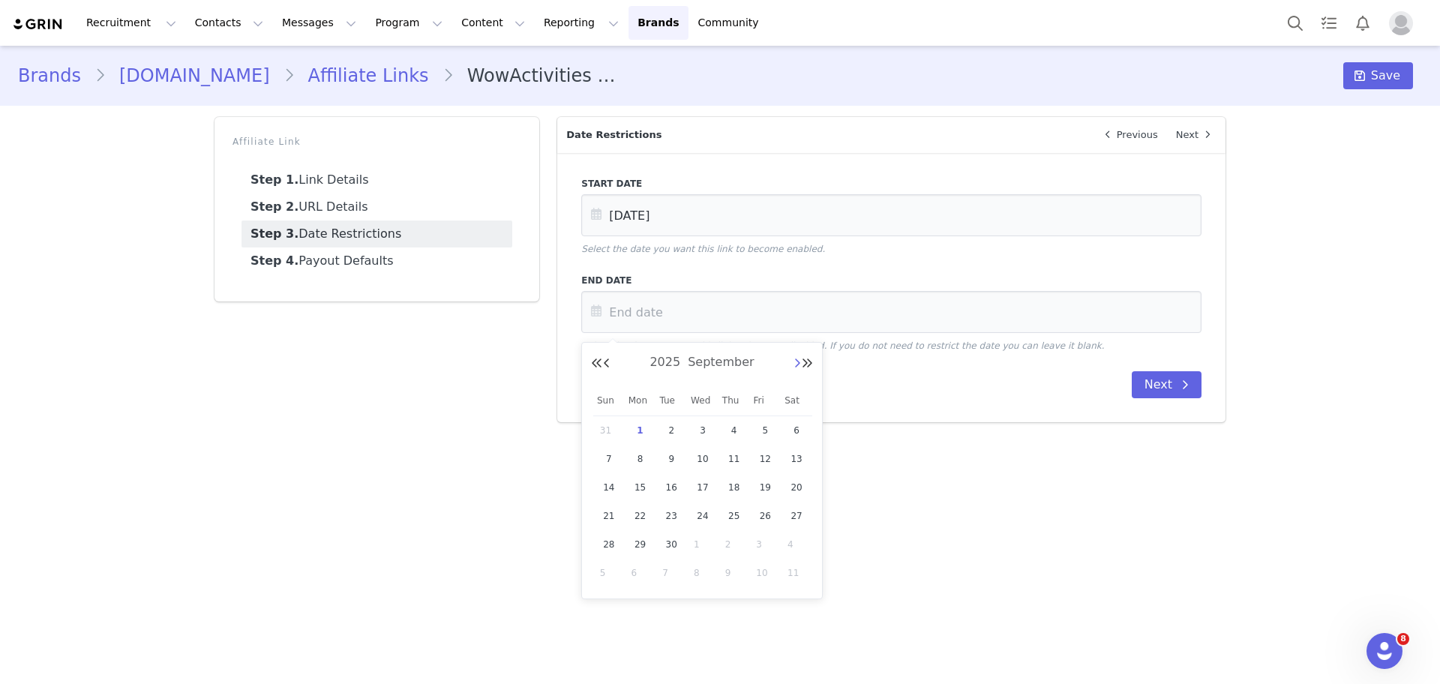
click at [794, 359] on button "Next Month" at bounding box center [796, 364] width 7 height 12
click at [763, 463] on span "10" at bounding box center [765, 459] width 18 height 18
type input "[DATE]"
click at [1150, 381] on button "Next" at bounding box center [1167, 384] width 70 height 27
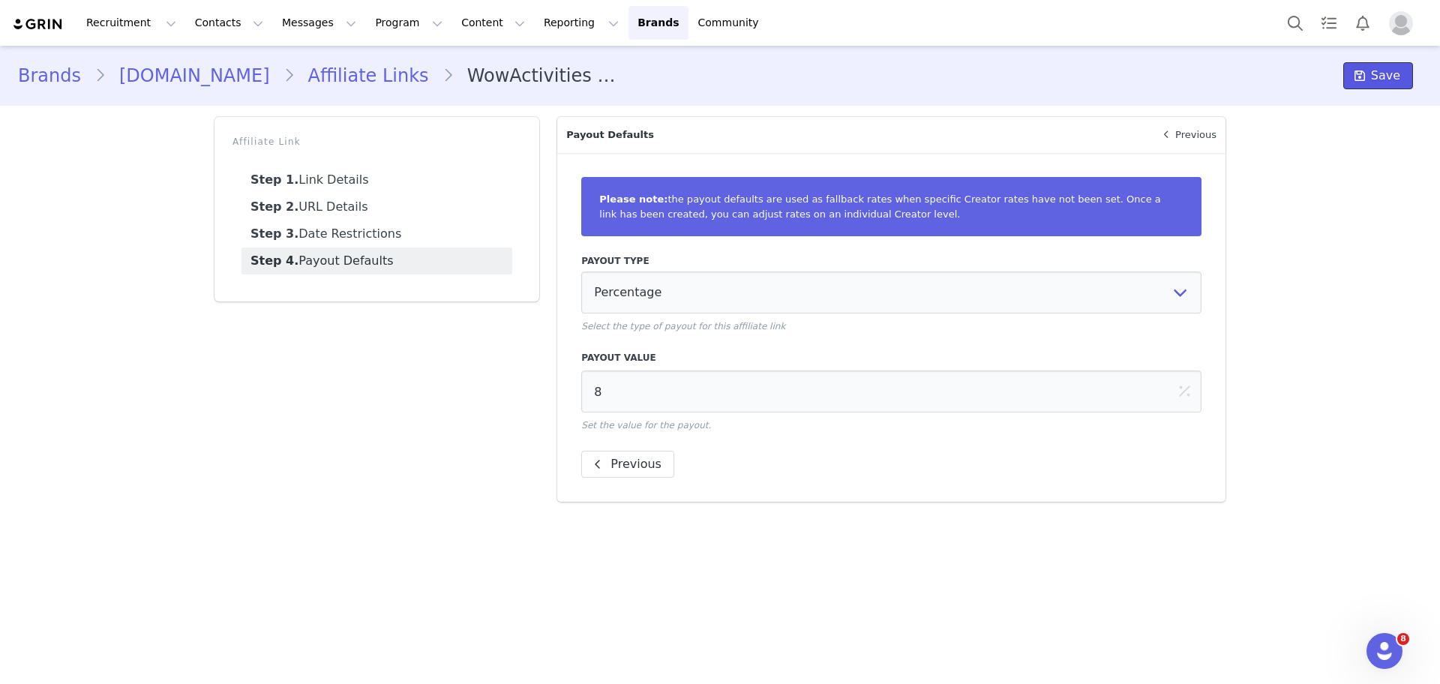
click at [1369, 80] on span at bounding box center [1360, 76] width 18 height 18
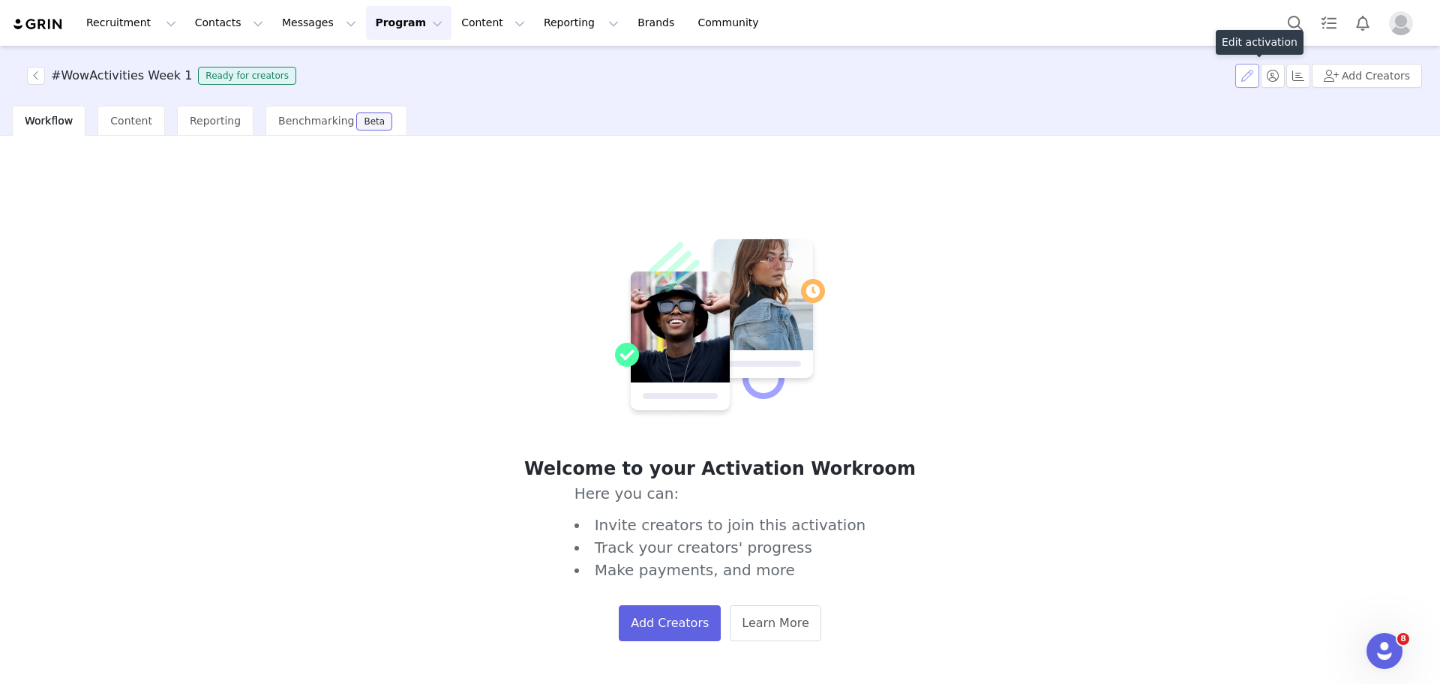
click at [1252, 75] on button "button" at bounding box center [1247, 76] width 24 height 24
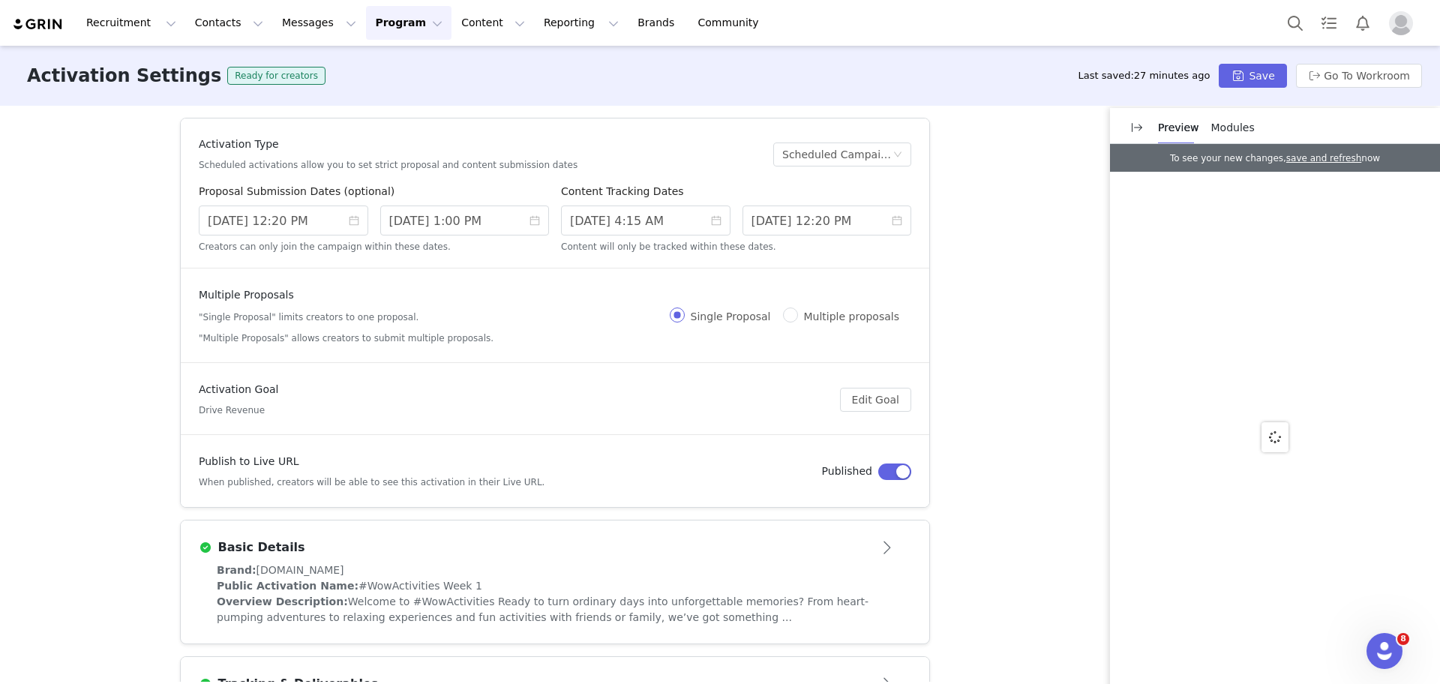
click at [1243, 121] on span "Modules" at bounding box center [1232, 127] width 43 height 12
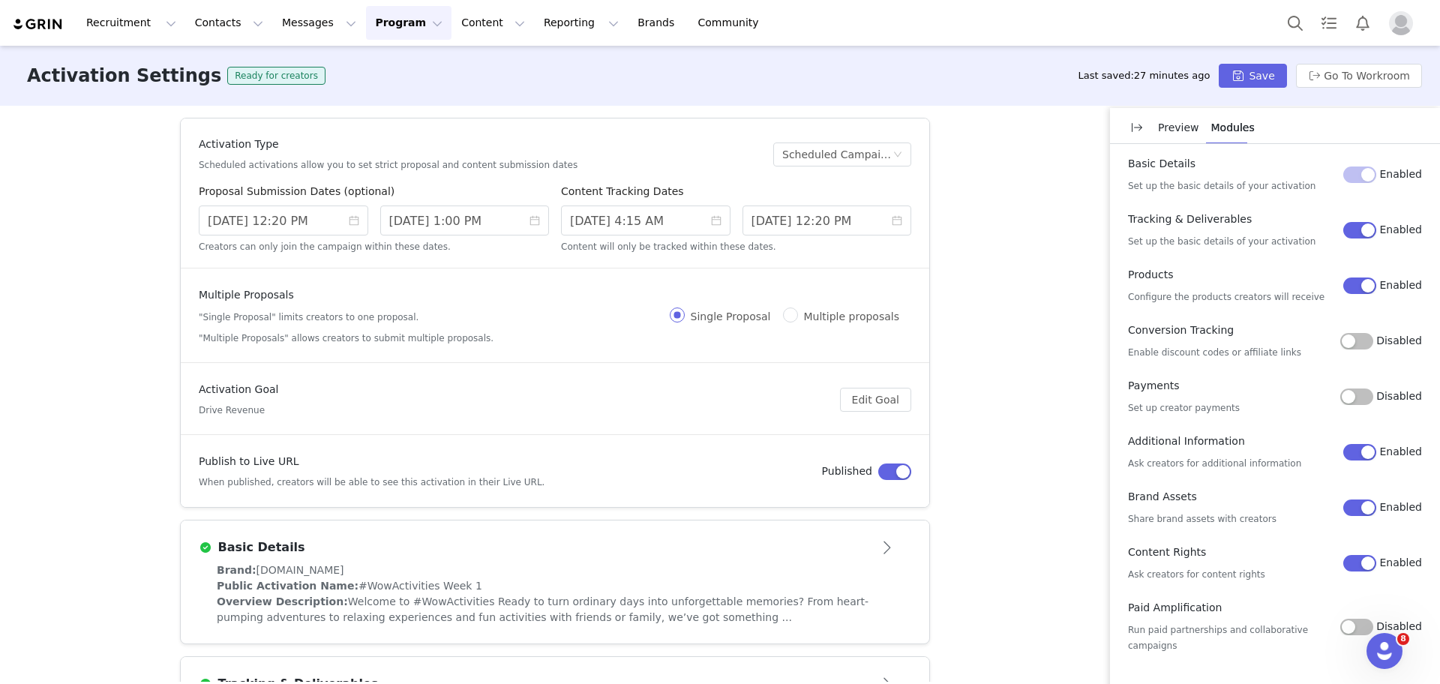
click at [1358, 331] on div "Conversion Tracking Enable discount codes or affiliate links Disabled" at bounding box center [1275, 340] width 294 height 37
click at [1355, 337] on button "Disabled" at bounding box center [1356, 341] width 33 height 16
click at [1048, 336] on div "Activation Type Scheduled activations allow you to set strict proposal and cont…" at bounding box center [720, 394] width 1440 height 576
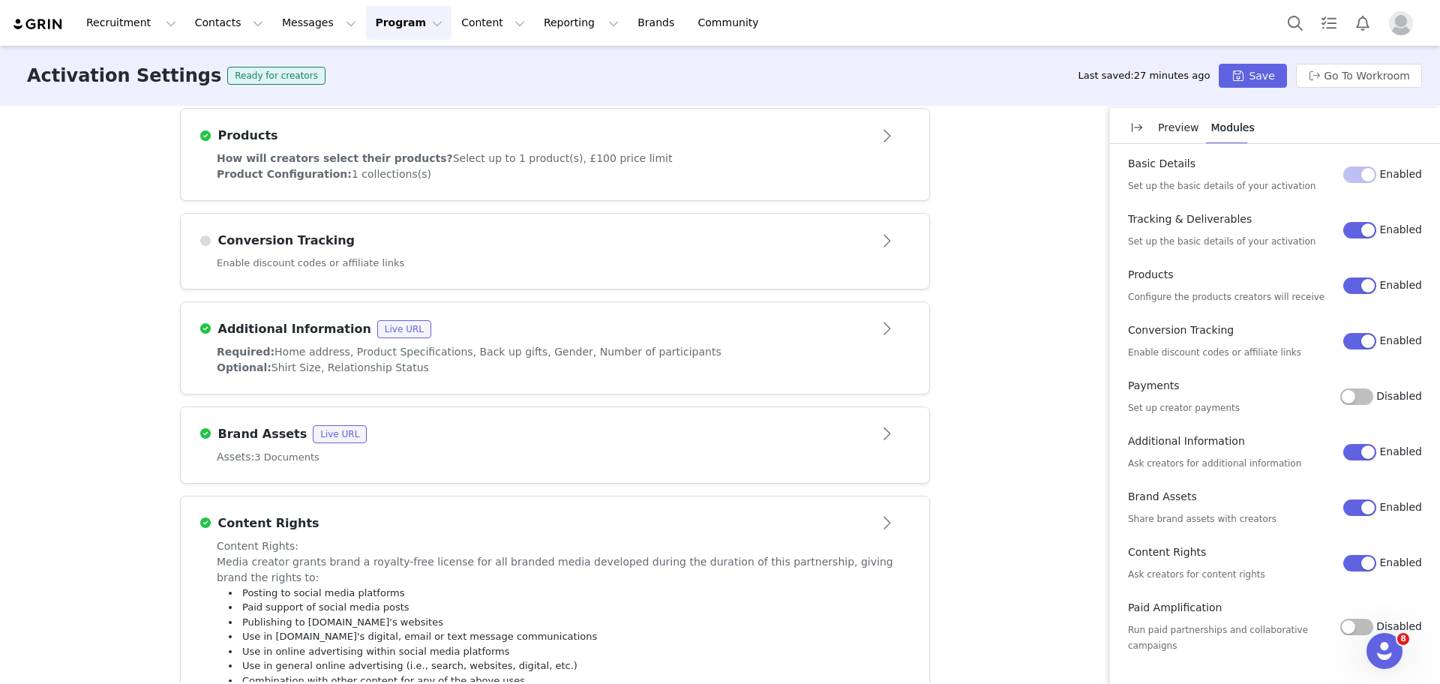
scroll to position [709, 0]
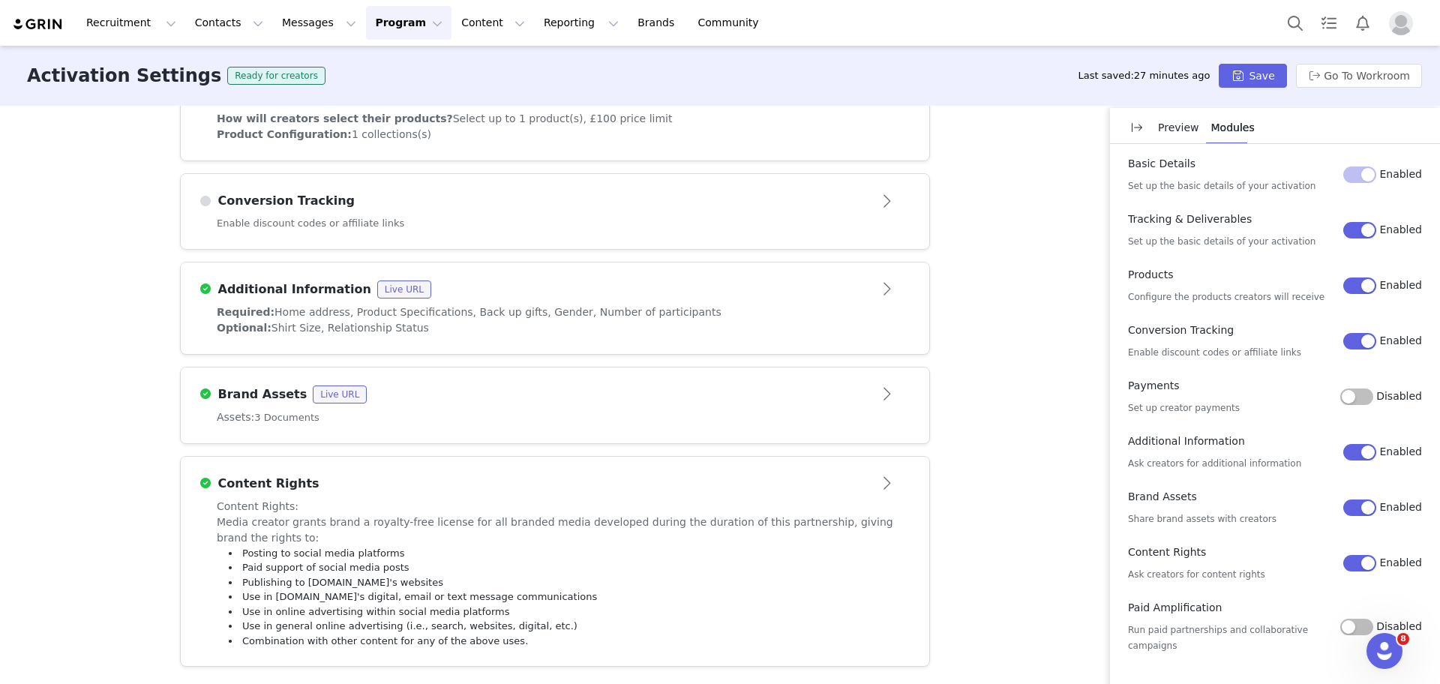
click at [785, 222] on div "Enable discount codes or affiliate links" at bounding box center [555, 232] width 748 height 33
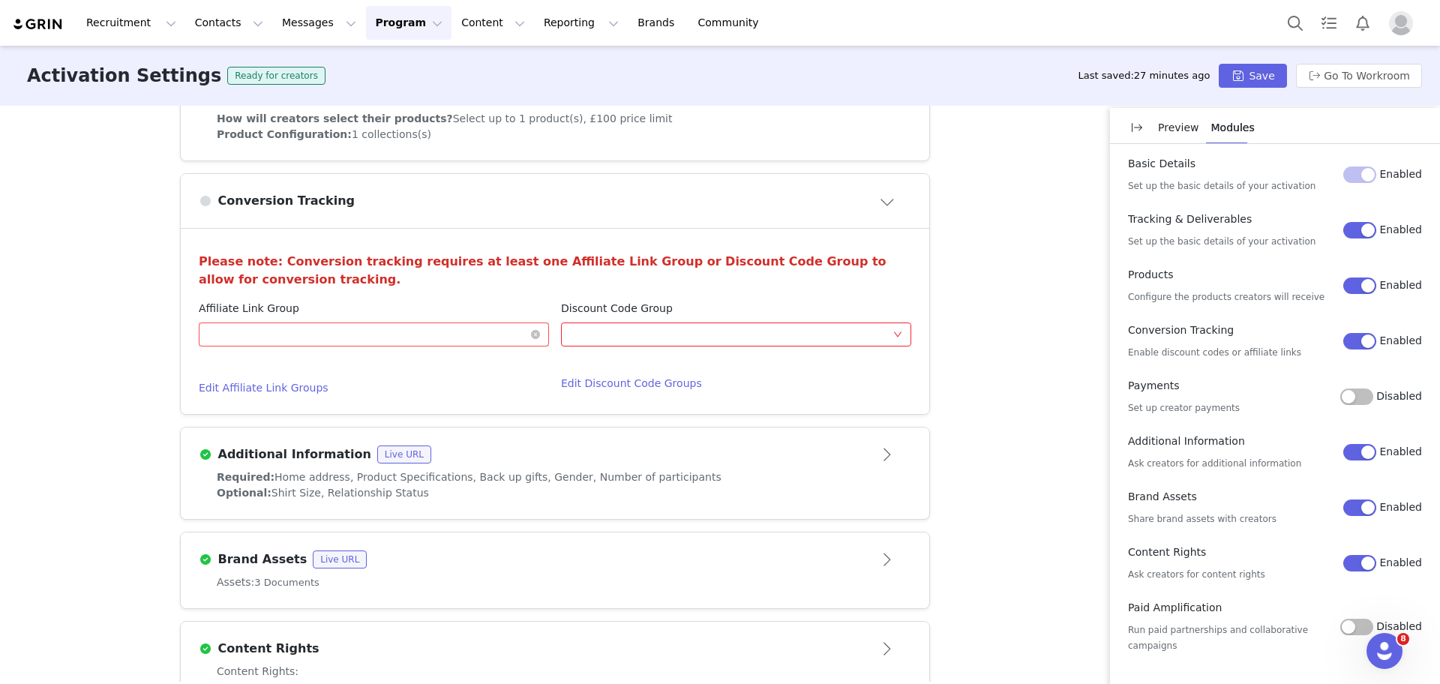
click at [436, 337] on div "Optional" at bounding box center [369, 334] width 322 height 22
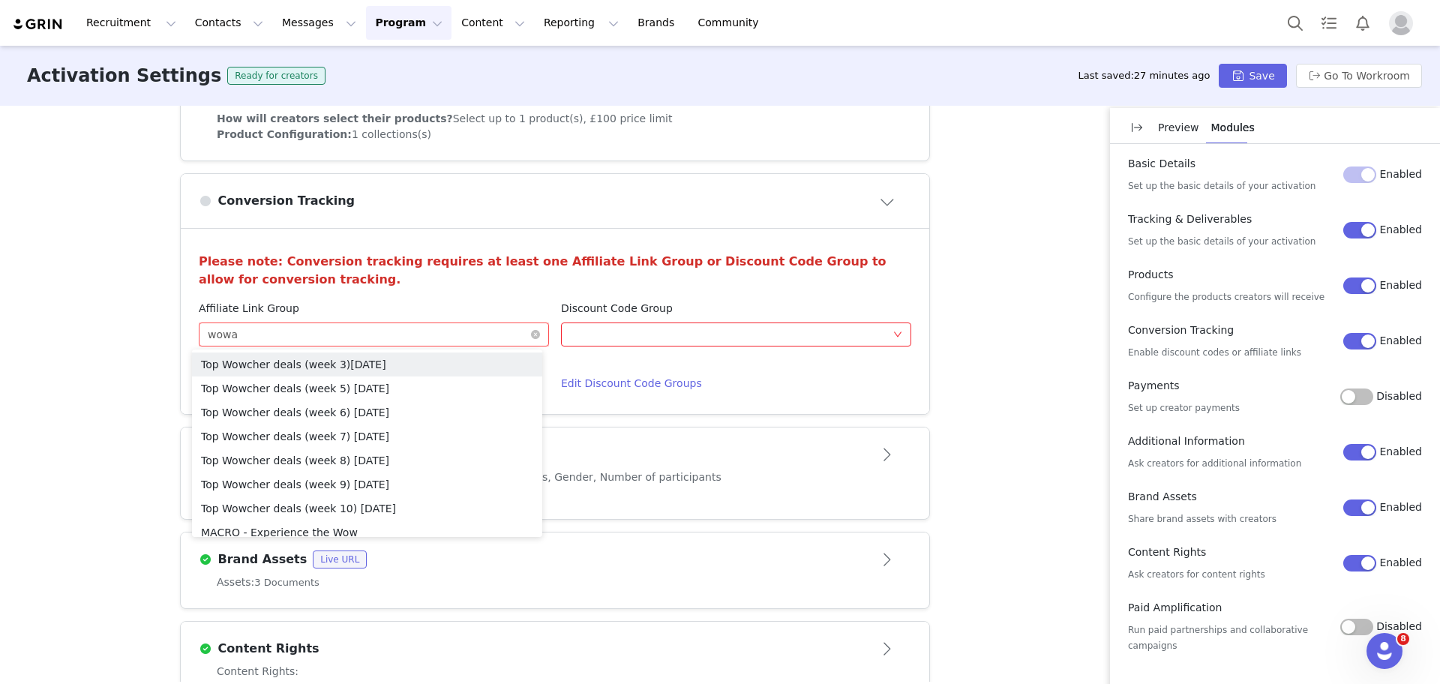
type input "wowac"
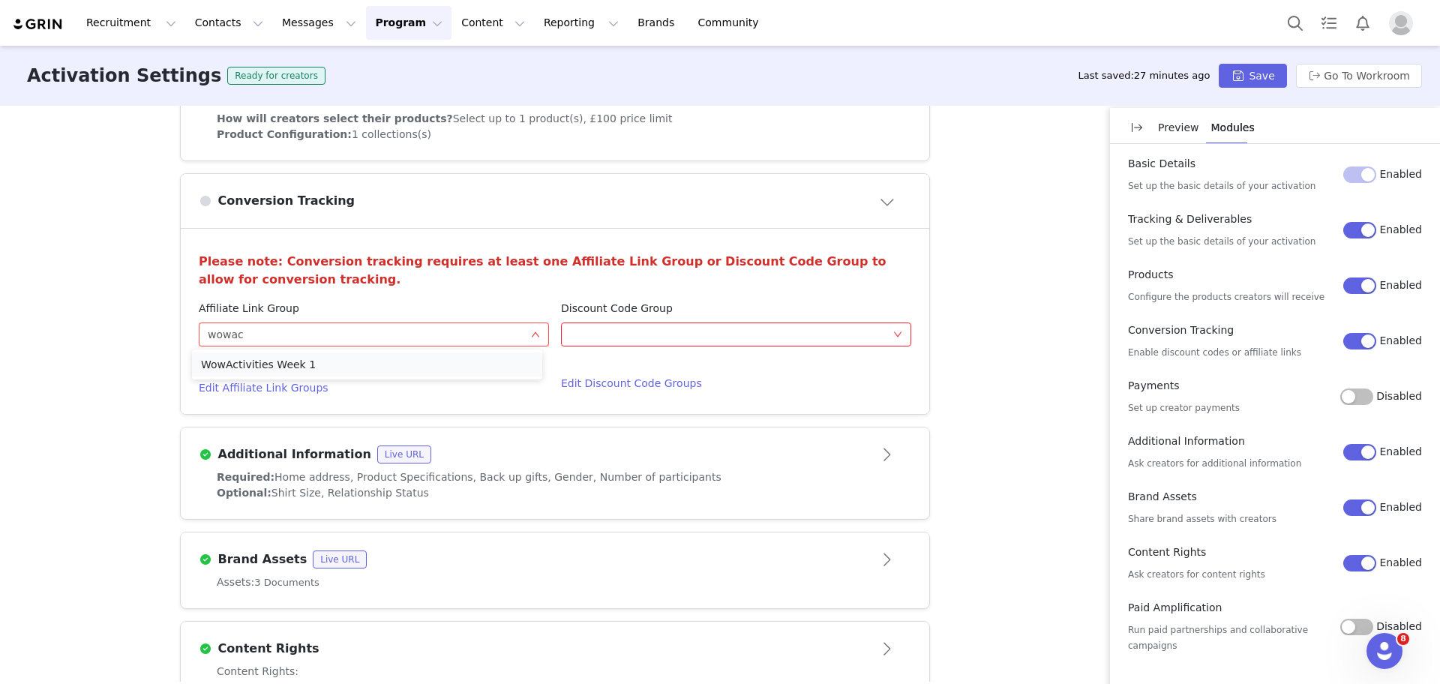
click at [439, 362] on li "WowActivities Week 1" at bounding box center [367, 364] width 350 height 24
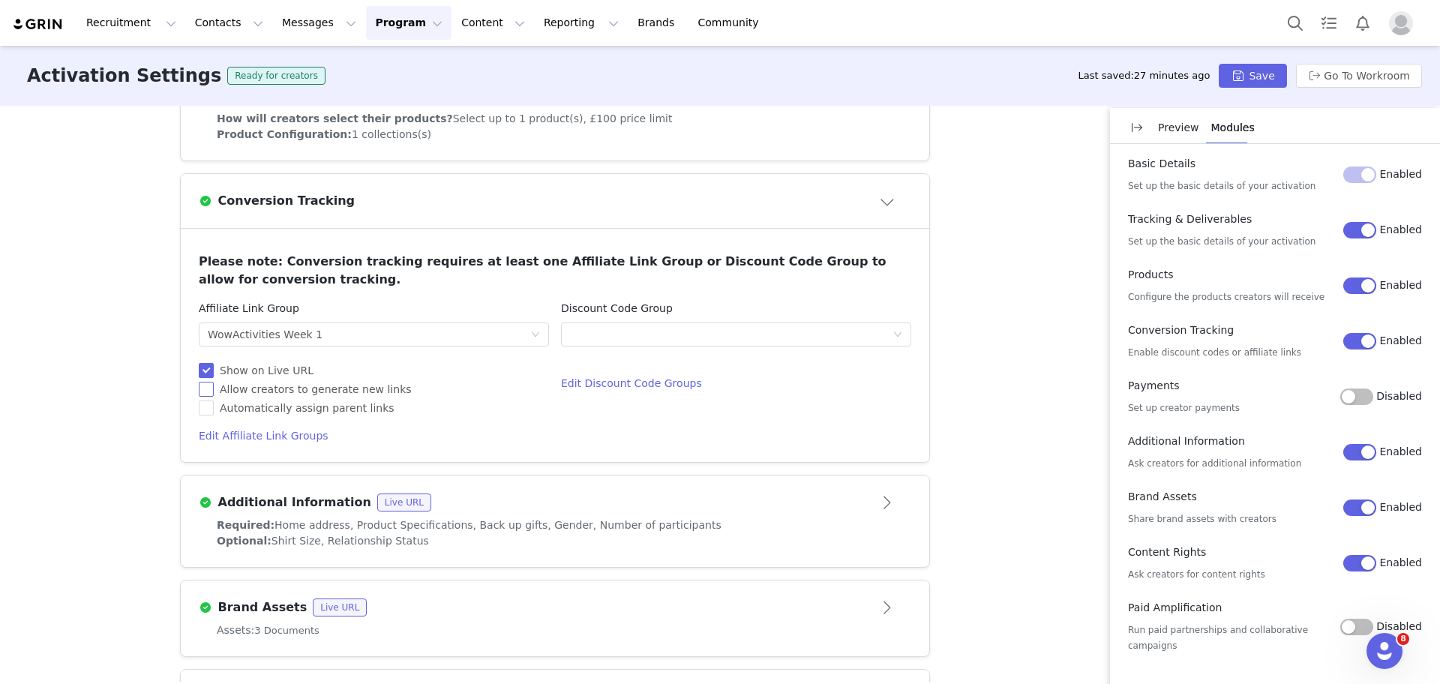
click at [199, 388] on input "Allow creators to generate new links" at bounding box center [204, 387] width 10 height 10
checkbox input "true"
click at [1240, 76] on button "Save" at bounding box center [1252, 76] width 67 height 24
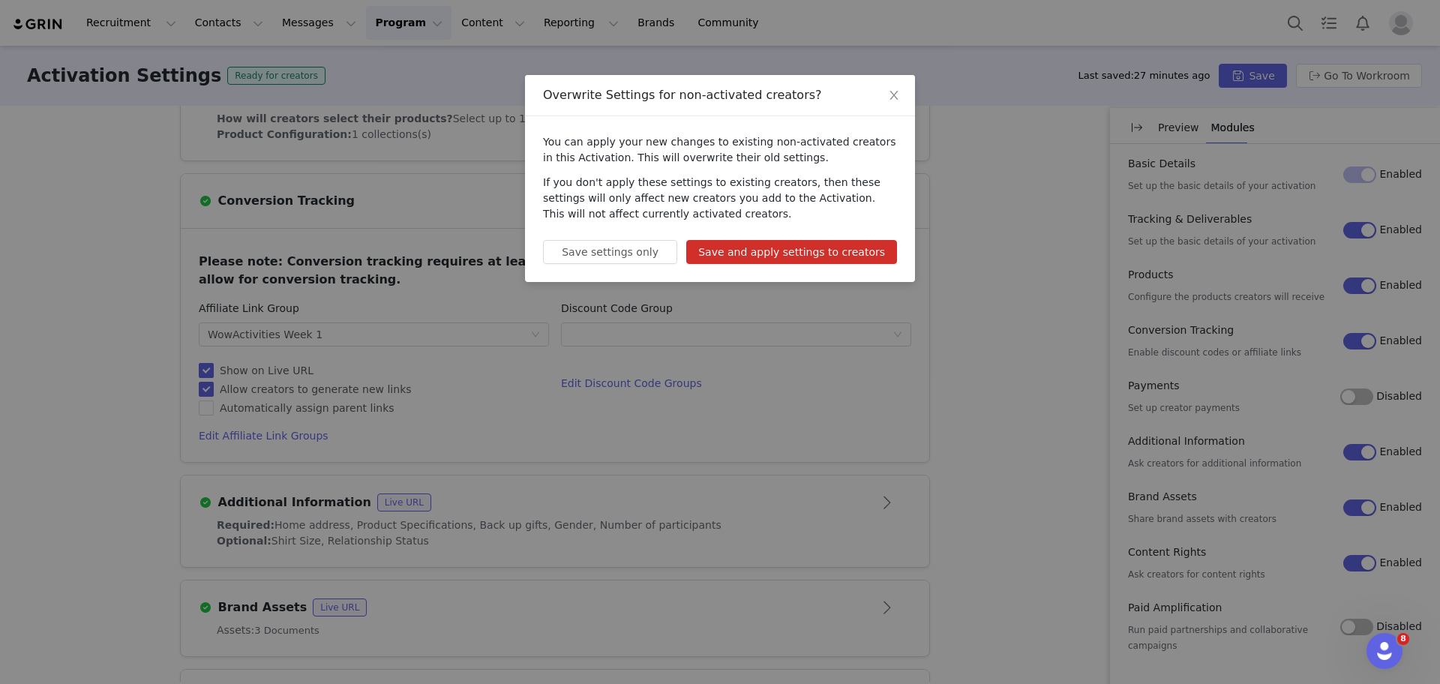
click at [827, 257] on button "Save and apply settings to creators" at bounding box center [791, 252] width 211 height 24
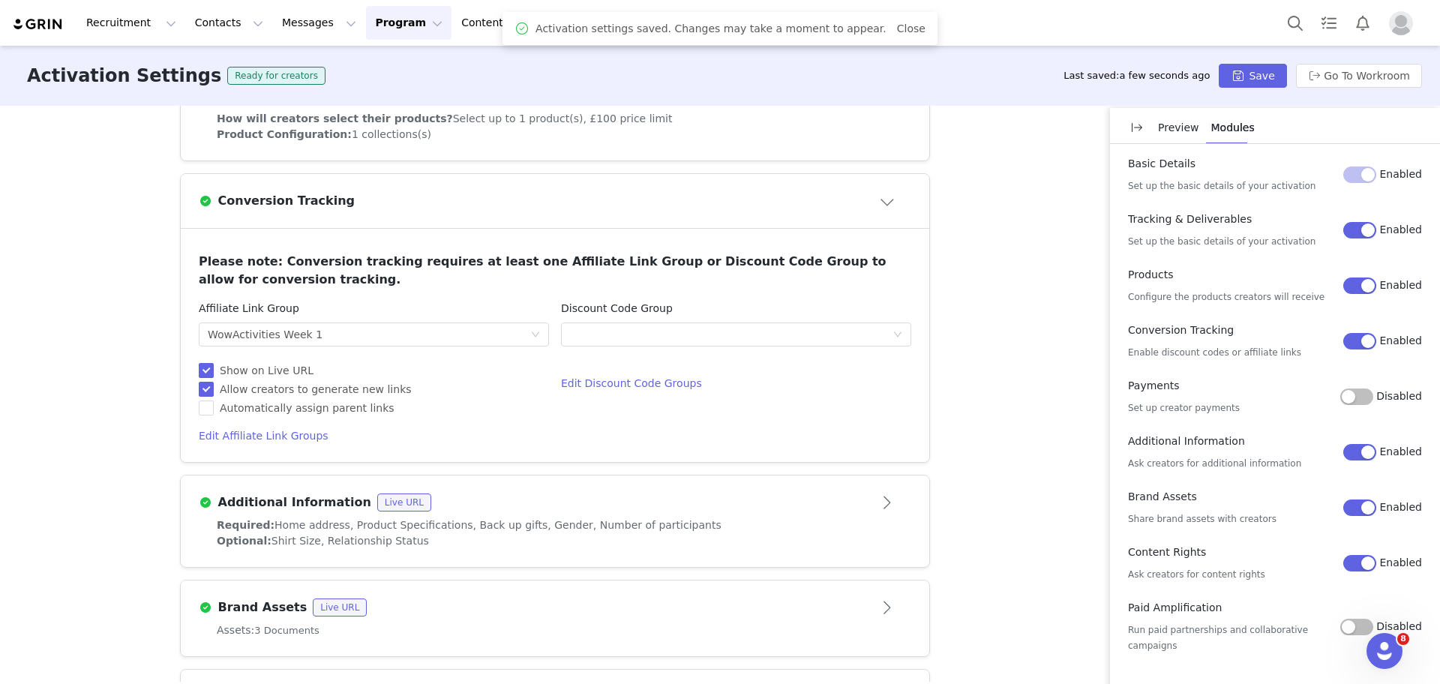
click at [991, 178] on div "Activation Type Scheduled activations allow you to set strict proposal and cont…" at bounding box center [720, 394] width 1440 height 576
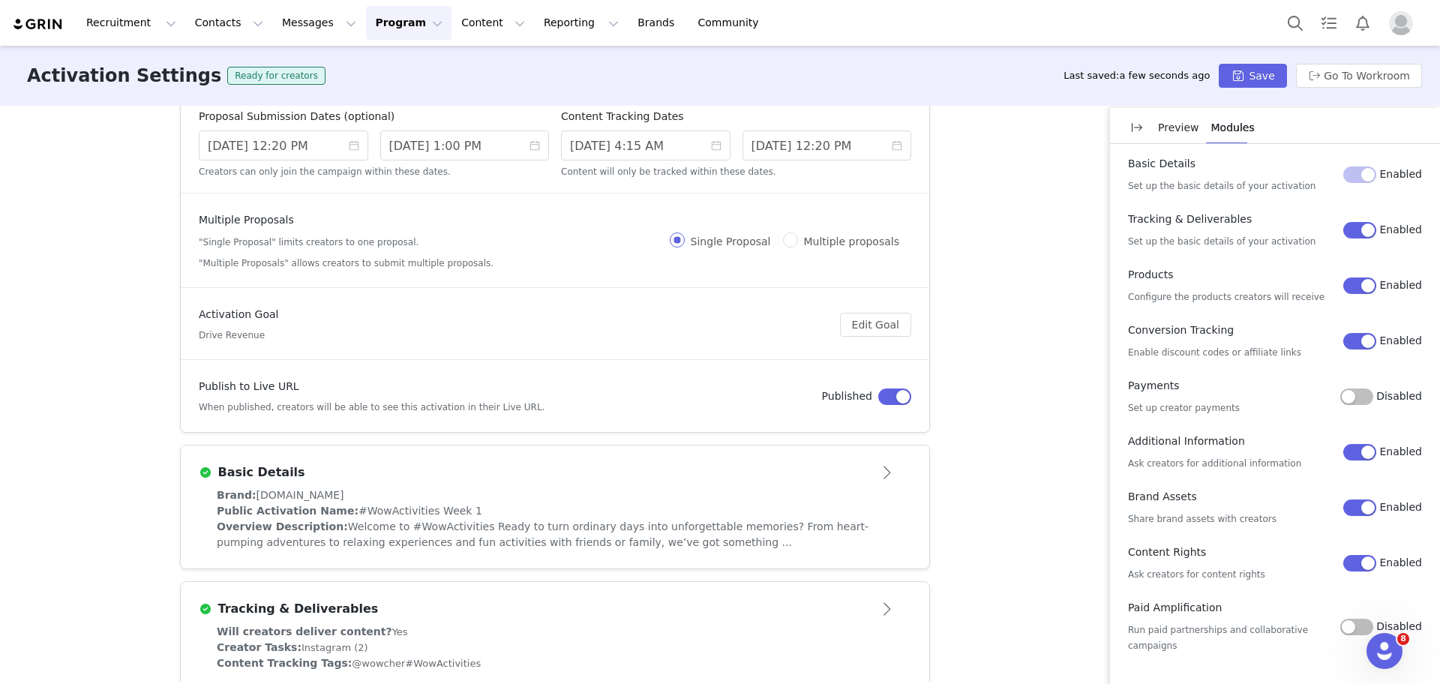
scroll to position [0, 0]
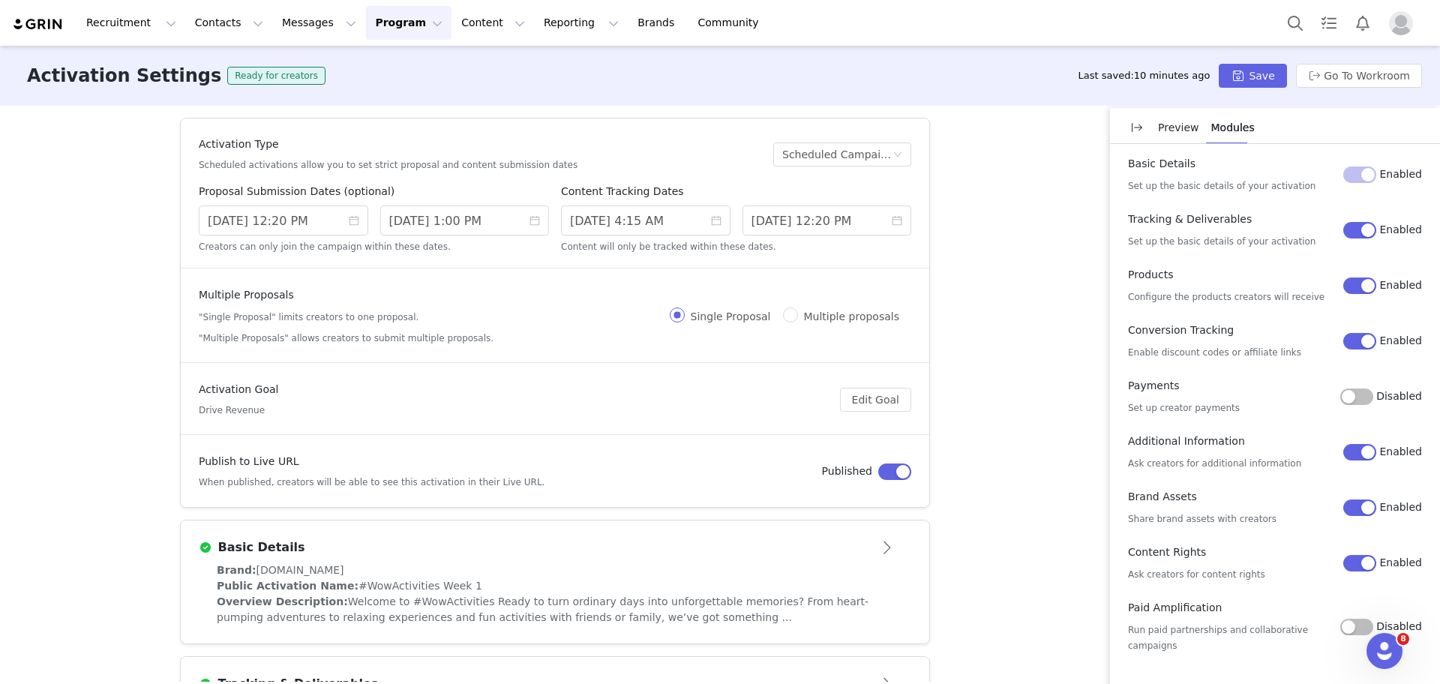
click at [1053, 247] on div "Activation Type Scheduled activations allow you to set strict proposal and cont…" at bounding box center [720, 394] width 1440 height 576
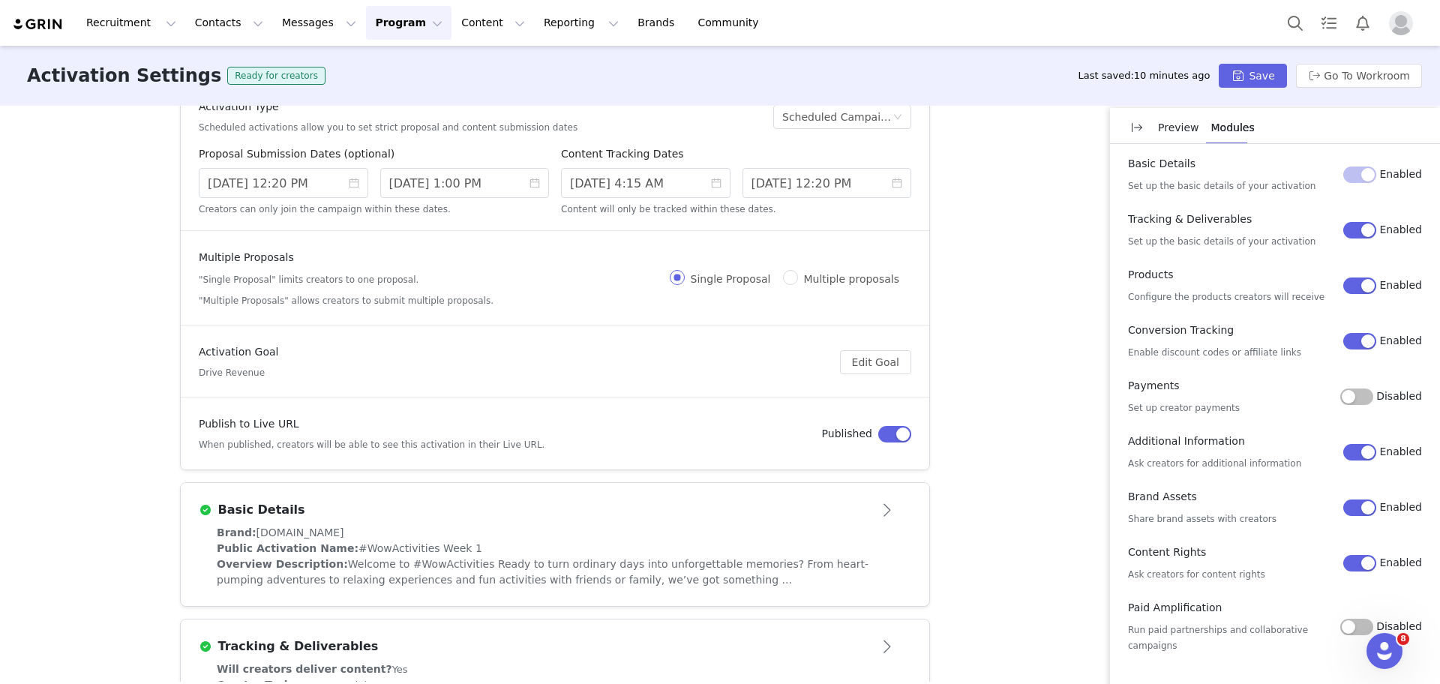
scroll to position [75, 0]
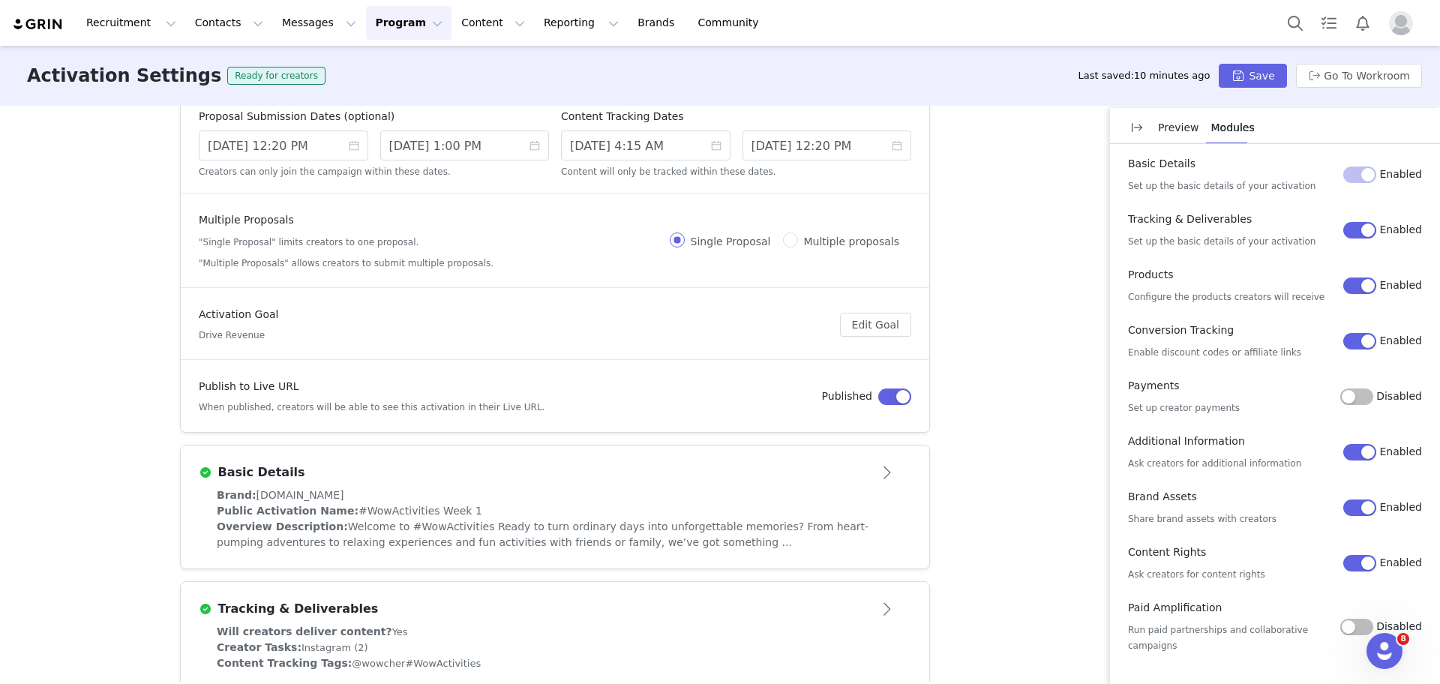
click at [830, 497] on div "Brand: [DOMAIN_NAME]" at bounding box center [555, 495] width 676 height 16
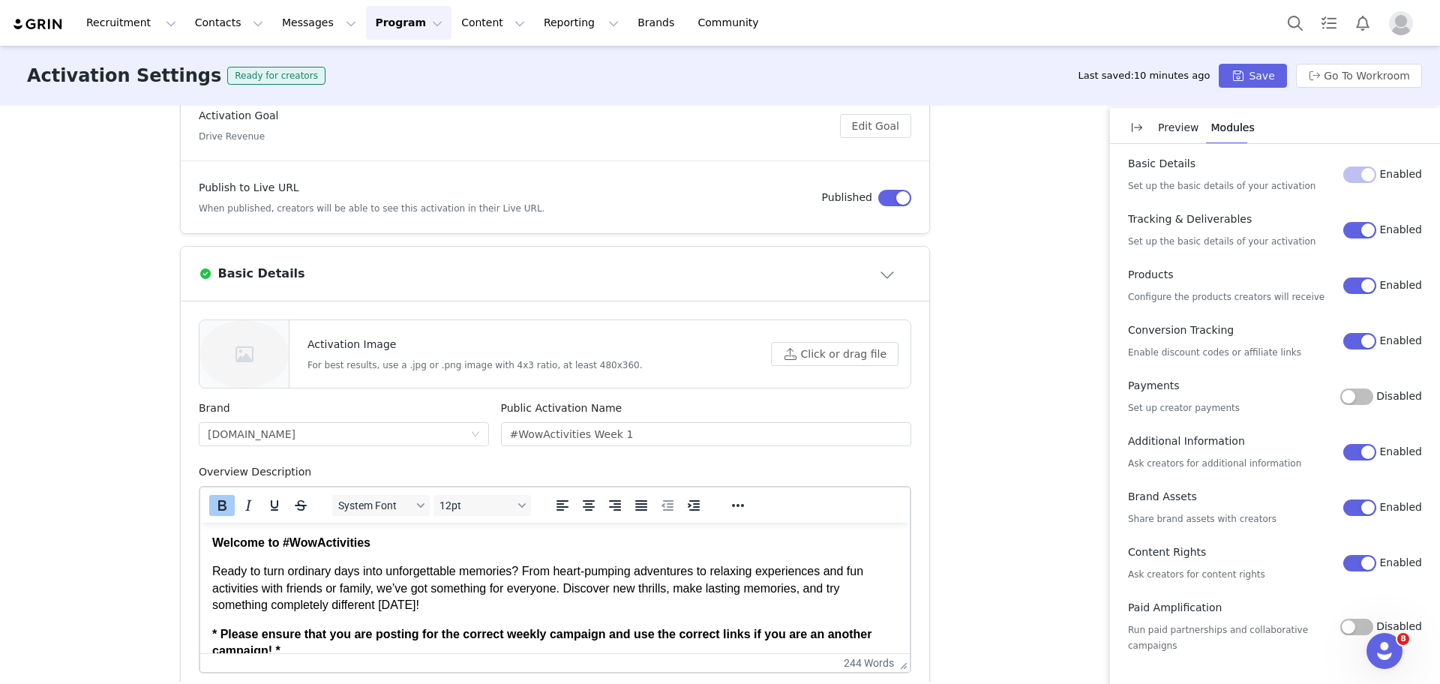
scroll to position [300, 0]
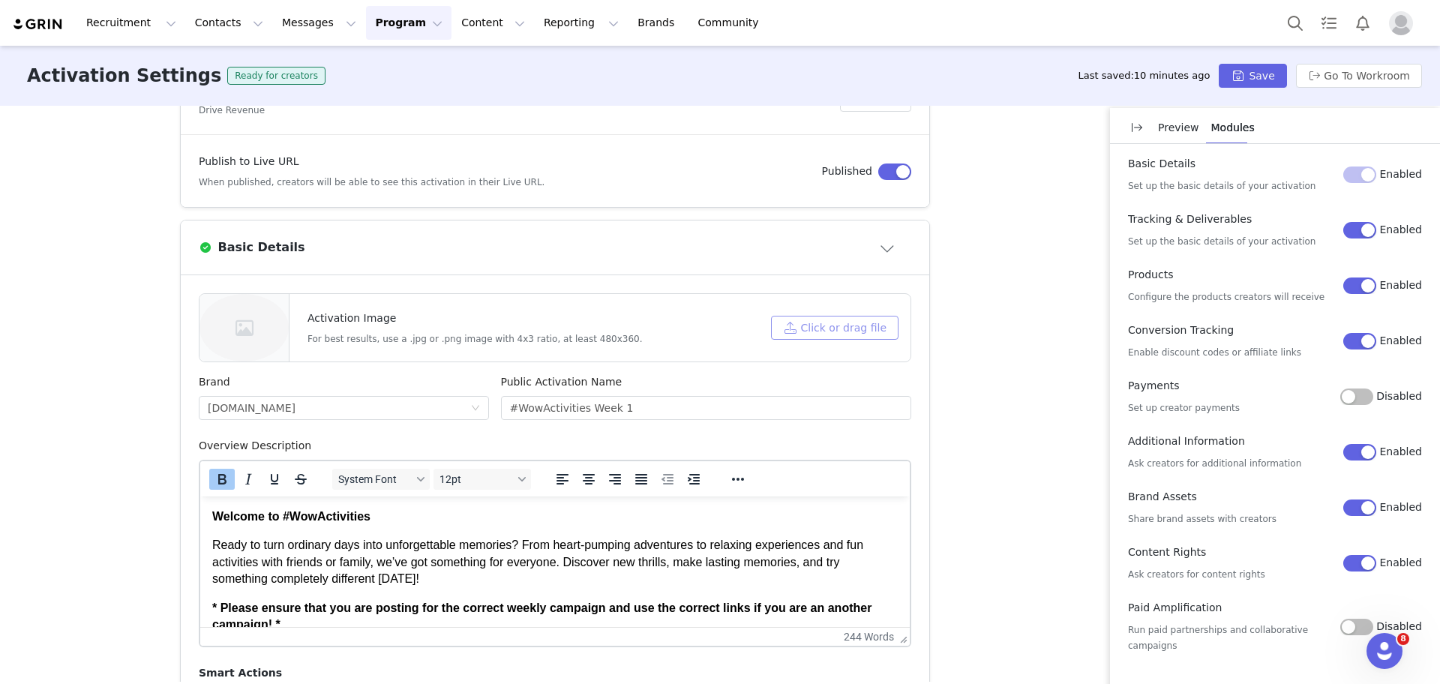
click at [850, 322] on button "Click or drag file" at bounding box center [834, 328] width 127 height 24
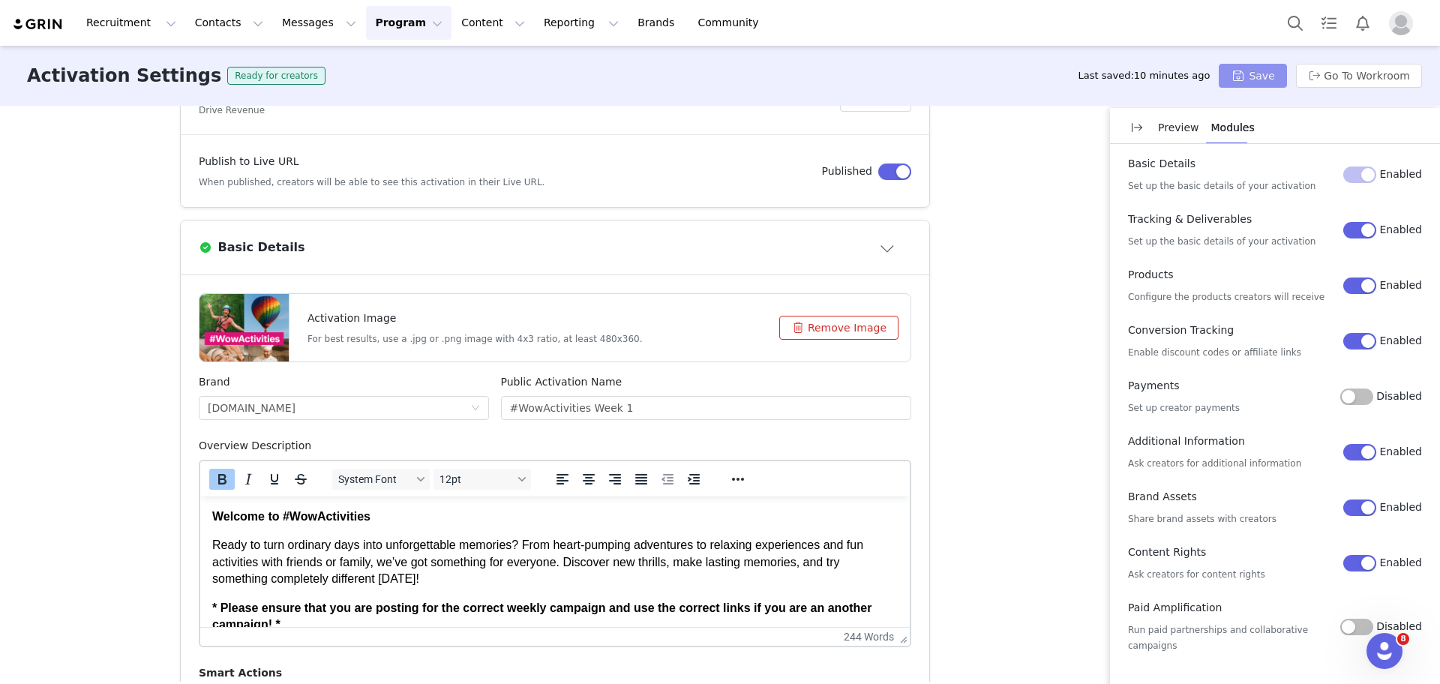
click at [1263, 68] on button "Save" at bounding box center [1252, 76] width 67 height 24
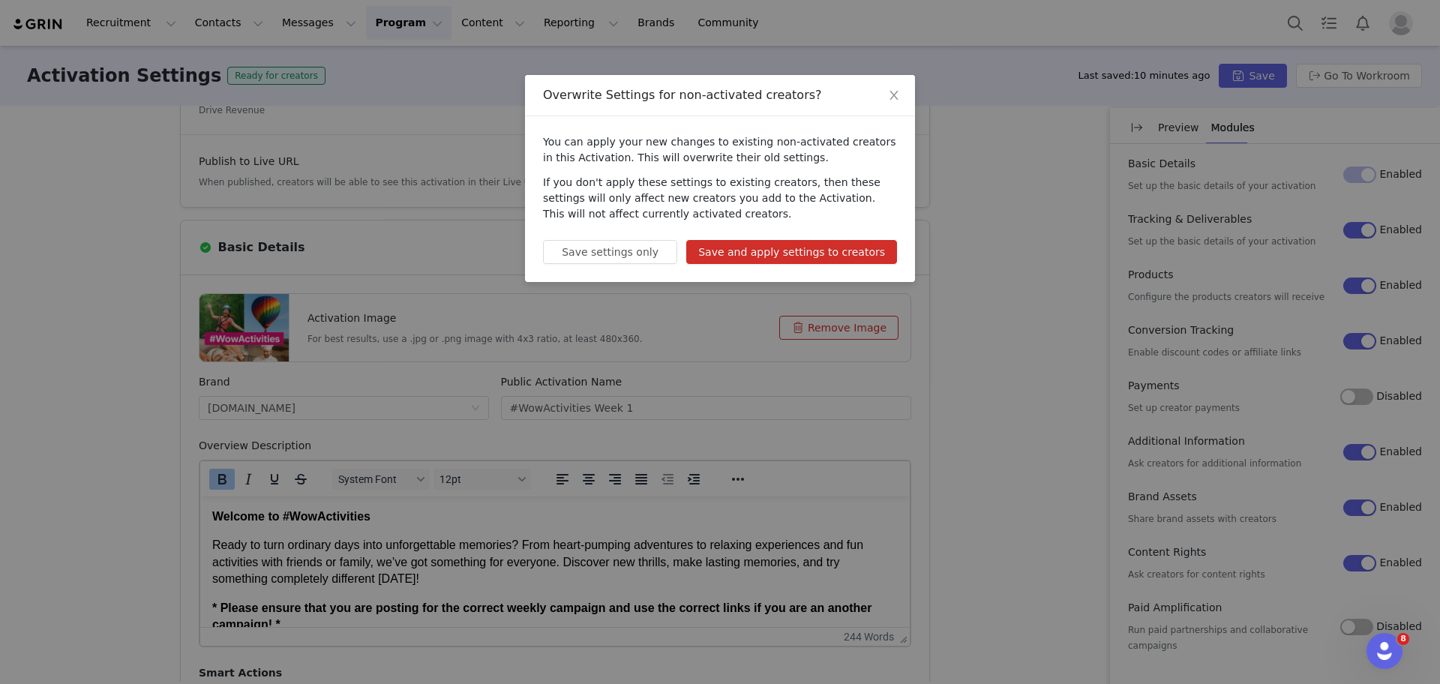
click at [808, 263] on button "Save and apply settings to creators" at bounding box center [791, 252] width 211 height 24
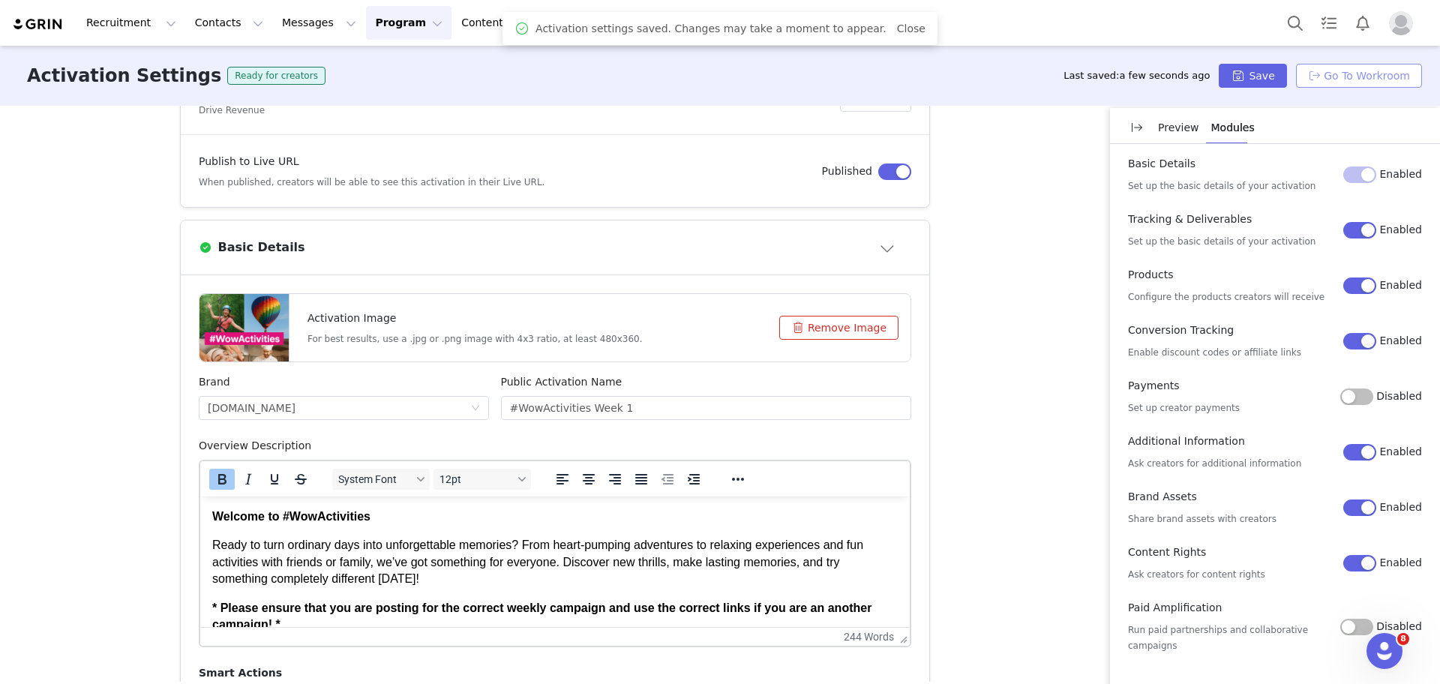
click at [1374, 72] on button "Go To Workroom" at bounding box center [1359, 76] width 126 height 24
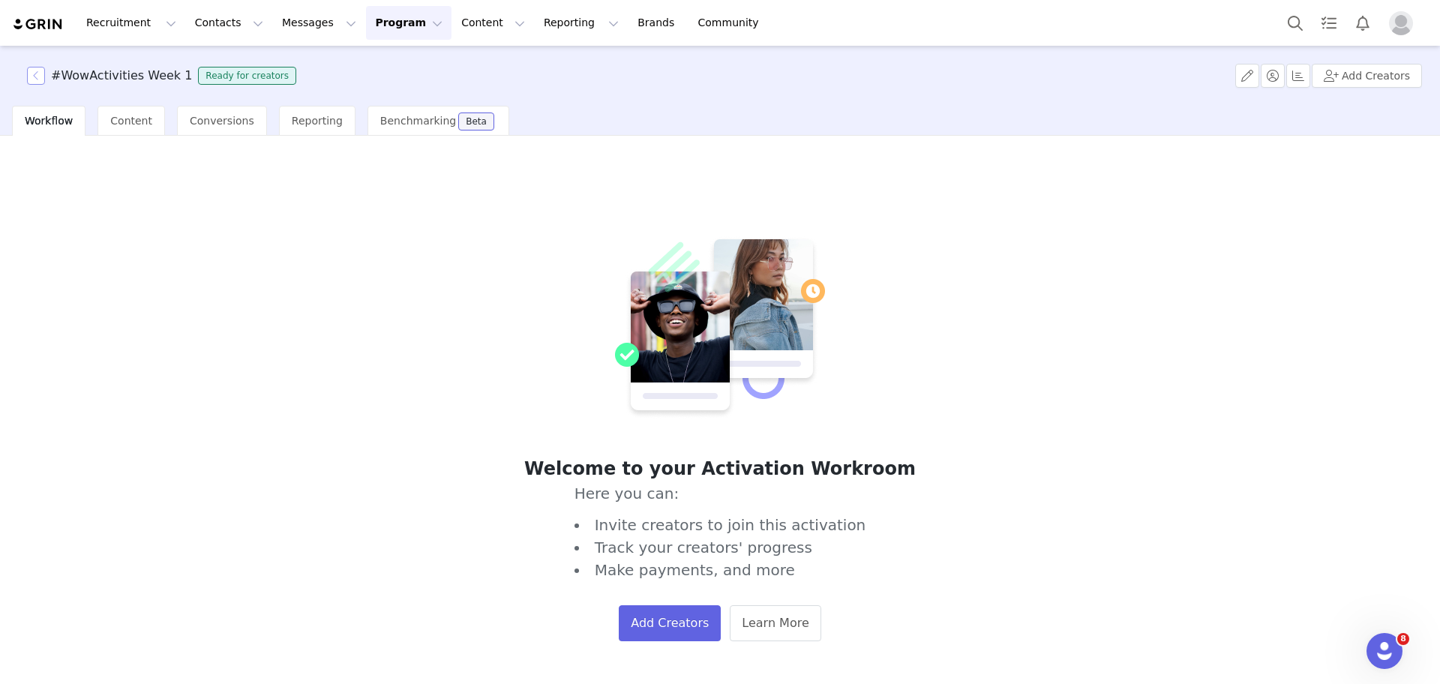
click at [39, 81] on button "button" at bounding box center [36, 76] width 18 height 18
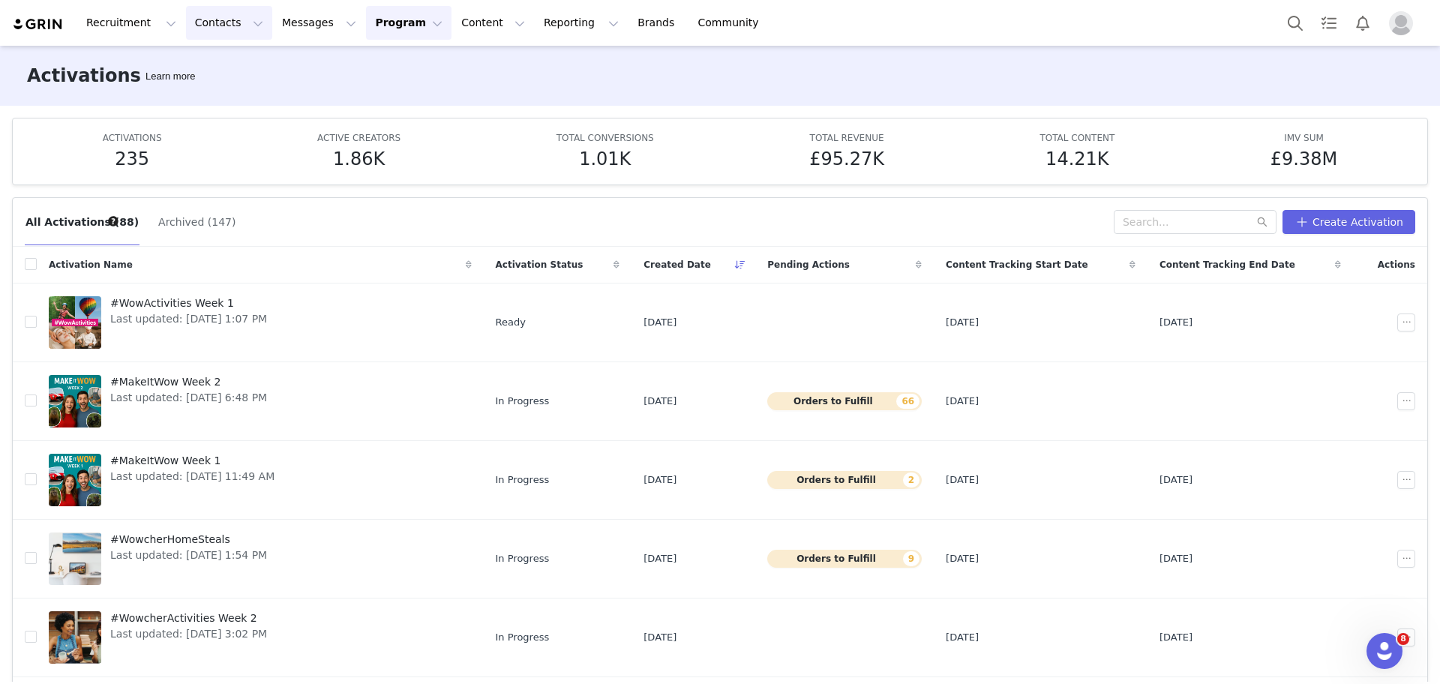
click at [227, 22] on button "Contacts Contacts" at bounding box center [229, 23] width 86 height 34
click at [241, 61] on div "Creators" at bounding box center [231, 66] width 100 height 16
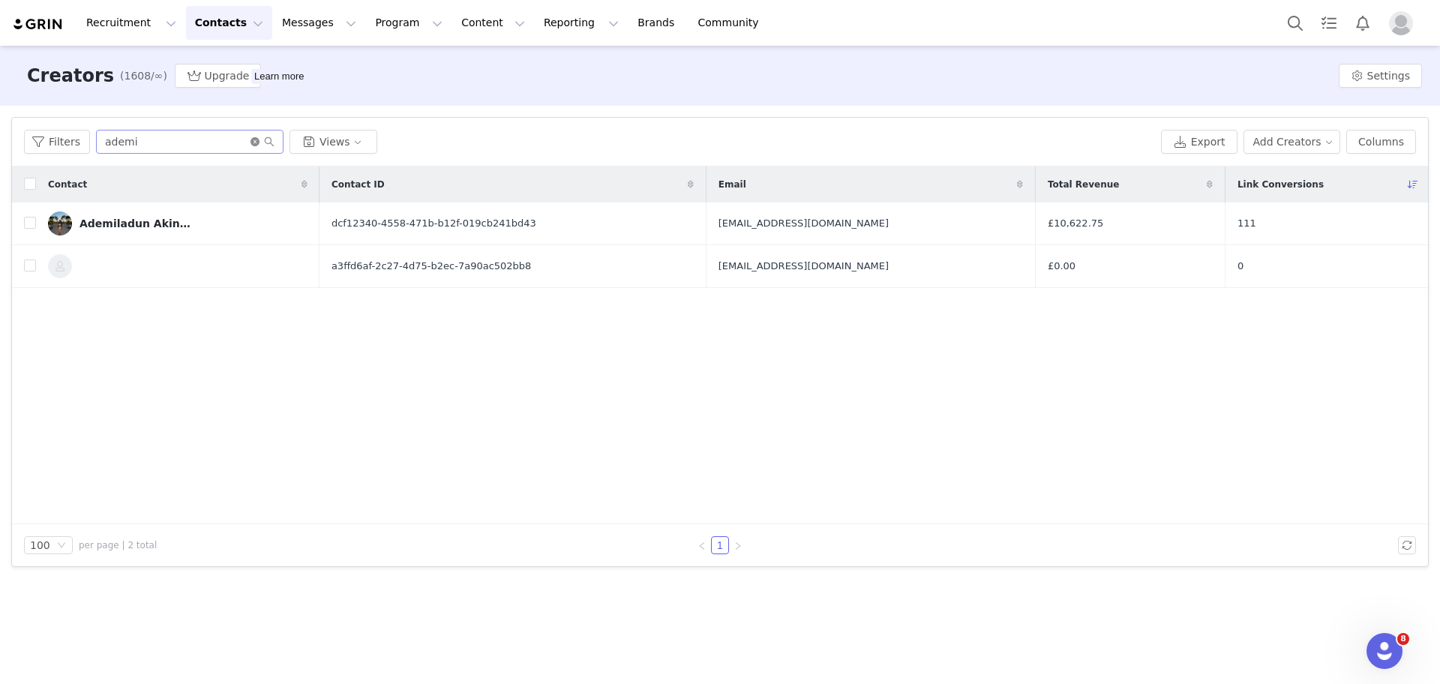
click at [250, 145] on icon "icon: close-circle" at bounding box center [254, 141] width 9 height 9
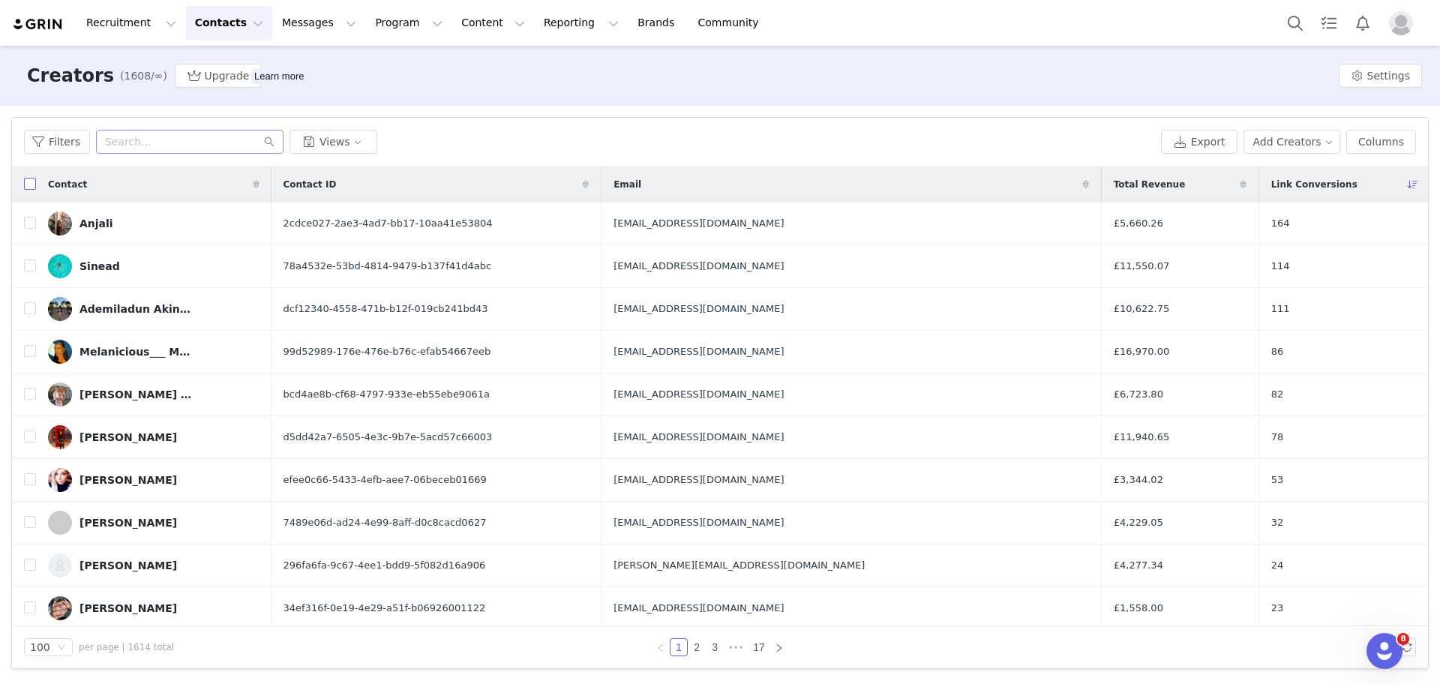
click at [25, 184] on input "checkbox" at bounding box center [30, 184] width 12 height 12
checkbox input "true"
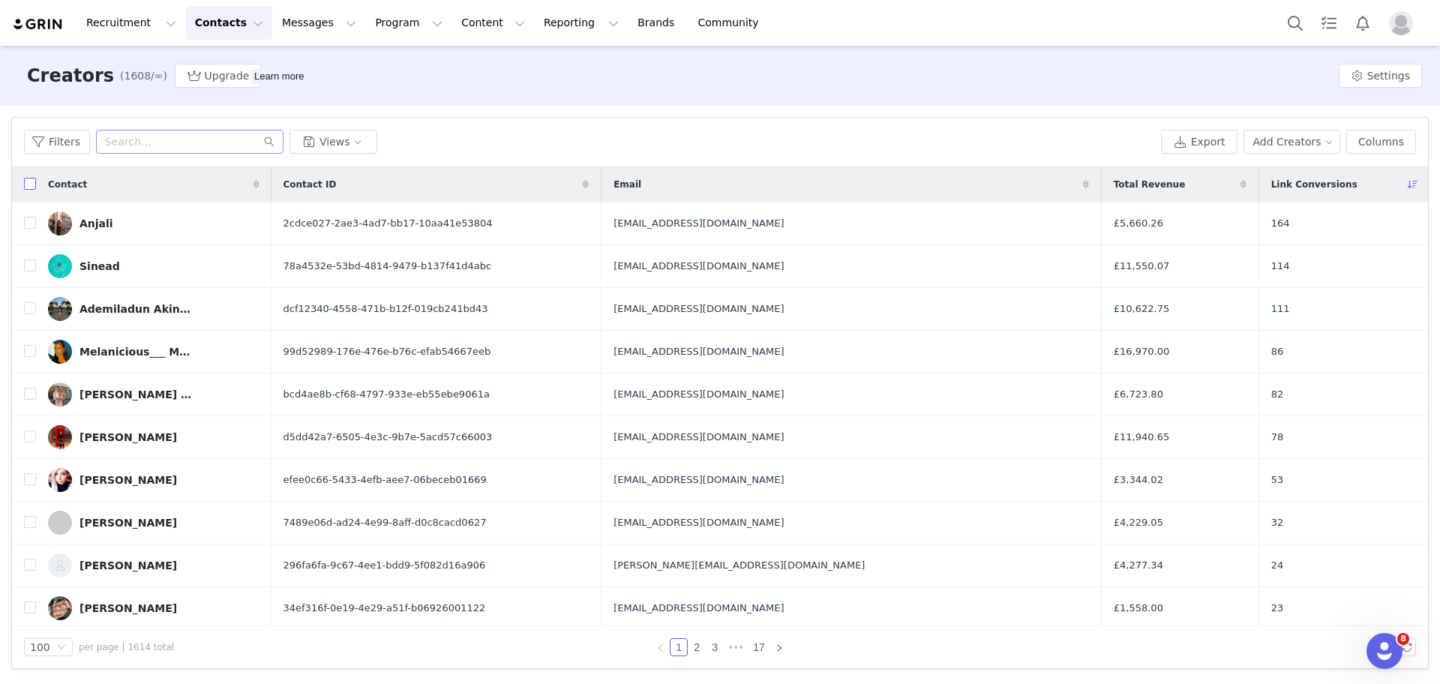
checkbox input "true"
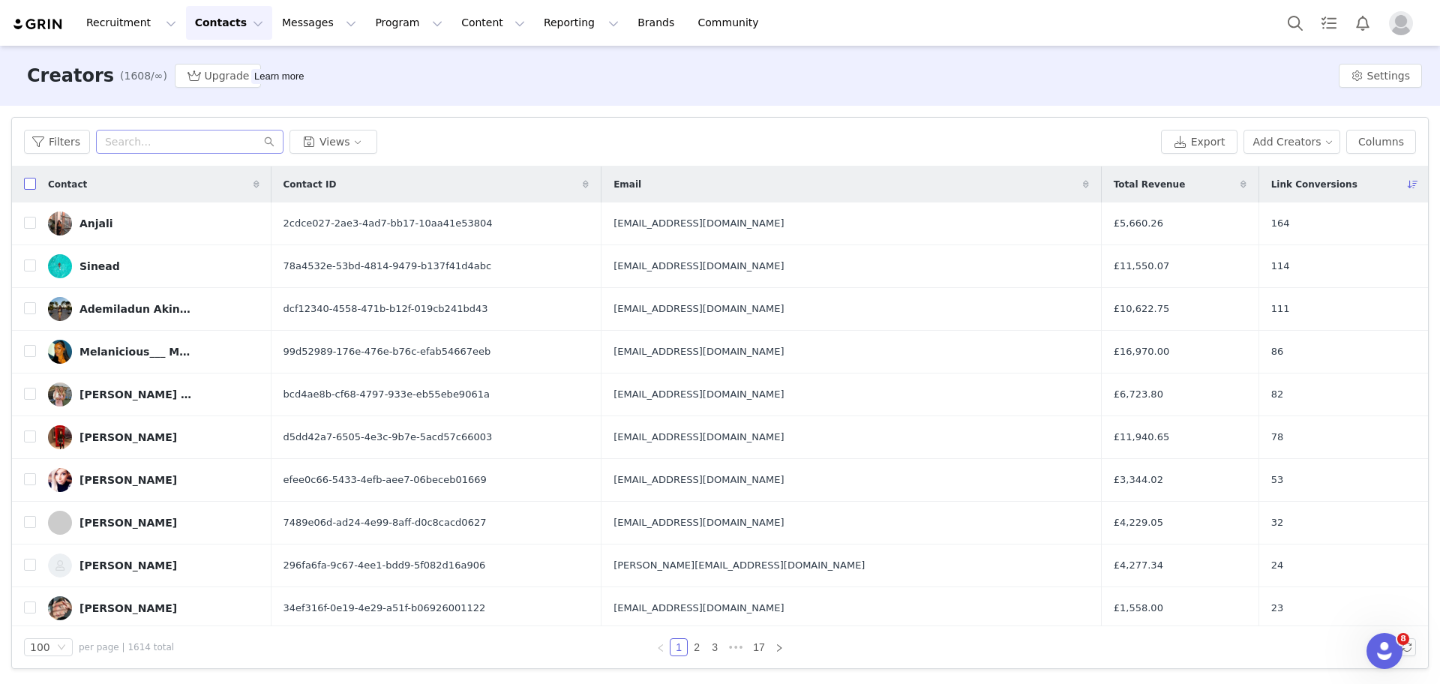
checkbox input "true"
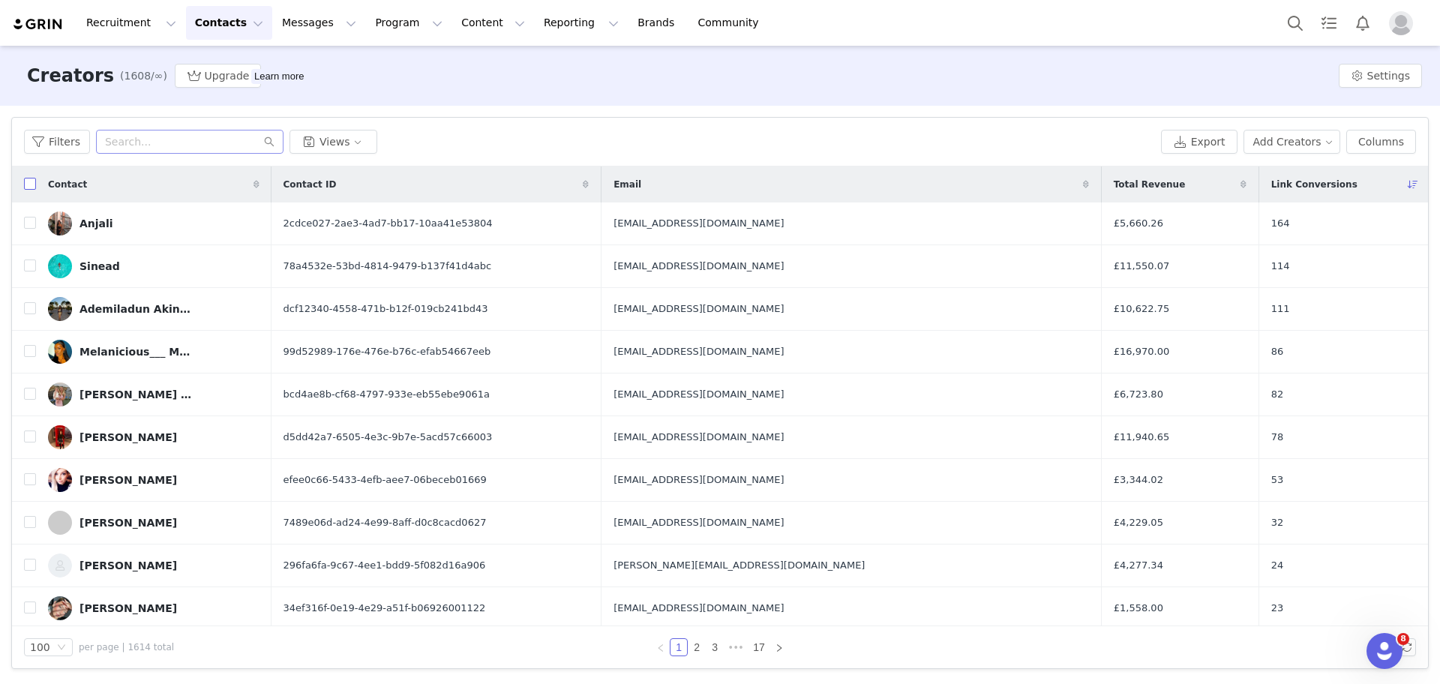
checkbox input "true"
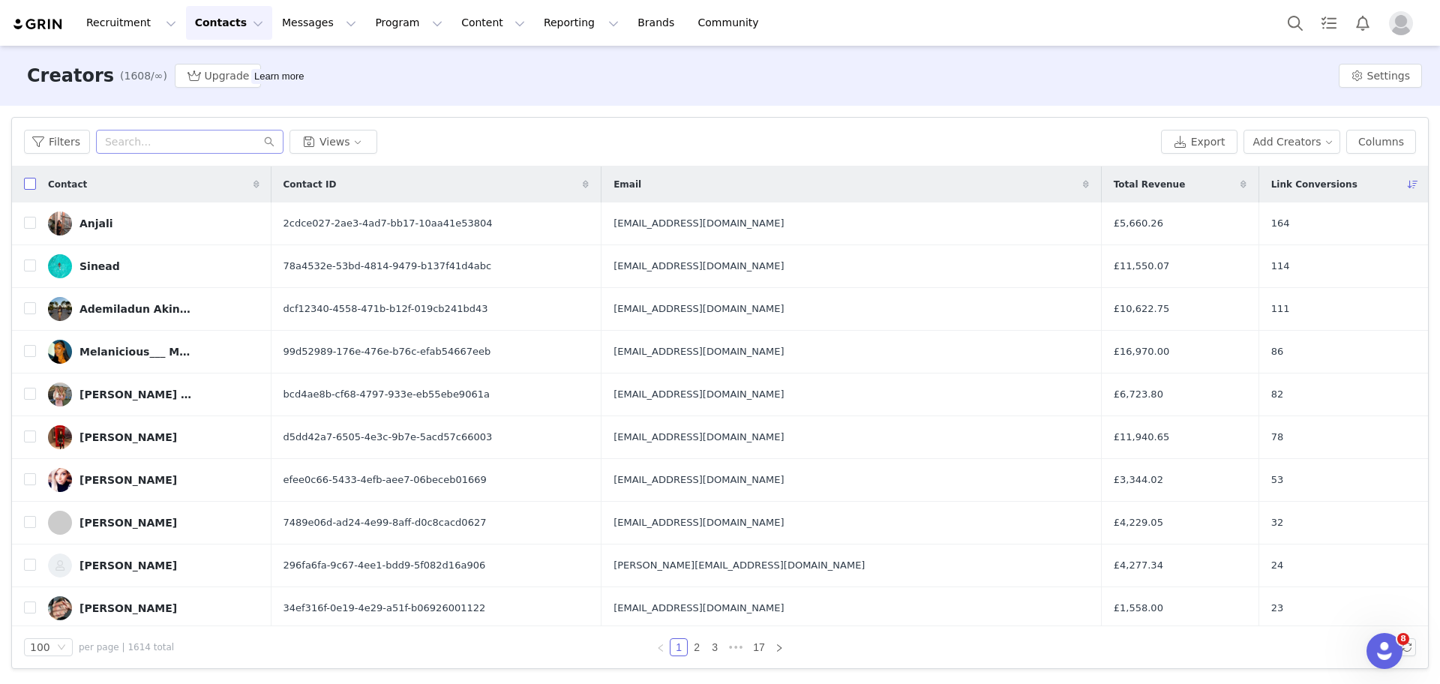
checkbox input "true"
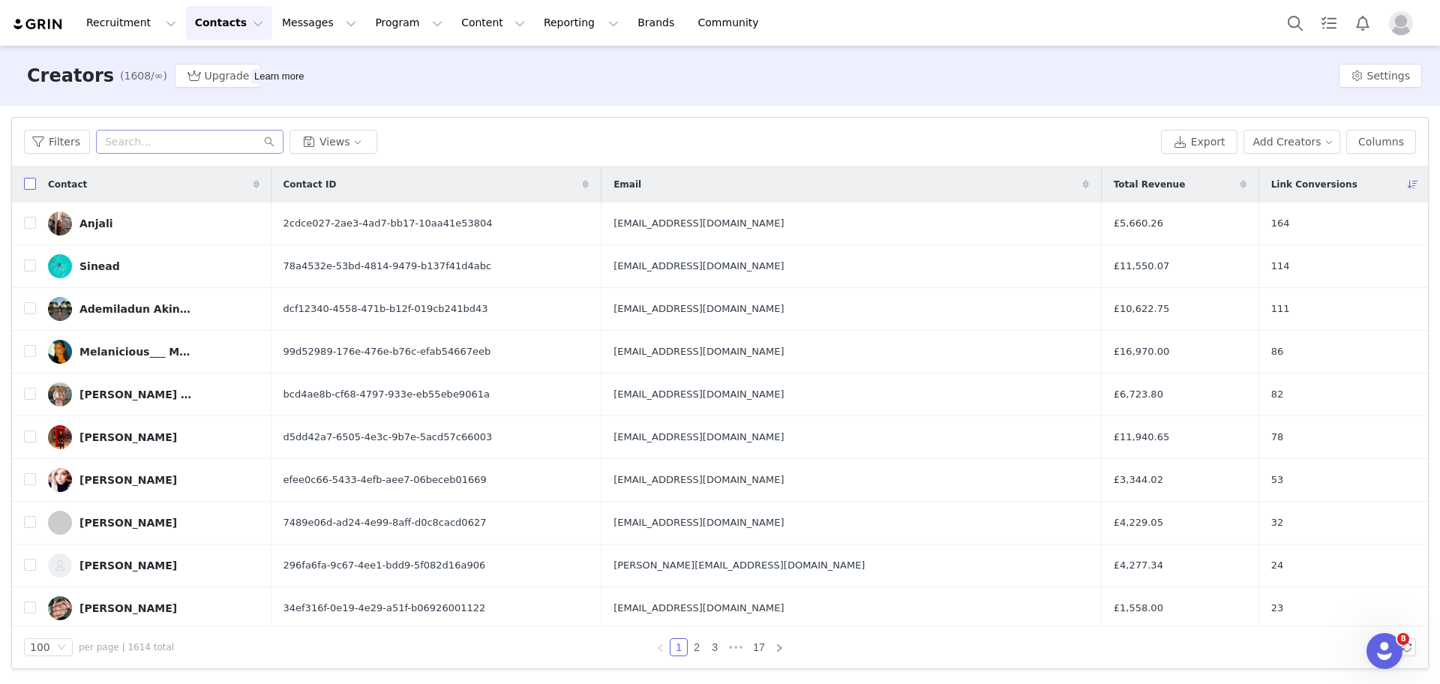
checkbox input "true"
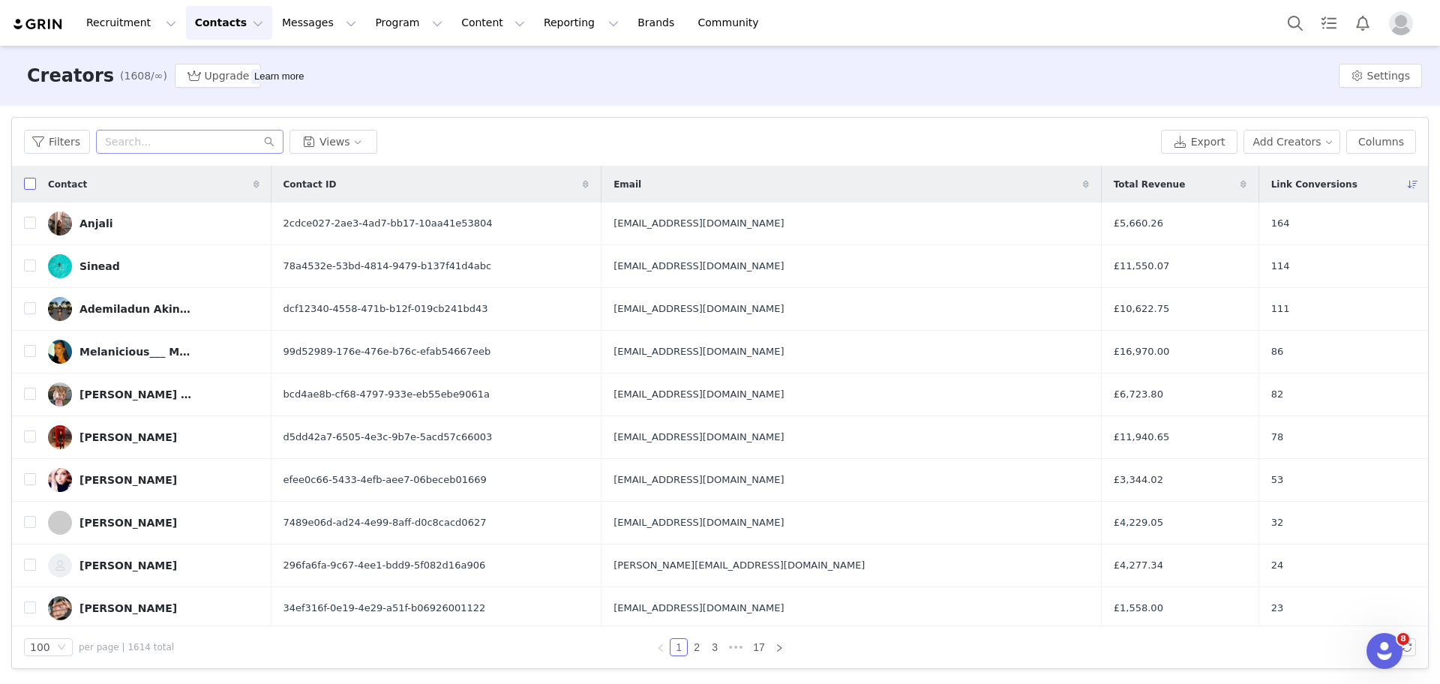
checkbox input "true"
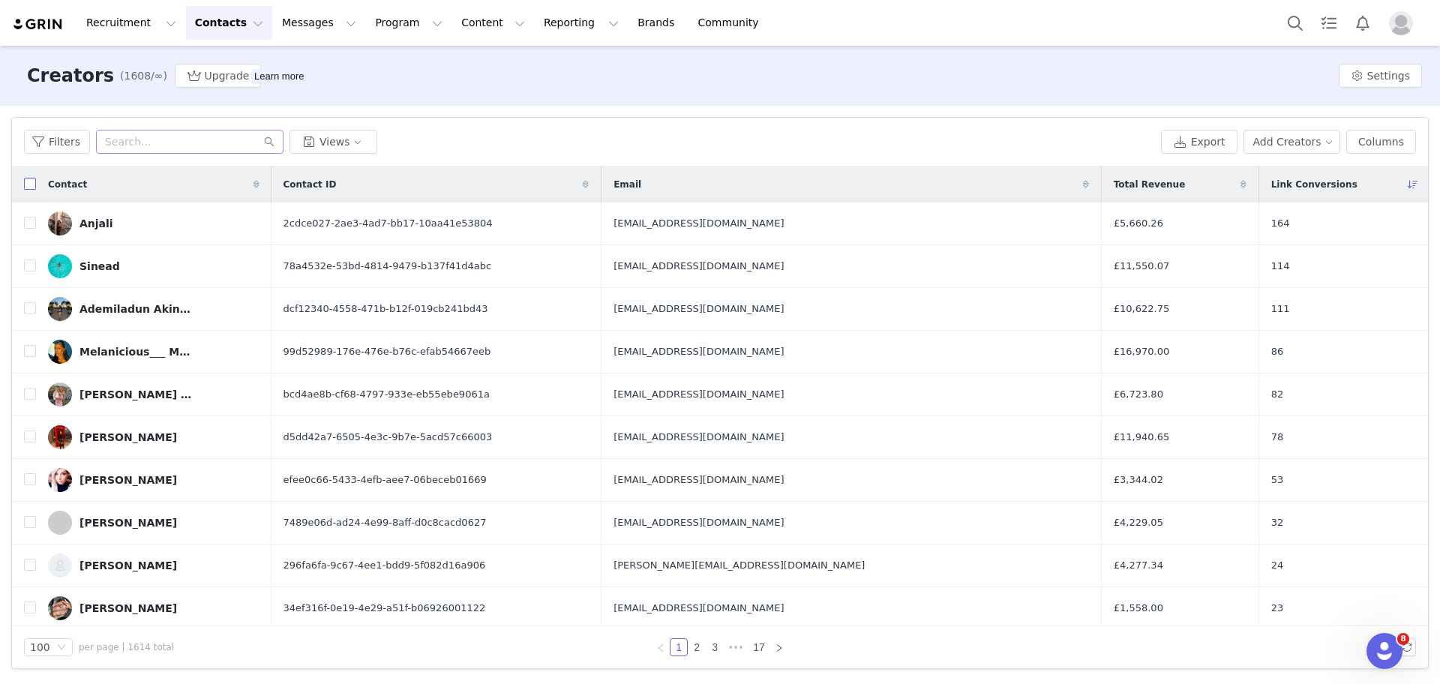
checkbox input "true"
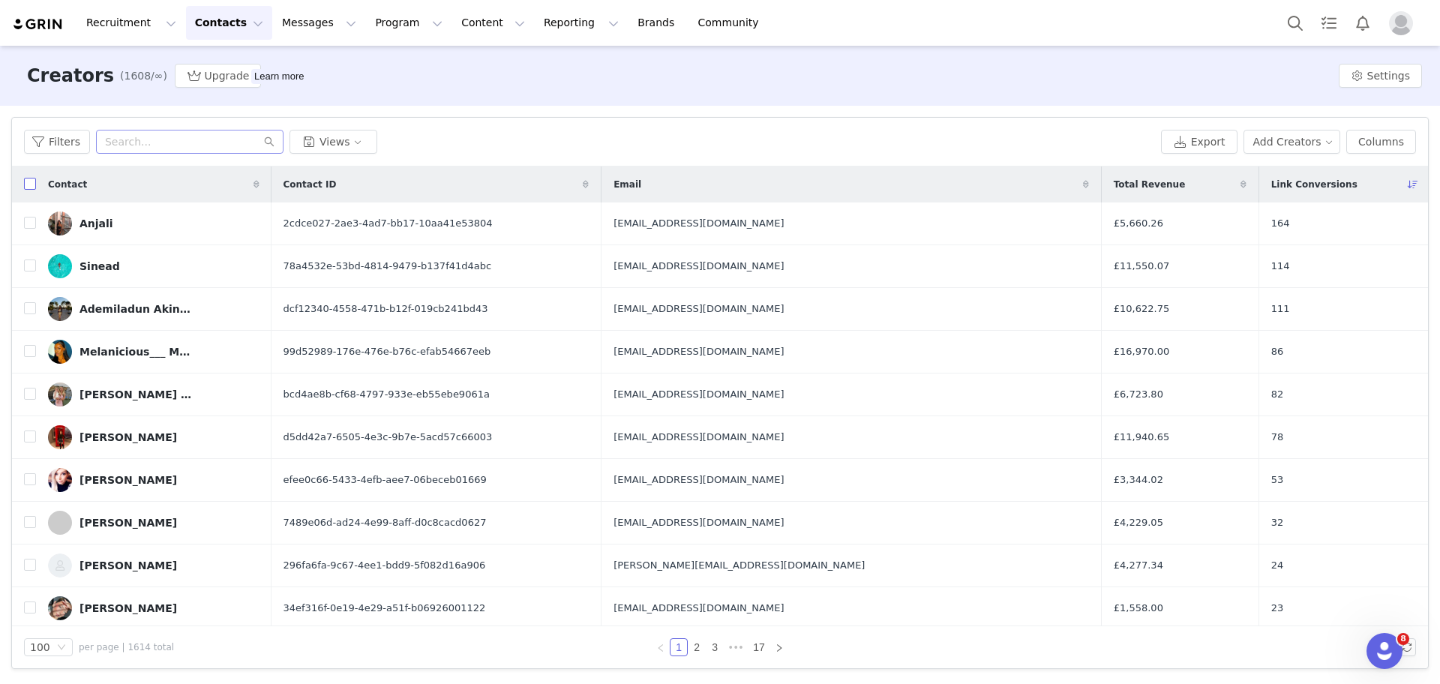
checkbox input "true"
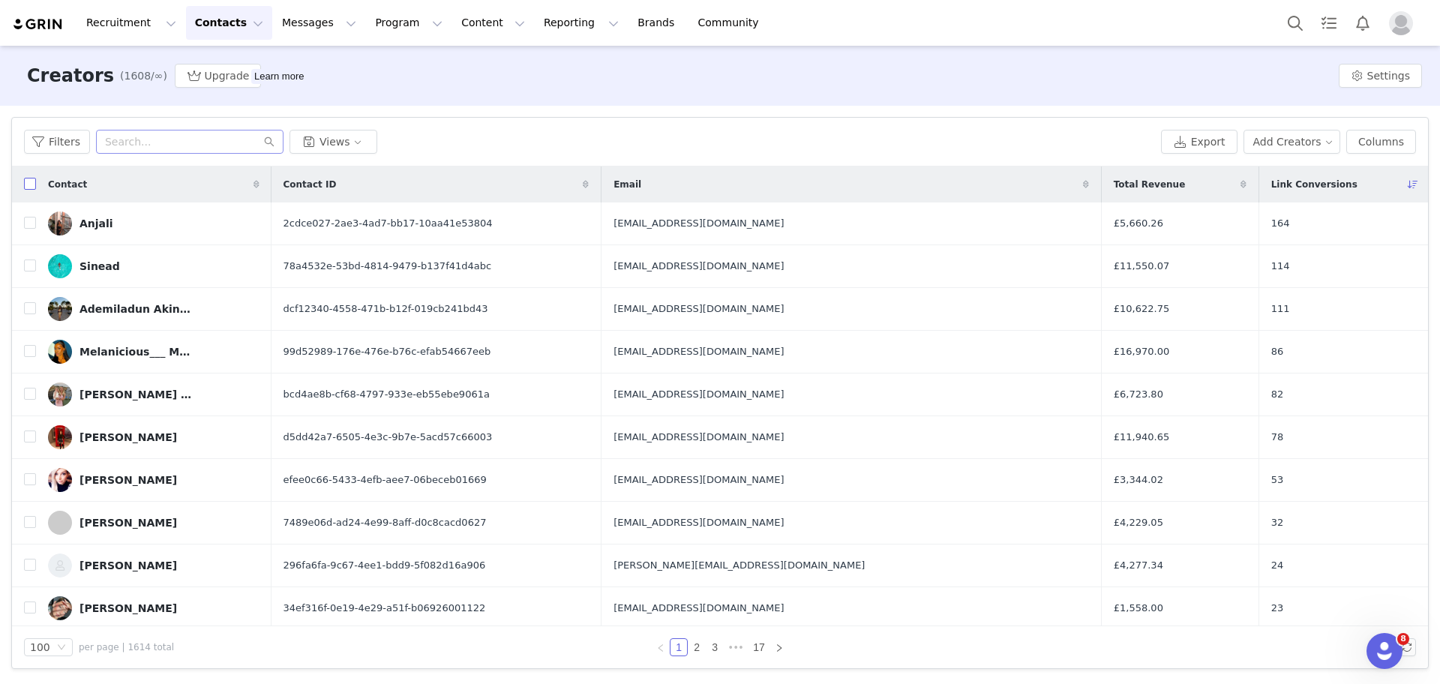
checkbox input "true"
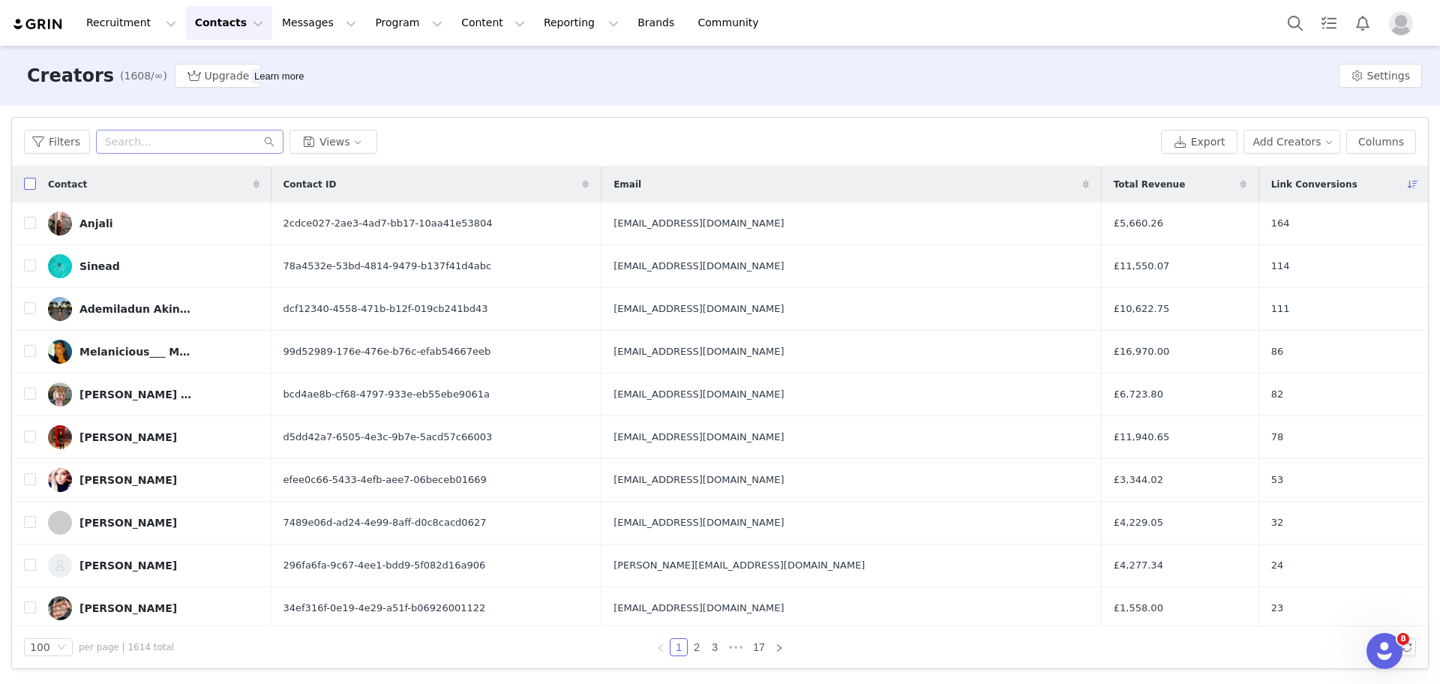
checkbox input "true"
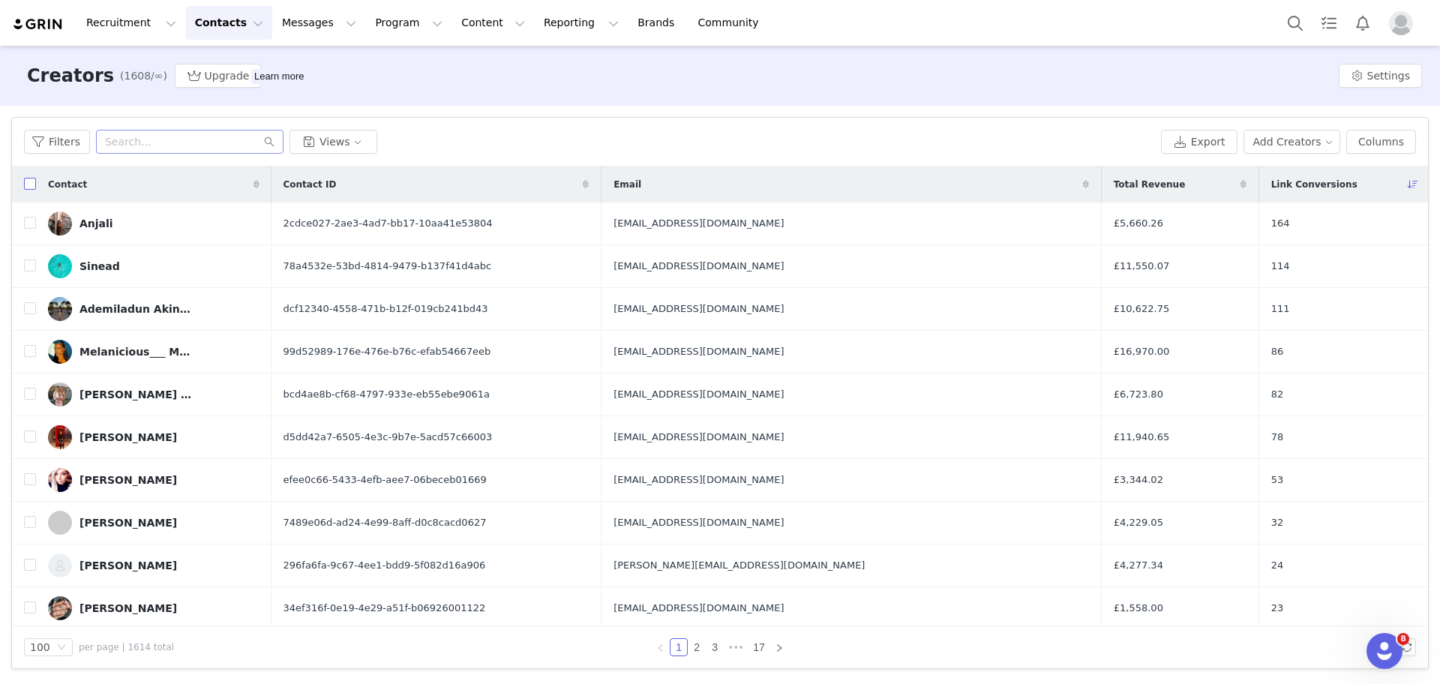
checkbox input "true"
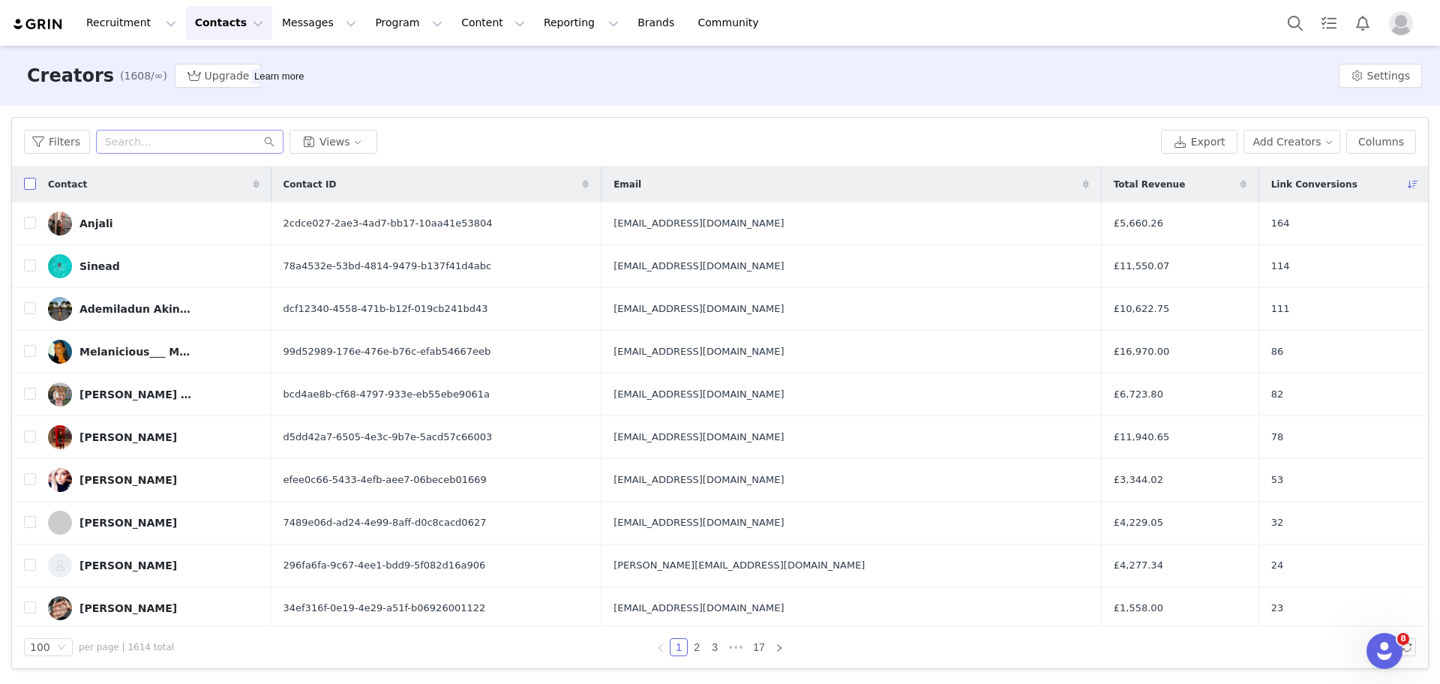
checkbox input "true"
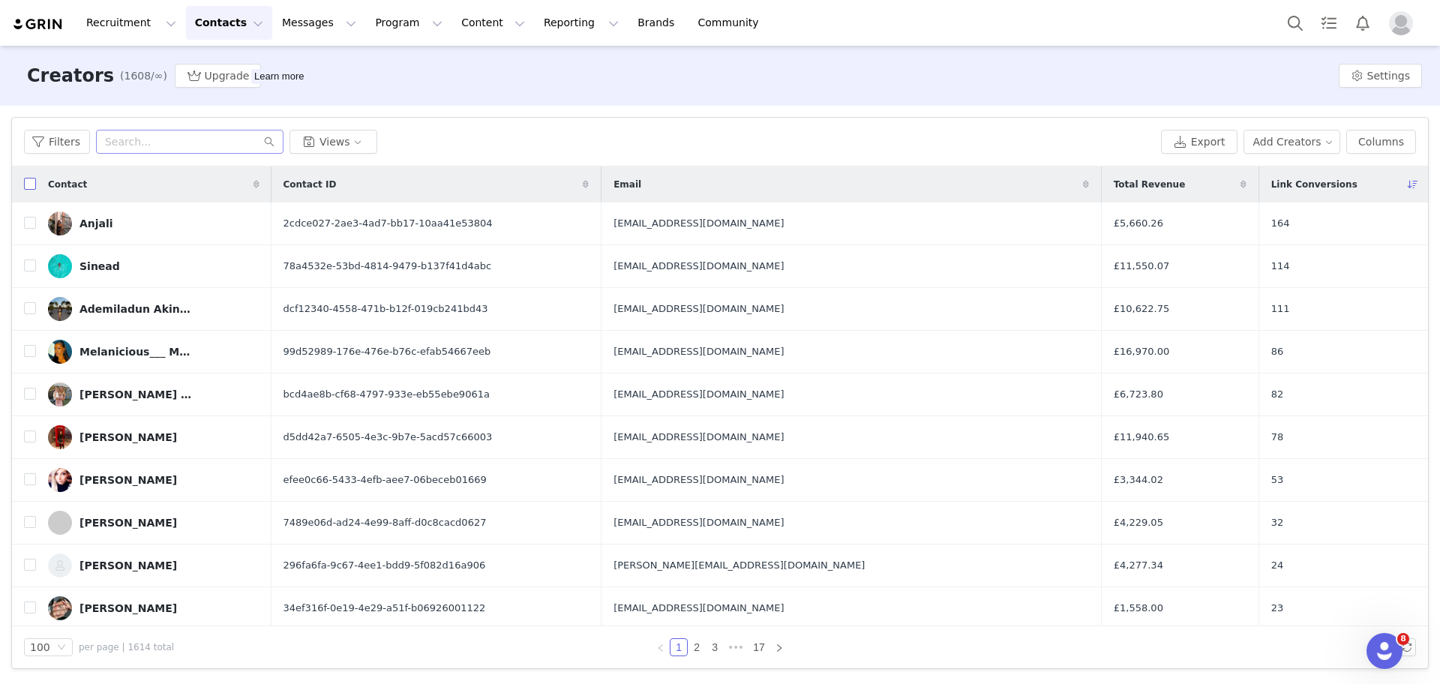
checkbox input "true"
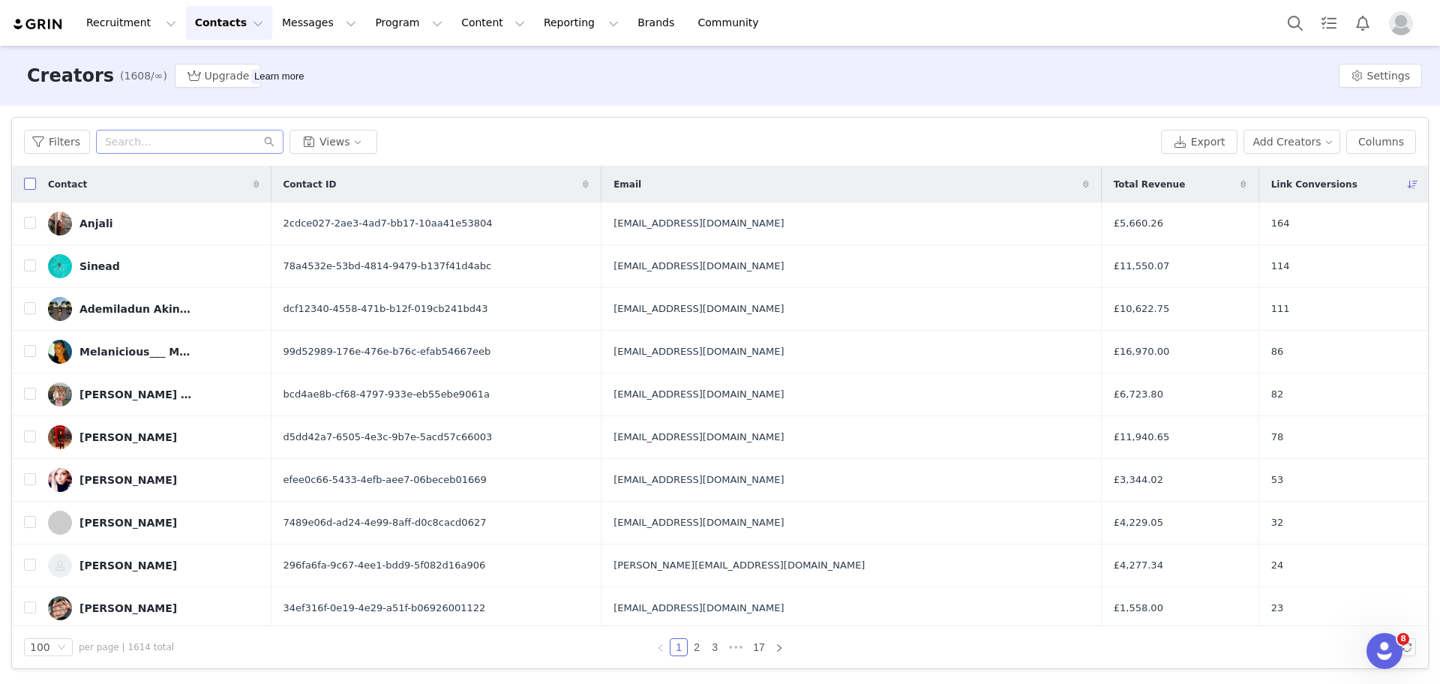
checkbox input "true"
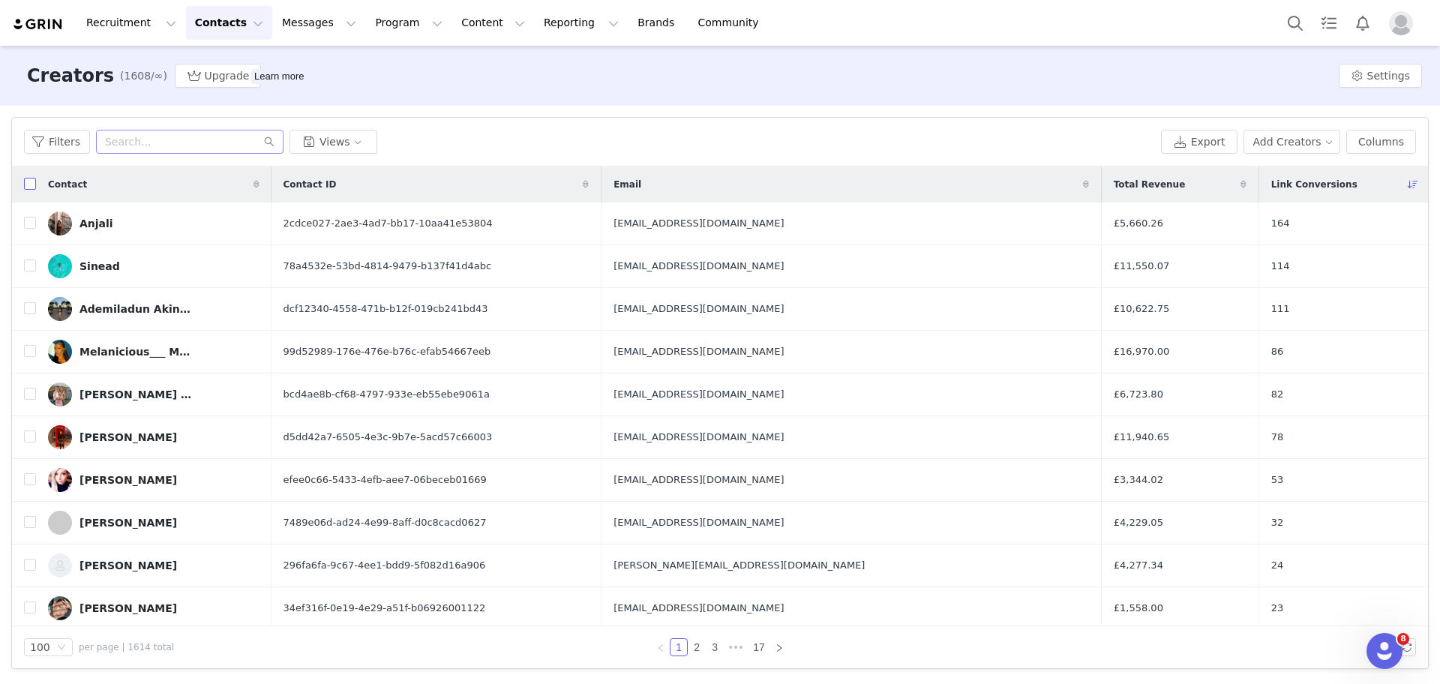
checkbox input "true"
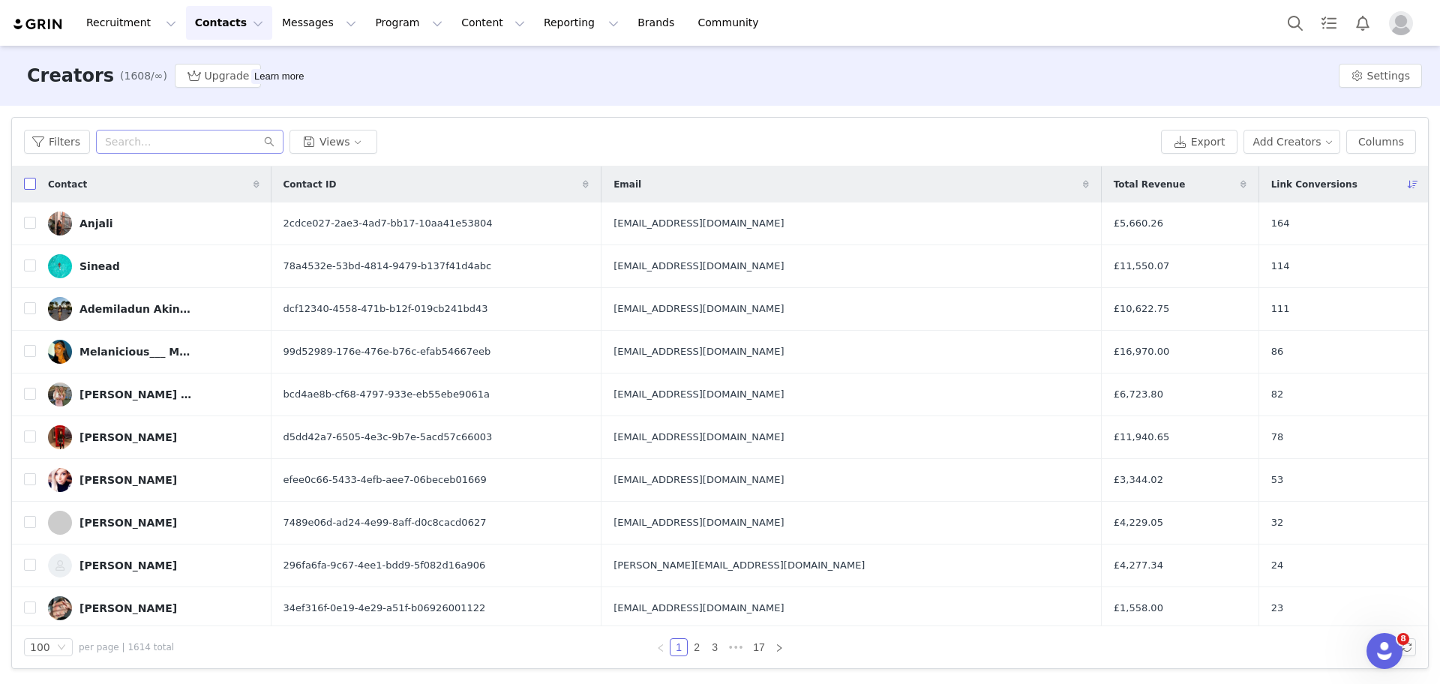
checkbox input "true"
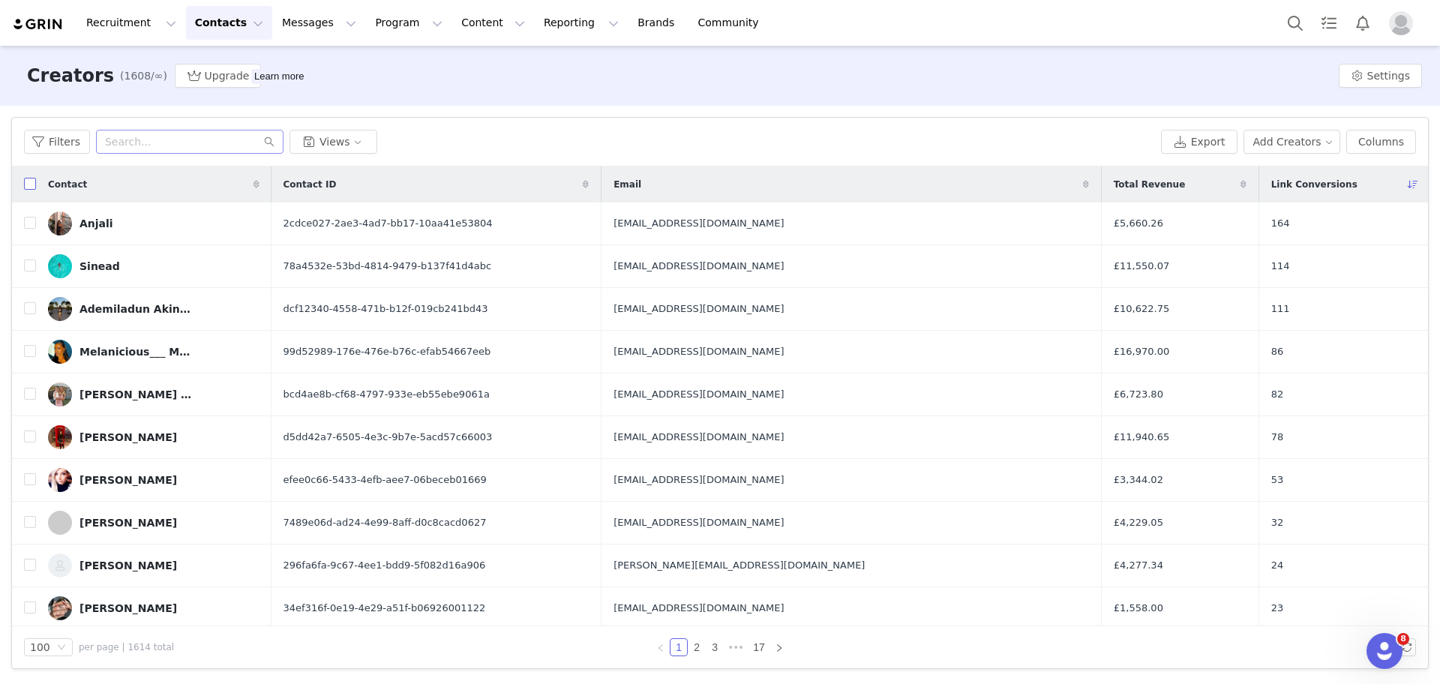
checkbox input "true"
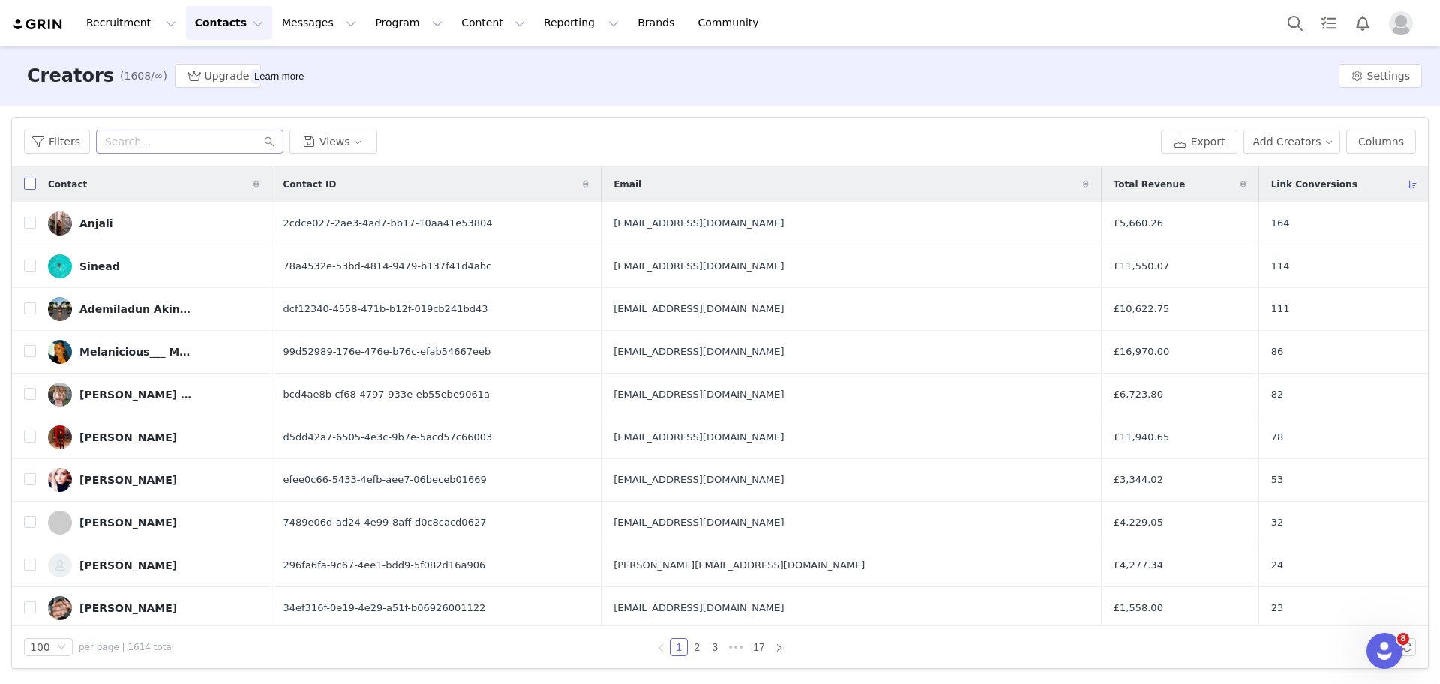
checkbox input "true"
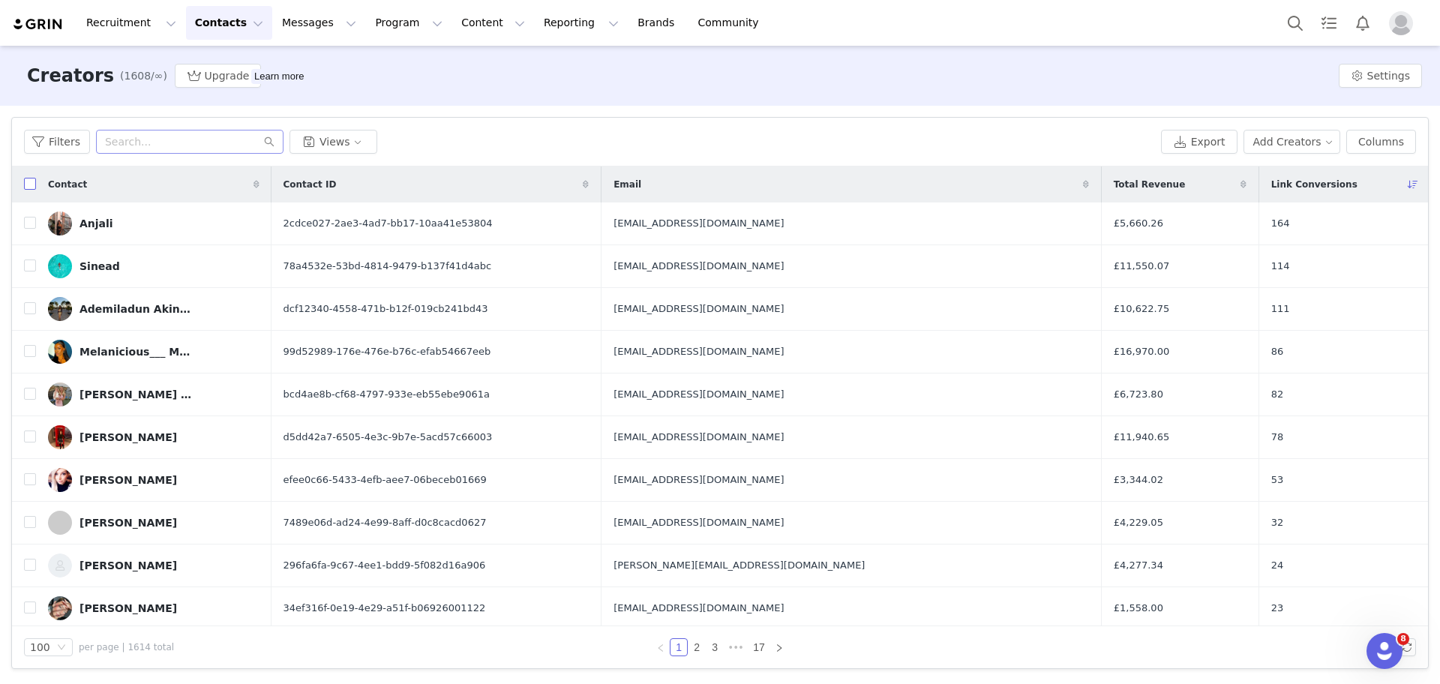
checkbox input "true"
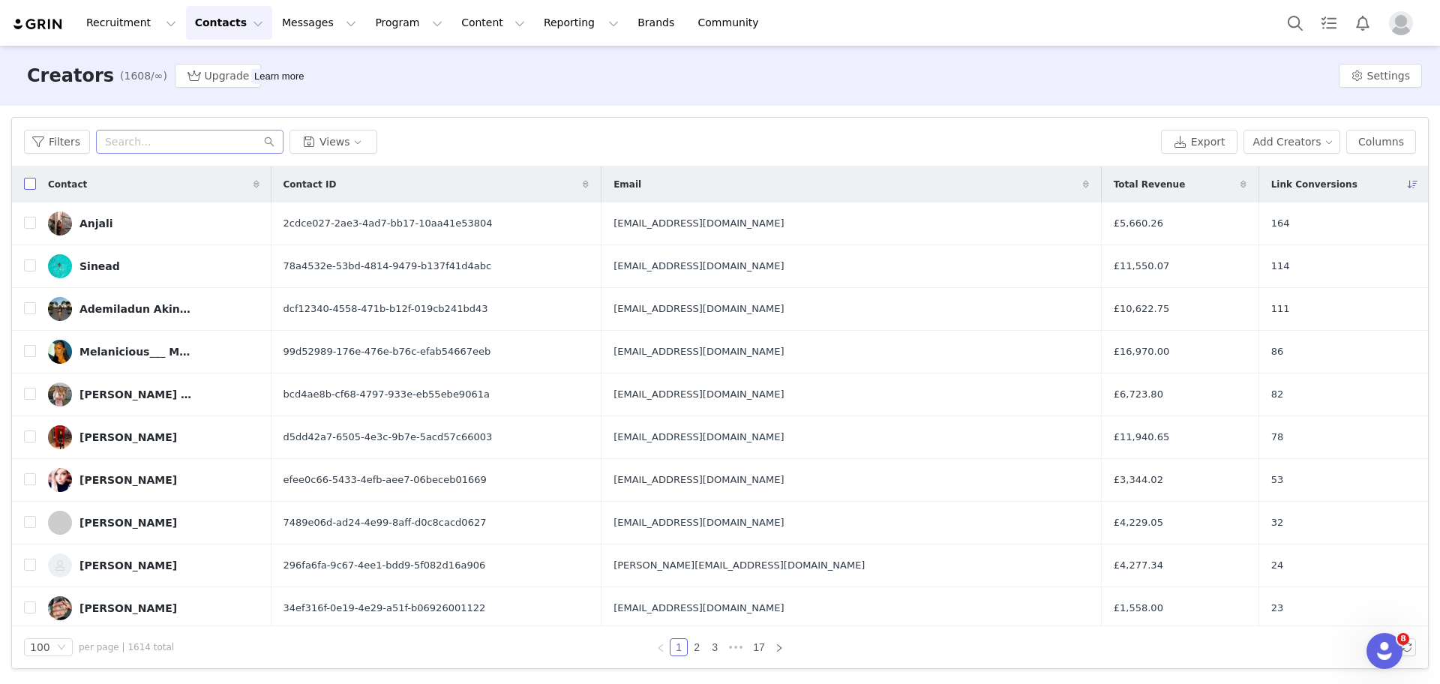
checkbox input "true"
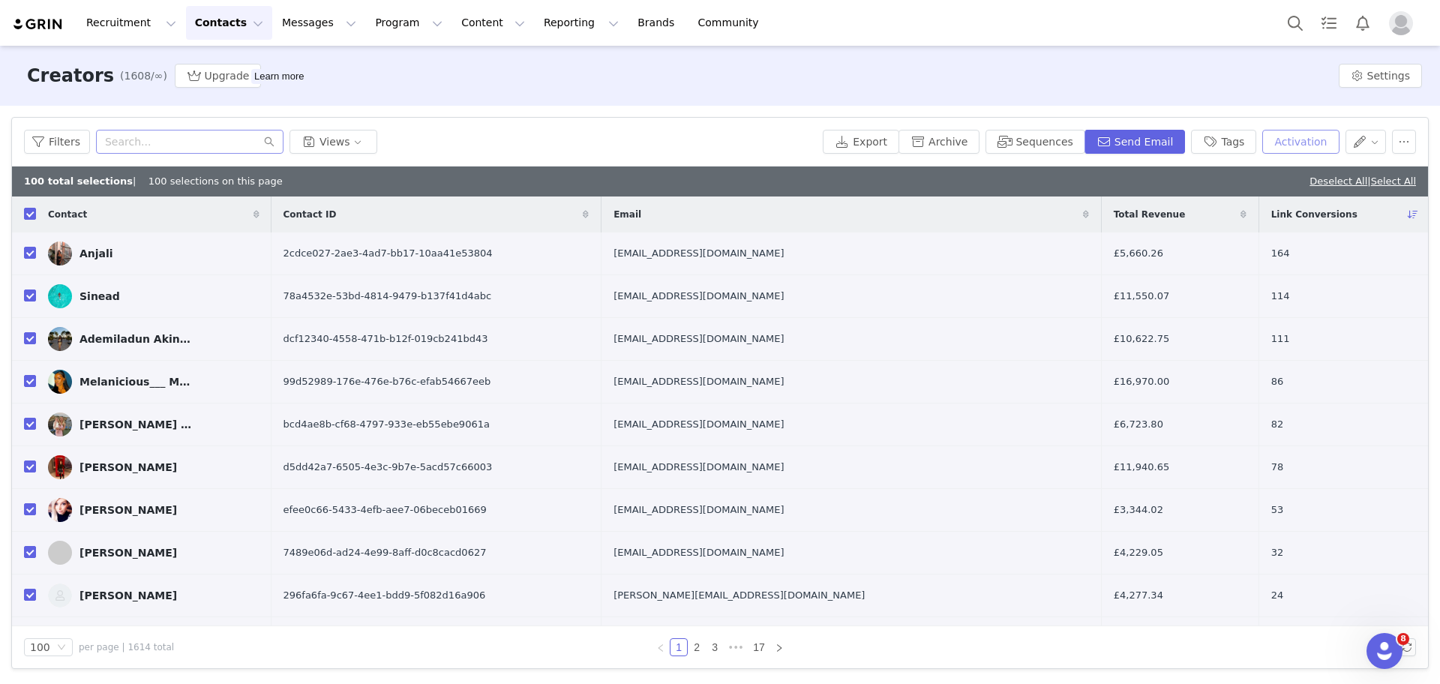
click at [1321, 146] on button "Activation" at bounding box center [1300, 142] width 76 height 24
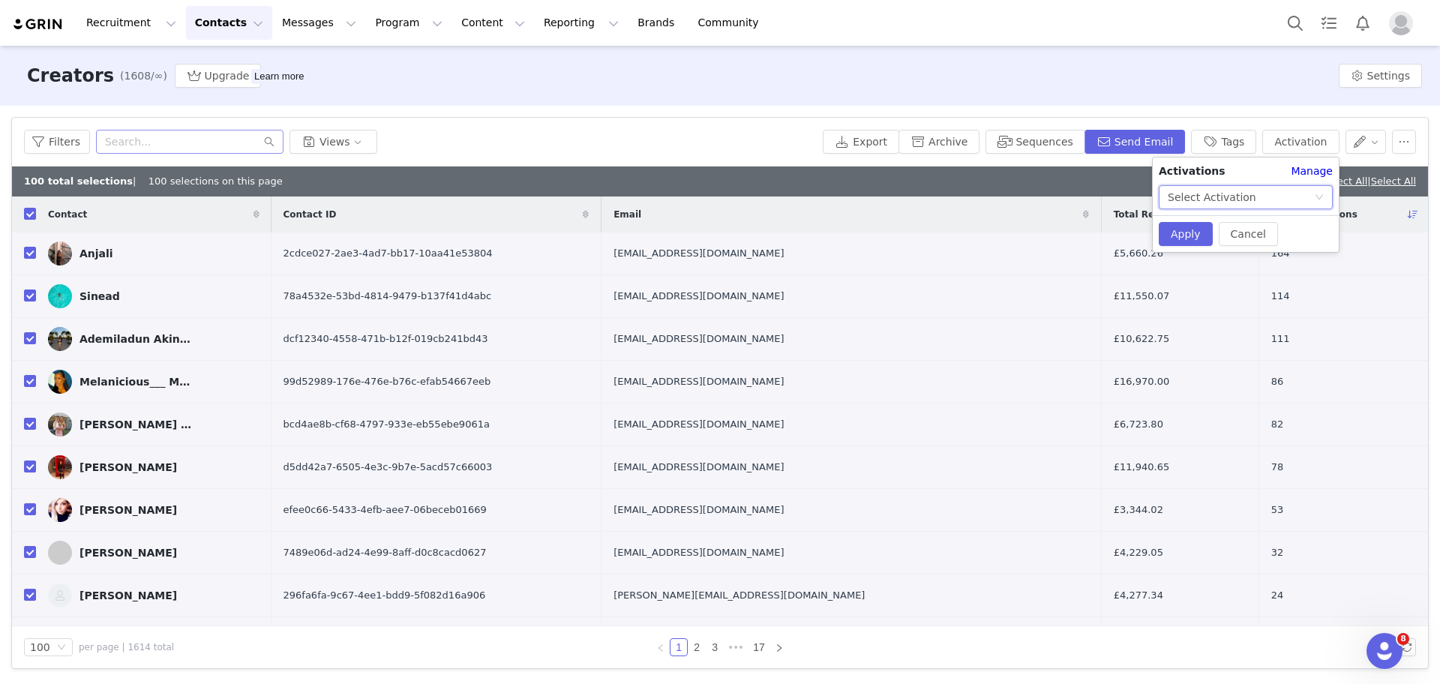
click at [1272, 190] on div "Select Activation" at bounding box center [1241, 197] width 146 height 22
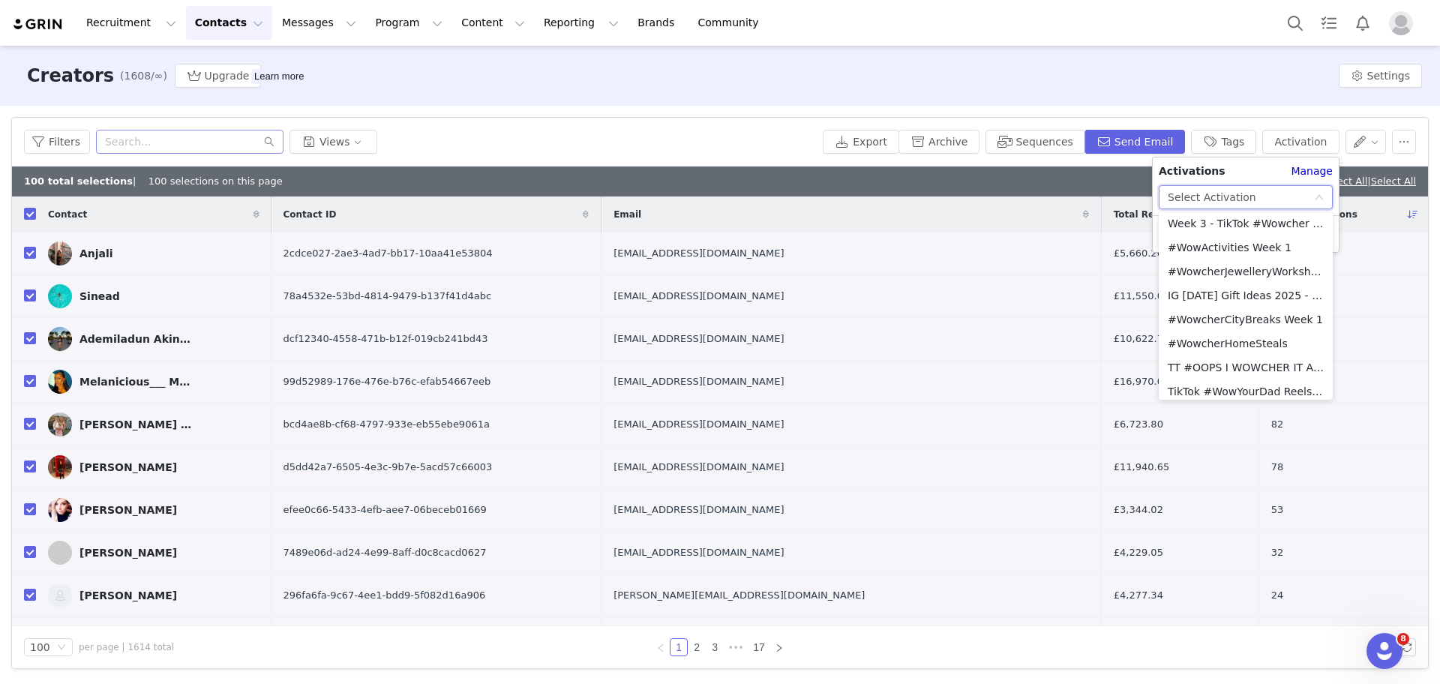
scroll to position [440, 0]
click at [1258, 250] on li "#WowActivities Week 1" at bounding box center [1246, 243] width 174 height 24
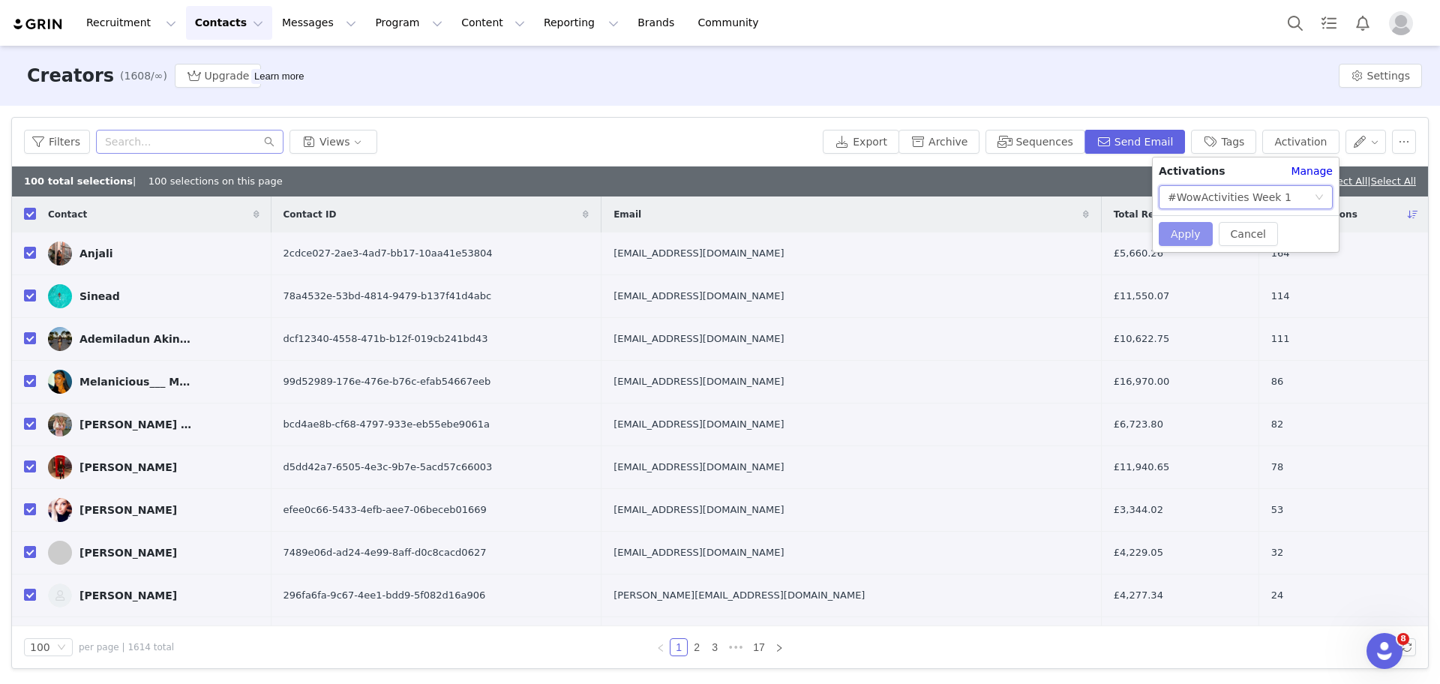
click at [1195, 235] on button "Apply" at bounding box center [1186, 234] width 54 height 24
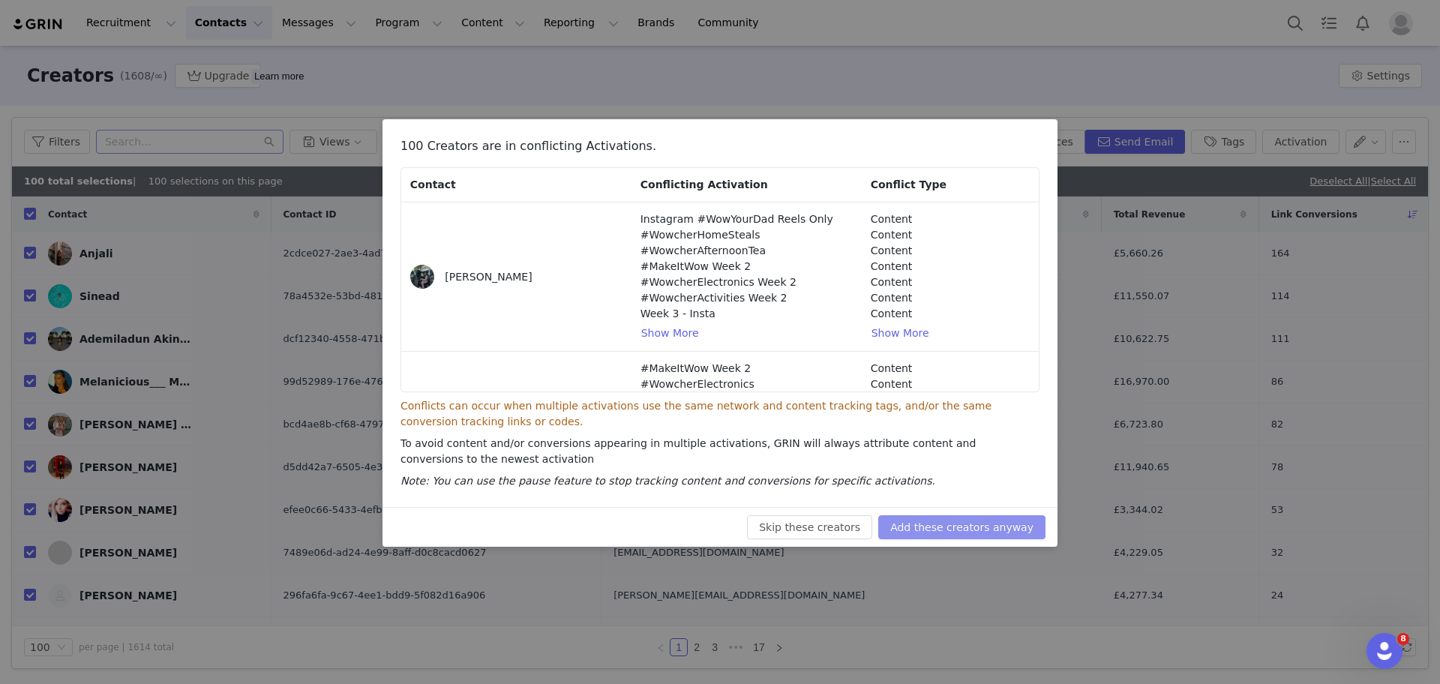
click at [974, 526] on button "Add these creators anyway" at bounding box center [961, 527] width 167 height 24
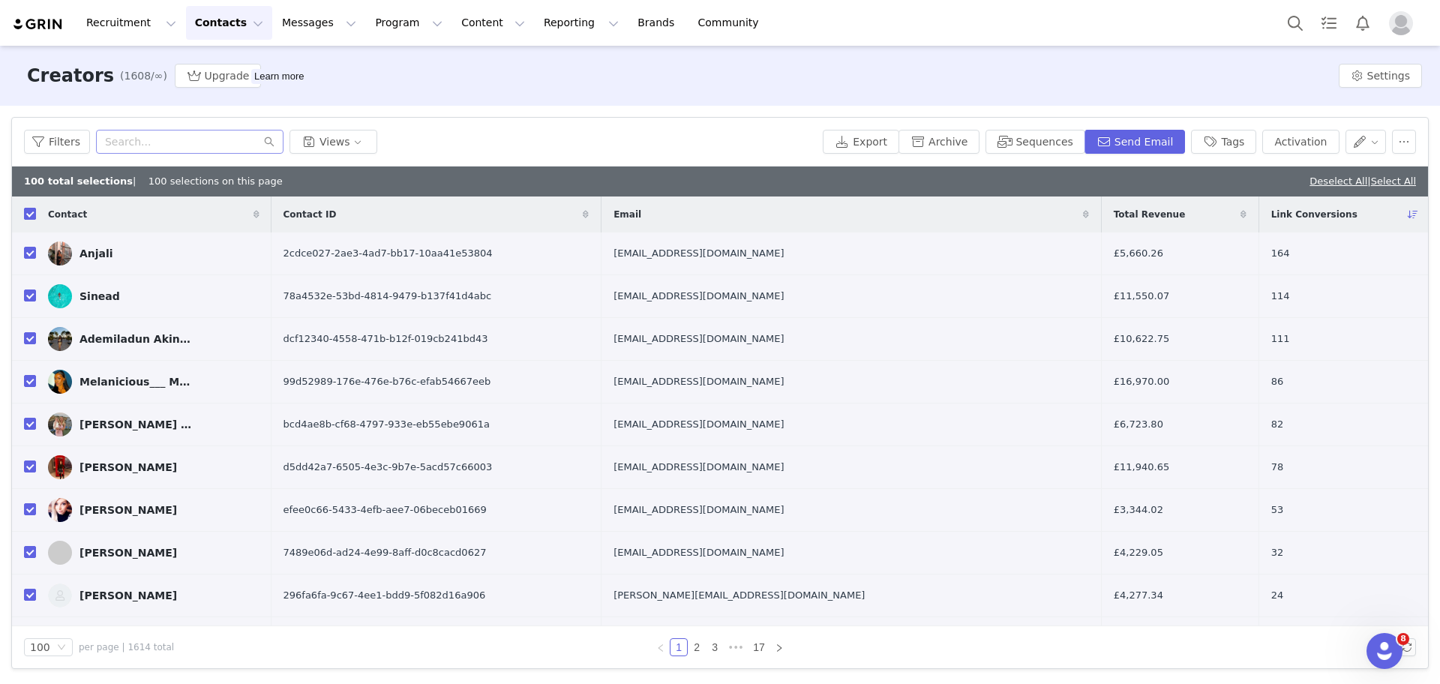
click at [31, 213] on input "checkbox" at bounding box center [30, 214] width 12 height 12
checkbox input "false"
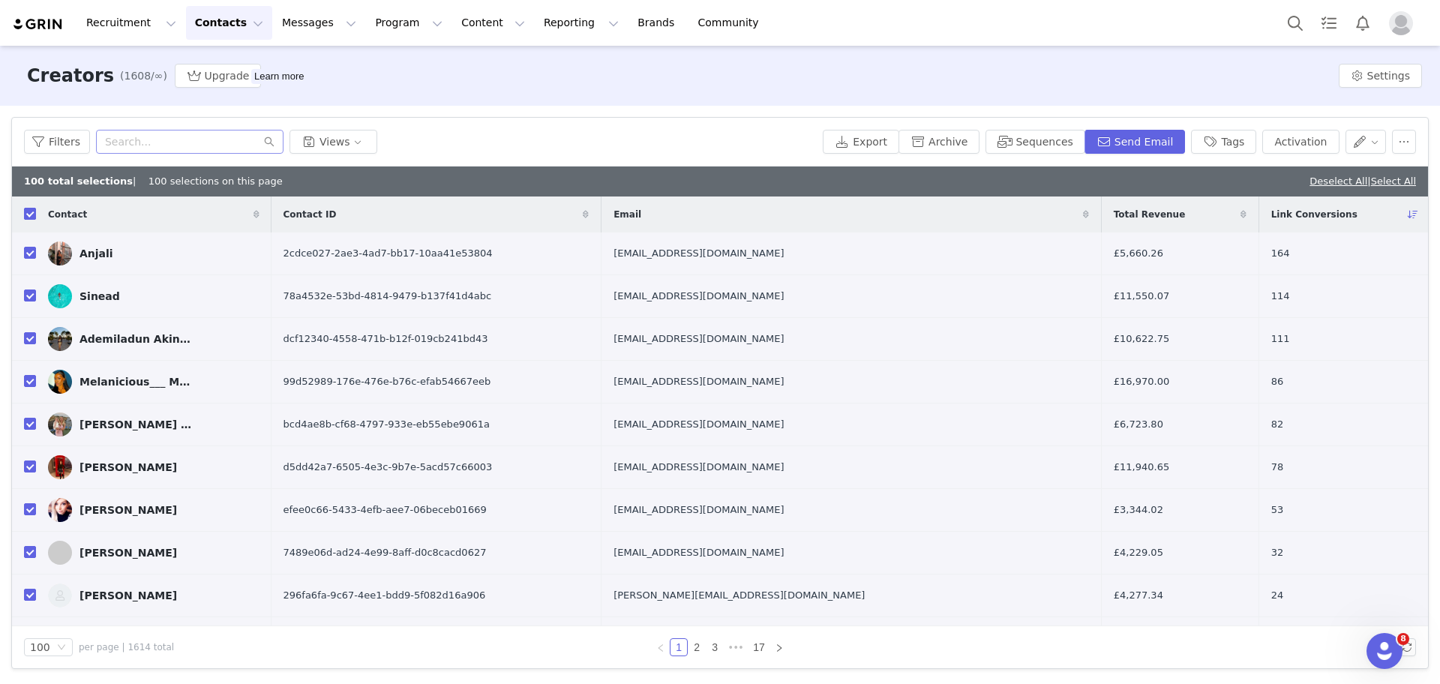
checkbox input "false"
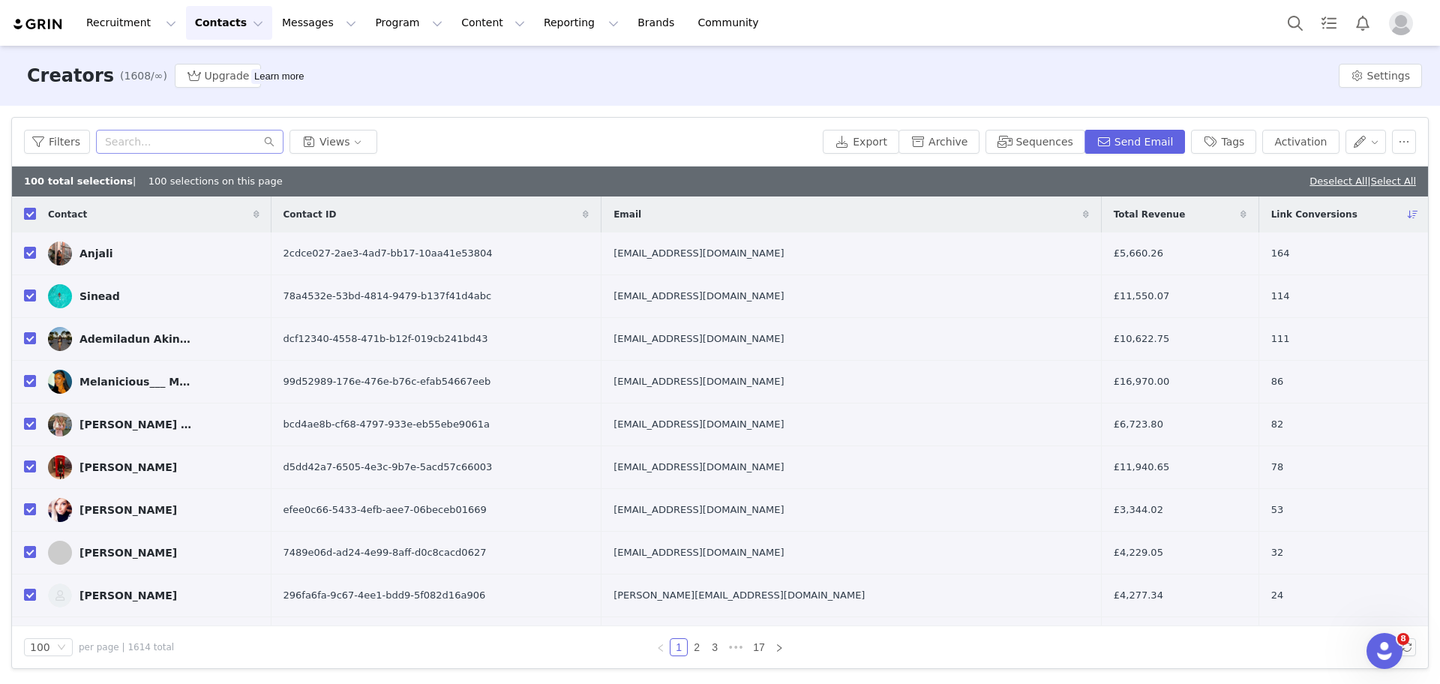
checkbox input "false"
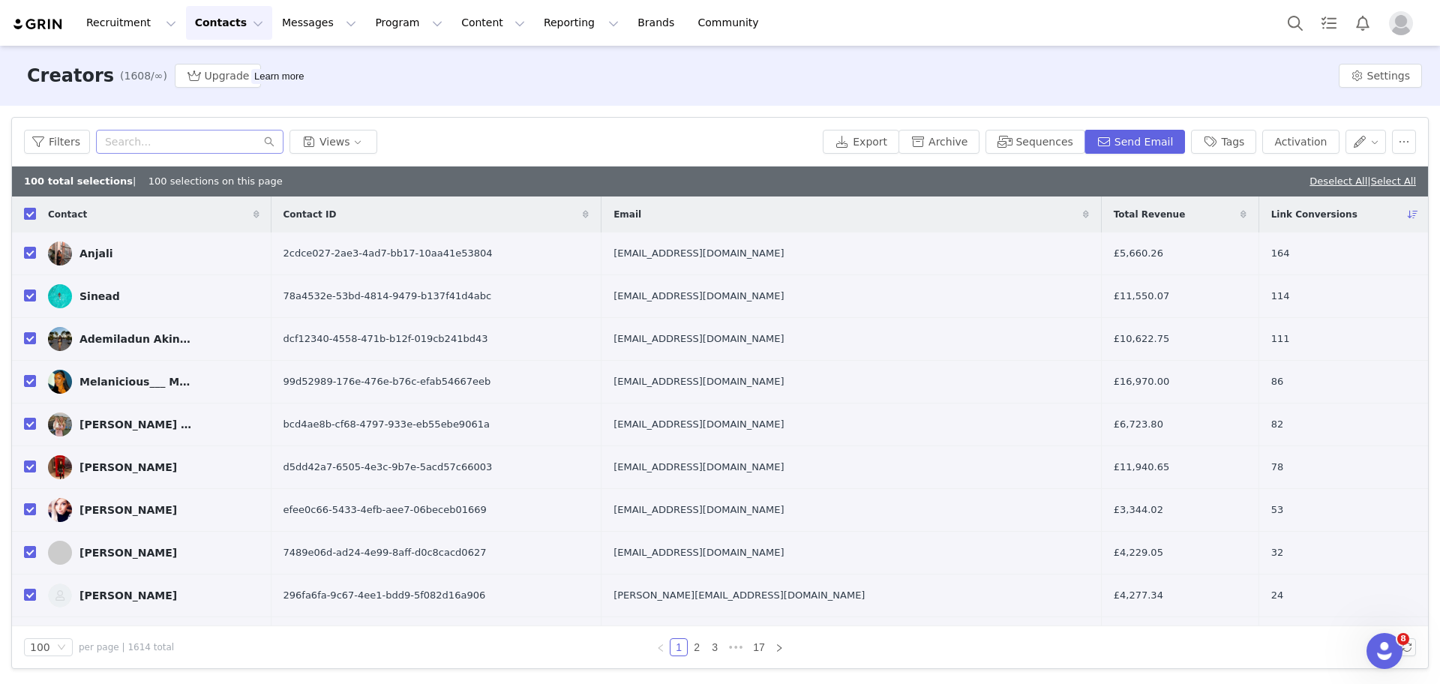
checkbox input "false"
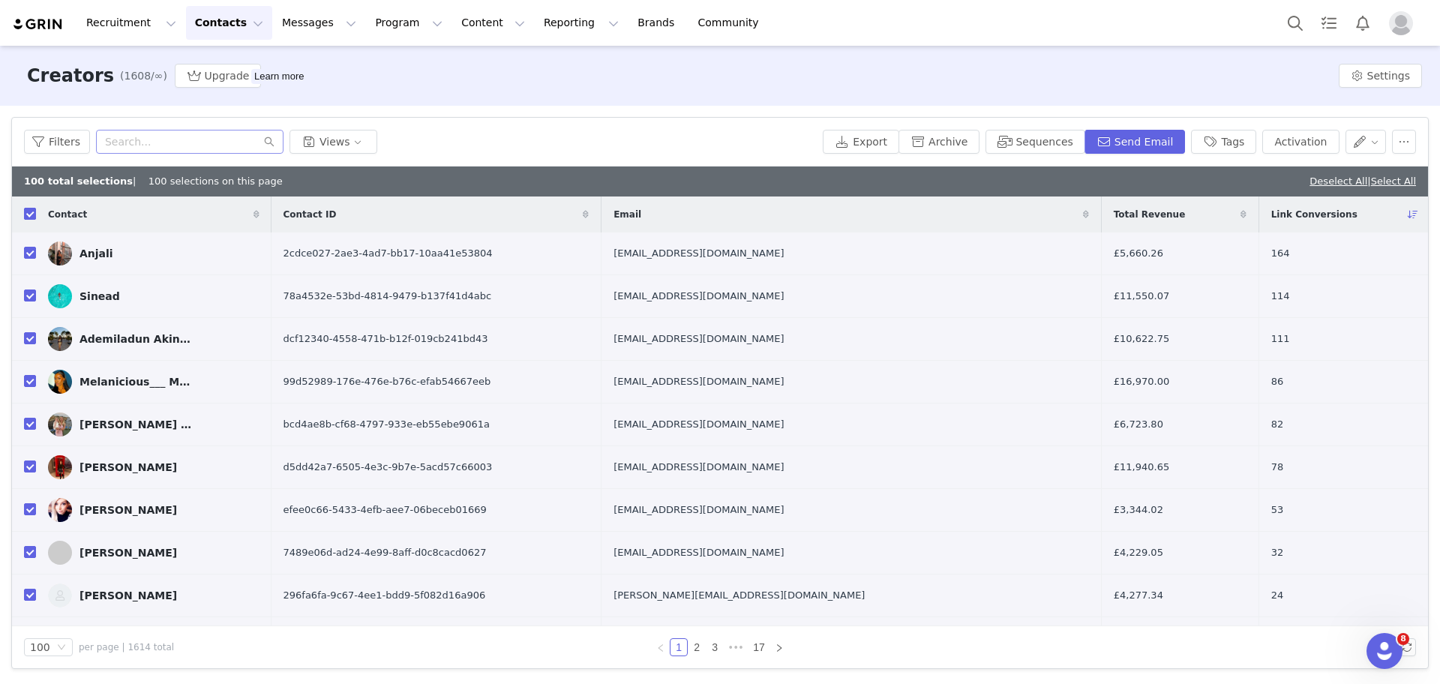
checkbox input "false"
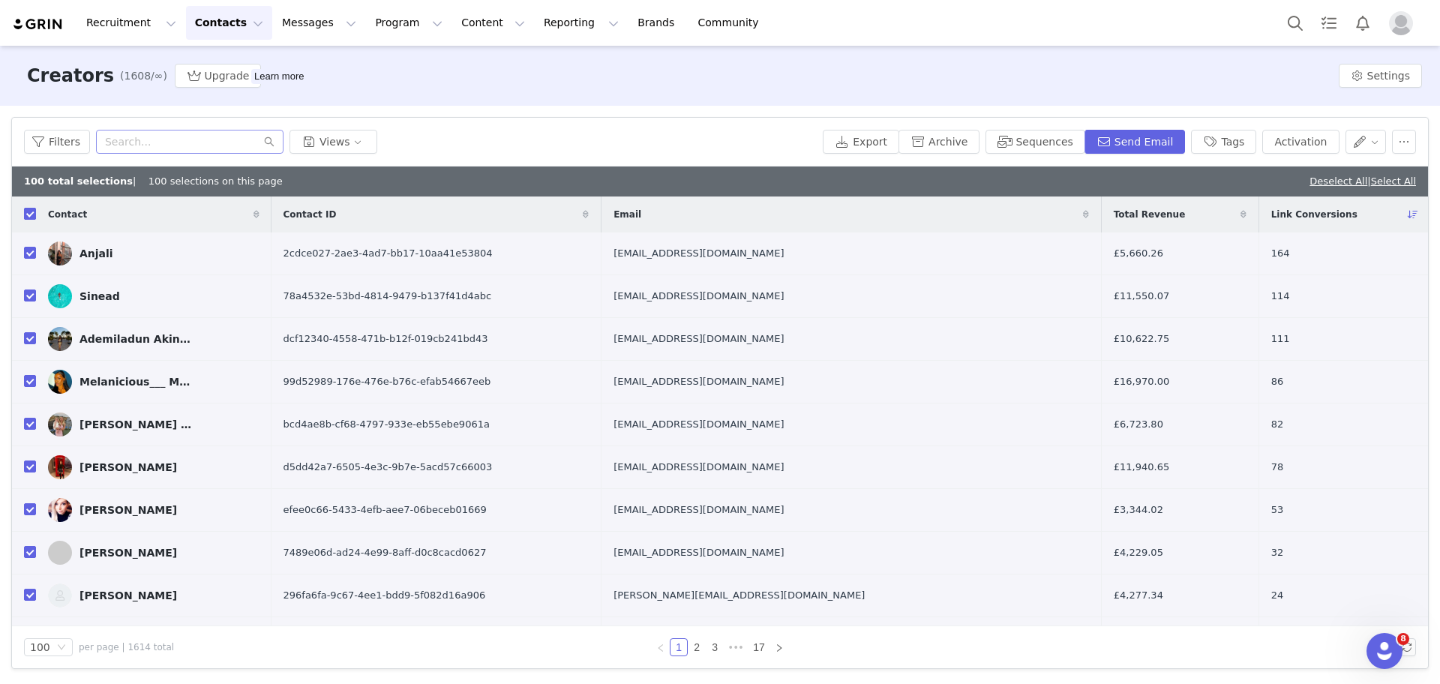
checkbox input "false"
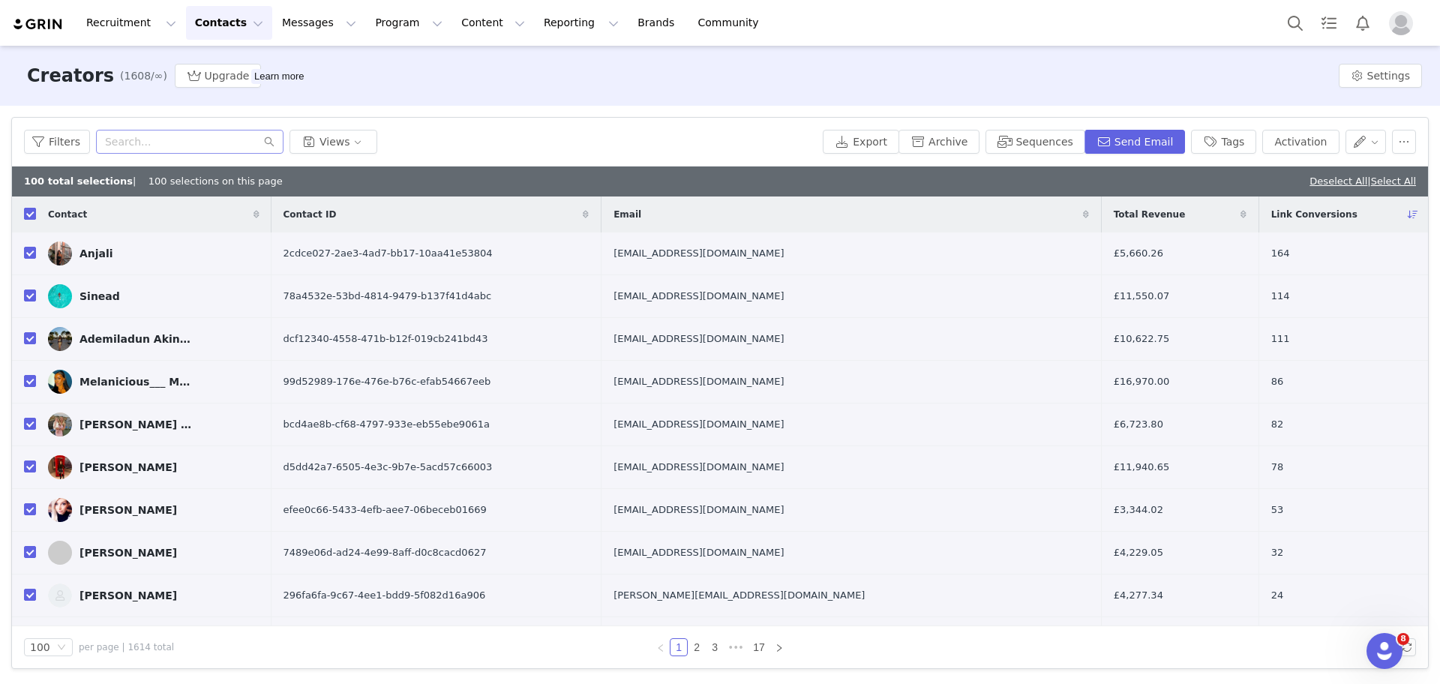
checkbox input "false"
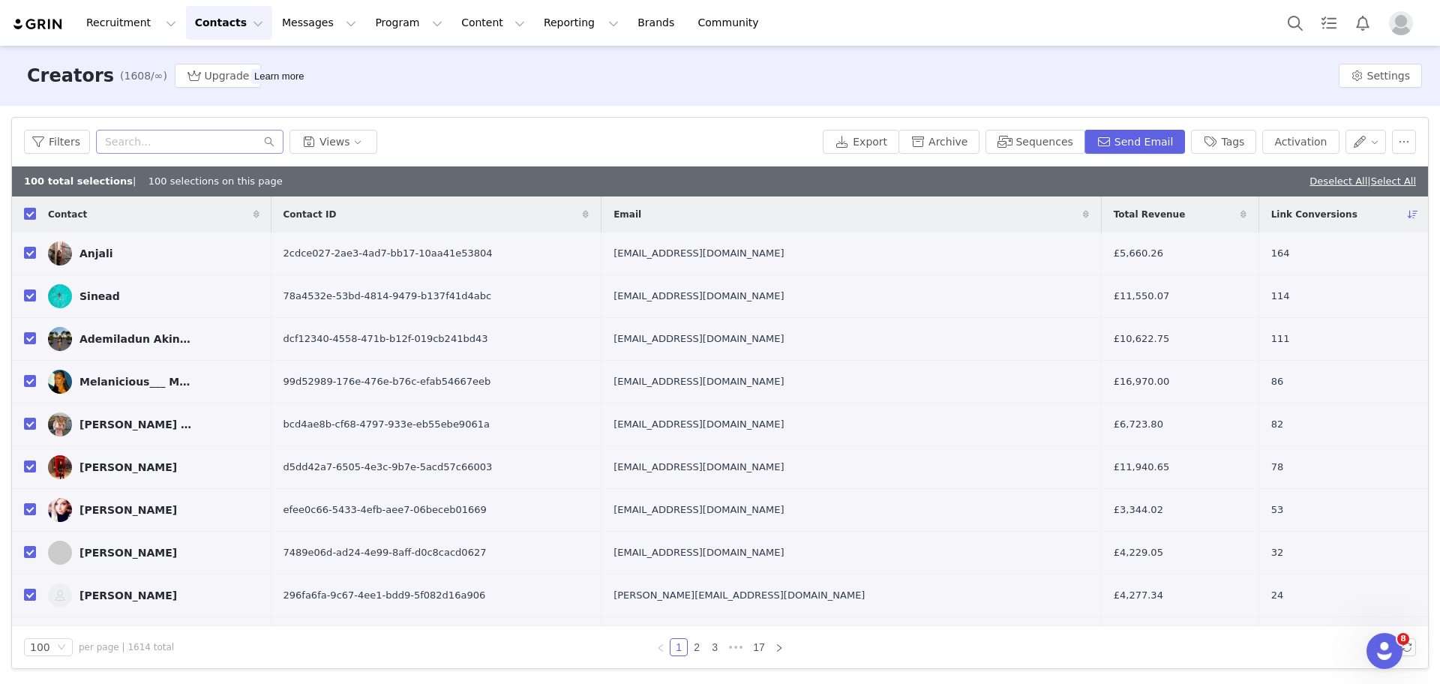
checkbox input "false"
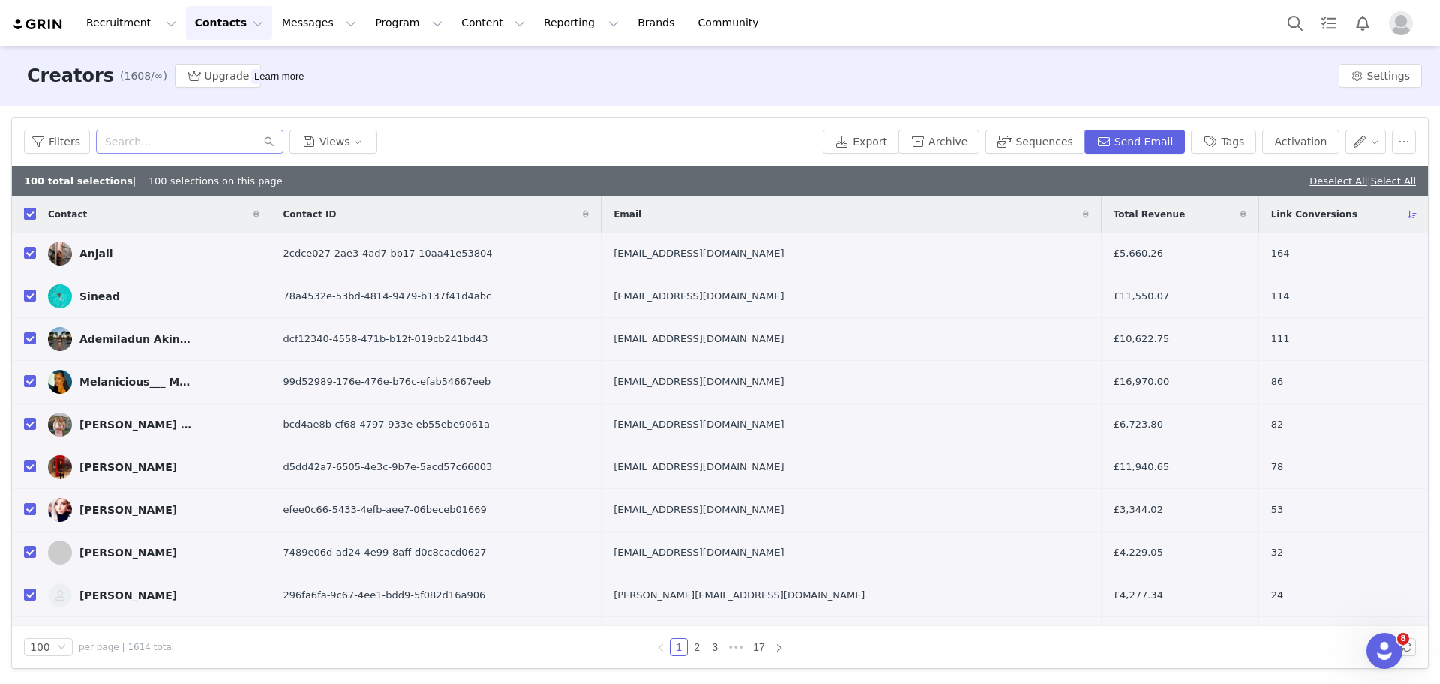
checkbox input "false"
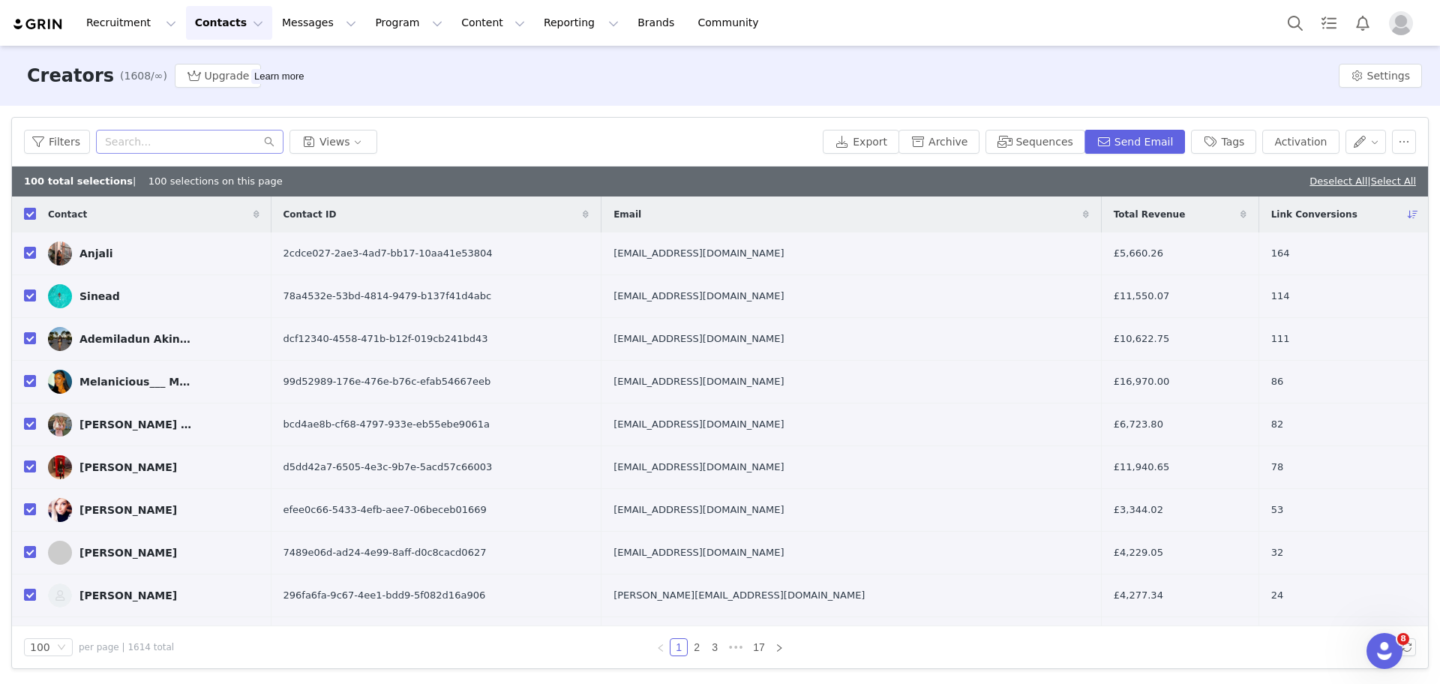
checkbox input "false"
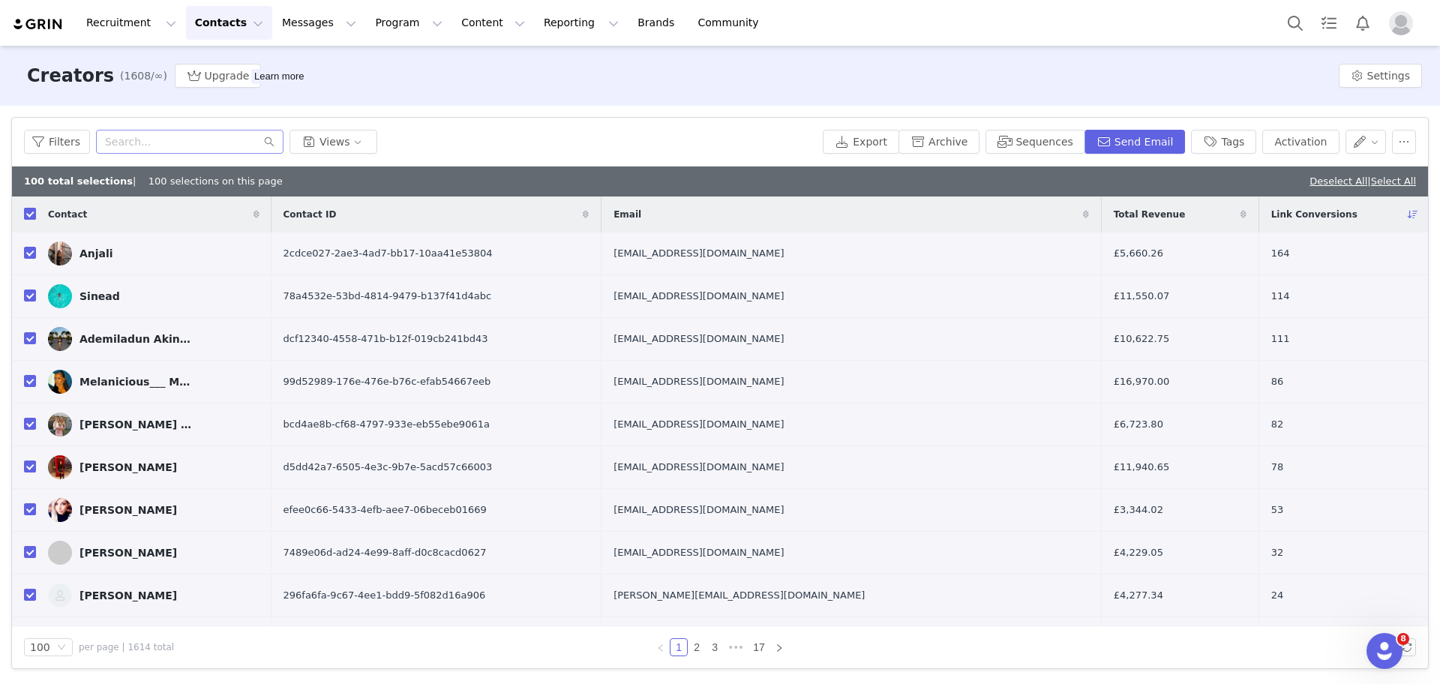
checkbox input "false"
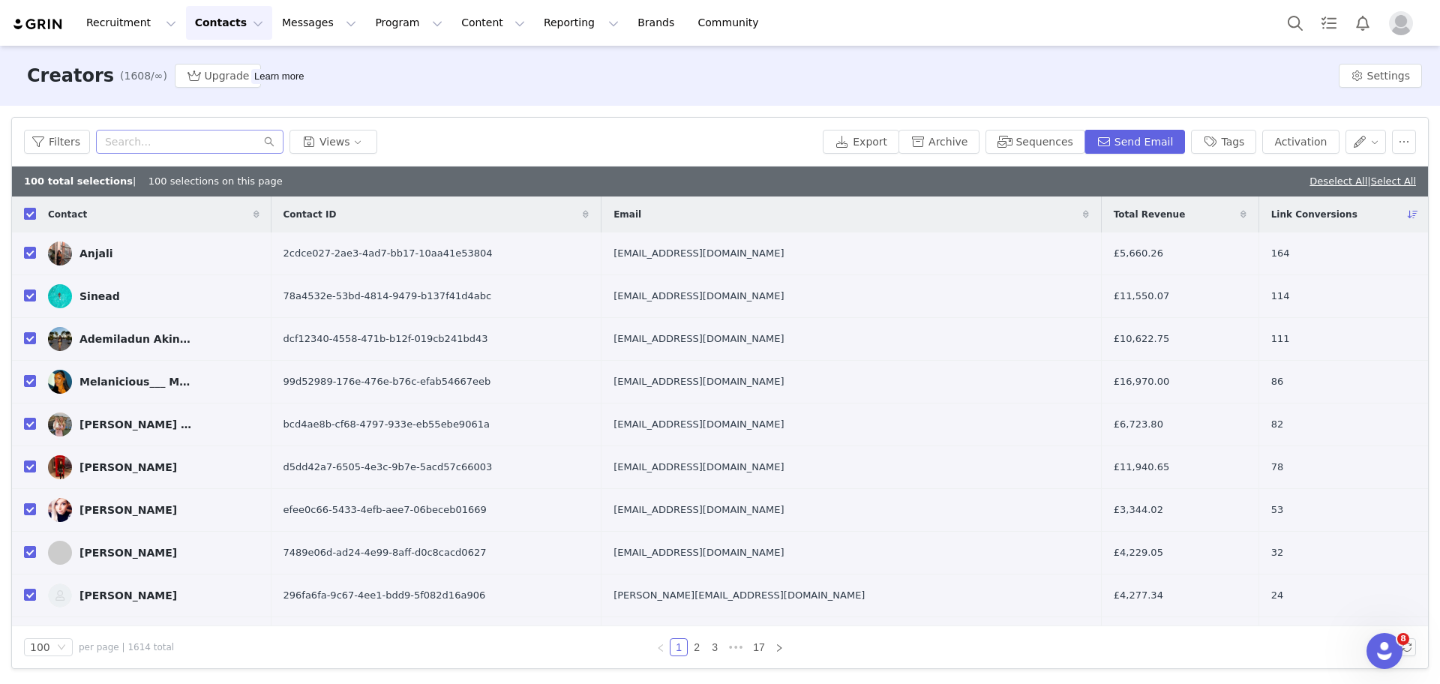
checkbox input "false"
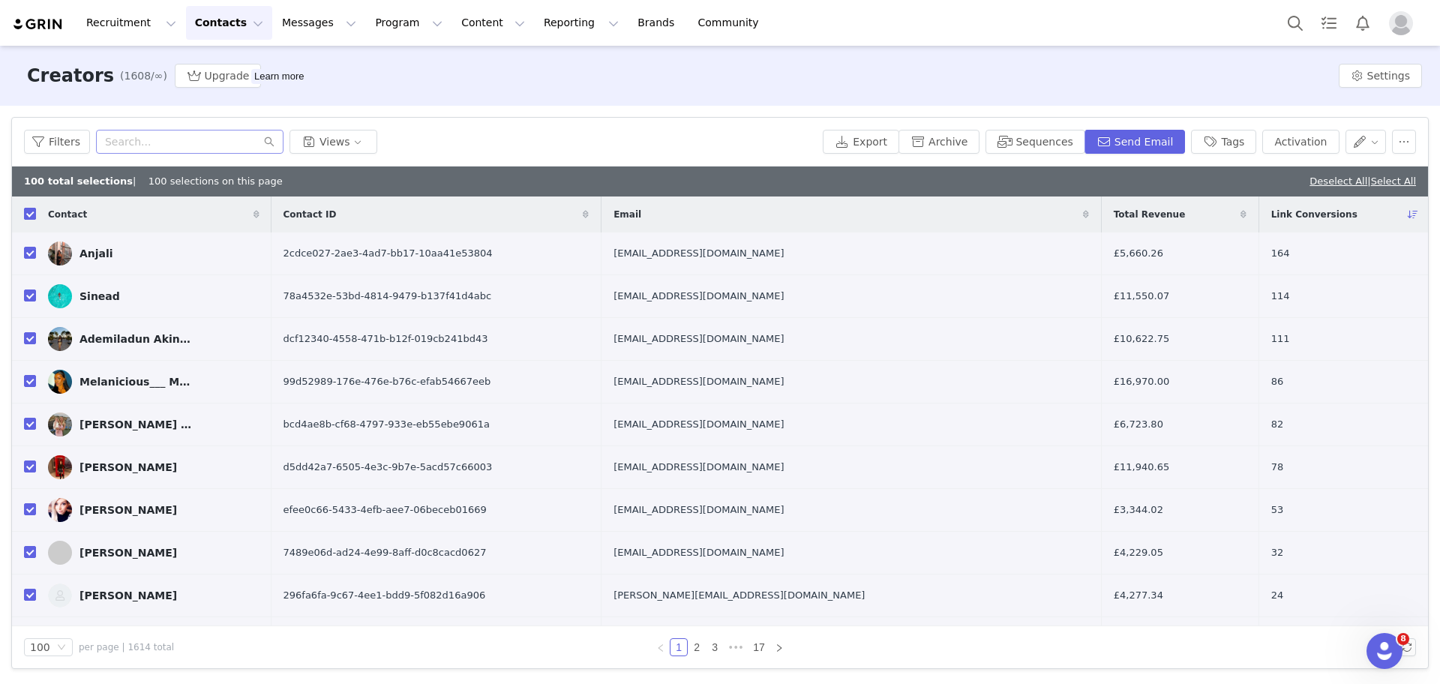
checkbox input "false"
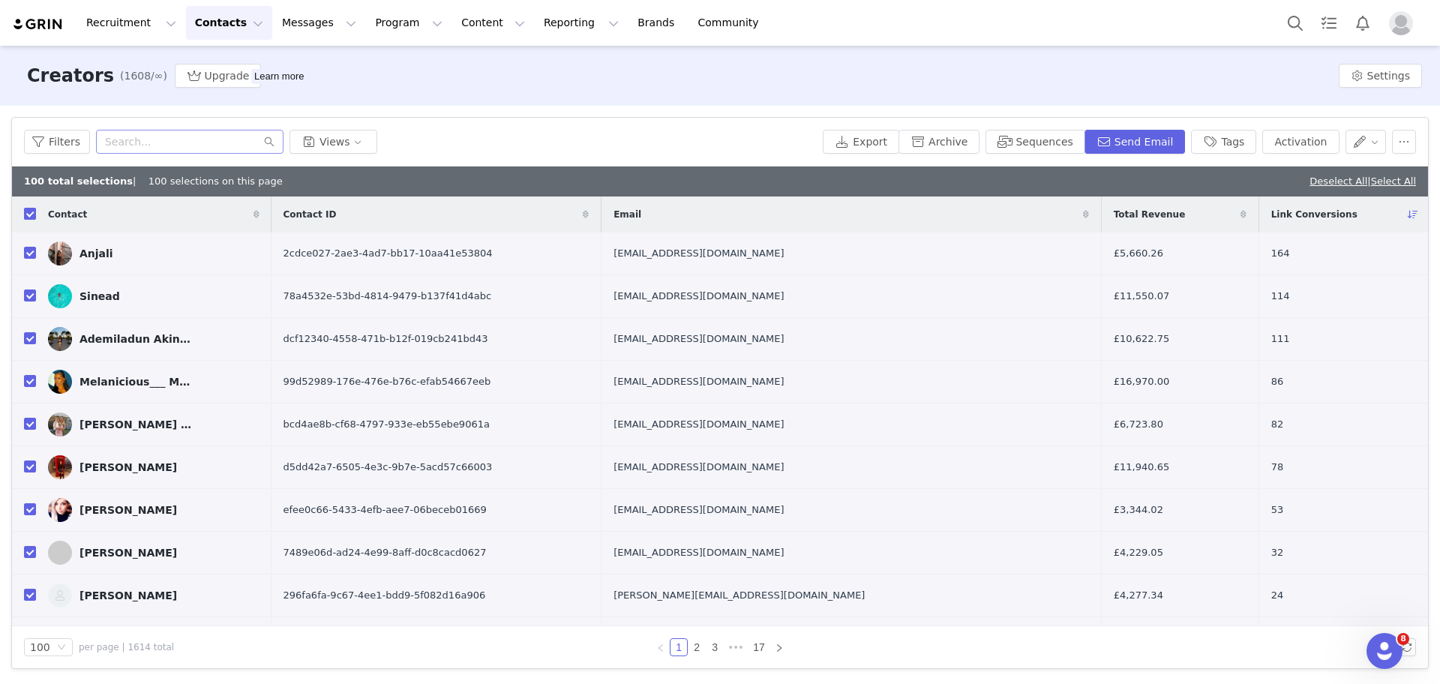
checkbox input "false"
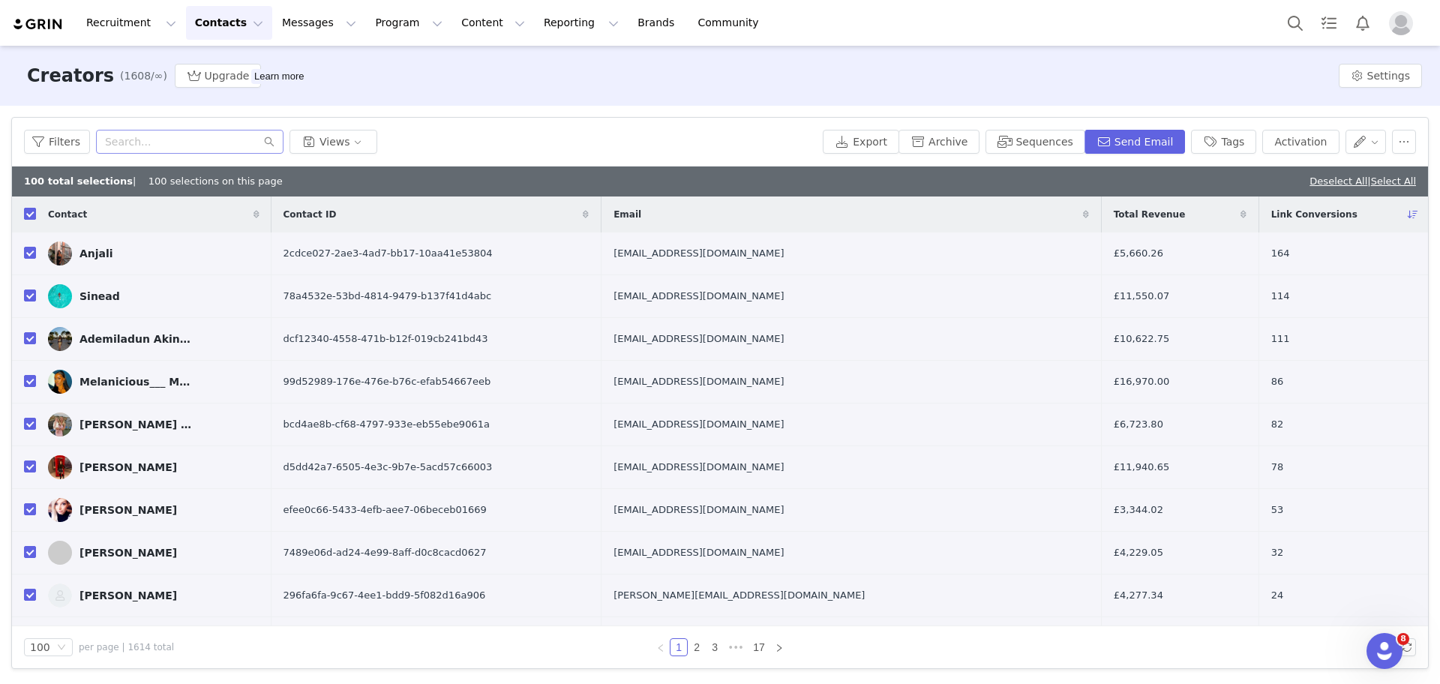
checkbox input "false"
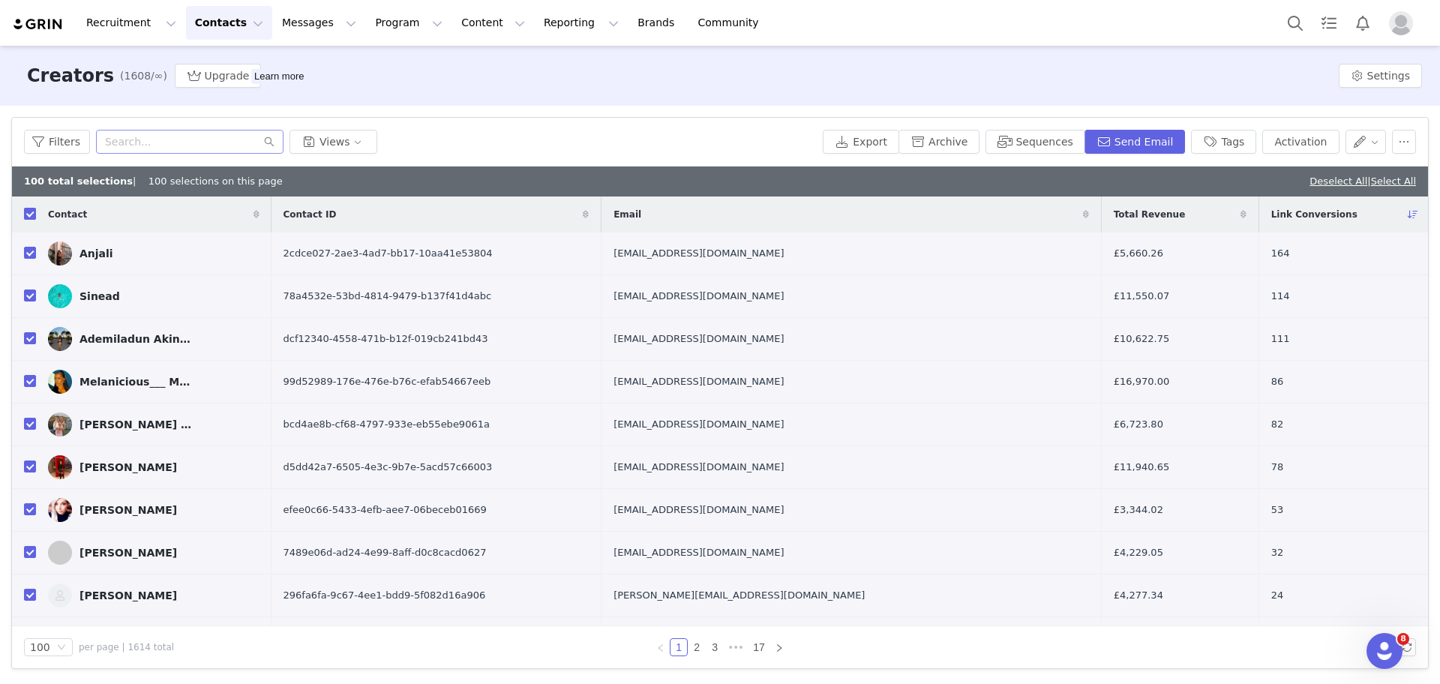
checkbox input "false"
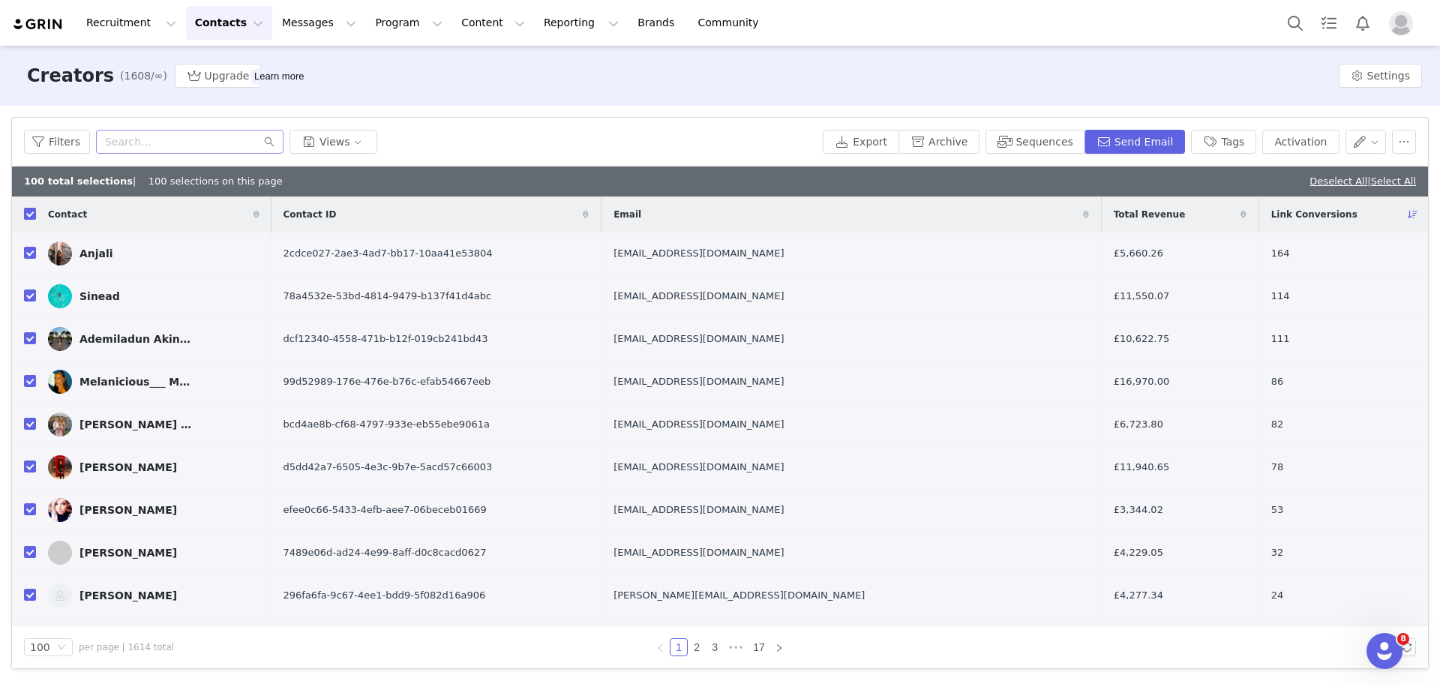
checkbox input "false"
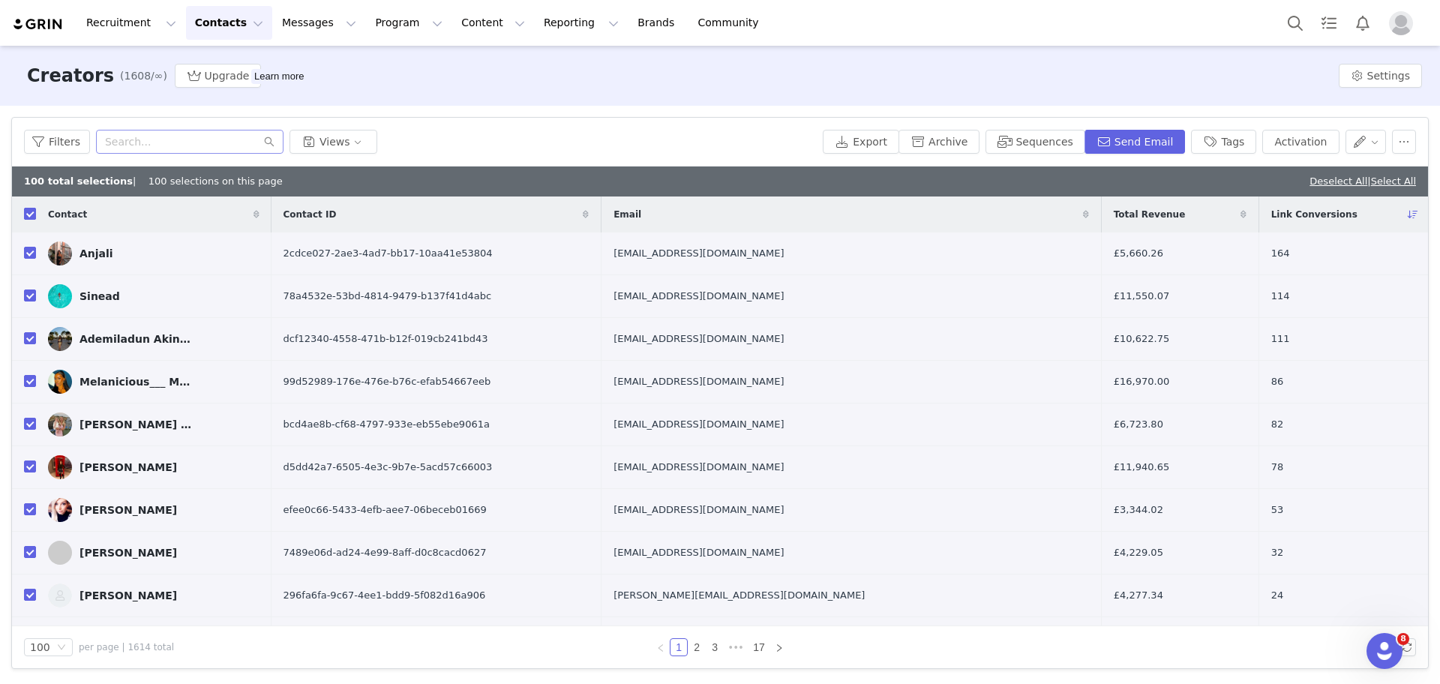
checkbox input "false"
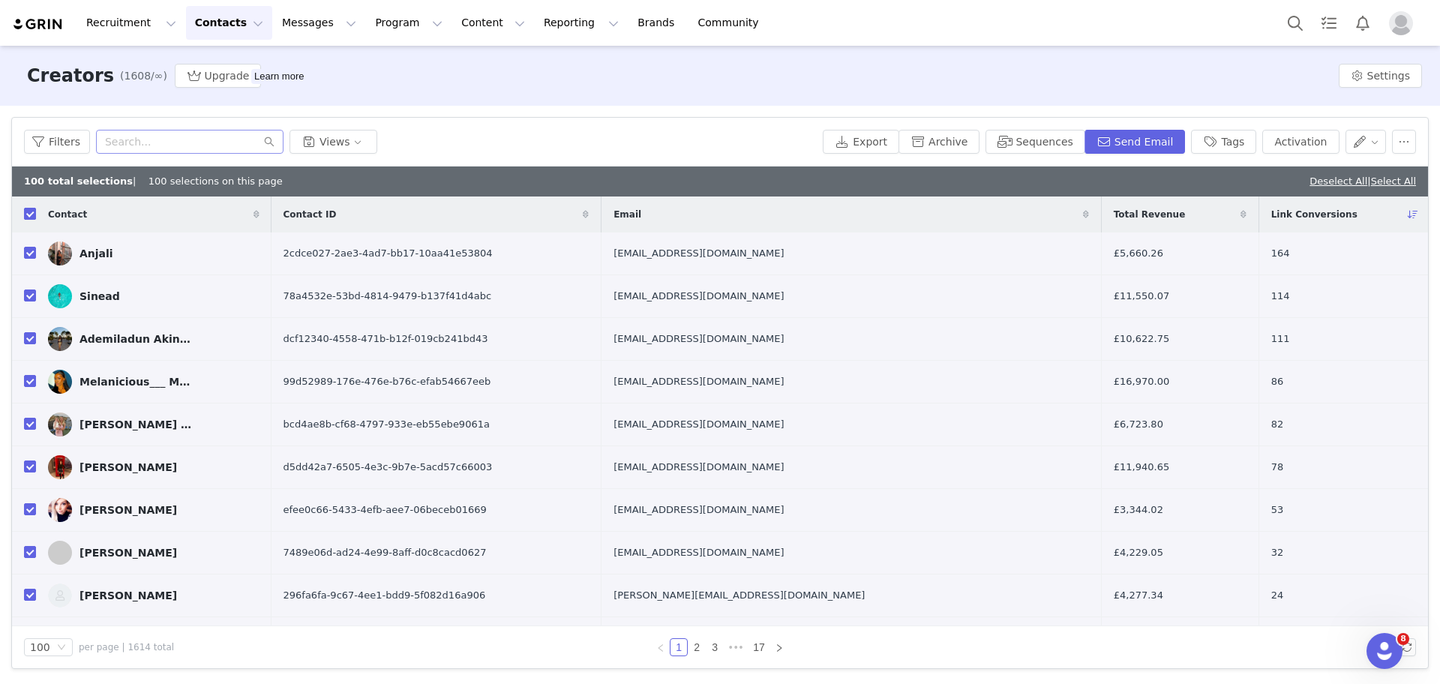
checkbox input "false"
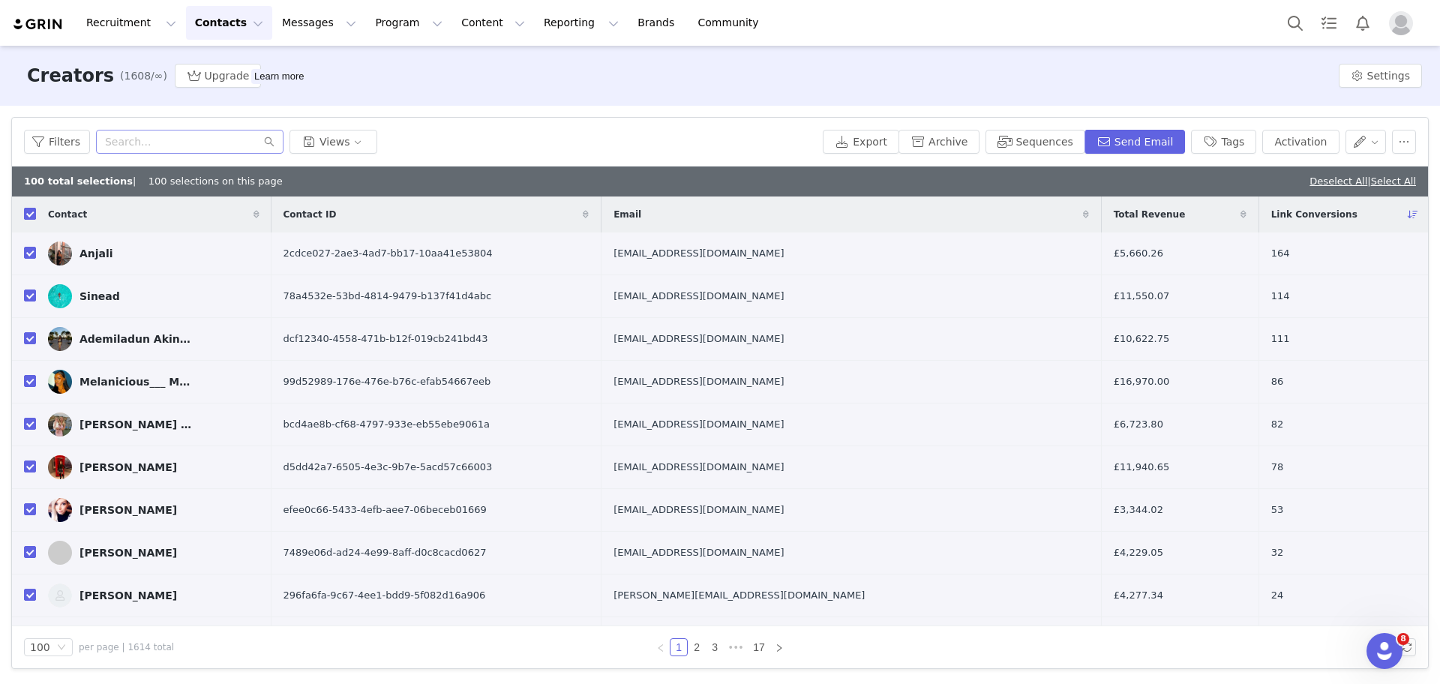
checkbox input "false"
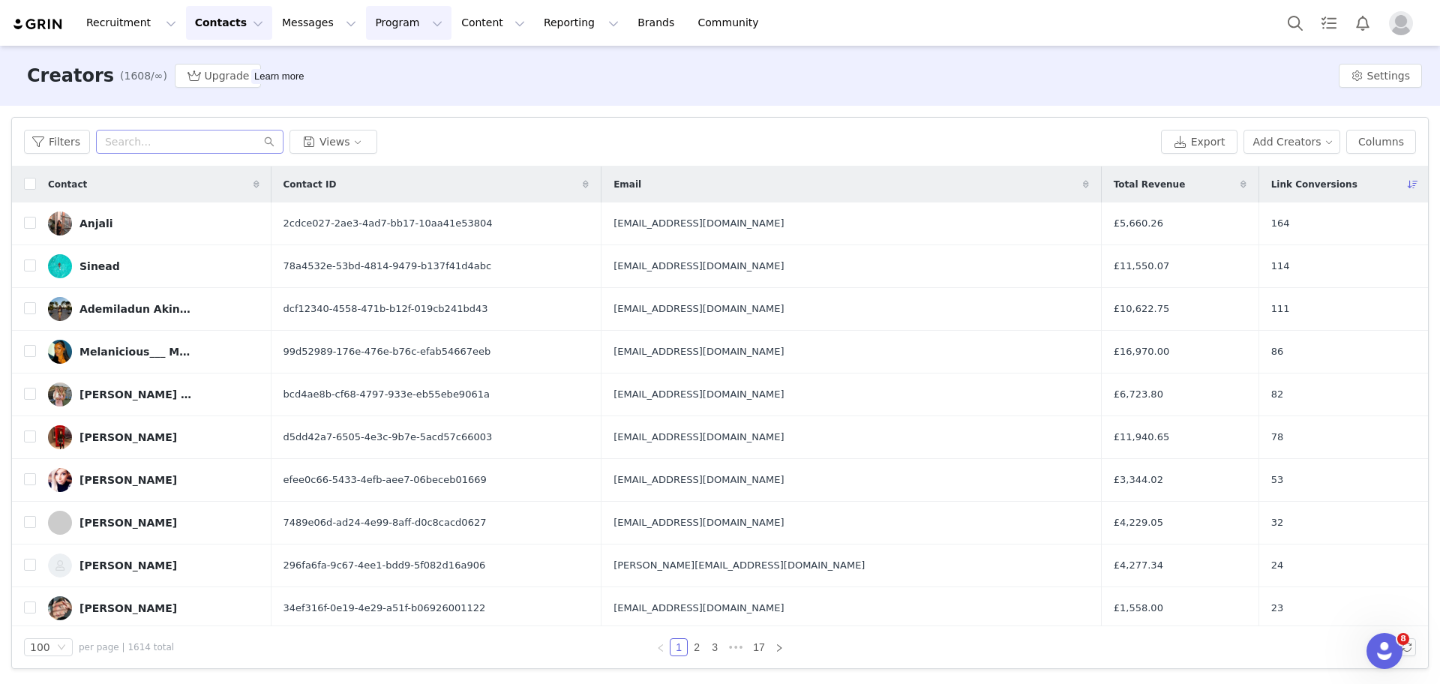
click at [366, 19] on button "Program Program" at bounding box center [408, 23] width 85 height 34
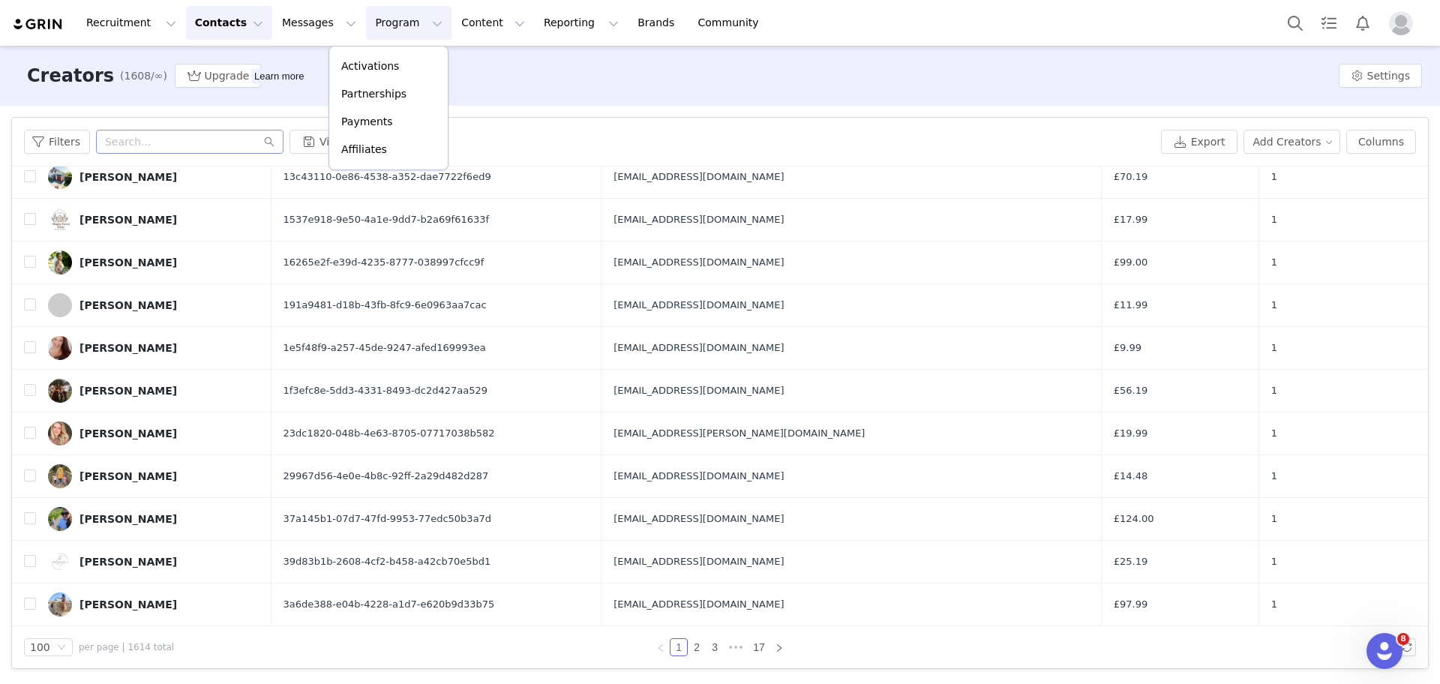
scroll to position [3851, 0]
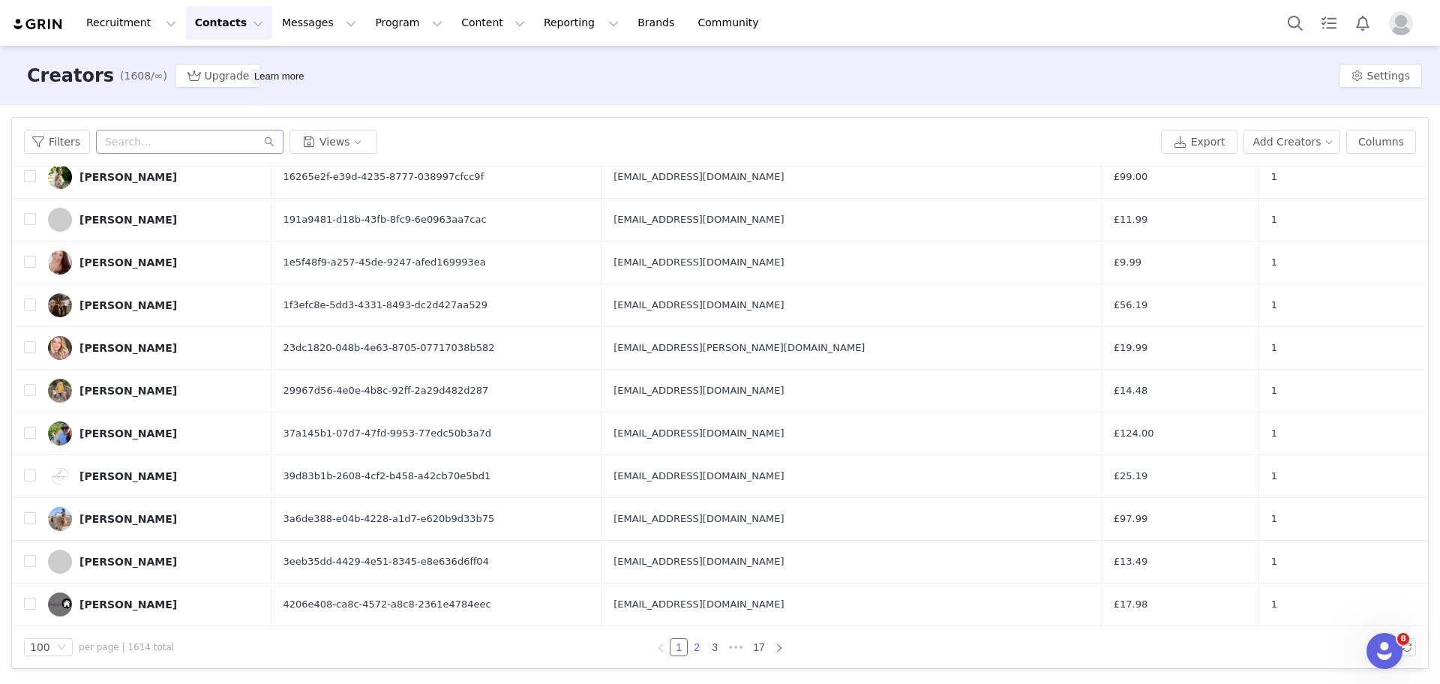
click at [700, 654] on link "2" at bounding box center [696, 647] width 16 height 16
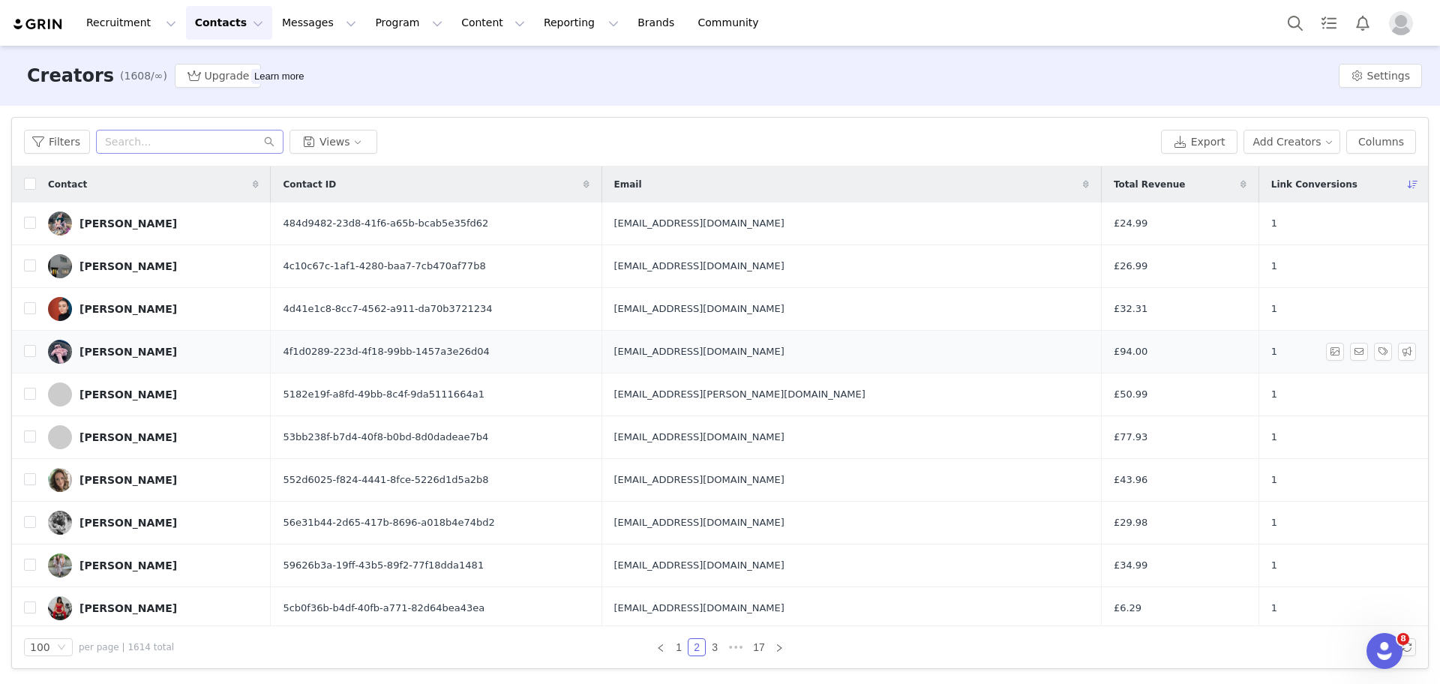
drag, startPoint x: 562, startPoint y: 358, endPoint x: 592, endPoint y: 371, distance: 32.2
click at [592, 371] on td "4f1d0289-223d-4f18-99bb-1457a3e26d04" at bounding box center [436, 352] width 331 height 43
click at [33, 184] on input "checkbox" at bounding box center [30, 184] width 12 height 12
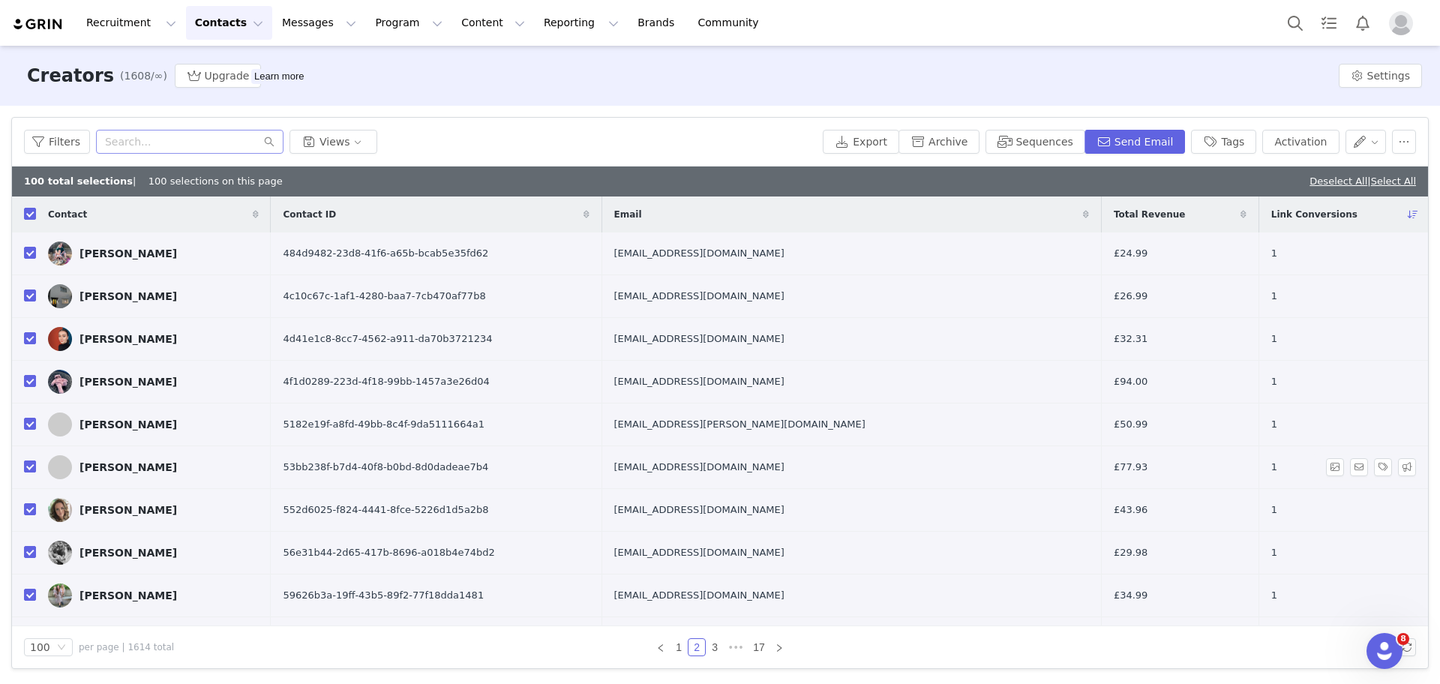
click at [29, 470] on input "checkbox" at bounding box center [30, 466] width 12 height 12
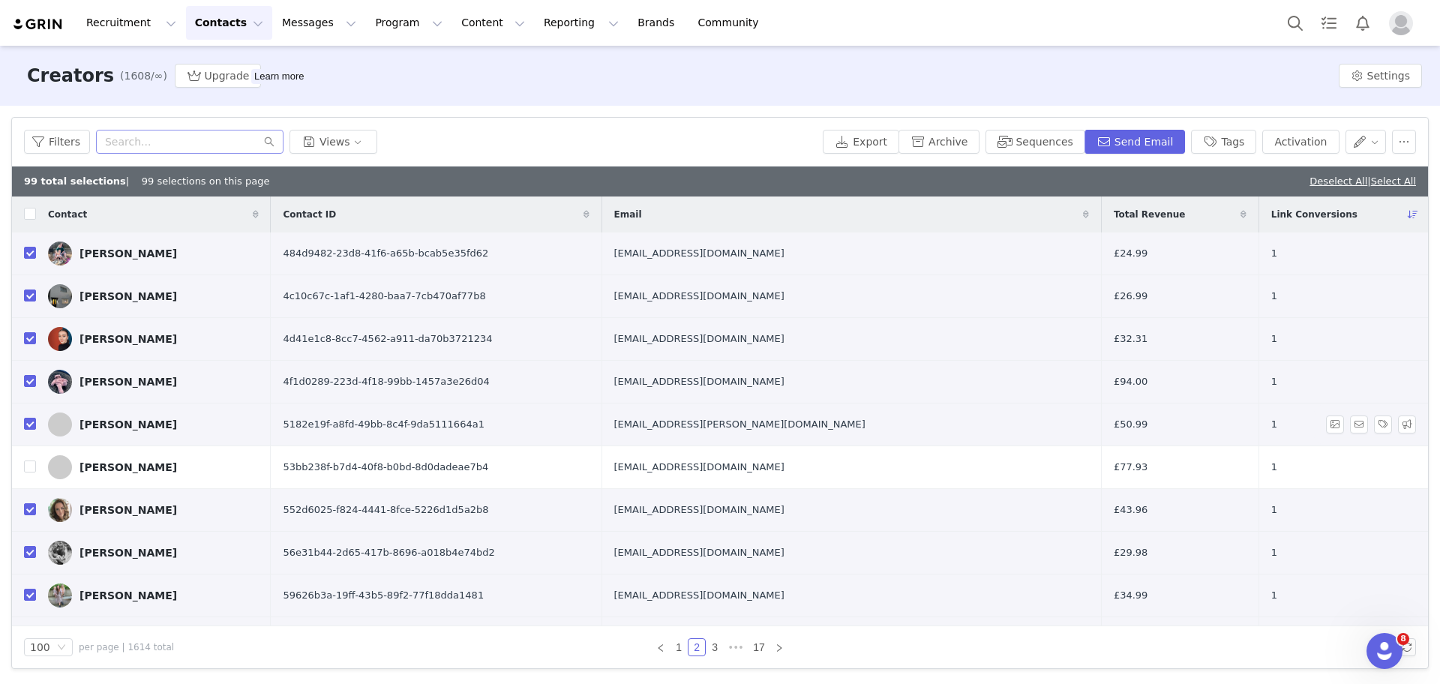
click at [22, 426] on td at bounding box center [24, 424] width 24 height 43
click at [27, 468] on input "checkbox" at bounding box center [30, 466] width 12 height 12
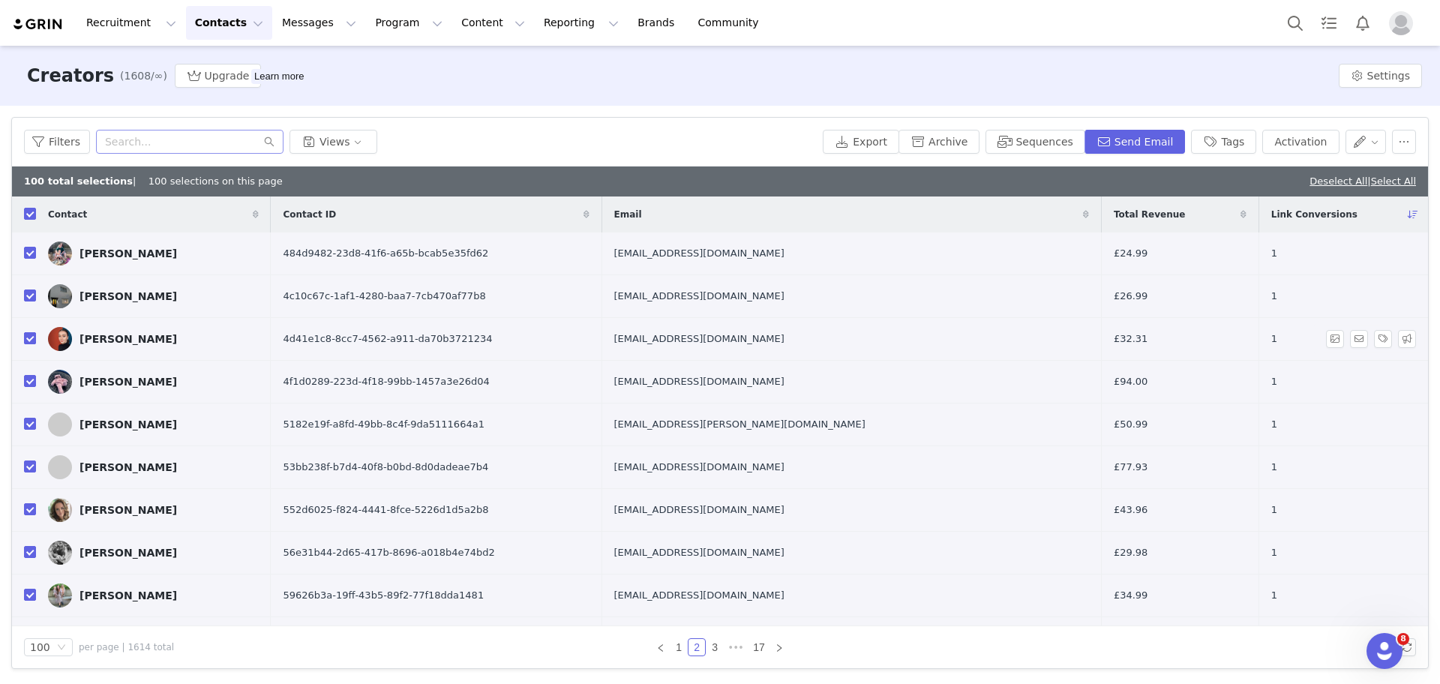
click at [27, 337] on input "checkbox" at bounding box center [30, 338] width 12 height 12
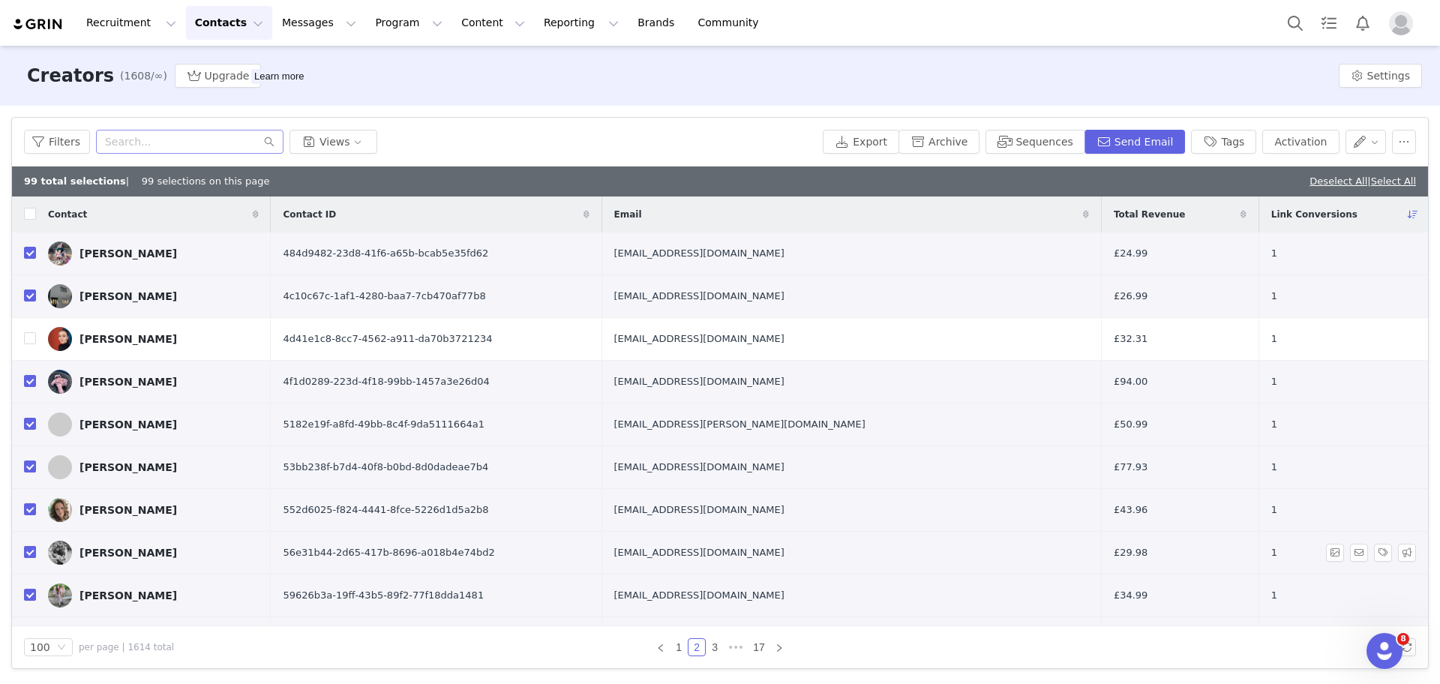
click at [29, 550] on input "checkbox" at bounding box center [30, 552] width 12 height 12
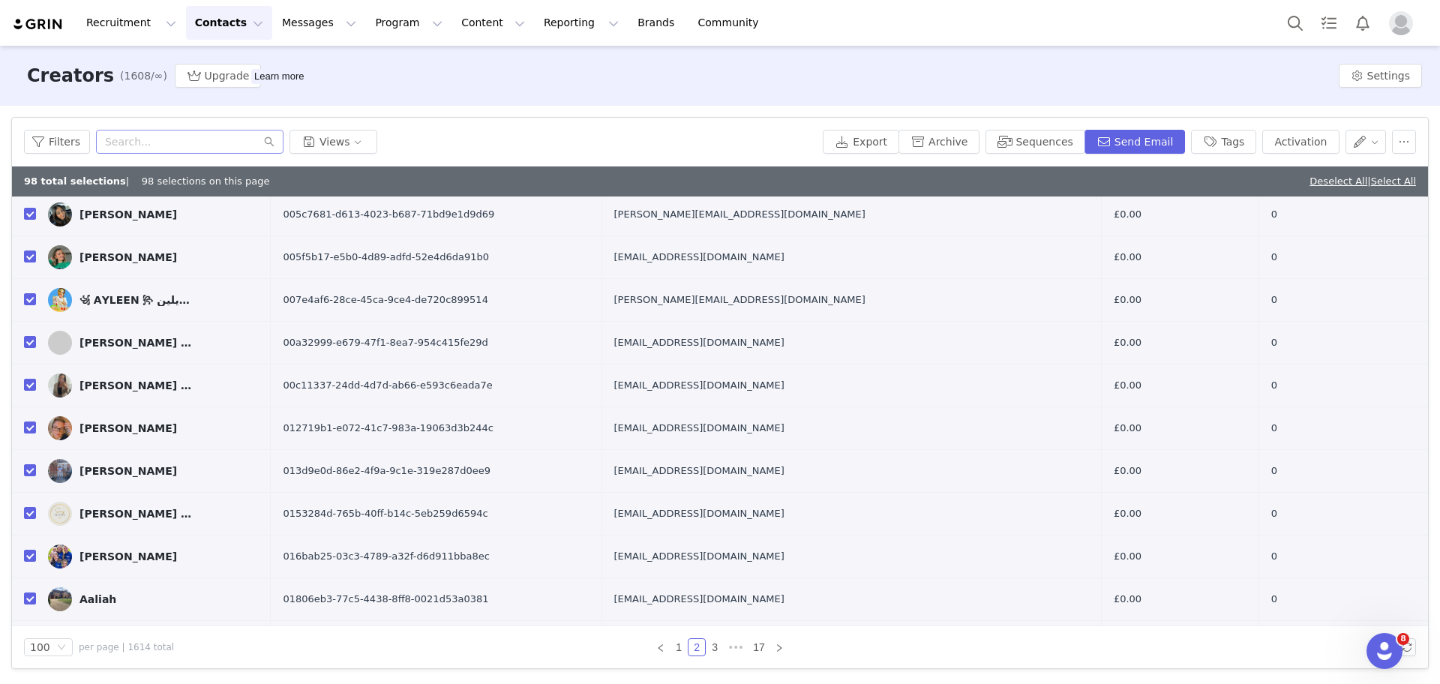
scroll to position [3103, 0]
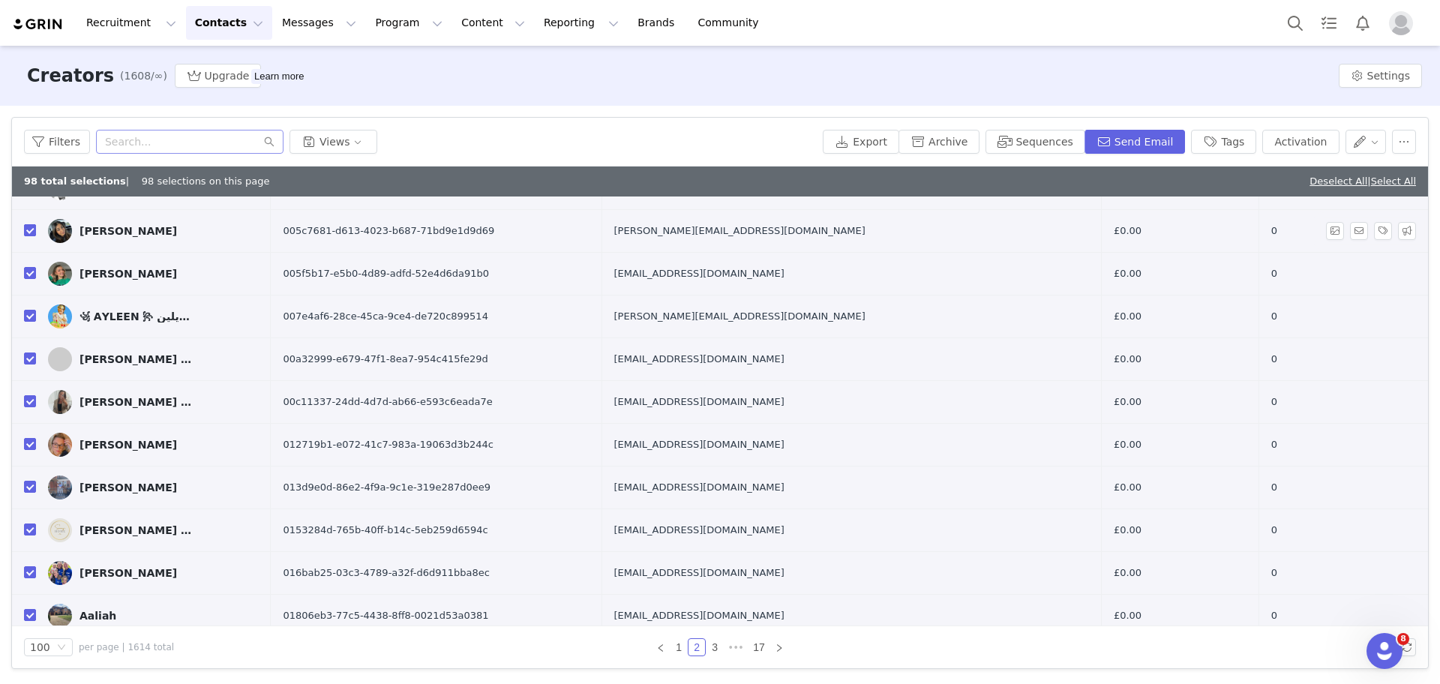
click at [28, 229] on input "checkbox" at bounding box center [30, 230] width 12 height 12
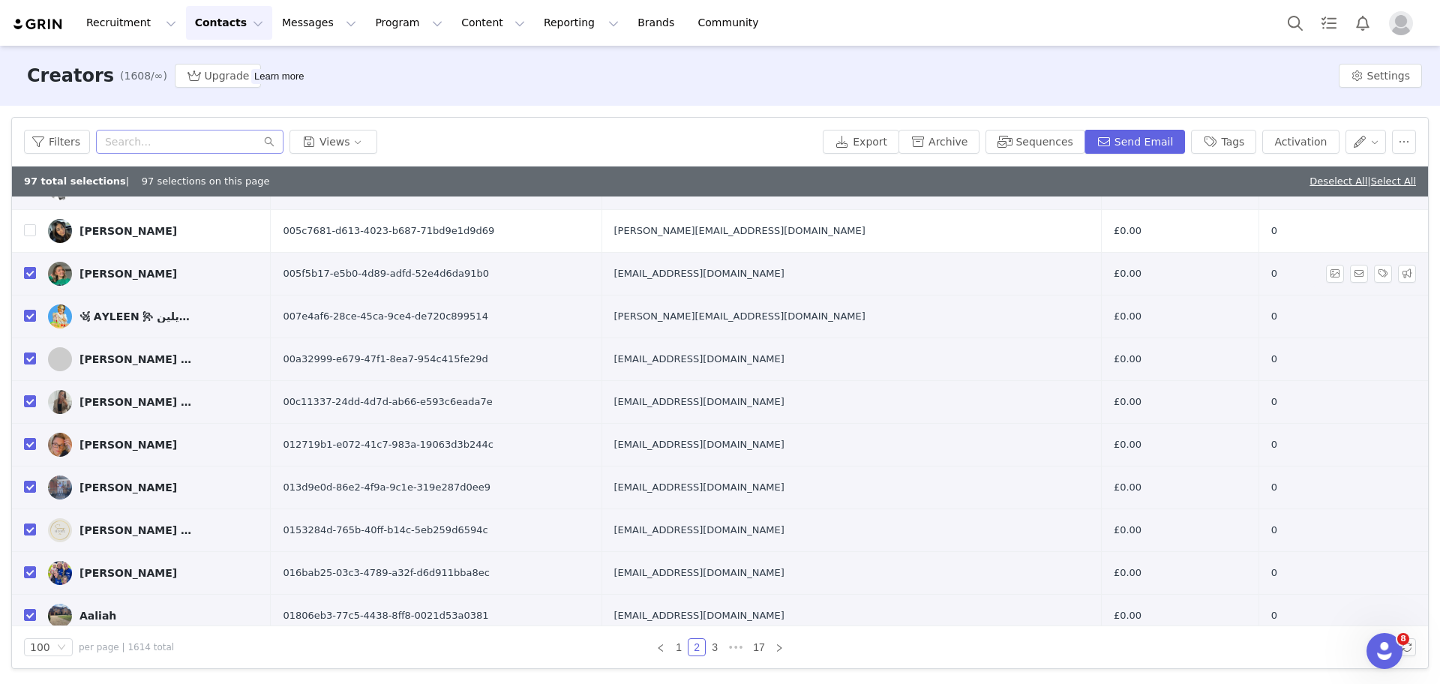
click at [31, 274] on input "checkbox" at bounding box center [30, 273] width 12 height 12
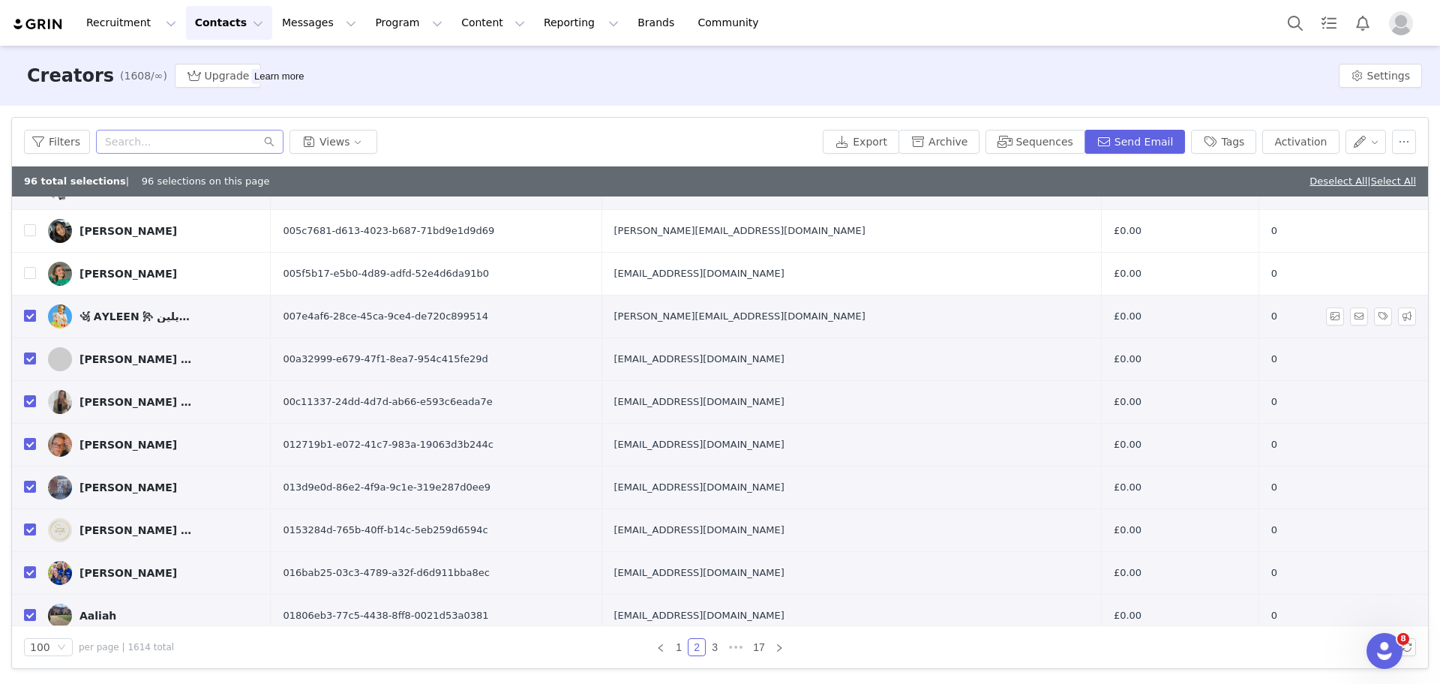
click at [27, 316] on input "checkbox" at bounding box center [30, 316] width 12 height 12
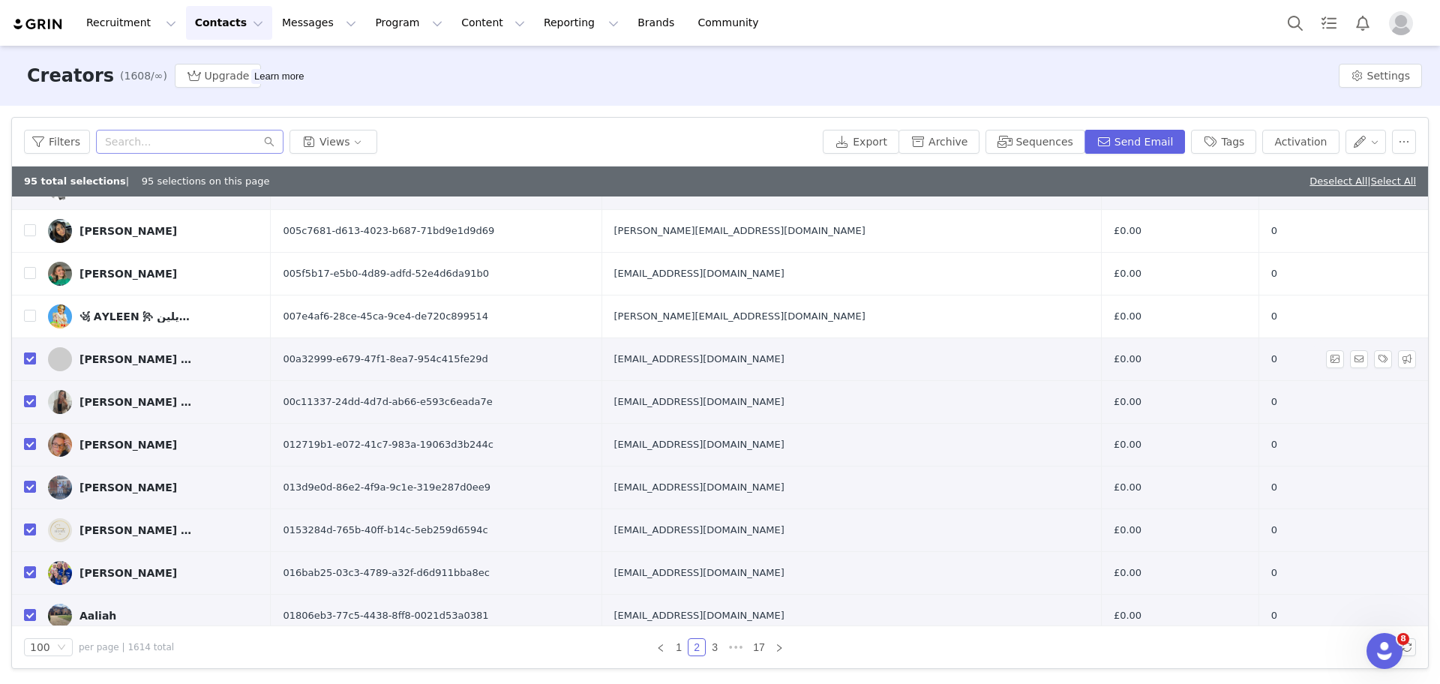
click at [26, 357] on input "checkbox" at bounding box center [30, 358] width 12 height 12
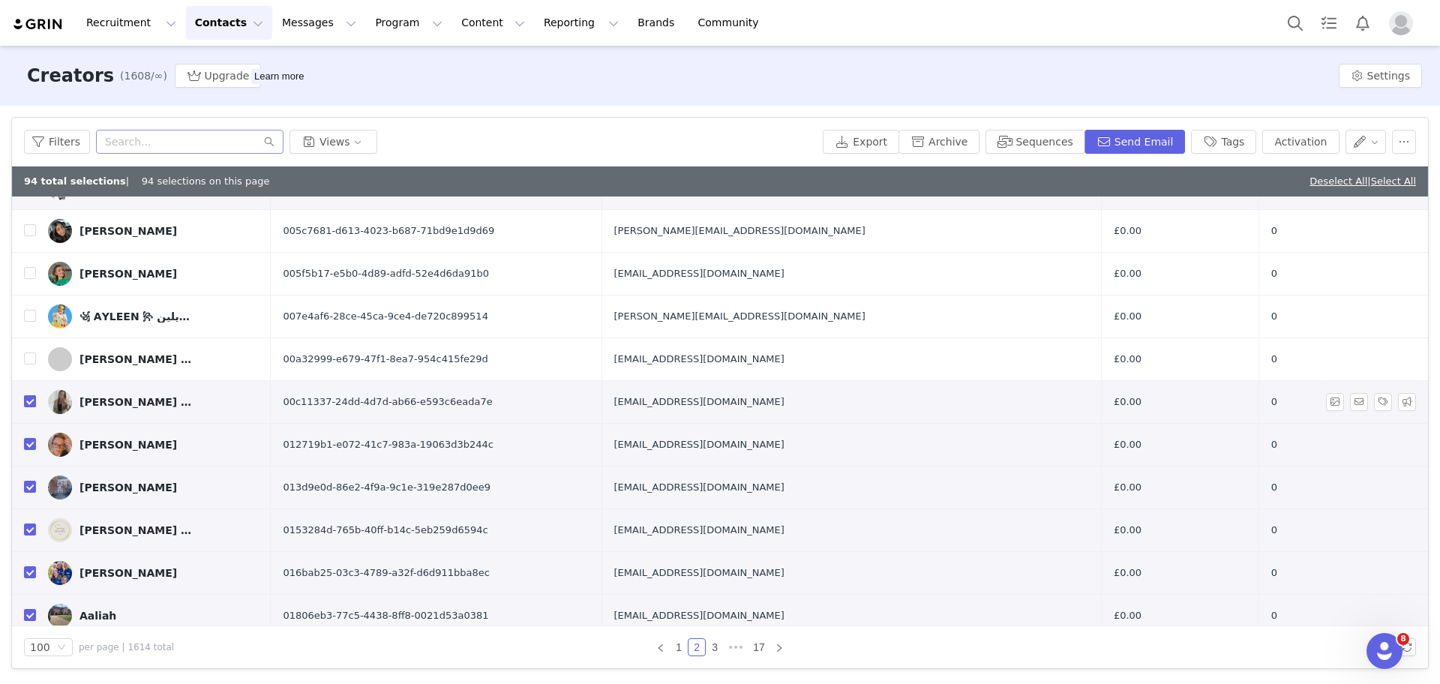
click at [28, 400] on td at bounding box center [24, 401] width 24 height 43
click at [28, 400] on input "checkbox" at bounding box center [30, 401] width 12 height 12
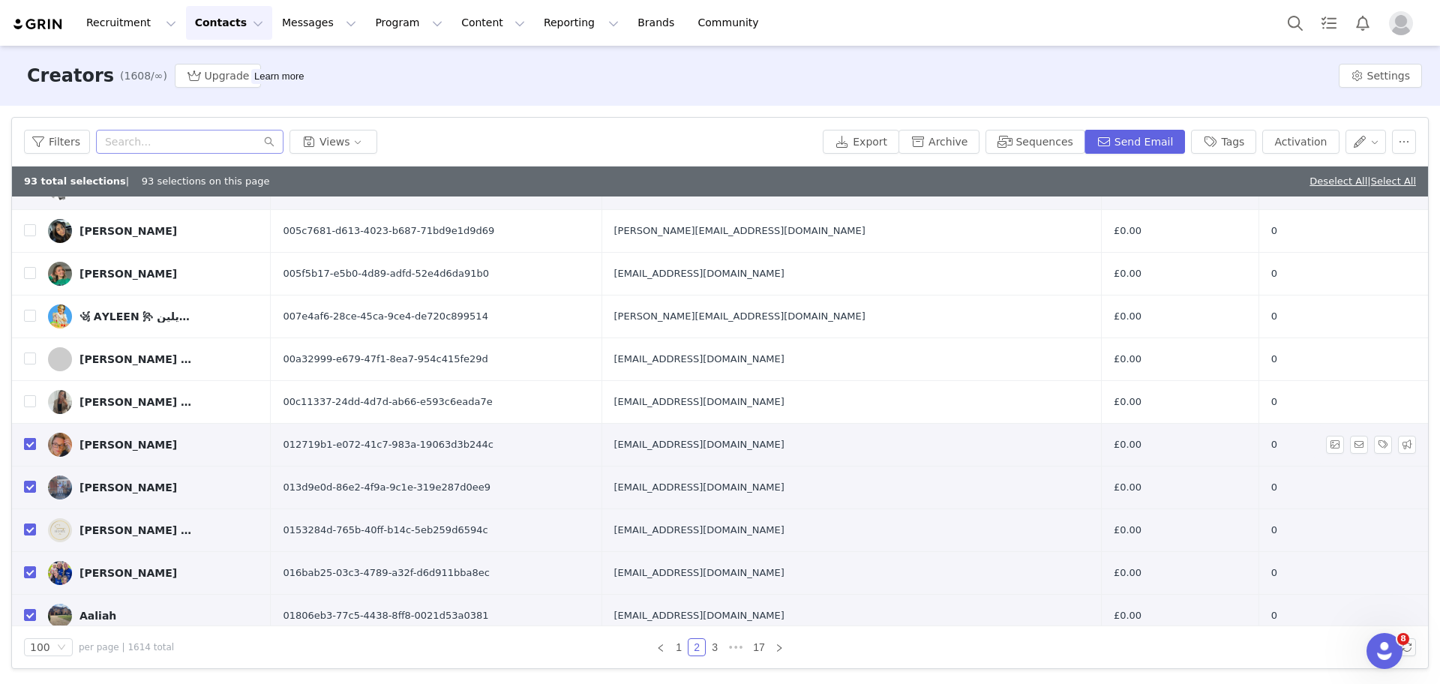
click at [26, 438] on label at bounding box center [30, 444] width 12 height 16
click at [26, 438] on input "checkbox" at bounding box center [30, 444] width 12 height 12
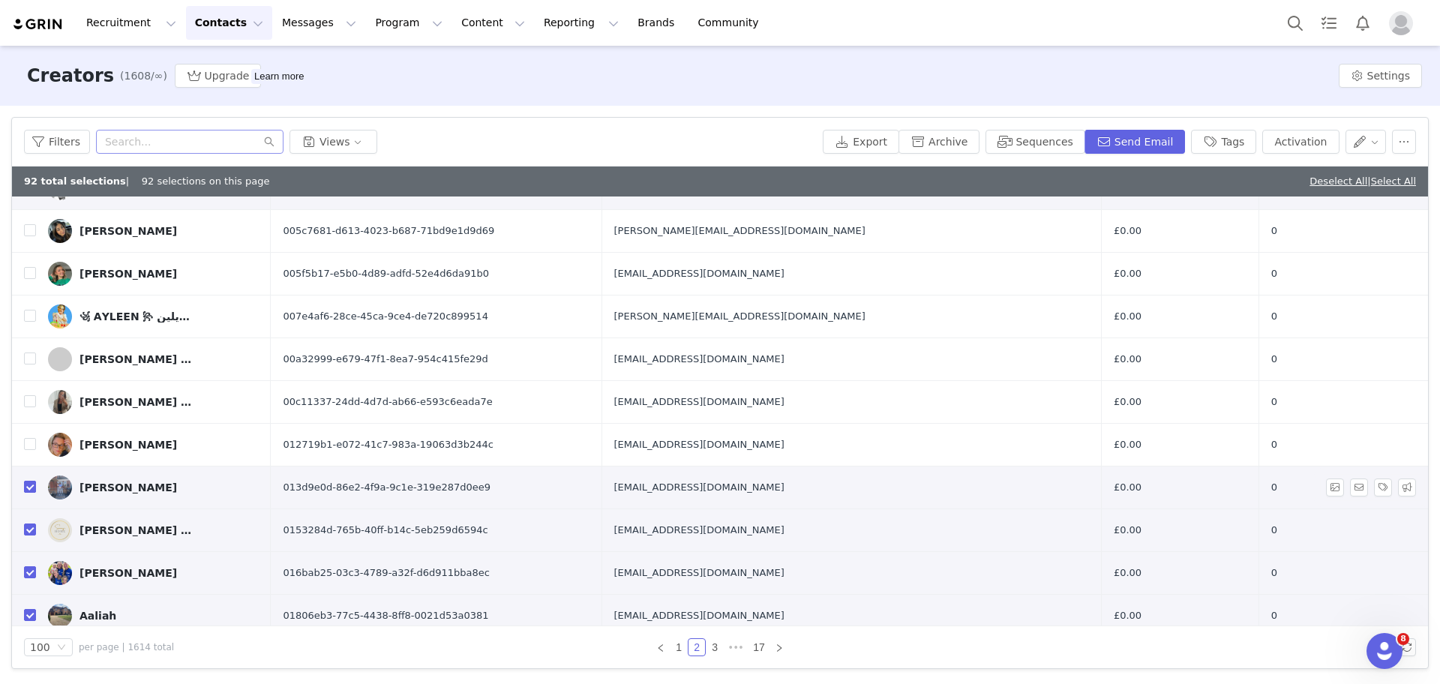
click at [29, 481] on input "checkbox" at bounding box center [30, 487] width 12 height 12
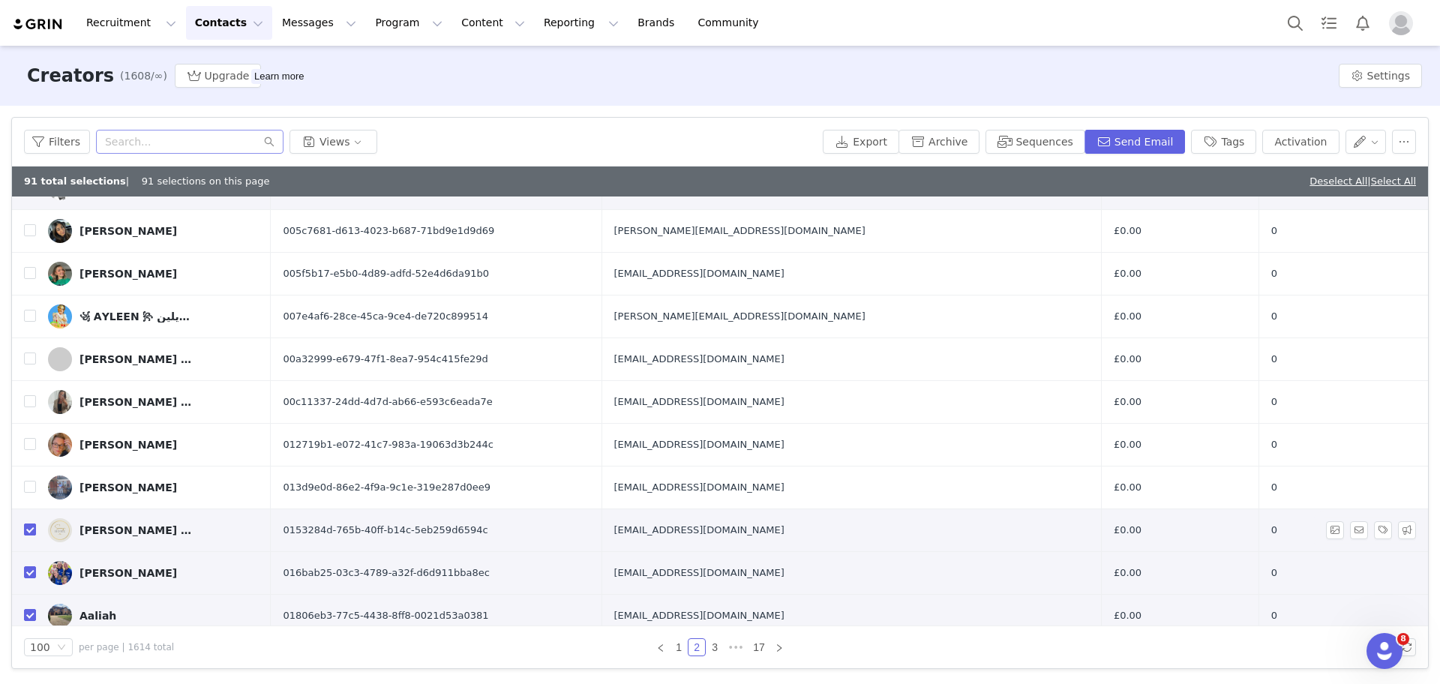
click at [28, 522] on label at bounding box center [30, 530] width 12 height 16
click at [28, 523] on input "checkbox" at bounding box center [30, 529] width 12 height 12
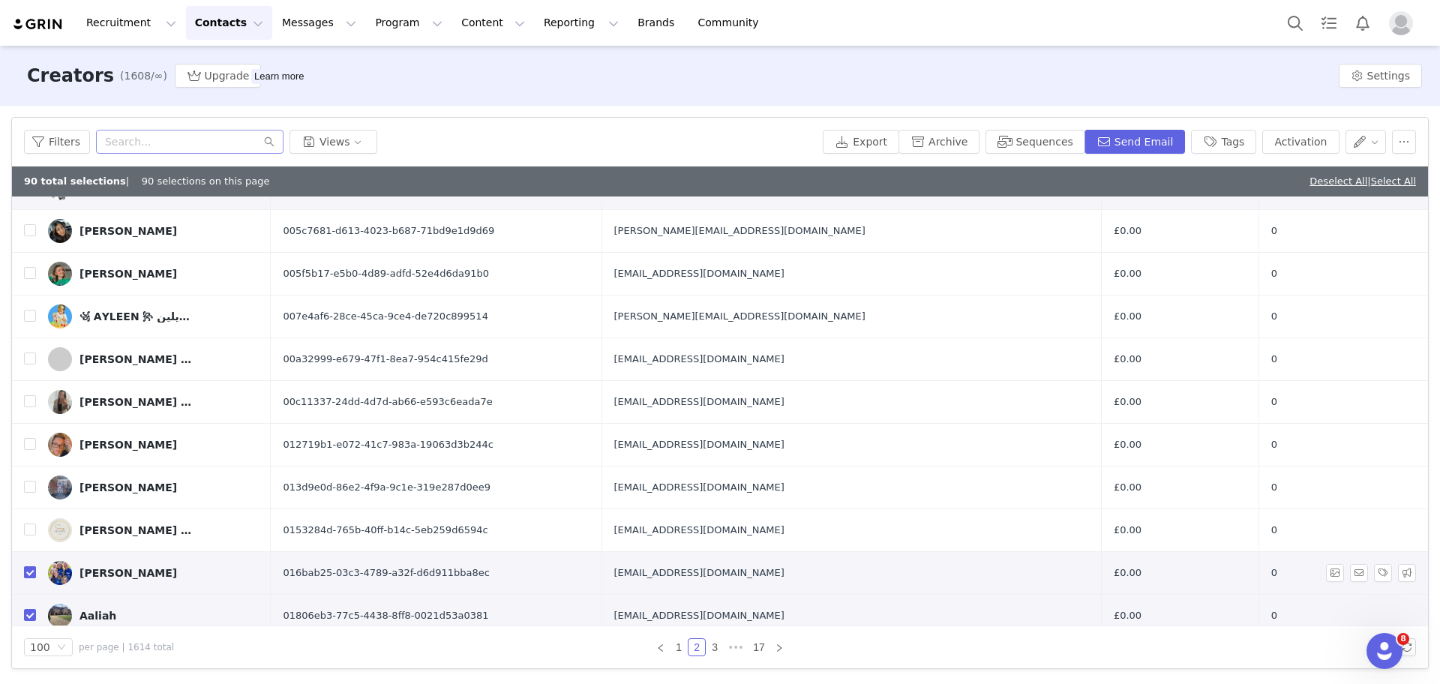
click at [28, 576] on input "checkbox" at bounding box center [30, 572] width 12 height 12
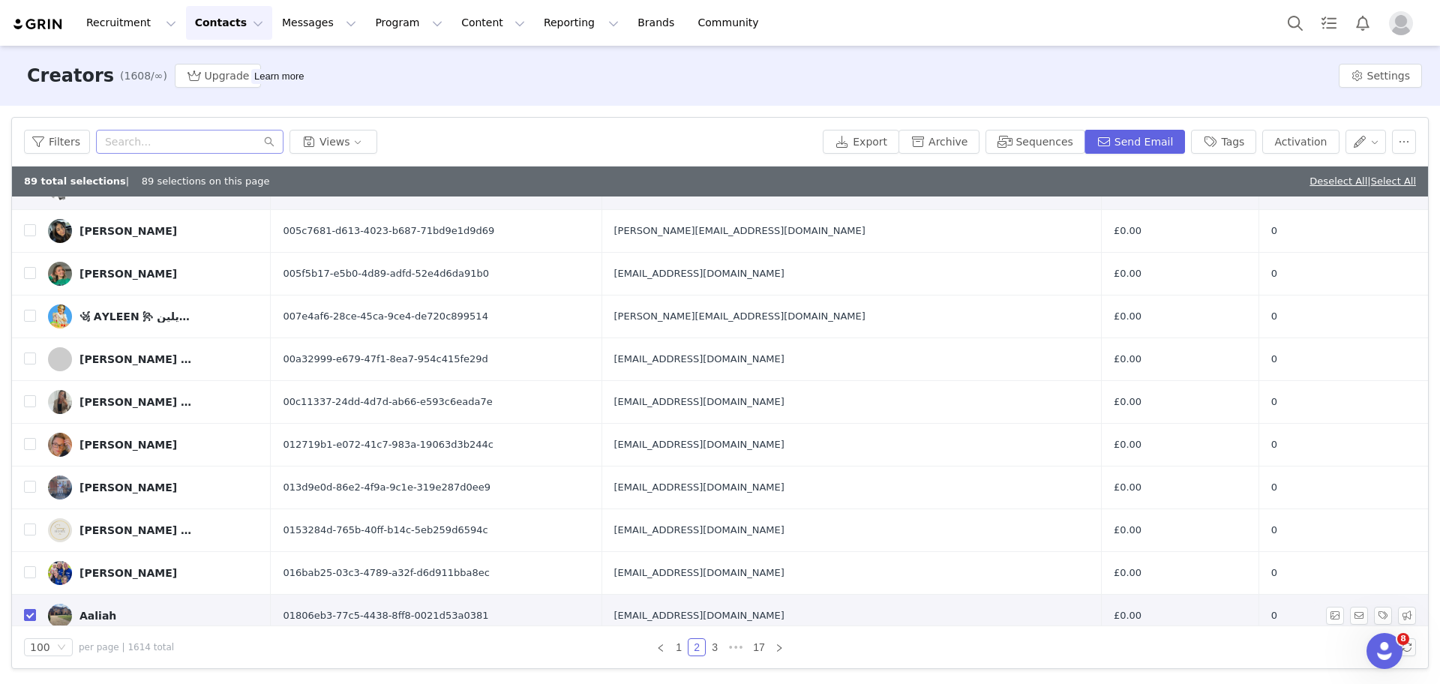
click at [28, 614] on input "checkbox" at bounding box center [30, 615] width 12 height 12
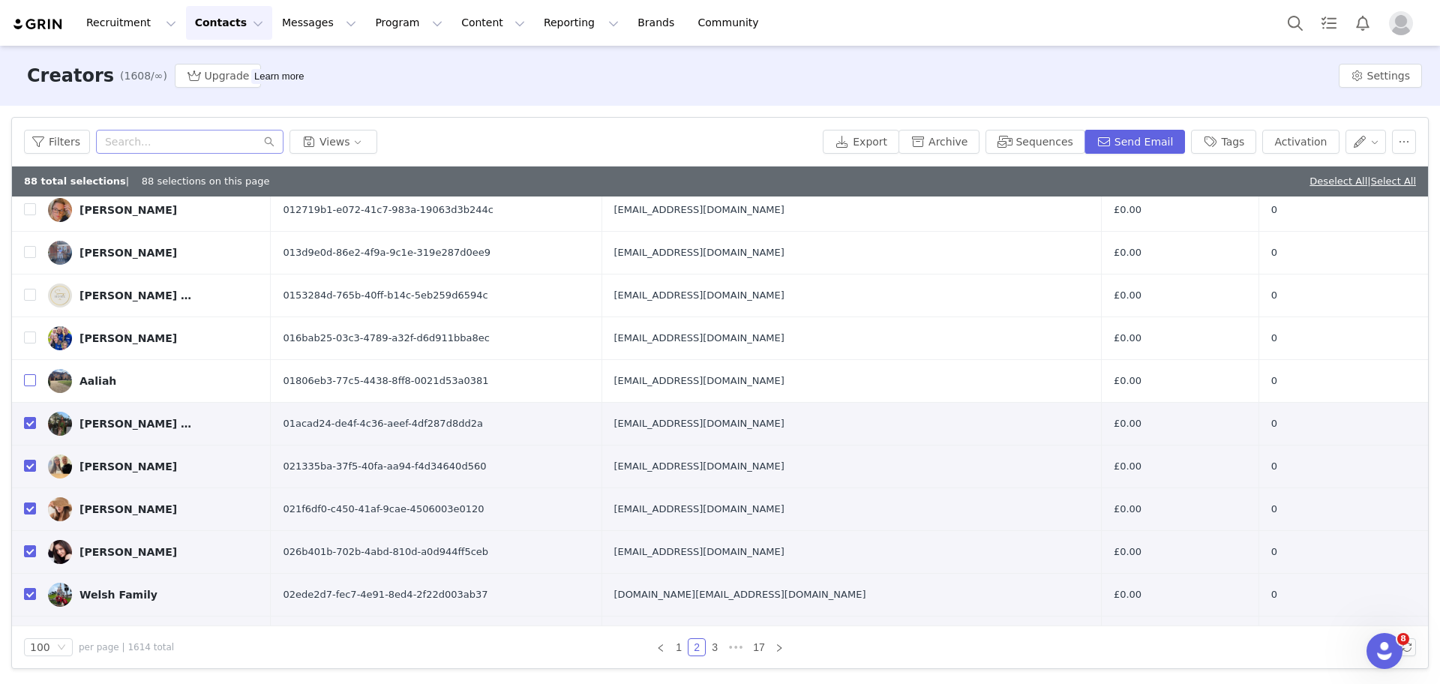
scroll to position [3502, 0]
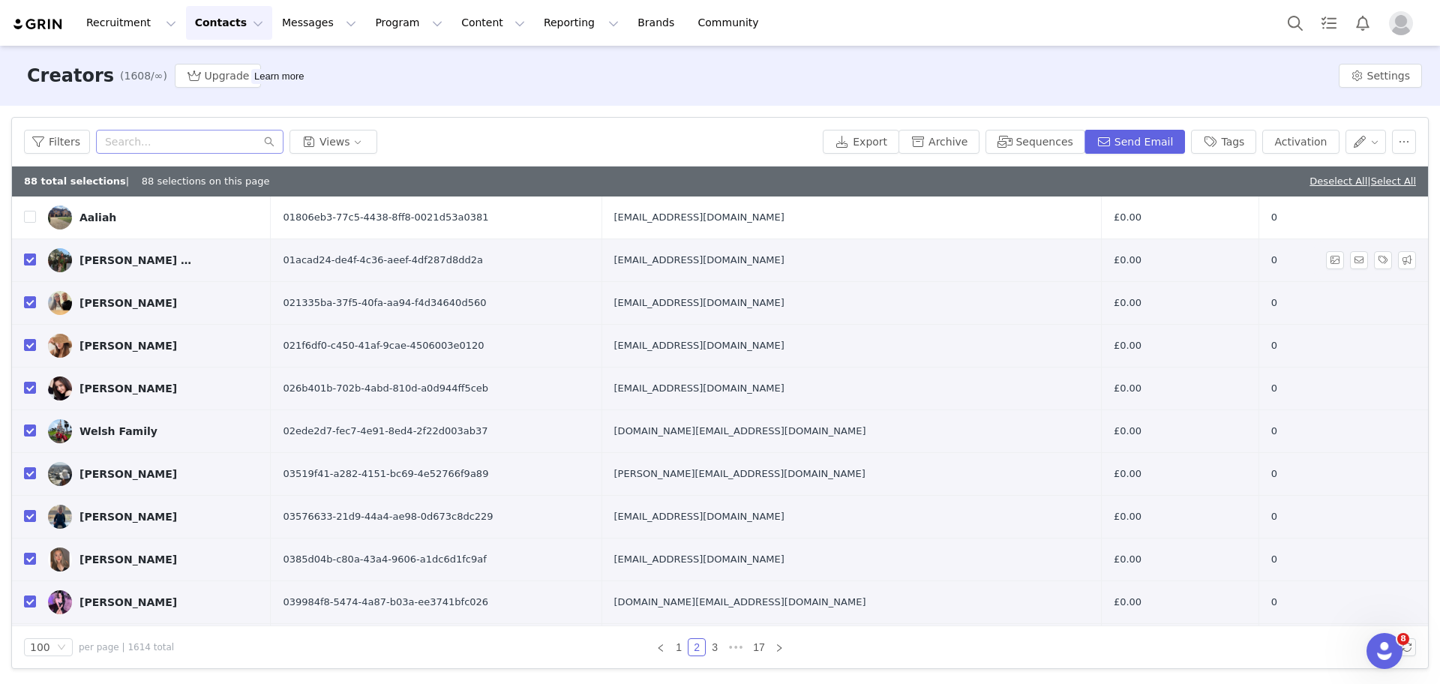
click at [28, 262] on input "checkbox" at bounding box center [30, 259] width 12 height 12
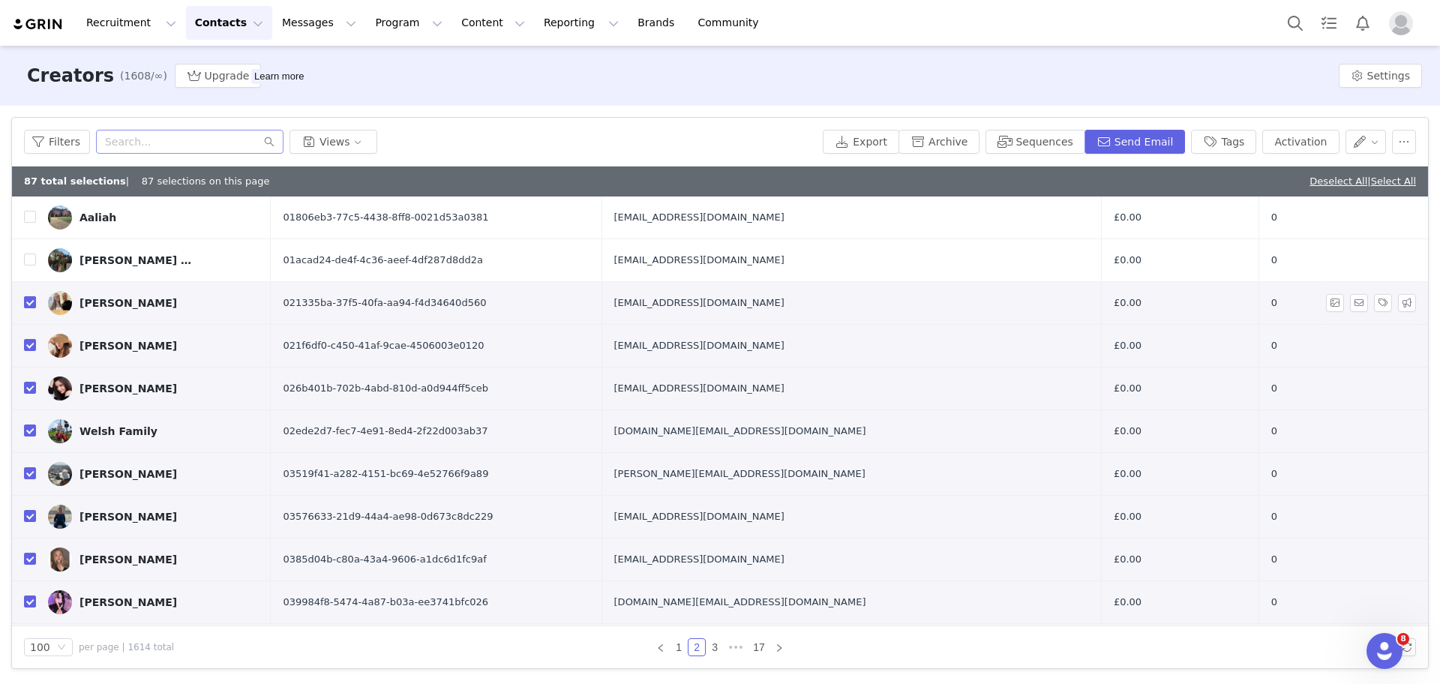
click at [33, 304] on input "checkbox" at bounding box center [30, 302] width 12 height 12
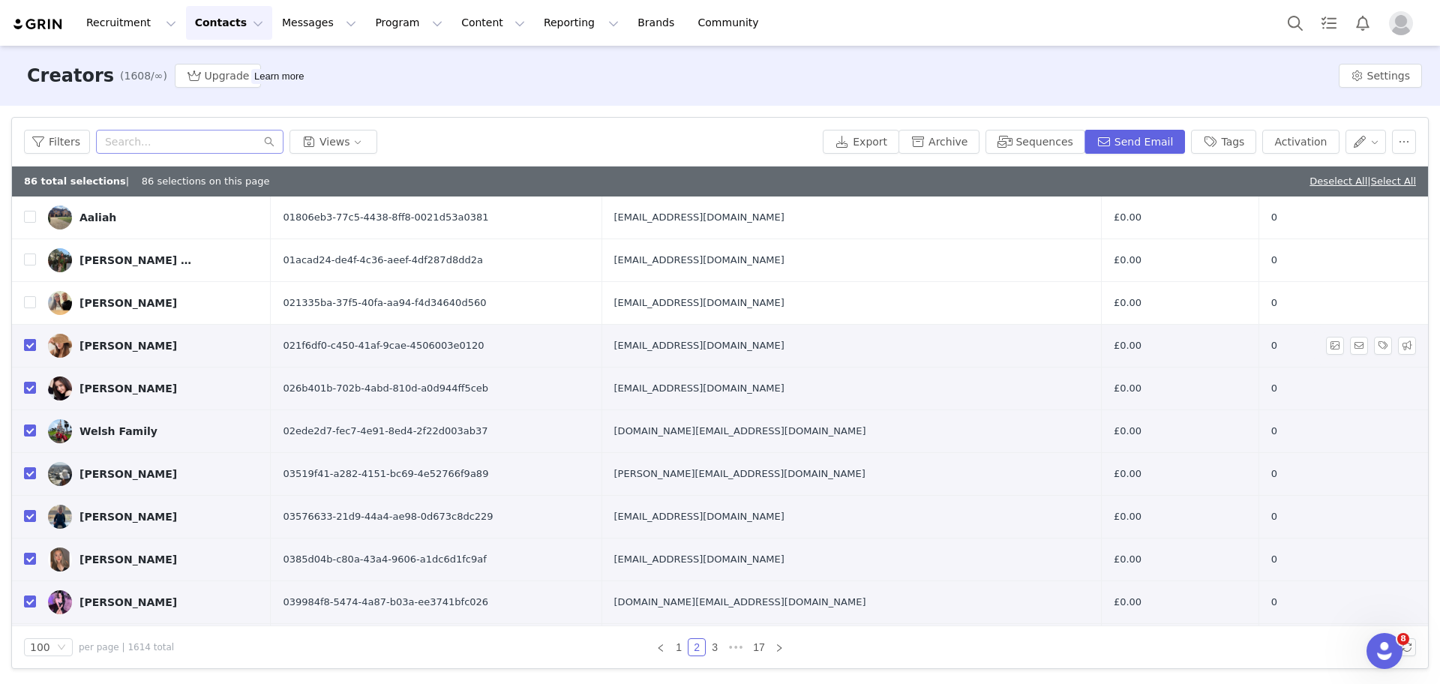
click at [31, 343] on input "checkbox" at bounding box center [30, 345] width 12 height 12
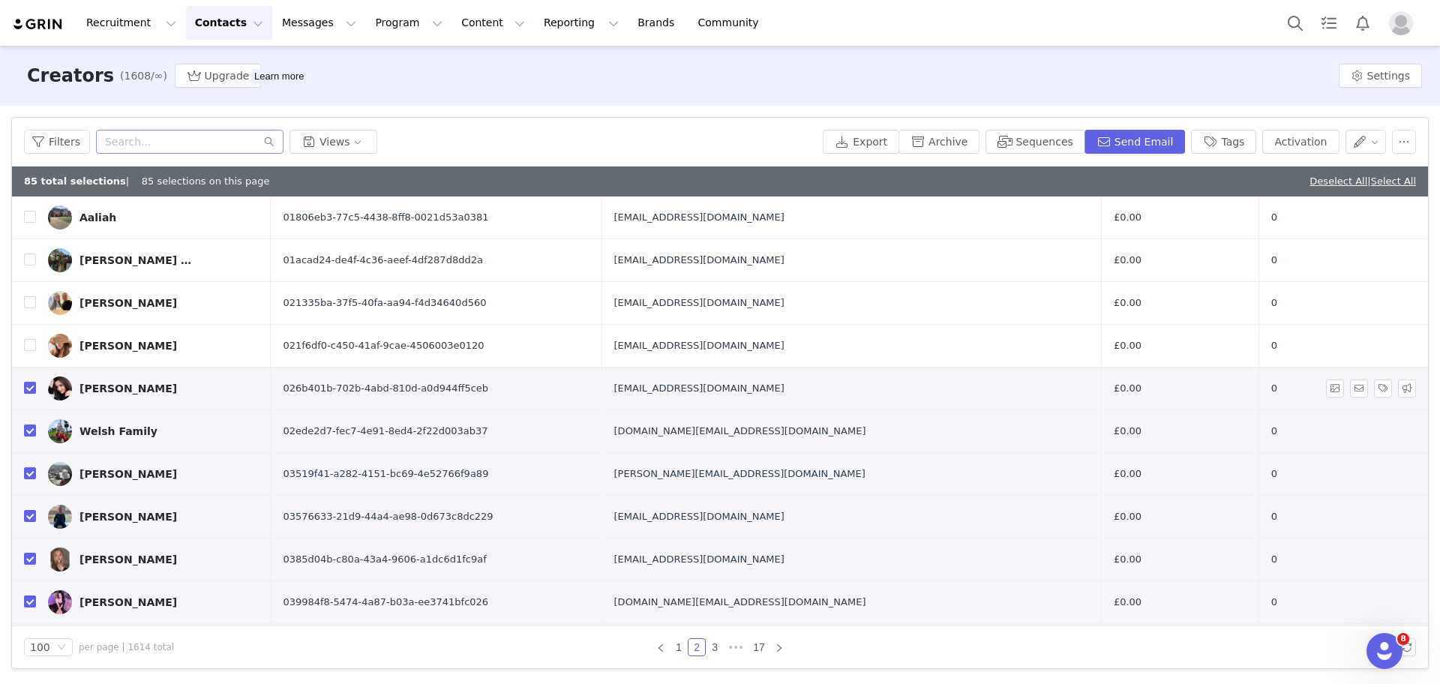
click at [27, 387] on input "checkbox" at bounding box center [30, 388] width 12 height 12
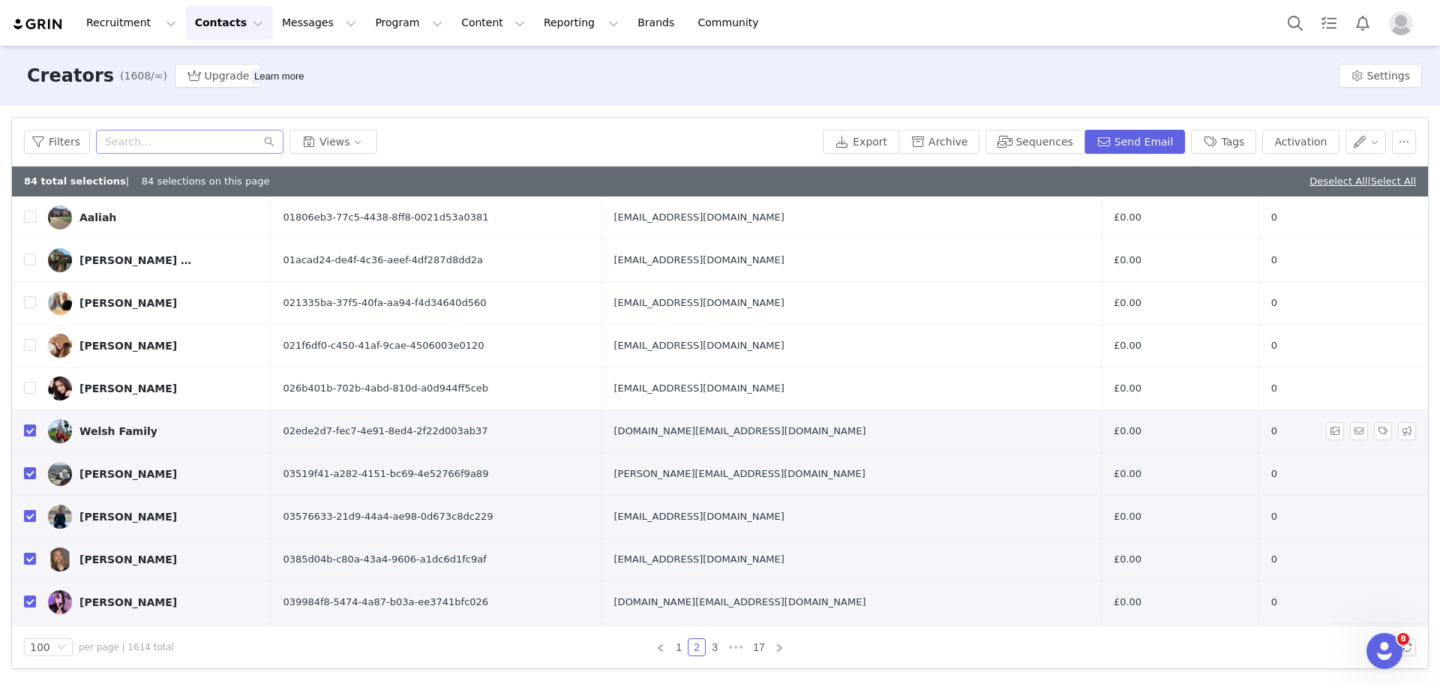
click at [25, 427] on input "checkbox" at bounding box center [30, 430] width 12 height 12
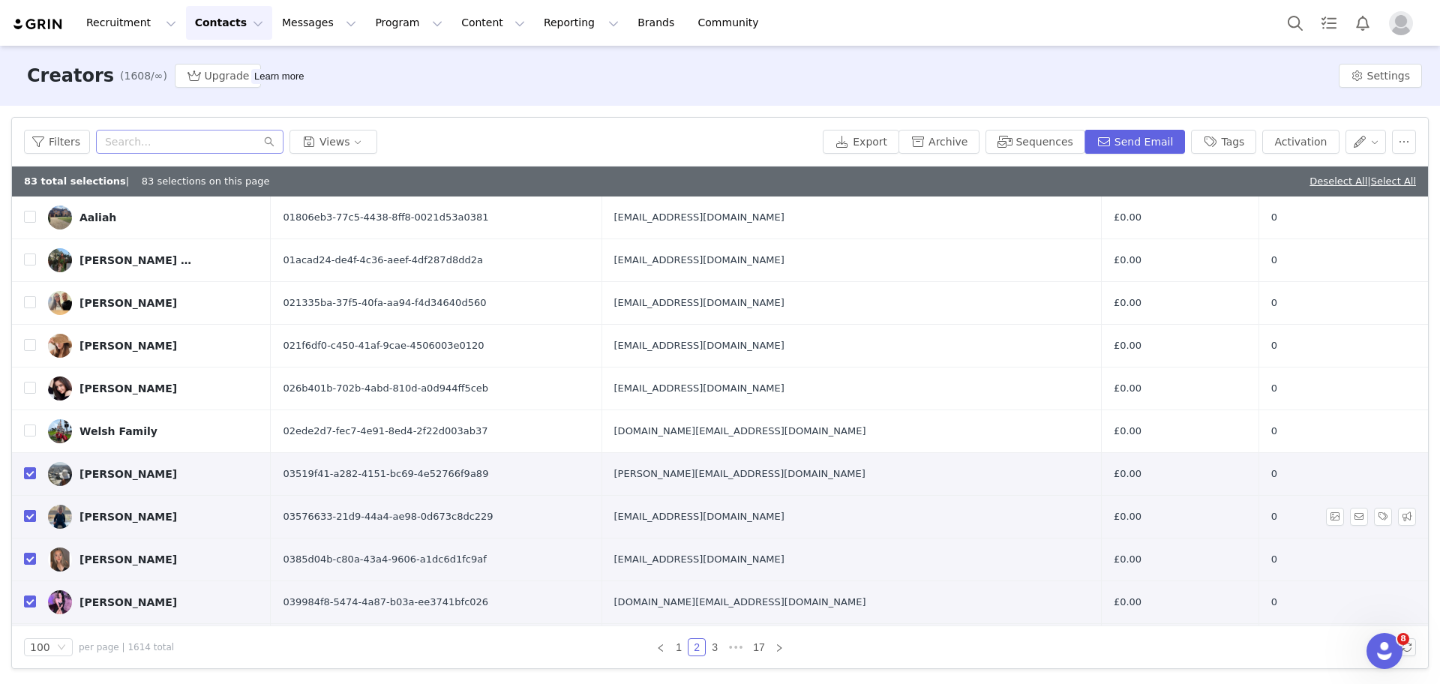
drag, startPoint x: 32, startPoint y: 476, endPoint x: 28, endPoint y: 512, distance: 36.3
drag, startPoint x: 28, startPoint y: 512, endPoint x: 29, endPoint y: 558, distance: 45.8
click at [29, 558] on input "checkbox" at bounding box center [30, 559] width 12 height 12
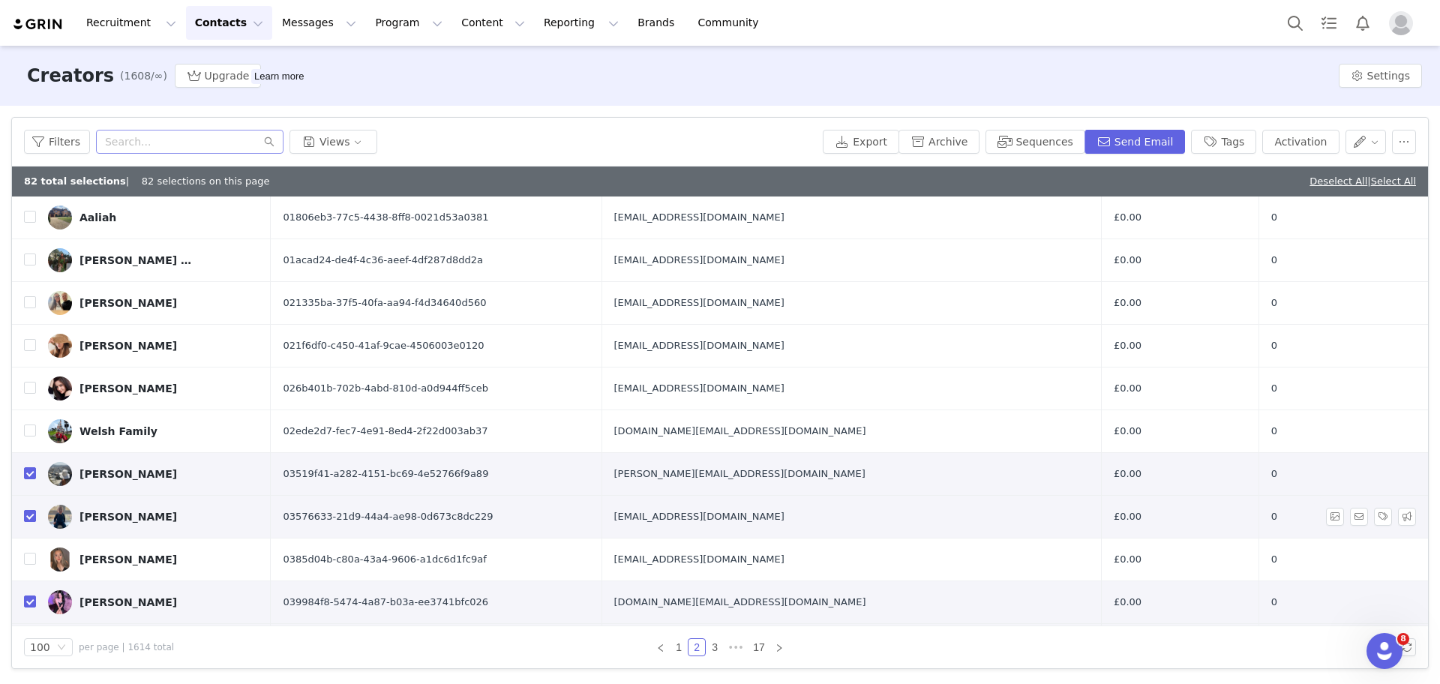
click at [32, 514] on input "checkbox" at bounding box center [30, 516] width 12 height 12
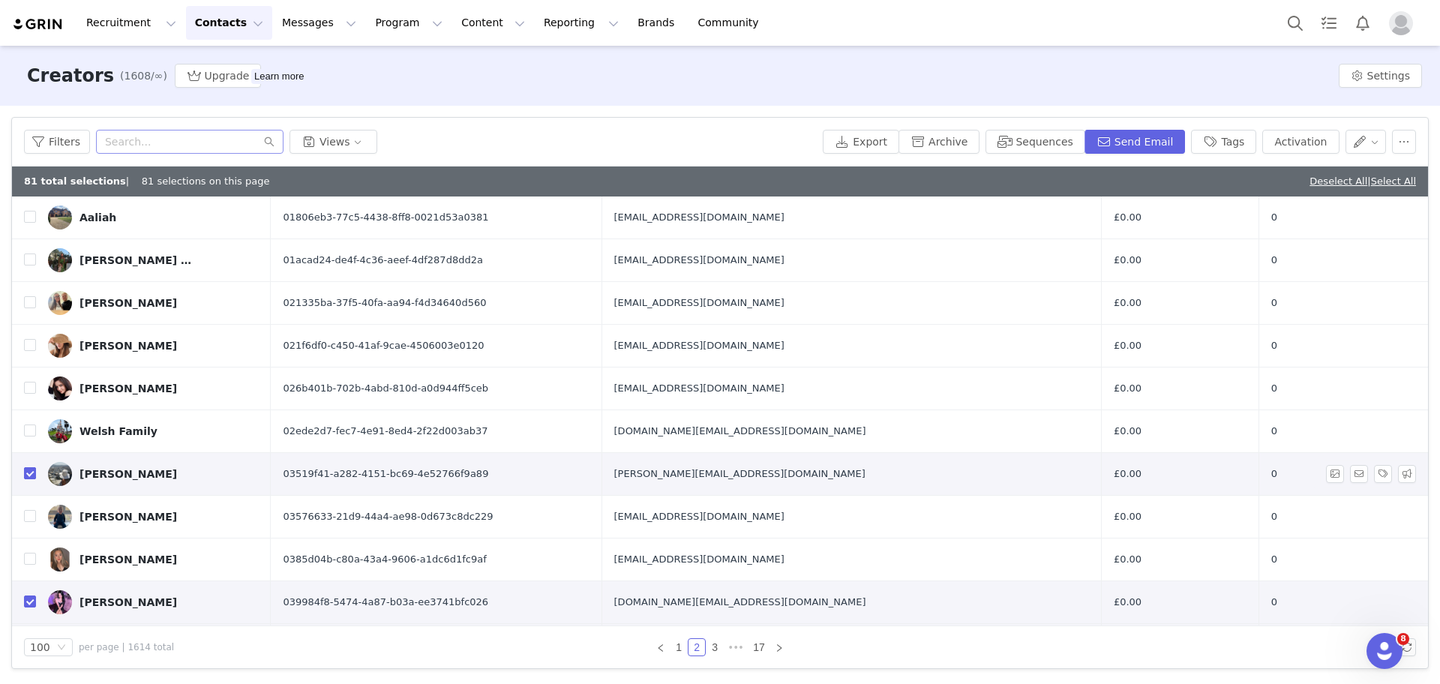
click at [26, 472] on td at bounding box center [24, 473] width 24 height 43
click at [26, 472] on input "checkbox" at bounding box center [30, 473] width 12 height 12
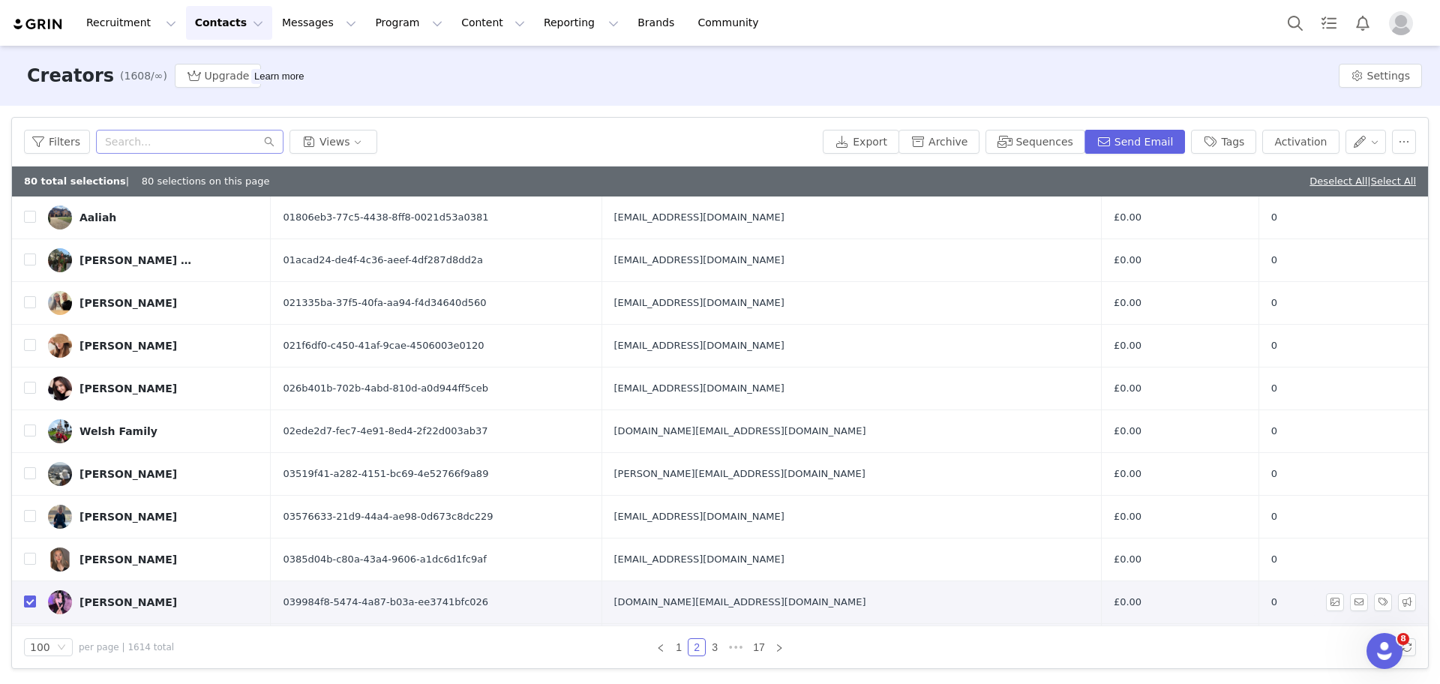
click at [29, 598] on input "checkbox" at bounding box center [30, 601] width 12 height 12
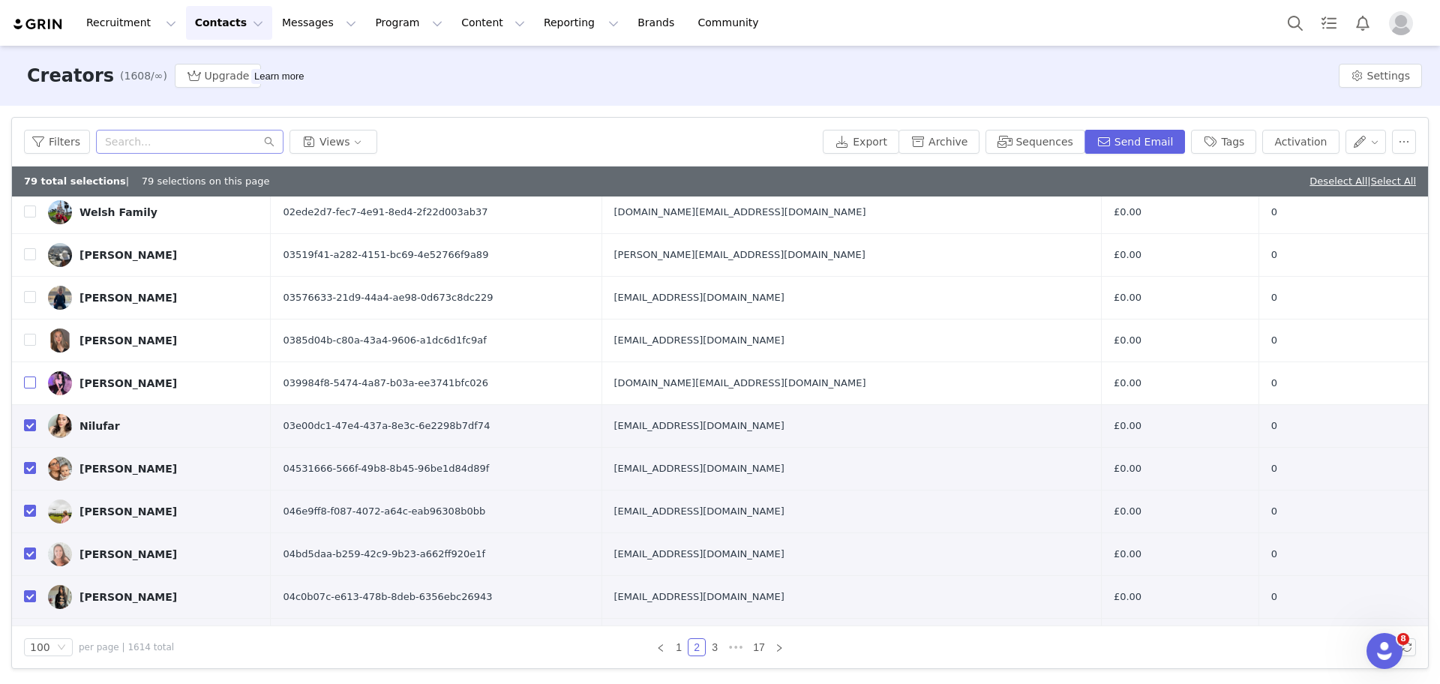
scroll to position [3884, 0]
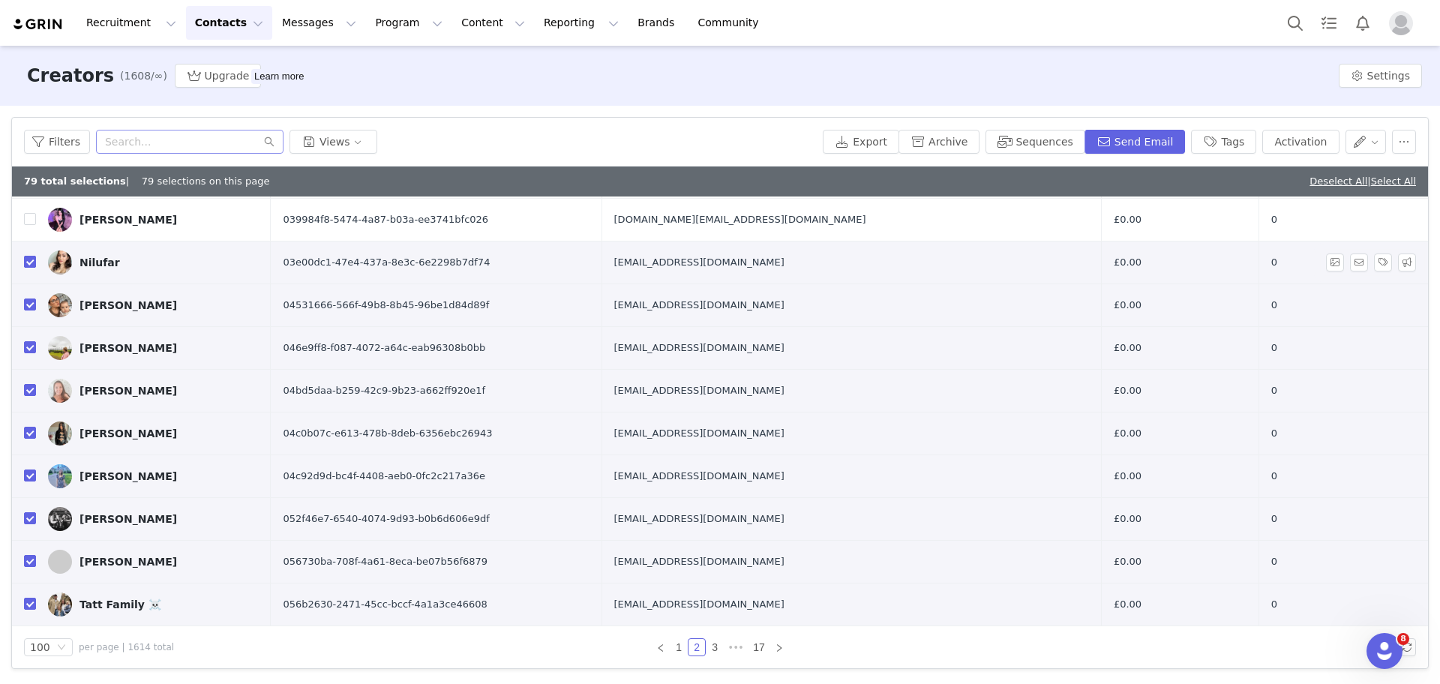
click at [28, 263] on input "checkbox" at bounding box center [30, 262] width 12 height 12
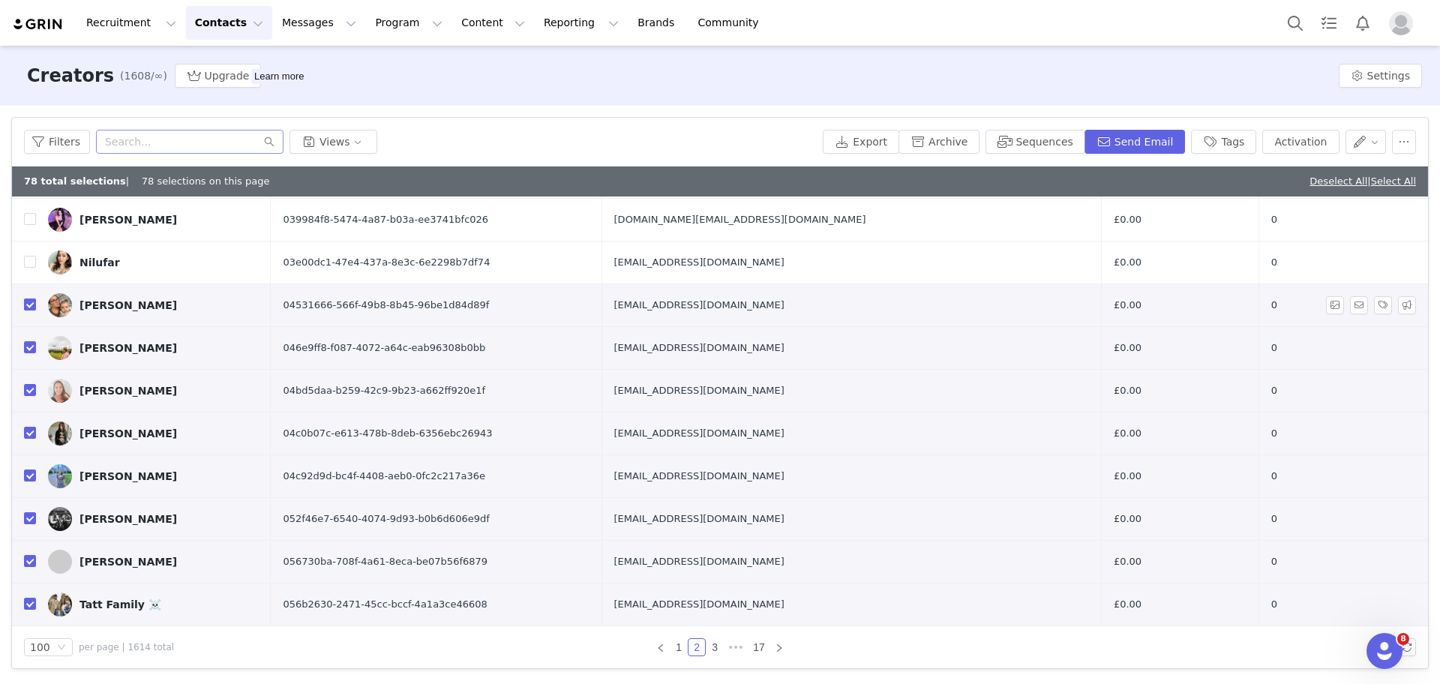
click at [30, 303] on input "checkbox" at bounding box center [30, 304] width 12 height 12
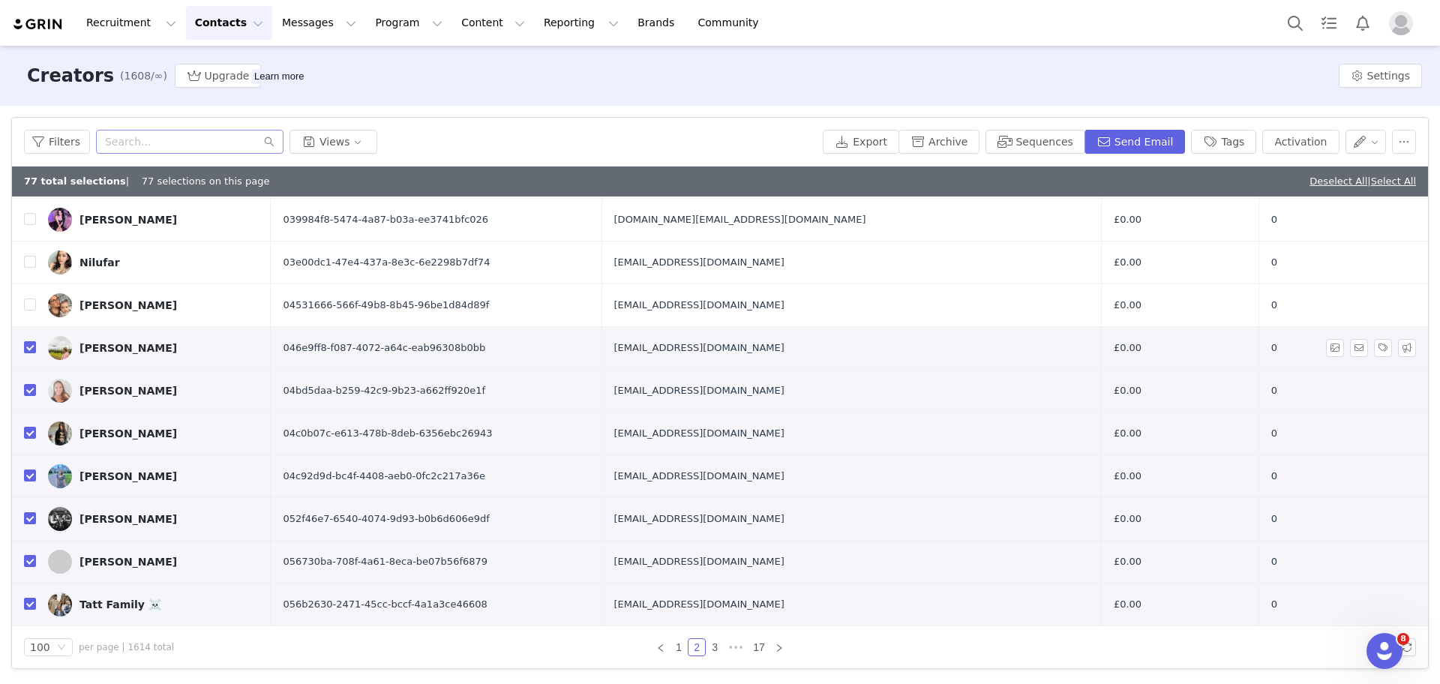
click at [28, 346] on input "checkbox" at bounding box center [30, 347] width 12 height 12
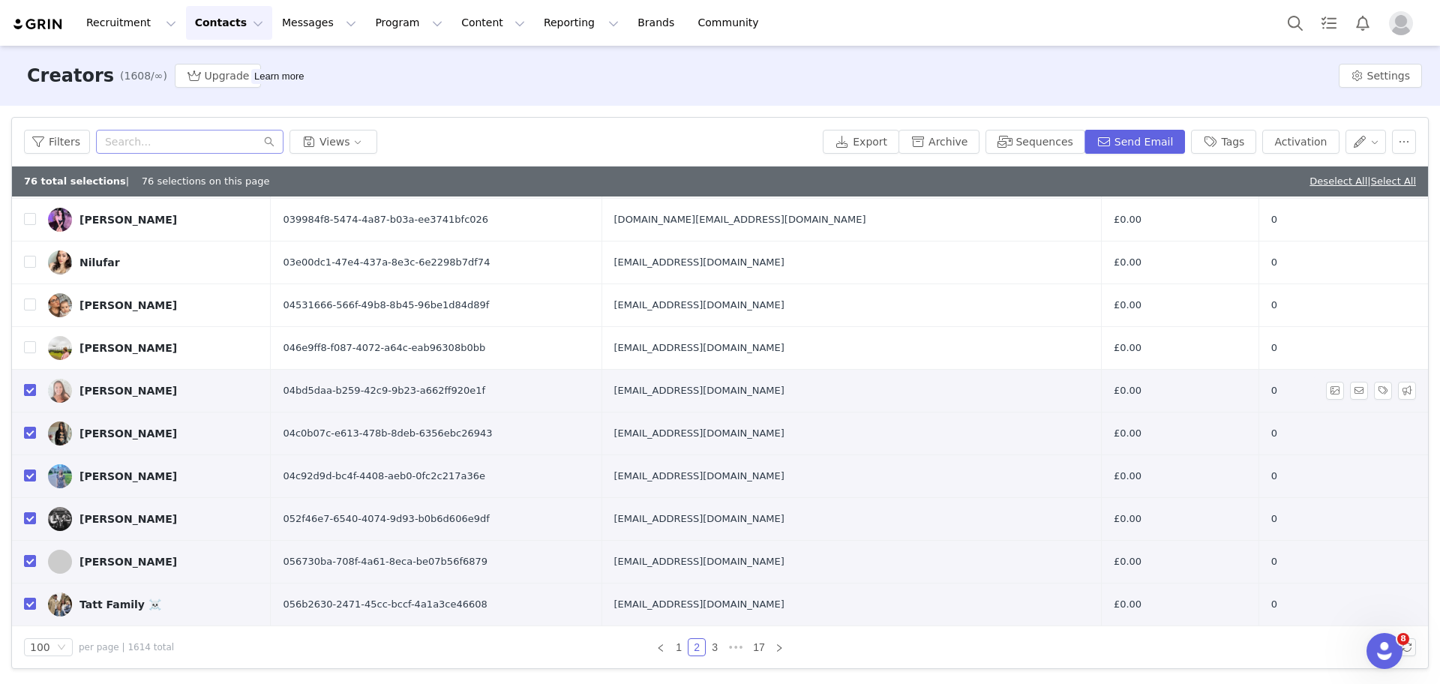
click at [31, 390] on input "checkbox" at bounding box center [30, 390] width 12 height 12
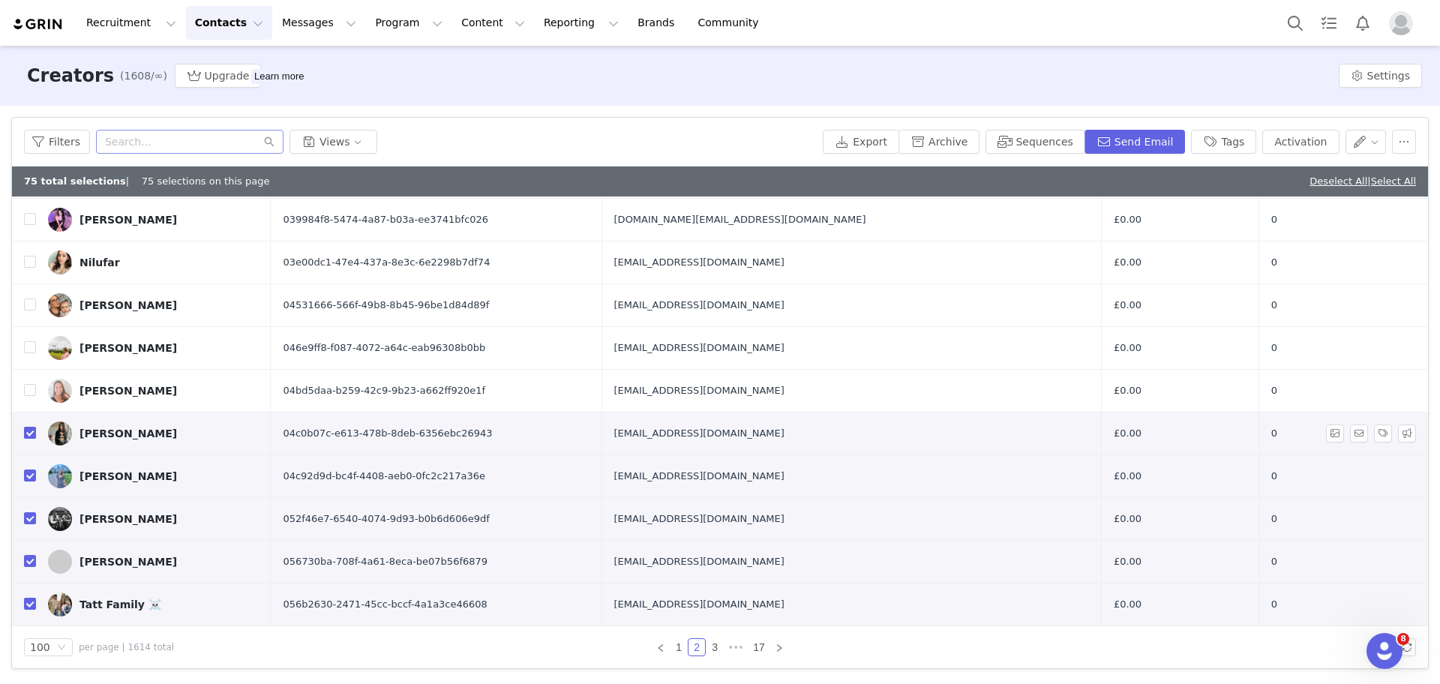
click at [28, 432] on input "checkbox" at bounding box center [30, 433] width 12 height 12
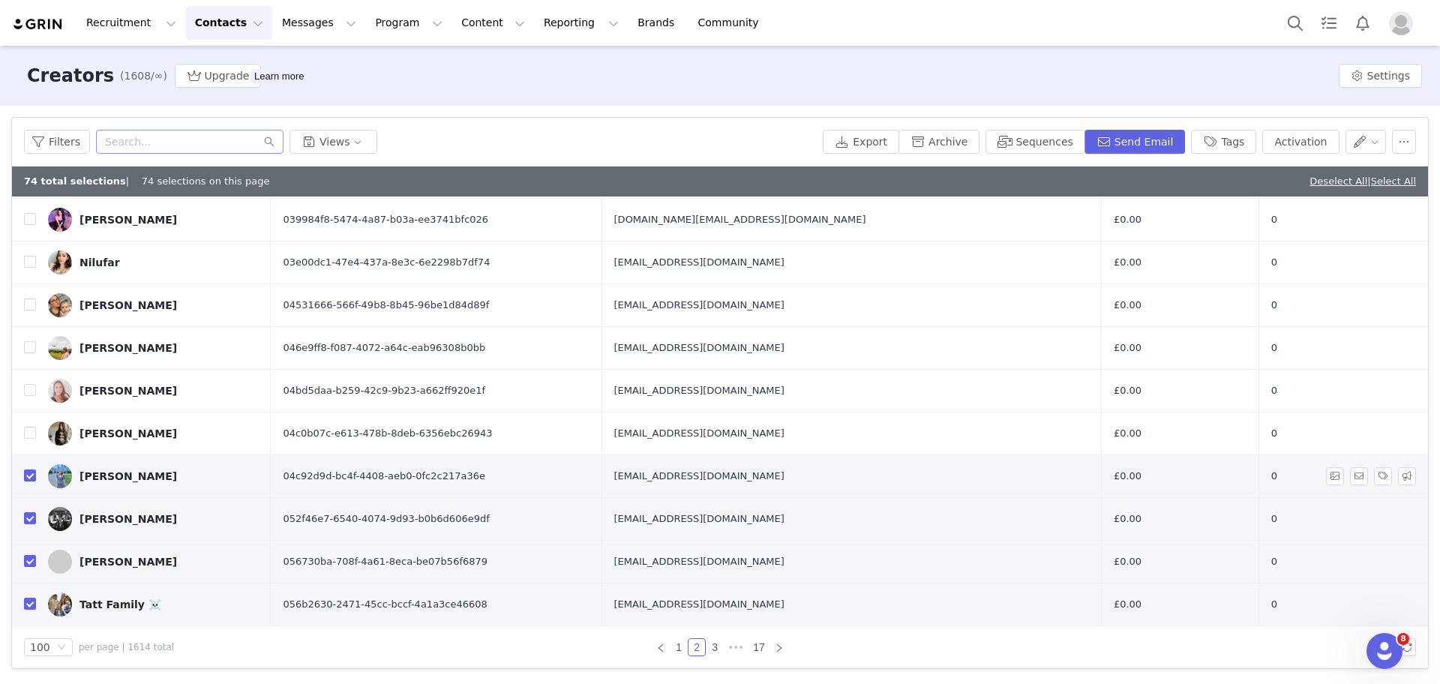
click at [25, 472] on input "checkbox" at bounding box center [30, 475] width 12 height 12
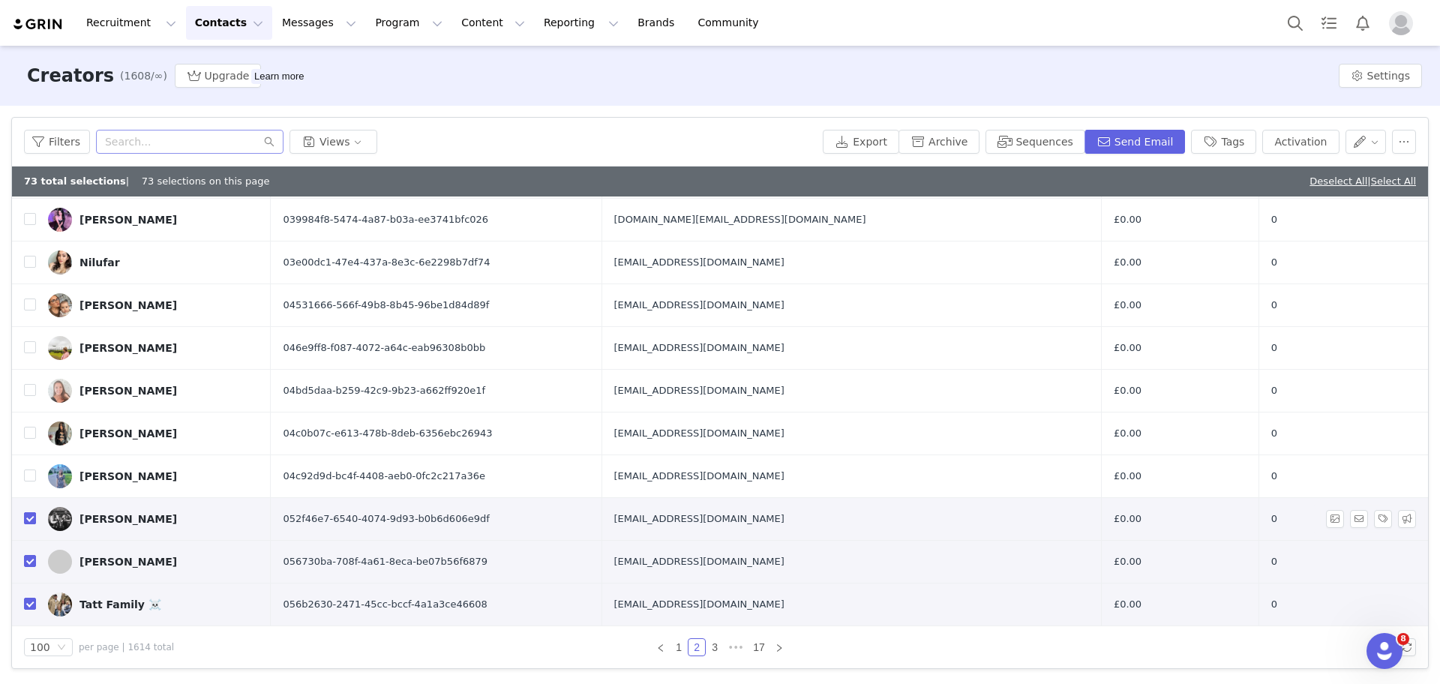
click at [30, 520] on input "checkbox" at bounding box center [30, 518] width 12 height 12
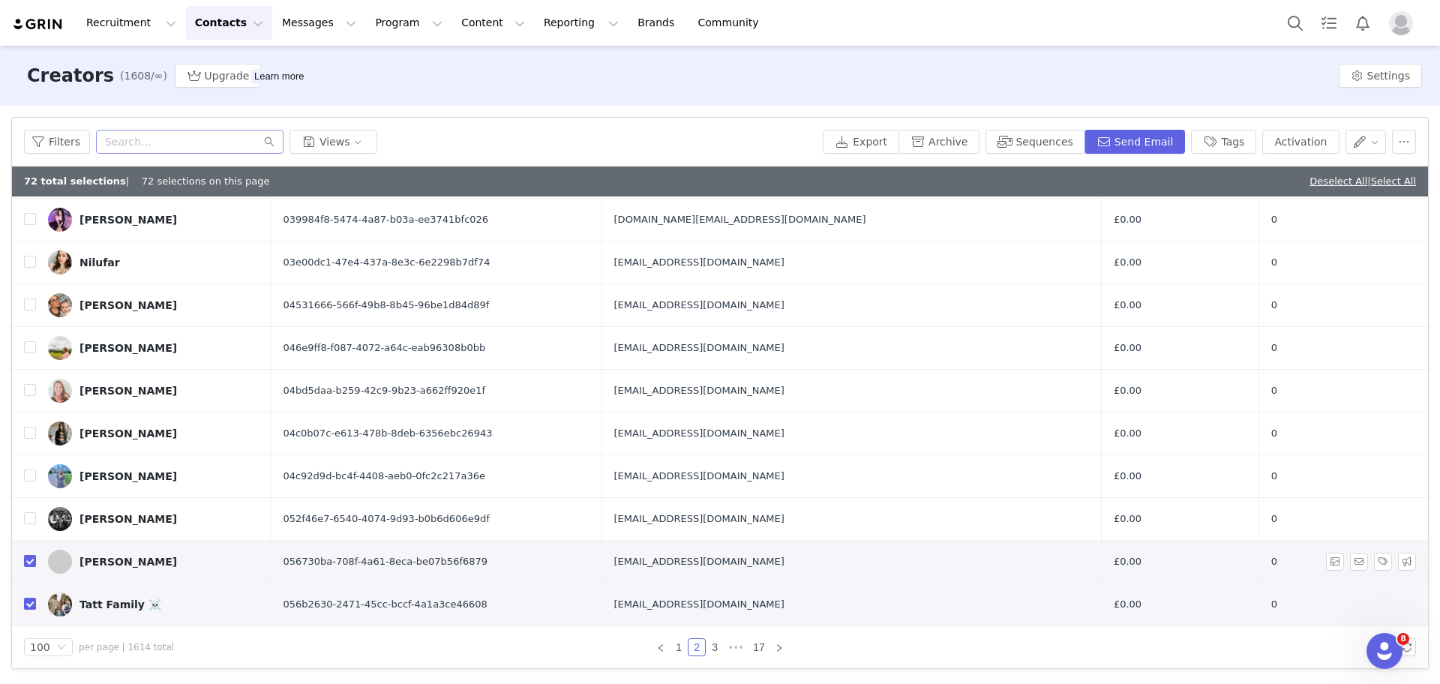
click at [28, 558] on input "checkbox" at bounding box center [30, 561] width 12 height 12
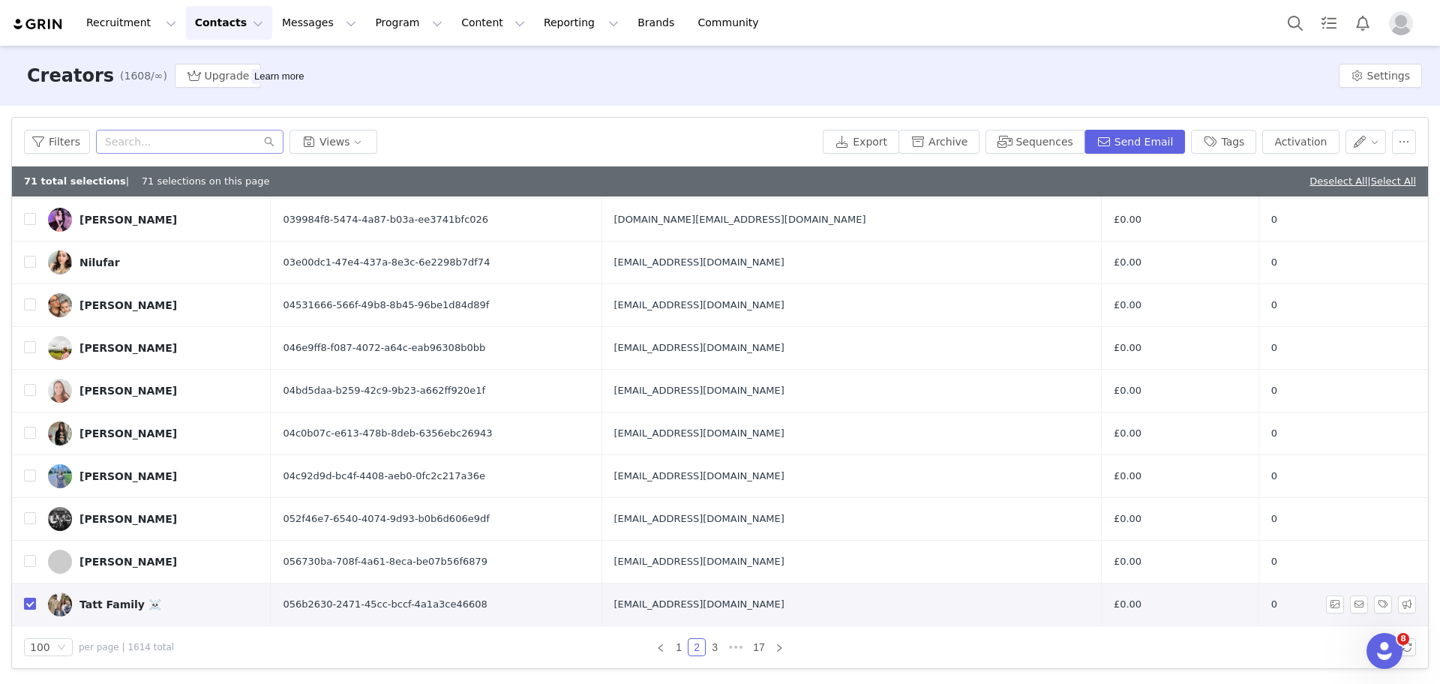
click at [28, 607] on input "checkbox" at bounding box center [30, 604] width 12 height 12
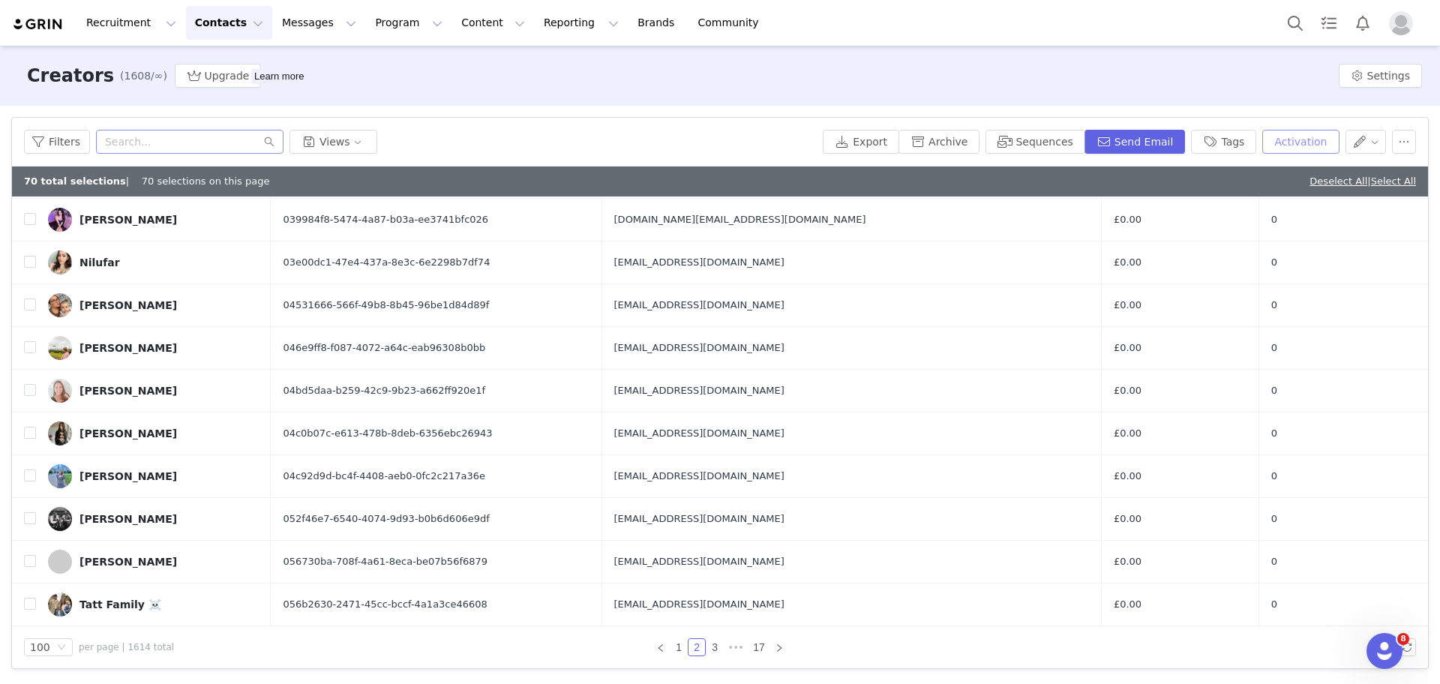
click at [1287, 137] on button "Activation" at bounding box center [1300, 142] width 76 height 24
click at [1237, 195] on div "Select Activation" at bounding box center [1212, 197] width 88 height 22
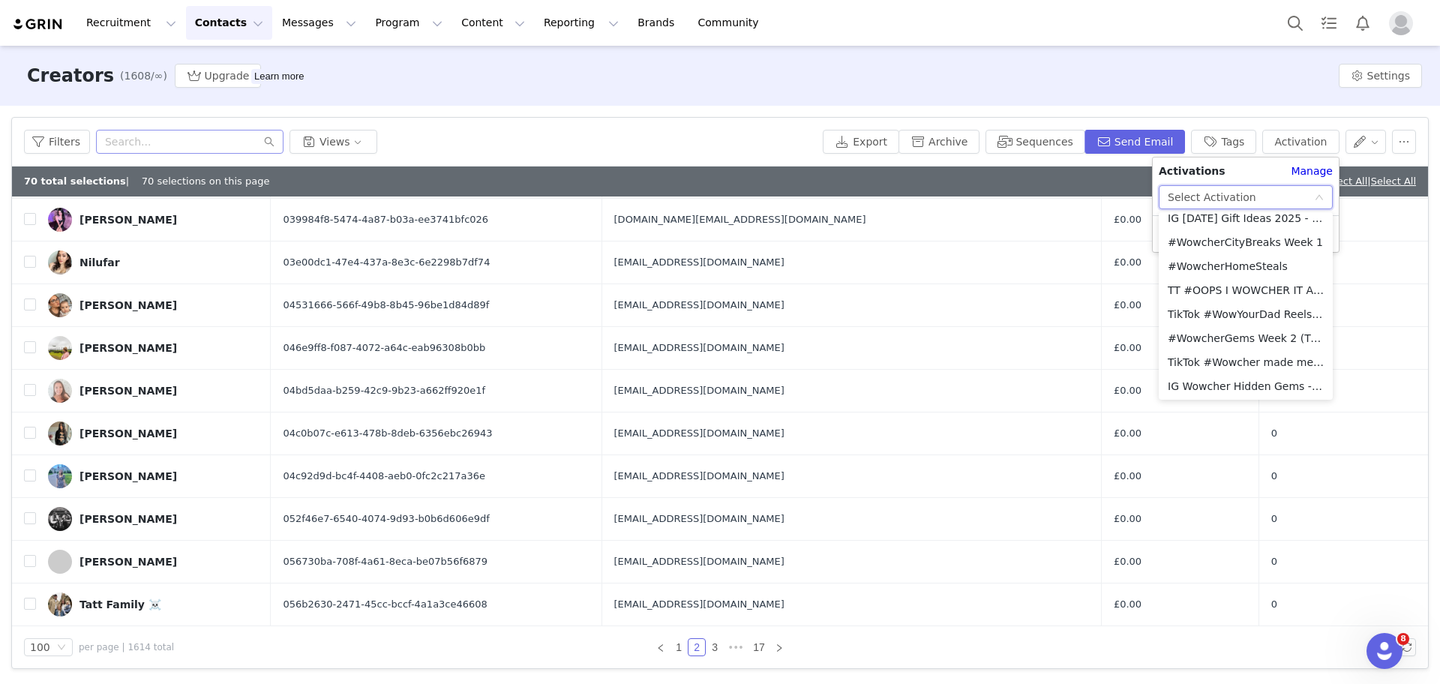
scroll to position [442, 0]
click at [1262, 247] on li "#WowActivities Week 1" at bounding box center [1246, 241] width 174 height 24
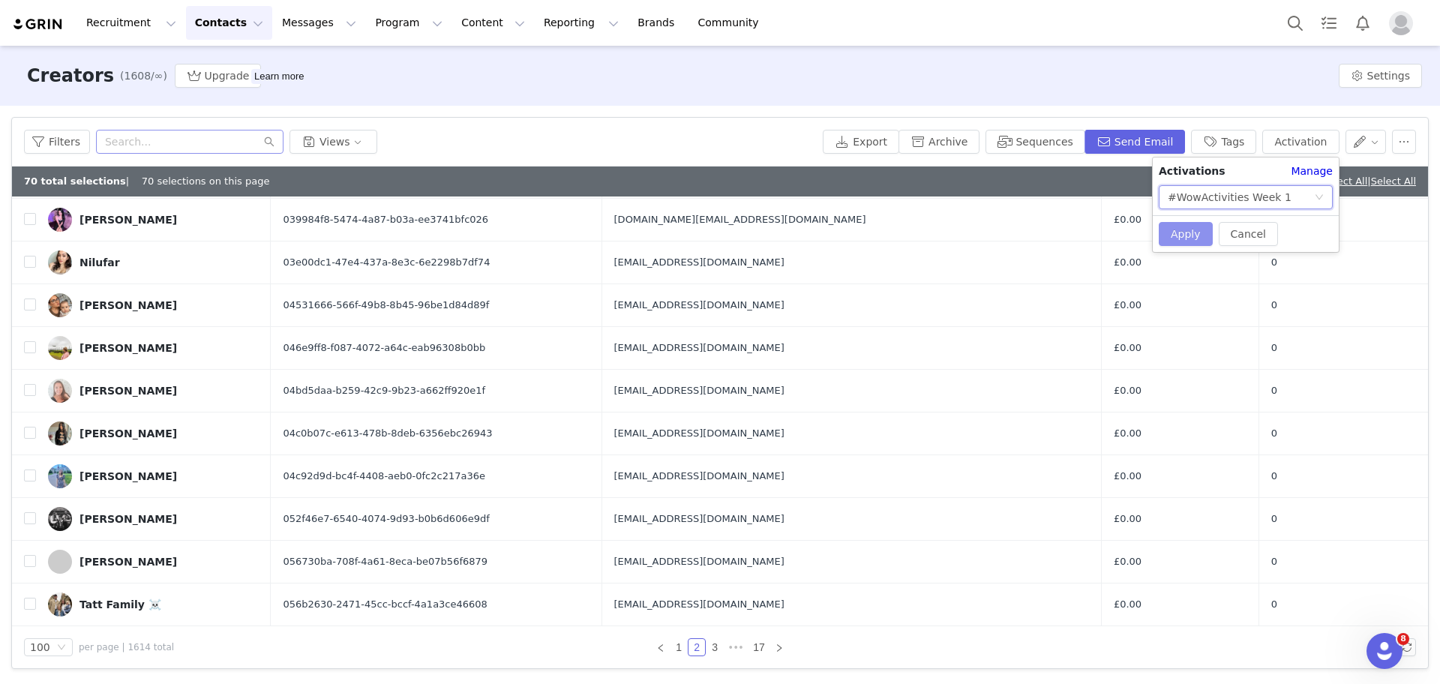
click at [1172, 245] on button "Apply" at bounding box center [1186, 234] width 54 height 24
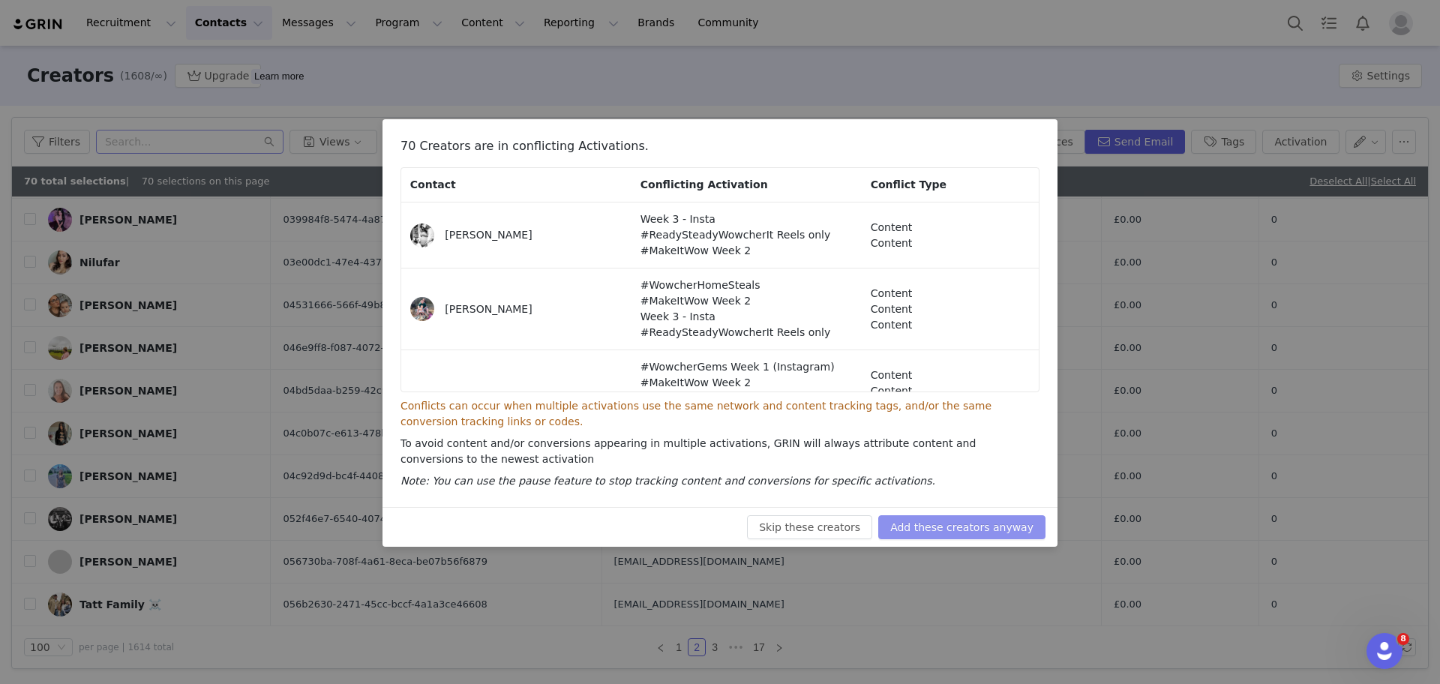
click at [992, 519] on button "Add these creators anyway" at bounding box center [961, 527] width 167 height 24
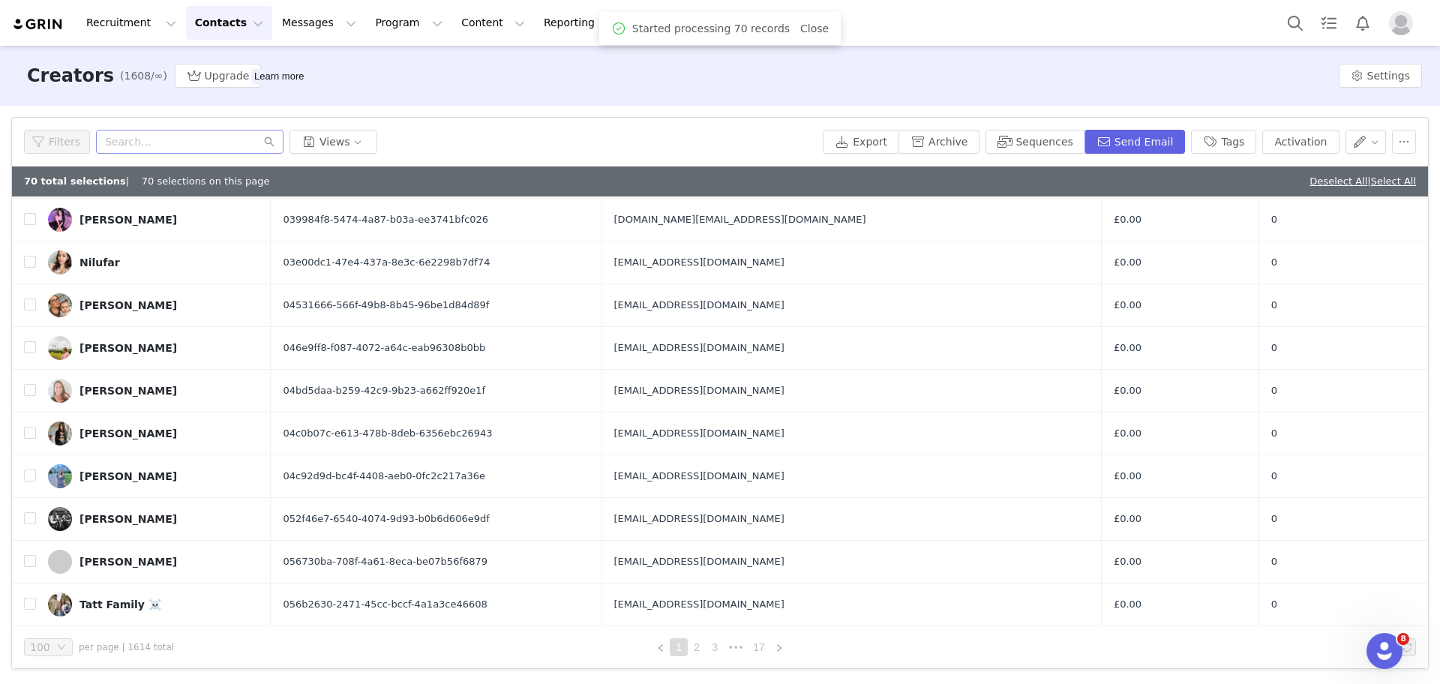
scroll to position [0, 0]
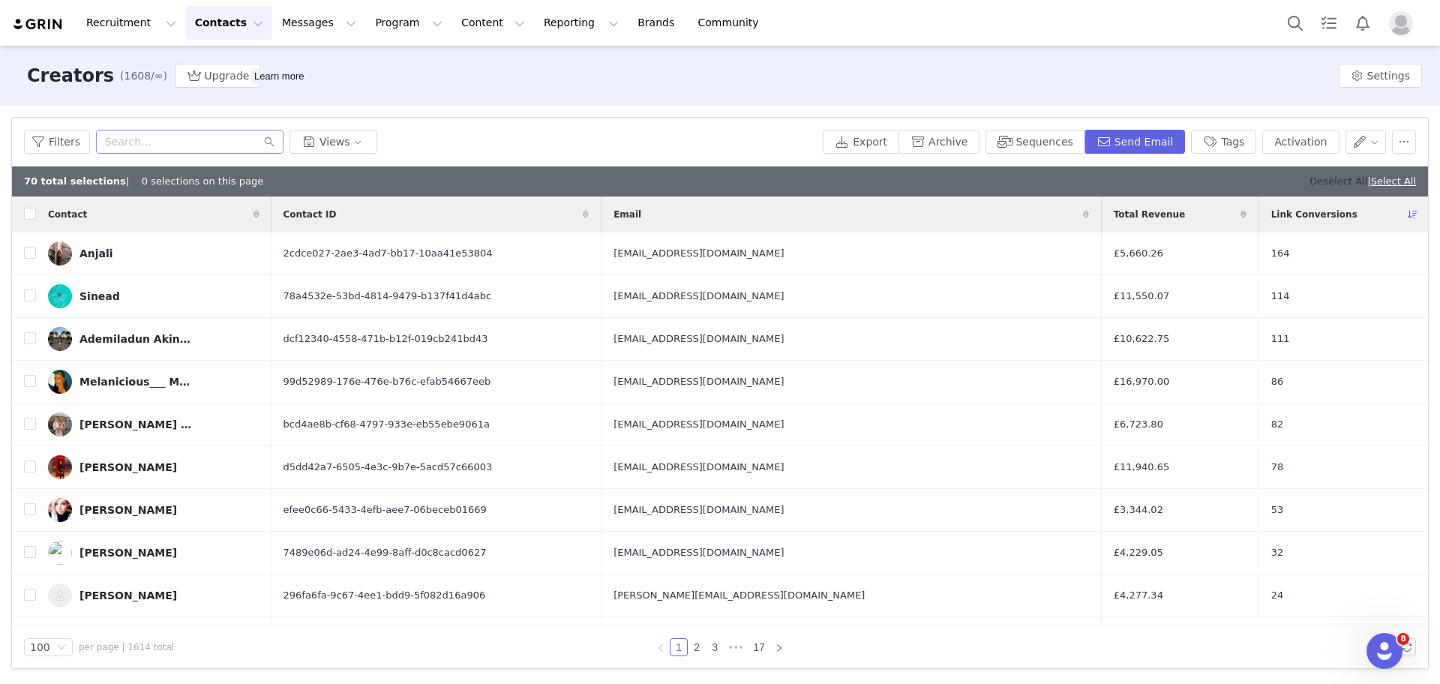
click at [1334, 178] on link "Deselect All" at bounding box center [1338, 180] width 58 height 11
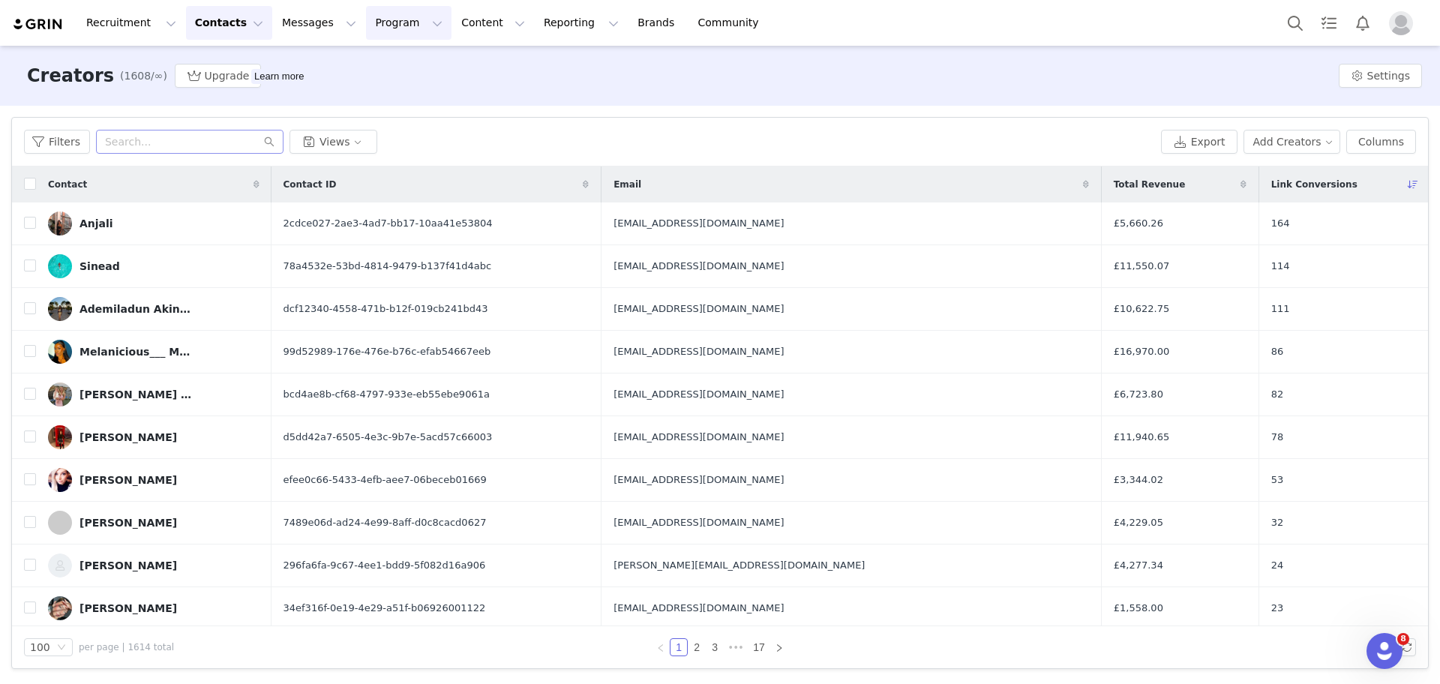
click at [366, 25] on button "Program Program" at bounding box center [408, 23] width 85 height 34
click at [373, 61] on p "Activations" at bounding box center [370, 66] width 58 height 16
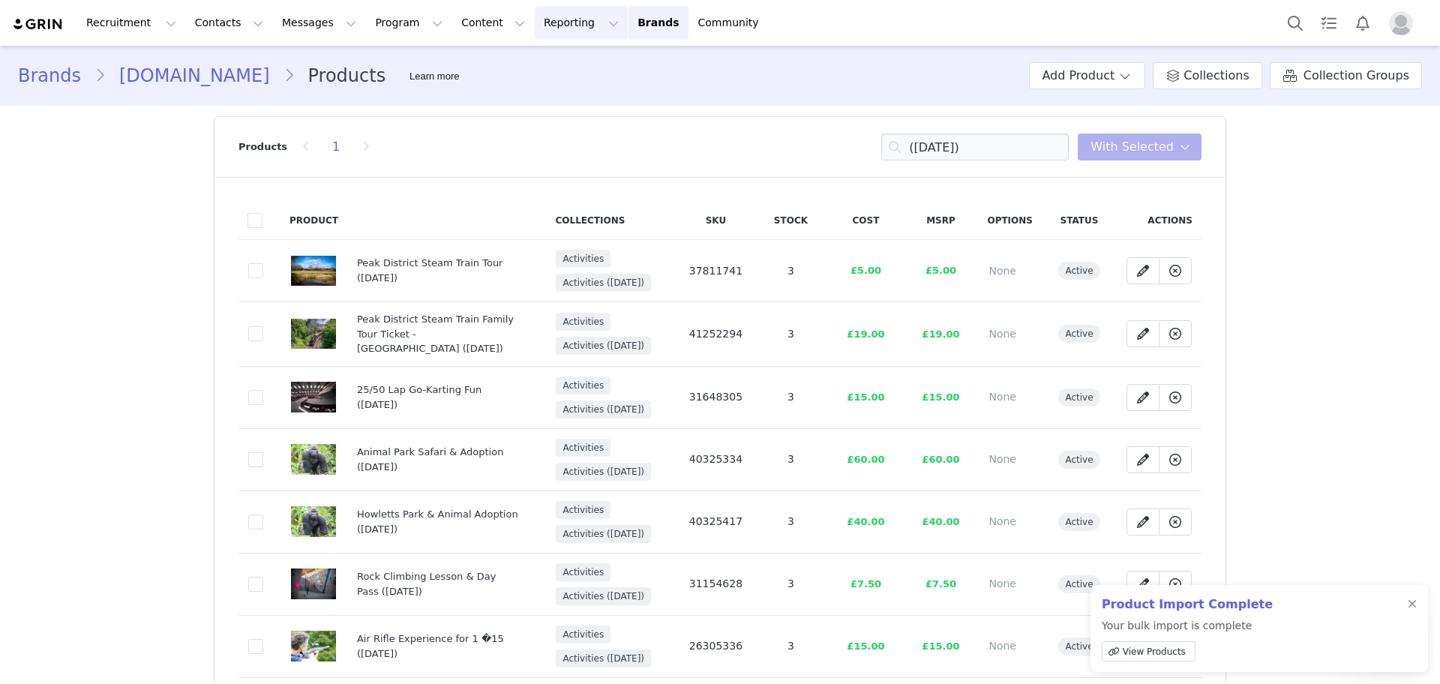
drag, startPoint x: 0, startPoint y: 0, endPoint x: 529, endPoint y: 23, distance: 529.3
click at [535, 23] on button "Reporting Reporting" at bounding box center [581, 23] width 93 height 34
click at [544, 85] on link "Report Builder" at bounding box center [538, 94] width 118 height 28
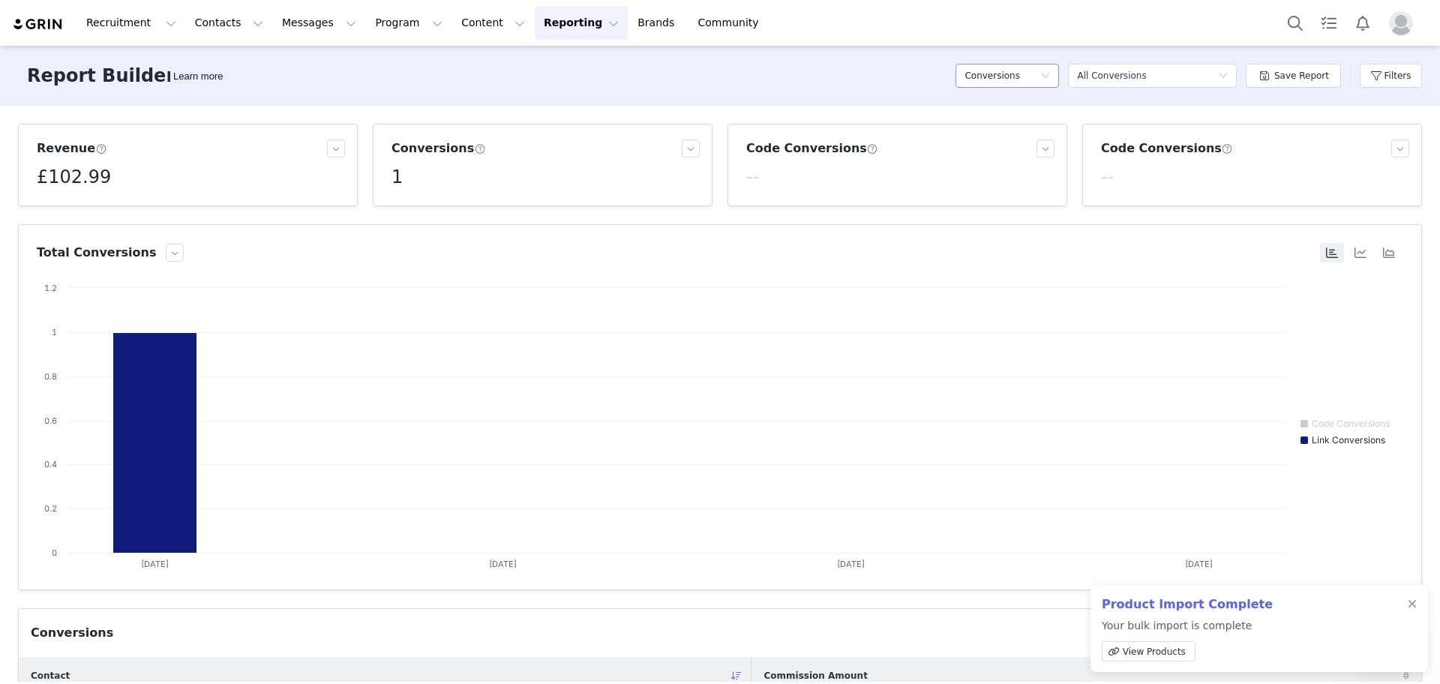
click at [1010, 66] on h5 "Conversions" at bounding box center [991, 75] width 55 height 22
click at [1002, 126] on h5 "Content" at bounding box center [1014, 129] width 85 height 16
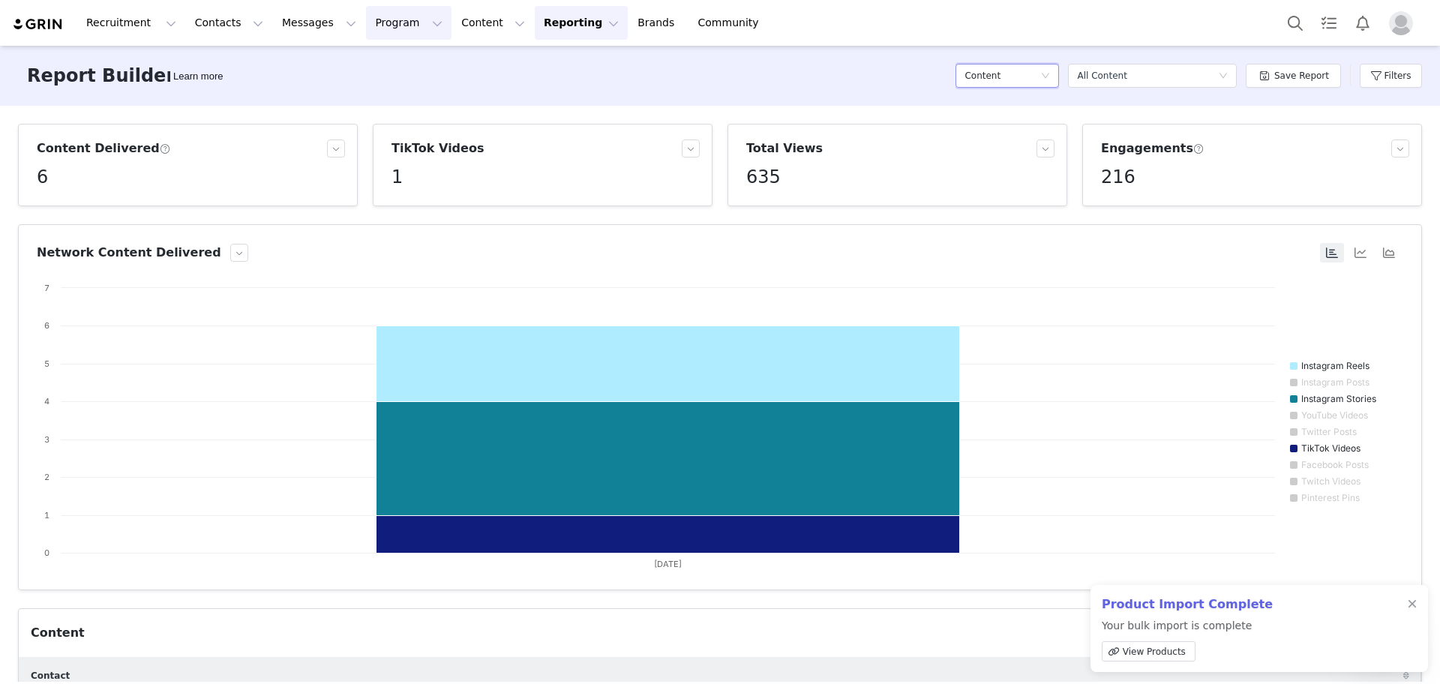
click at [366, 29] on button "Program Program" at bounding box center [408, 23] width 85 height 34
click at [366, 18] on button "Program Program" at bounding box center [408, 23] width 85 height 34
click at [366, 27] on button "Program Program" at bounding box center [408, 23] width 85 height 34
click at [367, 63] on p "Activations" at bounding box center [370, 66] width 58 height 16
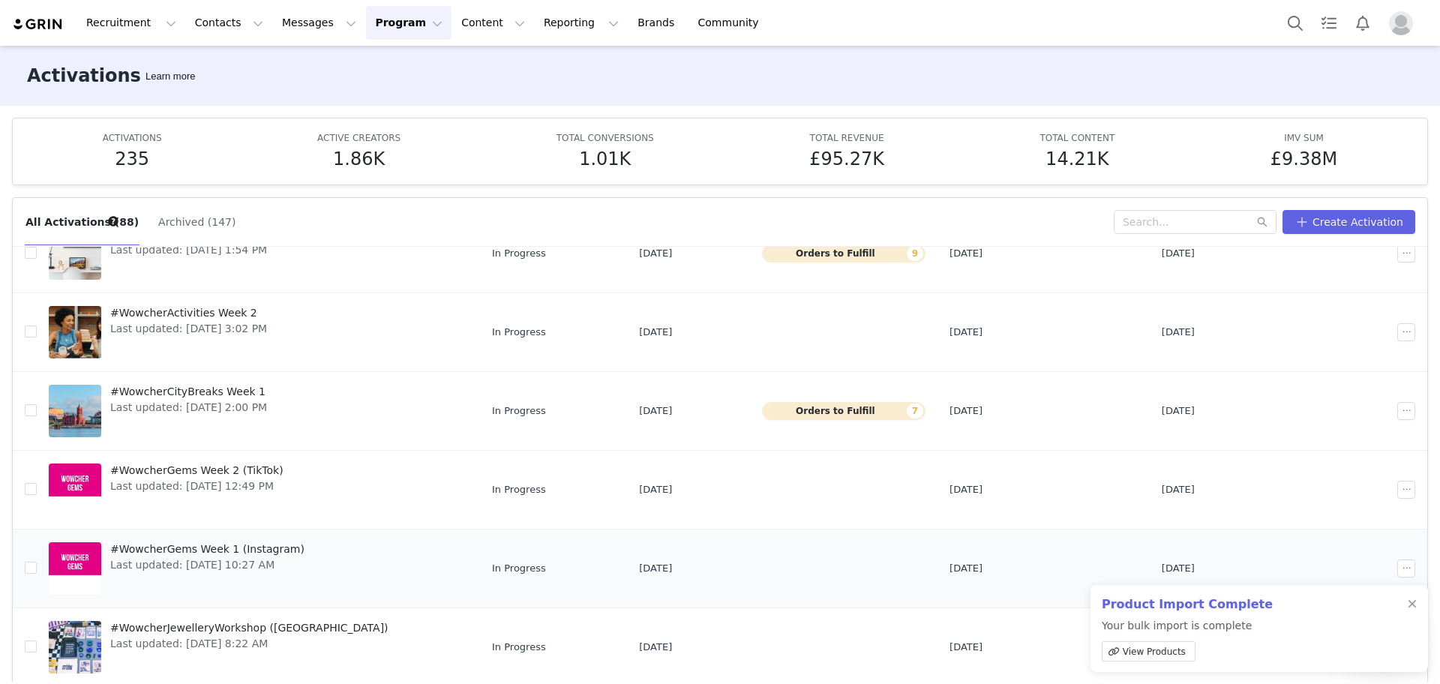
scroll to position [321, 0]
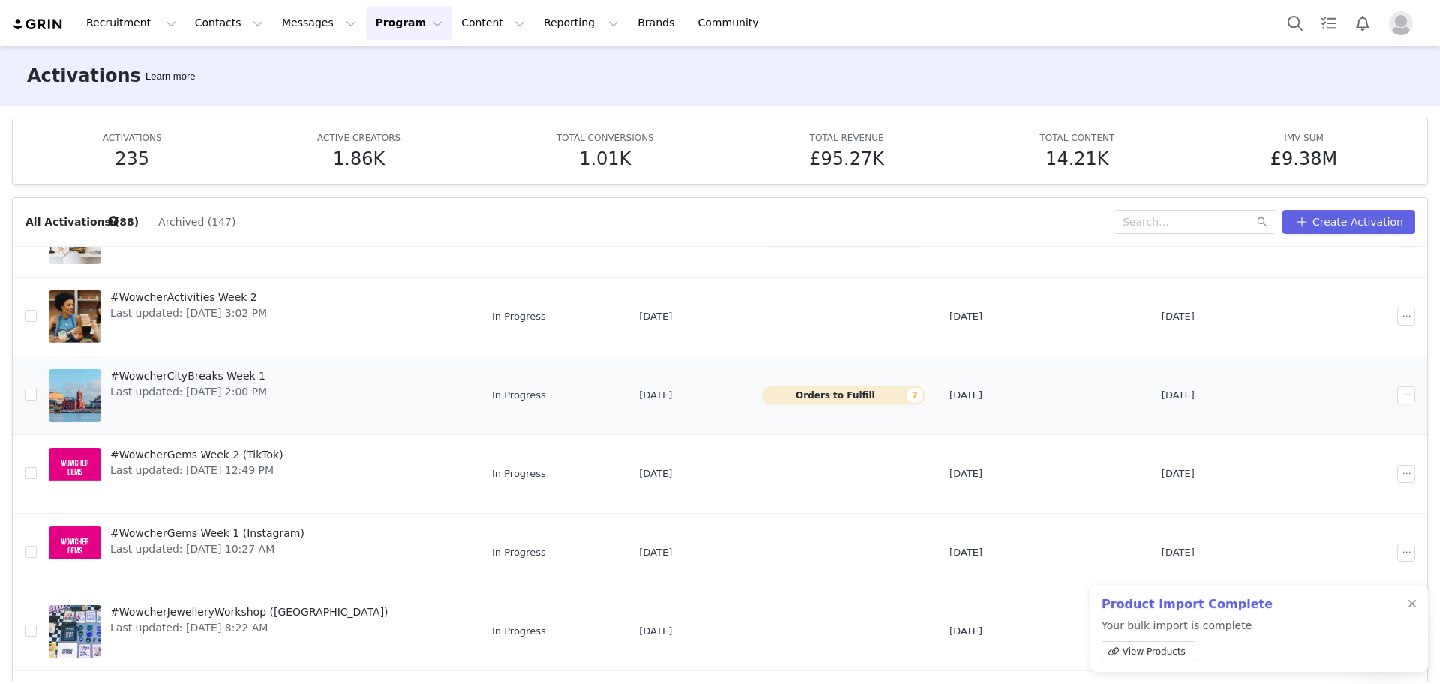
click at [214, 360] on td "#WowcherCityBreaks Week 1 Last updated: [DATE] 2:00 PM" at bounding box center [258, 394] width 443 height 79
click at [218, 368] on span "#WowcherCityBreaks Week 1" at bounding box center [188, 376] width 157 height 16
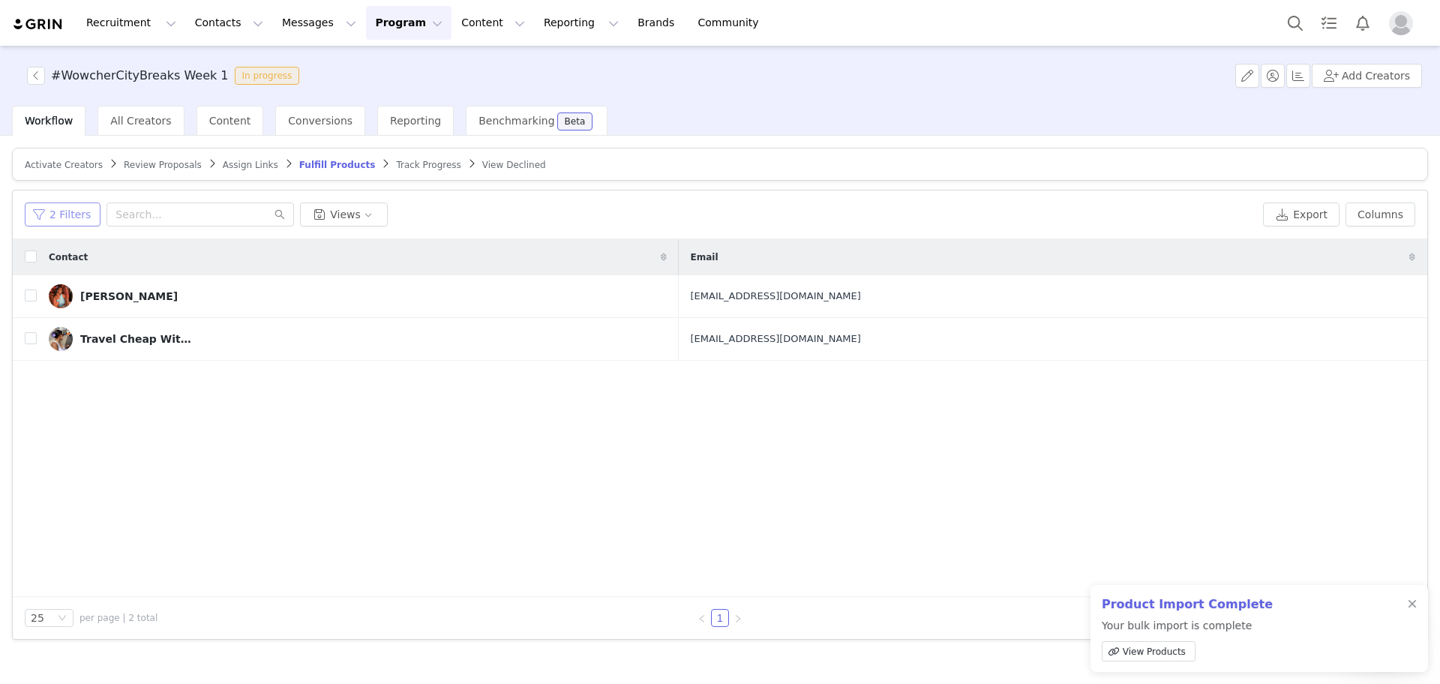
click at [86, 219] on button "2 Filters" at bounding box center [63, 214] width 76 height 24
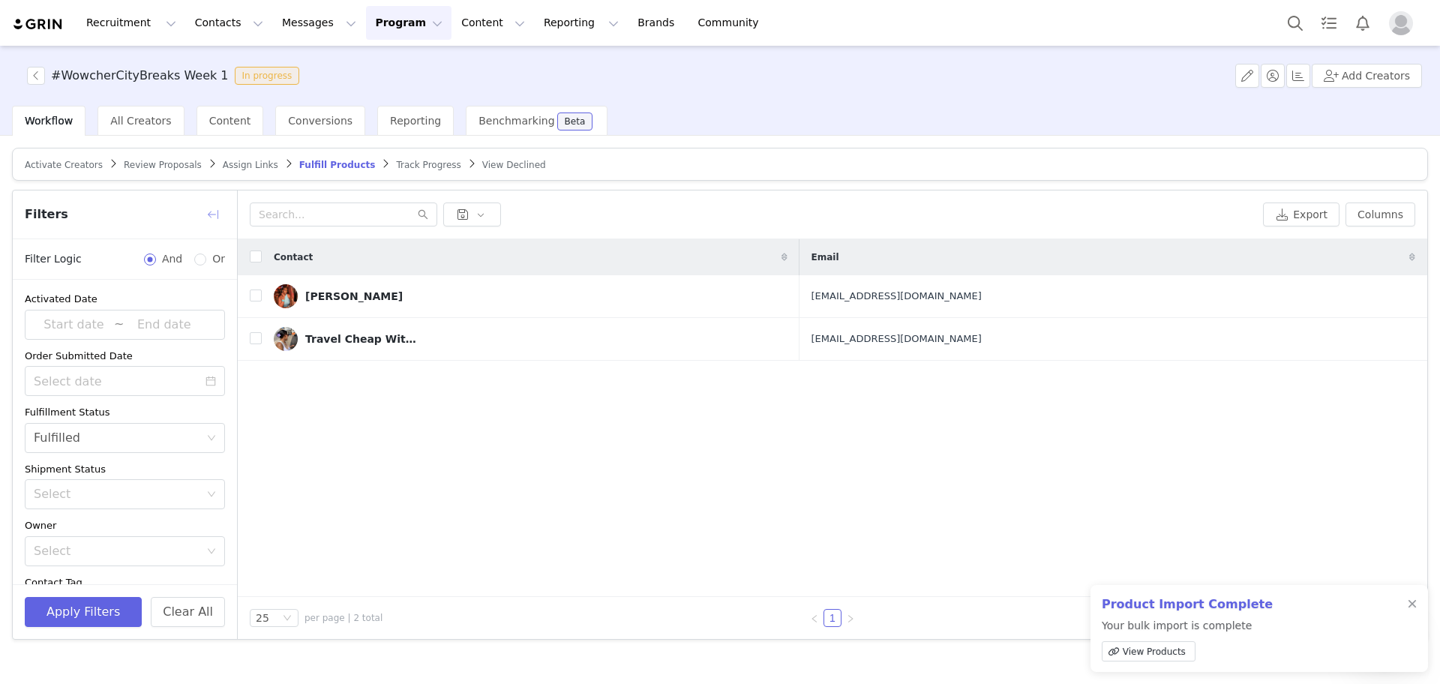
click at [220, 210] on button "button" at bounding box center [213, 214] width 24 height 24
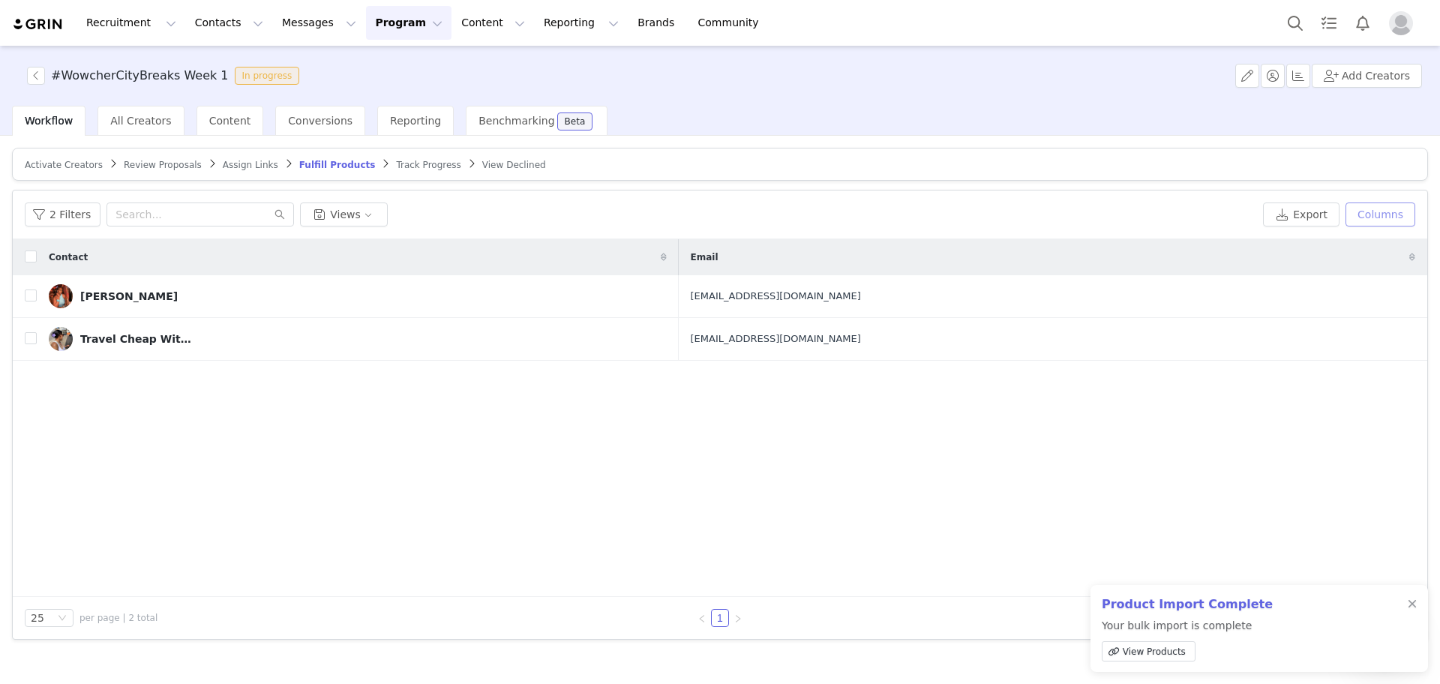
click at [1364, 215] on button "Columns" at bounding box center [1380, 214] width 70 height 24
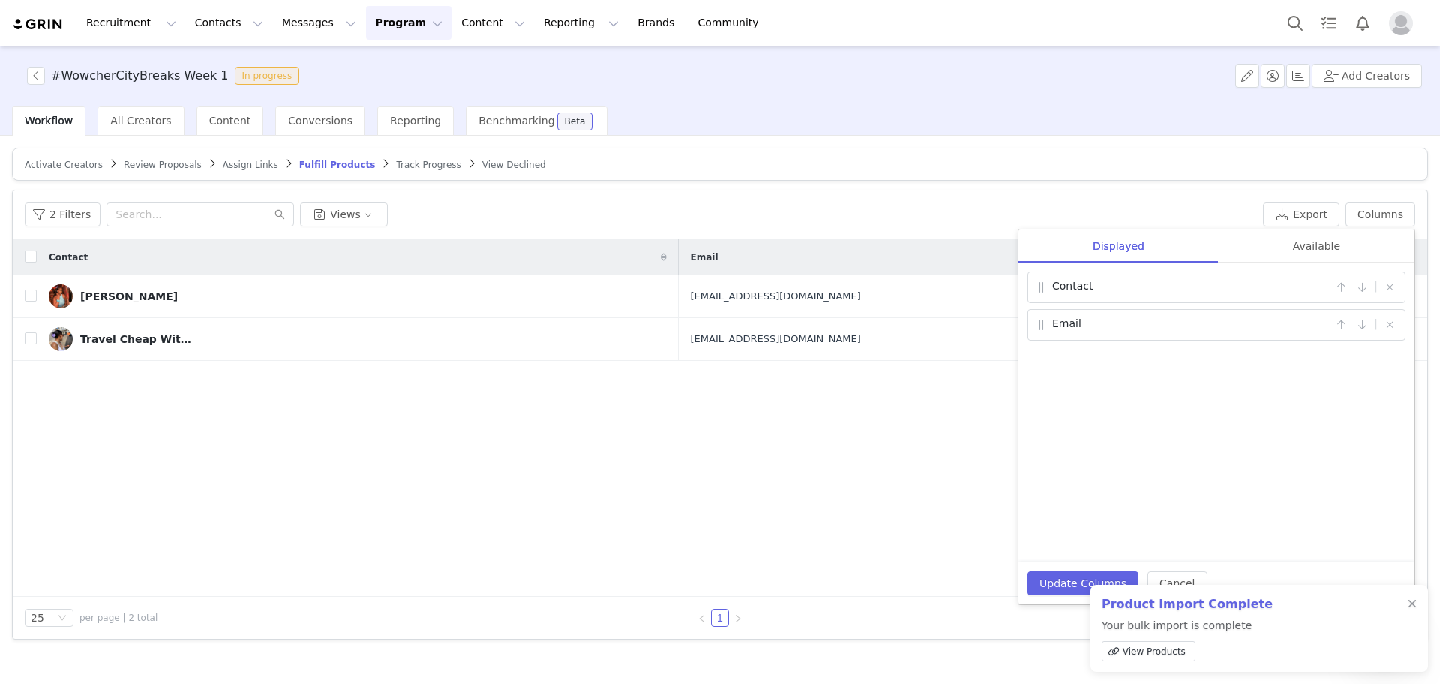
click at [682, 371] on div "Contact Email [PERSON_NAME] [PERSON_NAME][EMAIL_ADDRESS][DOMAIN_NAME] Travel Ch…" at bounding box center [720, 418] width 1414 height 358
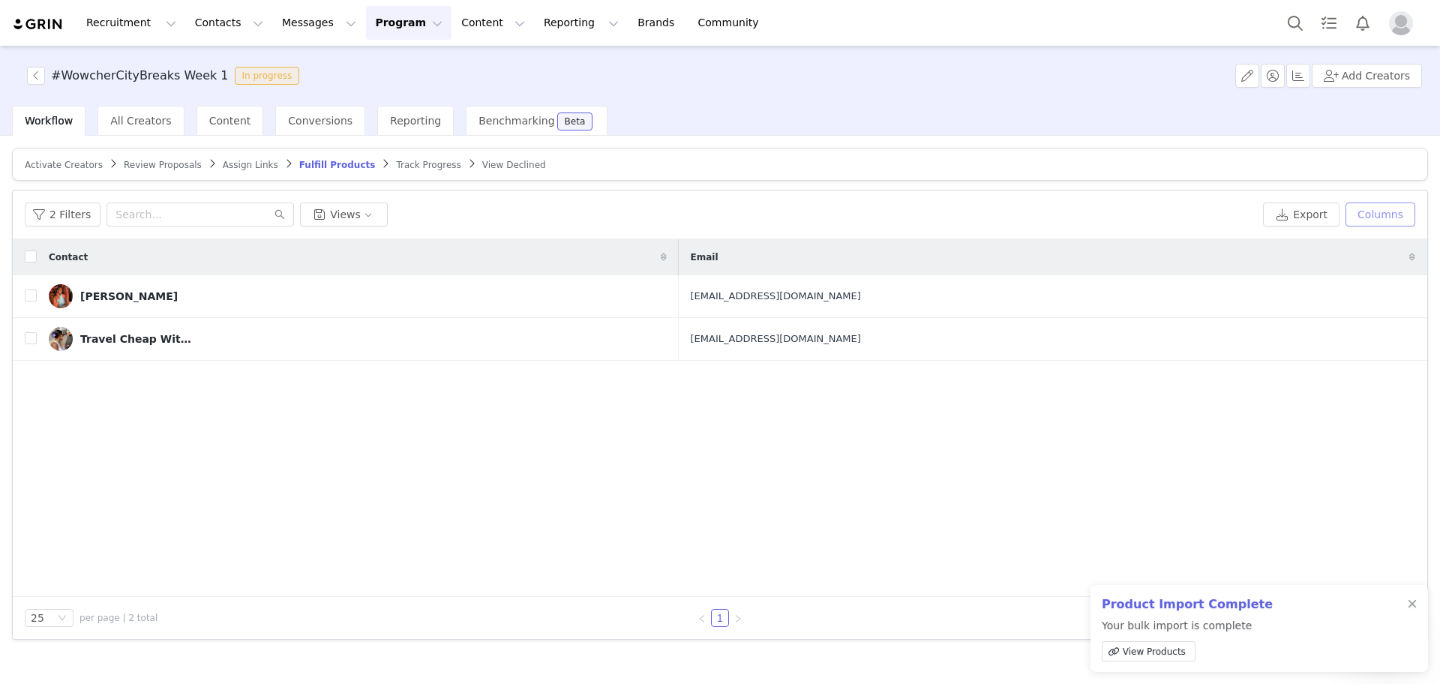
click at [1402, 217] on button "Columns" at bounding box center [1380, 214] width 70 height 24
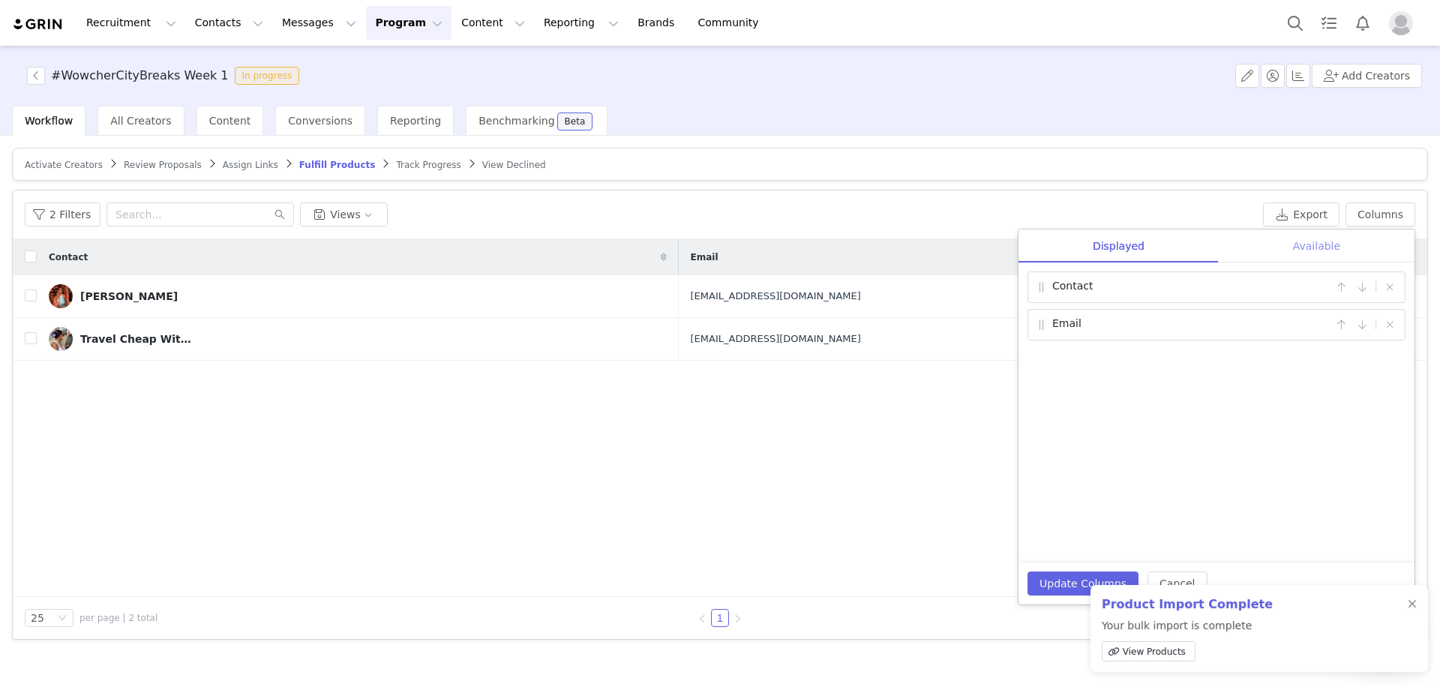
click at [1344, 238] on div "Available" at bounding box center [1317, 246] width 196 height 34
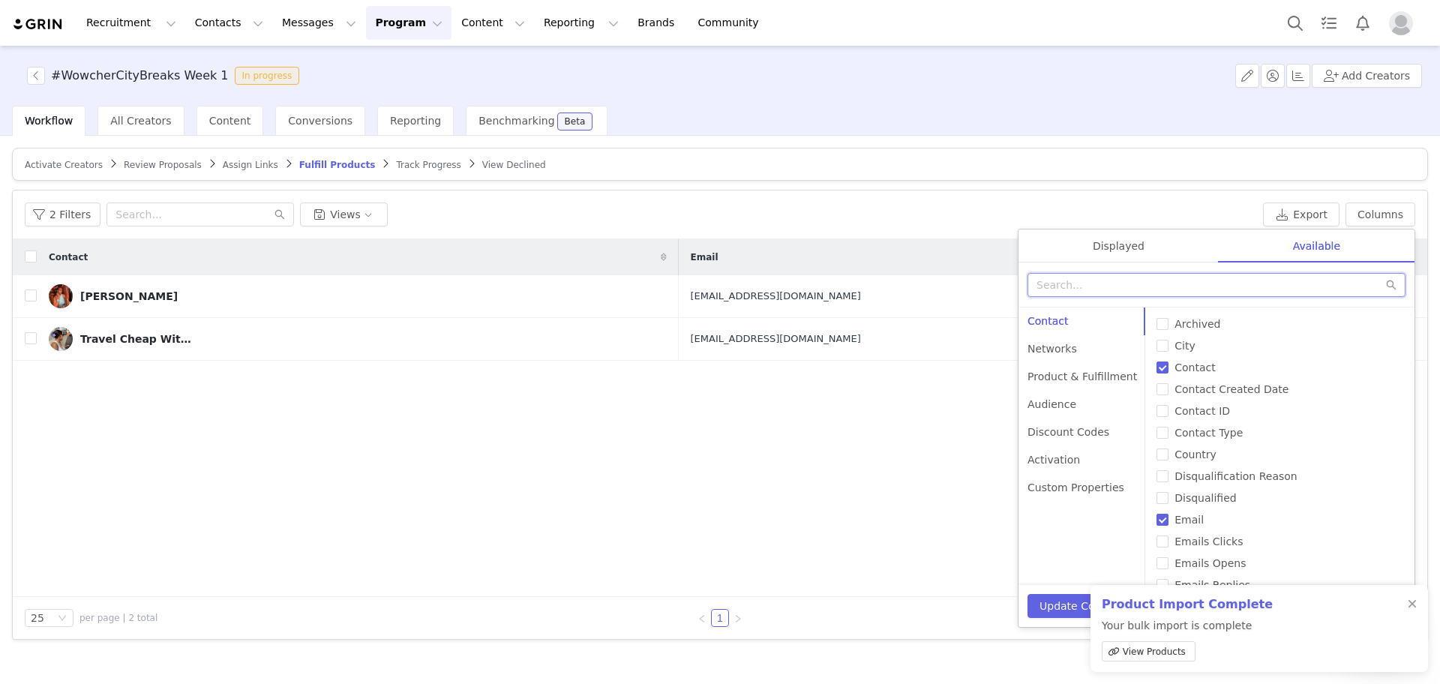
click at [1296, 289] on input "text" at bounding box center [1216, 285] width 378 height 24
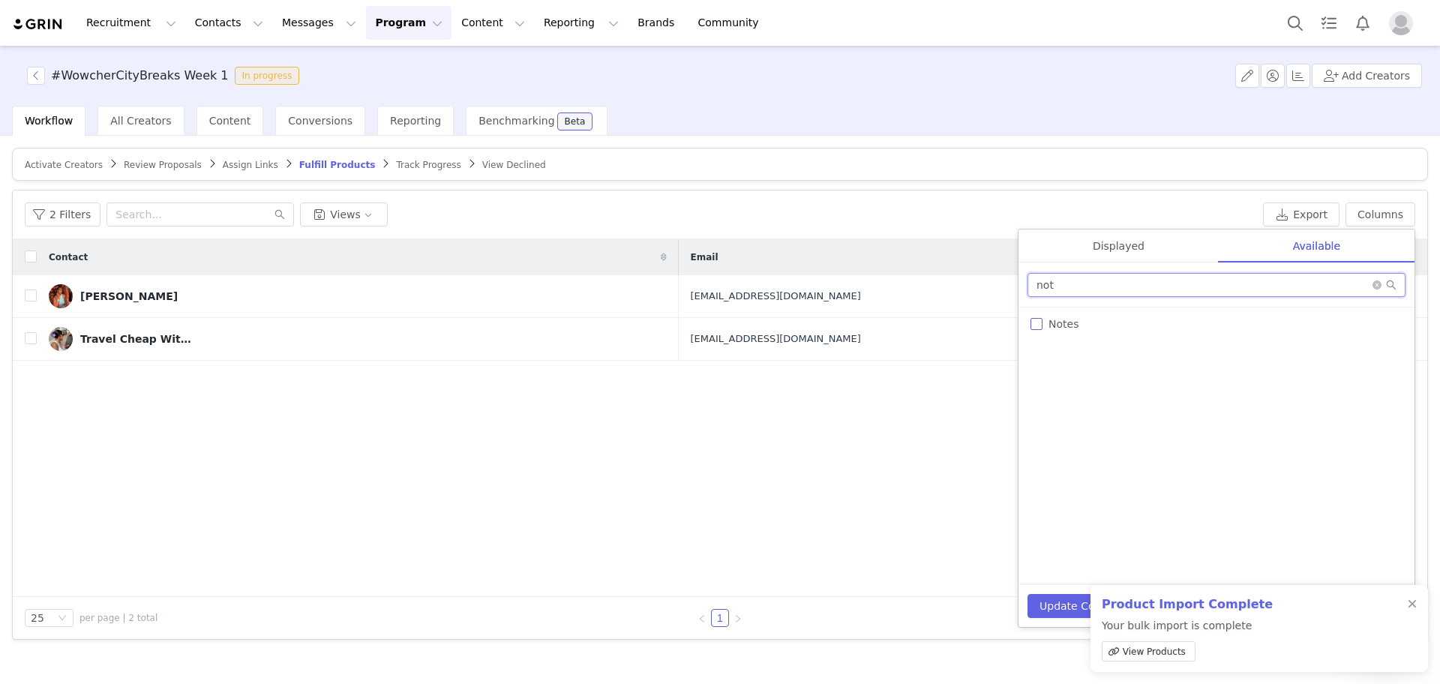
type input "not"
click at [1036, 322] on input "Notes" at bounding box center [1036, 324] width 12 height 12
checkbox input "true"
click at [1046, 609] on button "Update Columns" at bounding box center [1082, 606] width 111 height 24
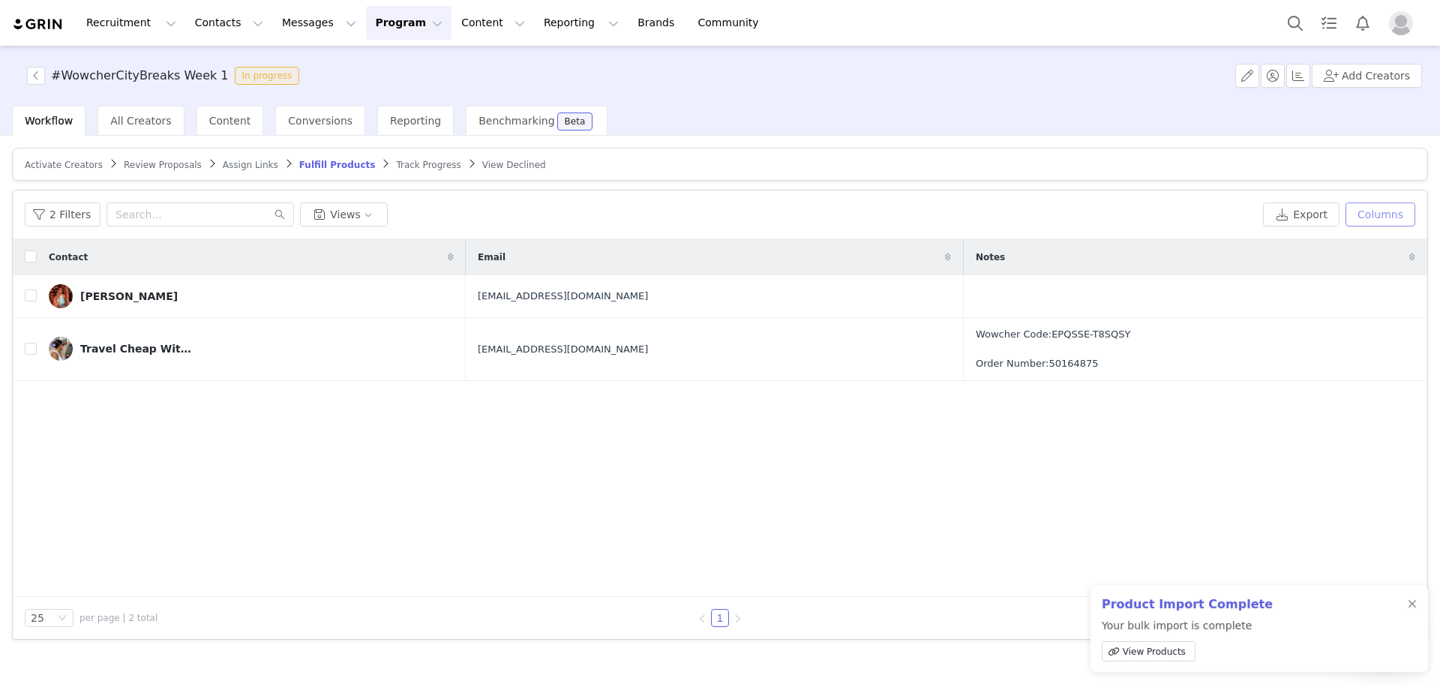
click at [1373, 218] on button "Columns" at bounding box center [1380, 214] width 70 height 24
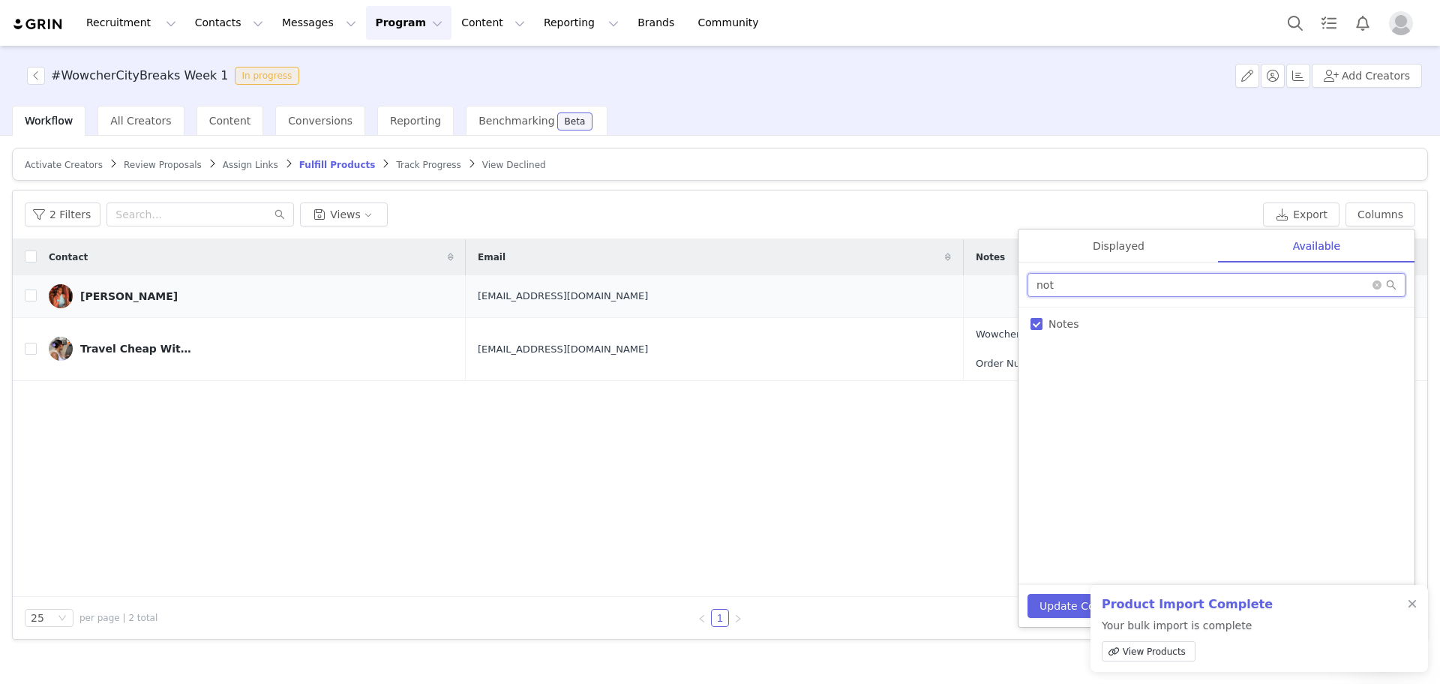
drag, startPoint x: 1099, startPoint y: 275, endPoint x: 859, endPoint y: 307, distance: 242.1
click at [859, 307] on div "2 Filters Views Export Columns Displayed Available Contact | Email | Notes | no…" at bounding box center [720, 414] width 1414 height 448
type input "prod"
click at [1037, 403] on label "Product Specifications" at bounding box center [1216, 411] width 372 height 16
click at [1037, 405] on input "Product Specifications" at bounding box center [1036, 411] width 12 height 12
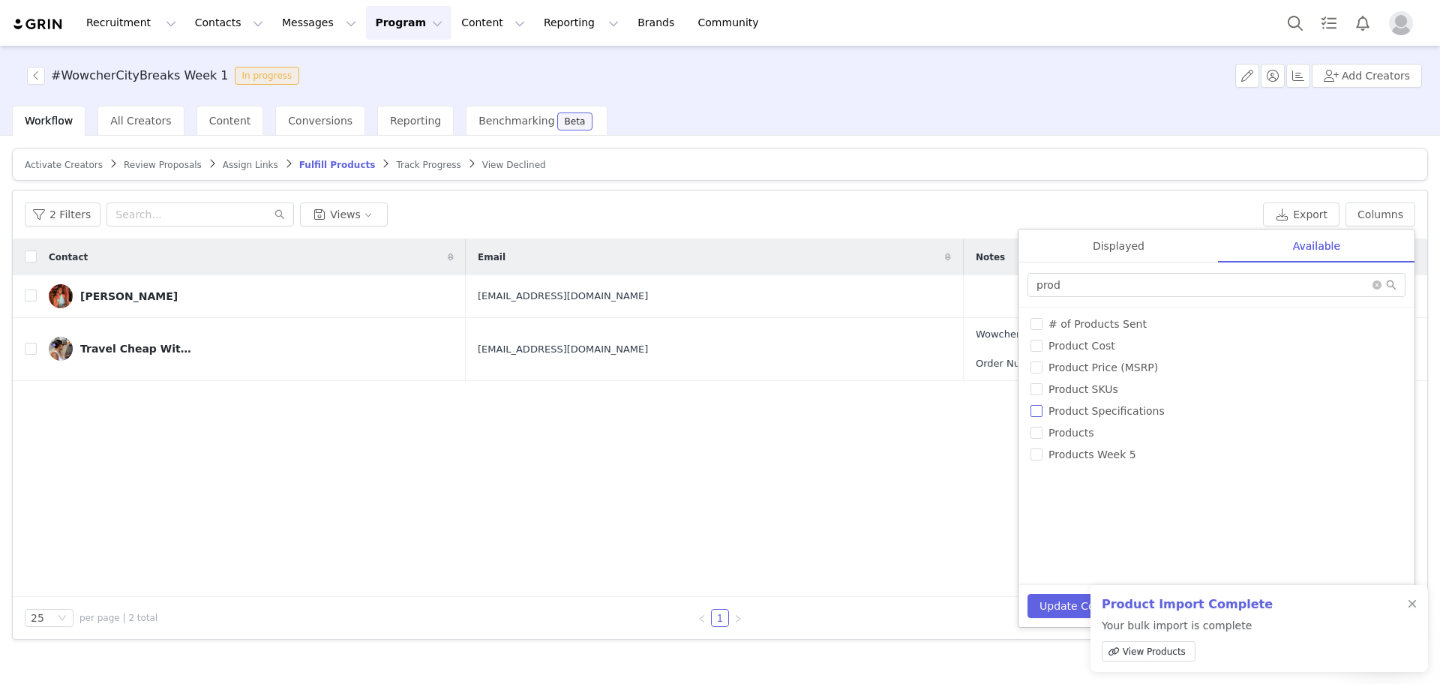
checkbox input "true"
click at [1056, 607] on button "Update Columns" at bounding box center [1082, 606] width 111 height 24
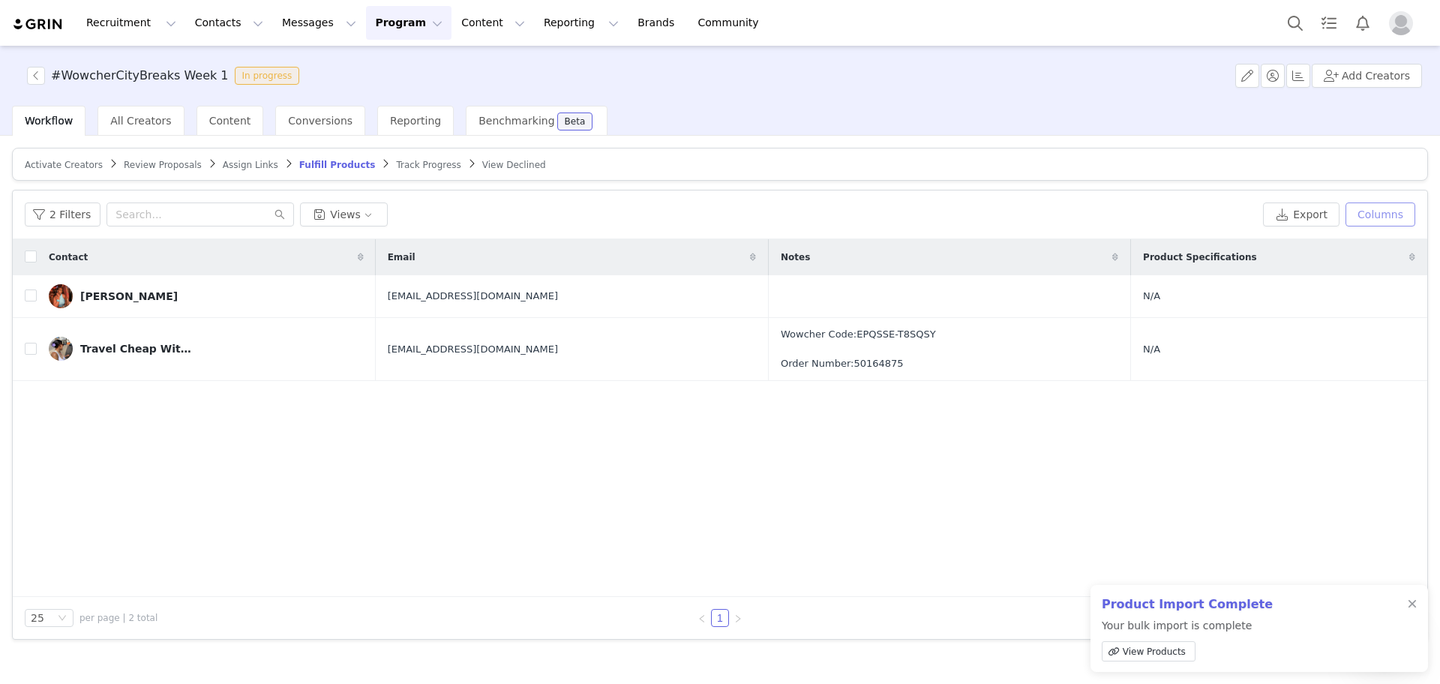
click at [1405, 225] on button "Columns" at bounding box center [1380, 214] width 70 height 24
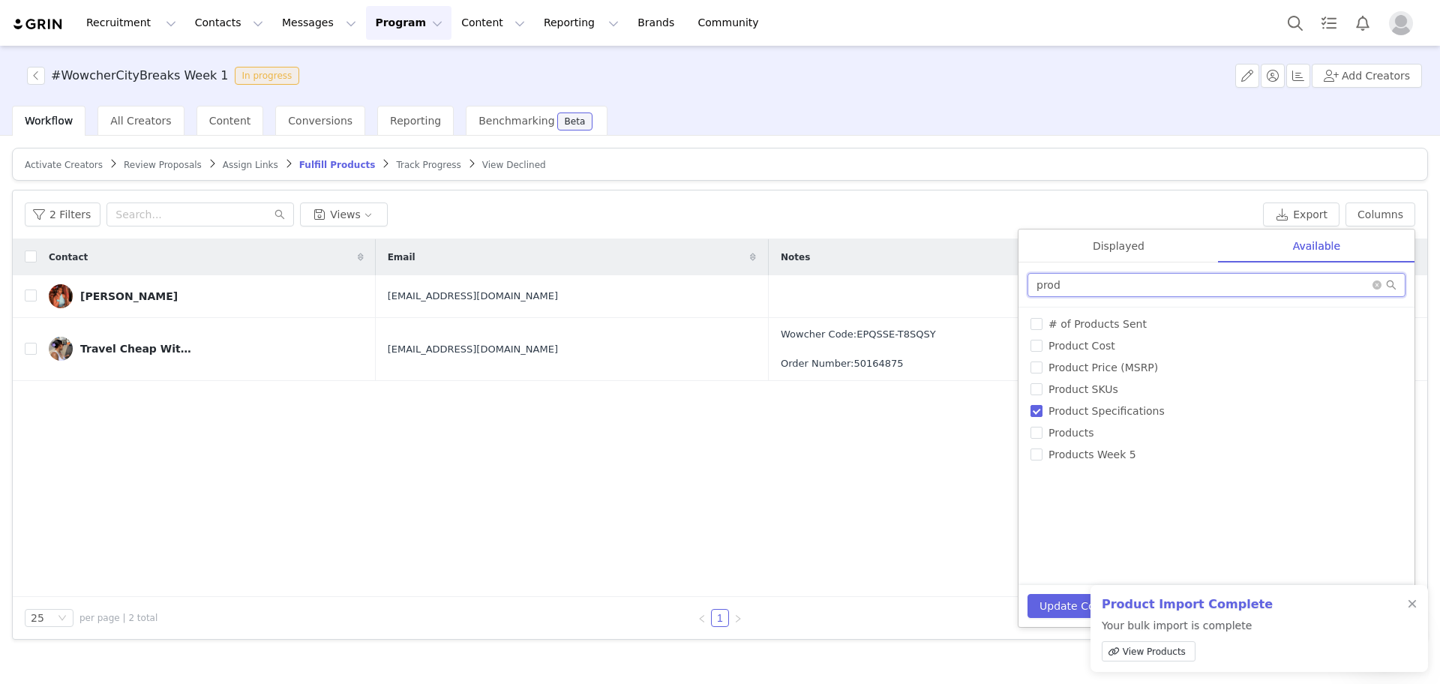
drag, startPoint x: 1242, startPoint y: 290, endPoint x: 1093, endPoint y: 293, distance: 148.5
click at [1093, 293] on input "prod" at bounding box center [1216, 285] width 378 height 24
click at [1036, 430] on input "Products" at bounding box center [1036, 433] width 12 height 12
checkbox input "true"
click at [1053, 610] on button "Update Columns" at bounding box center [1082, 606] width 111 height 24
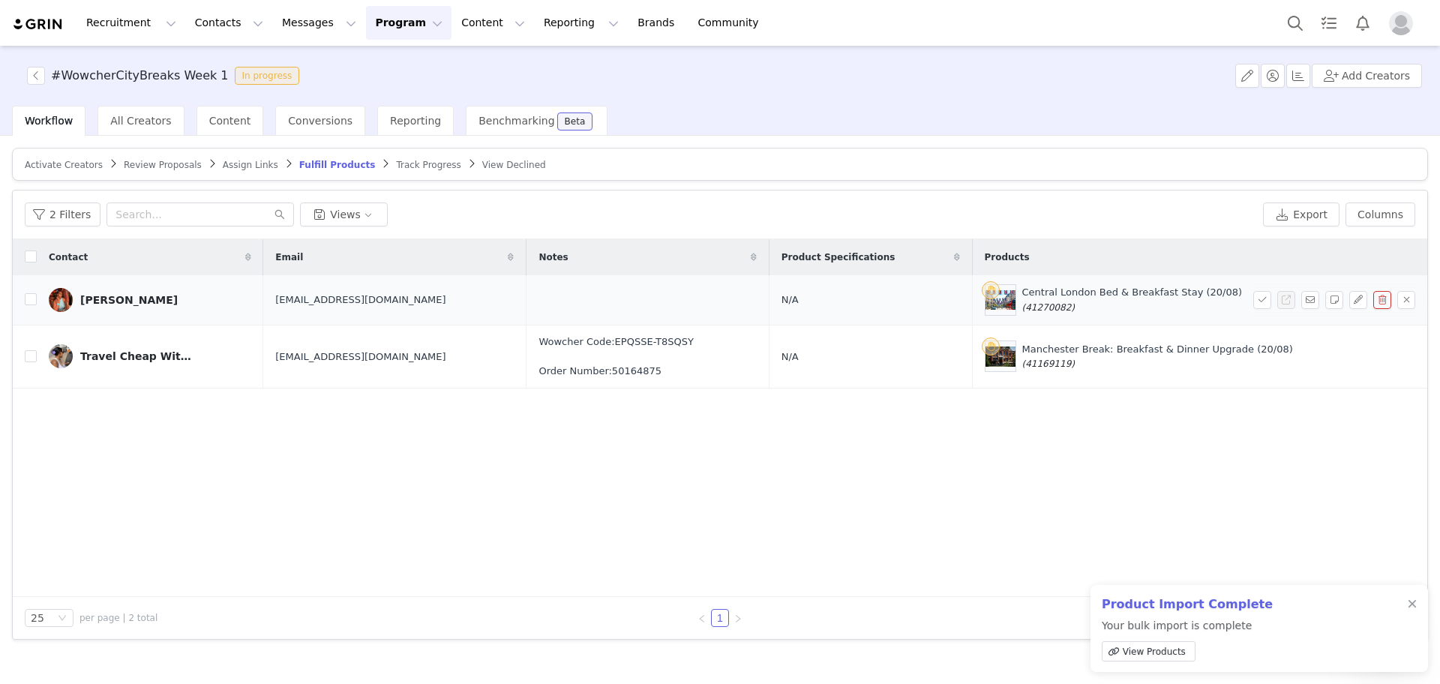
click at [1069, 306] on span "(41270082)" at bounding box center [1048, 307] width 52 height 10
click at [90, 218] on button "2 Filters" at bounding box center [63, 214] width 76 height 24
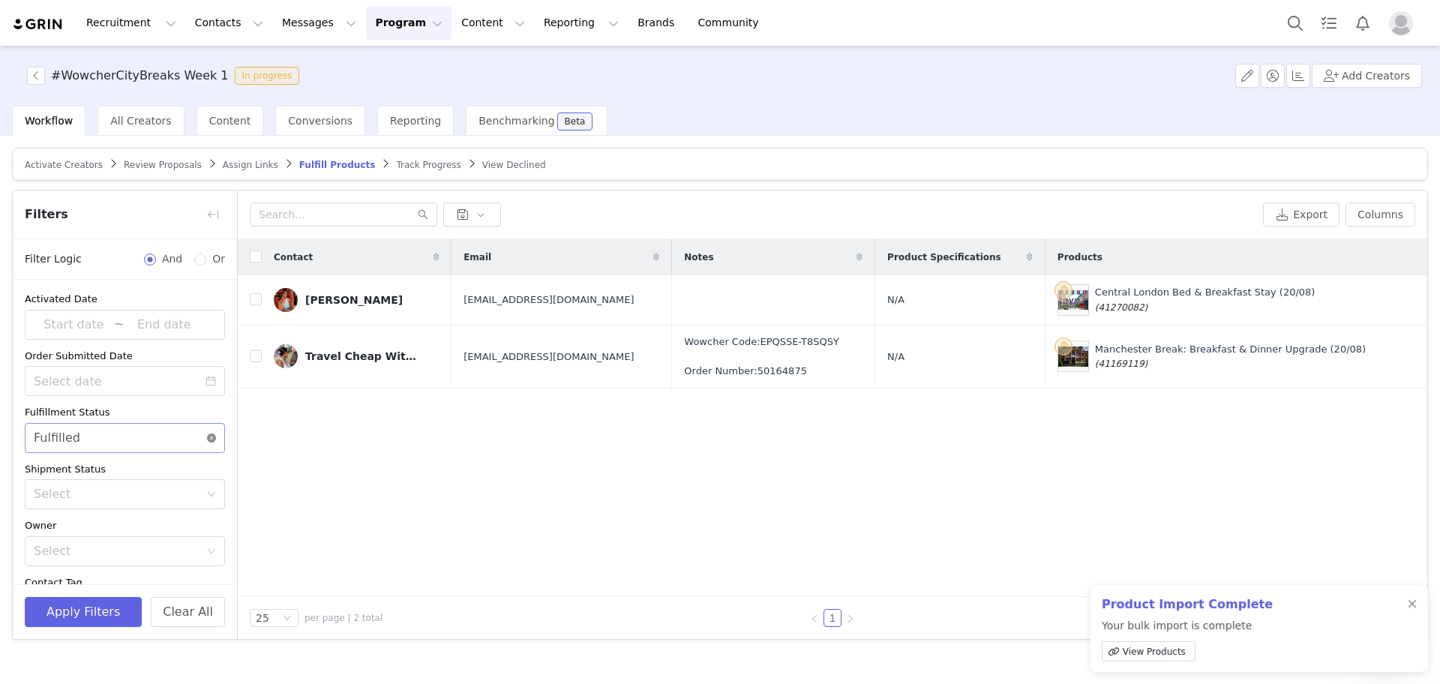
click at [207, 437] on icon "icon: close-circle" at bounding box center [211, 437] width 9 height 9
click at [89, 613] on button "Apply Filters" at bounding box center [83, 612] width 117 height 30
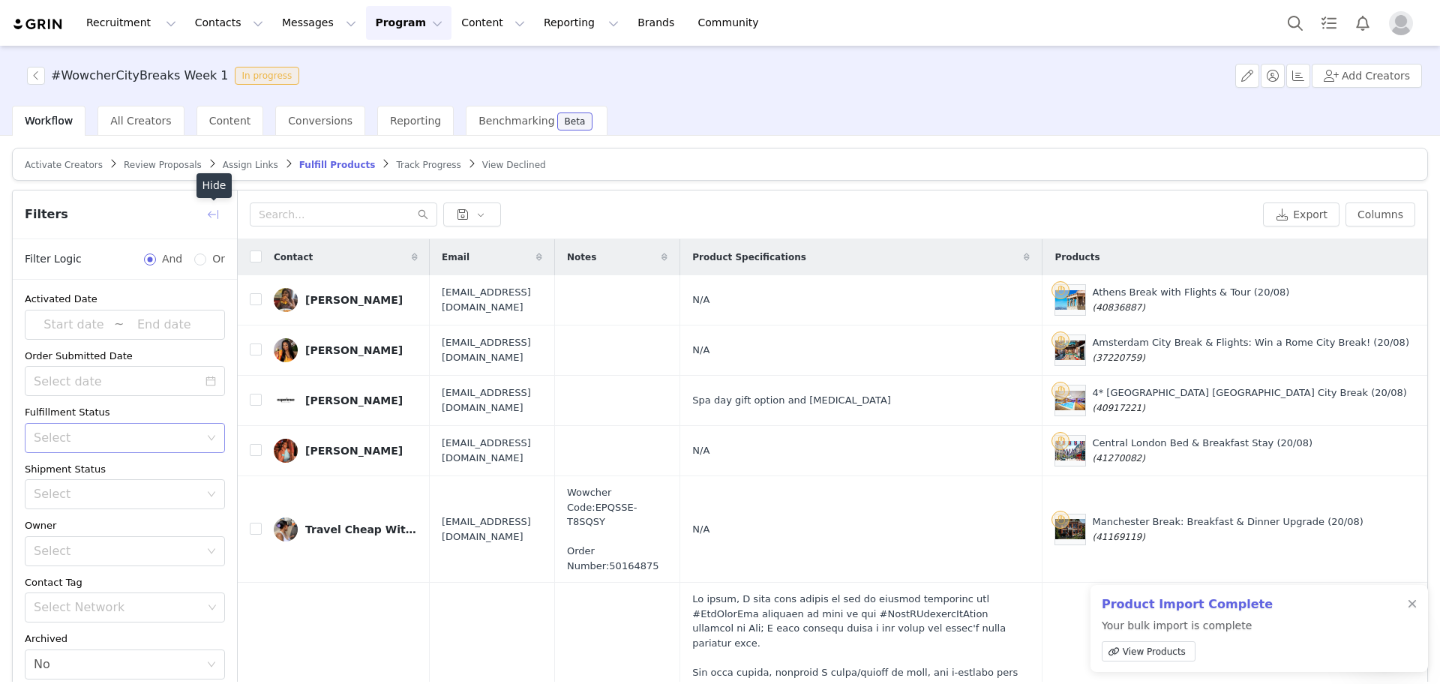
click at [211, 210] on button "button" at bounding box center [213, 214] width 24 height 24
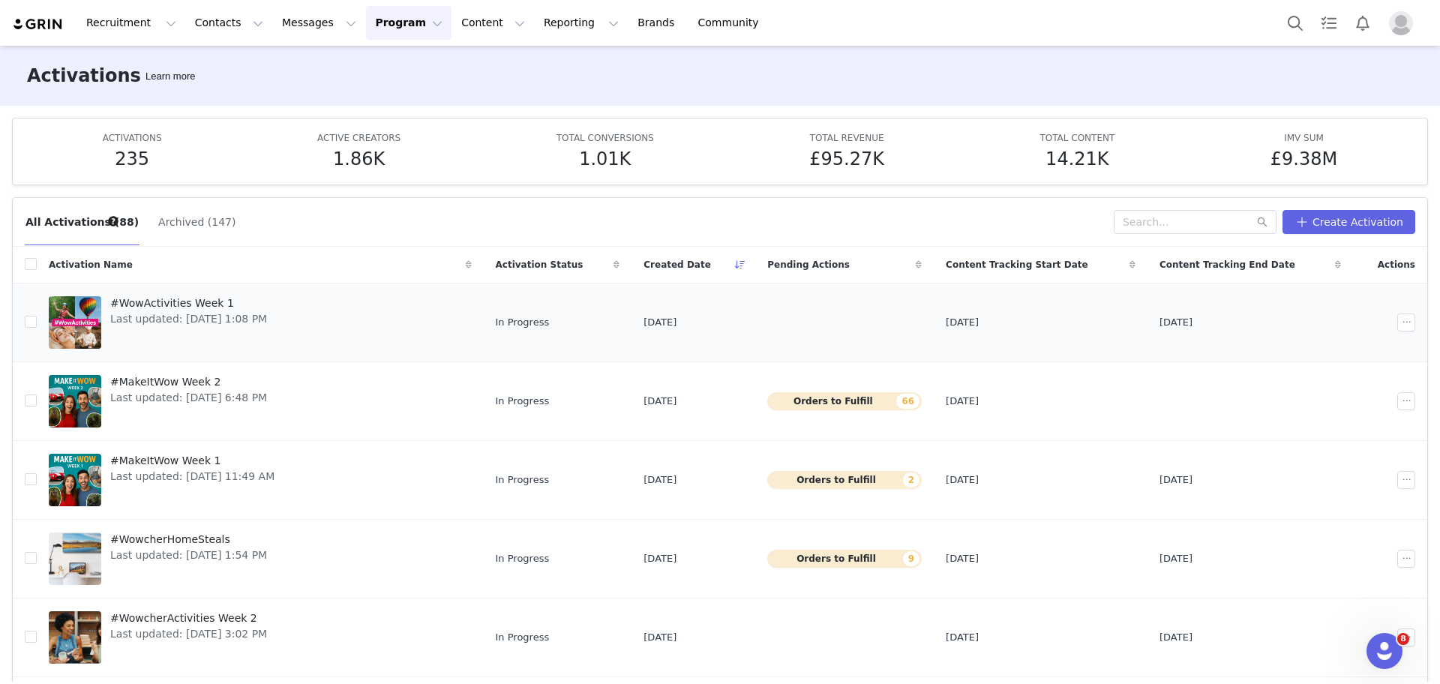
click at [160, 317] on span "Last updated: Sep 1, 2025 1:08 PM" at bounding box center [188, 319] width 157 height 16
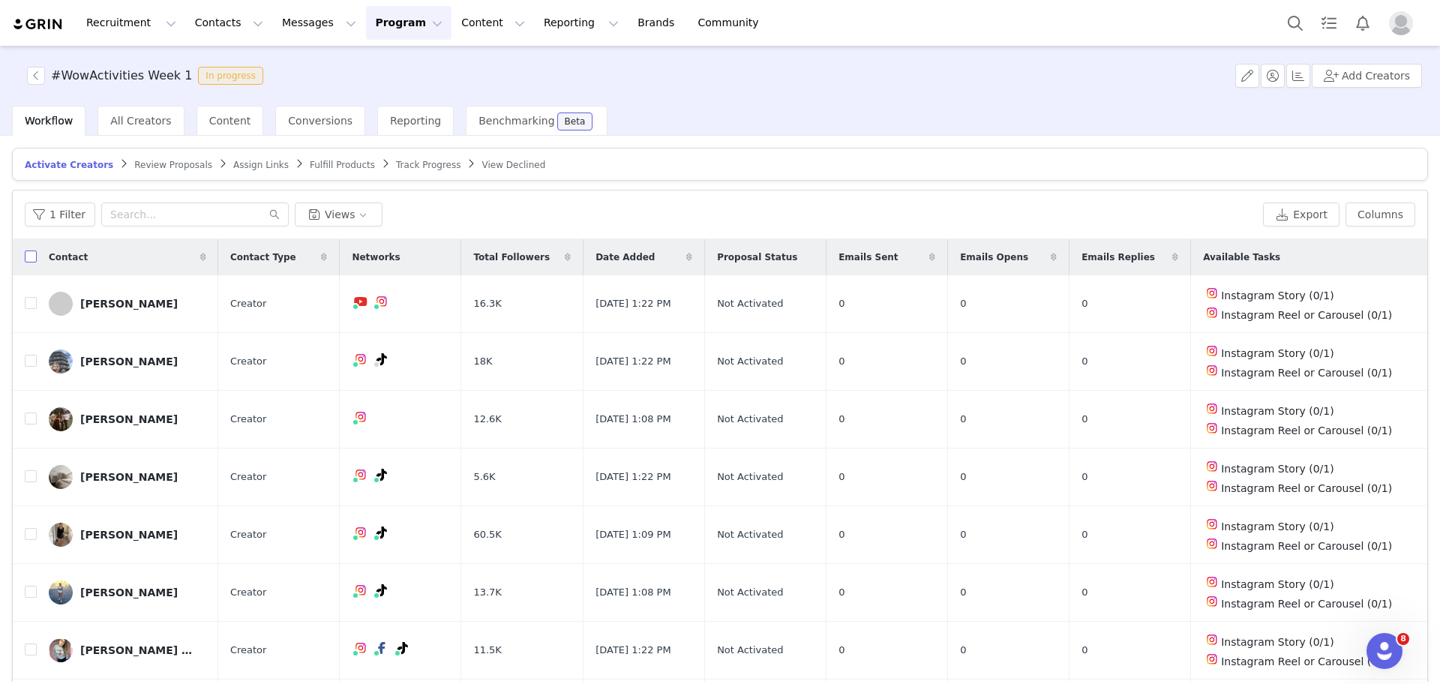
click at [29, 257] on input "checkbox" at bounding box center [31, 256] width 12 height 12
checkbox input "true"
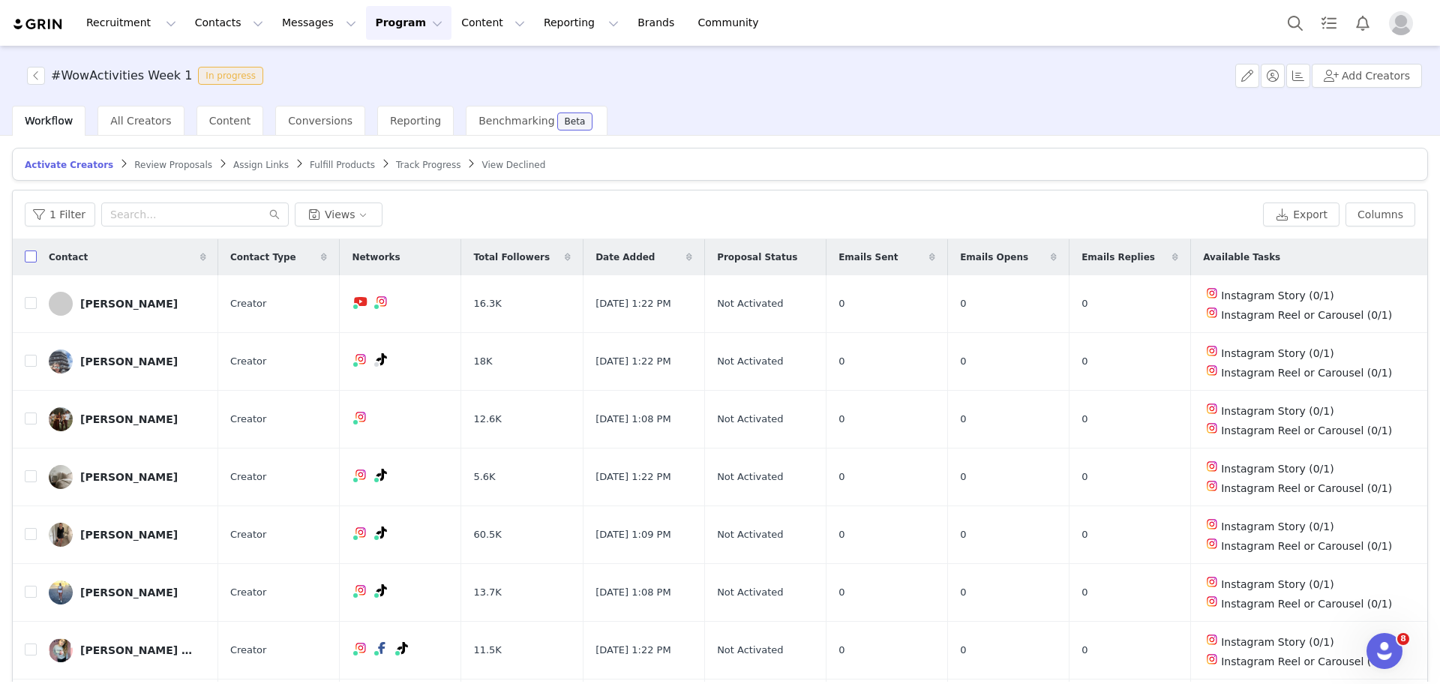
checkbox input "true"
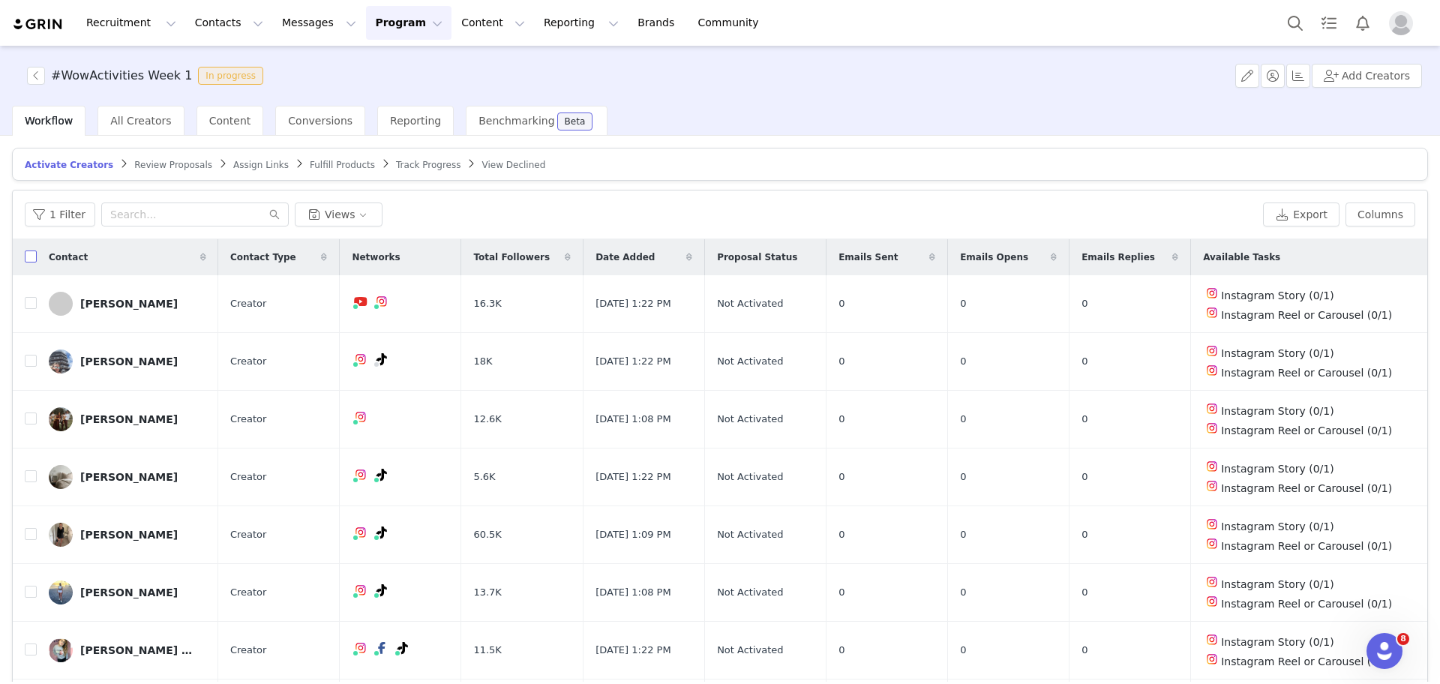
checkbox input "true"
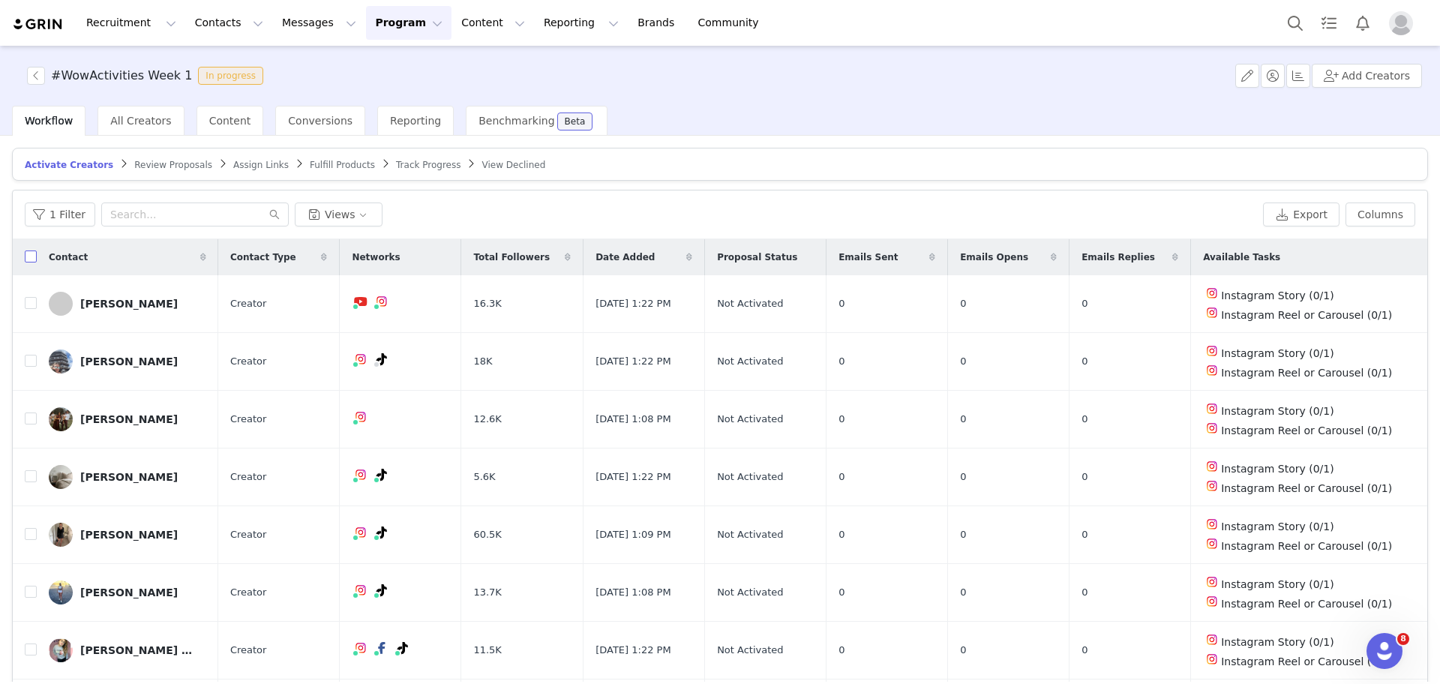
checkbox input "true"
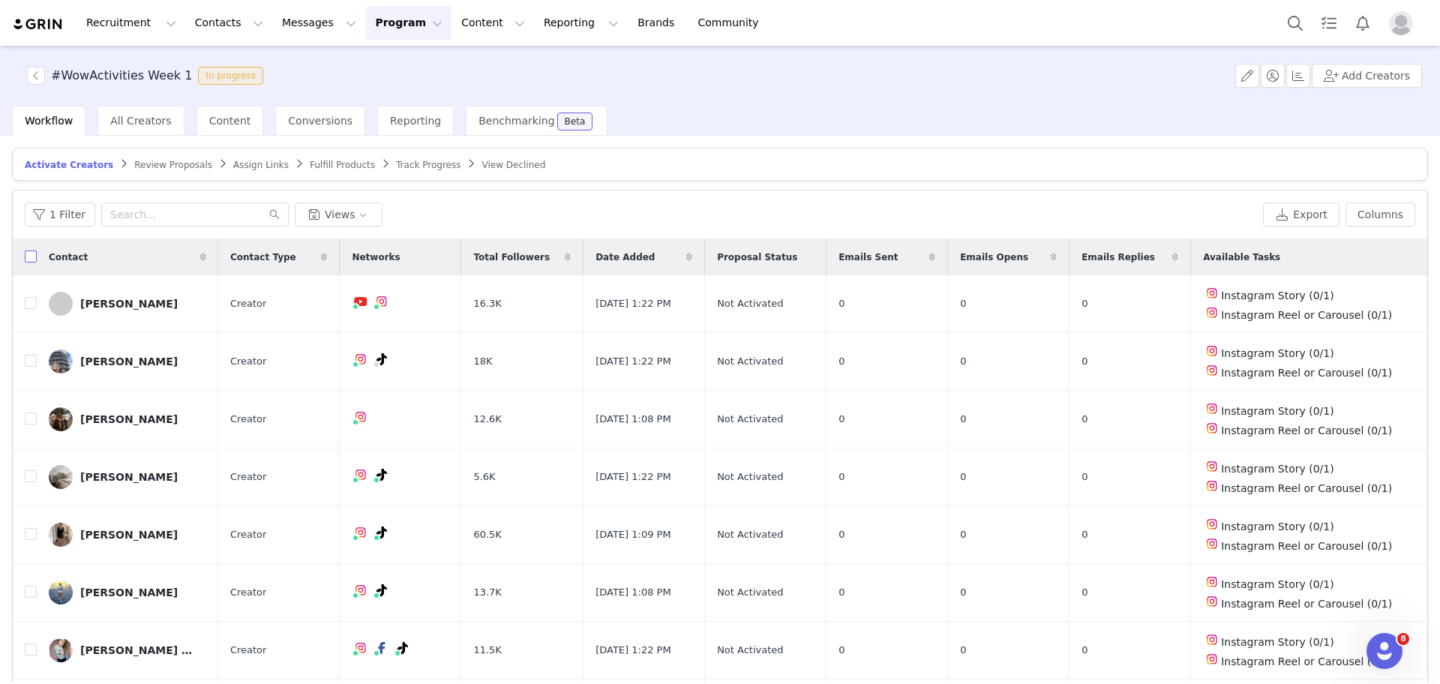
checkbox input "true"
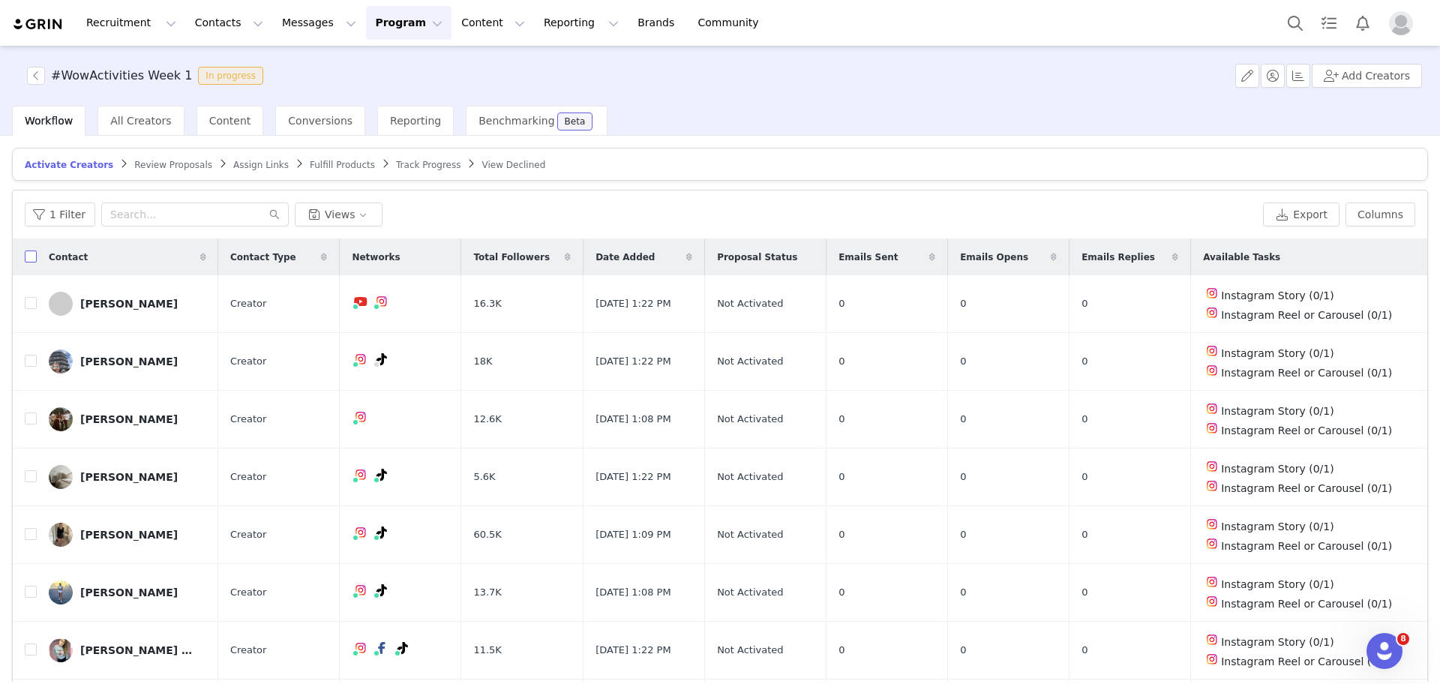
checkbox input "true"
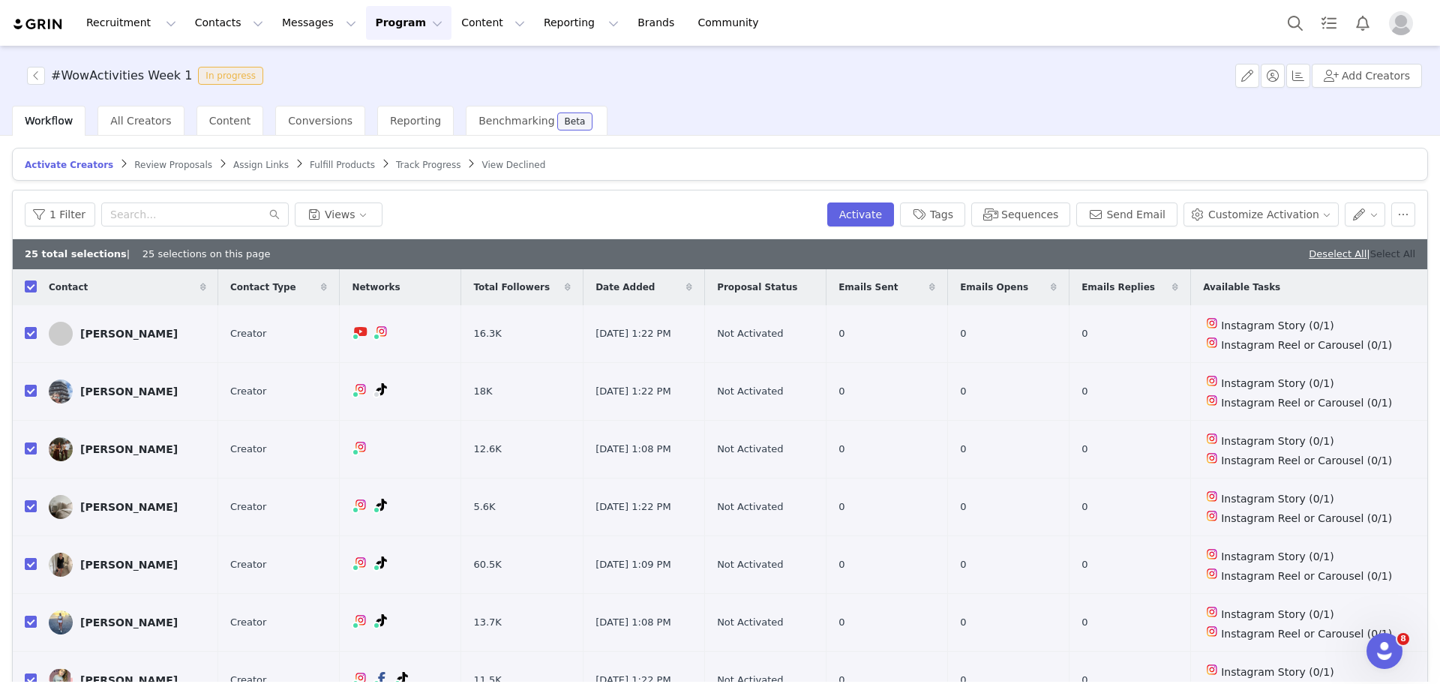
click at [1381, 250] on link "Select All" at bounding box center [1392, 253] width 45 height 11
click at [1350, 73] on button "Add Creators" at bounding box center [1367, 76] width 110 height 24
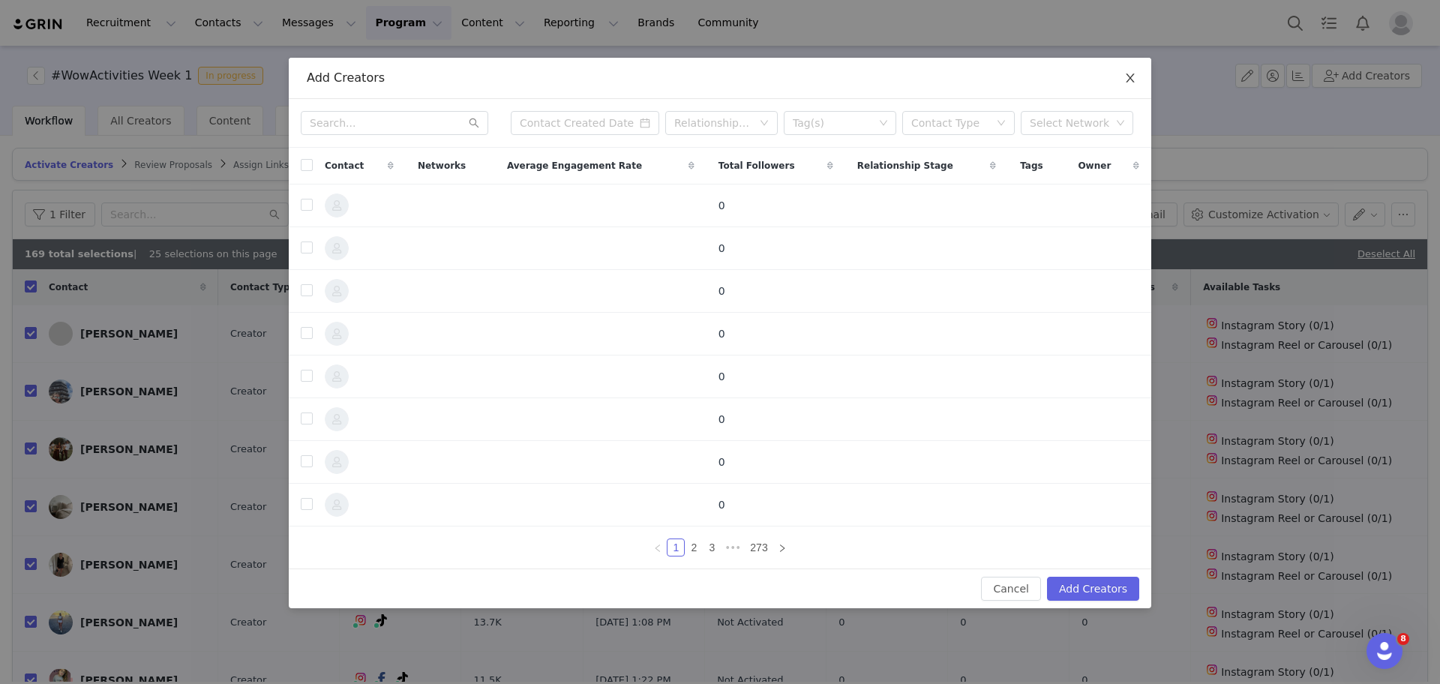
click at [1123, 78] on span "Close" at bounding box center [1130, 79] width 42 height 42
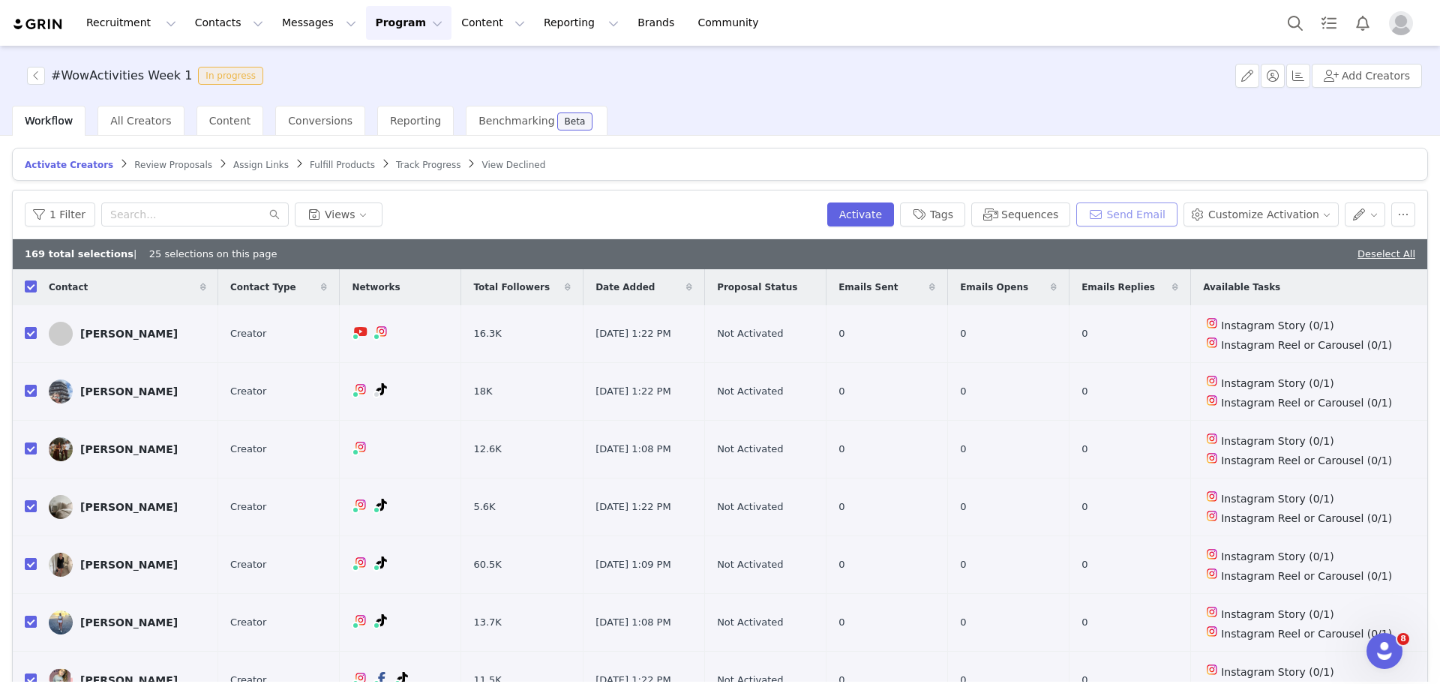
click at [1121, 215] on button "Send Email" at bounding box center [1126, 214] width 101 height 24
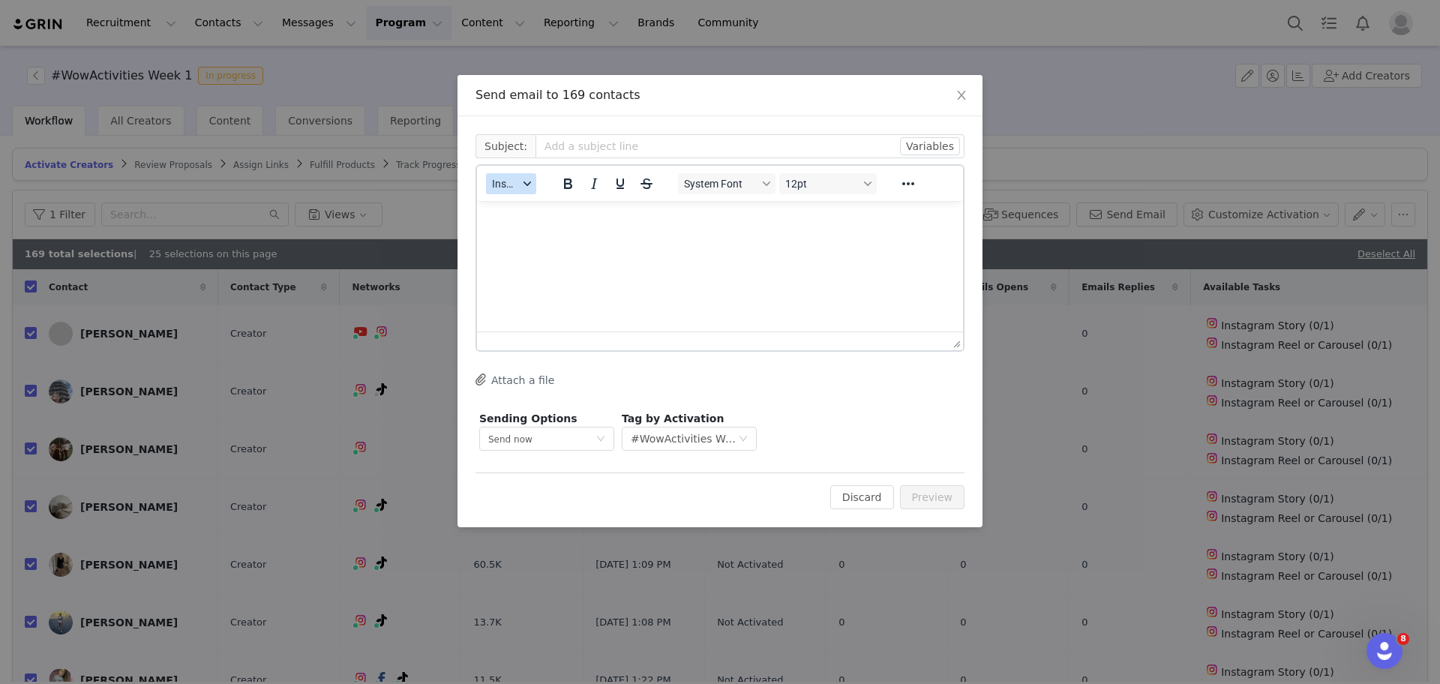
click at [490, 187] on button "Insert" at bounding box center [511, 183] width 50 height 21
click at [523, 204] on div "Insert Template" at bounding box center [566, 210] width 135 height 18
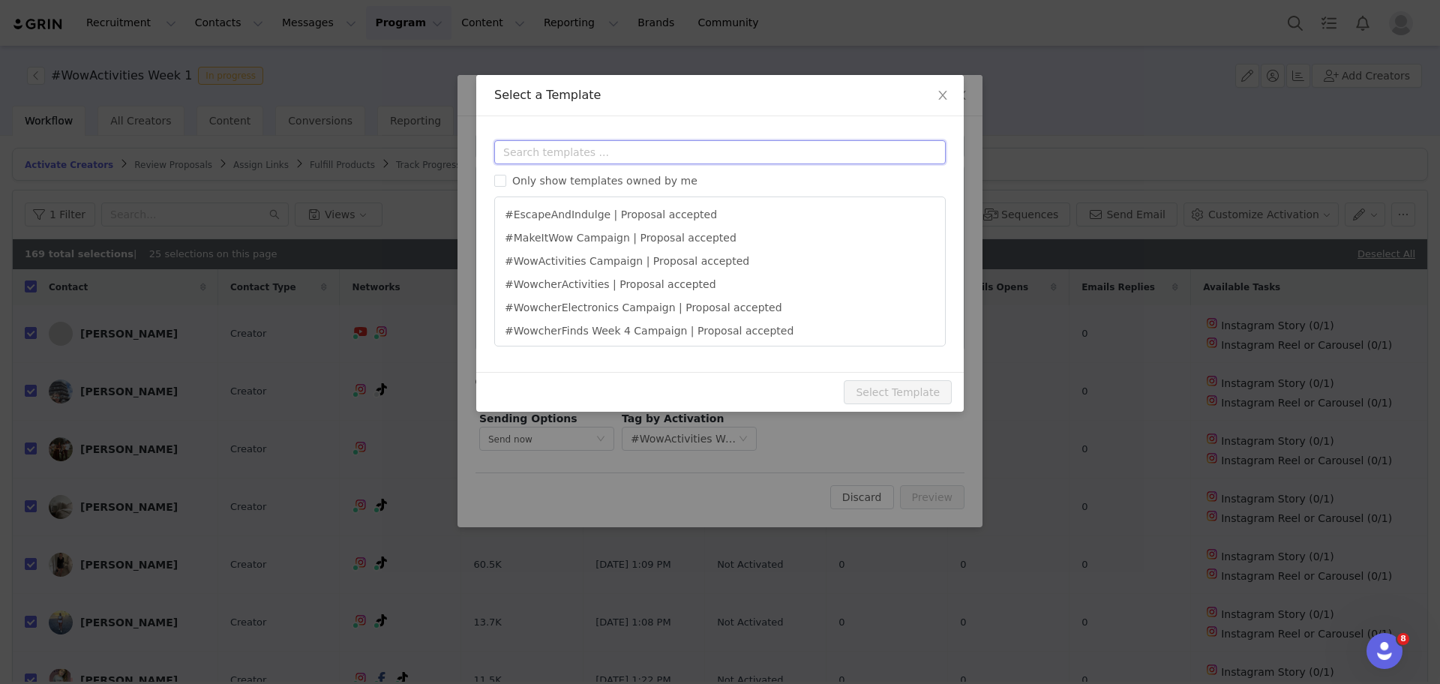
click at [571, 154] on input "text" at bounding box center [719, 152] width 451 height 24
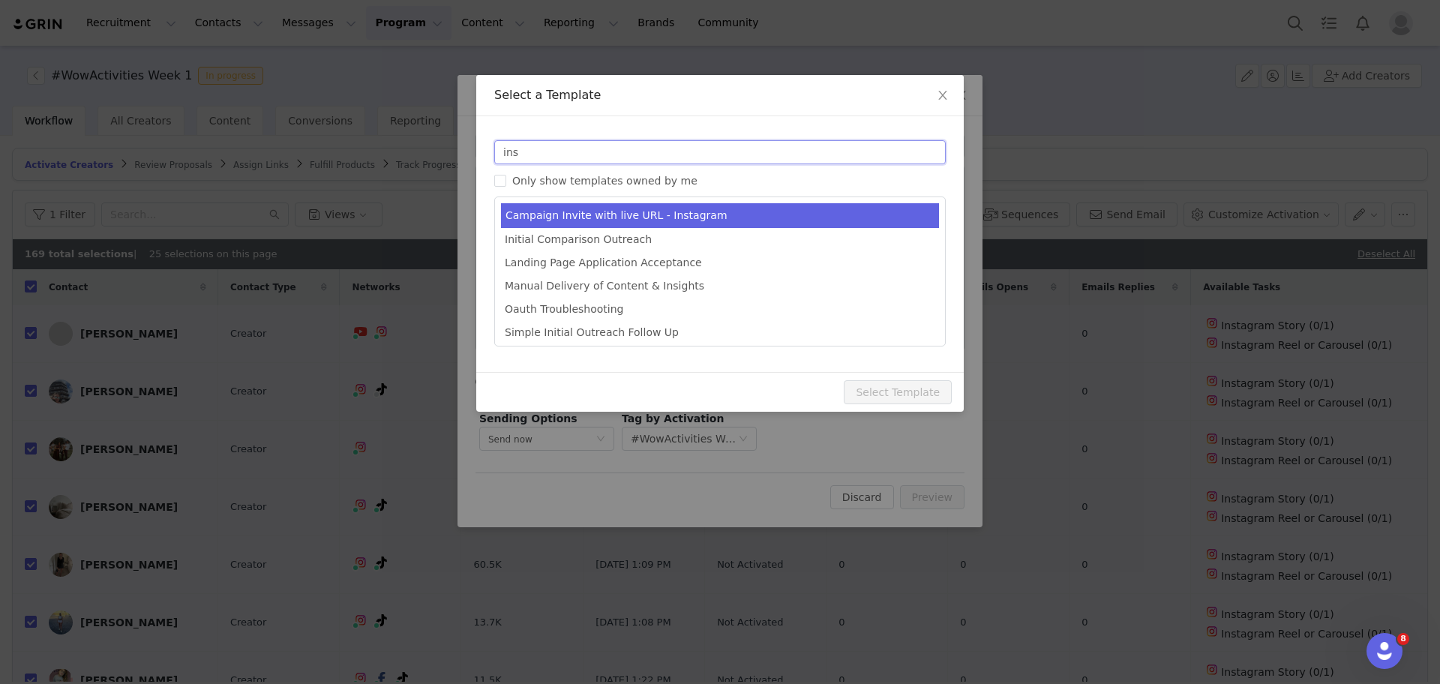
type input "ins"
type input "[first_name], you're invited! Wowcher Instagram Campaign Invitation 🛍"
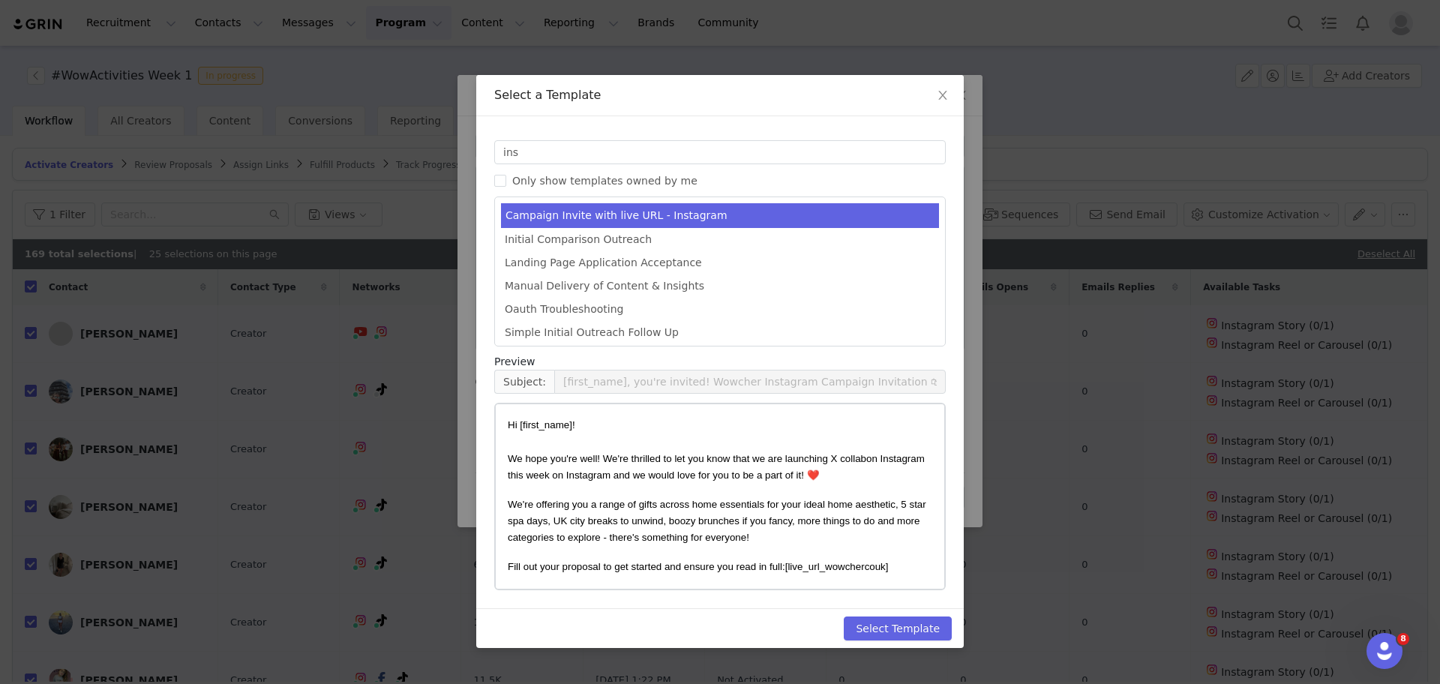
click at [622, 210] on li "Campaign Invite with live URL - Instagram" at bounding box center [720, 215] width 438 height 25
click at [887, 622] on button "Select Template" at bounding box center [898, 628] width 108 height 24
type input "[first_name], you're invited! Wowcher Instagram Campaign Invitation 🛍"
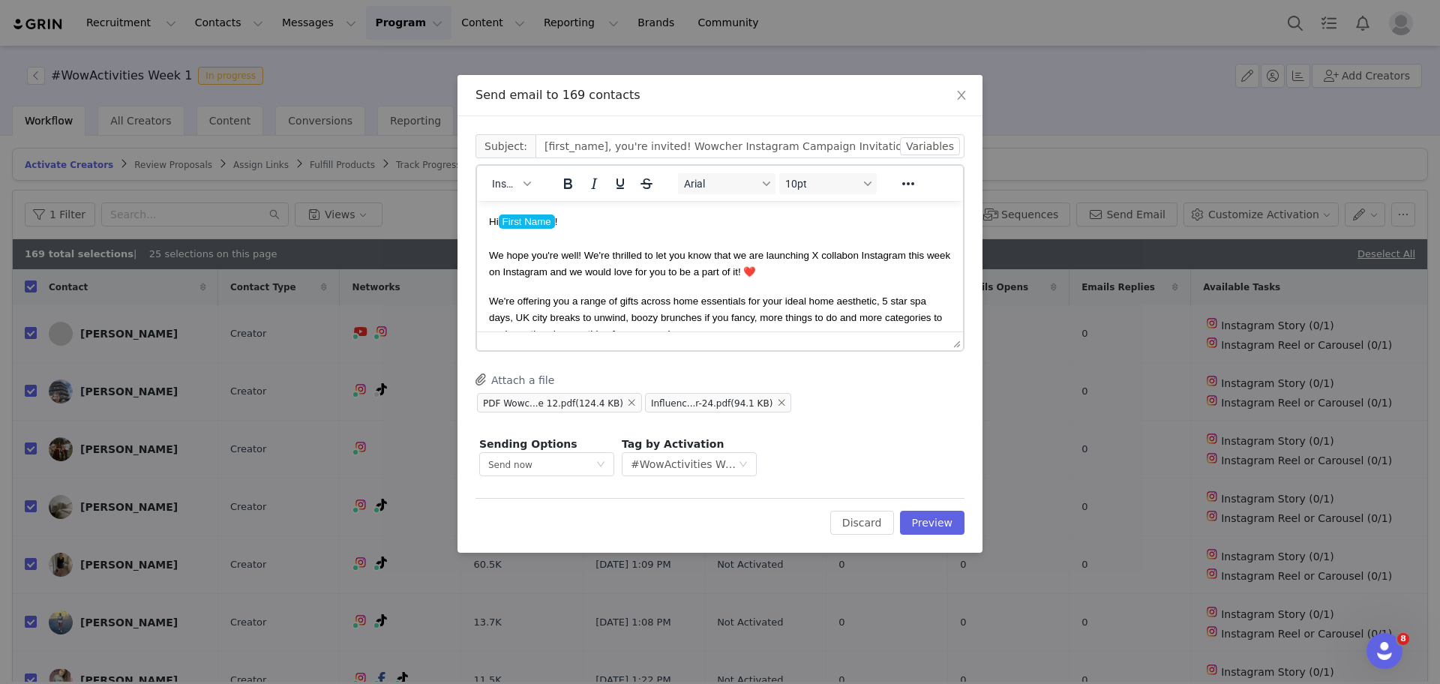
click at [812, 256] on span "We hope you're well! We're thrilled to let you know that we are launching X col…" at bounding box center [668, 255] width 358 height 11
click at [815, 258] on span "We hope you're well! We're thrilled to let you know that we are launching X col…" at bounding box center [668, 255] width 358 height 11
click at [819, 261] on span "We hope you're well! We're thrilled to let you know that we are launching X col…" at bounding box center [668, 255] width 358 height 11
drag, startPoint x: 553, startPoint y: 271, endPoint x: 658, endPoint y: 274, distance: 105.0
click at [658, 274] on span "on Instagram this week on Instagram and we would love for you to be a part of i…" at bounding box center [716, 264] width 454 height 28
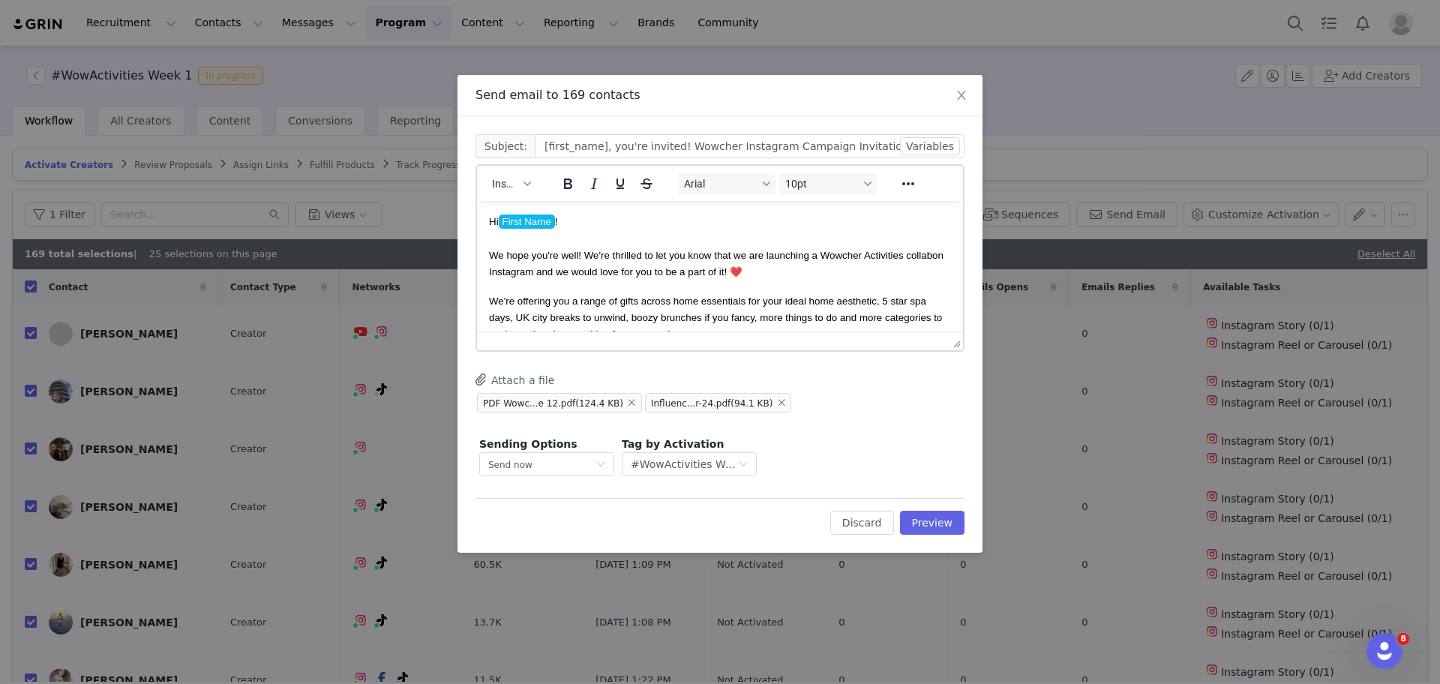
click at [963, 322] on div "Insert Arial 10pt To open the popup, press Shift+Enter To open the popup, press…" at bounding box center [719, 257] width 489 height 187
click at [966, 325] on div "Cc: Subject: [first_name], you're invited! Wowcher Instagram Campaign Invitatio…" at bounding box center [719, 334] width 525 height 436
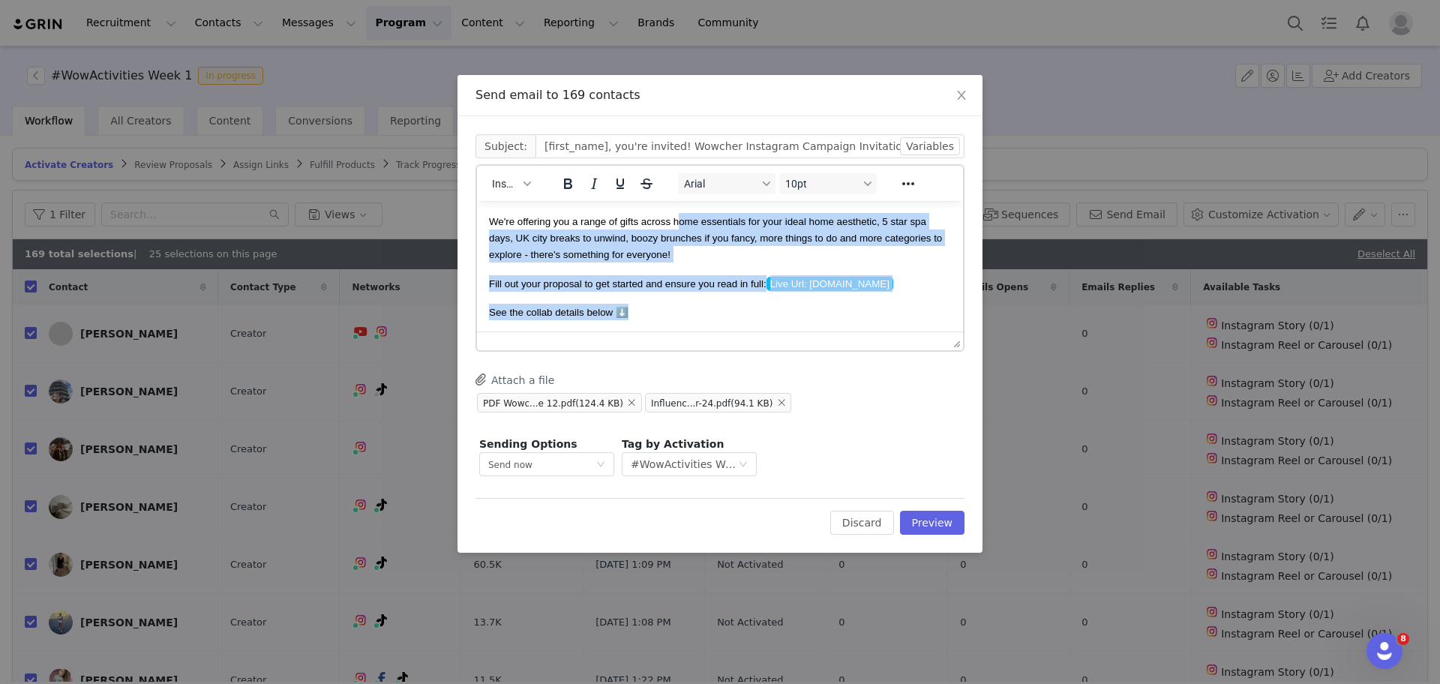
scroll to position [121, 0]
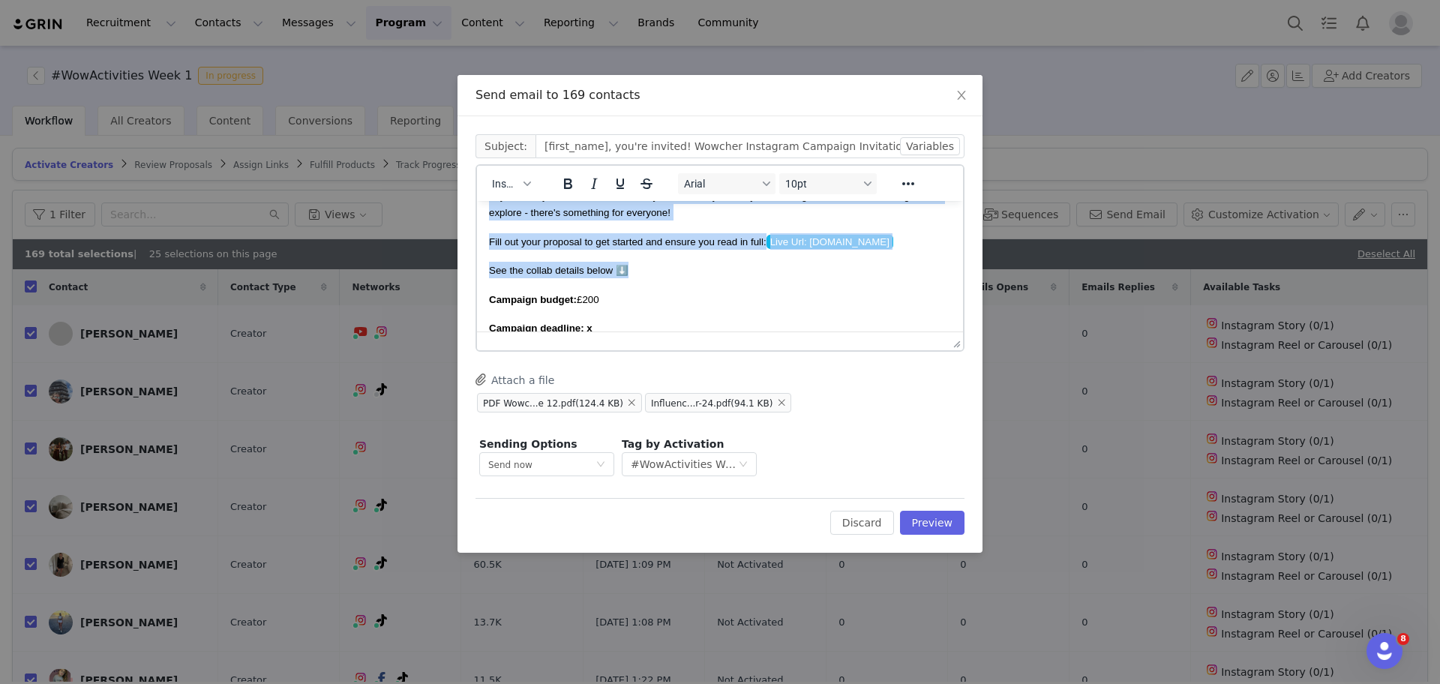
drag, startPoint x: 679, startPoint y: 300, endPoint x: 688, endPoint y: 220, distance: 79.9
click at [688, 220] on p "We're offering you a range of gifts across home essentials for your ideal home …" at bounding box center [720, 196] width 462 height 50
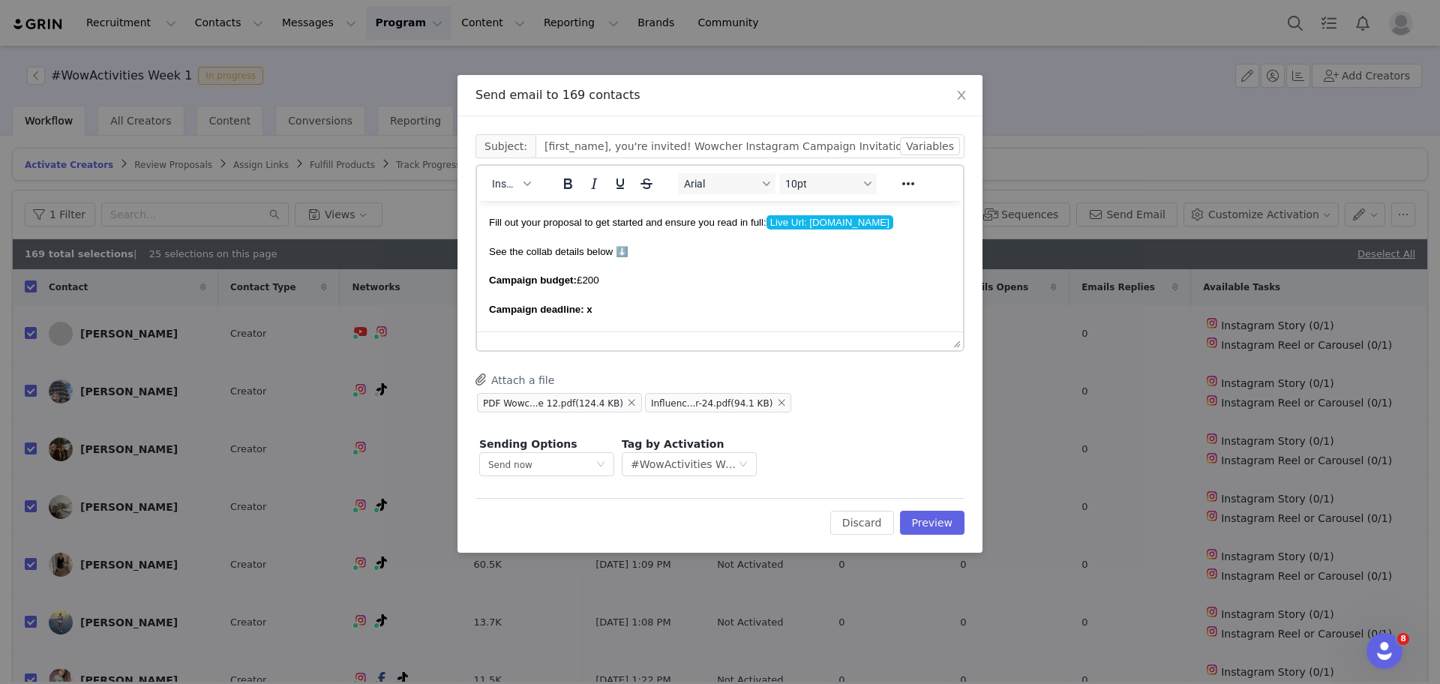
scroll to position [133, 0]
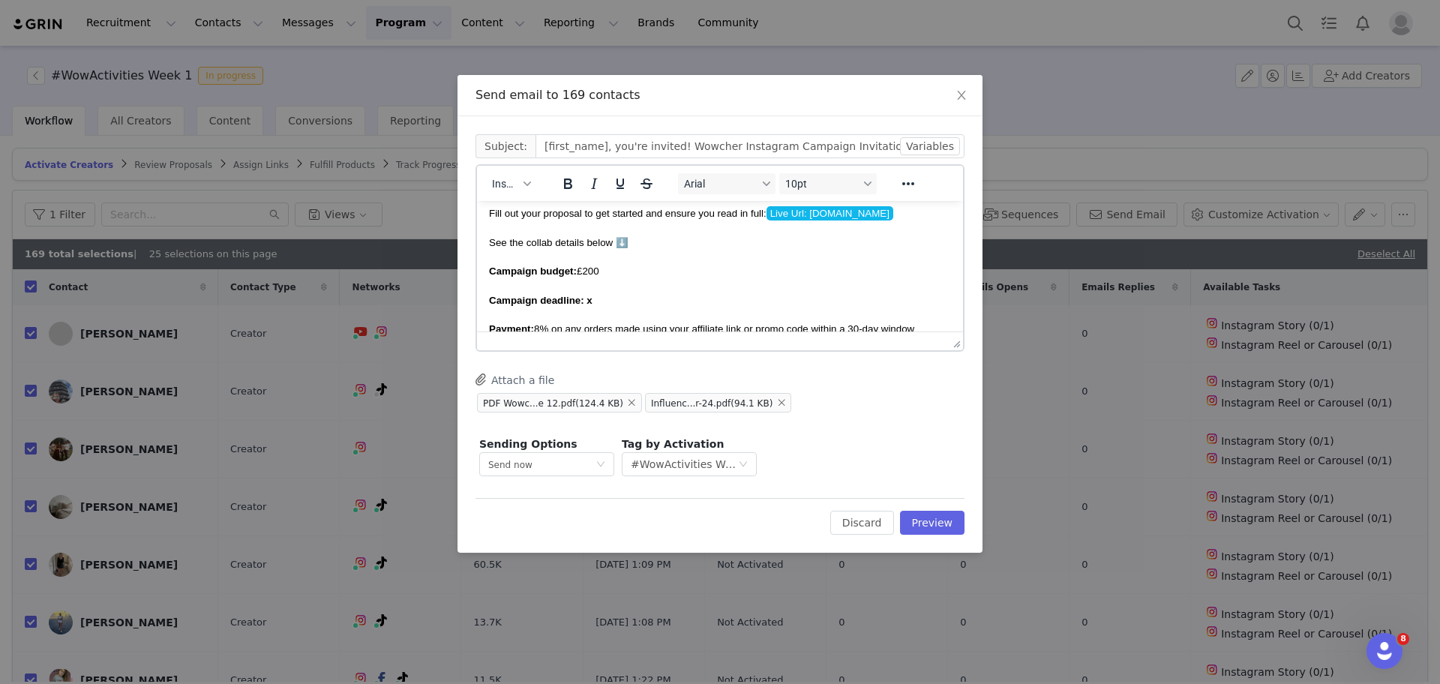
click at [592, 269] on span "Campaign budget: £200" at bounding box center [544, 270] width 110 height 11
click at [592, 300] on p "Campaign deadline: x" at bounding box center [720, 300] width 462 height 16
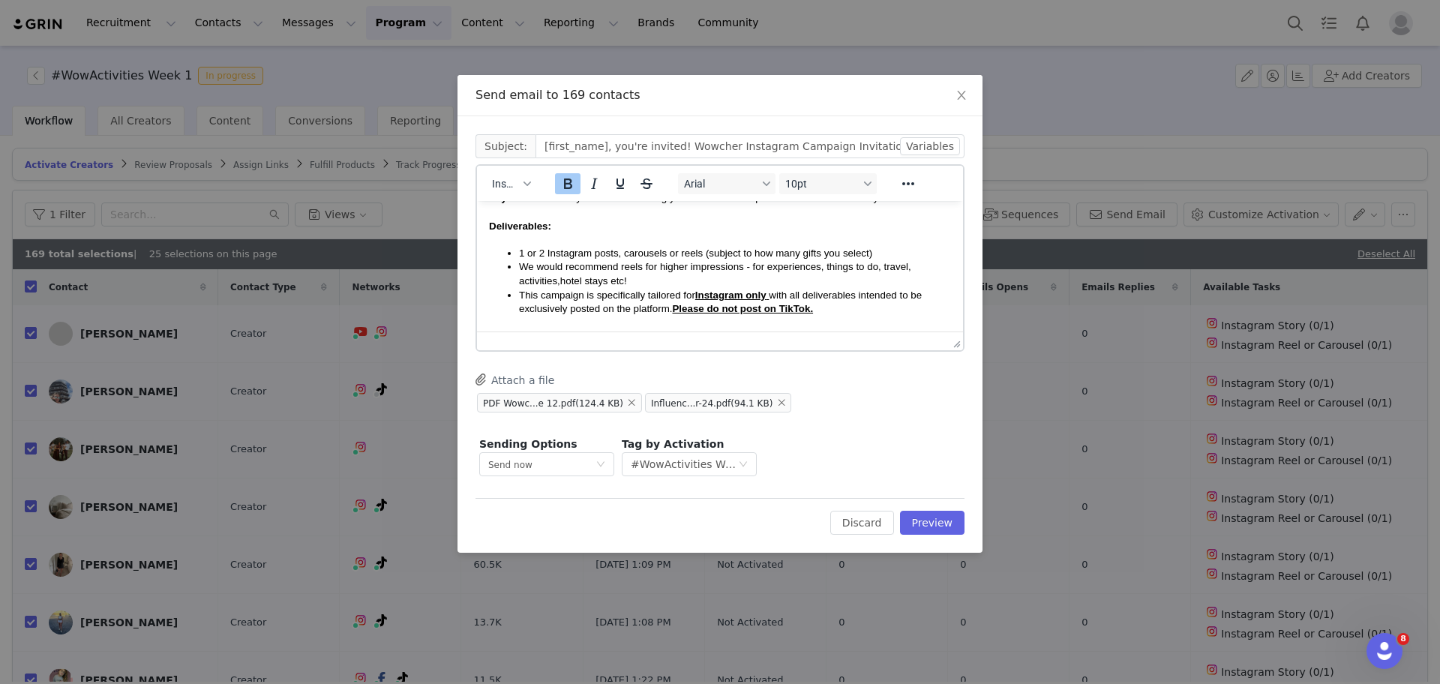
scroll to position [283, 0]
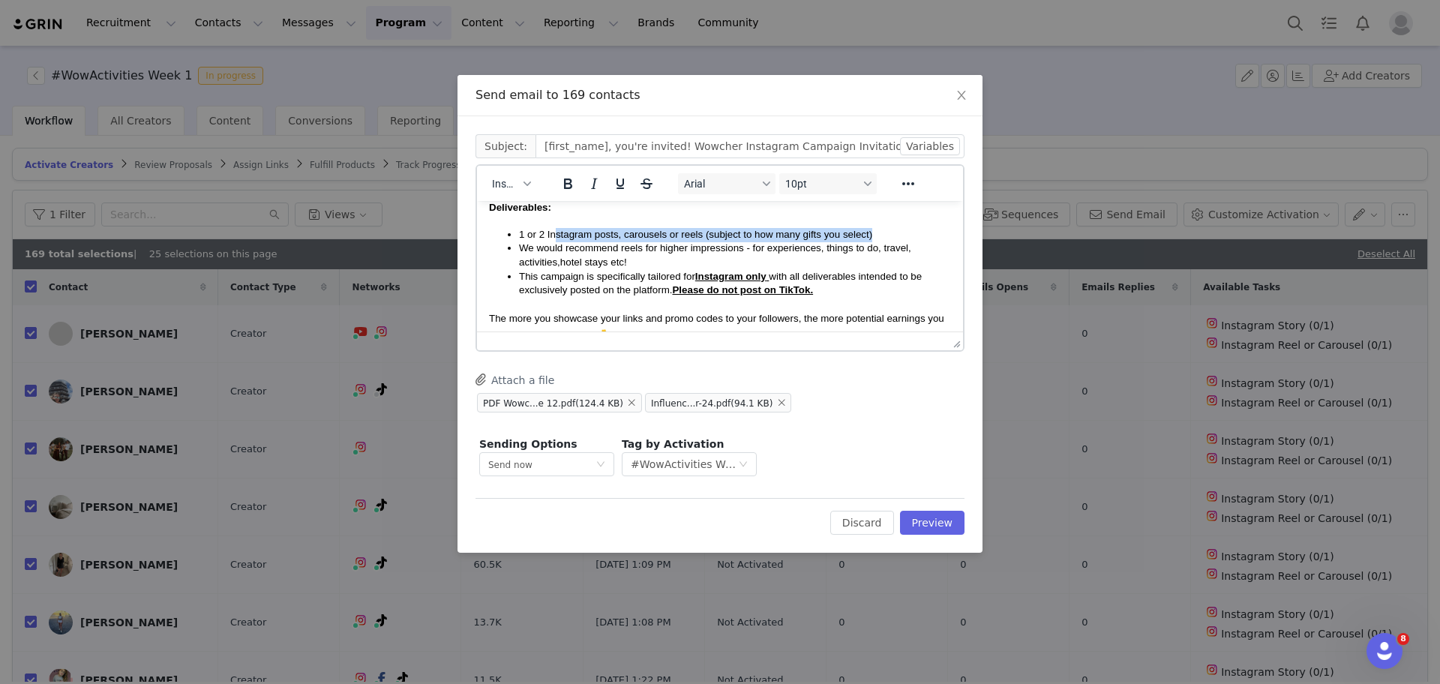
drag, startPoint x: 892, startPoint y: 234, endPoint x: 555, endPoint y: 221, distance: 337.0
click at [555, 221] on body "Hi First Name ! We hope you're well! We're thrilled to let you know that we are…" at bounding box center [720, 308] width 462 height 756
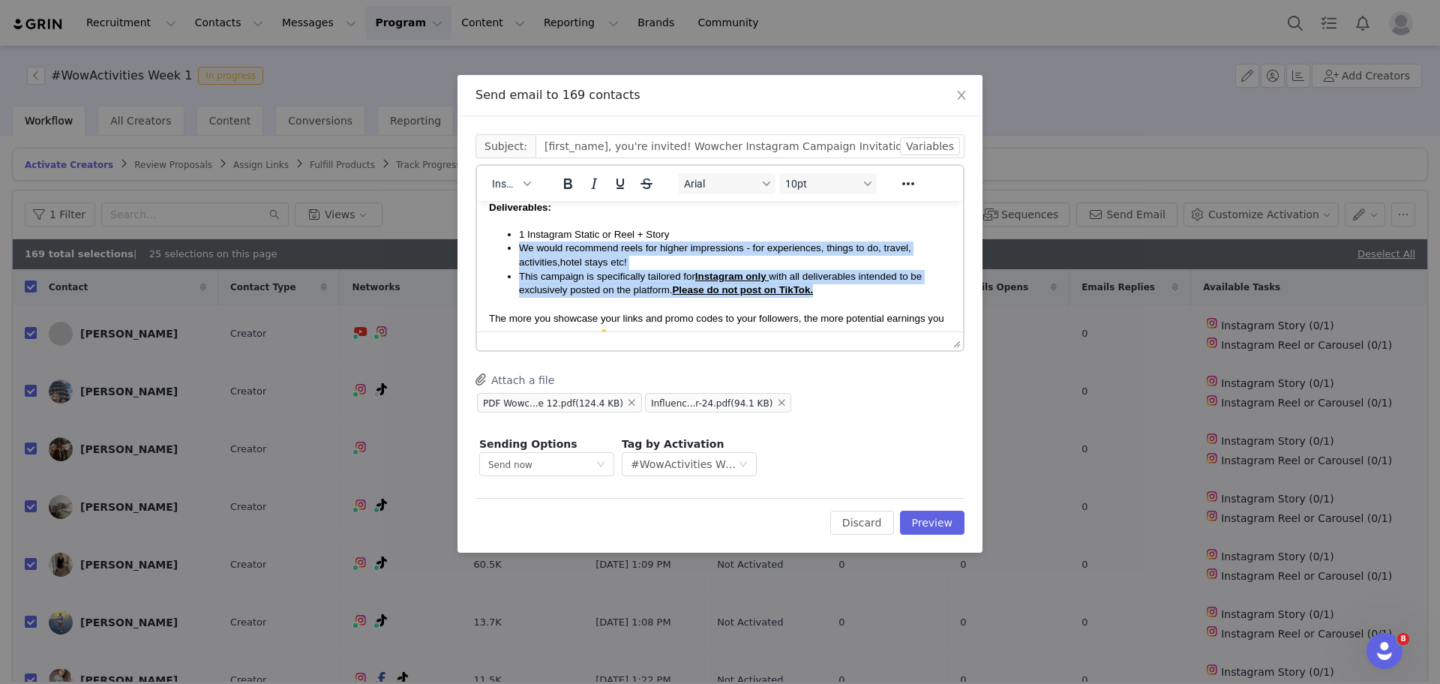
drag, startPoint x: 832, startPoint y: 293, endPoint x: 503, endPoint y: 257, distance: 331.2
click at [503, 257] on ul "1 Instagram Static or Reel + Story We would recommend reels for higher impressi…" at bounding box center [720, 263] width 462 height 70
click at [571, 275] on span "This campaign is specifically tailored for Instagram only with all deliverables…" at bounding box center [720, 283] width 403 height 25
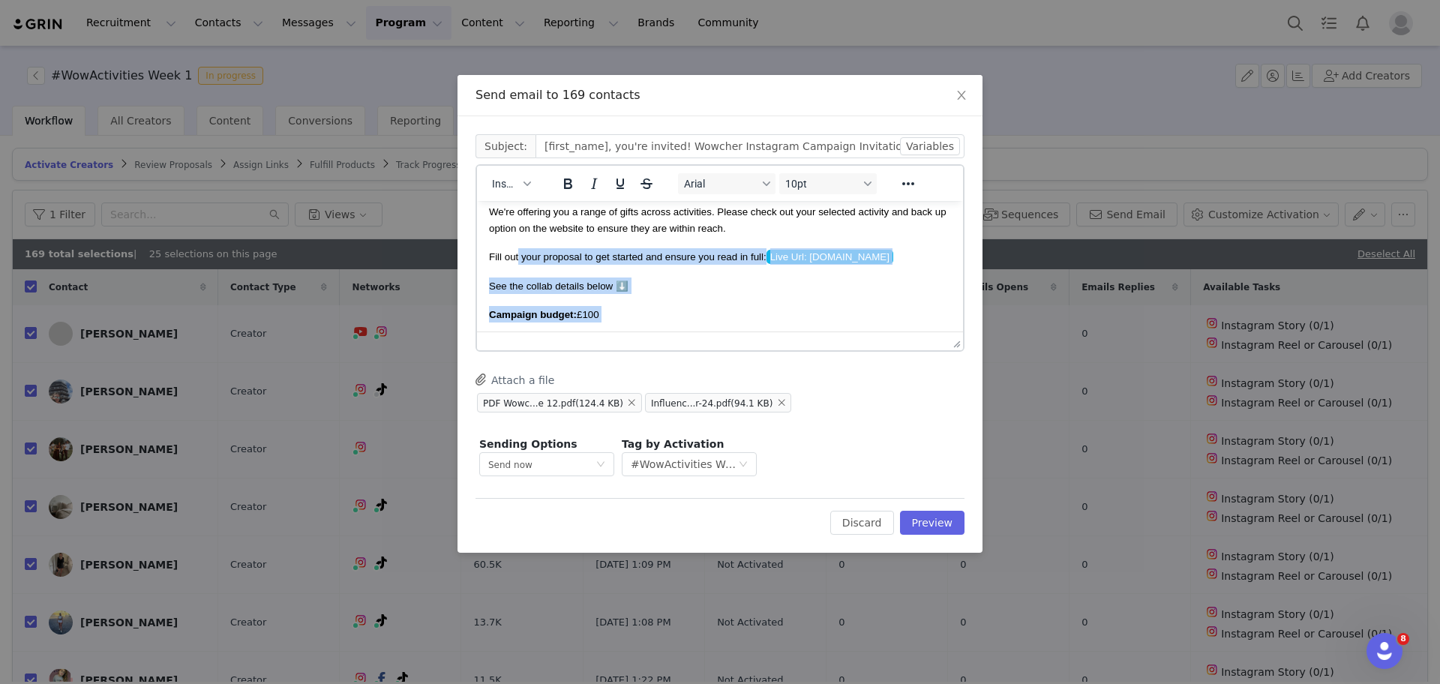
scroll to position [83, 0]
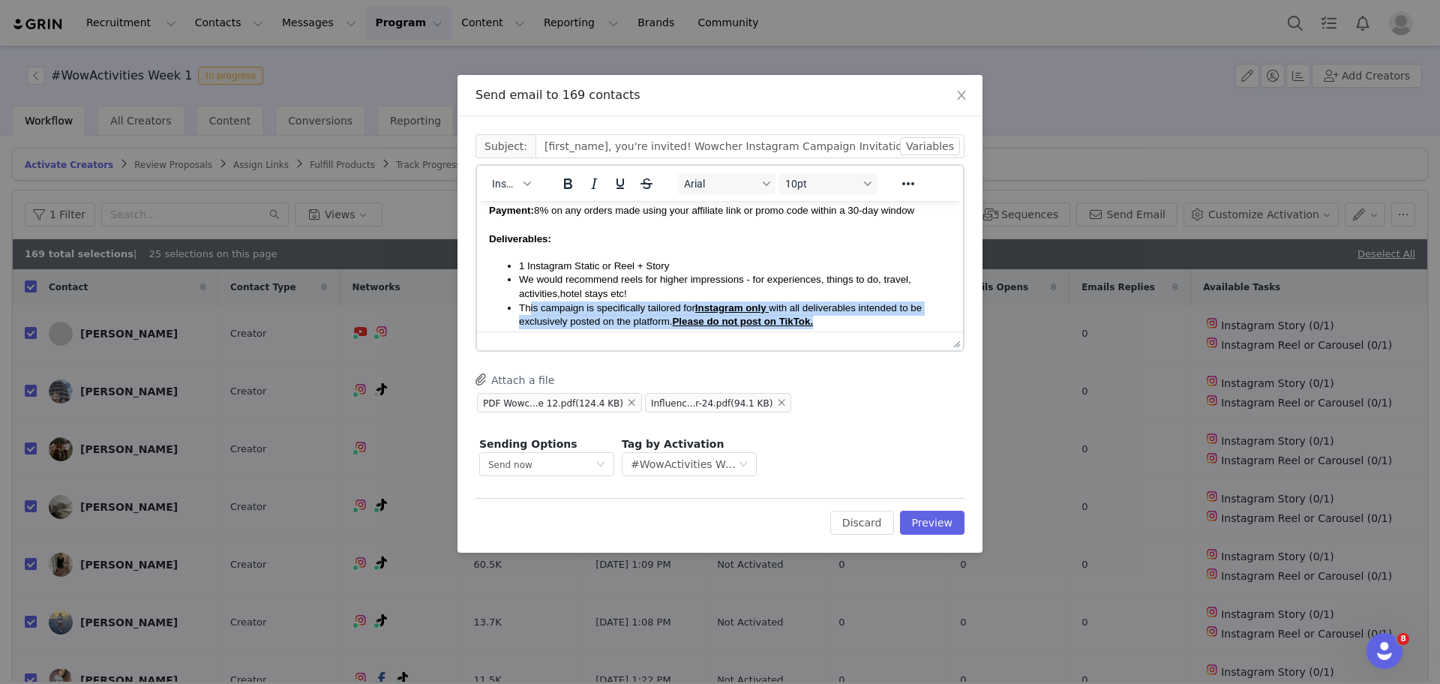
drag, startPoint x: 851, startPoint y: 298, endPoint x: 528, endPoint y: 319, distance: 323.9
click at [528, 319] on li "This campaign is specifically tailored for Instagram only with all deliverables…" at bounding box center [735, 315] width 432 height 28
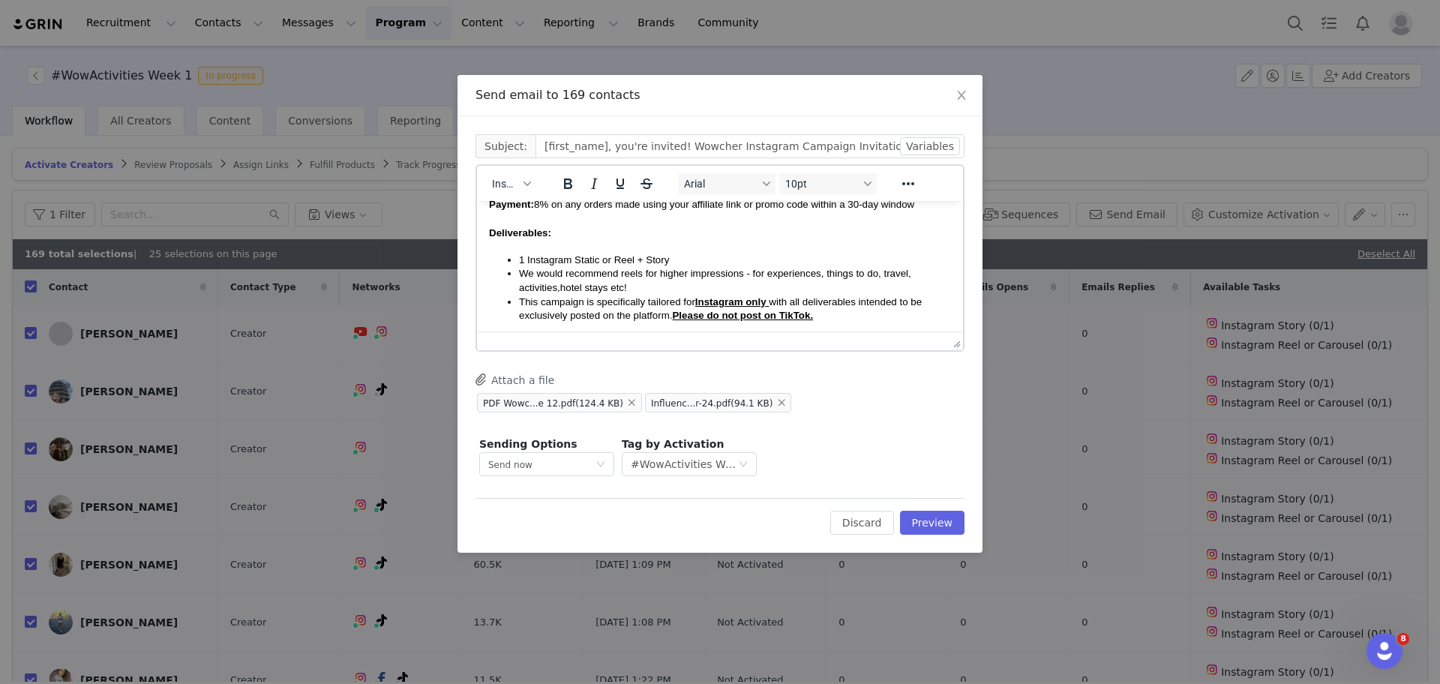
click at [571, 305] on span "This campaign is specifically tailored for Instagram only with all deliverables…" at bounding box center [720, 308] width 403 height 25
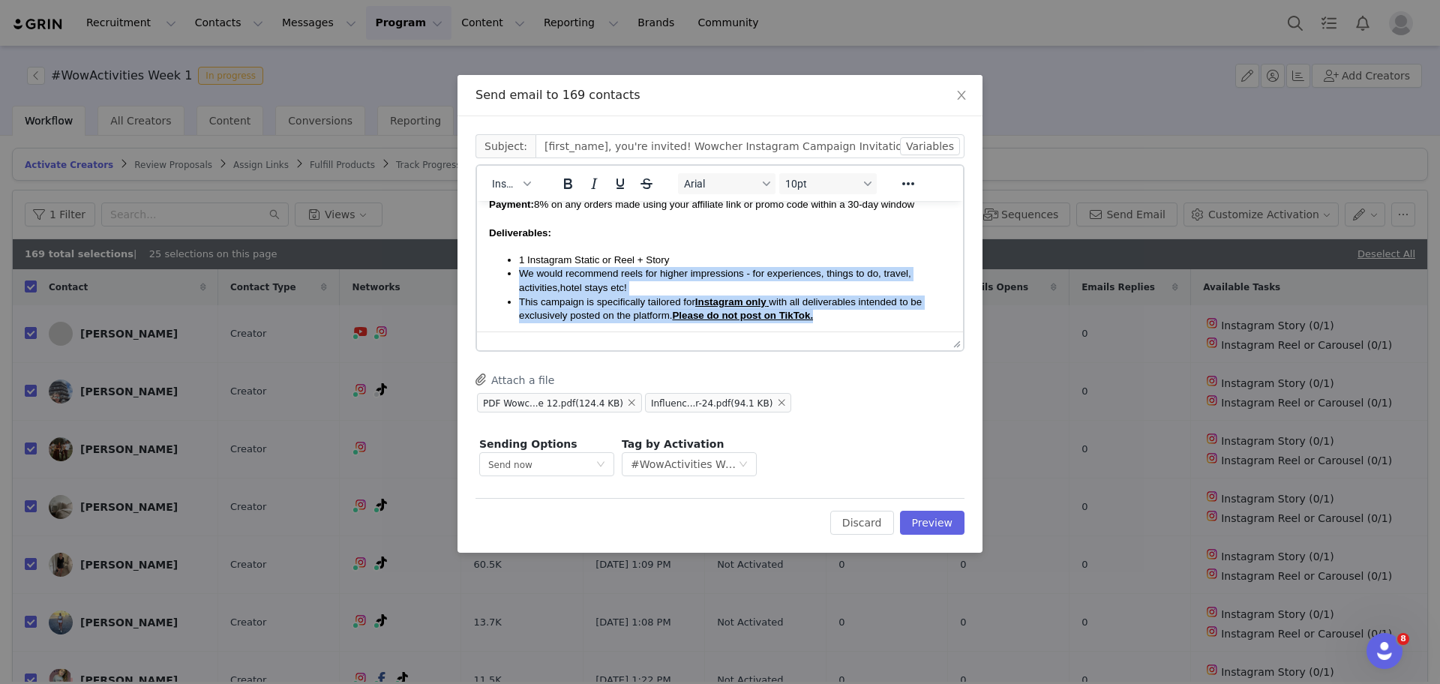
drag, startPoint x: 820, startPoint y: 316, endPoint x: 457, endPoint y: 280, distance: 364.8
click at [477, 280] on html "Hi First Name ! We hope you're well! We're thrilled to let you know that we are…" at bounding box center [720, 334] width 486 height 780
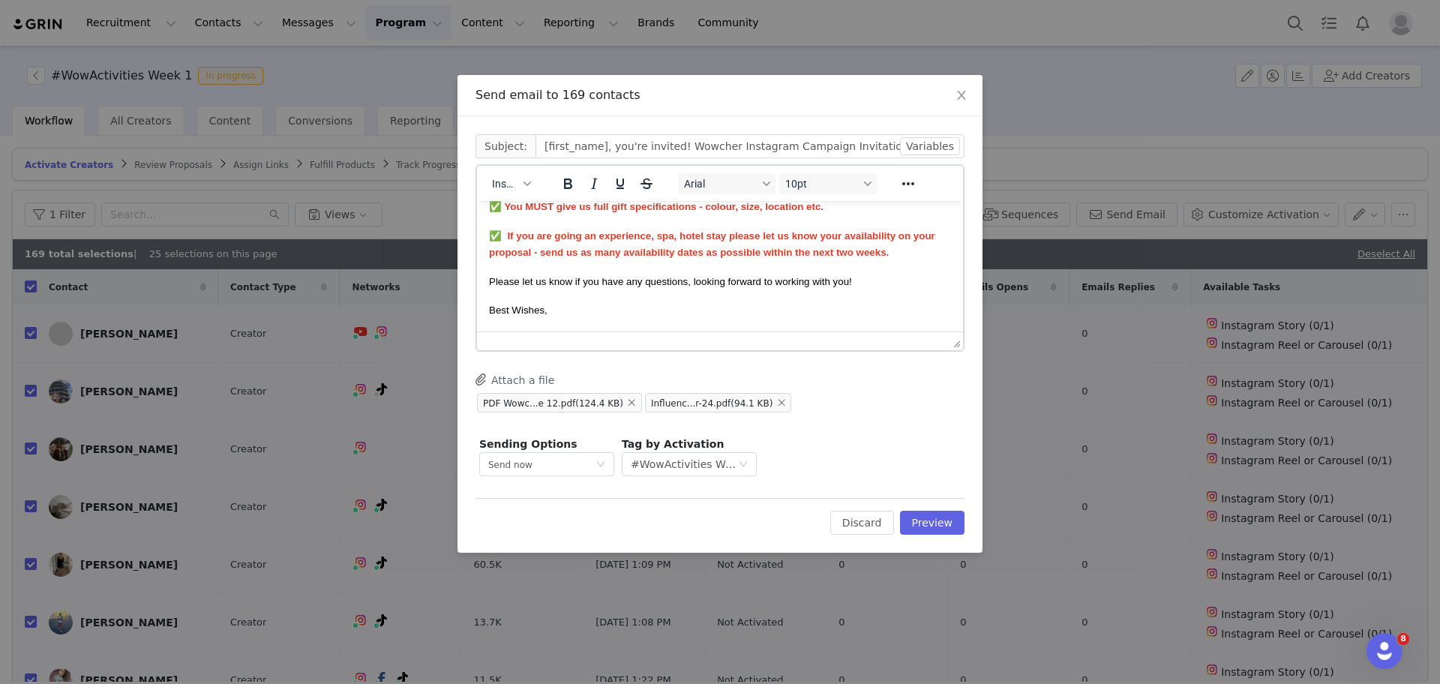
scroll to position [520, 0]
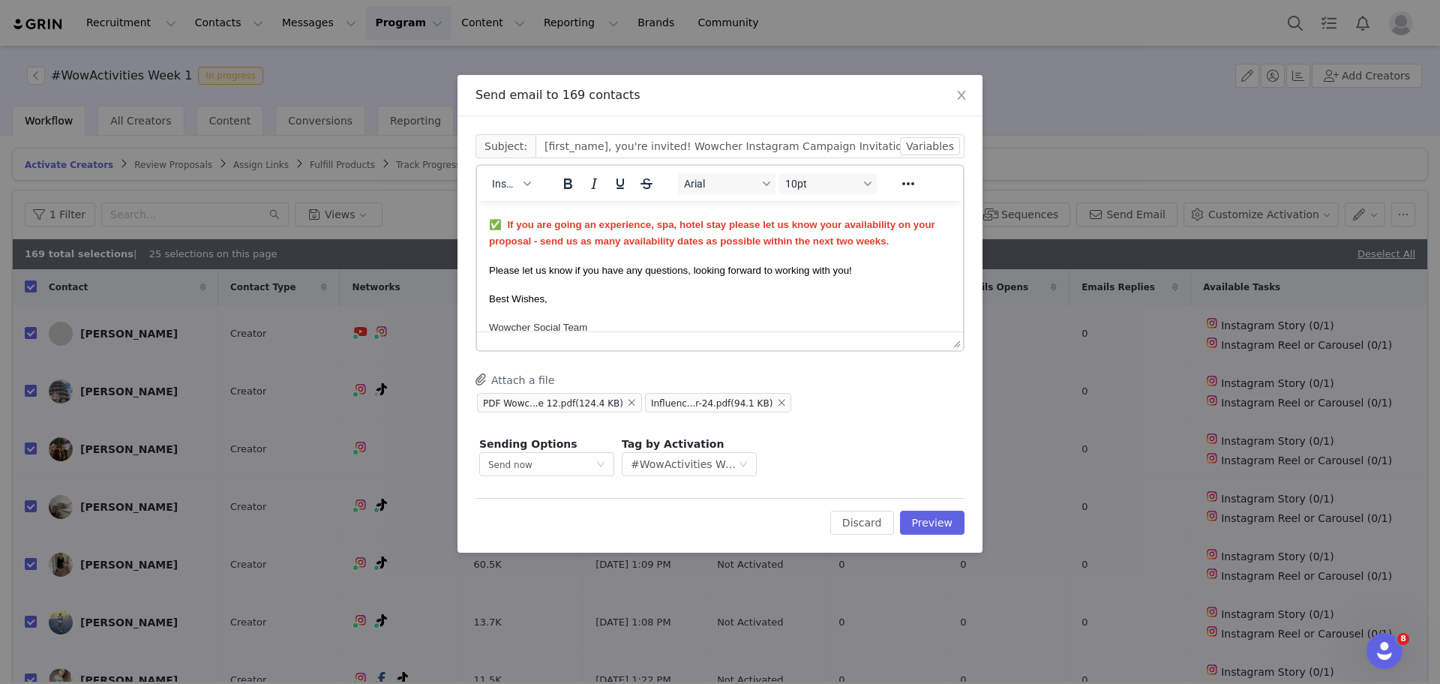
click at [538, 375] on button "Attach a file" at bounding box center [514, 379] width 79 height 18
click at [924, 521] on button "Preview" at bounding box center [932, 523] width 65 height 24
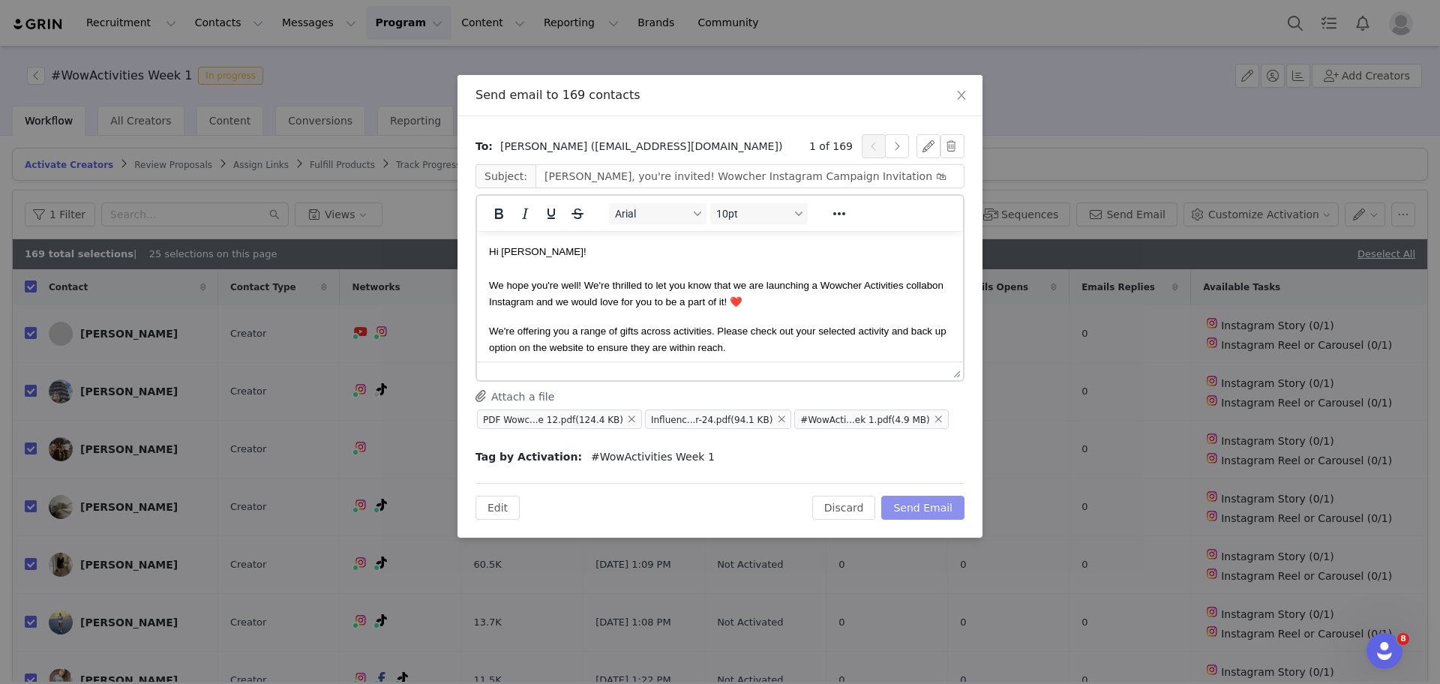
scroll to position [0, 0]
click at [929, 505] on button "Send Email" at bounding box center [922, 508] width 83 height 24
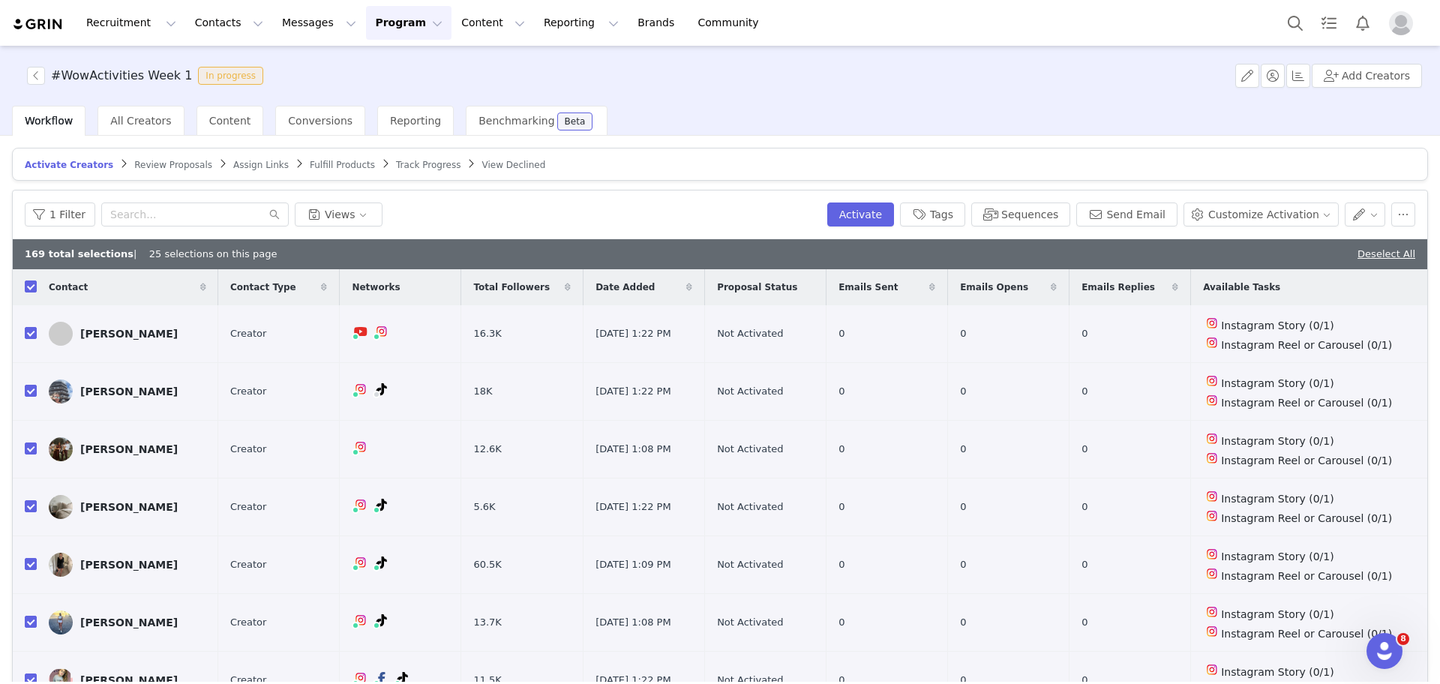
click at [37, 65] on div "#WowActivities Week 1 In progress Add Creators" at bounding box center [720, 76] width 1440 height 60
click at [38, 70] on button "button" at bounding box center [36, 76] width 18 height 18
